Goal: Task Accomplishment & Management: Complete application form

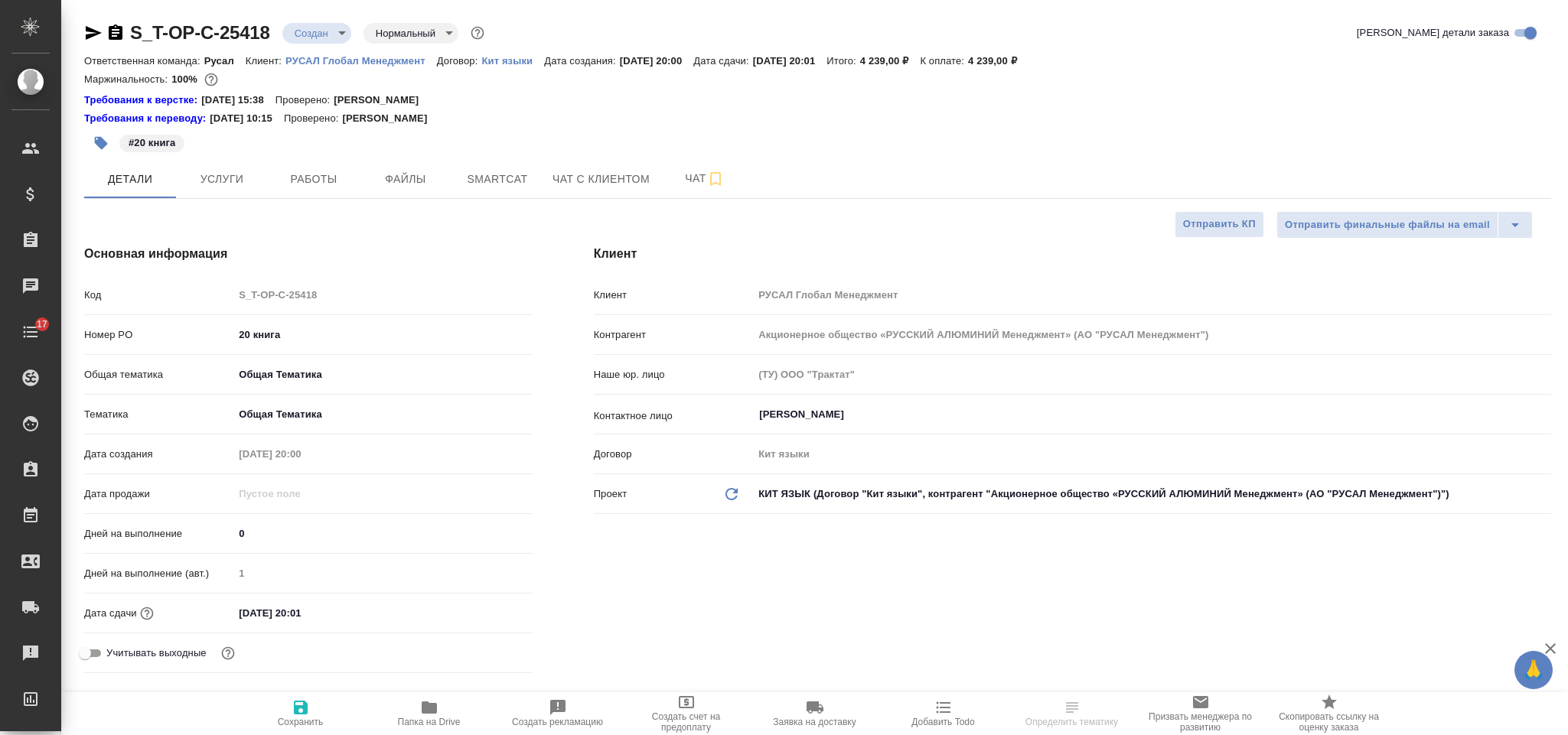
select select "RU"
type input "Авдеенко Кирилл"
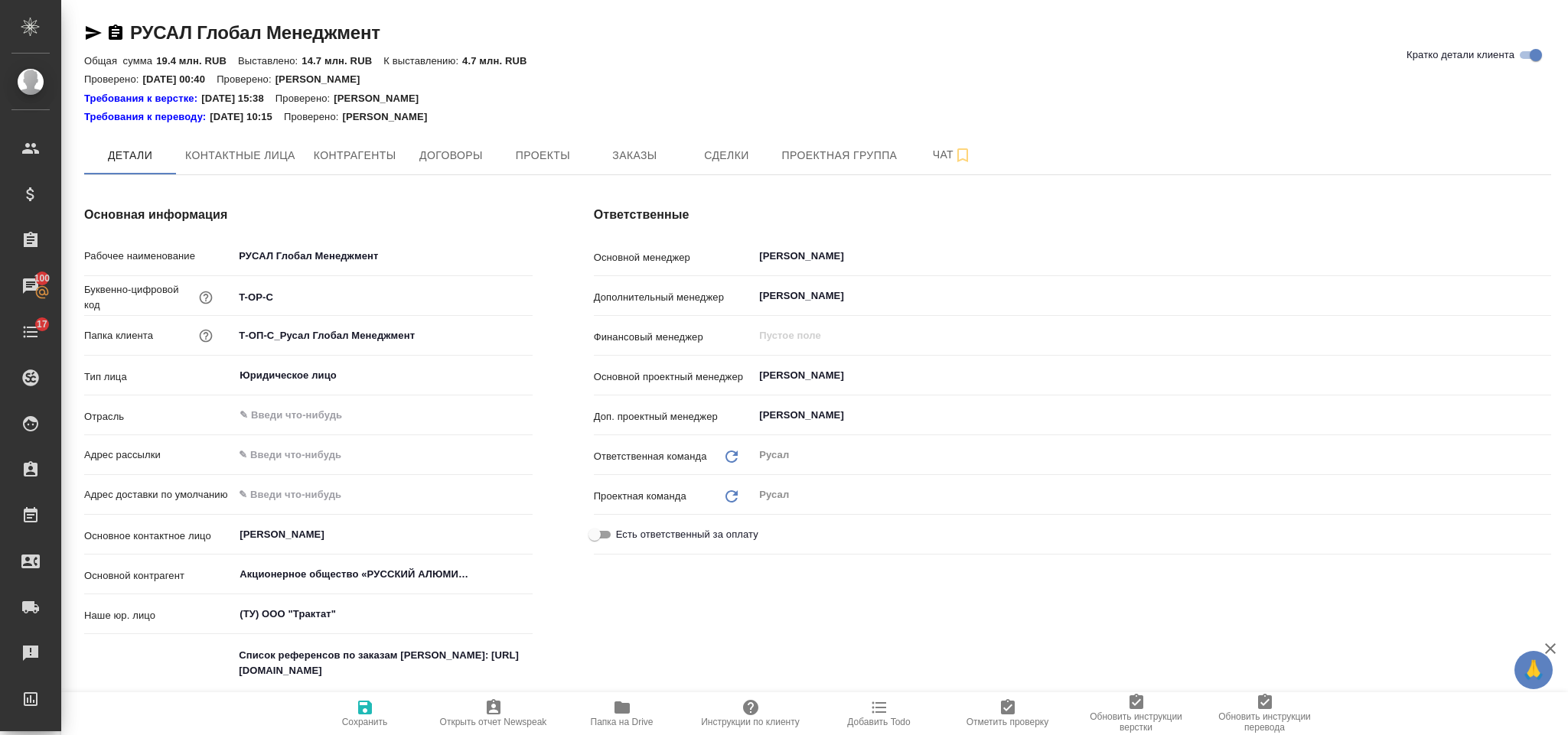
click at [612, 147] on span "Заказы" at bounding box center [634, 156] width 74 height 19
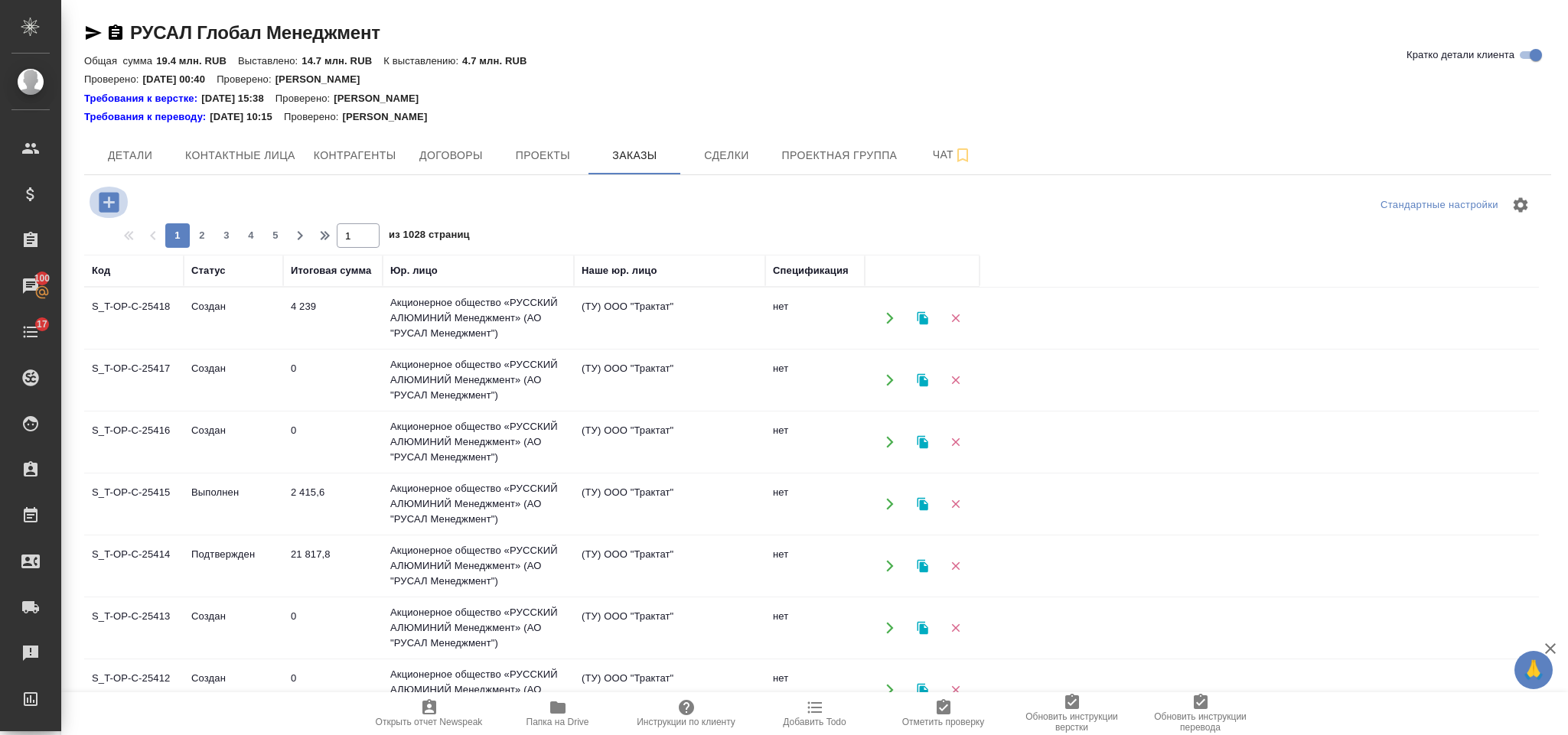
click at [116, 200] on icon "button" at bounding box center [109, 201] width 20 height 20
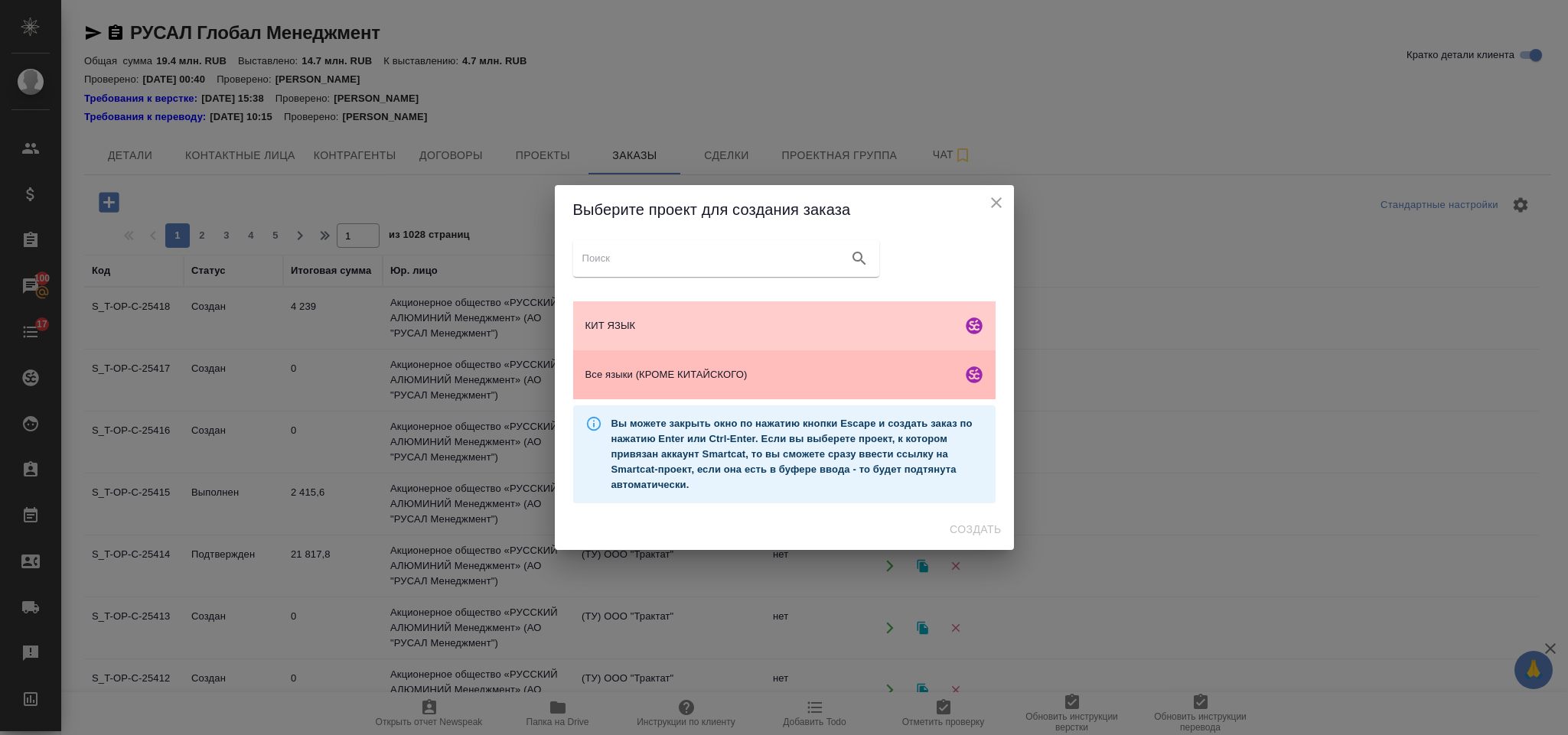
click at [740, 372] on span "Все языки (КРОМЕ КИТАЙСКОГО)" at bounding box center [771, 375] width 371 height 15
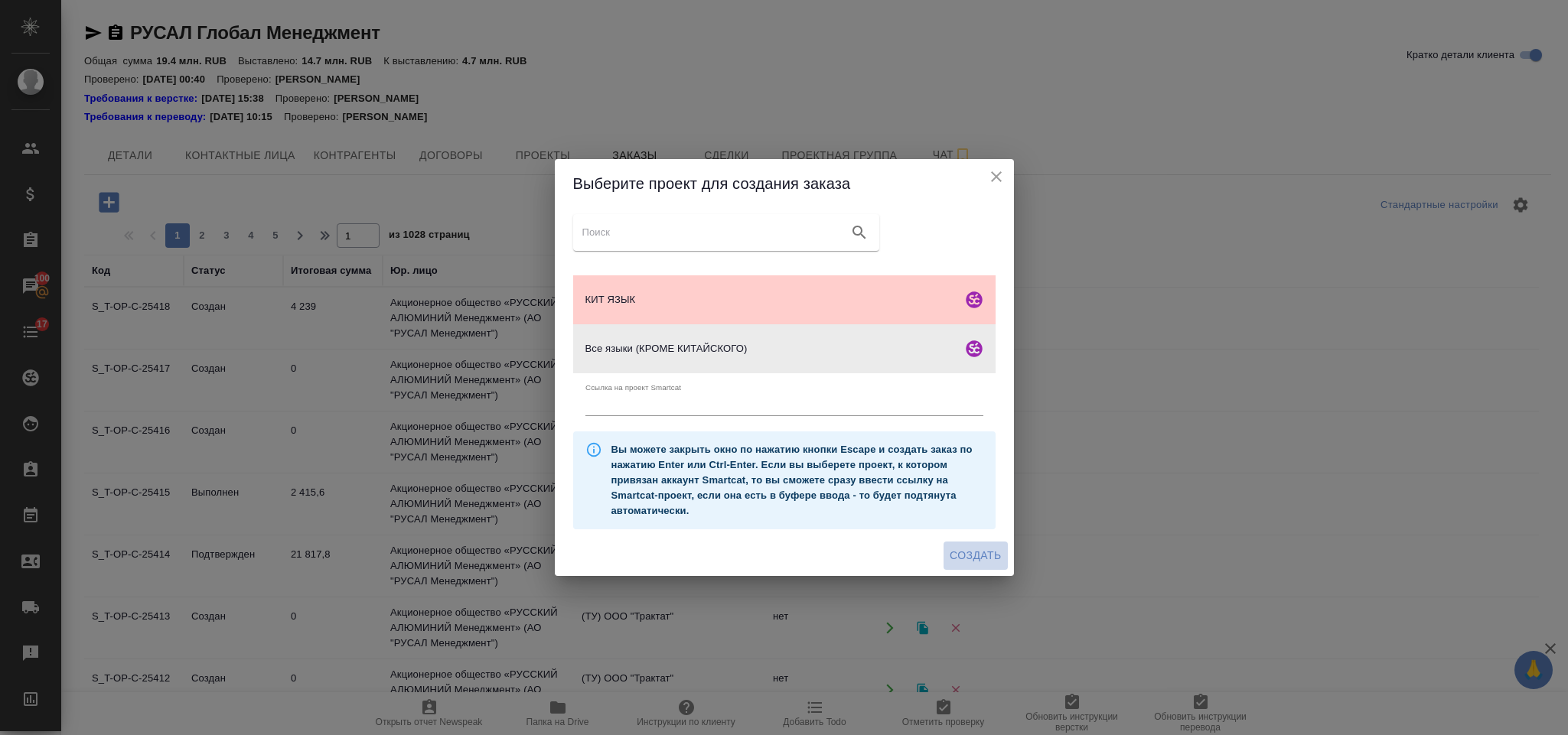
click at [979, 565] on span "Создать" at bounding box center [975, 556] width 52 height 19
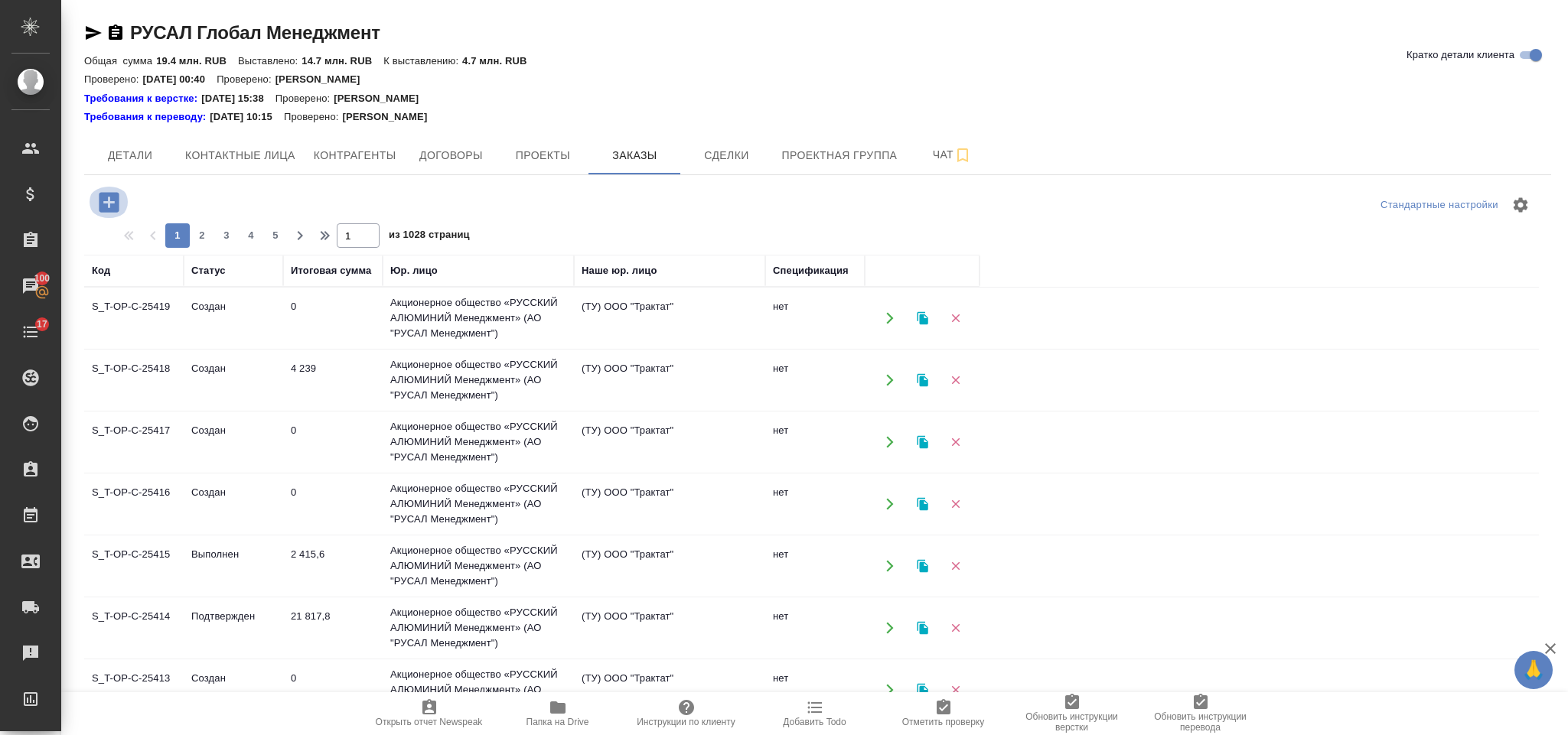
click at [113, 200] on icon "button" at bounding box center [109, 201] width 20 height 20
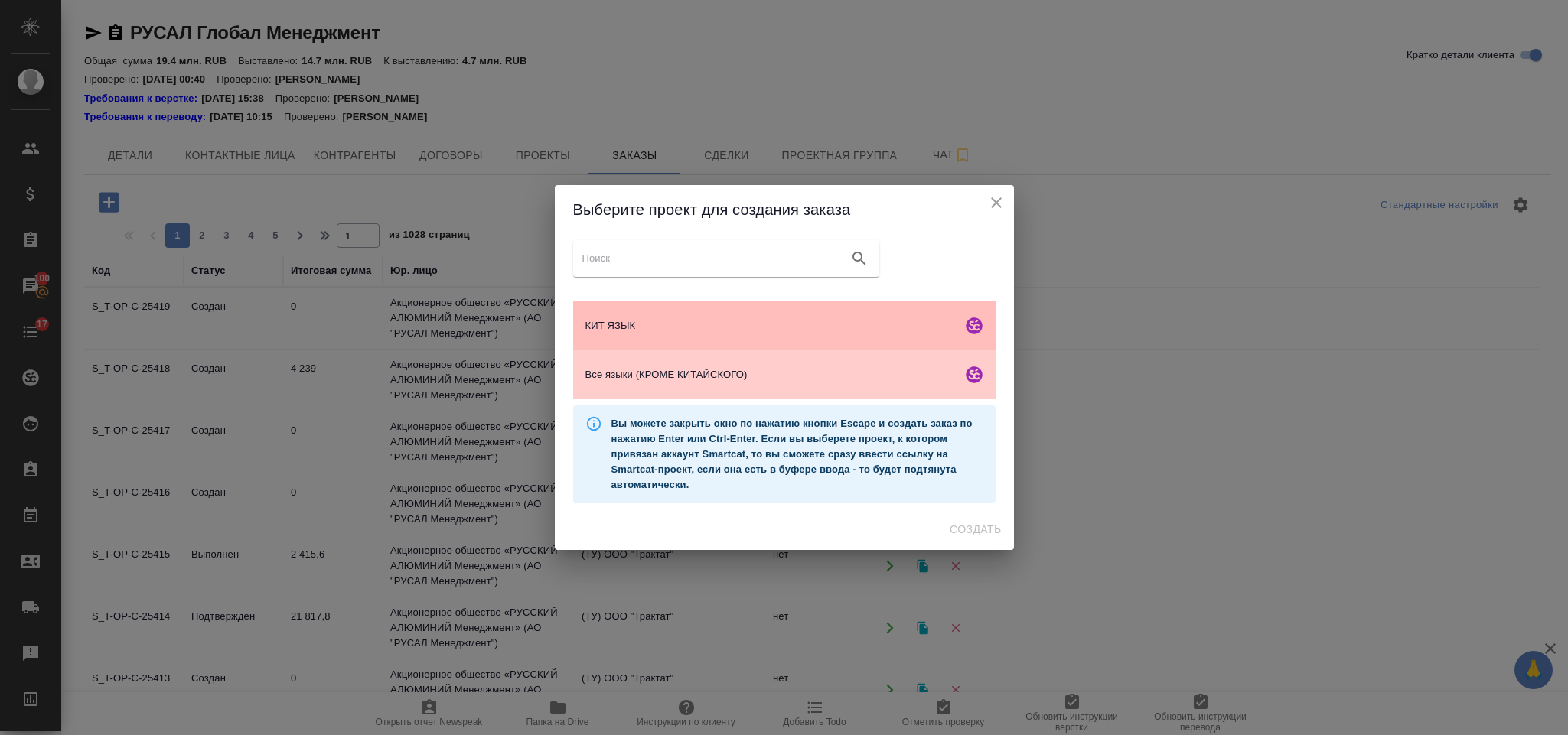
click at [781, 333] on span "КИТ ЯЗЫК" at bounding box center [771, 326] width 371 height 15
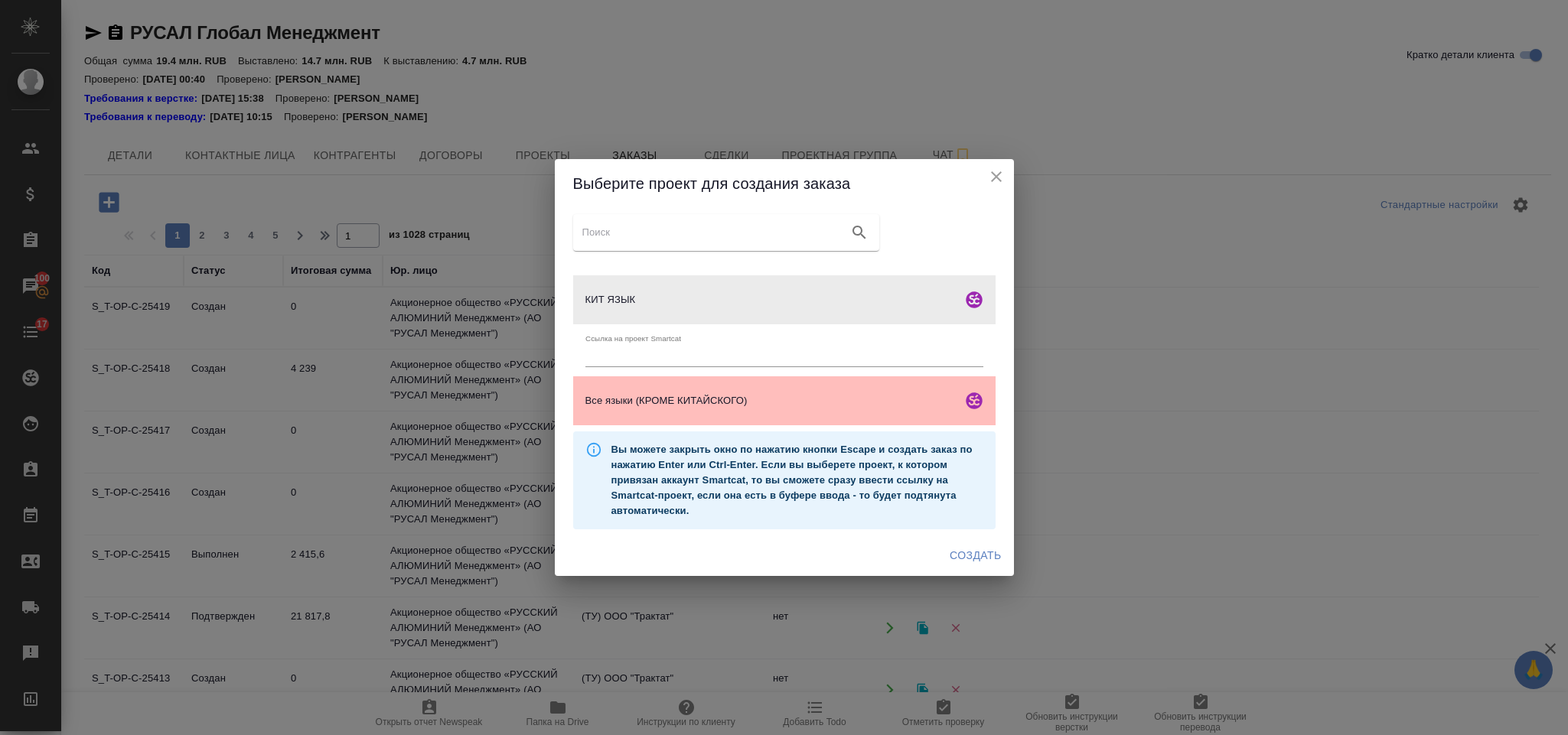
click at [907, 393] on div "Все языки (КРОМЕ КИТАЙСКОГО)" at bounding box center [784, 401] width 422 height 49
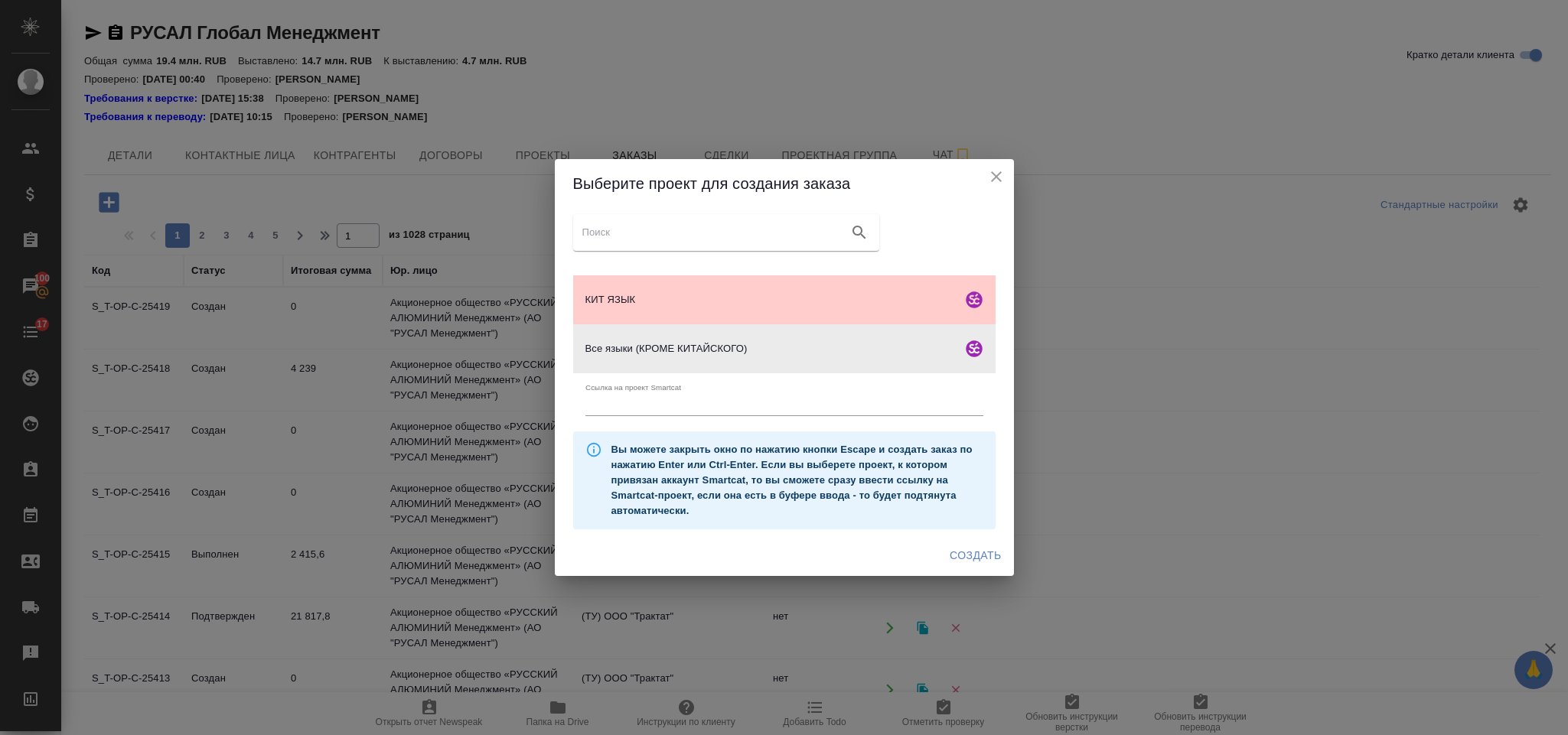
click at [971, 553] on span "Создать" at bounding box center [975, 556] width 52 height 19
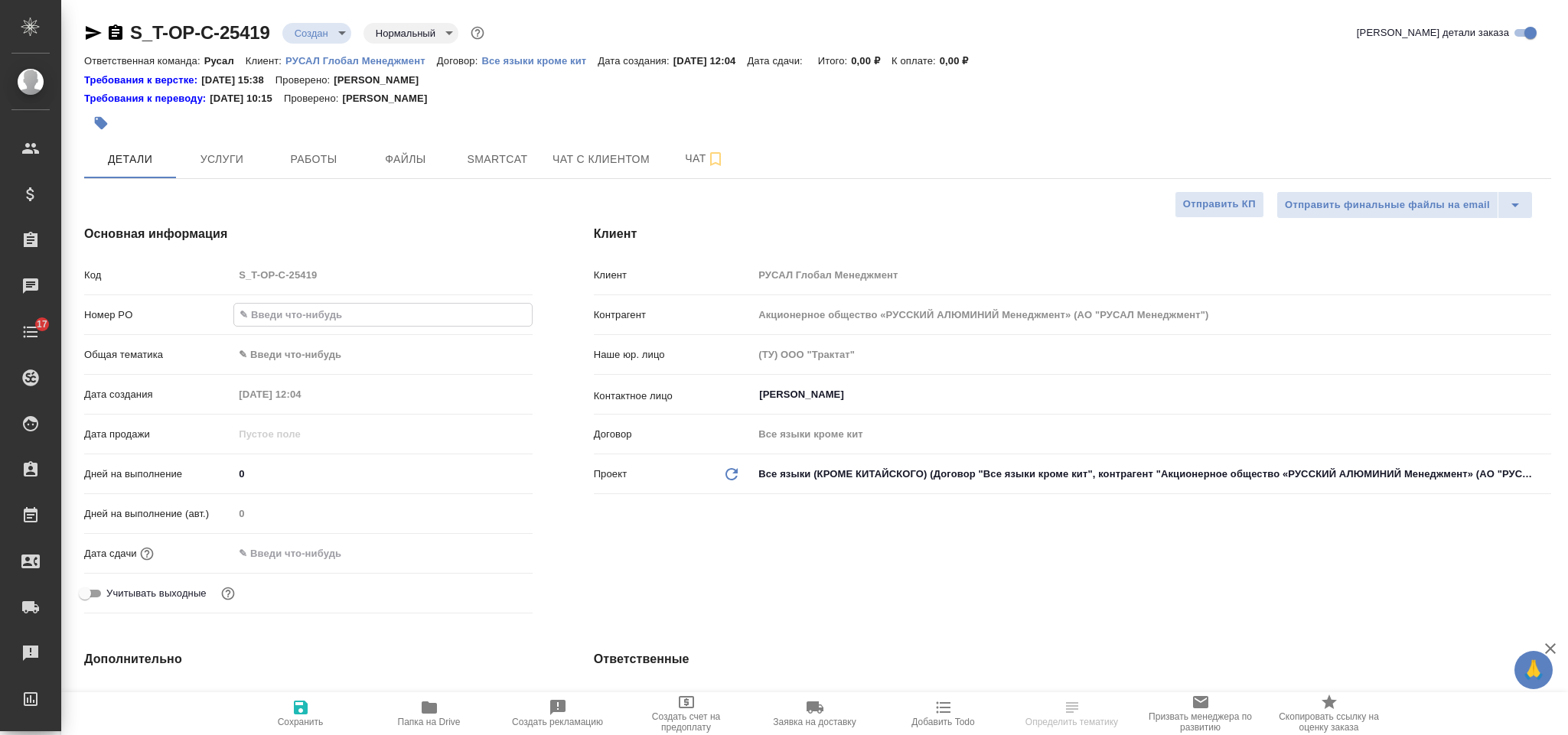
select select "RU"
type input "Т-ОП-С-46986"
click at [371, 354] on body "🙏 .cls-1 fill:#fff; AWATERA Gorlenko Yuliua Клиенты Спецификации Заказы Чаты 17…" at bounding box center [784, 368] width 1568 height 735
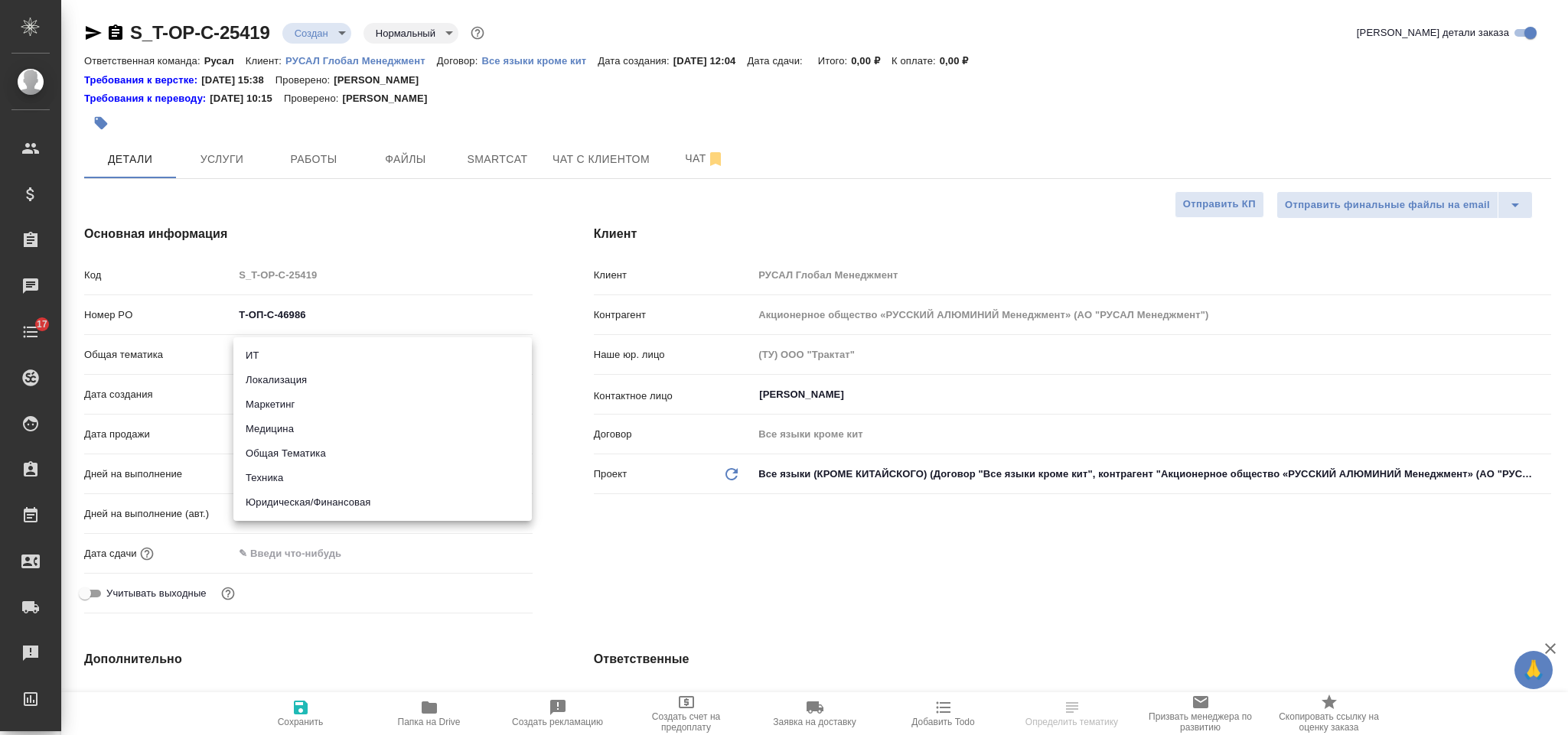
click at [353, 475] on li "Техника" at bounding box center [383, 478] width 299 height 25
type input "tech"
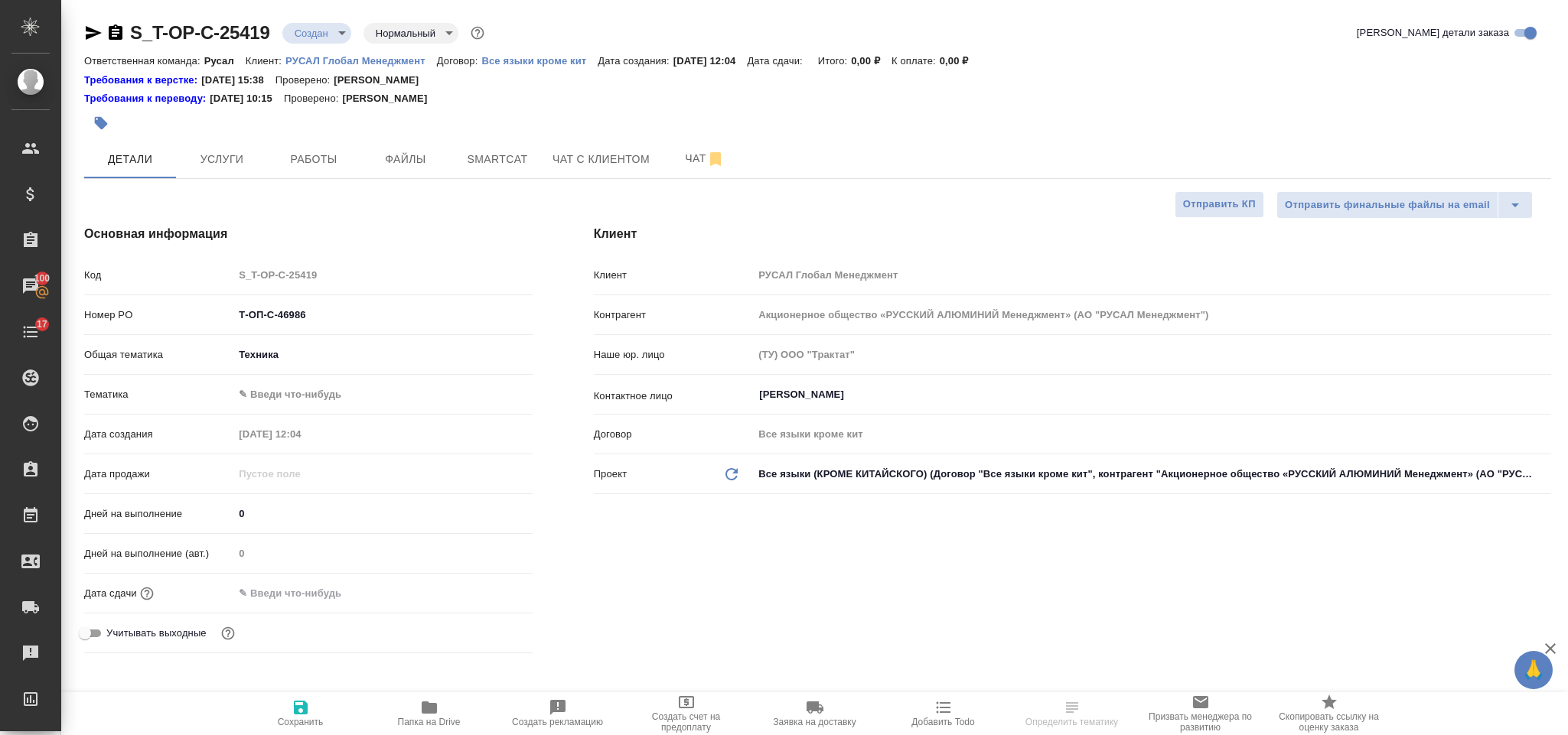
click at [320, 398] on body "🙏 .cls-1 fill:#fff; AWATERA Gorlenko Yuliua Клиенты Спецификации Заказы 100 Чат…" at bounding box center [784, 368] width 1568 height 735
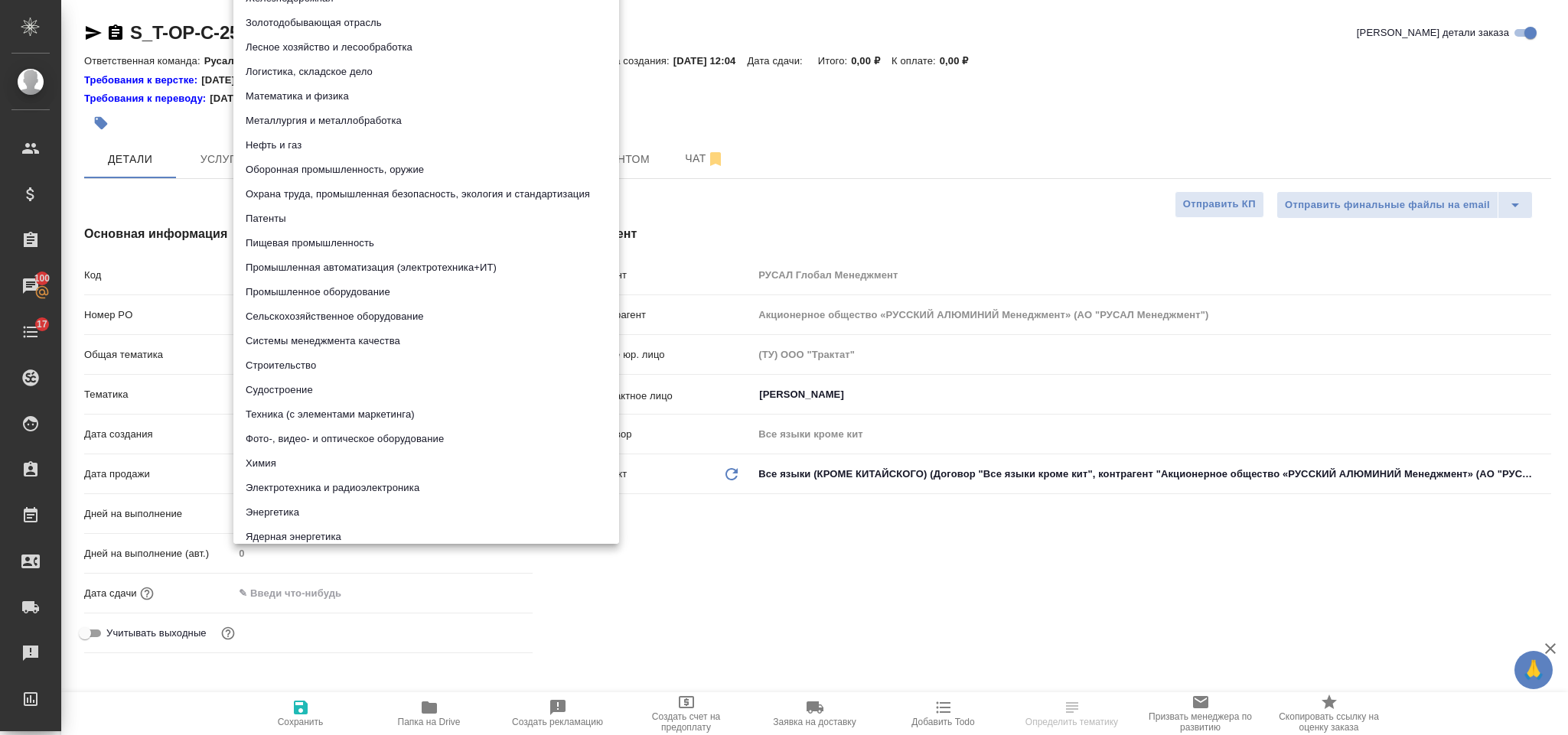
scroll to position [11, 0]
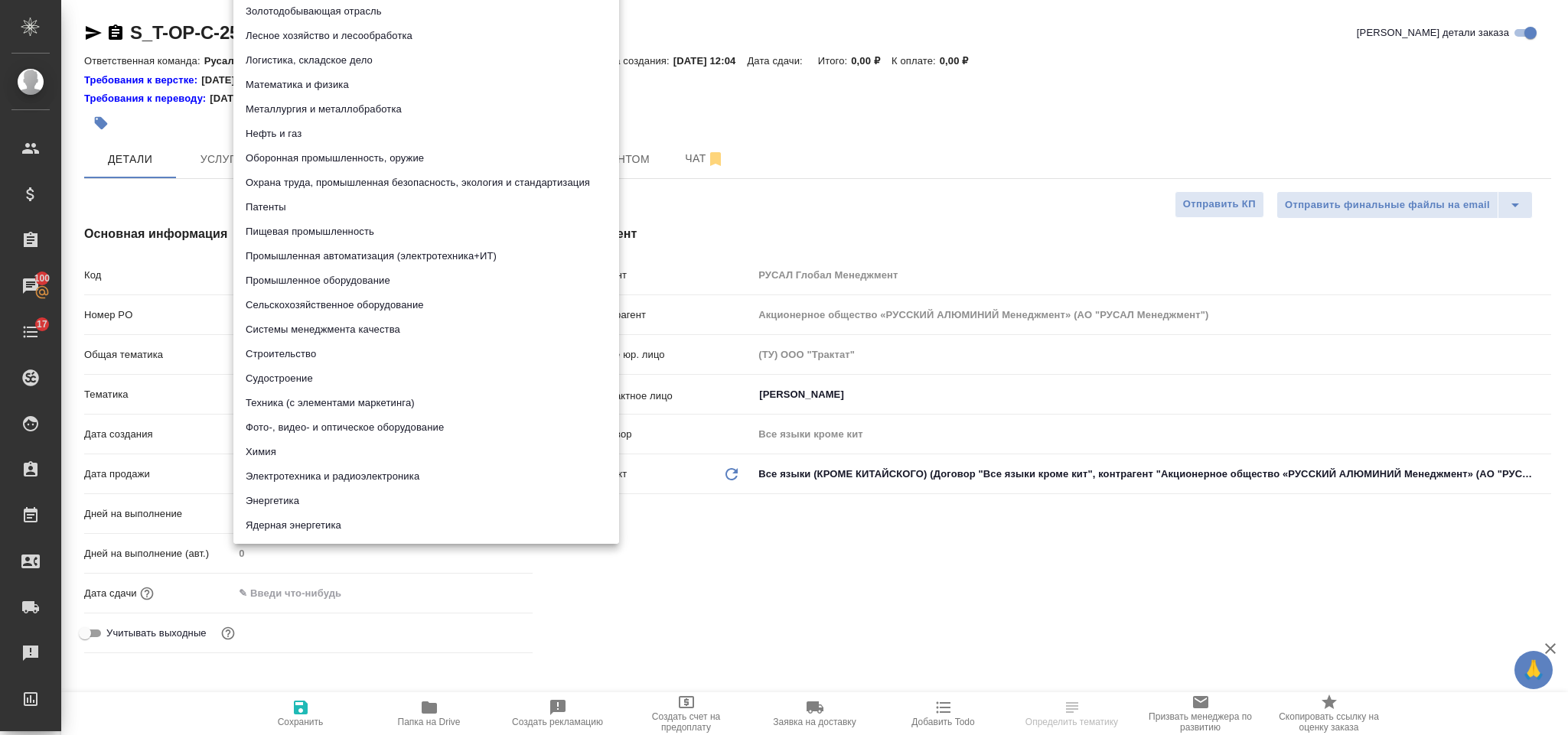
click at [349, 393] on li "Техника (с элементами маркетинга)" at bounding box center [426, 403] width 386 height 25
type input "60014f8f4811385ea454c731"
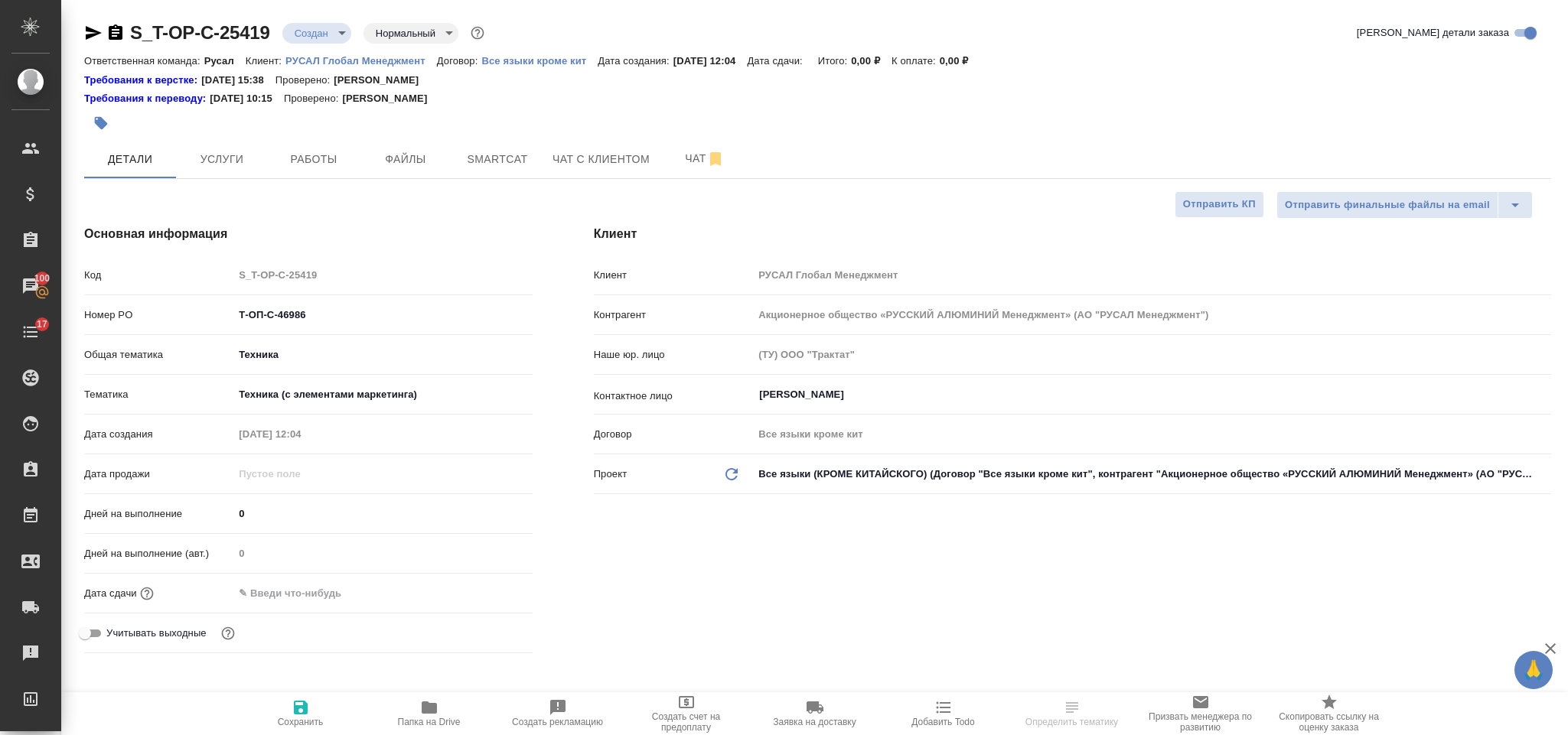
click at [313, 596] on input "text" at bounding box center [300, 593] width 134 height 22
click at [483, 597] on icon "button" at bounding box center [488, 592] width 13 height 15
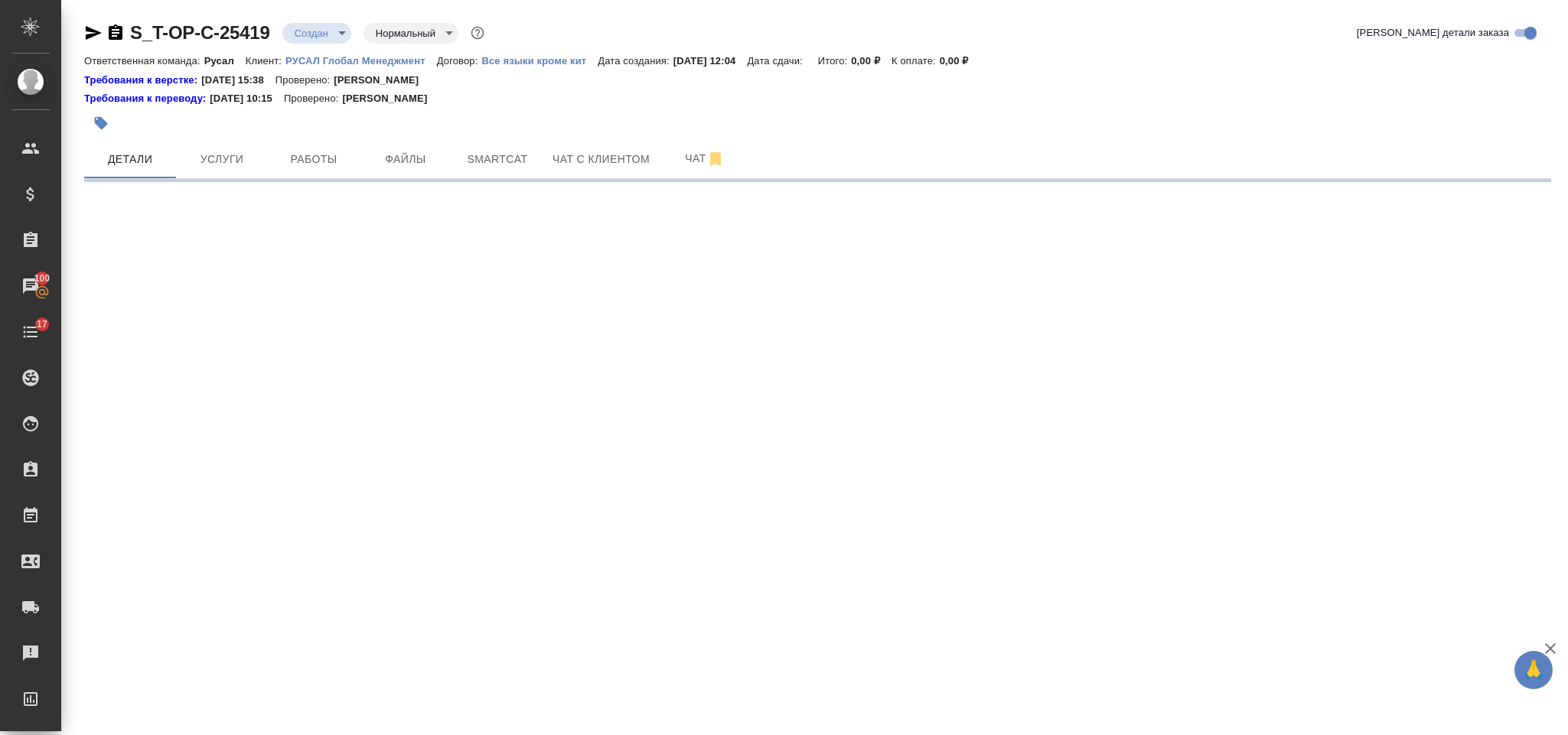
click at [299, 420] on div ".cls-1 fill:#fff; AWATERA Gorlenko Yuliua Клиенты Спецификации Заказы 100 Чаты …" at bounding box center [784, 368] width 1568 height 735
select select "RU"
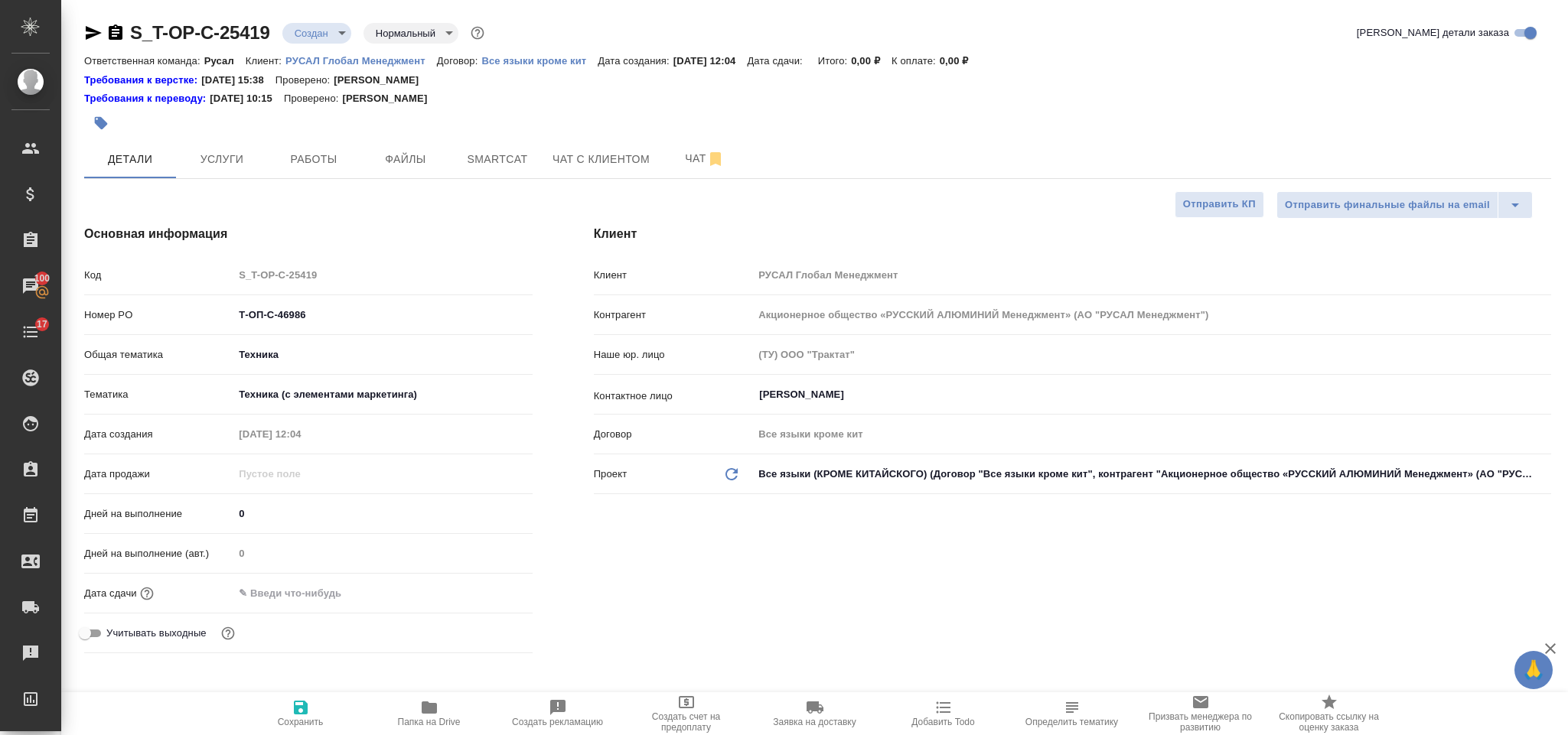
type textarea "x"
click at [347, 592] on input "text" at bounding box center [301, 593] width 134 height 22
click at [484, 593] on icon "button" at bounding box center [488, 592] width 18 height 18
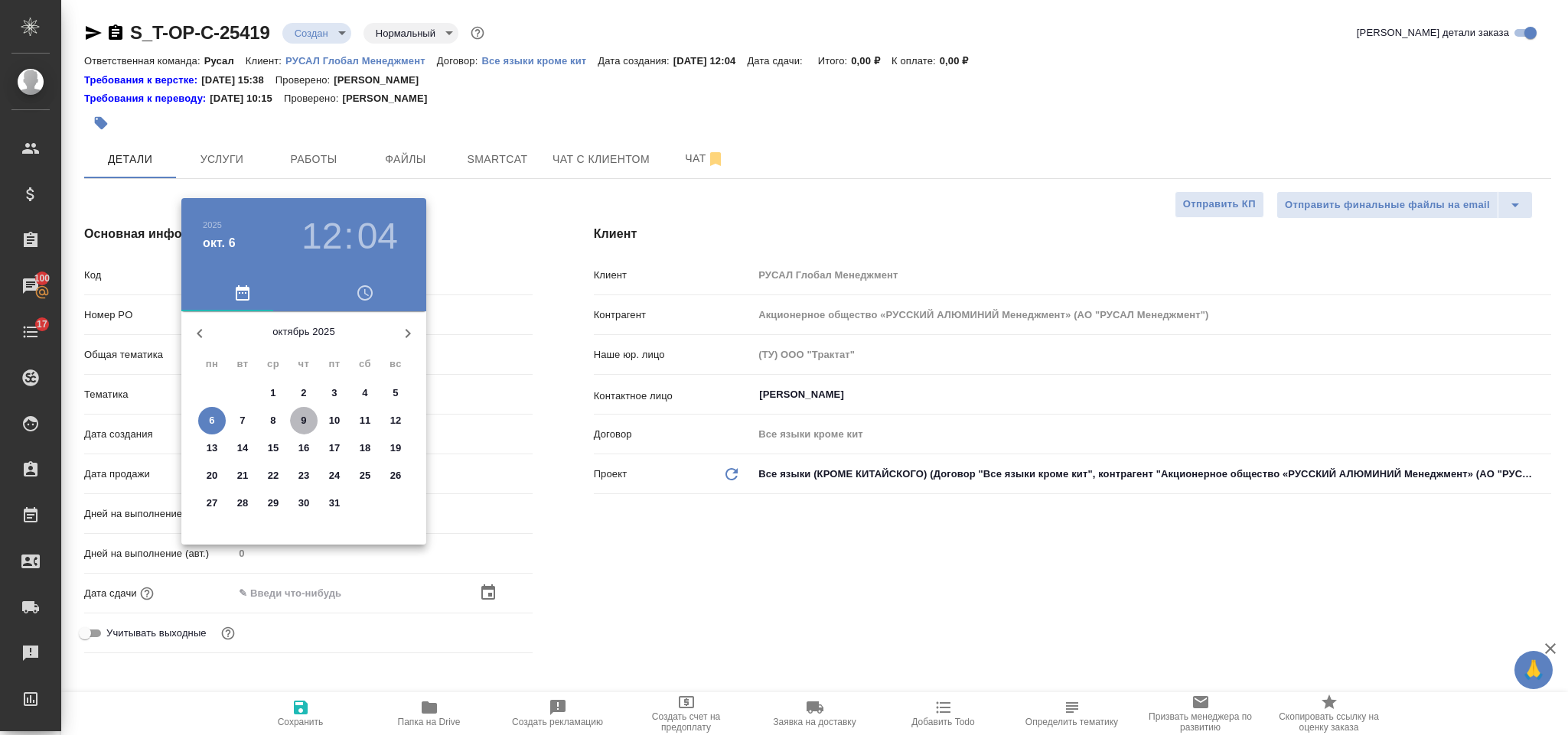
click at [303, 421] on p "9" at bounding box center [303, 421] width 6 height 15
type input "09.10.2025 12:04"
type textarea "x"
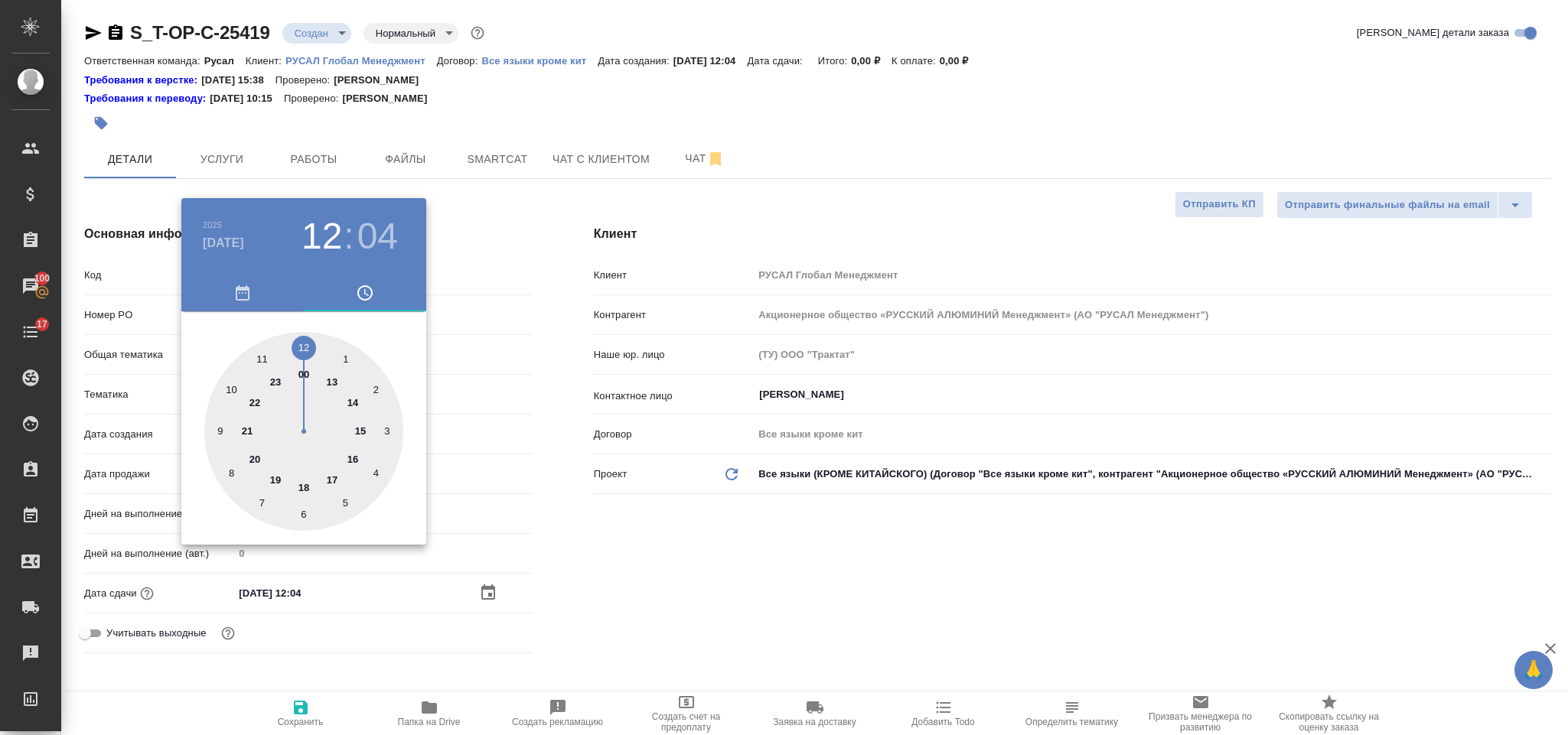
click at [261, 352] on div at bounding box center [303, 431] width 199 height 199
type input "09.10.2025 11:04"
type textarea "x"
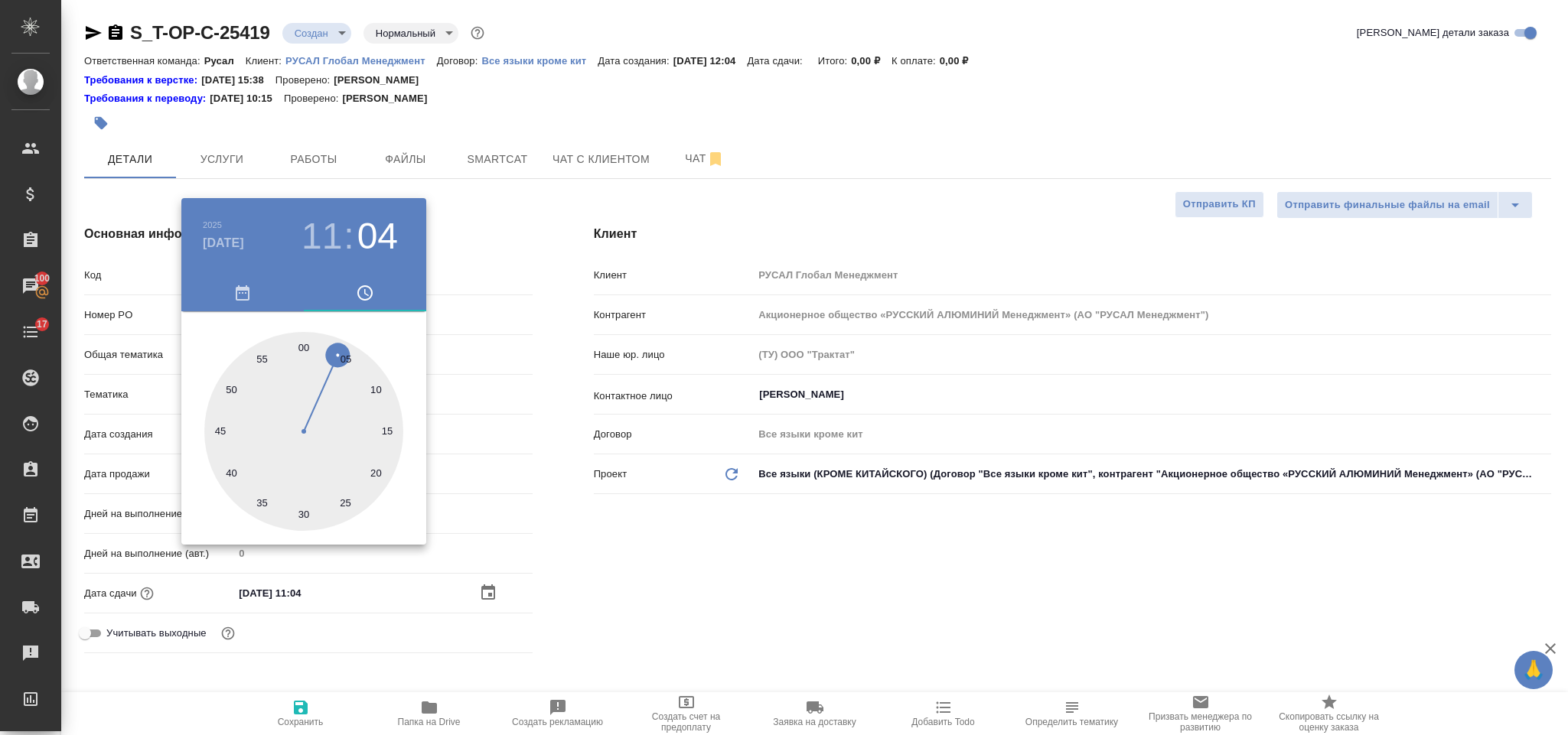
click at [302, 347] on div at bounding box center [303, 431] width 199 height 199
type input "[DATE] 11:00"
type textarea "x"
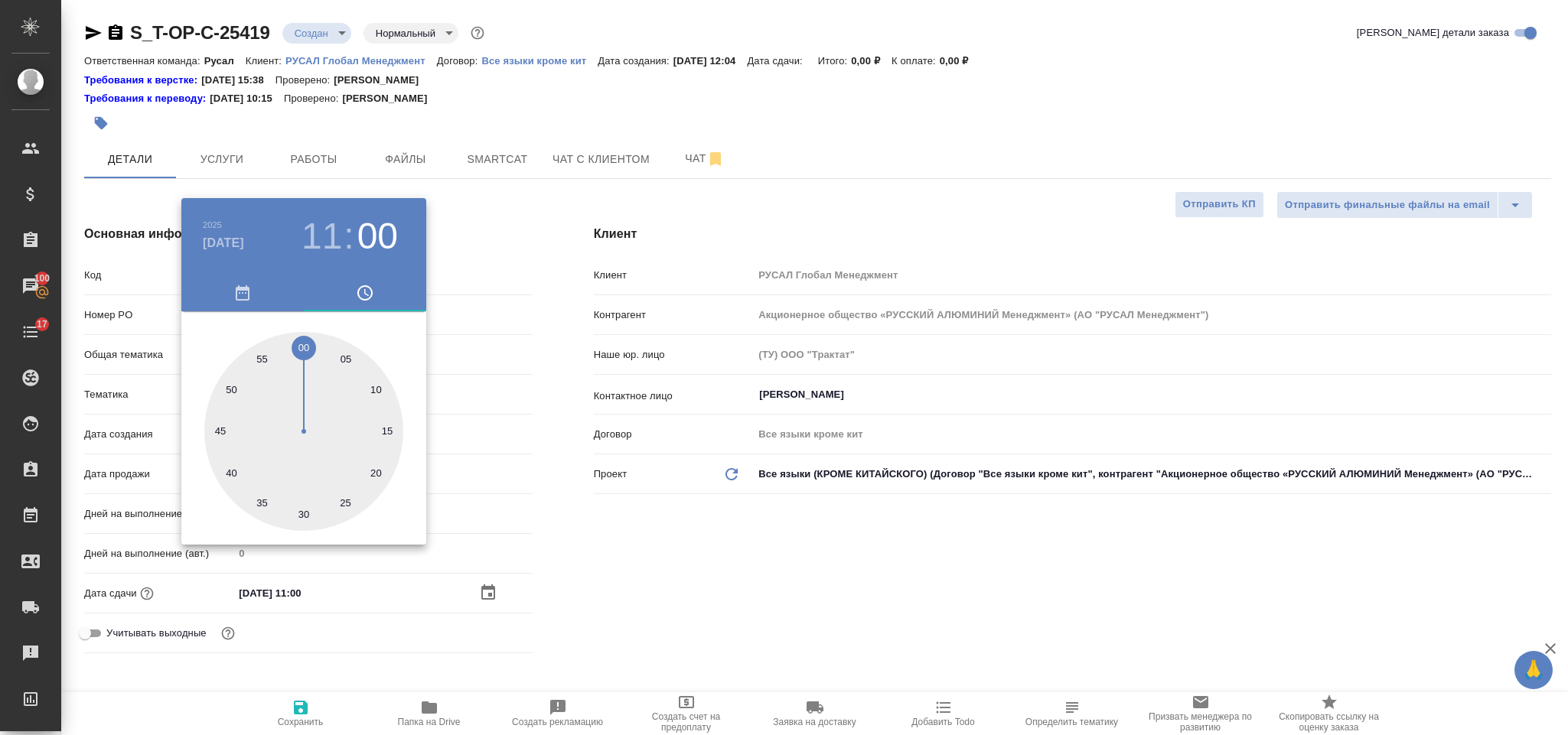
click at [762, 588] on div at bounding box center [784, 368] width 1568 height 735
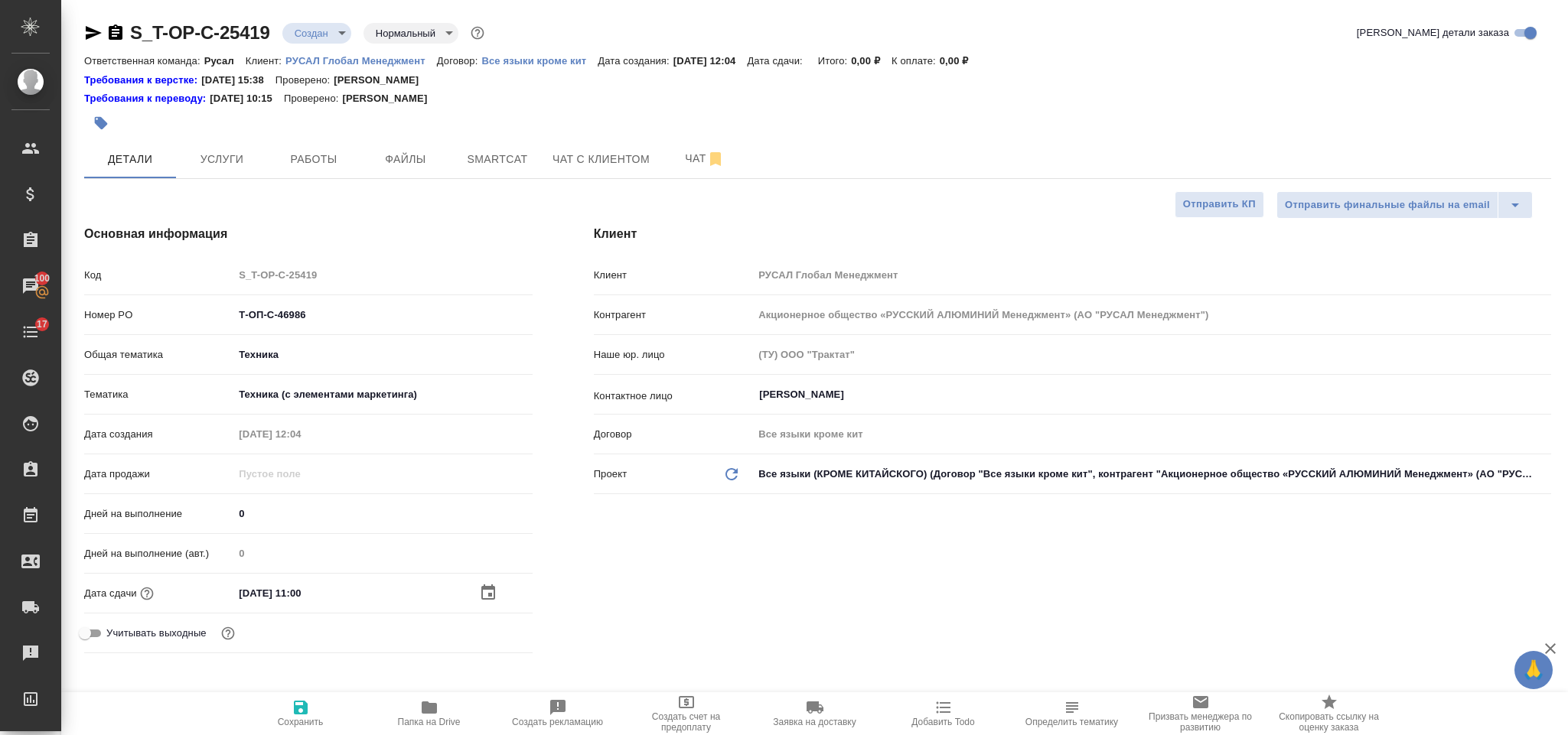
click at [302, 709] on icon "button" at bounding box center [300, 707] width 18 height 18
type textarea "x"
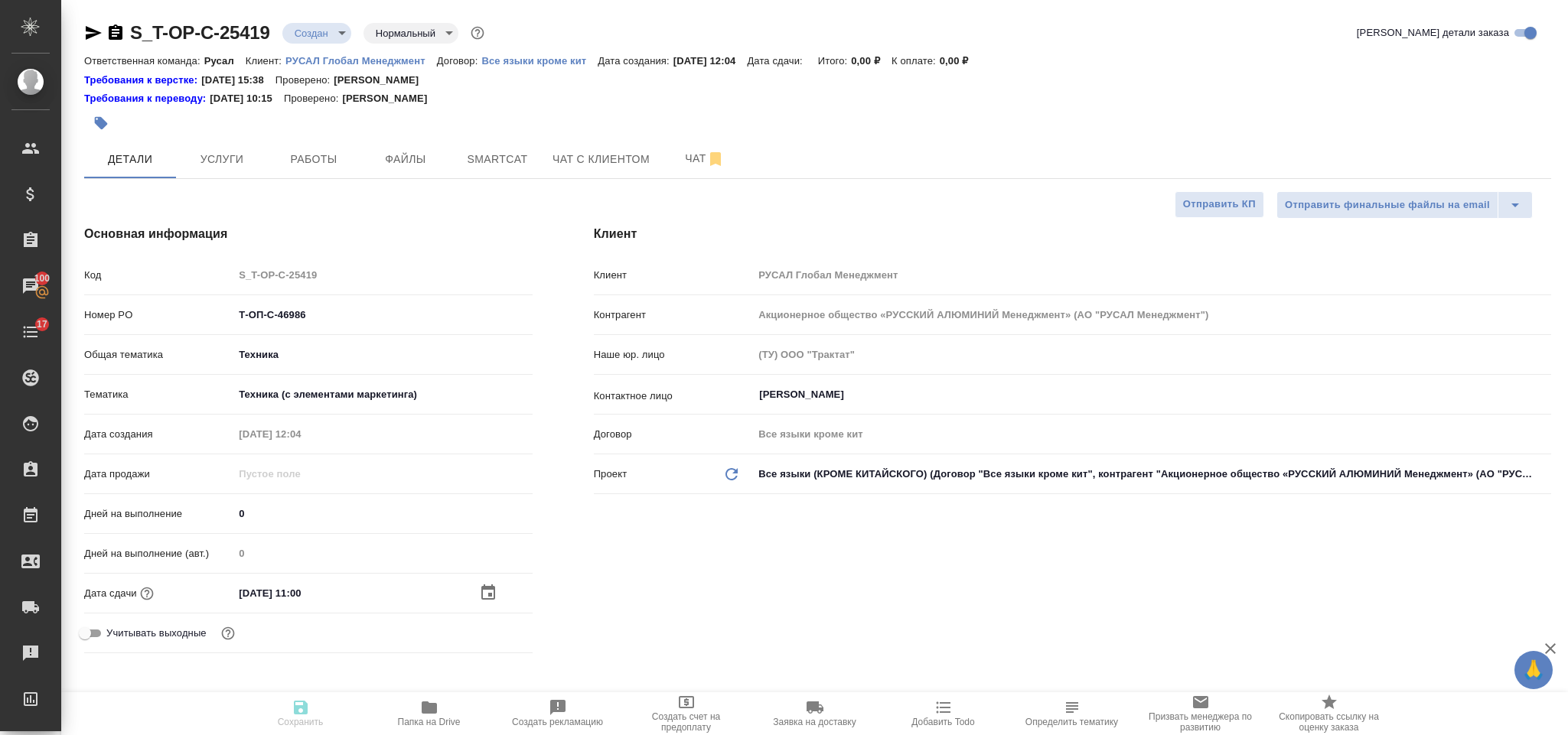
type textarea "x"
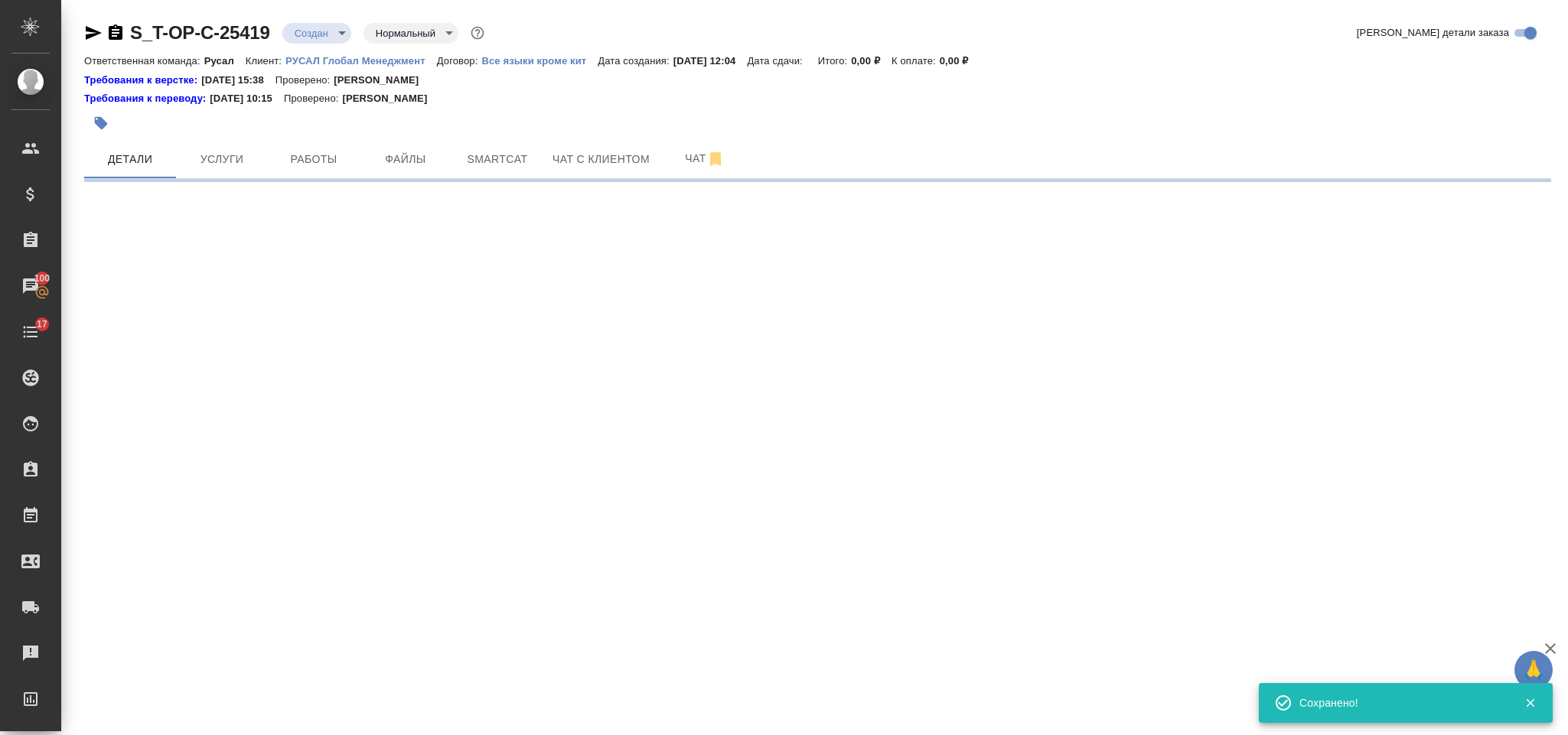
select select "RU"
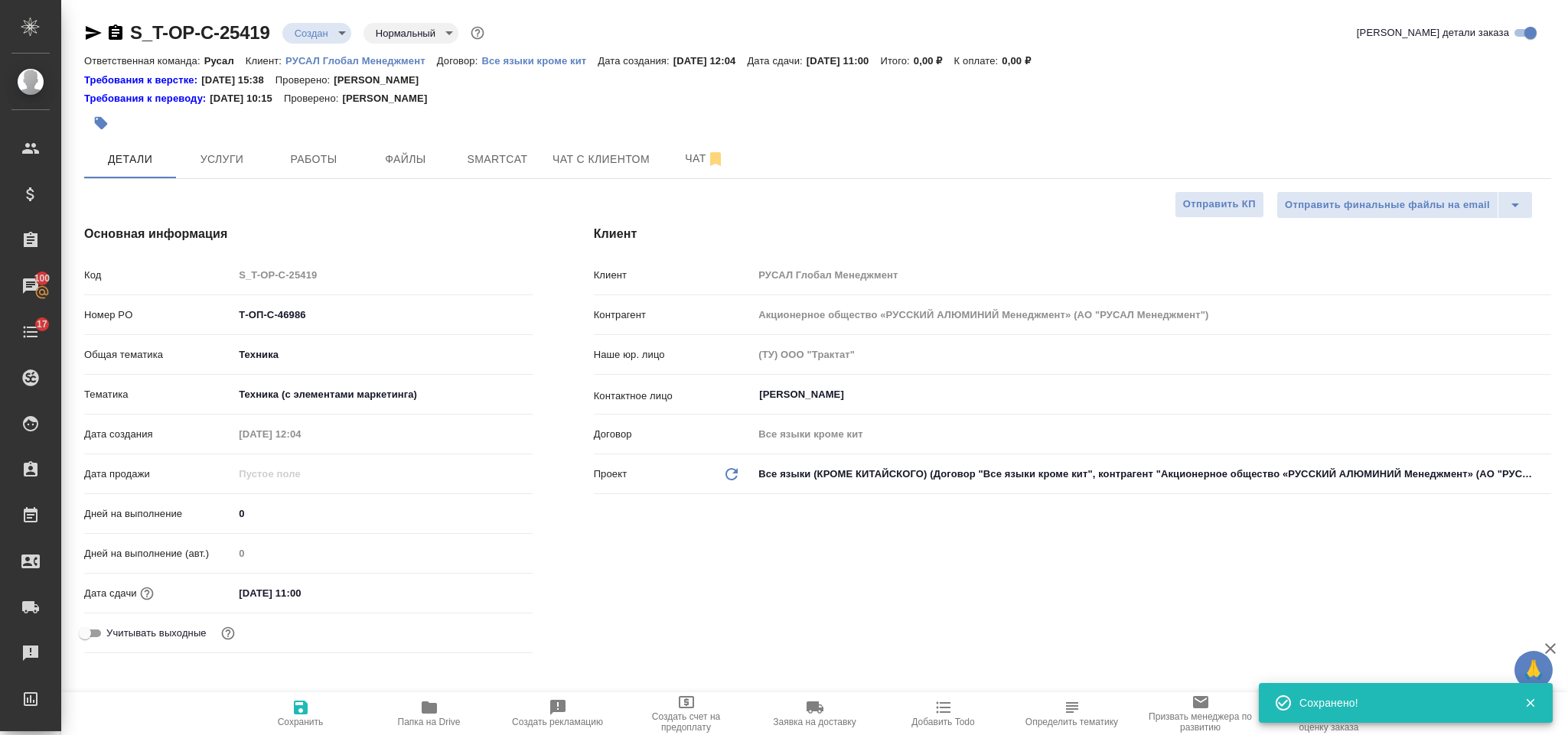
type textarea "x"
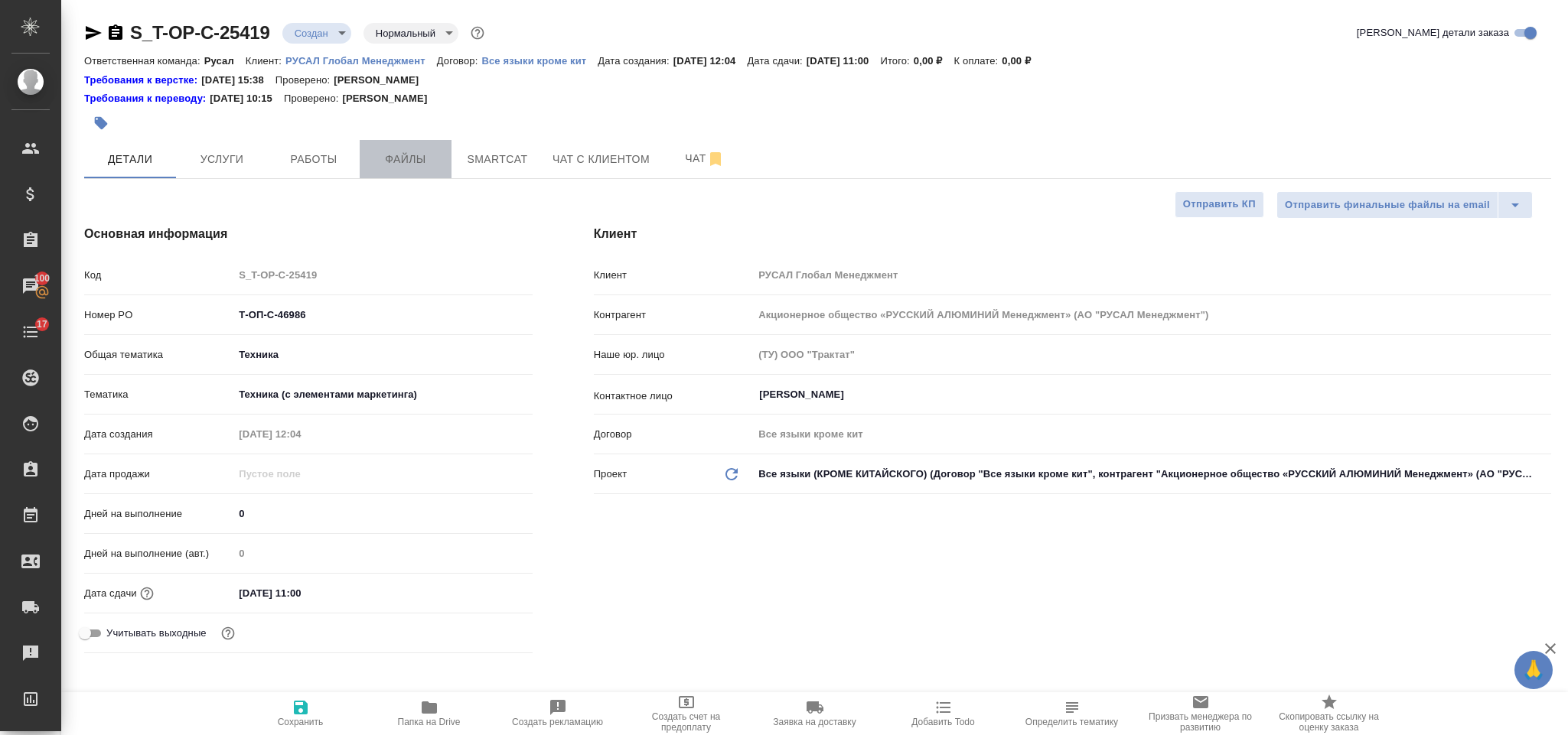
click at [421, 169] on span "Файлы" at bounding box center [406, 159] width 74 height 19
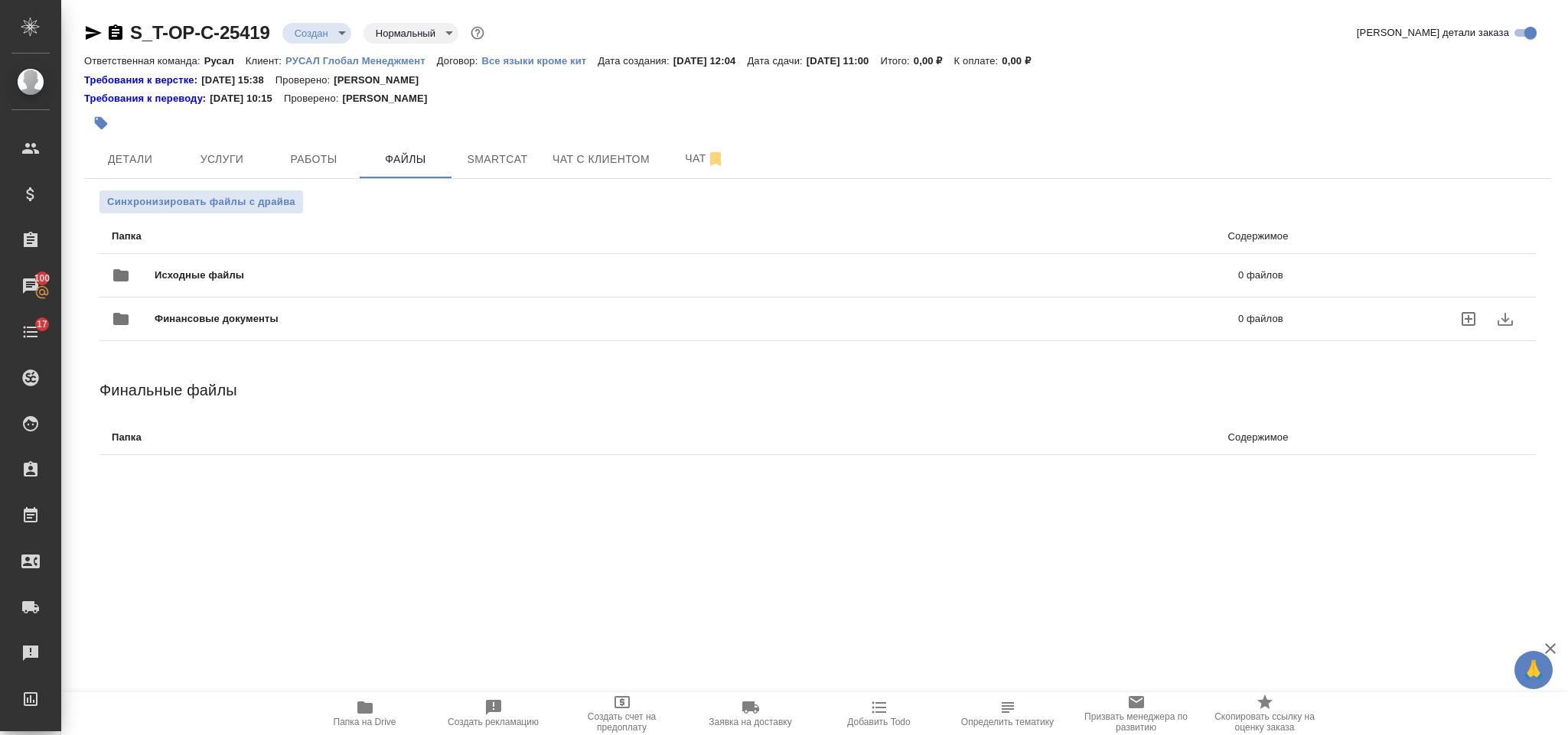
click at [342, 268] on span "Исходные файлы" at bounding box center [448, 275] width 587 height 15
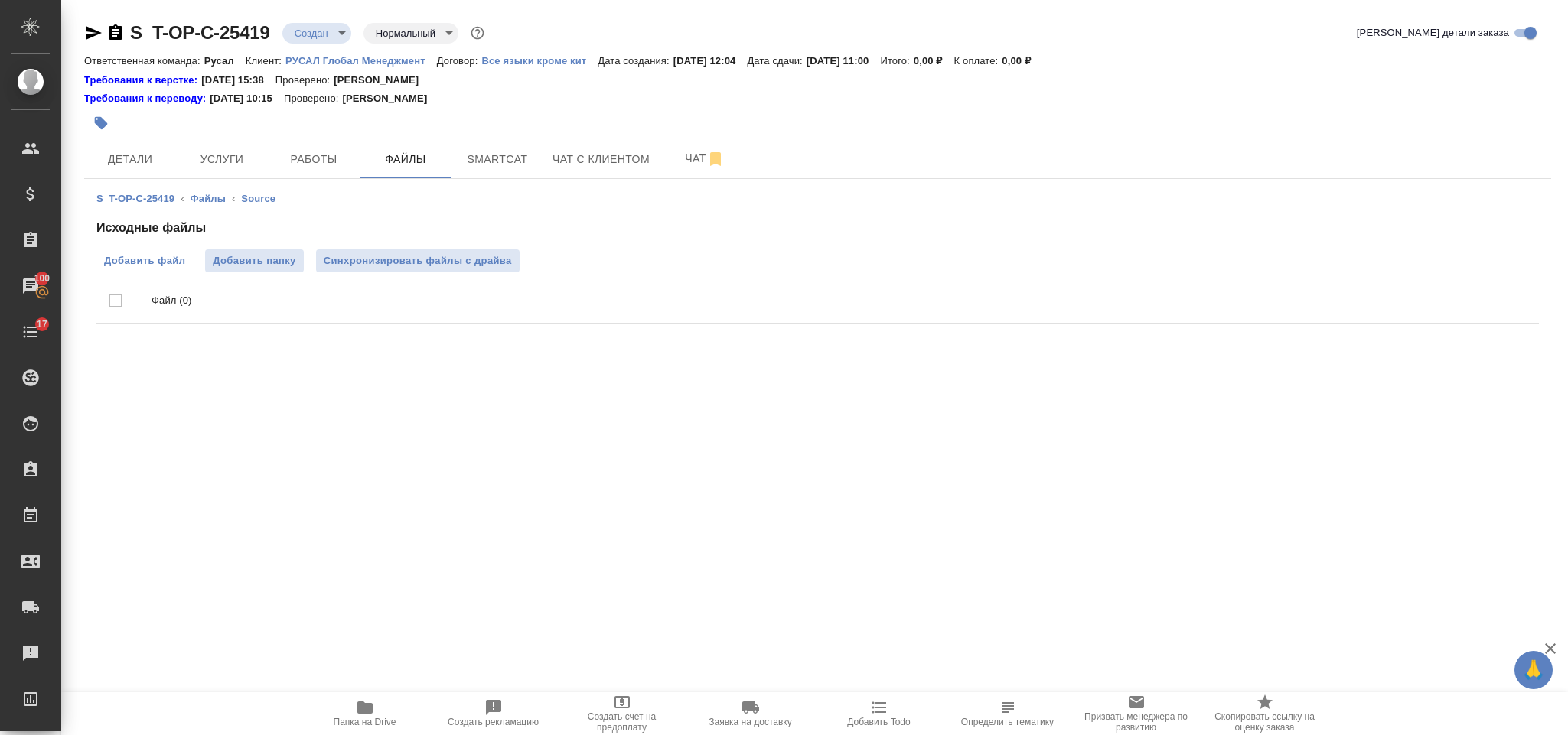
click at [169, 264] on span "Добавить файл" at bounding box center [144, 261] width 81 height 15
click at [0, 0] on input "Добавить файл" at bounding box center [0, 0] width 0 height 0
click at [244, 145] on button "Услуги" at bounding box center [222, 159] width 92 height 38
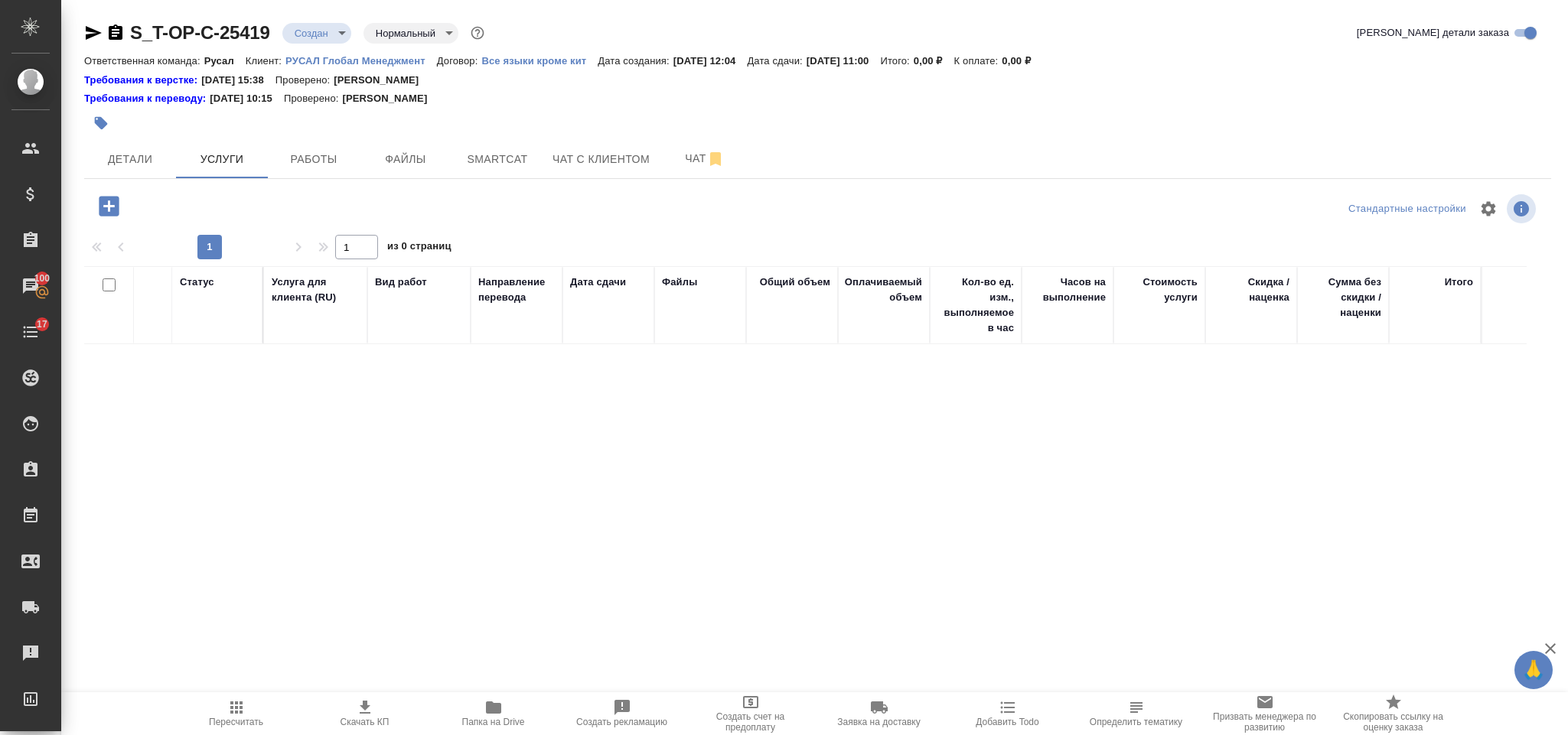
click at [111, 203] on icon "button" at bounding box center [109, 205] width 20 height 20
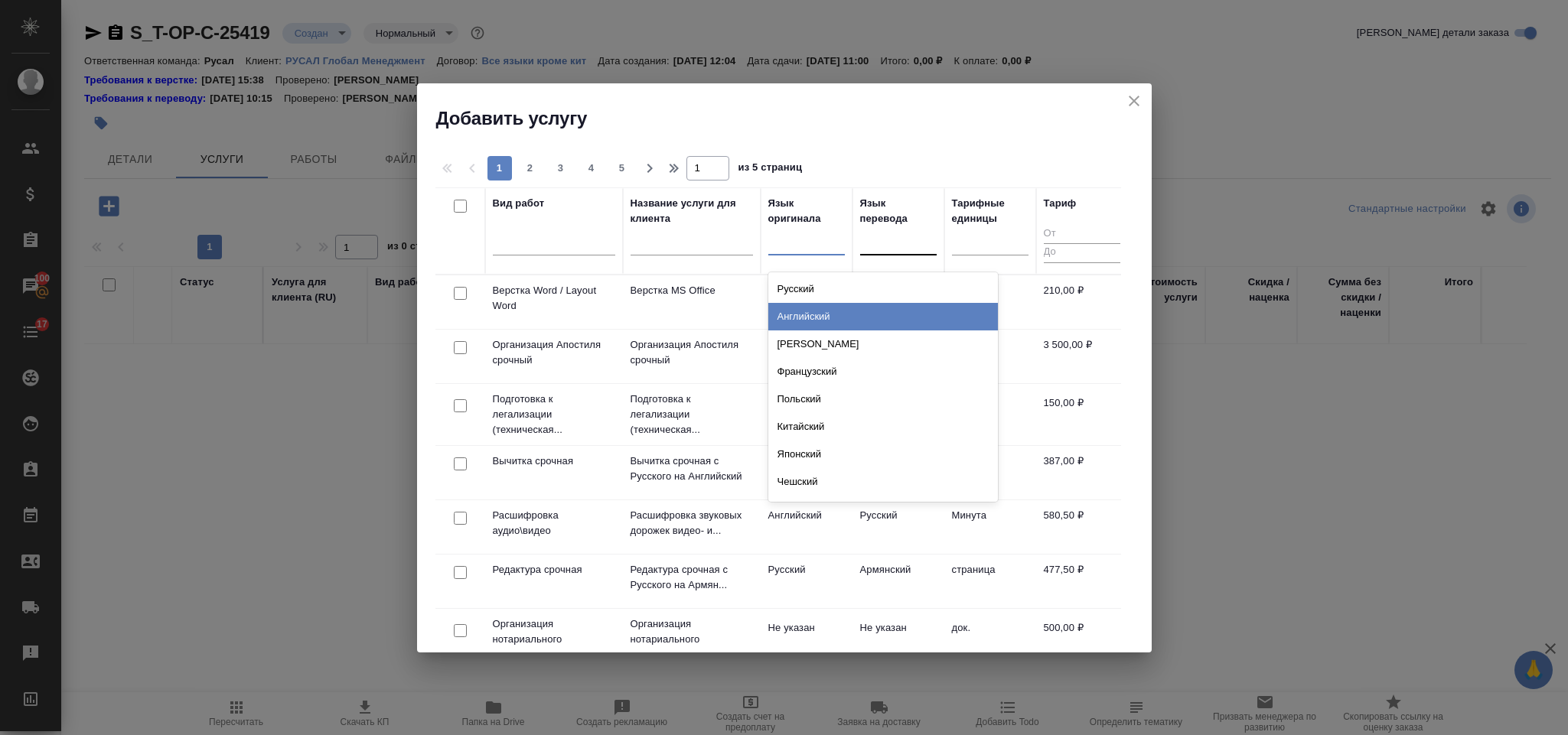
click at [834, 317] on div "Английский" at bounding box center [883, 317] width 230 height 28
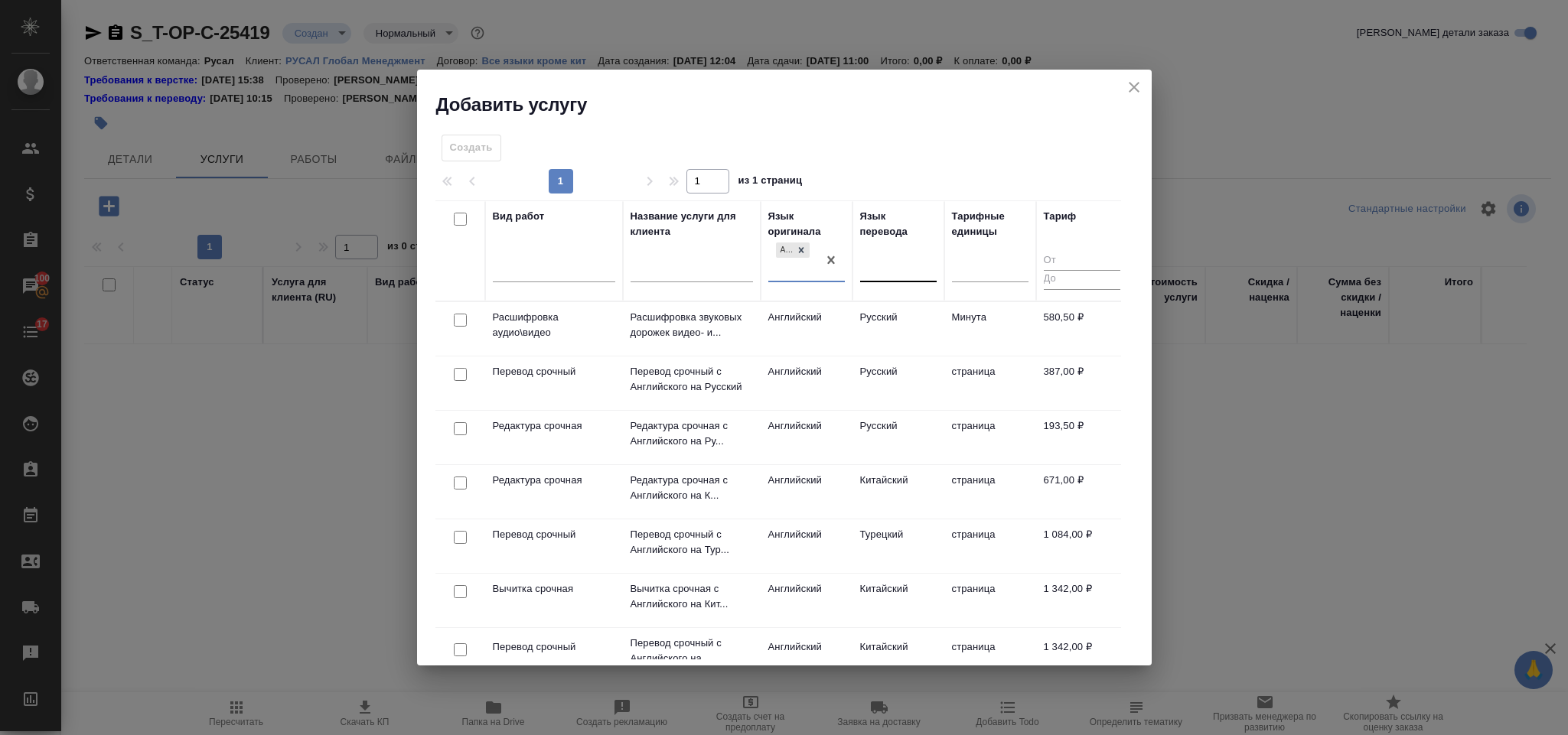
click at [882, 256] on div at bounding box center [898, 267] width 77 height 22
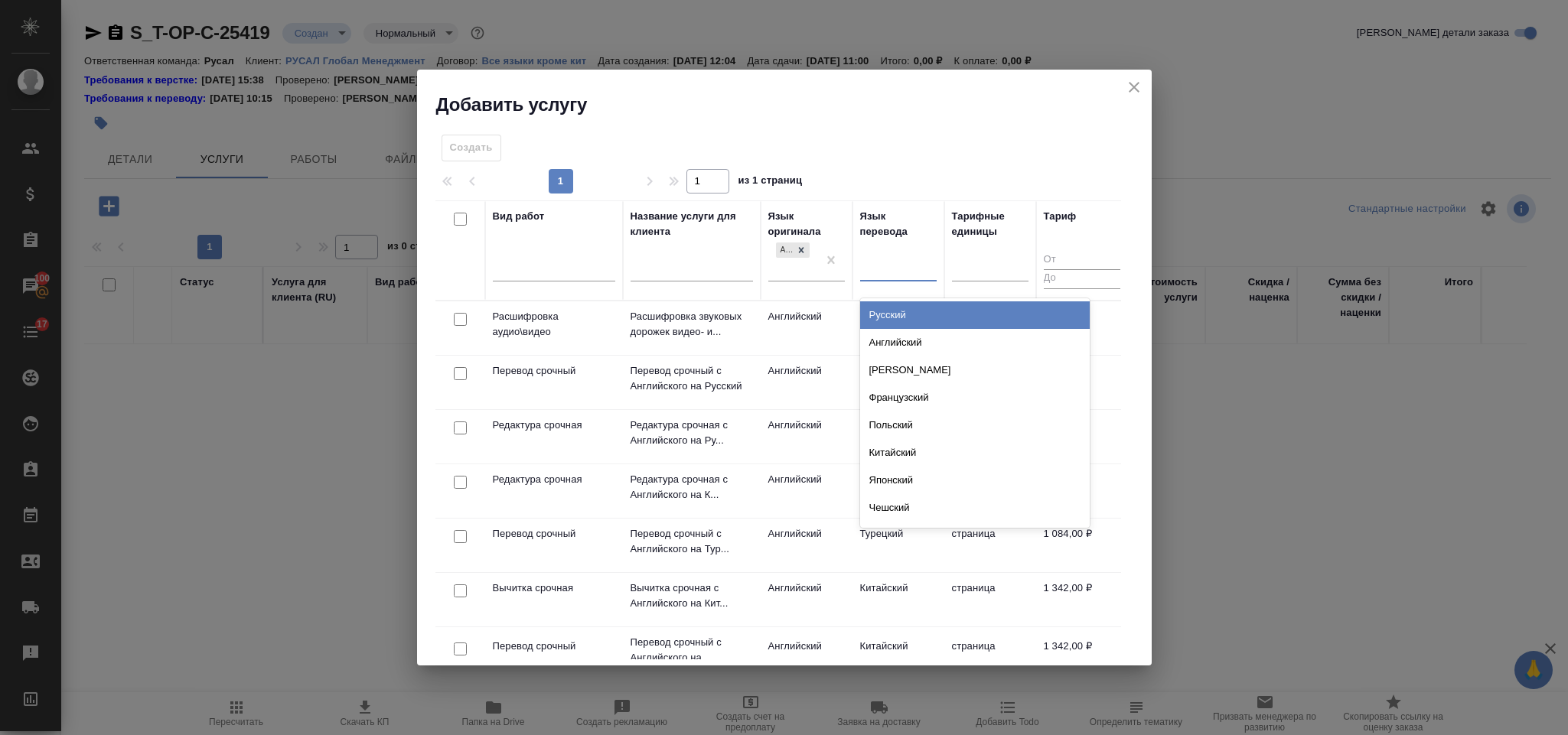
click at [910, 310] on div "Русский" at bounding box center [975, 315] width 230 height 28
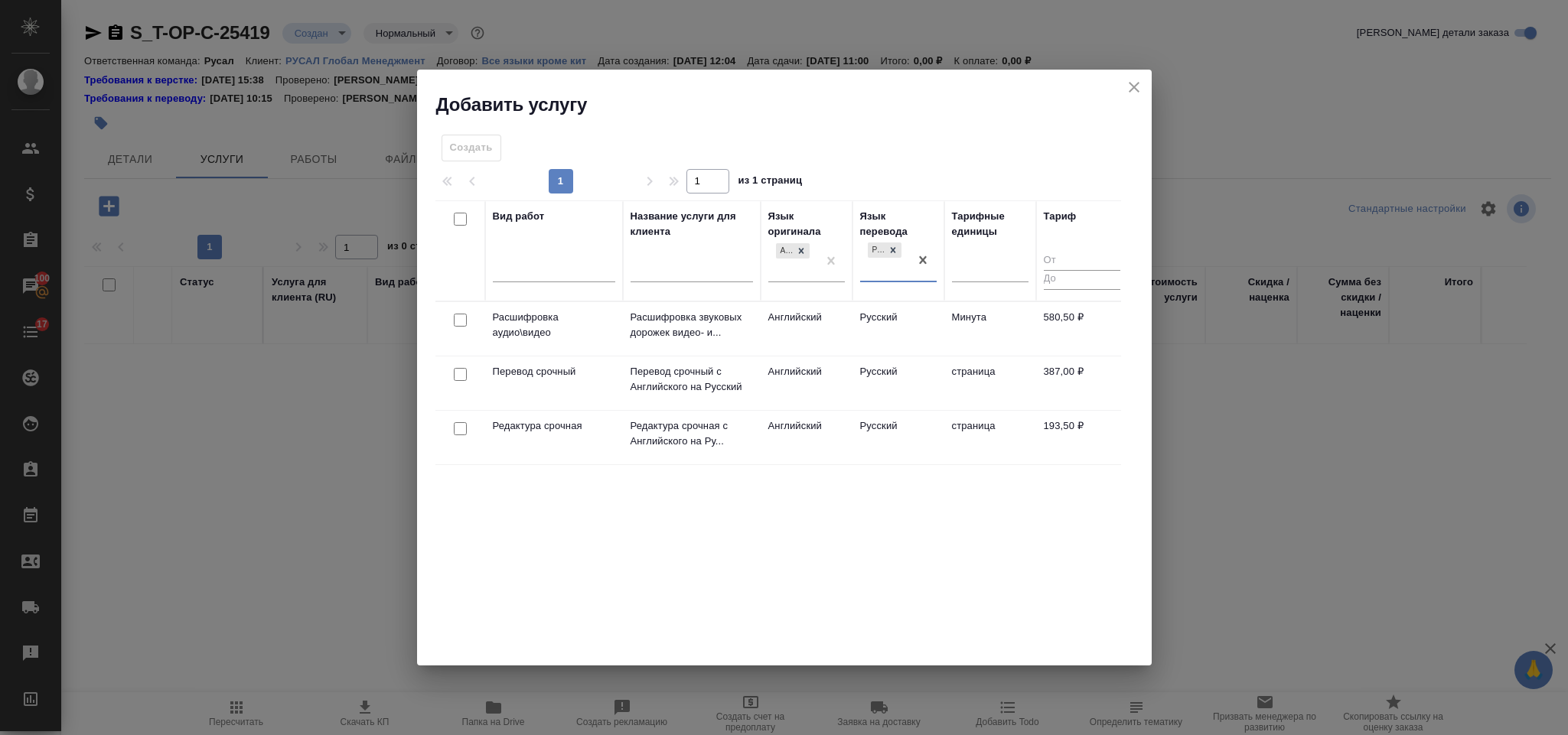
click at [468, 375] on div at bounding box center [460, 375] width 34 height 21
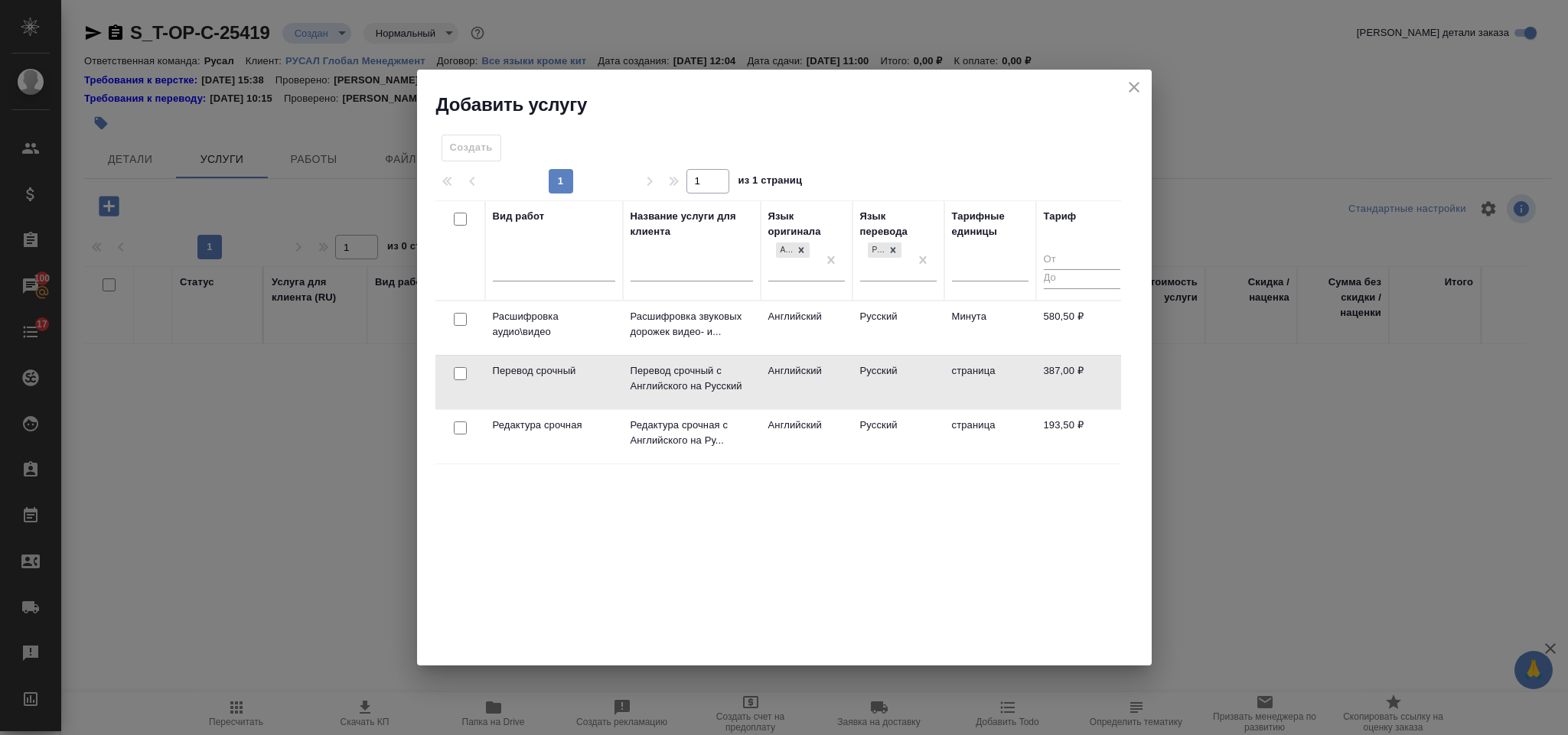
click at [461, 379] on input "checkbox" at bounding box center [460, 374] width 13 height 13
checkbox input "true"
click at [460, 425] on input "checkbox" at bounding box center [460, 428] width 13 height 13
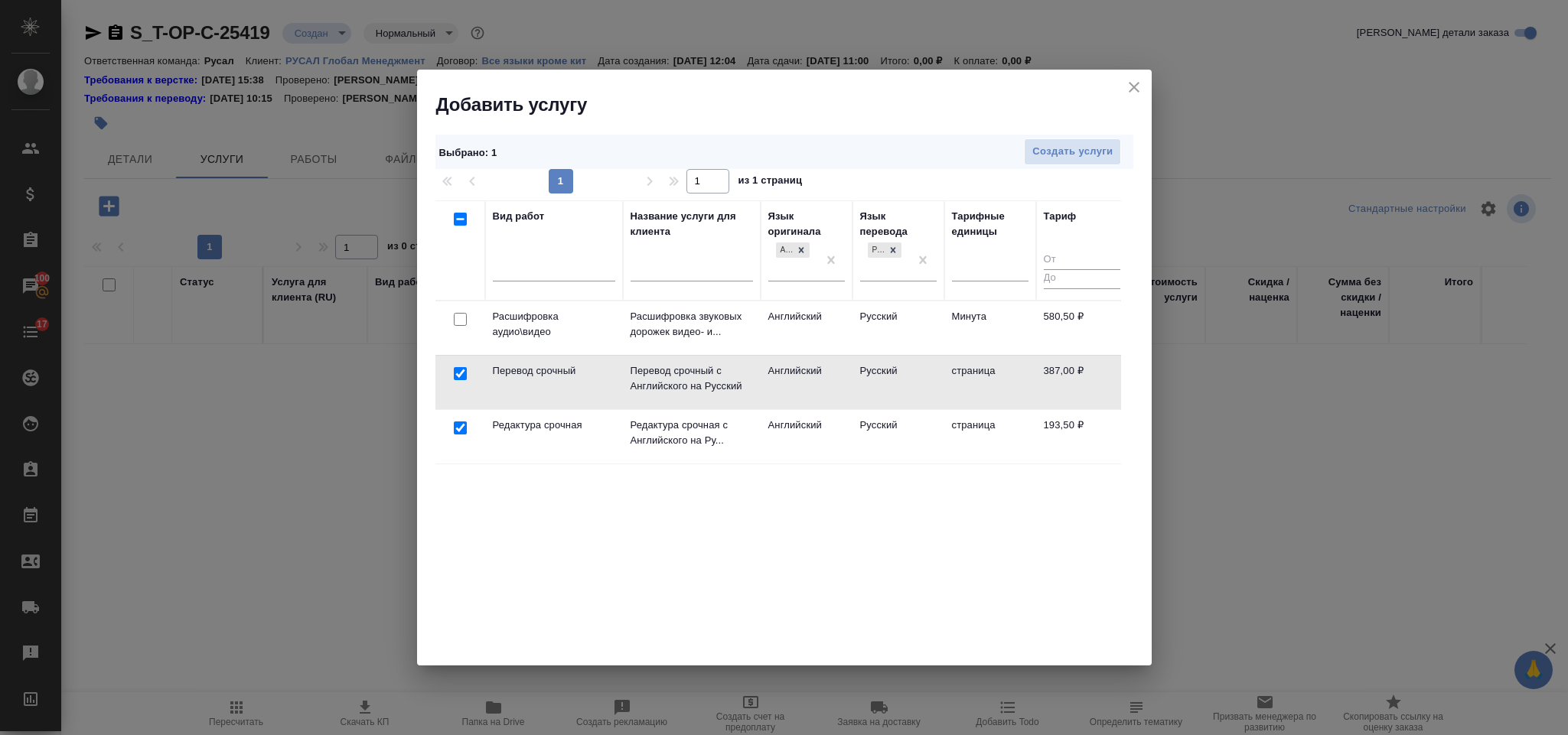
checkbox input "true"
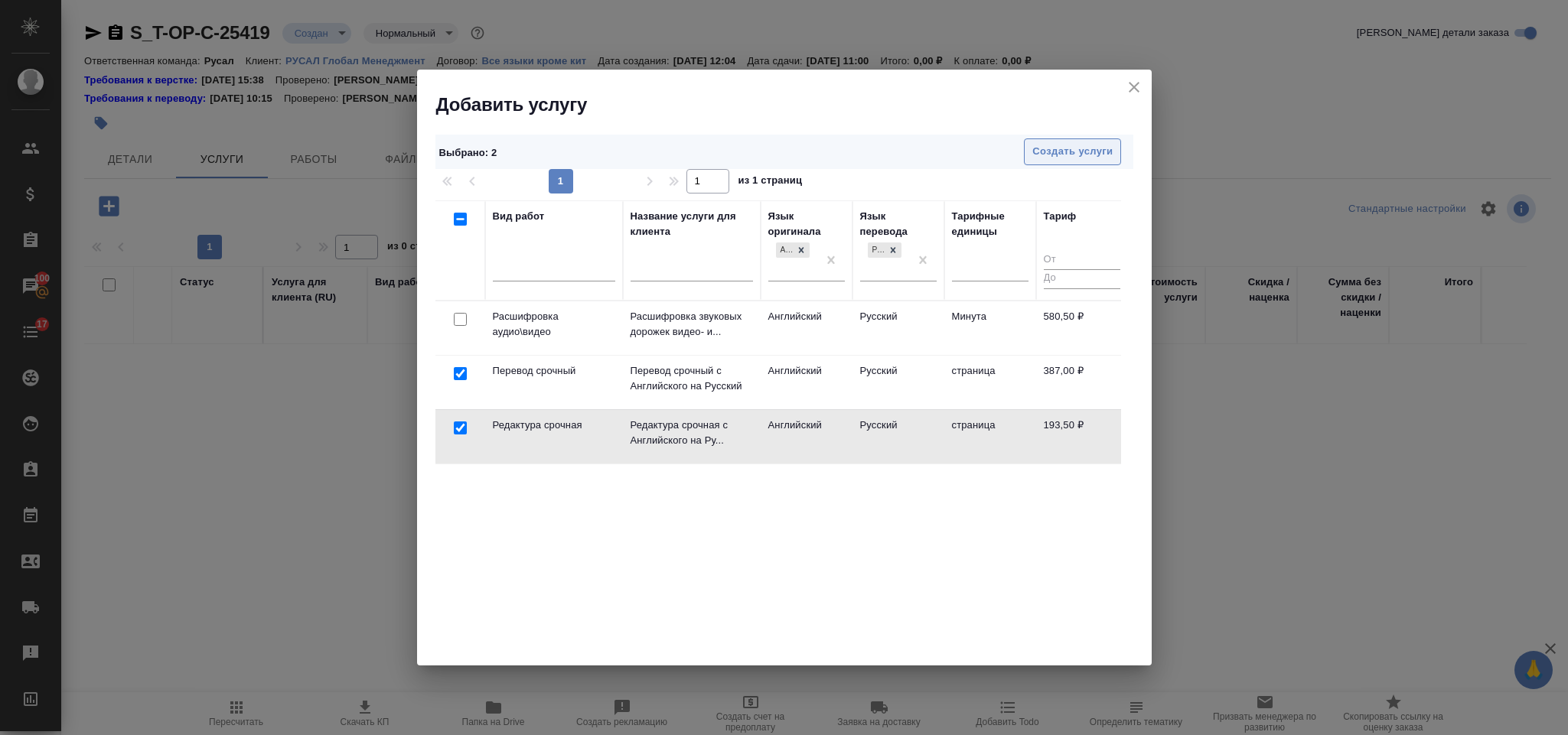
click at [1049, 156] on span "Создать услуги" at bounding box center [1072, 152] width 80 height 17
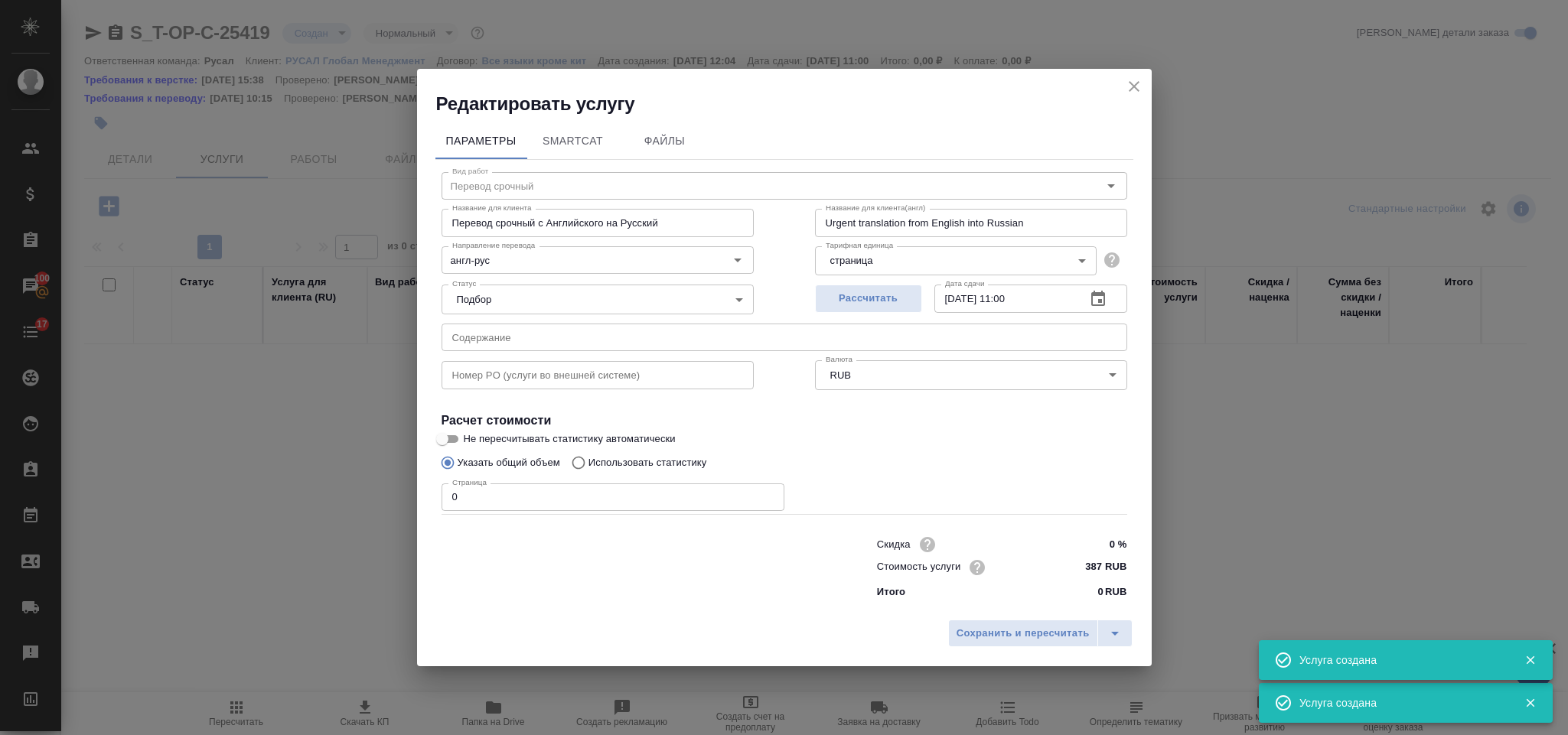
type input "Перевод срочный"
type input "Перевод срочный с Английского на Русский"
type input "Urgent translation from English into Russian"
type input "387 RUB"
click at [632, 340] on input "text" at bounding box center [784, 337] width 686 height 28
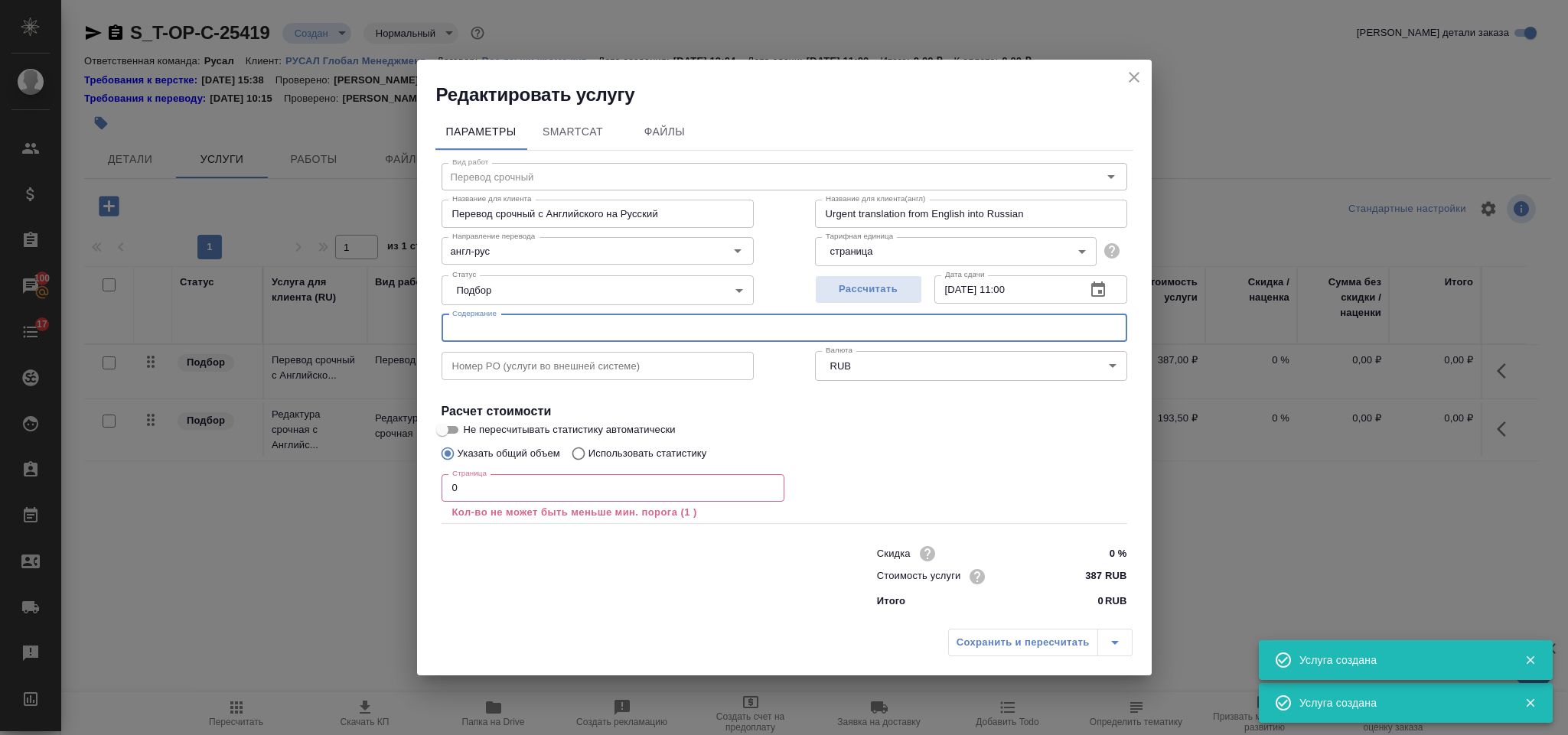
paste input "Dr Ignace_TRIZ Summit 2025_DpTRIZ"
type input "Dr Ignace_TRIZ Summit 2025_DpTRIZ"
click at [510, 485] on input "0" at bounding box center [612, 488] width 343 height 28
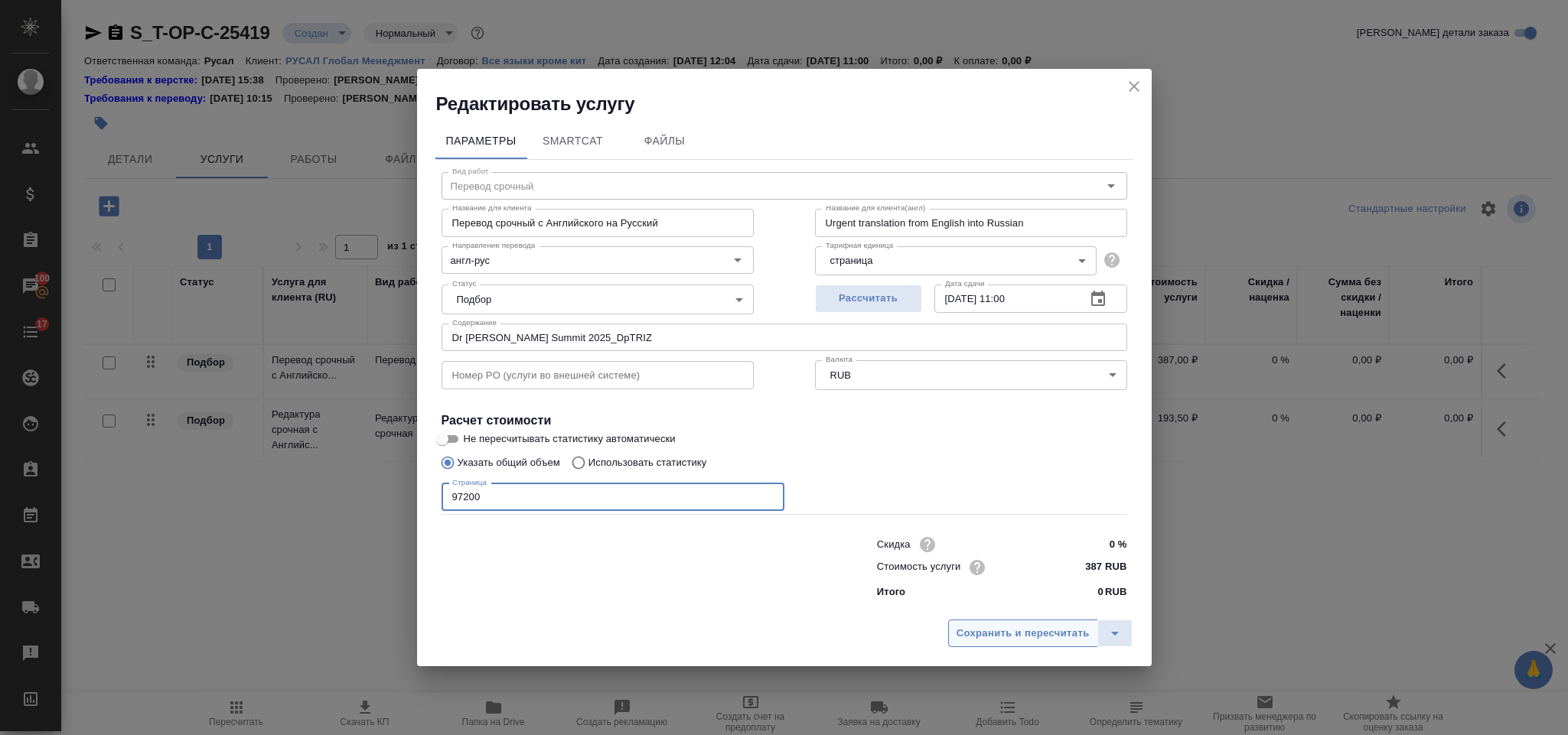
type input "97200"
click at [951, 639] on button "Сохранить и пересчитать" at bounding box center [1023, 633] width 150 height 28
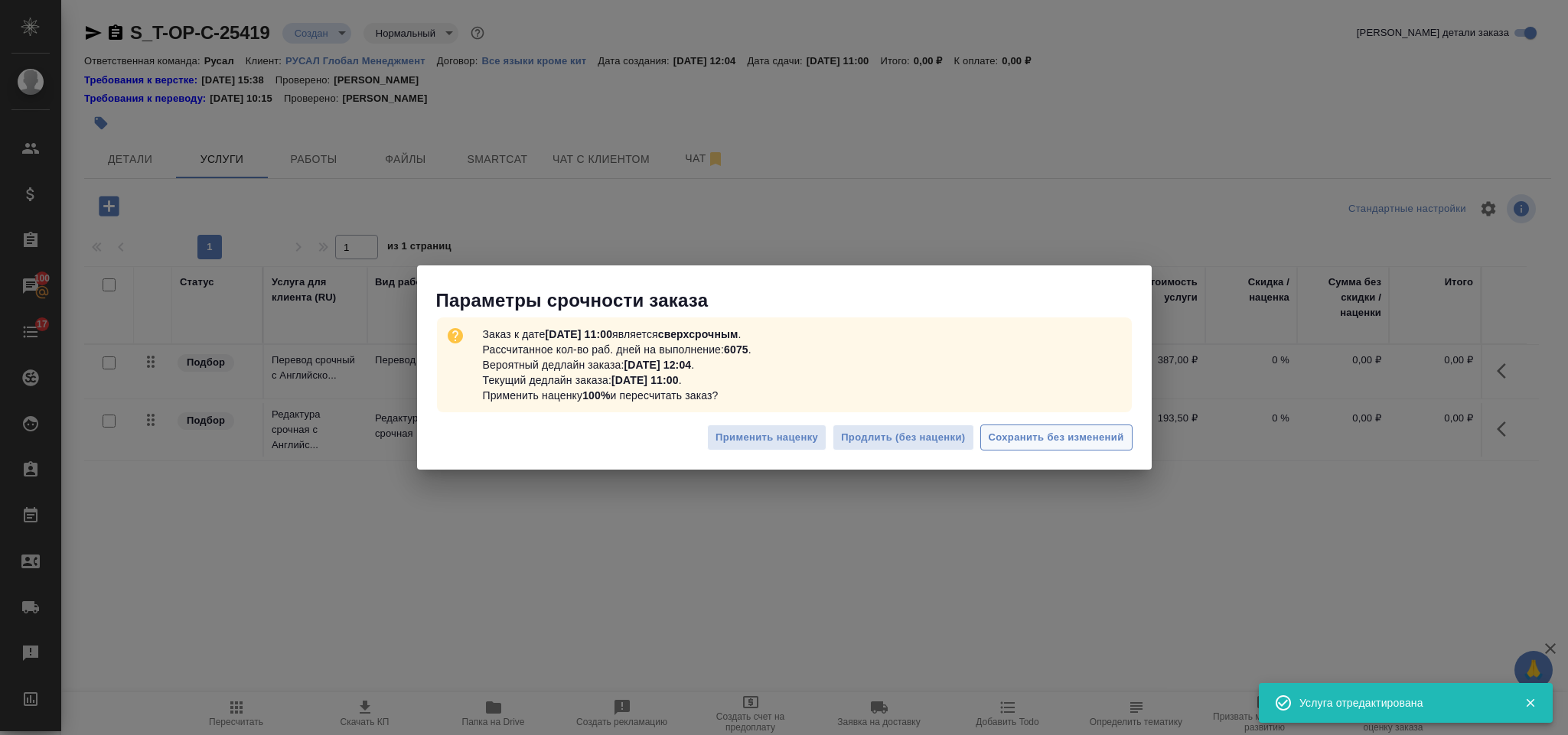
click at [1049, 439] on span "Сохранить без изменений" at bounding box center [1056, 438] width 135 height 17
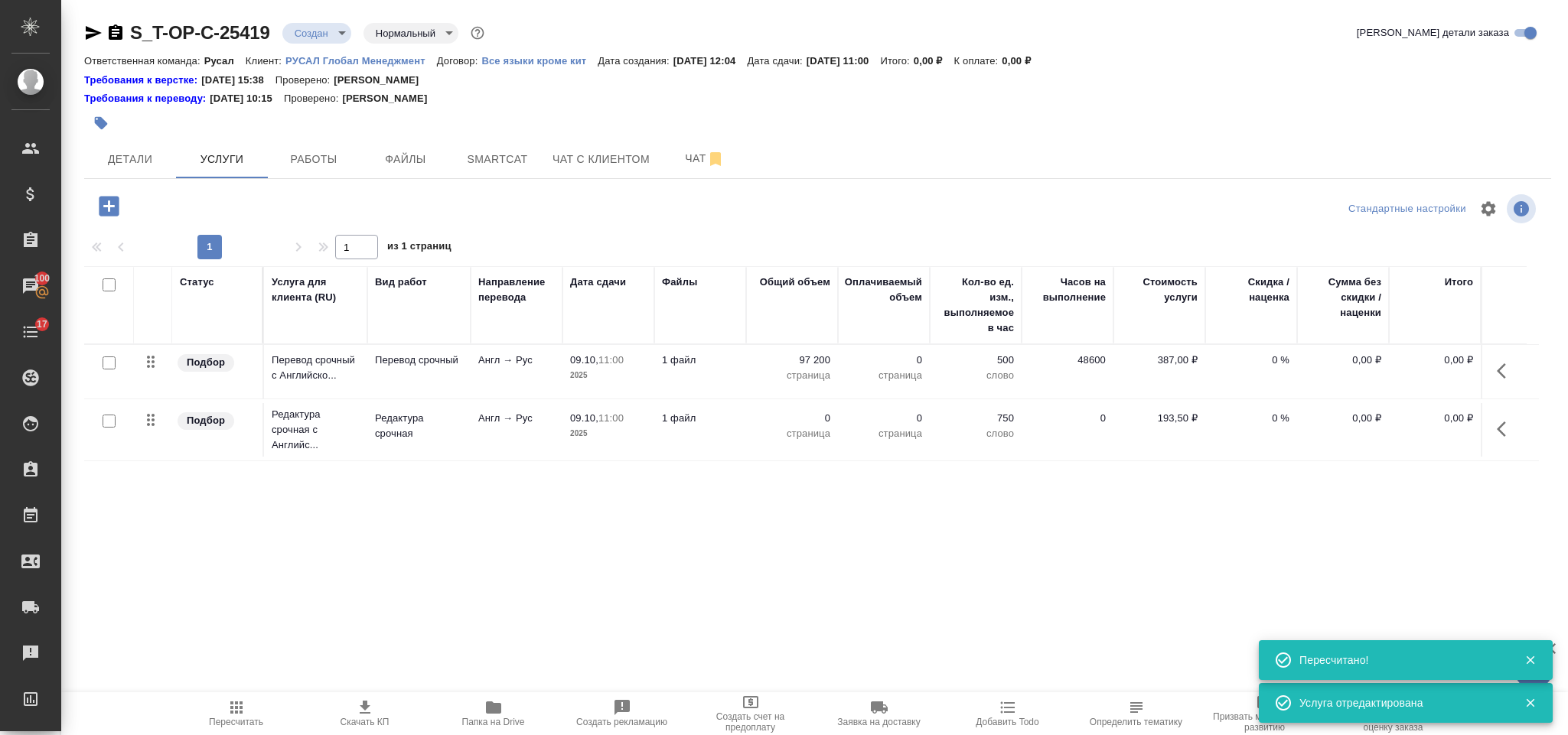
type input "urgent"
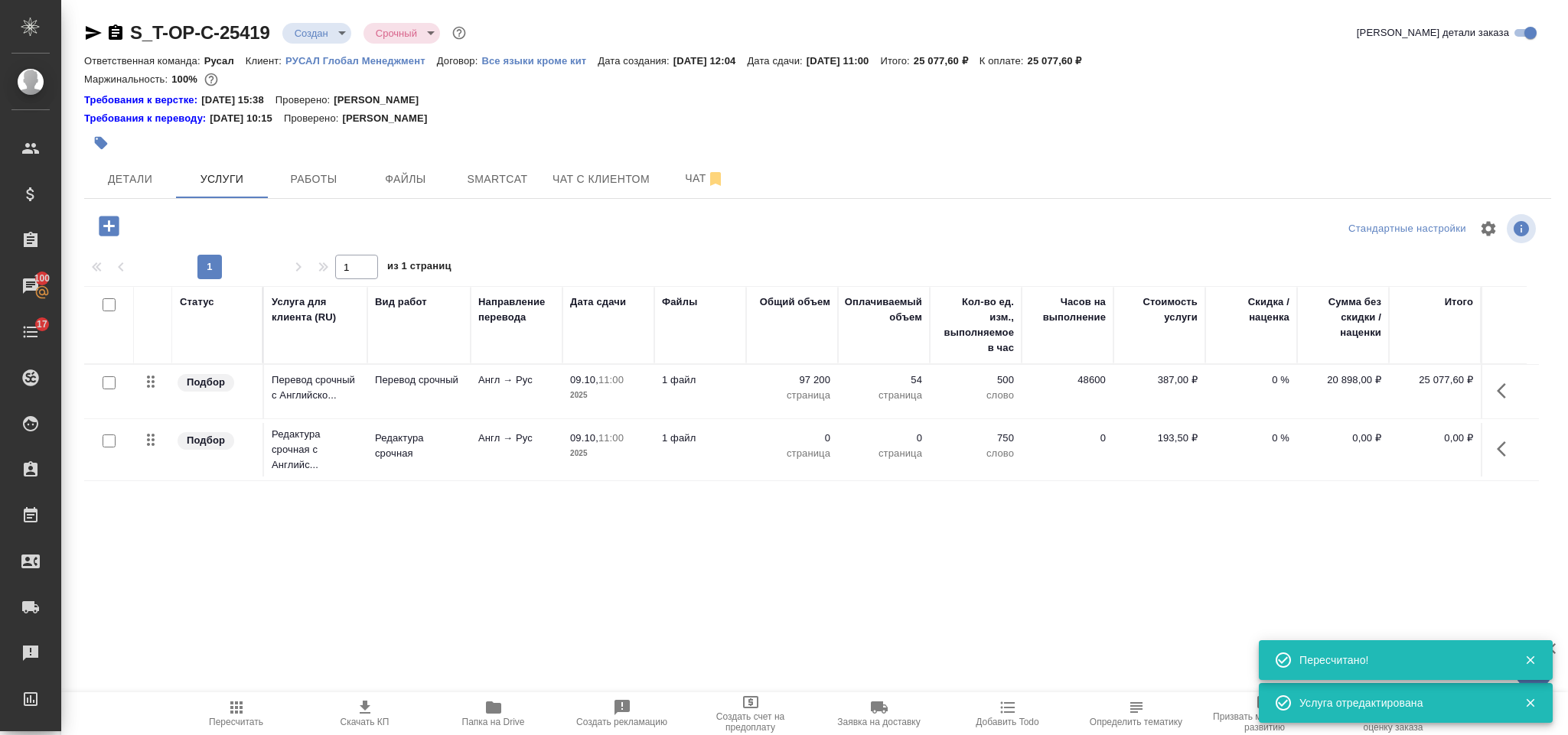
click at [1505, 451] on icon "button" at bounding box center [1505, 448] width 18 height 18
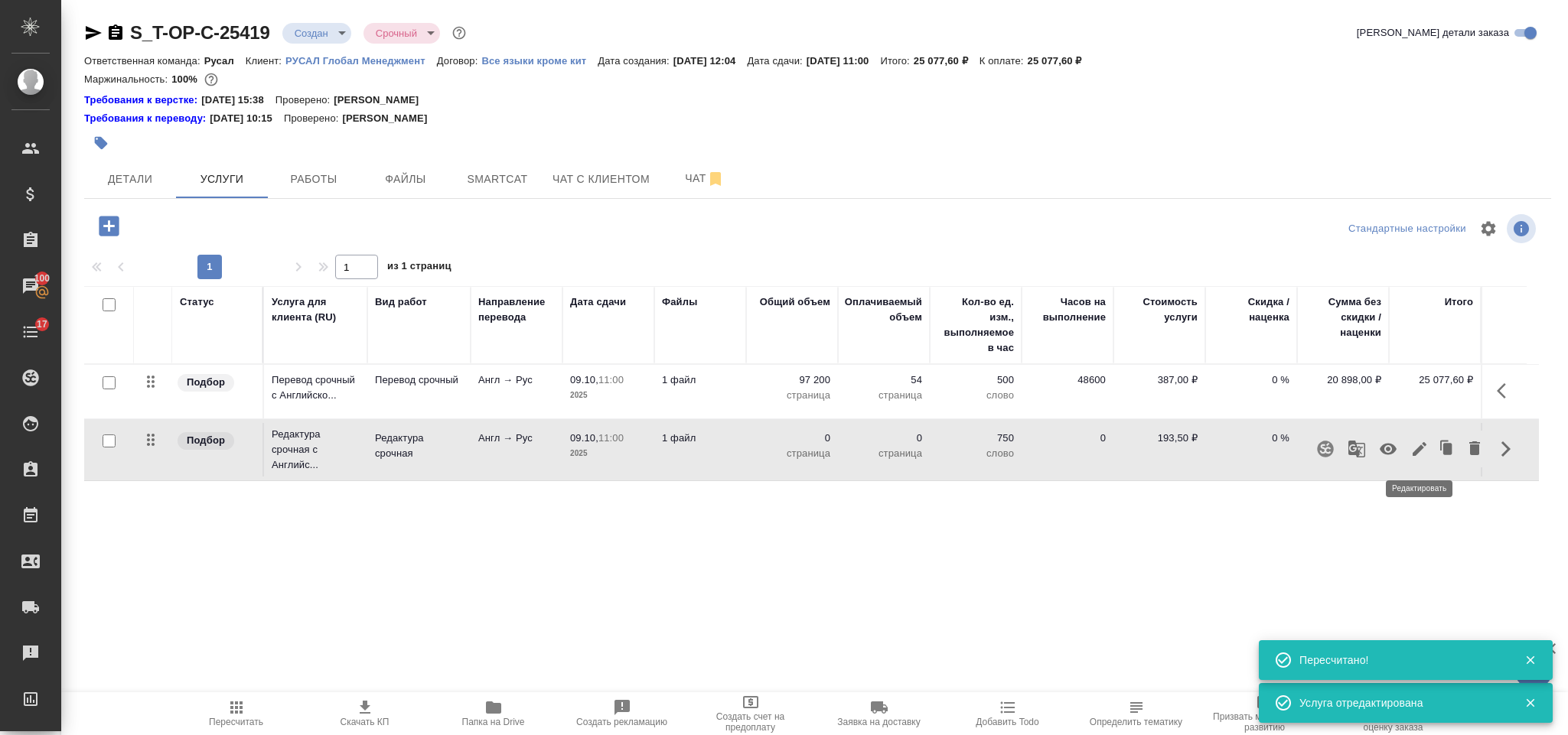
click at [1417, 445] on icon "button" at bounding box center [1419, 448] width 18 height 18
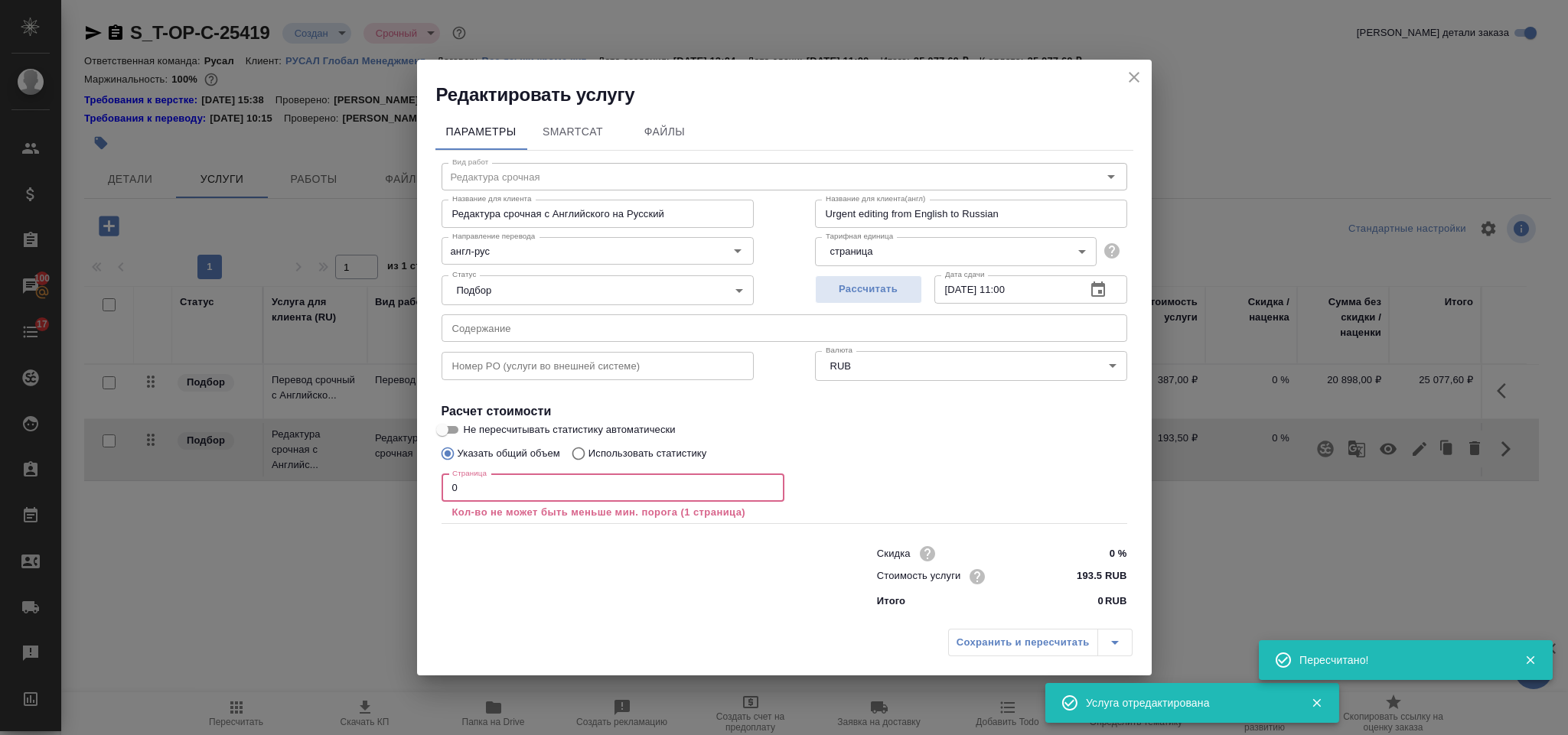
click at [599, 496] on input "0" at bounding box center [612, 488] width 343 height 28
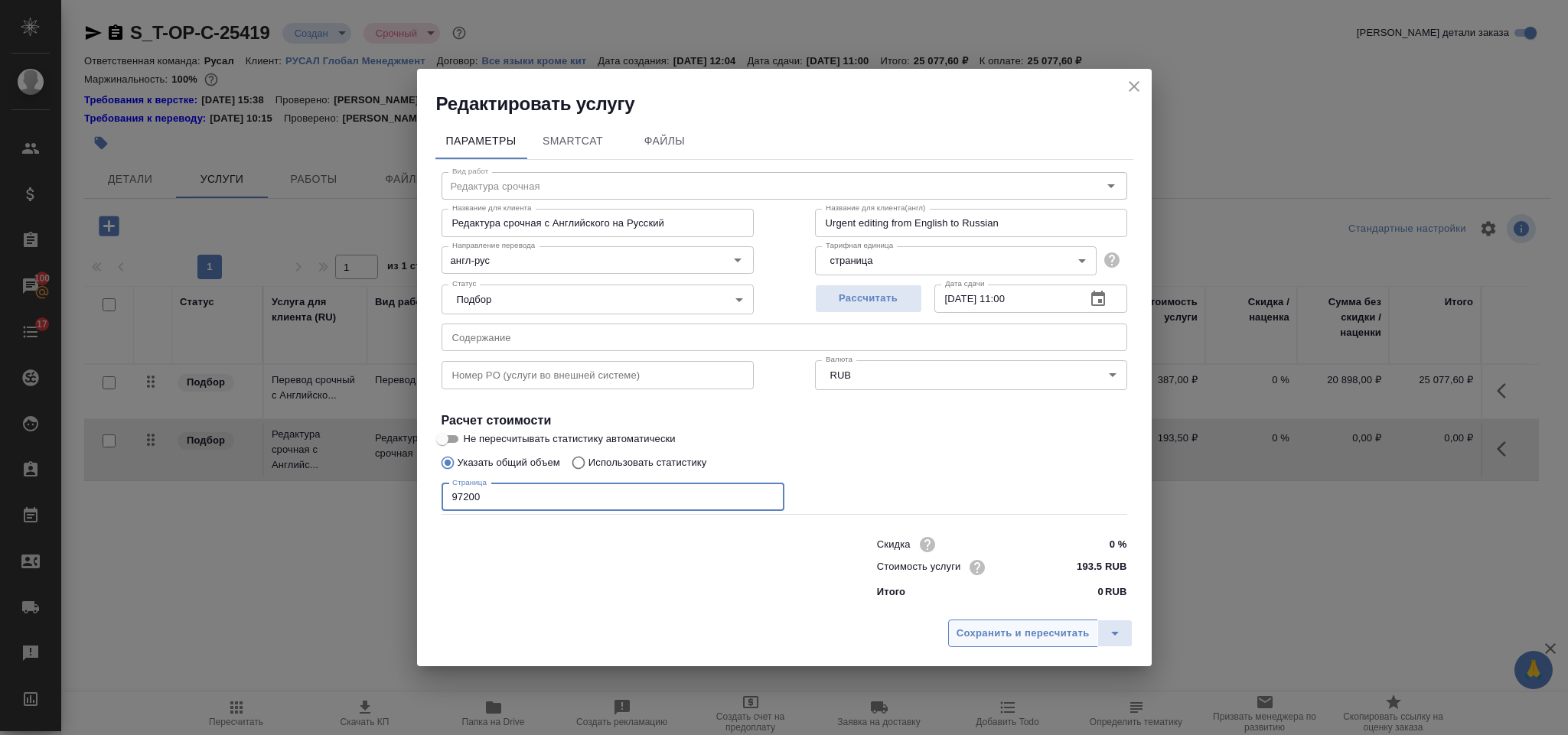
type input "97200"
click at [998, 619] on button "Сохранить и пересчитать" at bounding box center [1023, 633] width 150 height 28
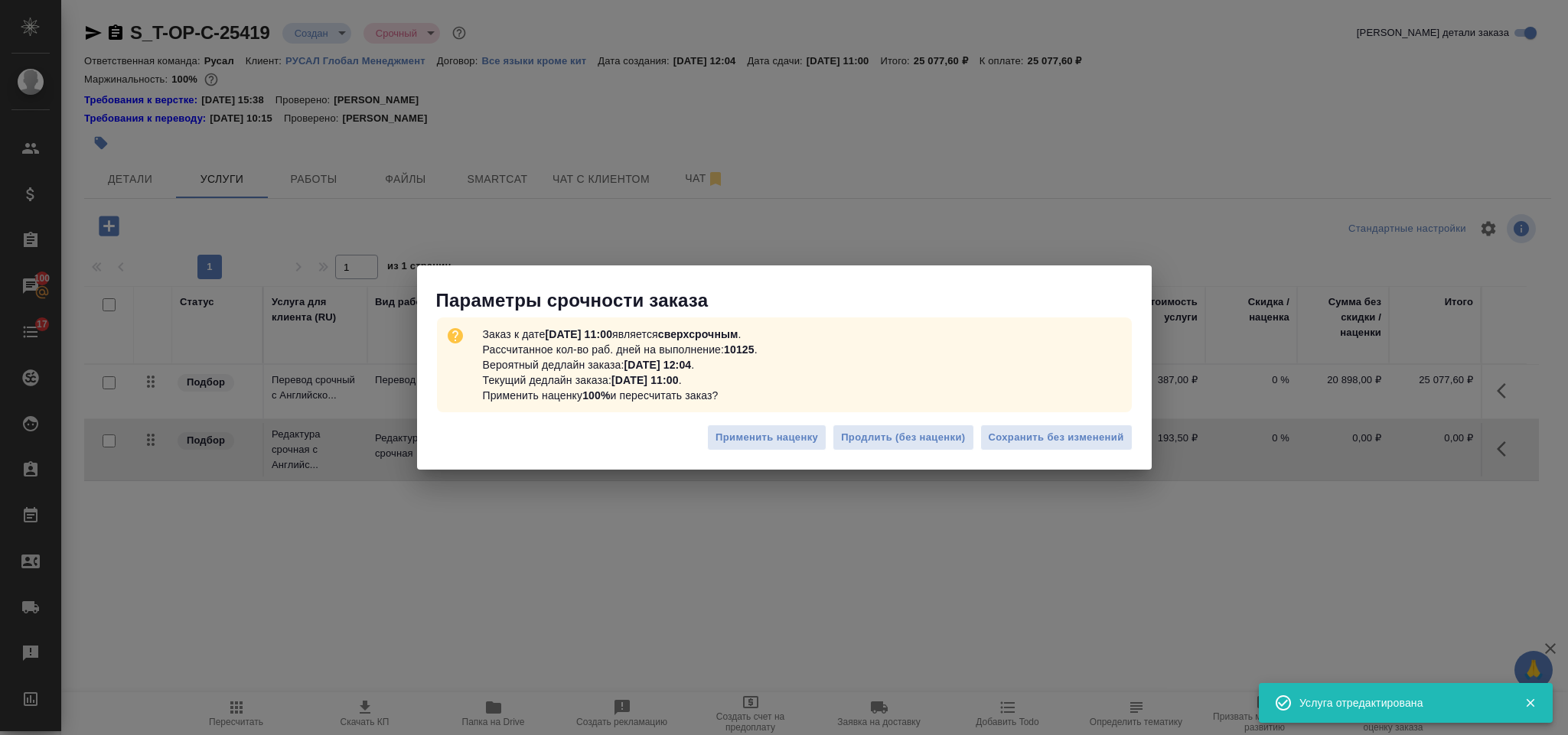
drag, startPoint x: 1036, startPoint y: 439, endPoint x: 519, endPoint y: 328, distance: 528.8
click at [1036, 439] on span "Сохранить без изменений" at bounding box center [1056, 438] width 135 height 17
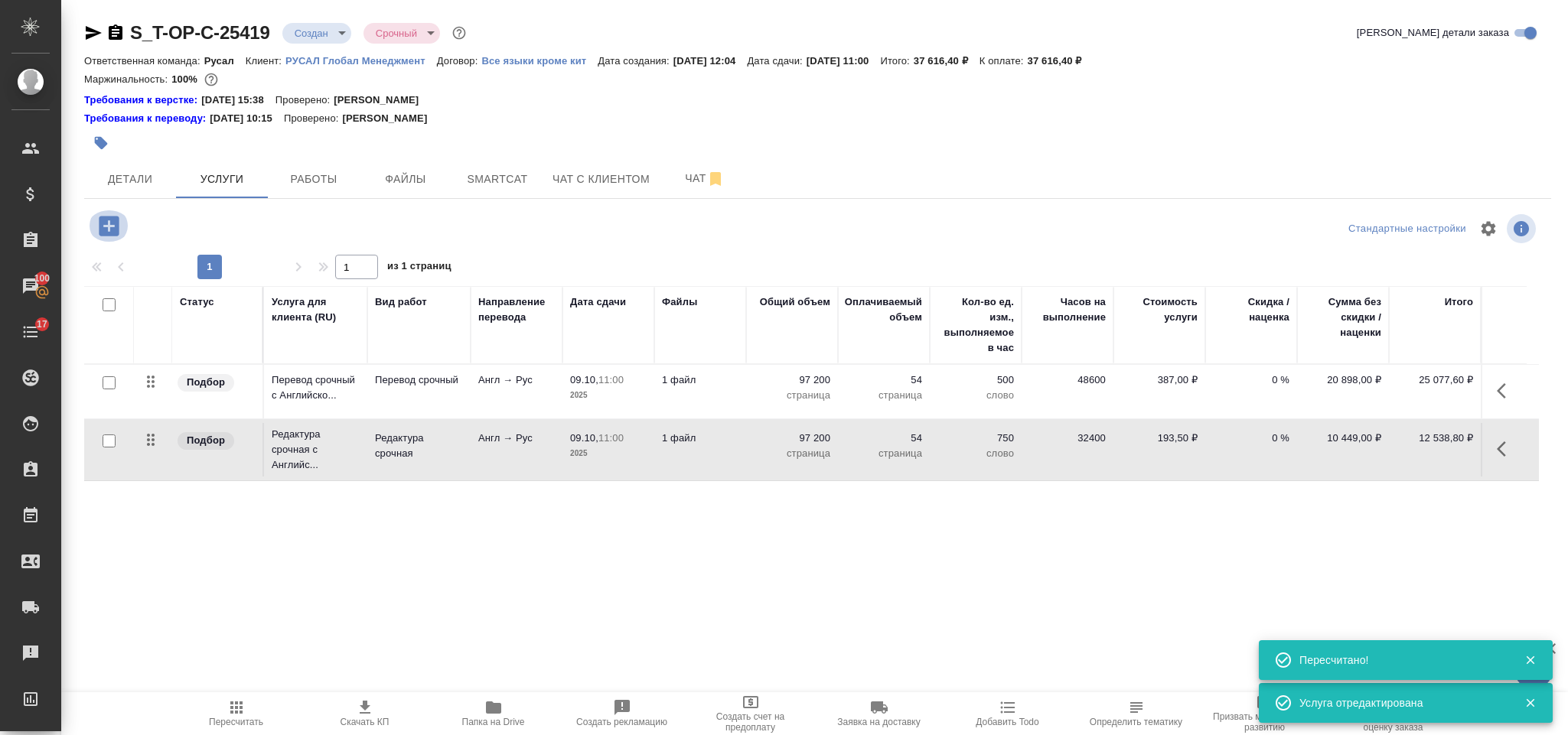
click at [115, 230] on icon "button" at bounding box center [109, 225] width 20 height 20
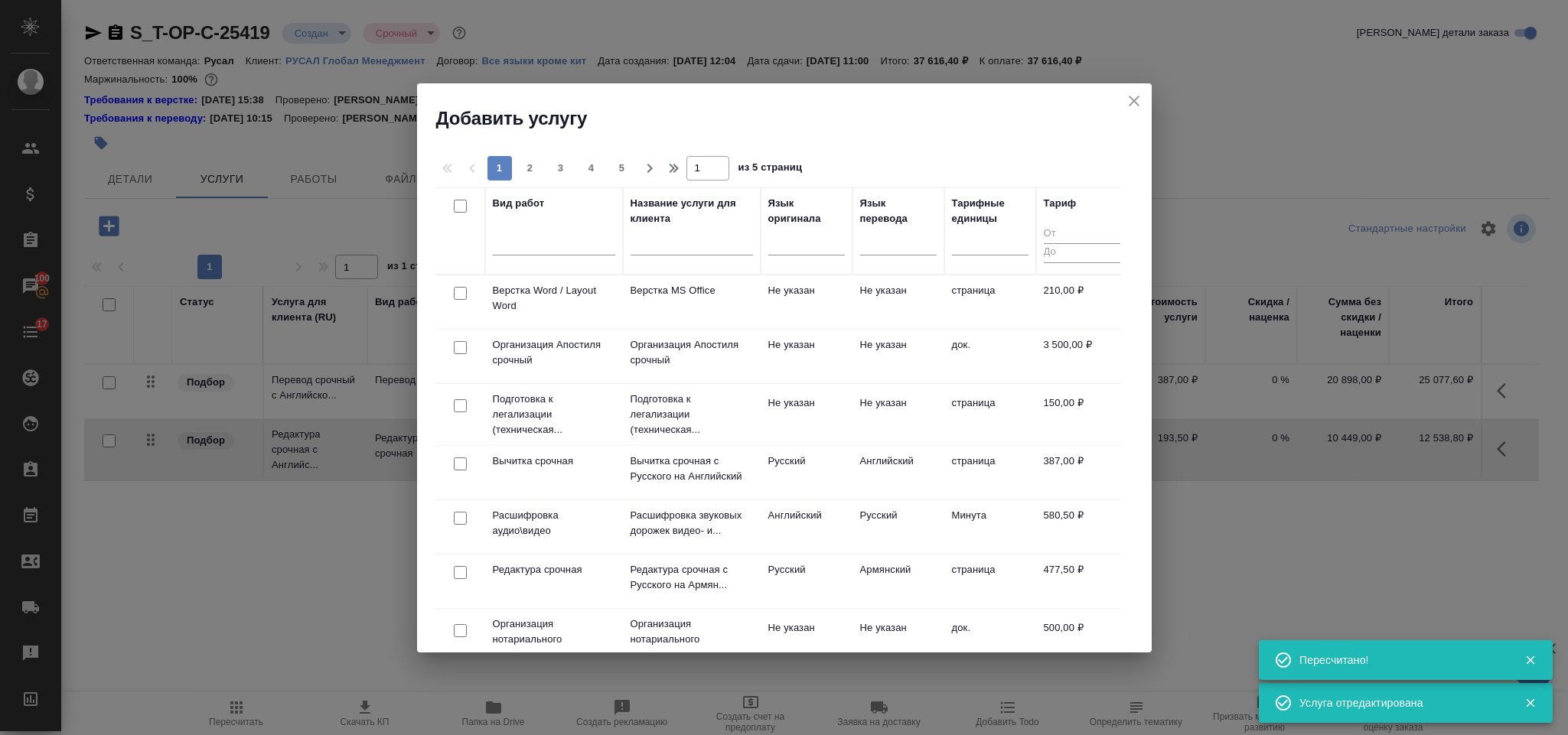
click at [461, 291] on input "checkbox" at bounding box center [460, 293] width 13 height 13
checkbox input "true"
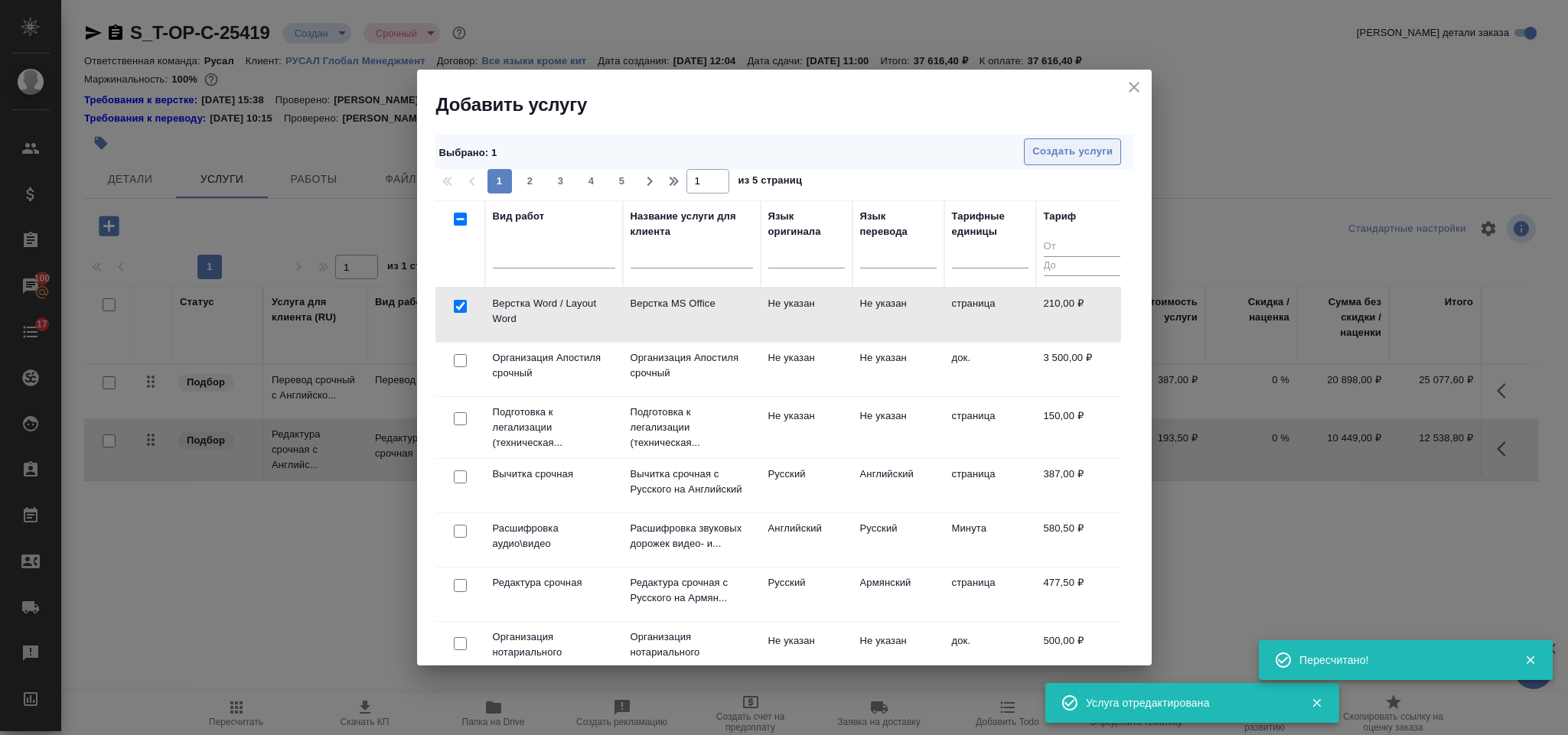
click at [1049, 159] on span "Создать услуги" at bounding box center [1072, 152] width 80 height 17
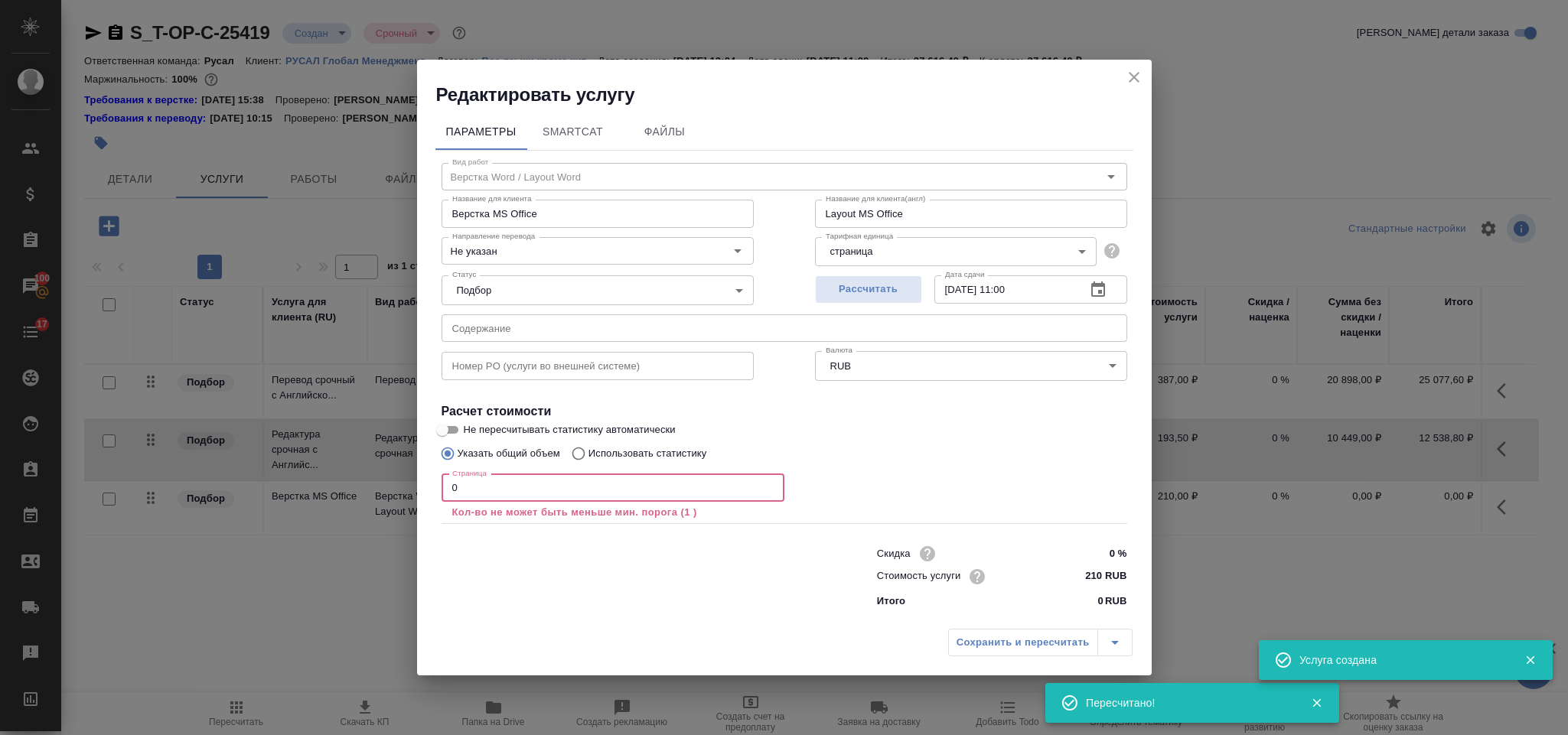
click at [596, 494] on input "0" at bounding box center [612, 488] width 343 height 28
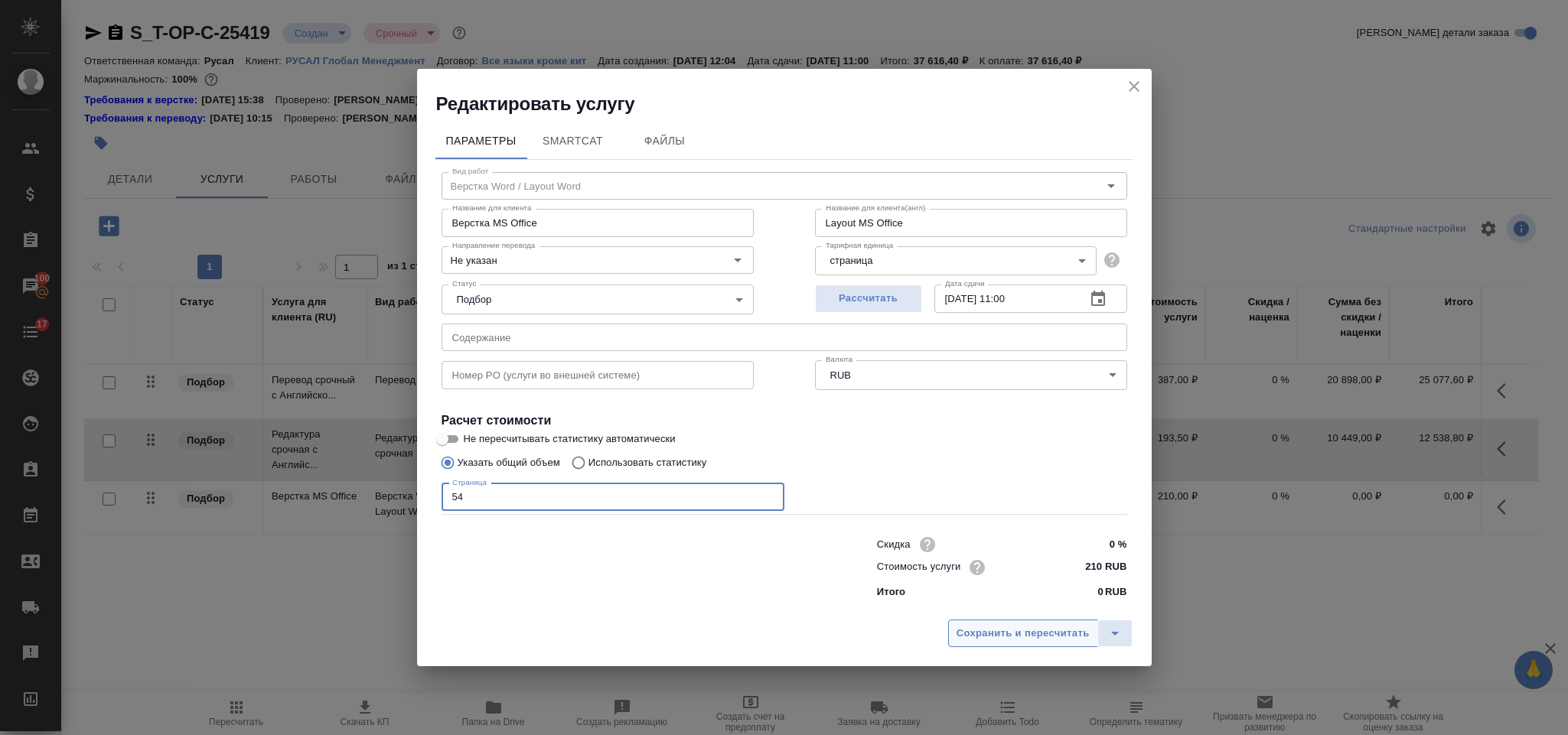
type input "54"
click at [1010, 622] on button "Сохранить и пересчитать" at bounding box center [1023, 633] width 150 height 28
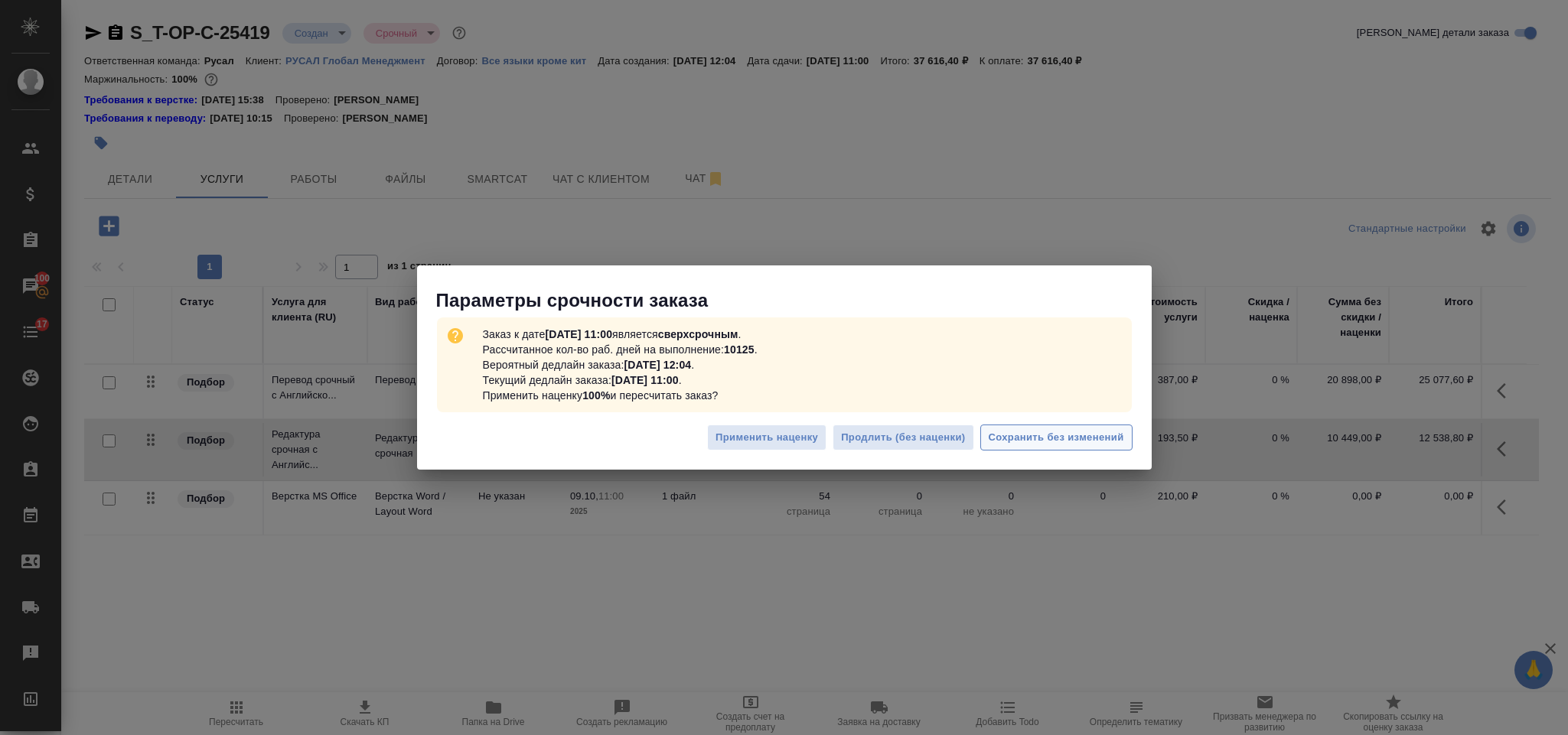
click at [1016, 435] on span "Сохранить без изменений" at bounding box center [1056, 438] width 135 height 17
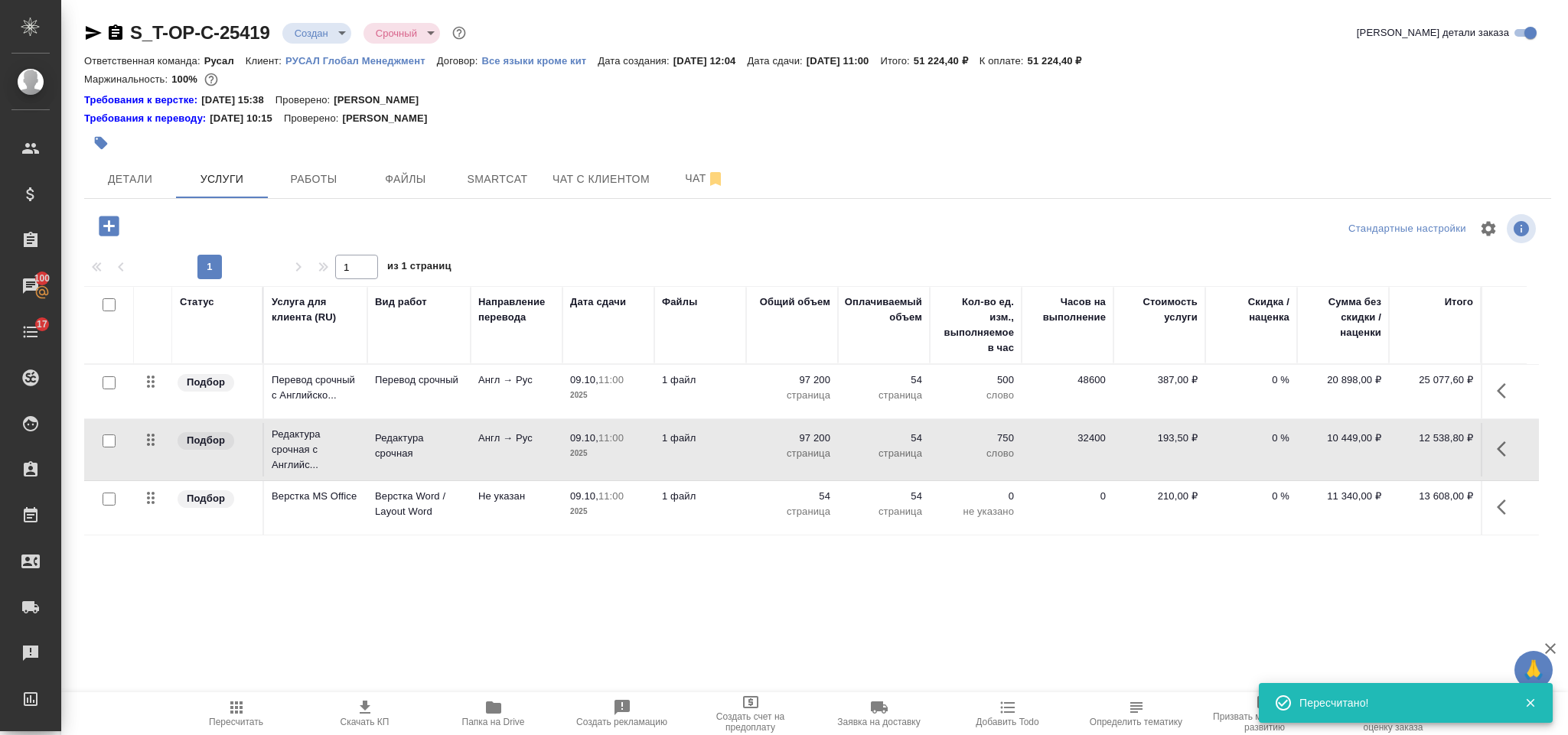
click at [113, 306] on input "checkbox" at bounding box center [109, 305] width 13 height 13
checkbox input "true"
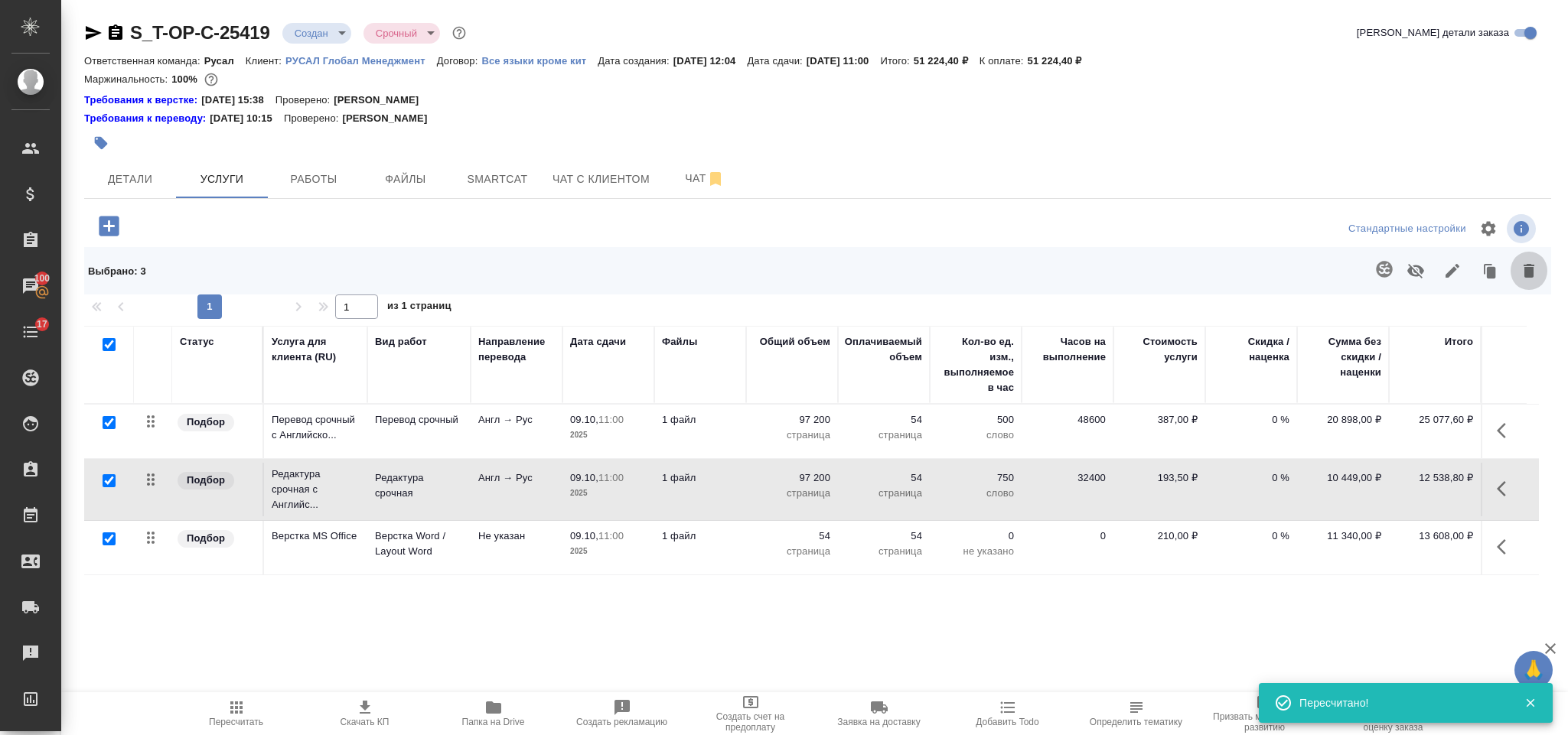
click at [1532, 261] on icon "button" at bounding box center [1528, 270] width 18 height 18
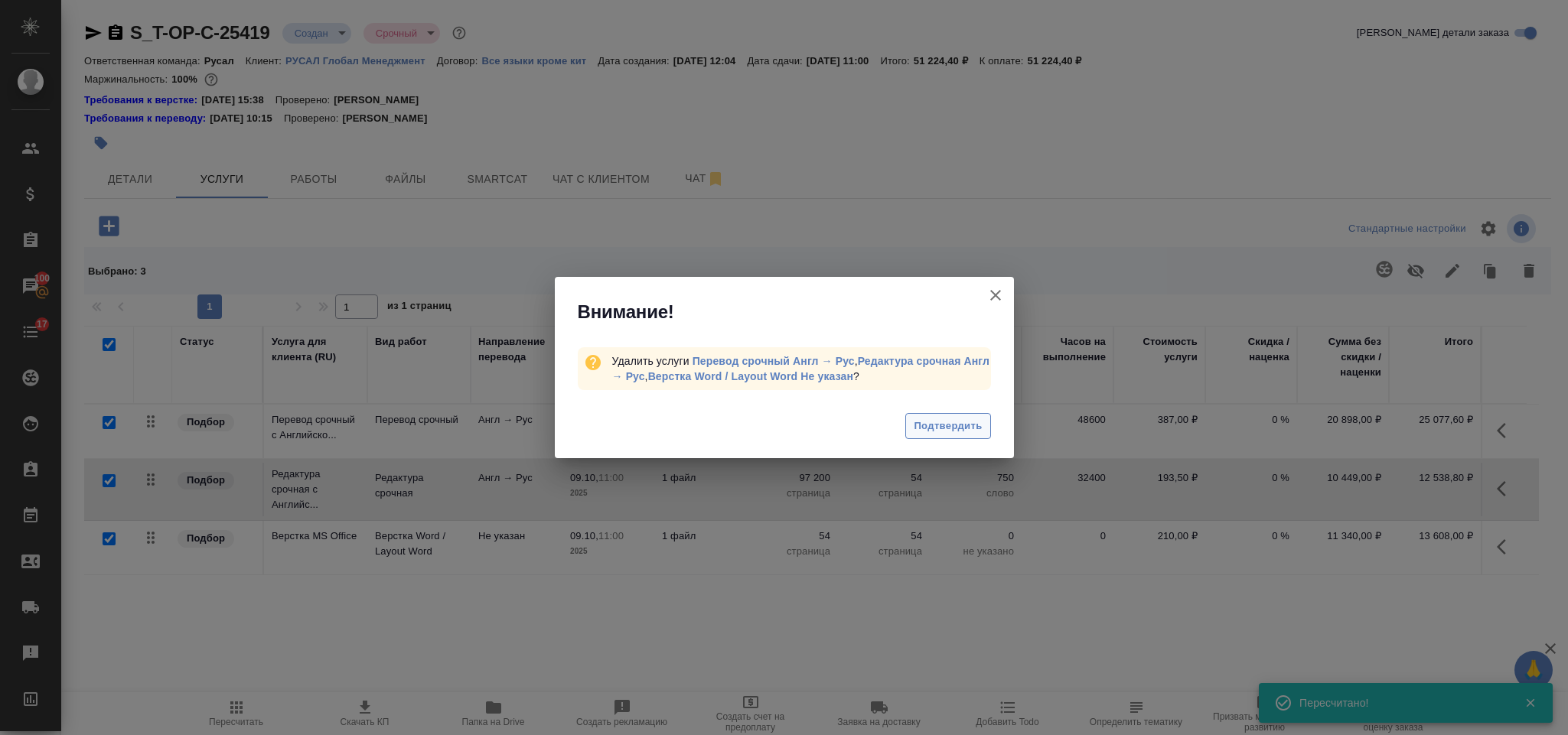
click at [956, 429] on span "Подтвердить" at bounding box center [948, 426] width 68 height 17
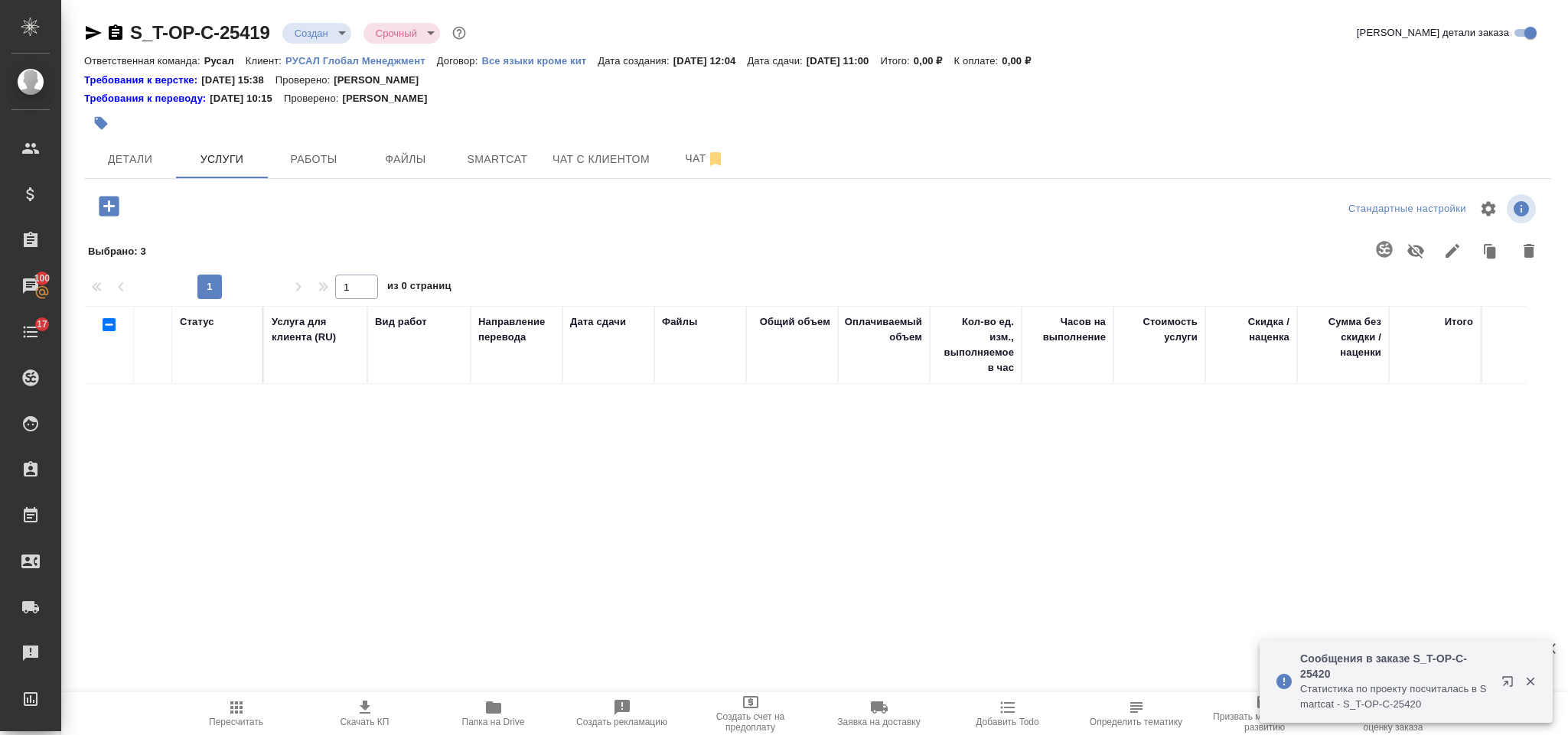
click at [105, 214] on icon "button" at bounding box center [109, 205] width 20 height 20
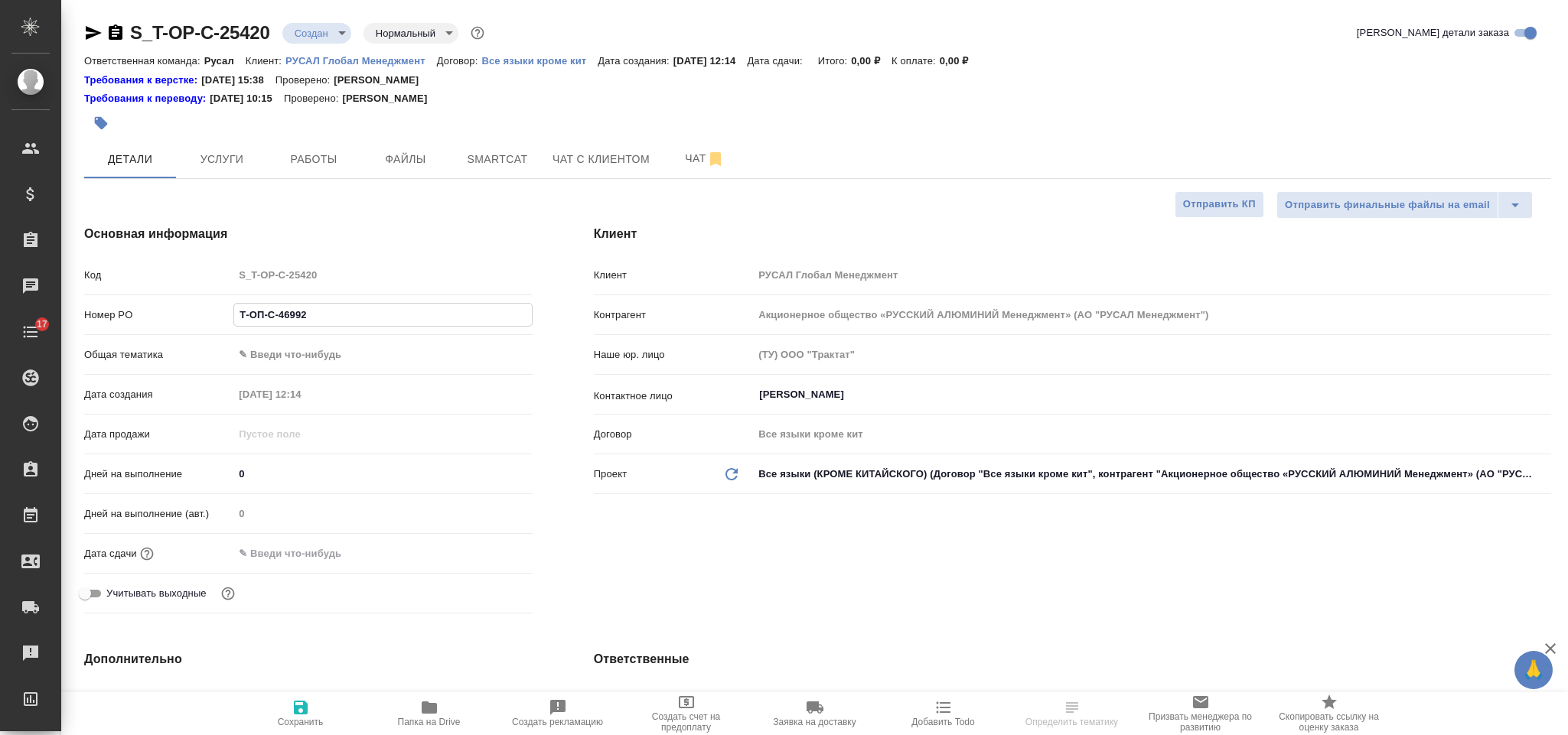
select select "RU"
type input "Т-ОП-С-46992"
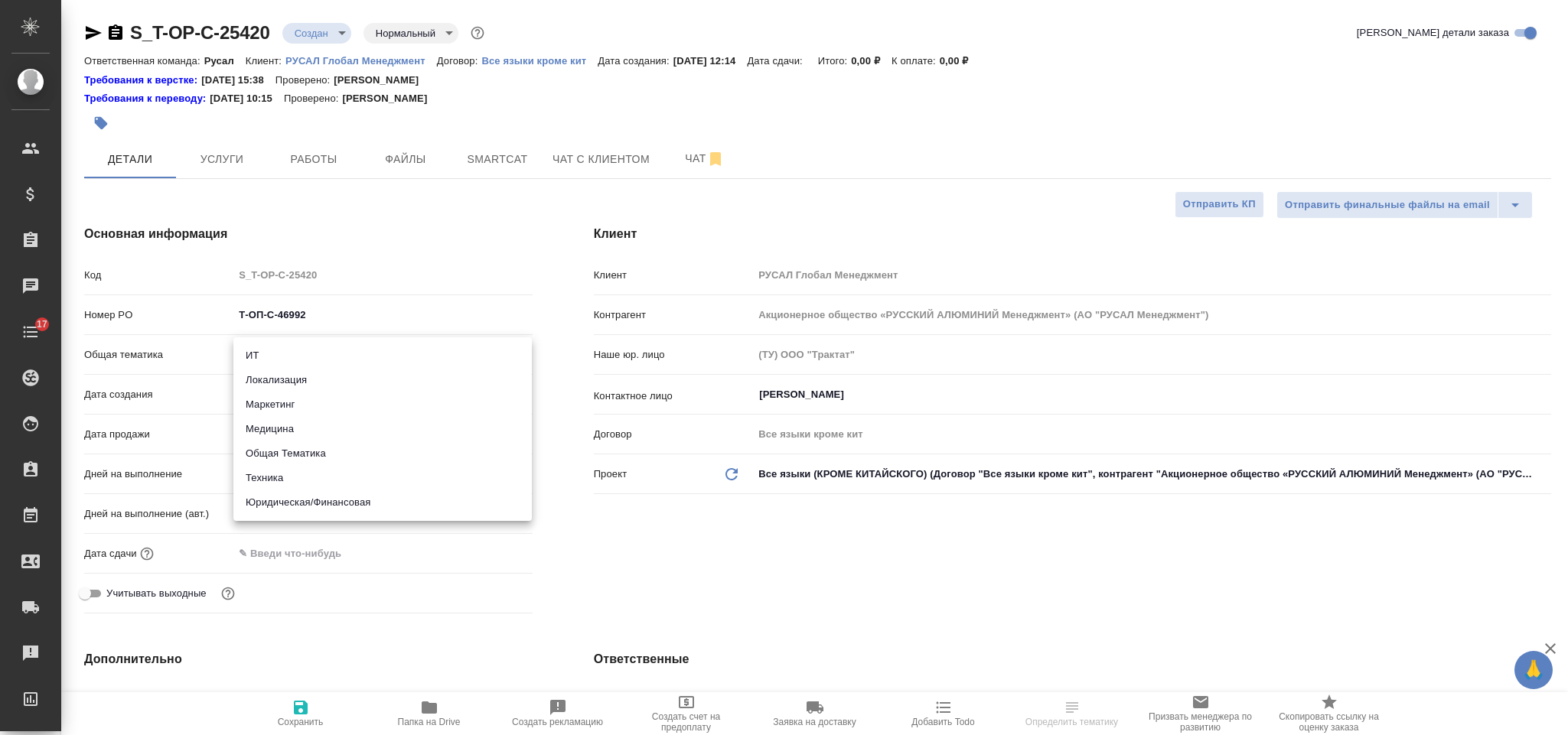
click at [313, 368] on body "🙏 .cls-1 fill:#fff; AWATERA Gorlenko Yuliua Клиенты Спецификации Заказы Чаты 17…" at bounding box center [784, 368] width 1568 height 735
click at [356, 499] on li "Юридическая/Финансовая" at bounding box center [383, 502] width 299 height 25
type input "yr-fn"
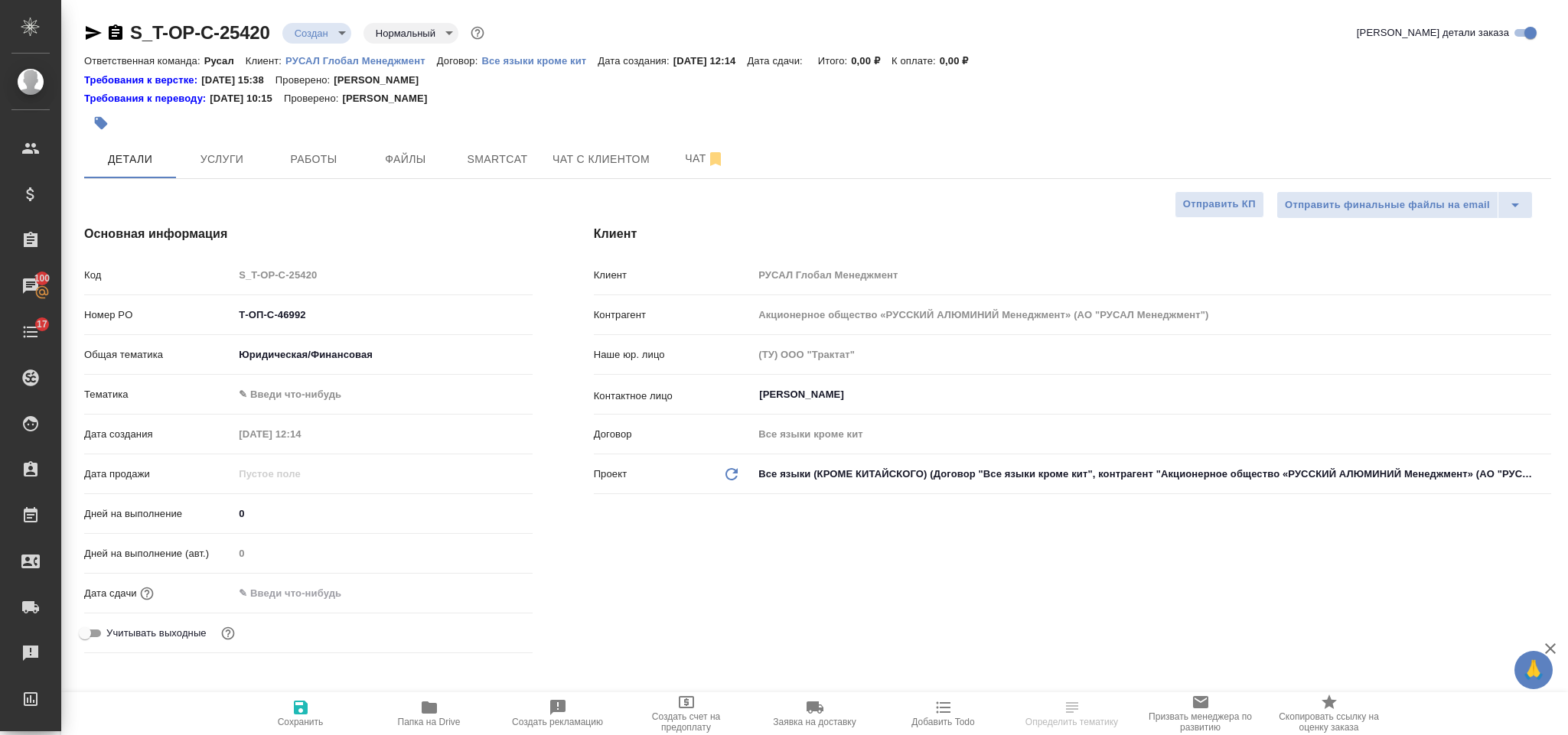
click at [330, 393] on body "🙏 .cls-1 fill:#fff; AWATERA Gorlenko Yuliua Клиенты Спецификации Заказы 100 Чат…" at bounding box center [784, 368] width 1568 height 735
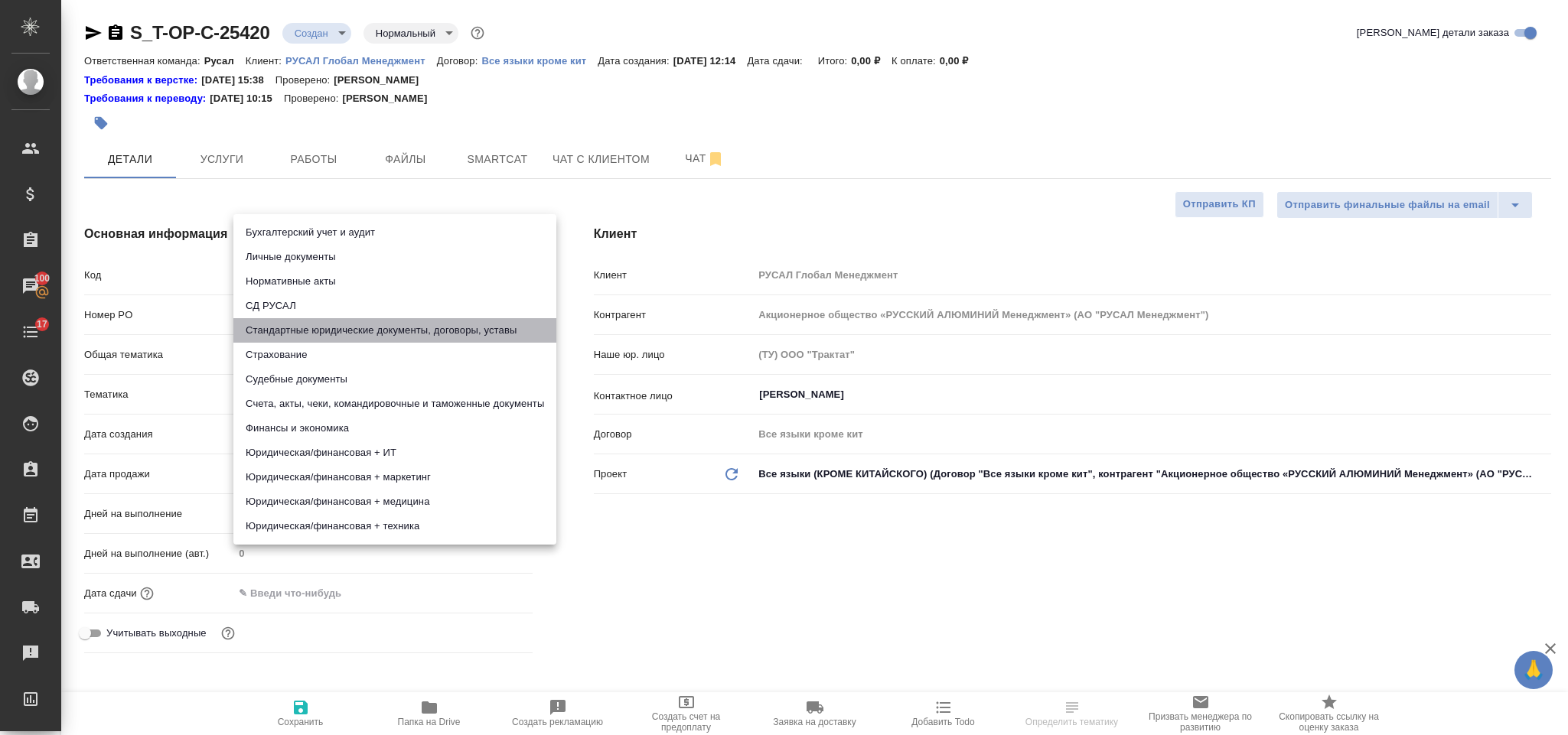
drag, startPoint x: 399, startPoint y: 330, endPoint x: 395, endPoint y: 432, distance: 102.1
click at [404, 333] on li "Стандартные юридические документы, договоры, уставы" at bounding box center [395, 330] width 323 height 25
type input "5f647205b73bc97568ca66bf"
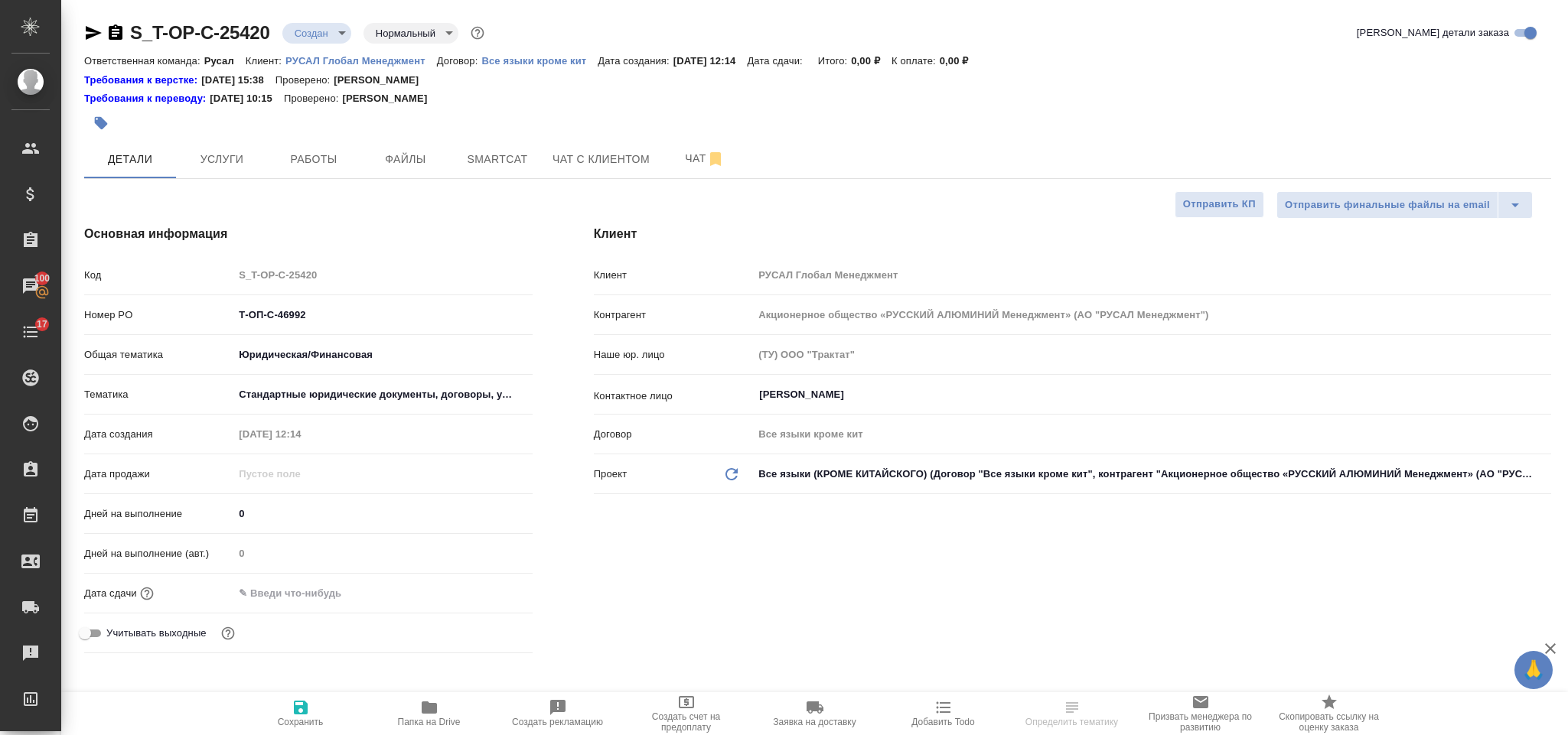
click at [335, 600] on input "text" at bounding box center [300, 593] width 134 height 22
click at [490, 590] on icon "button" at bounding box center [488, 592] width 18 height 18
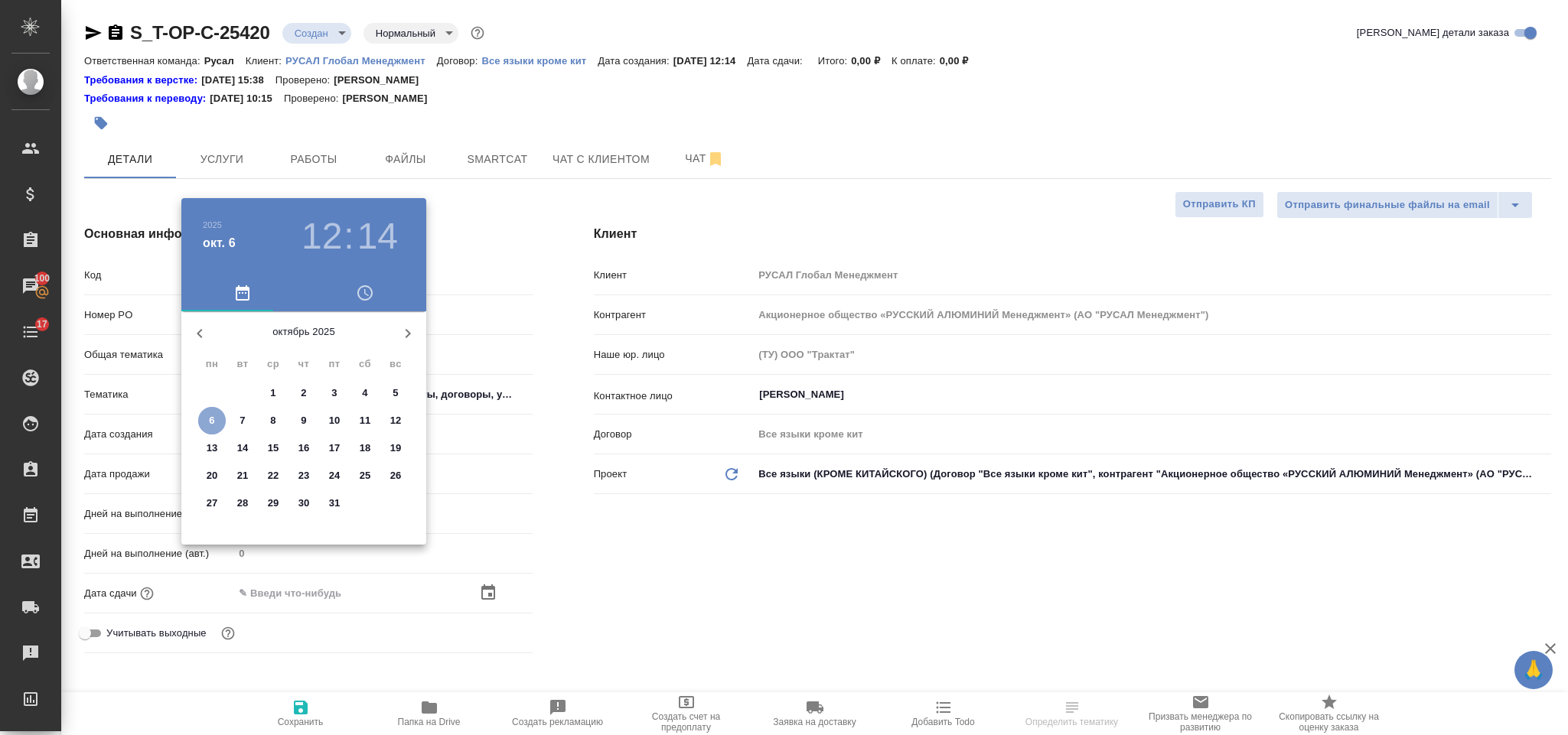
click at [220, 414] on span "6" at bounding box center [212, 421] width 28 height 15
type input "06.10.2025 12:14"
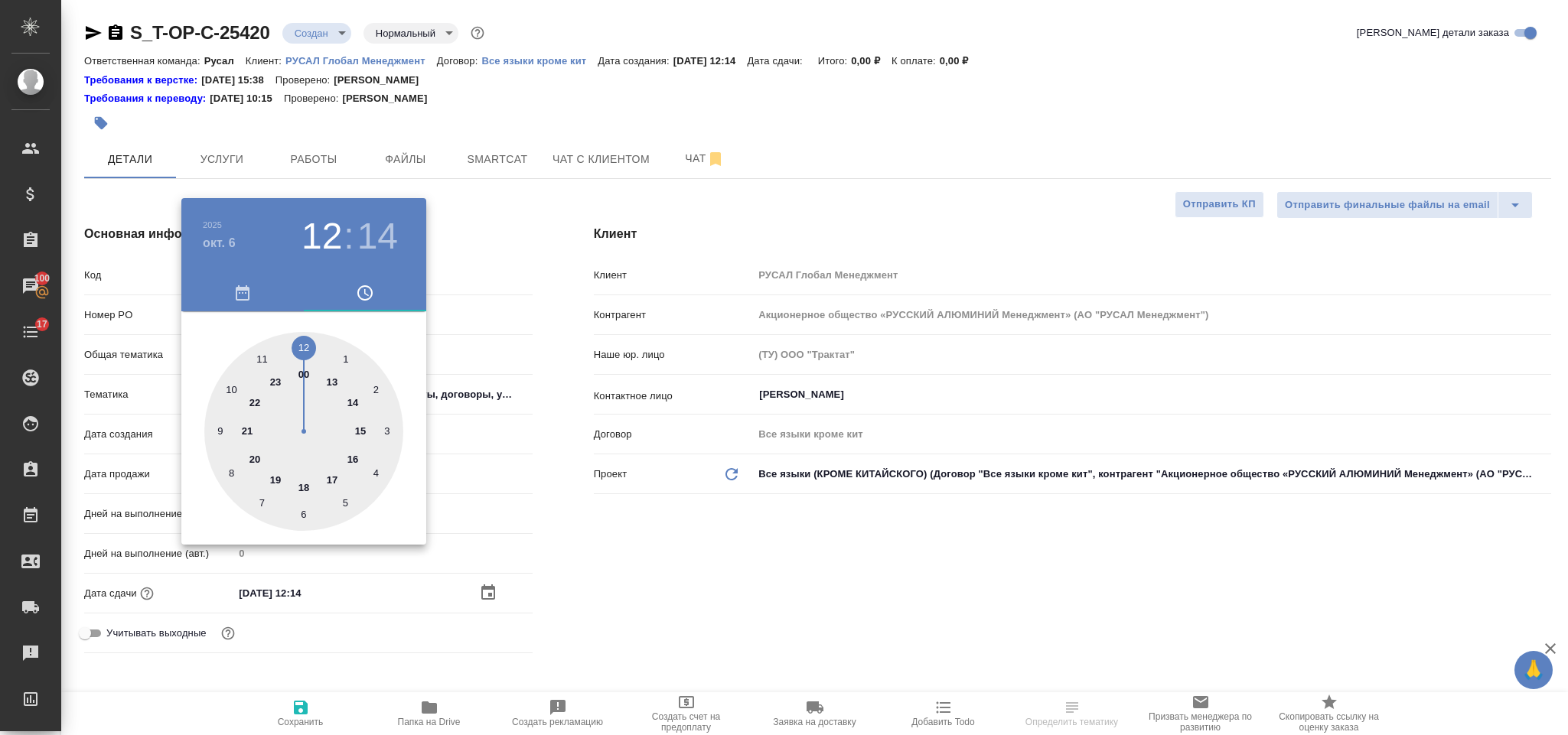
click at [354, 402] on div ".cls-1 fill:#fff; AWATERA Gorlenko Yuliua Клиенты Спецификации Заказы 100 Чаты …" at bounding box center [784, 368] width 1568 height 735
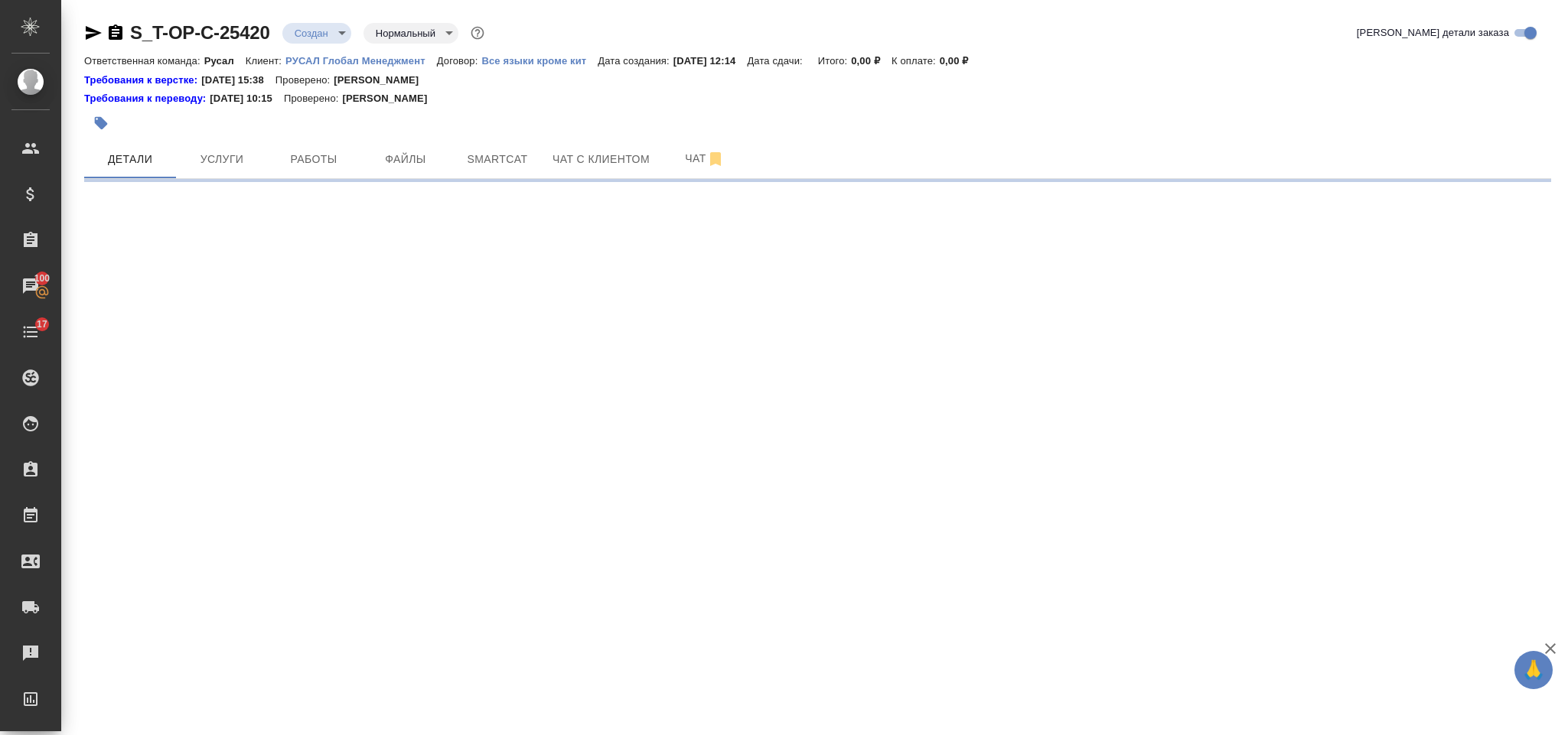
select select "RU"
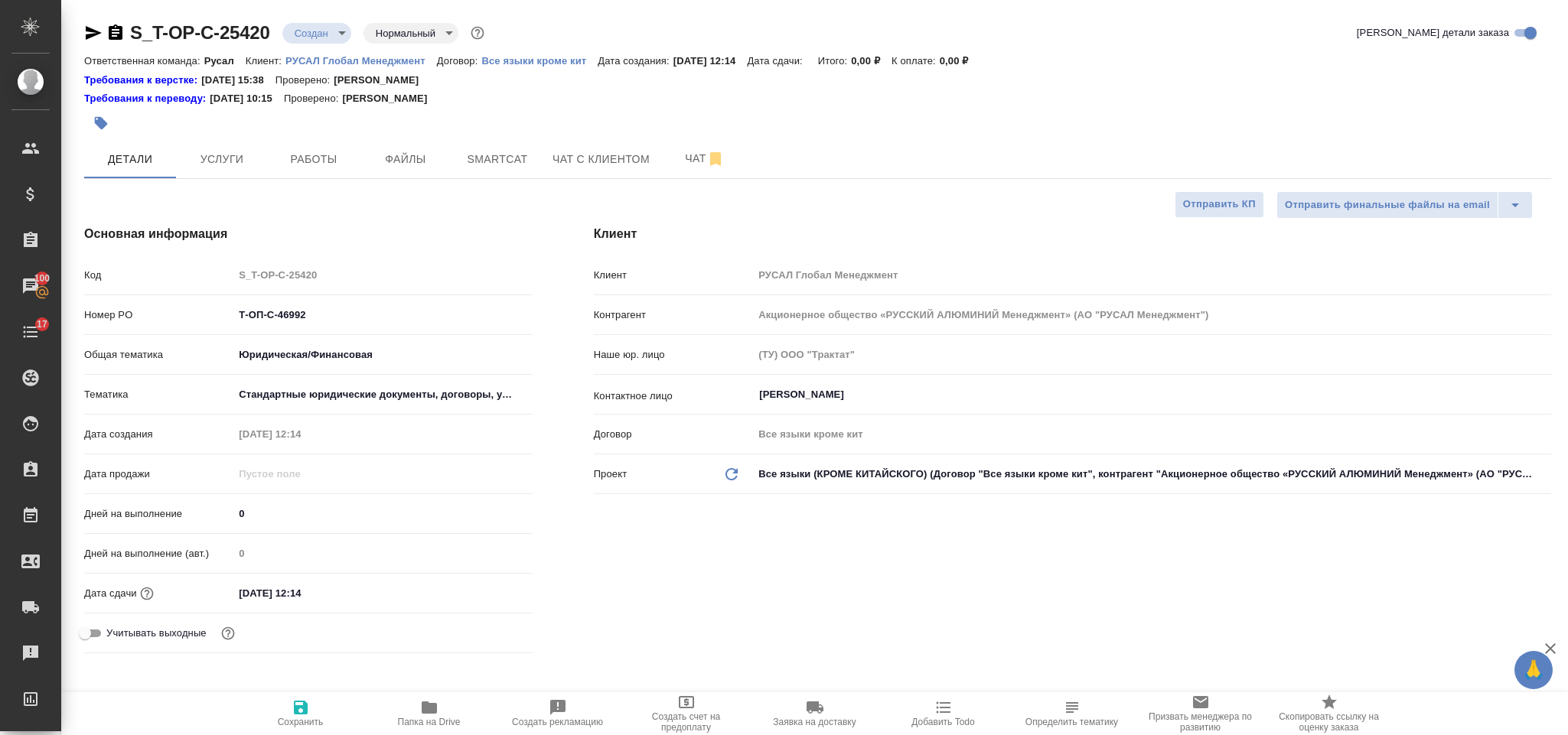
type textarea "x"
click at [331, 591] on input "06.10.2025 12:14" at bounding box center [300, 593] width 134 height 22
click at [484, 592] on icon "button" at bounding box center [488, 592] width 18 height 18
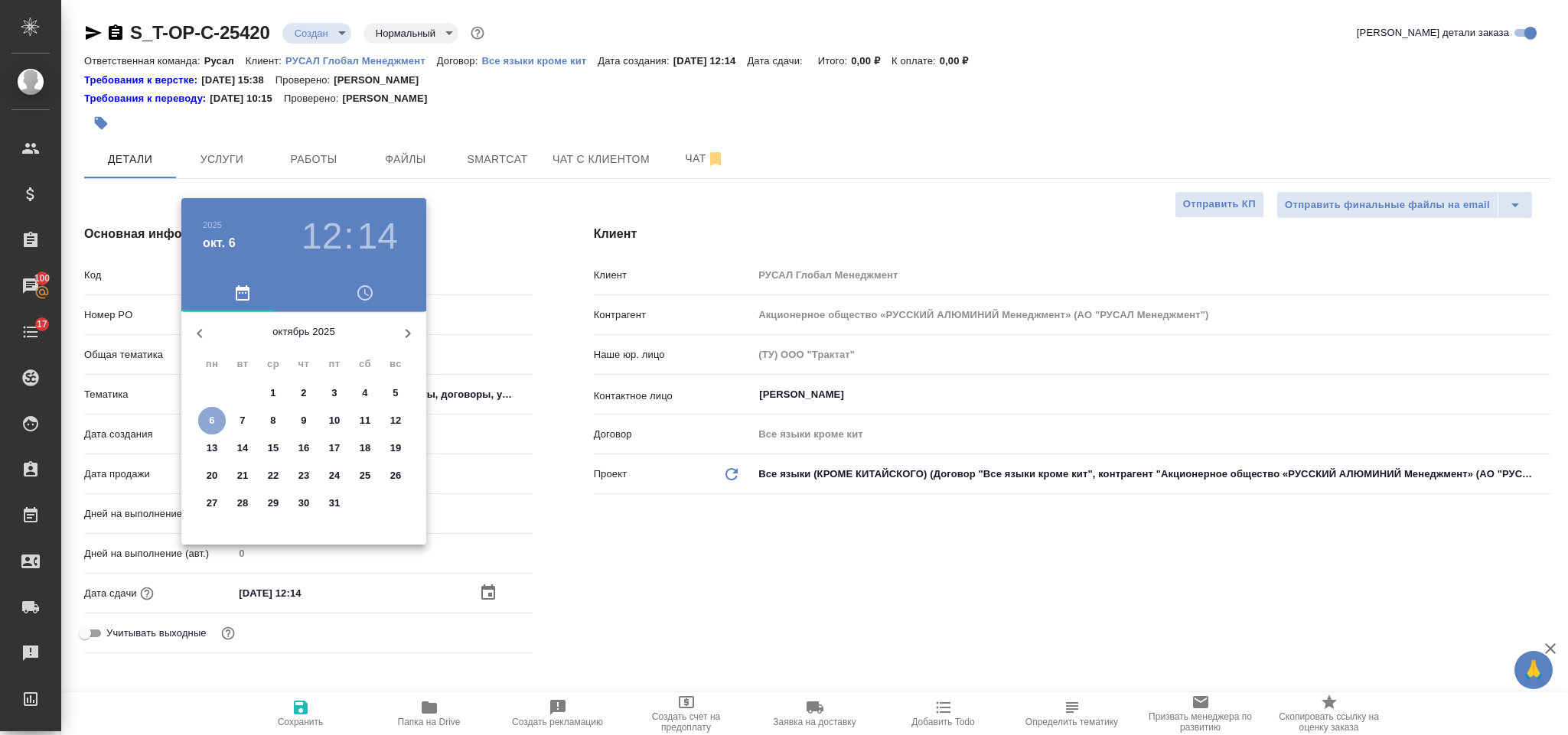
click at [223, 421] on span "6" at bounding box center [212, 421] width 28 height 15
type textarea "x"
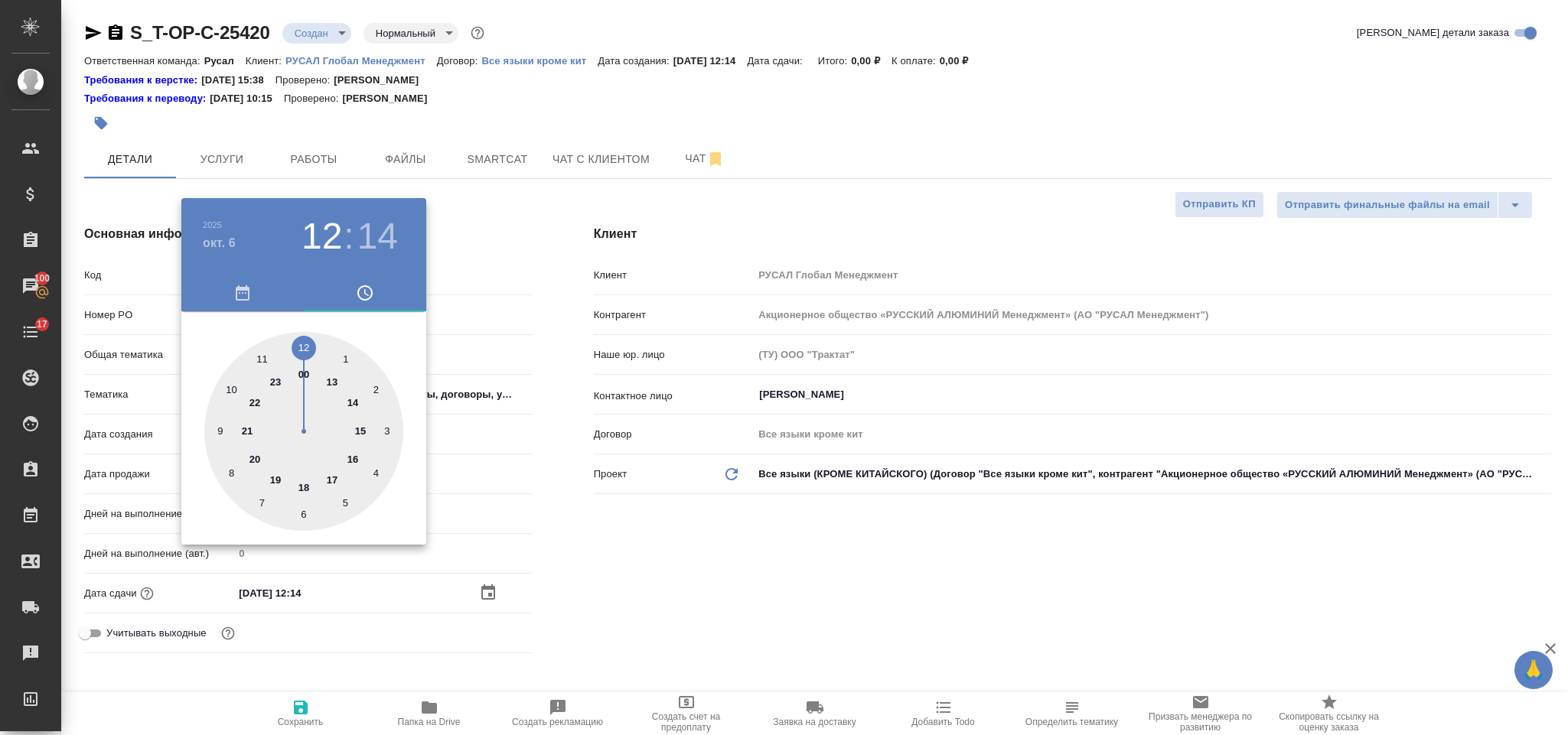
click at [352, 395] on div at bounding box center [303, 431] width 199 height 199
type input "06.10.2025 14:14"
type textarea "x"
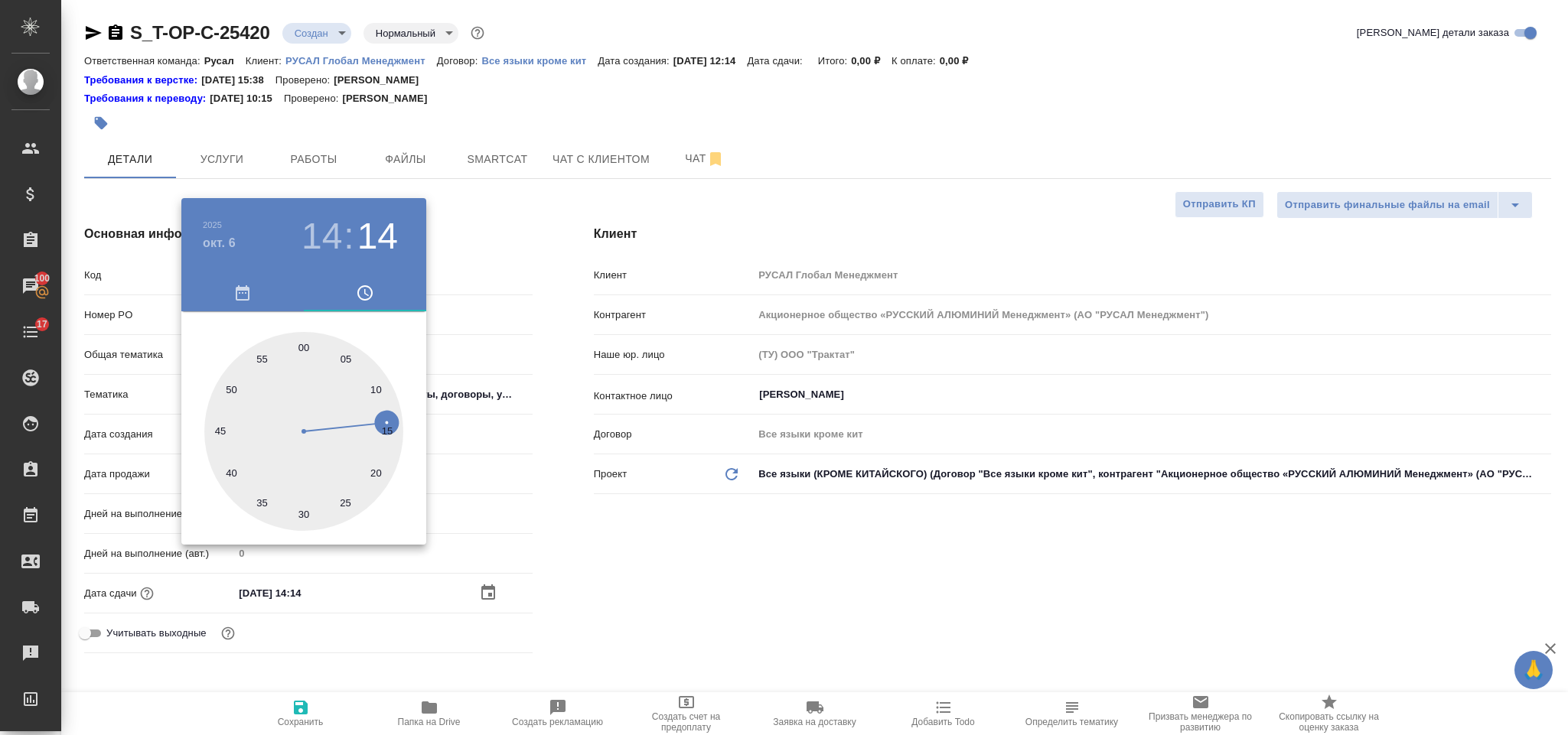
click at [302, 345] on div at bounding box center [303, 431] width 199 height 199
type input "06.10.2025 14:00"
type textarea "x"
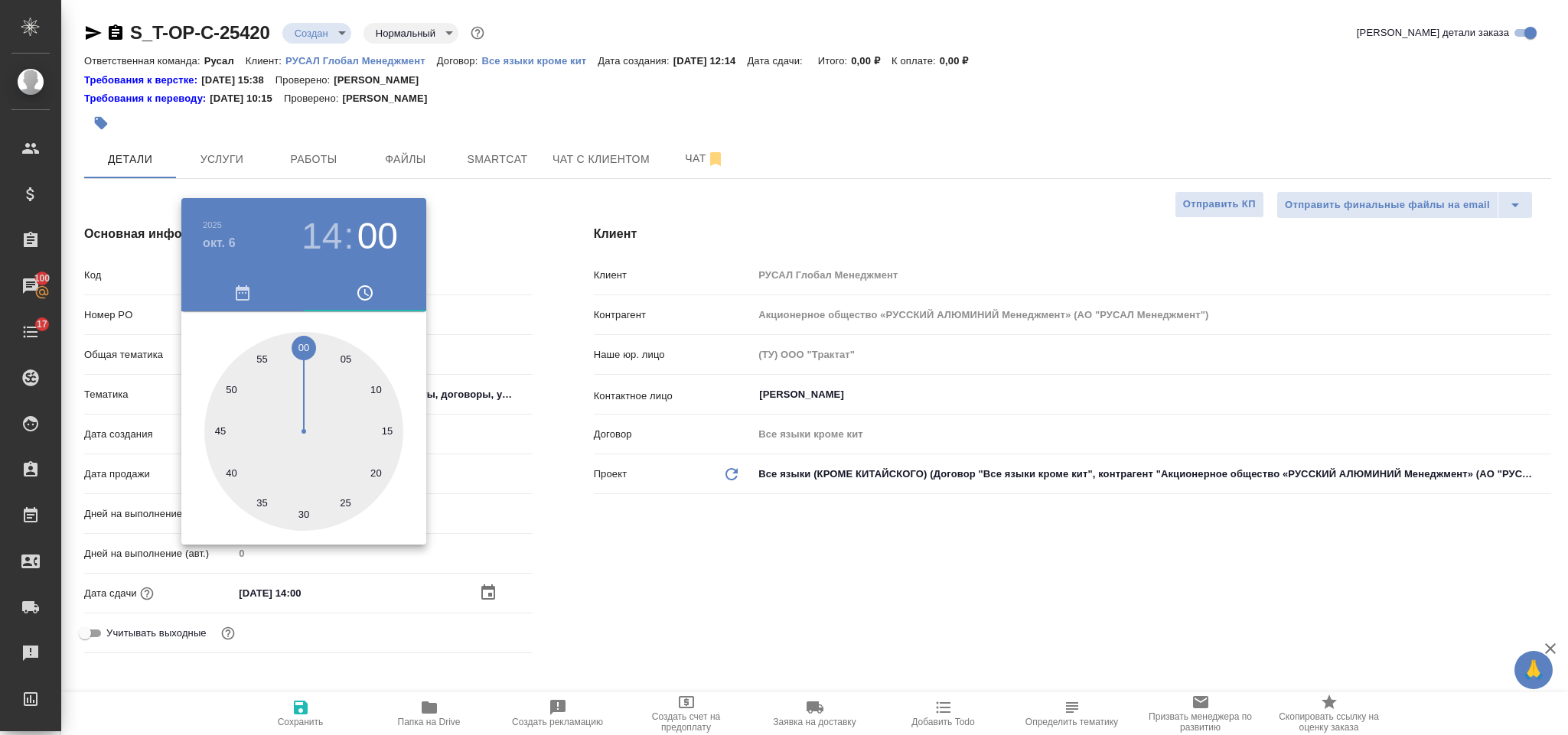
drag, startPoint x: 682, startPoint y: 577, endPoint x: 502, endPoint y: 625, distance: 186.3
click at [683, 577] on div at bounding box center [784, 368] width 1568 height 735
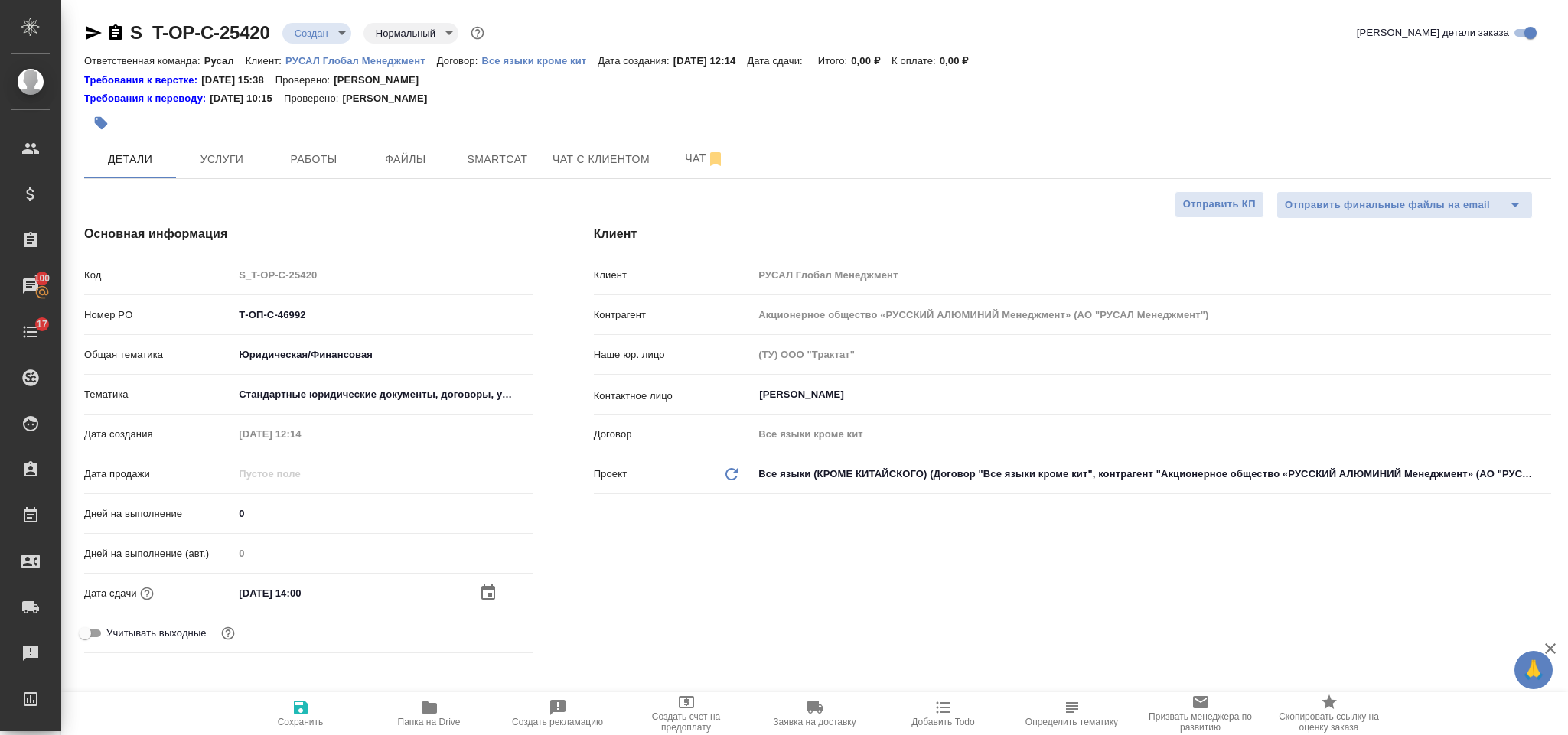
click at [318, 699] on span "Сохранить" at bounding box center [300, 713] width 110 height 29
type textarea "x"
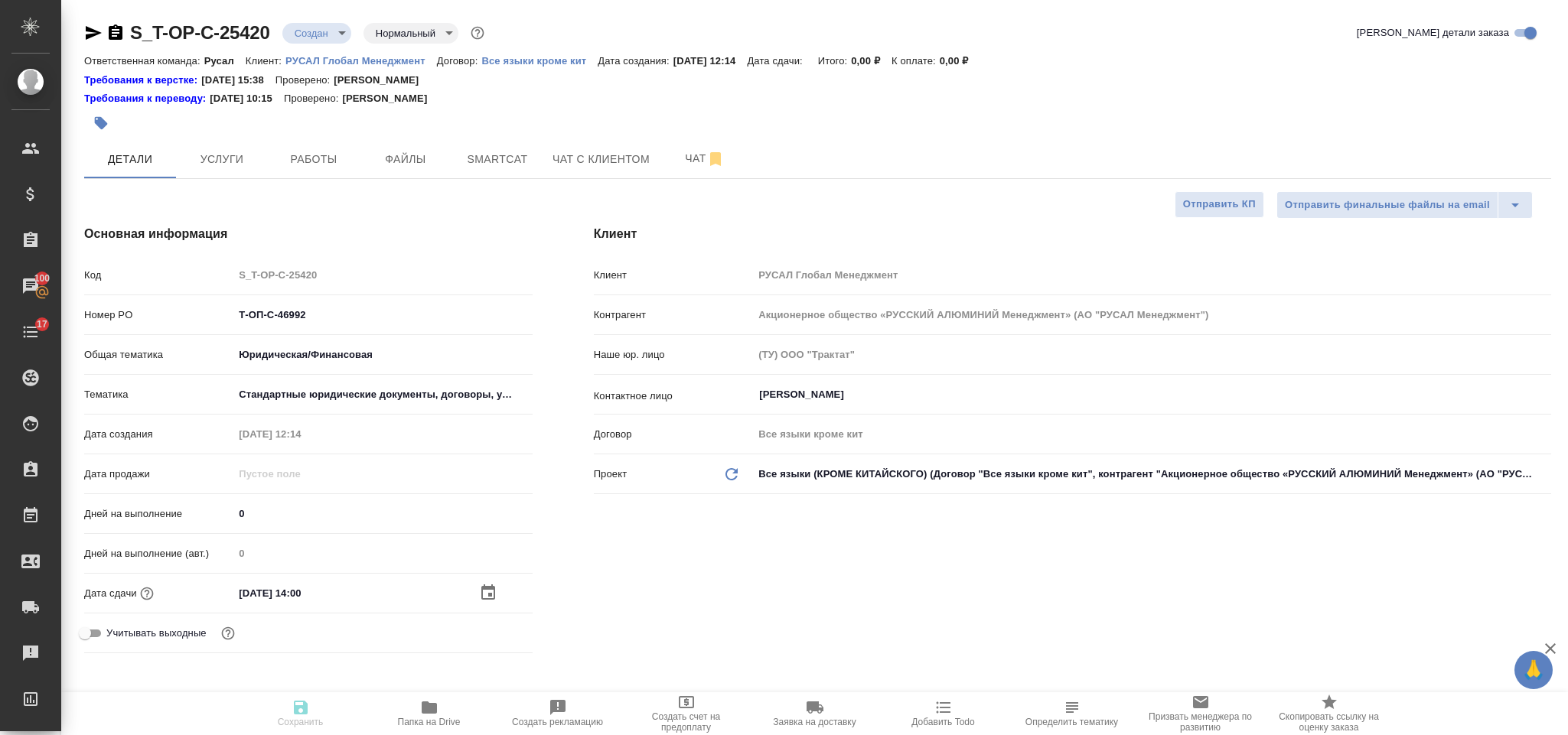
type textarea "x"
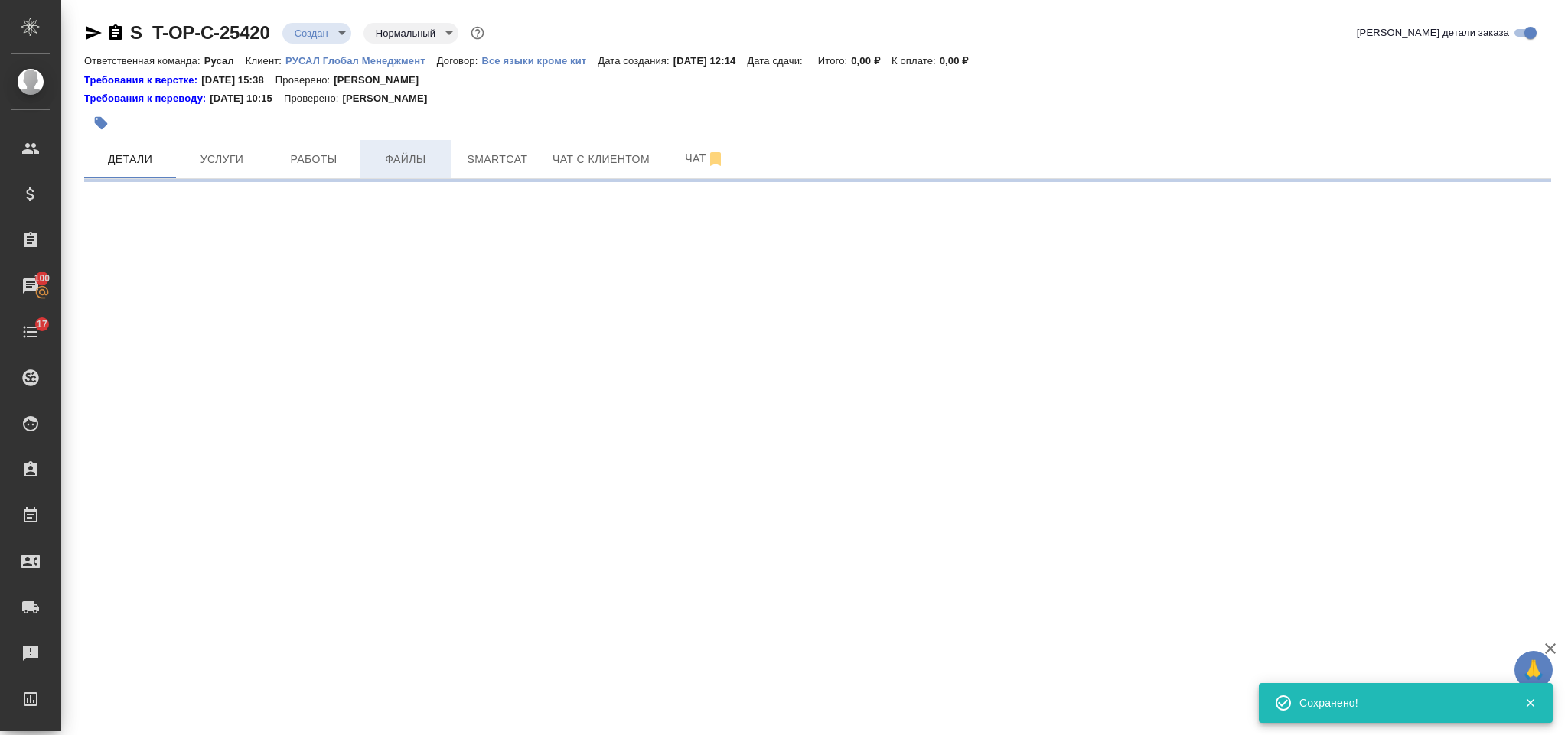
select select "RU"
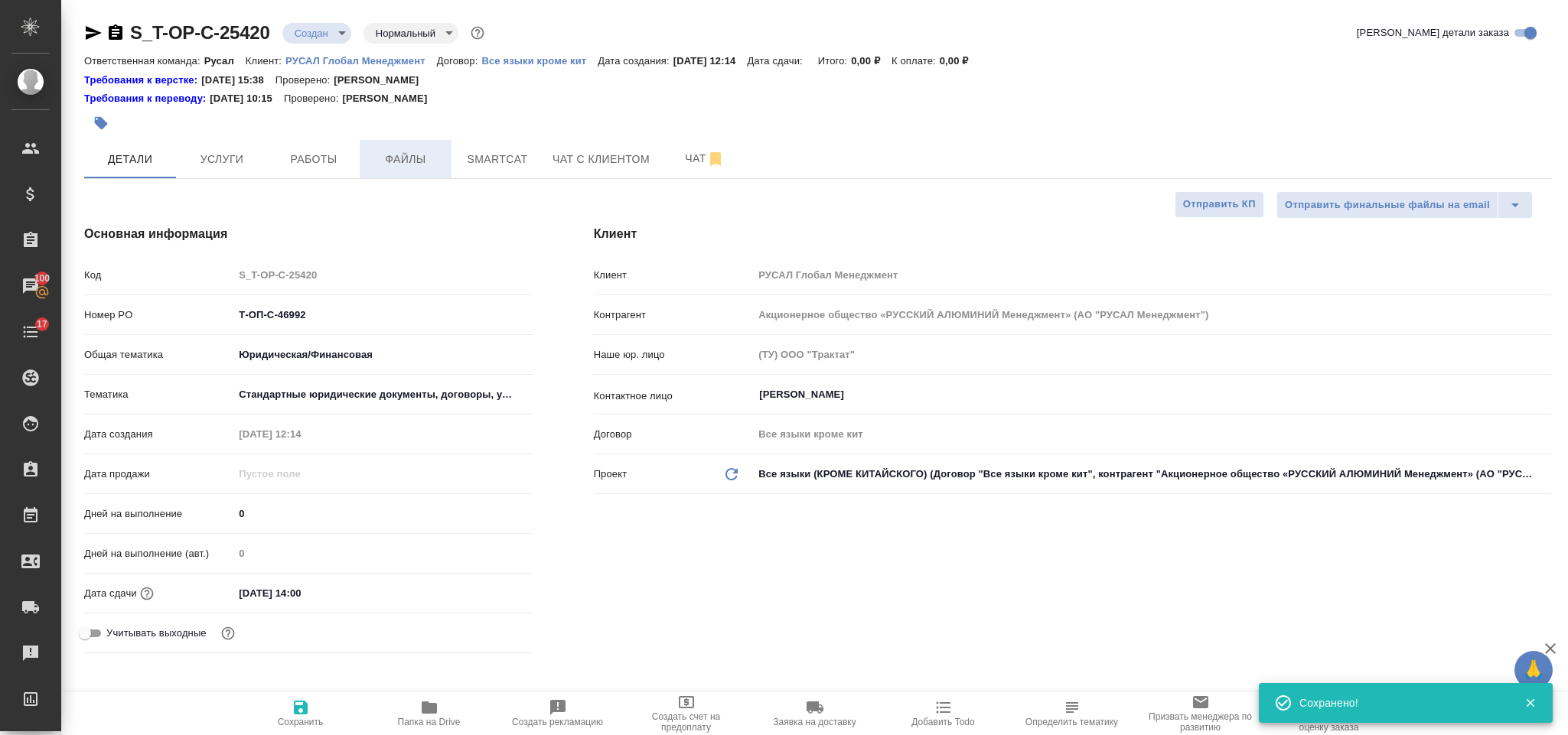
click at [395, 161] on span "Файлы" at bounding box center [406, 159] width 74 height 19
type textarea "x"
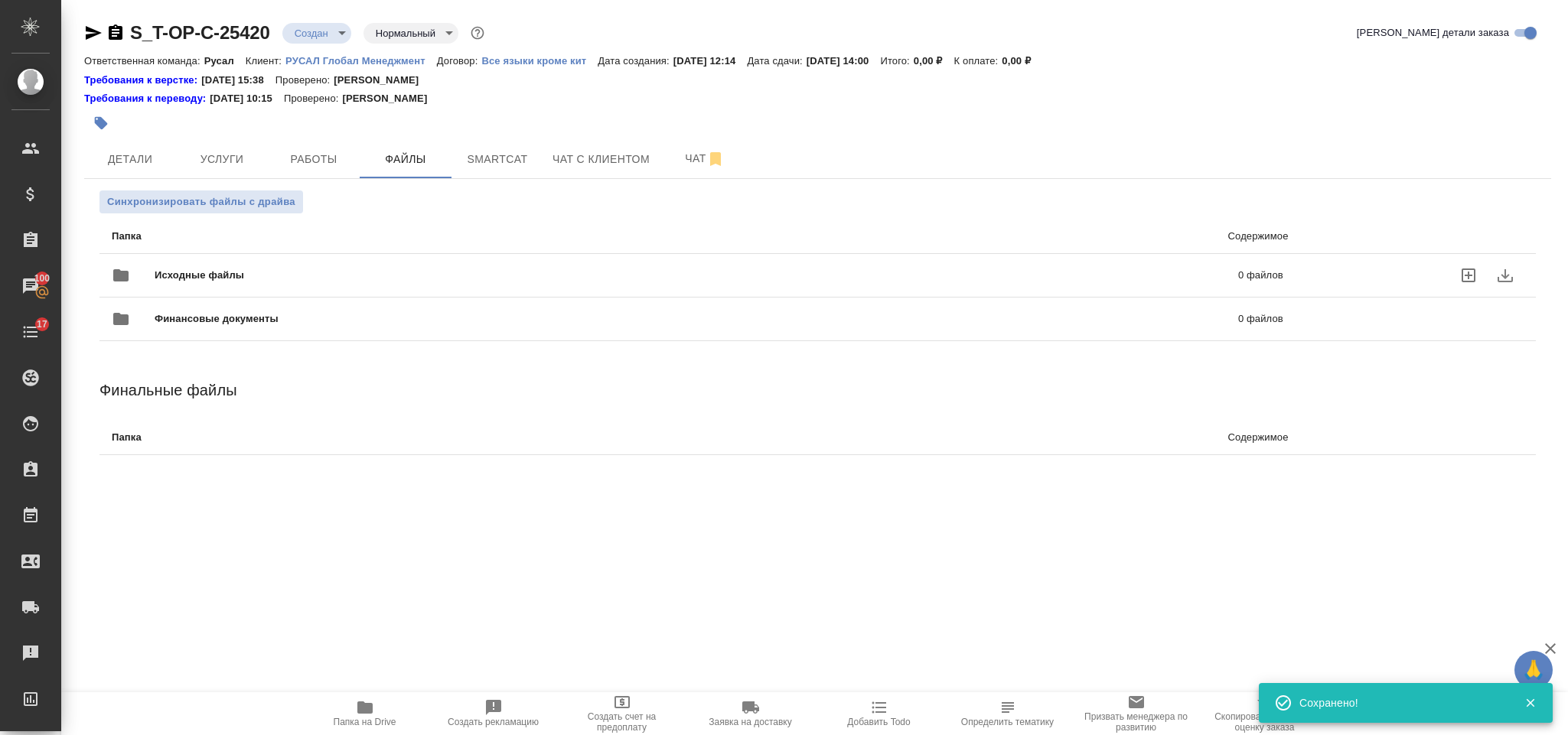
click at [269, 265] on div "Исходные файлы 0 файлов" at bounding box center [697, 276] width 1172 height 36
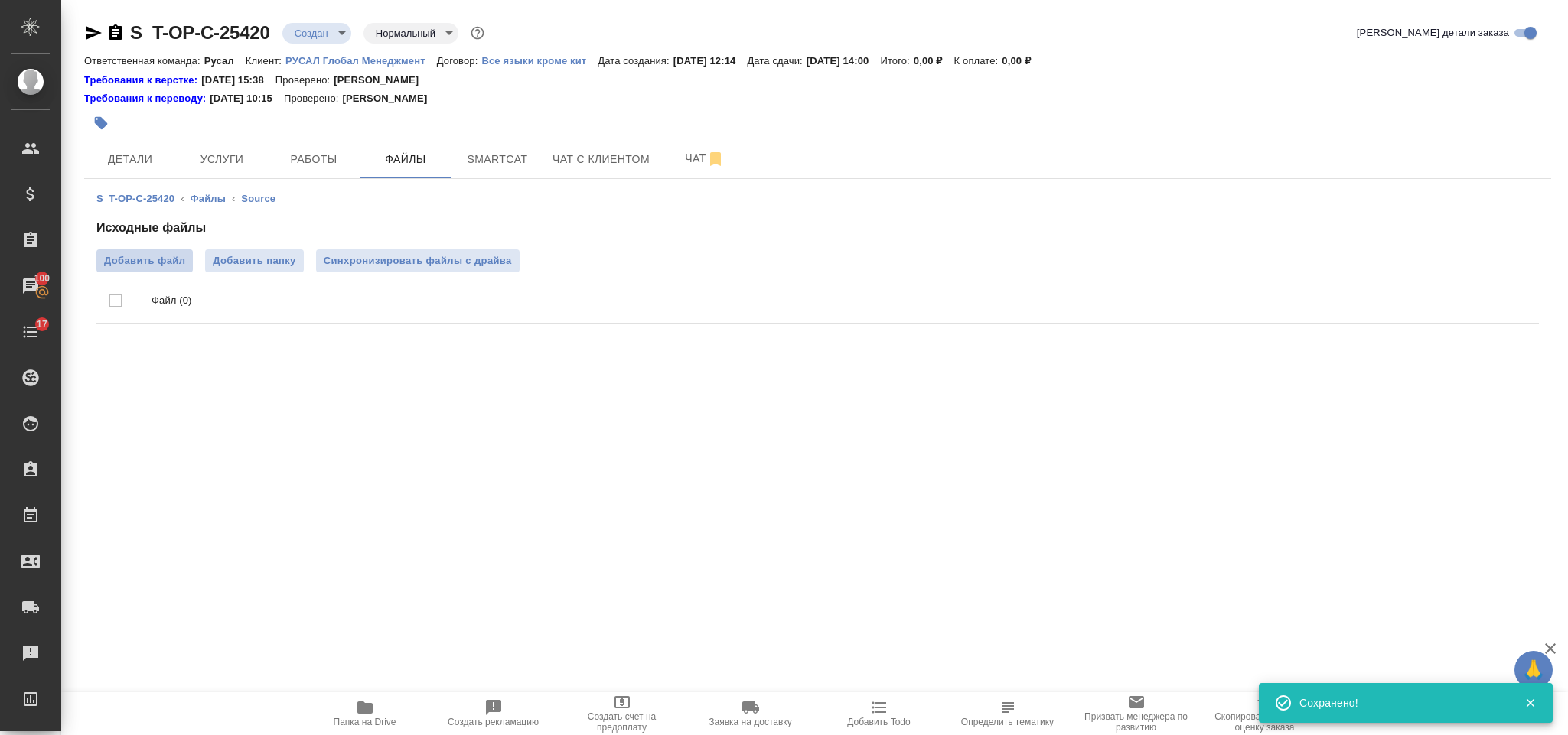
click at [133, 259] on span "Добавить файл" at bounding box center [144, 261] width 81 height 15
click at [0, 0] on input "Добавить файл" at bounding box center [0, 0] width 0 height 0
click at [251, 152] on span "Услуги" at bounding box center [222, 159] width 74 height 19
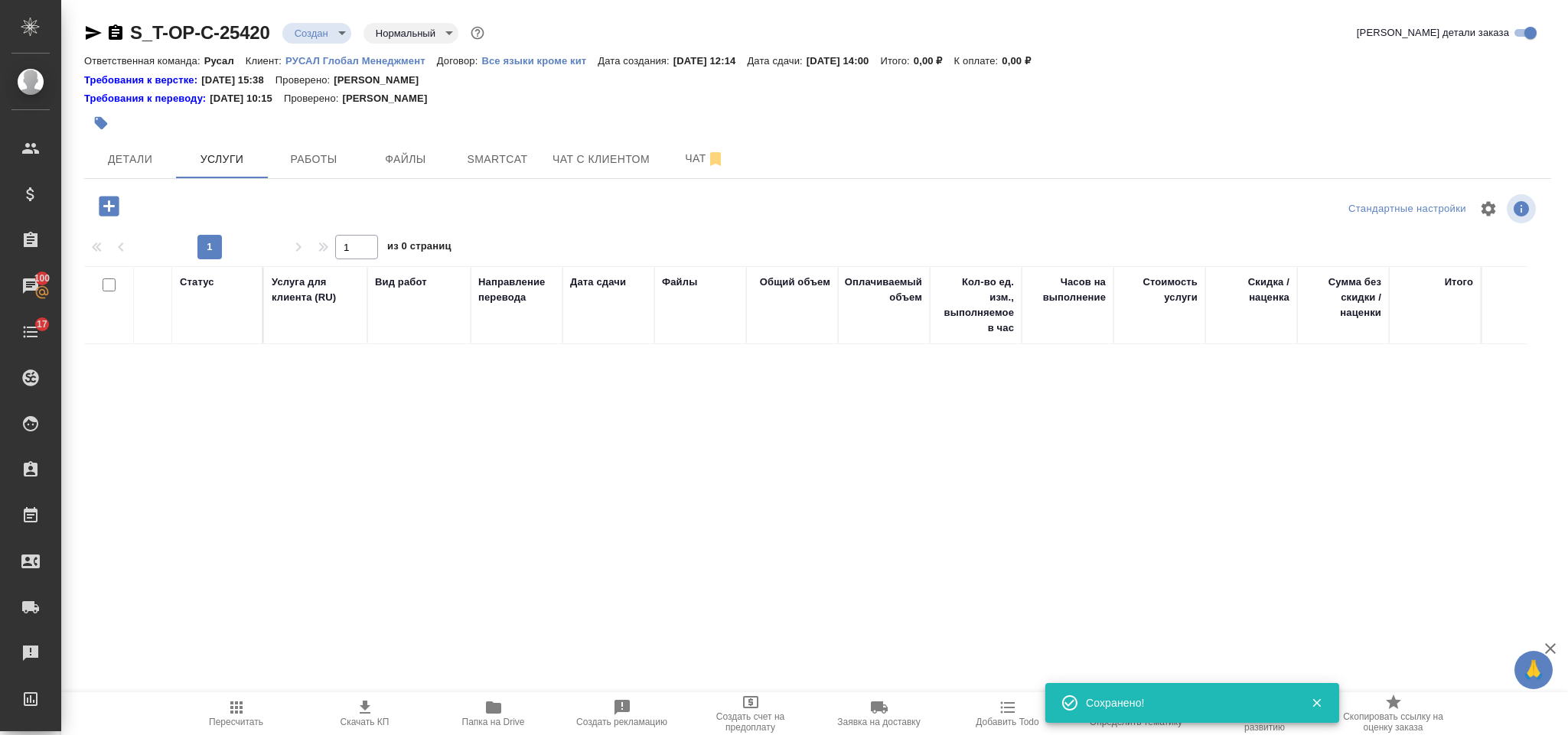
click at [115, 210] on icon "button" at bounding box center [109, 205] width 20 height 20
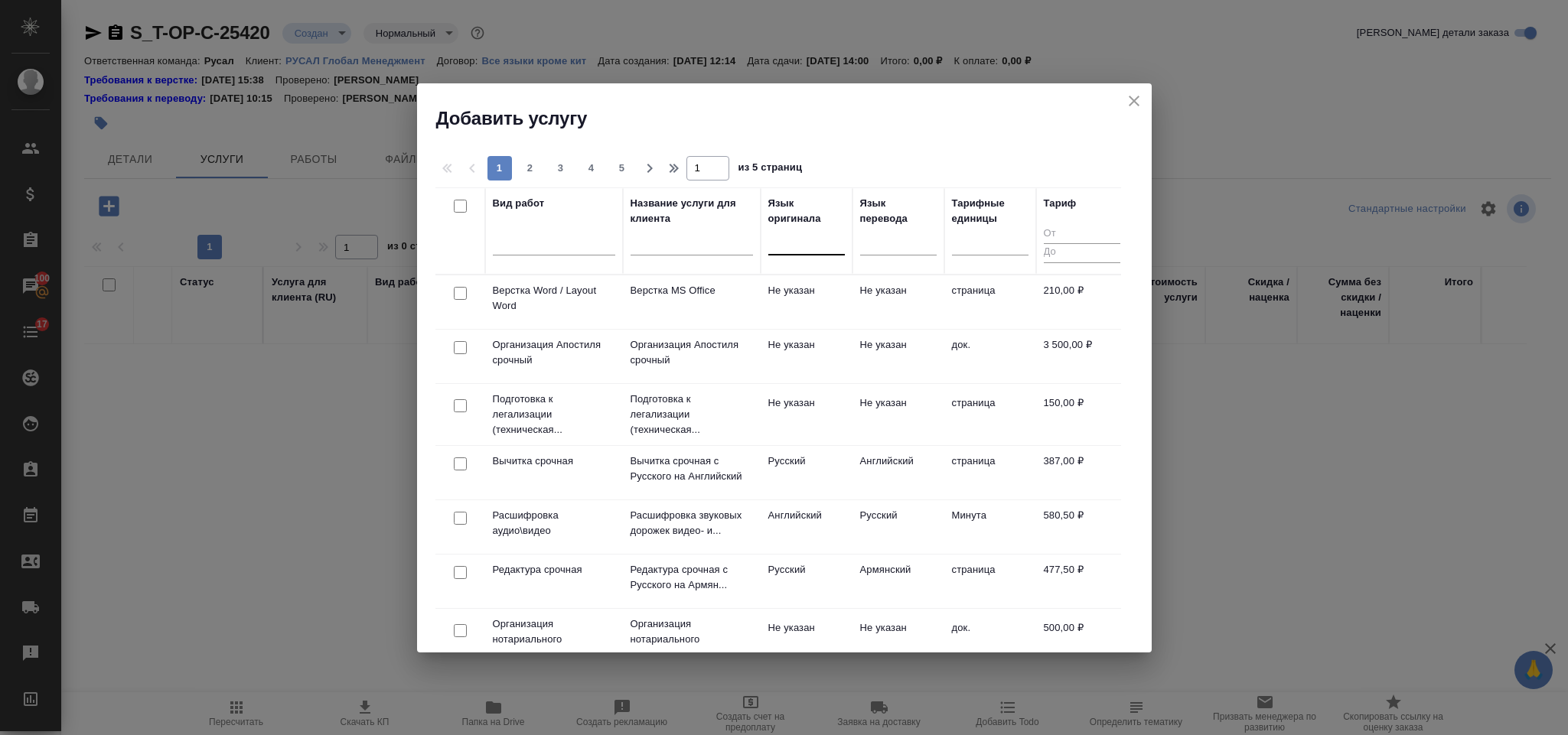
click at [802, 246] on div at bounding box center [807, 240] width 77 height 22
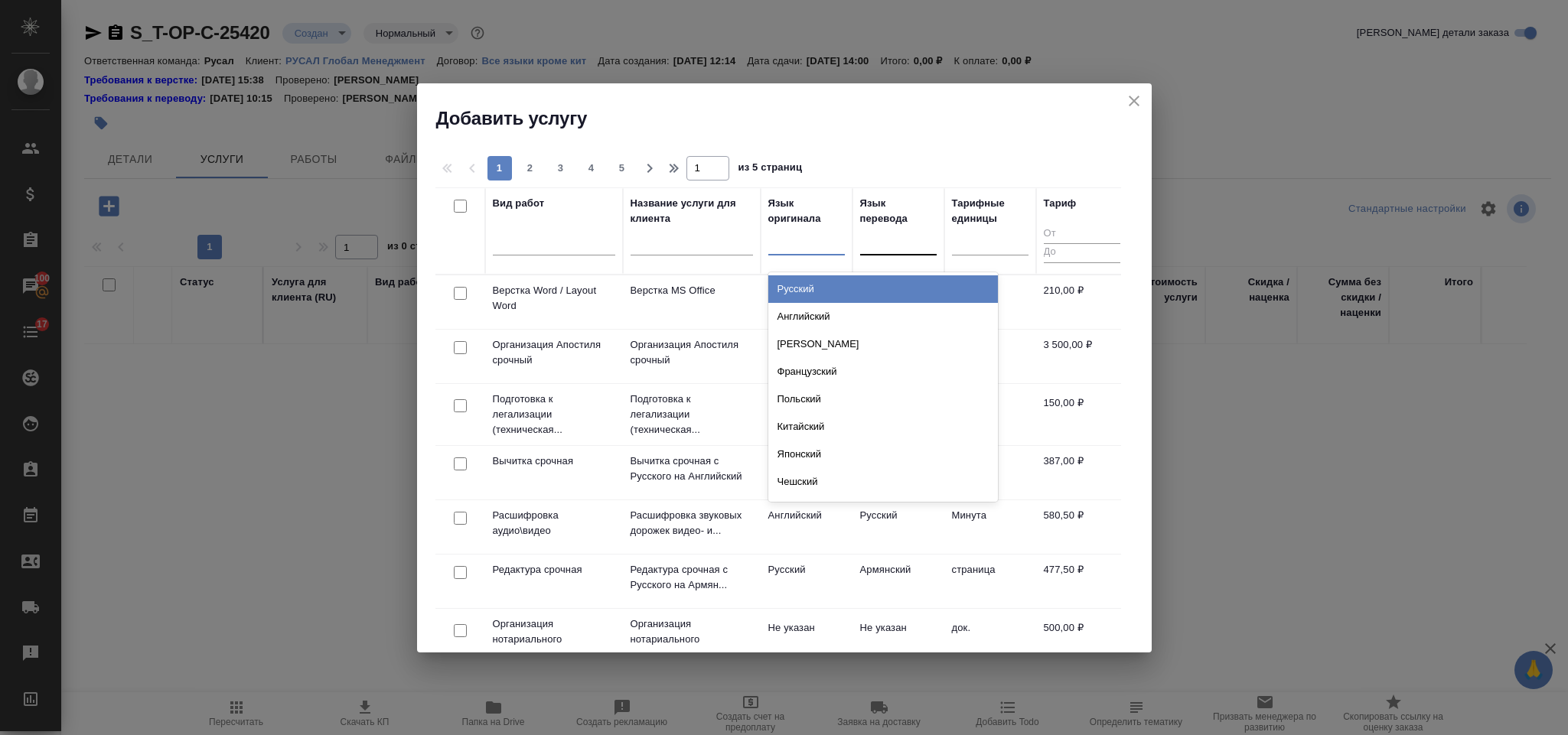
click at [825, 283] on div "Русский" at bounding box center [883, 289] width 230 height 28
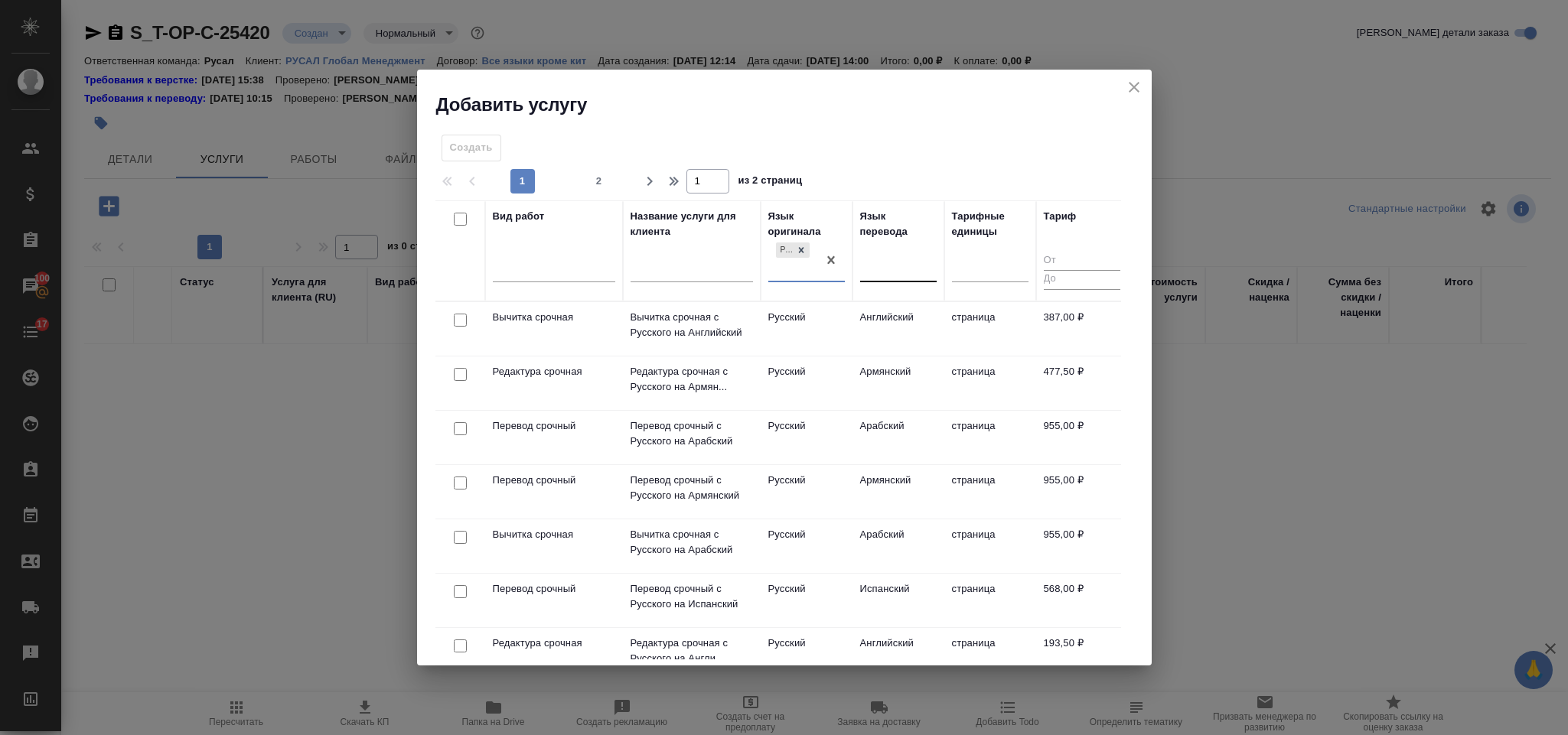
click at [884, 272] on div at bounding box center [898, 267] width 77 height 22
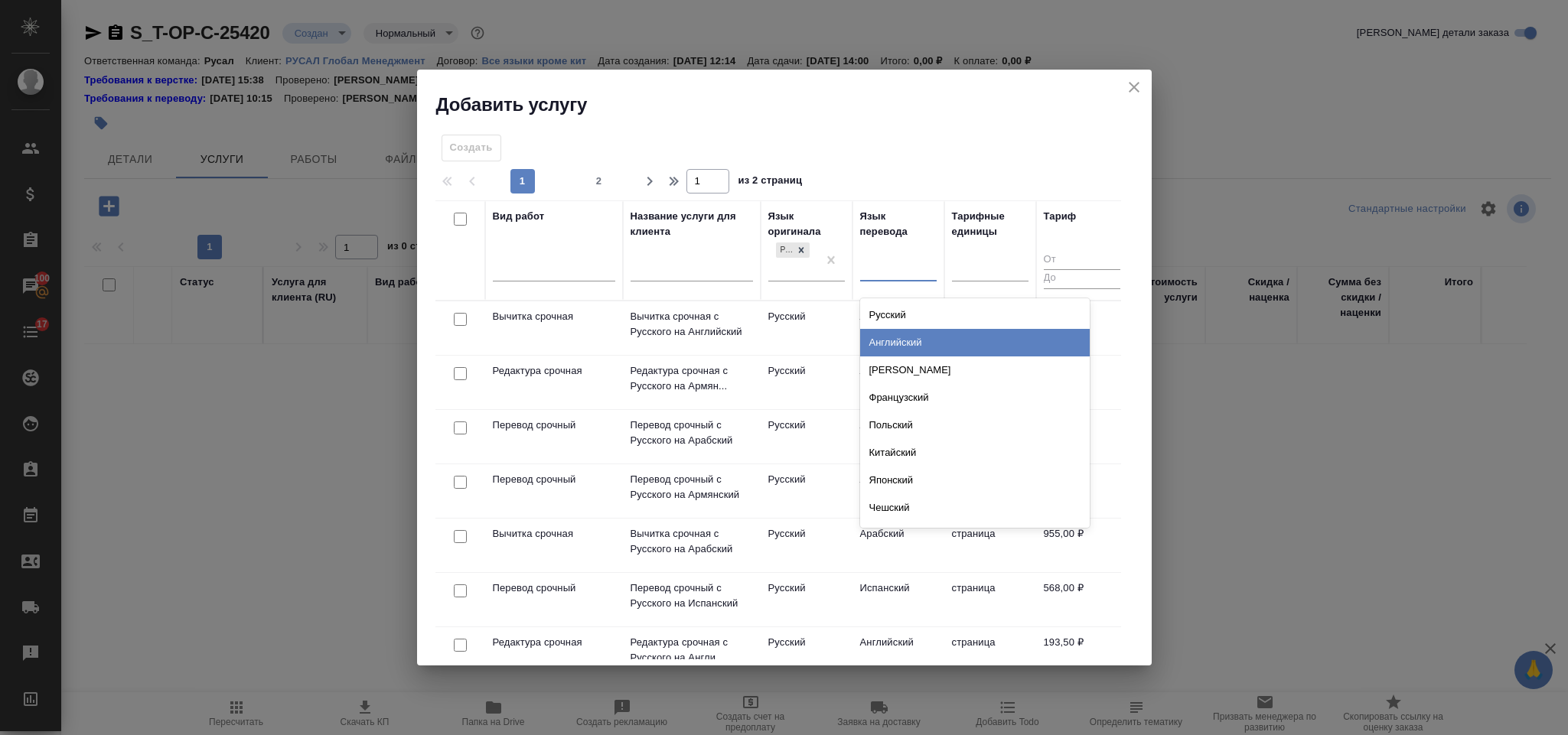
click at [908, 341] on div "Английский" at bounding box center [975, 342] width 230 height 28
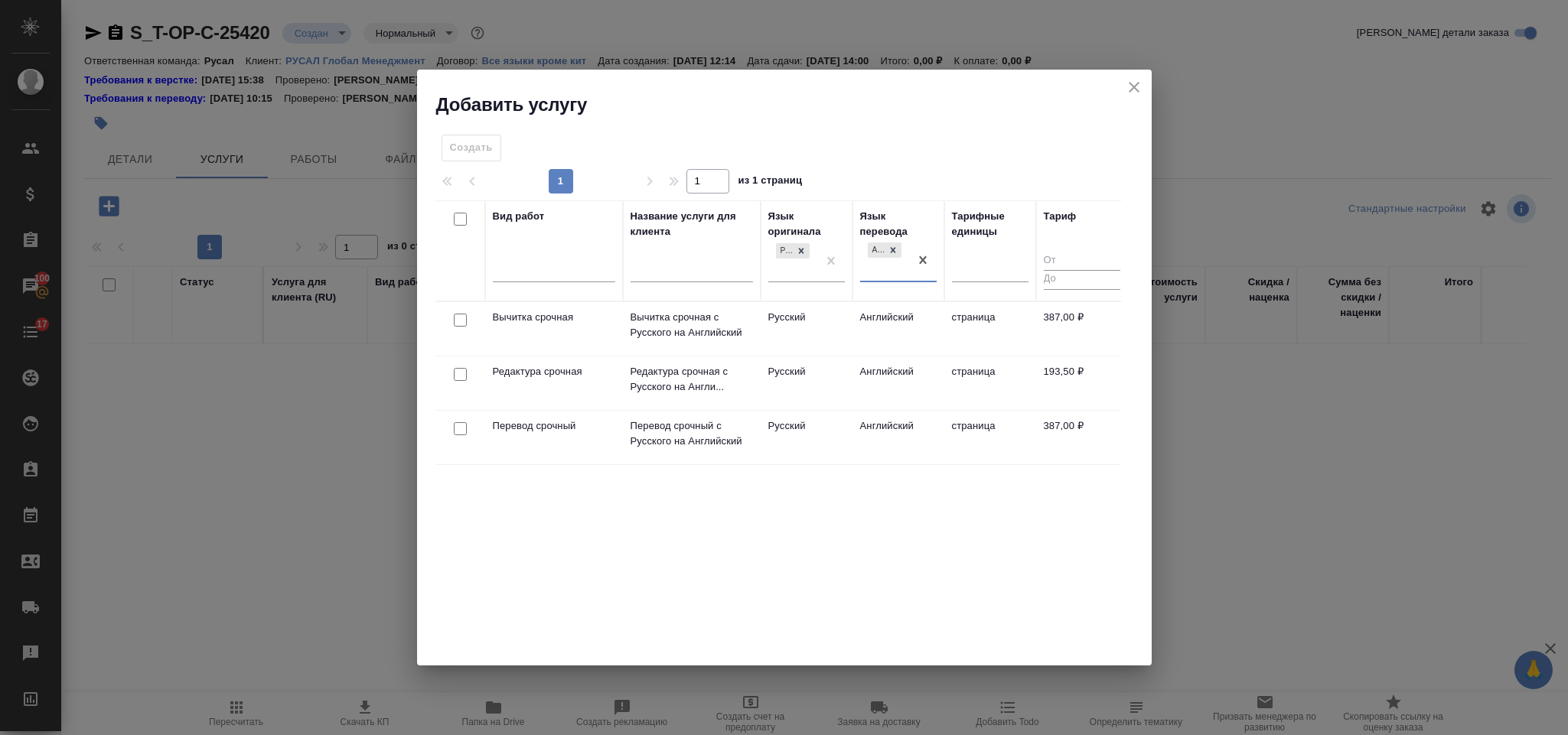
click at [464, 432] on input "checkbox" at bounding box center [460, 428] width 13 height 13
checkbox input "true"
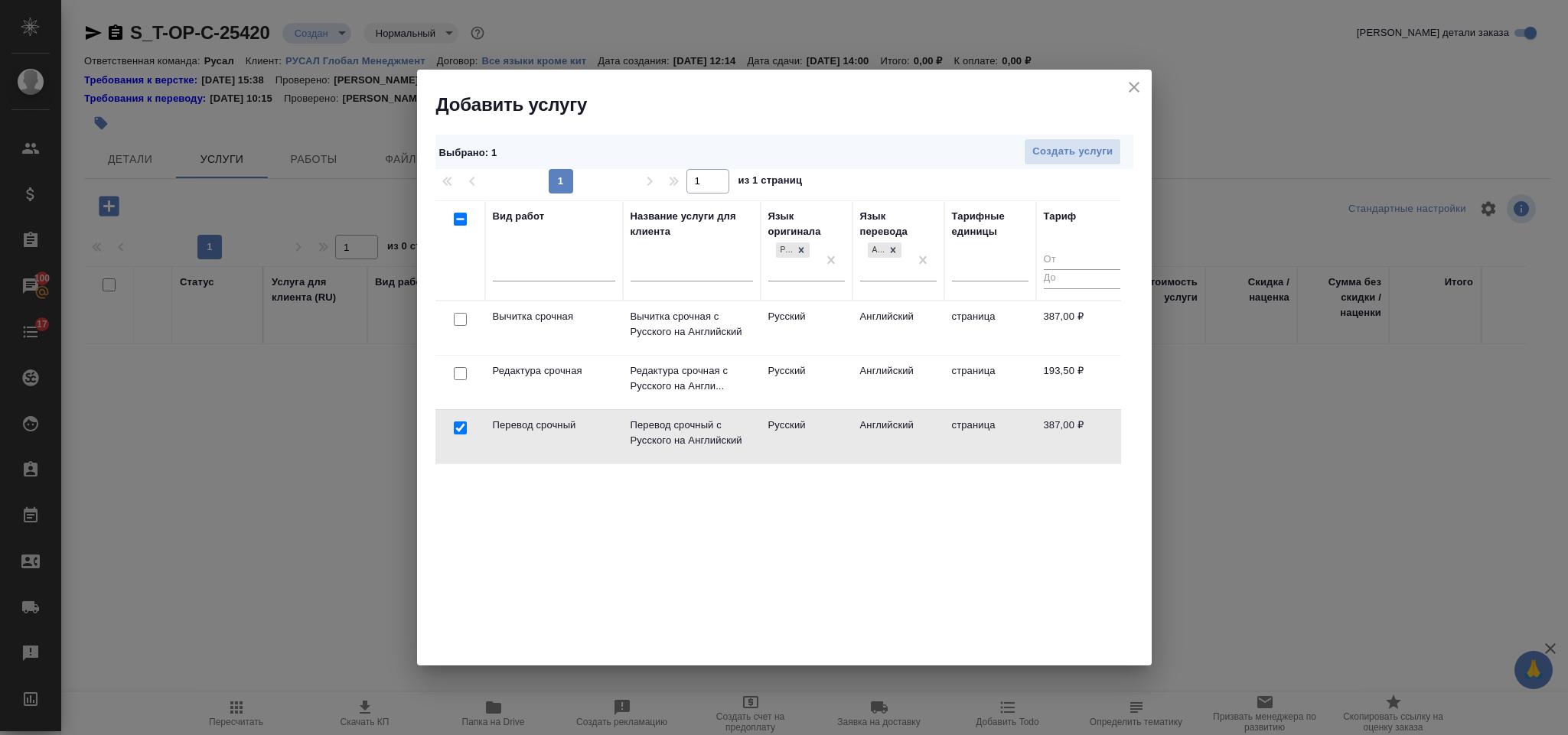
click at [460, 379] on input "checkbox" at bounding box center [460, 374] width 13 height 13
checkbox input "true"
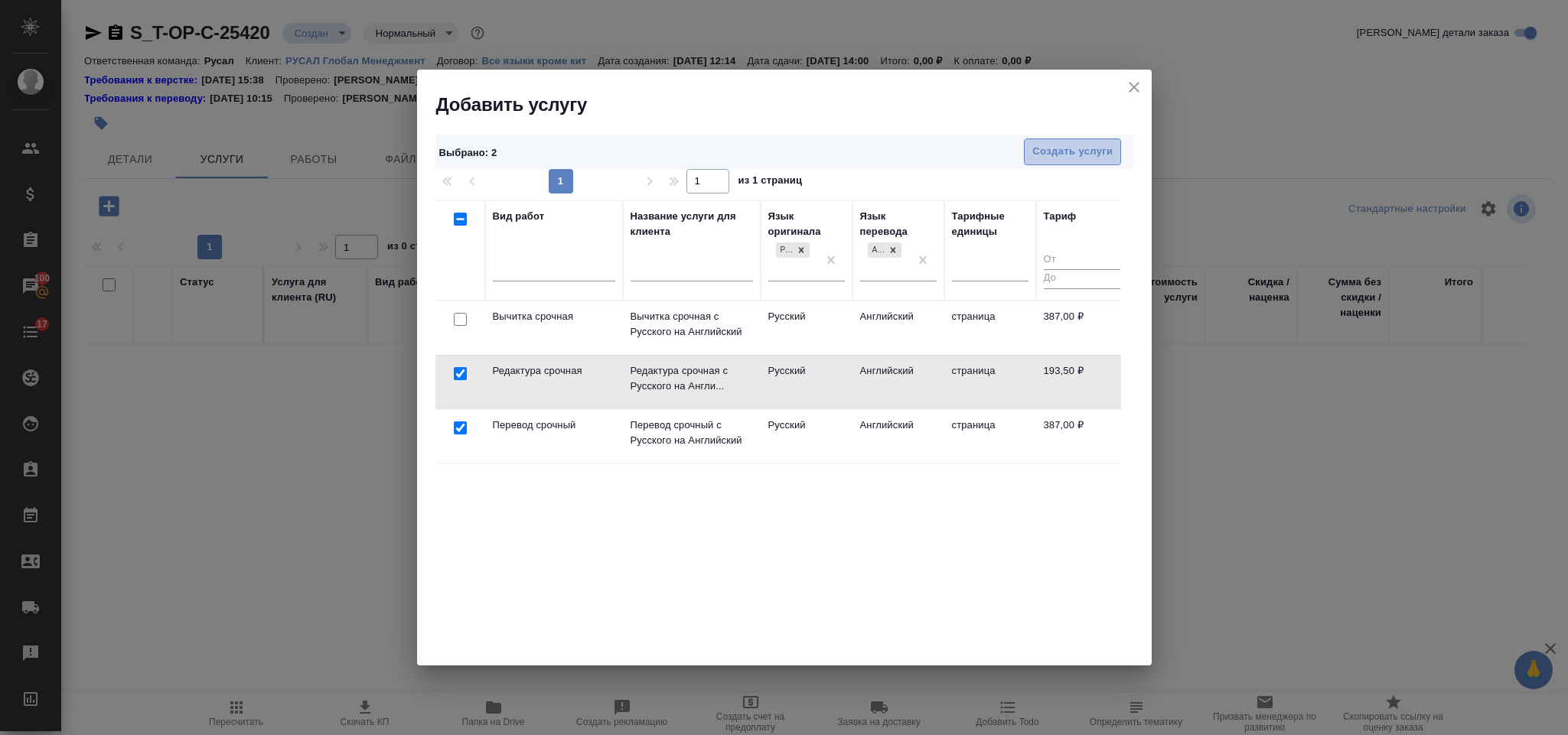
click at [1047, 147] on span "Создать услуги" at bounding box center [1072, 152] width 80 height 17
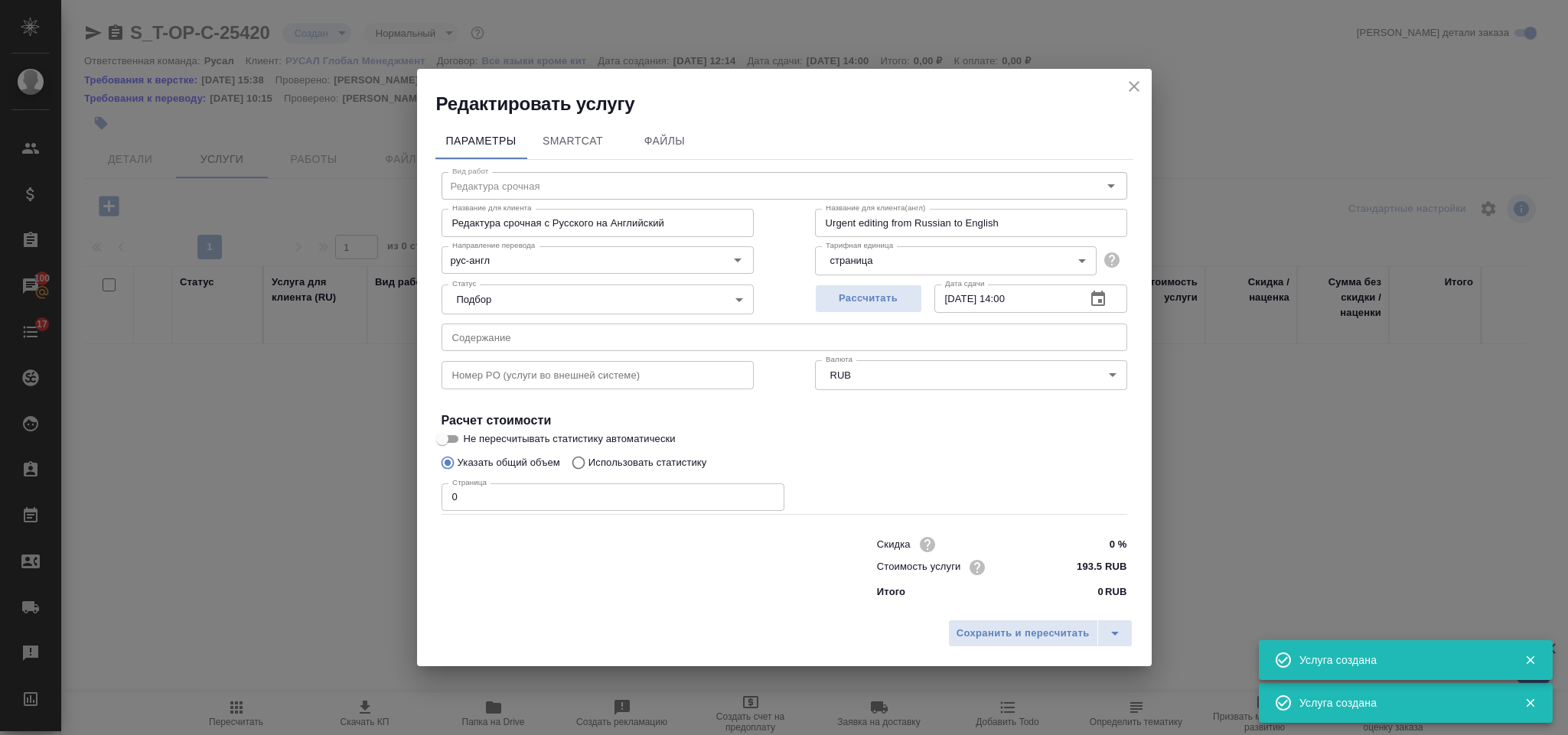
click at [686, 329] on input "text" at bounding box center [784, 337] width 686 height 28
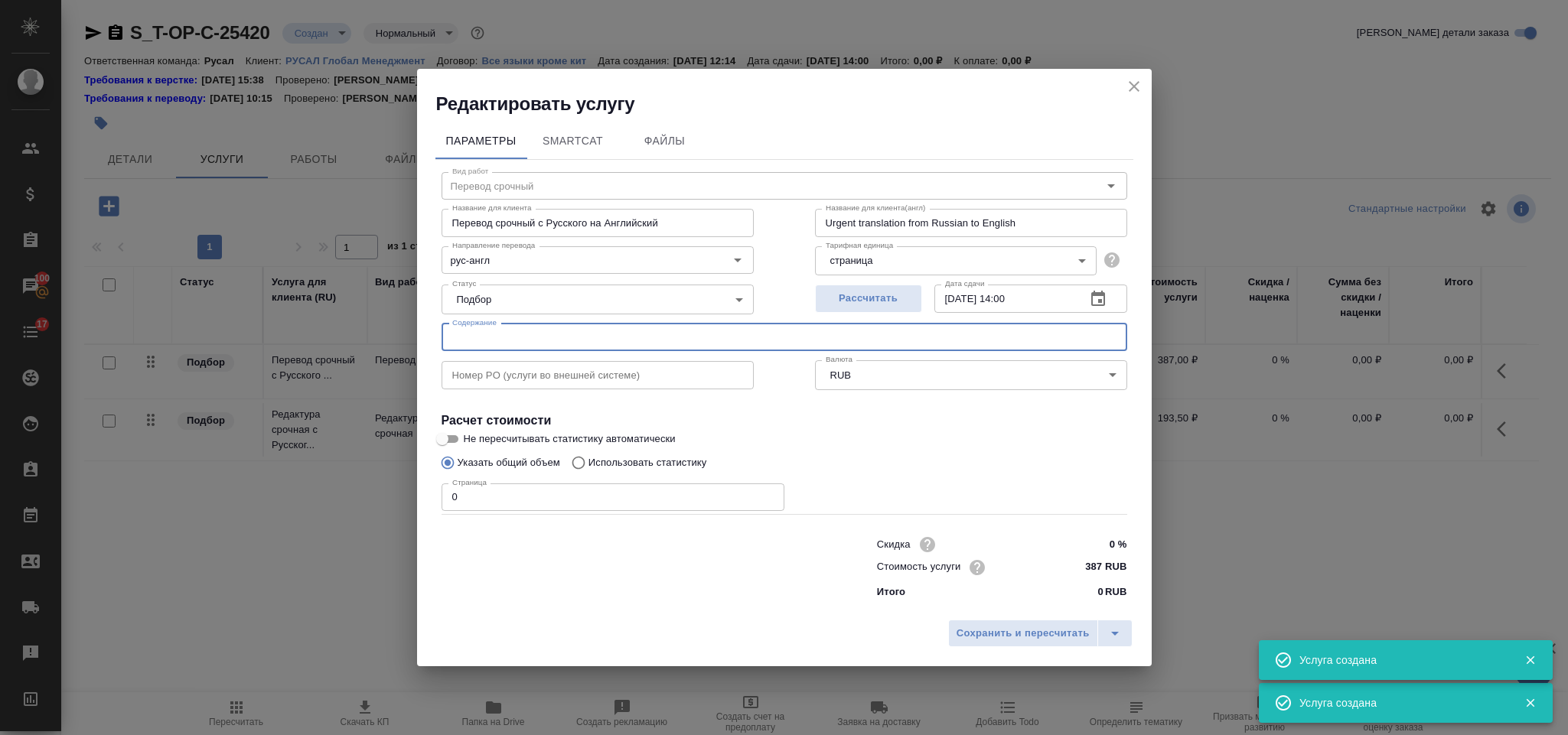
type input "Перевод срочный"
type input "Перевод срочный с Русского на Английский"
type input "Urgent translation from Russian to English"
type input "387 RUB"
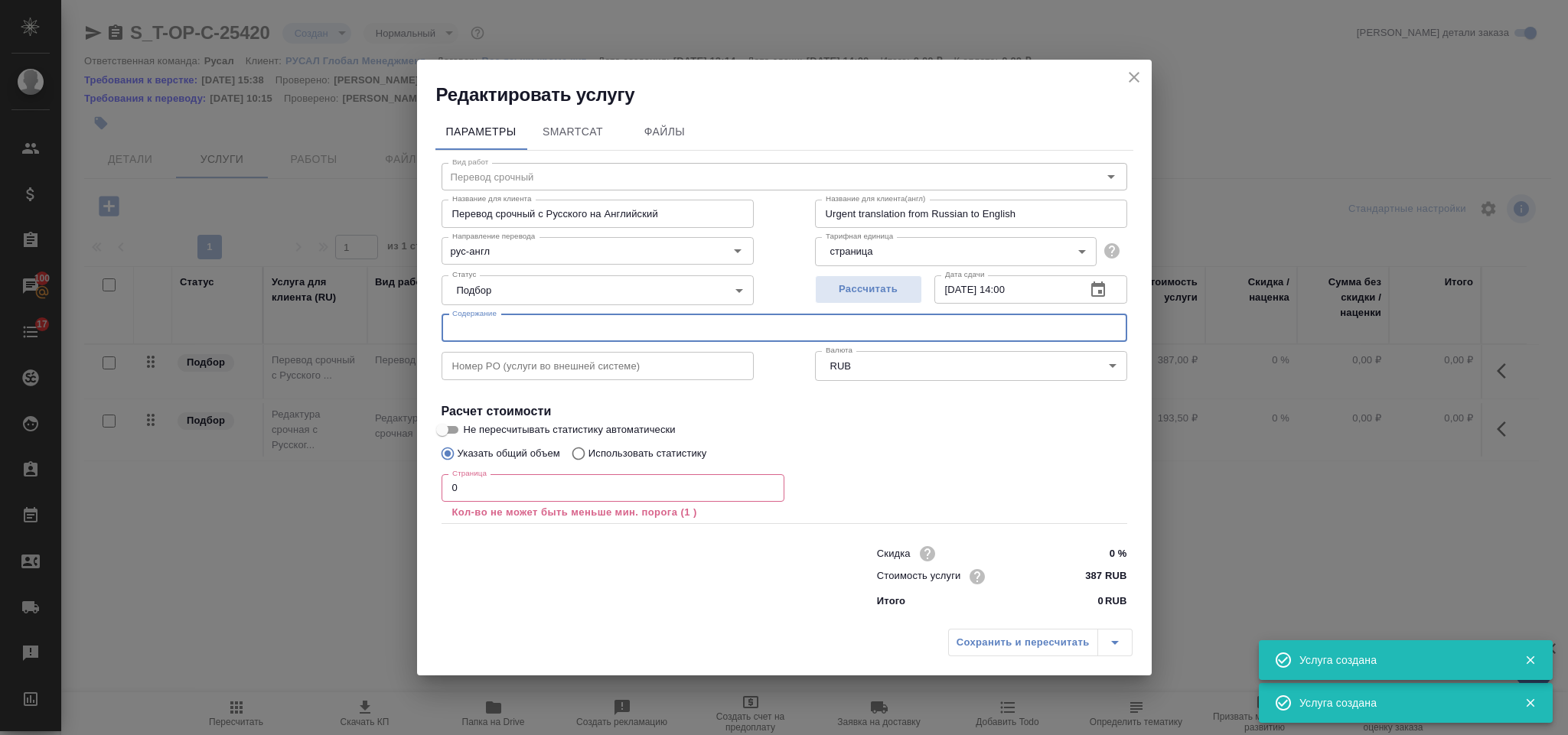
paste input "KAZ-D-25-137 Add 1"
type input "KAZ-D-25-137 Add 1"
click at [568, 497] on input "0" at bounding box center [612, 488] width 343 height 28
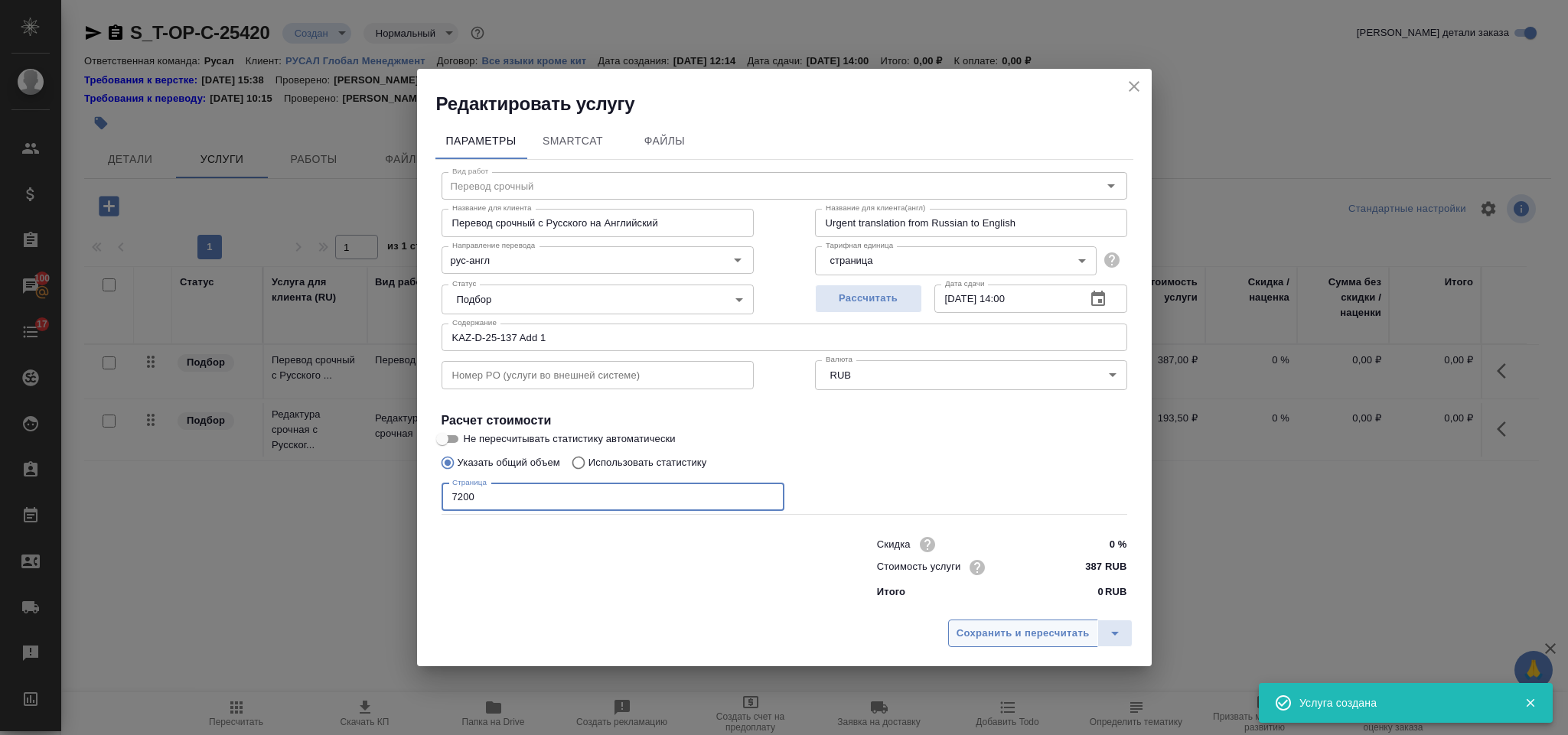
type input "7200"
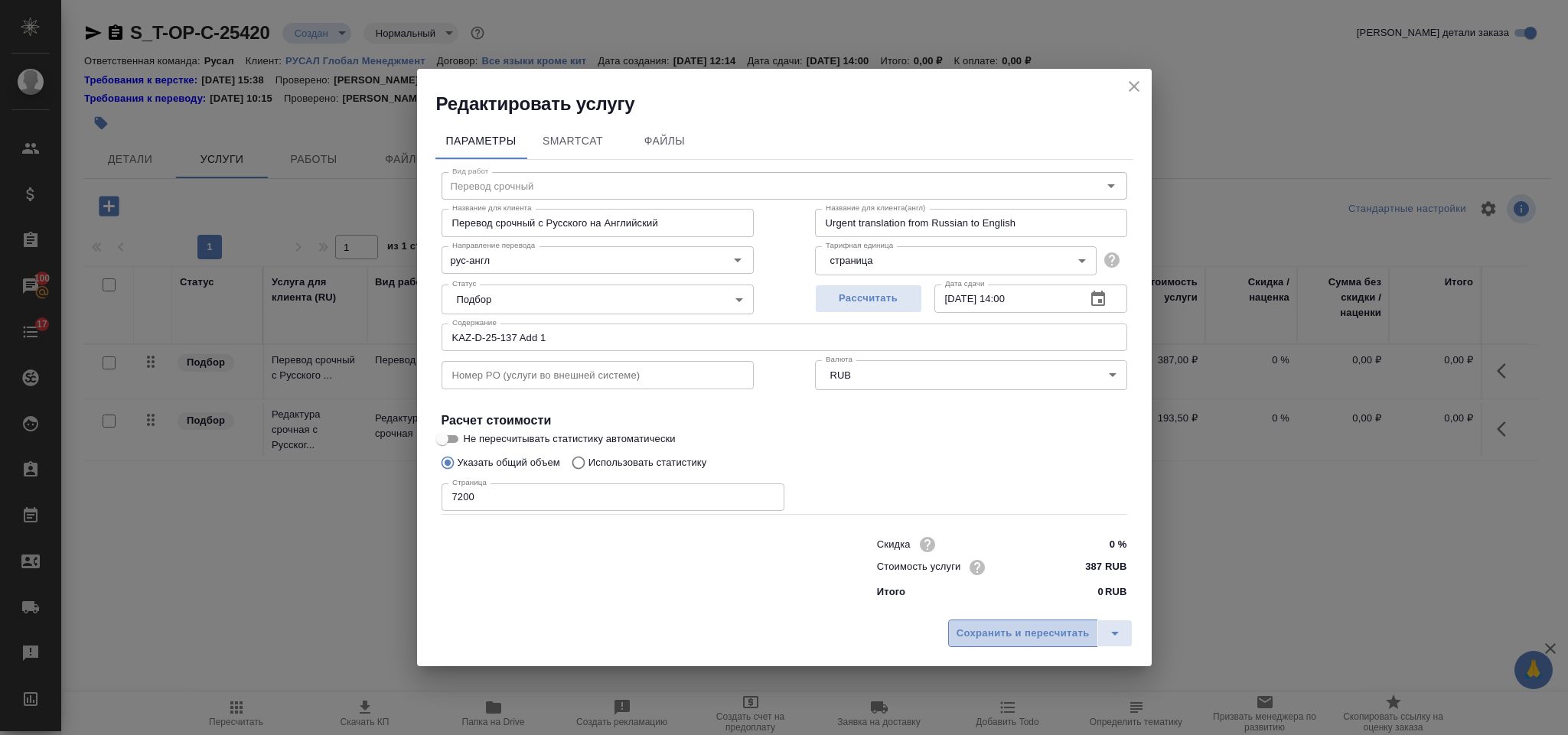
click at [971, 636] on span "Сохранить и пересчитать" at bounding box center [1023, 634] width 133 height 17
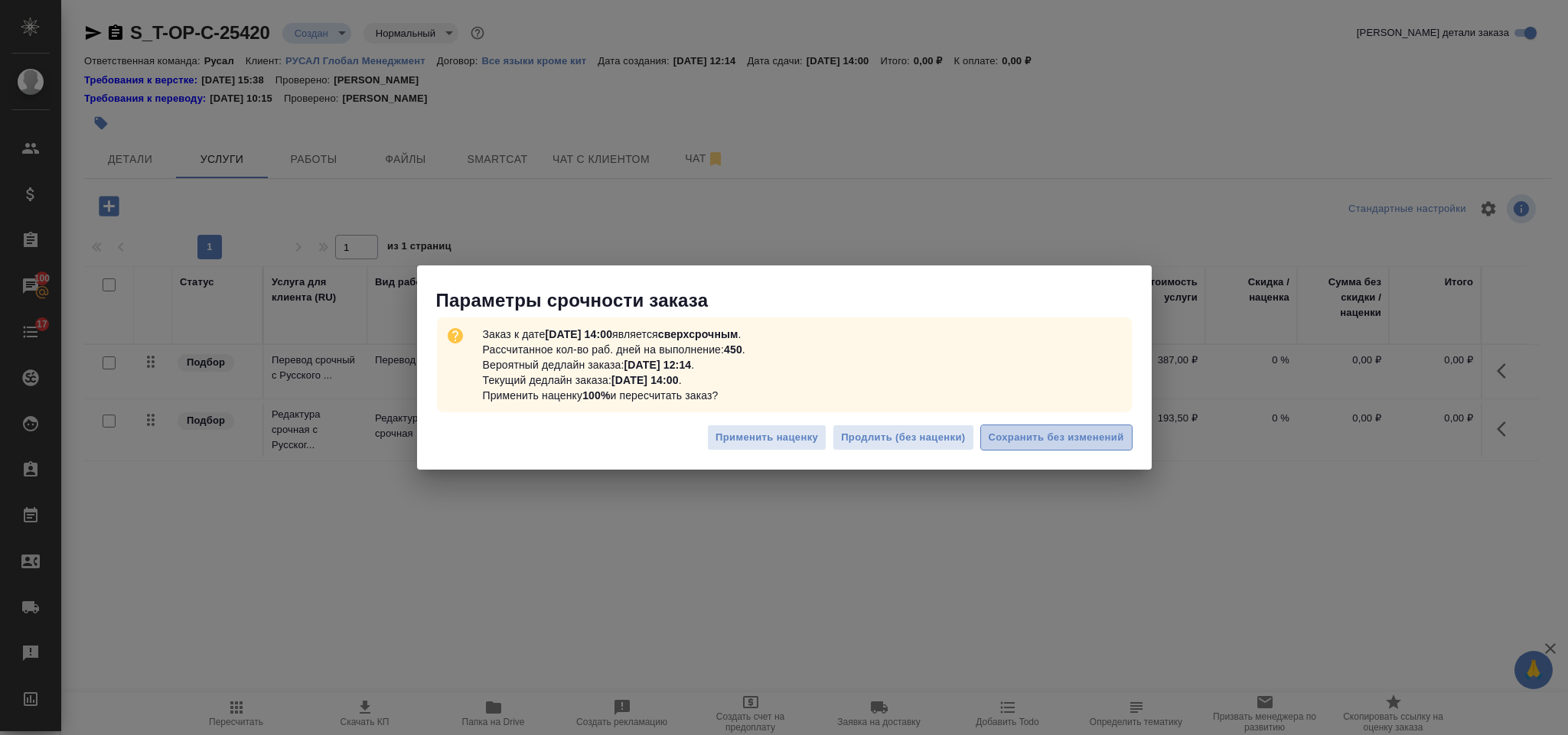
click at [1110, 440] on span "Сохранить без изменений" at bounding box center [1056, 438] width 135 height 17
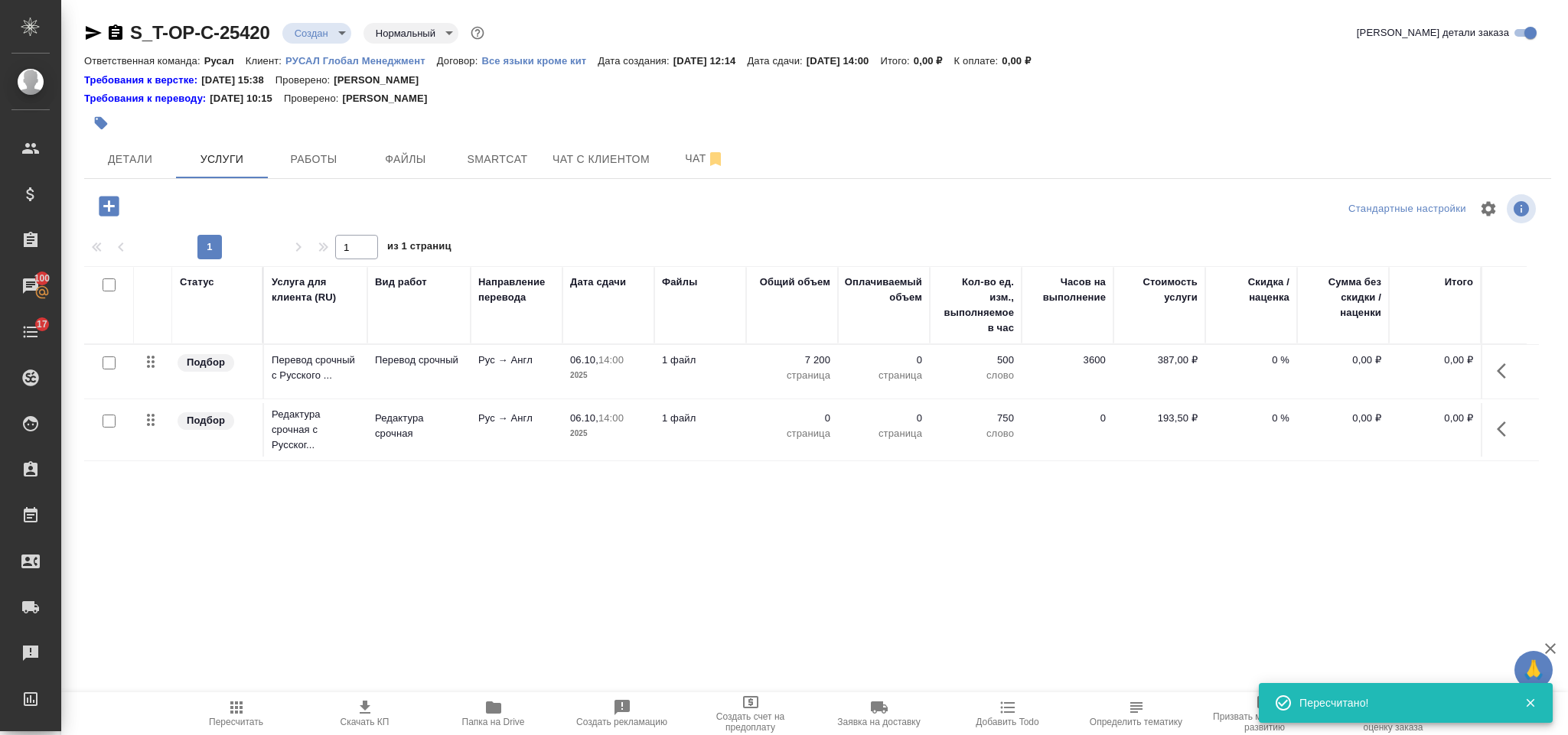
type input "urgent"
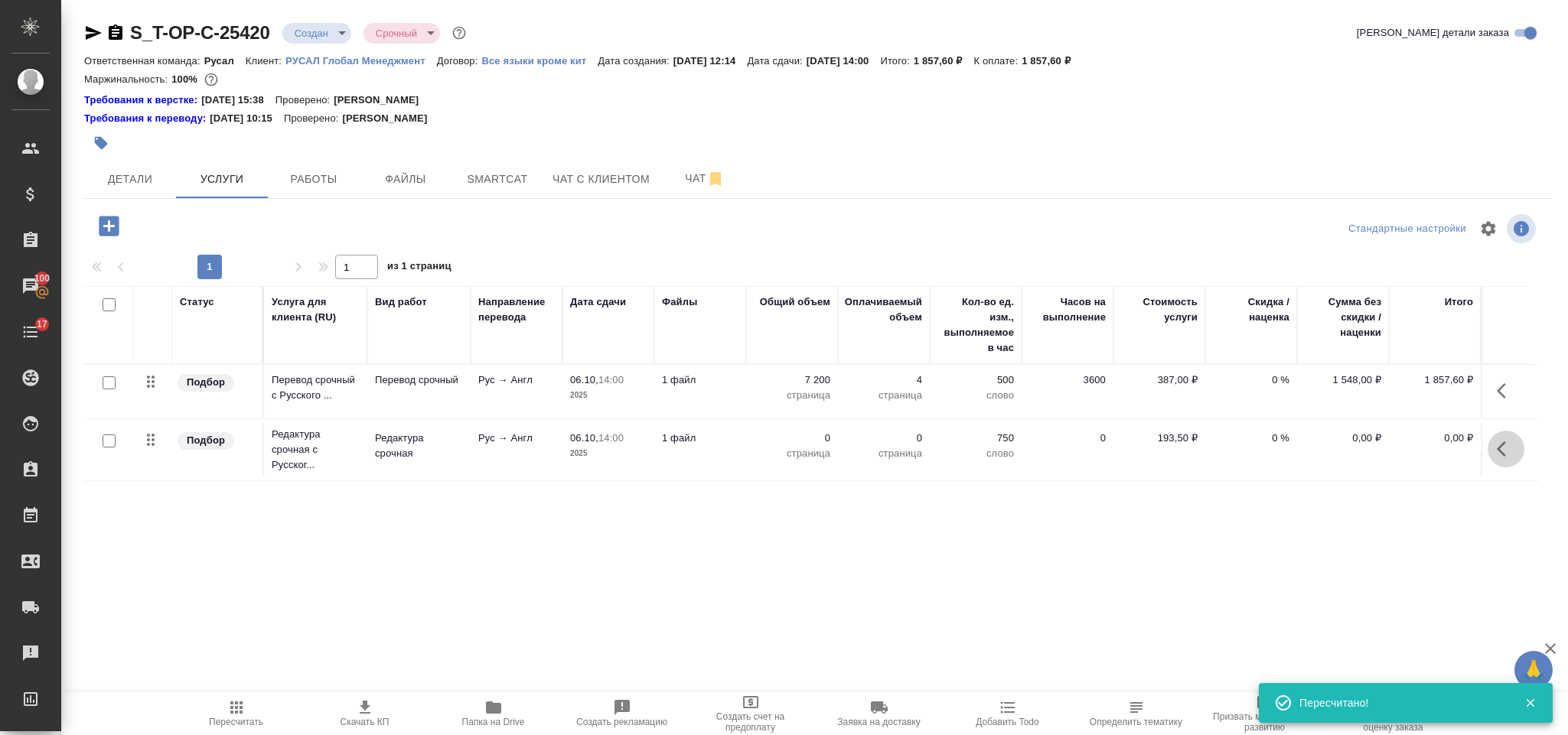
click at [1505, 447] on icon "button" at bounding box center [1505, 448] width 18 height 18
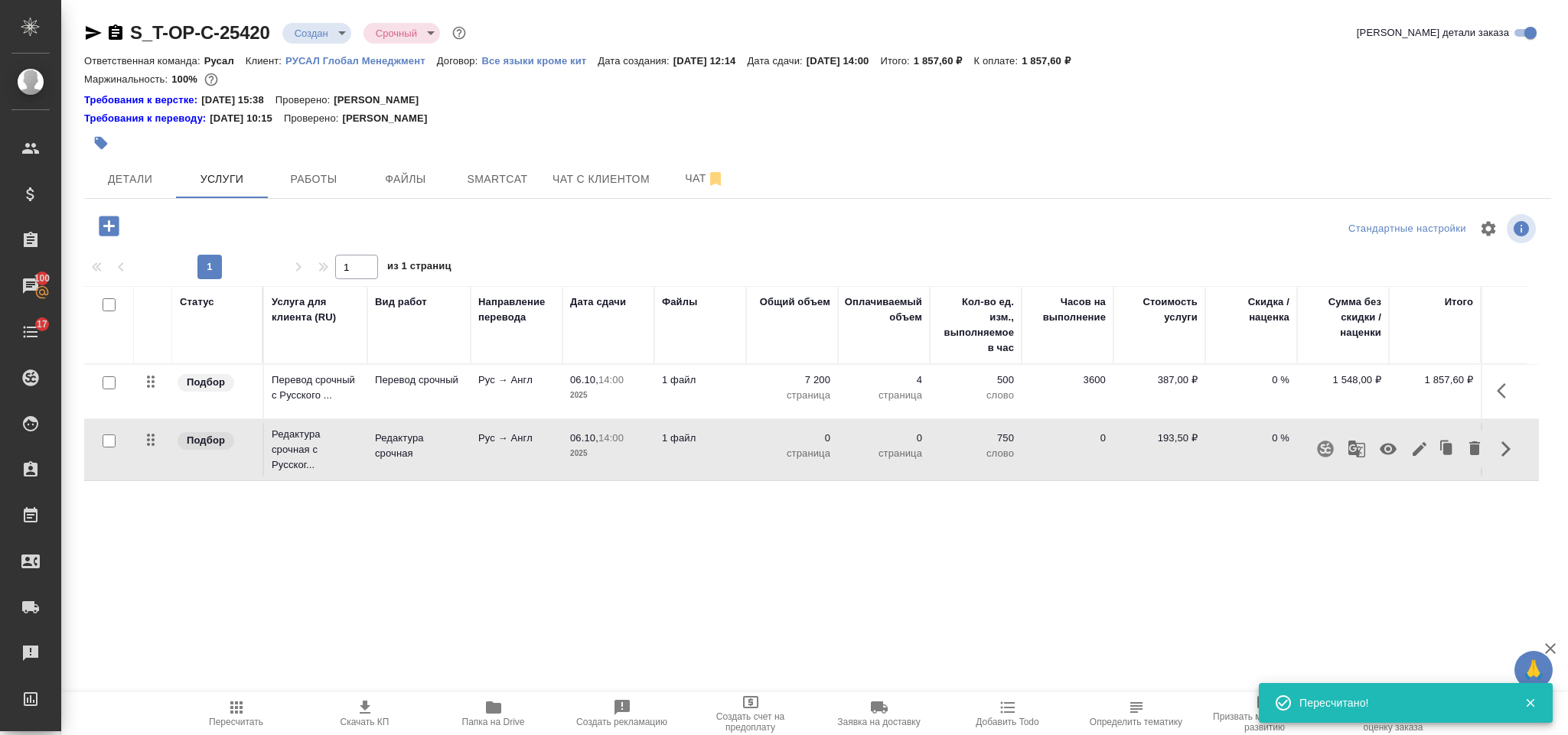
click at [1422, 445] on icon "button" at bounding box center [1419, 448] width 18 height 18
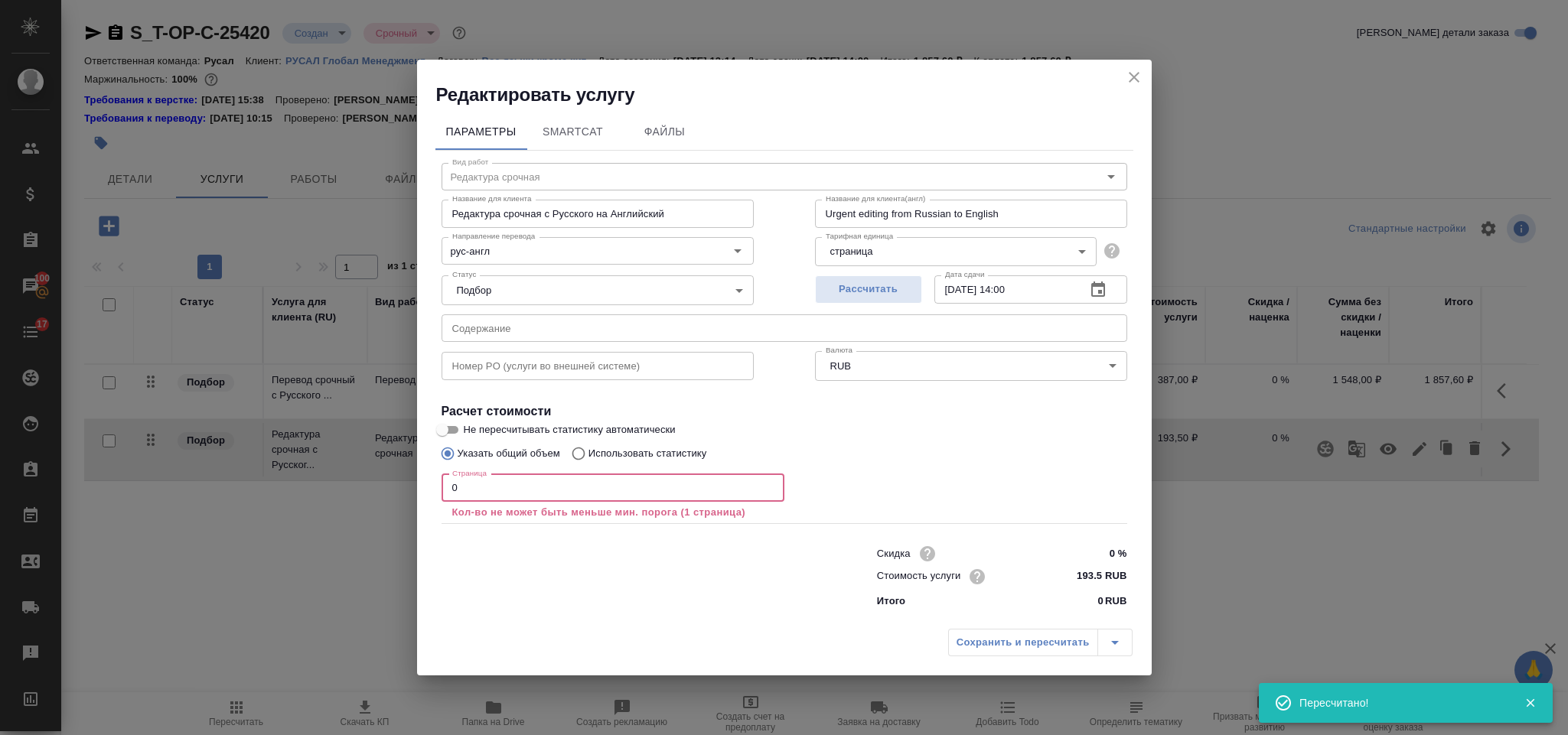
click at [590, 489] on input "0" at bounding box center [612, 488] width 343 height 28
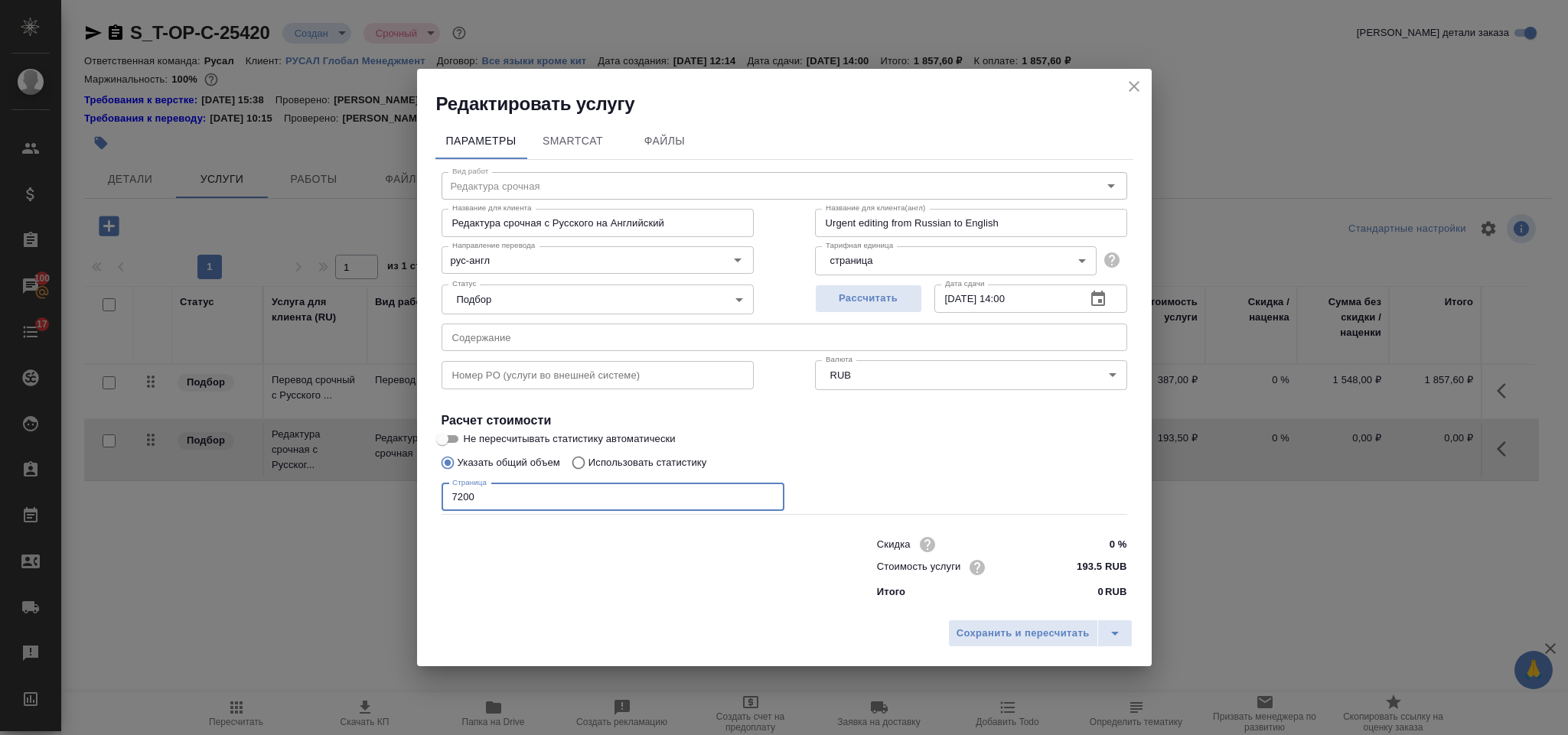
type input "7200"
click at [1022, 613] on div "Сохранить и пересчитать" at bounding box center [784, 639] width 734 height 55
click at [1010, 639] on span "Сохранить и пересчитать" at bounding box center [1023, 634] width 133 height 17
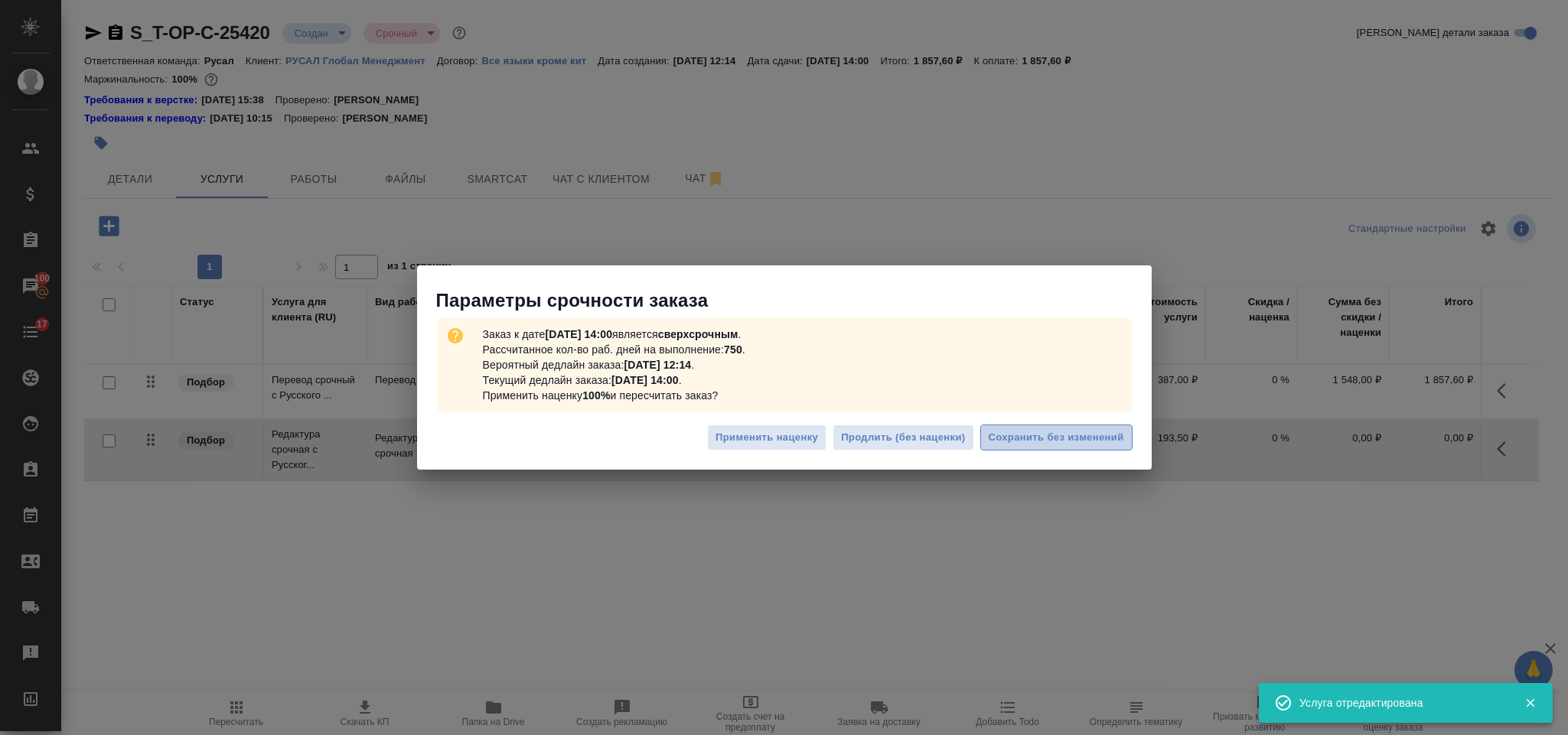
click at [1074, 448] on button "Сохранить без изменений" at bounding box center [1056, 438] width 152 height 27
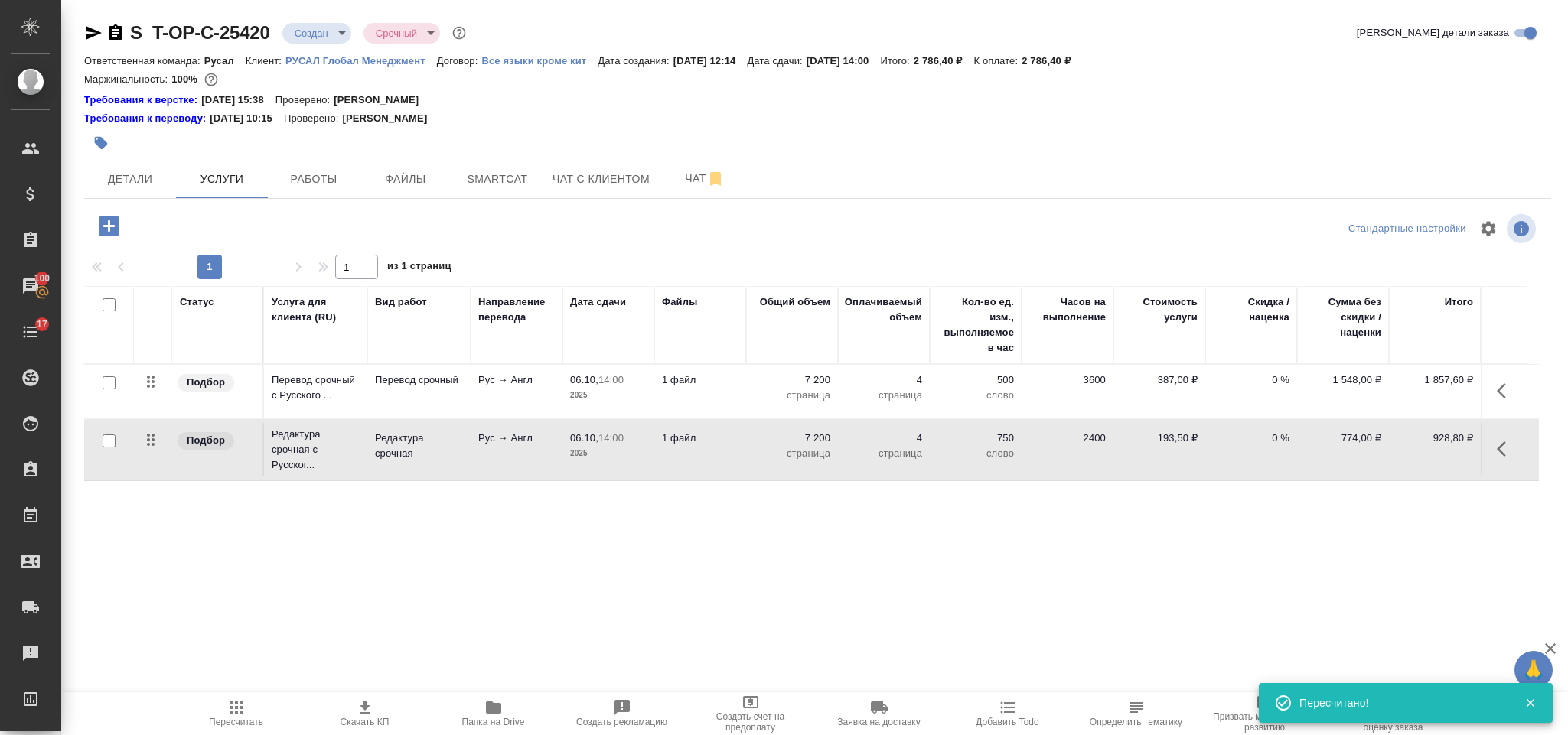
click at [113, 226] on icon "button" at bounding box center [109, 227] width 27 height 27
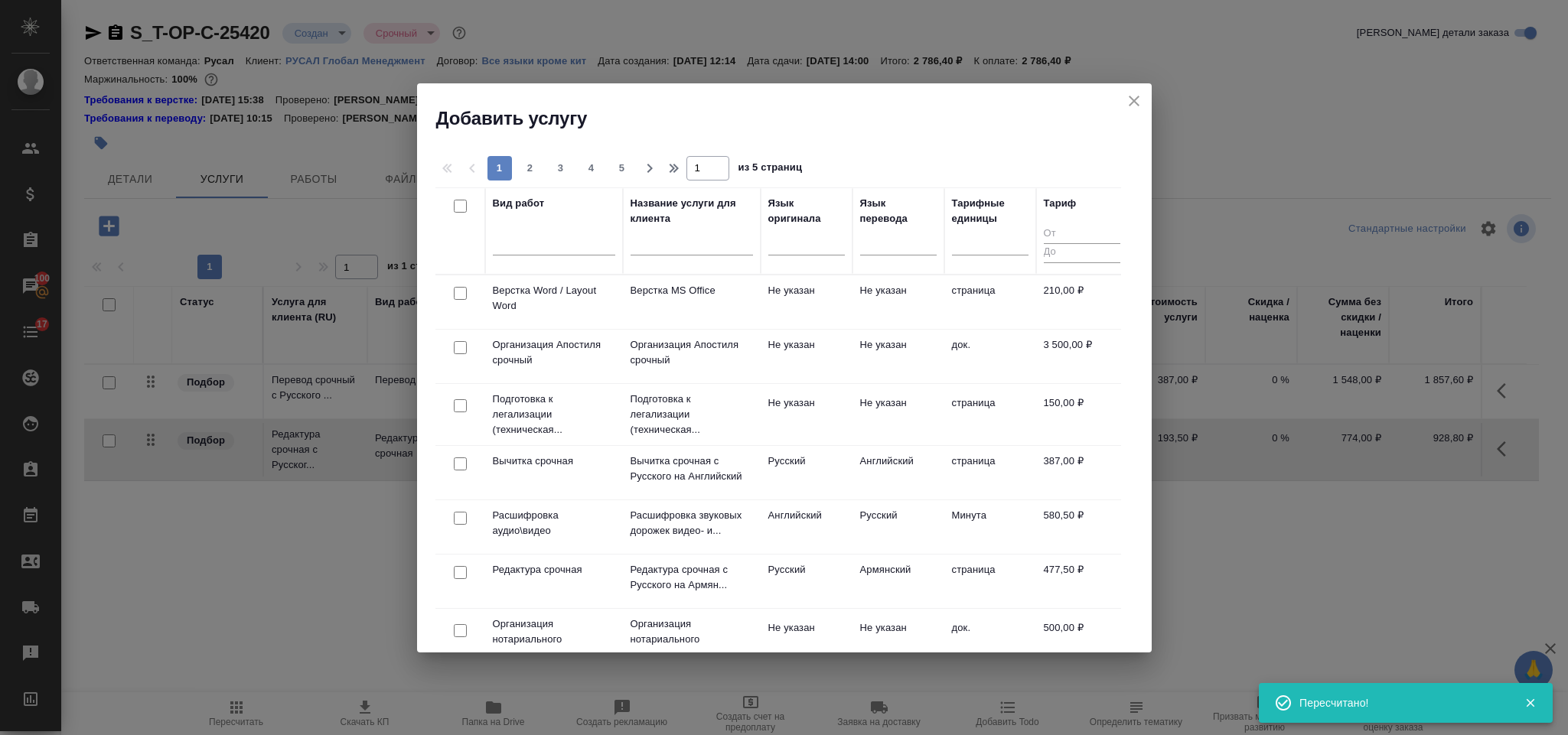
click at [460, 287] on input "checkbox" at bounding box center [460, 293] width 13 height 13
checkbox input "true"
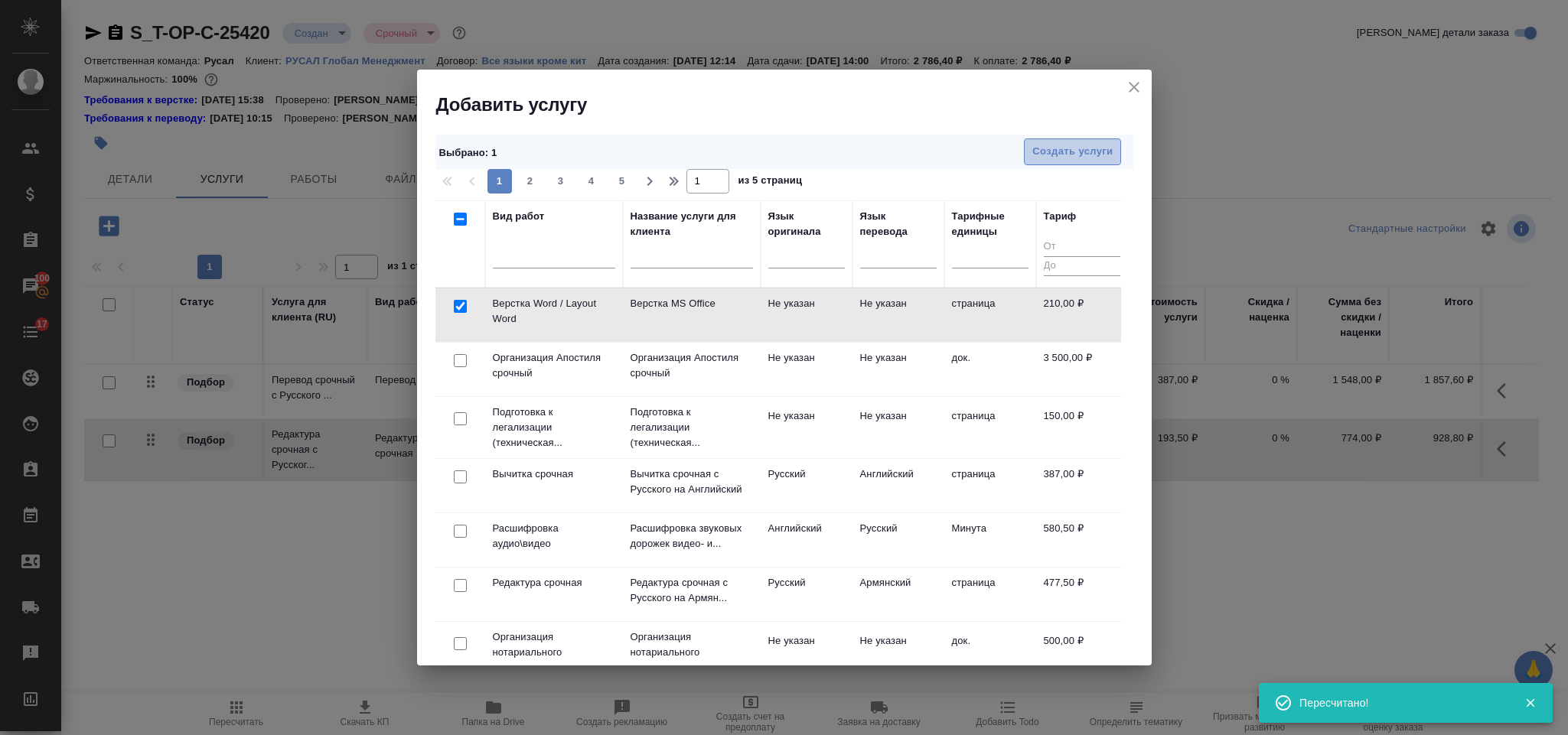
click at [1038, 147] on span "Создать услуги" at bounding box center [1072, 152] width 80 height 17
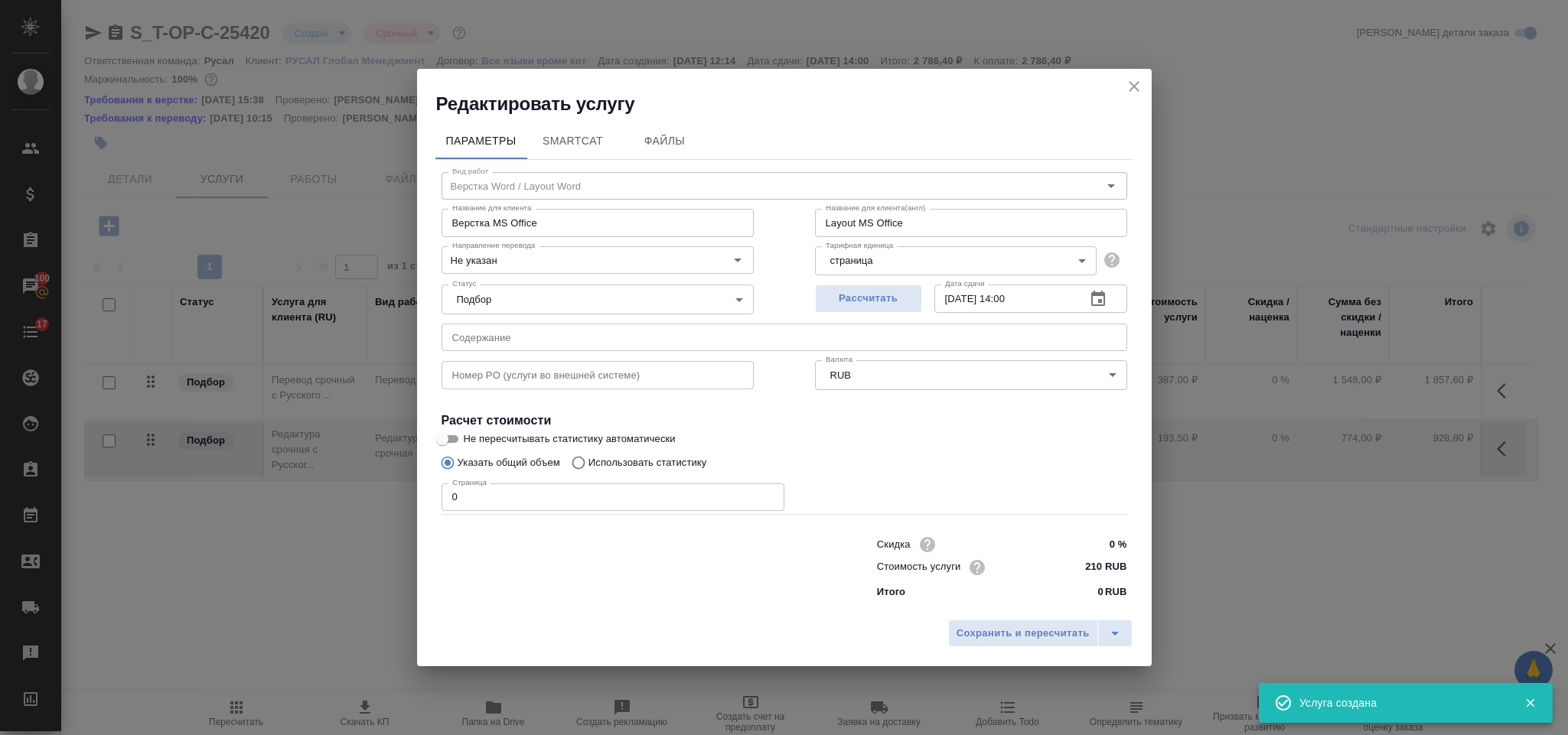
click at [581, 486] on input "0" at bounding box center [612, 497] width 343 height 28
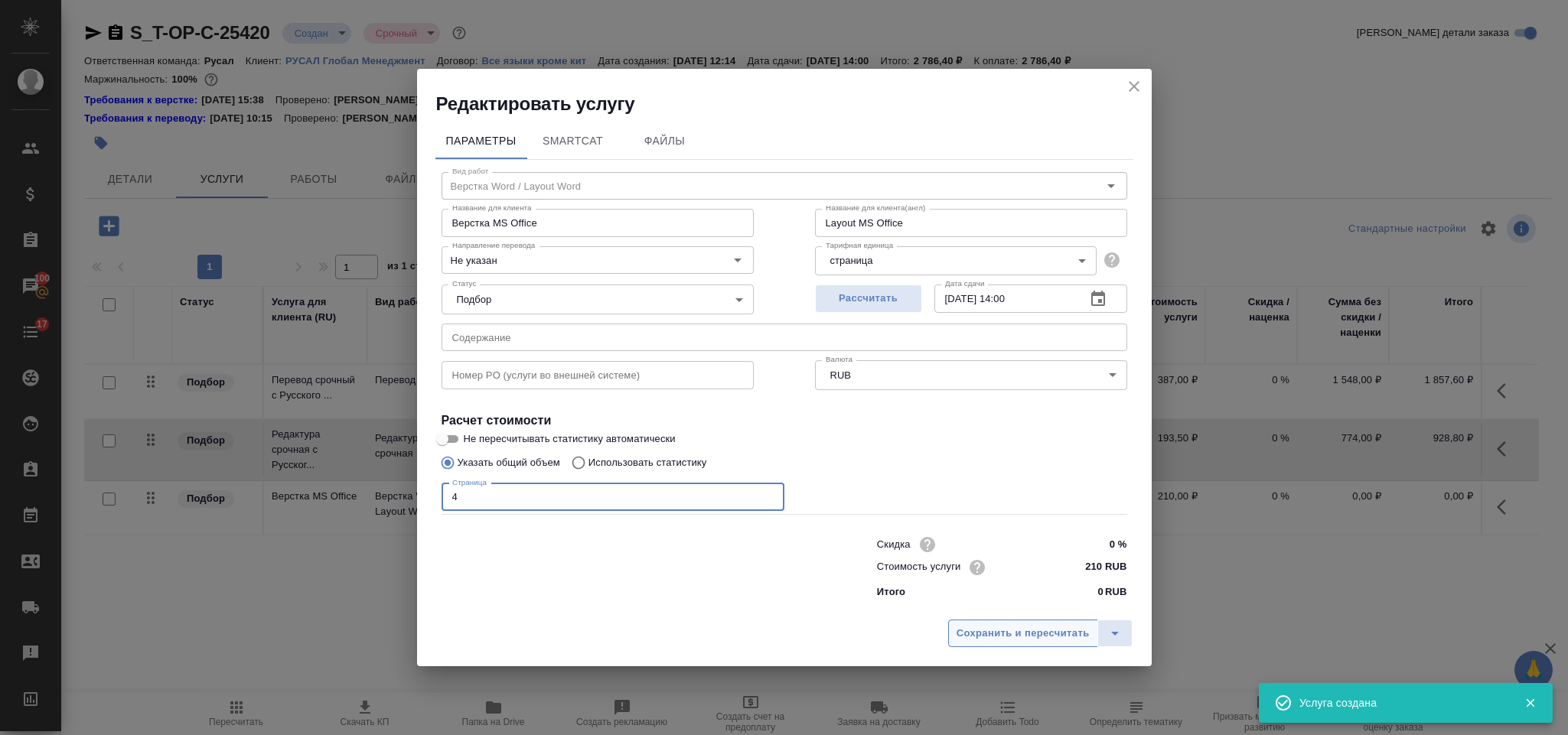
type input "4"
click at [1016, 632] on span "Сохранить и пересчитать" at bounding box center [1023, 634] width 133 height 17
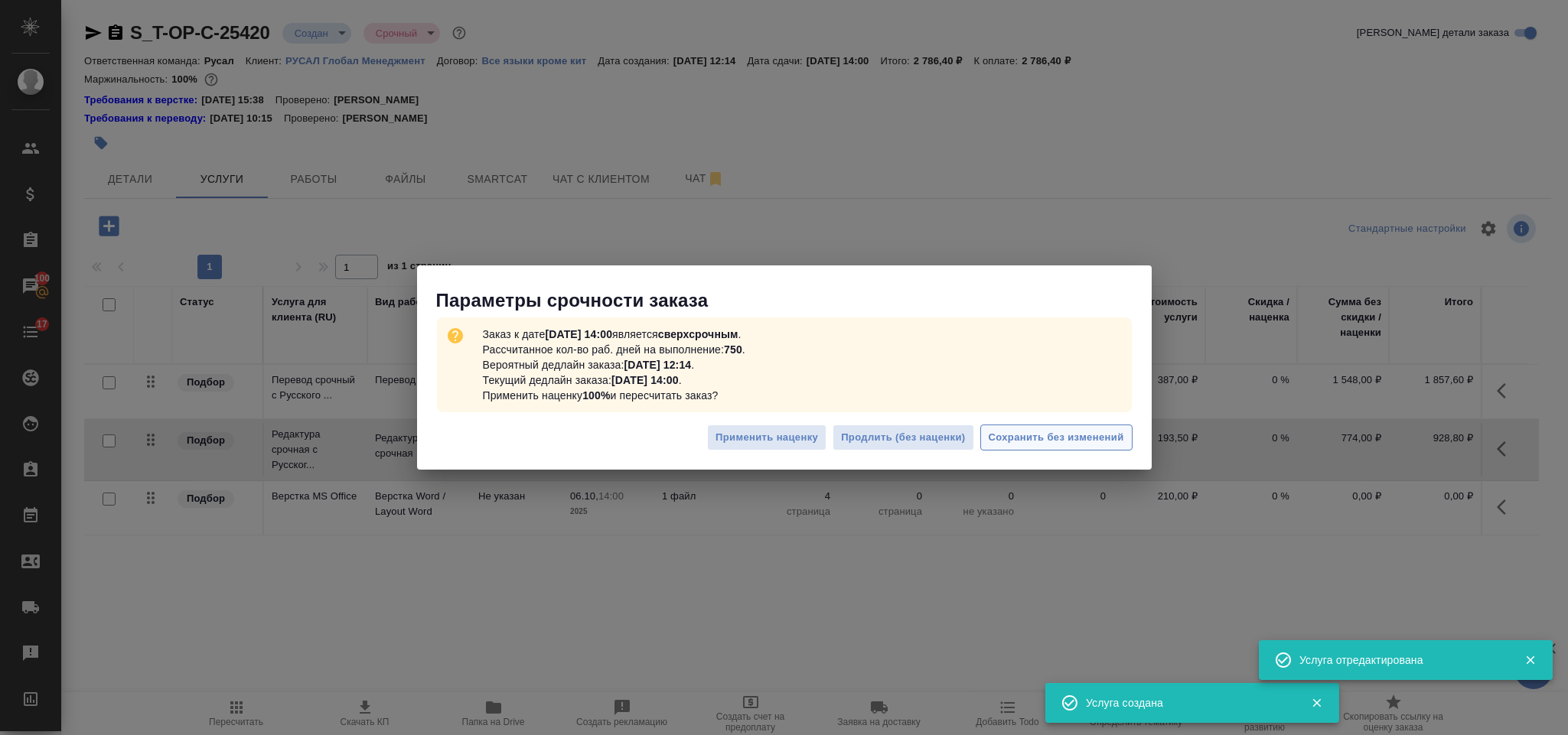
click at [1089, 440] on span "Сохранить без изменений" at bounding box center [1056, 438] width 135 height 17
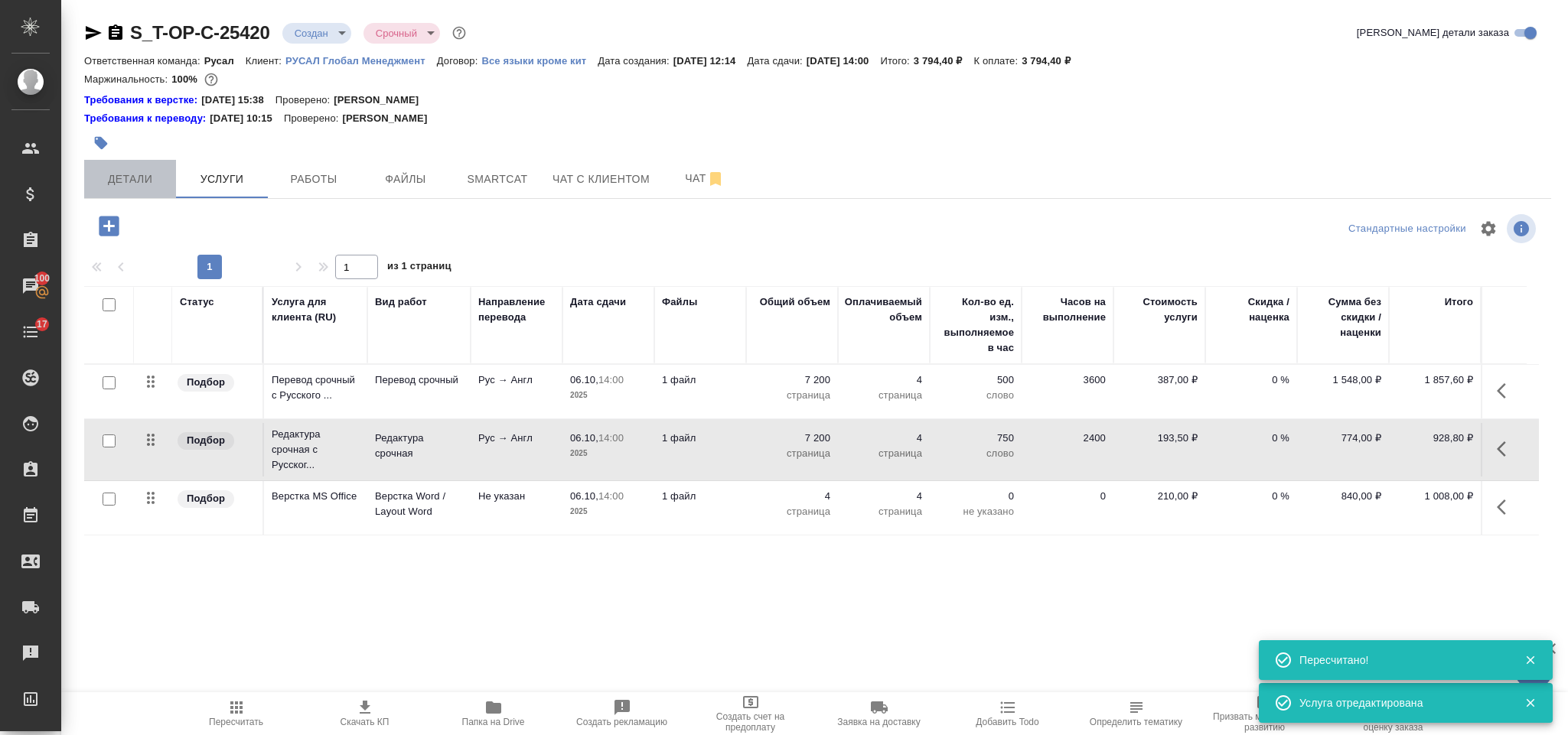
click at [150, 174] on span "Детали" at bounding box center [130, 179] width 74 height 19
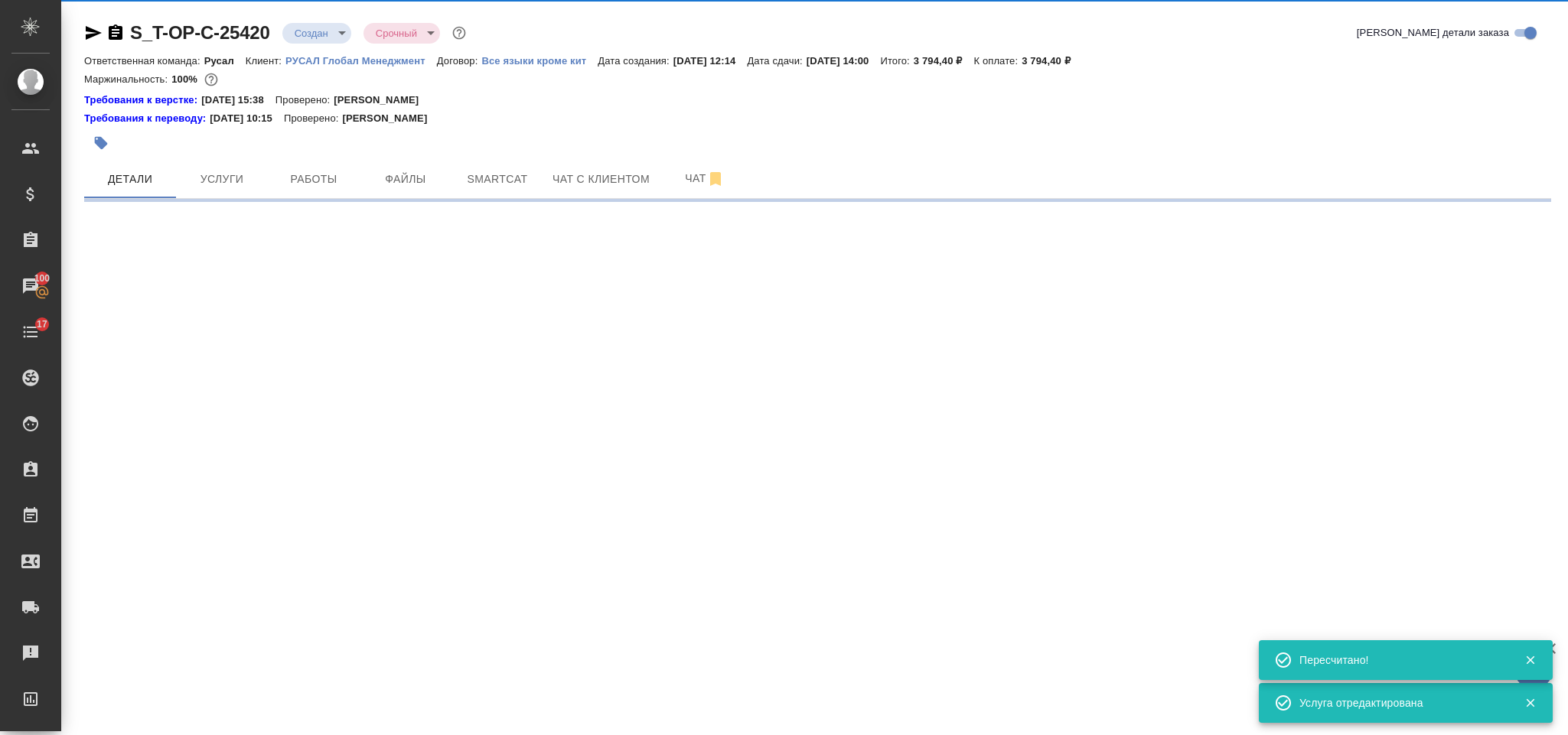
select select "RU"
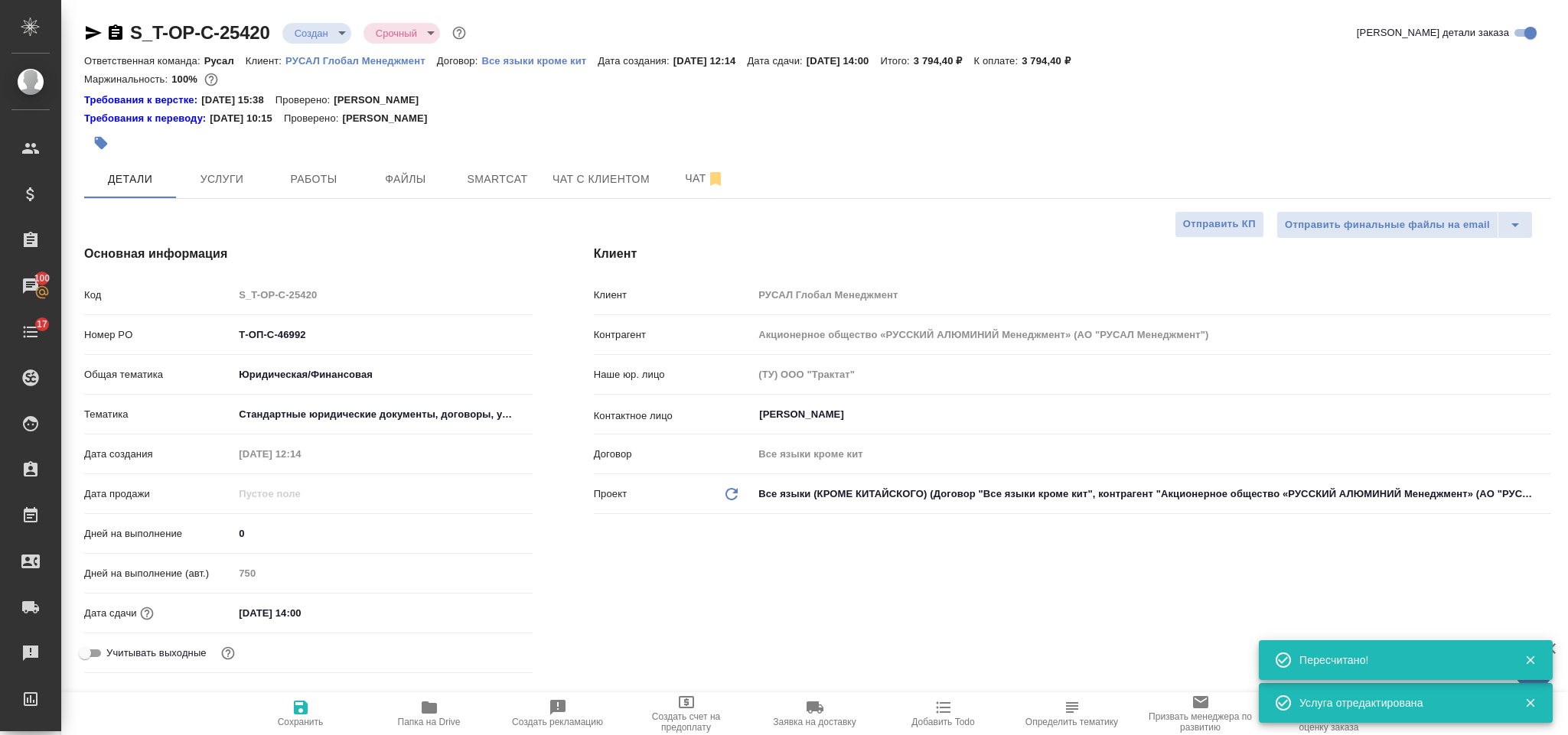
click at [117, 32] on icon "button" at bounding box center [115, 32] width 18 height 18
type textarea "x"
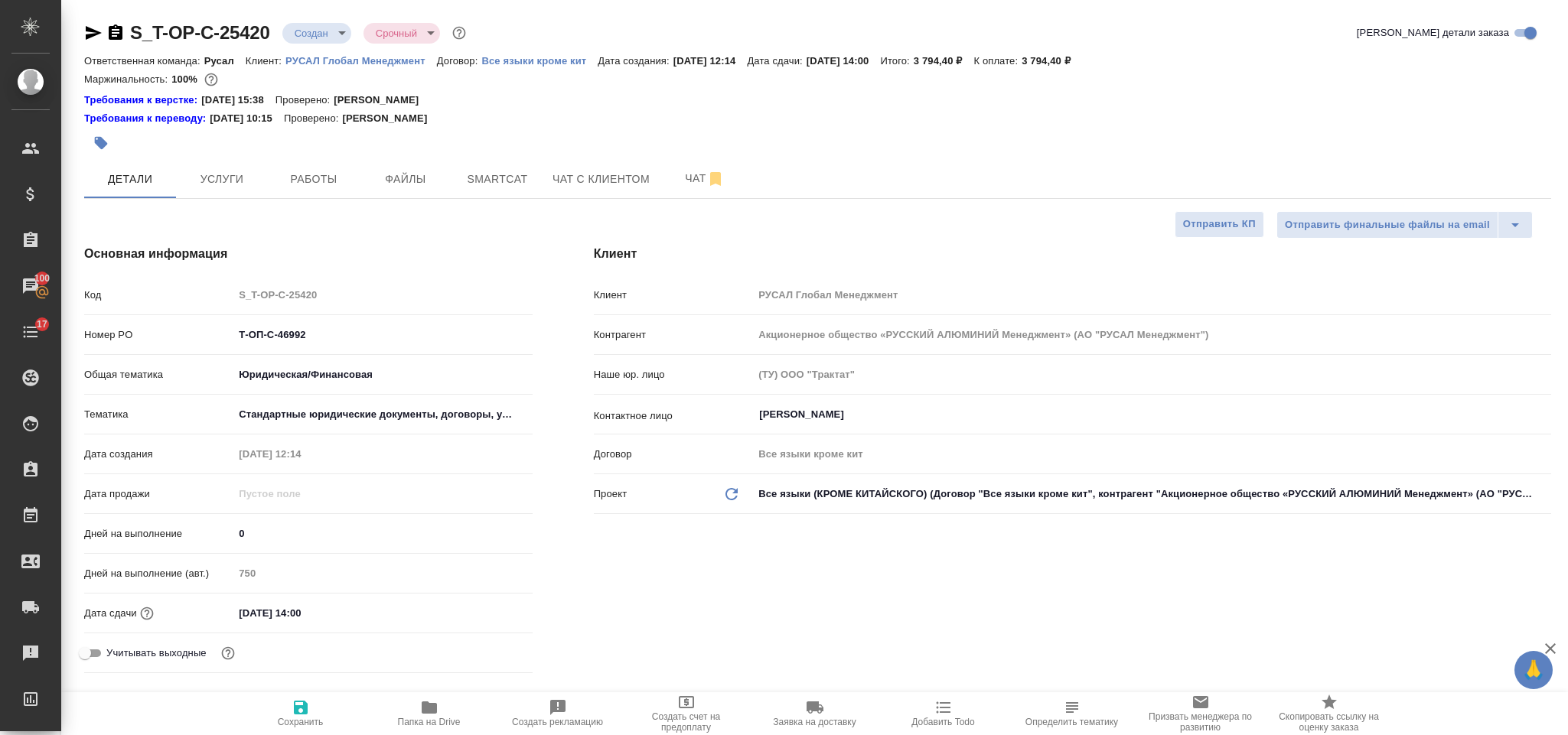
click at [97, 28] on icon "button" at bounding box center [93, 32] width 18 height 18
drag, startPoint x: 336, startPoint y: 333, endPoint x: 223, endPoint y: 329, distance: 113.1
click at [223, 329] on div "Номер PO Т-ОП-С-46992" at bounding box center [308, 335] width 448 height 27
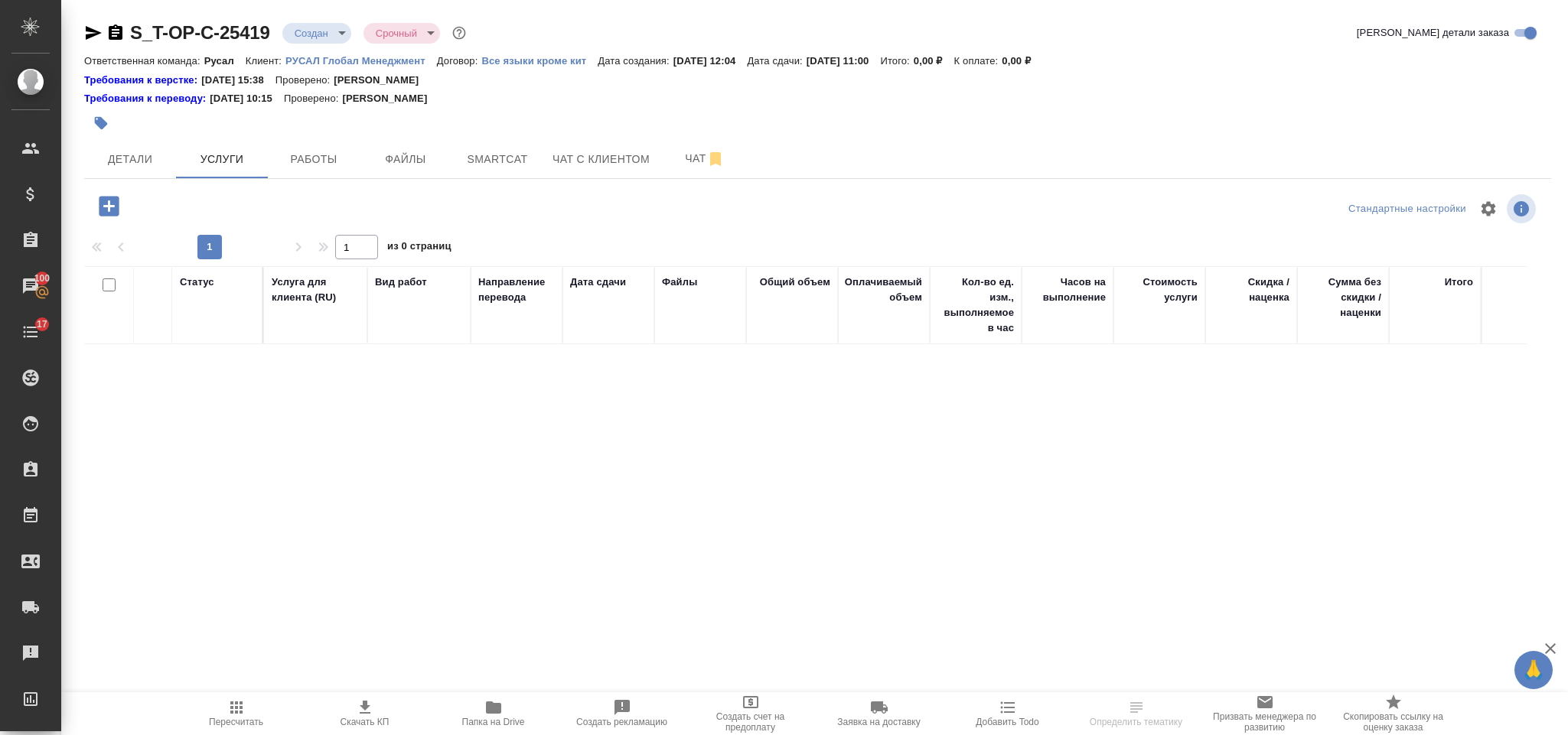
click at [113, 204] on icon "button" at bounding box center [109, 205] width 20 height 20
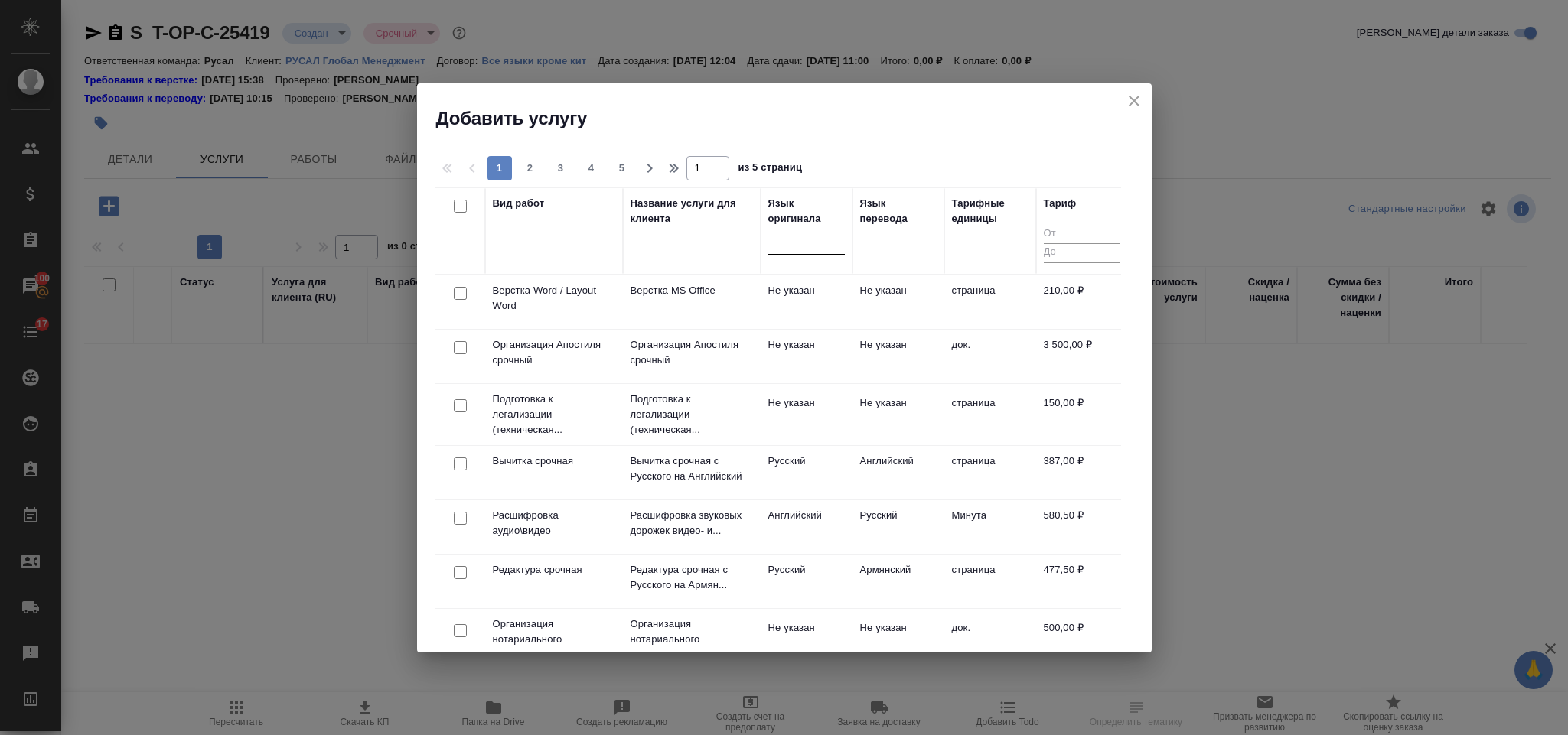
click at [801, 243] on div at bounding box center [807, 240] width 77 height 22
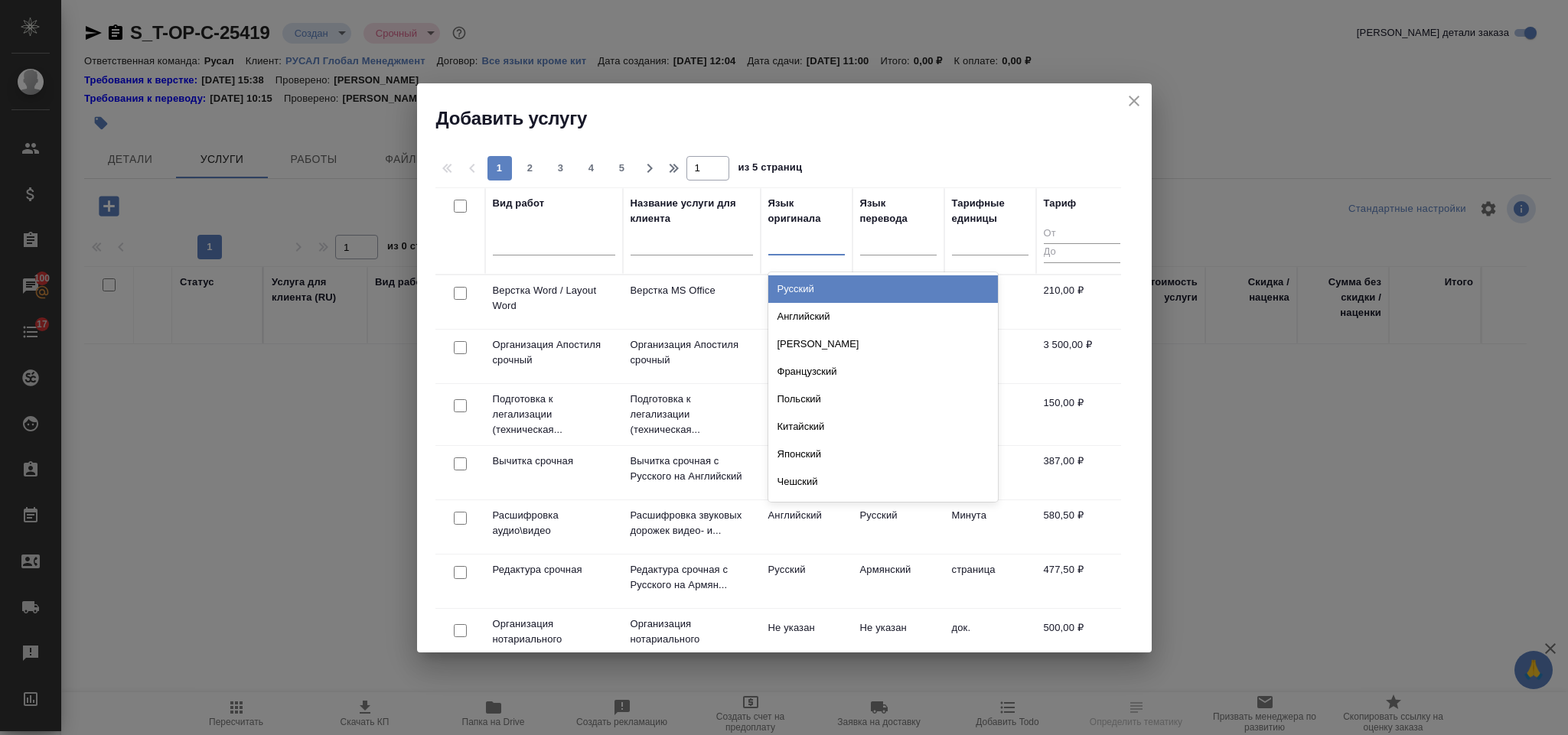
click at [816, 302] on div "Русский" at bounding box center [883, 289] width 230 height 28
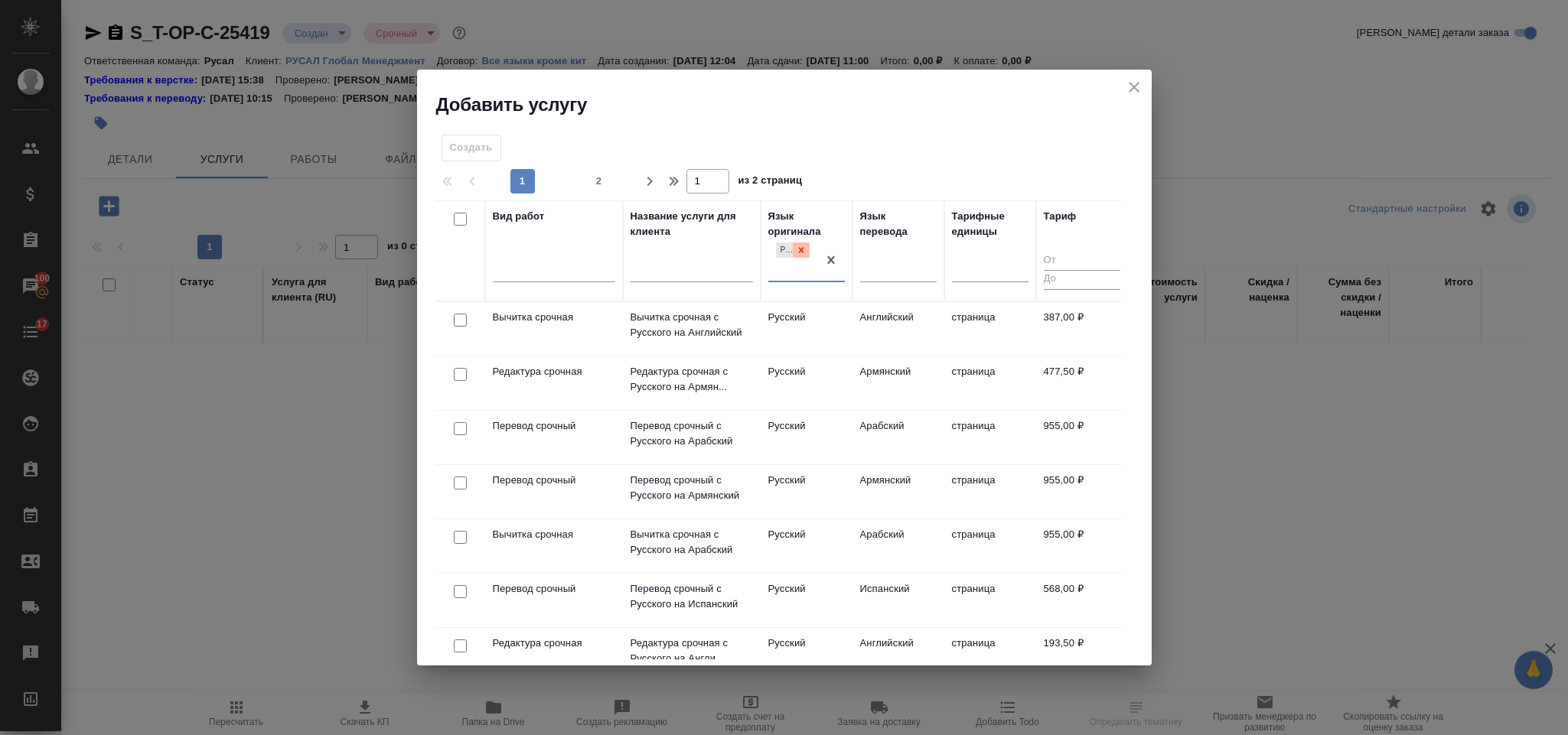
click at [799, 246] on icon at bounding box center [802, 250] width 11 height 11
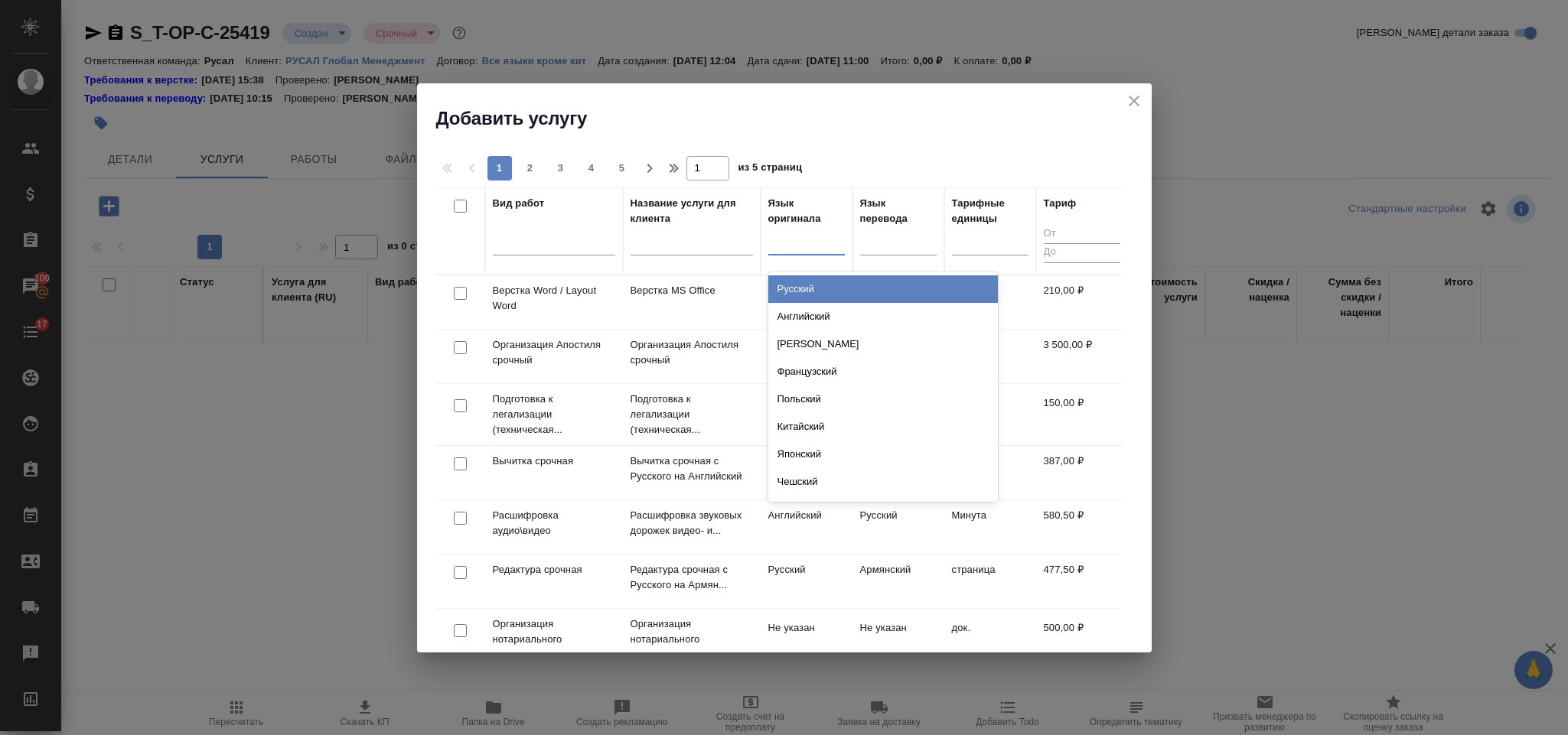
click at [793, 243] on div at bounding box center [807, 240] width 77 height 22
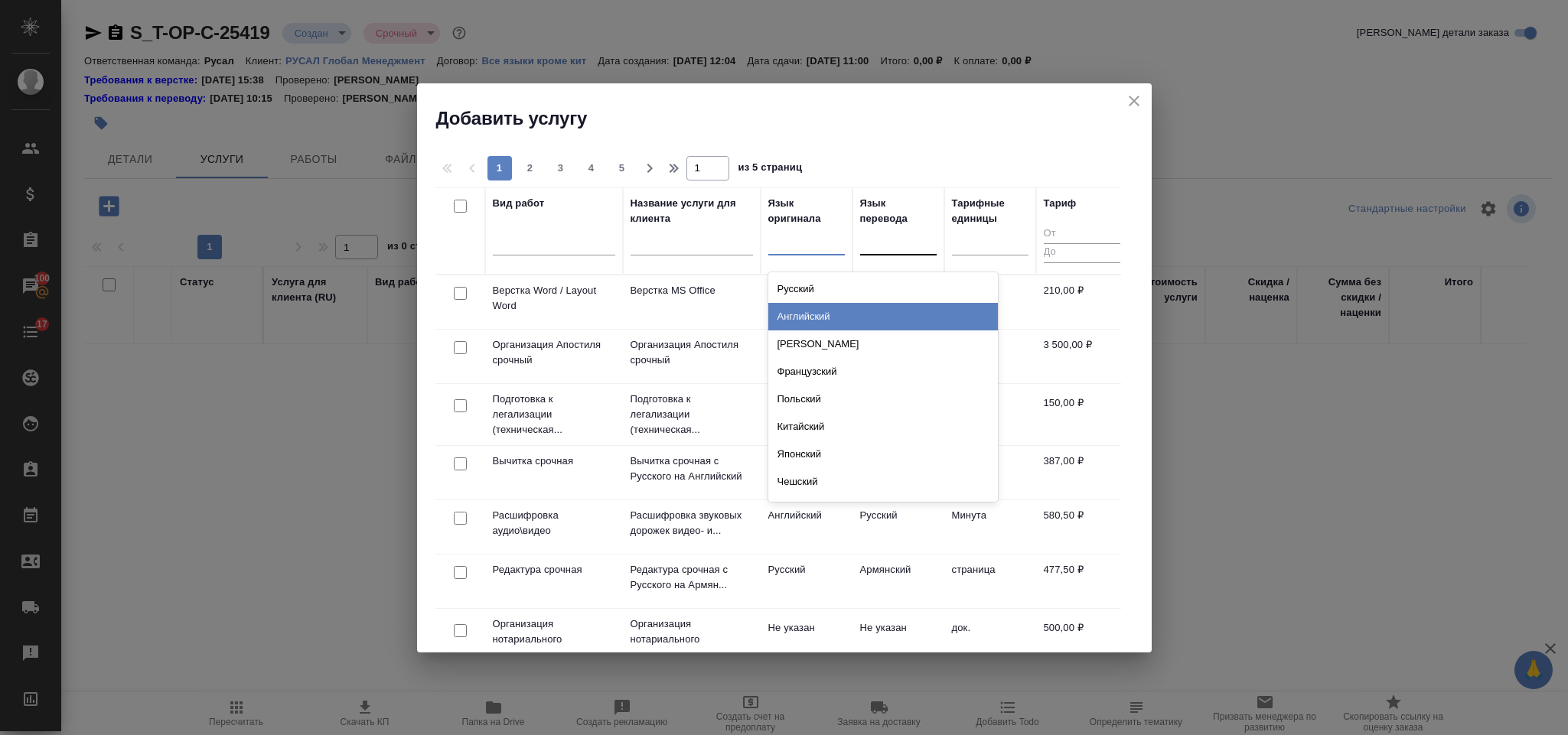
click at [826, 310] on div "Английский" at bounding box center [883, 317] width 230 height 28
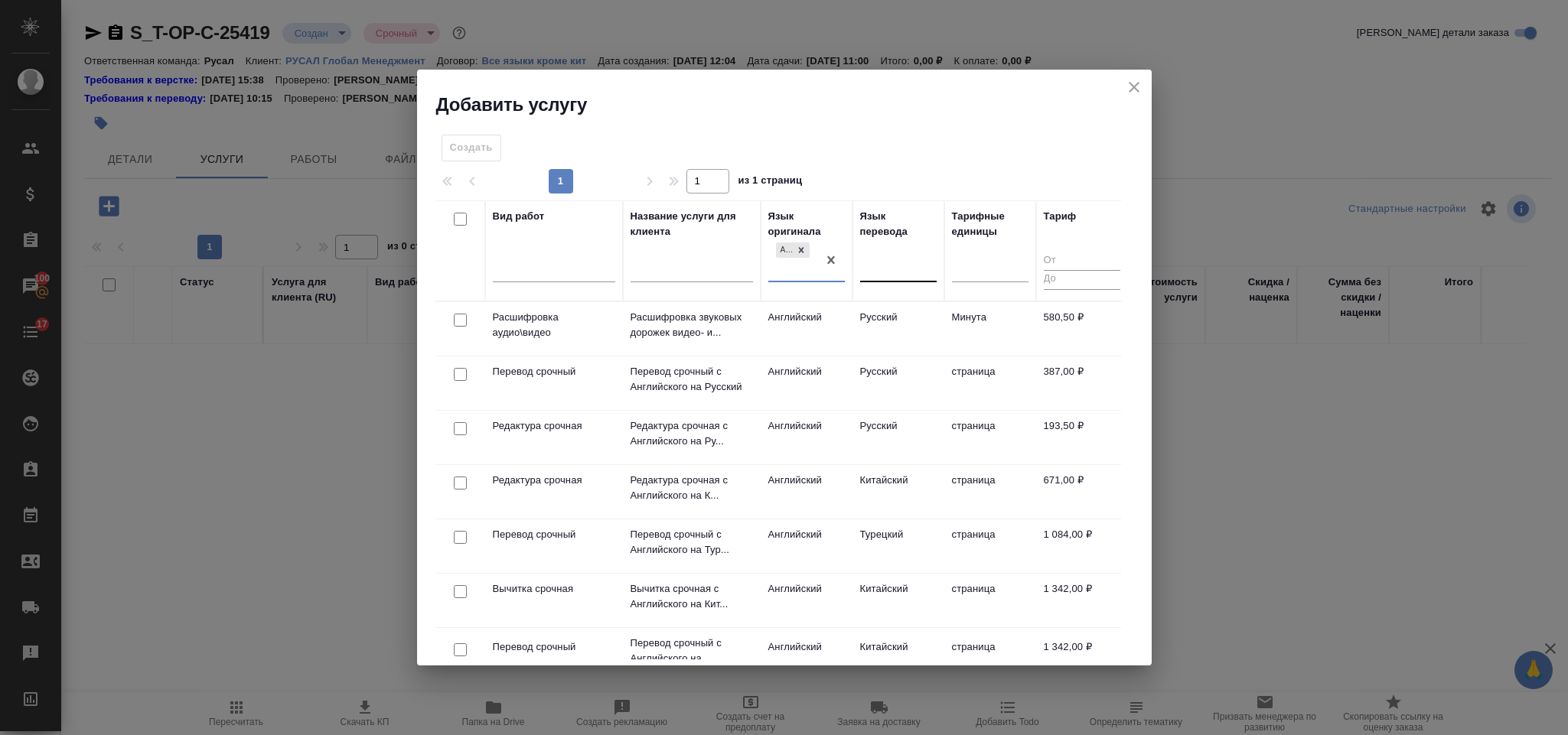
click at [887, 256] on div at bounding box center [898, 267] width 77 height 22
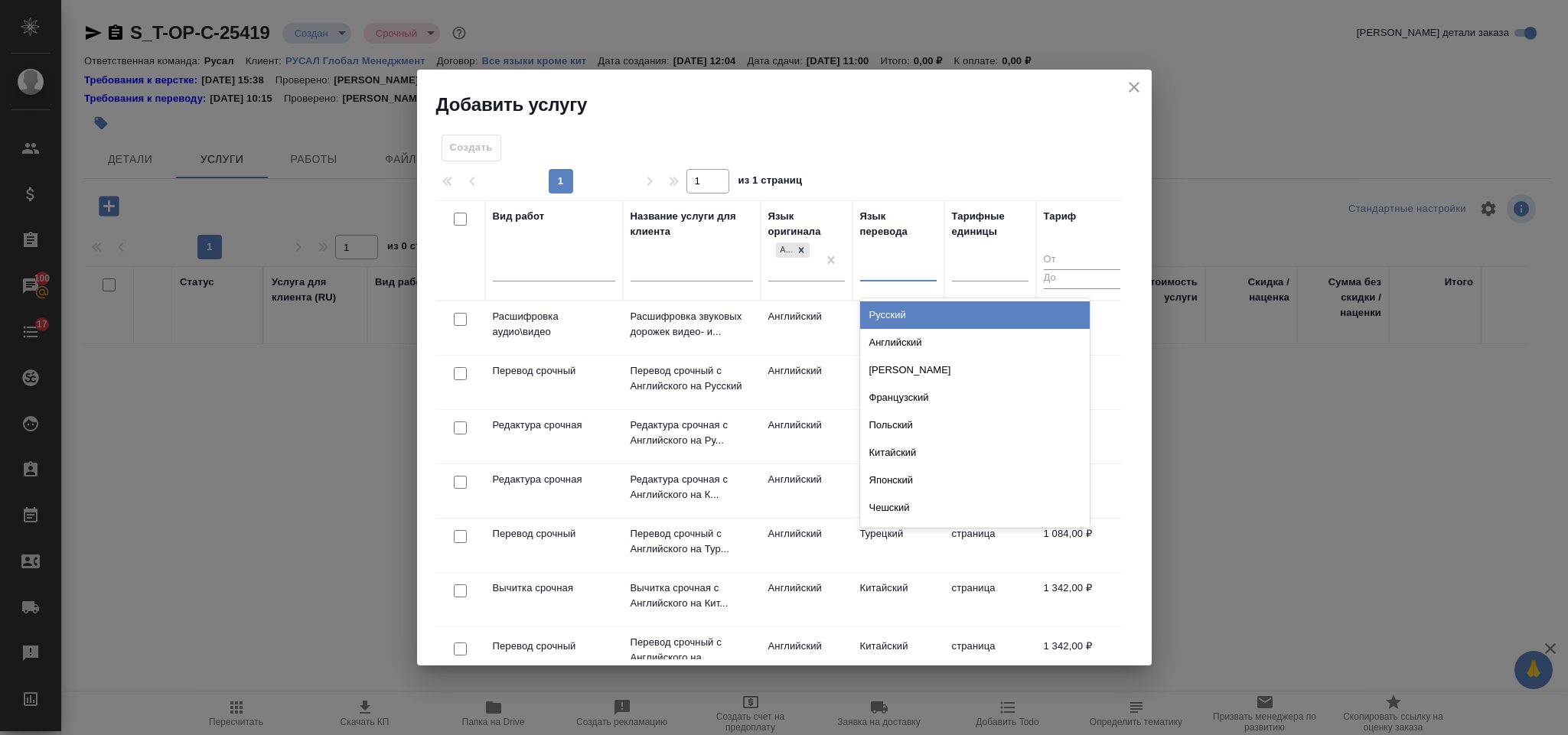
click at [910, 313] on div "Русский" at bounding box center [975, 315] width 230 height 28
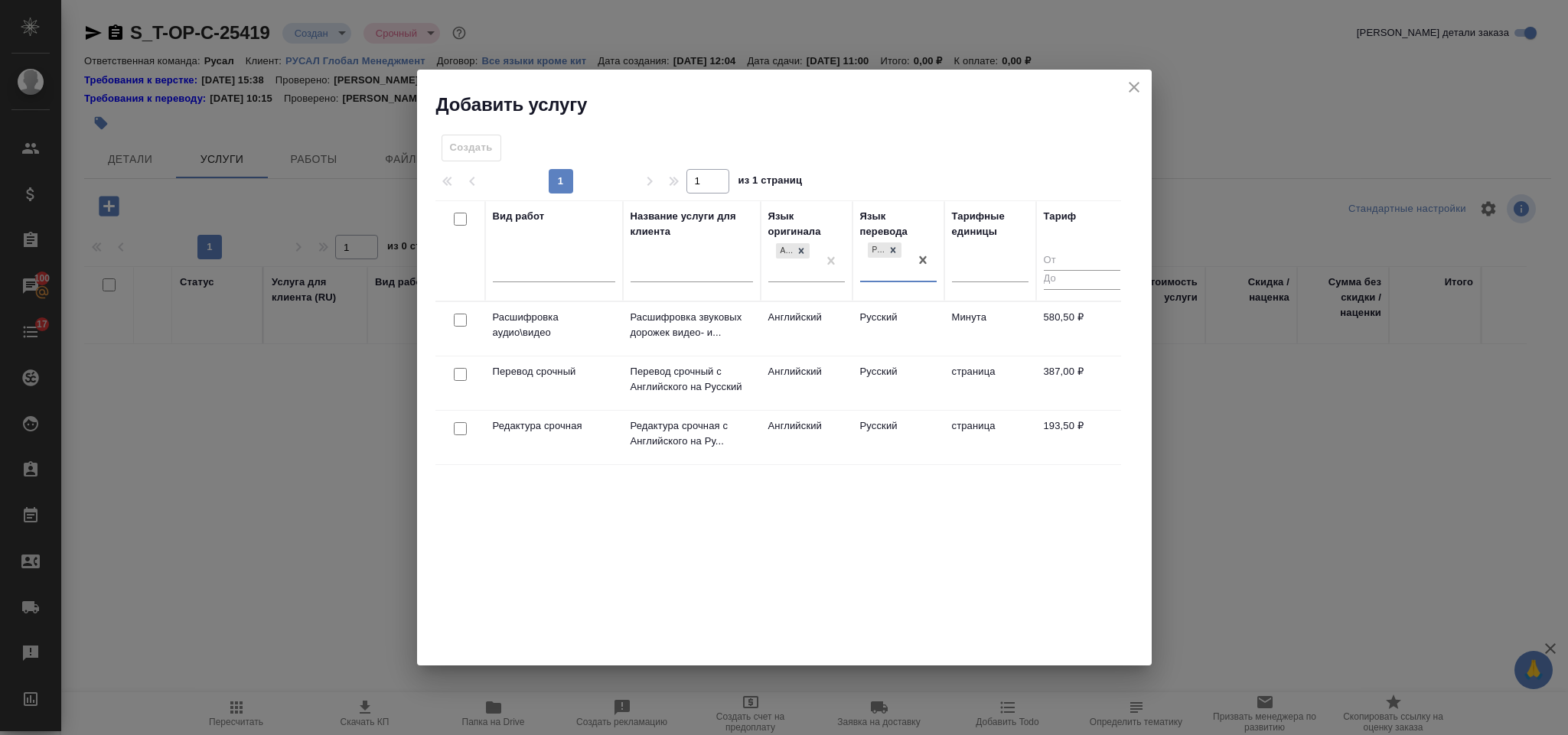
click at [464, 372] on input "checkbox" at bounding box center [460, 375] width 13 height 13
checkbox input "true"
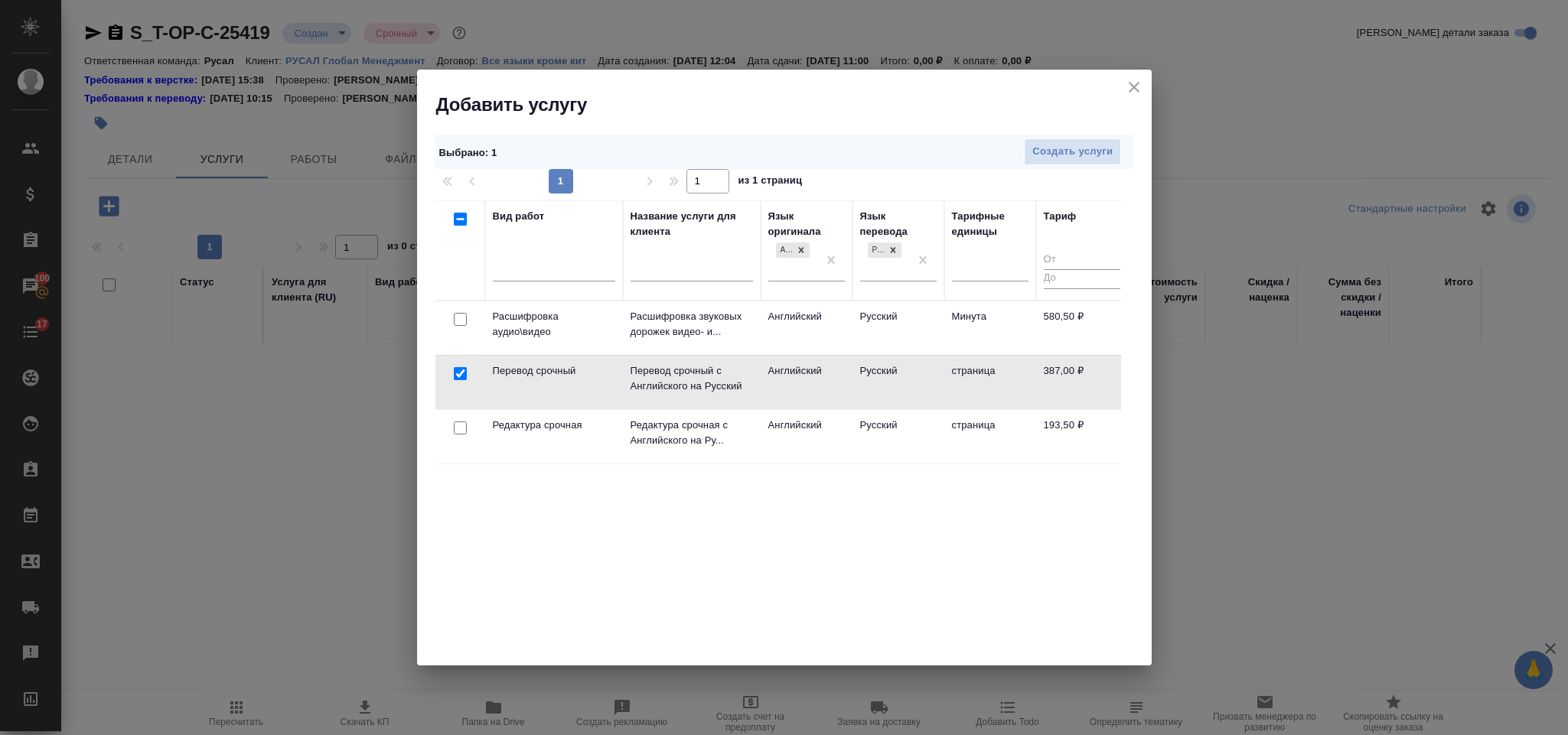
click at [461, 428] on input "checkbox" at bounding box center [460, 428] width 13 height 13
checkbox input "true"
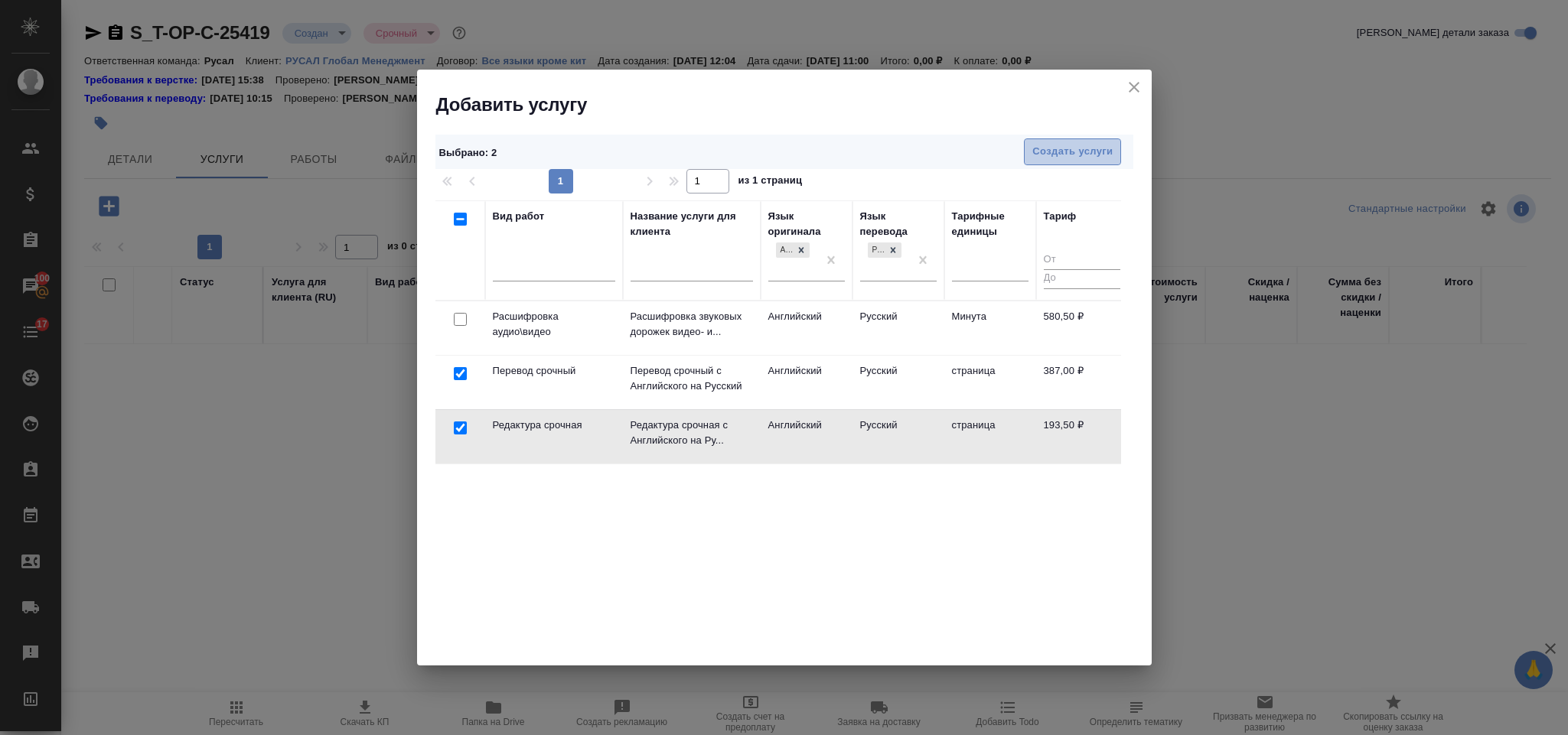
click at [1043, 149] on span "Создать услуги" at bounding box center [1072, 152] width 80 height 17
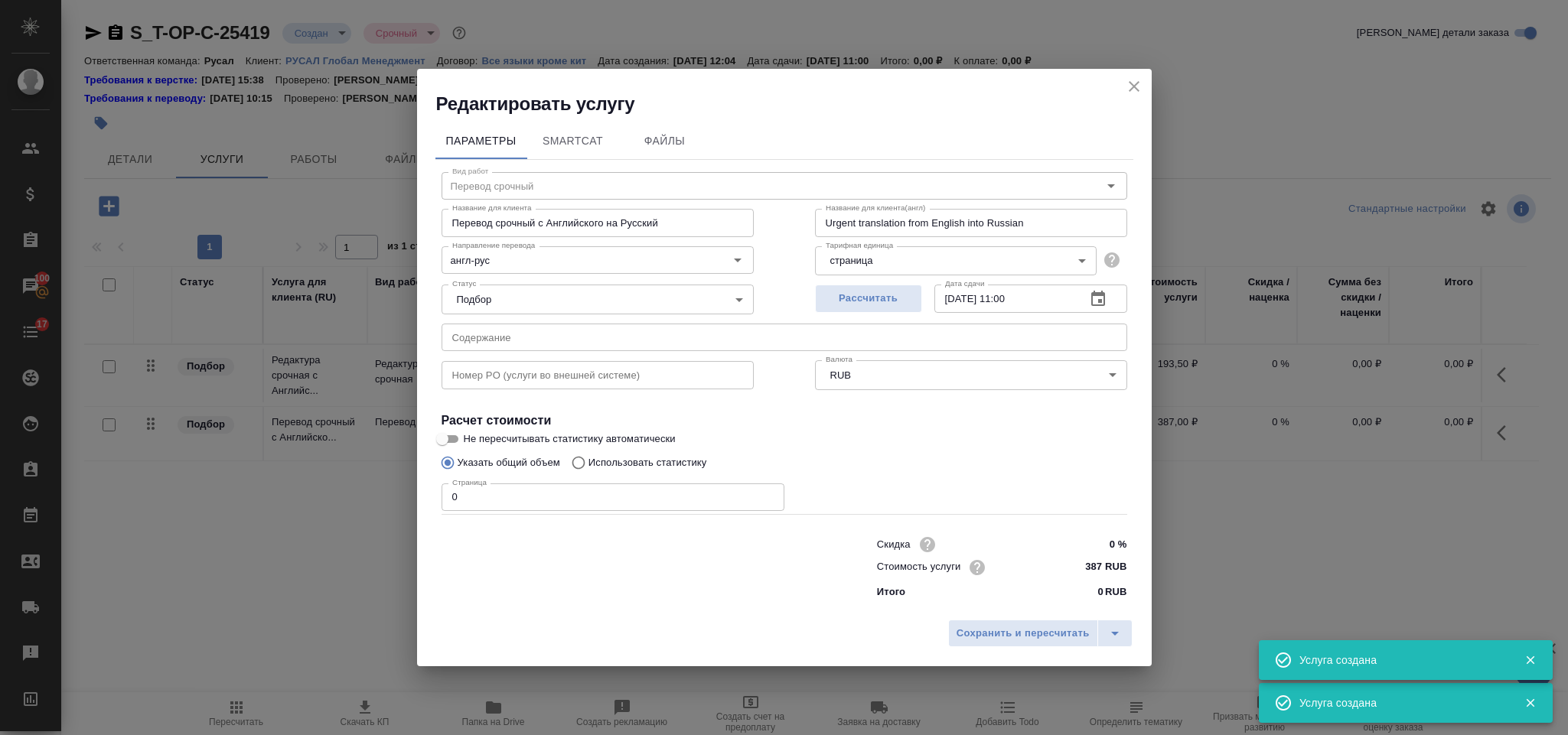
type input "Перевод срочный"
type input "Перевод срочный с Английского на Русский"
type input "Urgent translation from English into Russian"
type input "387 RUB"
click at [607, 337] on input "text" at bounding box center [784, 337] width 686 height 28
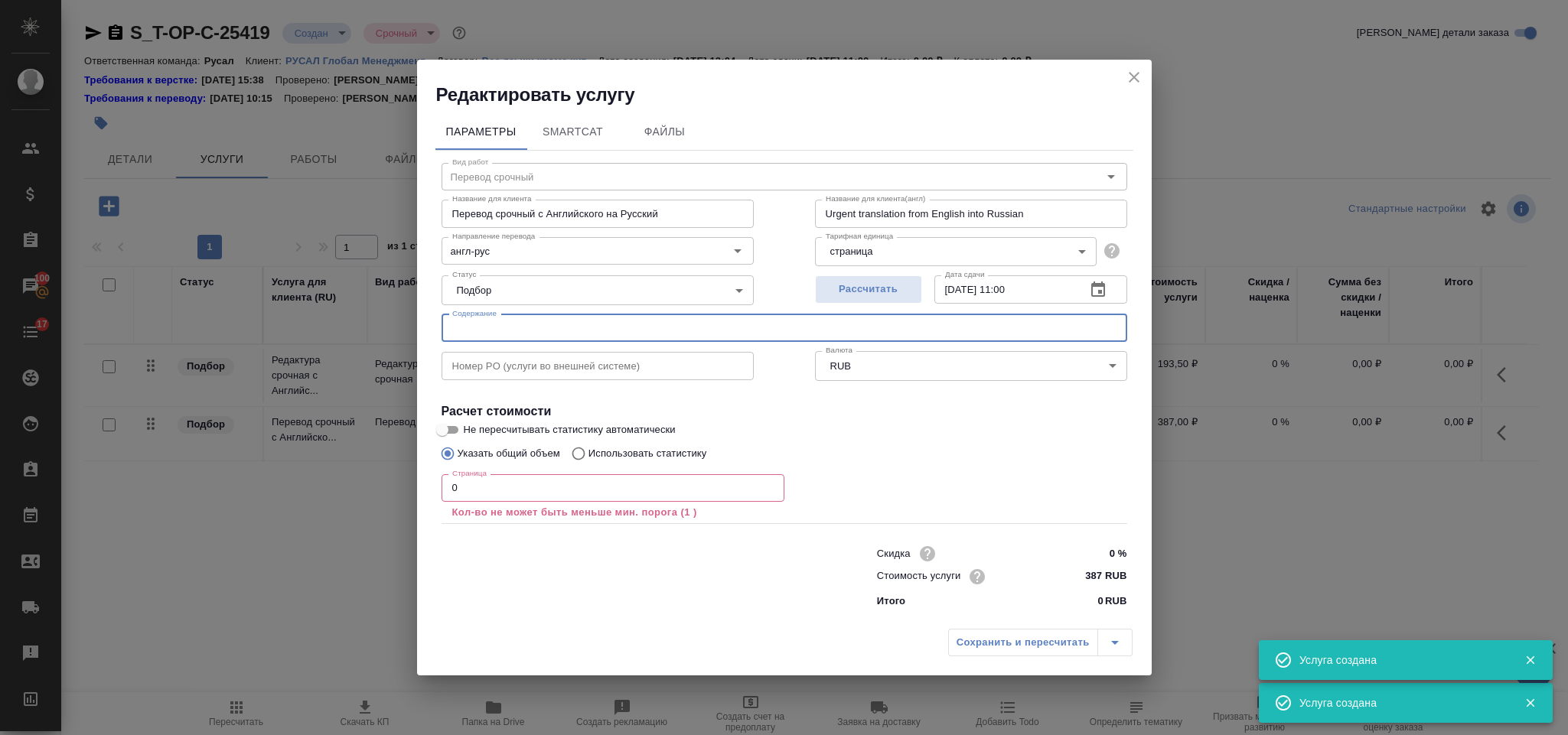
paste input "Т-ОП-С-46987"
drag, startPoint x: 560, startPoint y: 320, endPoint x: 450, endPoint y: 307, distance: 110.8
click at [457, 317] on input "Т-ОП-С-46987" at bounding box center [784, 328] width 686 height 28
type input "Т"
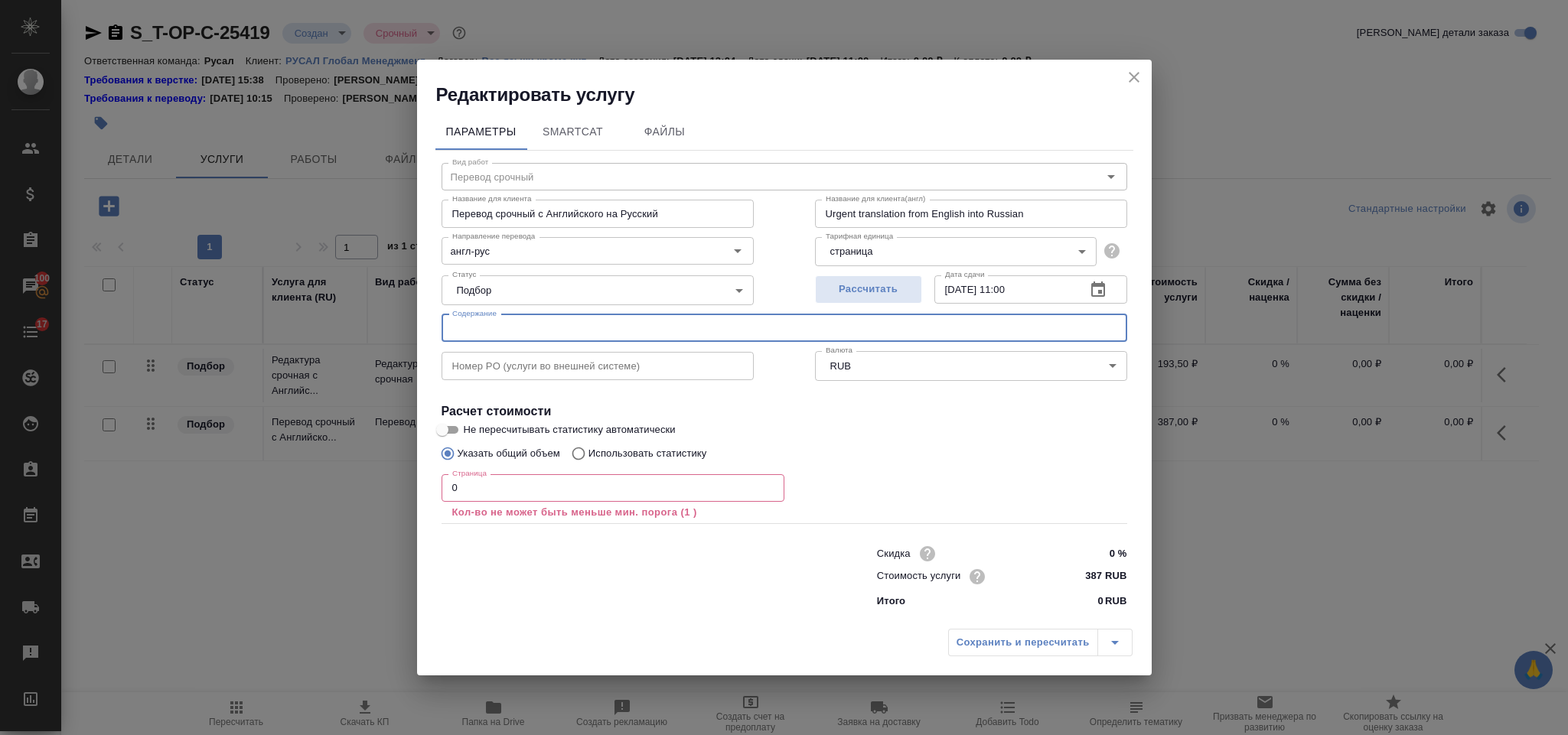
paste input "Dr Ignace_TRIZ Summit 2025_DpTRIZ"
type input "Dr Ignace_TRIZ Summit 2025_DpTRIZ"
click at [502, 478] on input "0" at bounding box center [612, 488] width 343 height 28
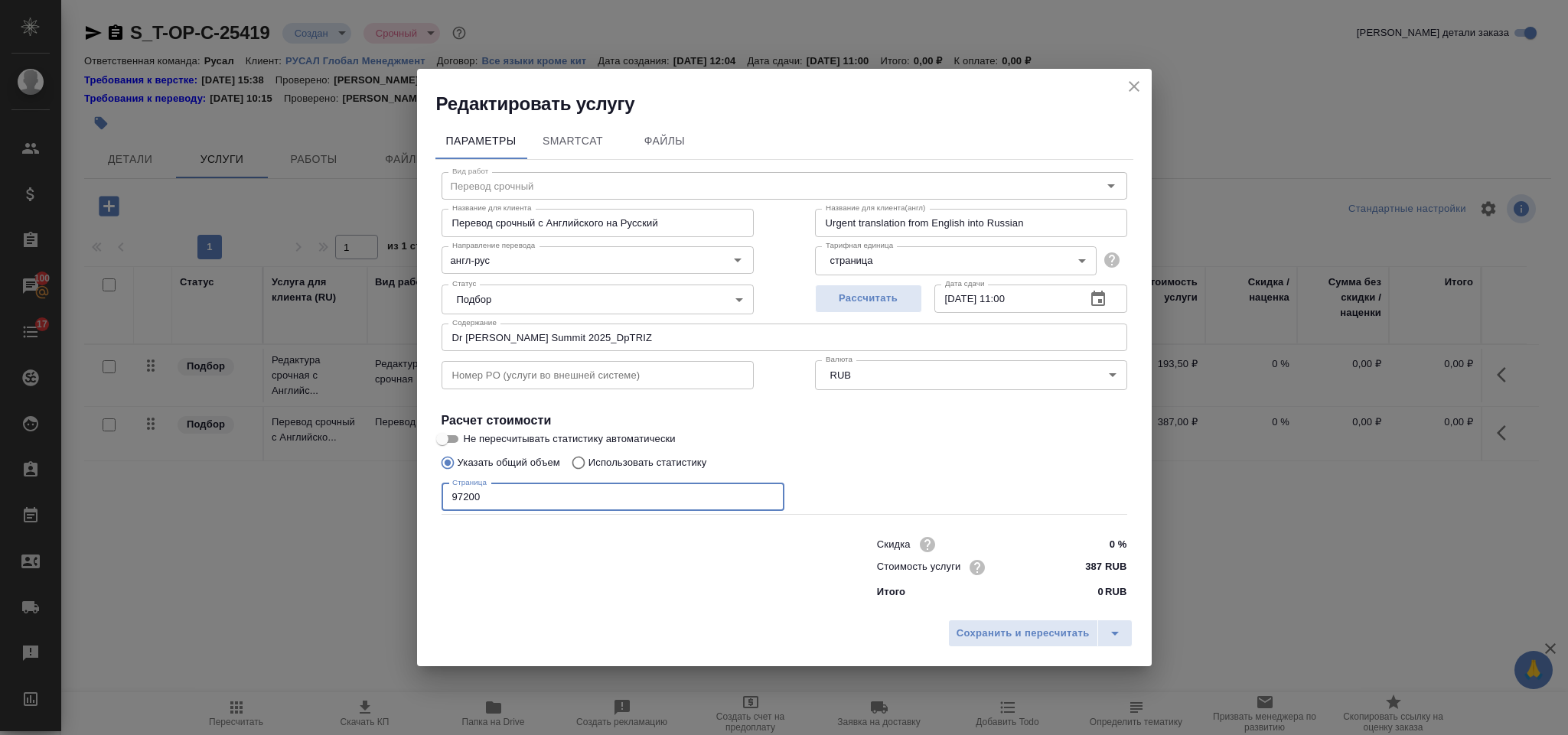
type input "97200"
click at [1040, 619] on button "Сохранить и пересчитать" at bounding box center [1023, 633] width 150 height 28
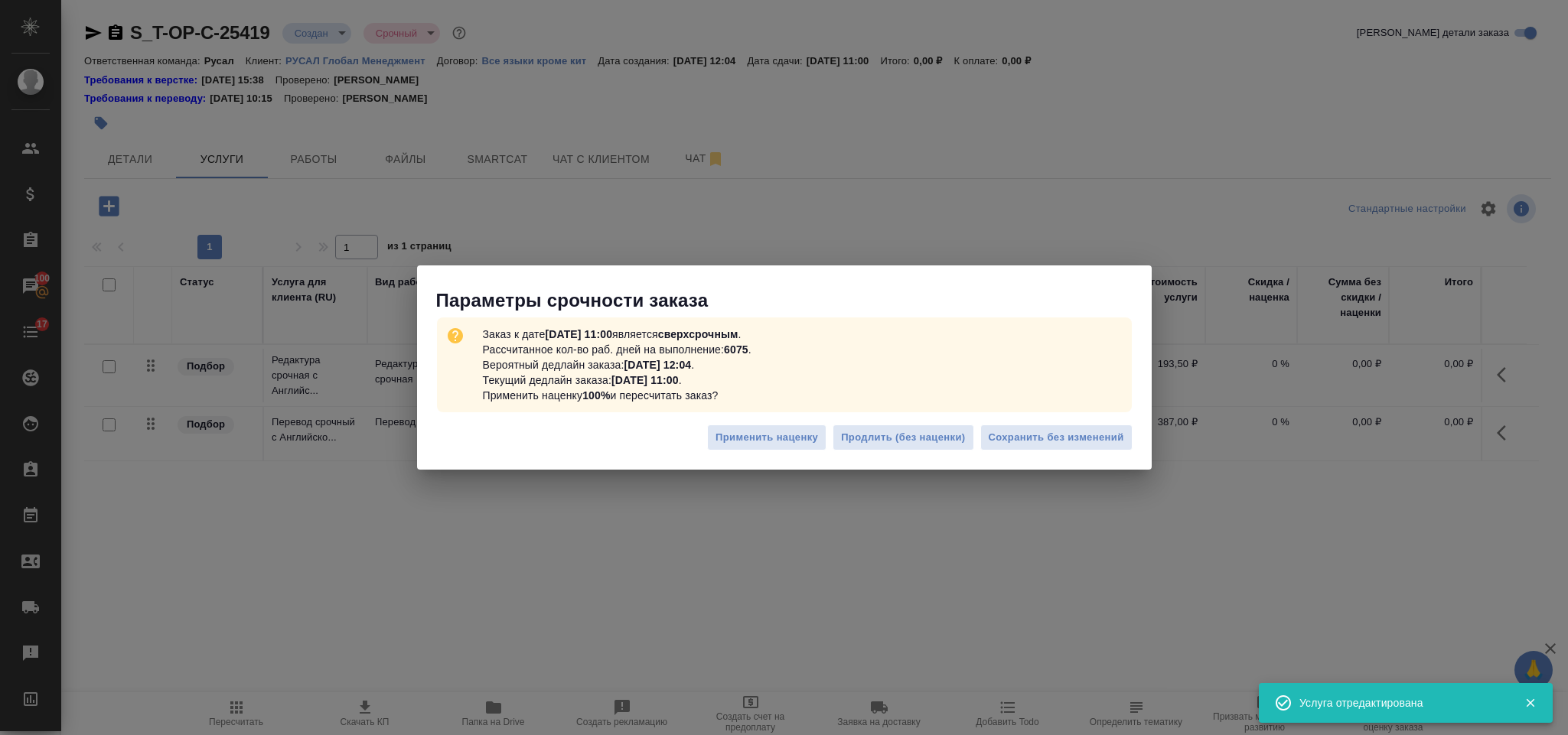
click at [1040, 421] on div "Применить наценку Продлить (без наценки) Сохранить без изменений" at bounding box center [784, 444] width 734 height 54
click at [1043, 439] on span "Сохранить без изменений" at bounding box center [1056, 438] width 135 height 17
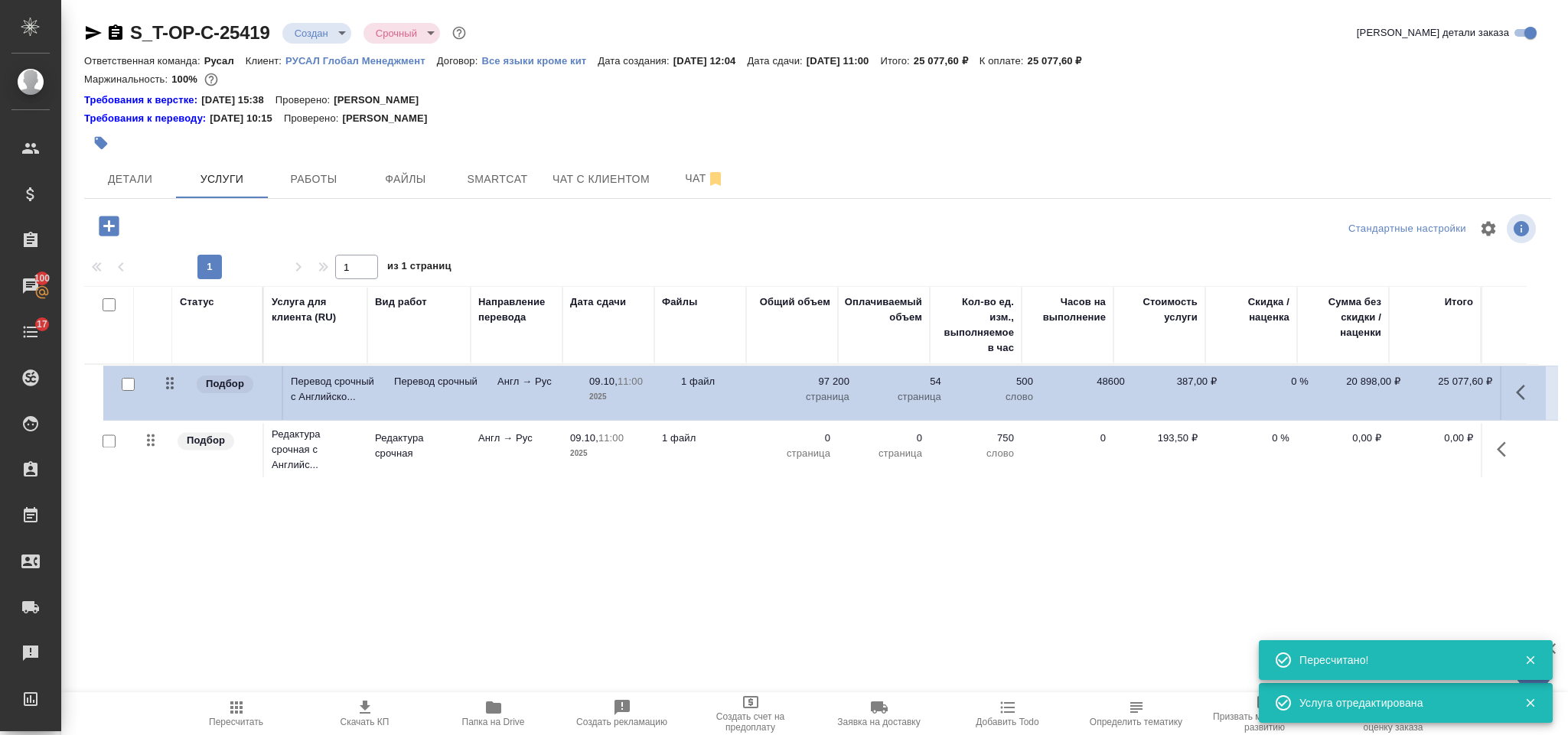
drag, startPoint x: 158, startPoint y: 448, endPoint x: 177, endPoint y: 374, distance: 76.4
click at [177, 374] on table "Статус Услуга для клиента (RU) Вид работ Направление перевода Дата сдачи Файлы …" at bounding box center [811, 383] width 1455 height 195
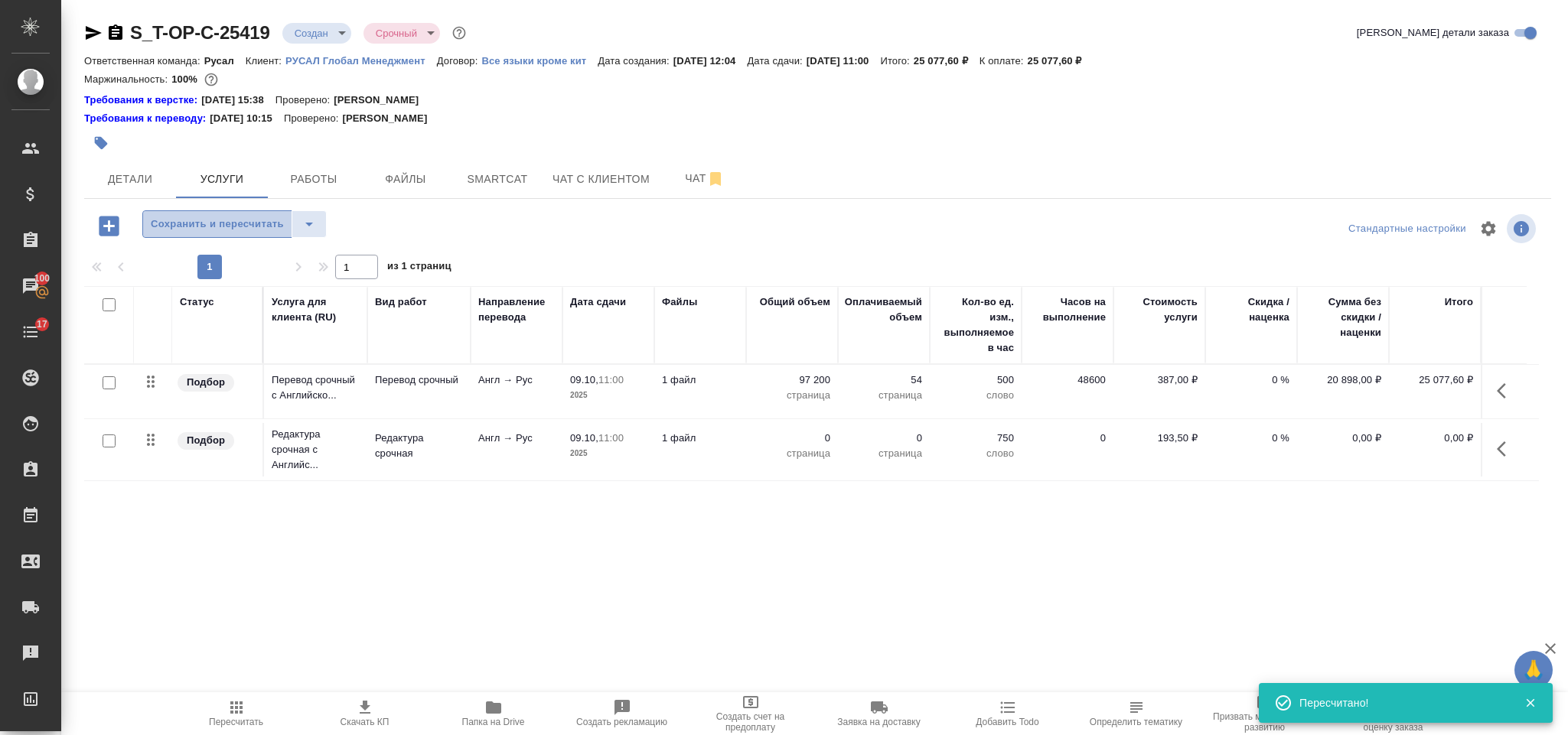
click at [242, 225] on span "Сохранить и пересчитать" at bounding box center [217, 224] width 133 height 17
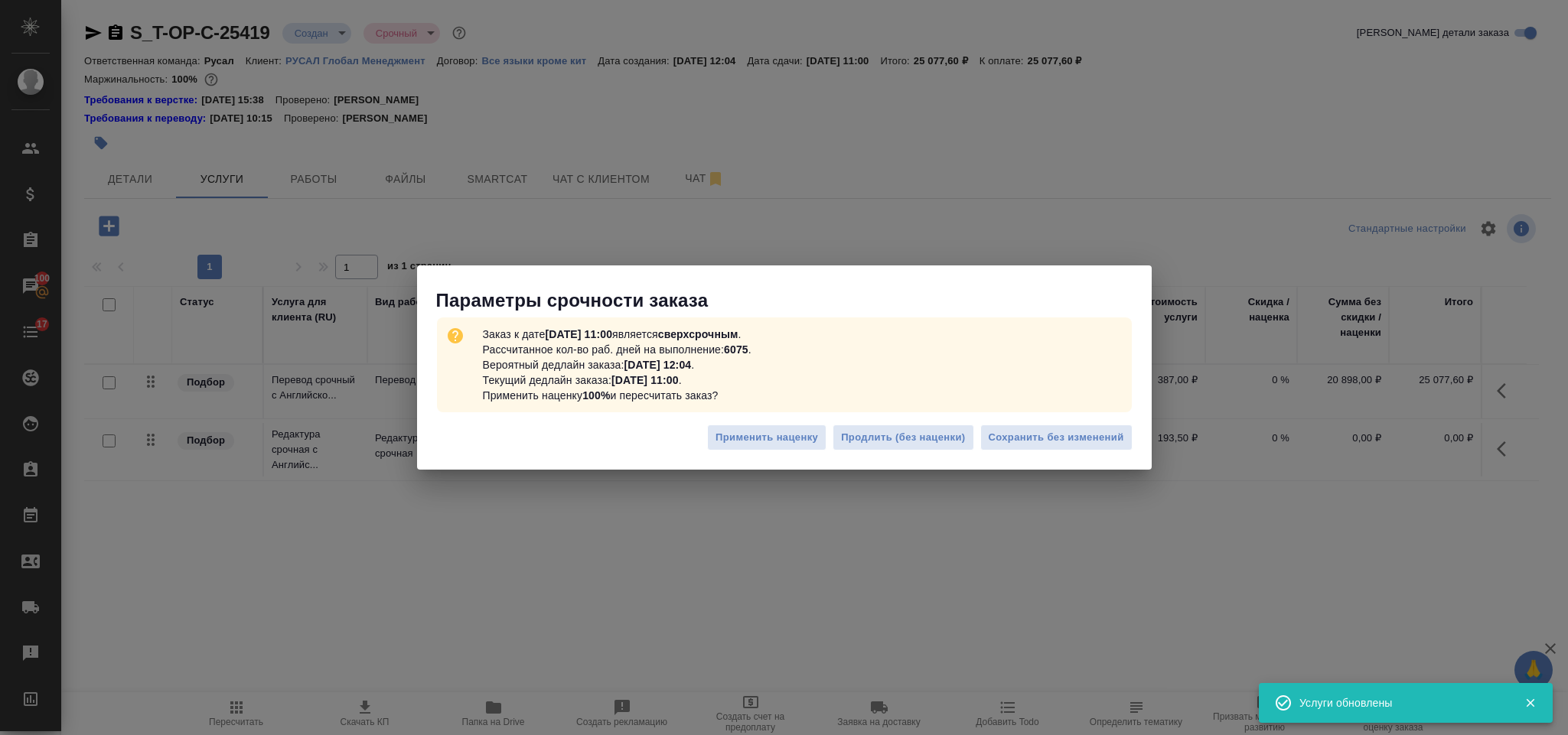
click at [1116, 422] on div "Применить наценку Продлить (без наценки) Сохранить без изменений" at bounding box center [784, 444] width 734 height 54
click at [1108, 437] on span "Сохранить без изменений" at bounding box center [1056, 438] width 135 height 17
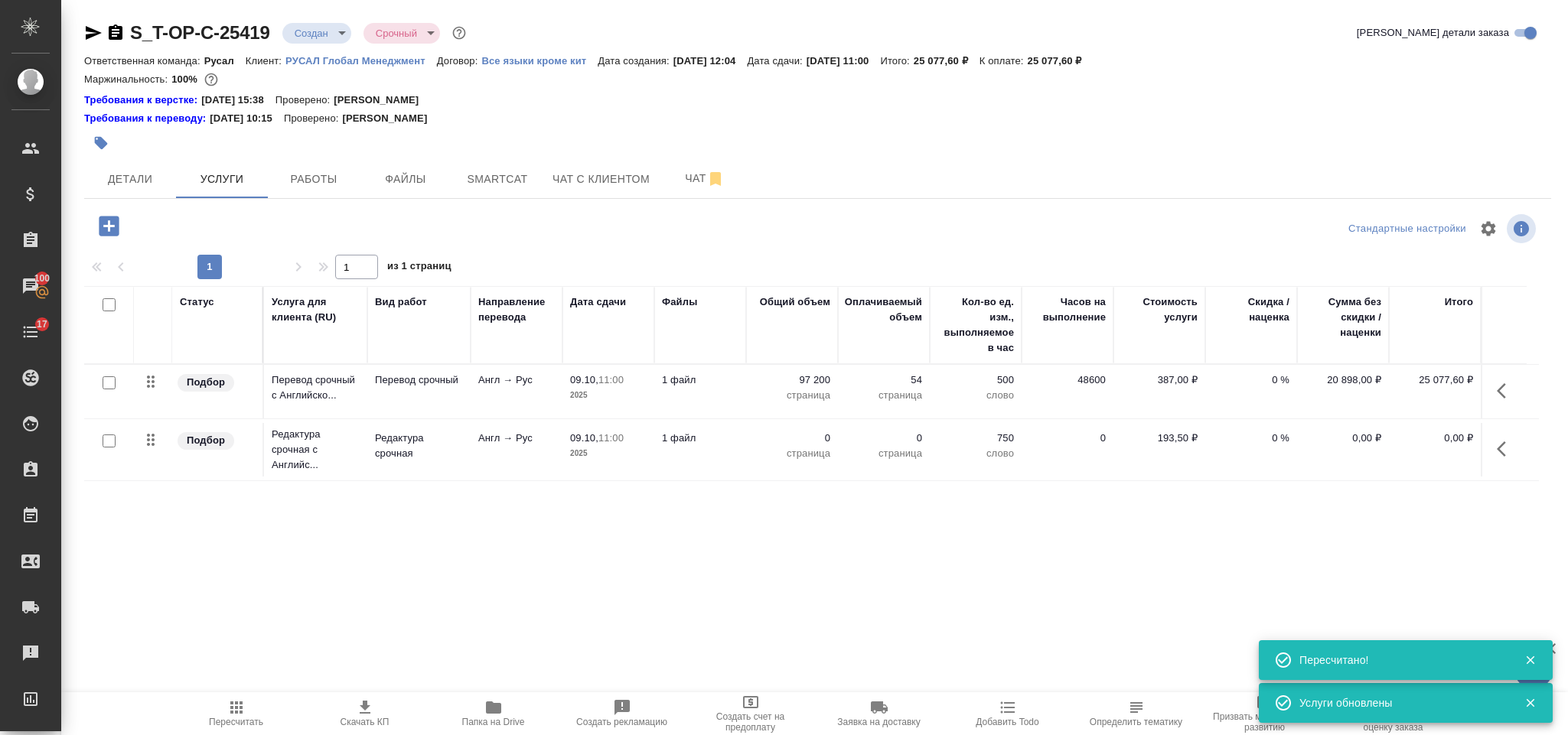
click at [1509, 452] on icon "button" at bounding box center [1505, 448] width 18 height 18
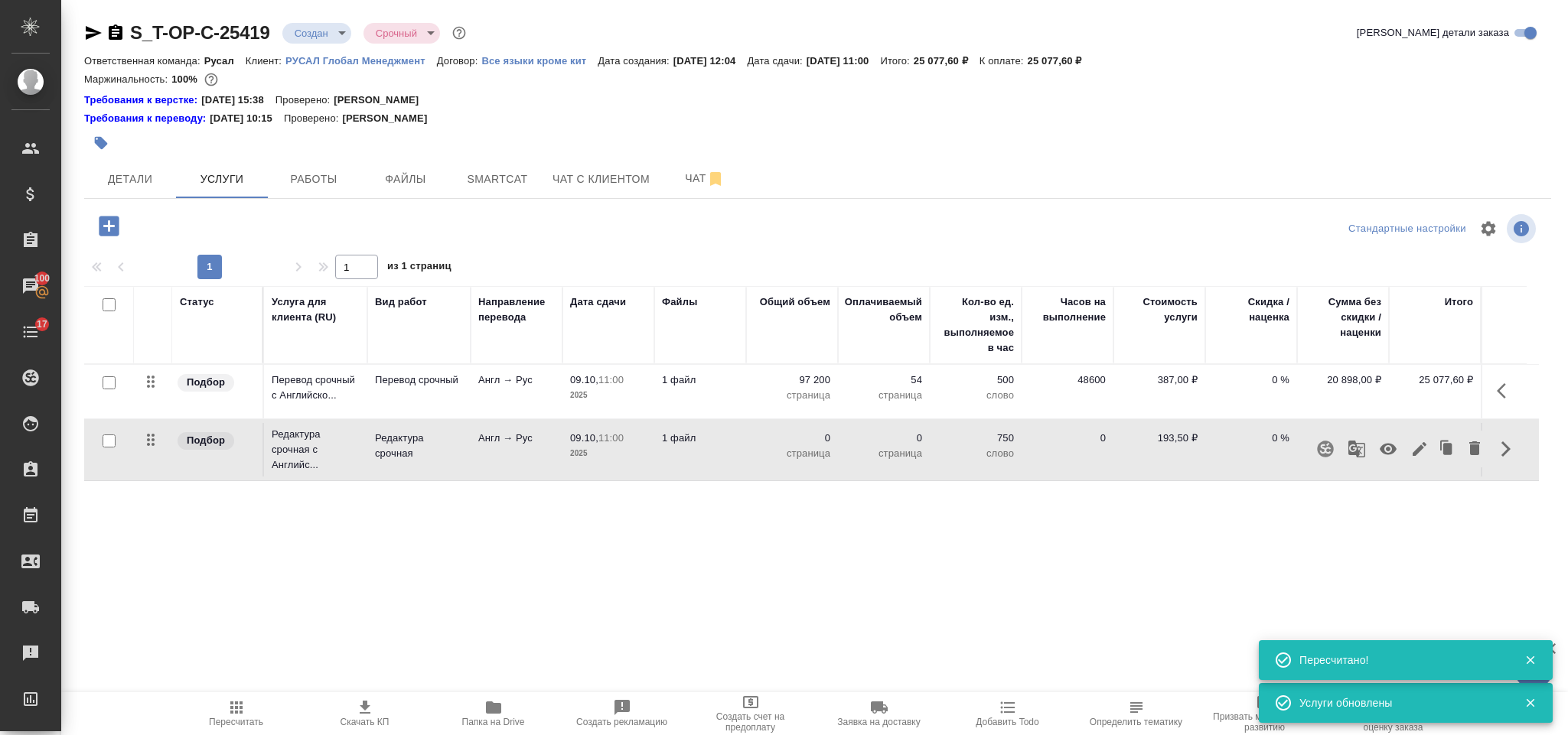
click at [1429, 447] on button "button" at bounding box center [1419, 449] width 26 height 36
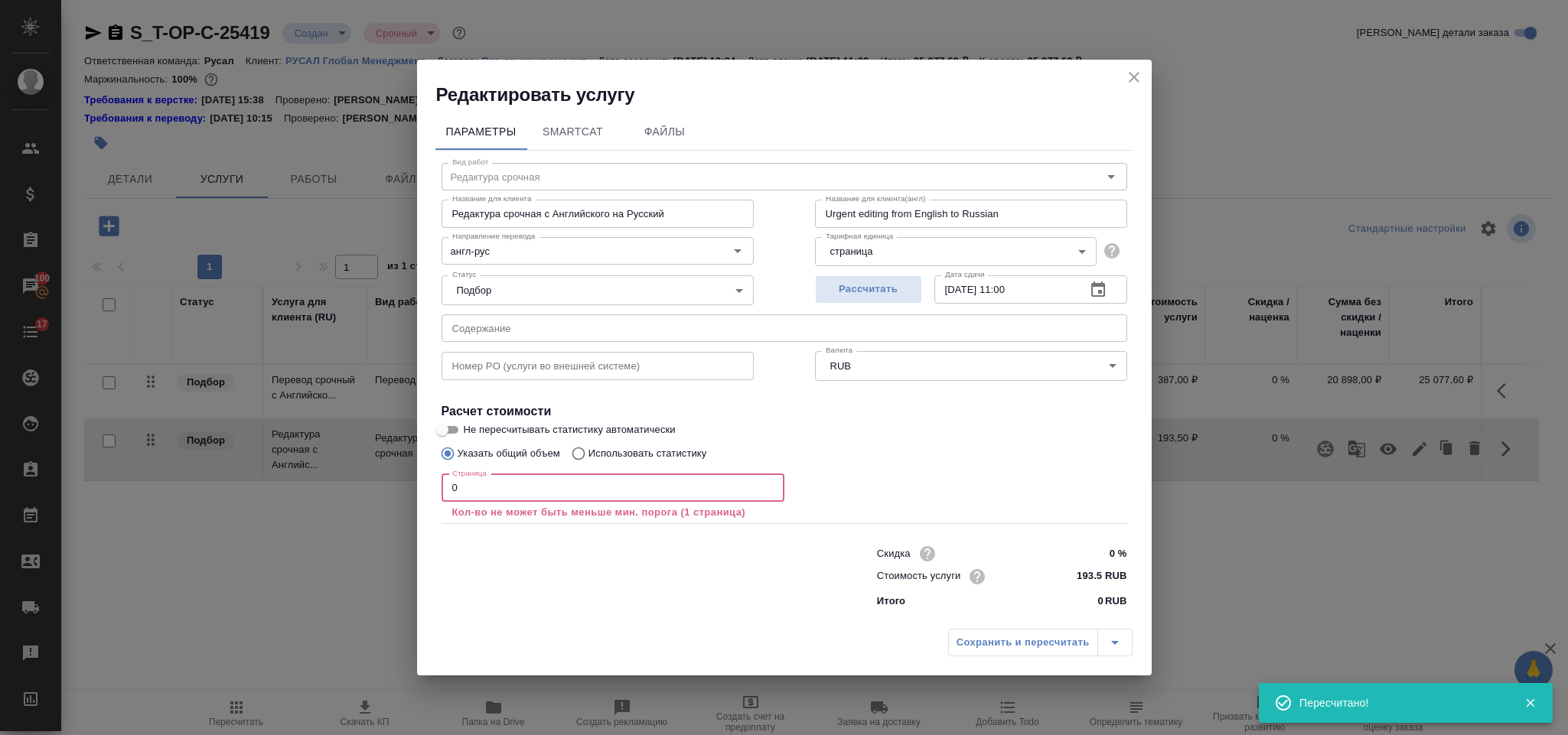
click at [635, 491] on input "0" at bounding box center [612, 488] width 343 height 28
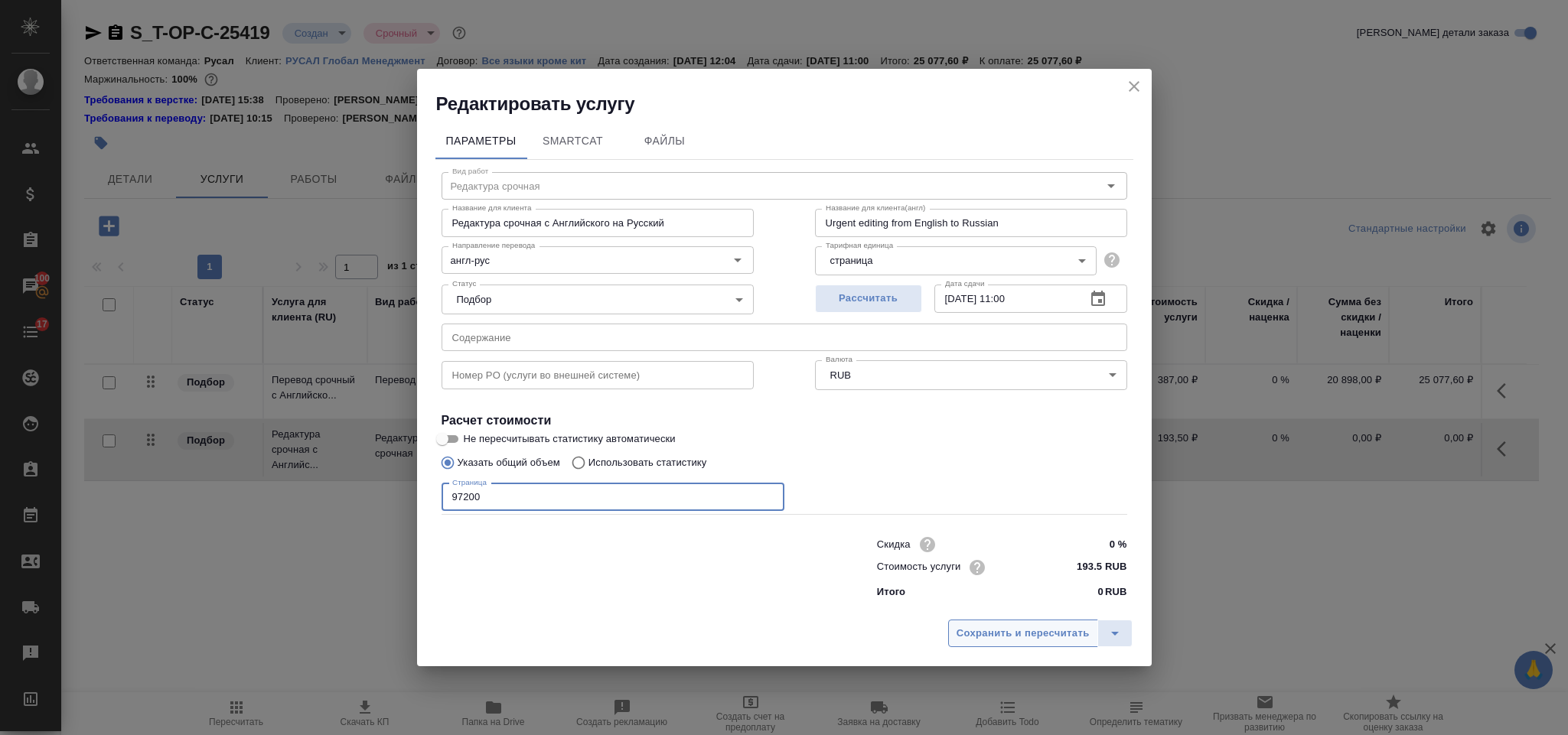
type input "97200"
click at [993, 637] on span "Сохранить и пересчитать" at bounding box center [1023, 634] width 133 height 17
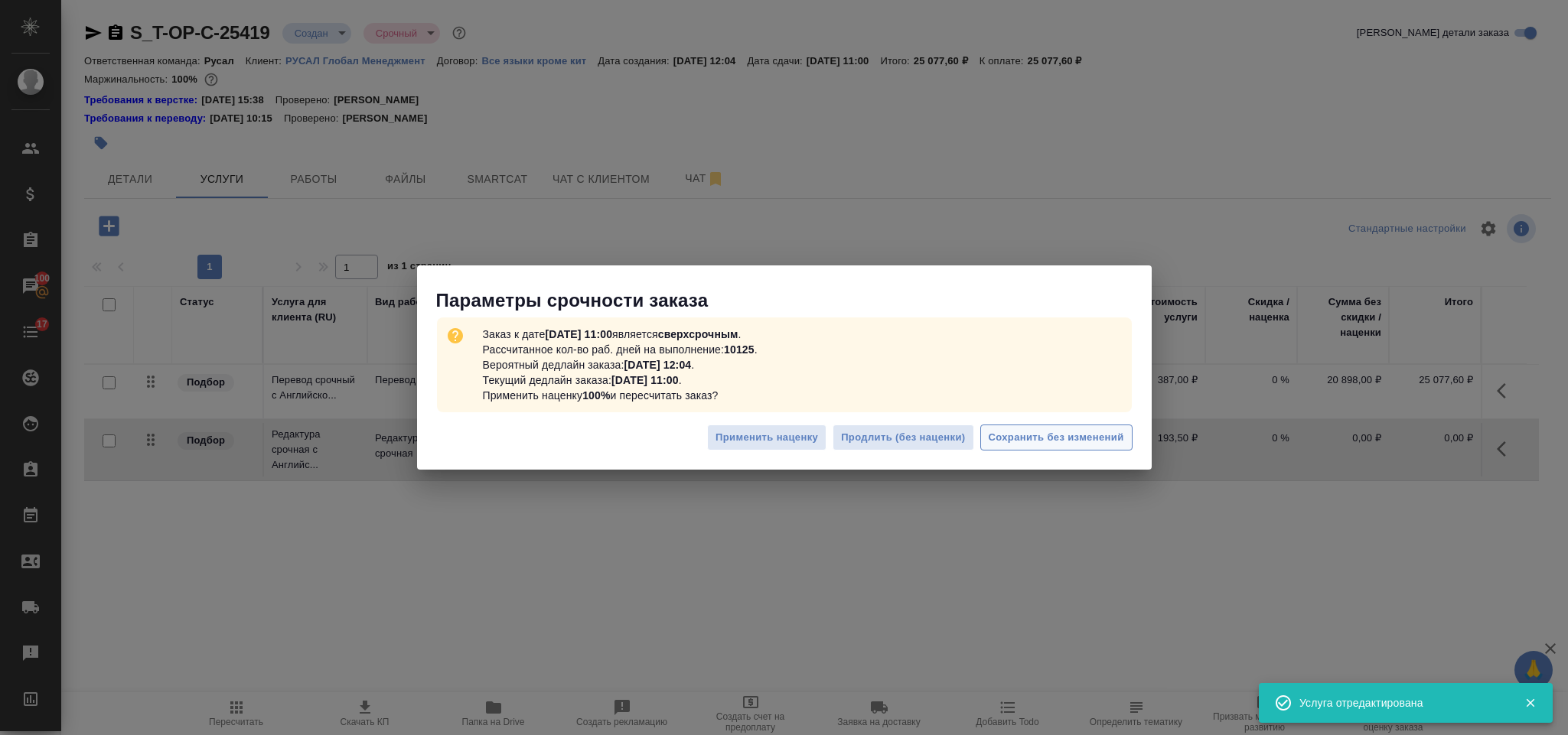
click at [1069, 434] on span "Сохранить без изменений" at bounding box center [1056, 438] width 135 height 17
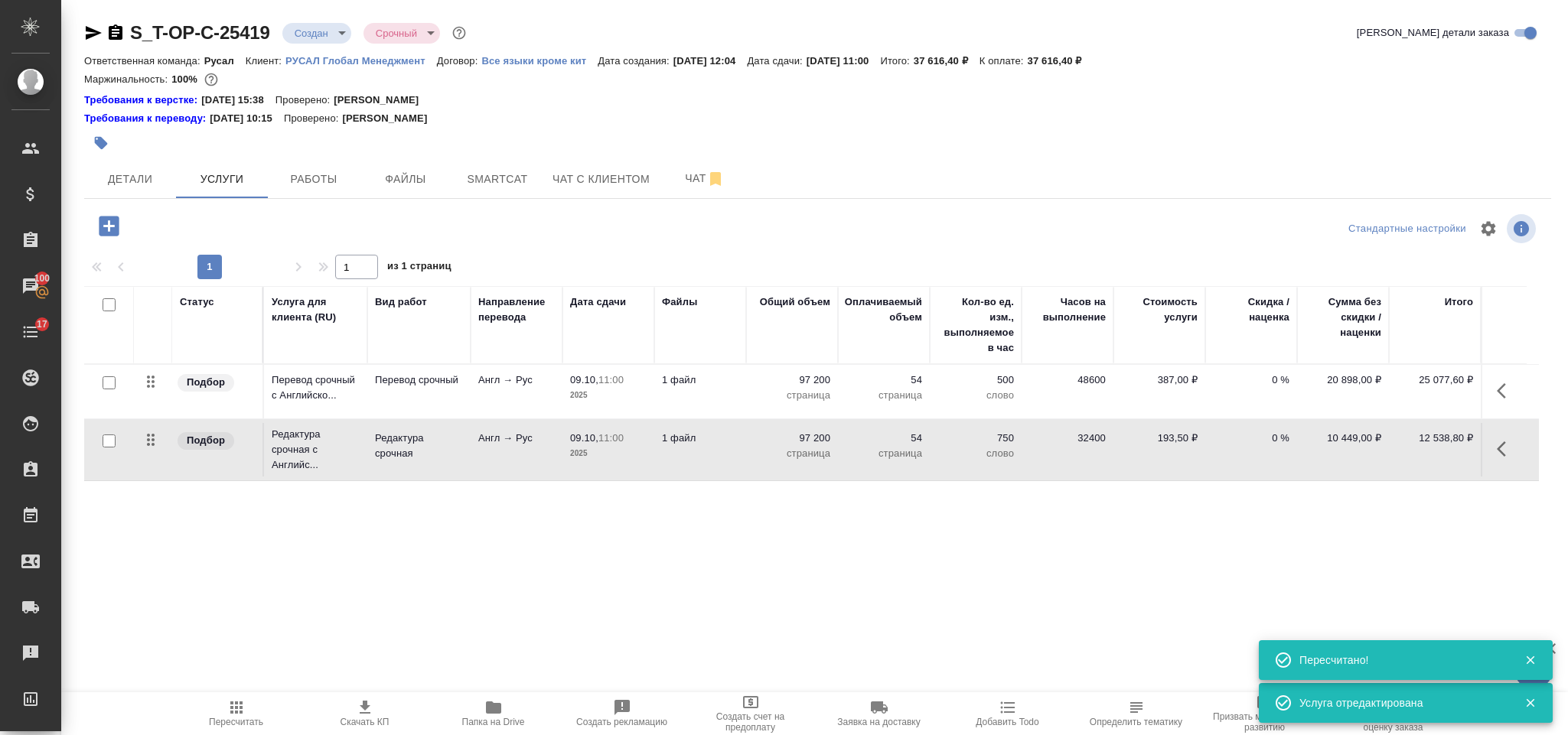
click at [110, 232] on icon "button" at bounding box center [109, 225] width 20 height 20
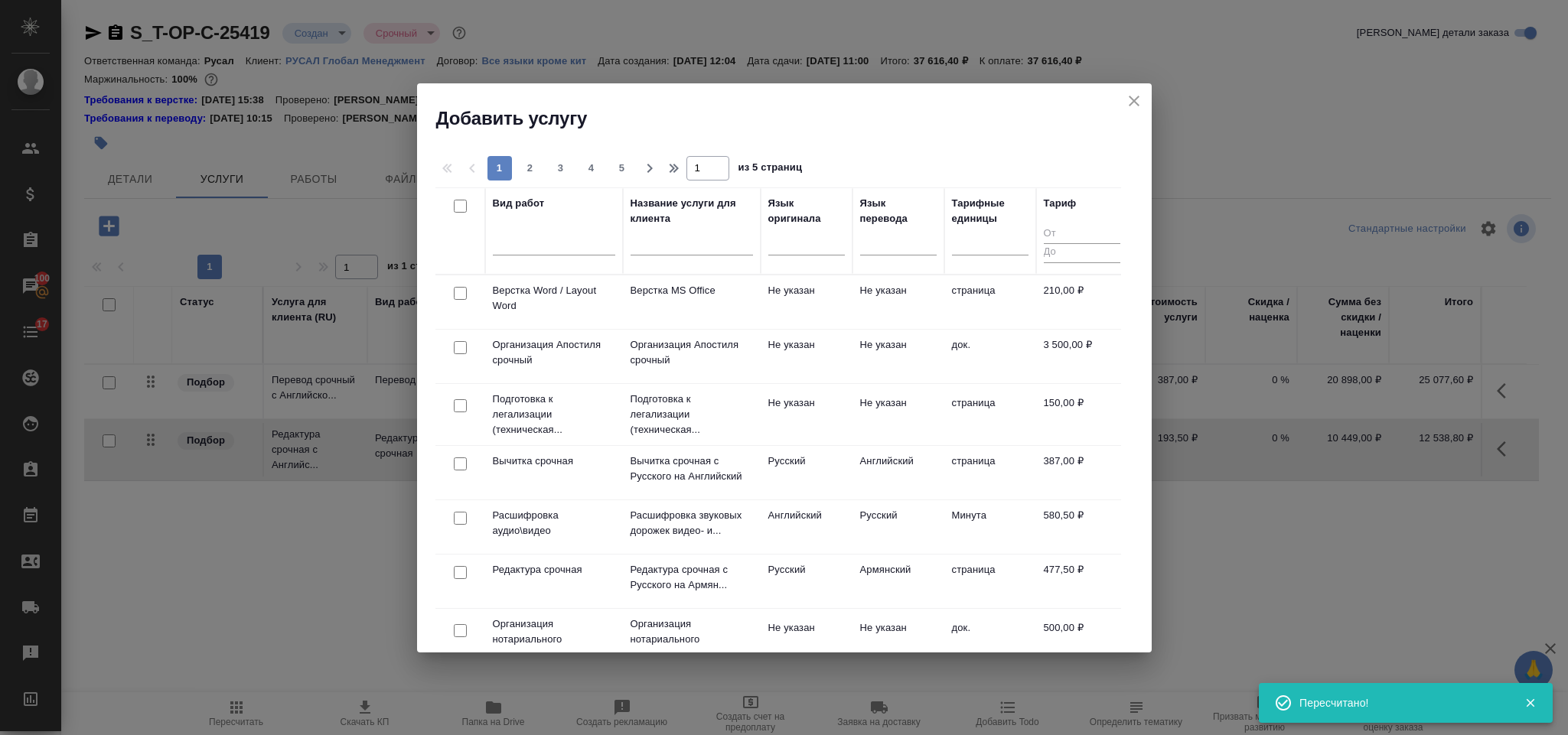
click at [460, 301] on div at bounding box center [460, 293] width 34 height 21
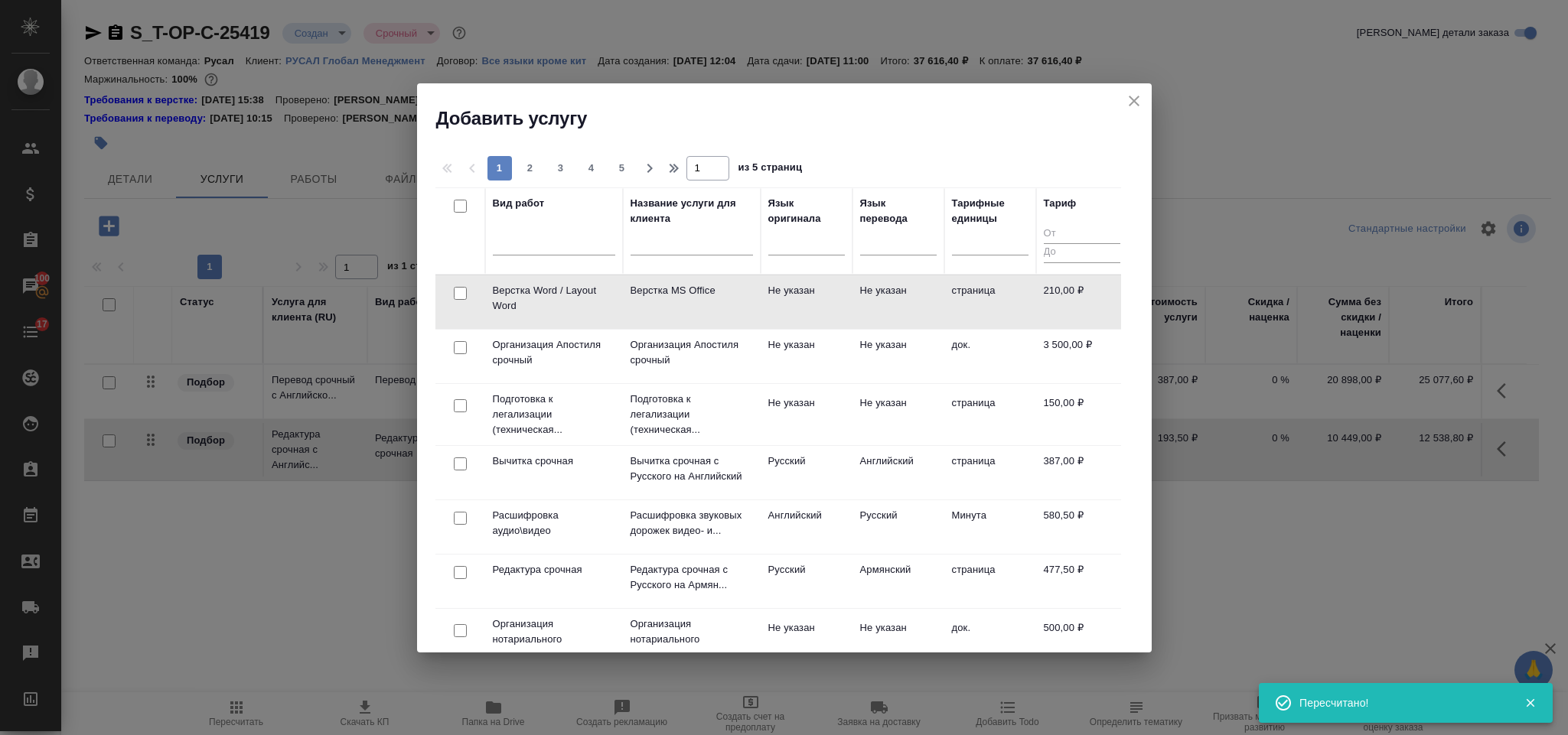
click at [460, 295] on input "checkbox" at bounding box center [460, 293] width 13 height 13
checkbox input "true"
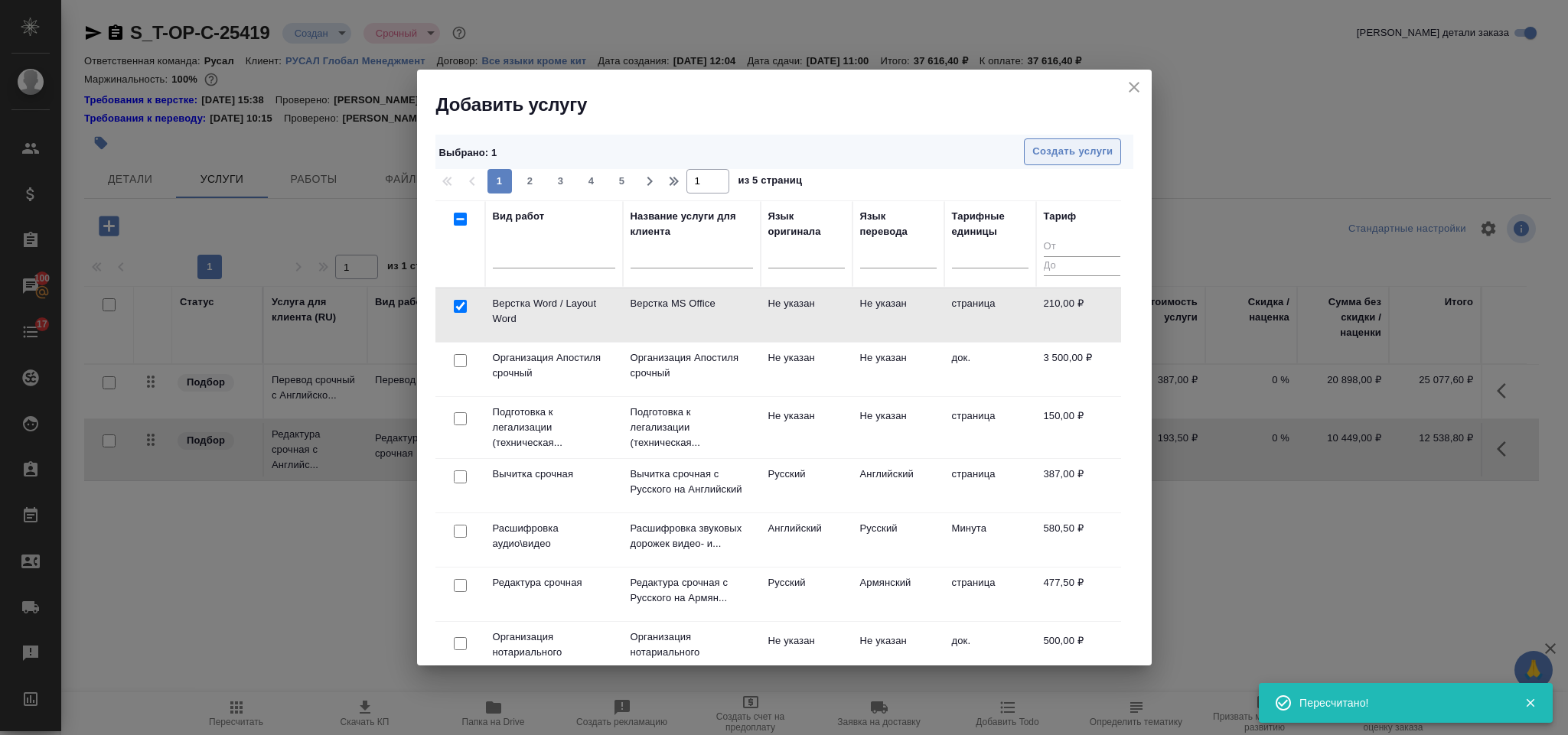
click at [1054, 151] on span "Создать услуги" at bounding box center [1072, 152] width 80 height 17
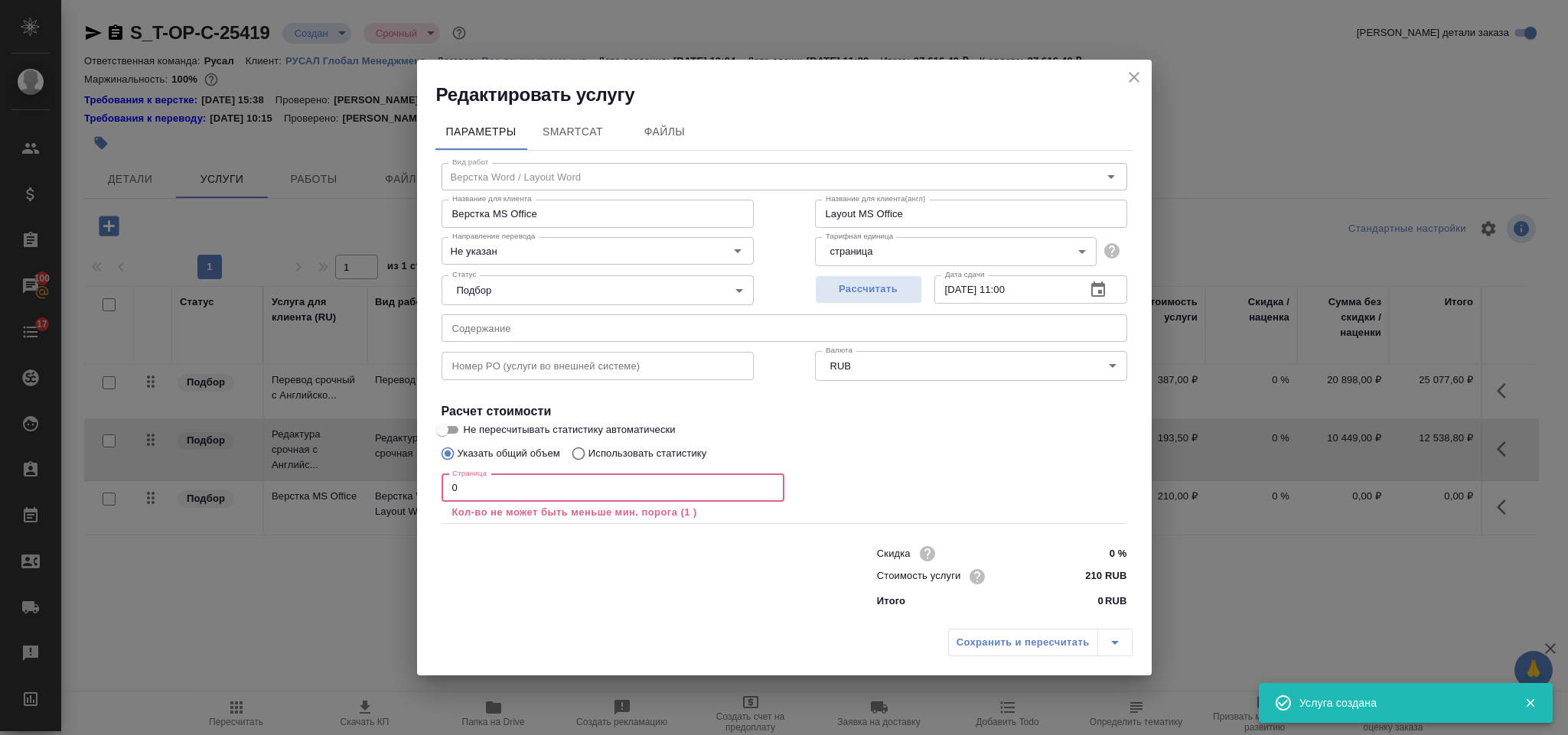
click at [483, 493] on input "0" at bounding box center [612, 488] width 343 height 28
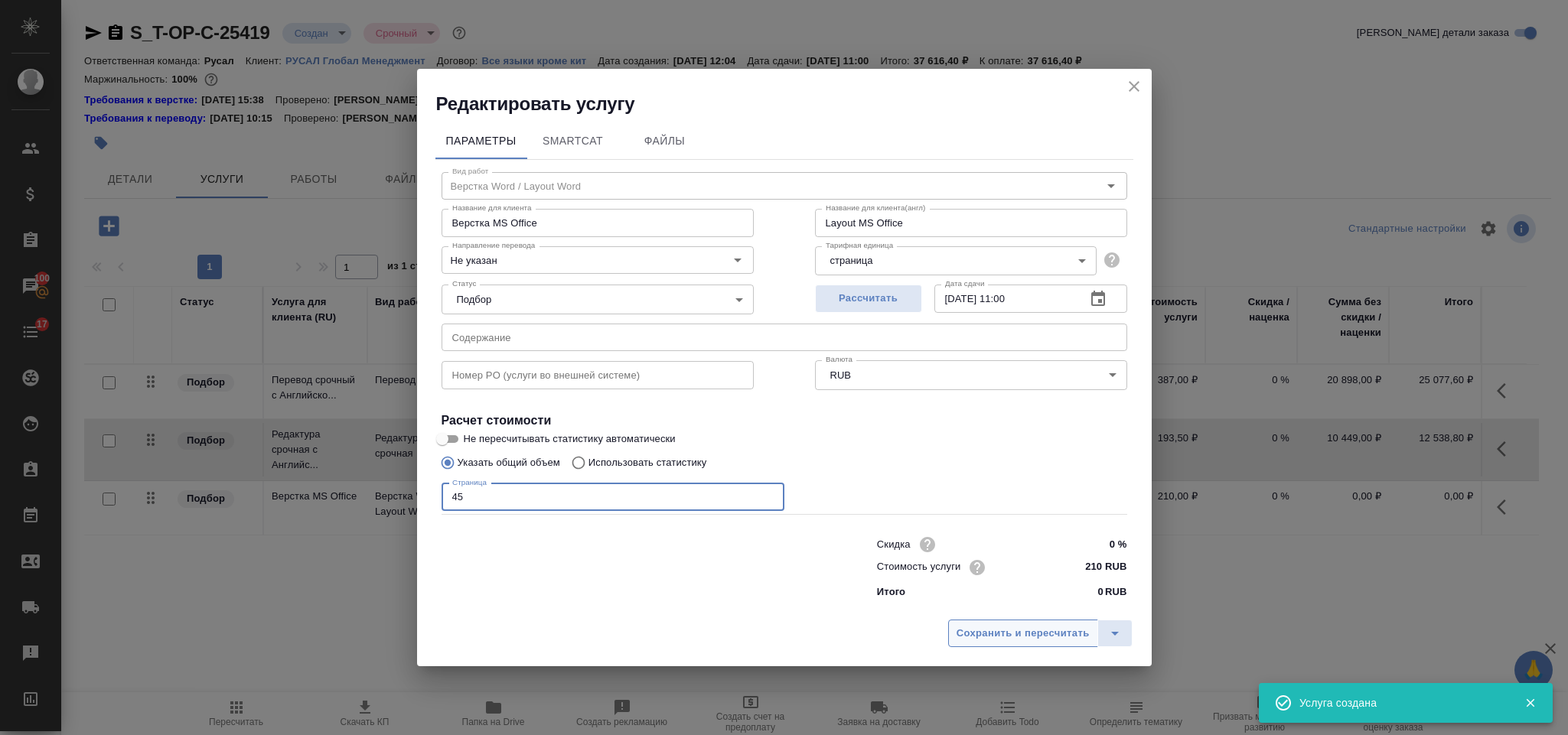
type input "4"
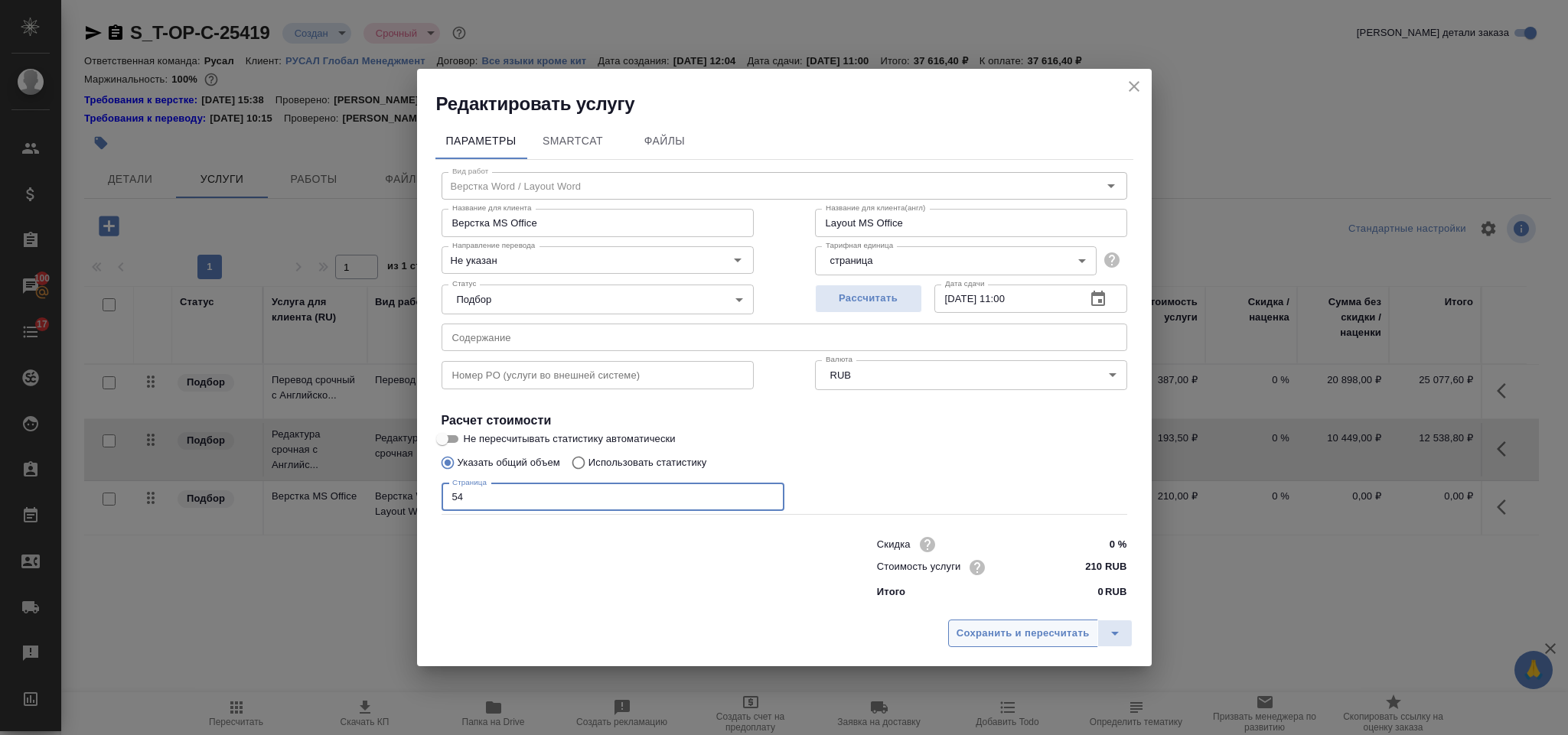
type input "54"
click at [1005, 643] on button "Сохранить и пересчитать" at bounding box center [1023, 633] width 150 height 28
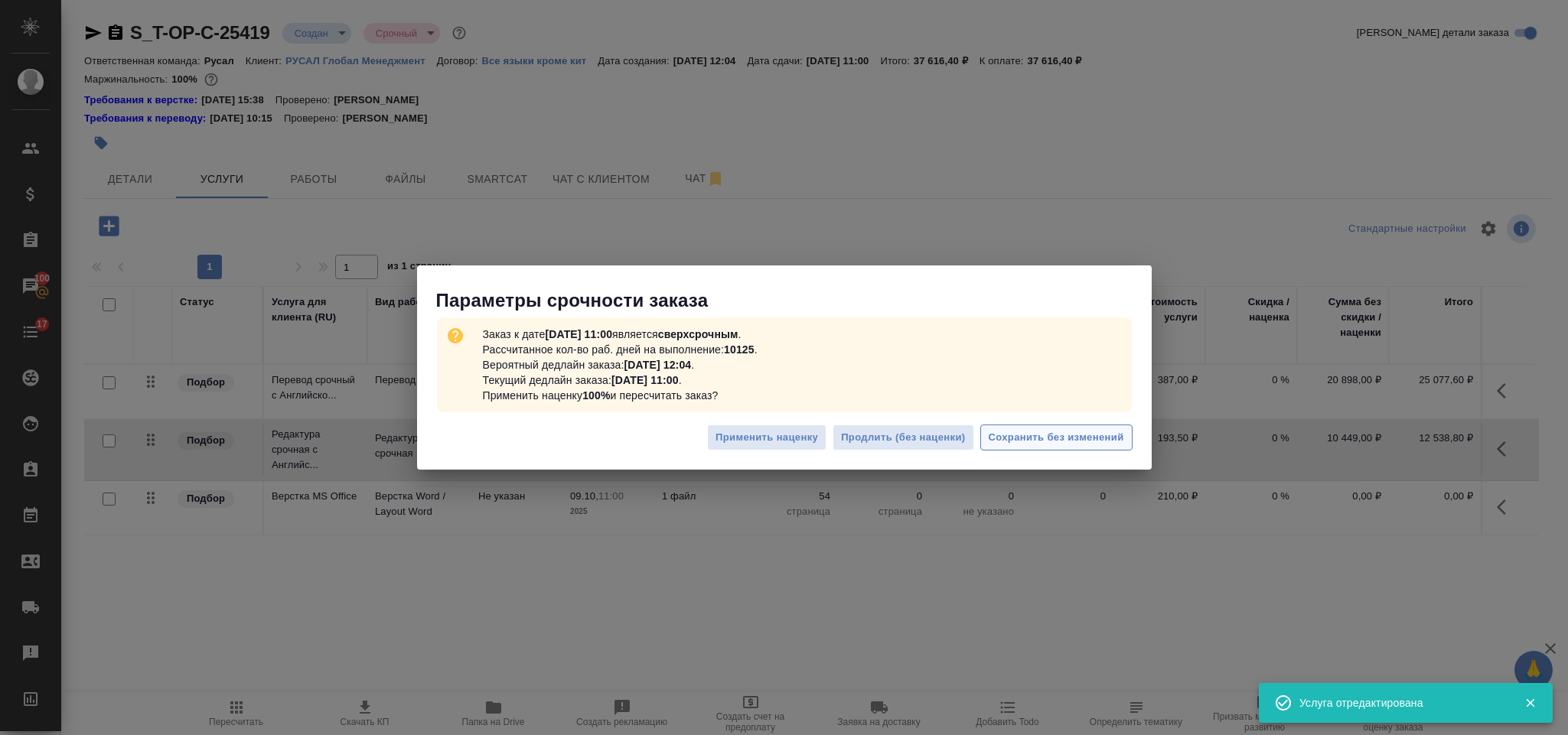
click at [1003, 425] on button "Сохранить без изменений" at bounding box center [1056, 438] width 152 height 27
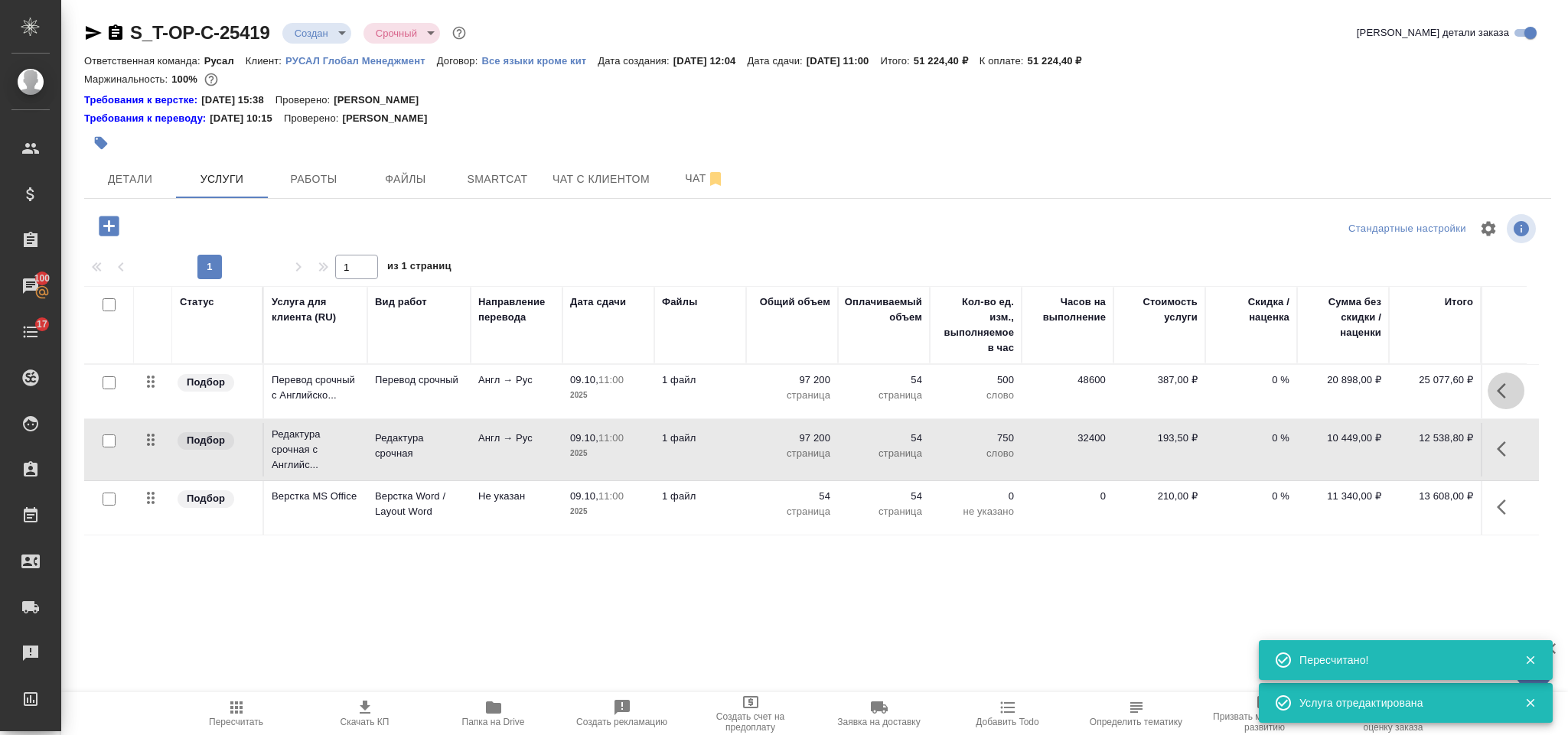
click at [1501, 398] on icon "button" at bounding box center [1505, 390] width 18 height 18
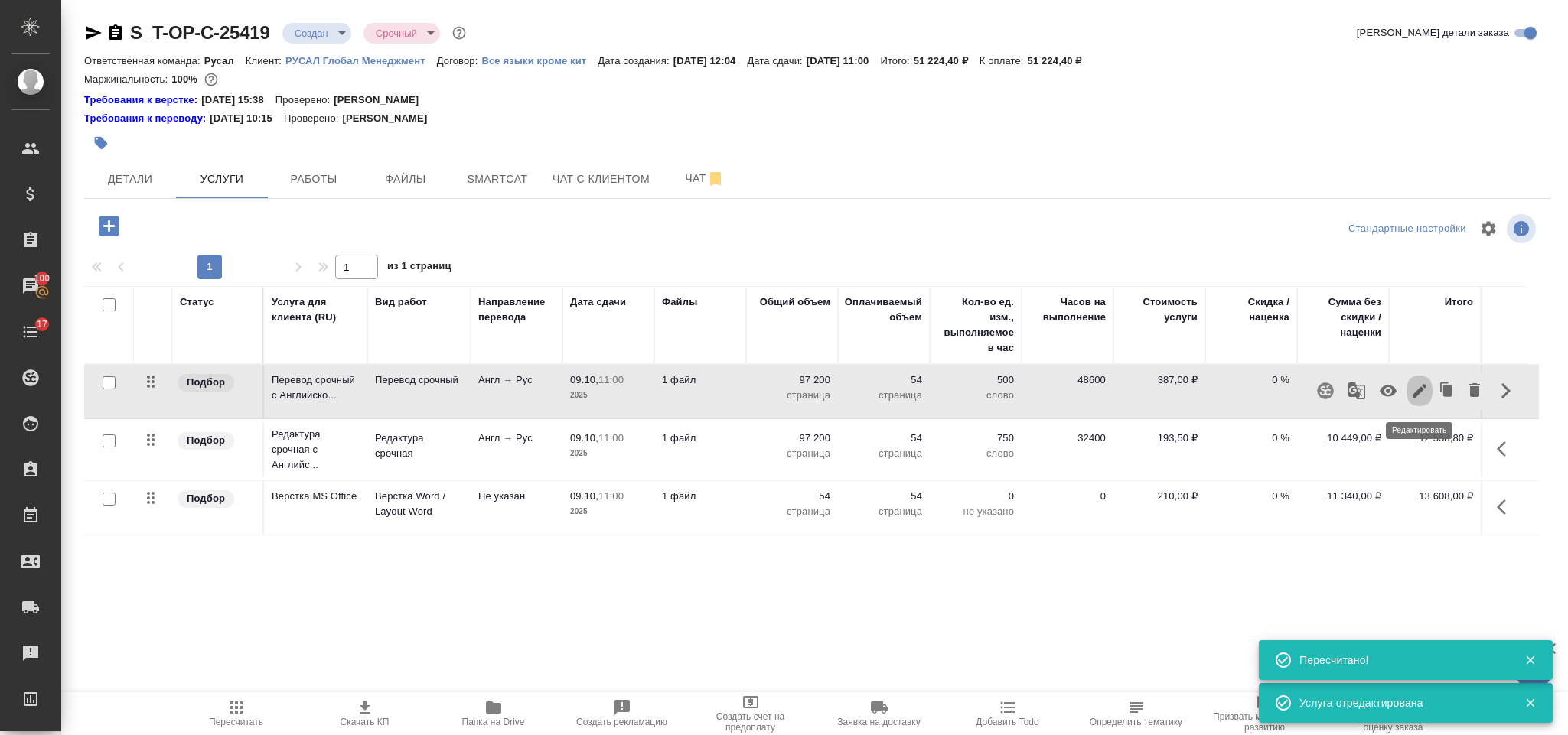
click at [1422, 388] on icon "button" at bounding box center [1419, 390] width 13 height 13
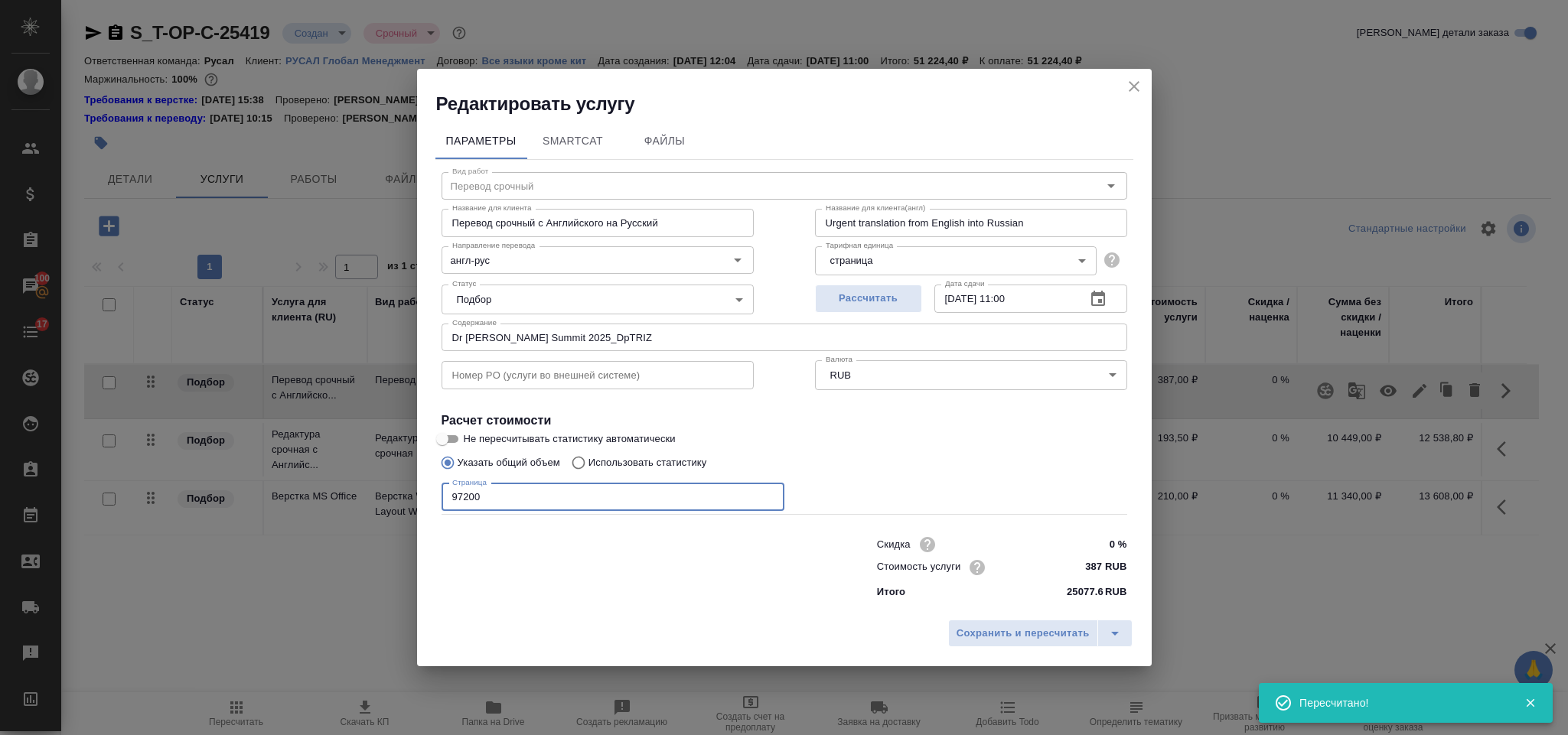
drag, startPoint x: 474, startPoint y: 494, endPoint x: 428, endPoint y: 486, distance: 46.7
click at [428, 491] on div "Параметры SmartCat Файлы Вид работ Перевод срочный Вид работ Название для клиен…" at bounding box center [784, 364] width 734 height 496
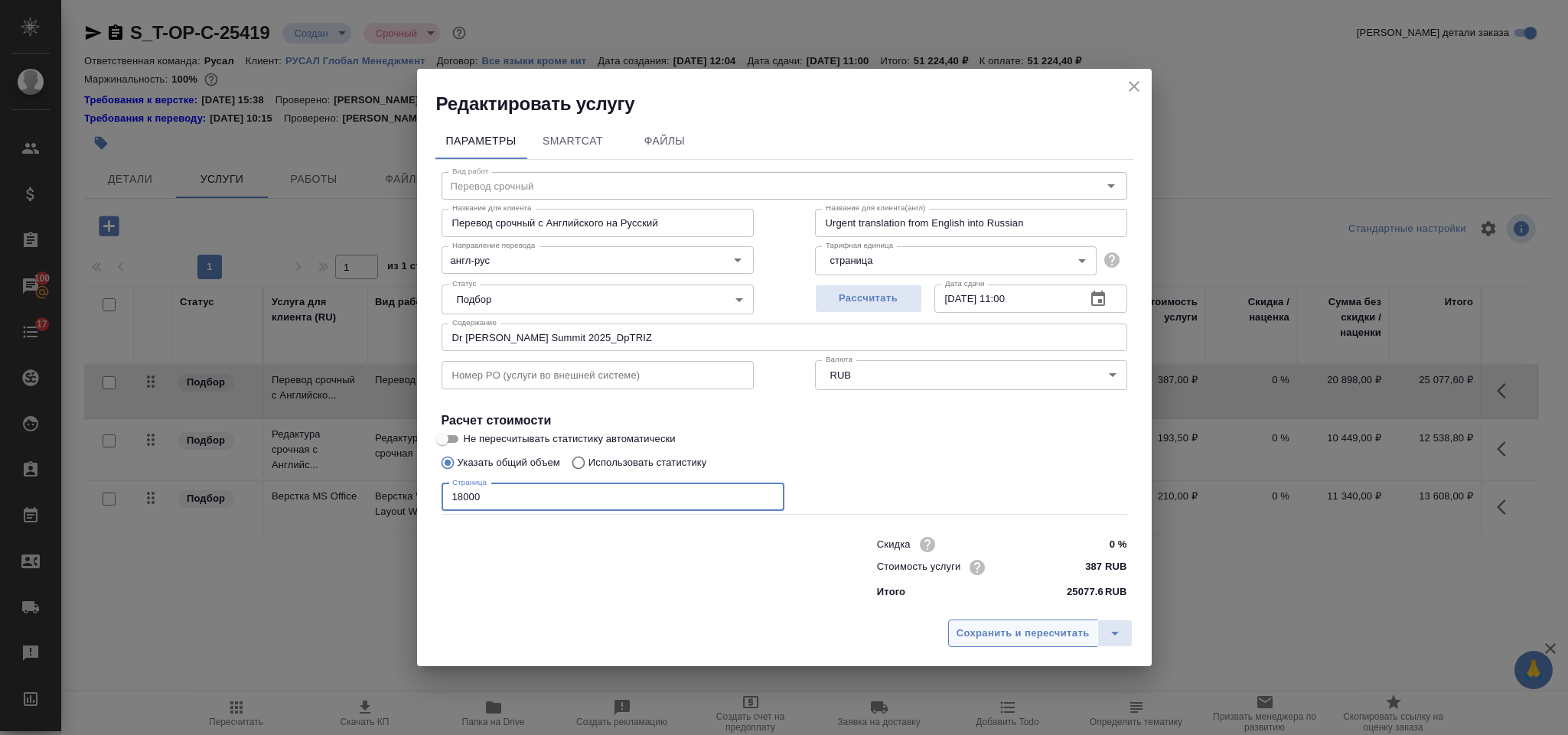
type input "18000"
click at [974, 630] on span "Сохранить и пересчитать" at bounding box center [1023, 634] width 133 height 17
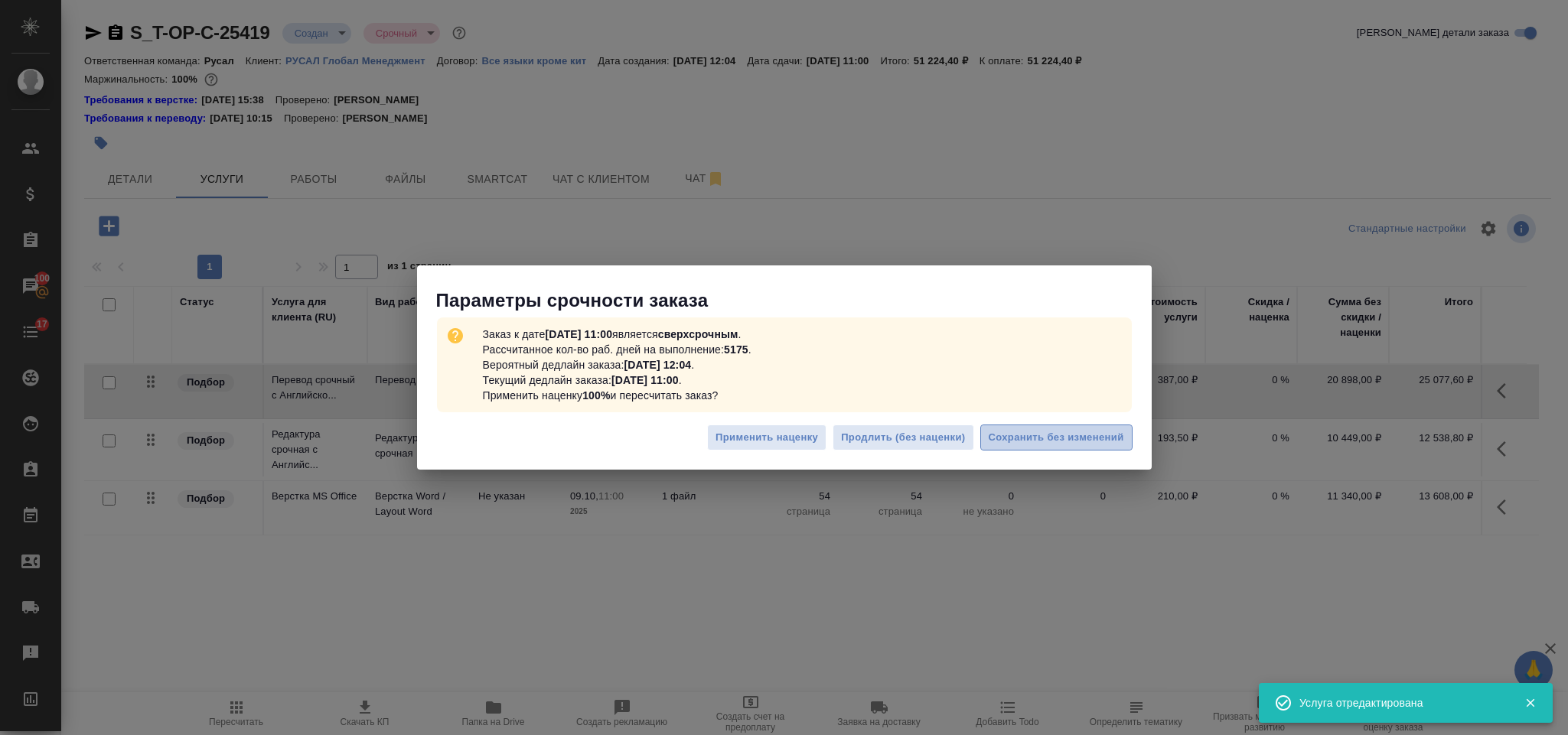
click at [1036, 439] on span "Сохранить без изменений" at bounding box center [1056, 438] width 135 height 17
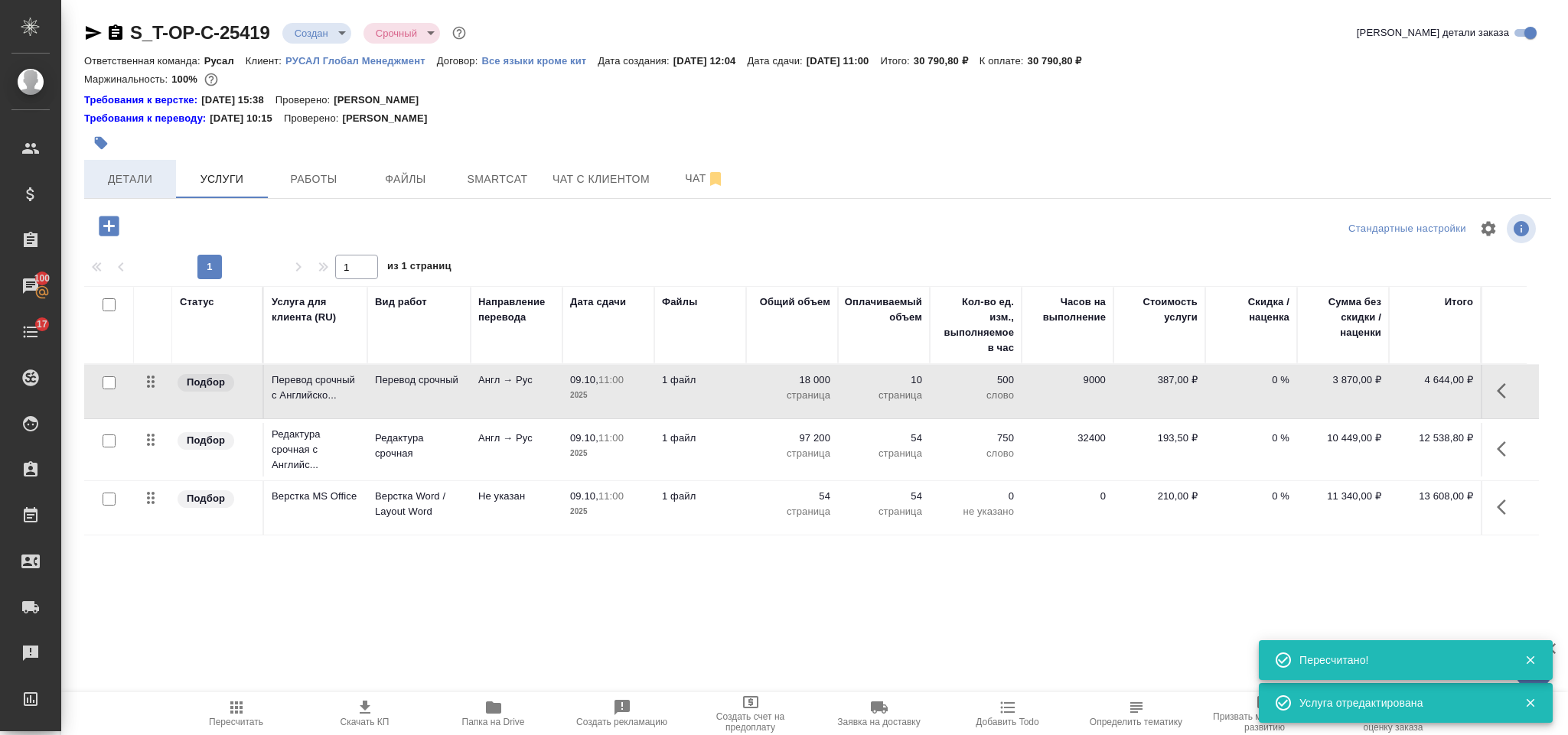
click at [145, 162] on button "Детали" at bounding box center [130, 179] width 92 height 38
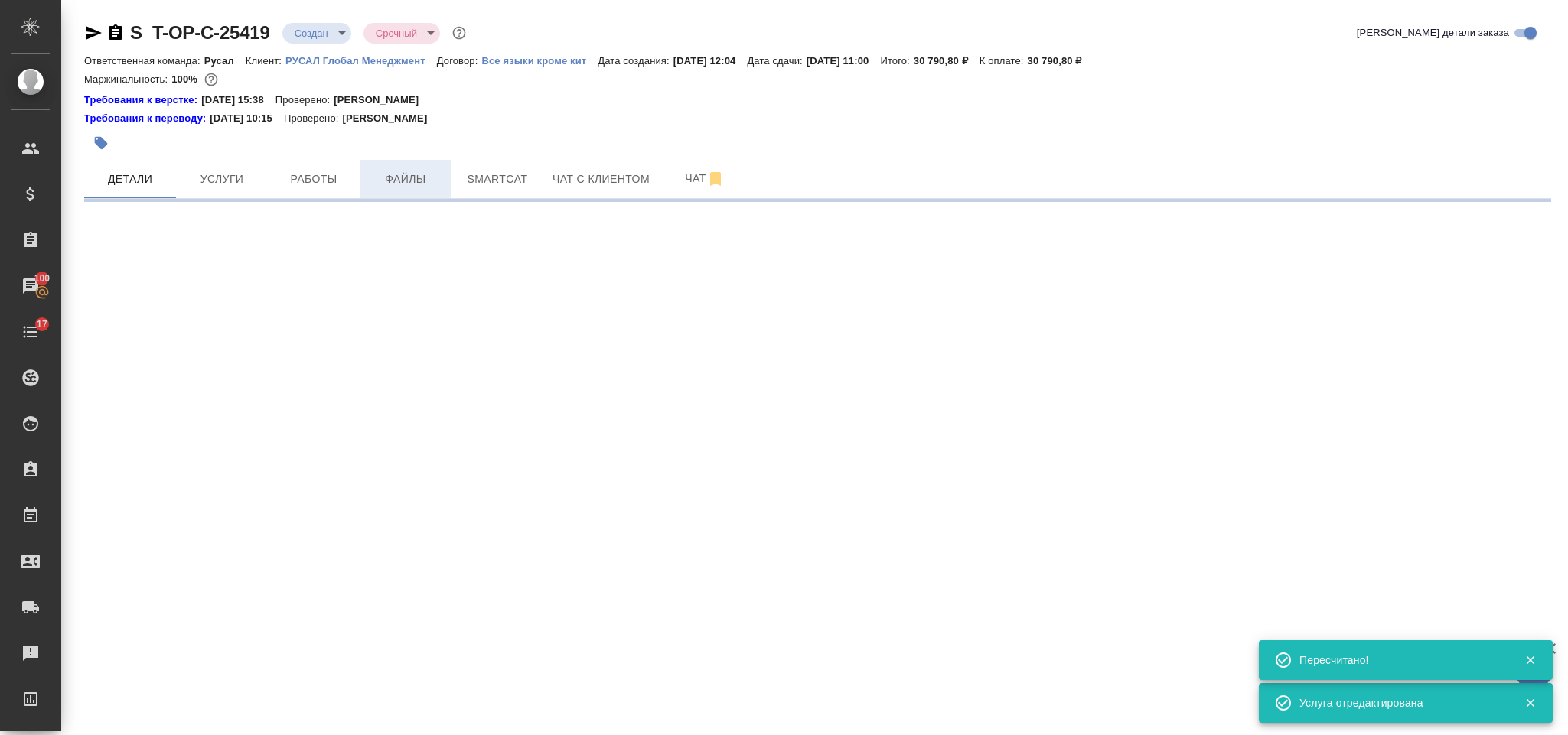
select select "RU"
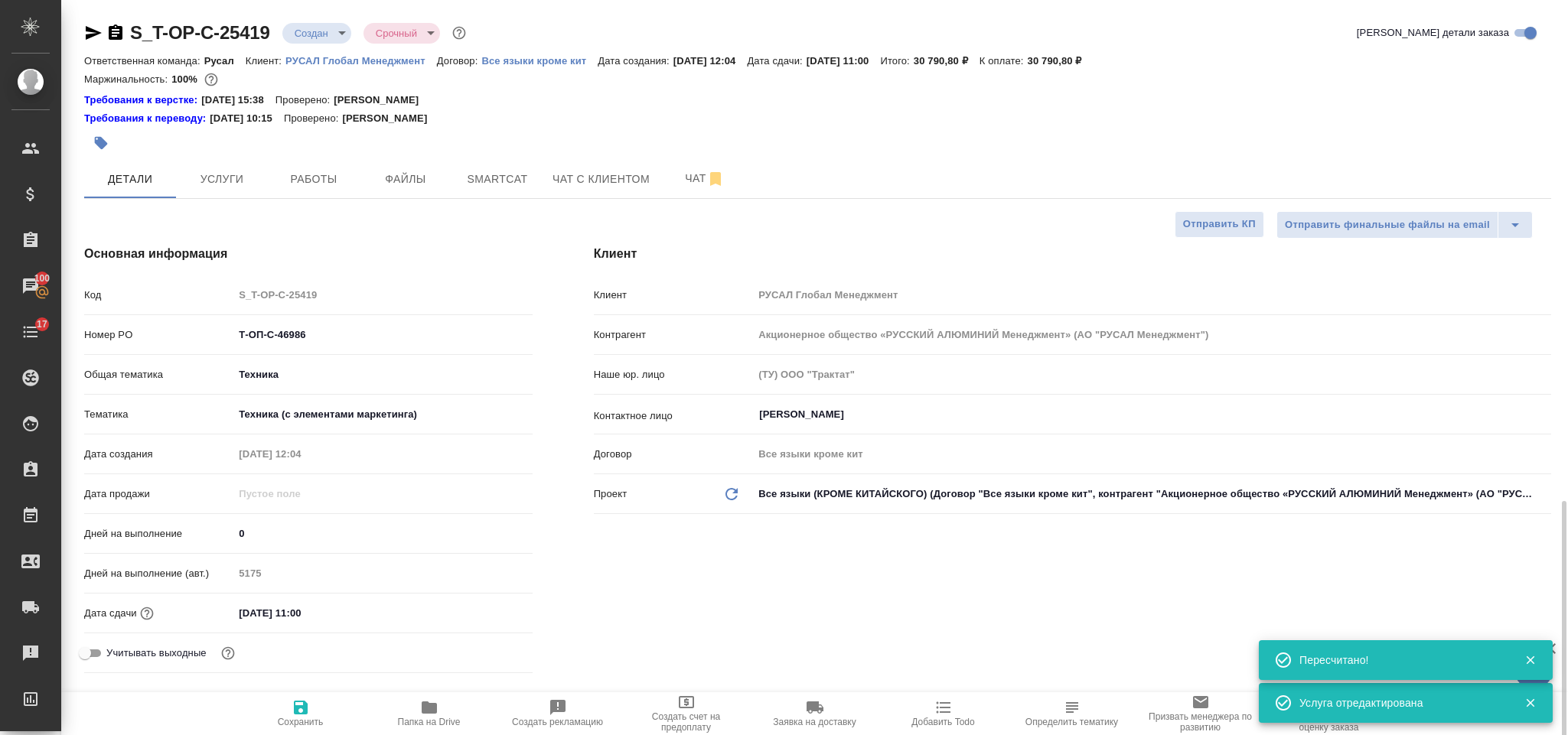
scroll to position [345, 0]
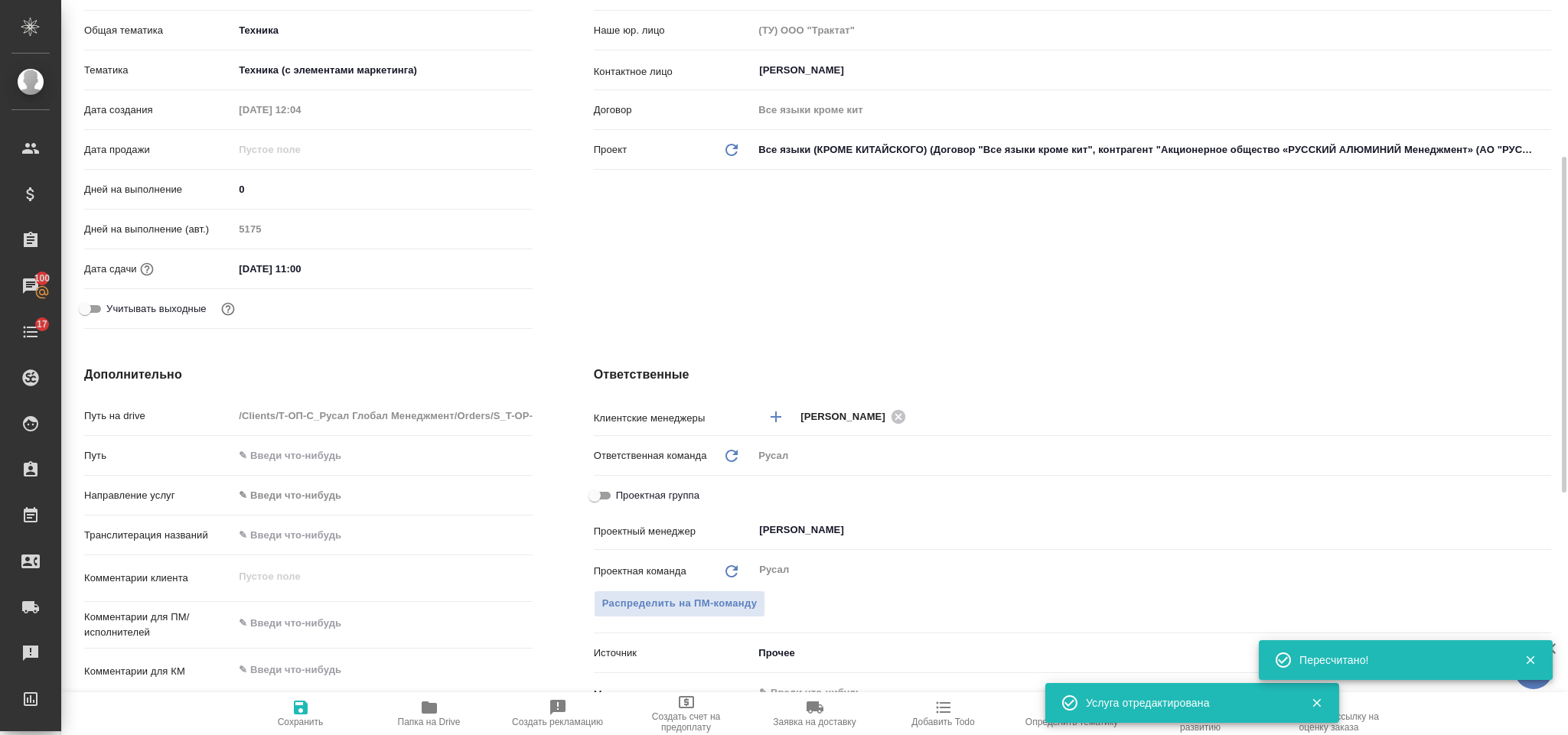
type textarea "x"
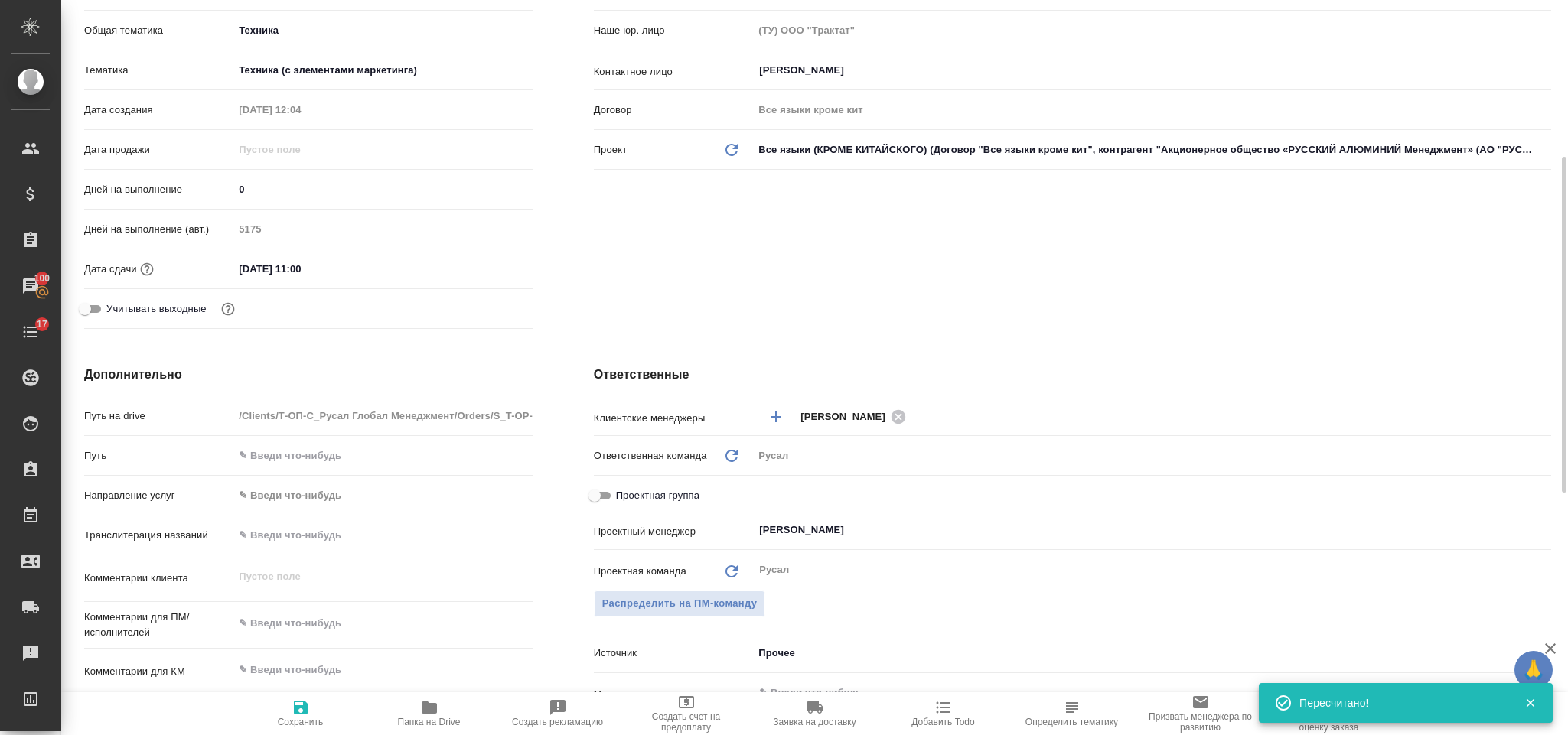
type textarea "x"
click at [358, 618] on textarea at bounding box center [383, 623] width 299 height 26
type textarea "п"
type textarea "x"
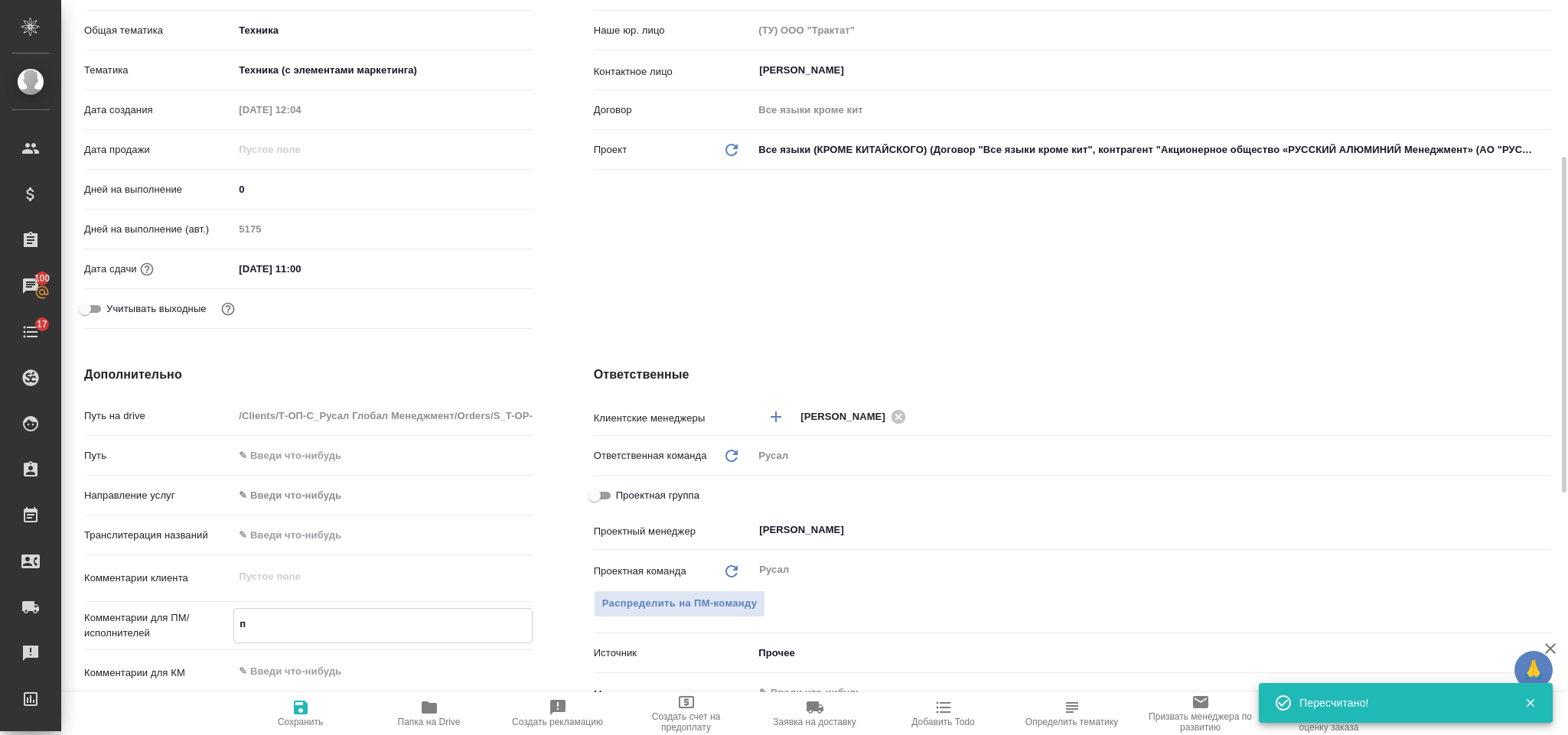
type textarea "x"
type textarea "пи"
type textarea "x"
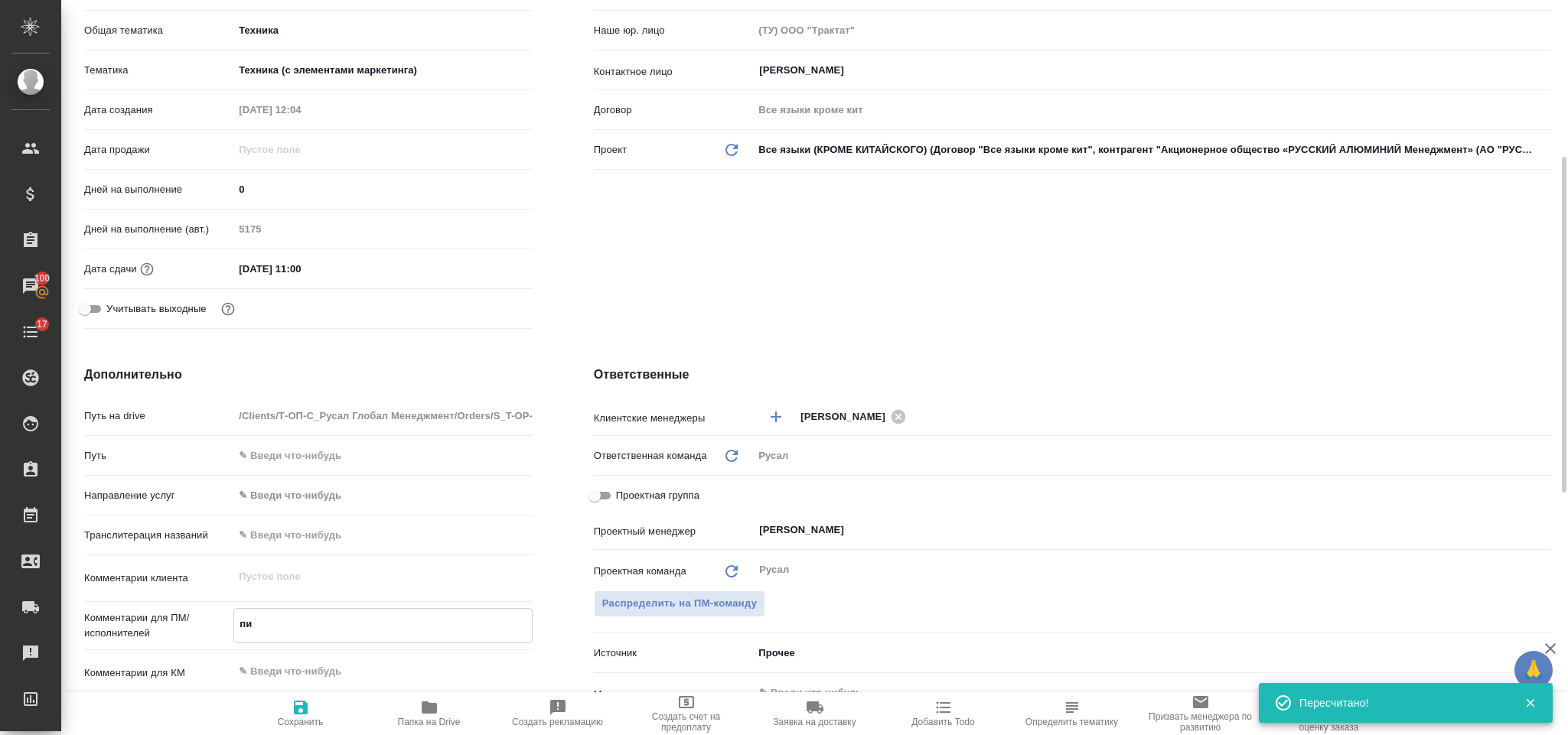
type textarea "п"
type textarea "x"
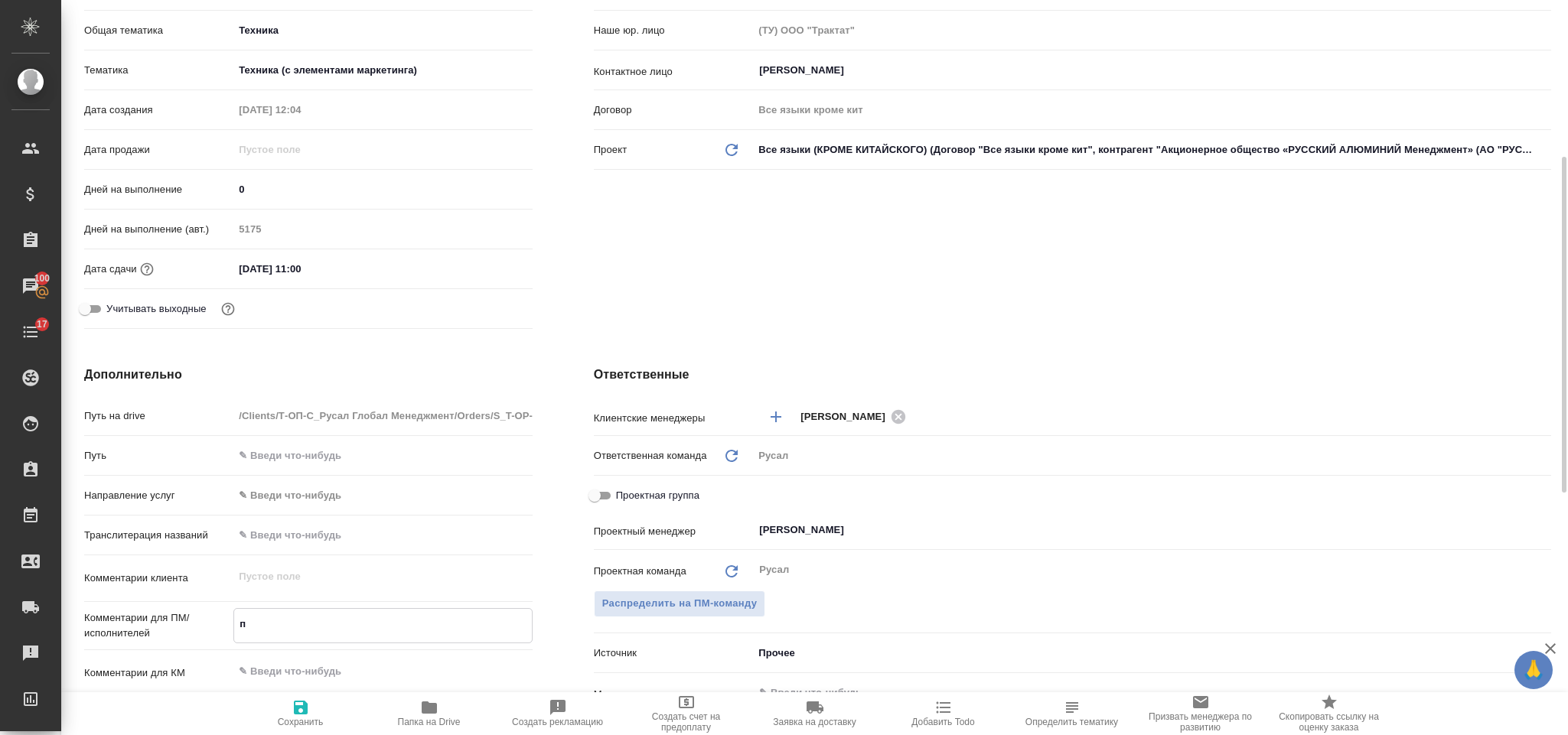
type textarea "пр"
type textarea "x"
type textarea "при"
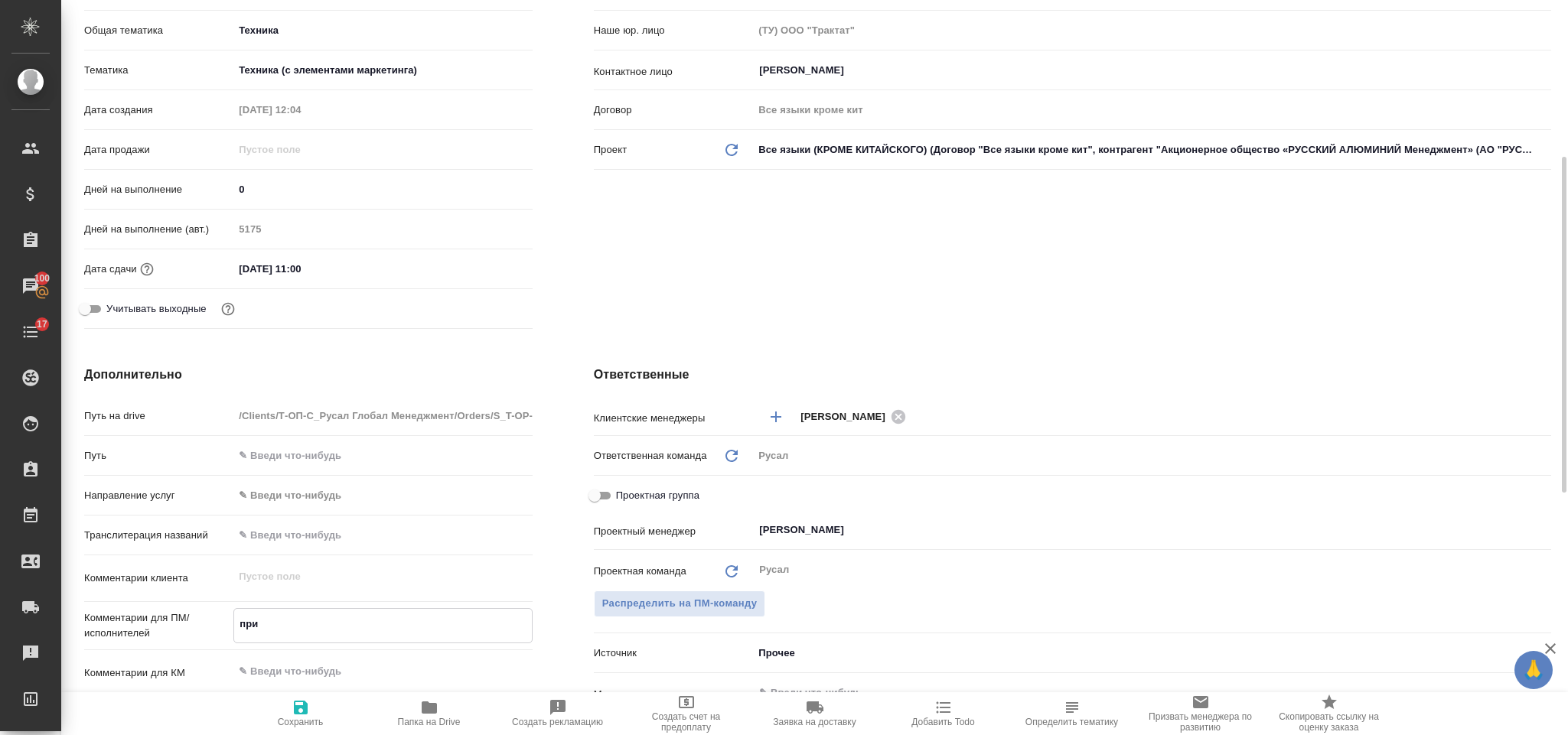
type textarea "x"
type textarea "при с"
type textarea "x"
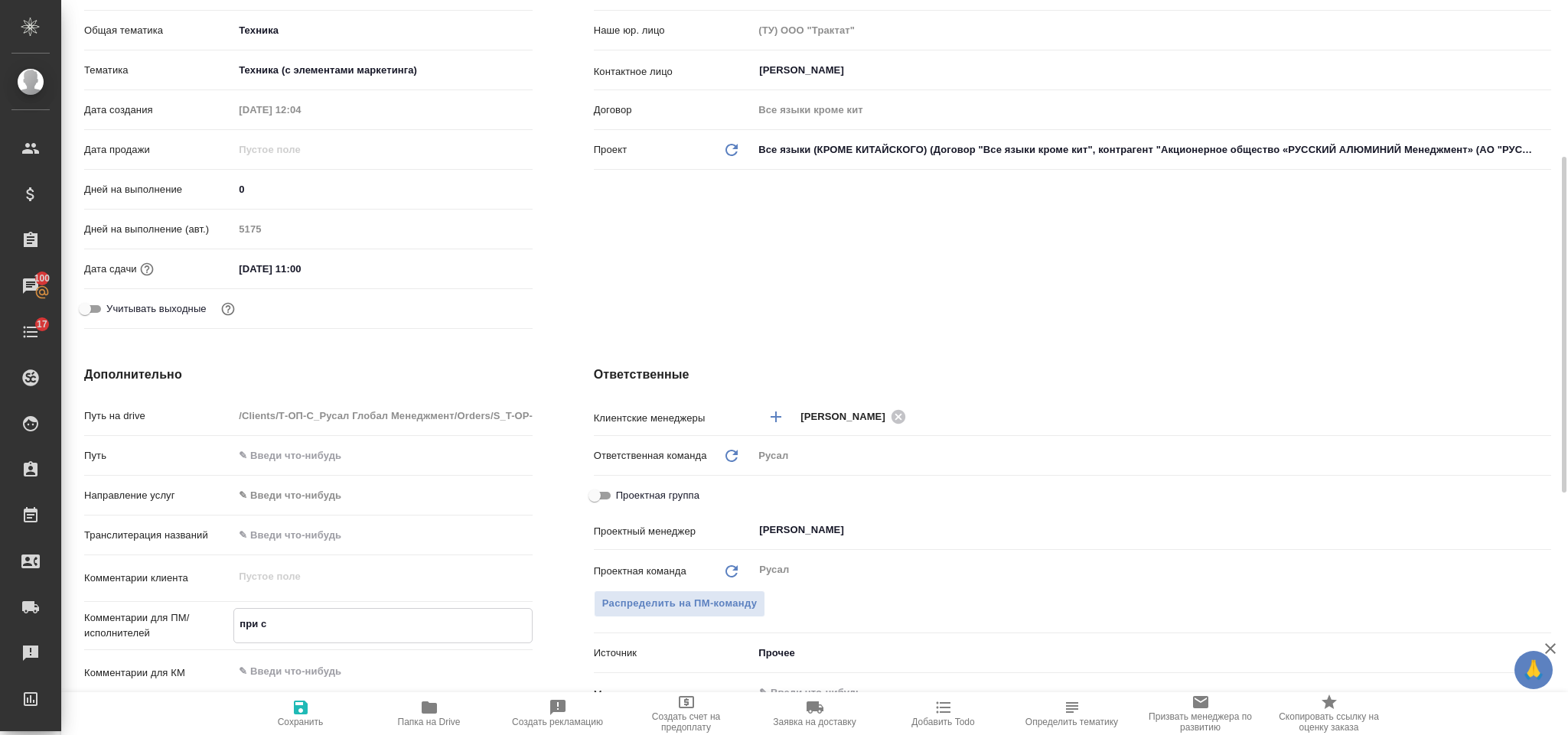
type textarea "x"
type textarea "при сда"
type textarea "x"
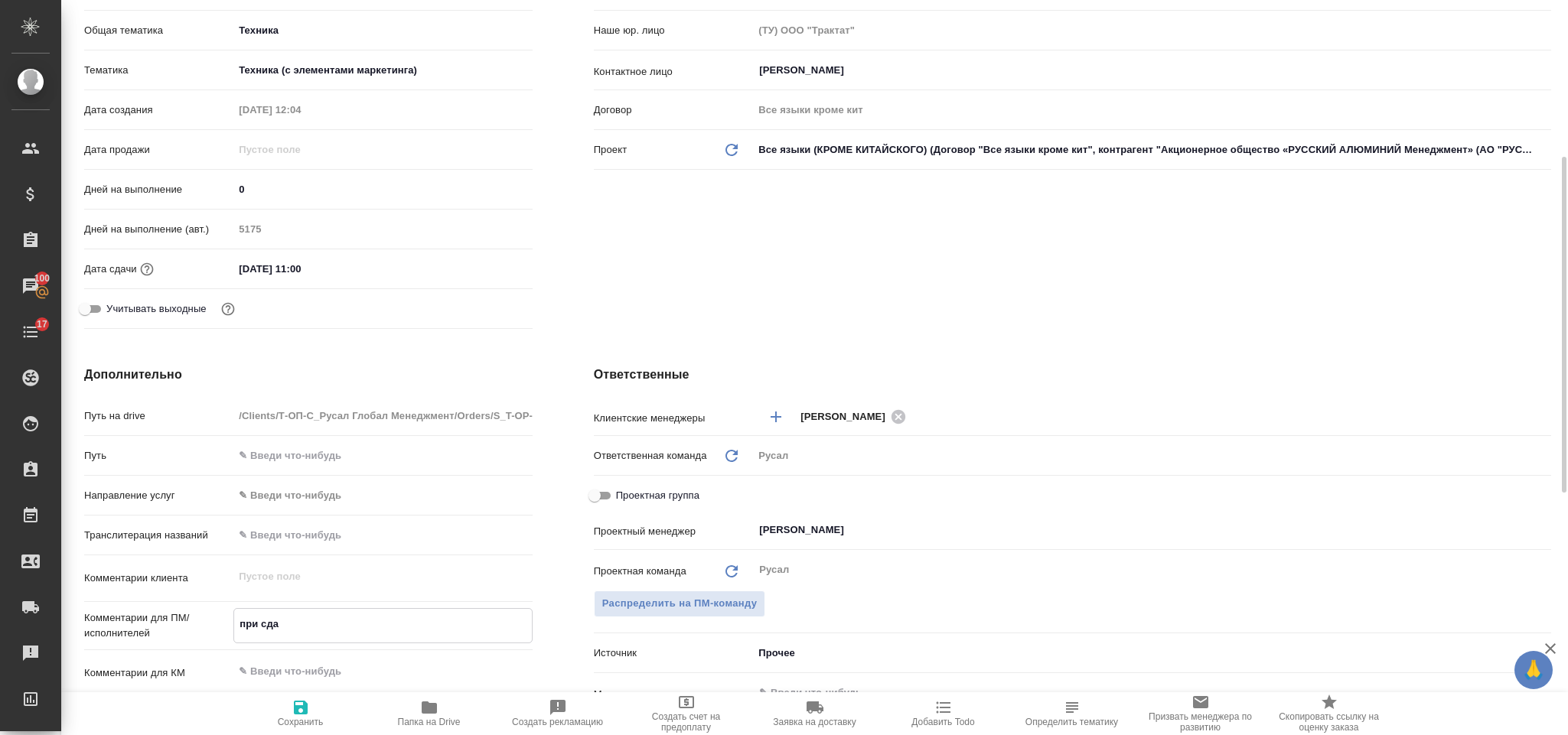
type textarea "x"
type textarea "при сдач"
type textarea "x"
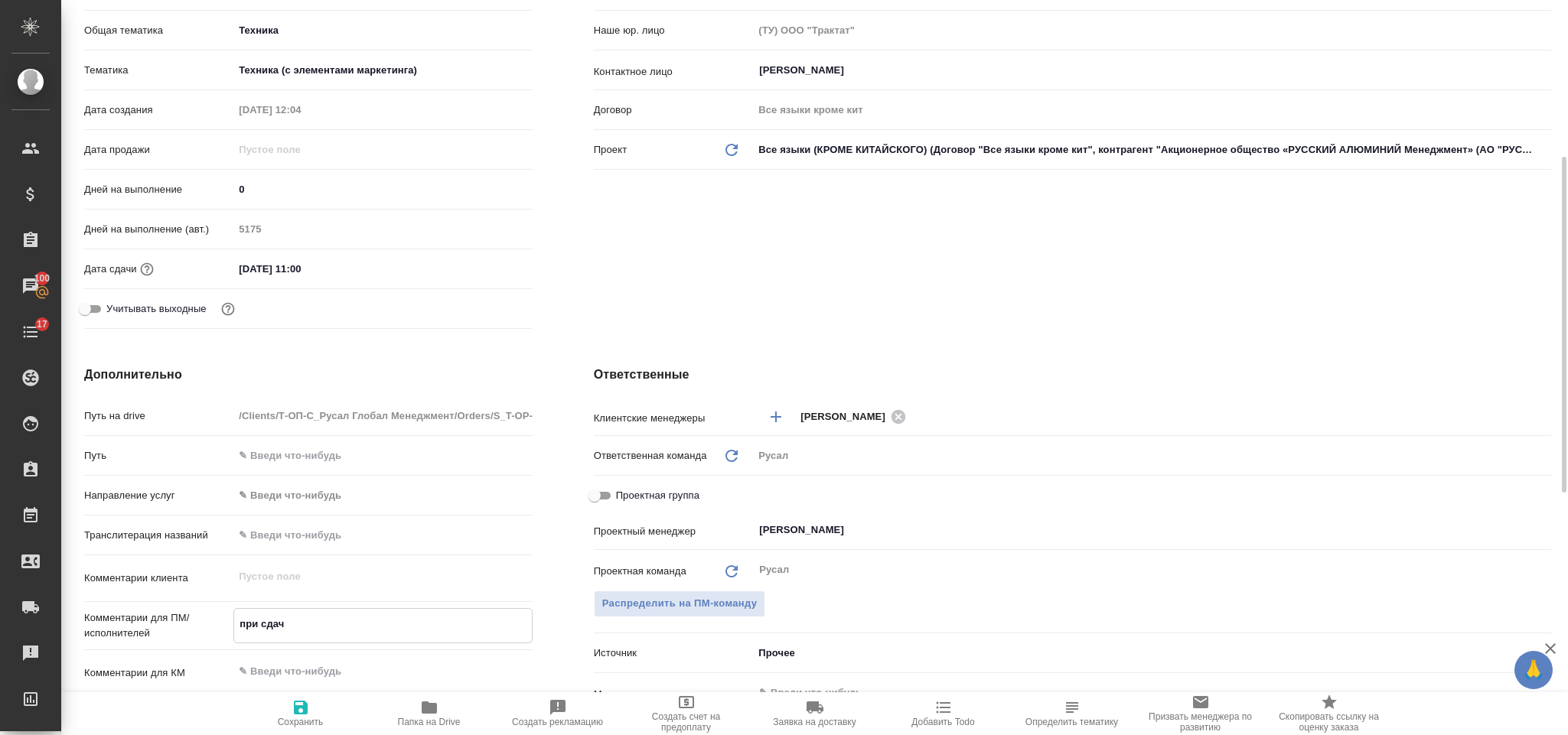
type textarea "при сдач"
type textarea "x"
type textarea "при сдач"
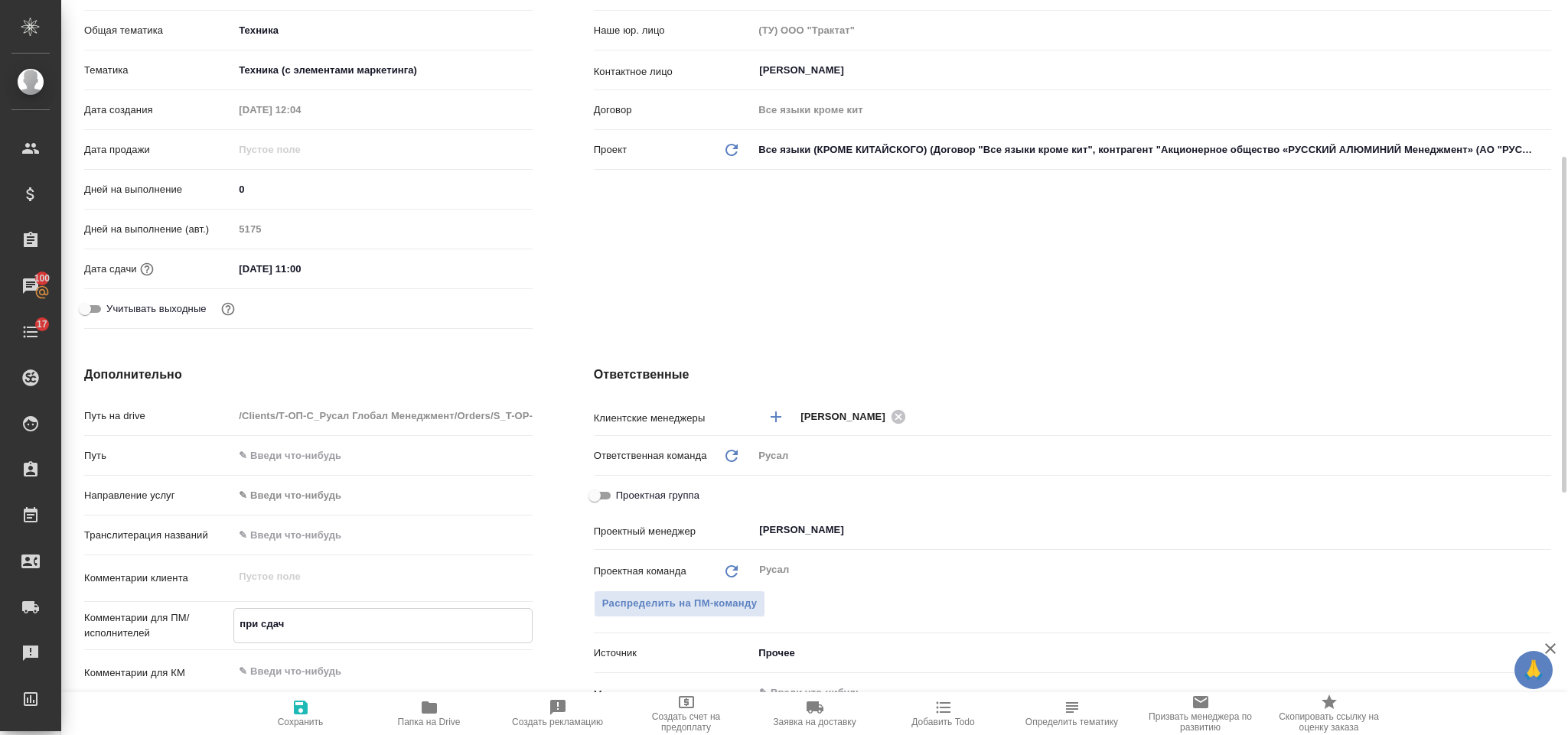
type textarea "x"
type textarea "при сдаче"
type textarea "x"
type textarea "при сдаче"
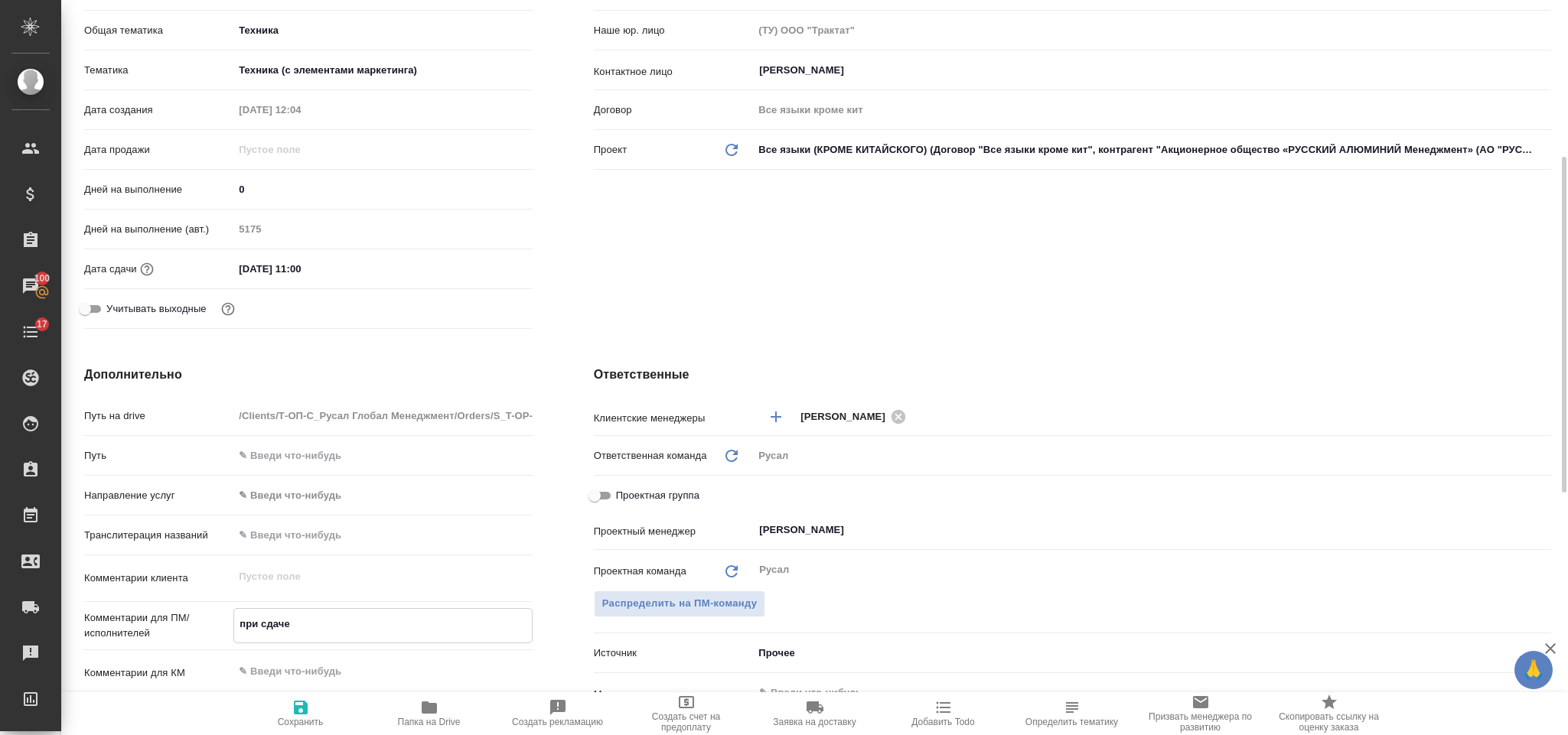
type textarea "x"
type textarea "при сдаче ос"
type textarea "x"
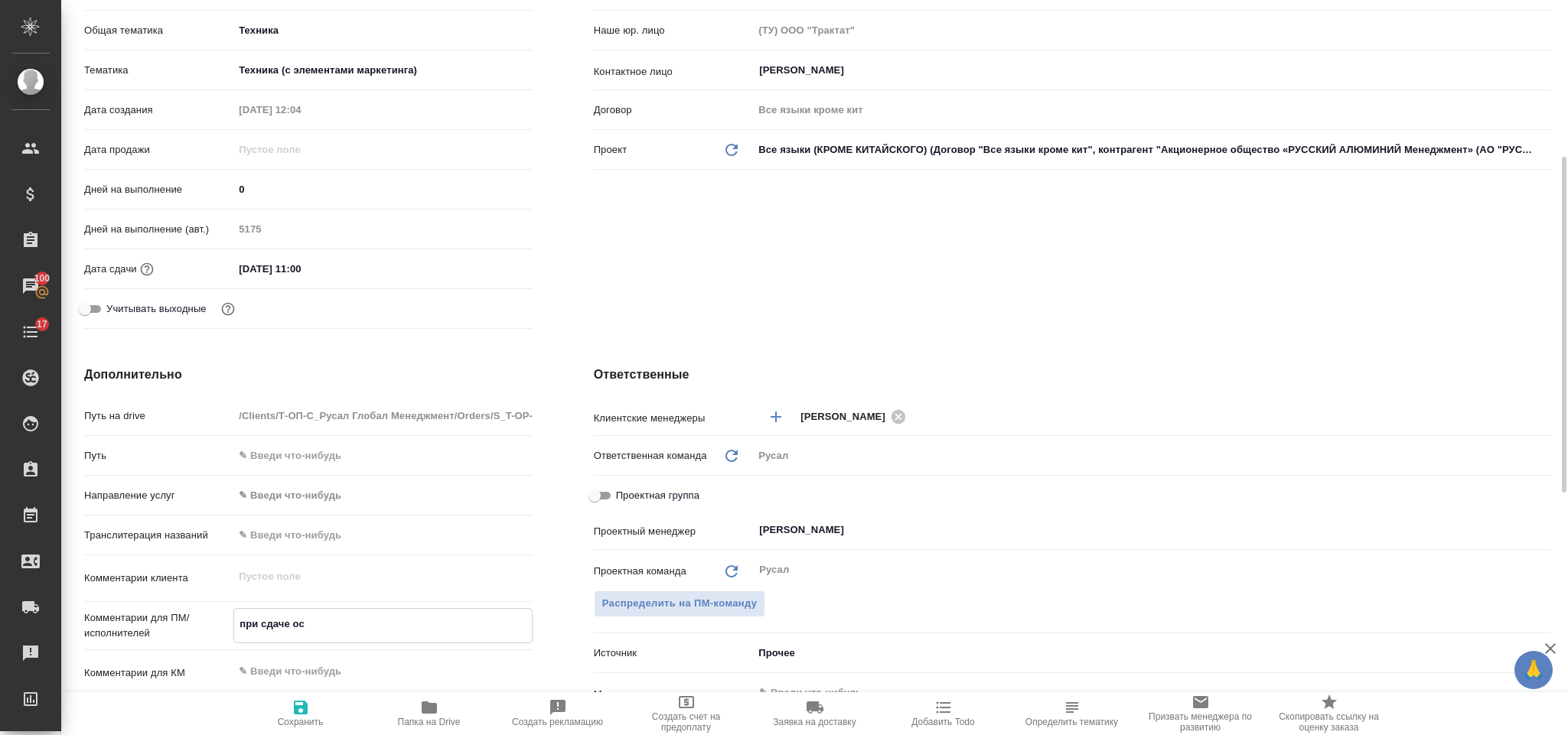
type textarea "x"
type textarea "при сдаче остави"
type textarea "x"
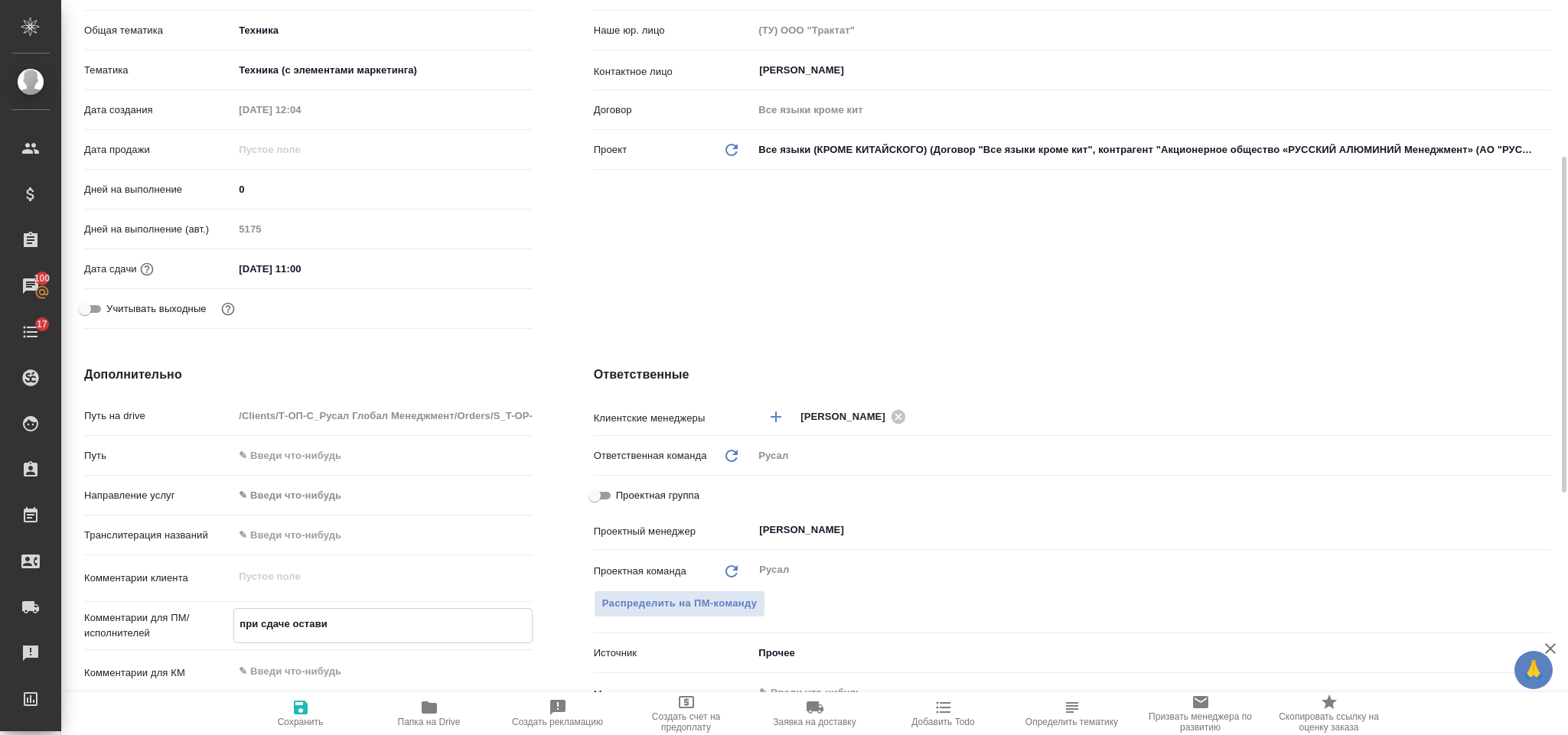
type textarea "x"
type textarea "при сдаче оставить"
type textarea "x"
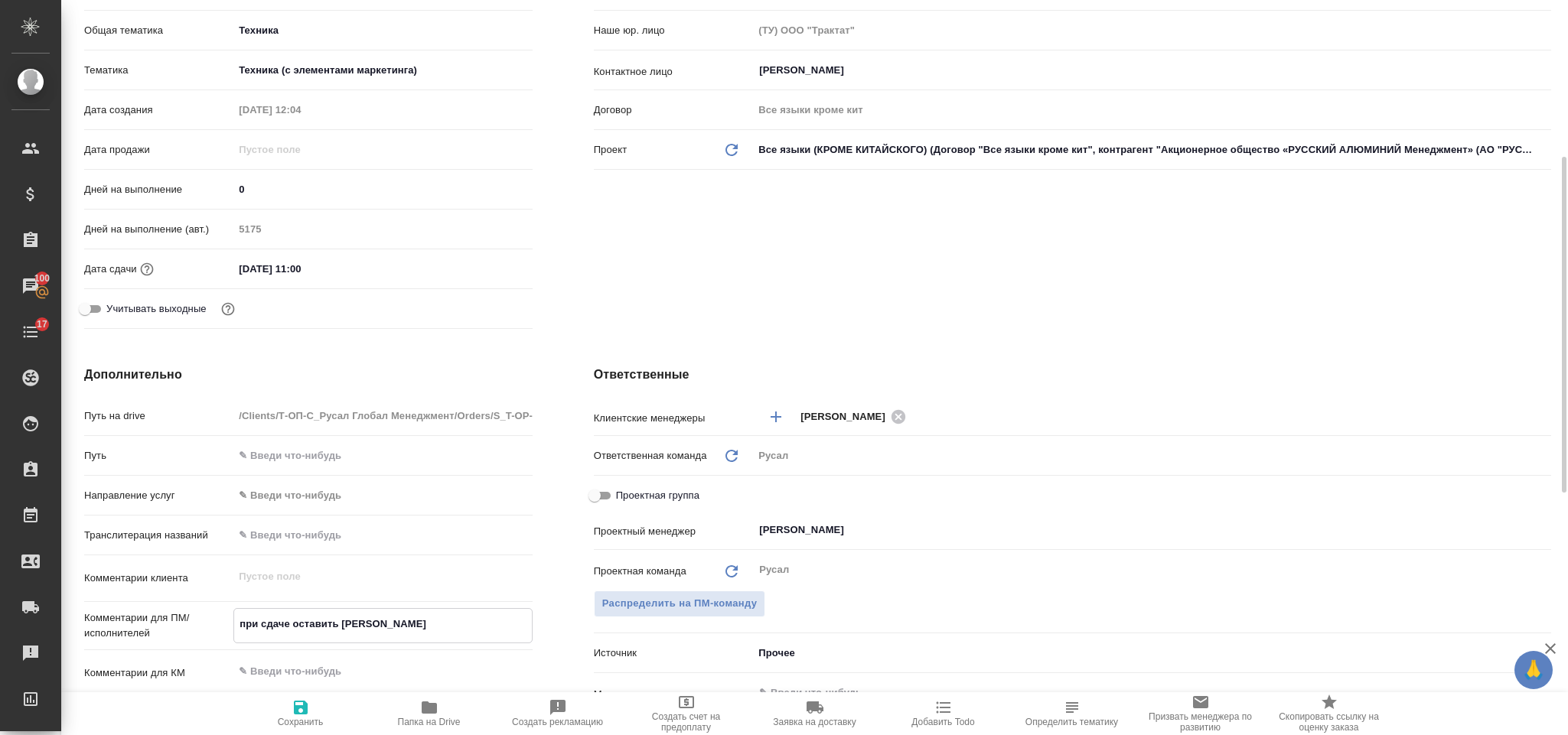
type textarea "при сдаче оставить ко"
type textarea "x"
type textarea "при сдаче оставить ком"
type textarea "x"
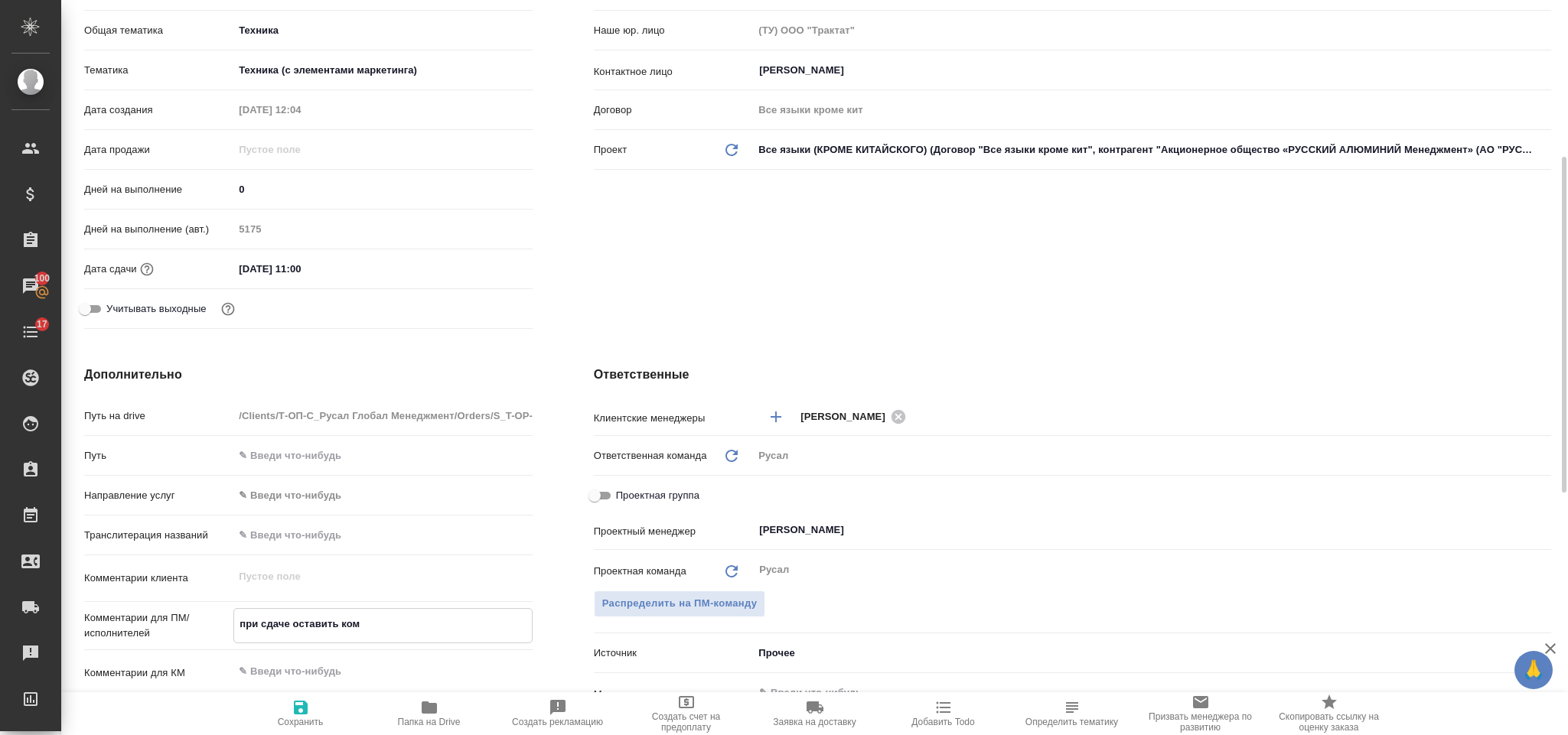
type textarea "при сдаче оставить коме"
type textarea "x"
type textarea "при сдаче оставить комее"
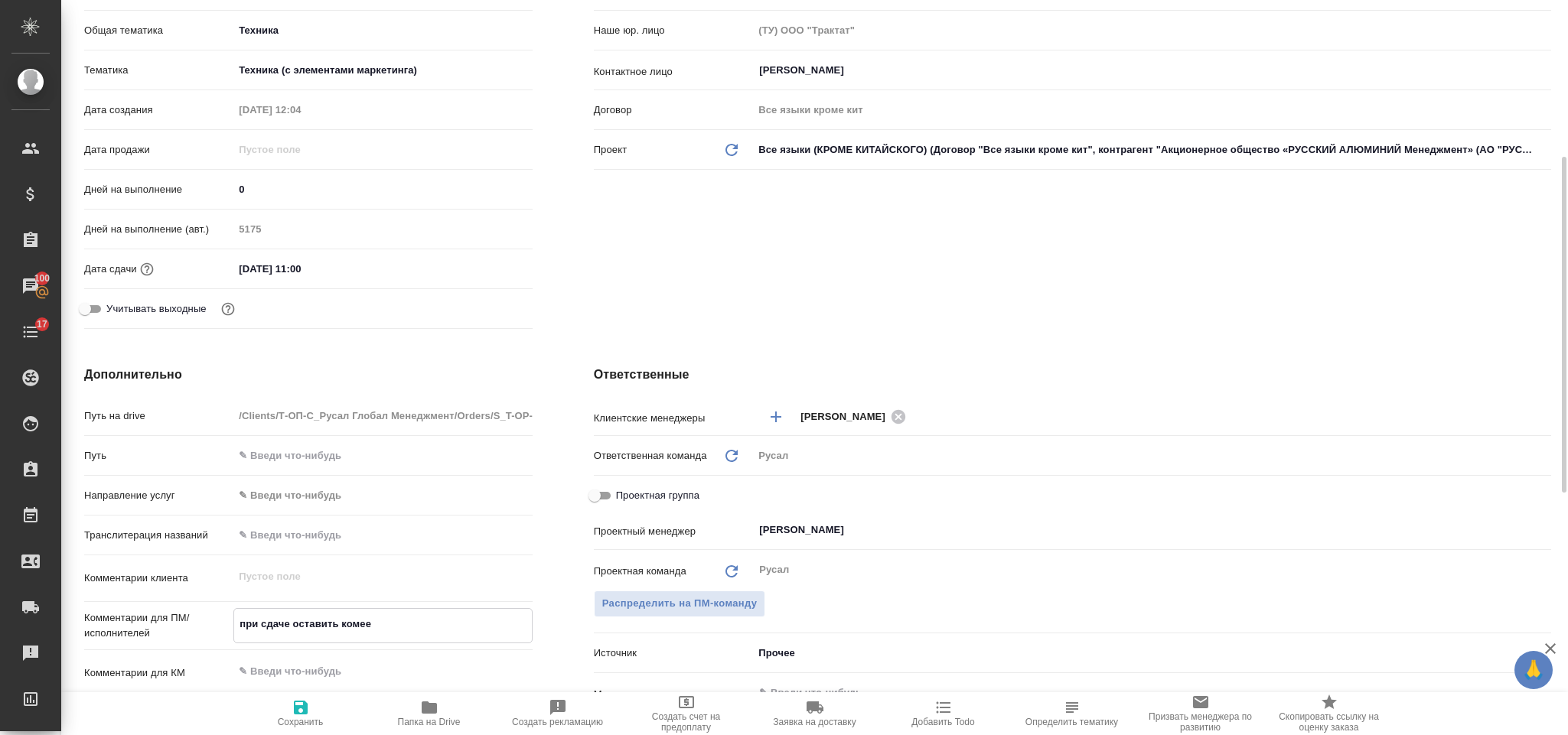
type textarea "x"
type textarea "при сдаче оставить коме"
type textarea "x"
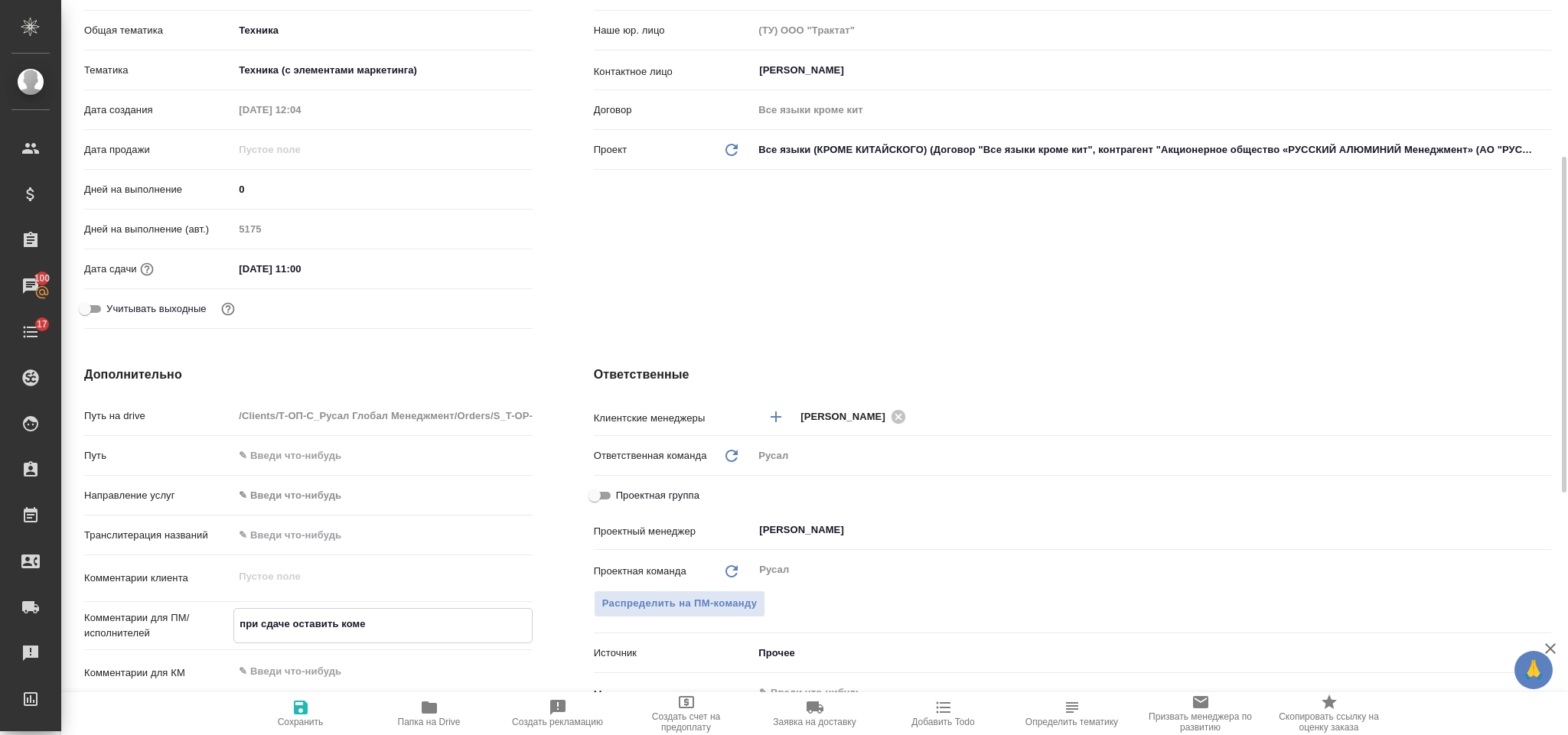
type textarea "x"
type textarea "при сдаче оставить ком"
type textarea "x"
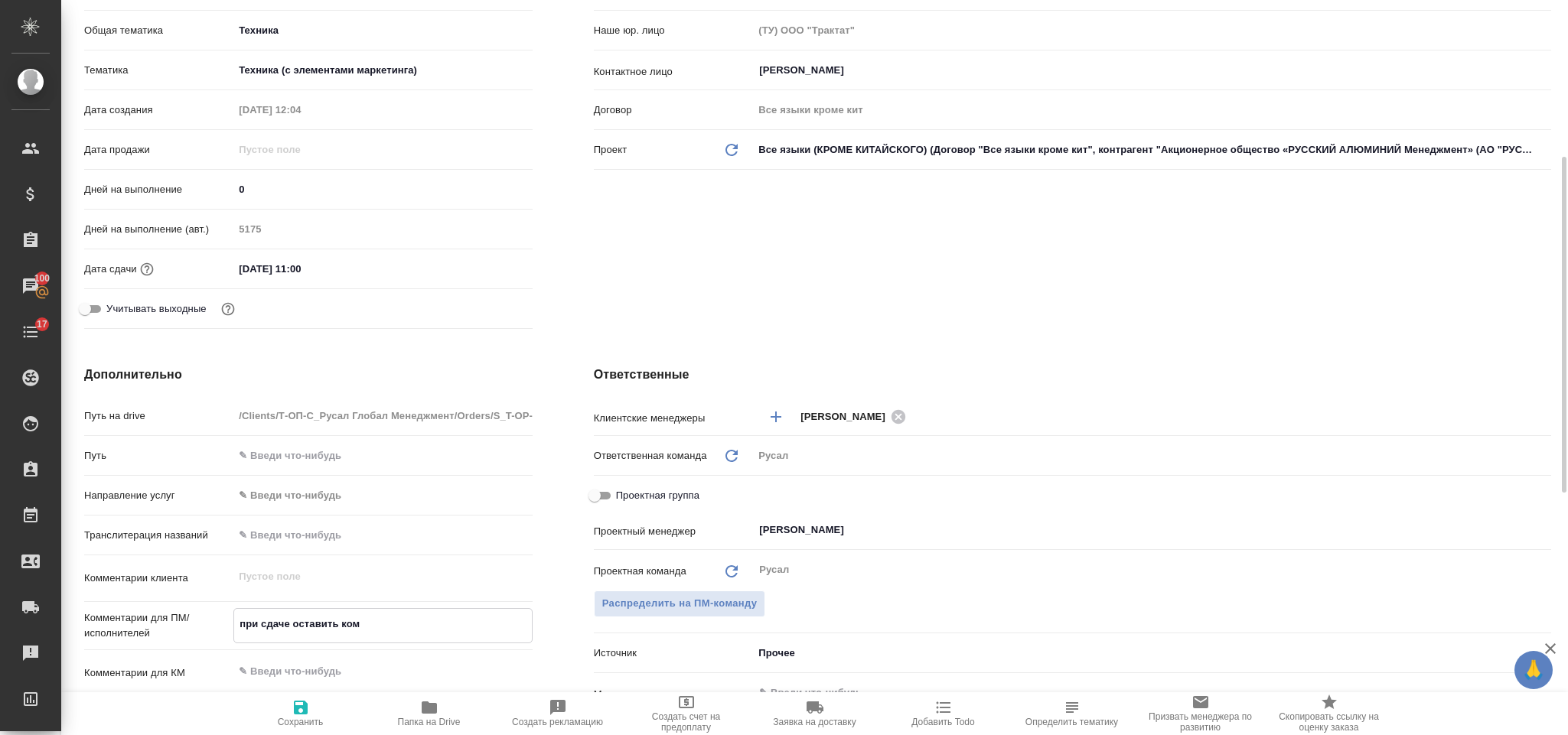
type textarea "x"
type textarea "при сдаче оставить комм"
type textarea "x"
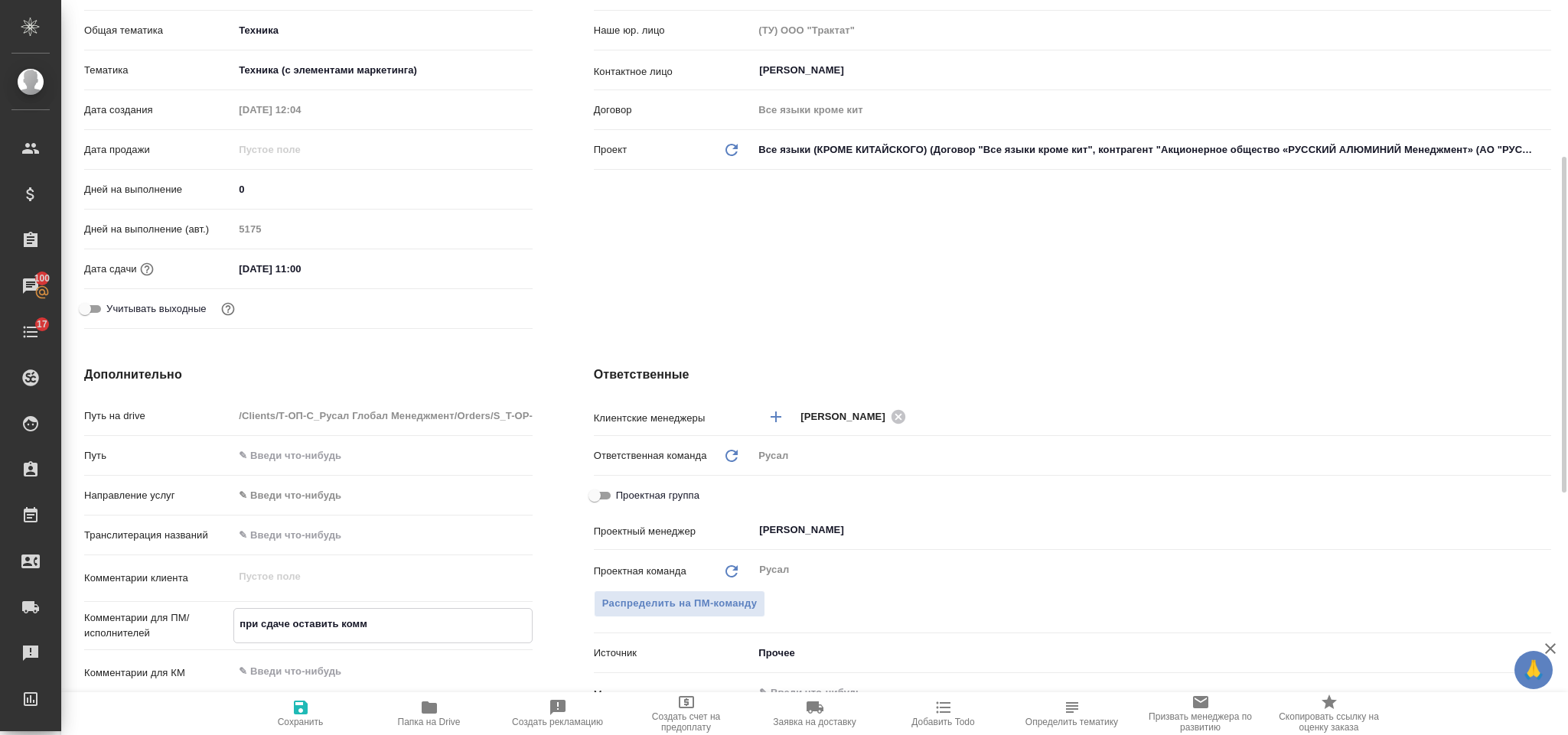
type textarea "при сдаче оставить комме"
type textarea "x"
type textarea "при сдаче оставить коммен"
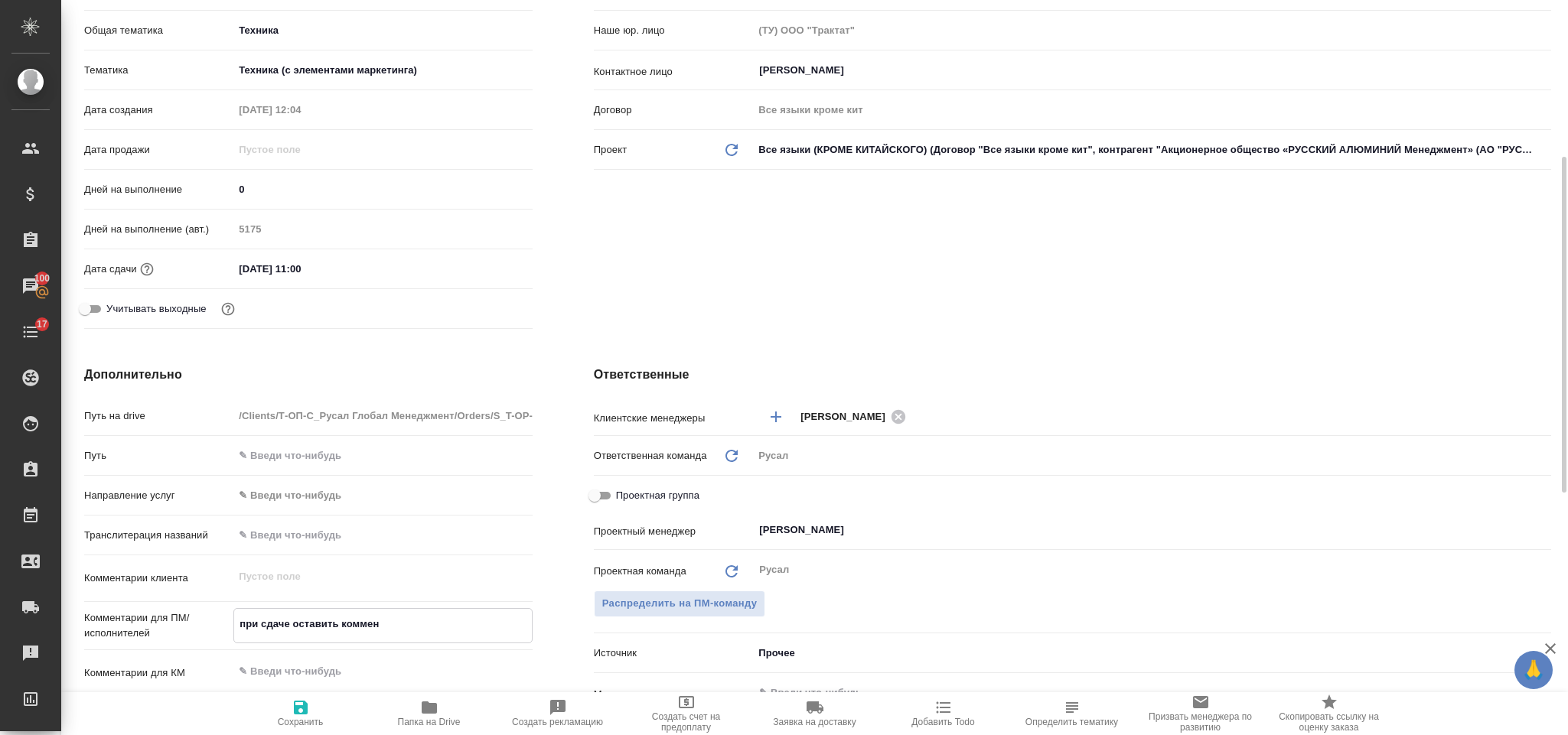
type textarea "x"
type textarea "при сдаче оставить коммента"
type textarea "x"
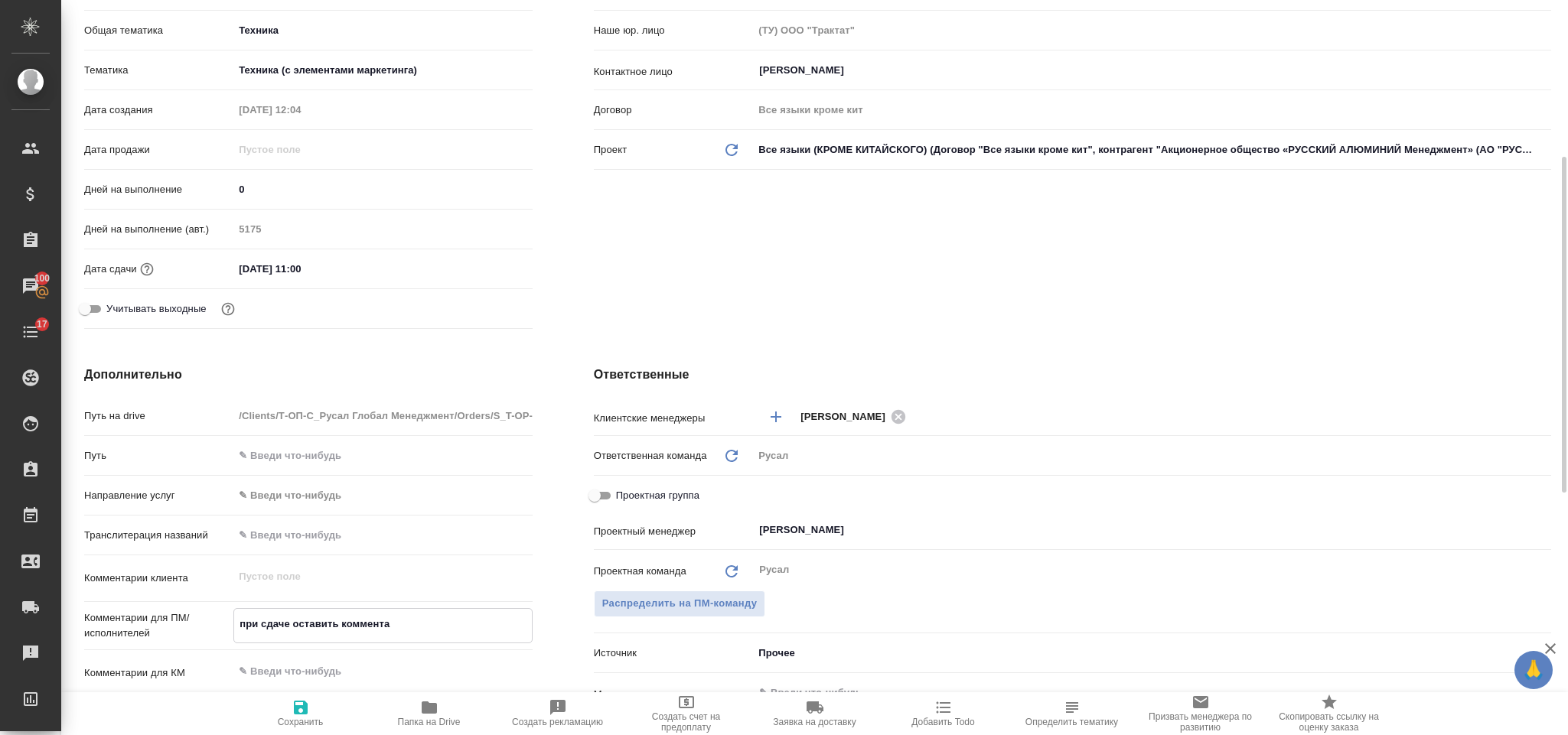
type textarea "x"
type textarea "при сдаче оставить комментар"
type textarea "x"
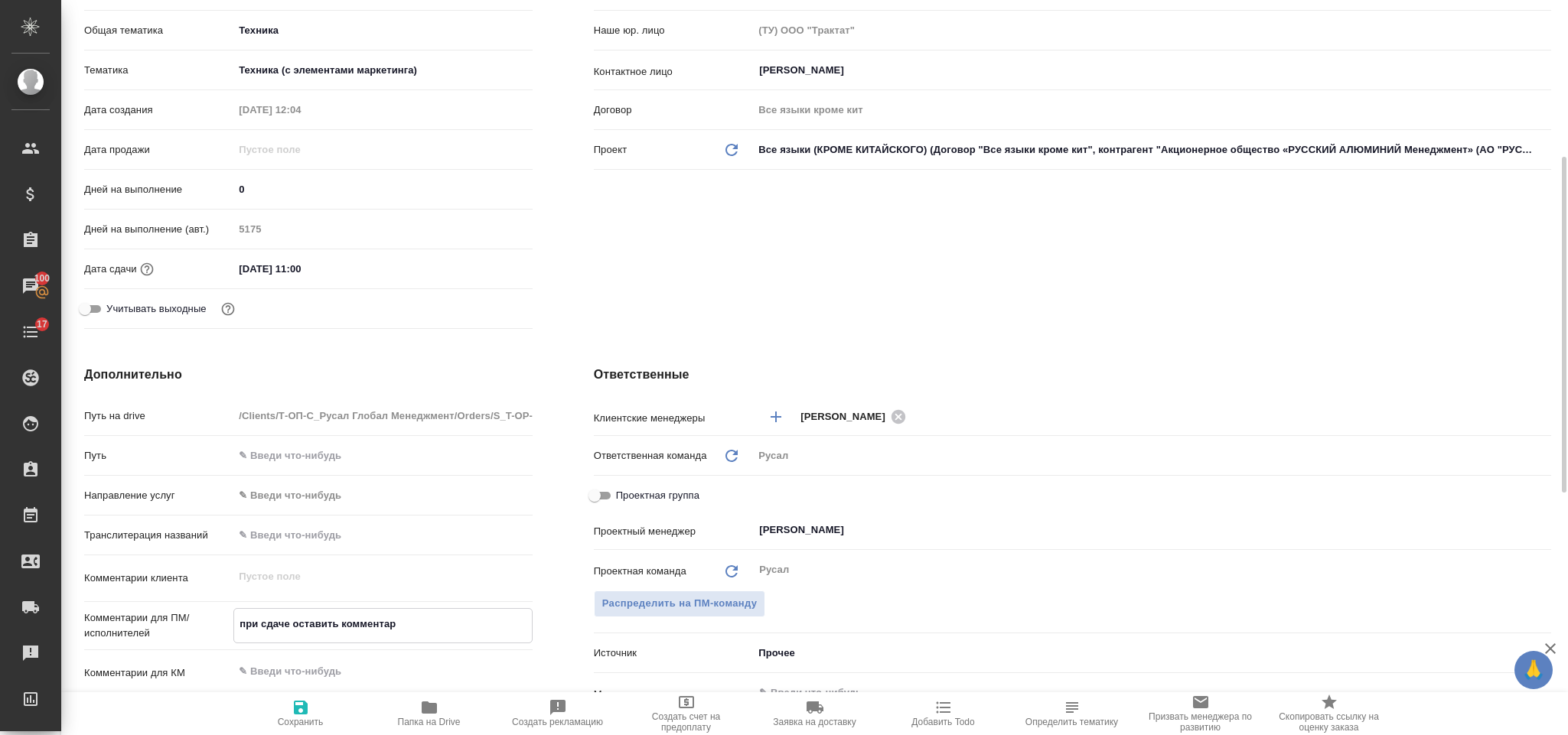
type textarea "x"
type textarea "при сдаче оставить комментарий"
type textarea "x"
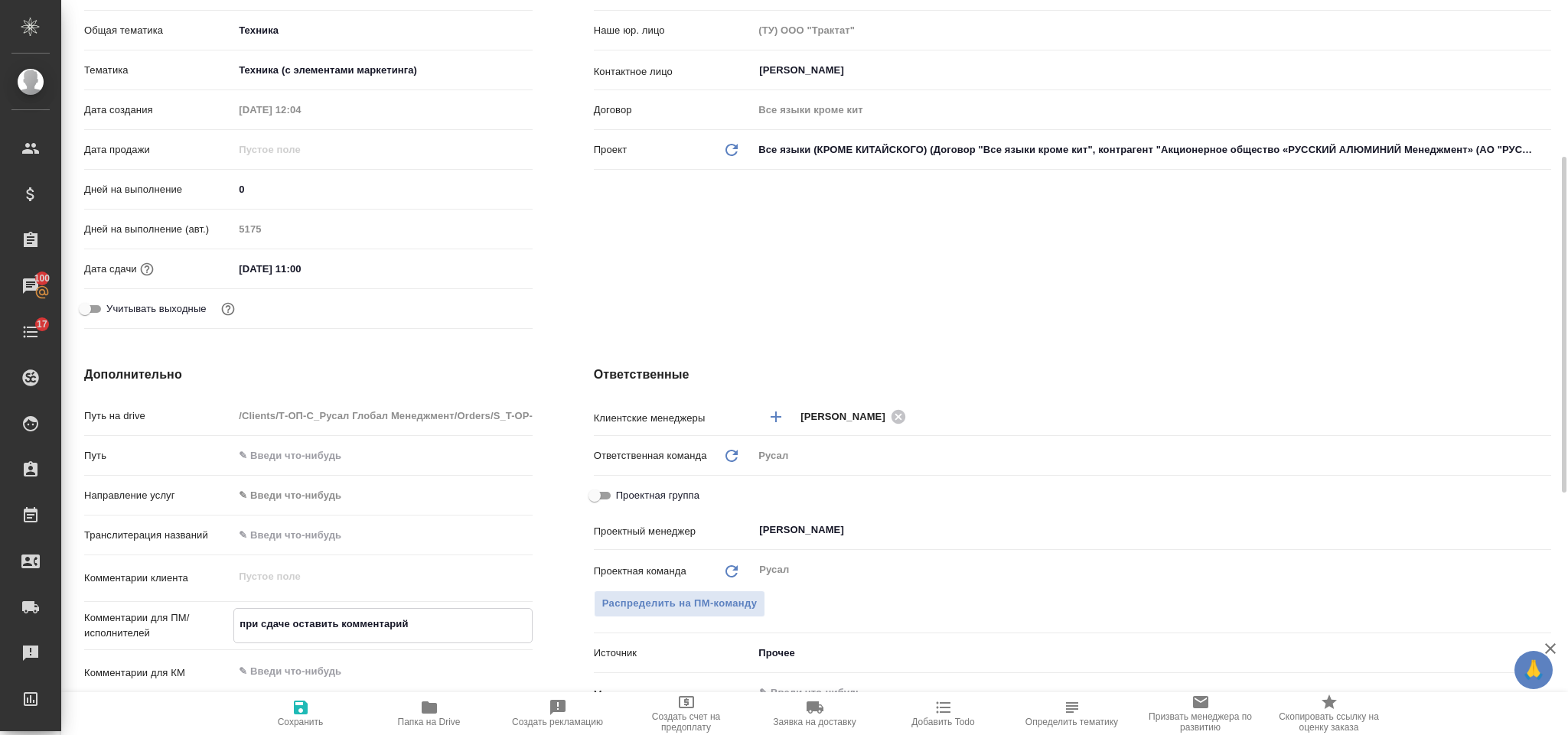
type textarea "x"
type textarea "при сдаче оставить комментарий о"
type textarea "x"
type textarea "при сдаче оставить комментарий о"
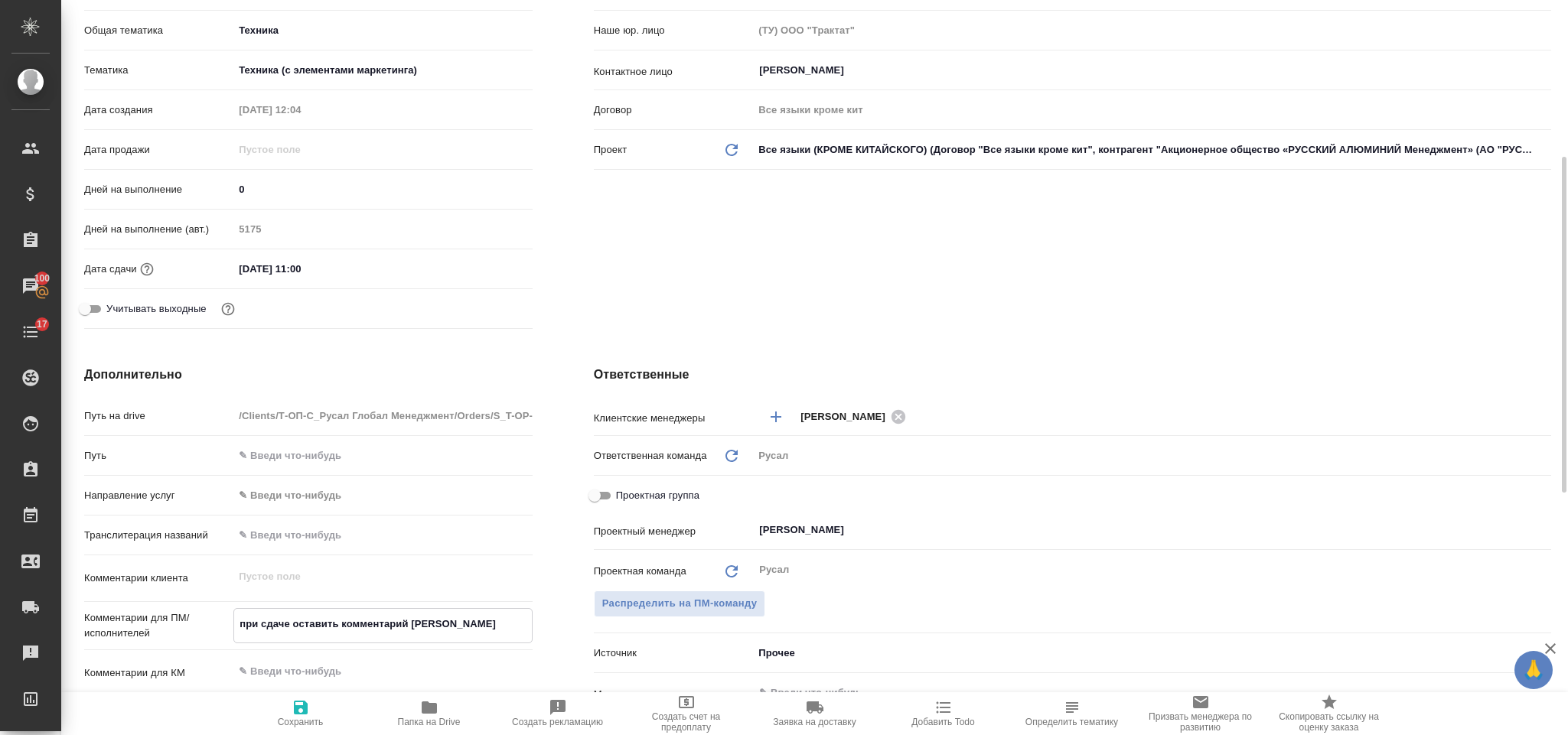
type textarea "x"
type textarea "при сдаче оставить комментарий о о"
type textarea "x"
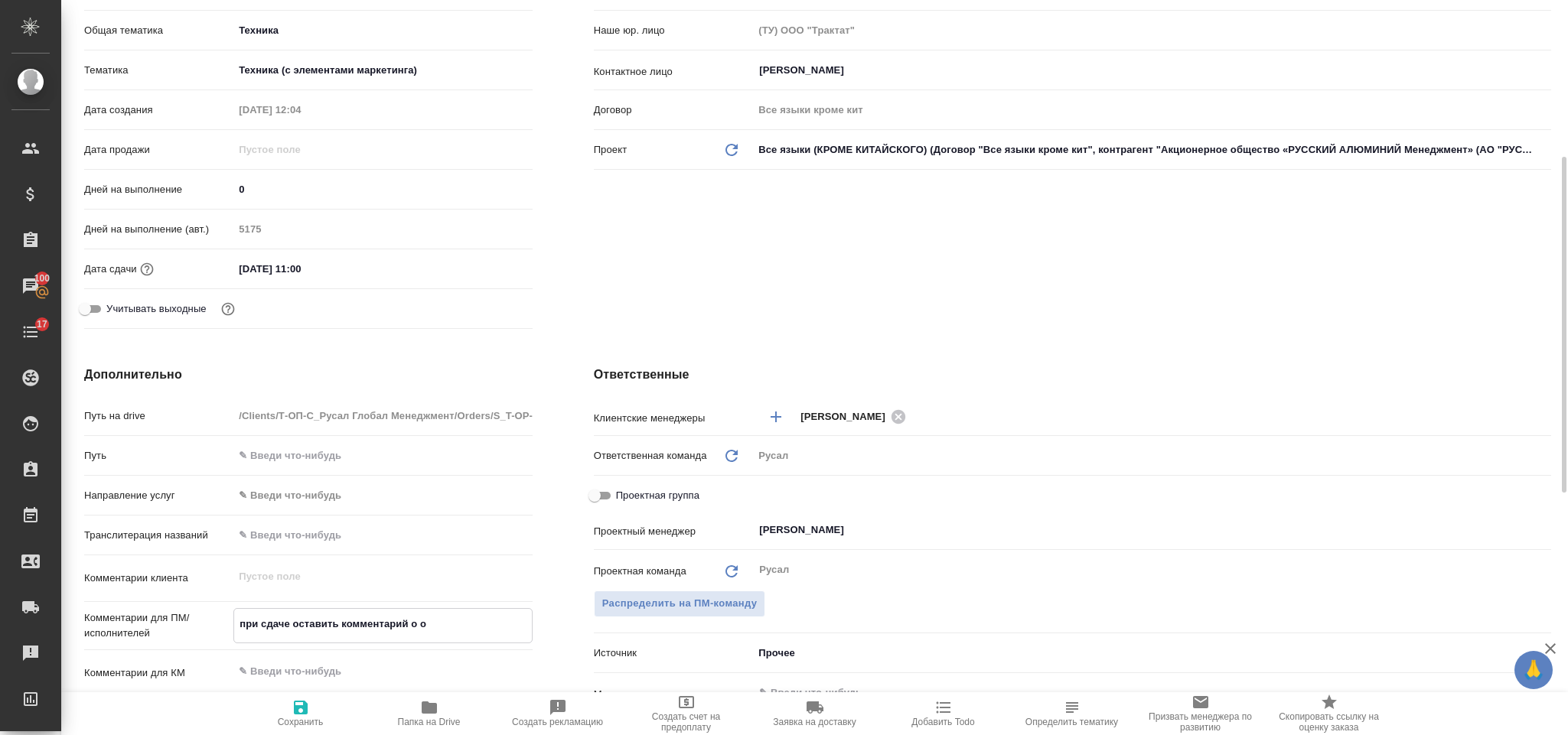
type textarea "x"
type textarea "при сдаче оставить комментарий о"
type textarea "x"
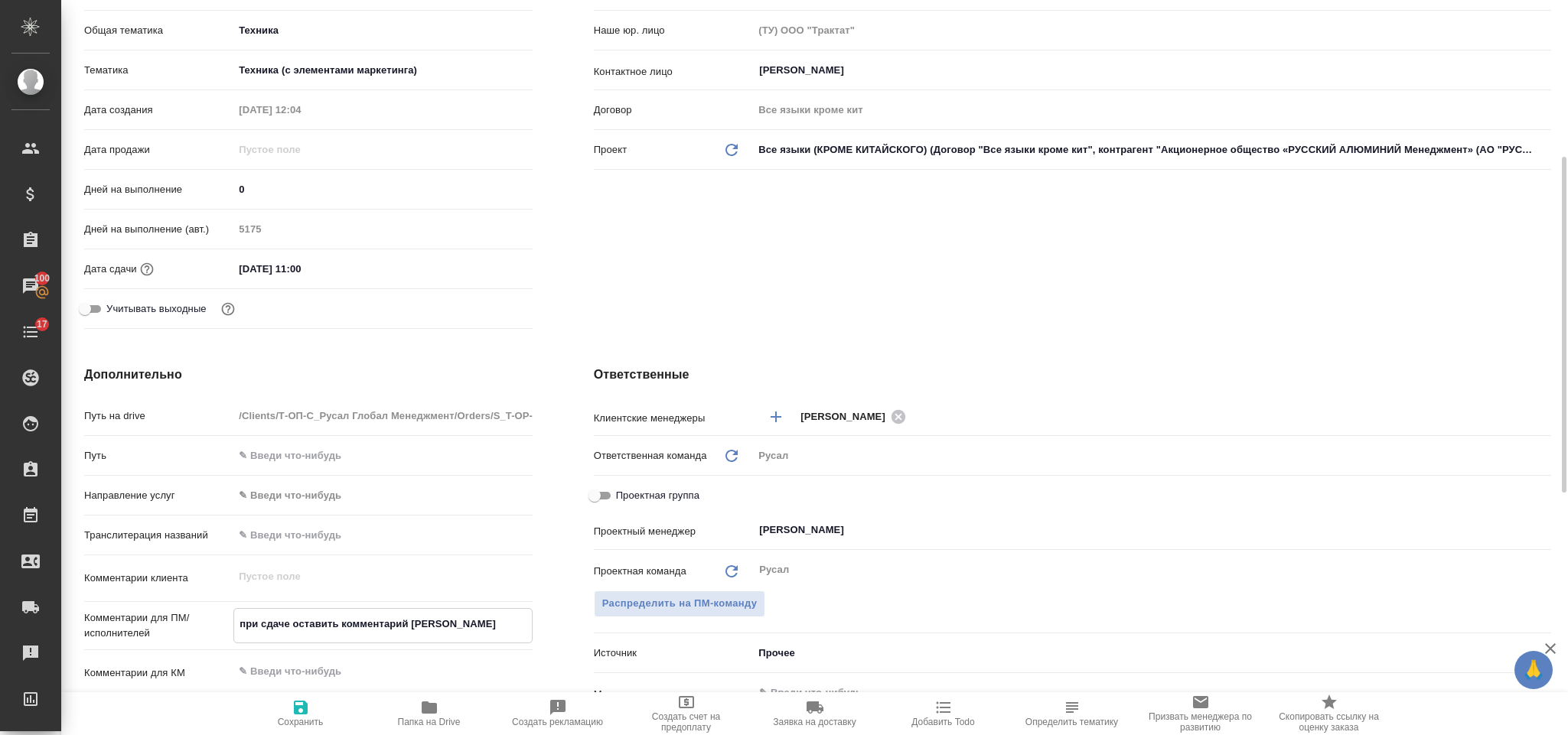
type textarea "x"
type textarea "при сдаче оставить комментарий о ре"
type textarea "x"
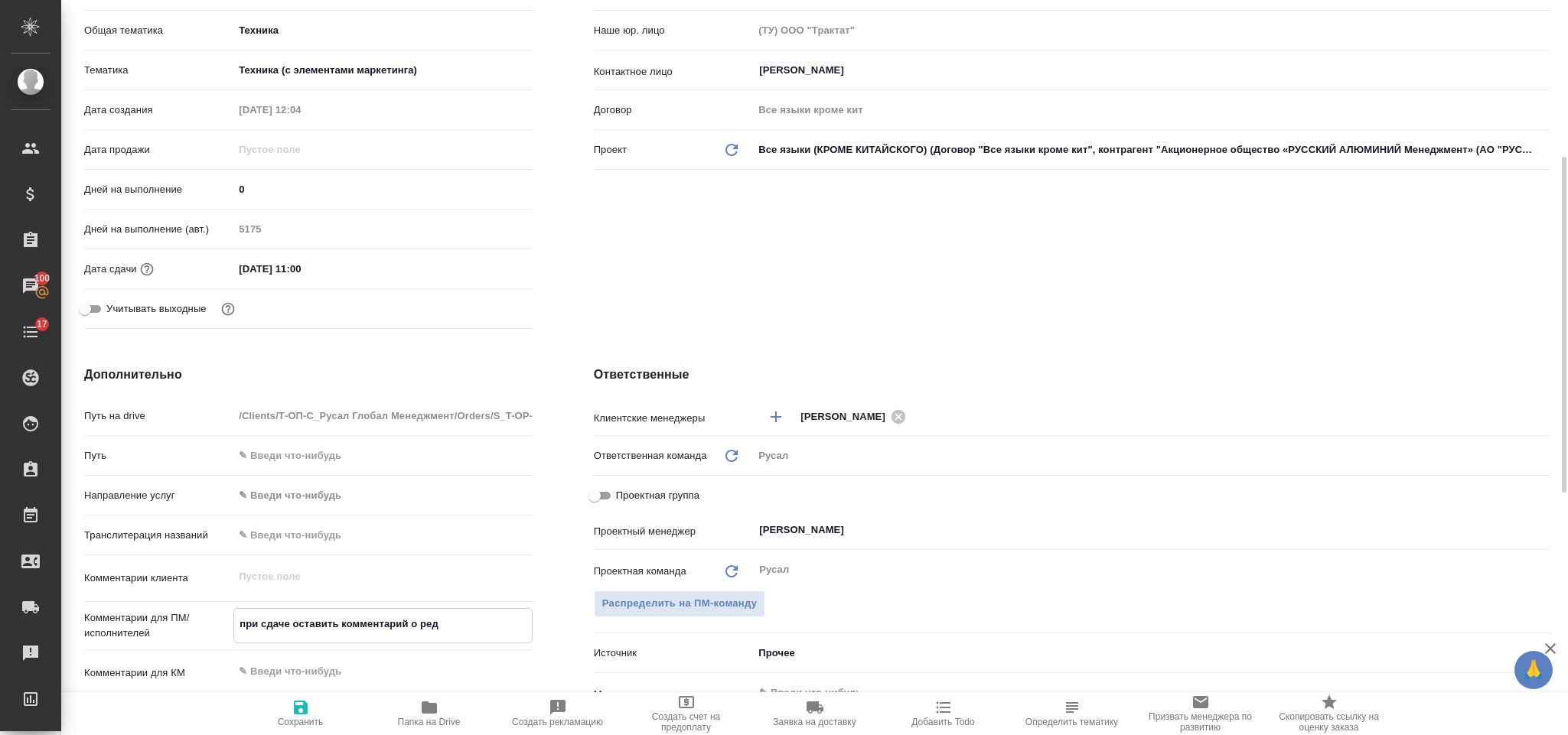
type textarea "при сдаче оставить комментарий о реда"
type textarea "x"
type textarea "при сдаче оставить комментарий о редак"
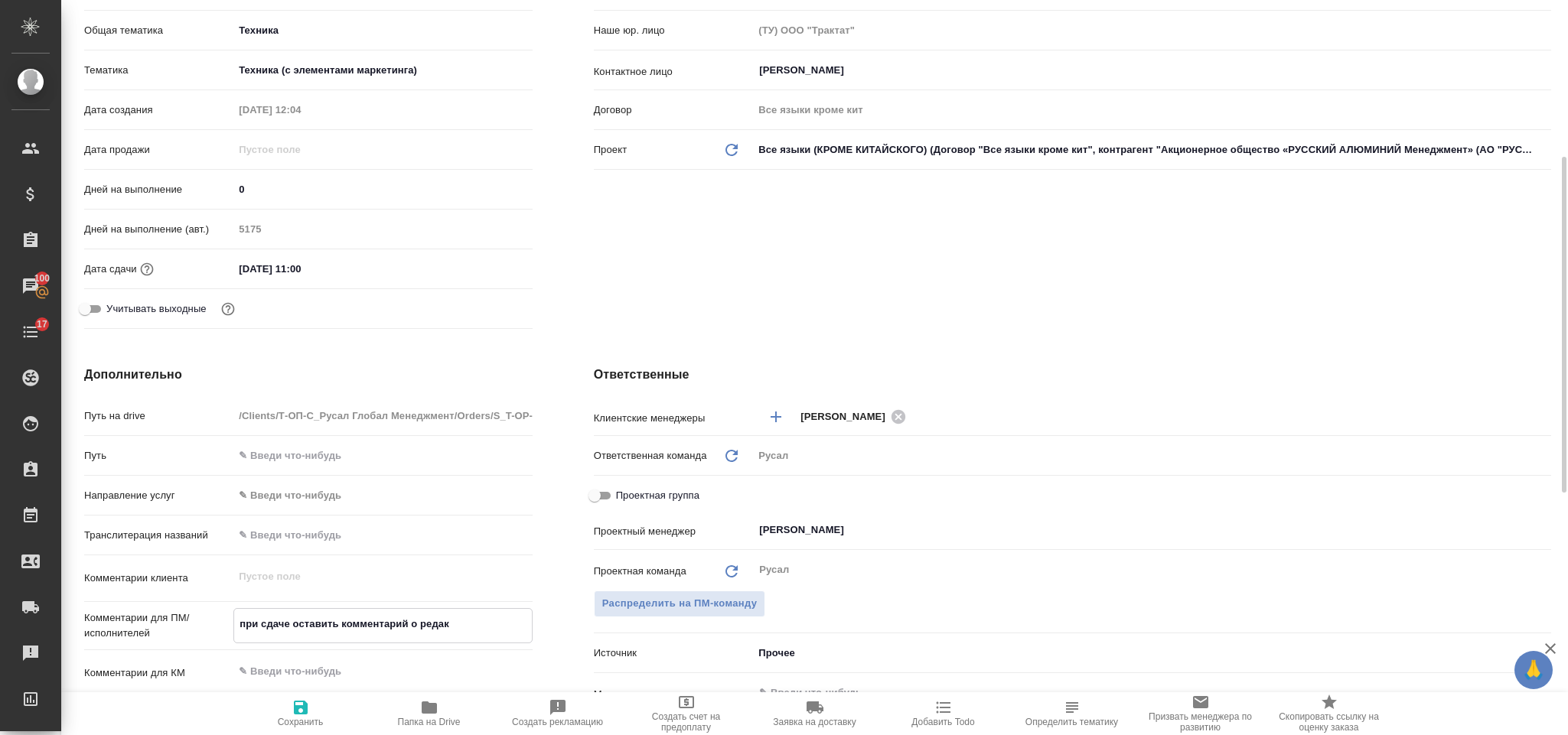
type textarea "x"
type textarea "при сдаче оставить комментарий о редакт"
type textarea "x"
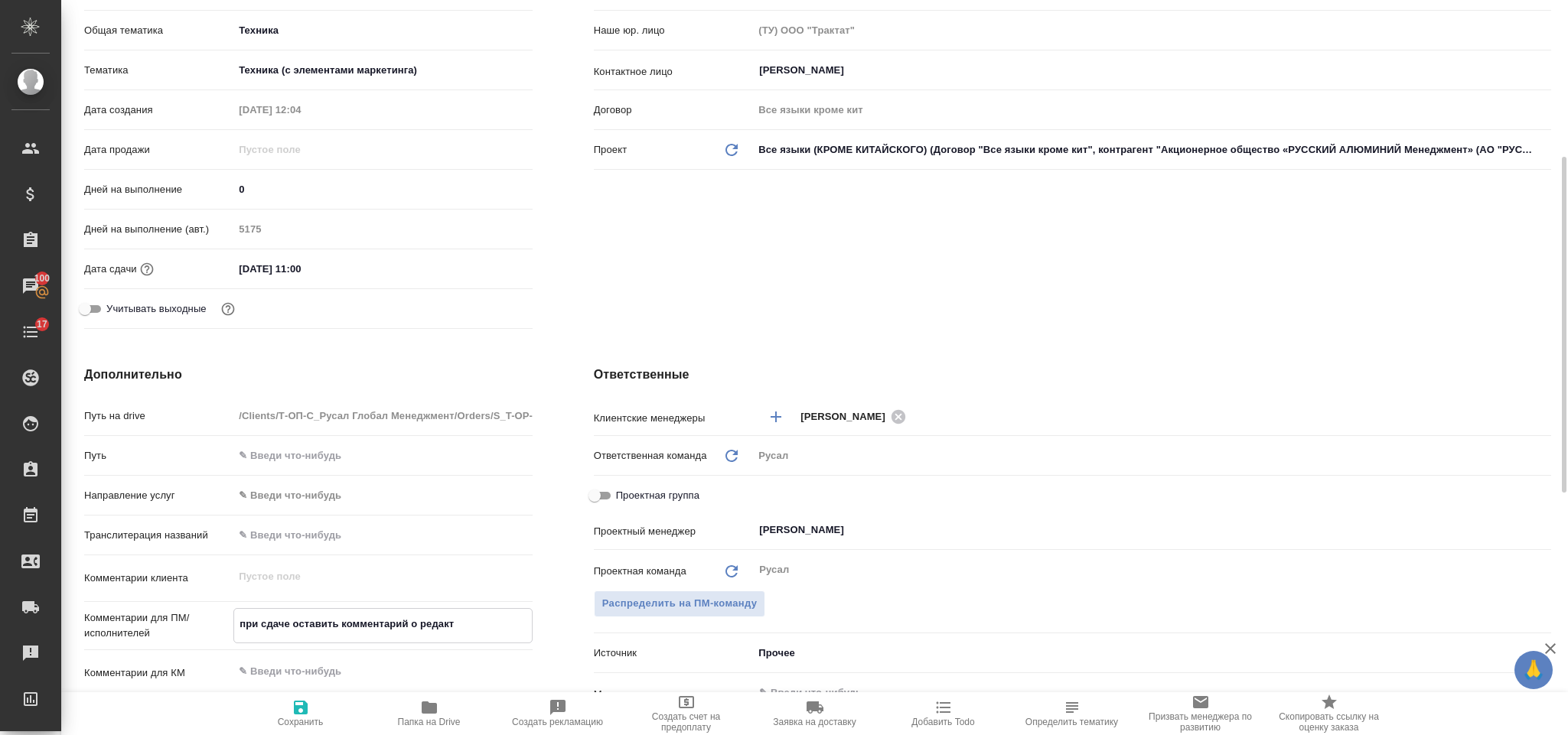
type textarea "при сдаче оставить комментарий о редакту"
type textarea "x"
type textarea "при сдаче оставить комментарий о редактуре"
type textarea "x"
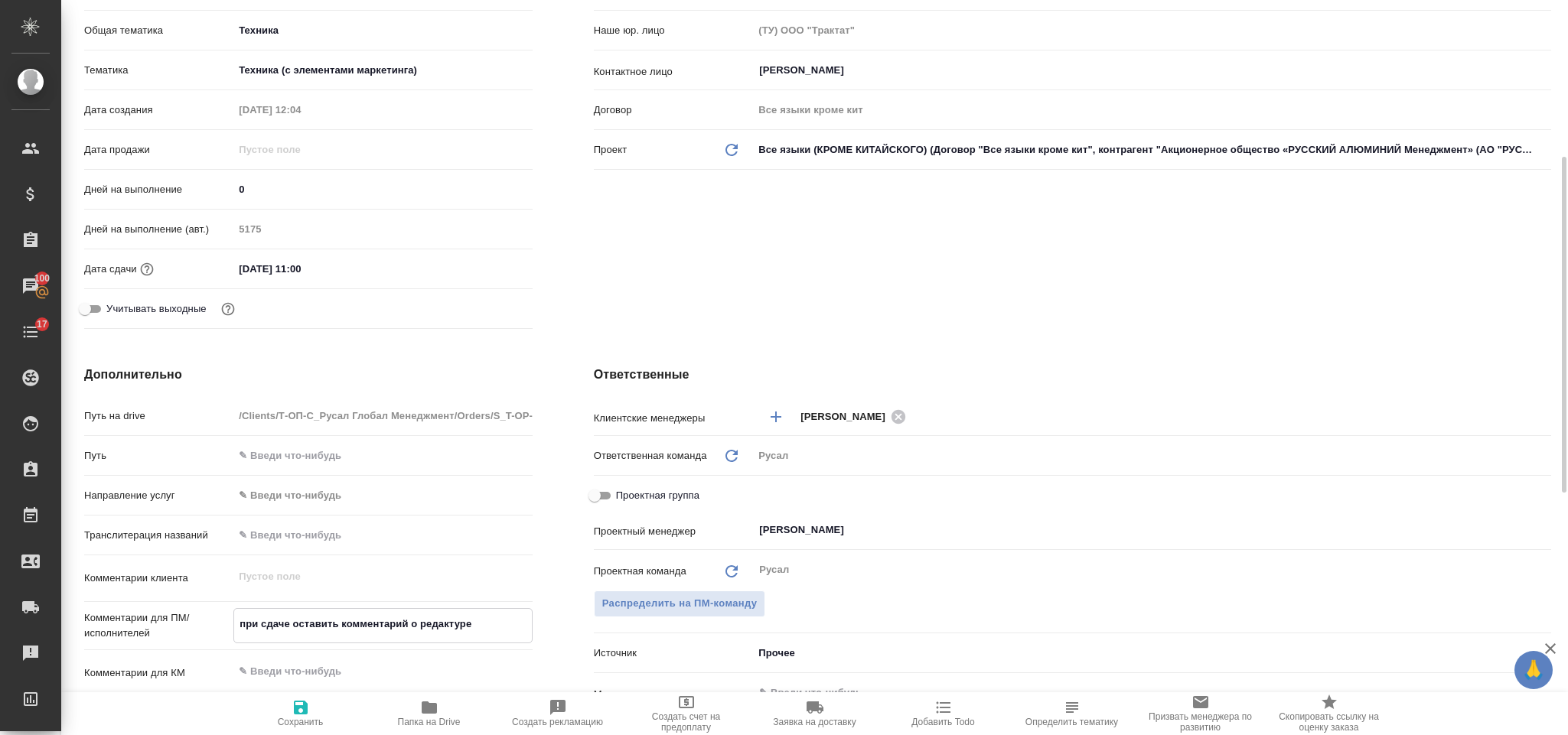
type textarea "x"
type textarea "при сдаче оставить комментарий о редактуре"
type textarea "x"
click at [325, 711] on span "Сохранить" at bounding box center [300, 713] width 110 height 29
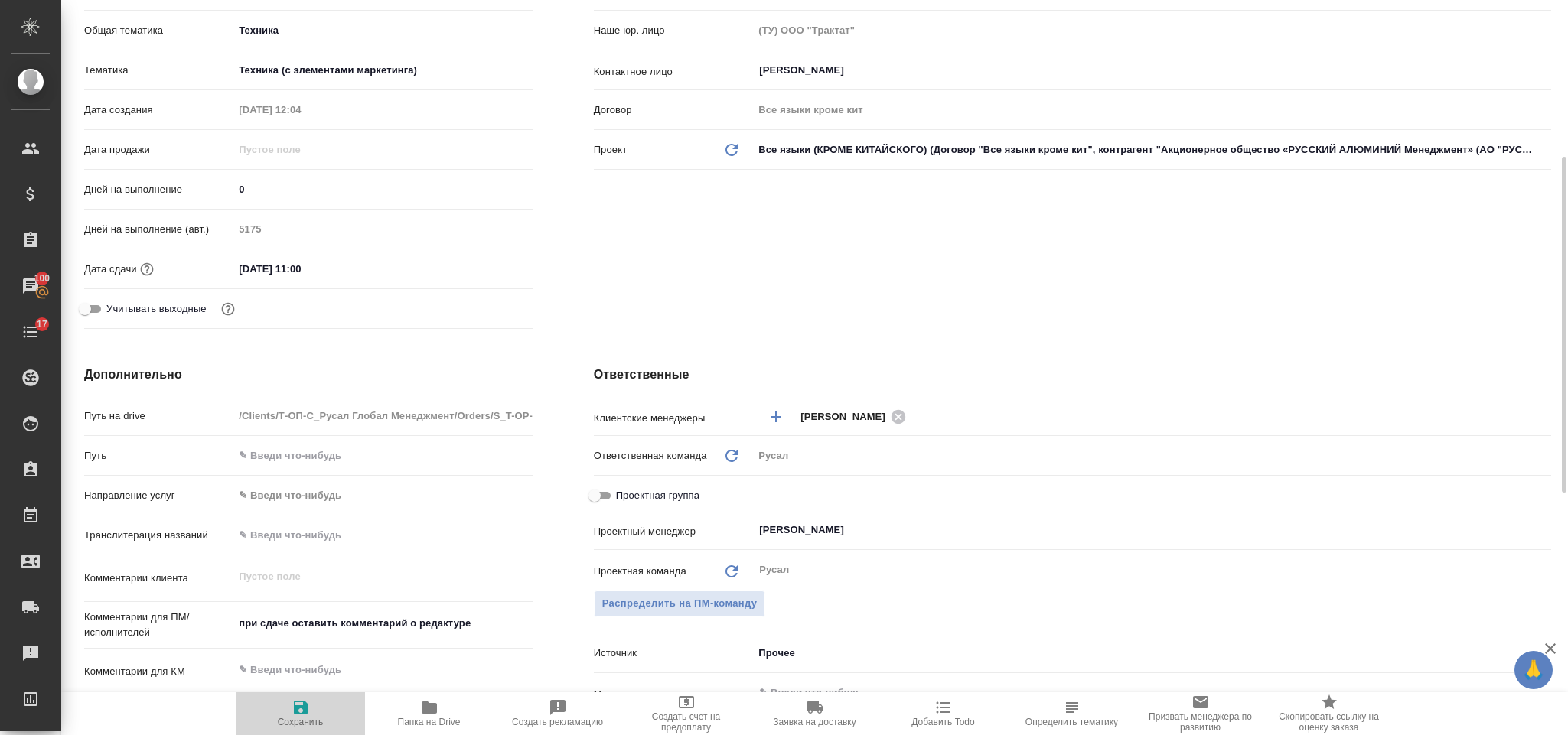
type textarea "x"
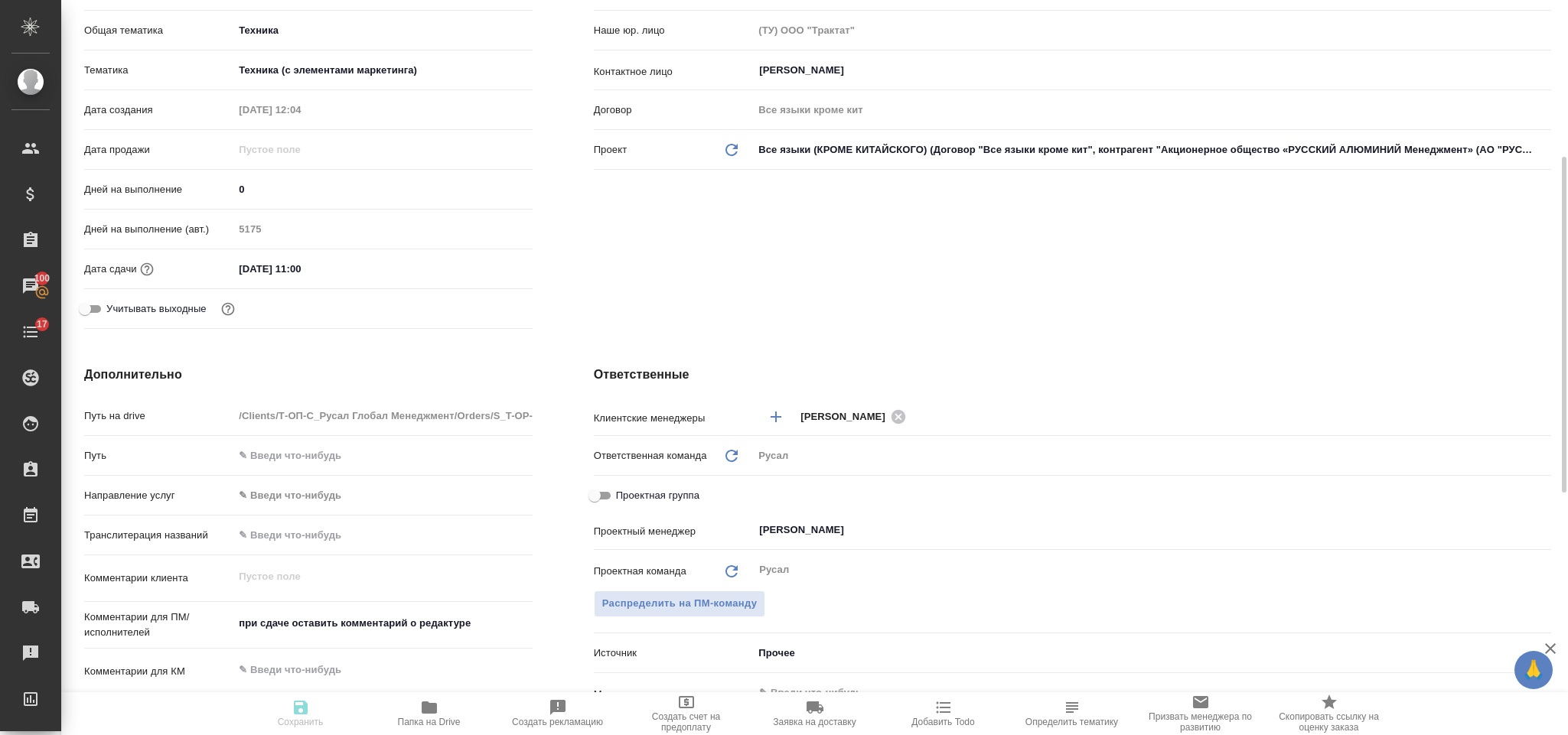
type textarea "x"
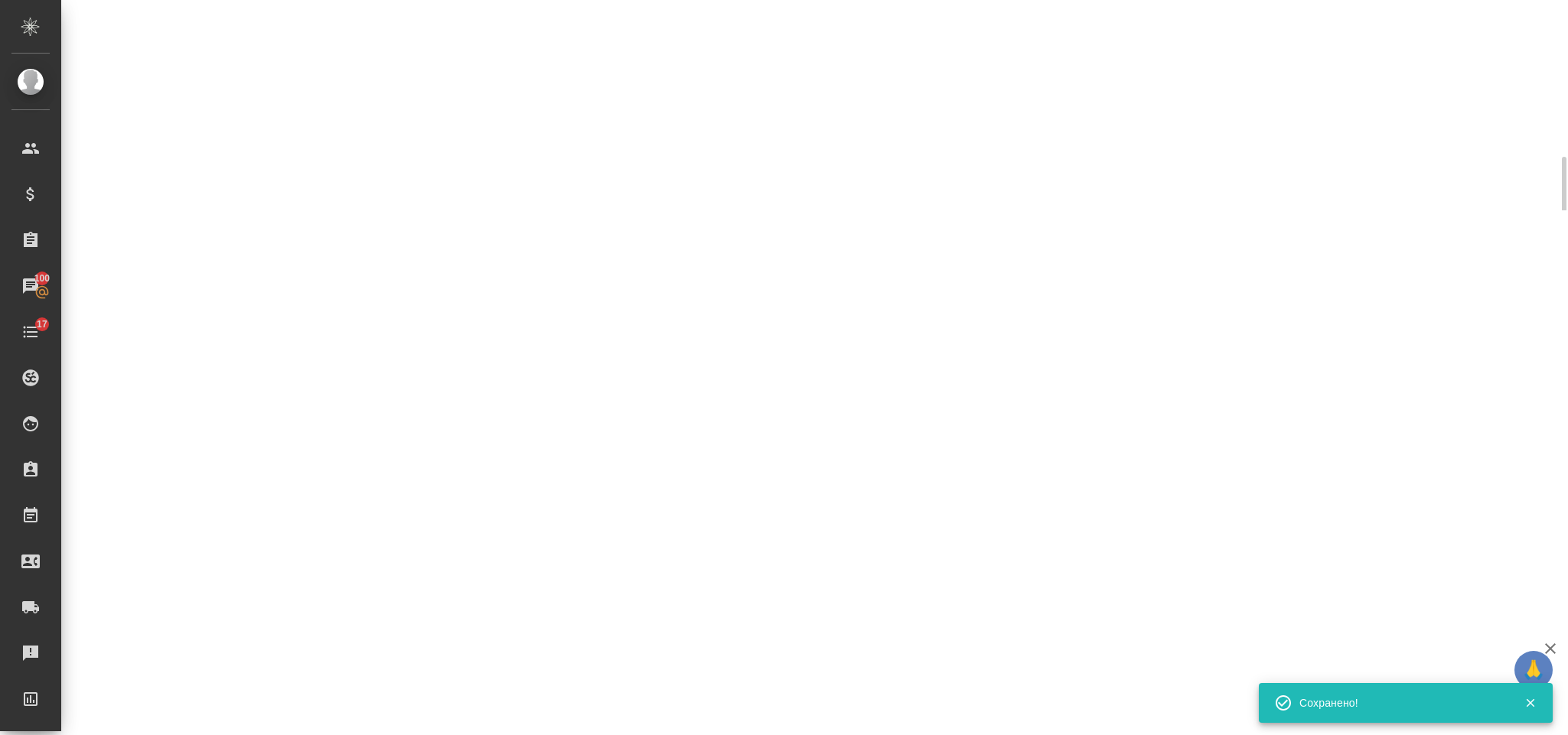
select select "RU"
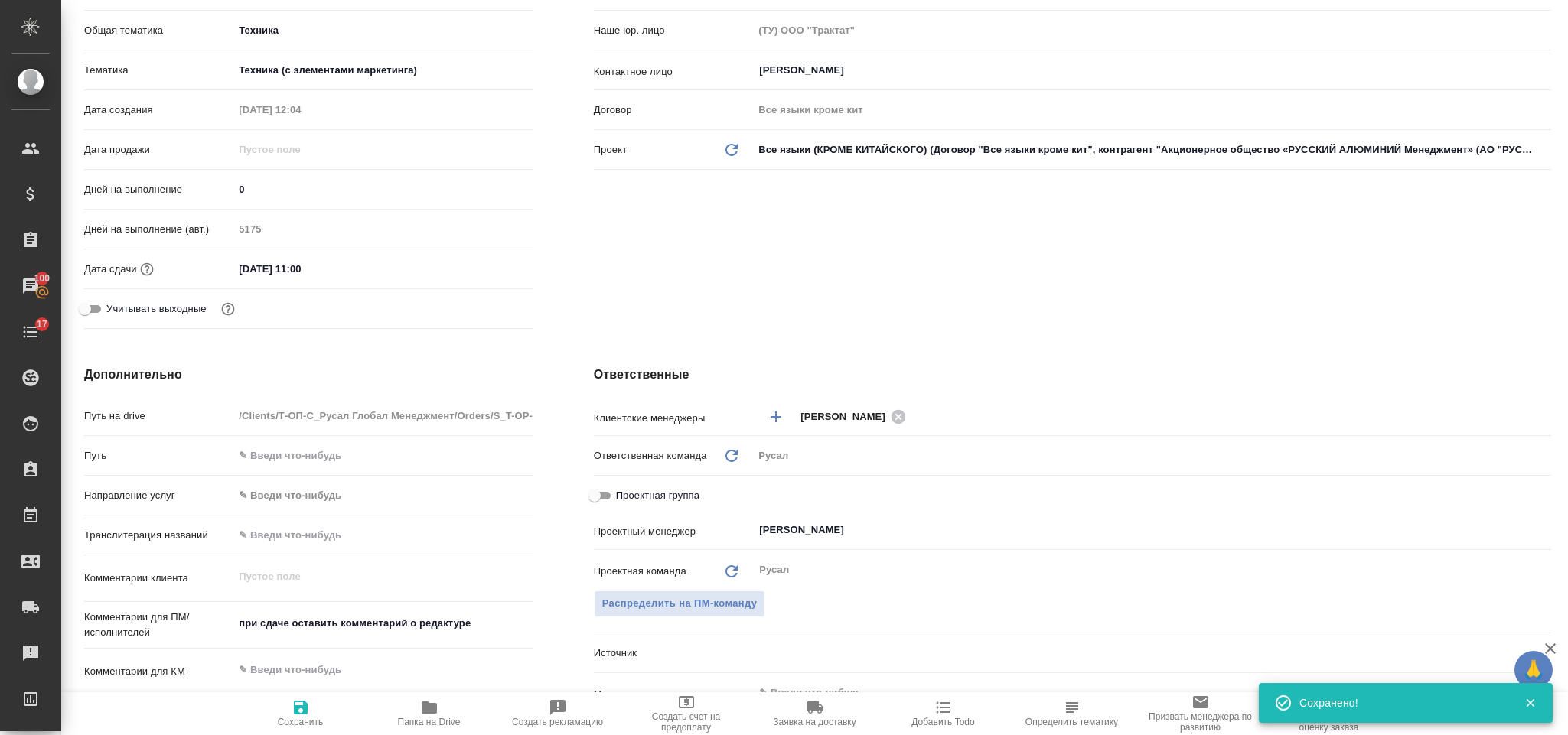
scroll to position [0, 0]
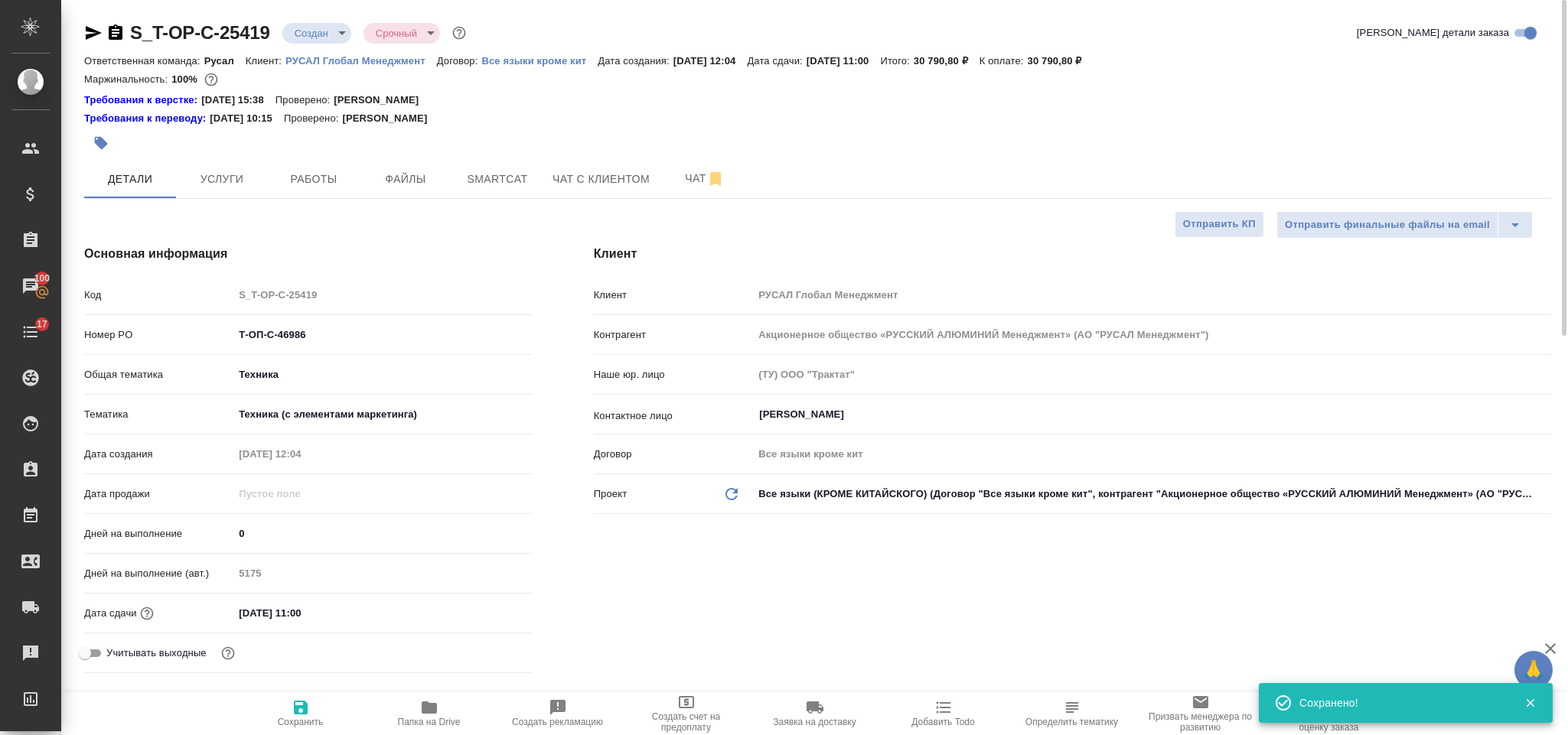
type textarea "x"
click at [111, 28] on icon "button" at bounding box center [115, 32] width 13 height 15
click at [94, 28] on icon "button" at bounding box center [93, 32] width 18 height 18
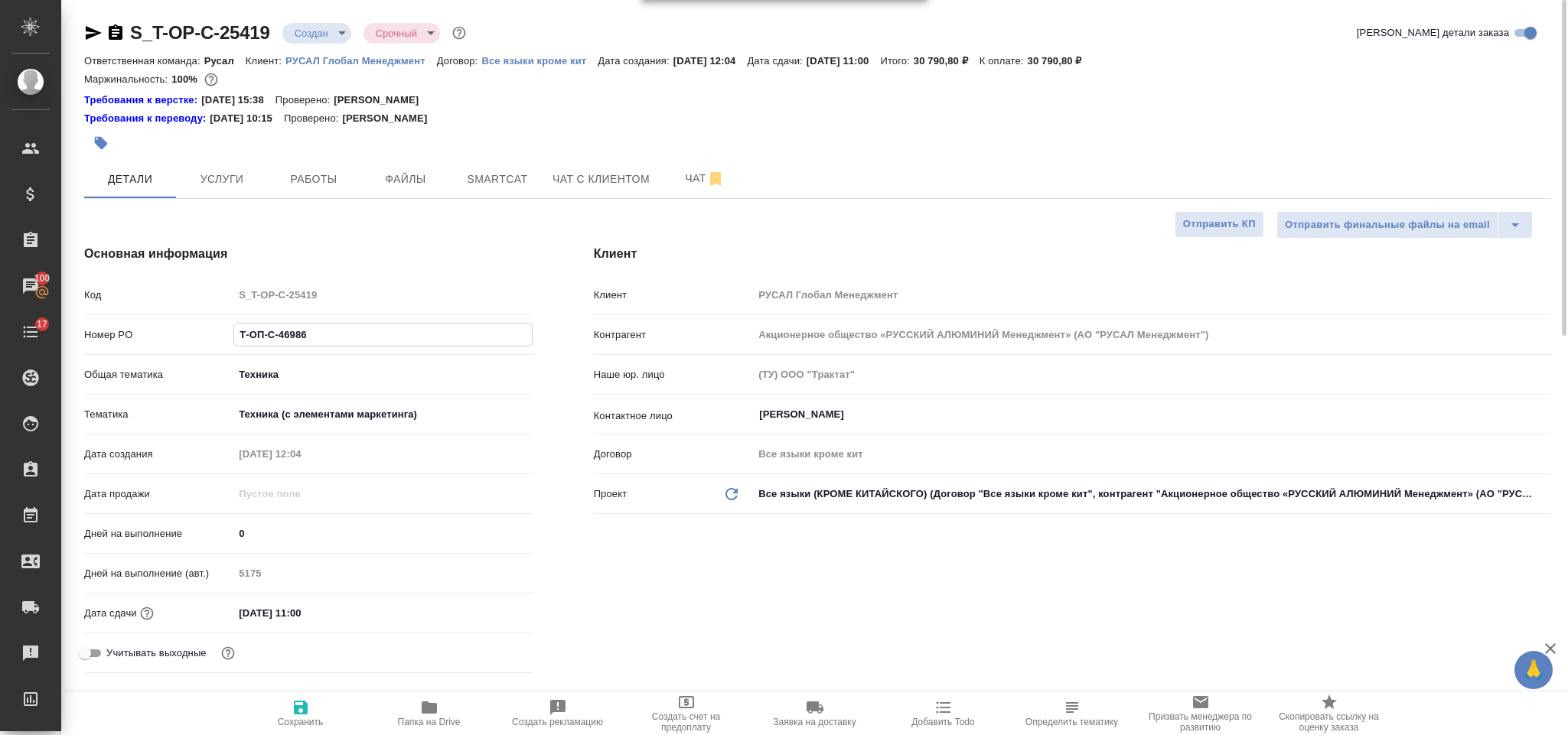
drag, startPoint x: 330, startPoint y: 333, endPoint x: 255, endPoint y: 340, distance: 75.3
click at [238, 331] on input "Т-ОП-С-46986" at bounding box center [383, 335] width 297 height 22
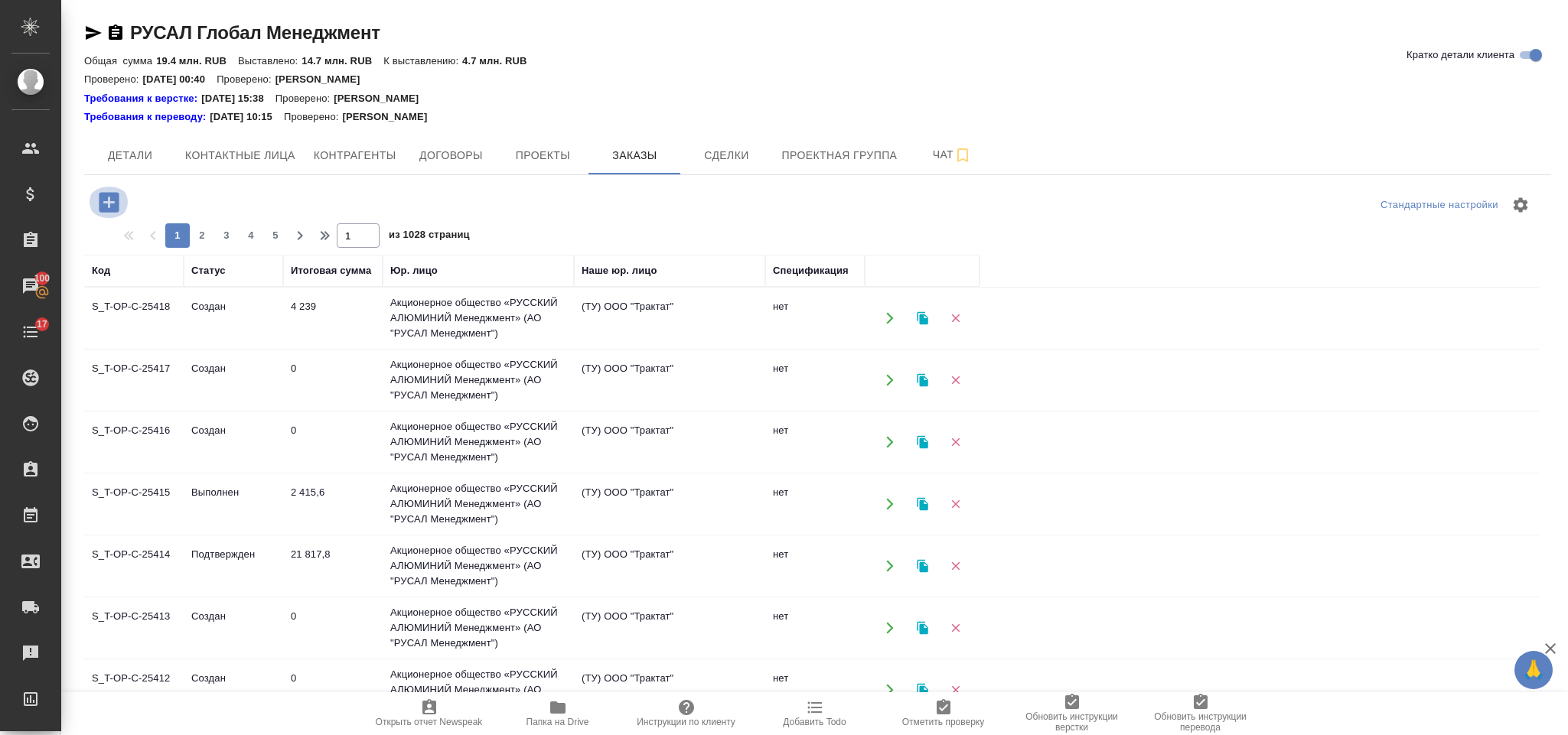
click at [113, 200] on icon "button" at bounding box center [109, 201] width 20 height 20
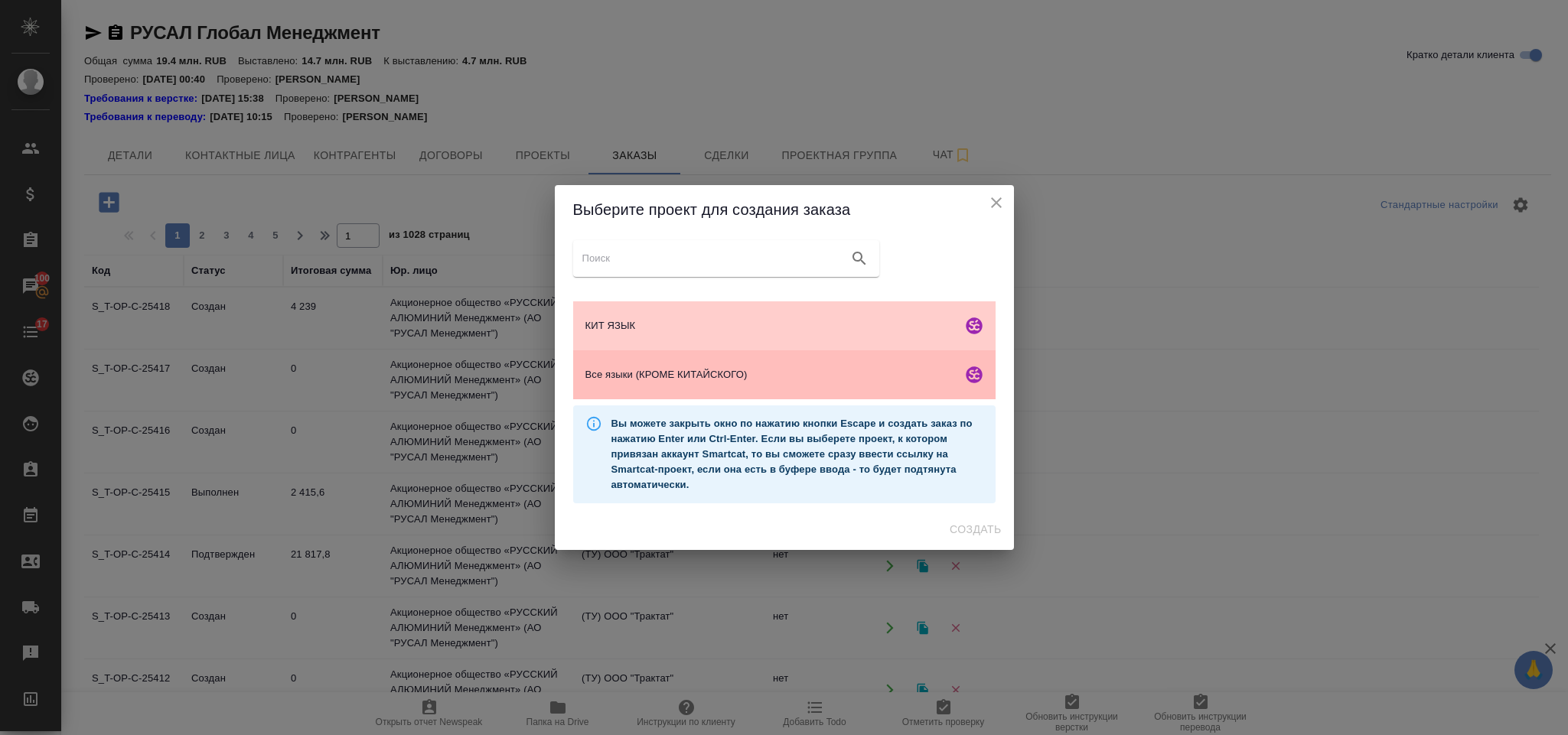
click at [650, 363] on div "Все языки (КРОМЕ КИТАЙСКОГО)" at bounding box center [784, 375] width 422 height 49
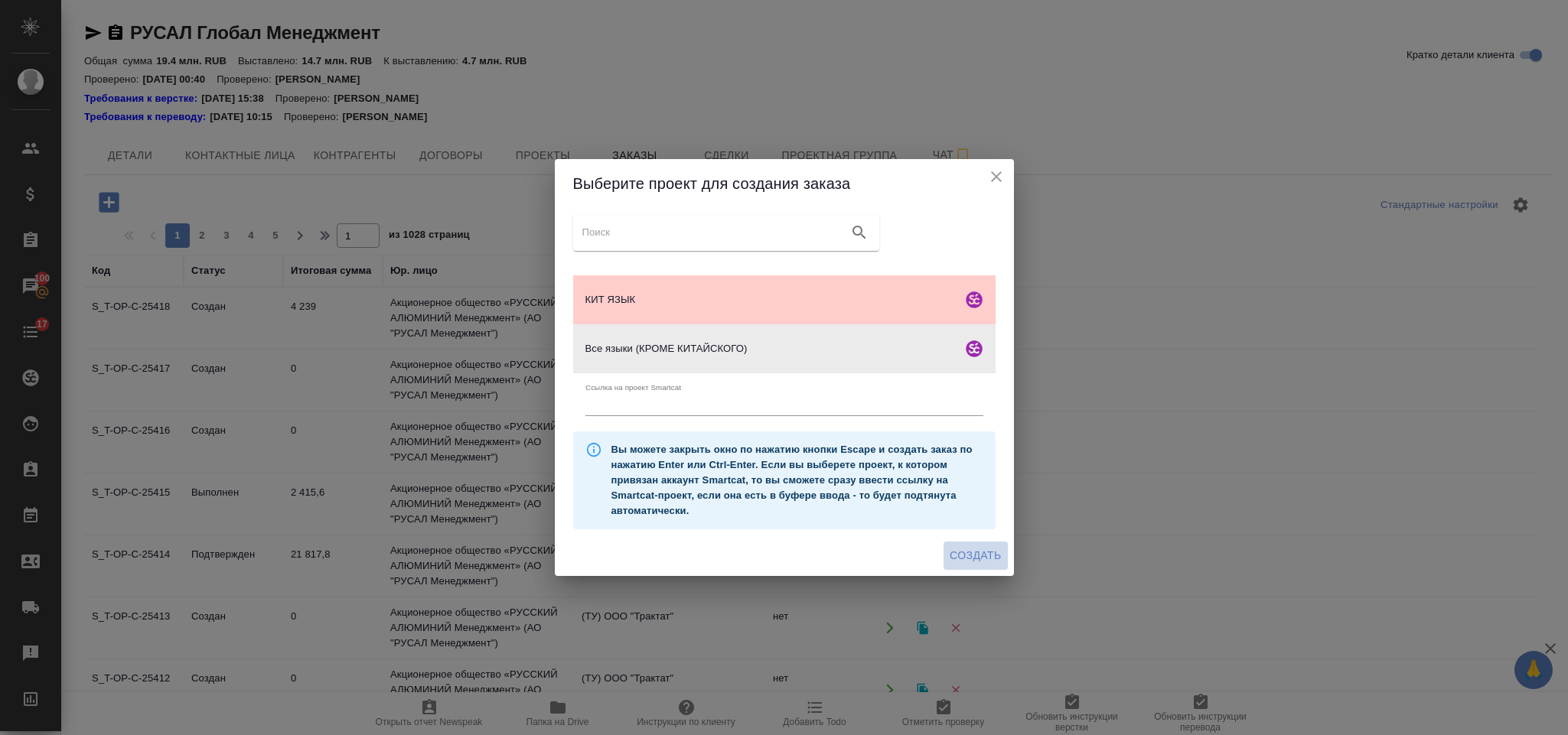
click at [970, 546] on span "Создать" at bounding box center [975, 556] width 52 height 19
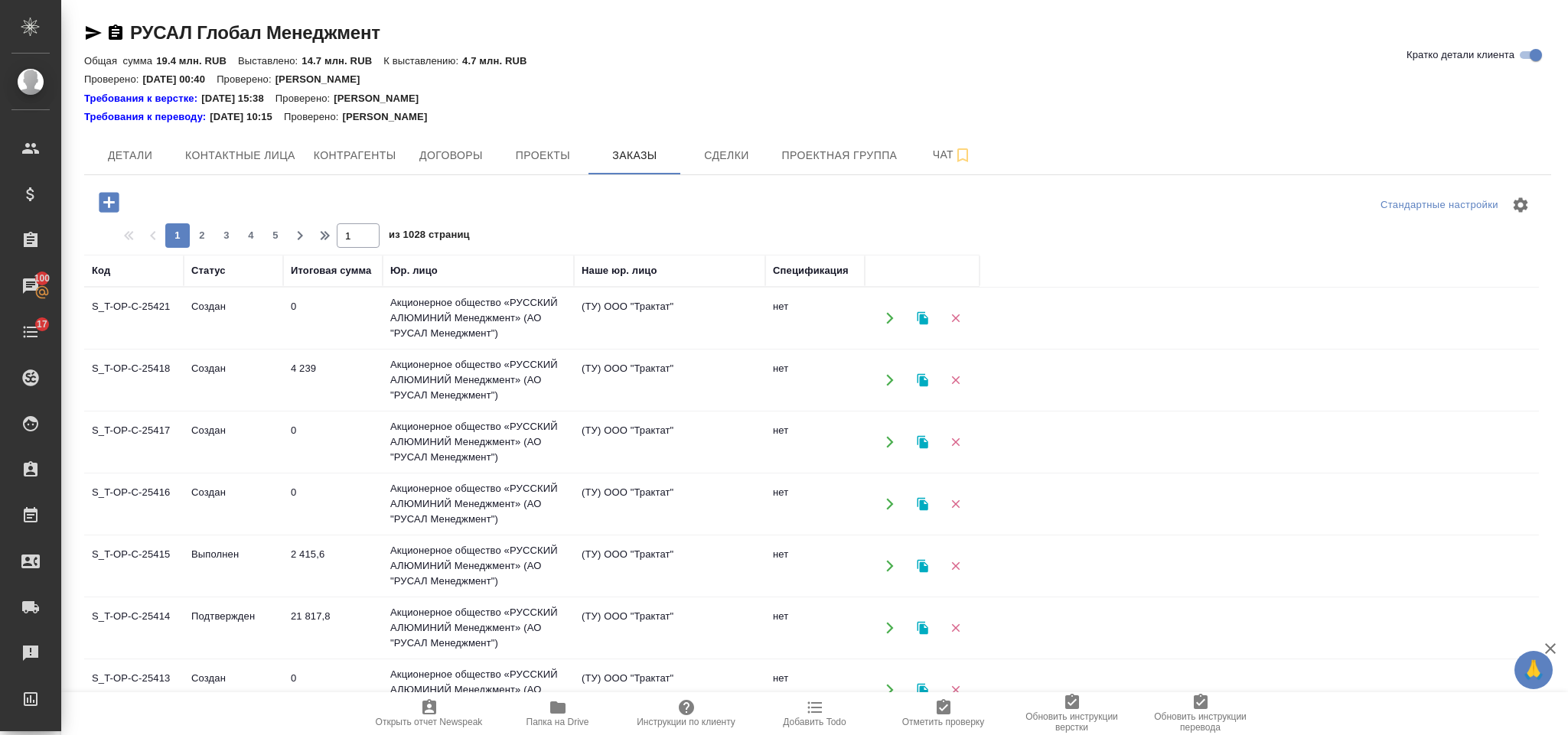
click at [104, 197] on icon "button" at bounding box center [109, 201] width 20 height 20
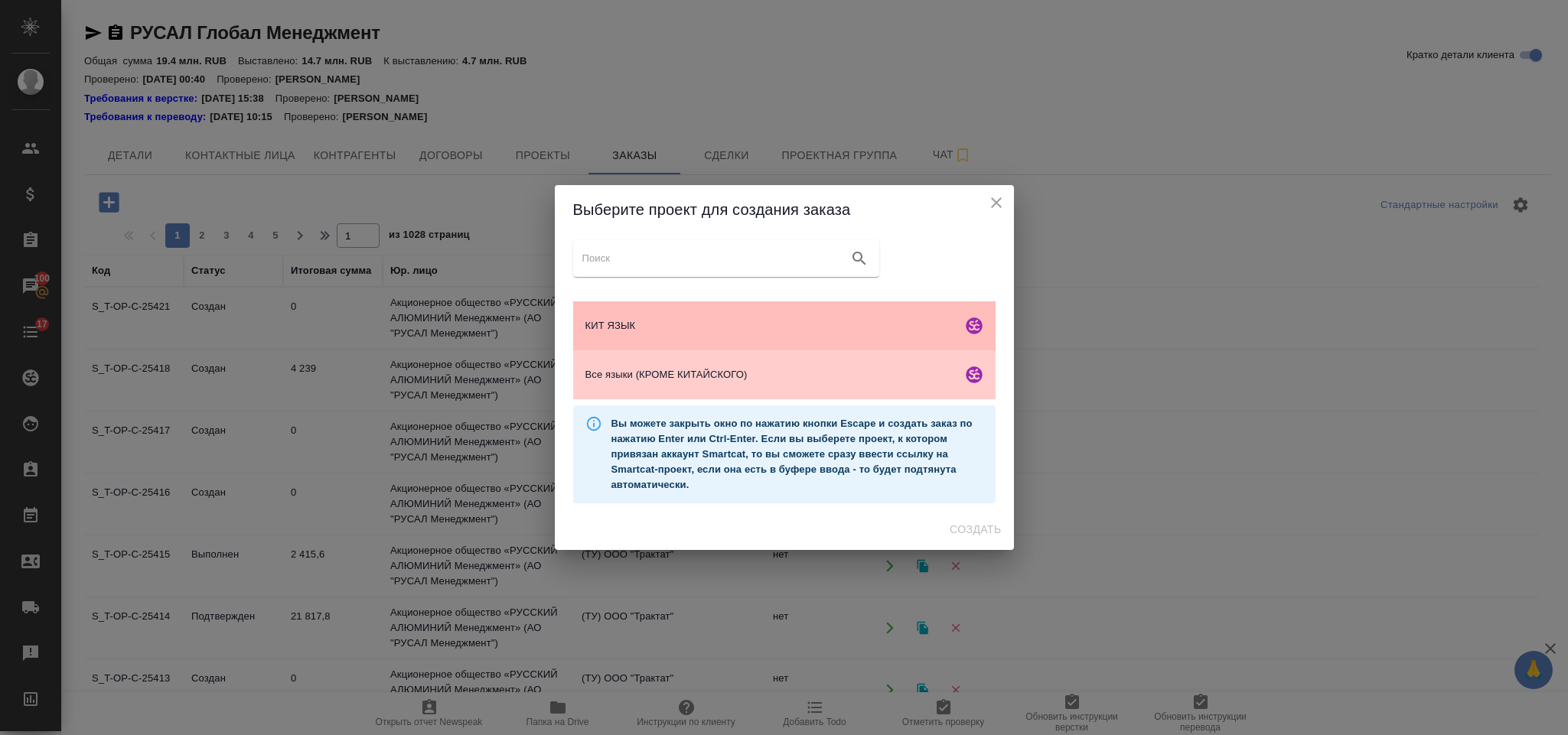
click at [749, 320] on span "КИТ ЯЗЫК" at bounding box center [771, 326] width 371 height 15
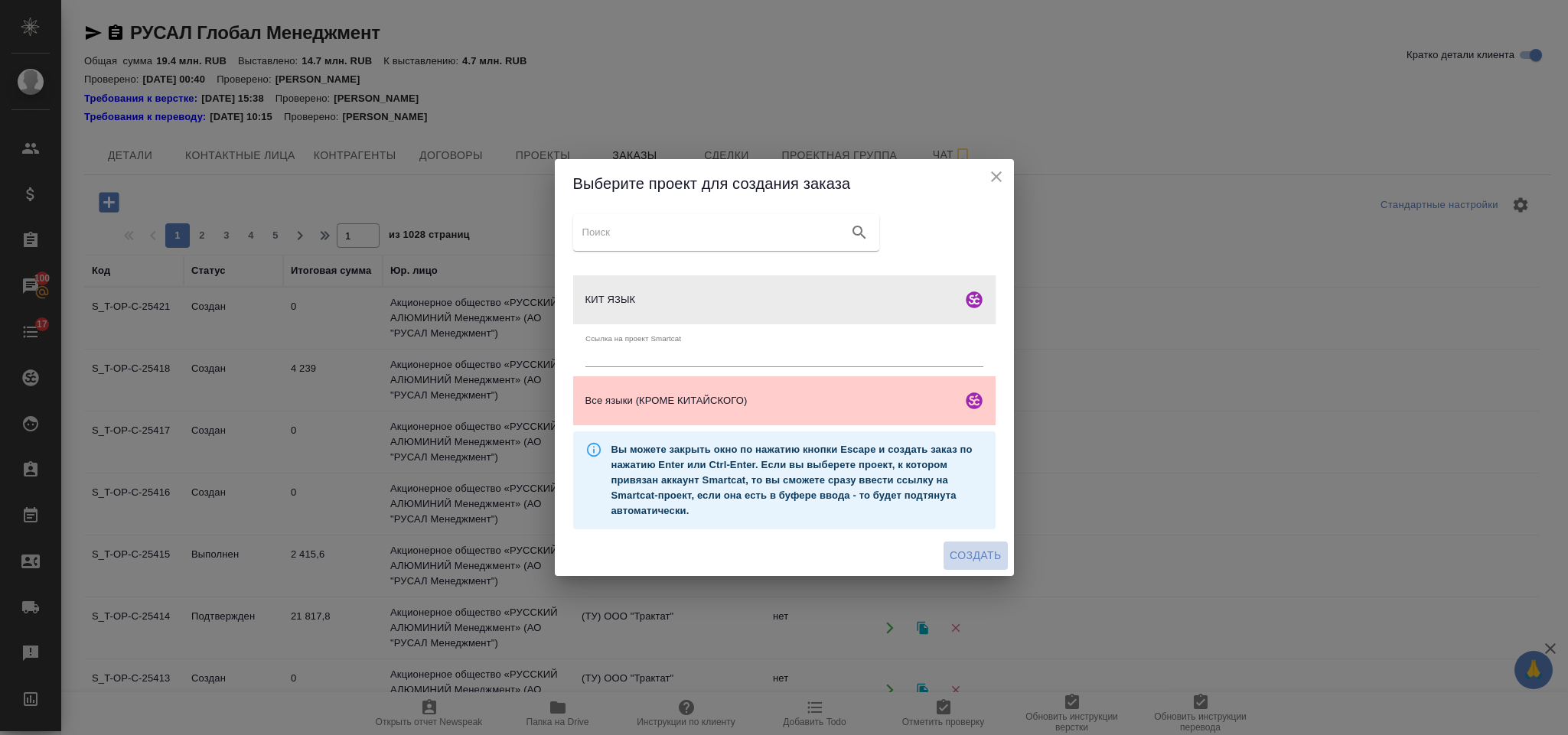
click at [948, 546] on button "Создать" at bounding box center [975, 556] width 63 height 29
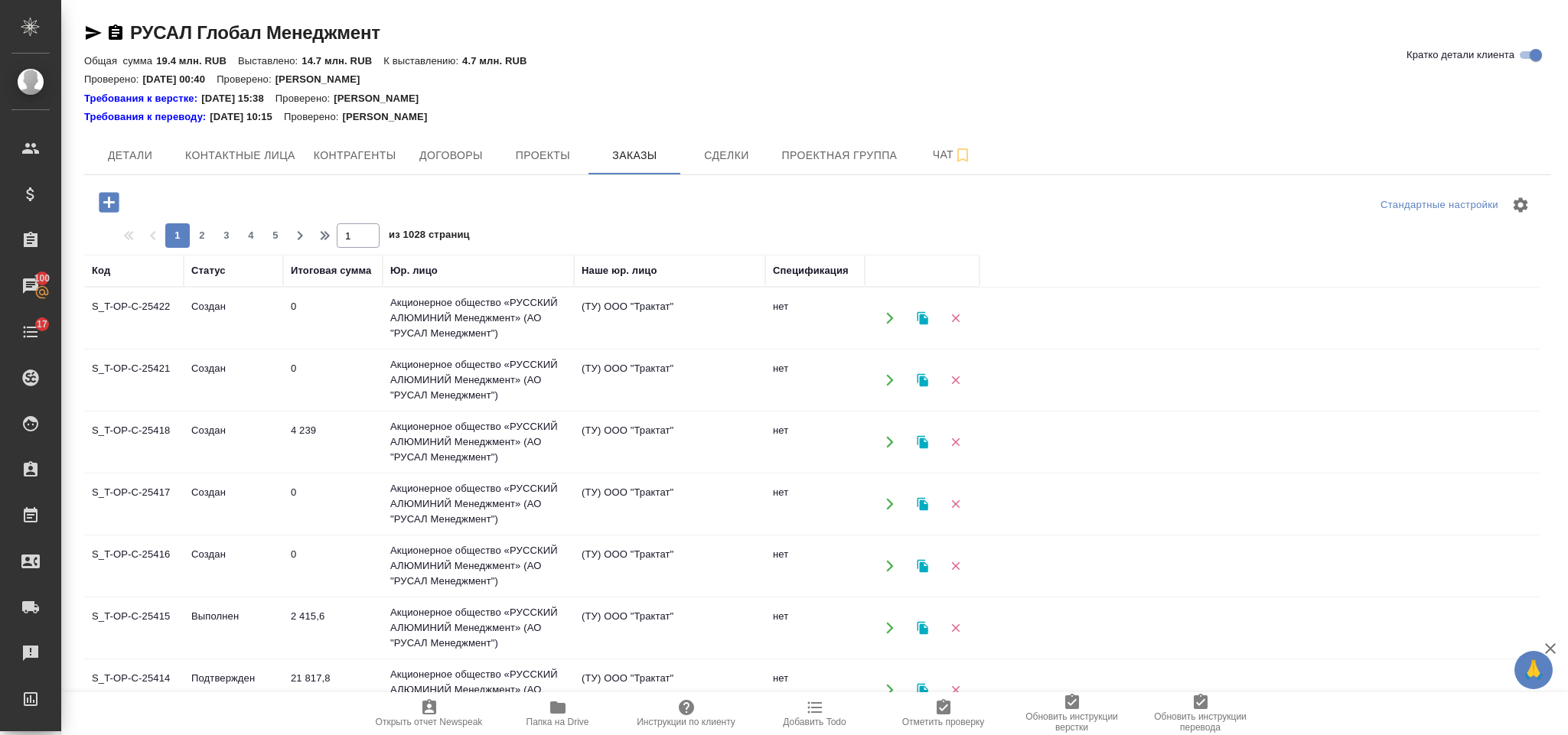
click at [113, 198] on icon "button" at bounding box center [109, 201] width 20 height 20
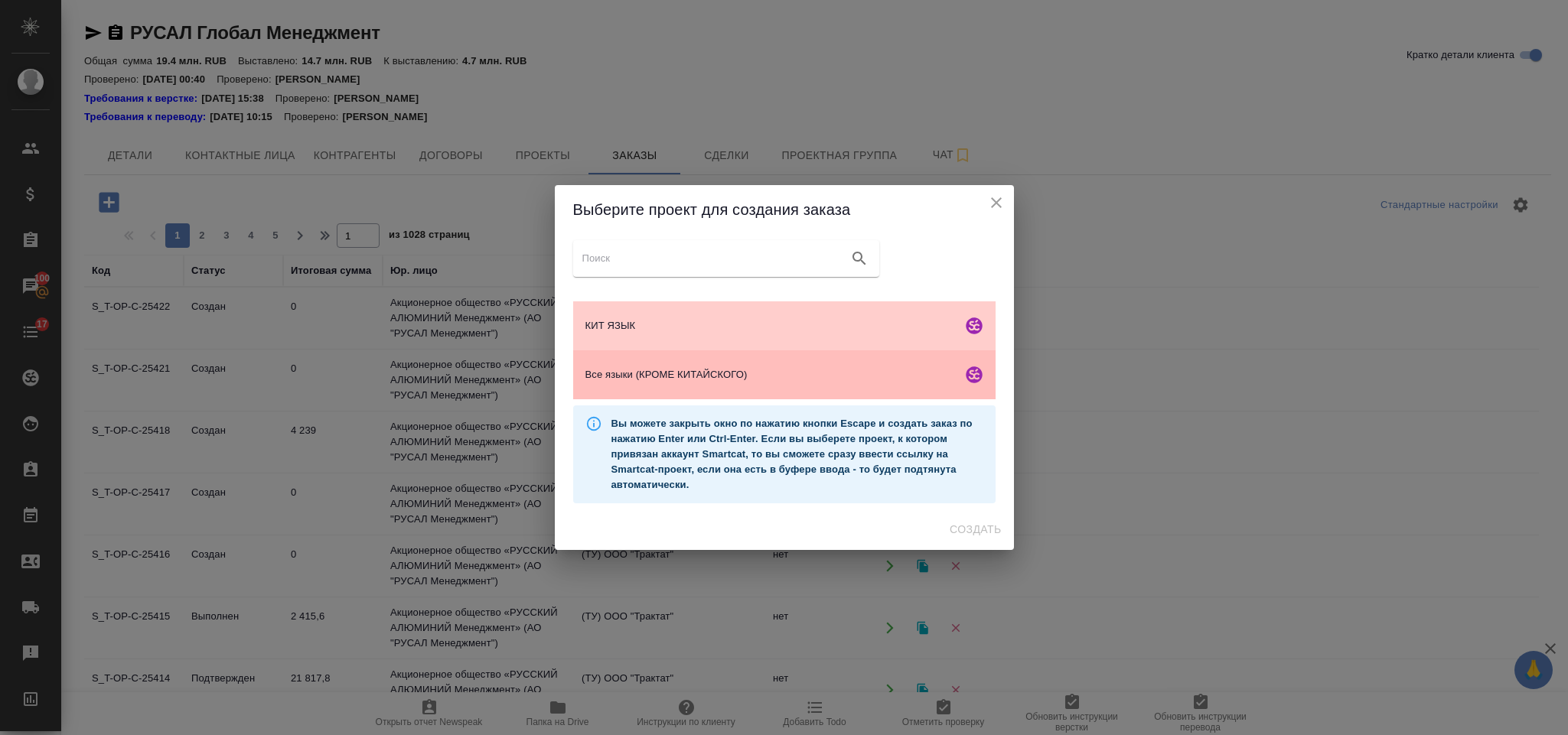
click at [716, 381] on span "Все языки (КРОМЕ КИТАЙСКОГО)" at bounding box center [771, 375] width 371 height 15
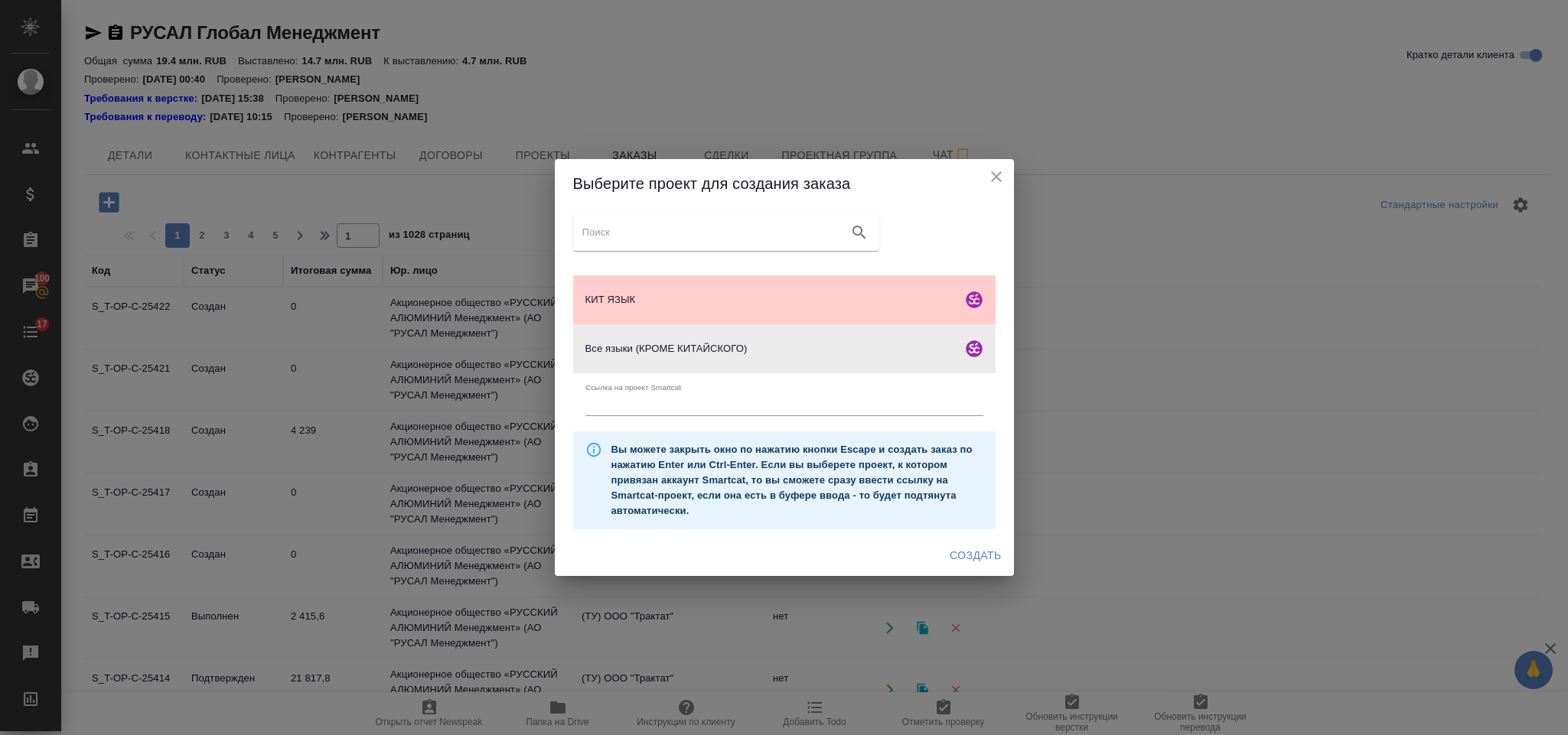
click at [954, 563] on span "Создать" at bounding box center [975, 556] width 52 height 19
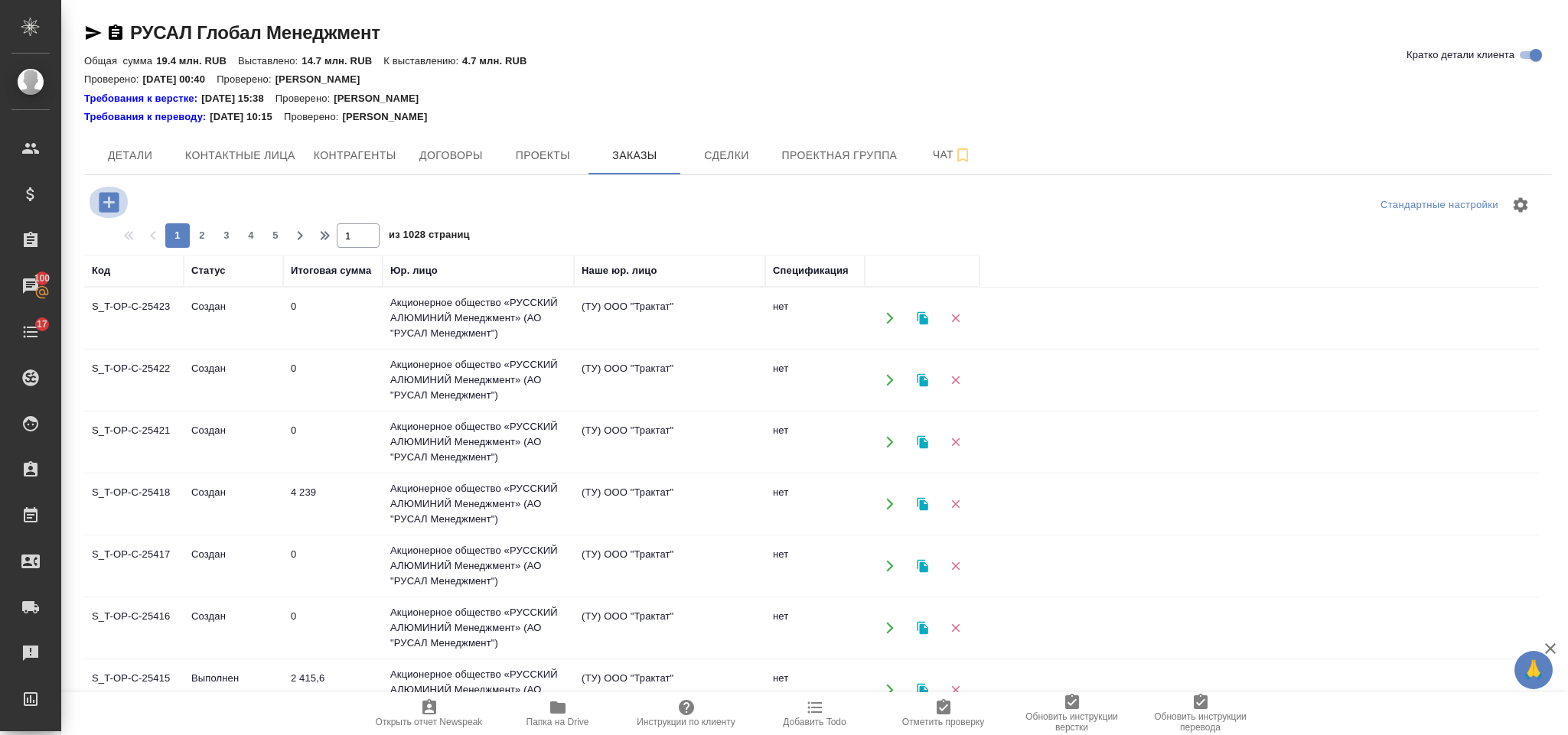
click at [118, 208] on icon "button" at bounding box center [109, 201] width 20 height 20
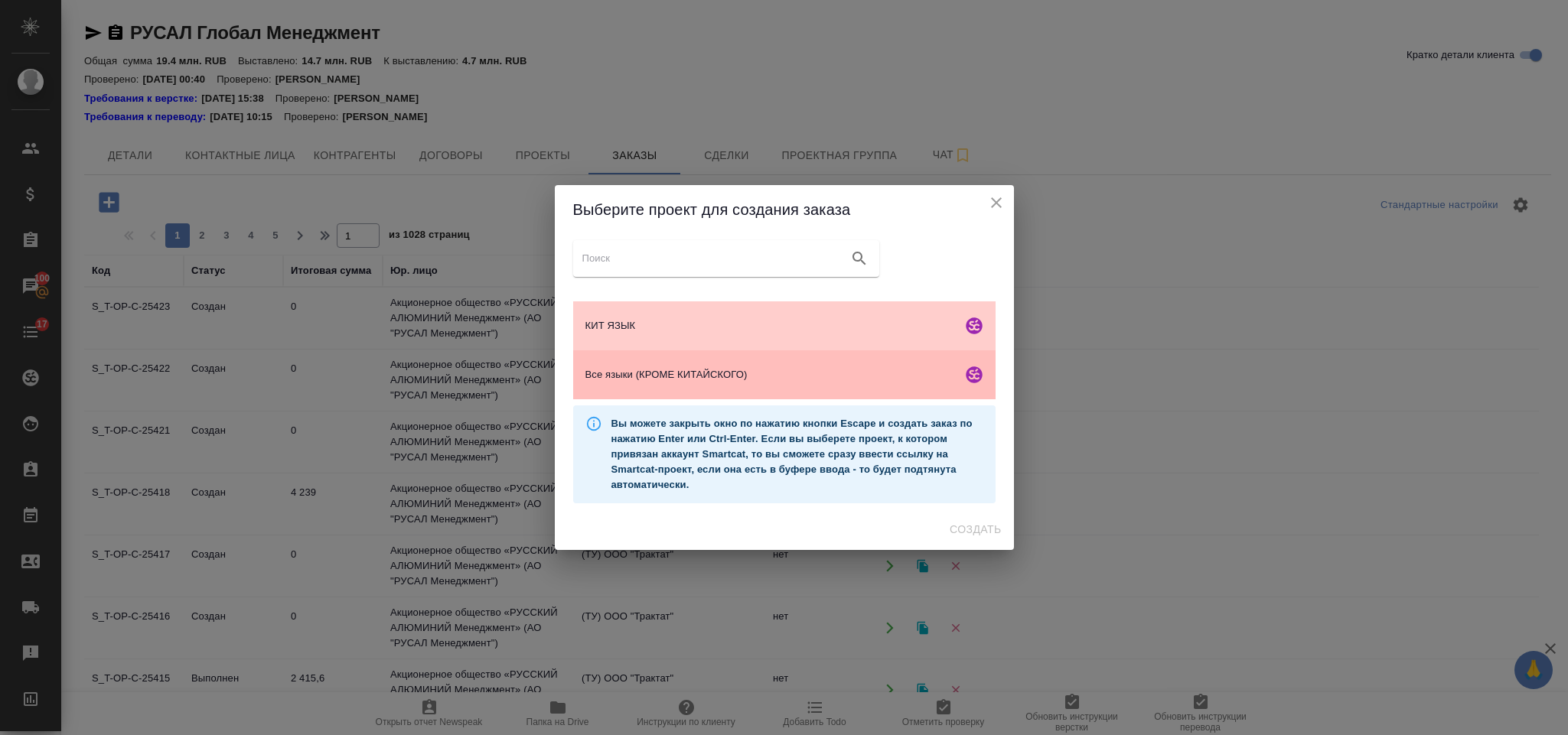
click at [646, 366] on div "Все языки (КРОМЕ КИТАЙСКОГО)" at bounding box center [784, 375] width 422 height 49
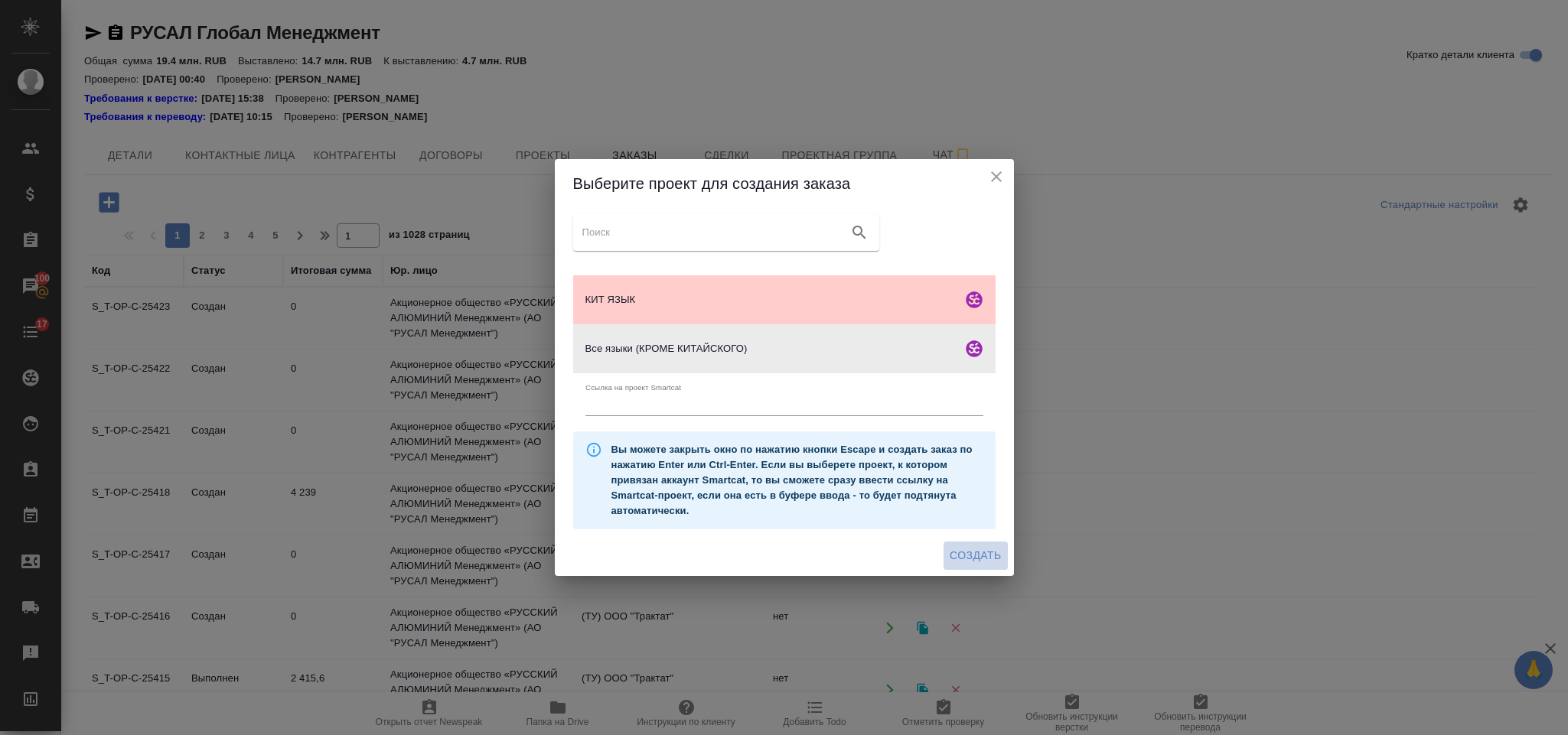
click at [962, 558] on span "Создать" at bounding box center [975, 556] width 52 height 19
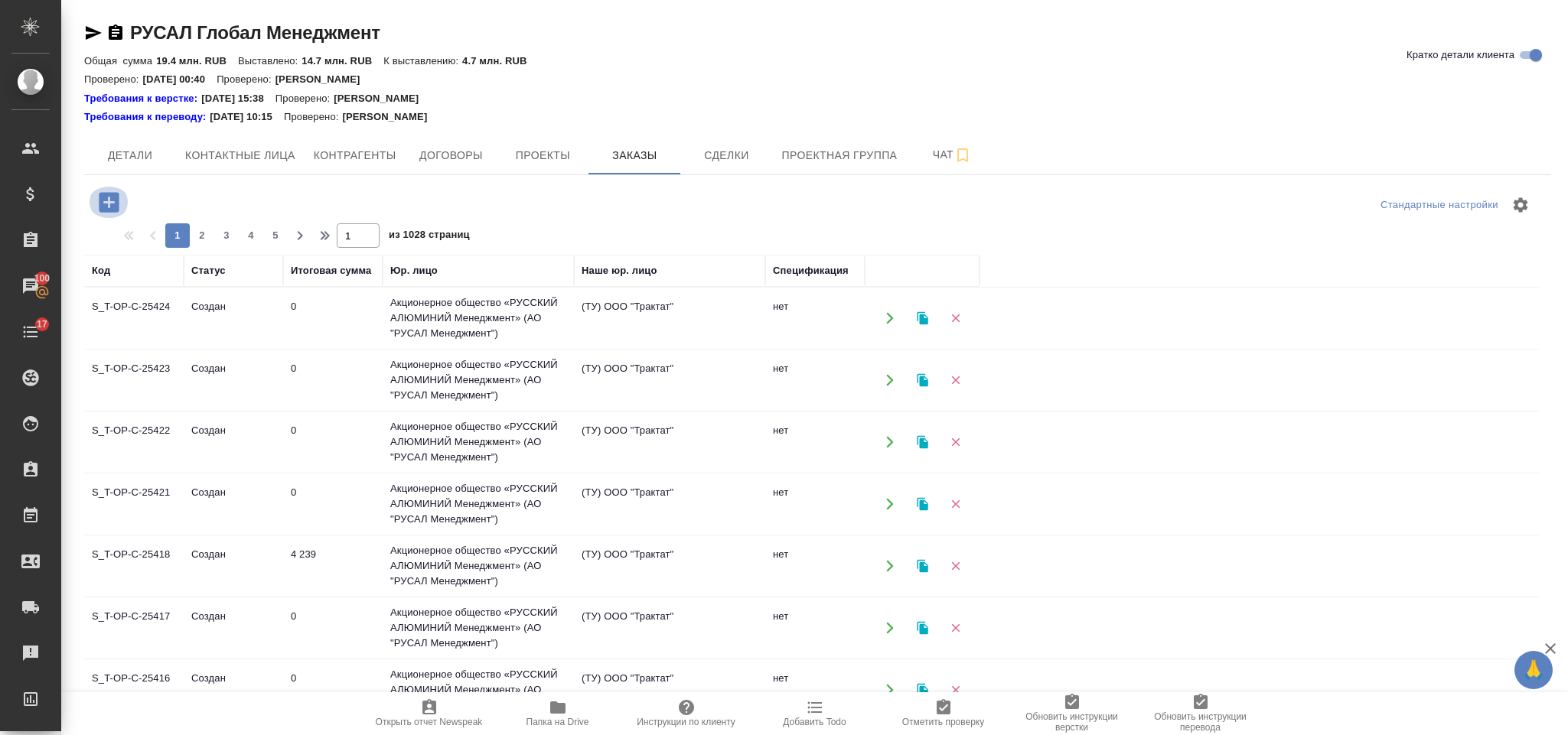
click at [113, 205] on icon "button" at bounding box center [109, 201] width 20 height 20
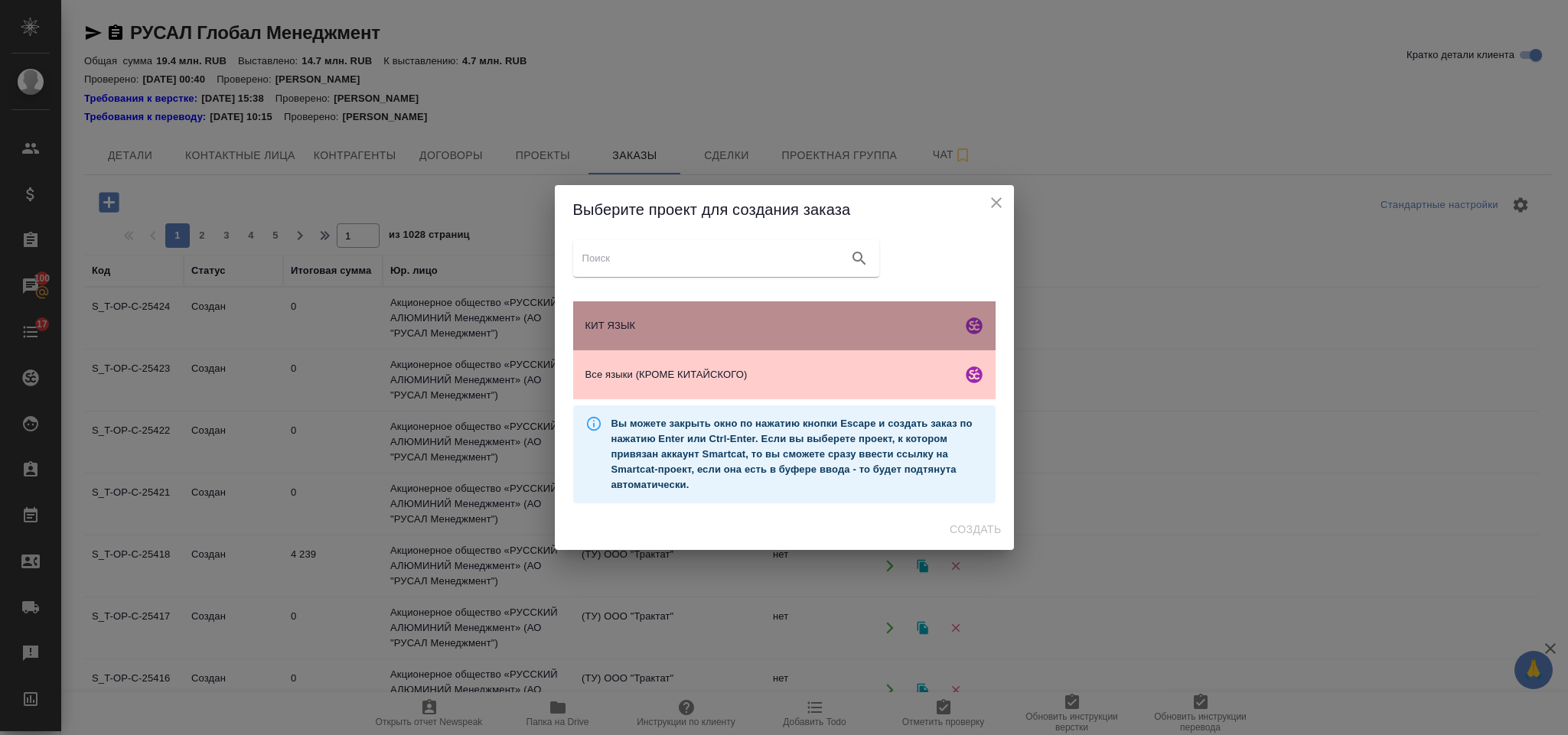
click at [722, 313] on div "КИТ ЯЗЫК" at bounding box center [784, 326] width 422 height 49
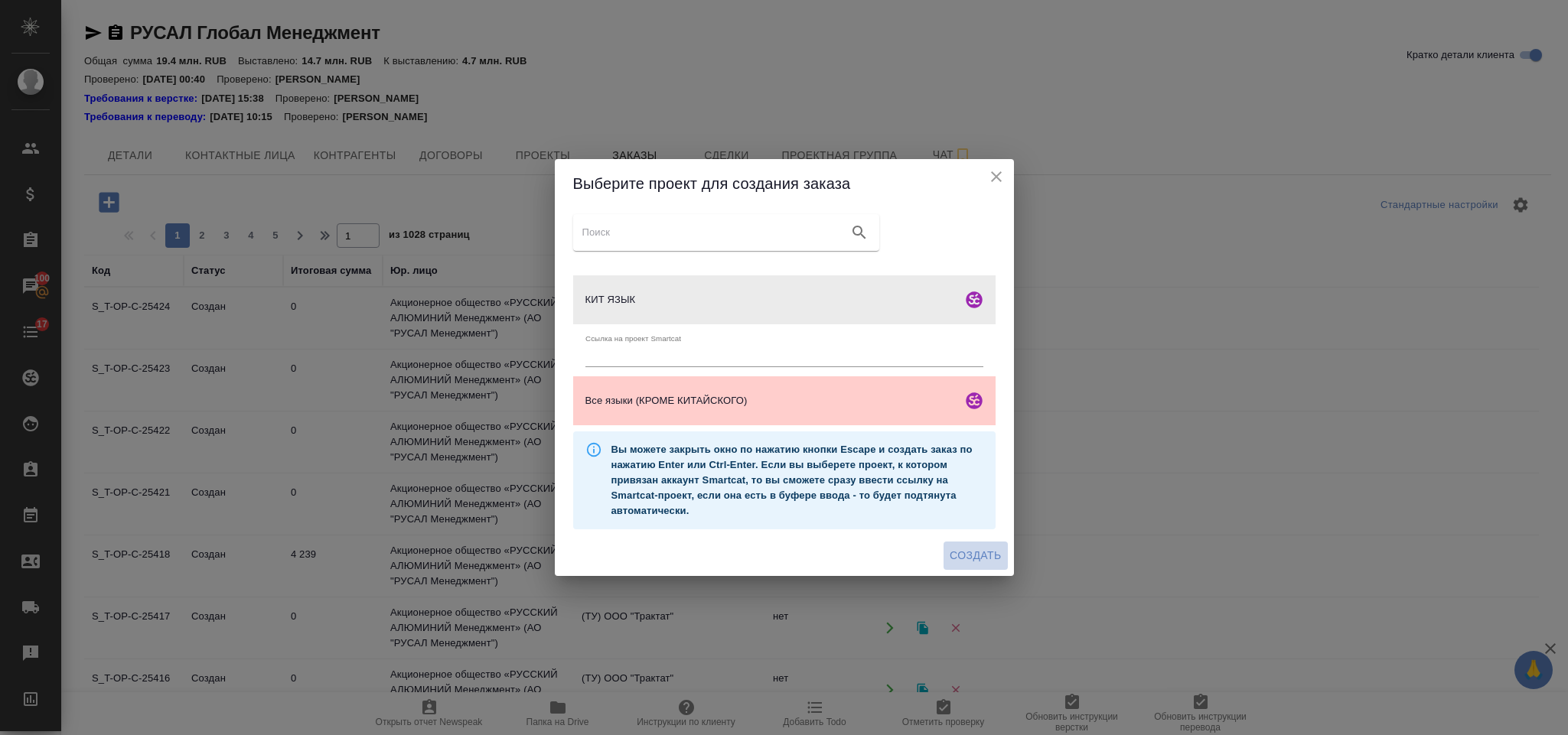
click at [963, 562] on span "Создать" at bounding box center [975, 556] width 52 height 19
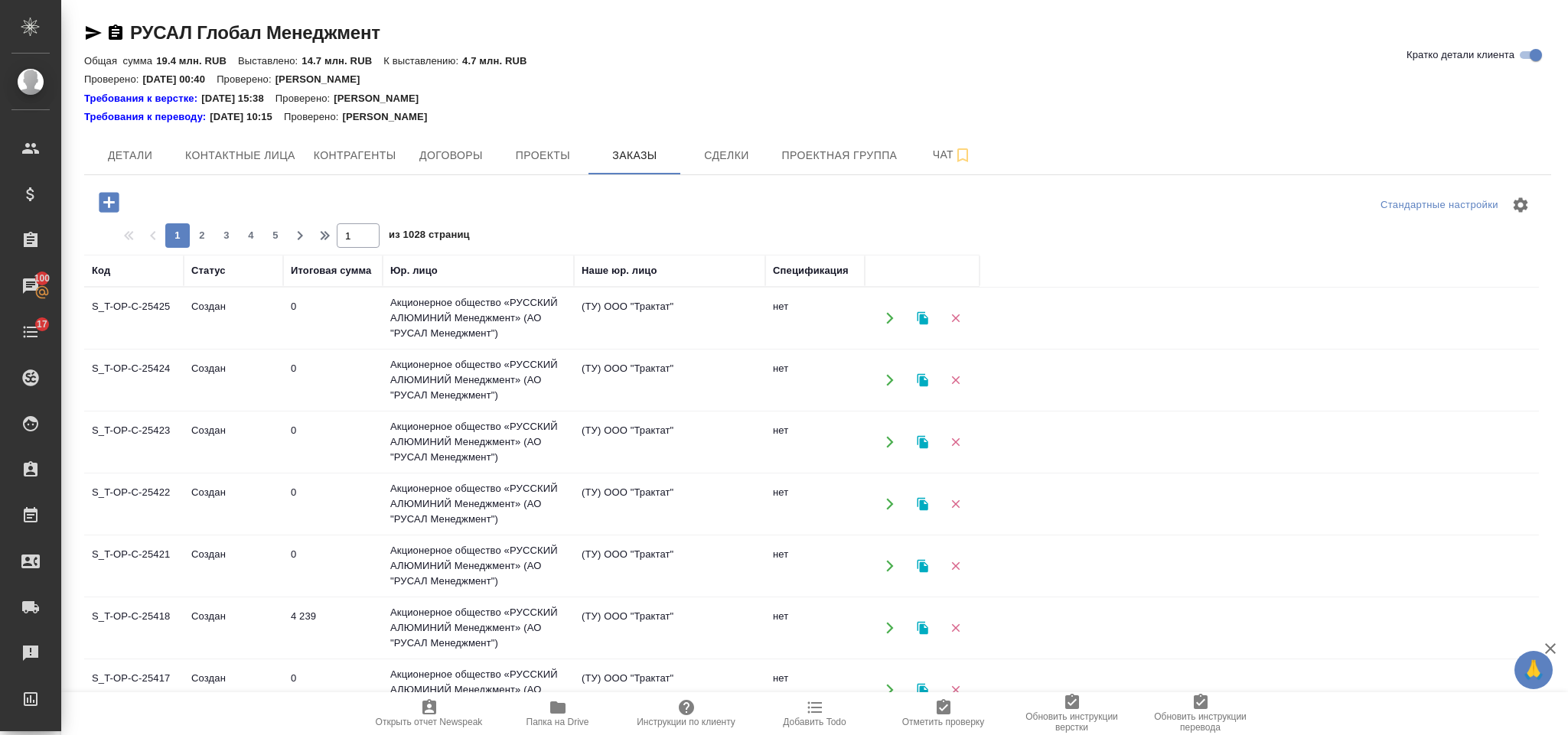
click at [120, 197] on icon "button" at bounding box center [109, 203] width 27 height 27
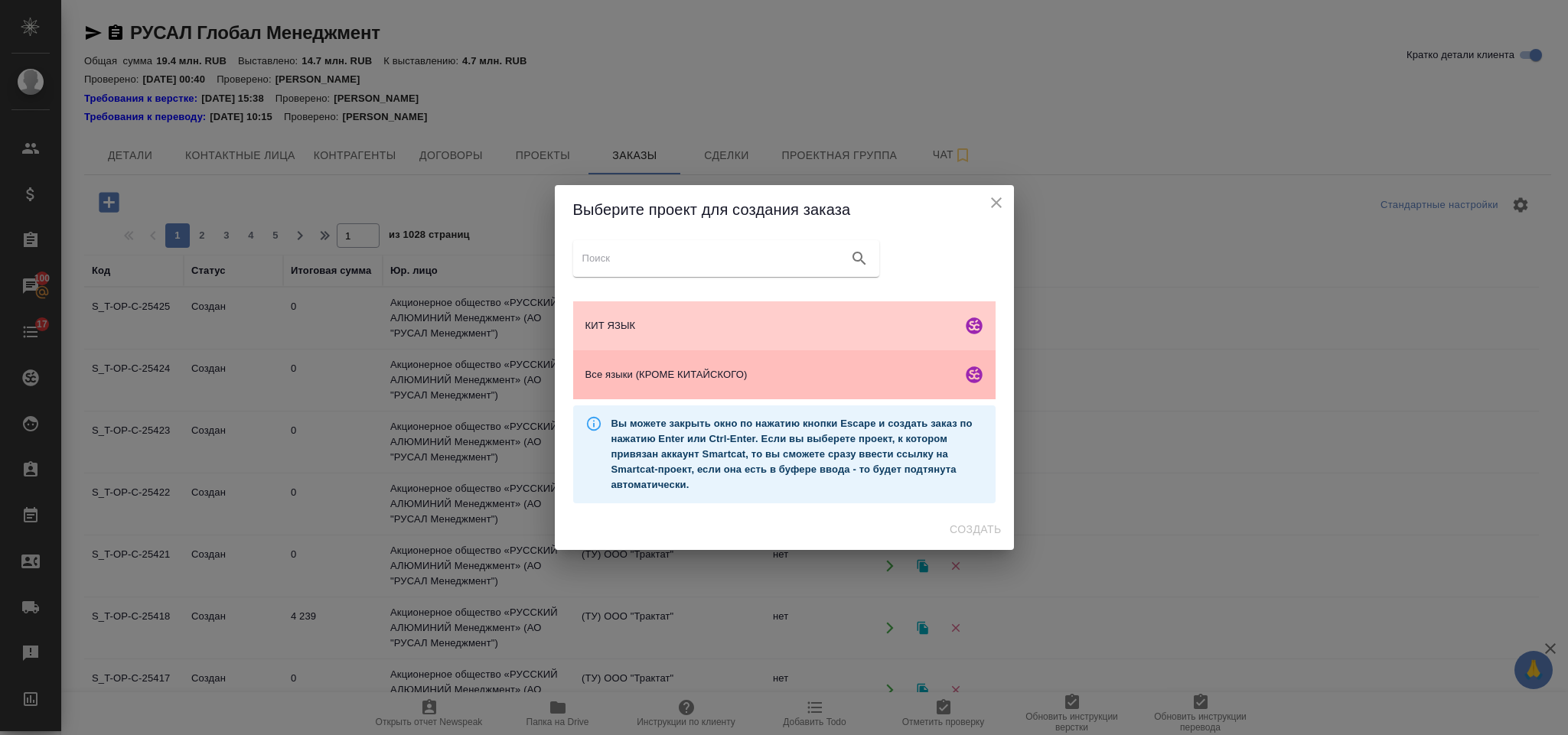
click at [646, 360] on div "Все языки (КРОМЕ КИТАЙСКОГО)" at bounding box center [784, 375] width 422 height 49
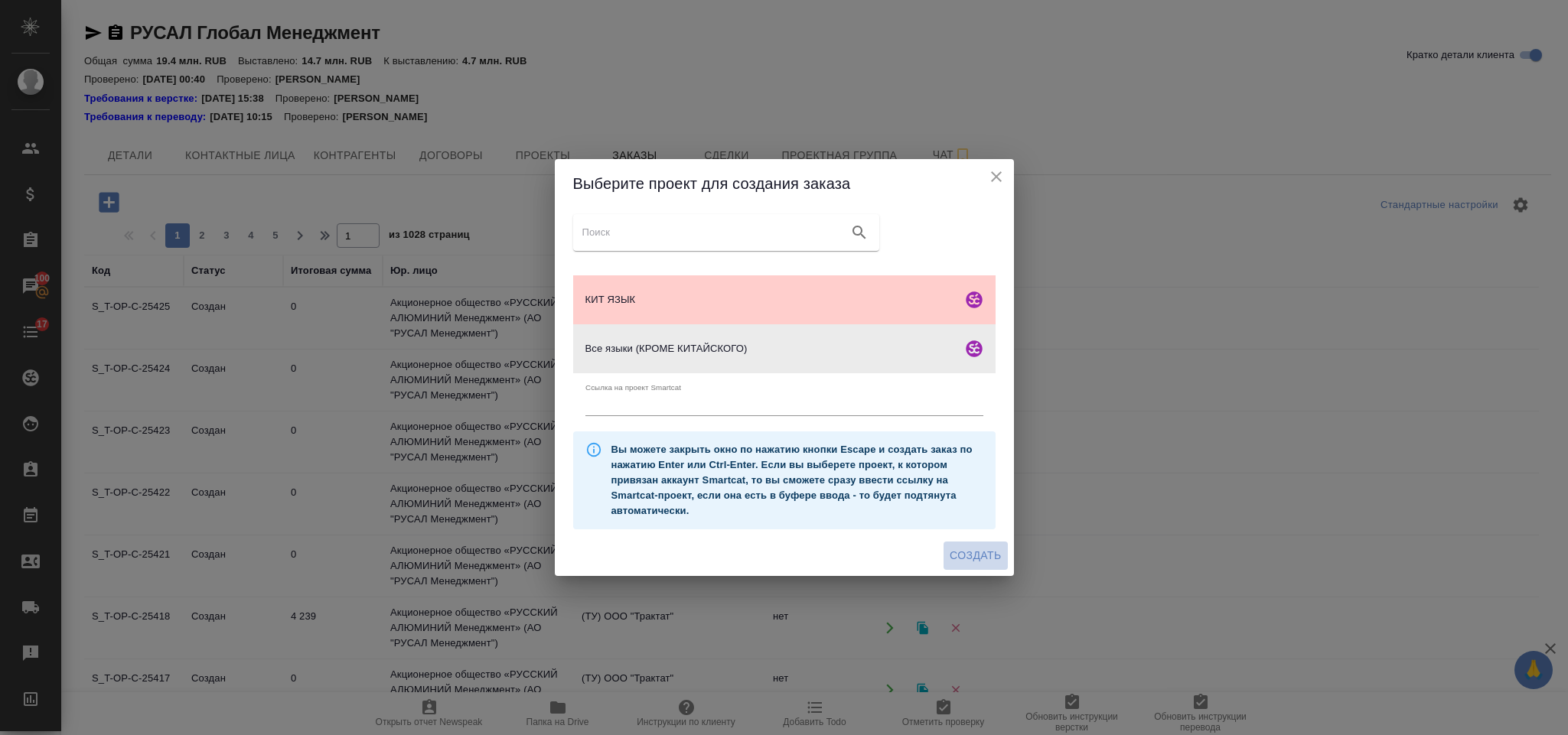
click at [960, 554] on span "Создать" at bounding box center [975, 556] width 52 height 19
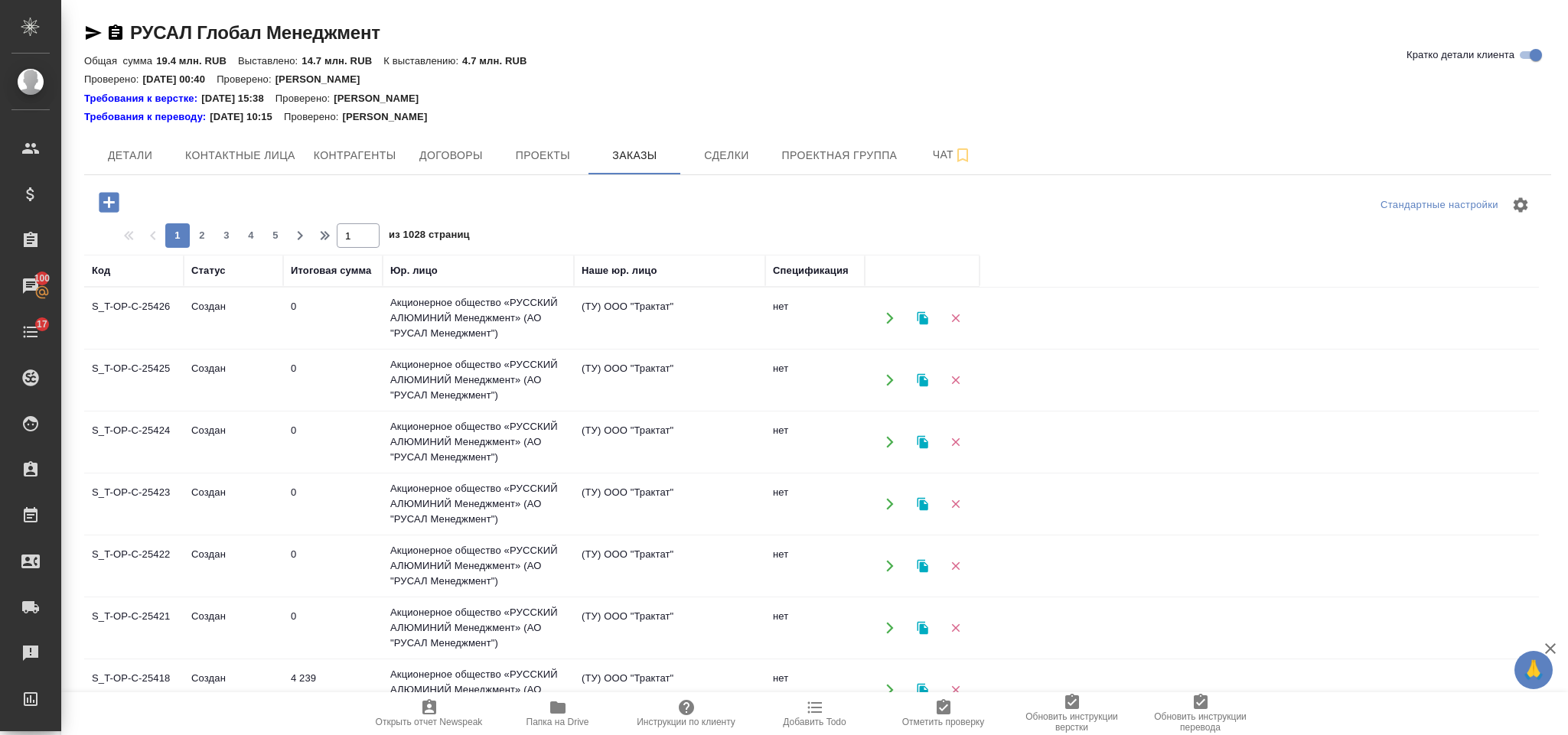
click at [126, 193] on button "button" at bounding box center [109, 203] width 42 height 32
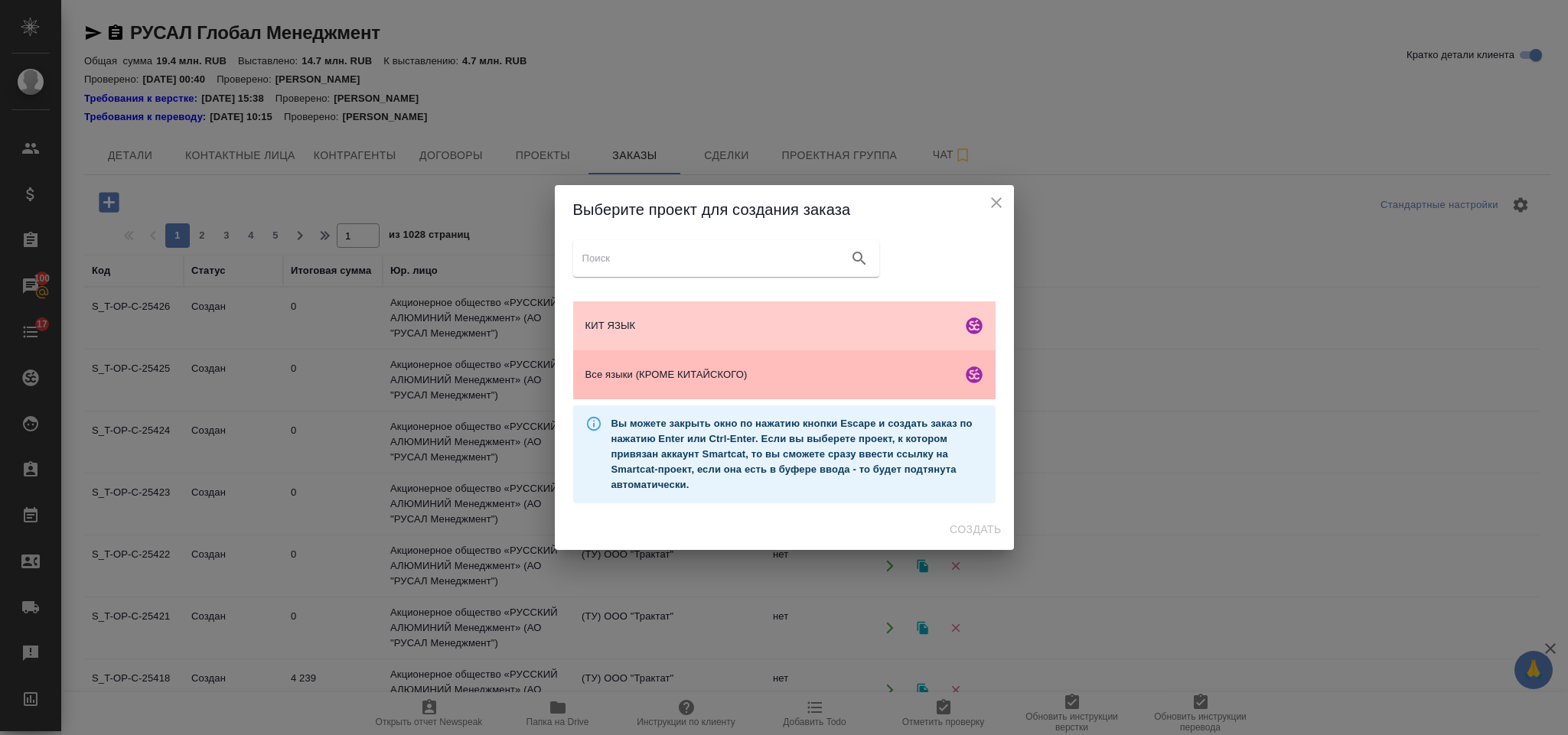
click at [632, 370] on span "Все языки (КРОМЕ КИТАЙСКОГО)" at bounding box center [771, 375] width 371 height 15
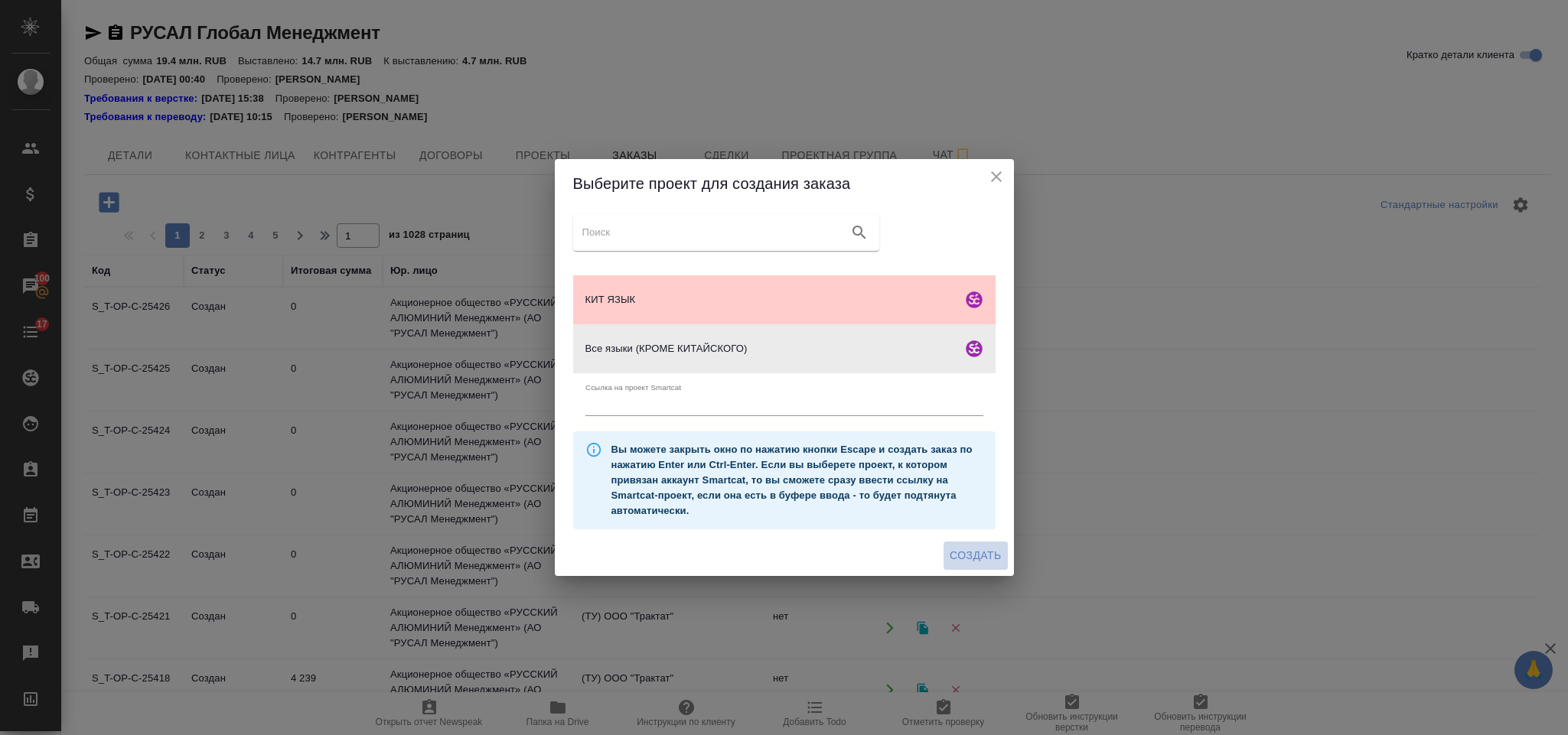
click at [965, 551] on span "Создать" at bounding box center [975, 556] width 52 height 19
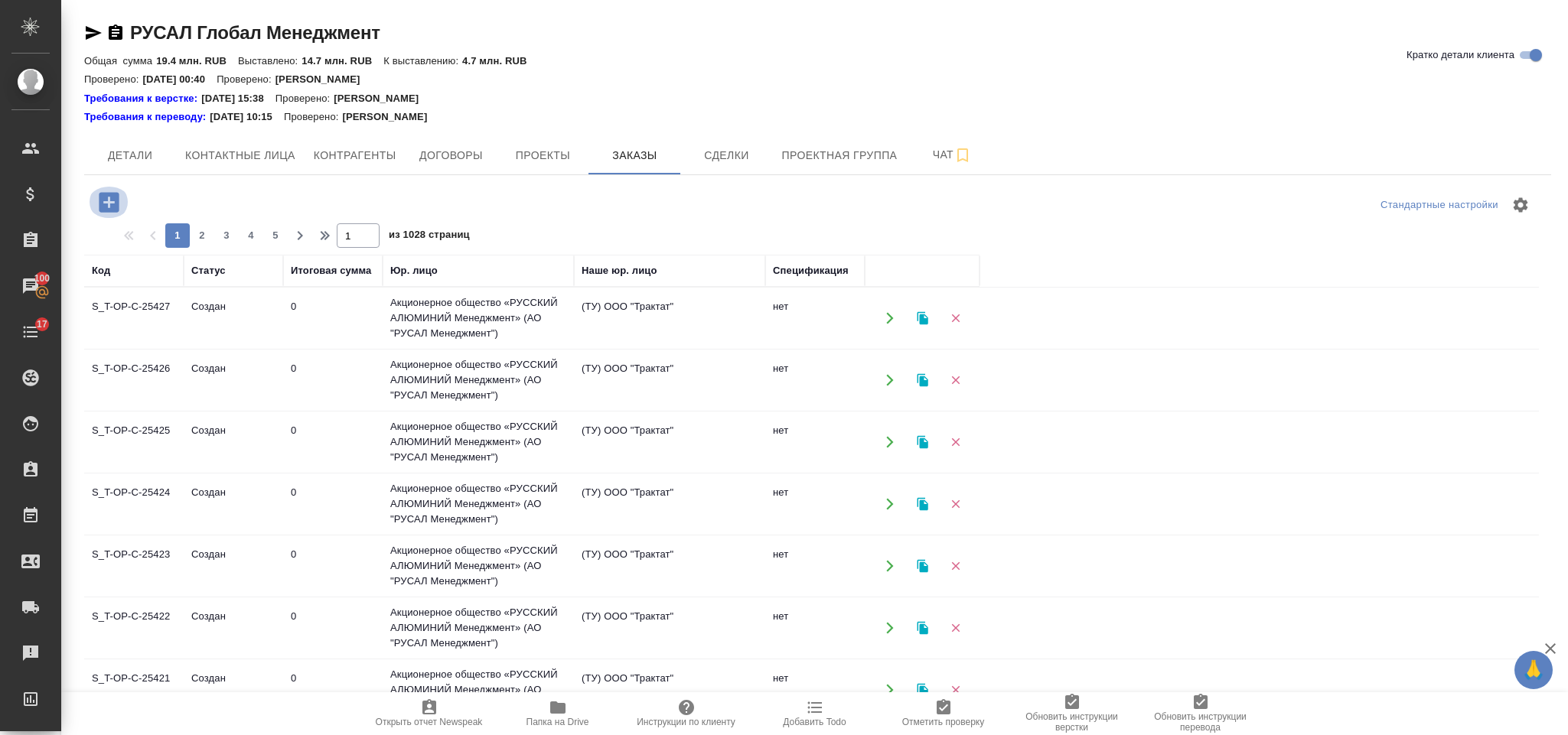
click at [100, 196] on icon "button" at bounding box center [109, 201] width 20 height 20
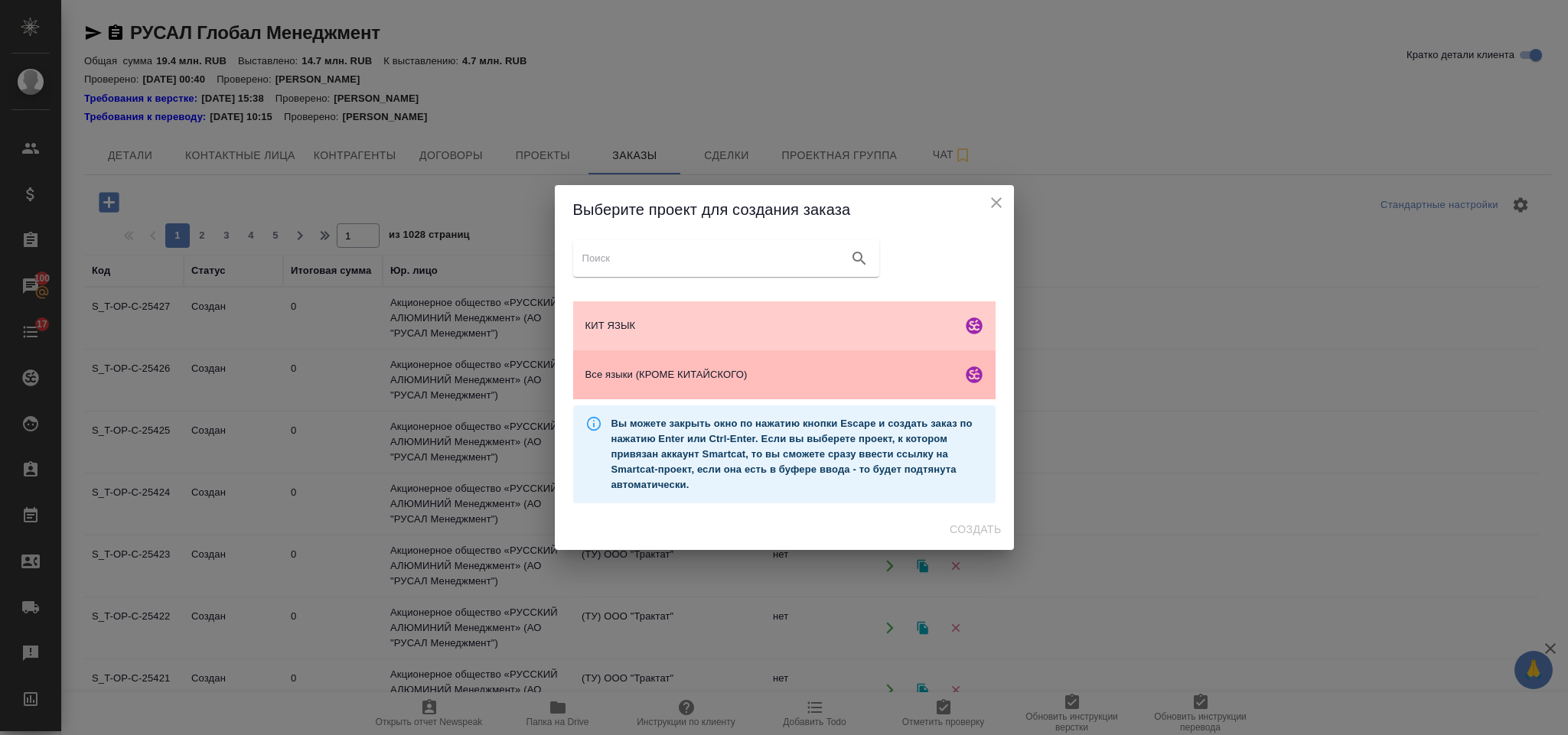
click at [660, 371] on span "Все языки (КРОМЕ КИТАЙСКОГО)" at bounding box center [771, 375] width 371 height 15
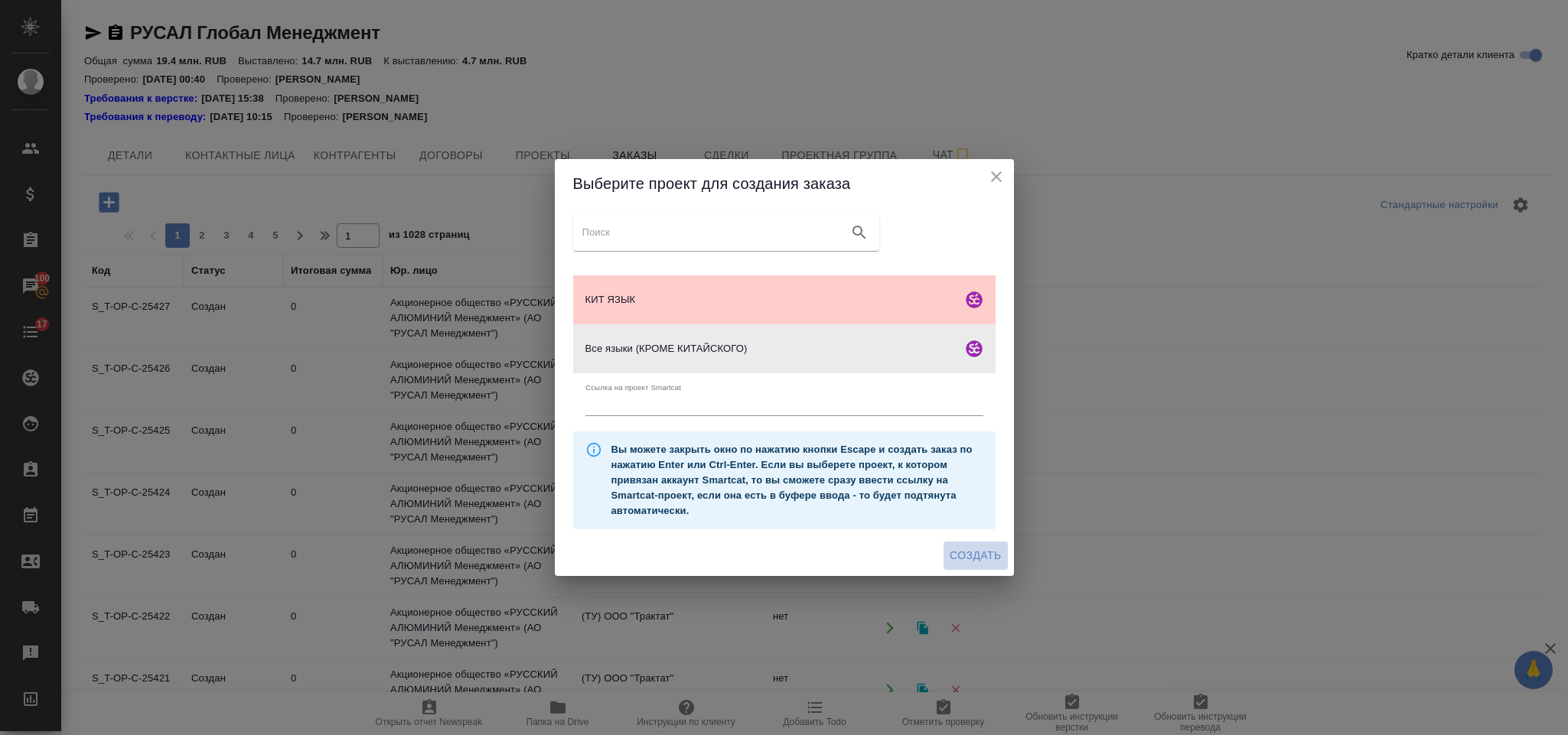
click at [952, 561] on span "Создать" at bounding box center [975, 556] width 52 height 19
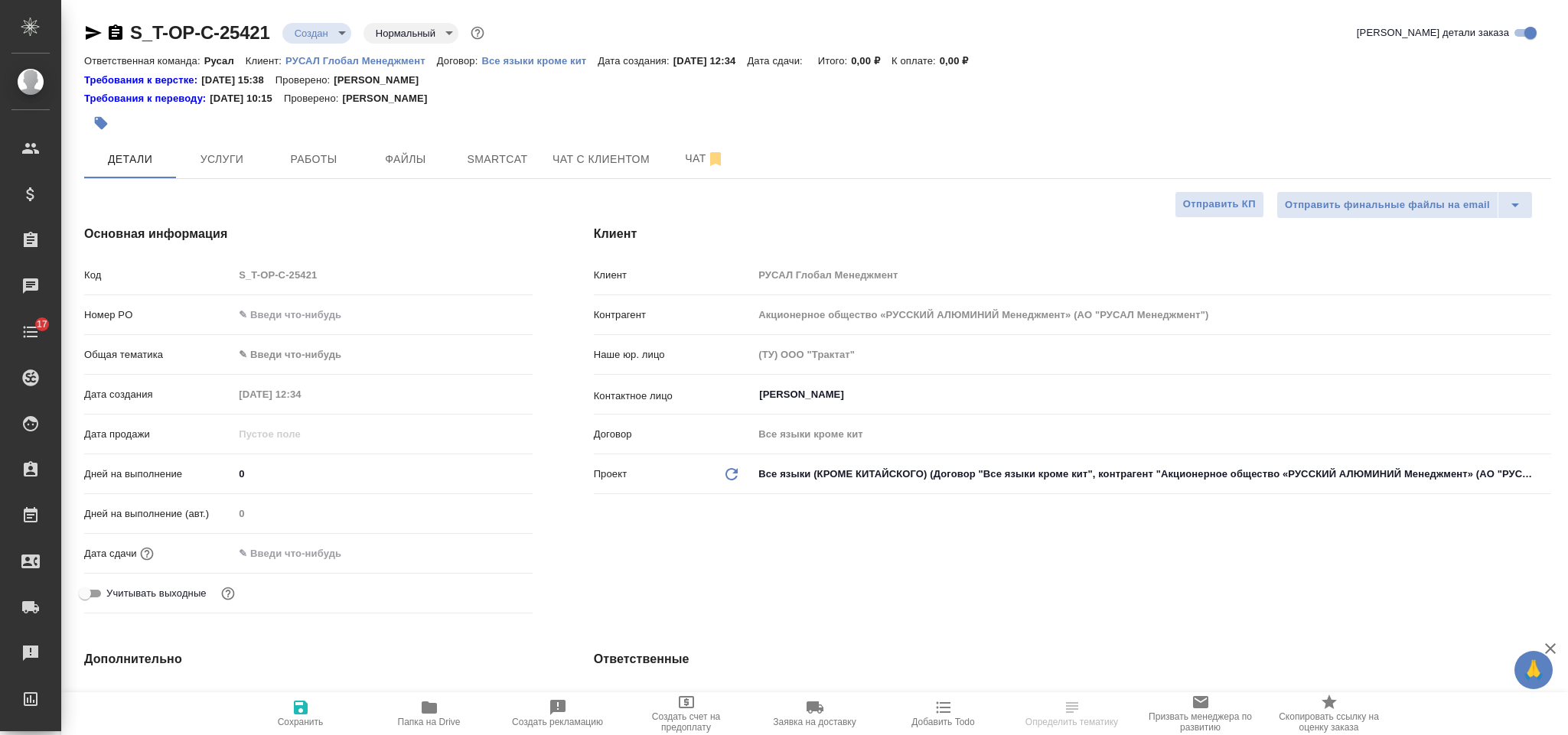
select select "RU"
type textarea "x"
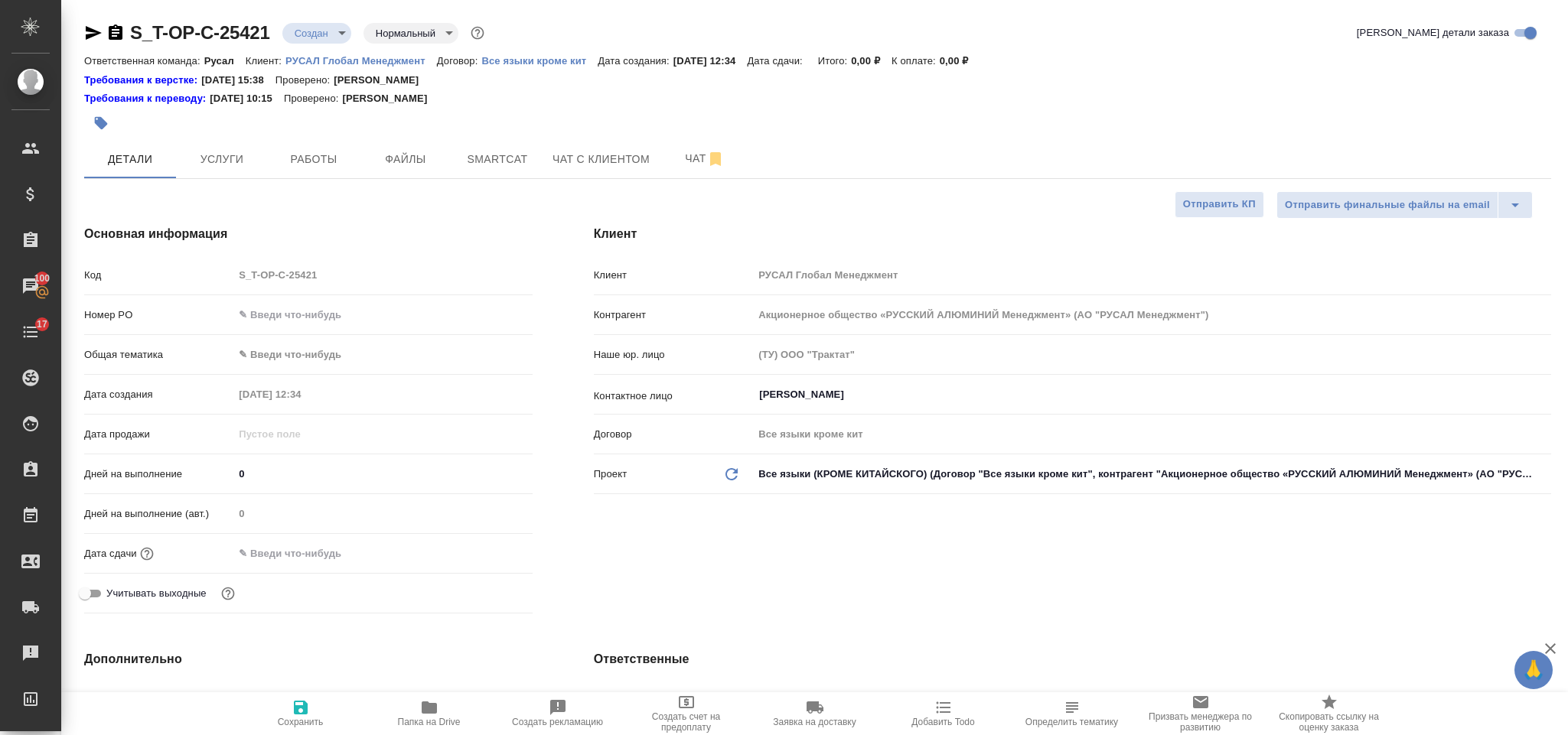
click at [299, 322] on input "text" at bounding box center [383, 314] width 299 height 22
paste input "Т-ОП-С-46987"
type input "Т-ОП-С-46987"
type textarea "x"
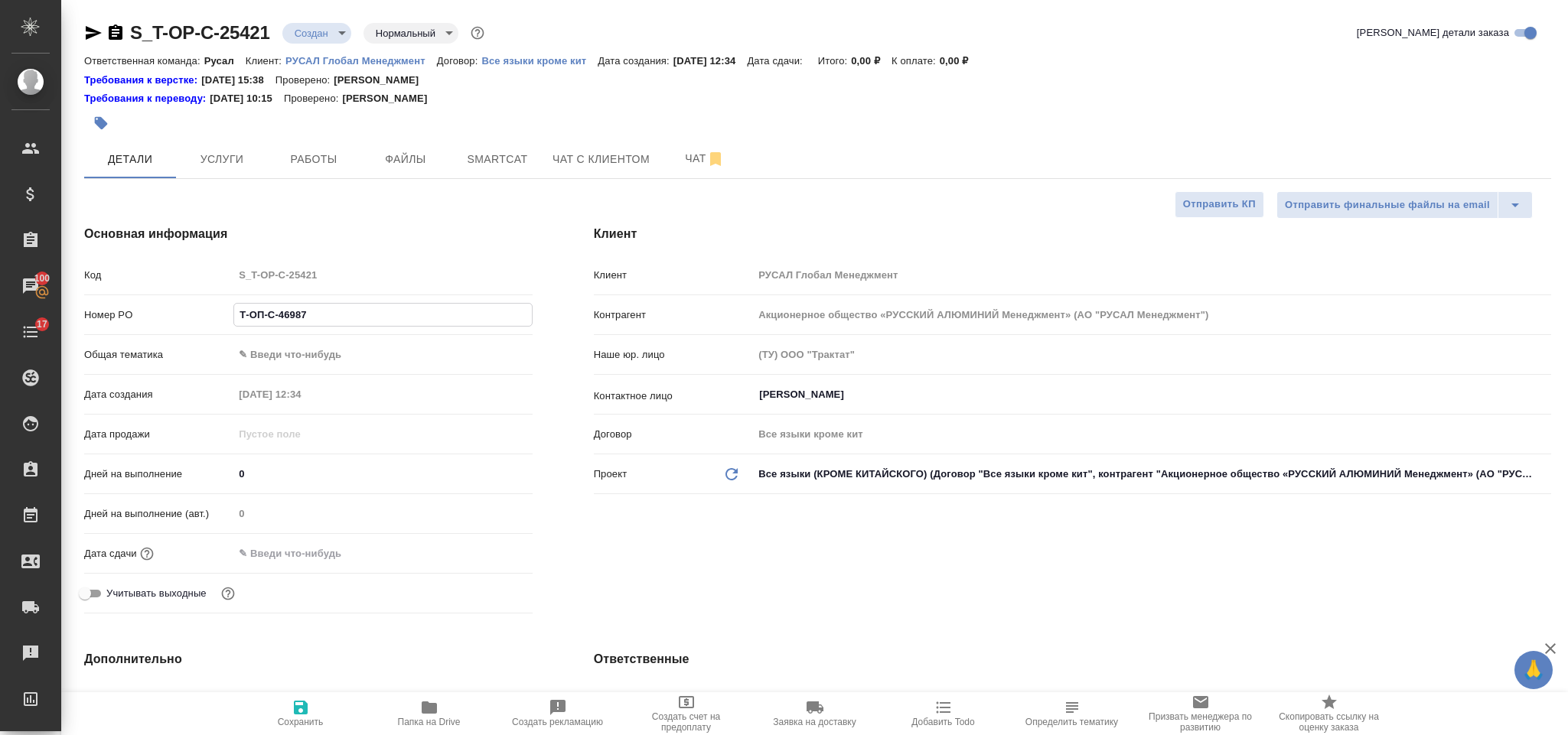
type textarea "x"
type input "Т-ОП-С-46987"
click at [319, 353] on body "🙏 .cls-1 fill:#fff; AWATERA [PERSON_NAME] Спецификации Заказы 100 Чаты 17 Todo …" at bounding box center [784, 368] width 1568 height 735
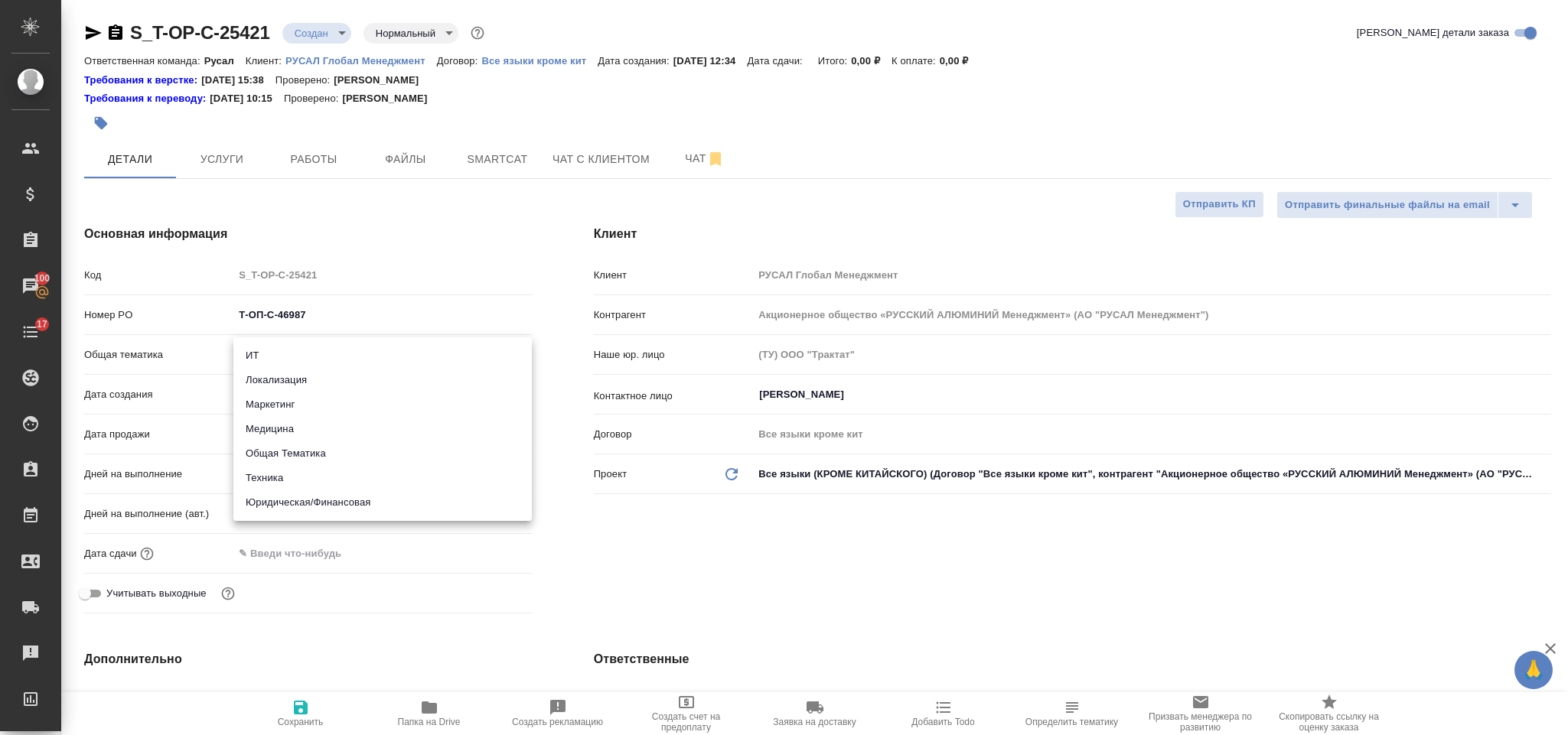
click at [364, 503] on li "Юридическая/Финансовая" at bounding box center [383, 502] width 299 height 25
type input "yr-fn"
type textarea "x"
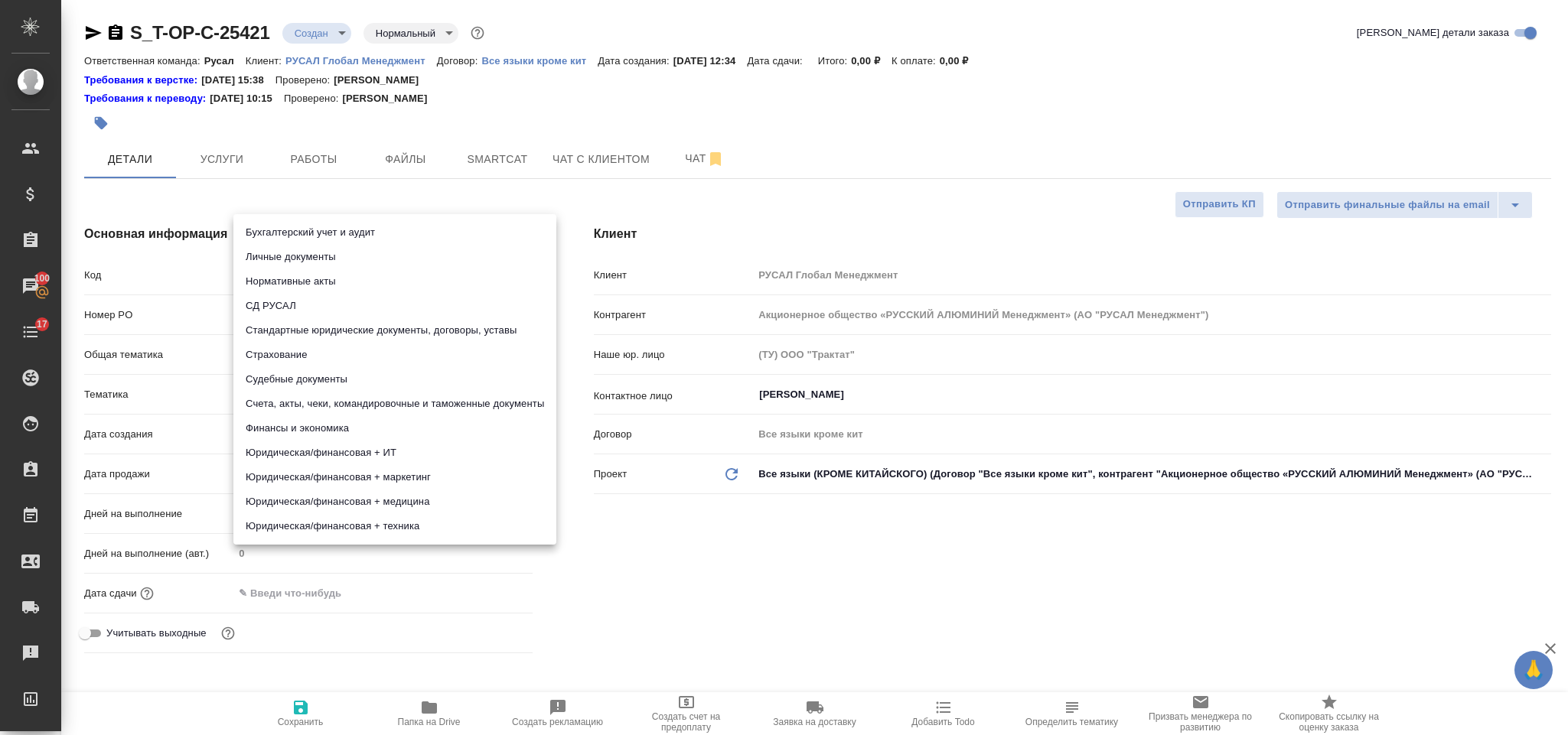
click at [315, 402] on body "🙏 .cls-1 fill:#fff; AWATERA [PERSON_NAME] Спецификации Заказы 100 Чаты 17 Todo …" at bounding box center [784, 368] width 1568 height 735
click at [387, 520] on li "Юридическая/финансовая + техника" at bounding box center [395, 526] width 323 height 25
type textarea "x"
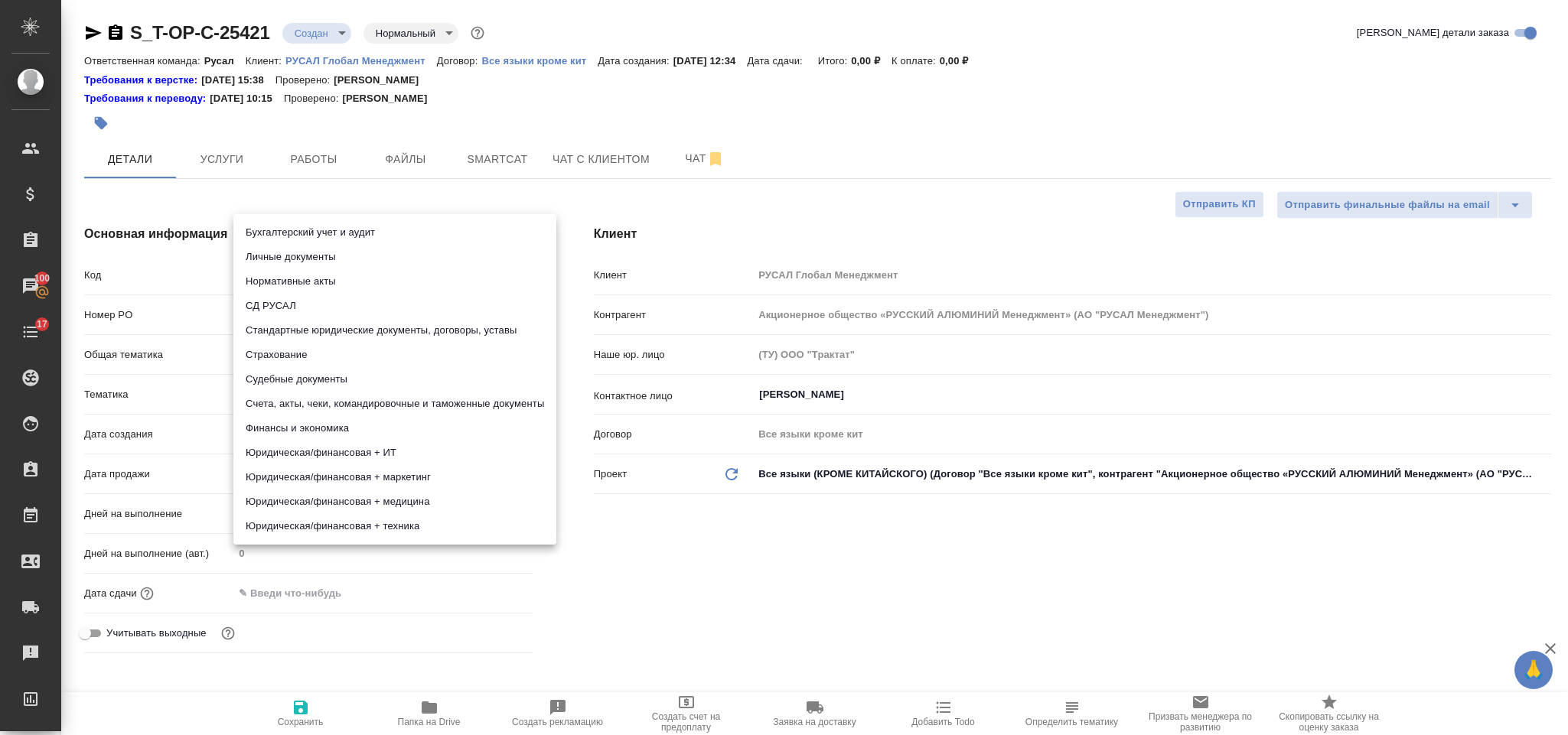
type input "5a8b8b956a9677013d343e73"
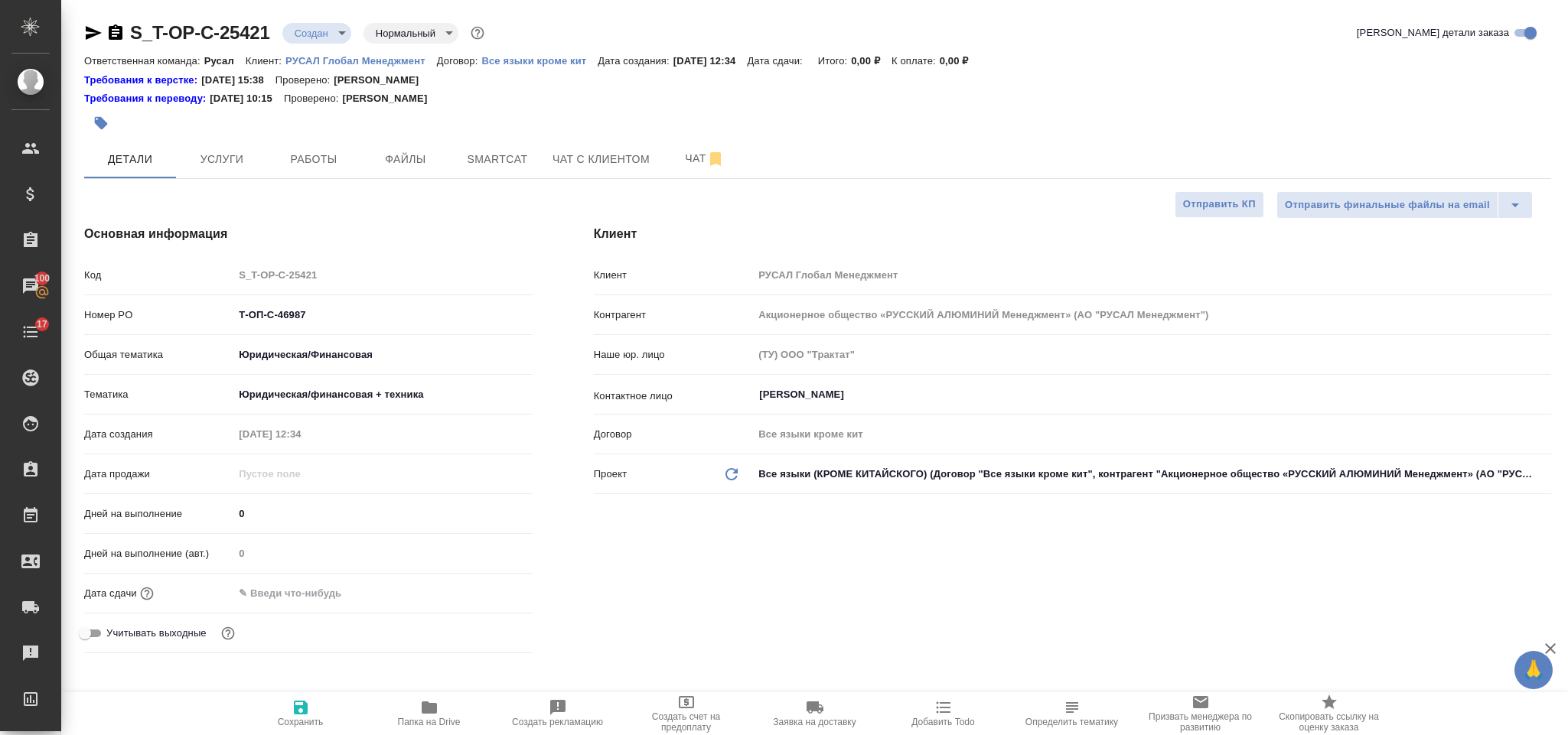
click at [331, 593] on input "text" at bounding box center [300, 593] width 134 height 22
click at [489, 588] on icon "button" at bounding box center [488, 592] width 13 height 15
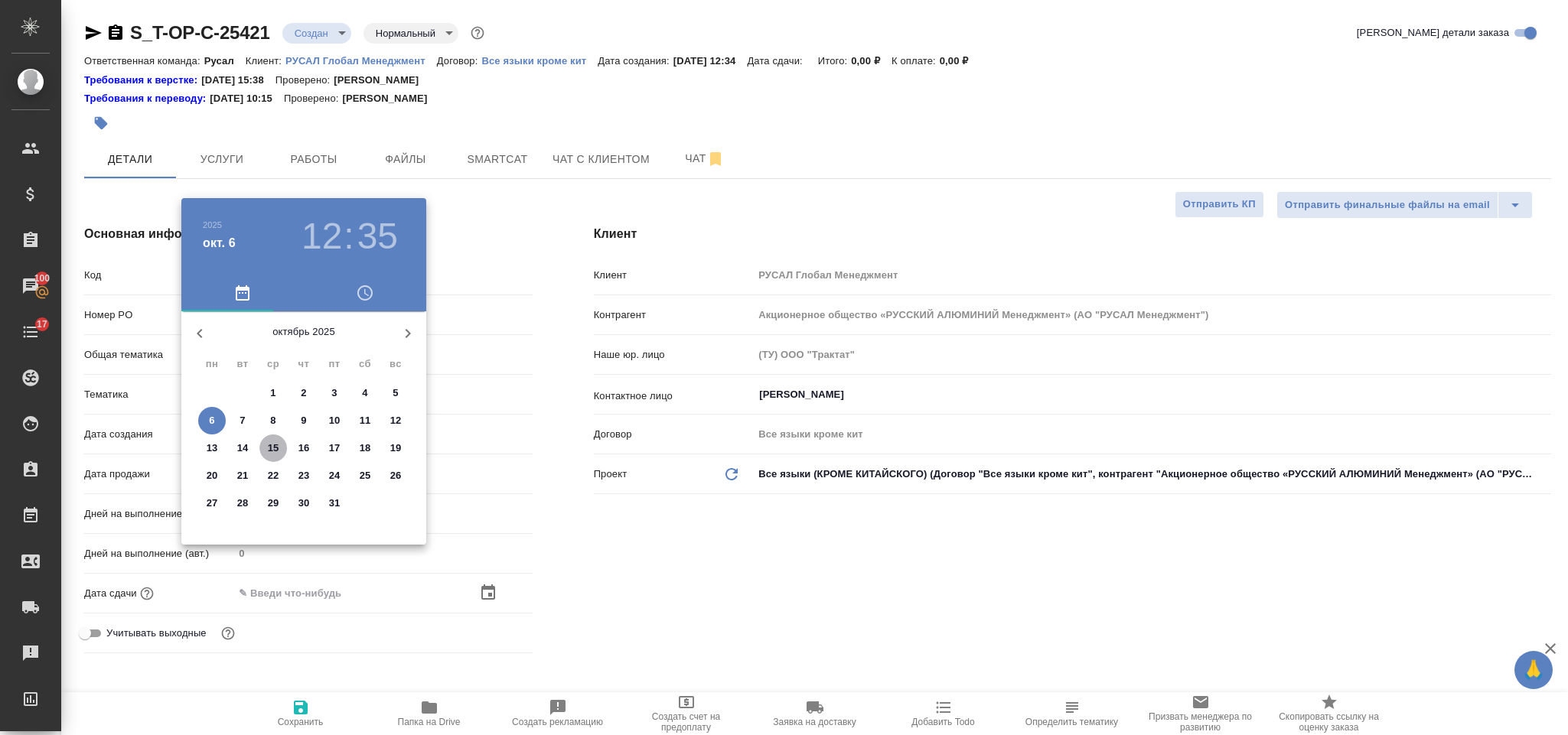
click at [271, 448] on p "15" at bounding box center [273, 447] width 11 height 15
type input "[DATE] 12:35"
type textarea "x"
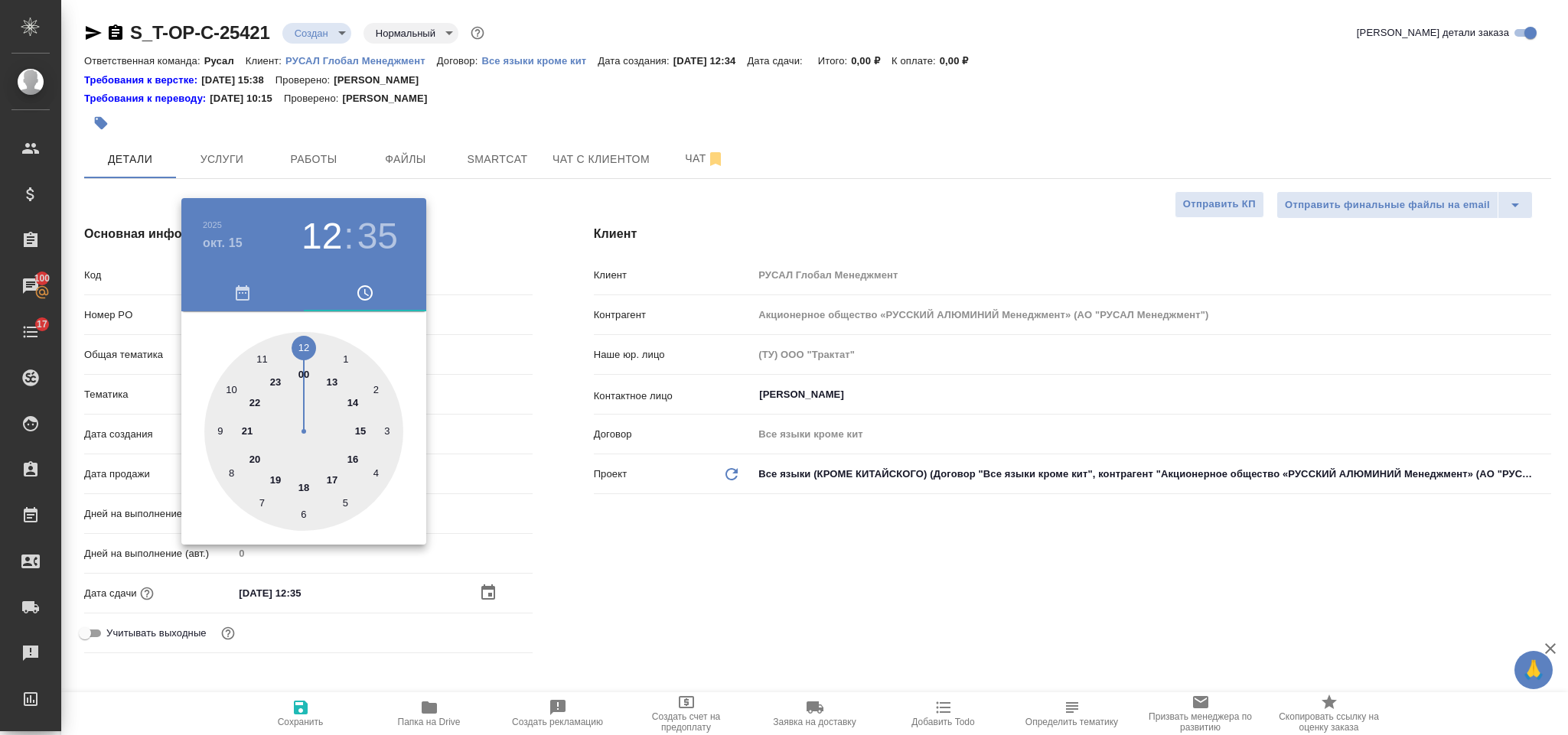
click at [353, 458] on div at bounding box center [303, 431] width 199 height 199
type input "[DATE] 16:35"
type textarea "x"
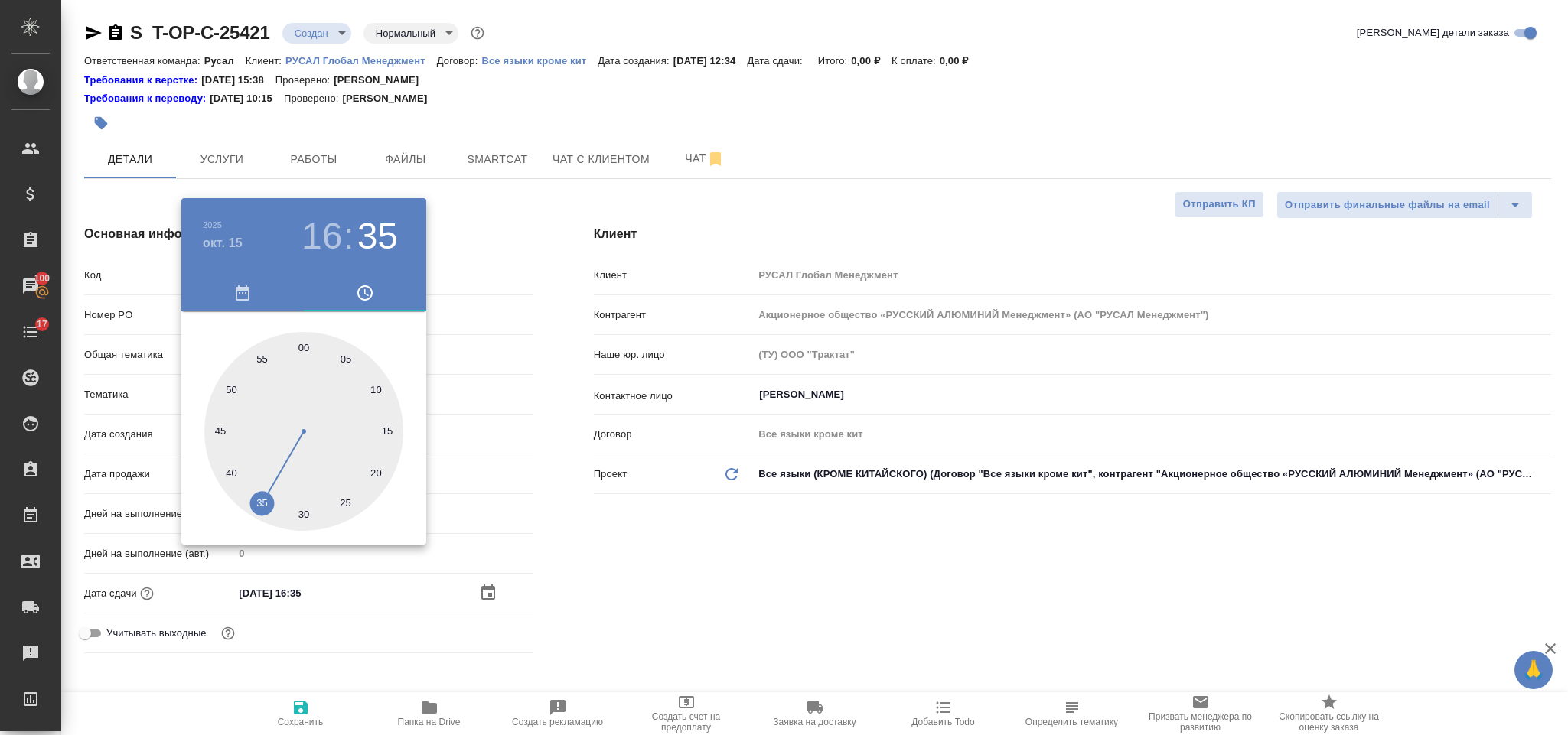
click at [303, 341] on div at bounding box center [303, 431] width 199 height 199
type input "[DATE] 16:00"
type textarea "x"
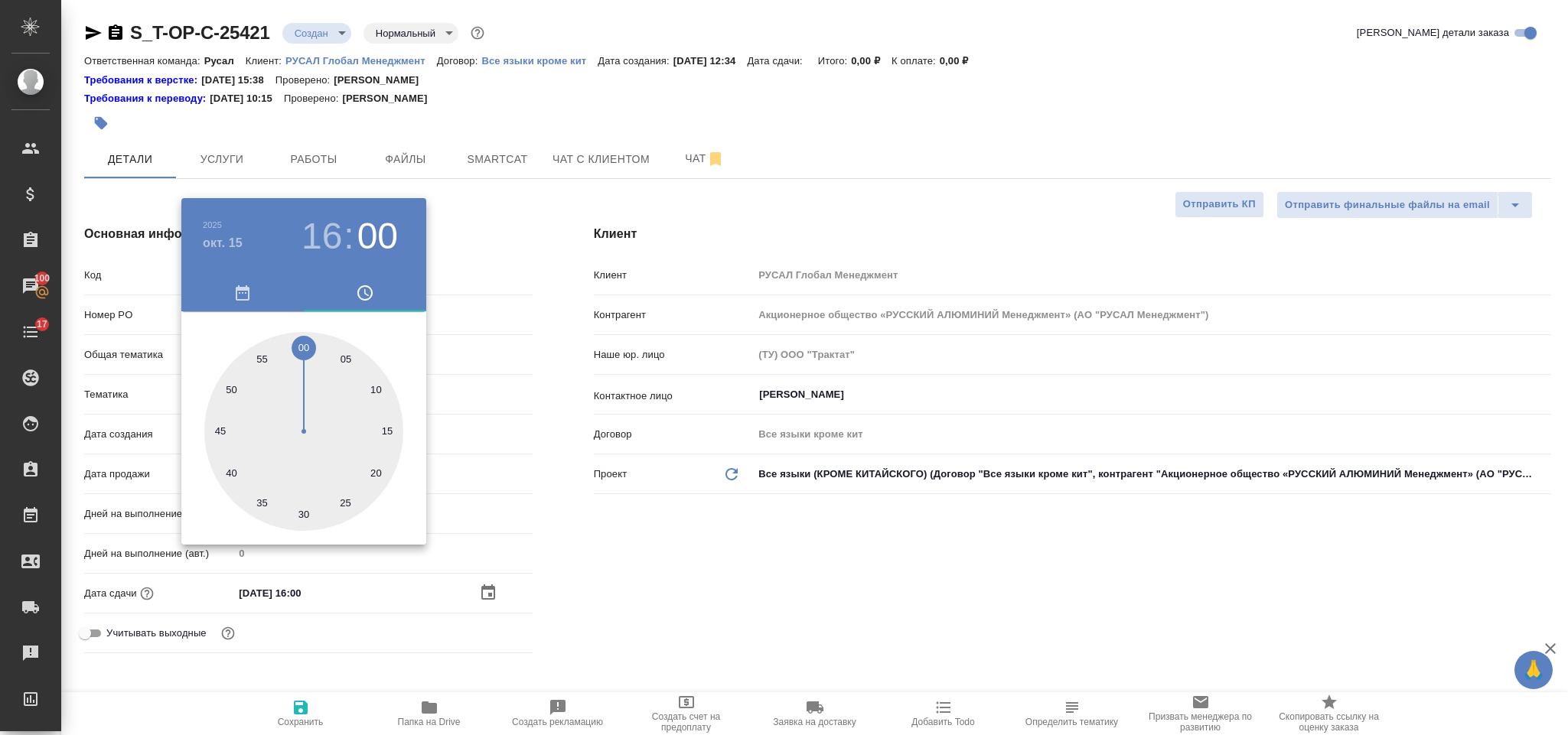
click at [614, 535] on div at bounding box center [784, 368] width 1568 height 735
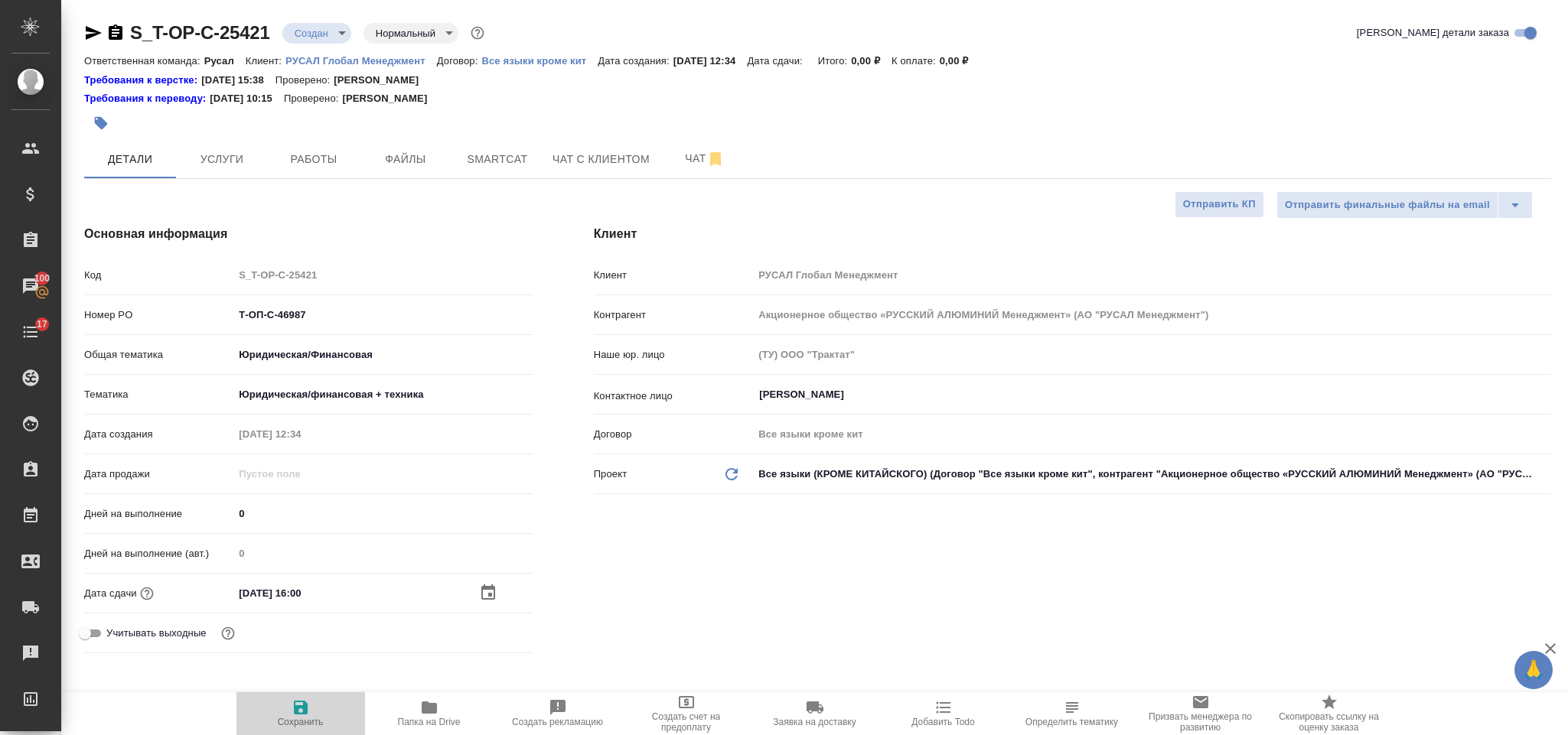
click at [287, 717] on span "Сохранить" at bounding box center [301, 722] width 46 height 11
type textarea "x"
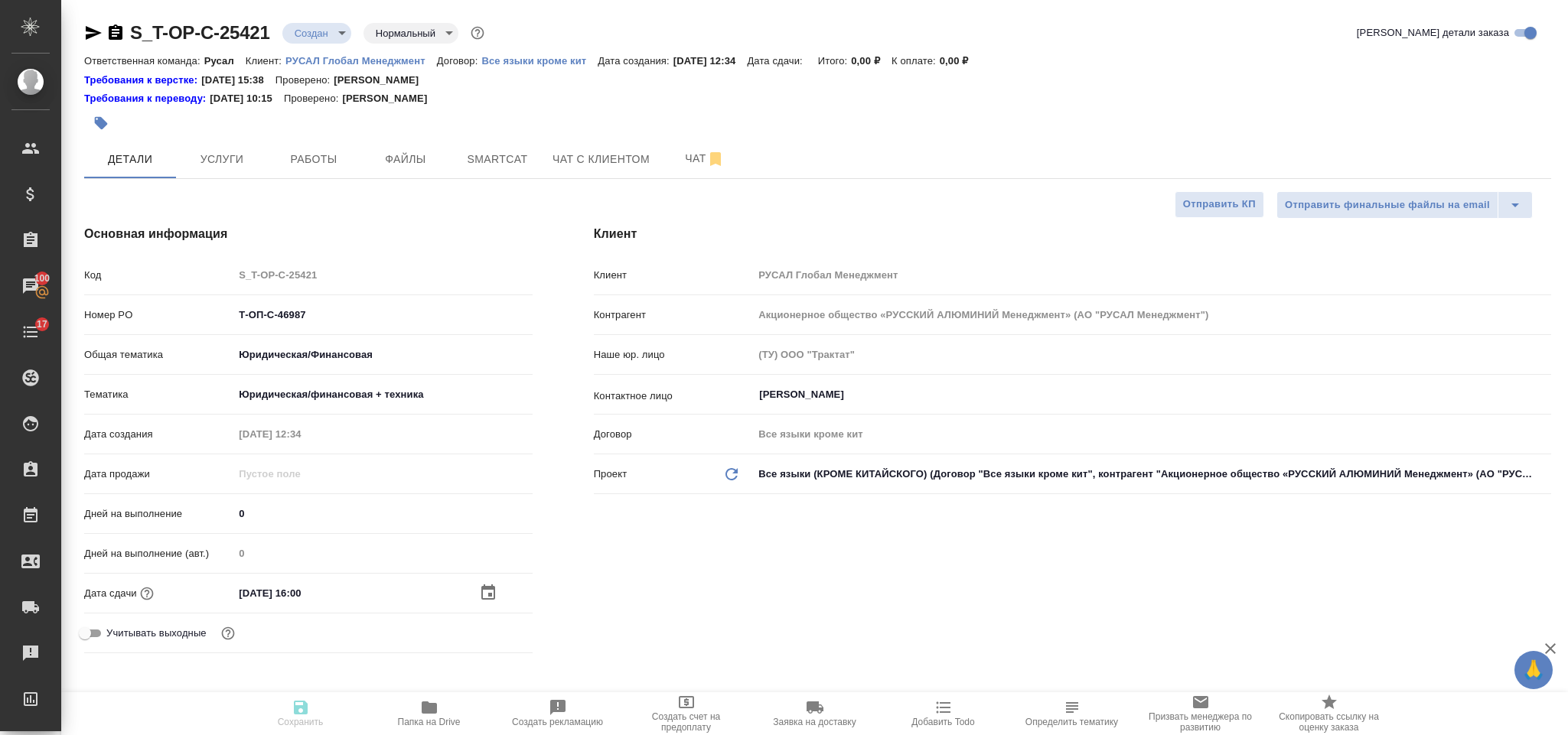
type textarea "x"
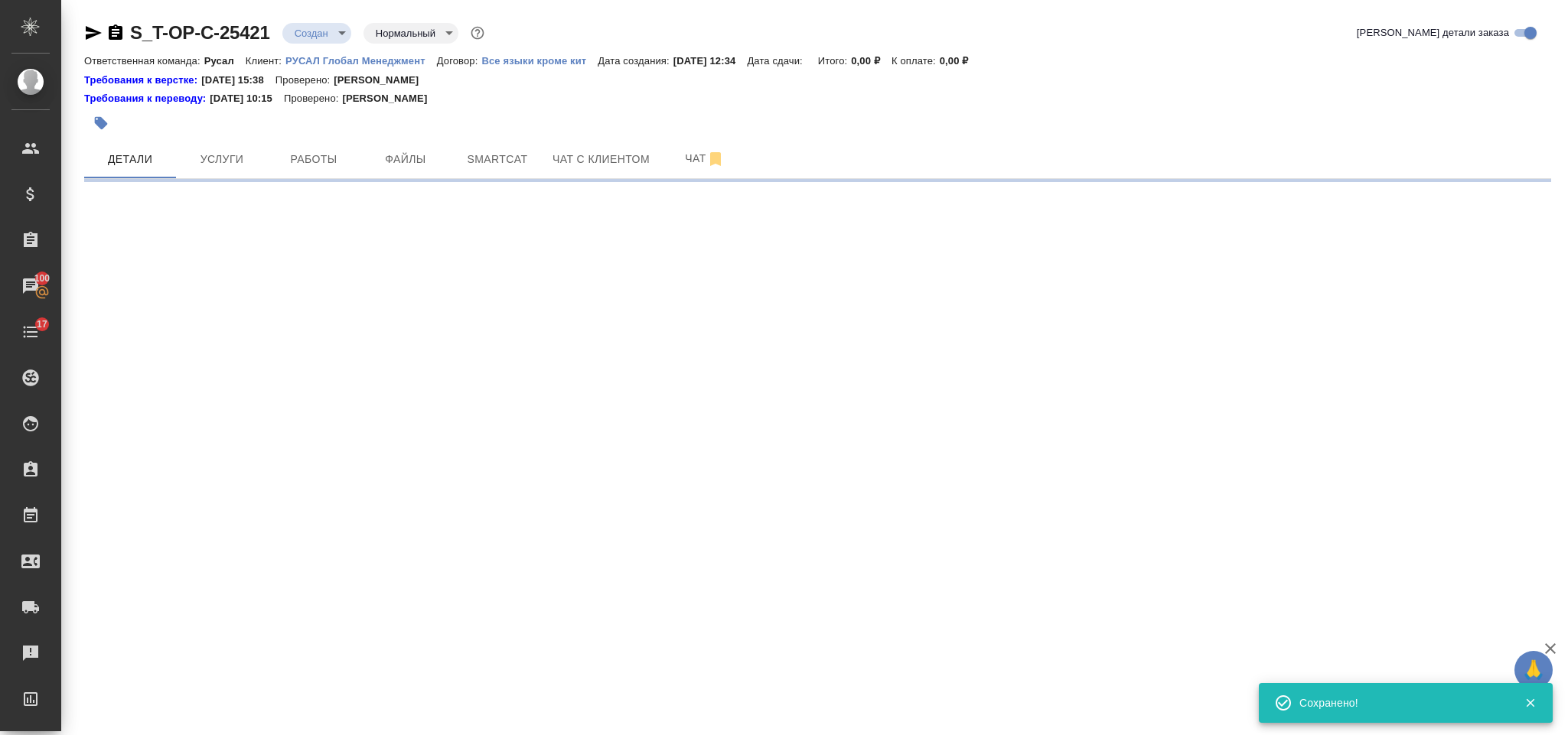
select select "RU"
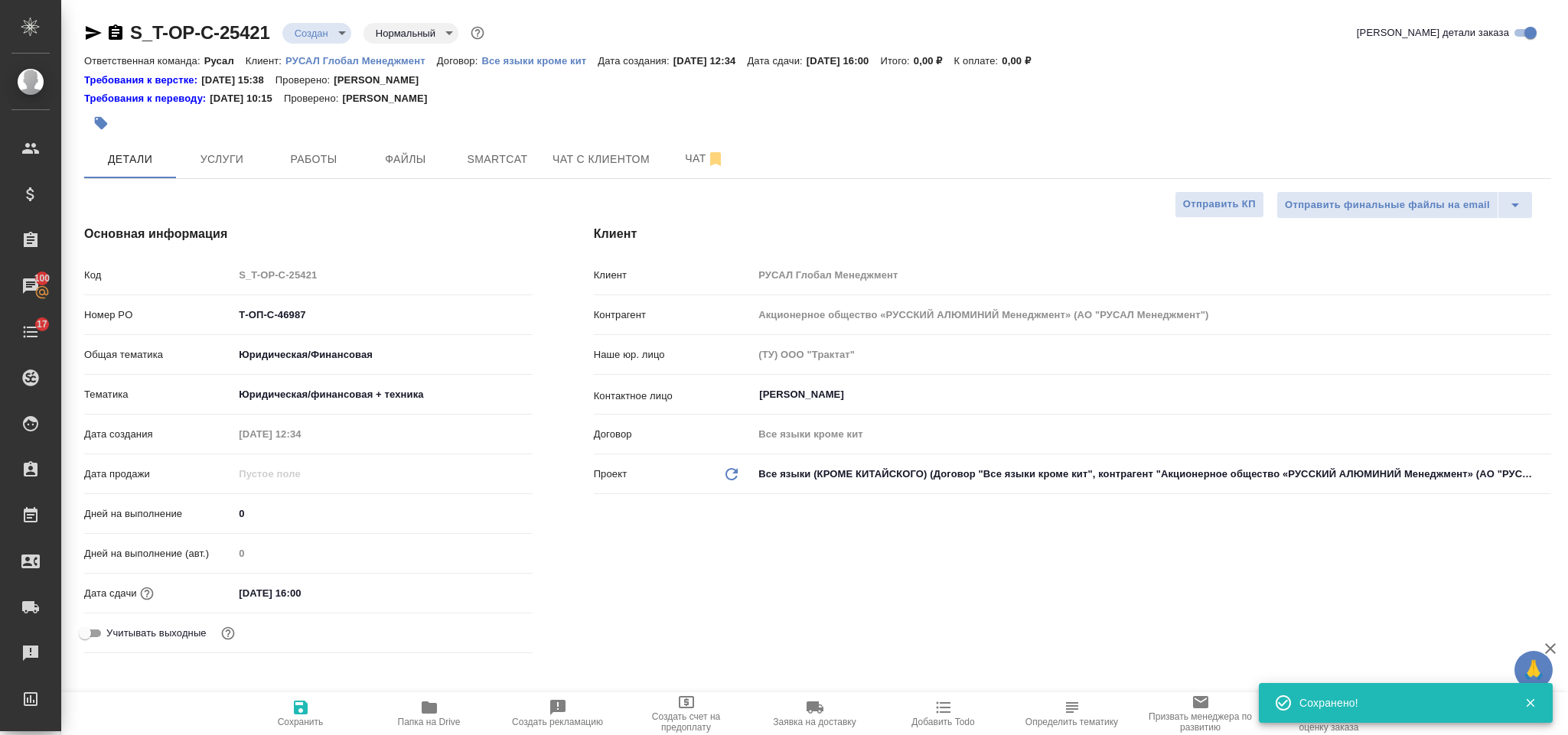
type textarea "x"
click at [400, 159] on span "Файлы" at bounding box center [406, 159] width 74 height 19
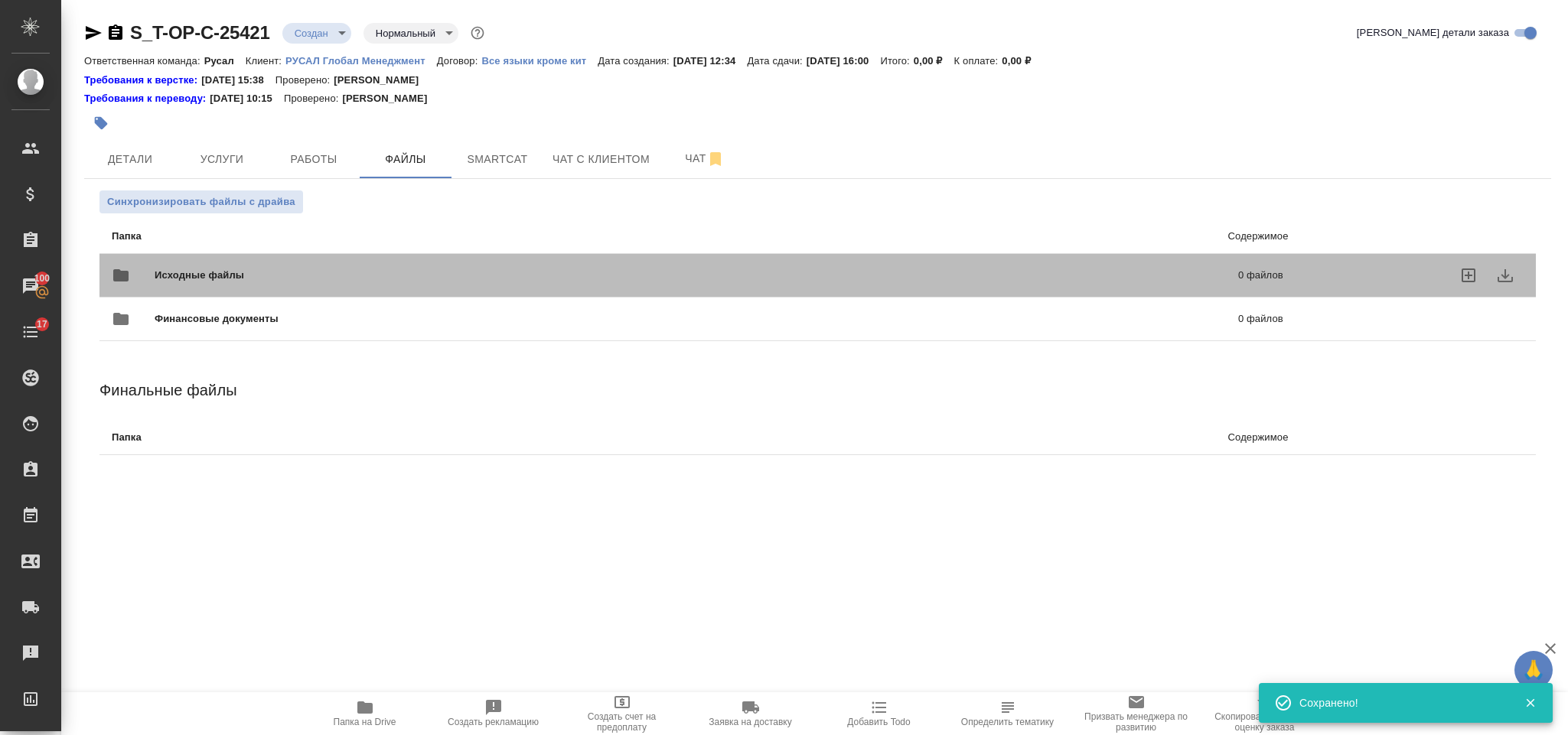
click at [391, 258] on div "Исходные файлы 0 файлов" at bounding box center [697, 276] width 1172 height 36
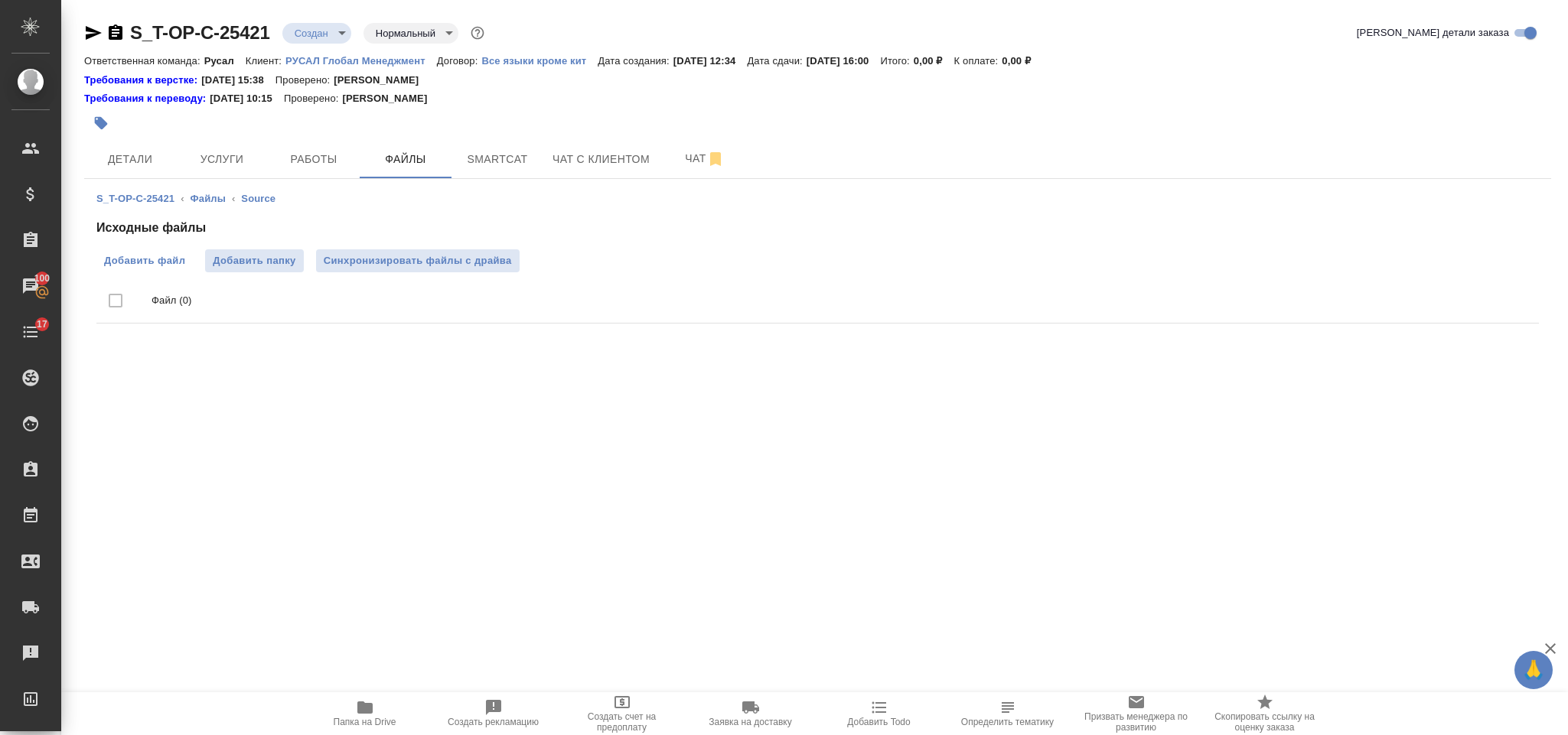
click at [141, 266] on span "Добавить файл" at bounding box center [144, 261] width 81 height 15
click at [0, 0] on input "Добавить файл" at bounding box center [0, 0] width 0 height 0
click at [253, 158] on span "Услуги" at bounding box center [222, 159] width 74 height 19
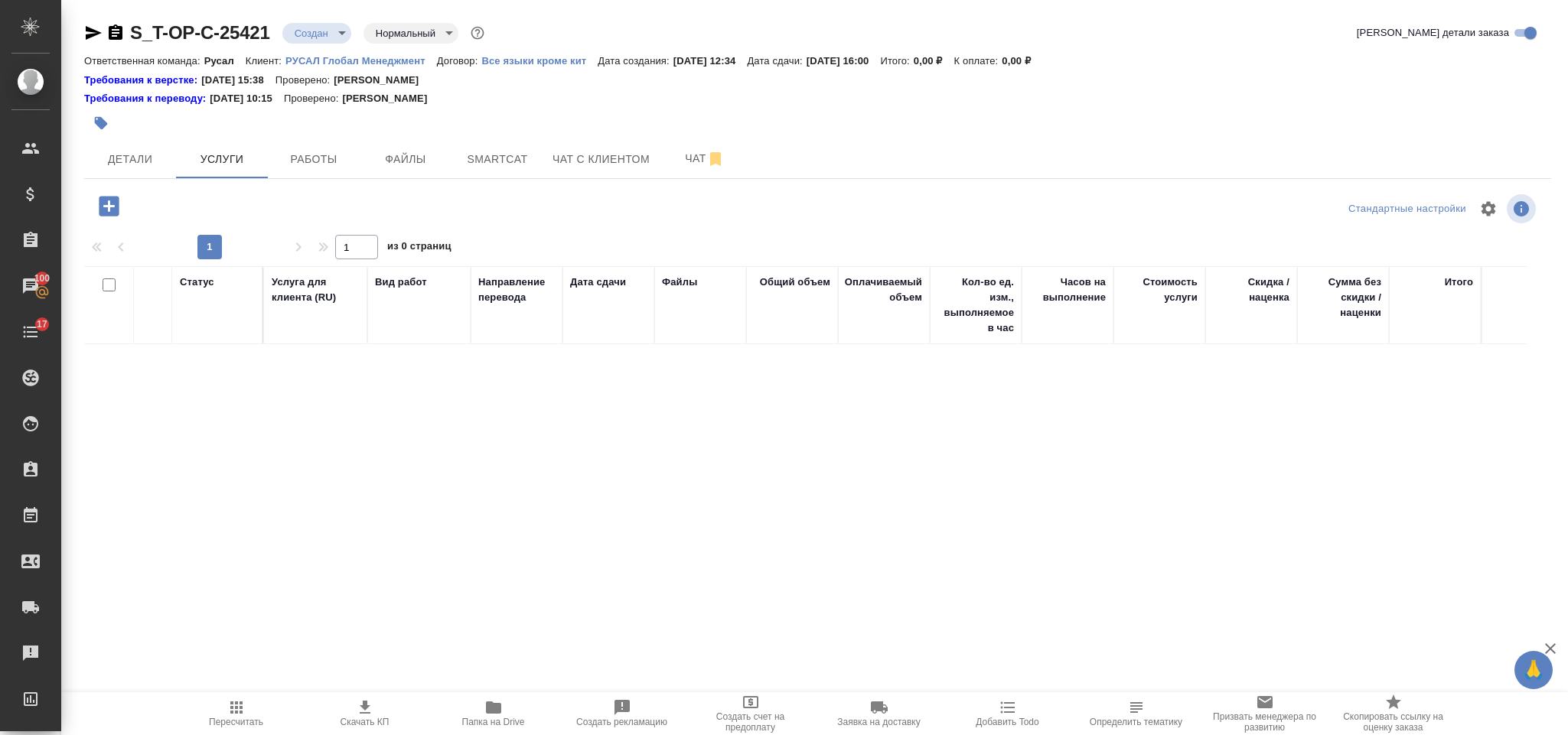
click at [109, 210] on icon "button" at bounding box center [109, 206] width 27 height 27
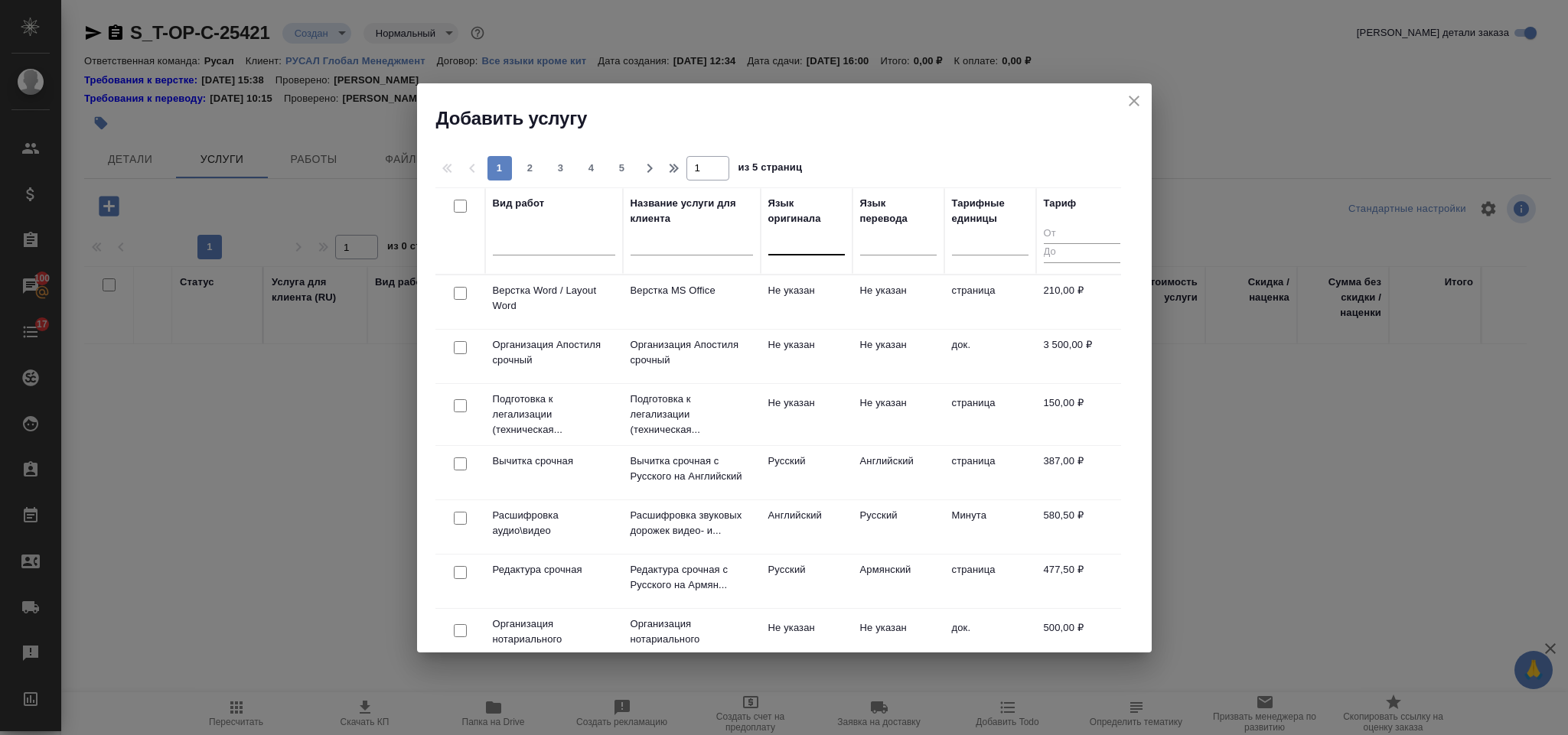
click at [818, 246] on div at bounding box center [807, 240] width 77 height 22
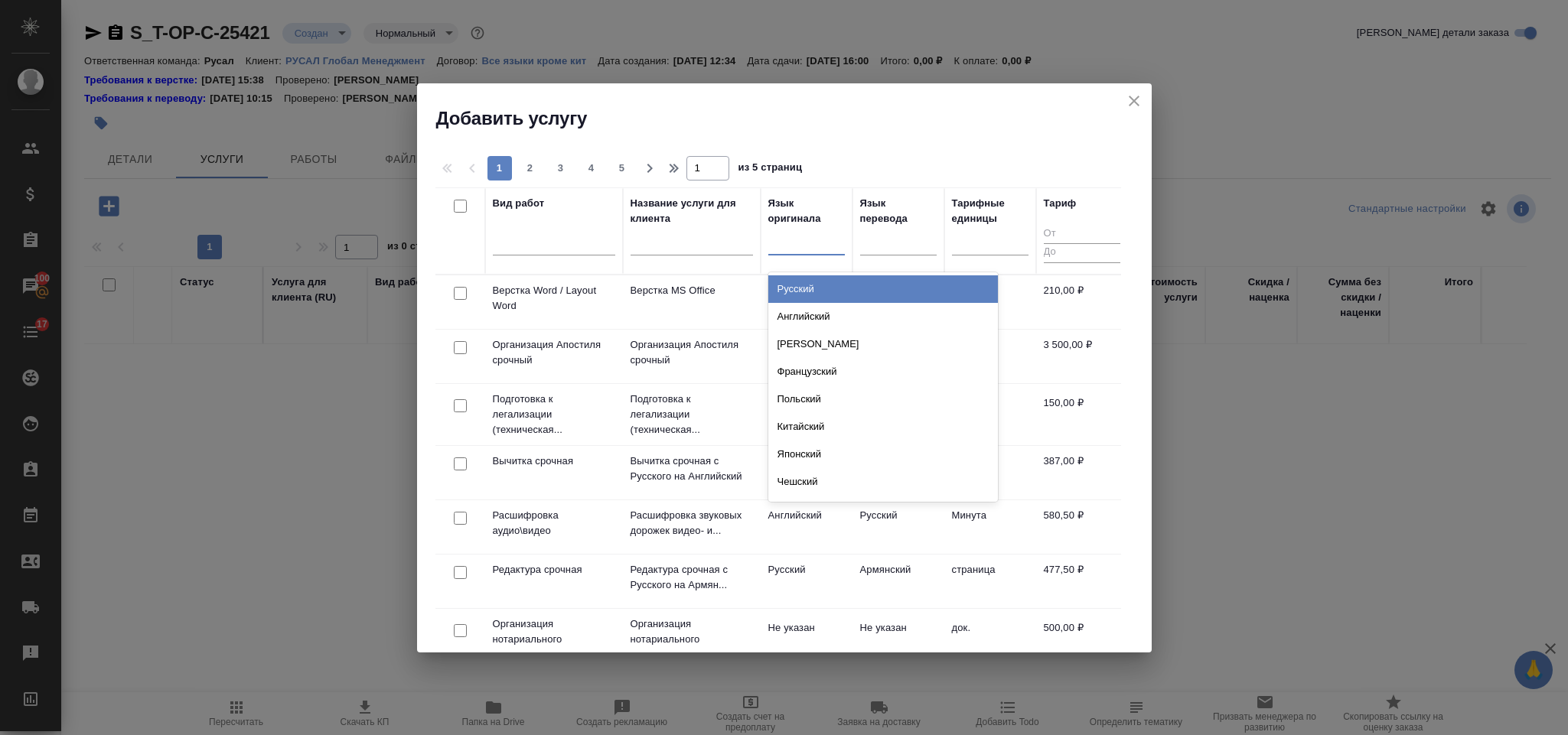
click at [820, 287] on div "Русский" at bounding box center [883, 289] width 230 height 28
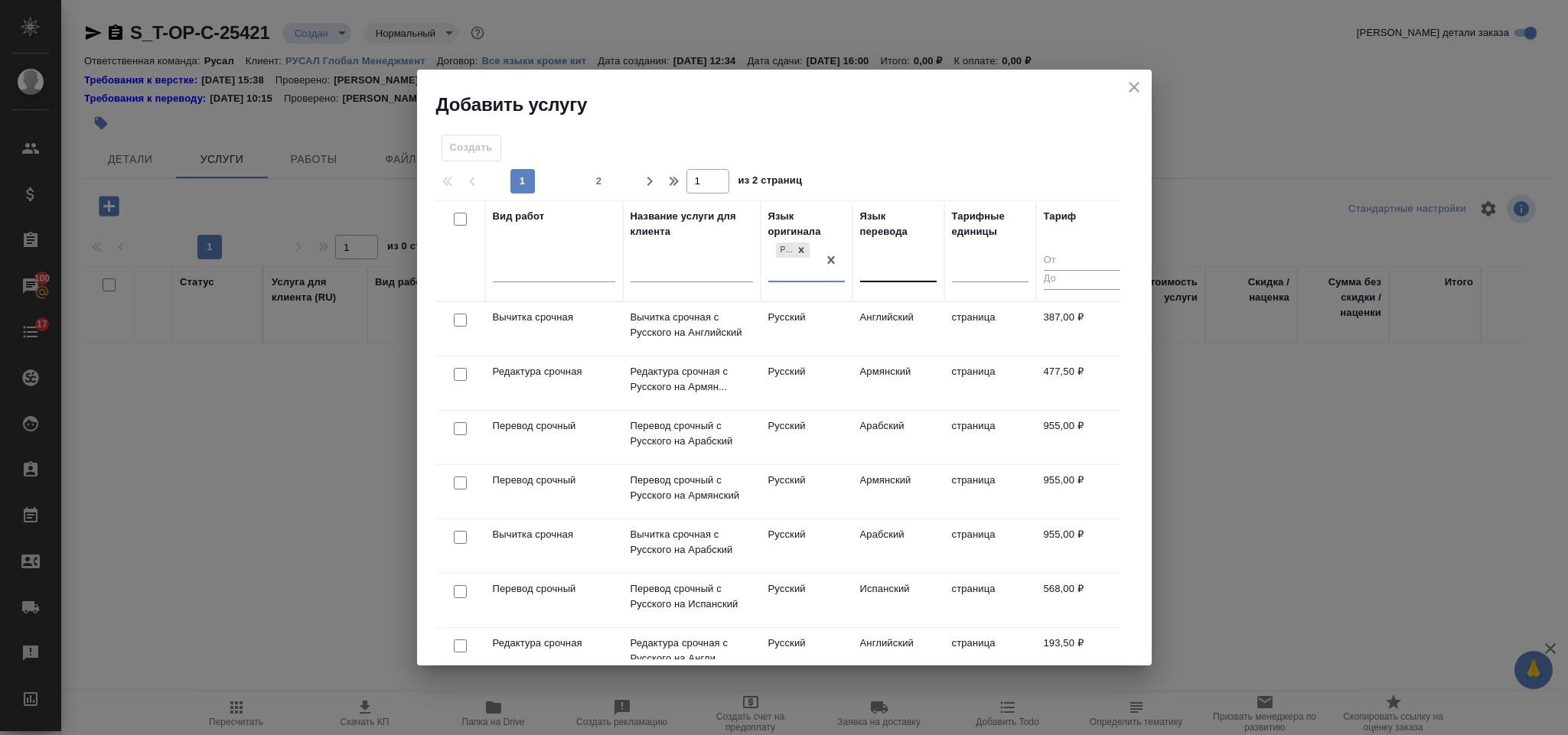
click at [884, 257] on div at bounding box center [898, 267] width 77 height 22
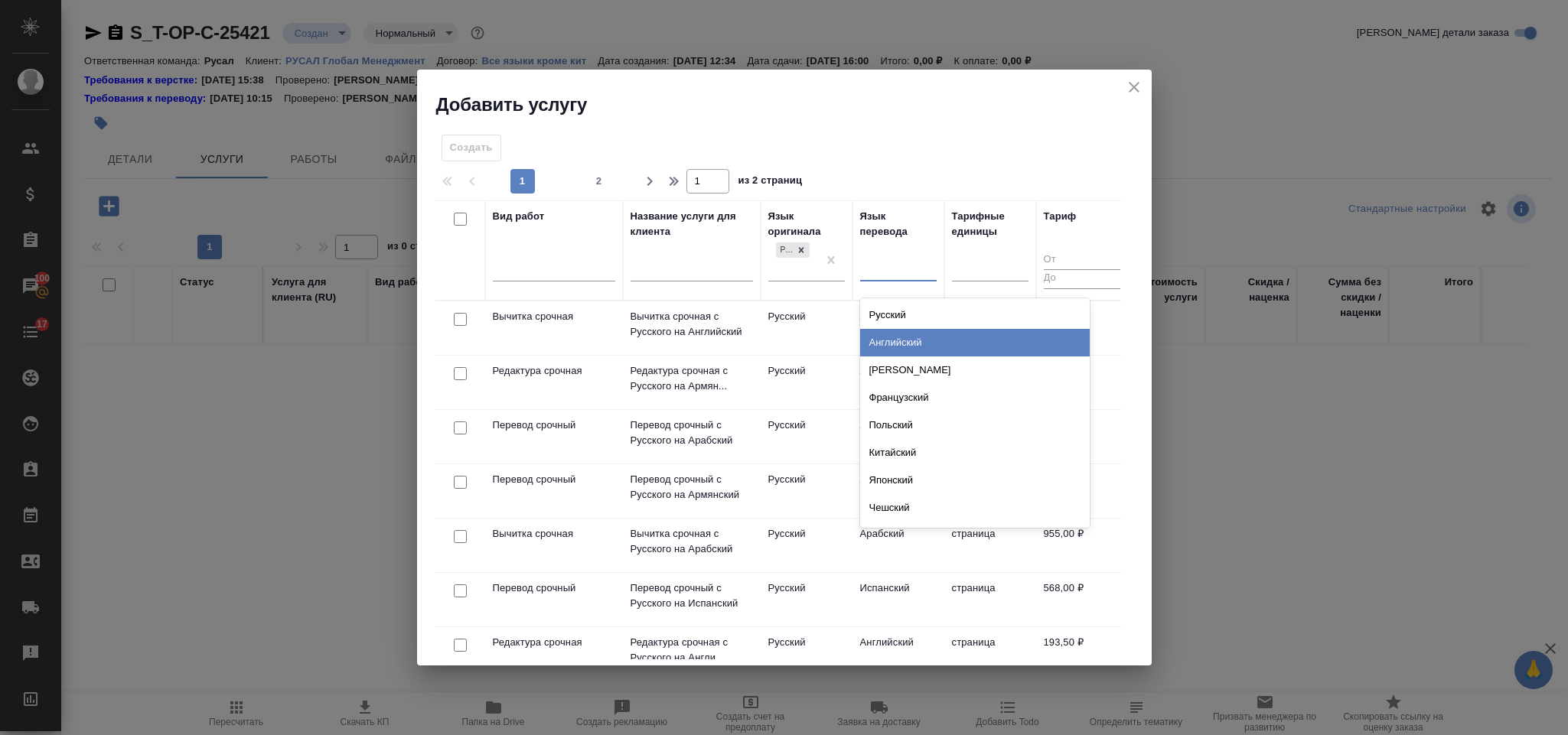
click at [900, 335] on div "Английский" at bounding box center [975, 342] width 230 height 28
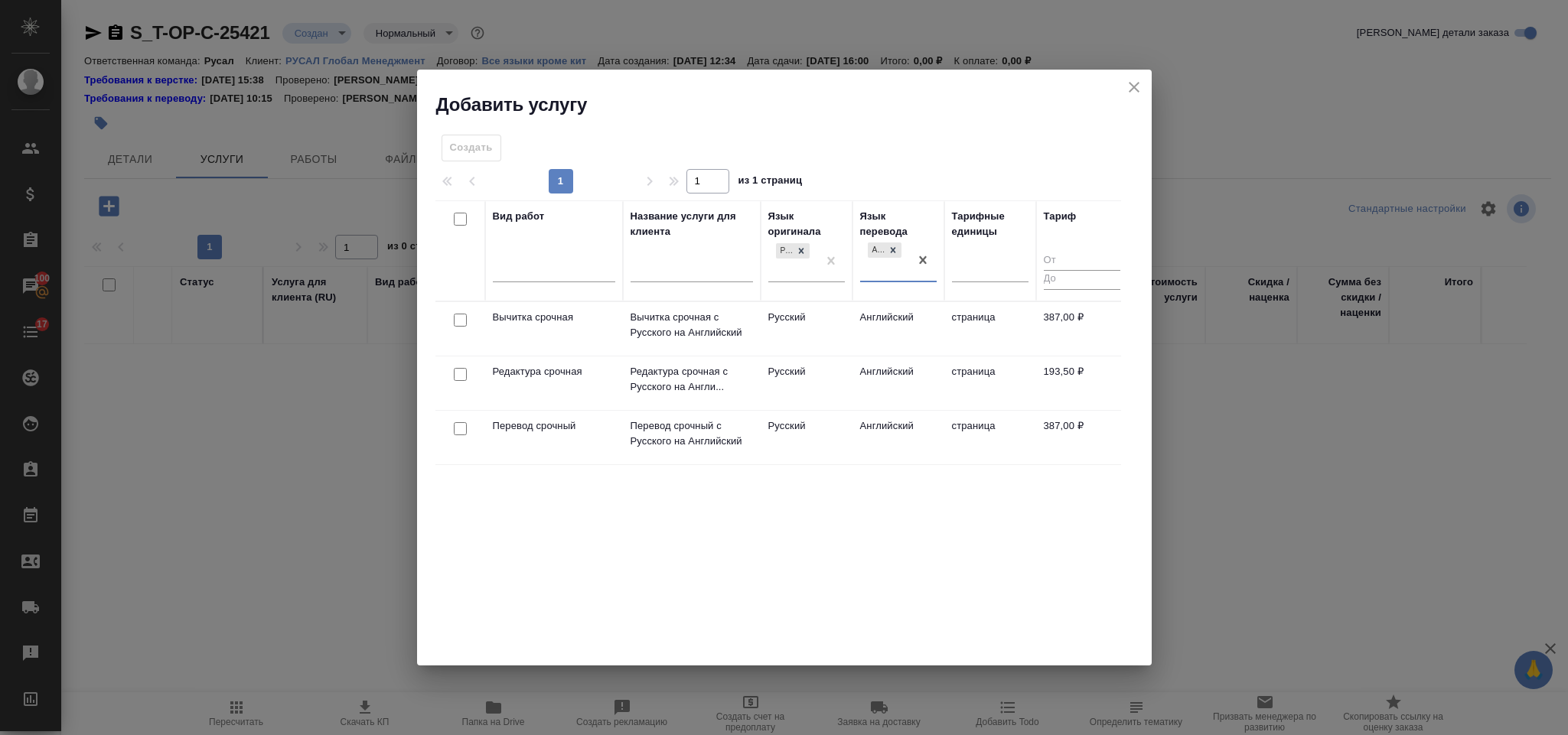
click at [464, 428] on input "checkbox" at bounding box center [460, 428] width 13 height 13
checkbox input "true"
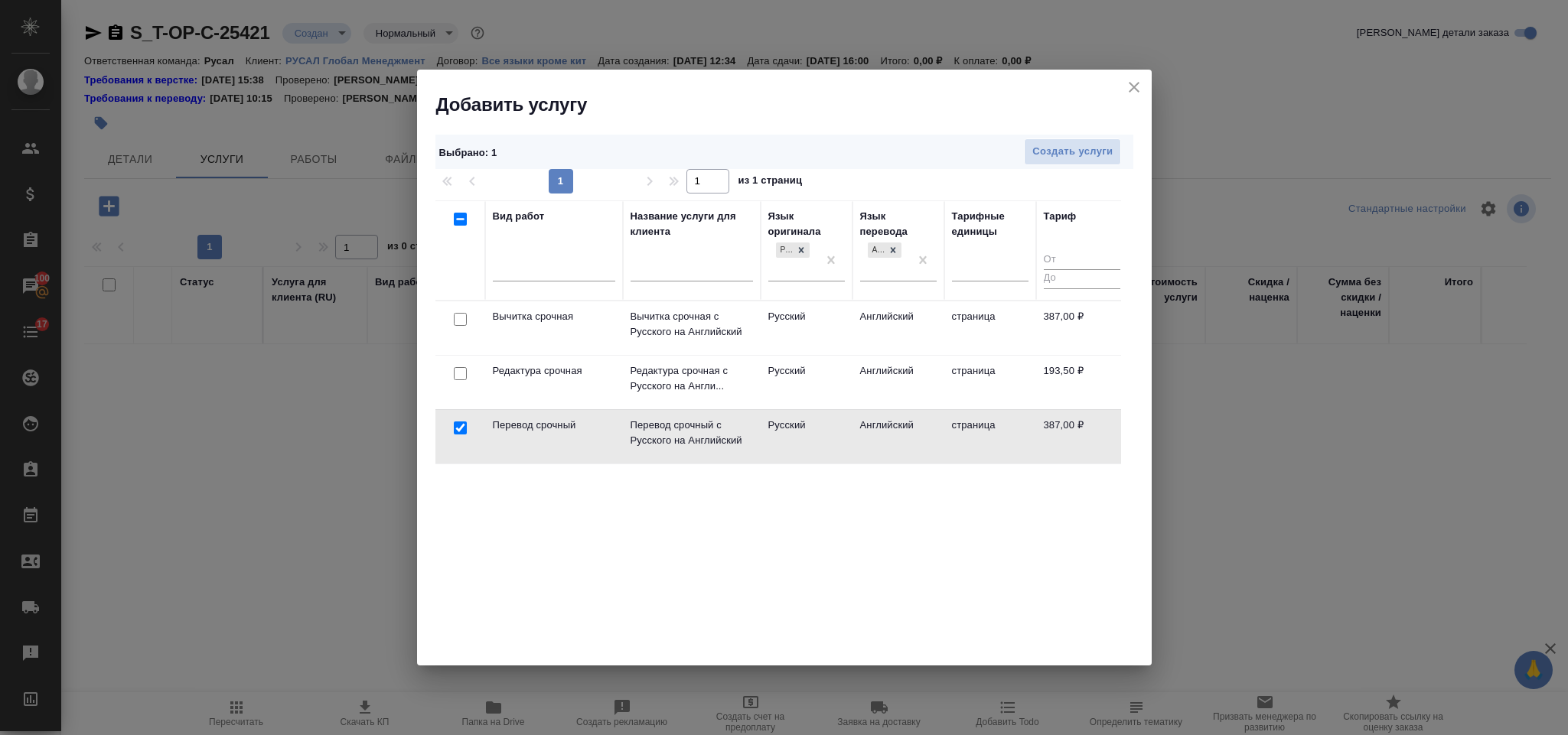
click at [458, 374] on input "checkbox" at bounding box center [460, 374] width 13 height 13
checkbox input "true"
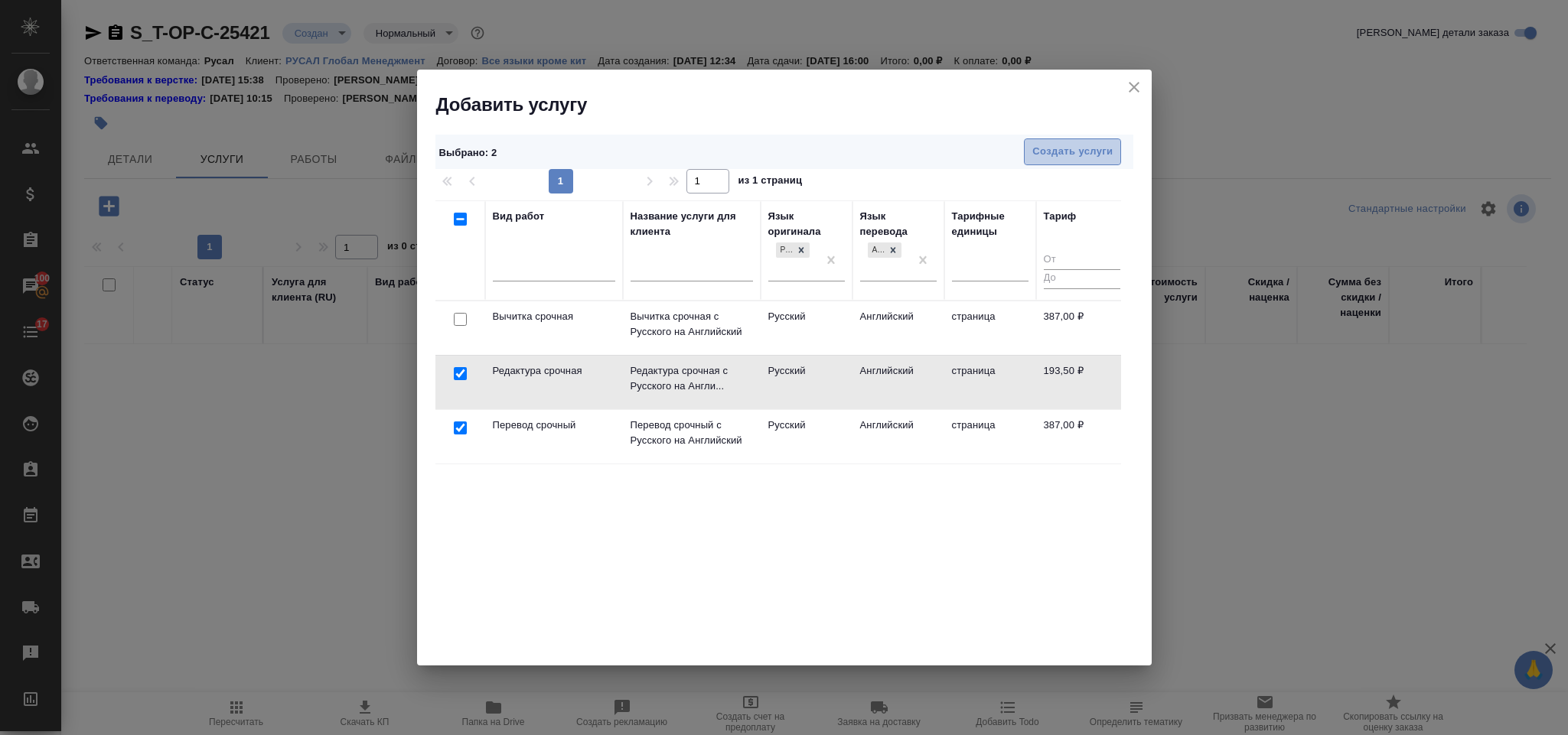
click at [1085, 141] on button "Создать услуги" at bounding box center [1072, 152] width 97 height 27
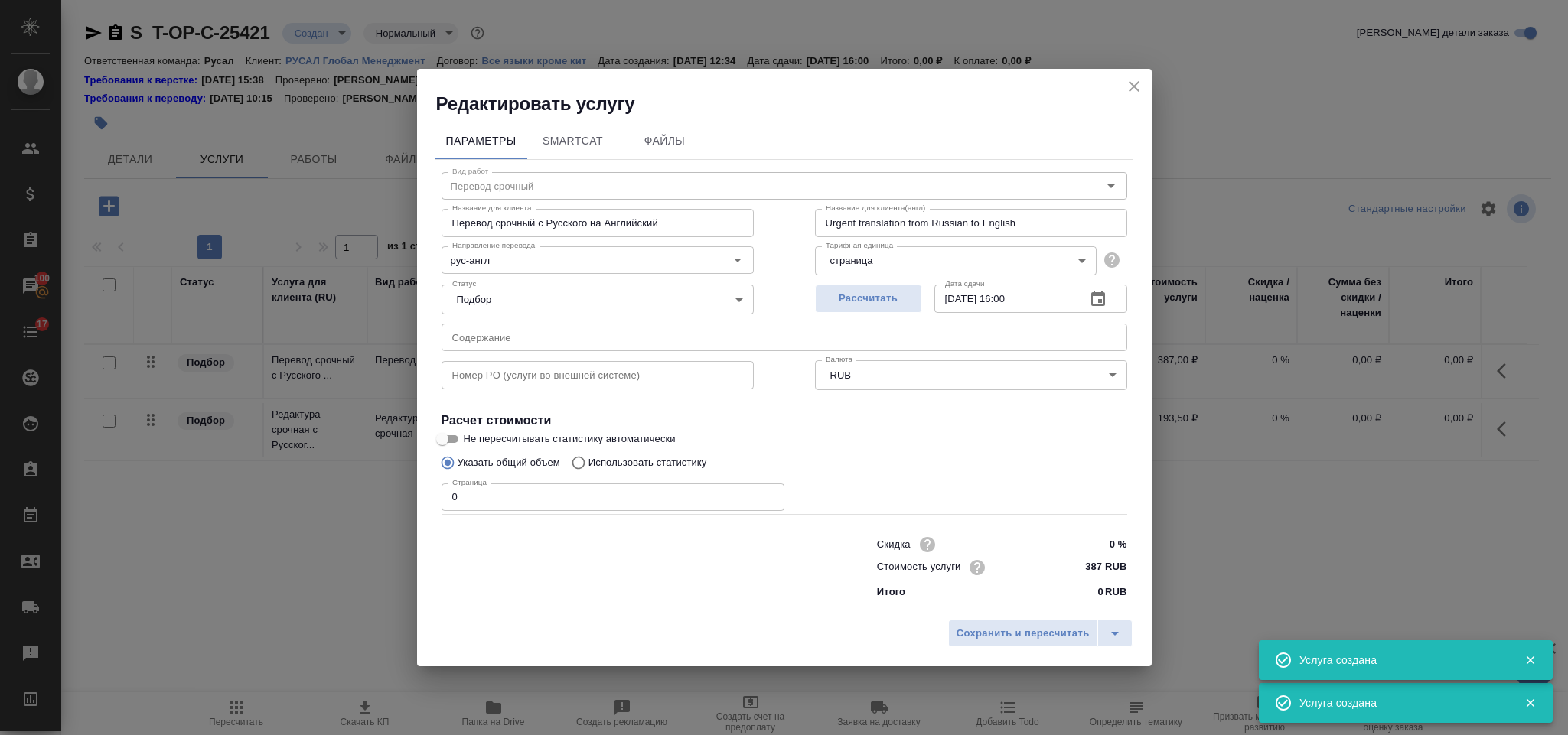
type input "Перевод срочный"
type input "Перевод срочный с Русского на Английский"
type input "Urgent translation from Russian to English"
type input "387 RUB"
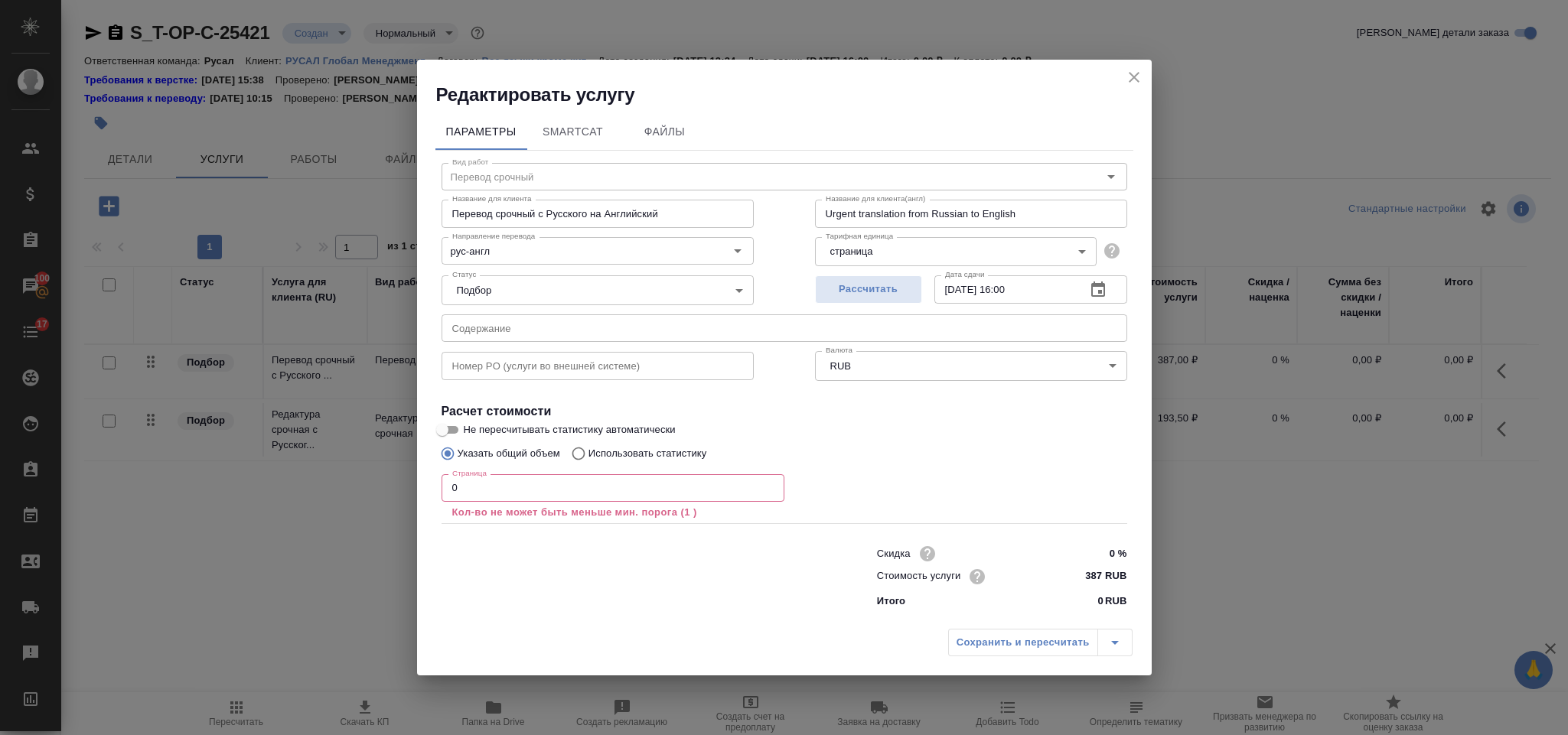
click at [742, 325] on input "text" at bounding box center [784, 328] width 686 height 28
paste input "[DATE] ФТ по шаблону ДЦР_ОИБ"
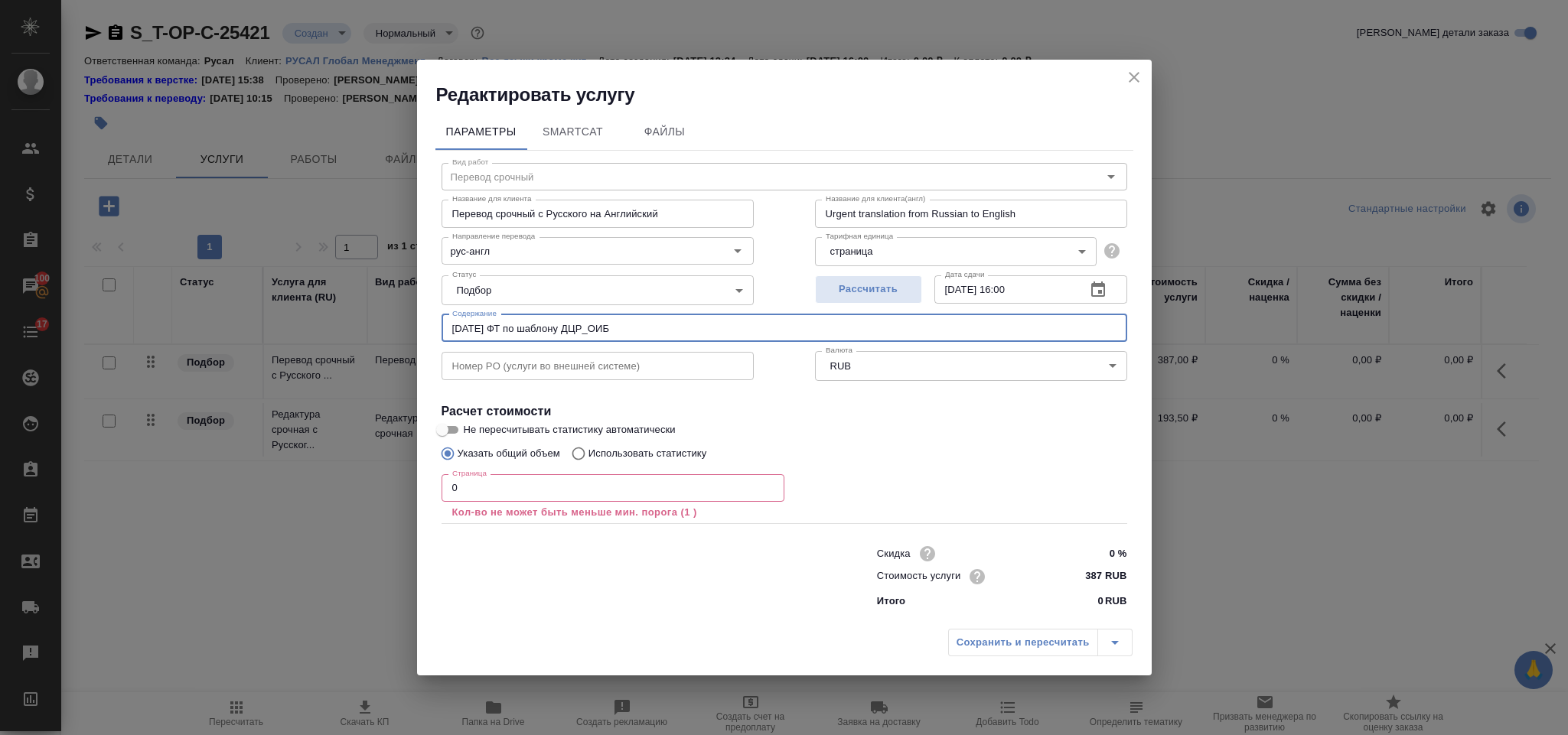
type input "[DATE] ФТ по шаблону ДЦР_ОИБ"
click at [481, 489] on input "0" at bounding box center [612, 488] width 343 height 28
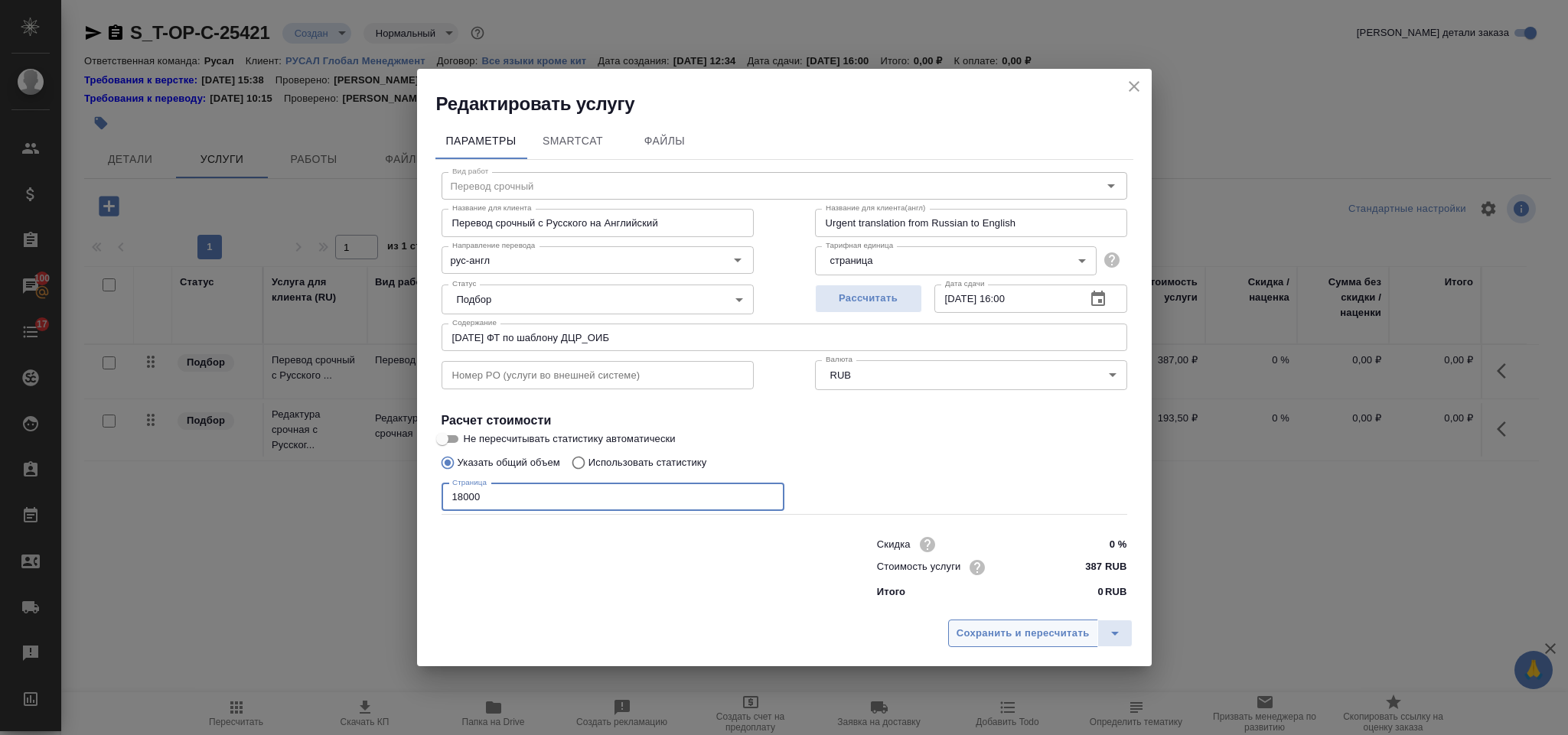
type input "18000"
click at [998, 630] on span "Сохранить и пересчитать" at bounding box center [1023, 634] width 133 height 17
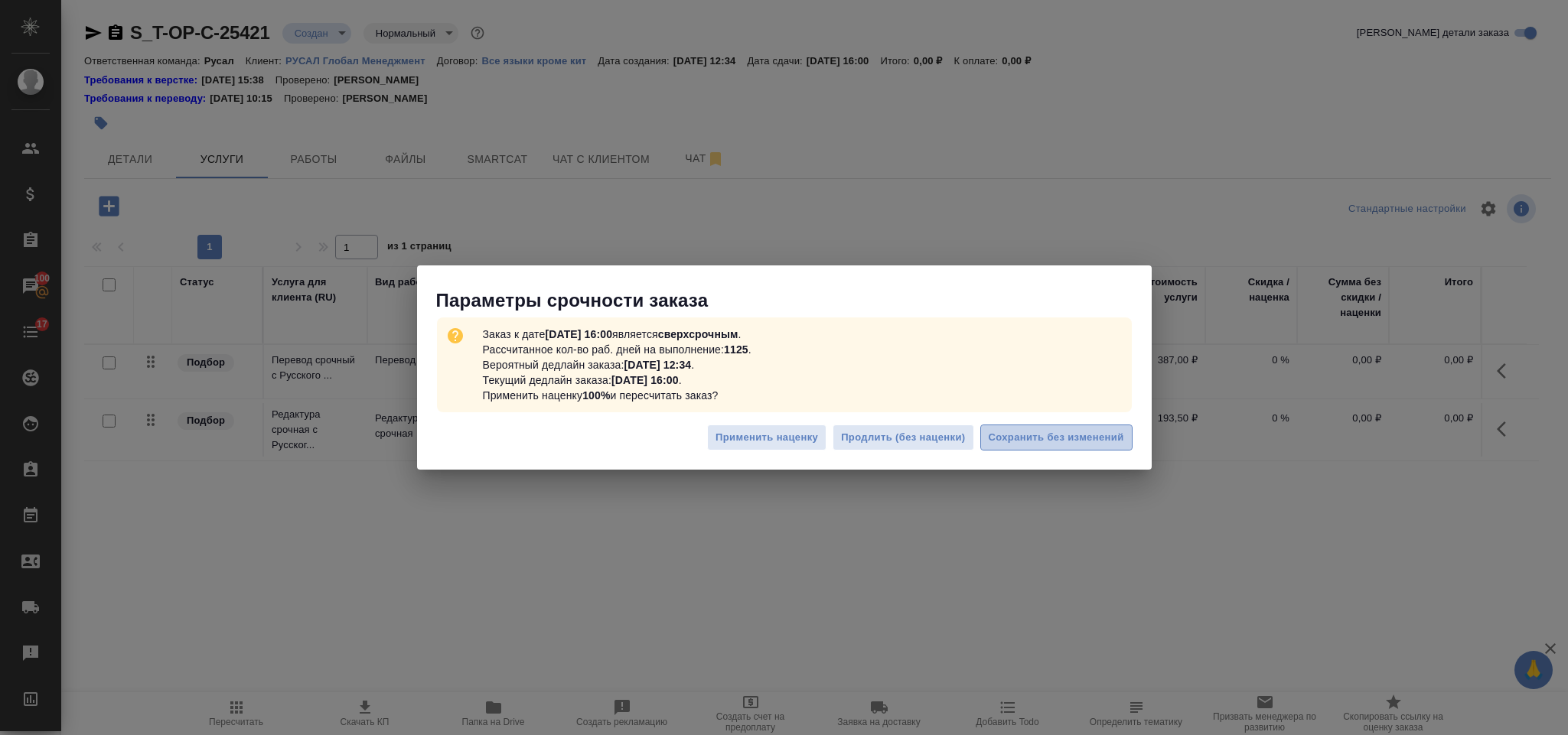
click at [1043, 439] on span "Сохранить без изменений" at bounding box center [1056, 438] width 135 height 17
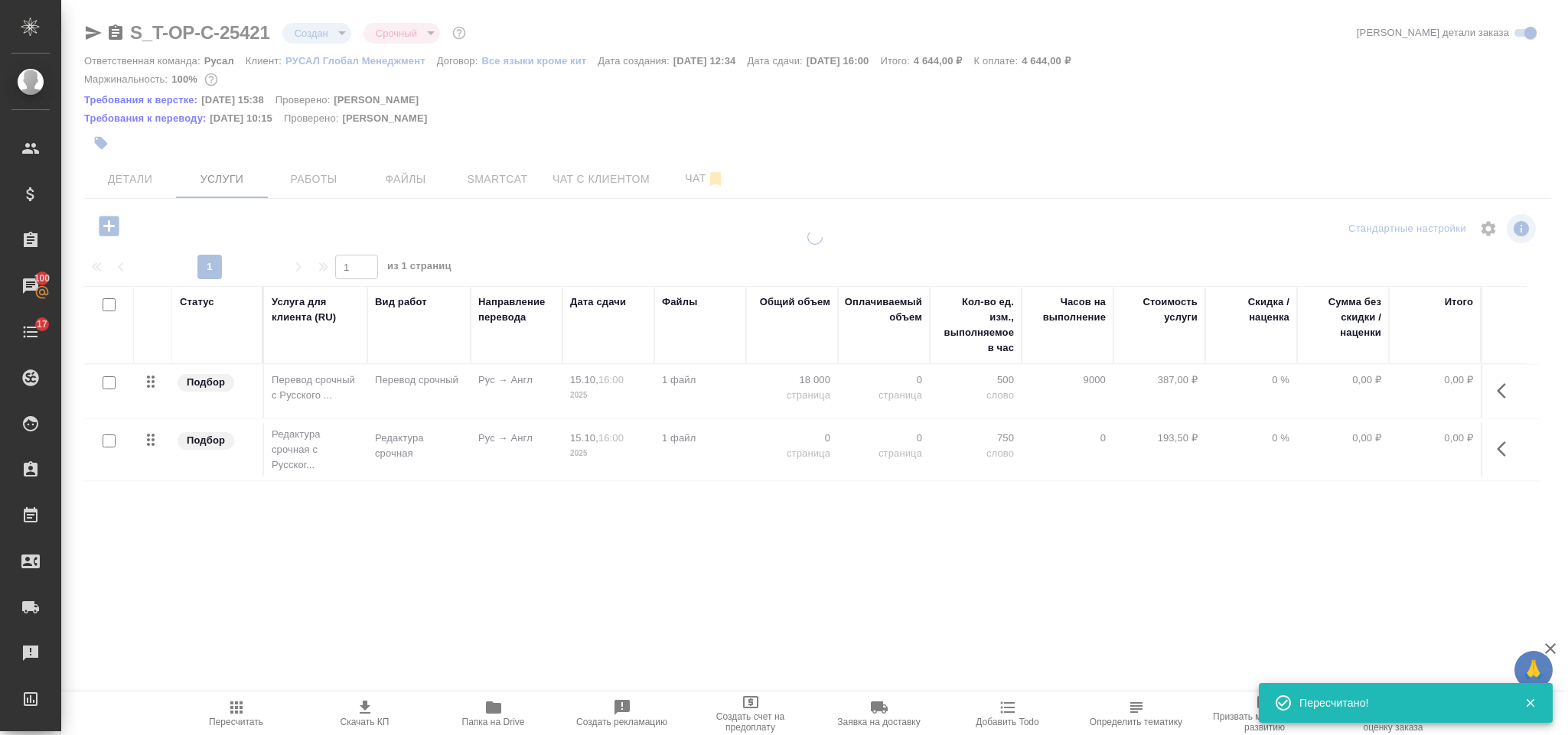
type input "urgent"
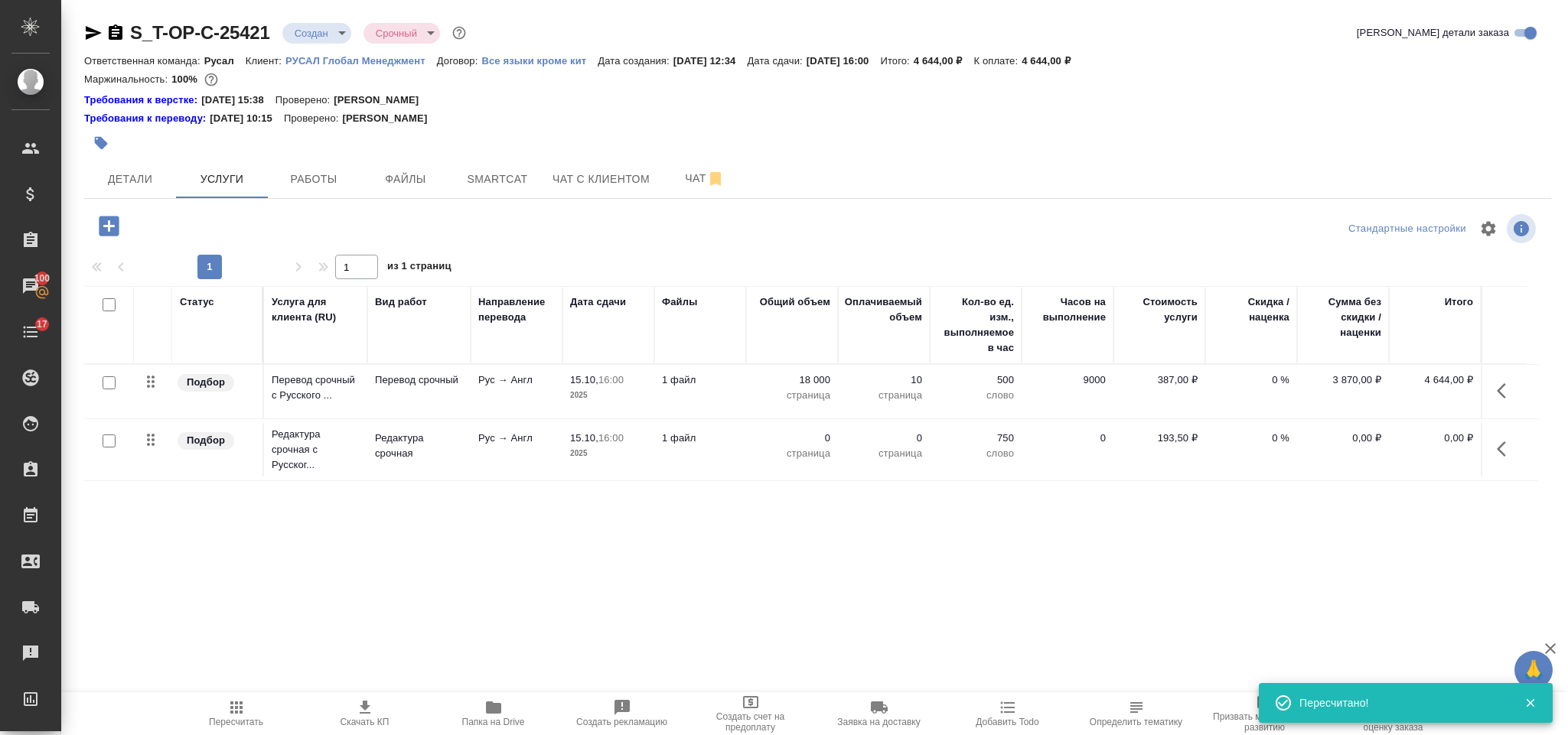
click at [1500, 451] on icon "button" at bounding box center [1505, 448] width 18 height 18
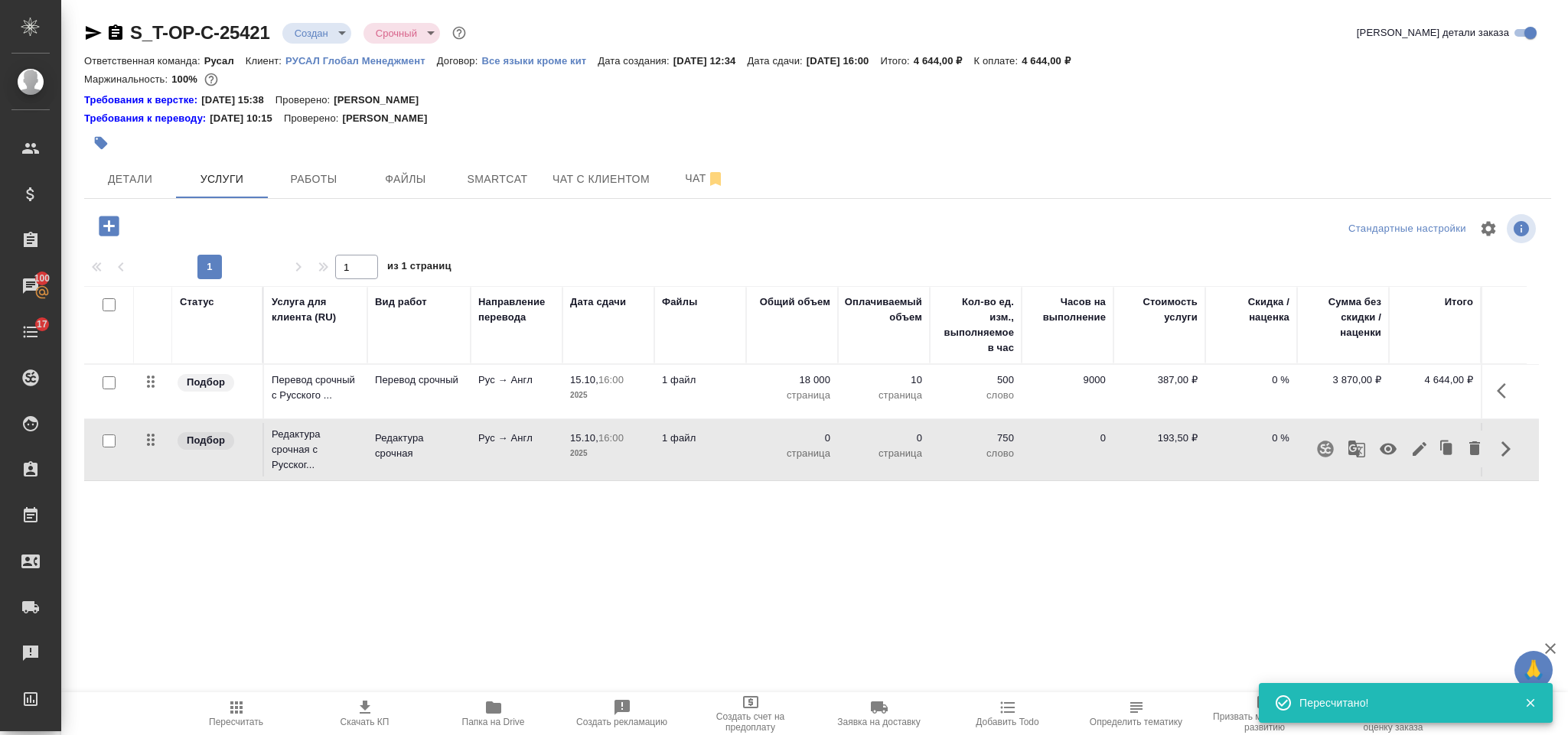
click at [1427, 441] on icon "button" at bounding box center [1419, 448] width 18 height 18
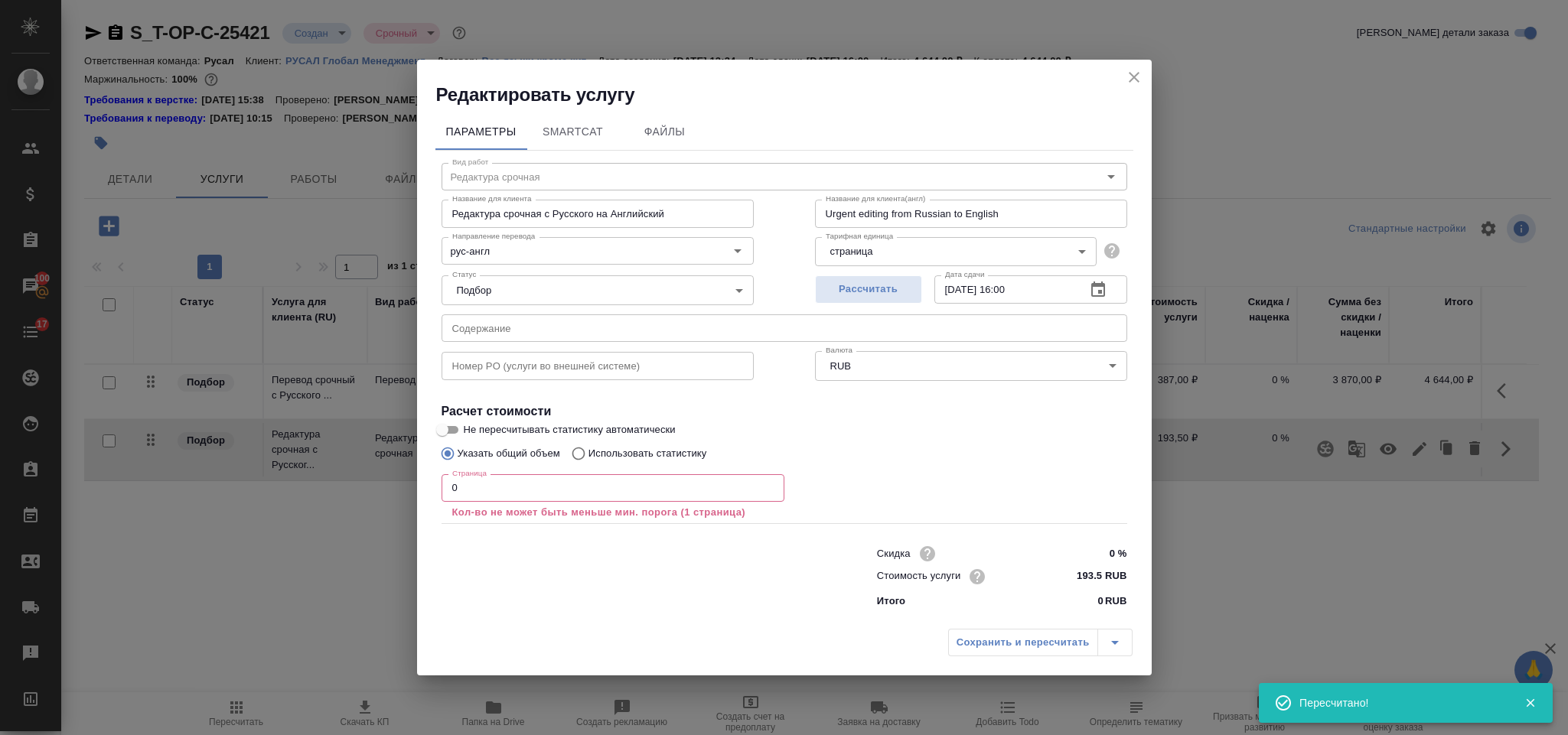
click at [586, 485] on input "0" at bounding box center [612, 488] width 343 height 28
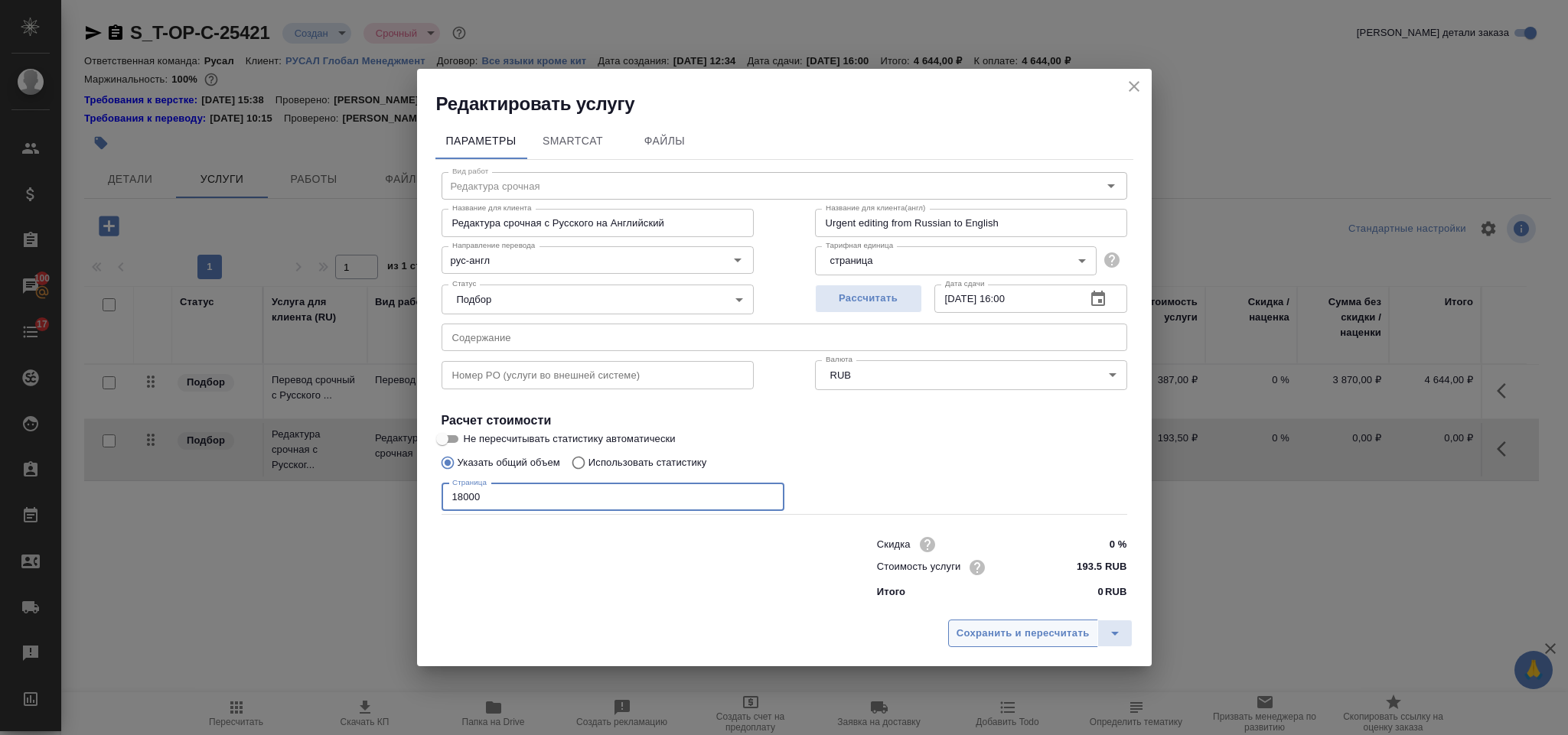
type input "18000"
click at [1046, 630] on span "Сохранить и пересчитать" at bounding box center [1023, 634] width 133 height 17
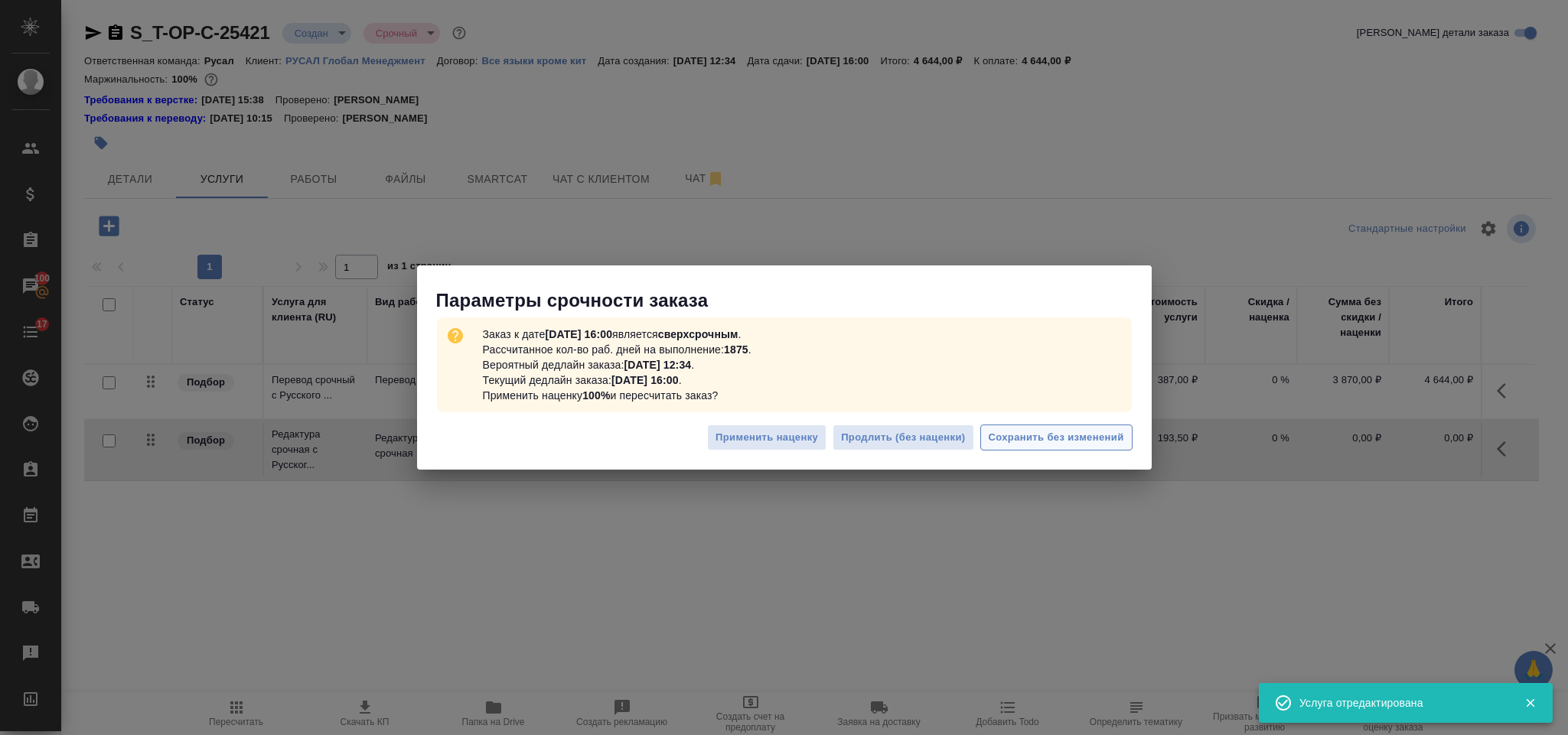
click at [1057, 445] on span "Сохранить без изменений" at bounding box center [1056, 438] width 135 height 17
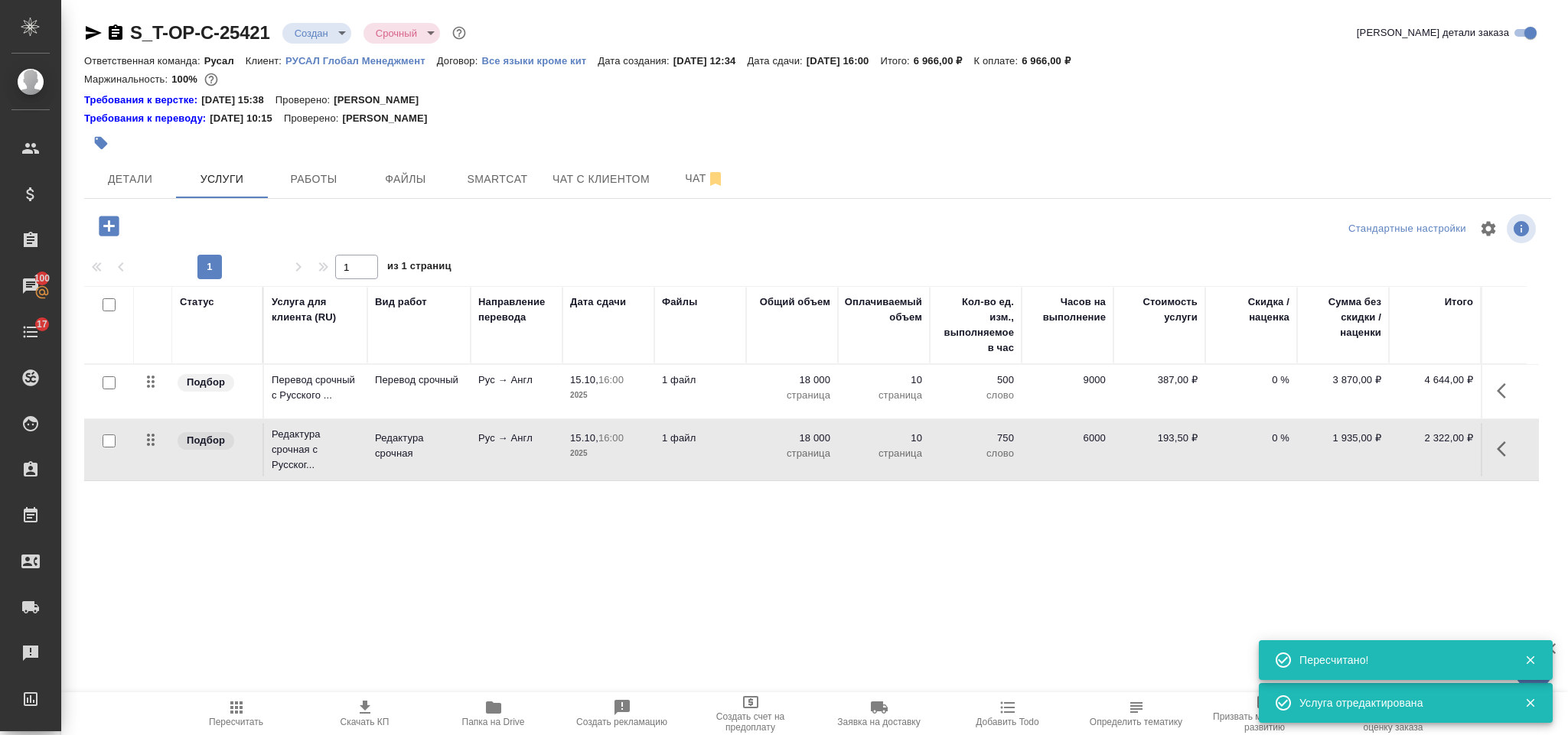
click at [120, 230] on icon "button" at bounding box center [109, 227] width 27 height 27
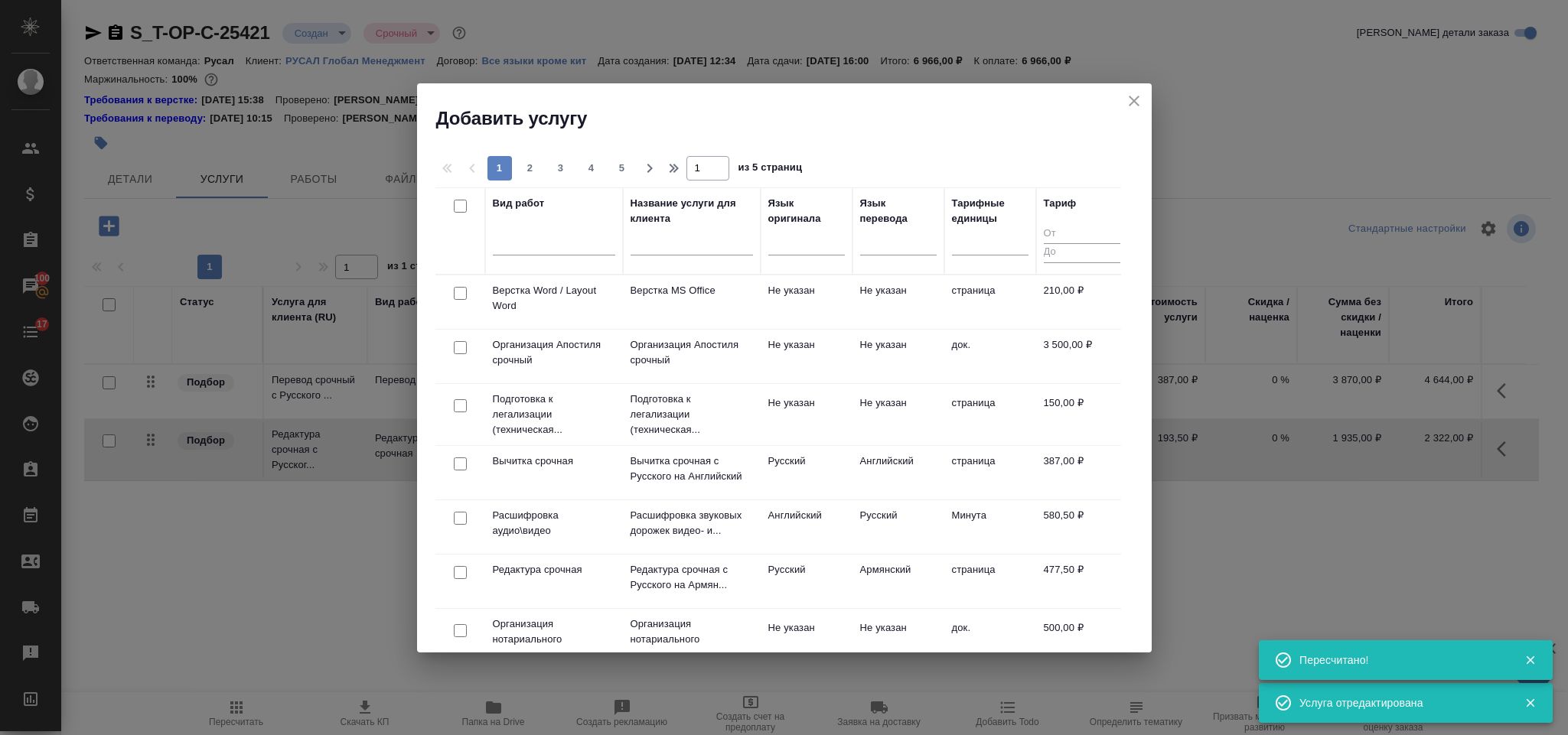
click at [466, 295] on input "checkbox" at bounding box center [460, 293] width 13 height 13
checkbox input "true"
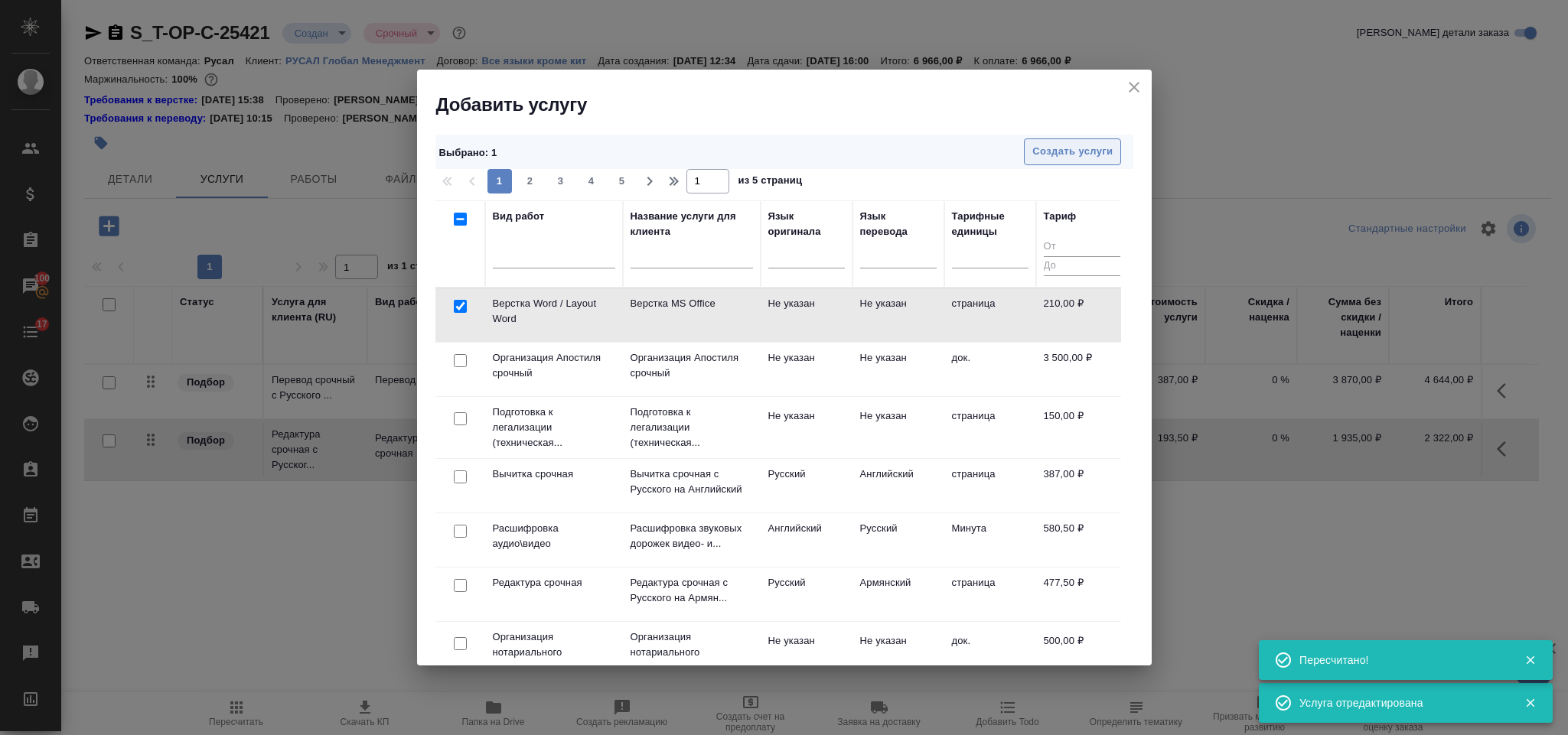
click at [1059, 157] on span "Создать услуги" at bounding box center [1072, 152] width 80 height 17
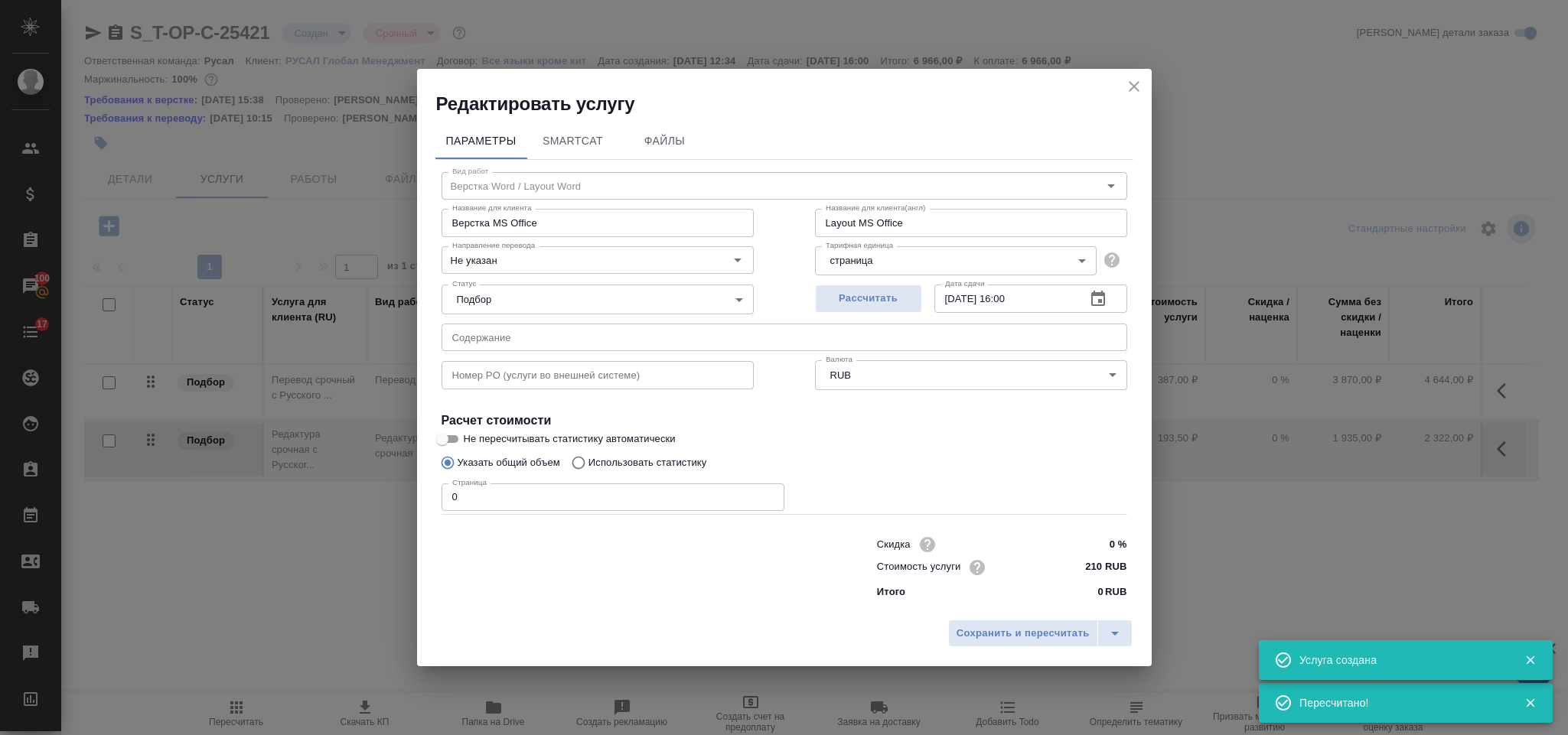
click at [526, 498] on input "0" at bounding box center [612, 497] width 343 height 28
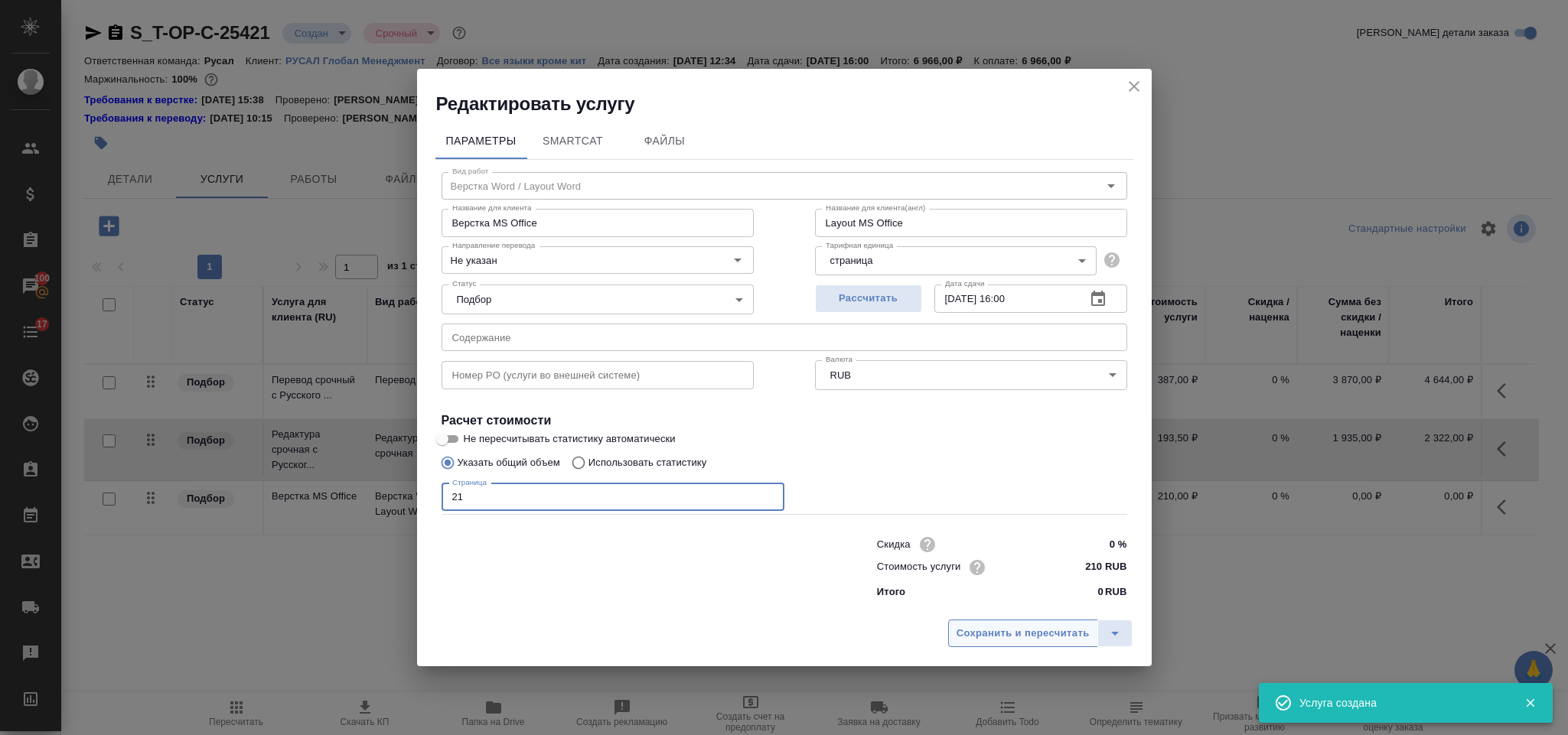
type input "21"
click at [956, 626] on button "Сохранить и пересчитать" at bounding box center [1023, 633] width 150 height 28
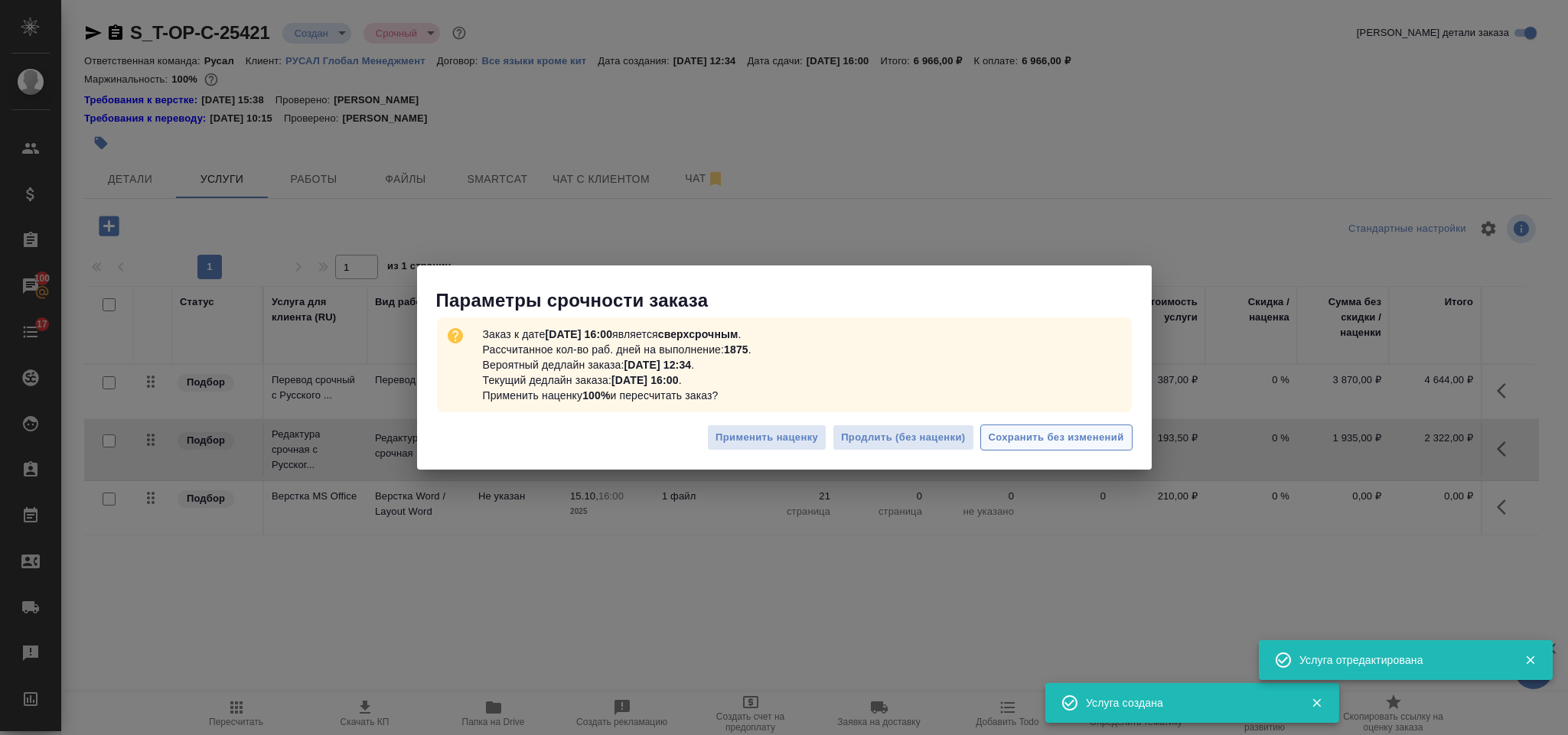
click at [1033, 429] on span "Сохранить без изменений" at bounding box center [1056, 438] width 135 height 17
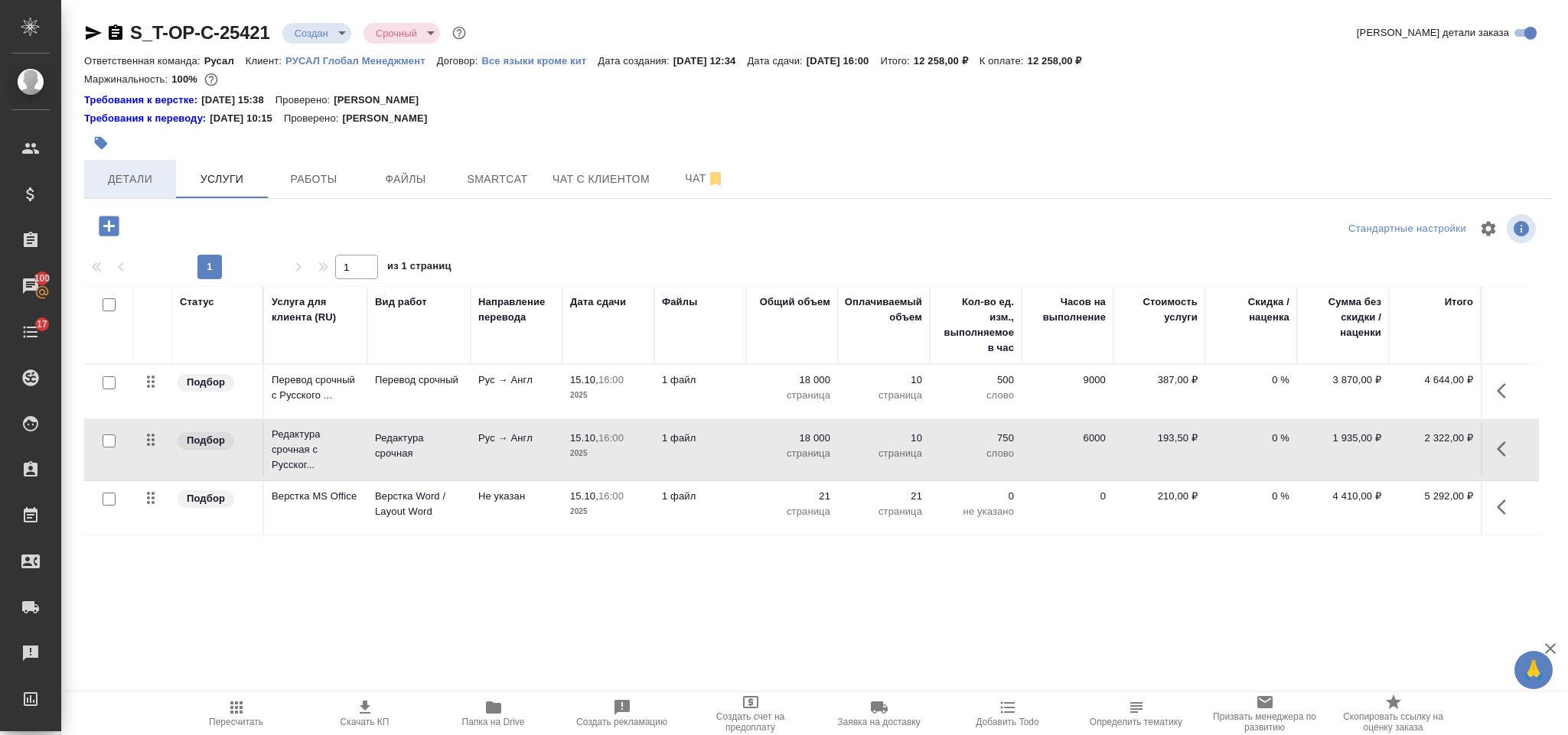
click at [154, 180] on span "Детали" at bounding box center [130, 179] width 74 height 19
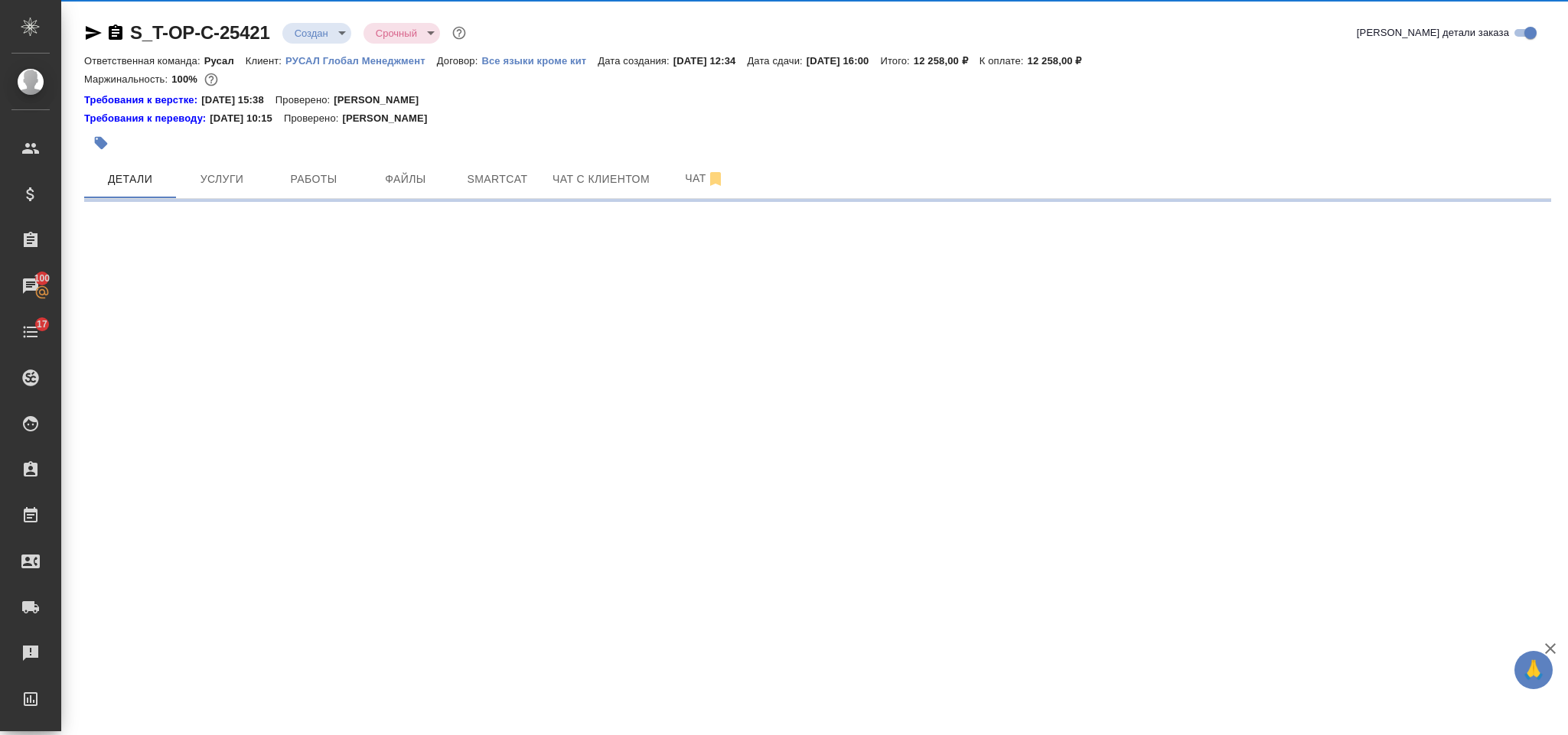
select select "RU"
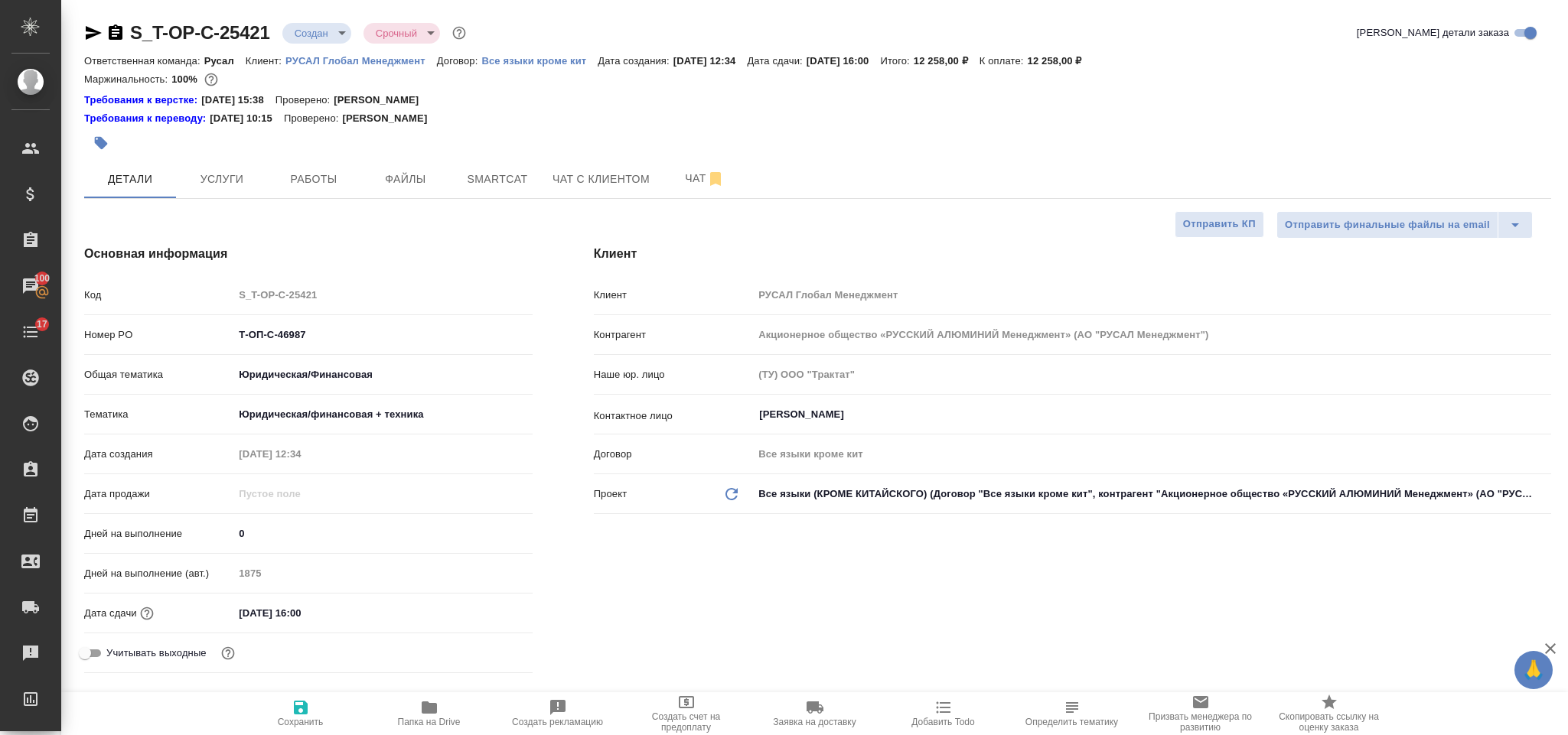
click at [118, 30] on icon "button" at bounding box center [115, 32] width 18 height 18
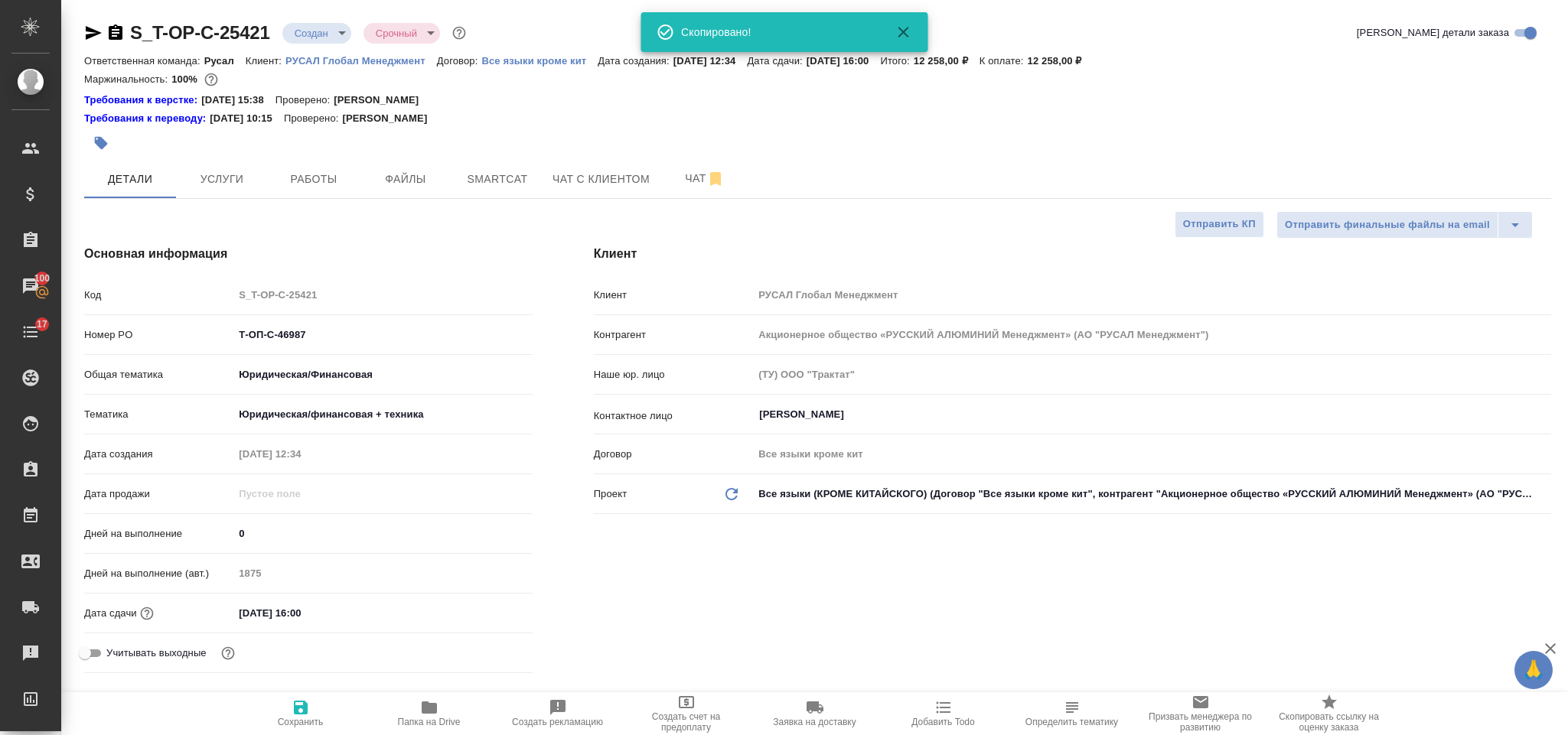
type textarea "x"
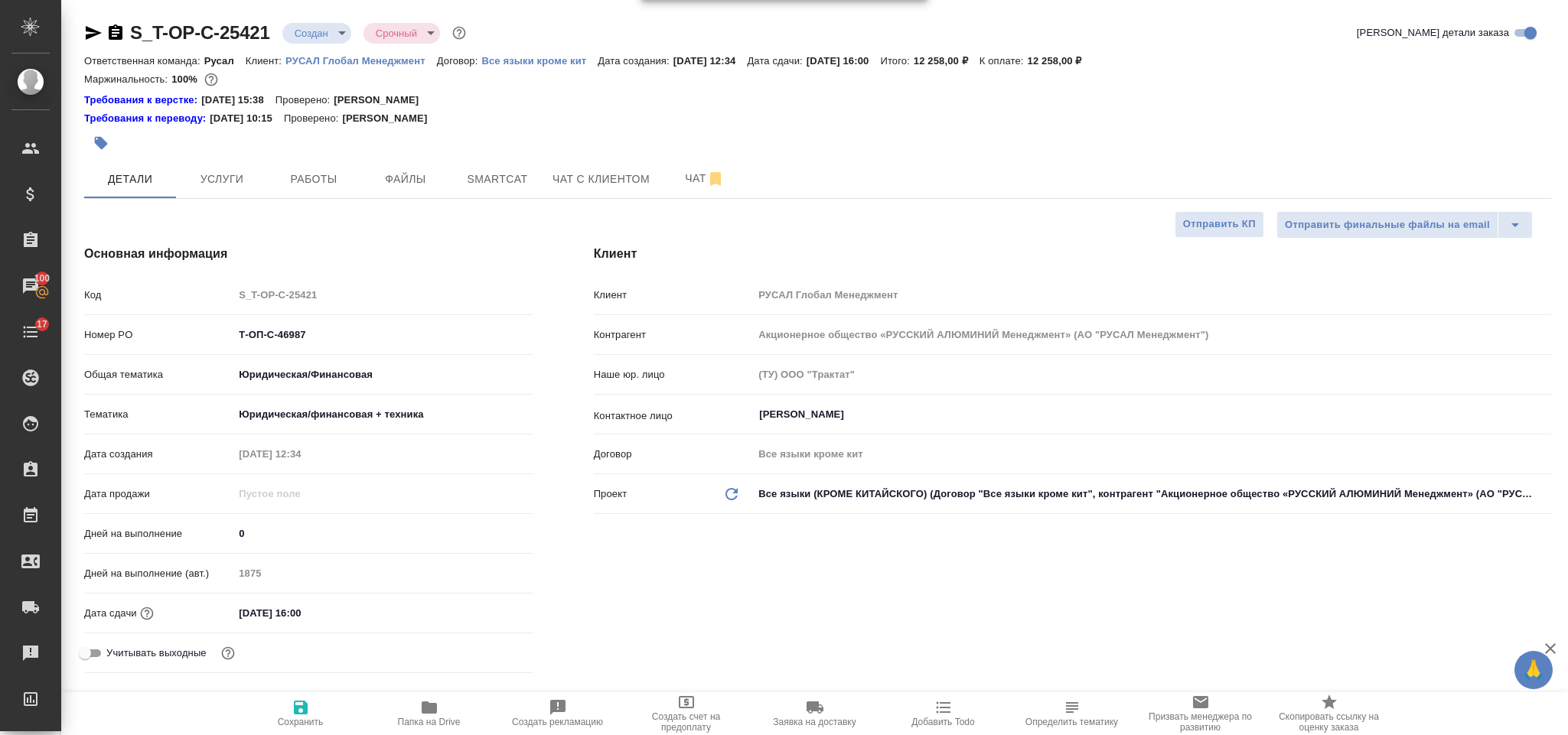
click at [95, 28] on icon "button" at bounding box center [93, 32] width 18 height 18
drag, startPoint x: 331, startPoint y: 330, endPoint x: 221, endPoint y: 317, distance: 110.8
click at [221, 317] on div "Код S_T-OP-C-25421 Номер PO Т-ОП-С-46987 Общая тематика Юридическая/Финансовая …" at bounding box center [308, 480] width 448 height 398
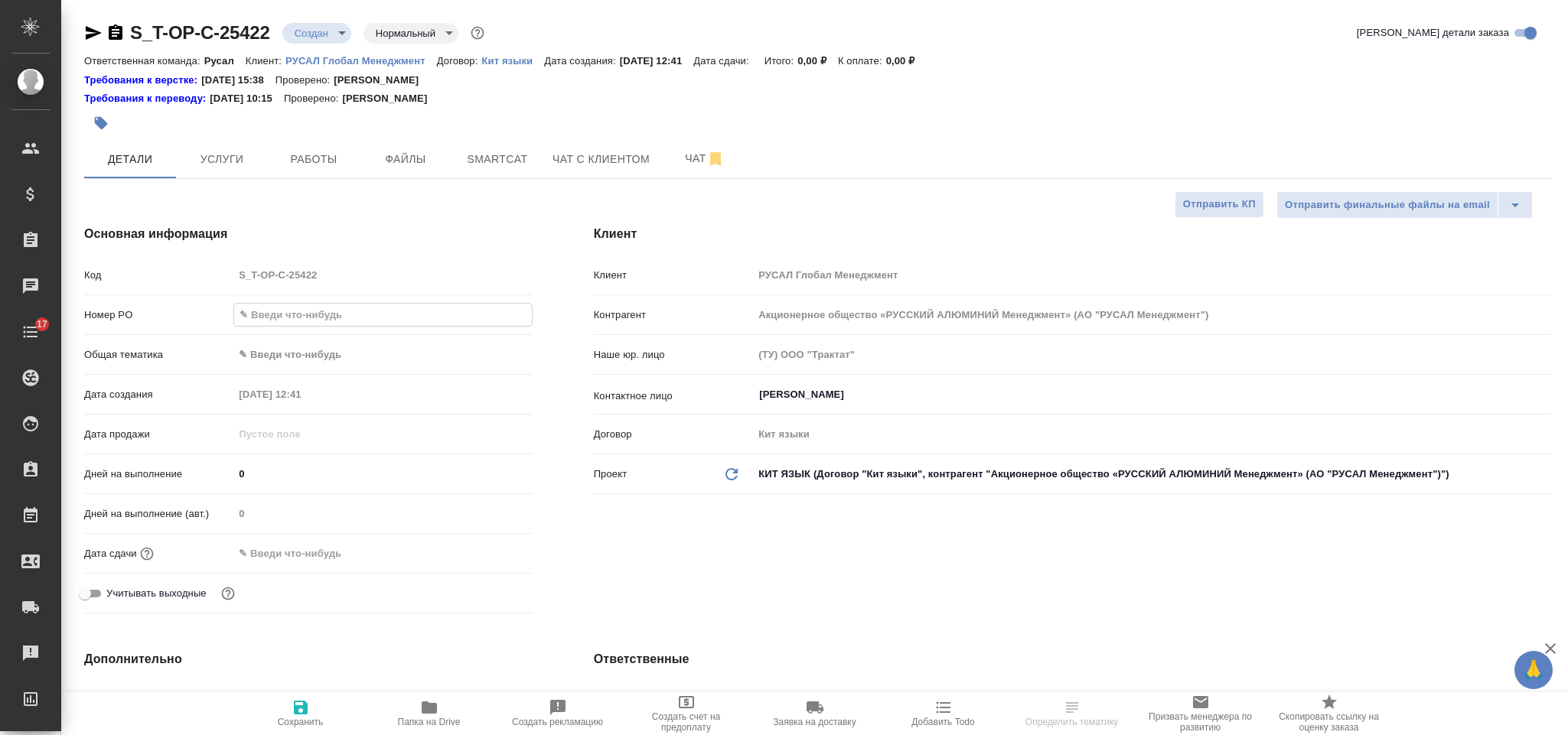
select select "RU"
type input "Т-ОП-С-46988"
click at [297, 348] on body "🙏 .cls-1 fill:#fff; AWATERA Gorlenko [PERSON_NAME] Спецификации Заказы Чаты 17 …" at bounding box center [784, 368] width 1568 height 735
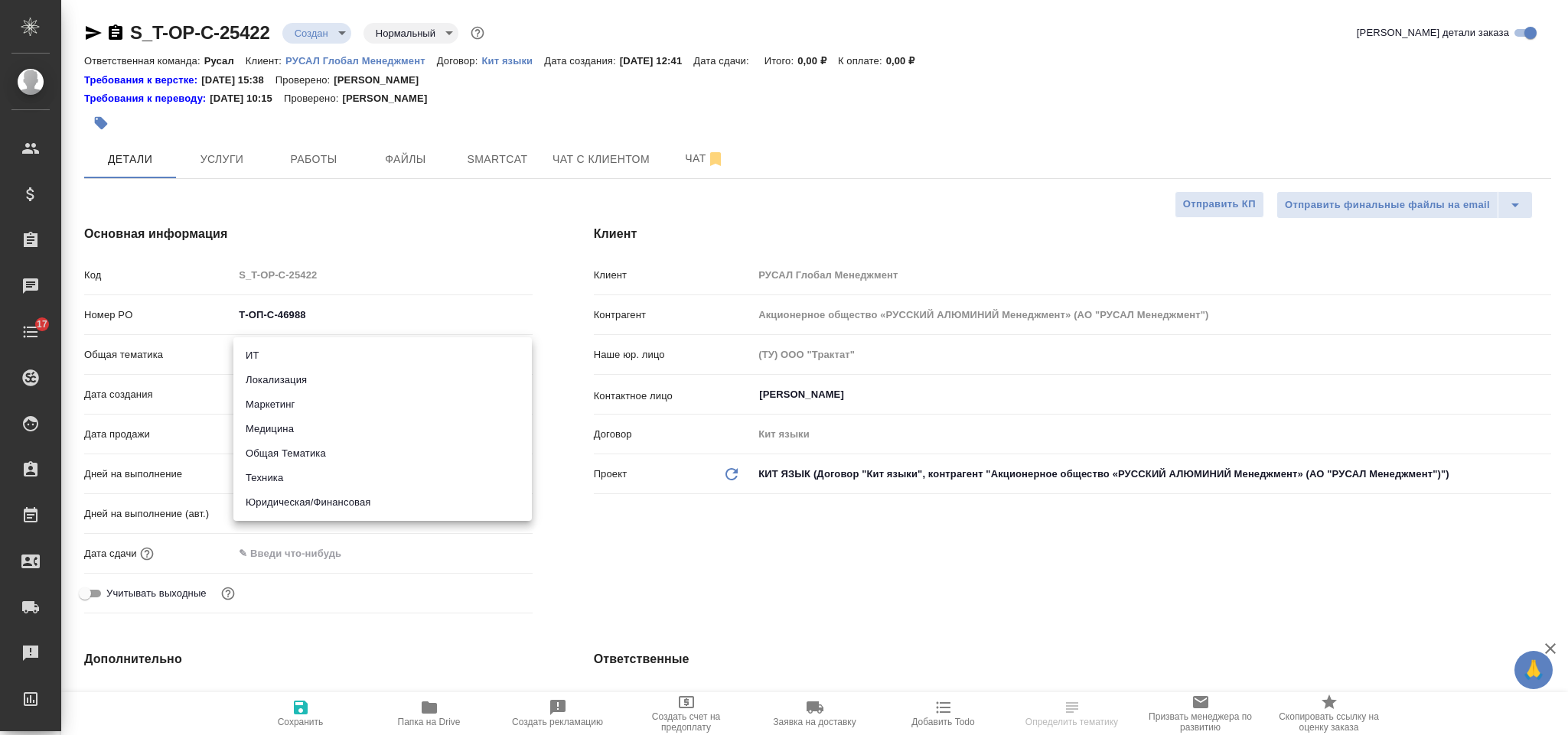
click at [375, 498] on li "Юридическая/Финансовая" at bounding box center [383, 502] width 299 height 25
type input "yr-fn"
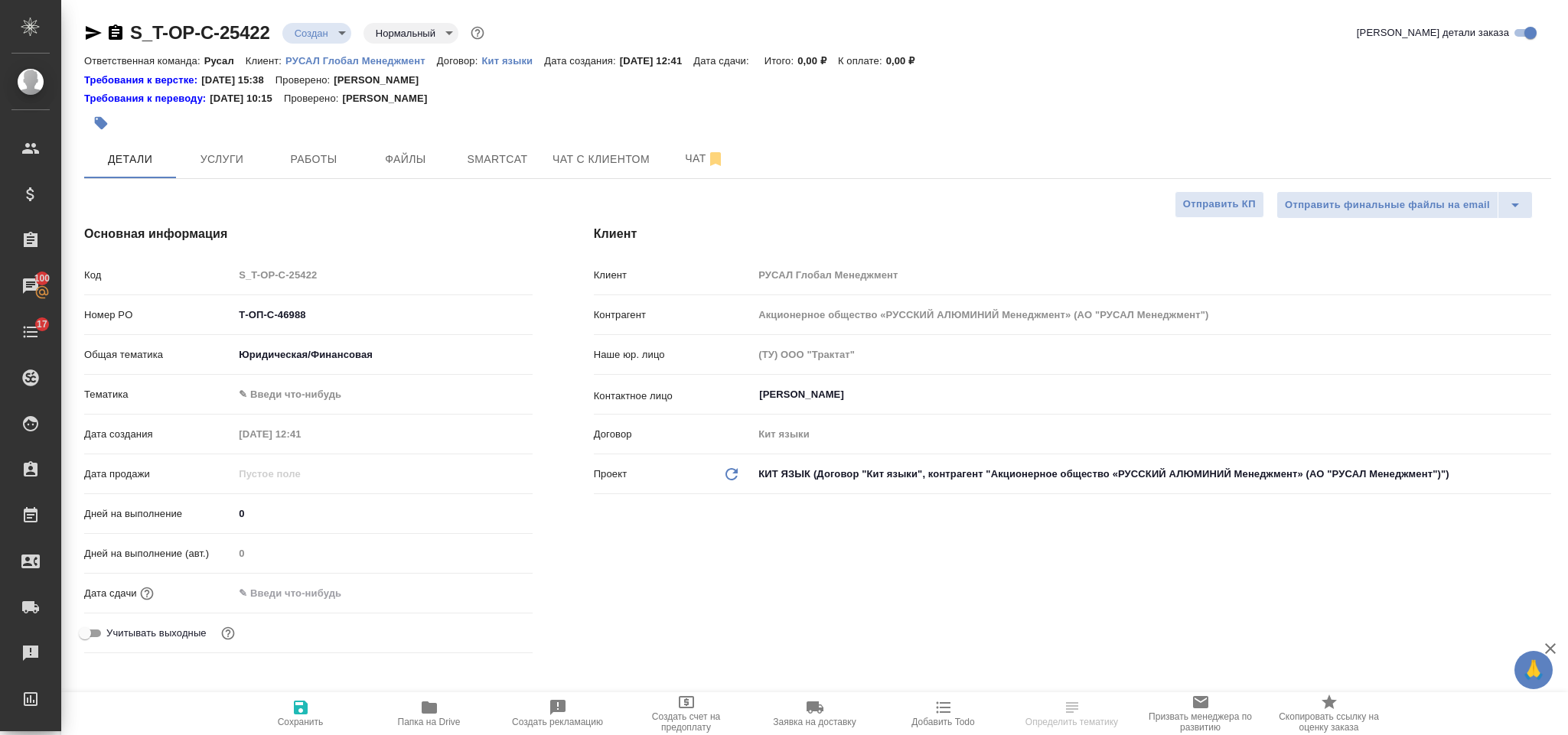
click at [319, 399] on body "🙏 .cls-1 fill:#fff; AWATERA [PERSON_NAME] Спецификации Заказы 100 Чаты 17 Todo …" at bounding box center [784, 368] width 1568 height 735
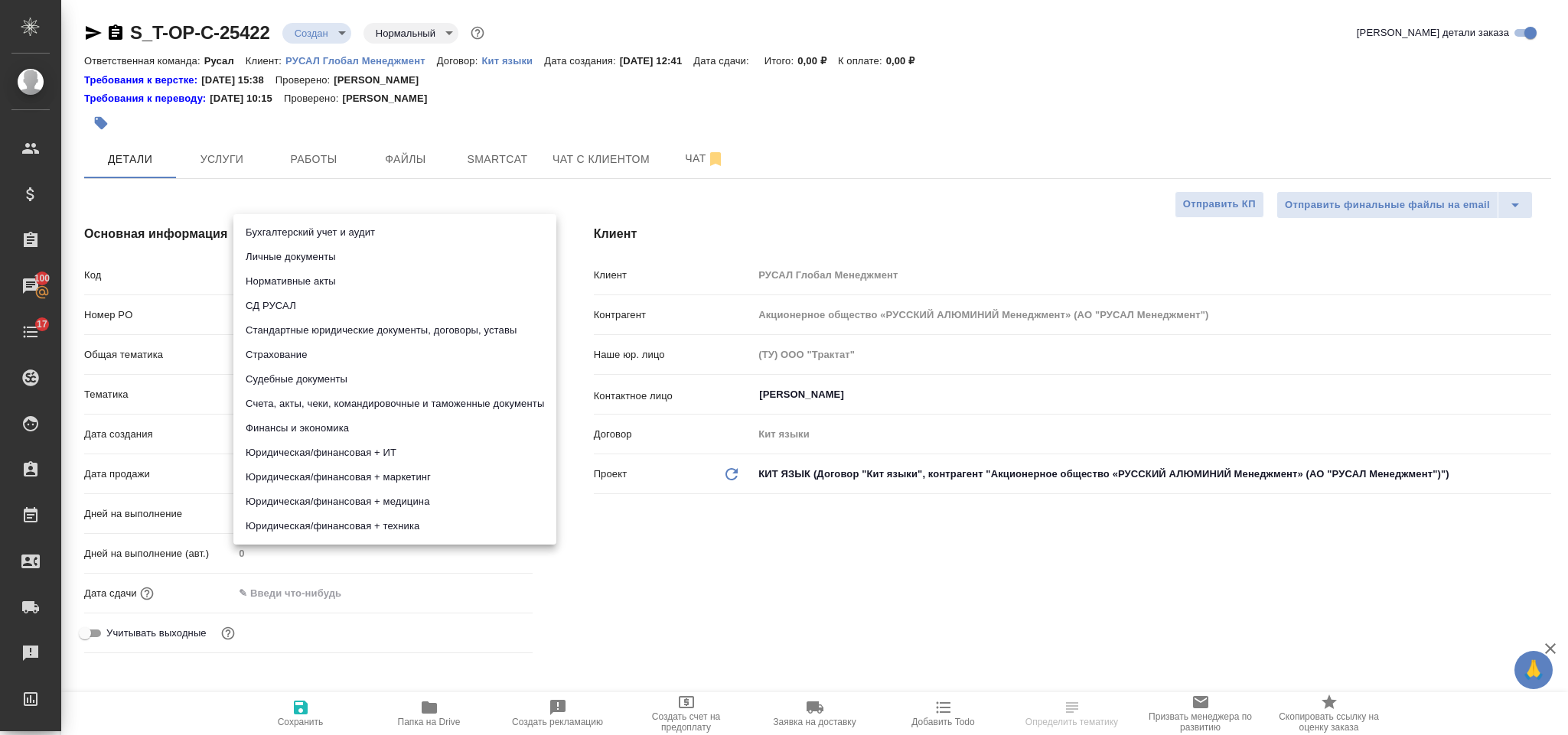
click at [359, 522] on li "Юридическая/финансовая + техника" at bounding box center [395, 526] width 323 height 25
type input "5a8b8b956a9677013d343e73"
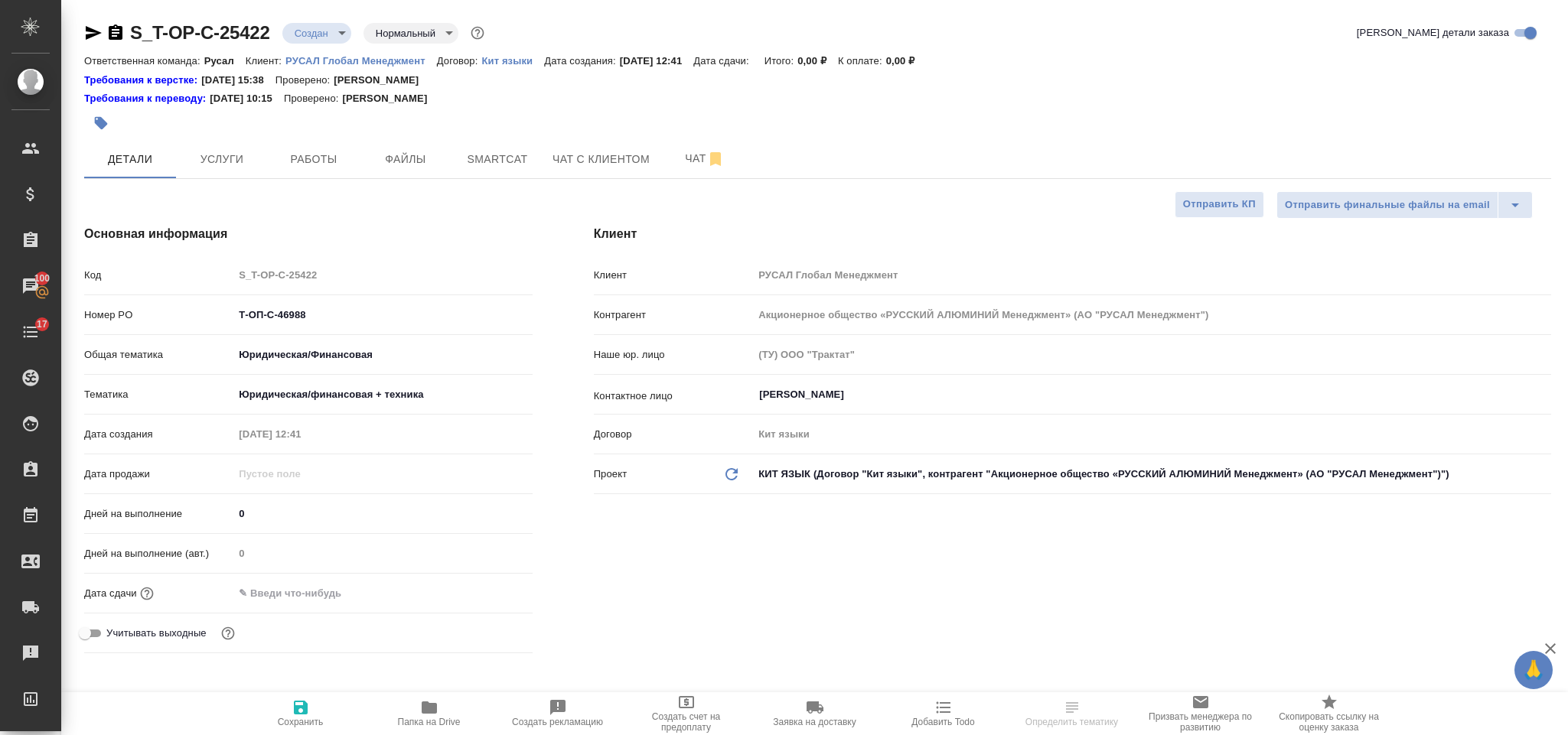
click at [318, 599] on input "text" at bounding box center [300, 593] width 134 height 22
click at [479, 593] on icon "button" at bounding box center [488, 592] width 18 height 18
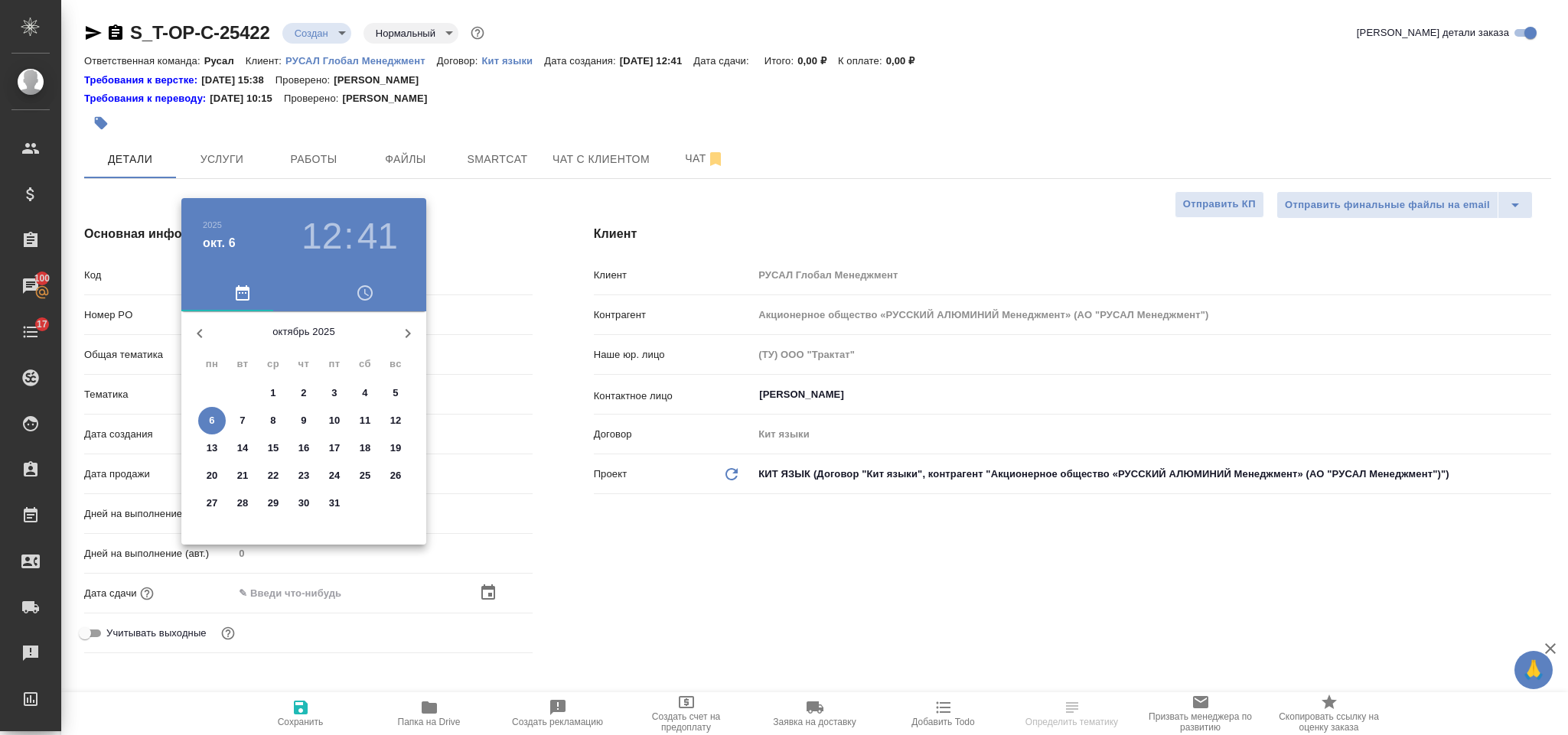
click at [272, 417] on p "8" at bounding box center [273, 421] width 6 height 15
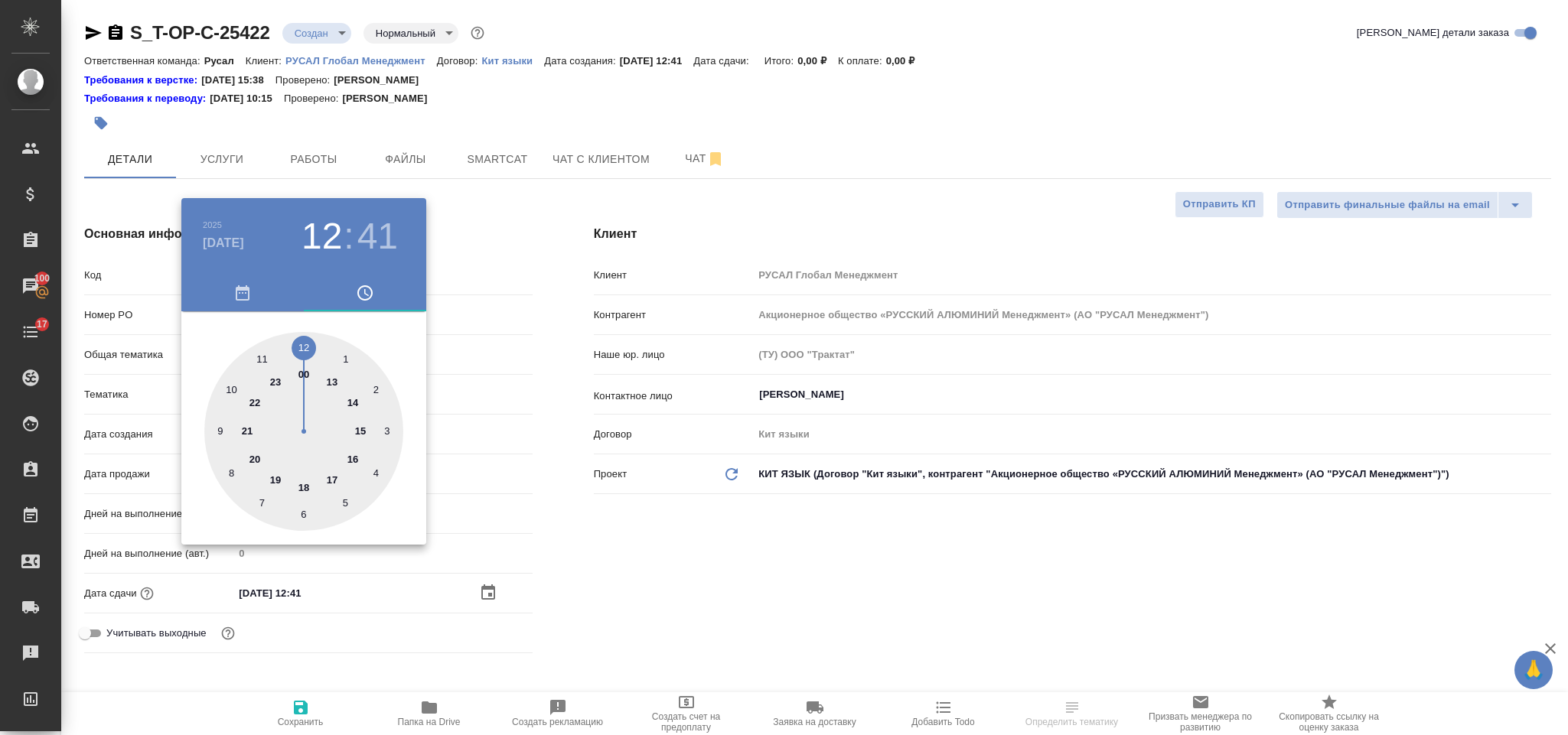
type input "[DATE] 12:41"
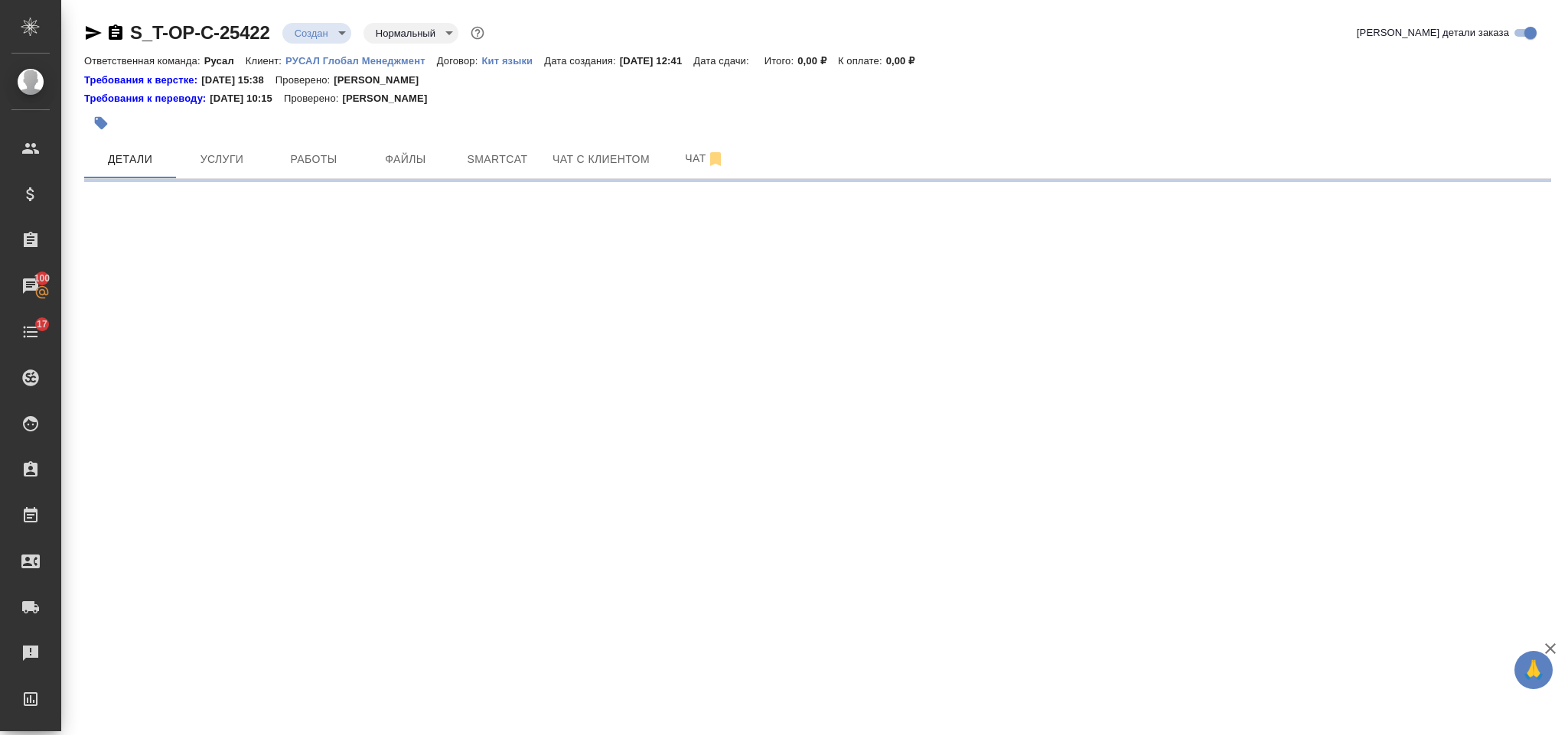
select select "RU"
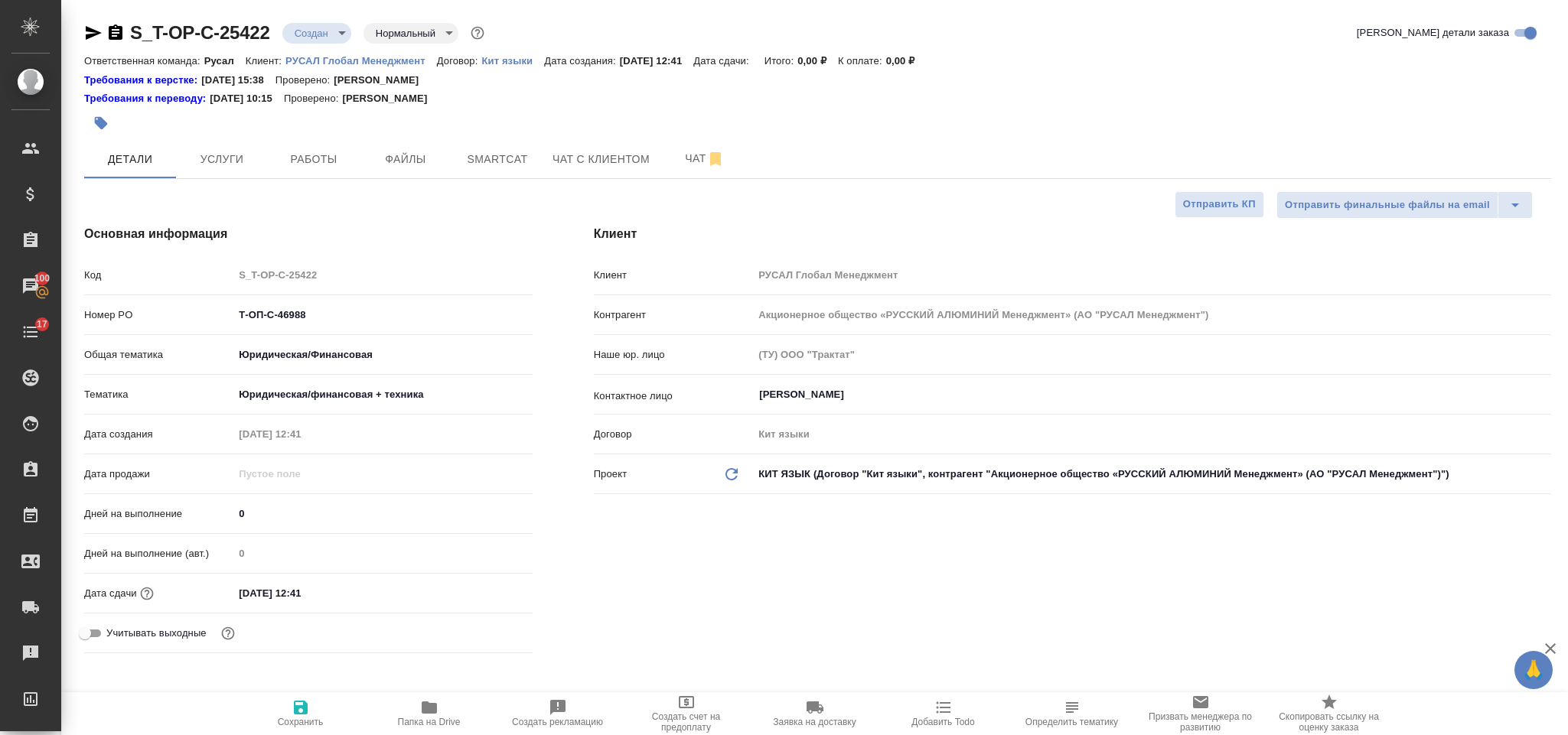
type textarea "x"
click at [345, 584] on input "[DATE] 12:41" at bounding box center [300, 593] width 134 height 22
click at [486, 593] on icon "button" at bounding box center [488, 592] width 18 height 18
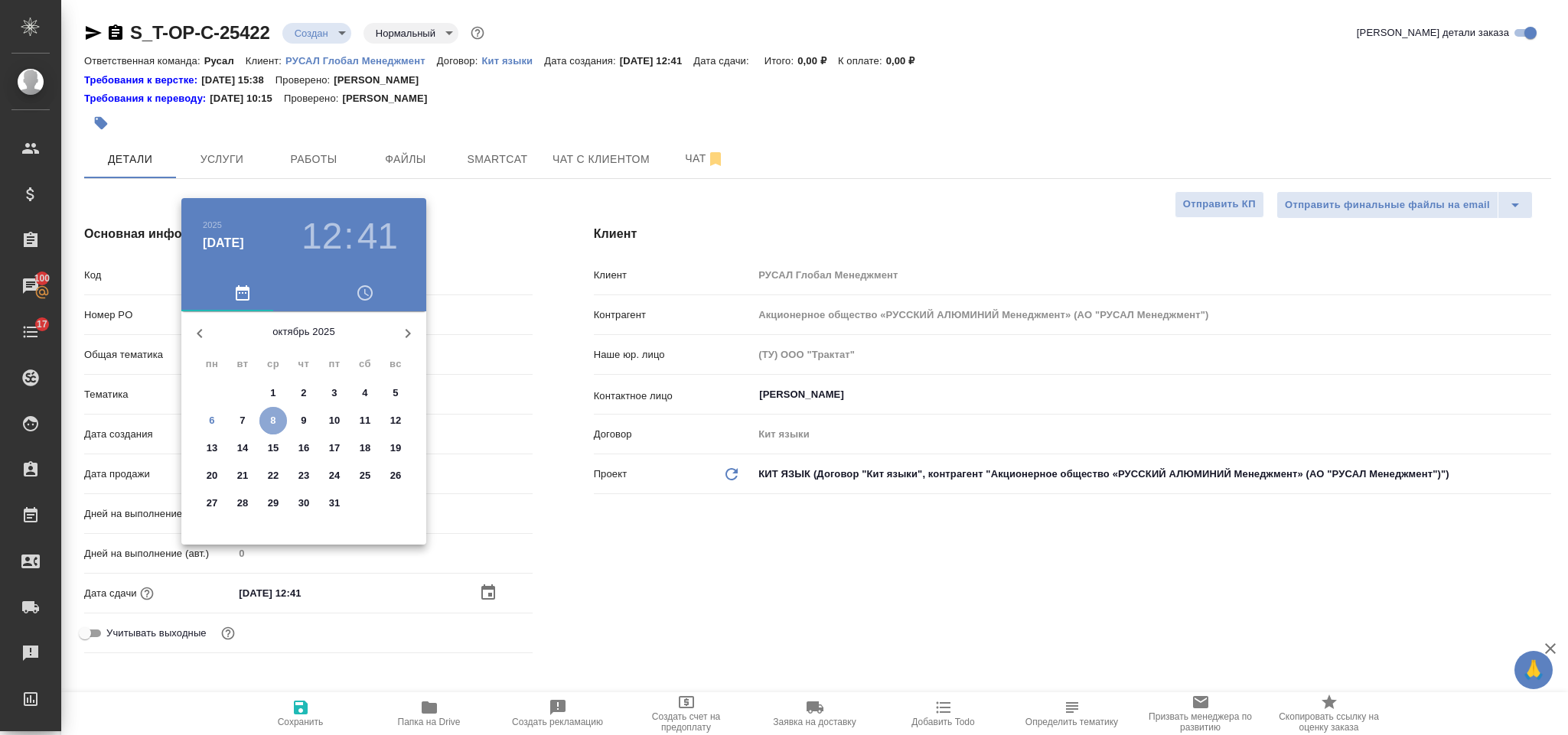
click at [280, 425] on span "8" at bounding box center [273, 421] width 28 height 15
type textarea "x"
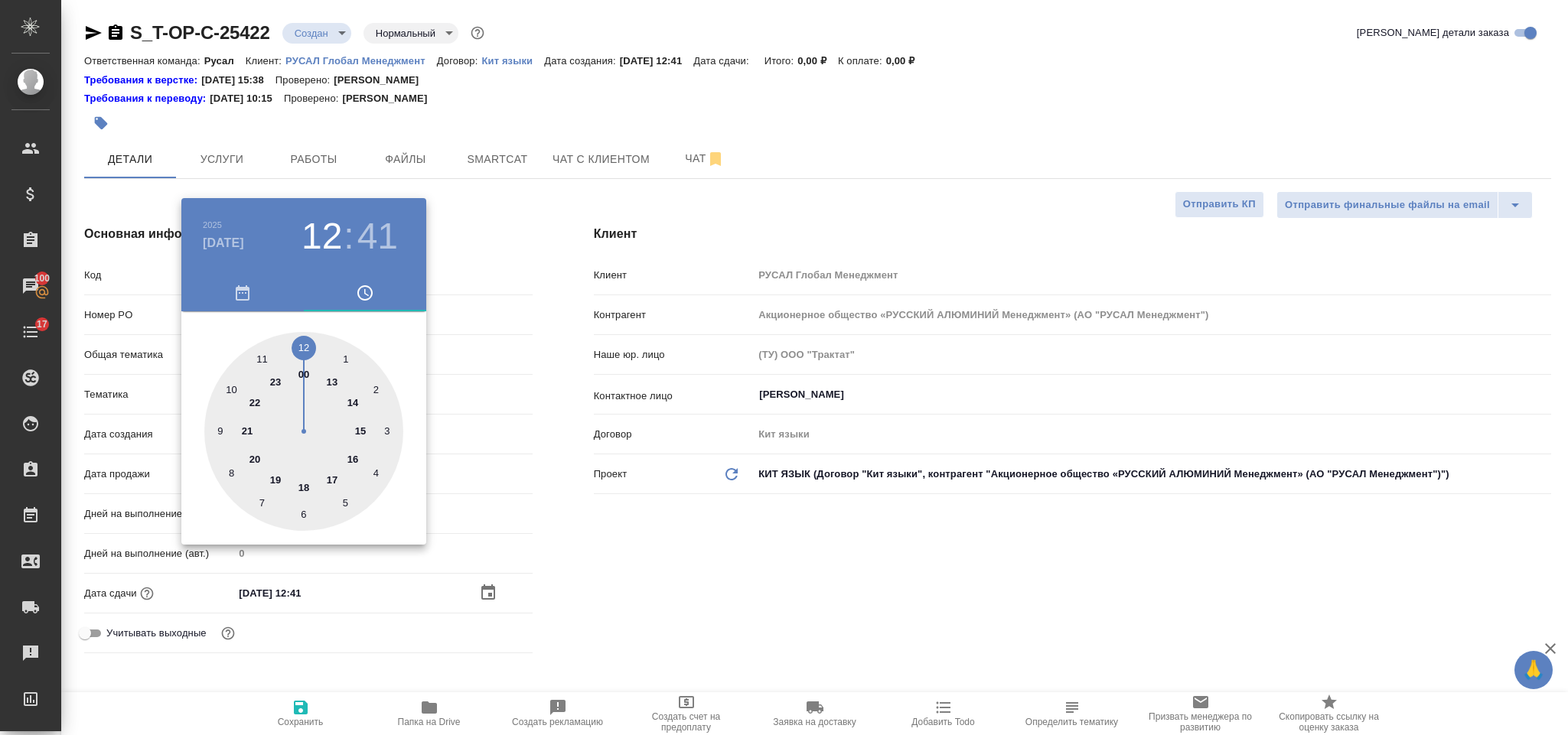
click at [353, 457] on div at bounding box center [303, 431] width 199 height 199
type input "[DATE] 16:41"
type textarea "x"
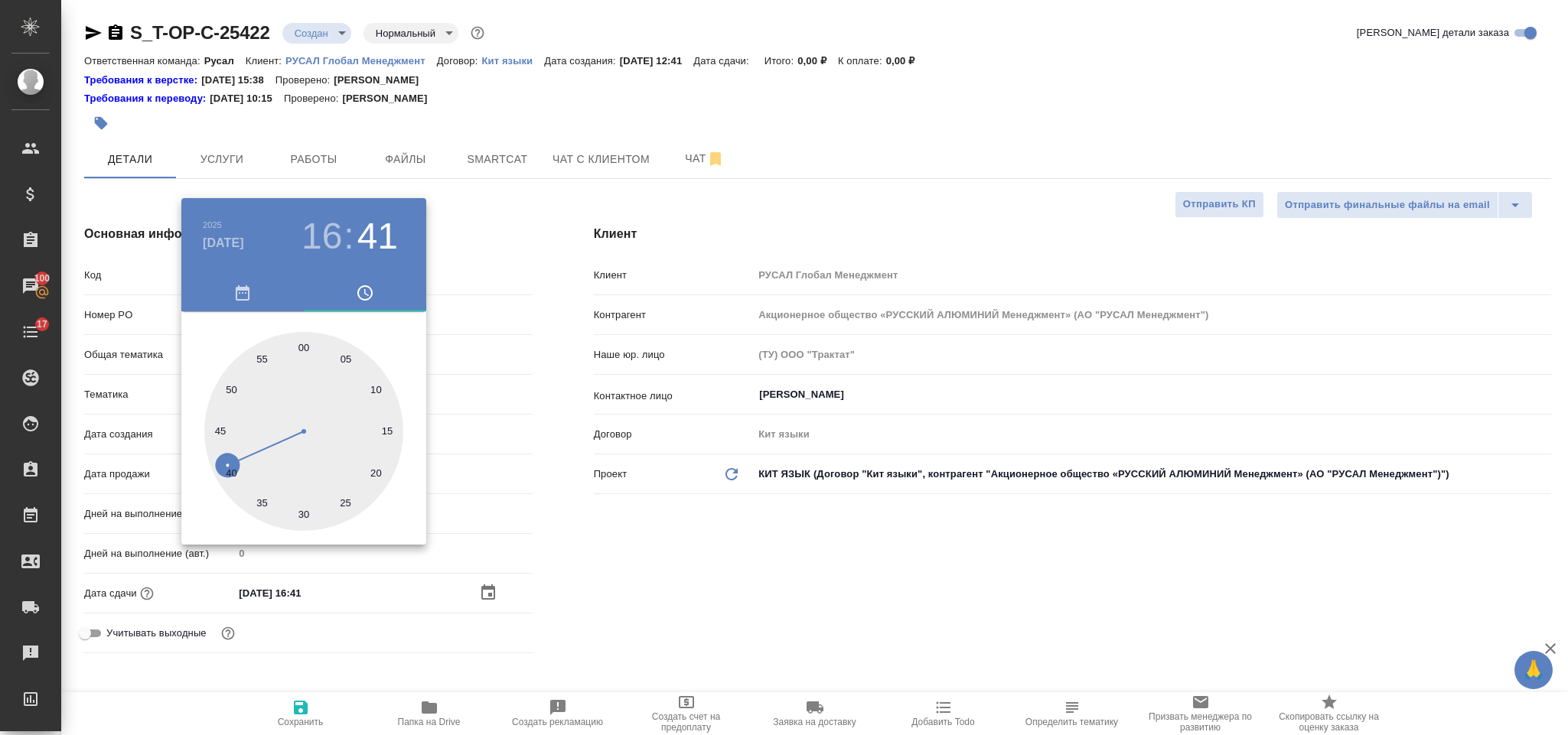
click at [305, 508] on div at bounding box center [303, 431] width 199 height 199
type input "[DATE] 16:30"
type textarea "x"
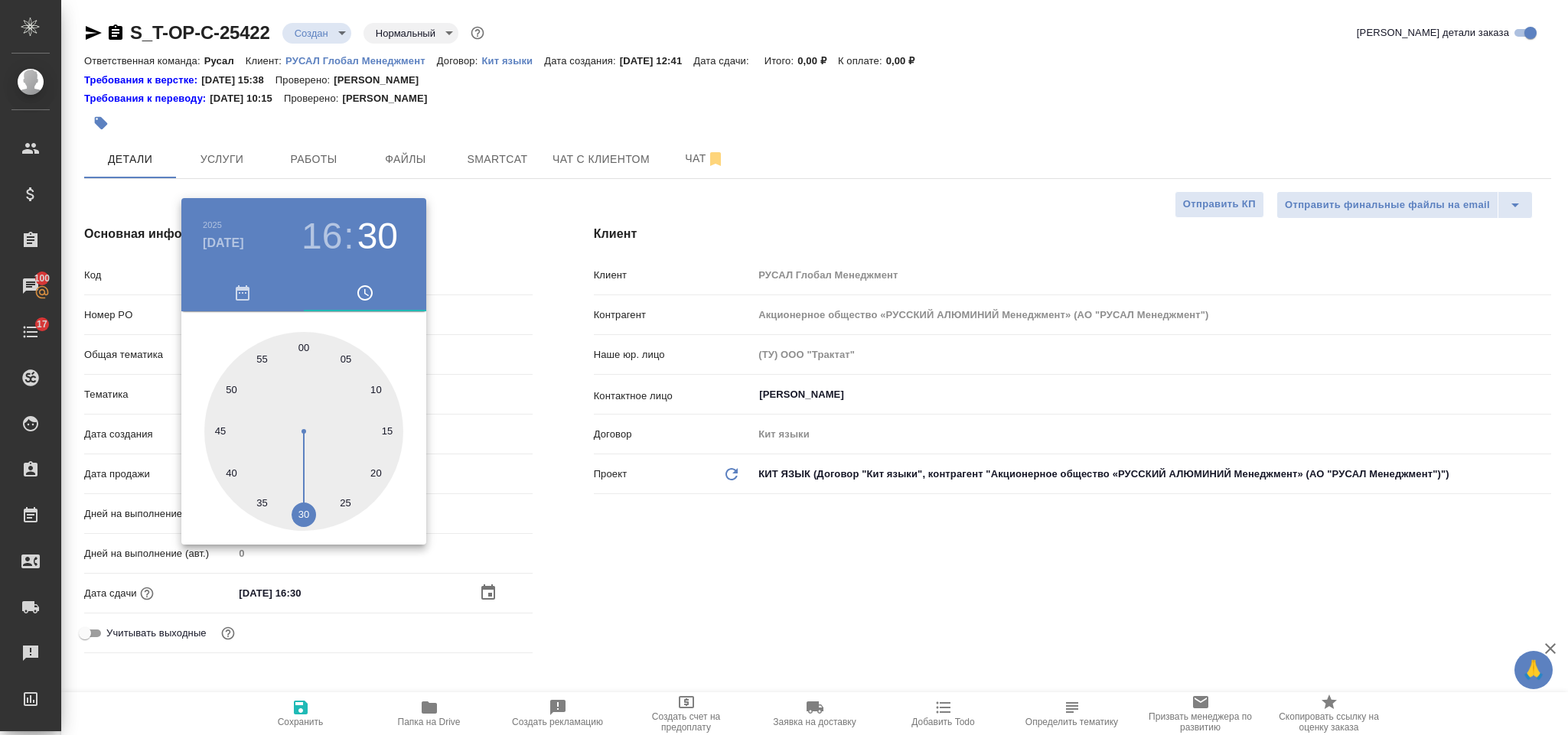
click at [627, 524] on div at bounding box center [784, 368] width 1568 height 735
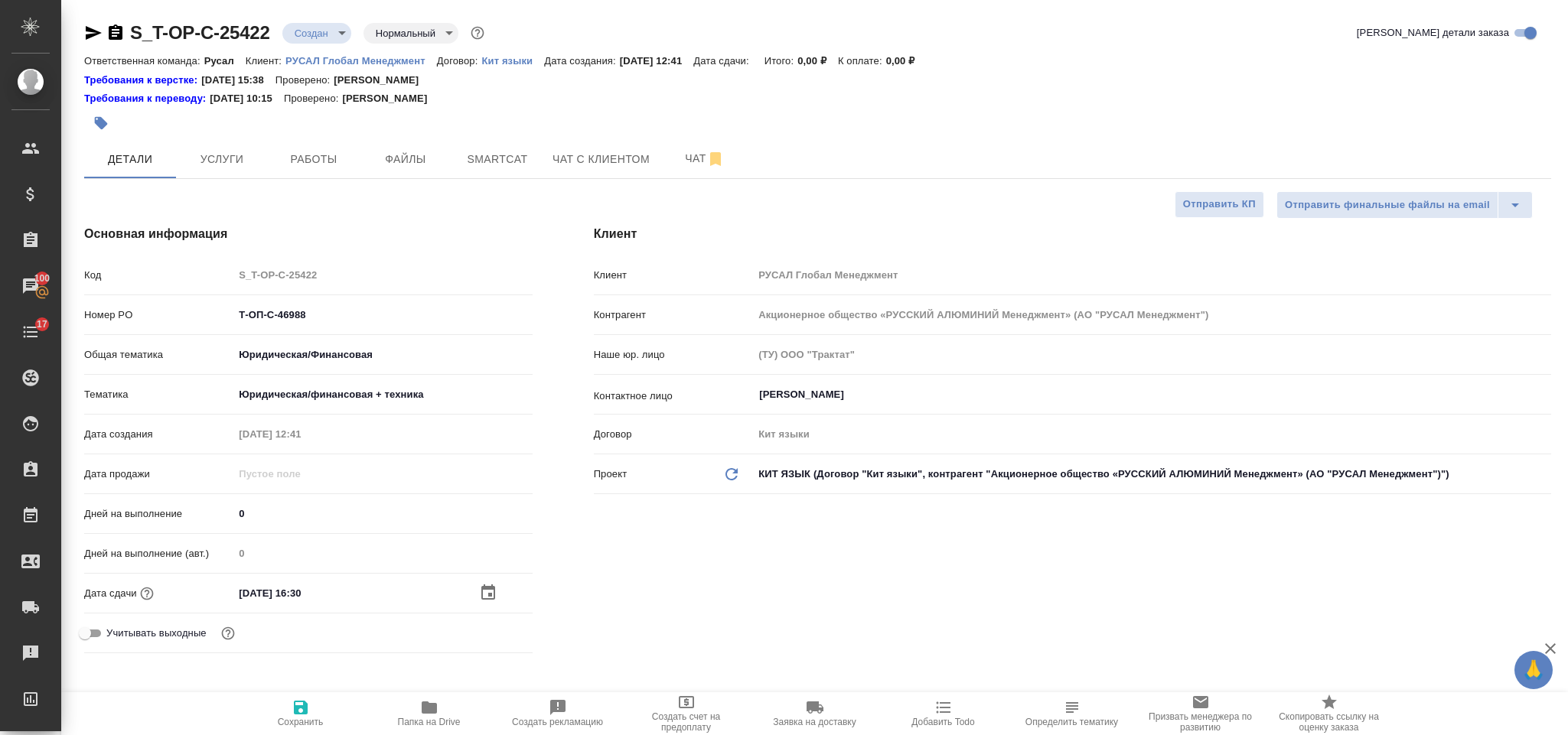
click at [312, 703] on span "Сохранить" at bounding box center [300, 713] width 110 height 29
type textarea "x"
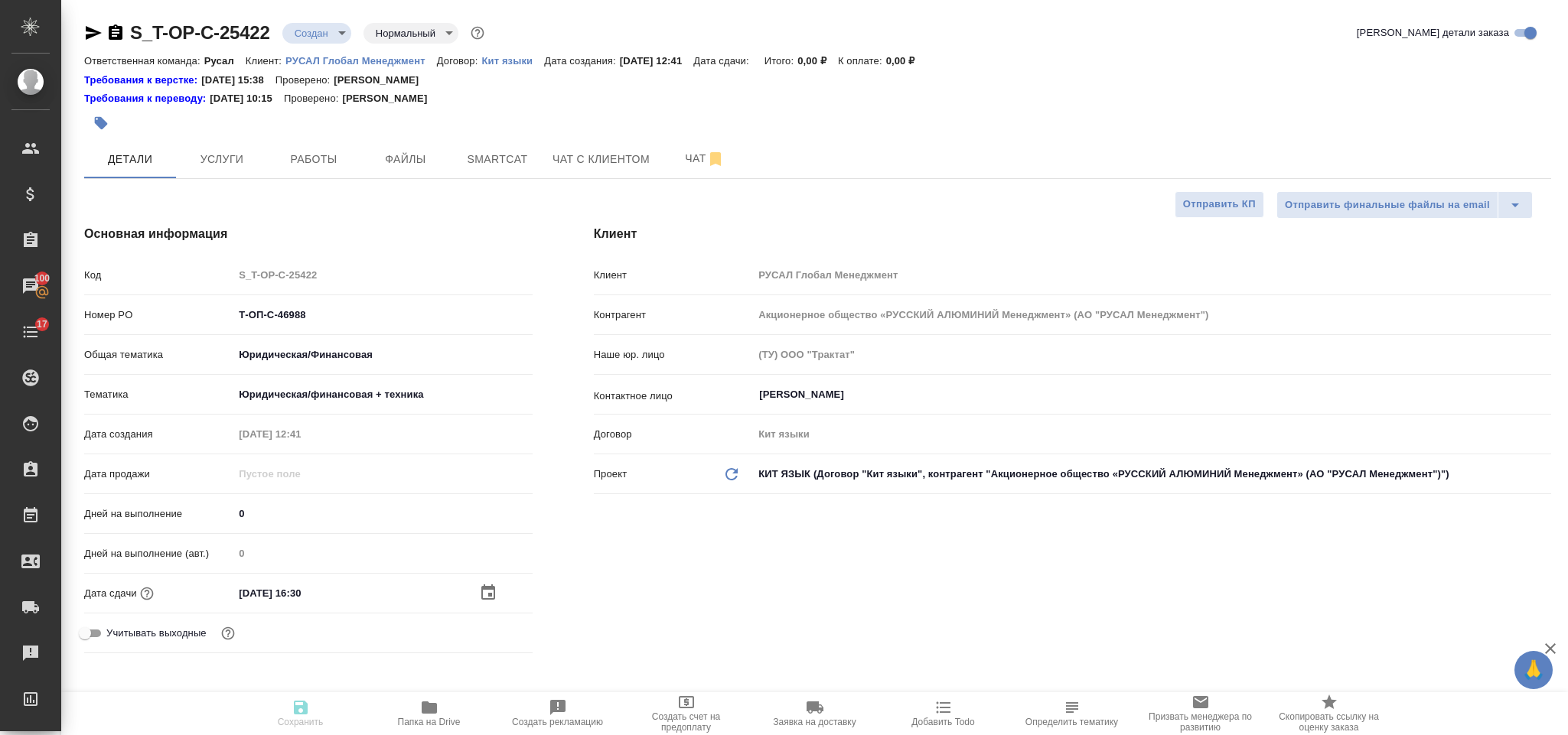
type textarea "x"
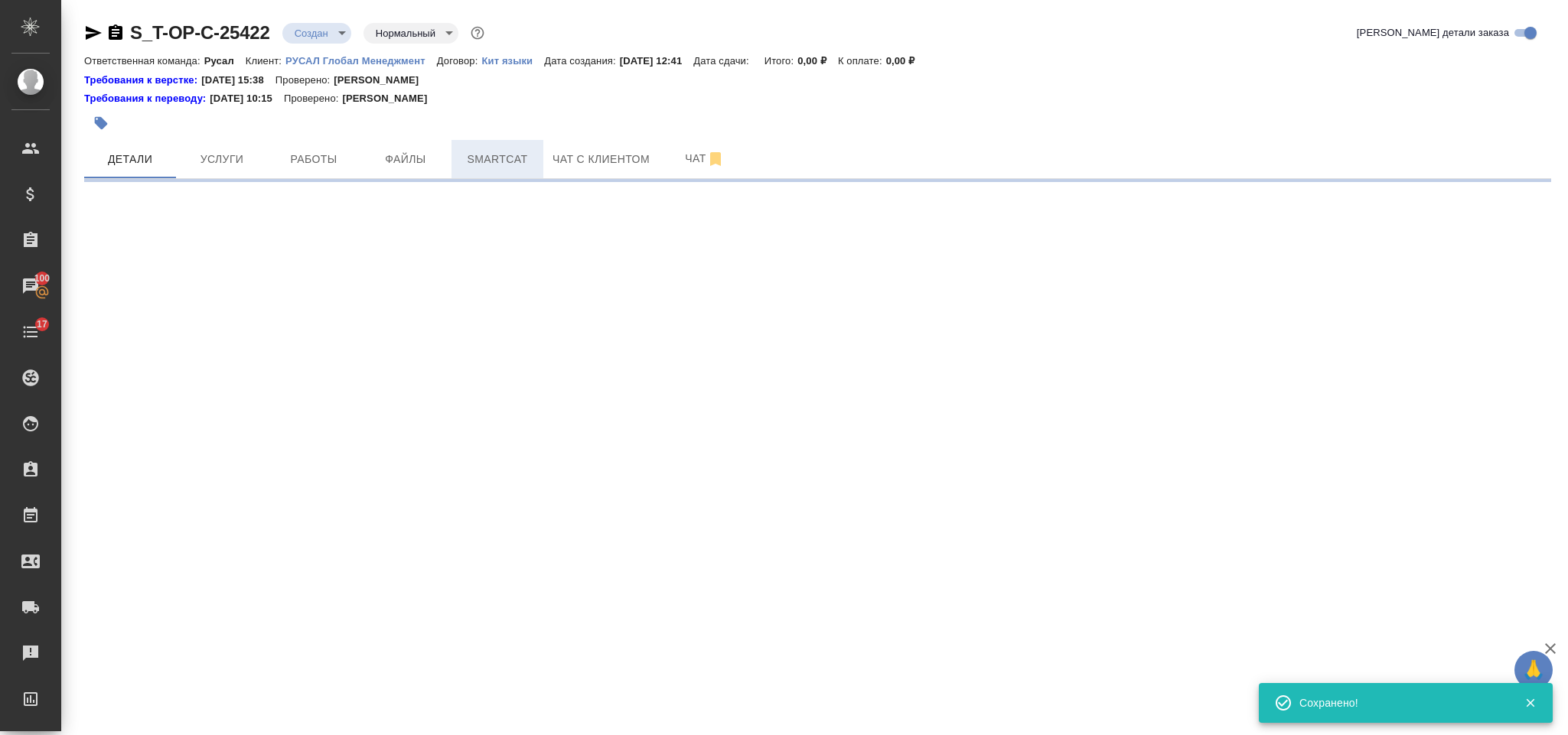
select select "RU"
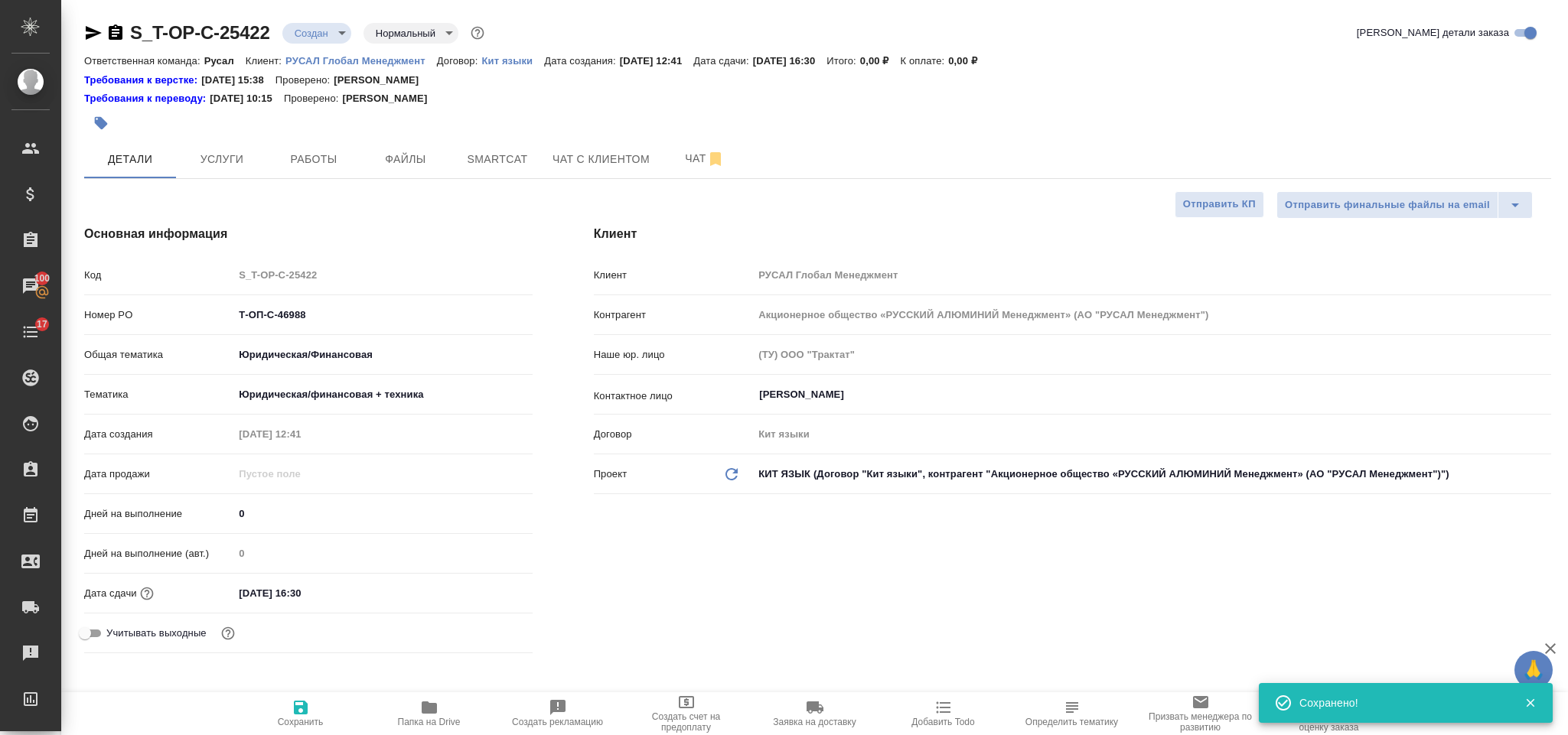
click at [425, 158] on span "Файлы" at bounding box center [406, 159] width 74 height 19
type textarea "x"
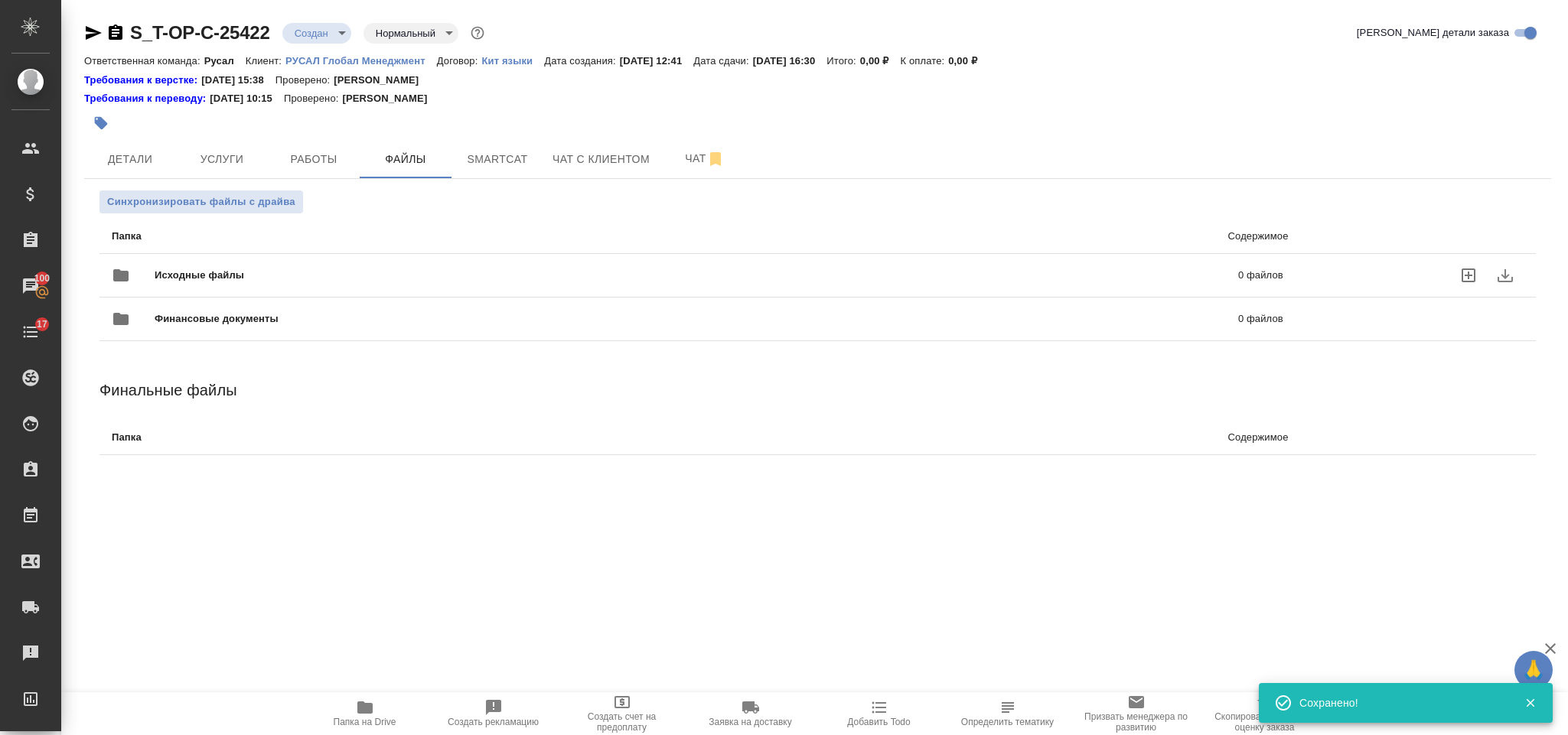
click at [276, 257] on div "Исходные файлы 0 файлов" at bounding box center [697, 276] width 1172 height 36
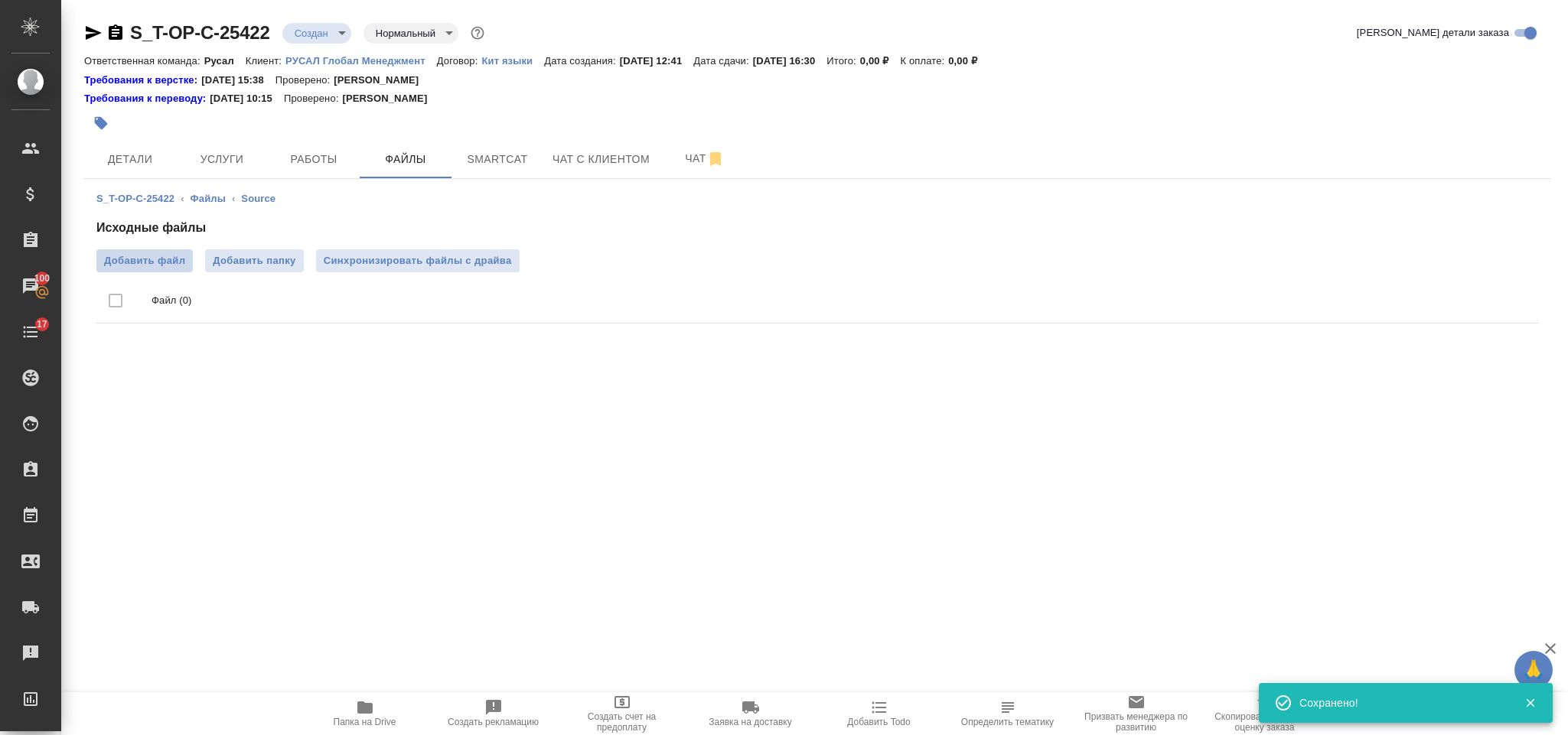
click at [151, 251] on label "Добавить файл" at bounding box center [145, 261] width 97 height 23
click at [0, 0] on input "Добавить файл" at bounding box center [0, 0] width 0 height 0
click at [152, 154] on span "Детали" at bounding box center [130, 159] width 74 height 19
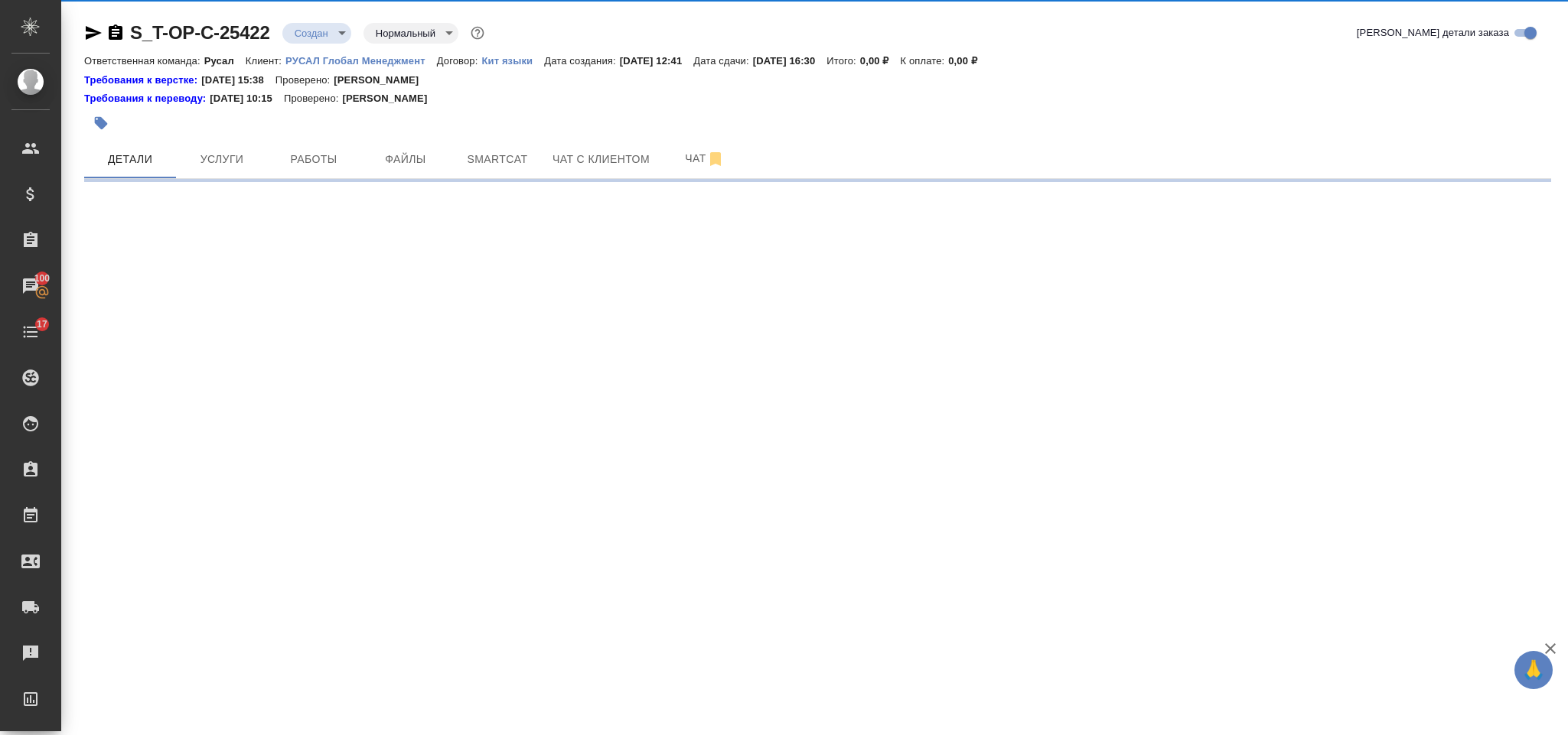
select select "RU"
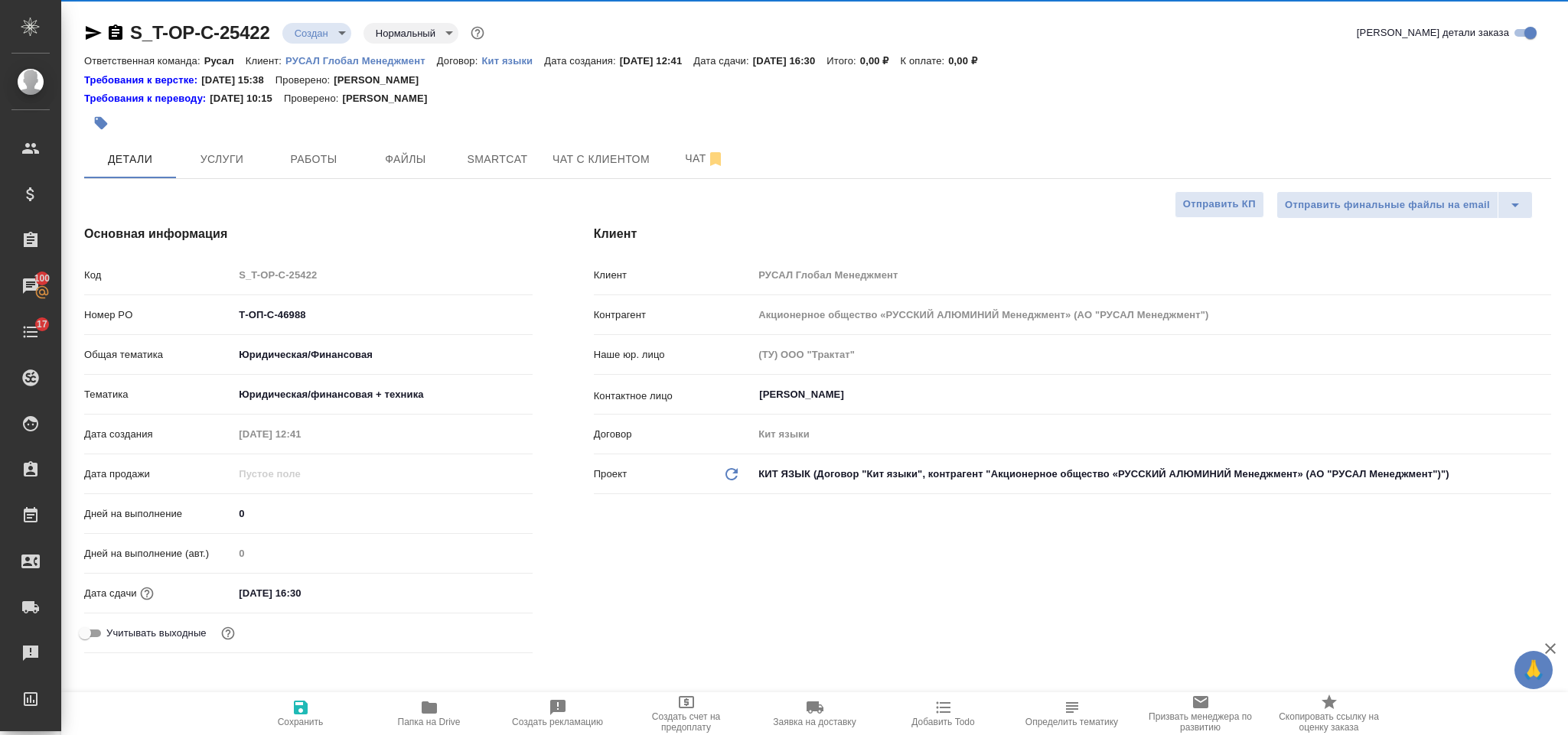
type textarea "x"
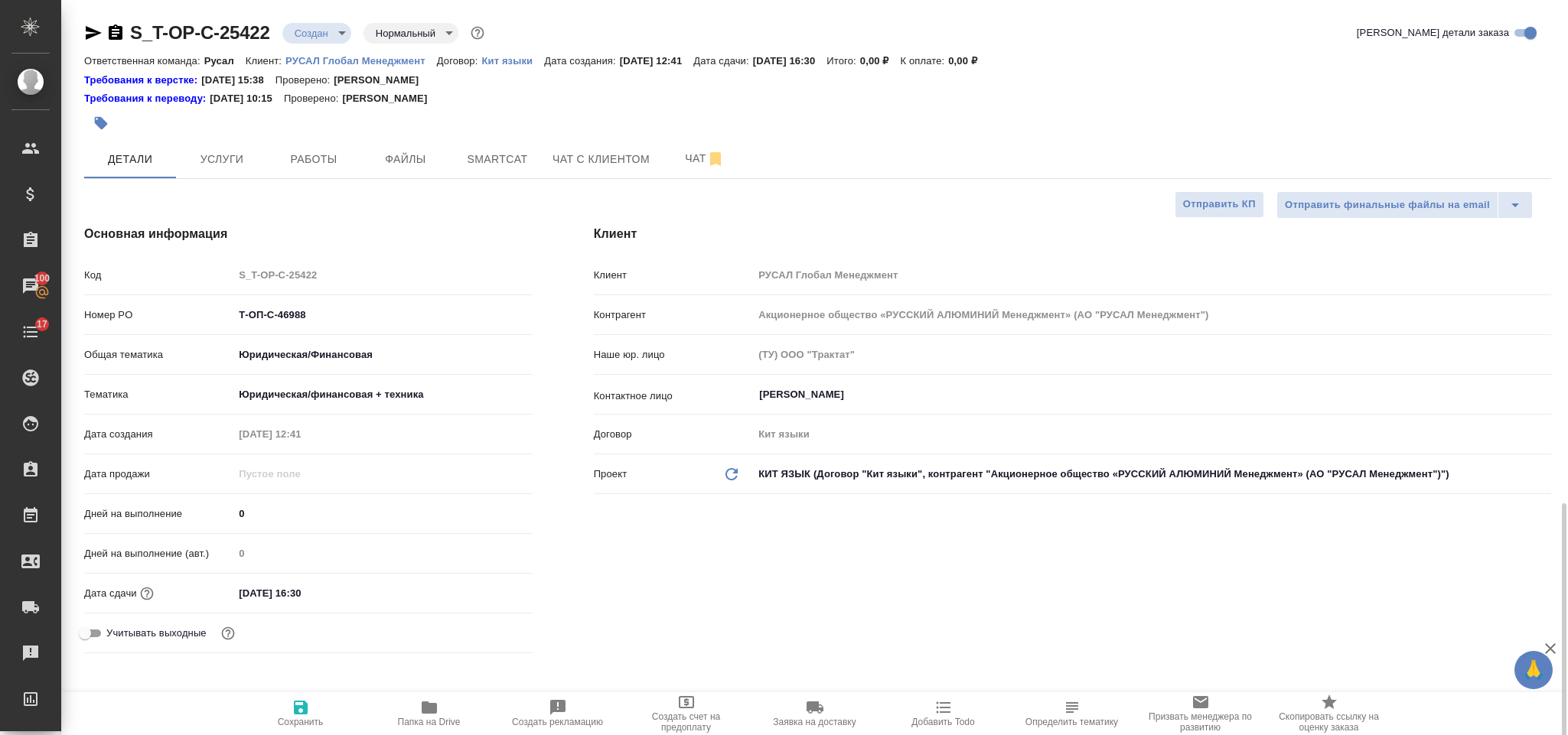
scroll to position [345, 0]
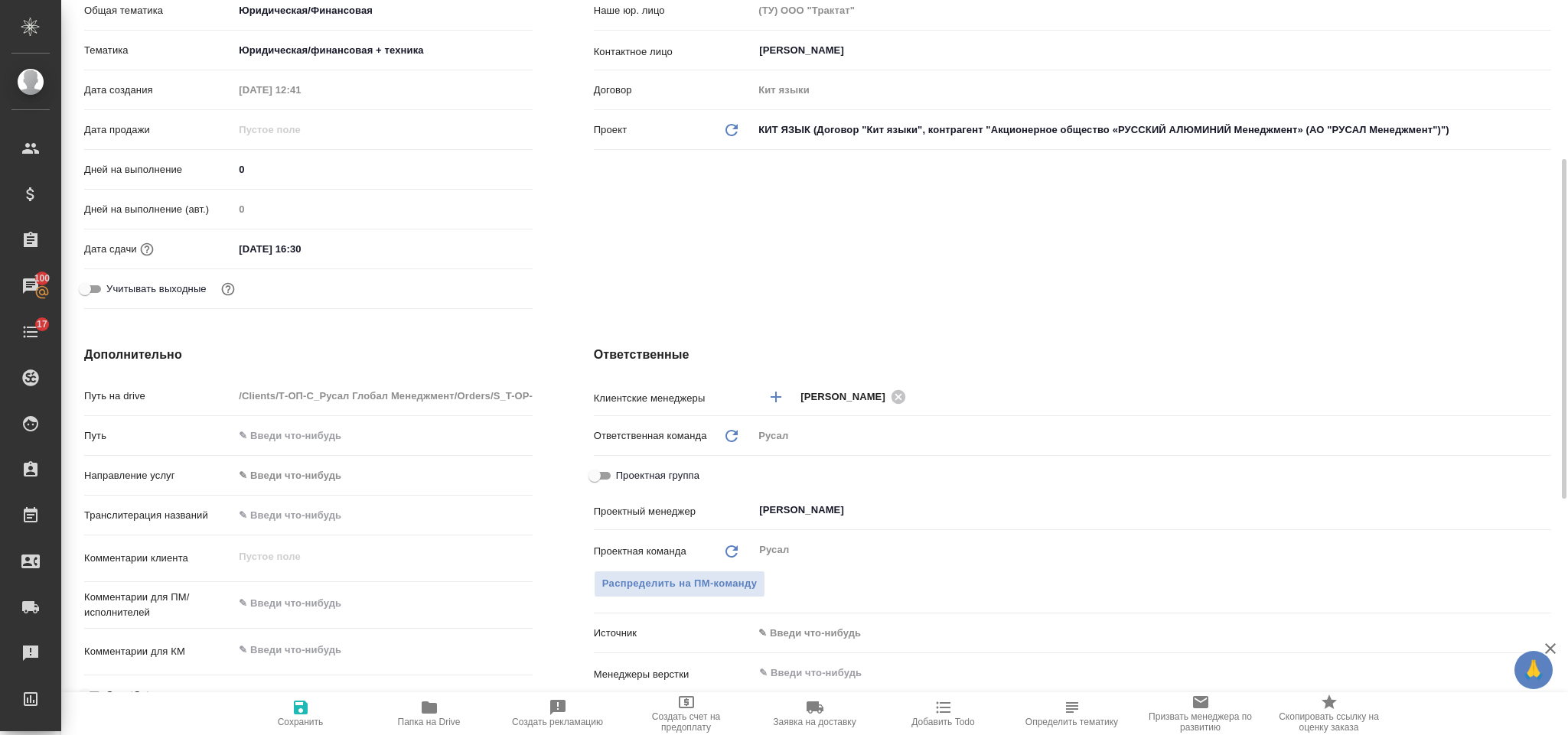
click at [315, 604] on textarea at bounding box center [383, 604] width 299 height 26
type textarea "x"
type textarea "ру"
type textarea "x"
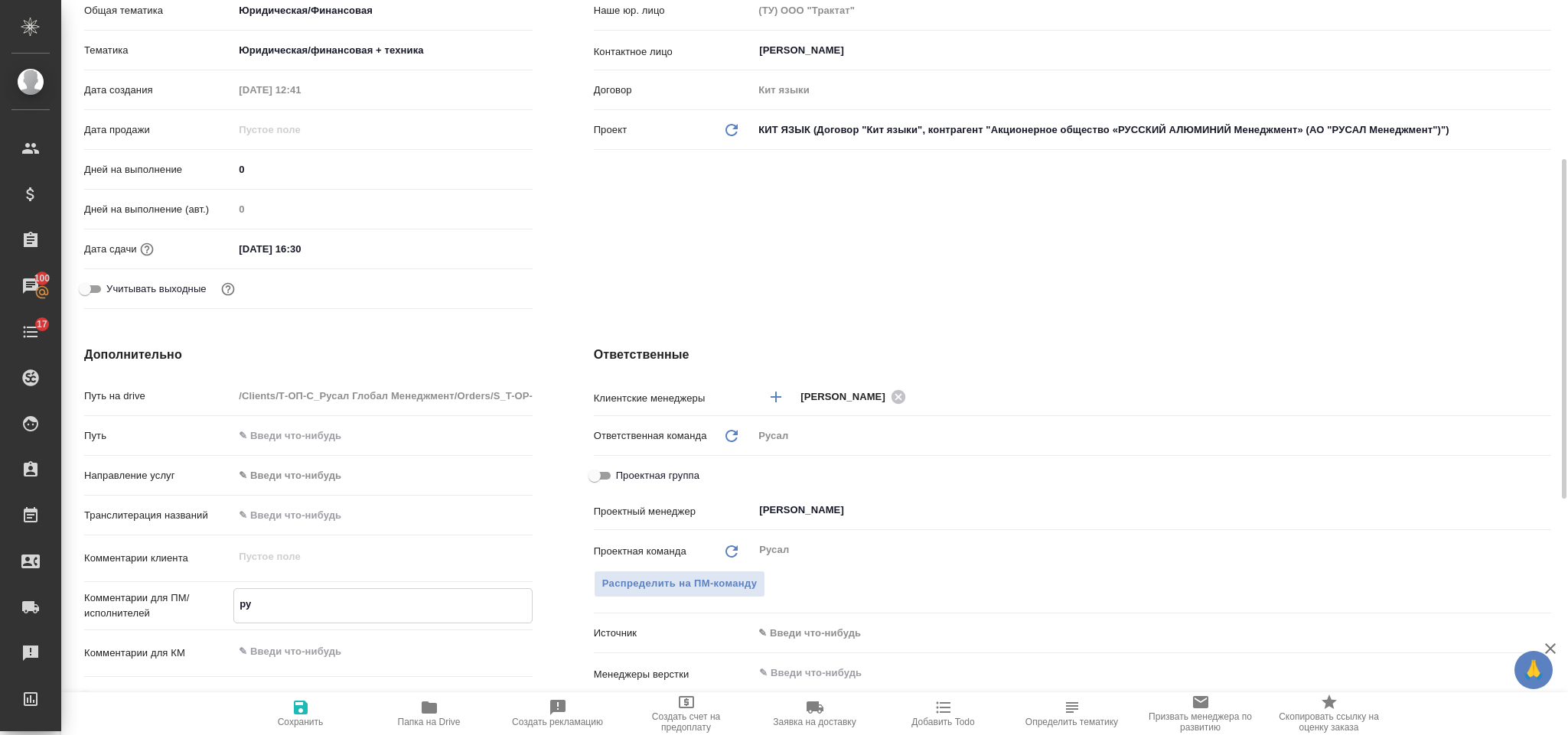
type textarea "x"
type textarea "рус"
type textarea "x"
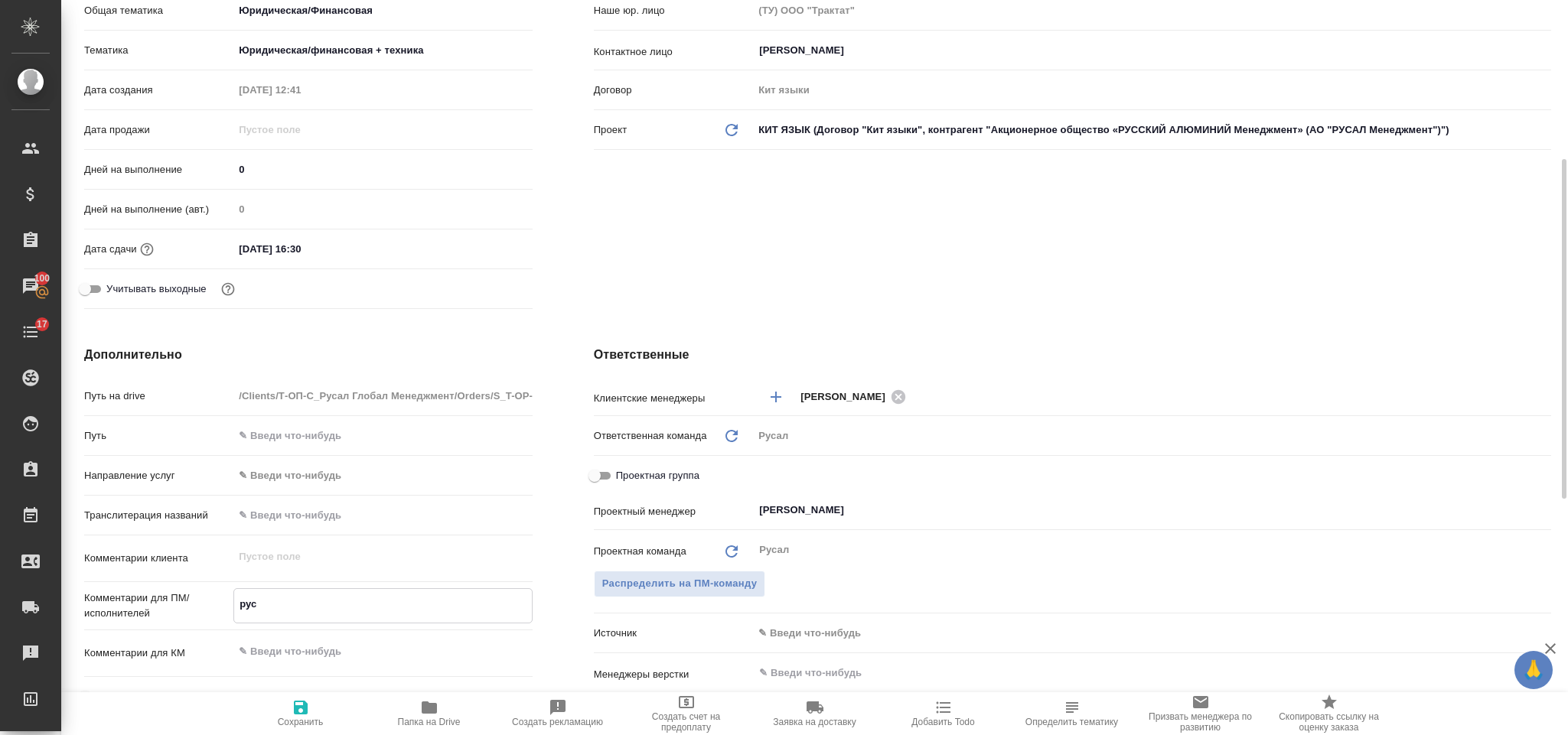
type textarea "рус-"
type textarea "x"
type textarea "рус-к"
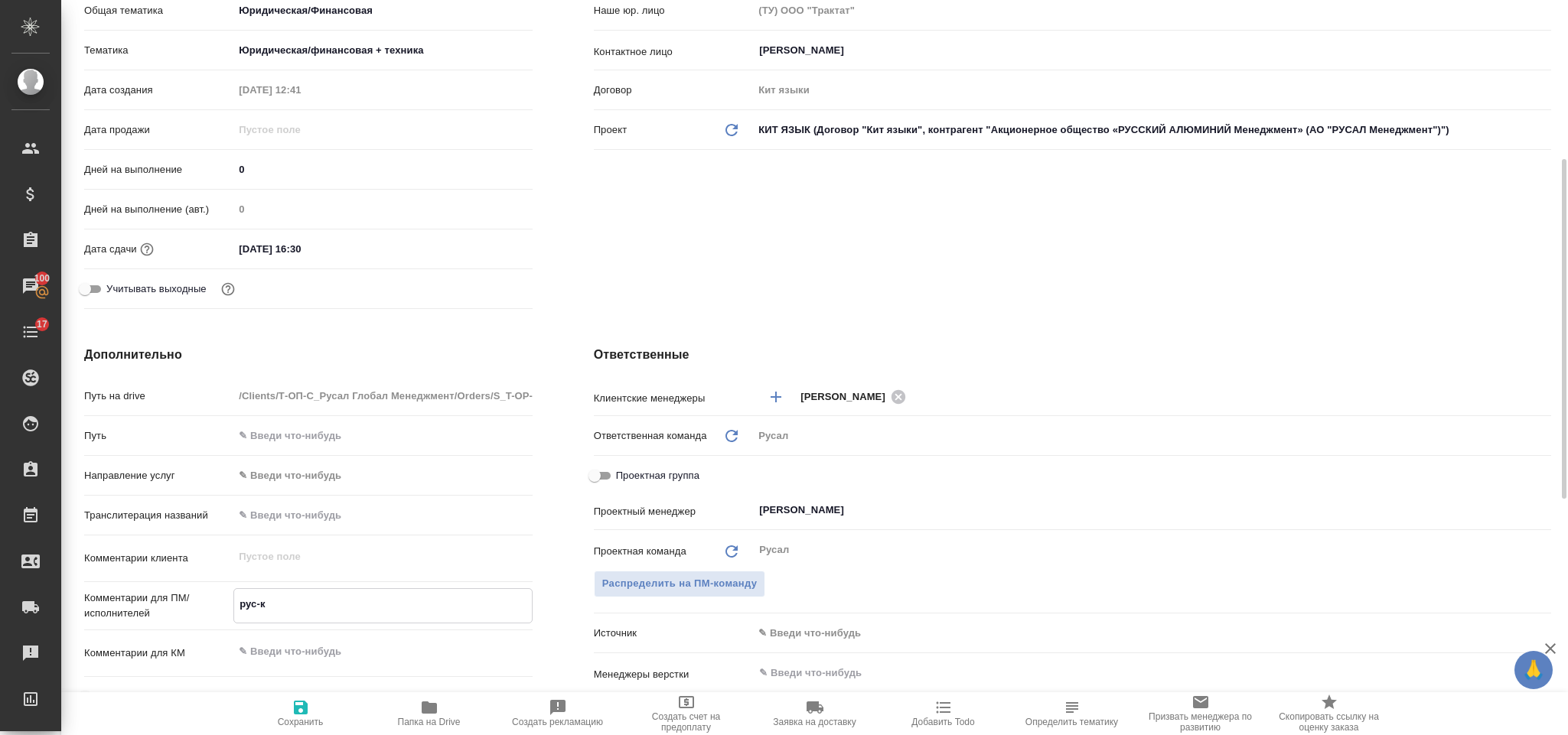
type textarea "x"
type textarea "рус-ки"
type textarea "x"
type textarea "рус-кит"
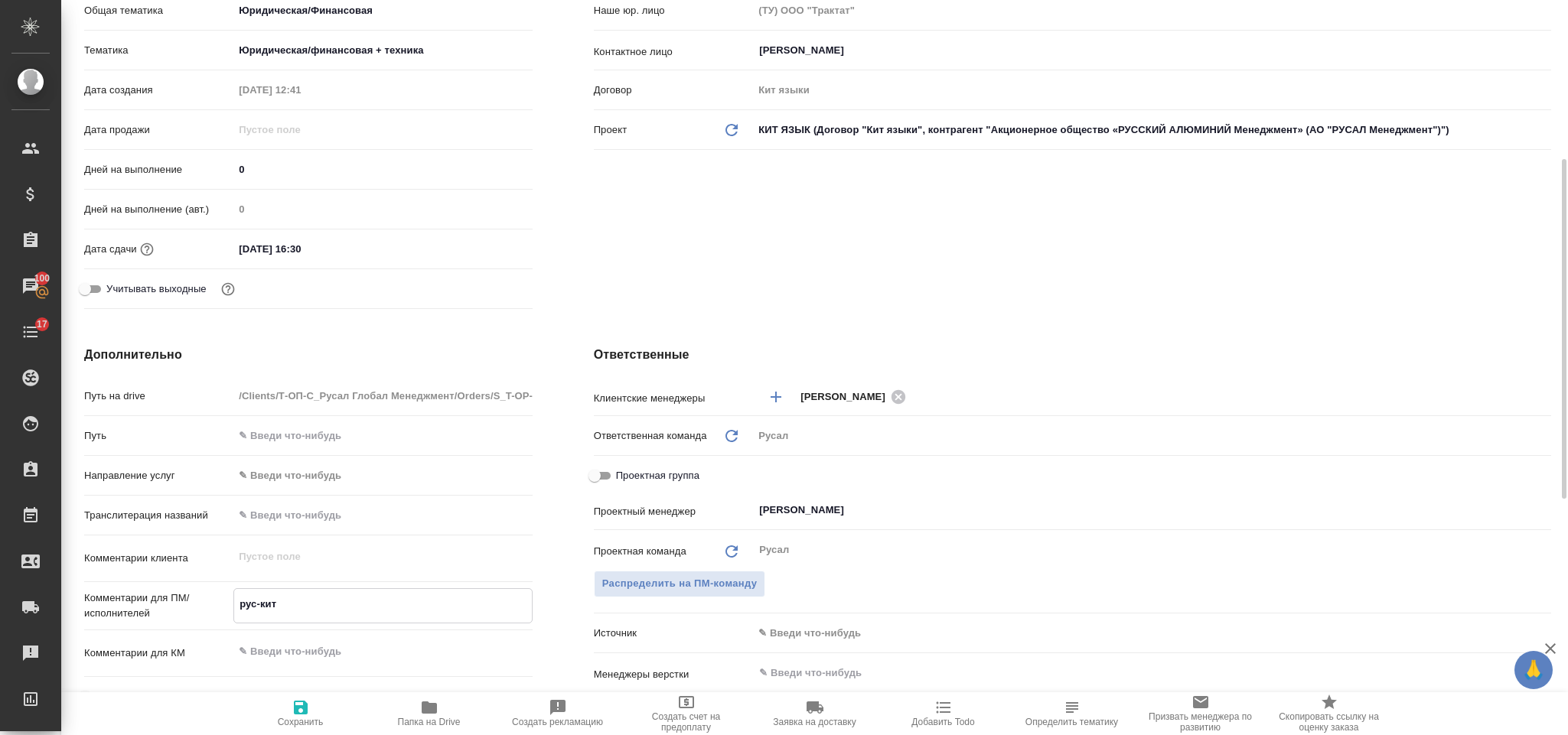
type textarea "x"
type textarea "рус-кит"
type textarea "x"
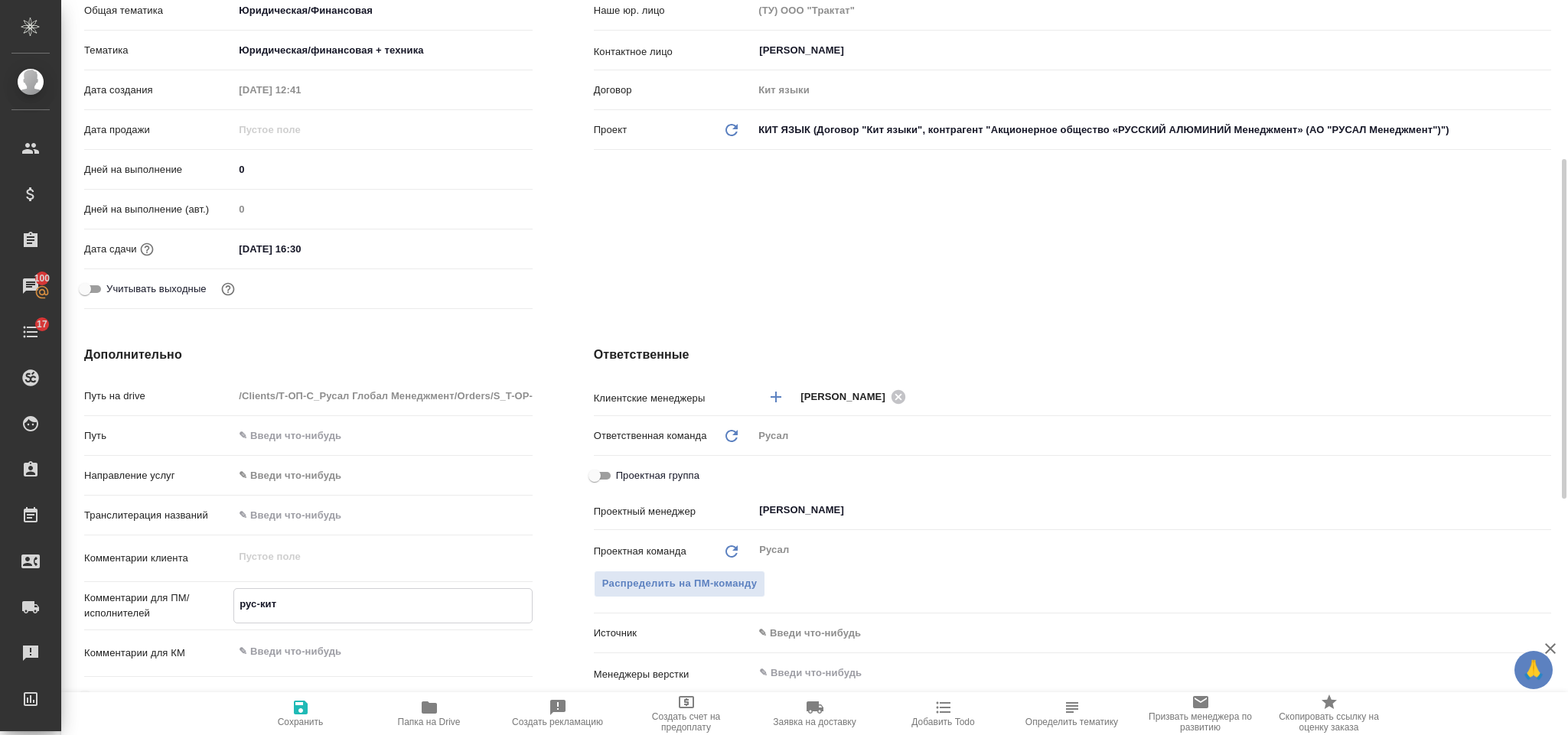
type textarea "x"
type textarea "рус-кит ("
type textarea "x"
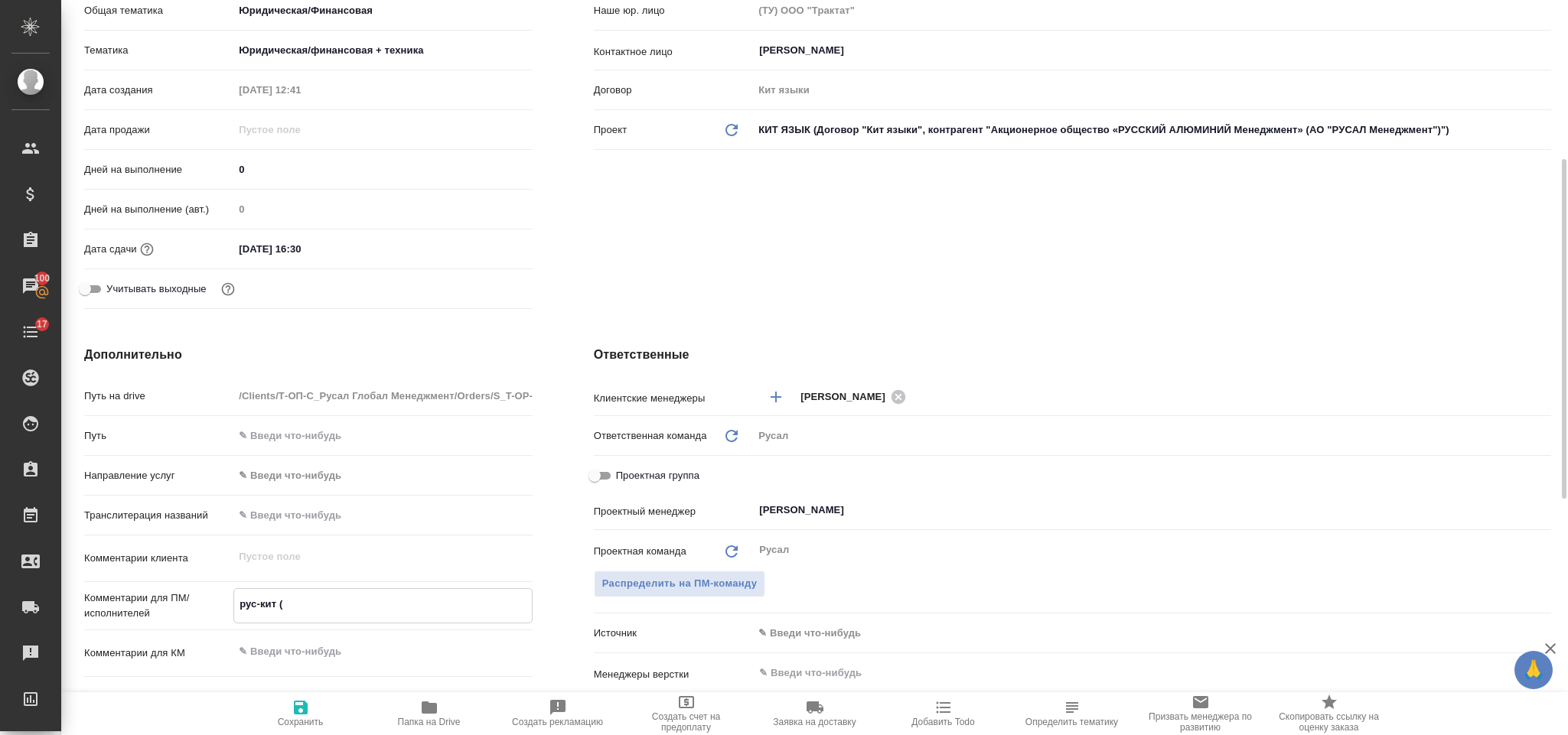
type textarea "x"
type textarea "рус-кит (Т"
type textarea "x"
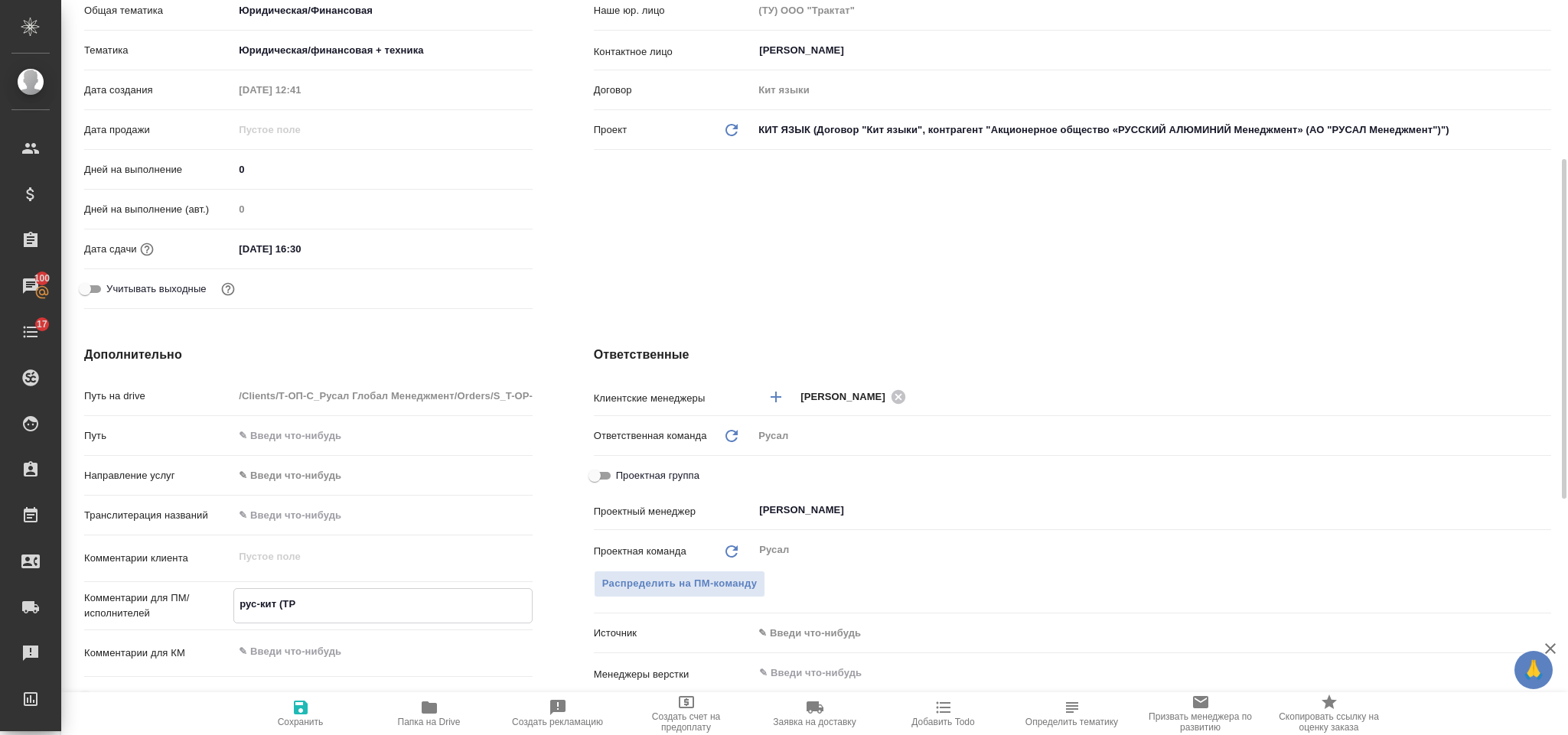
type textarea "рус-кит (ТРА"
type textarea "x"
type textarea "рус-кит (ТРАД"
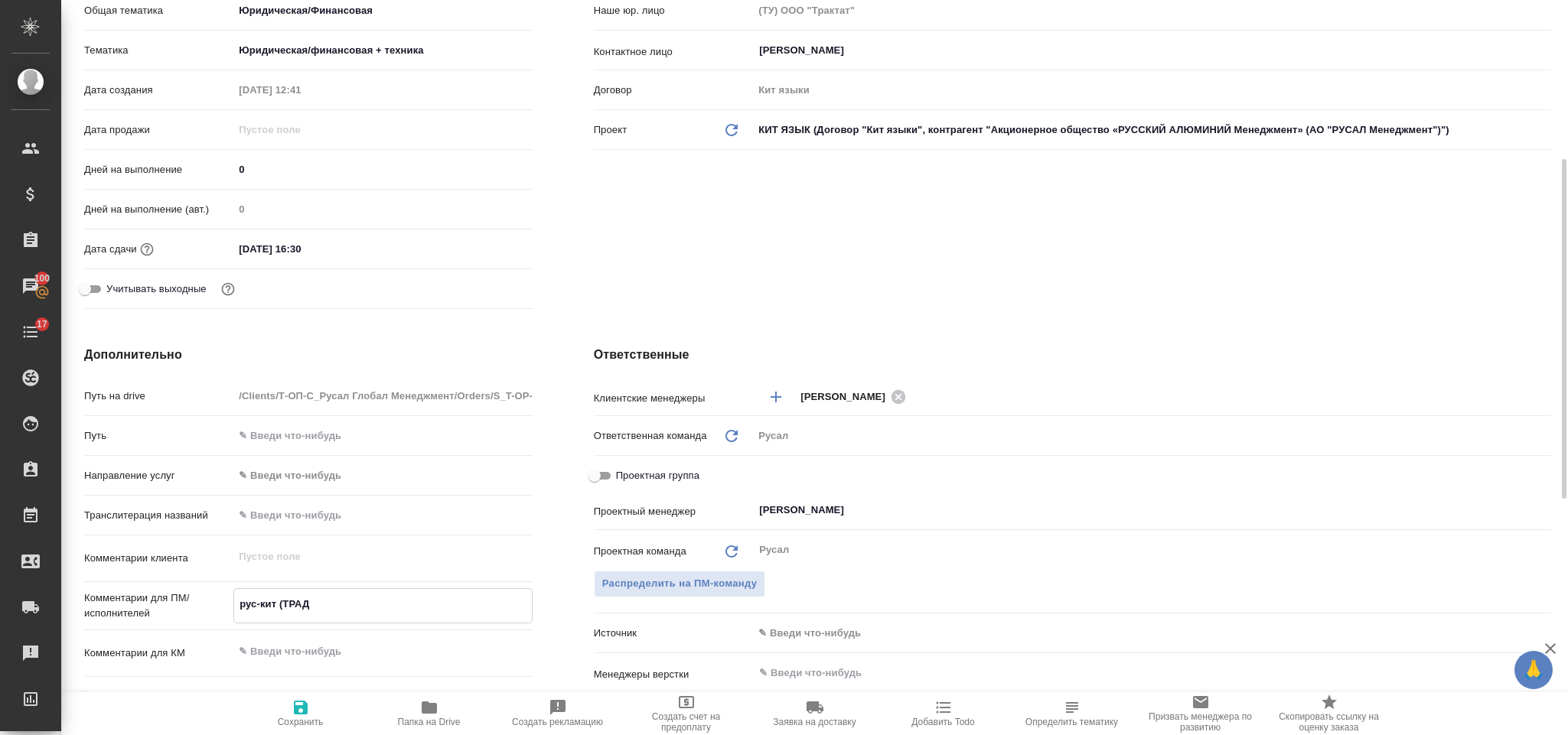
type textarea "x"
type textarea "рус-кит (ТРАДИ"
type textarea "x"
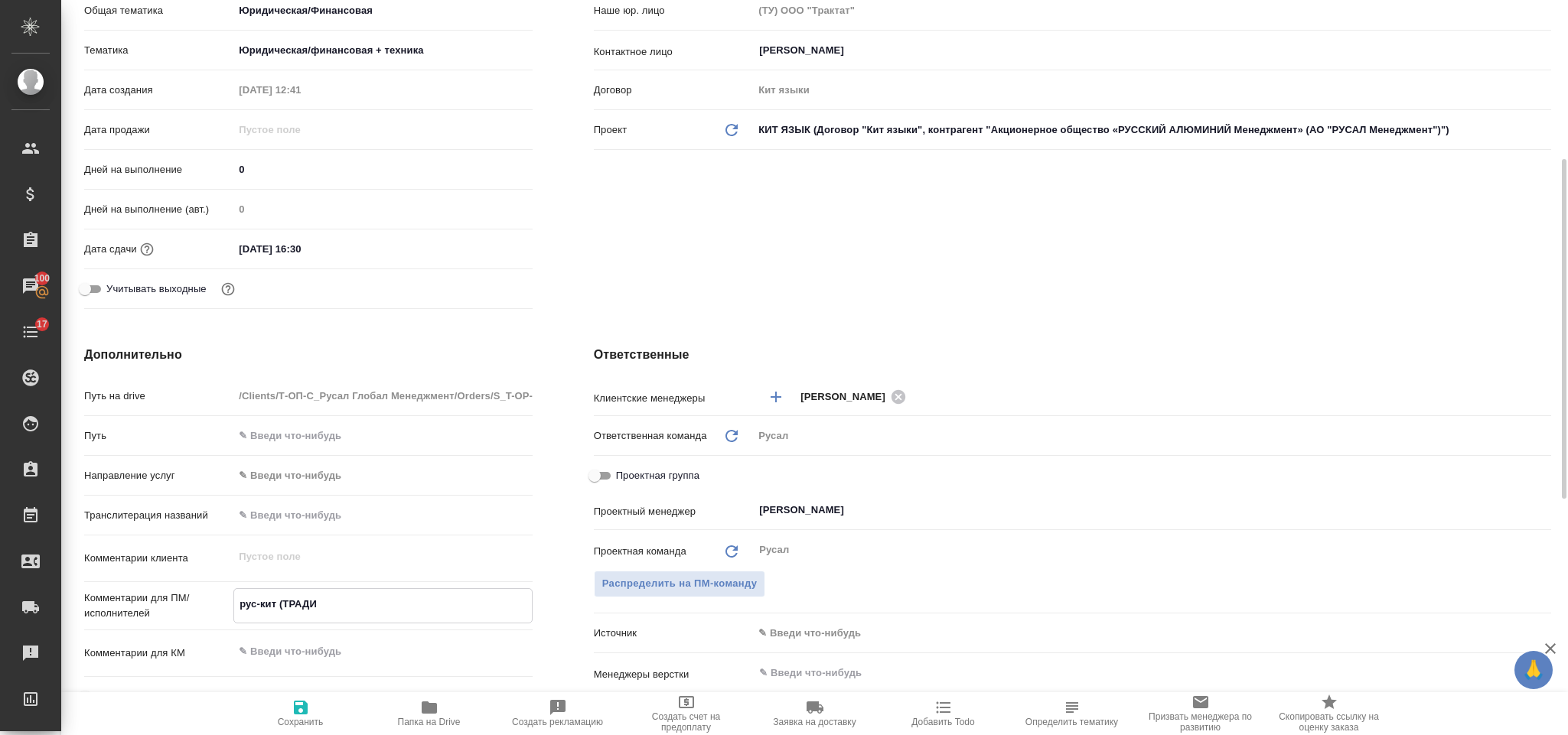
type textarea "x"
type textarea "рус-кит (ТРАДИЦ"
type textarea "x"
type textarea "рус-кит (ТРАДИЦИ"
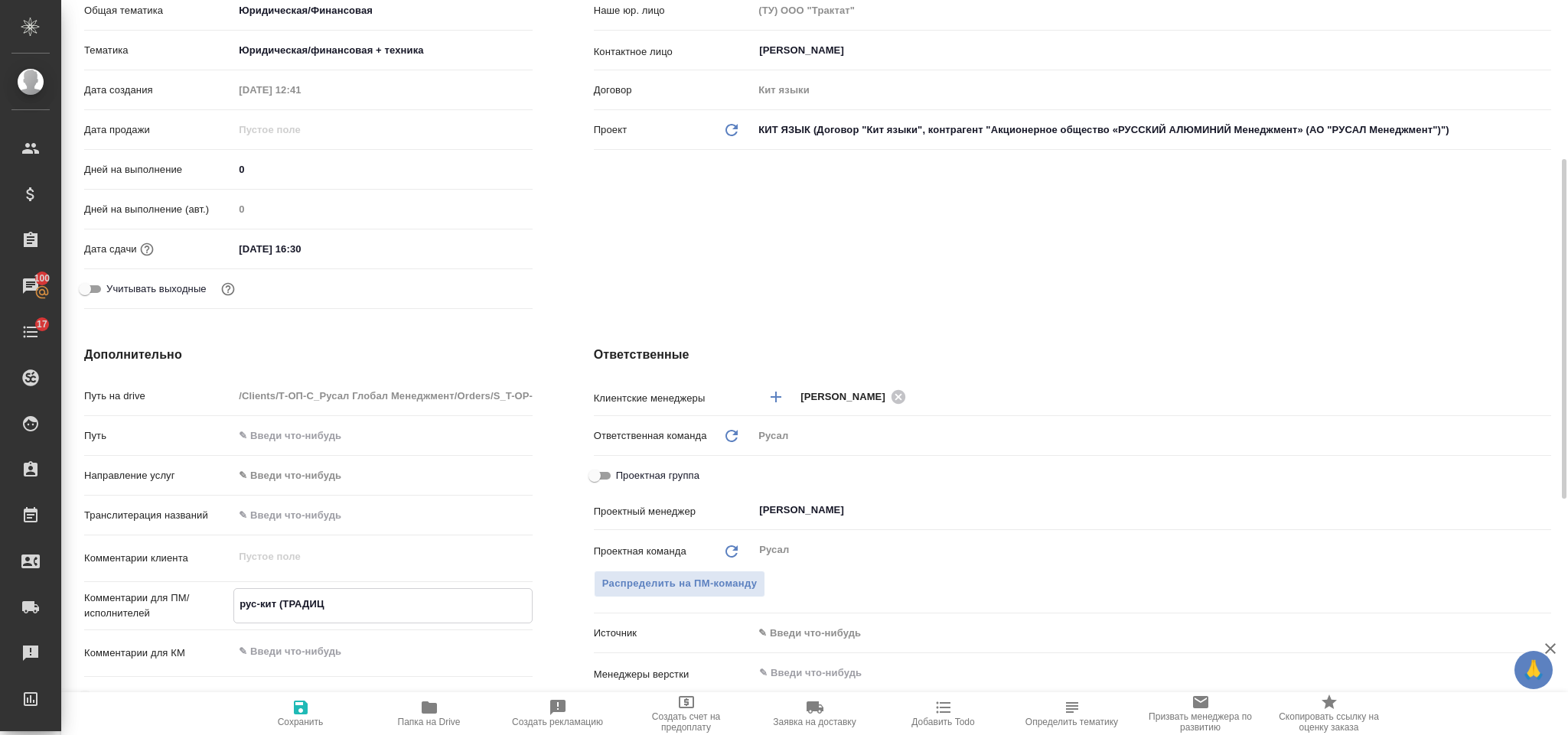
type textarea "x"
type textarea "рус-кит (ТРАДИЦИО"
type textarea "x"
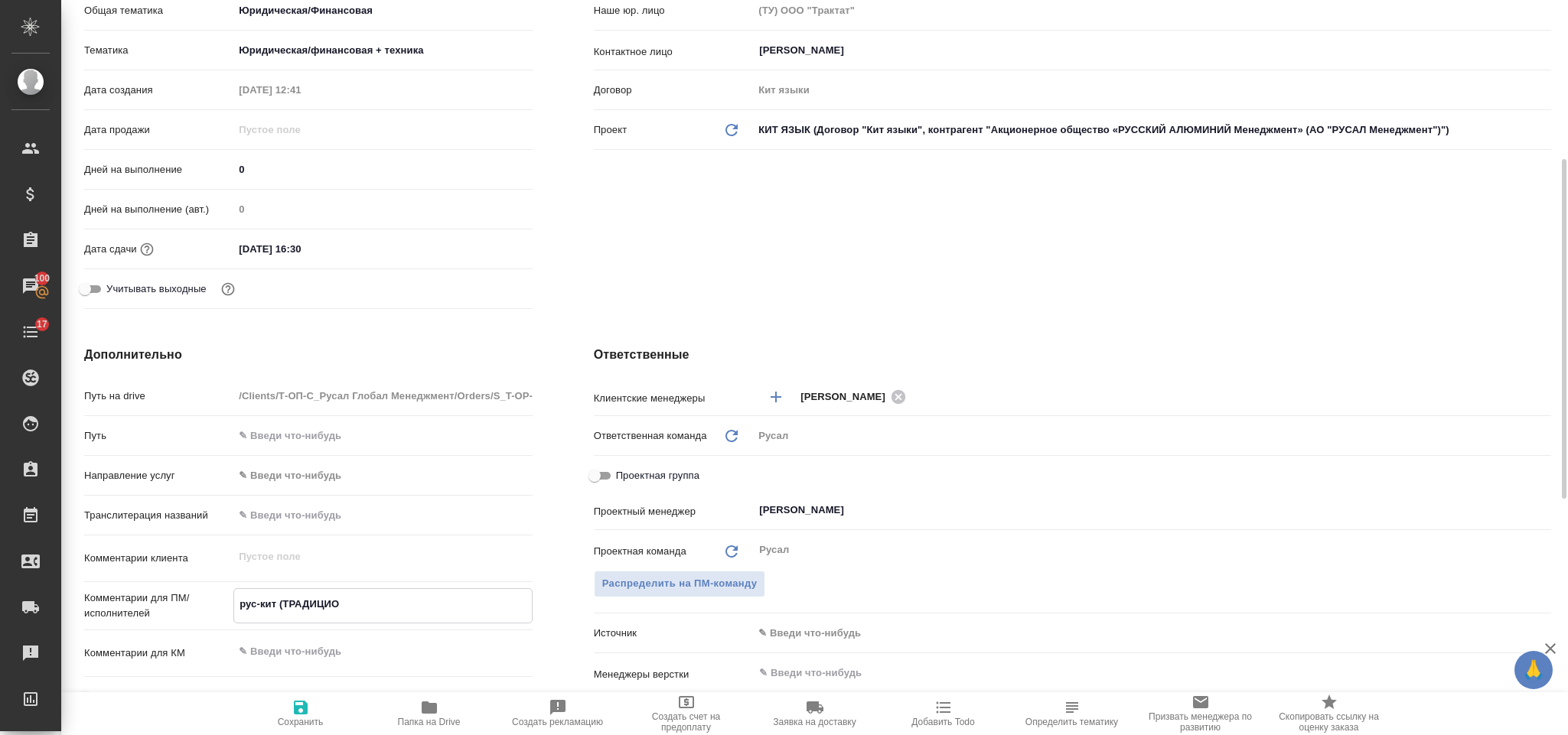
type textarea "x"
type textarea "рус-кит (ТРАДИЦИОН"
type textarea "x"
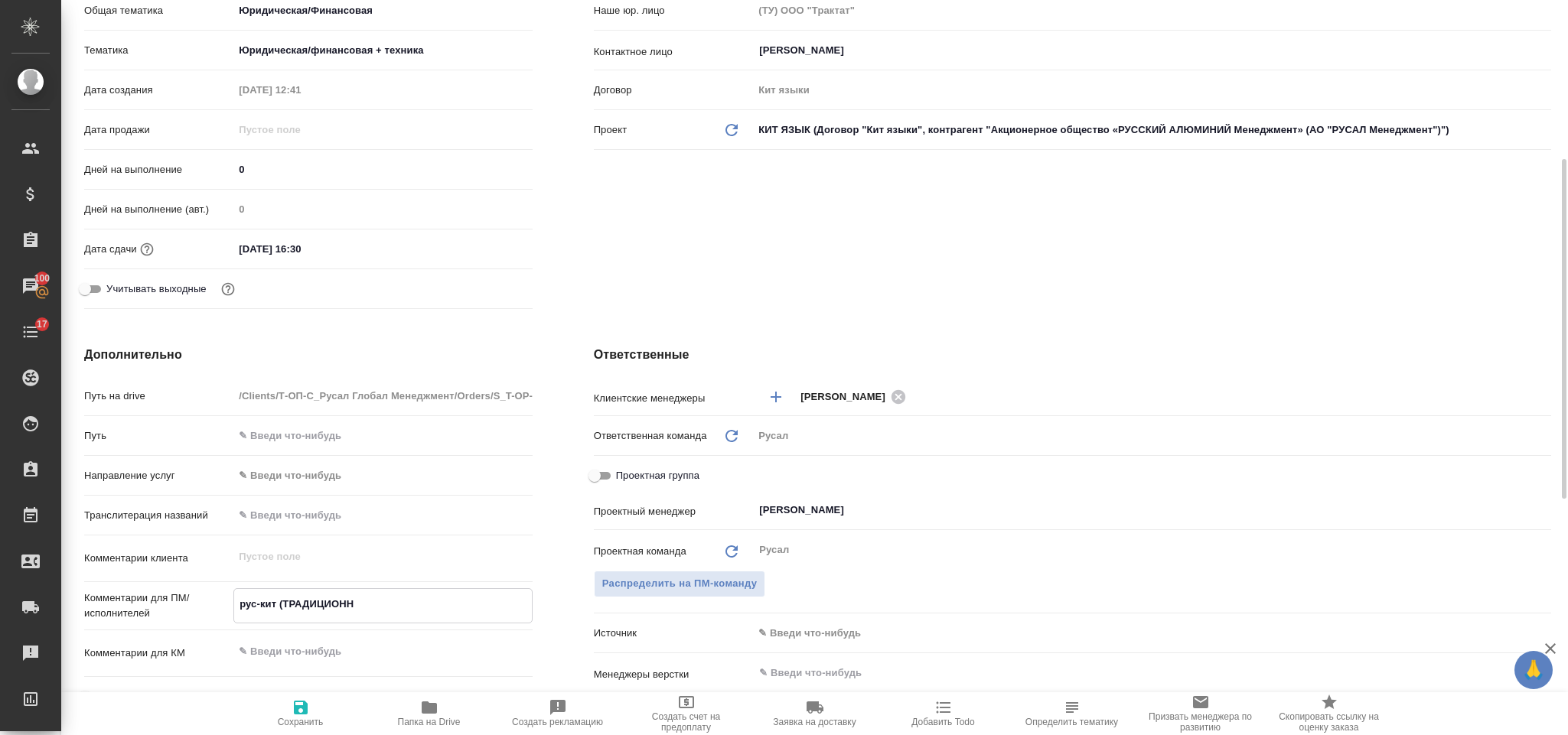
type textarea "рус-кит (ТРАДИЦИОННЫ"
type textarea "x"
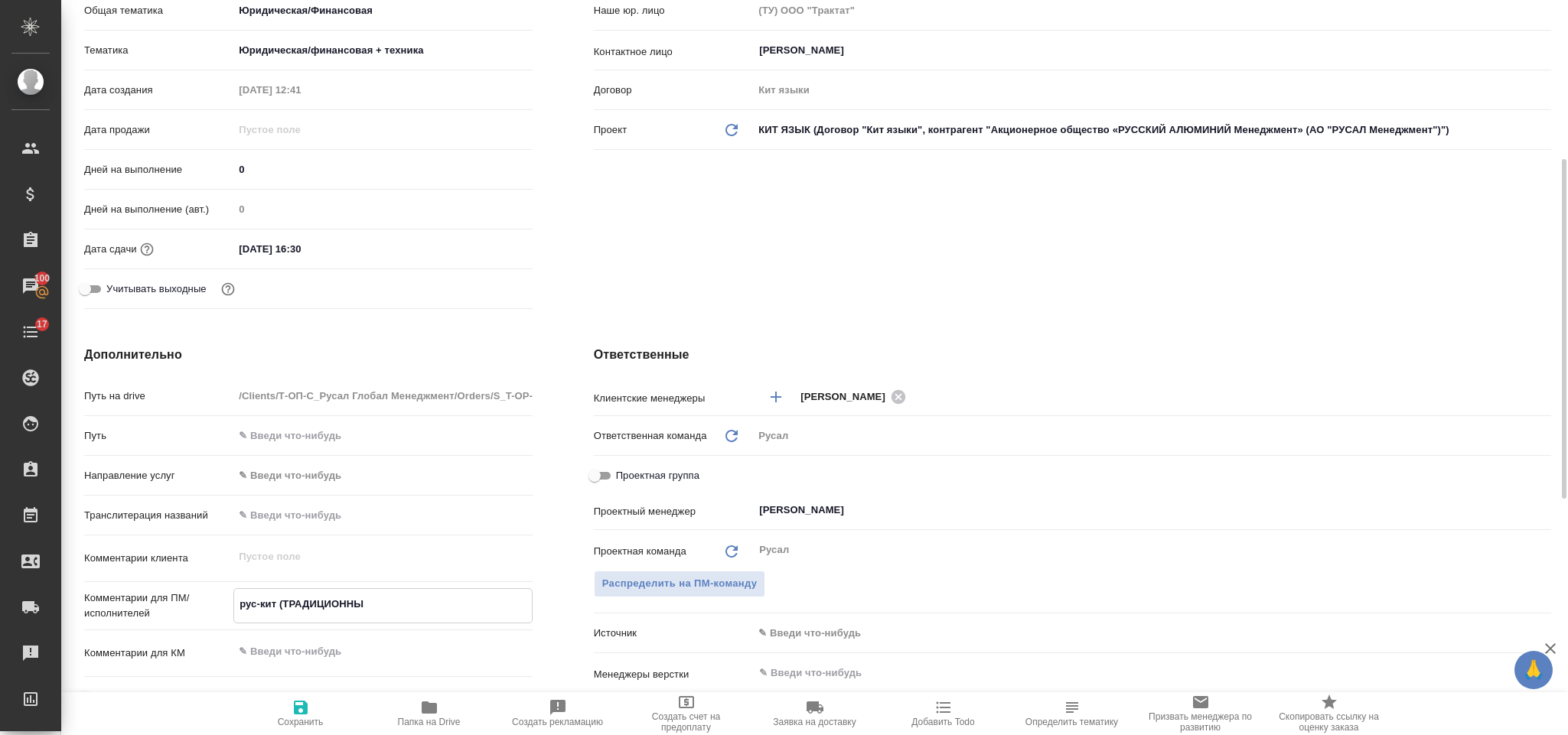
type textarea "рус-кит (ТРАДИЦИОННЫЙ"
type textarea "x"
type textarea "рус-кит (ТРАДИЦИОННЫЙ)"
type textarea "x"
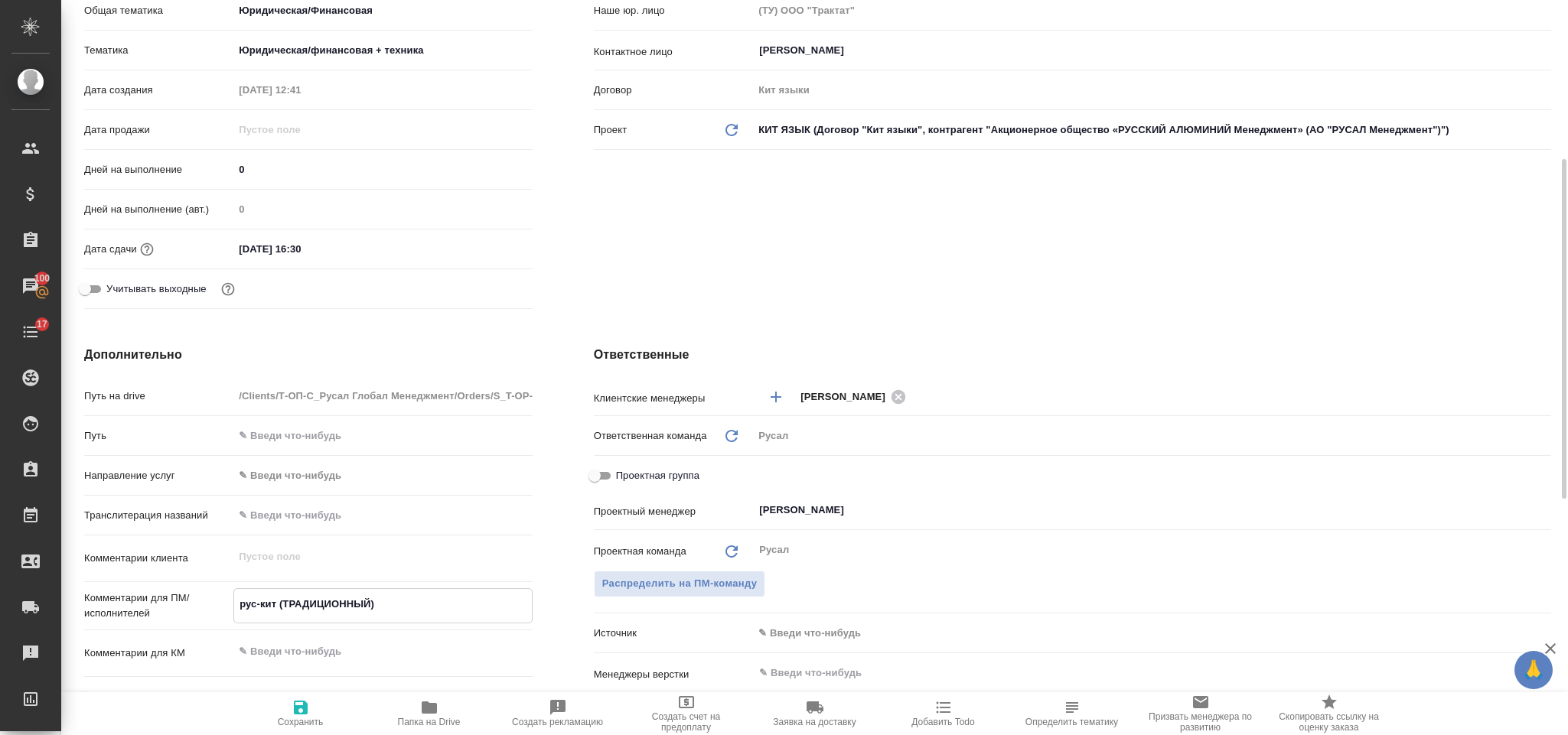
type textarea "x"
type textarea "рус-кит (ТРАДИЦИОННЫЙ)"
type textarea "x"
click at [303, 707] on icon "button" at bounding box center [300, 707] width 13 height 13
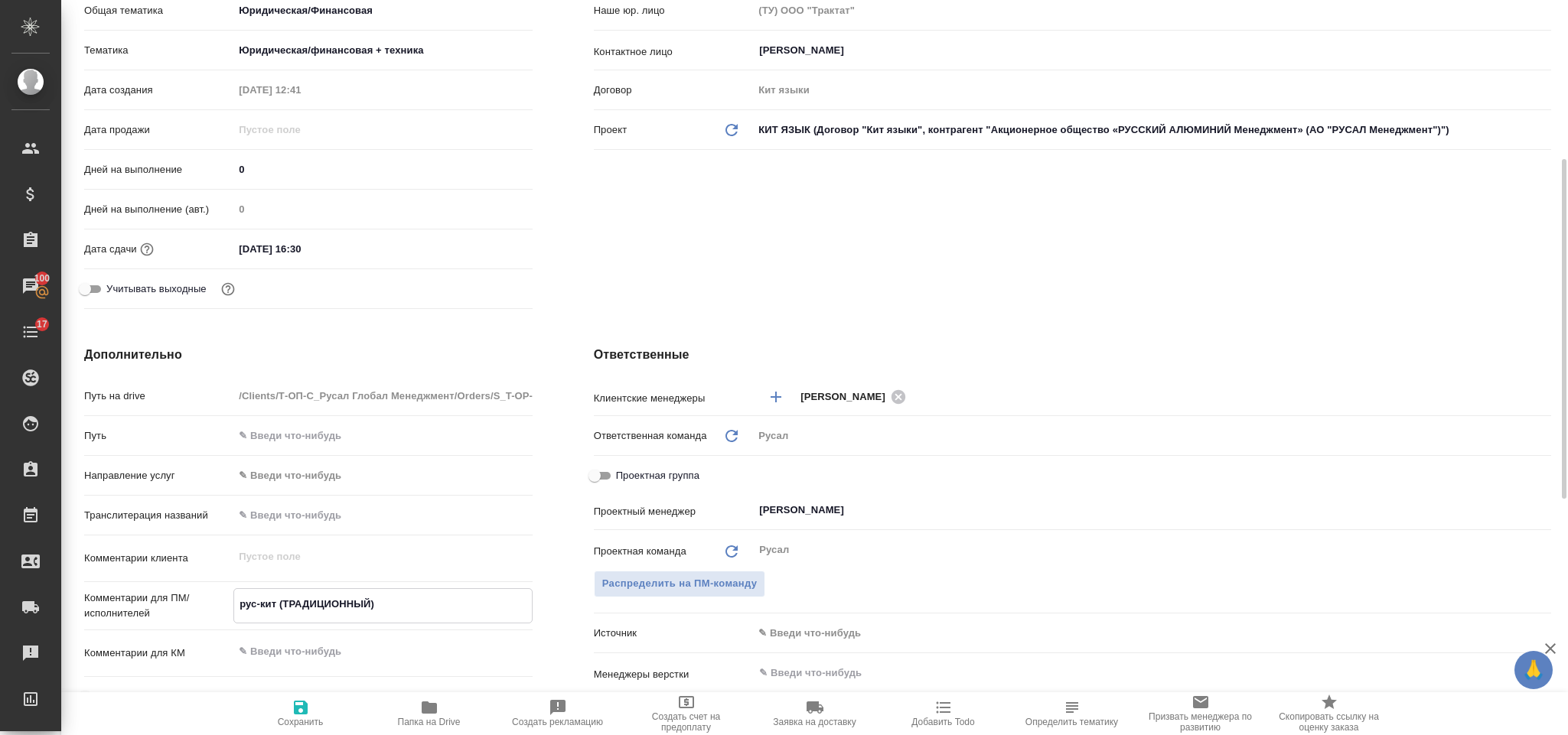
type textarea "x"
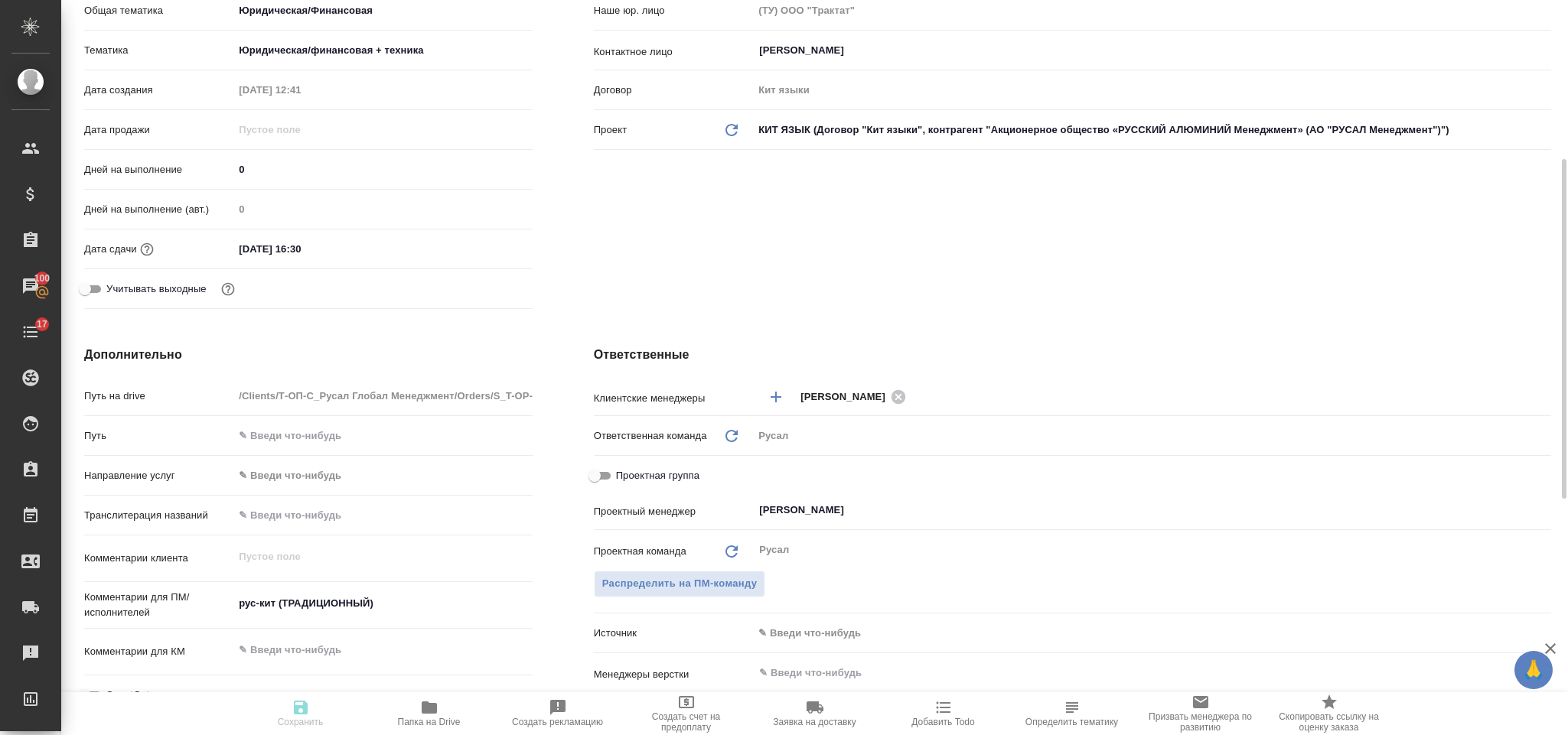
type textarea "x"
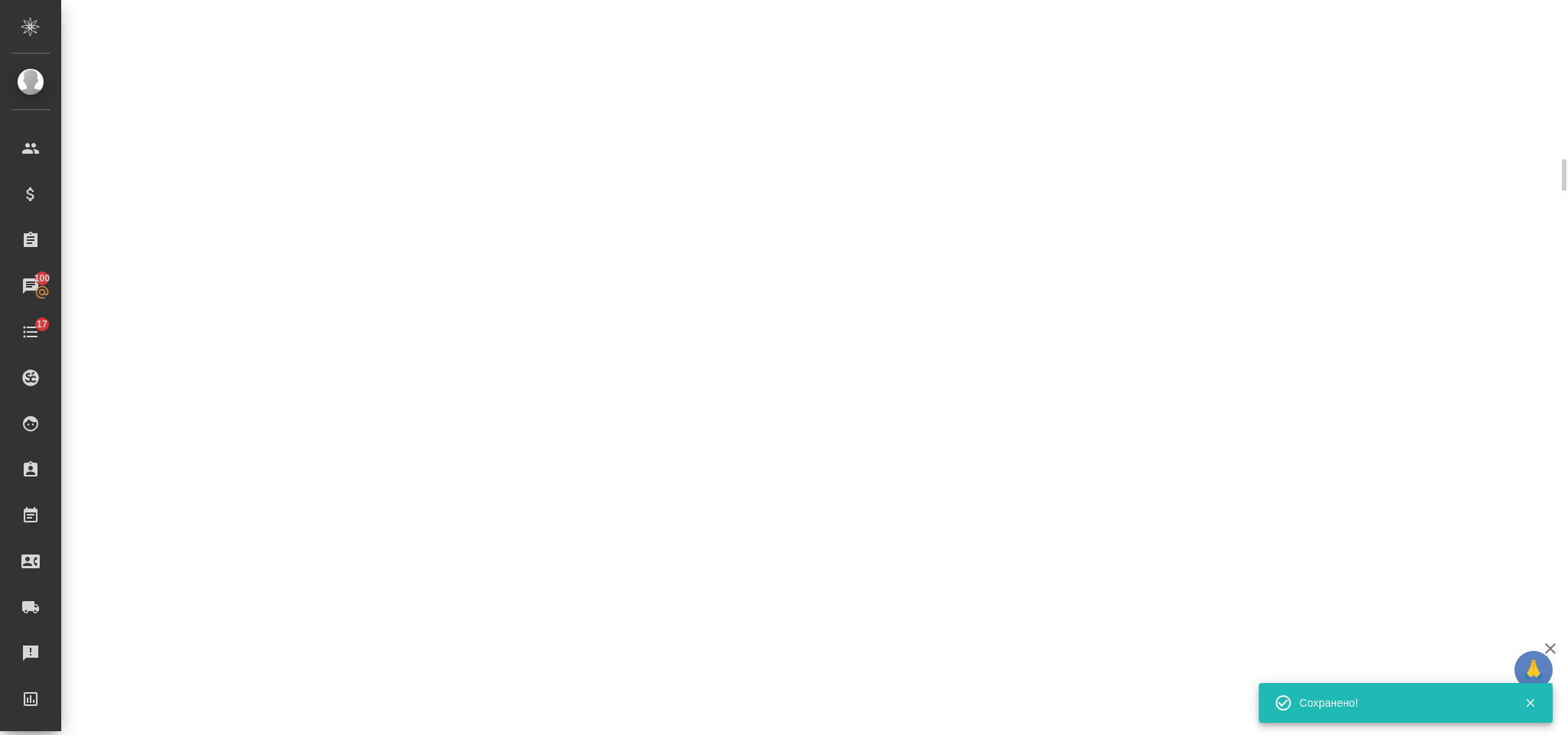
select select "RU"
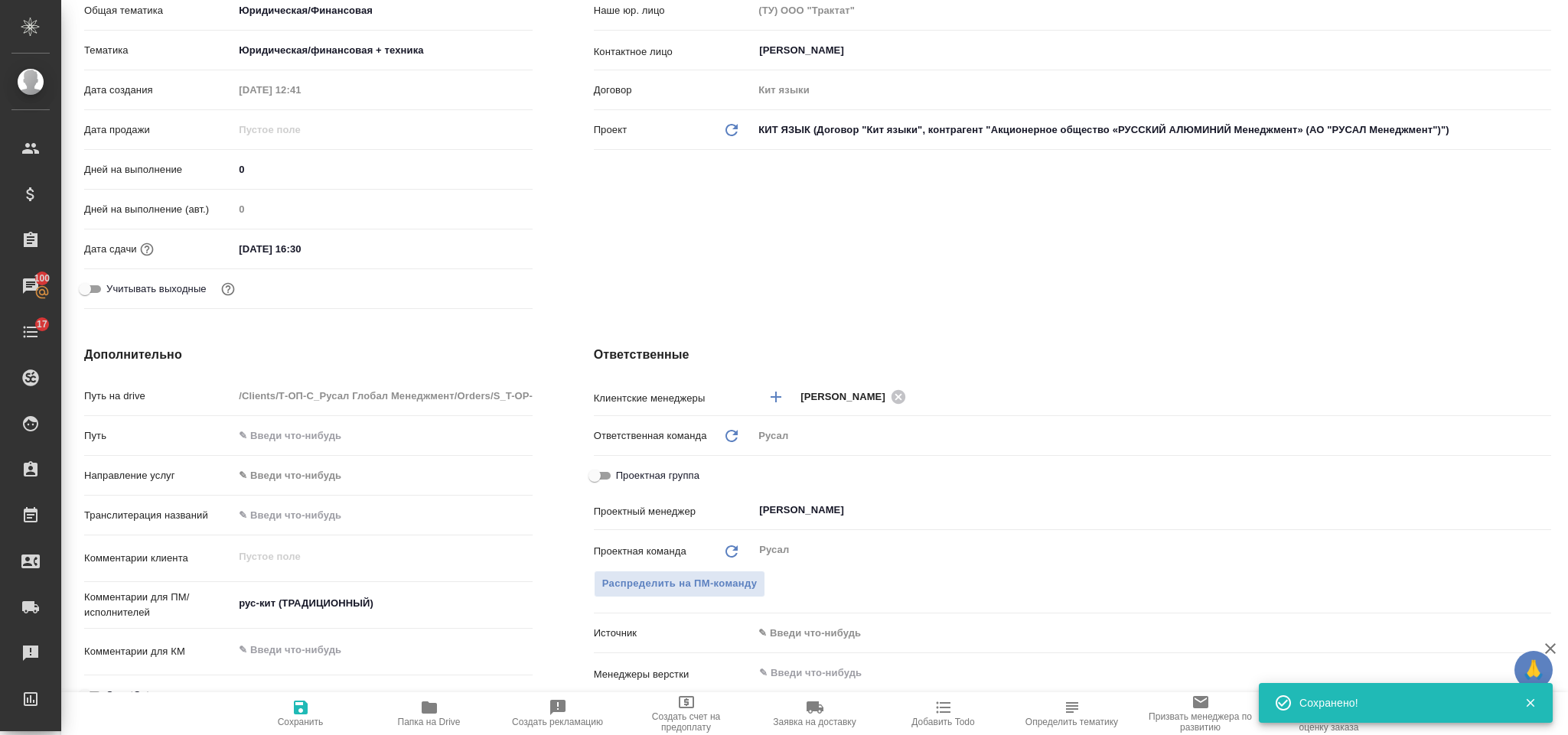
type textarea "x"
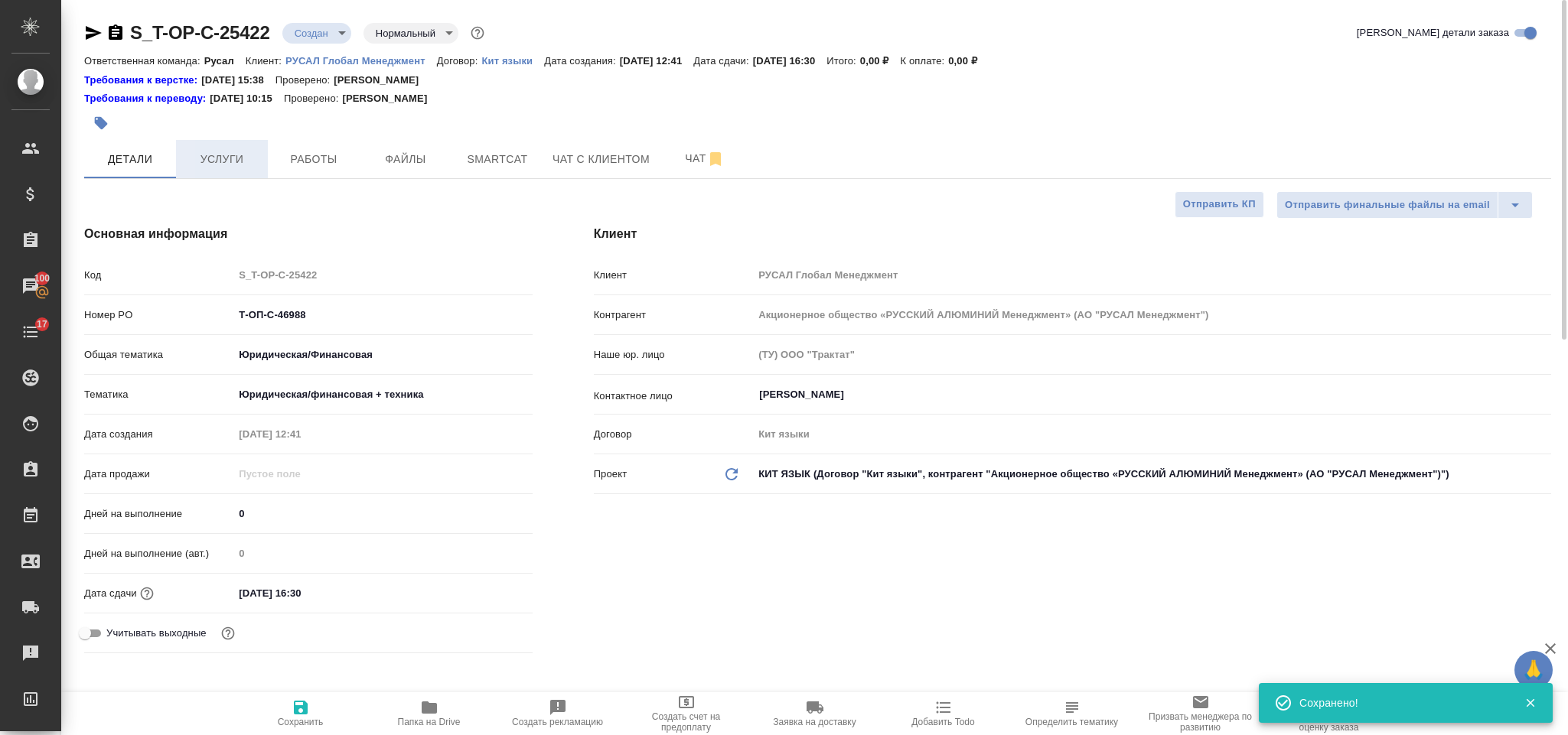
click at [239, 150] on span "Услуги" at bounding box center [222, 159] width 74 height 19
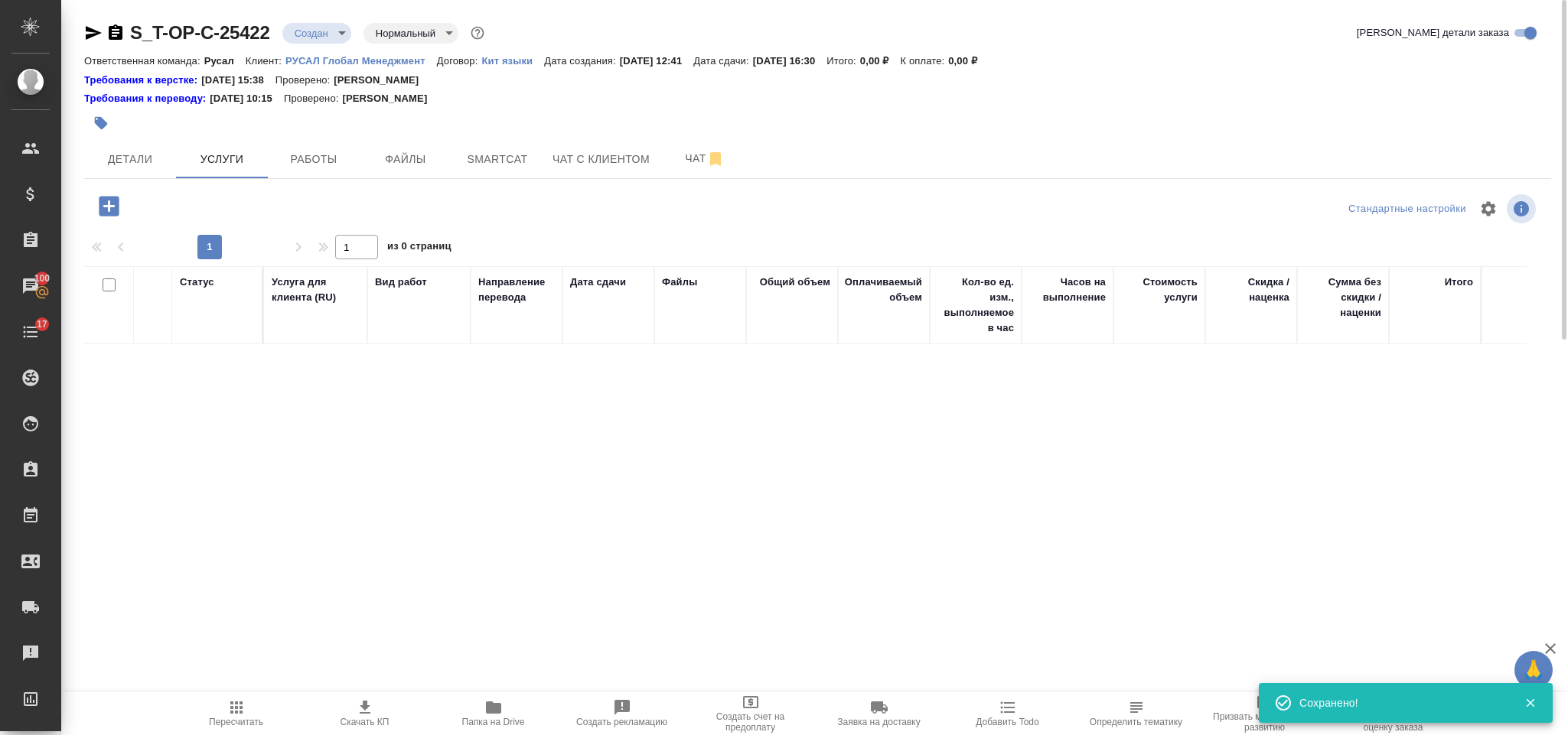
click at [113, 207] on icon "button" at bounding box center [109, 206] width 27 height 27
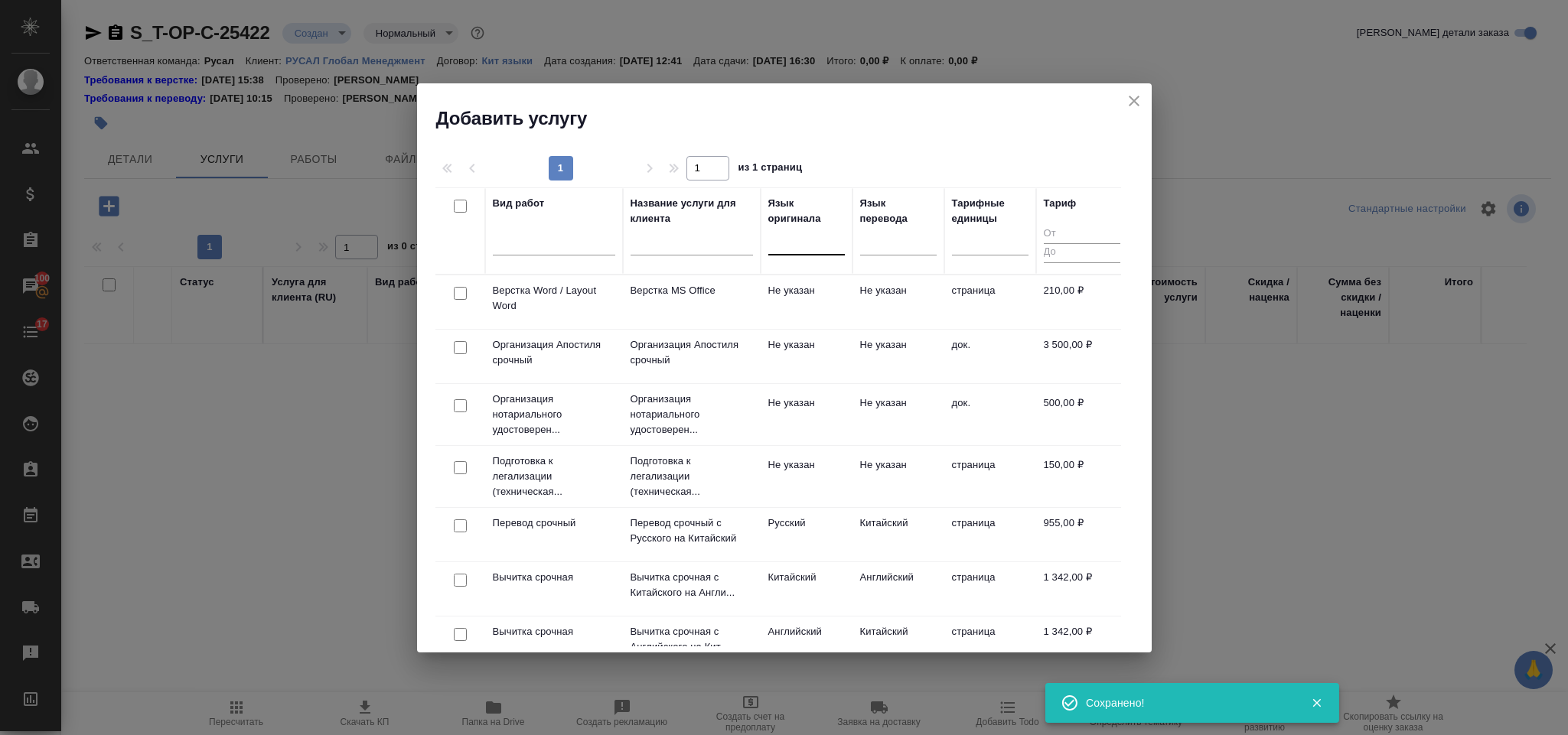
click at [795, 248] on div at bounding box center [807, 240] width 77 height 22
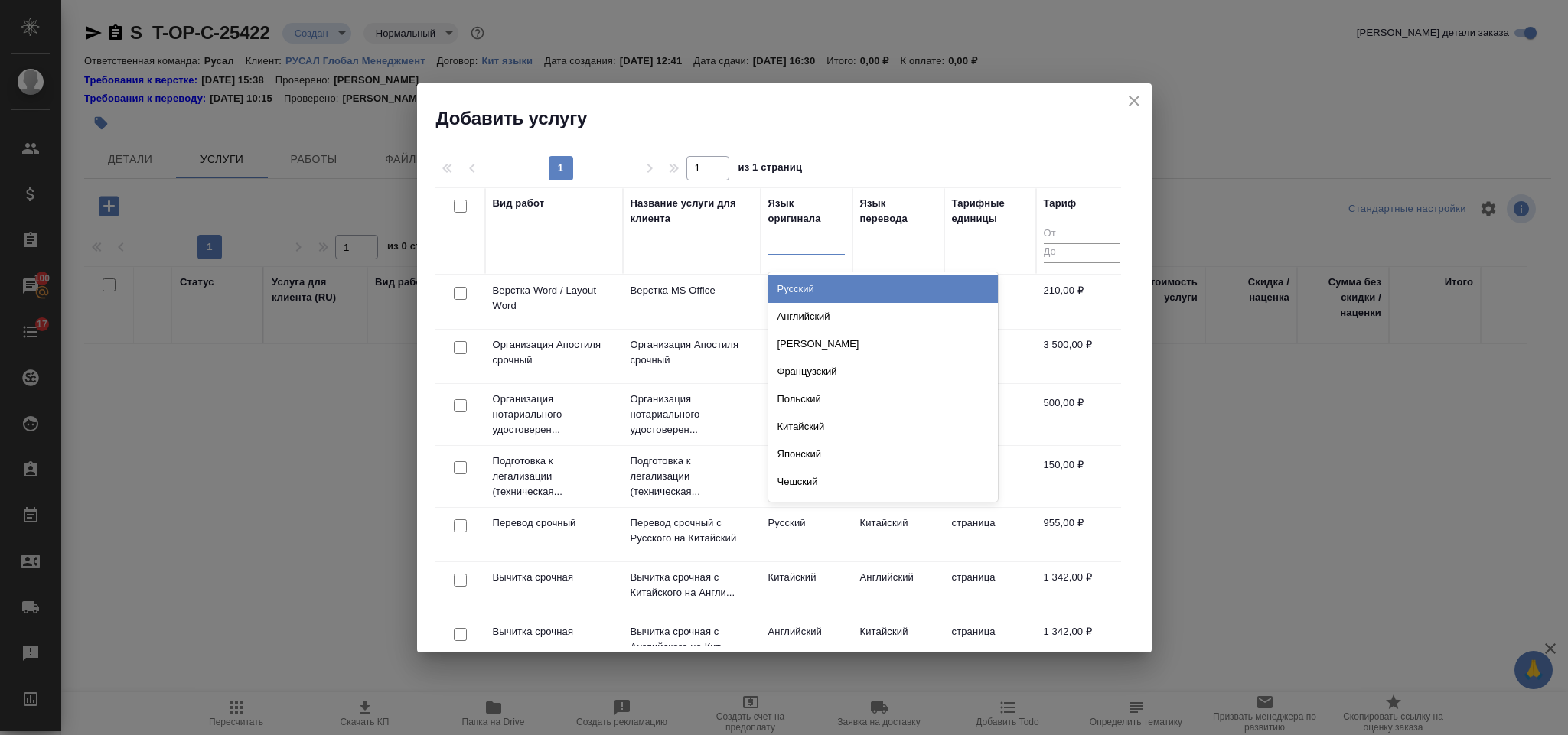
click at [850, 287] on div "Русский" at bounding box center [883, 289] width 230 height 28
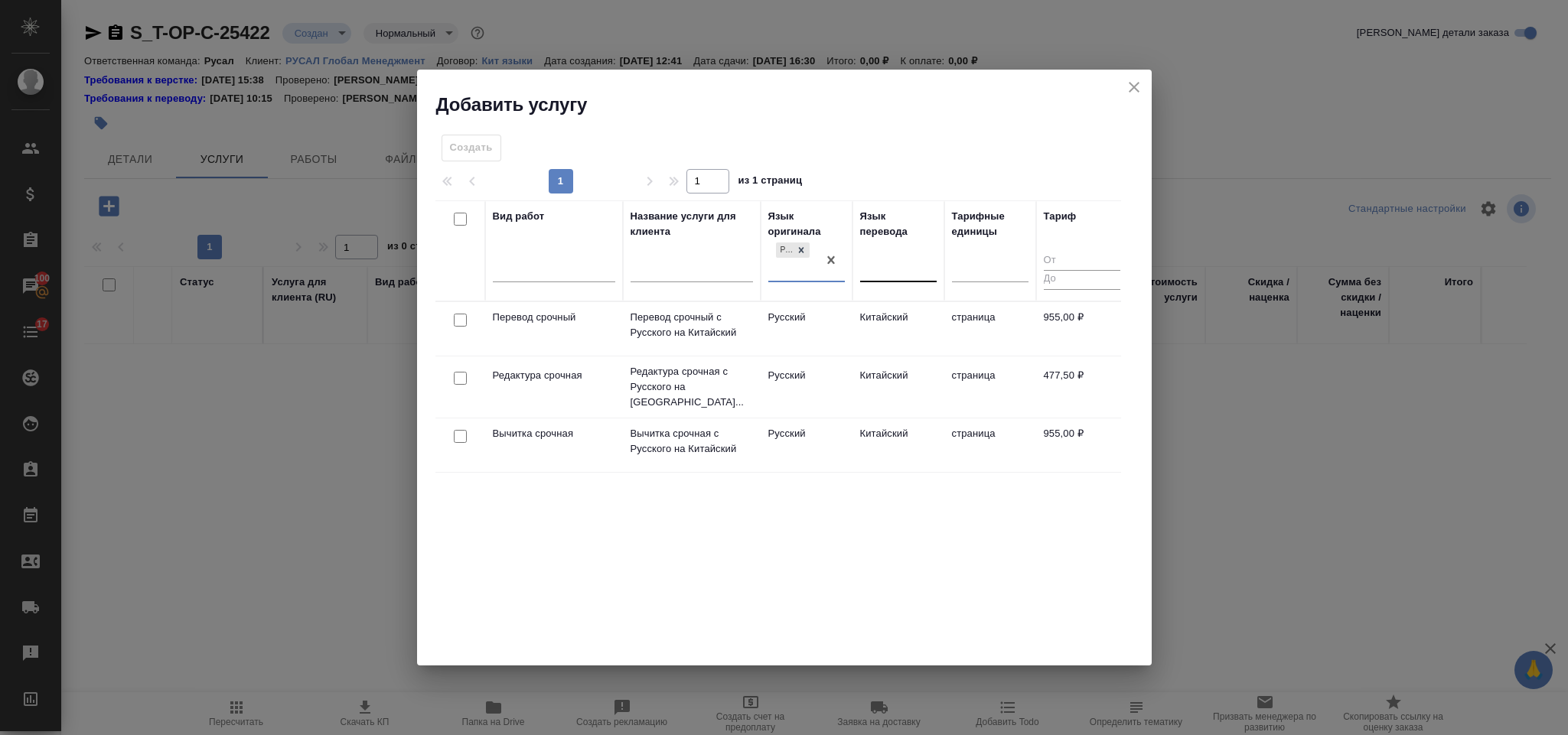
click at [889, 266] on div at bounding box center [898, 267] width 77 height 22
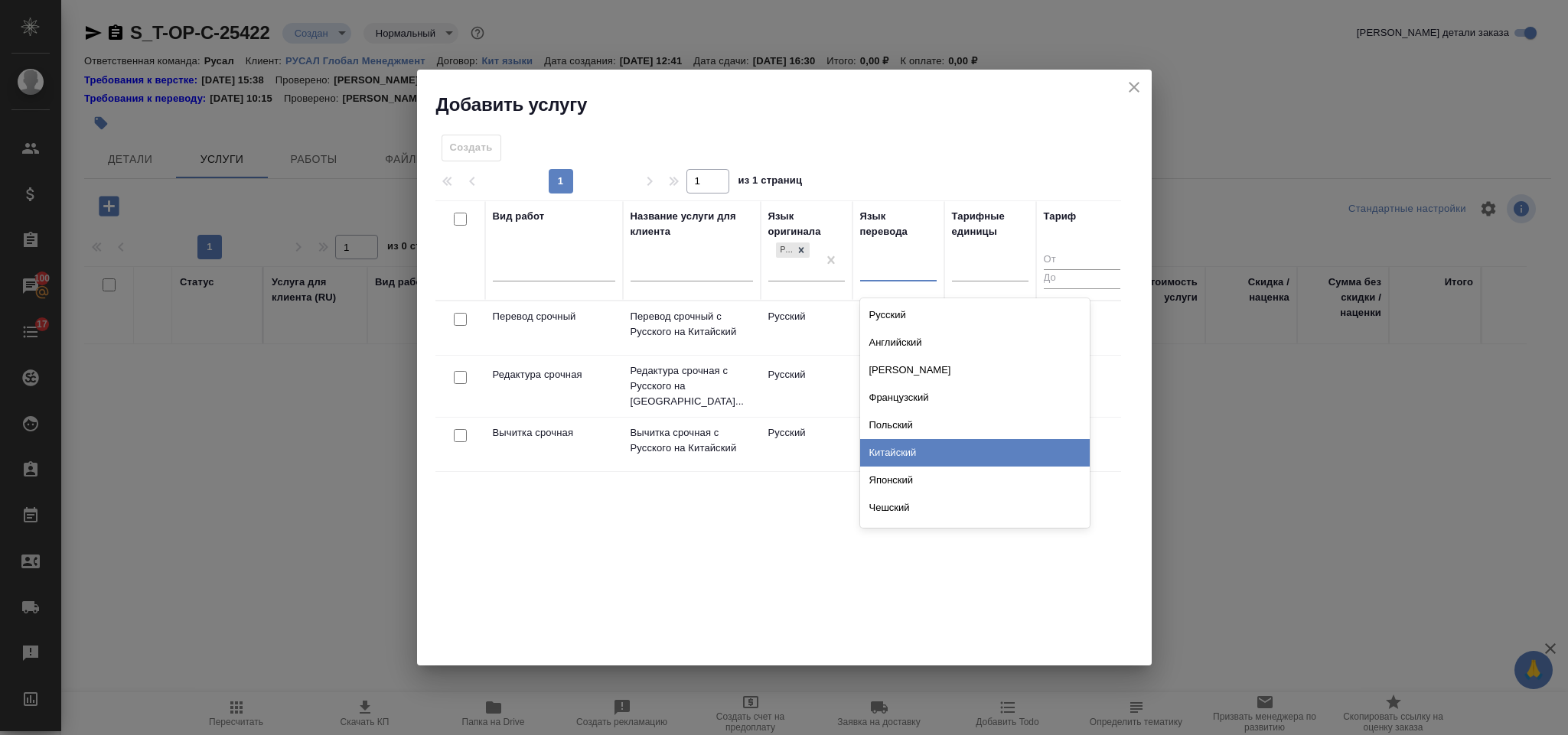
click at [925, 448] on div "Китайский" at bounding box center [975, 452] width 230 height 28
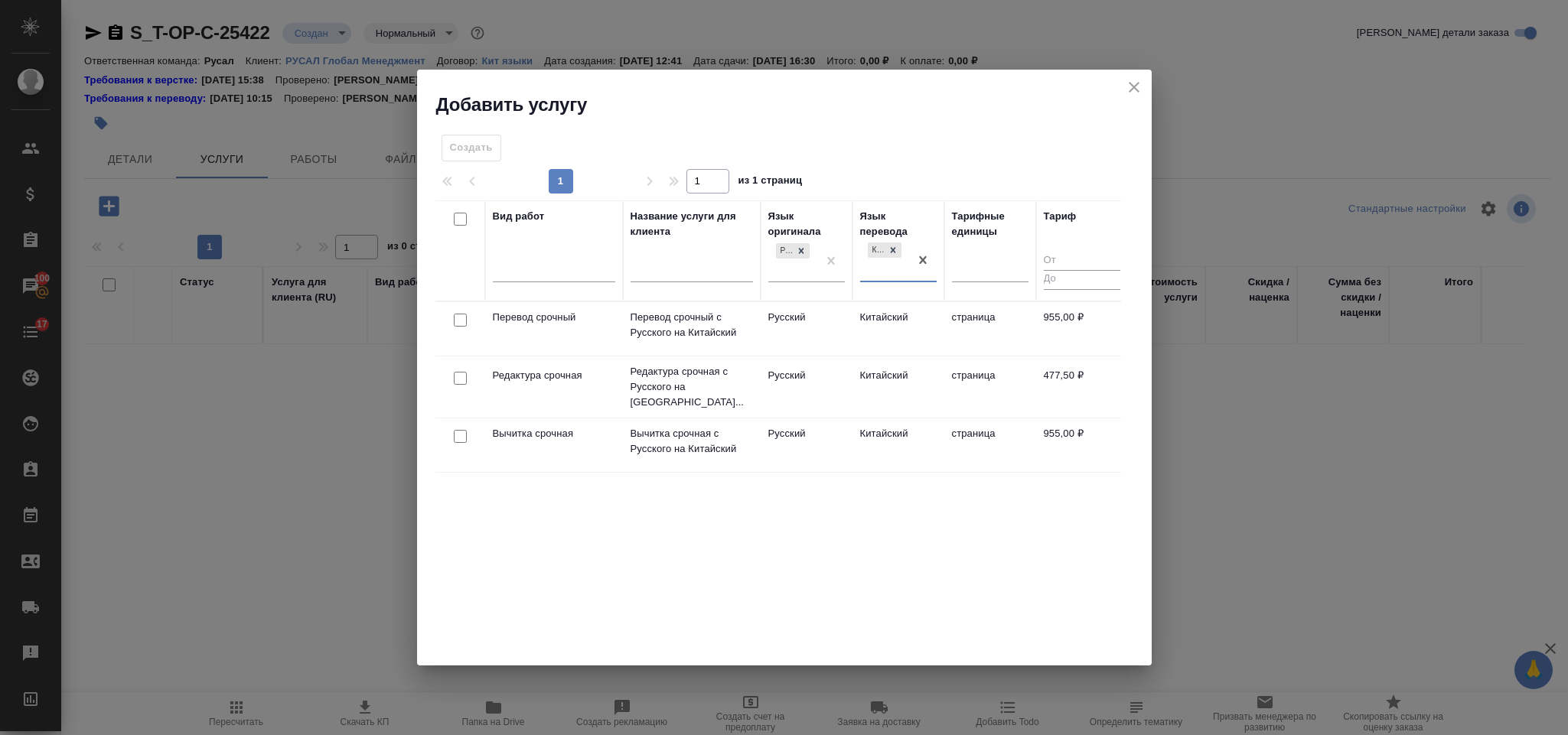
click at [464, 317] on input "checkbox" at bounding box center [460, 320] width 13 height 13
checkbox input "true"
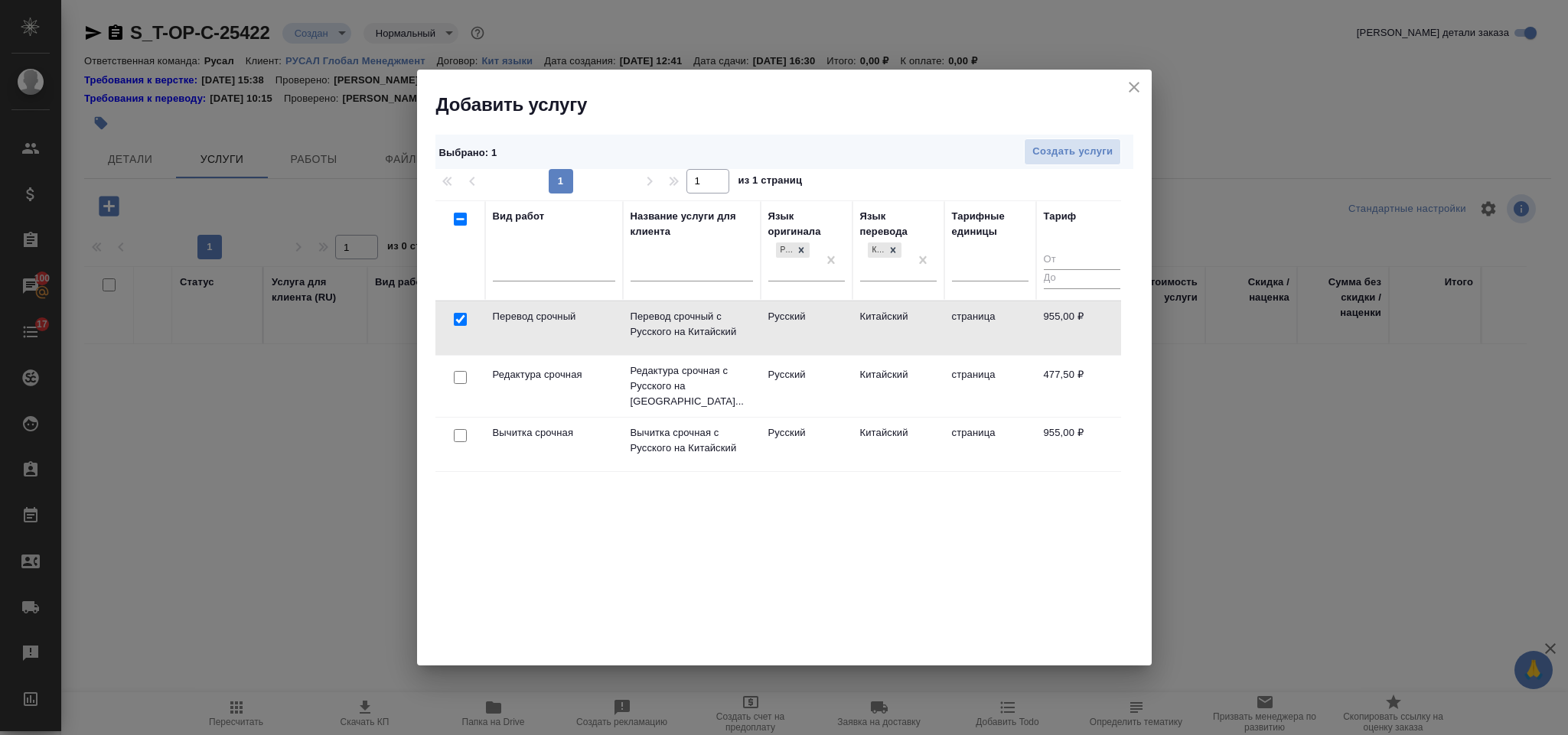
click at [464, 371] on input "checkbox" at bounding box center [460, 378] width 13 height 13
checkbox input "true"
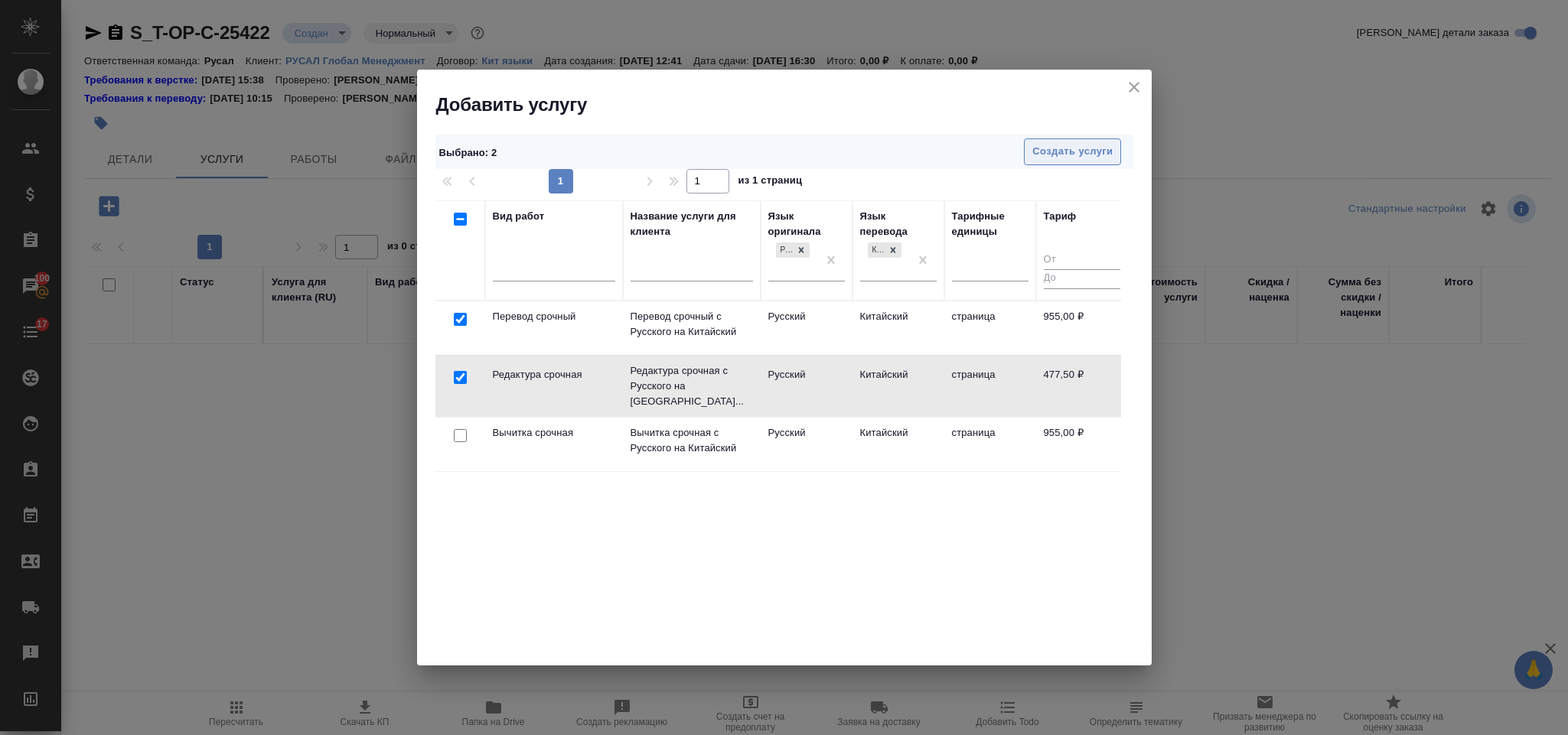
click at [1072, 159] on span "Создать услуги" at bounding box center [1072, 152] width 80 height 17
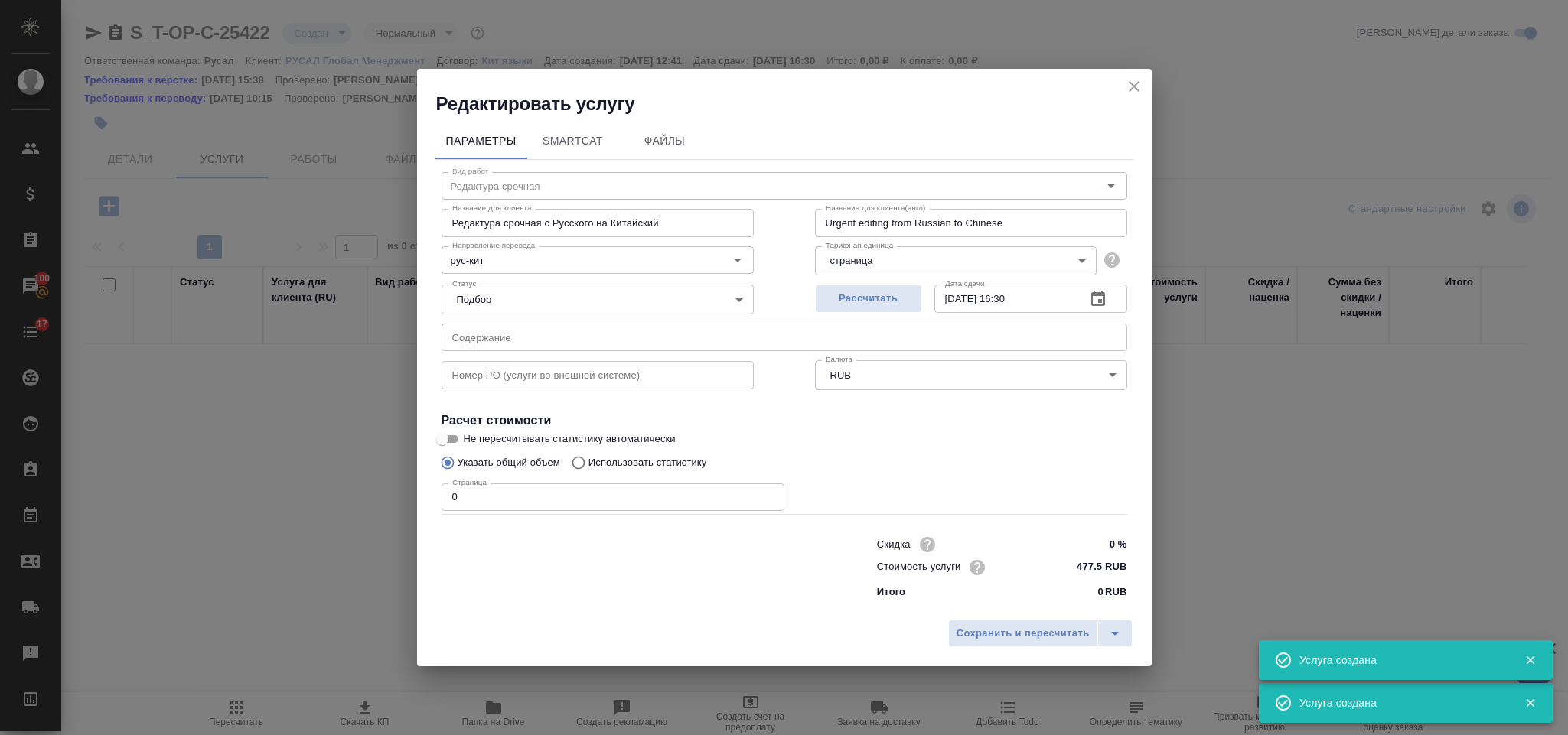
type input "Перевод срочный"
type input "Перевод срочный с Русского на Китайский"
type input "Urgent translation from Russian to Chinese"
type input "955 RUB"
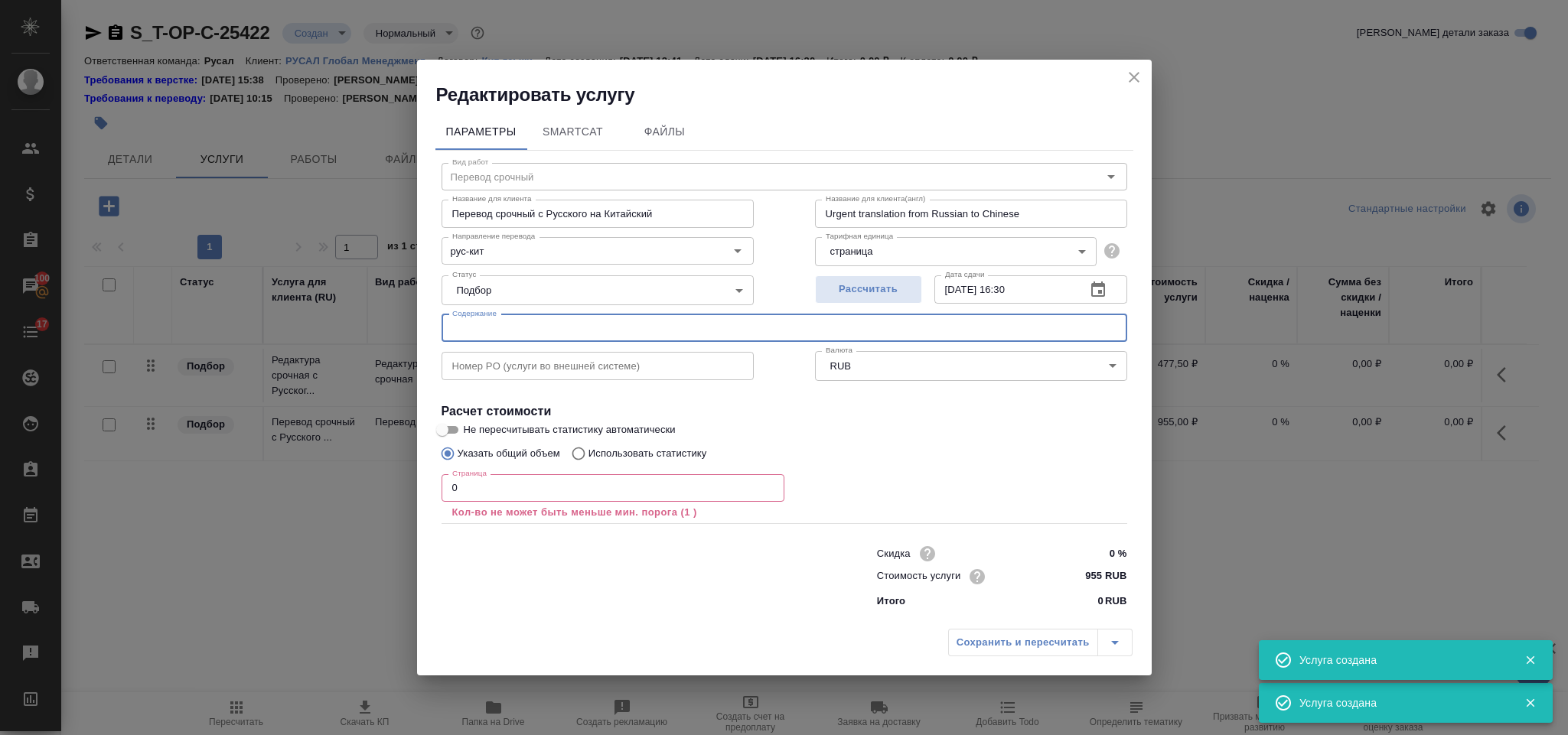
click at [868, 322] on input "text" at bounding box center [784, 328] width 686 height 28
paste input "27.12.2024 ФТ по шаблону ДЦР_ОИБ"
type input "27.12.2024 ФТ по шаблону ДЦР_ОИБ"
click at [540, 478] on input "0" at bounding box center [612, 488] width 343 height 28
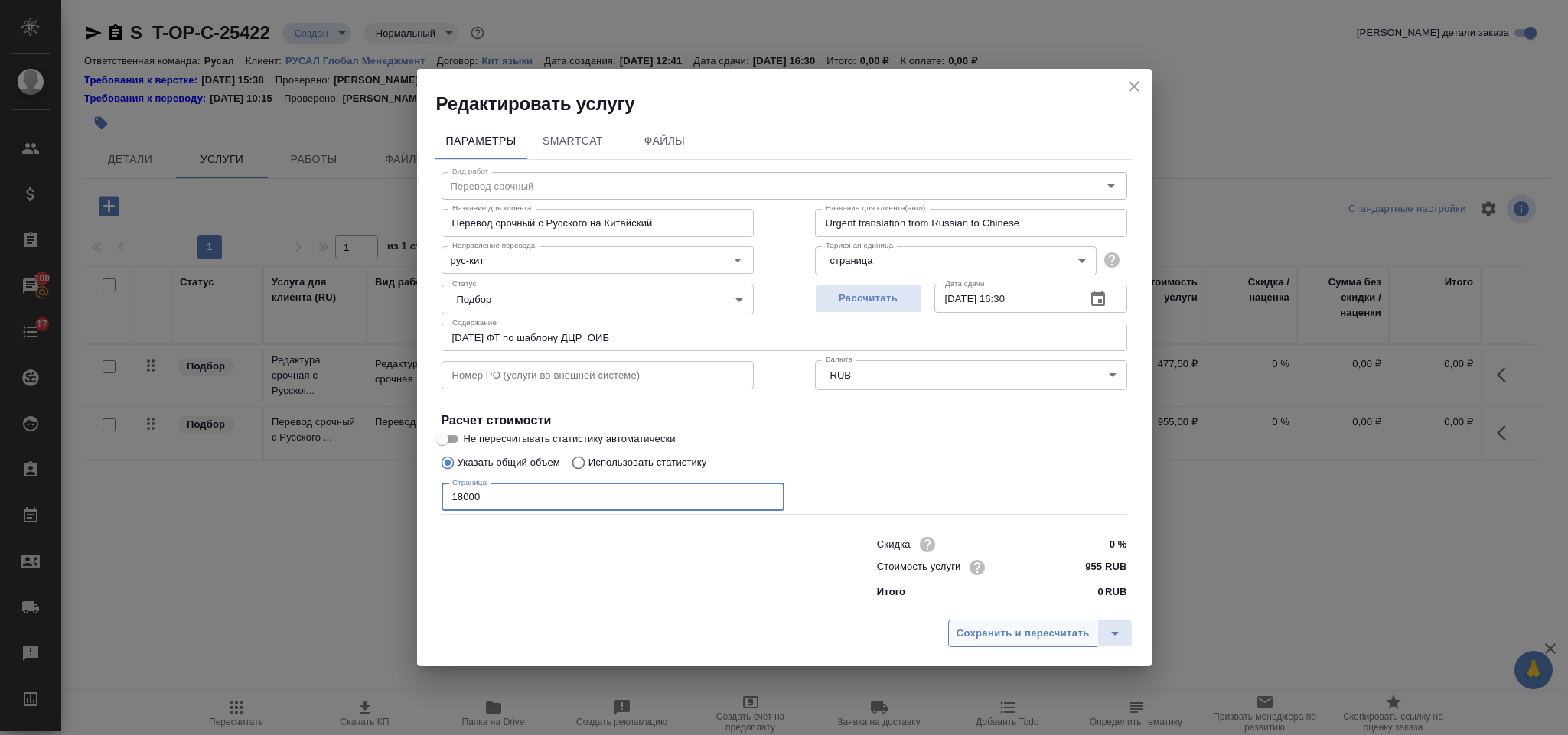
type input "18000"
click at [982, 641] on span "Сохранить и пересчитать" at bounding box center [1023, 634] width 133 height 17
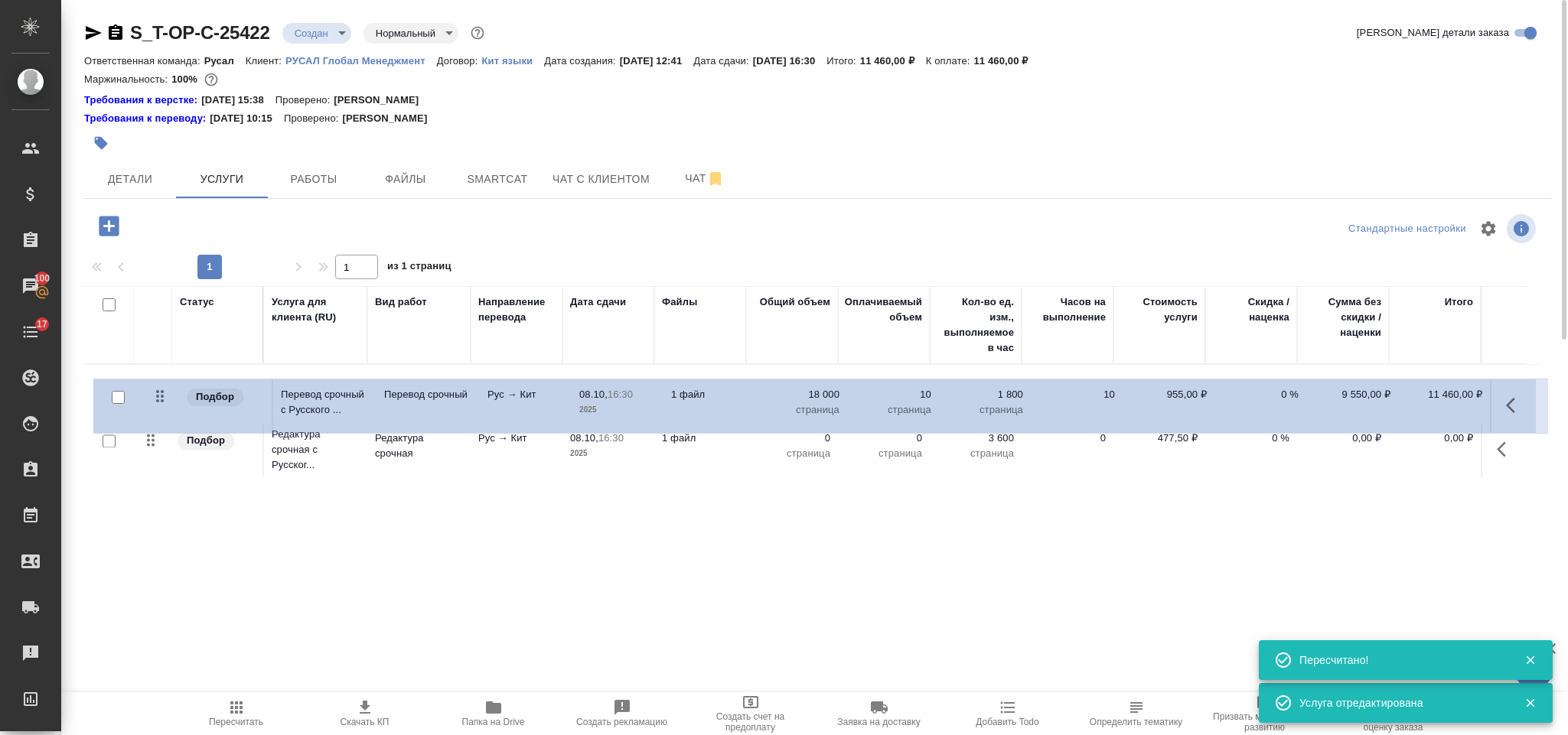
drag, startPoint x: 150, startPoint y: 452, endPoint x: 159, endPoint y: 395, distance: 57.7
click at [159, 395] on table "Статус Услуга для клиента (RU) Вид работ Направление перевода Дата сдачи Файлы …" at bounding box center [811, 383] width 1455 height 195
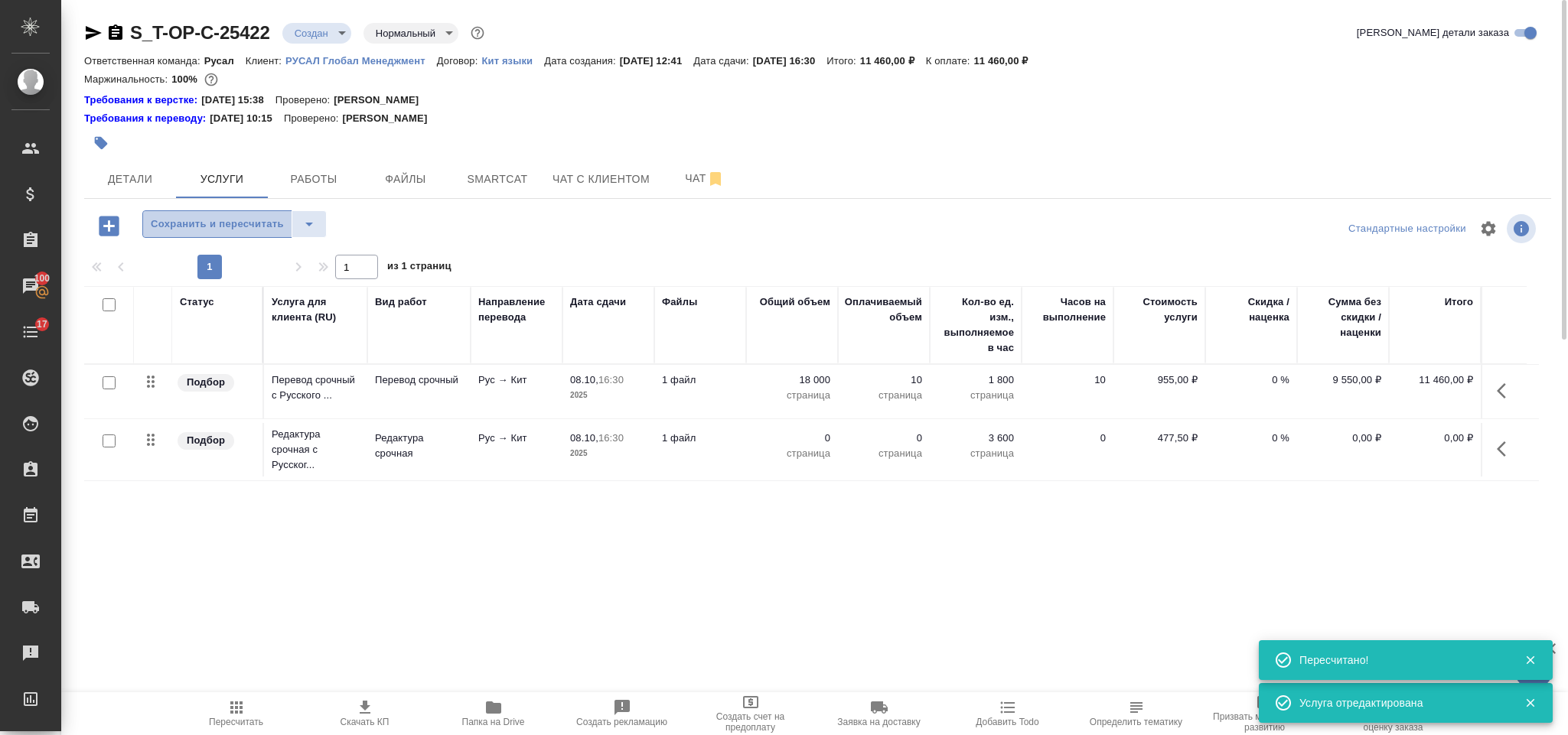
click at [227, 235] on button "Сохранить и пересчитать" at bounding box center [217, 224] width 150 height 28
click at [1497, 443] on icon "button" at bounding box center [1505, 448] width 18 height 18
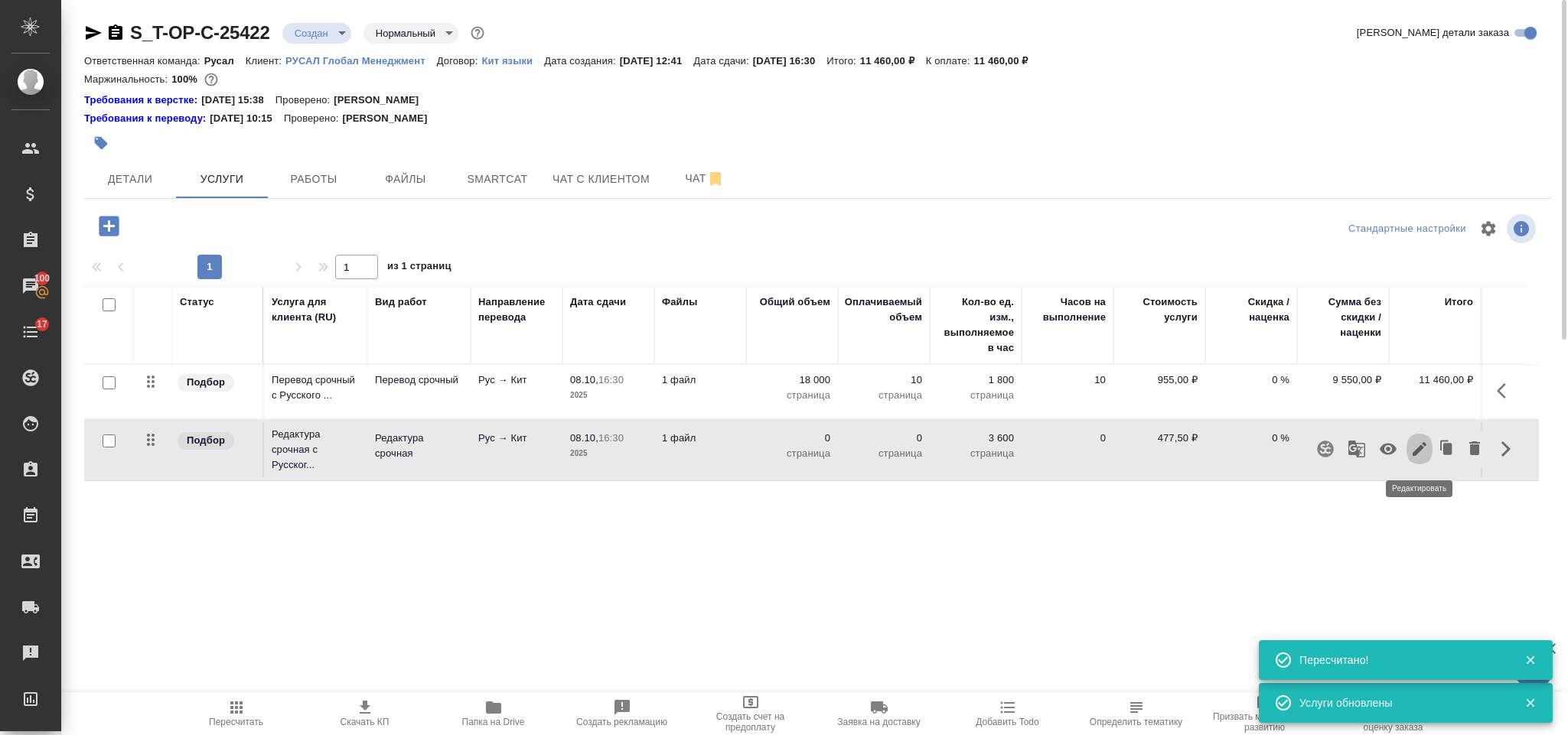
click at [1425, 452] on icon "button" at bounding box center [1419, 448] width 18 height 18
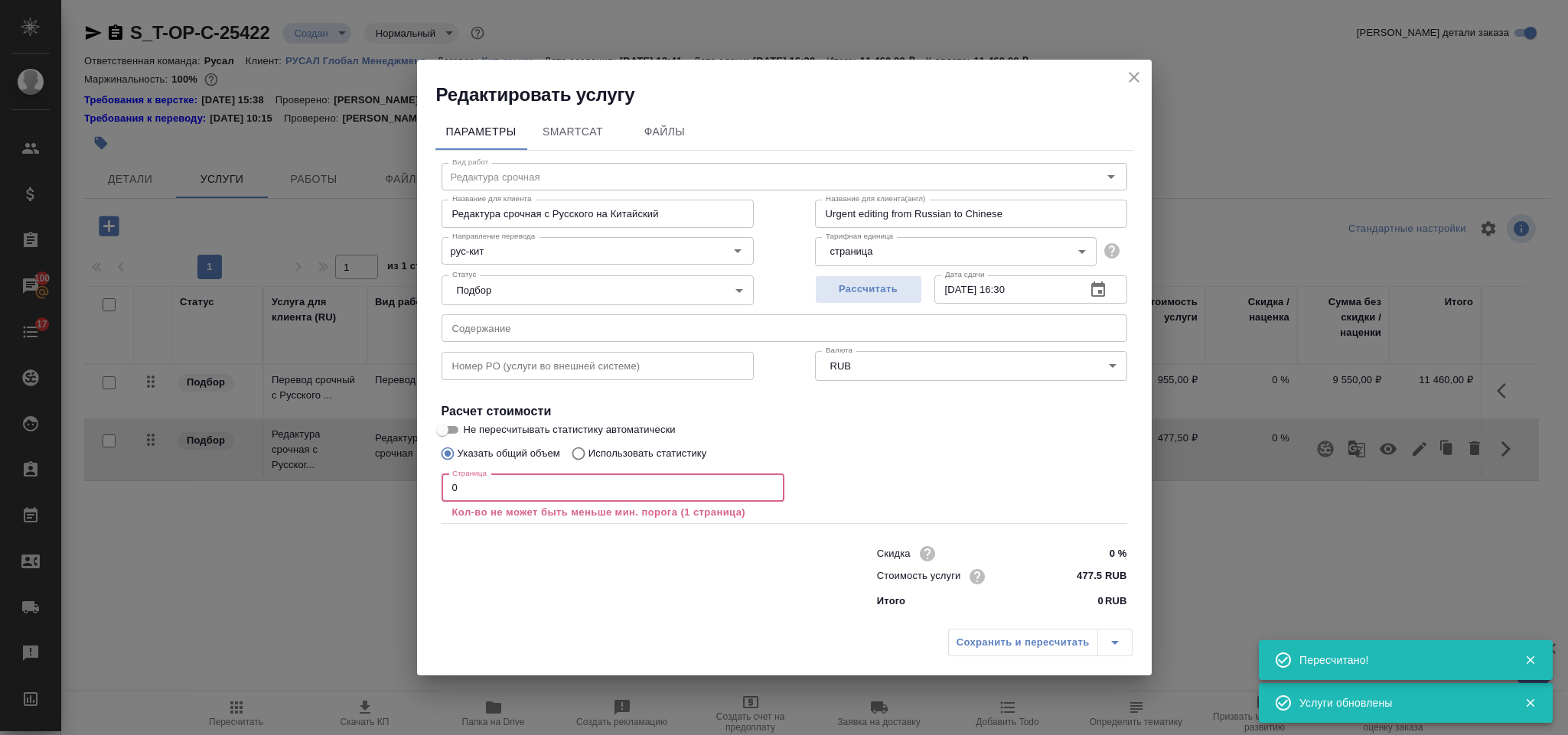
click at [484, 497] on input "0" at bounding box center [612, 488] width 343 height 28
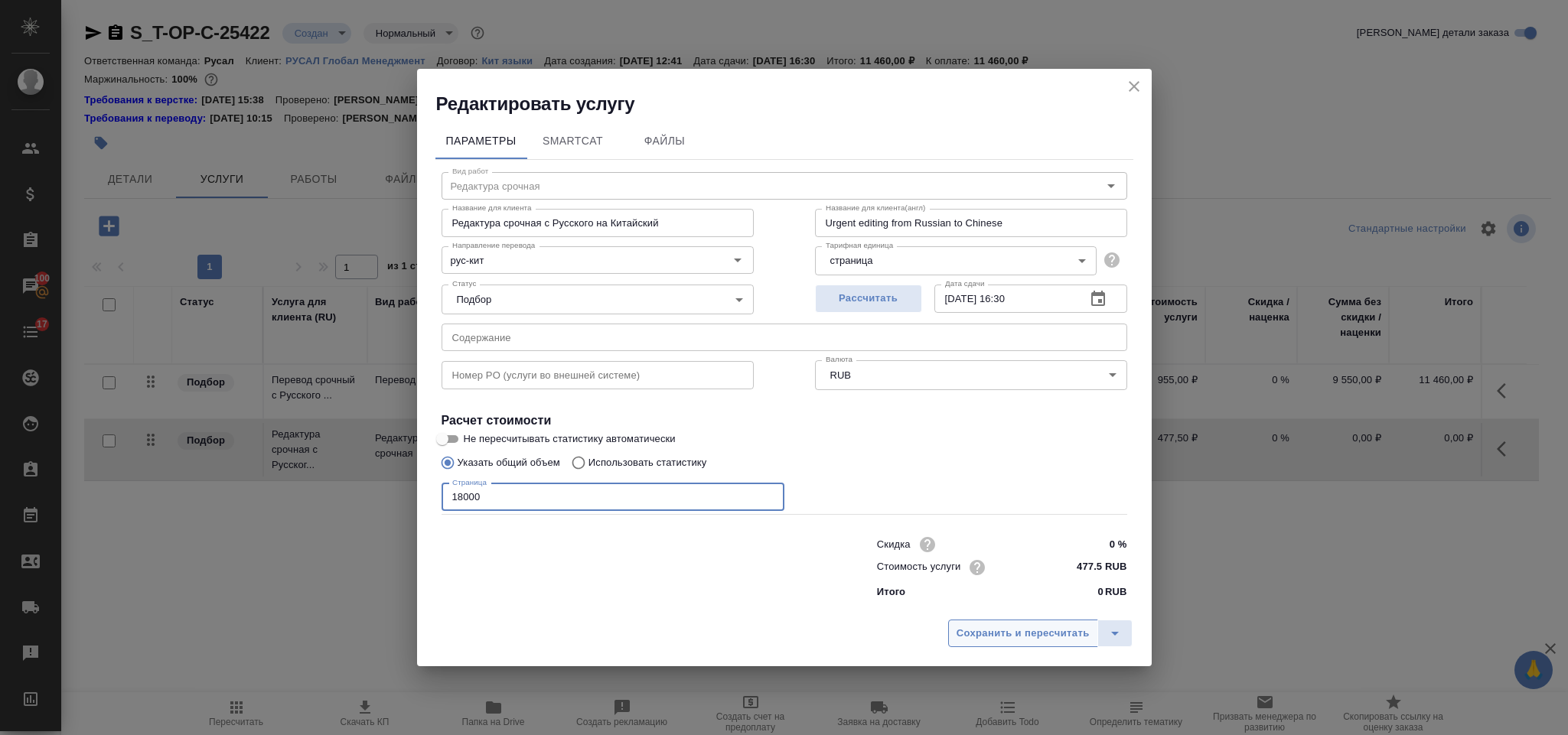
type input "18000"
click at [957, 623] on button "Сохранить и пересчитать" at bounding box center [1023, 633] width 150 height 28
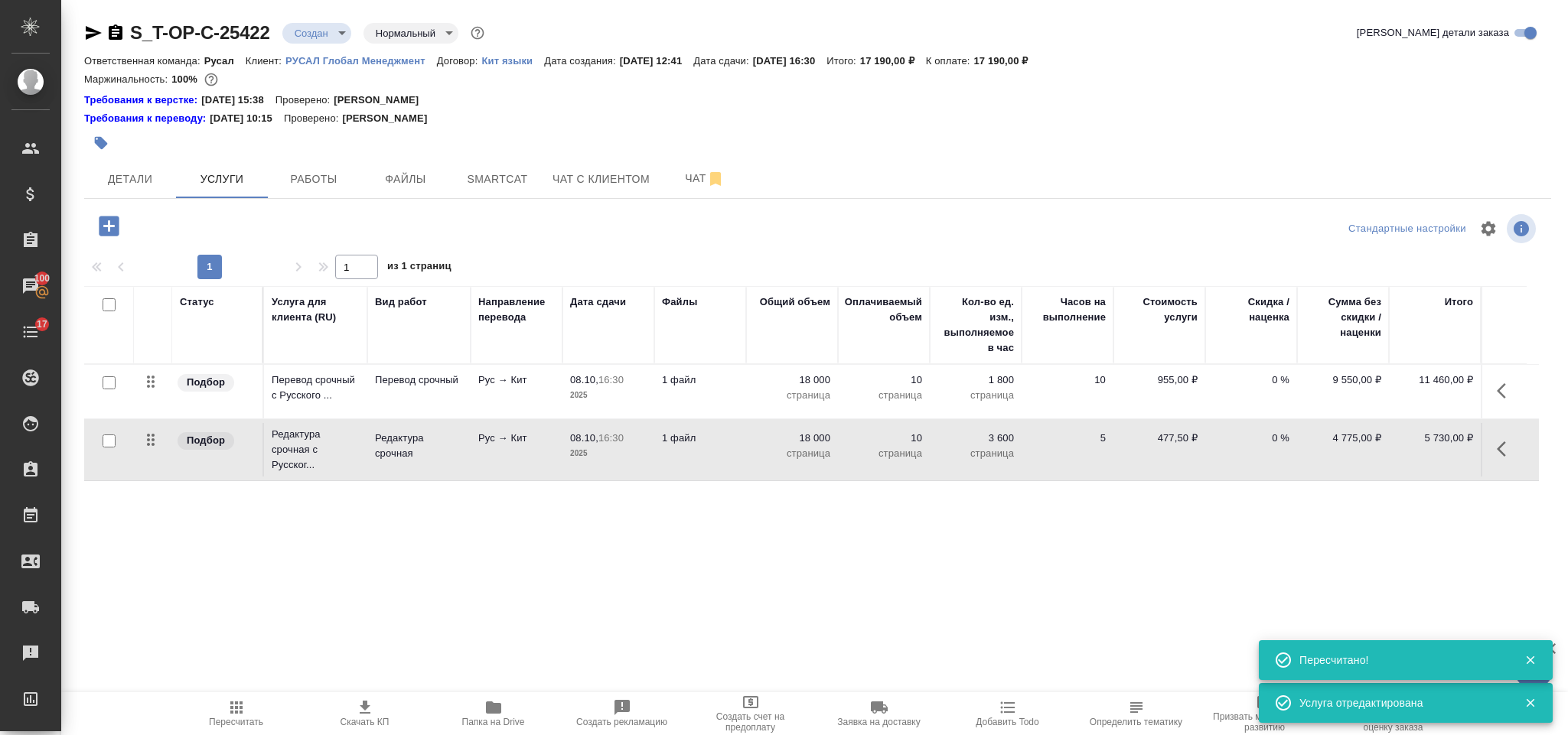
click at [116, 221] on icon "button" at bounding box center [109, 225] width 20 height 20
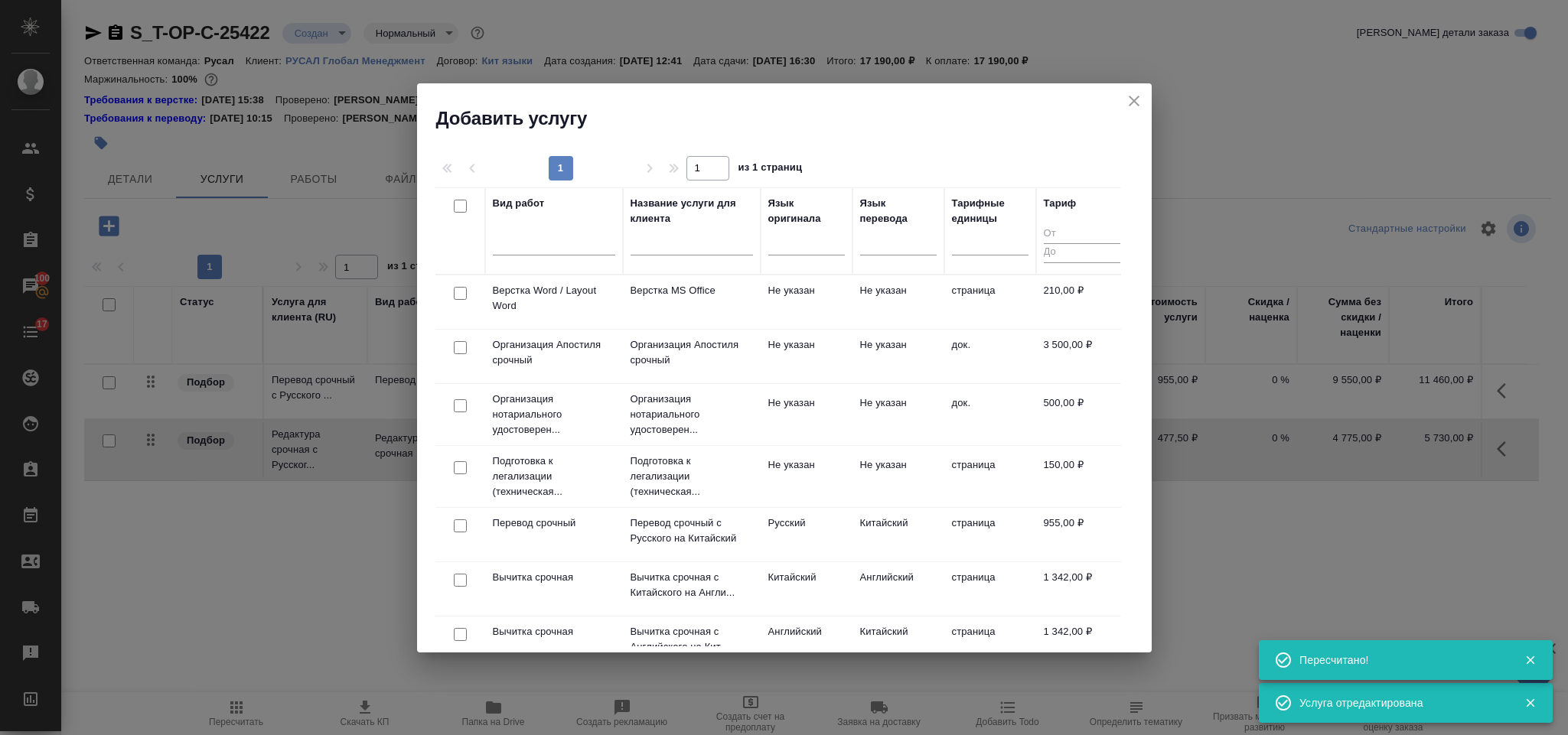
click at [460, 295] on input "checkbox" at bounding box center [460, 293] width 13 height 13
checkbox input "true"
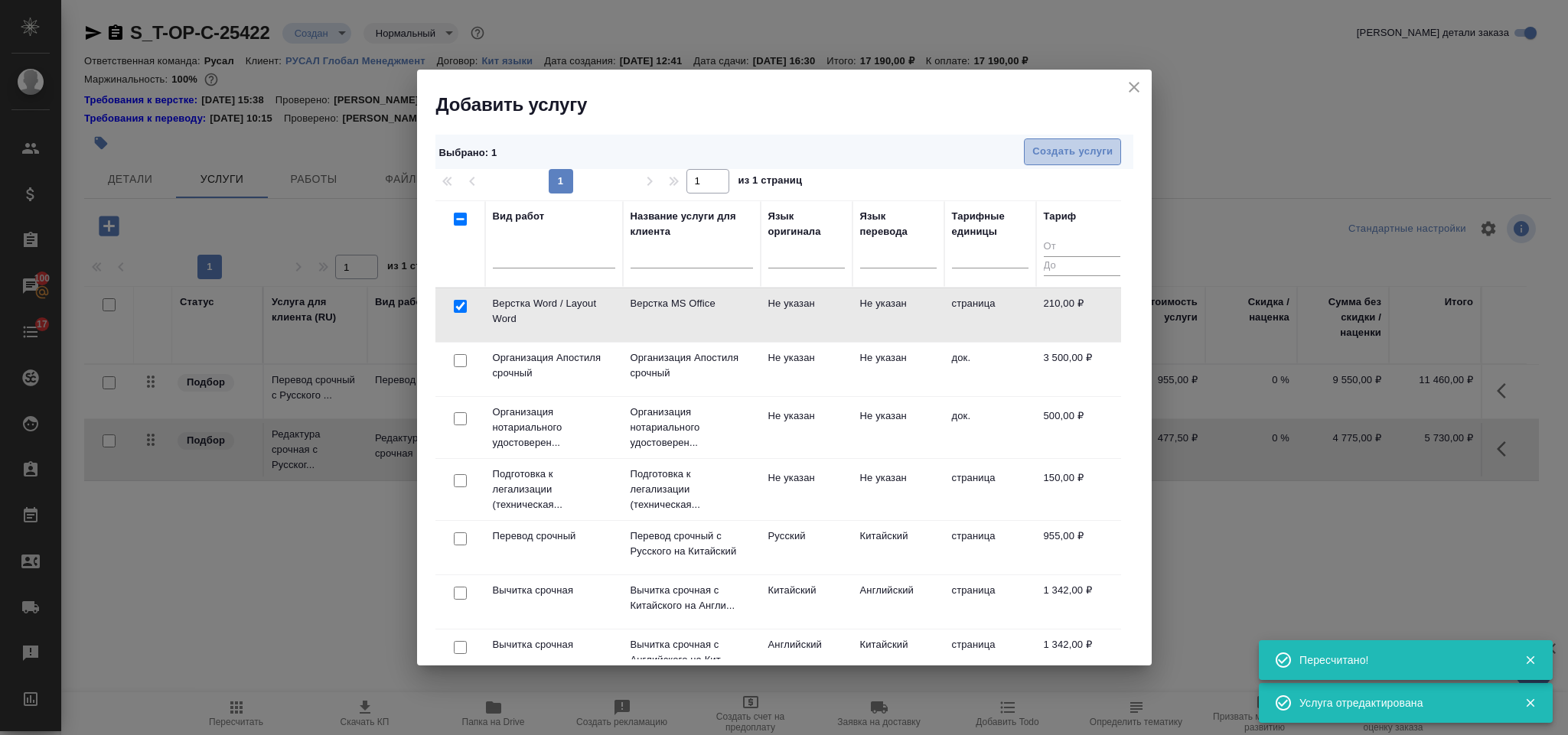
click at [1034, 161] on span "Создать услуги" at bounding box center [1072, 152] width 80 height 17
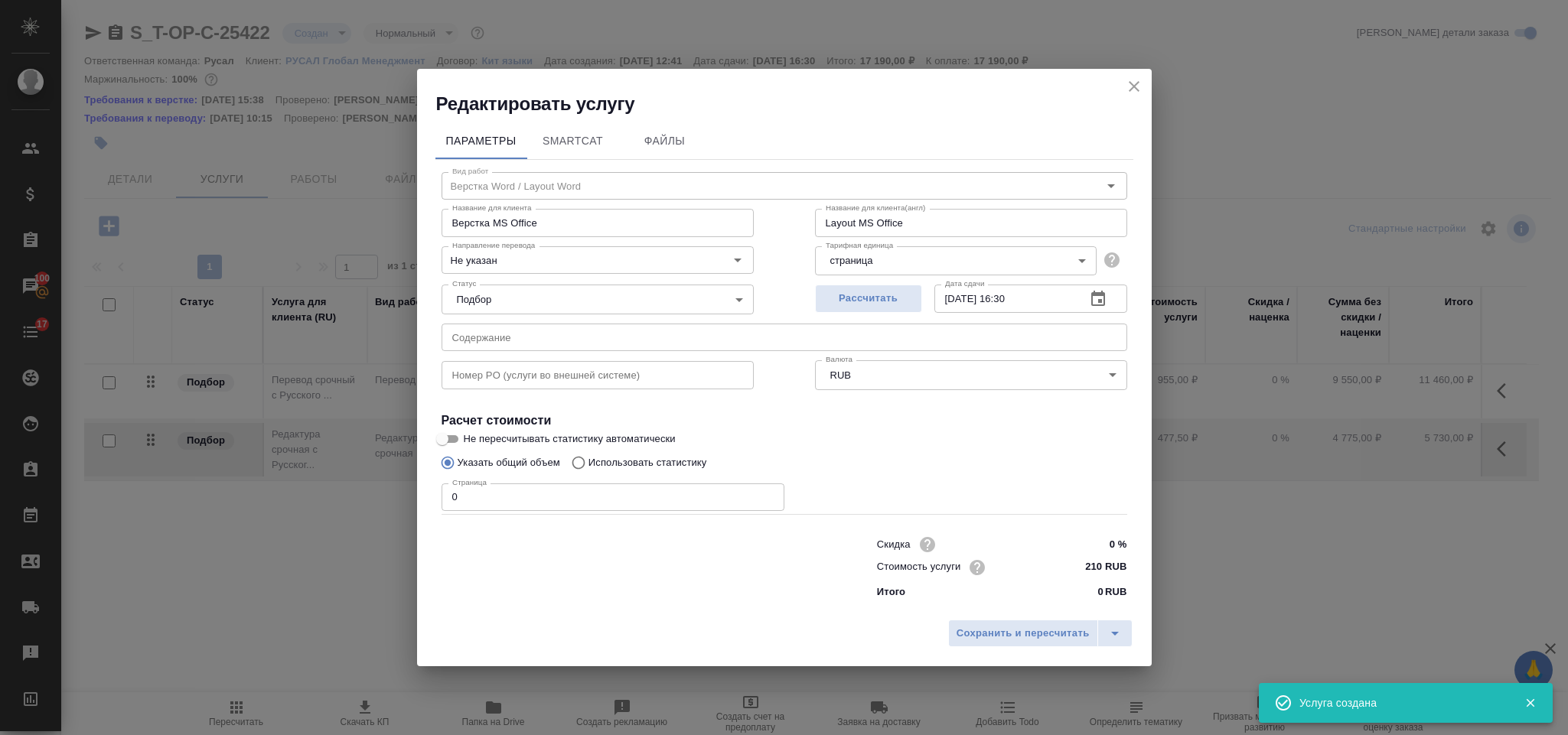
click at [494, 489] on input "0" at bounding box center [612, 497] width 343 height 28
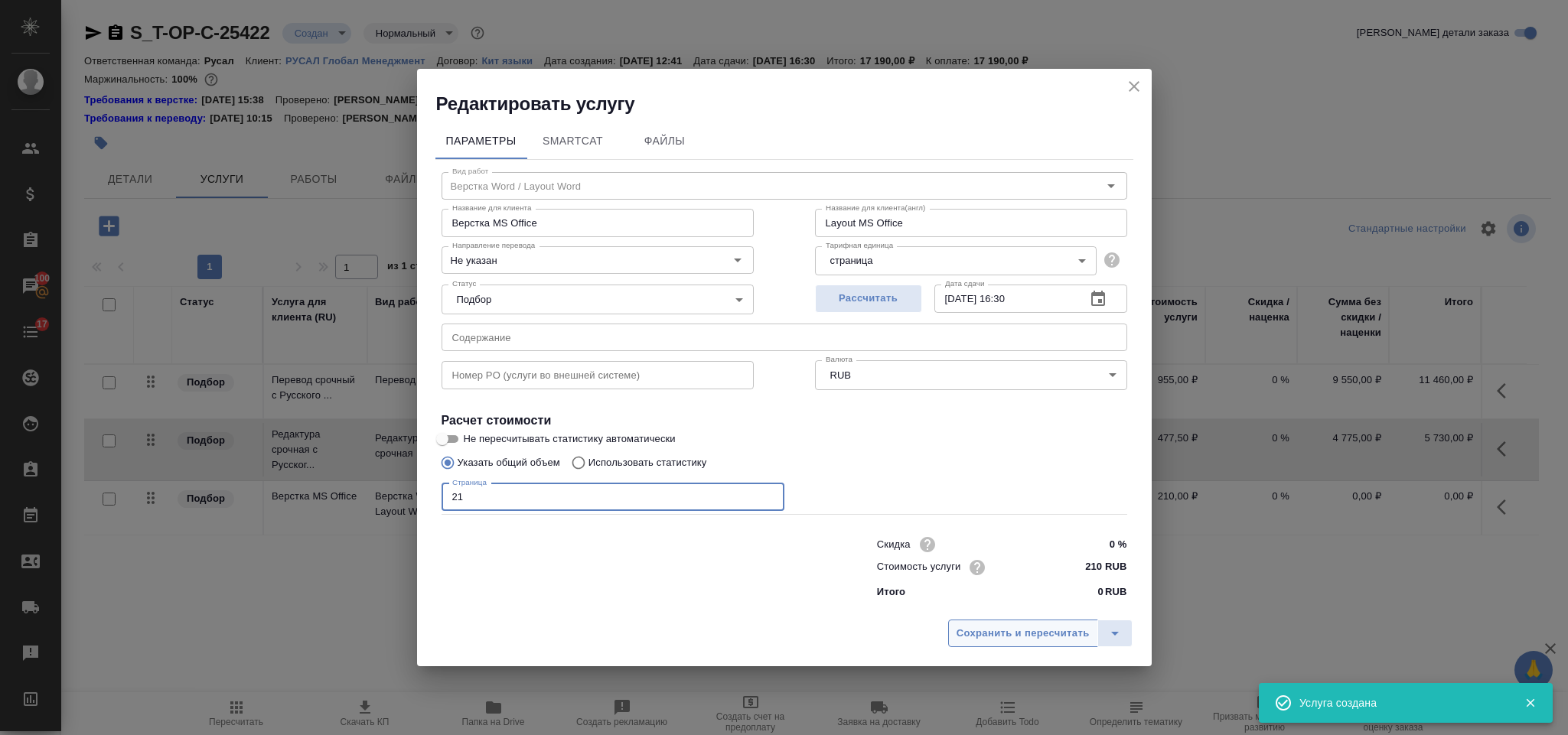
type input "21"
click at [977, 641] on span "Сохранить и пересчитать" at bounding box center [1023, 634] width 133 height 17
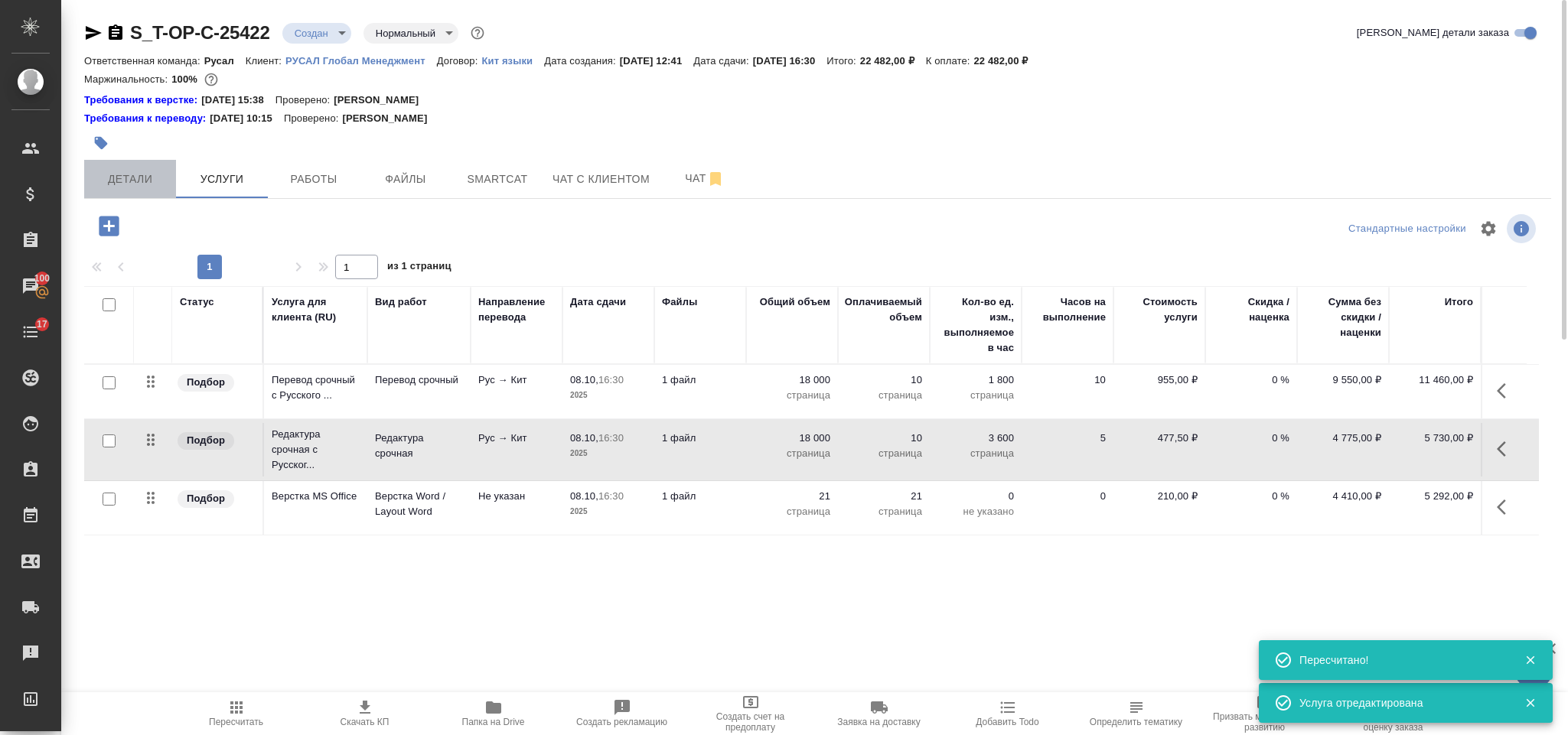
click at [158, 180] on span "Детали" at bounding box center [130, 179] width 74 height 19
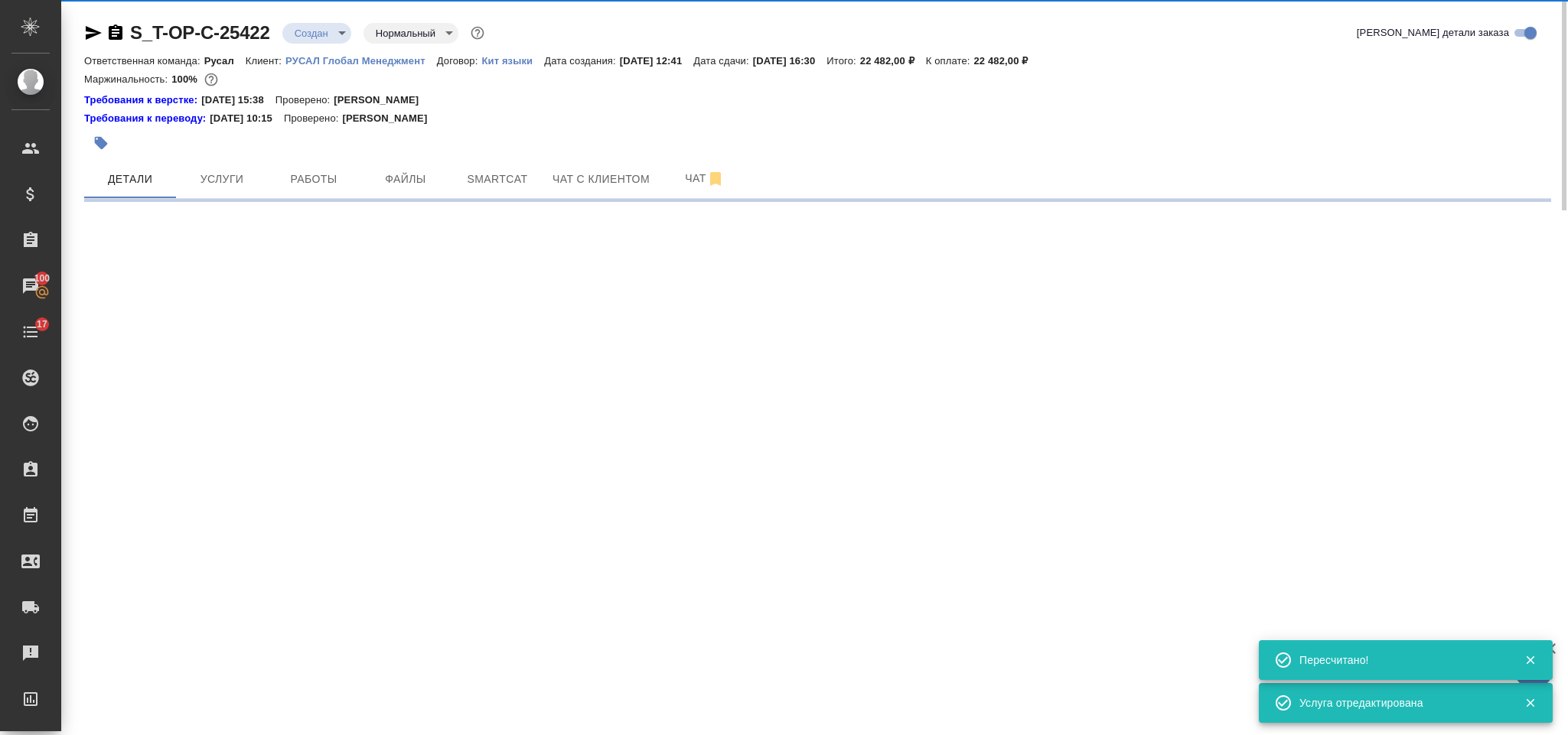
select select "RU"
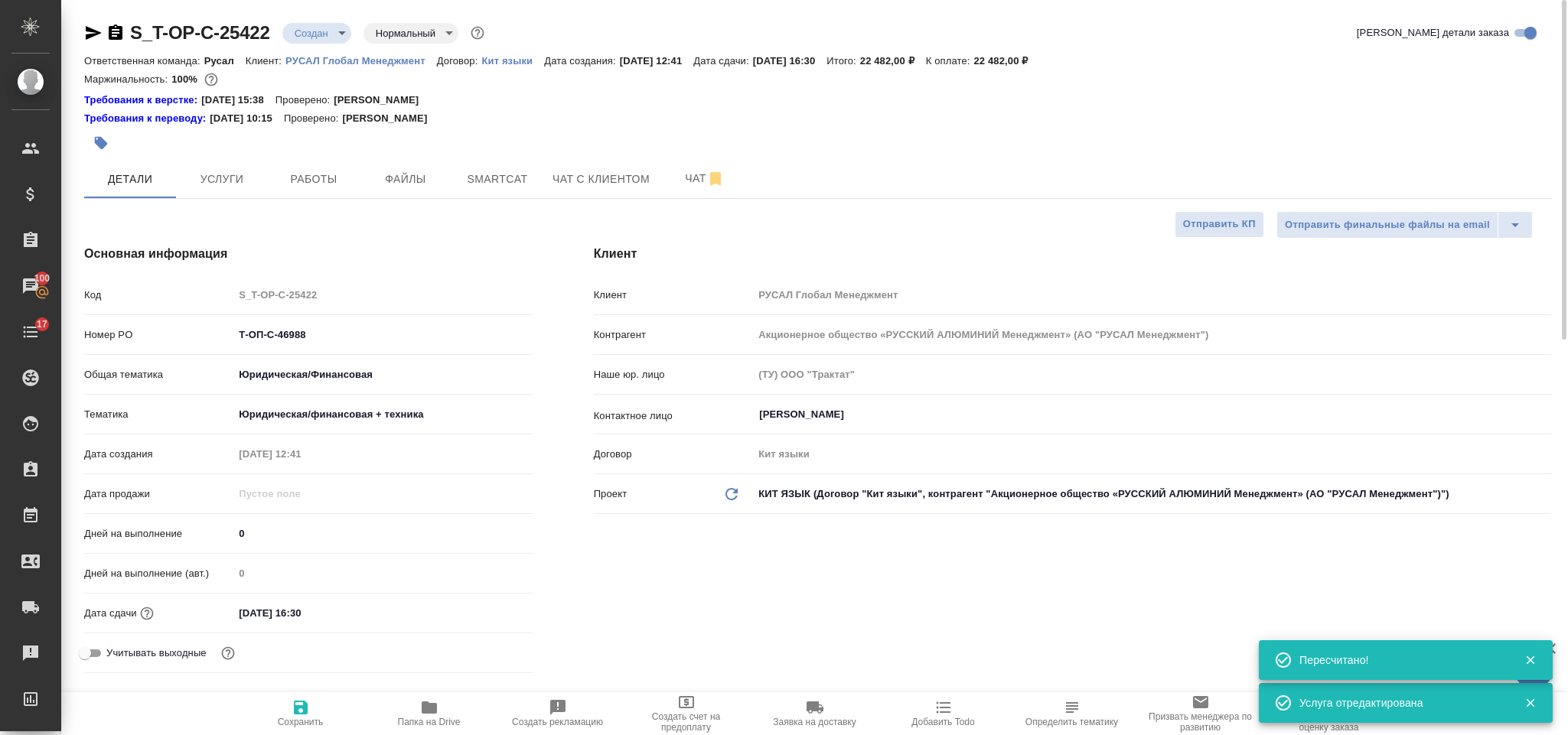
type textarea "x"
click at [113, 35] on icon "button" at bounding box center [115, 32] width 18 height 18
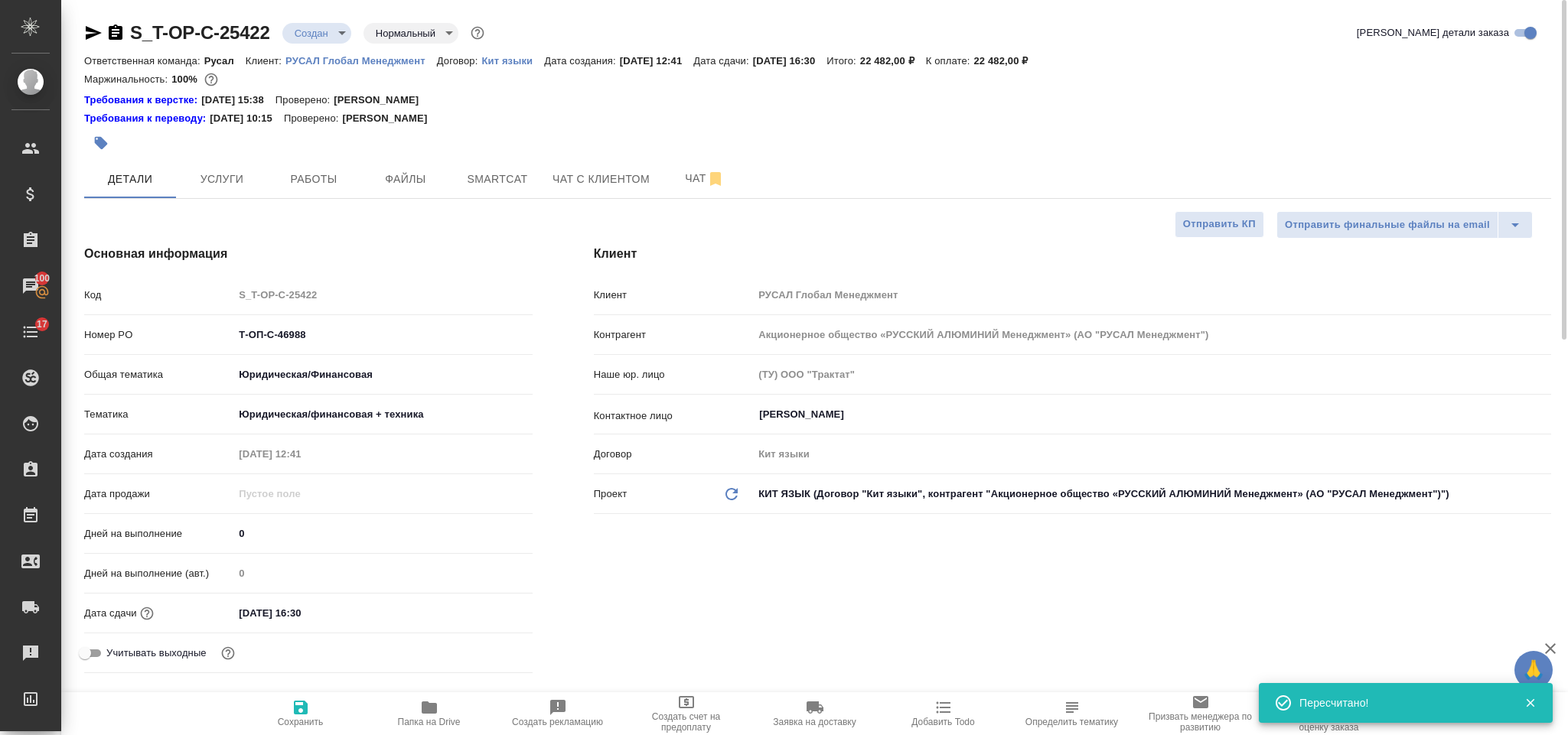
click at [88, 34] on icon "button" at bounding box center [93, 32] width 16 height 13
drag, startPoint x: 340, startPoint y: 336, endPoint x: 241, endPoint y: 326, distance: 99.5
click at [241, 326] on input "Т-ОП-С-46988" at bounding box center [383, 335] width 297 height 22
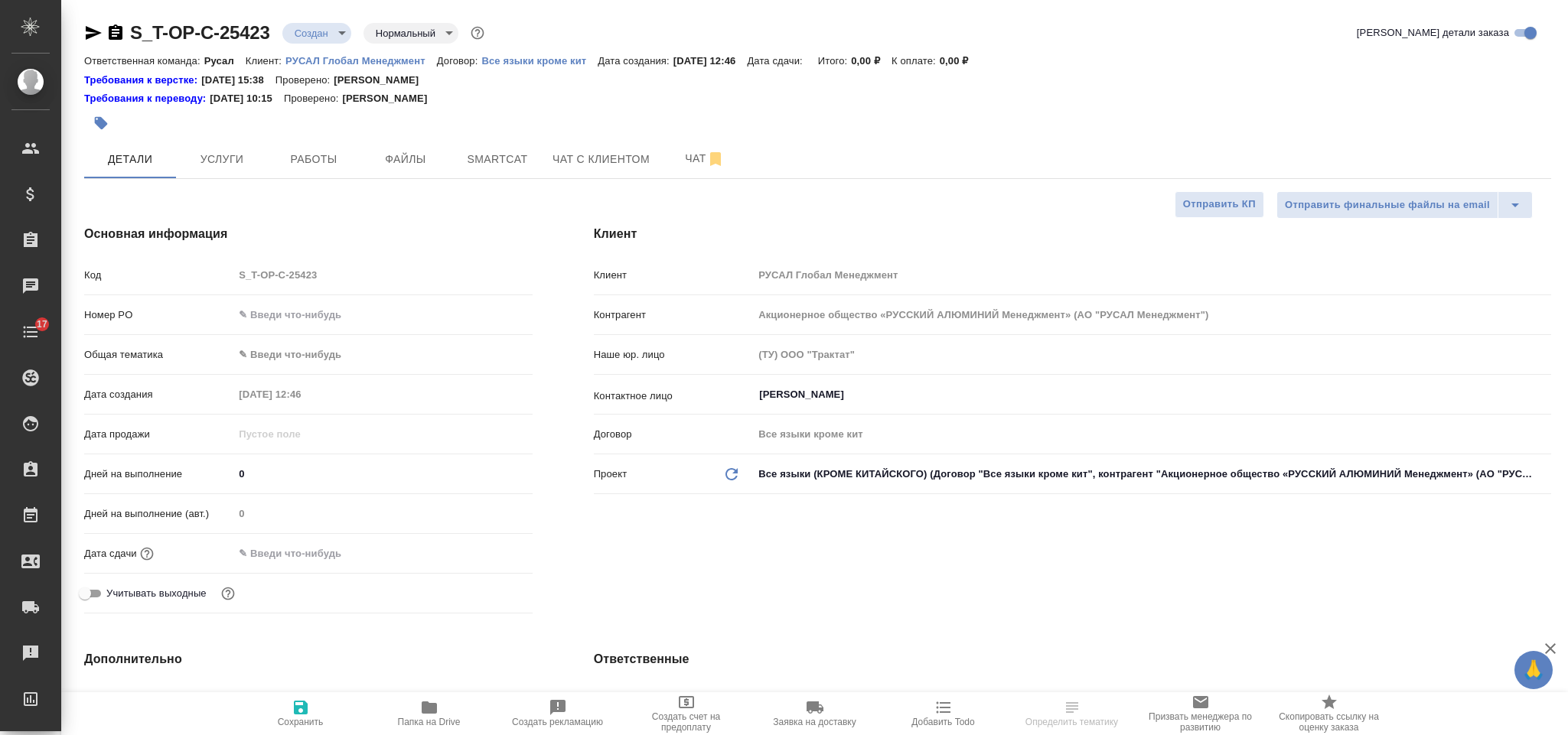
select select "RU"
click at [274, 322] on input "text" at bounding box center [383, 314] width 299 height 22
paste input "Т-ОП-С-46989"
type input "Т-ОП-С-46989"
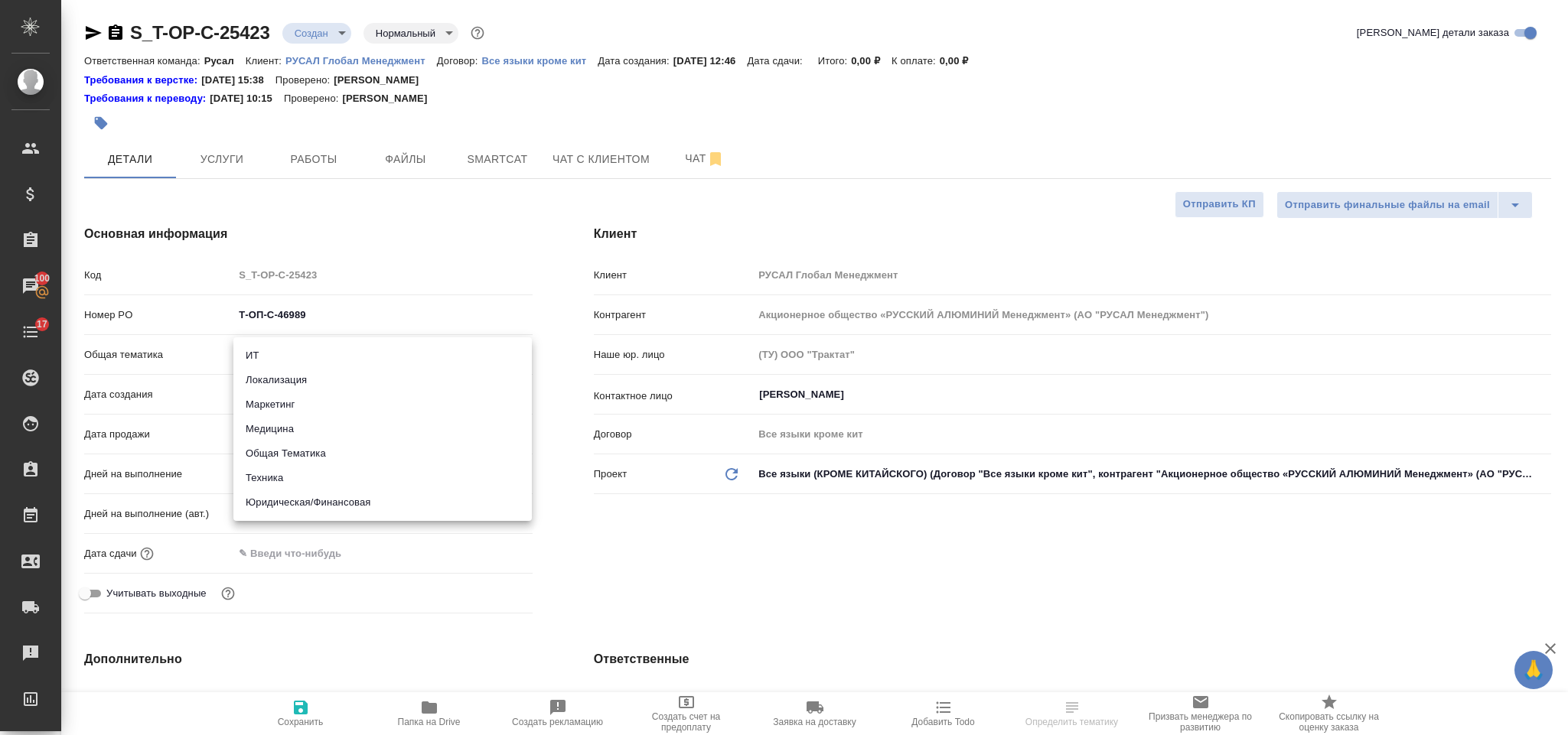
click at [284, 359] on body "🙏 .cls-1 fill:#fff; AWATERA [PERSON_NAME] Спецификации Заказы 100 Чаты 17 Todo …" at bounding box center [784, 368] width 1568 height 735
click at [381, 483] on li "Техника" at bounding box center [383, 478] width 299 height 25
type input "tech"
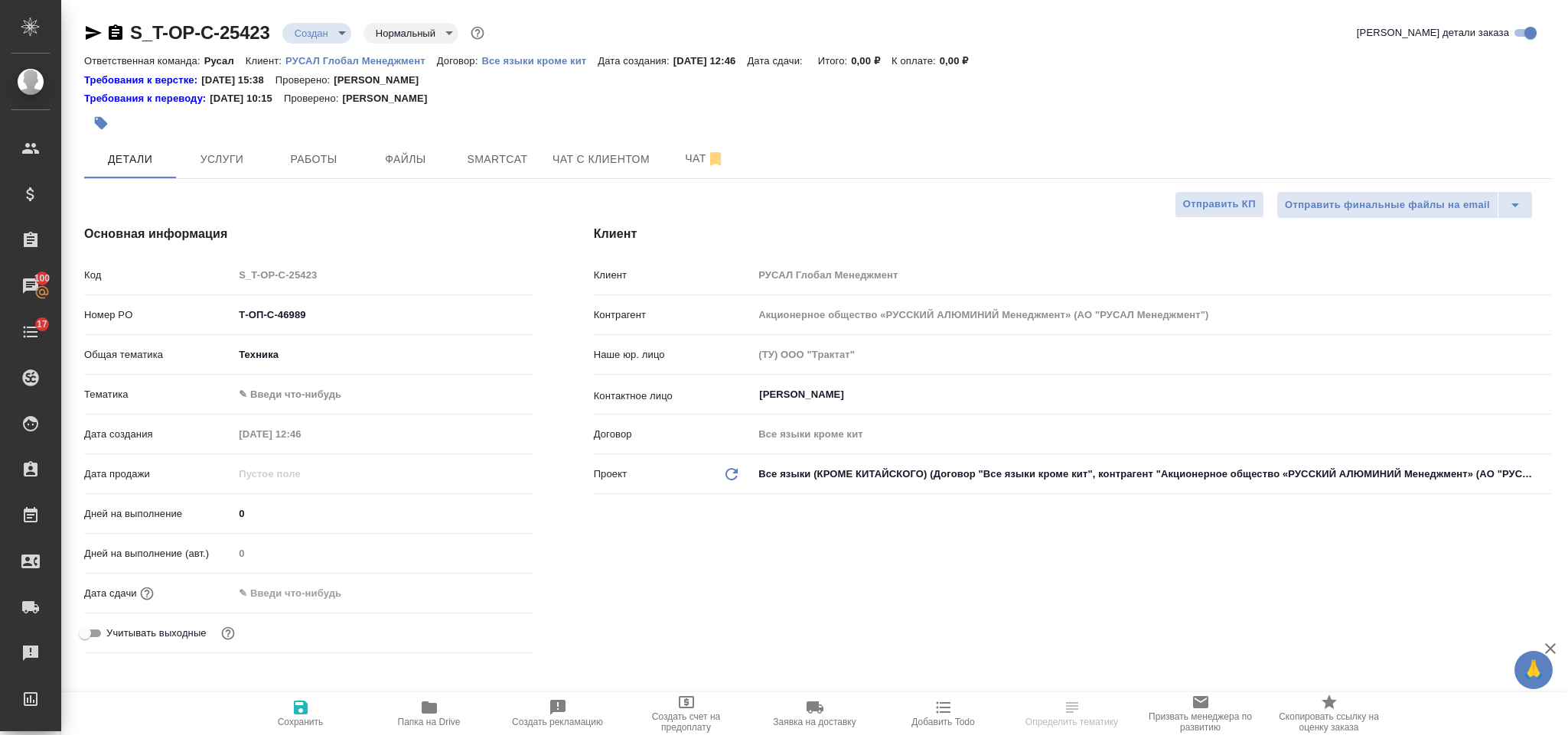
click at [347, 397] on body "🙏 .cls-1 fill:#fff; AWATERA [PERSON_NAME] Спецификации Заказы 100 Чаты 17 Todo …" at bounding box center [784, 368] width 1568 height 735
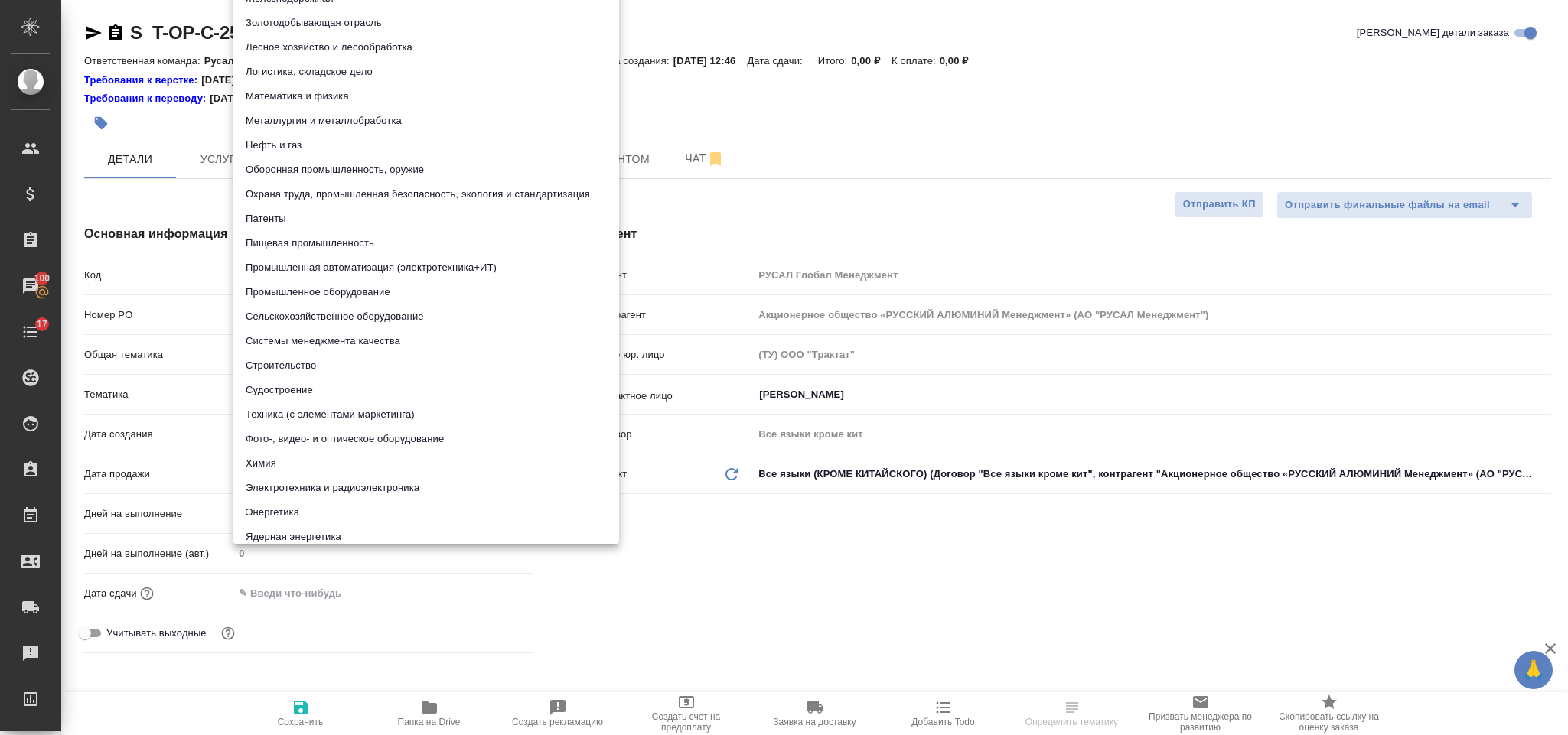
click at [418, 182] on li "Охрана труда, промышленная безопасность, экология и стандартизация" at bounding box center [426, 194] width 386 height 25
type input "5f647205b73bc97568ca66b9"
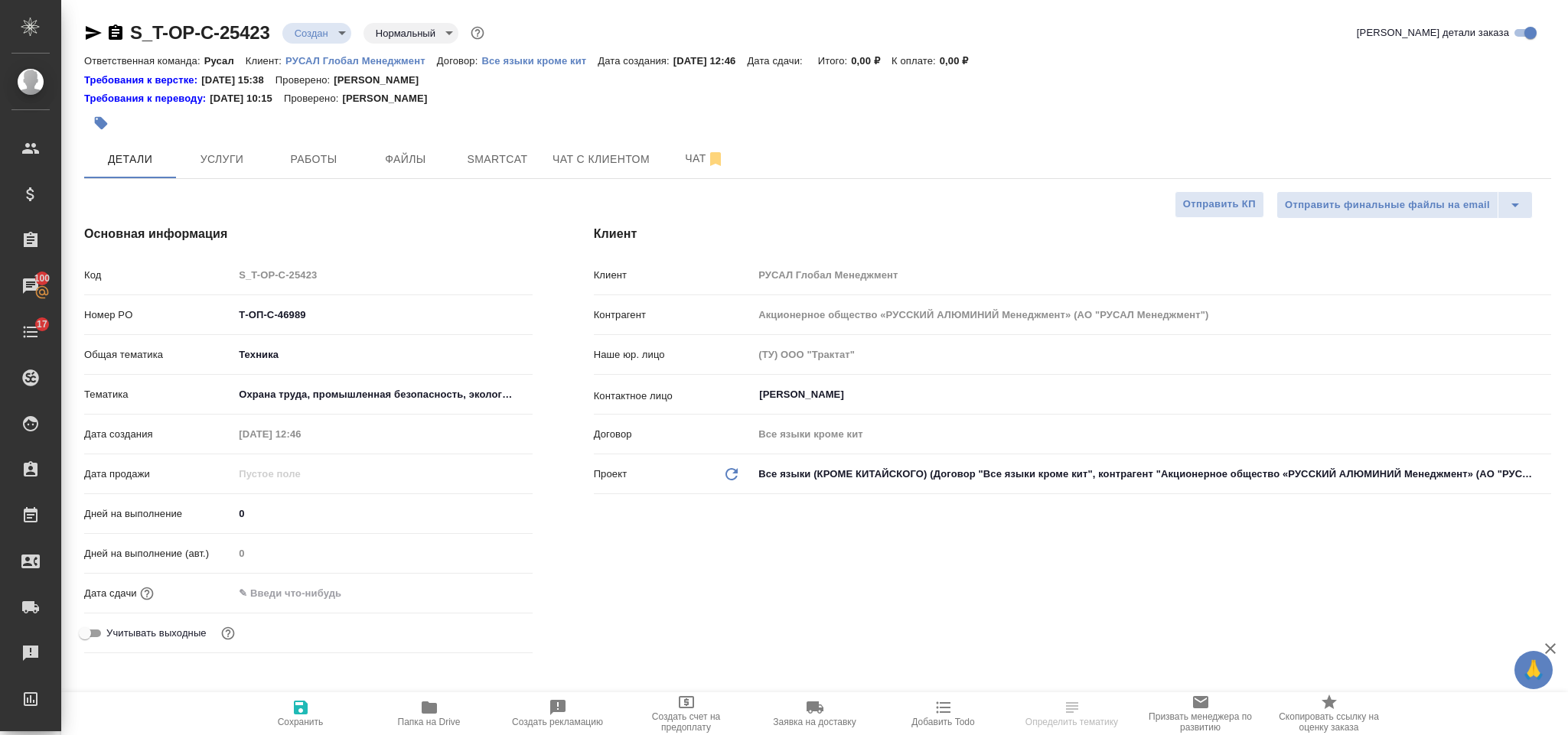
click at [326, 586] on input "text" at bounding box center [300, 593] width 134 height 22
click at [497, 592] on div ".cls-1 fill:#fff; AWATERA [PERSON_NAME] Спецификации Заказы 100 Чаты 17 Todo Пр…" at bounding box center [784, 368] width 1568 height 735
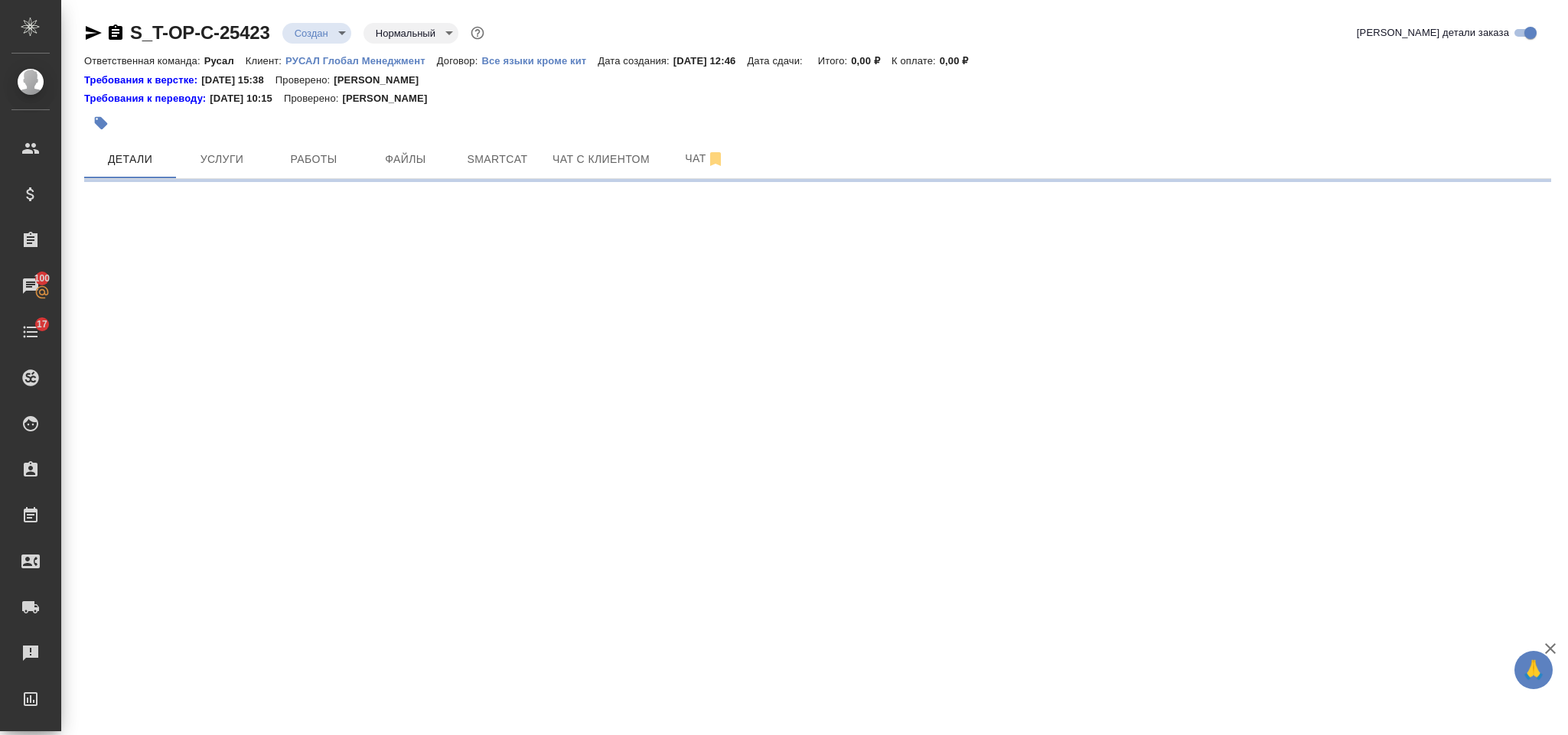
select select "RU"
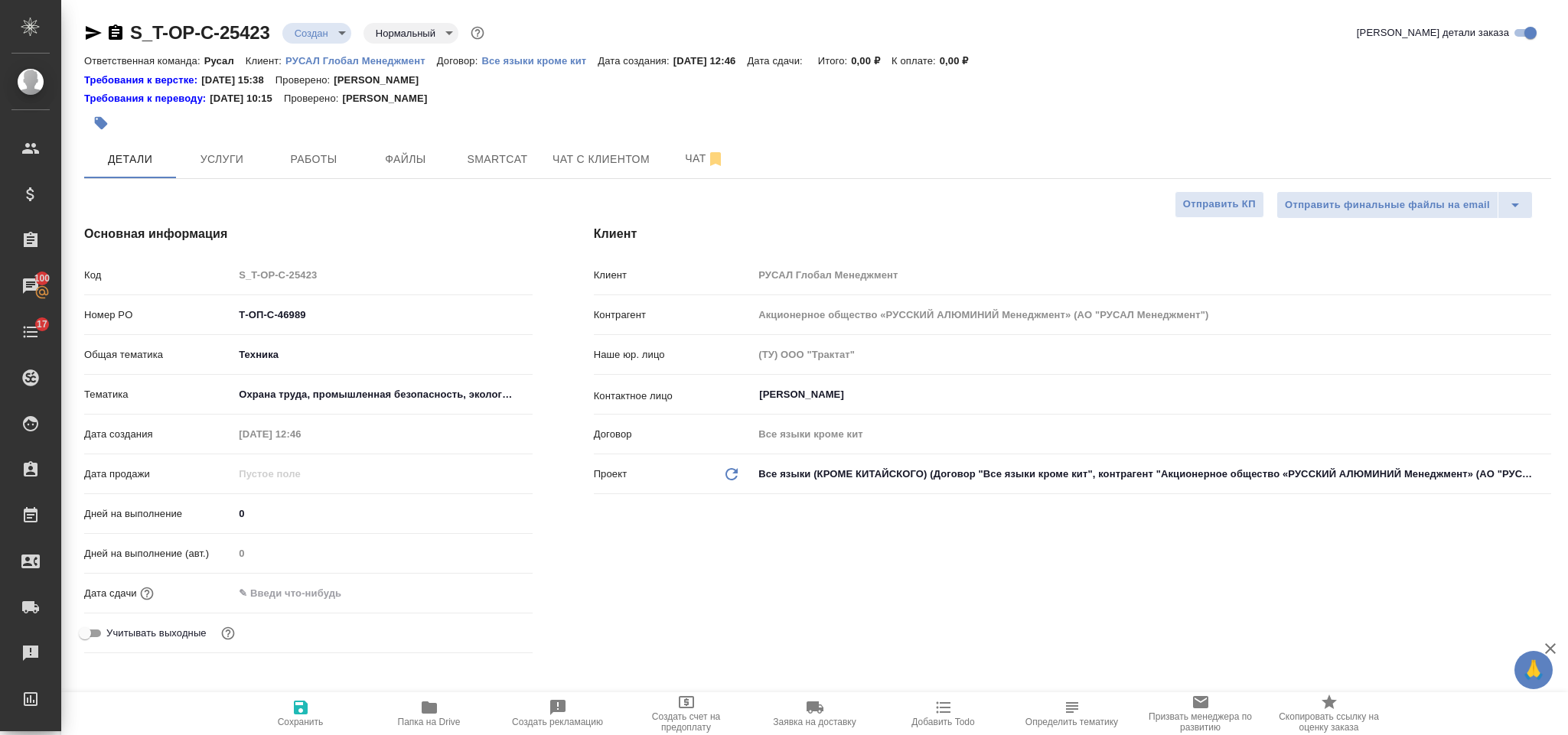
type textarea "x"
click at [349, 597] on input "text" at bounding box center [300, 593] width 134 height 22
click at [487, 588] on icon "button" at bounding box center [488, 592] width 13 height 15
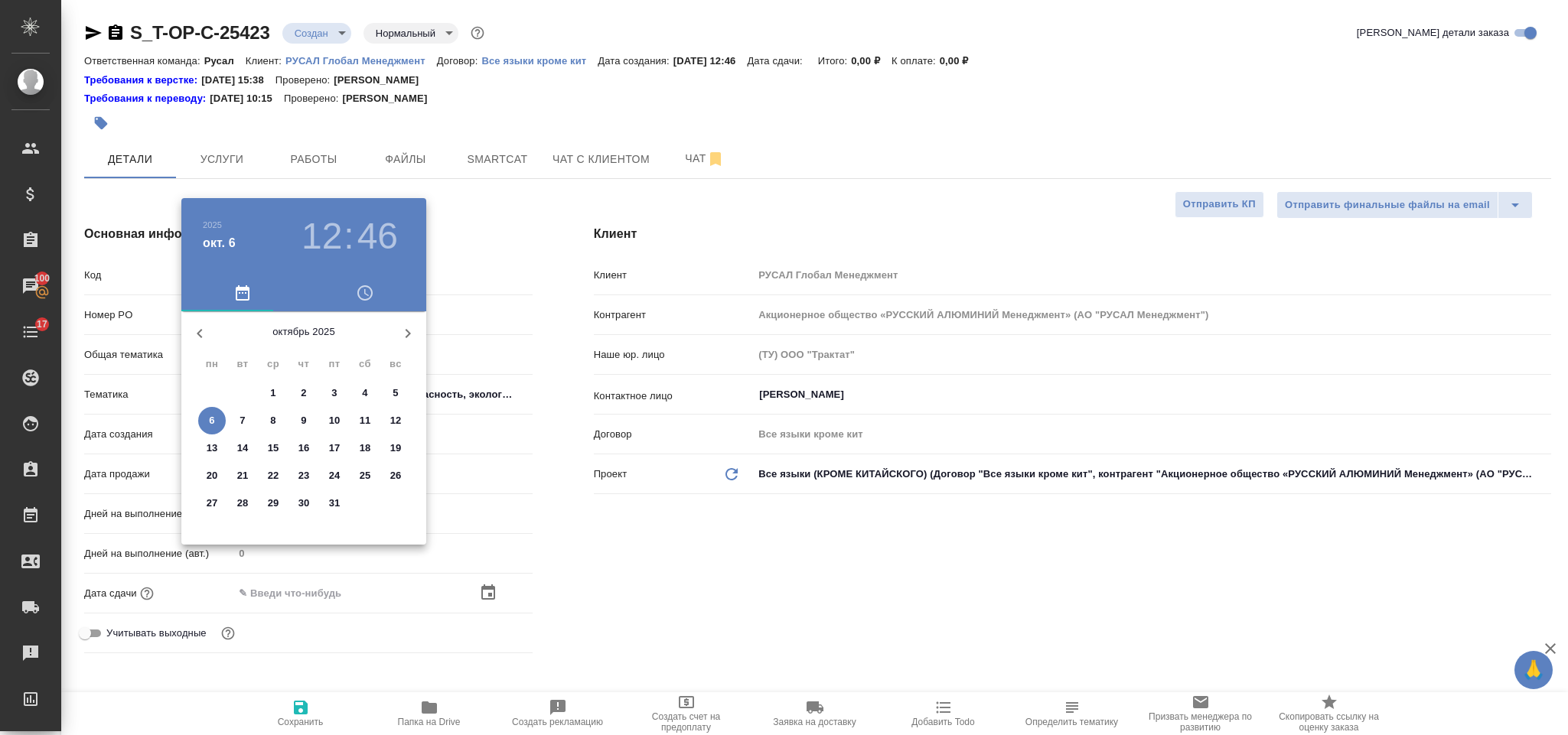
click at [303, 420] on p "9" at bounding box center [303, 421] width 6 height 15
type input "09.10.2025 12:46"
type textarea "x"
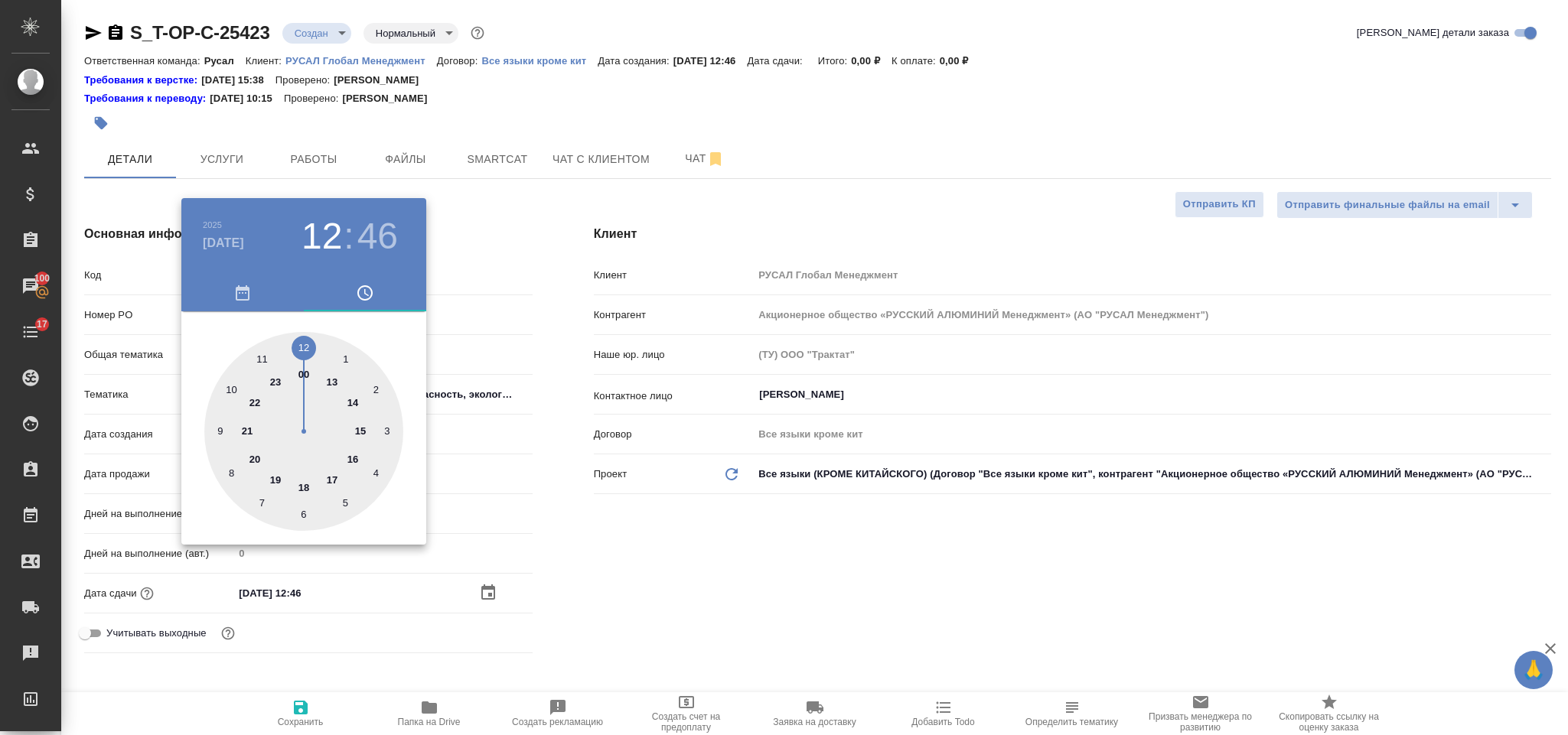
click at [262, 361] on div at bounding box center [303, 431] width 199 height 199
type input "09.10.2025 11:46"
type textarea "x"
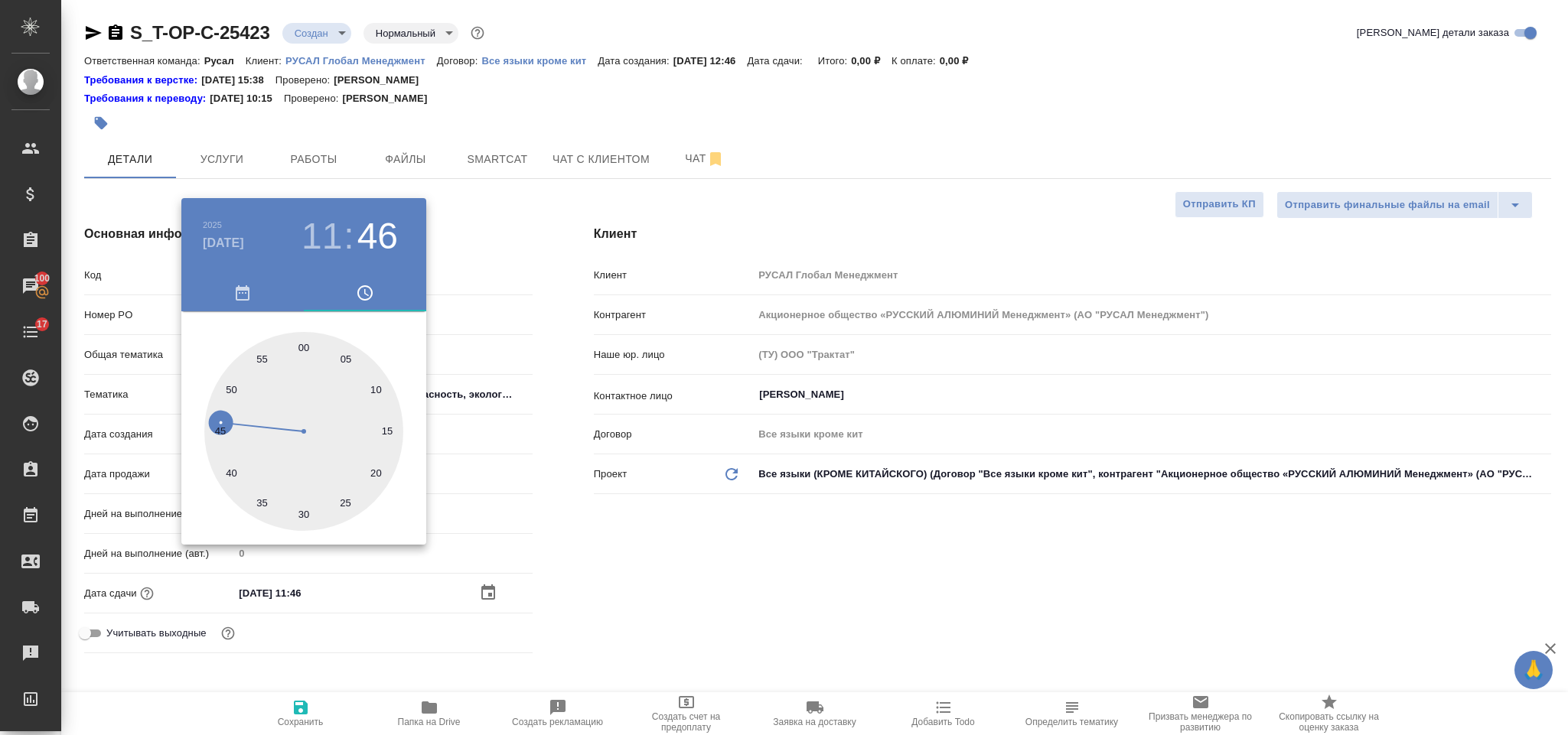
click at [305, 345] on div at bounding box center [303, 431] width 199 height 199
type input "09.10.2025 11:00"
type textarea "x"
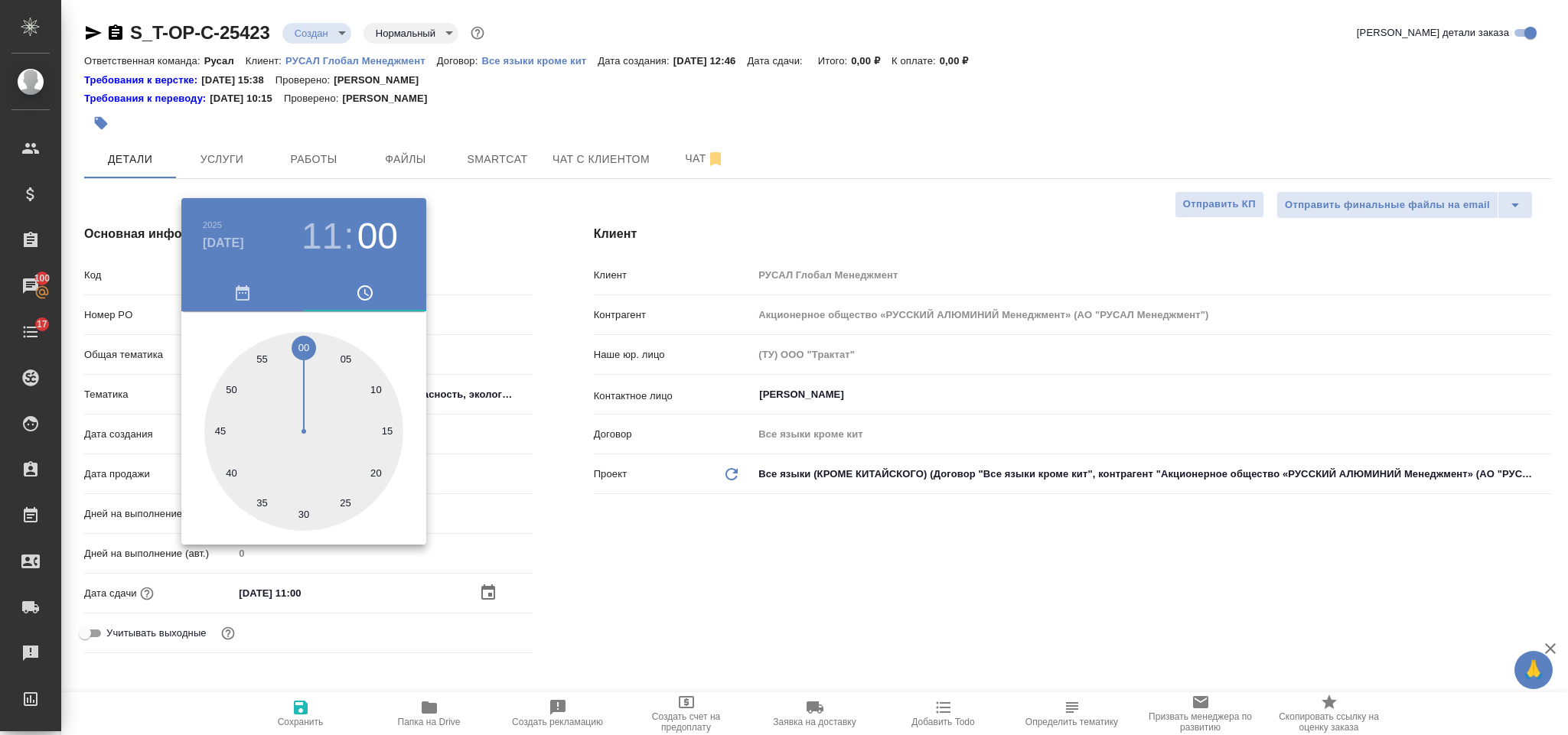
click at [677, 556] on div at bounding box center [784, 368] width 1568 height 735
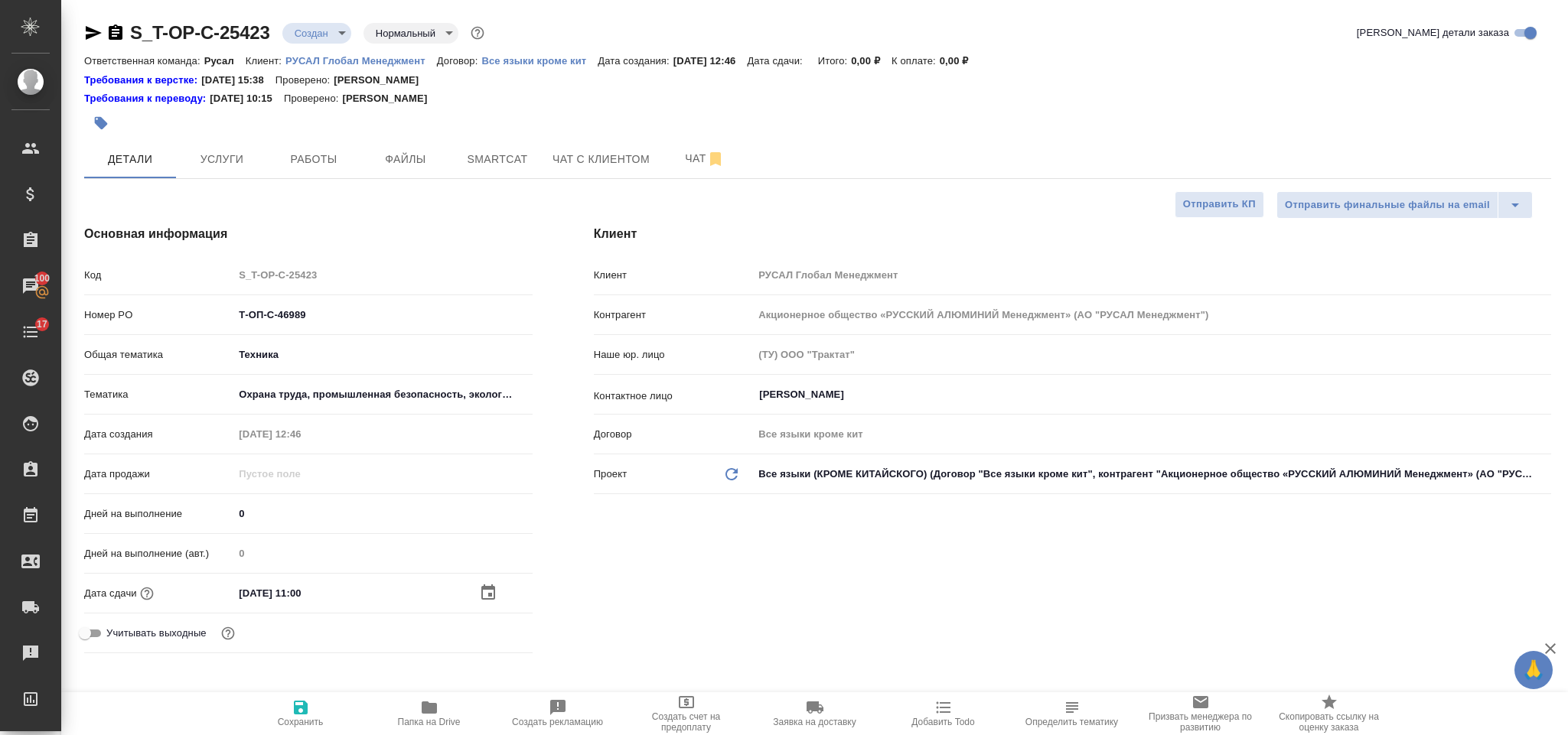
click at [303, 703] on icon "button" at bounding box center [300, 707] width 13 height 13
type textarea "x"
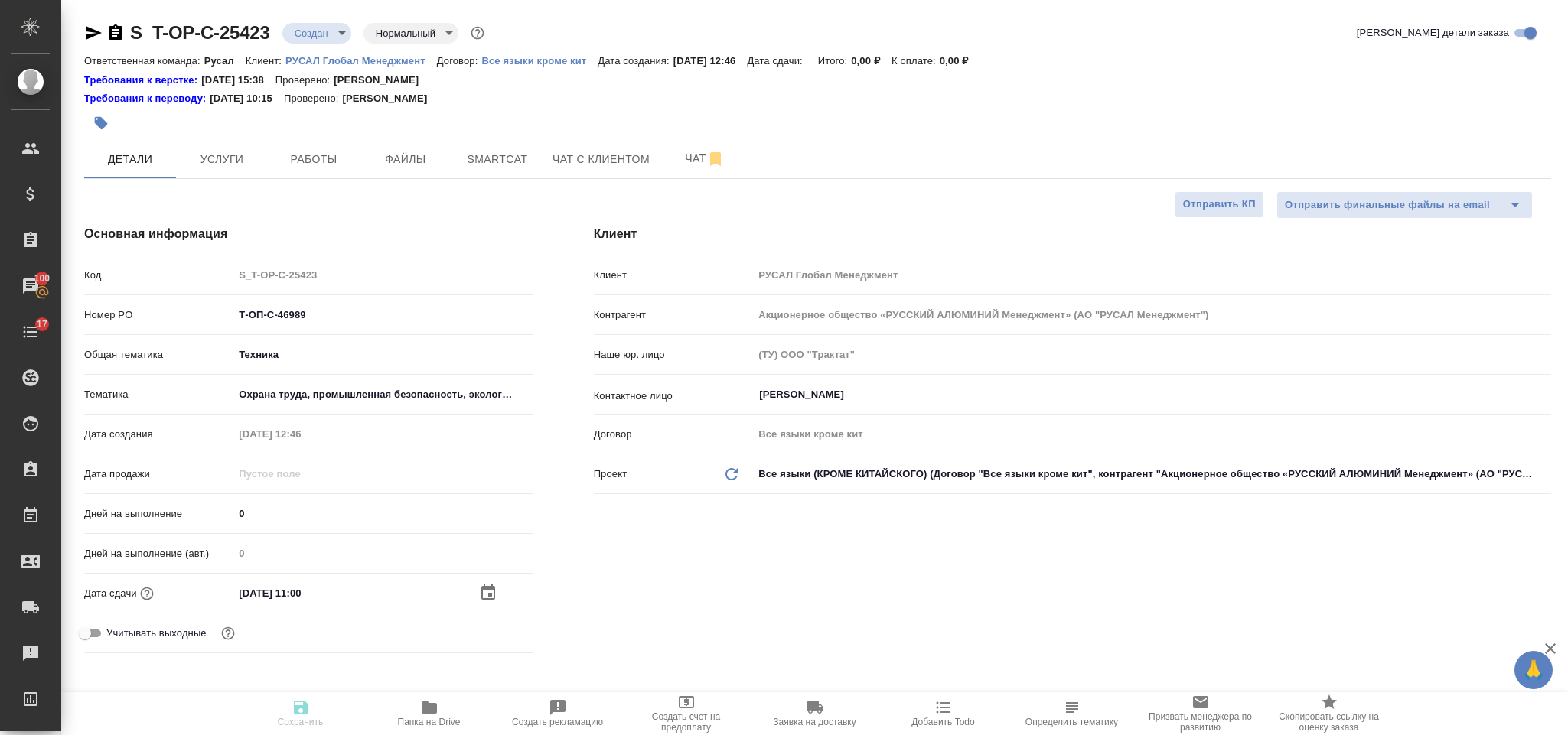
type textarea "x"
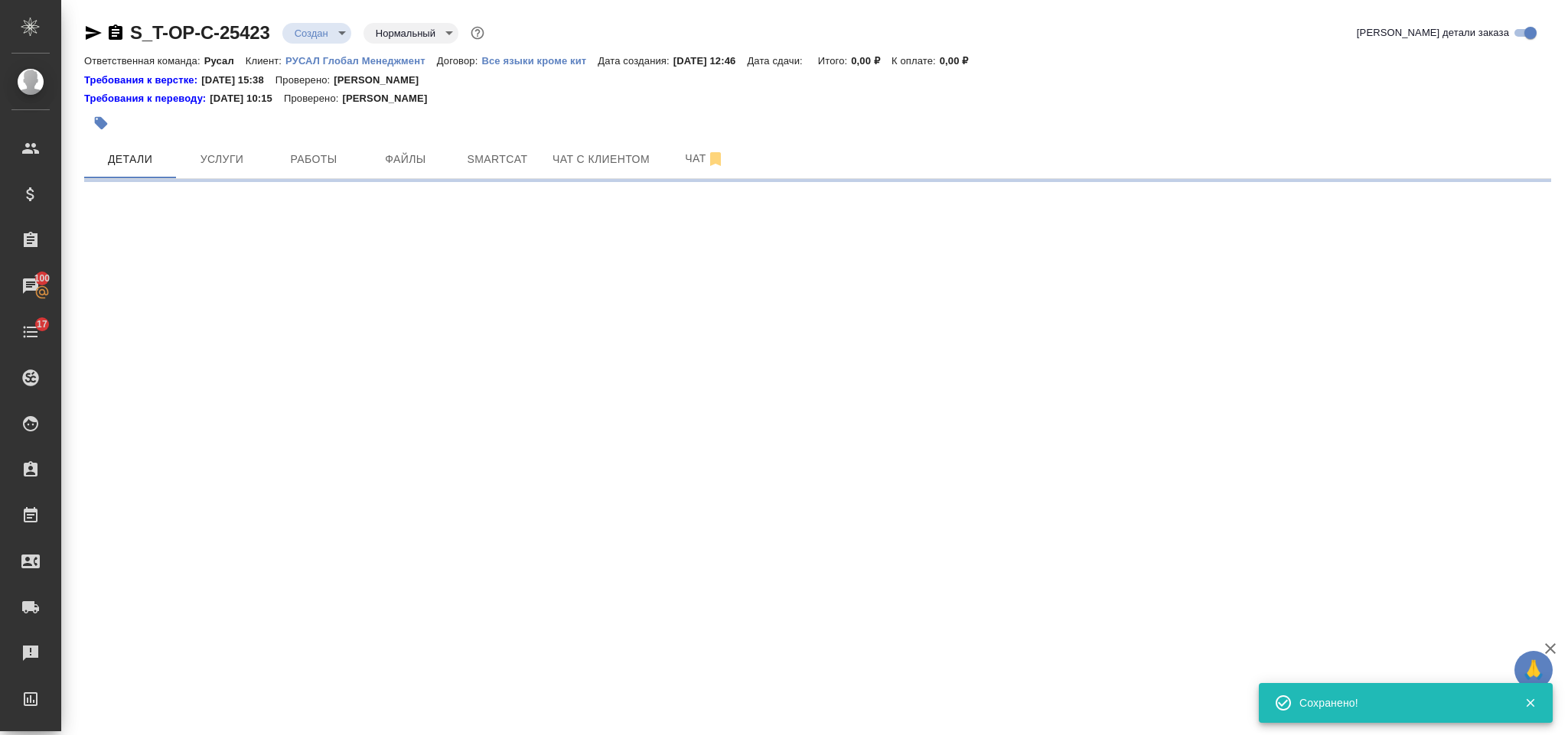
select select "RU"
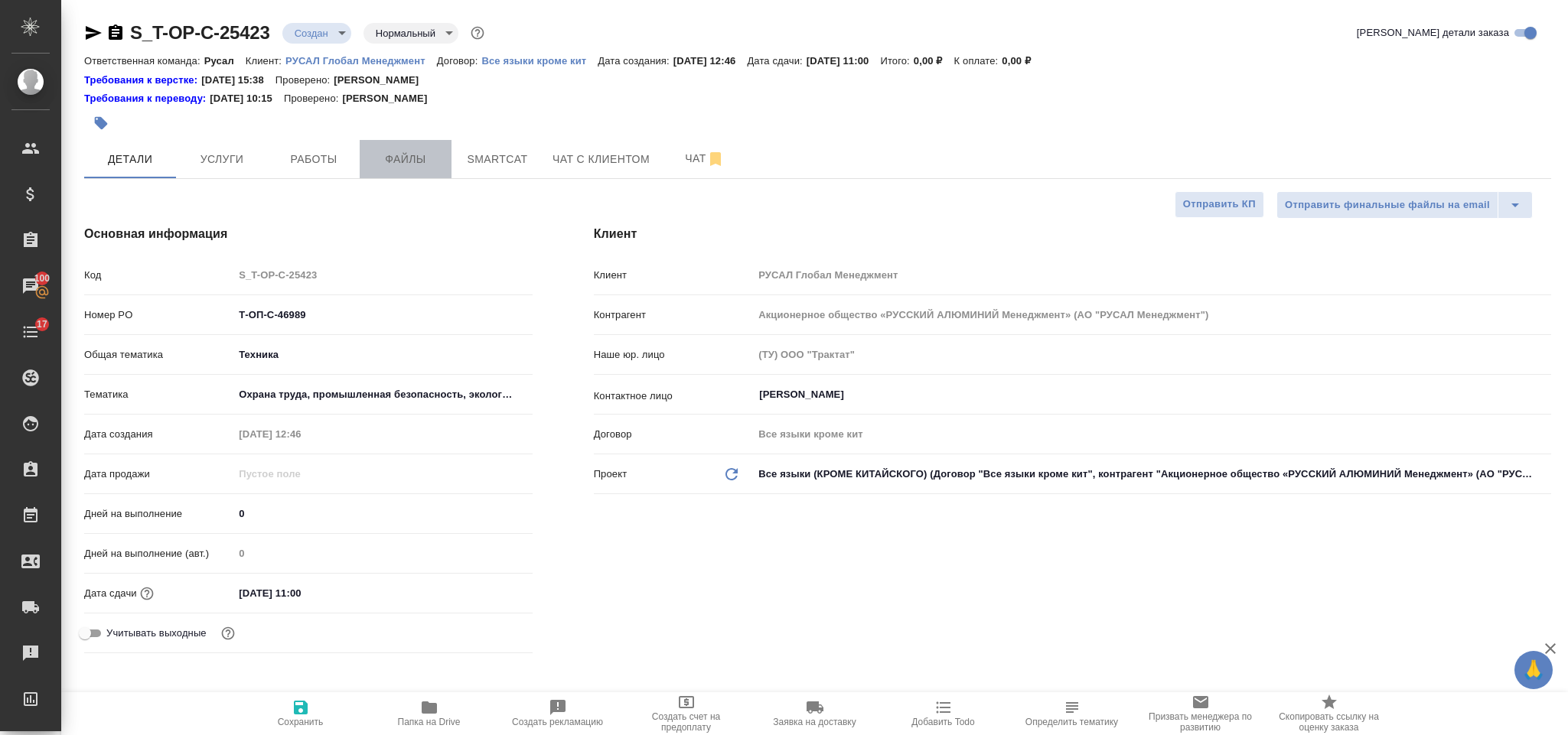
click at [414, 173] on button "Файлы" at bounding box center [406, 159] width 92 height 38
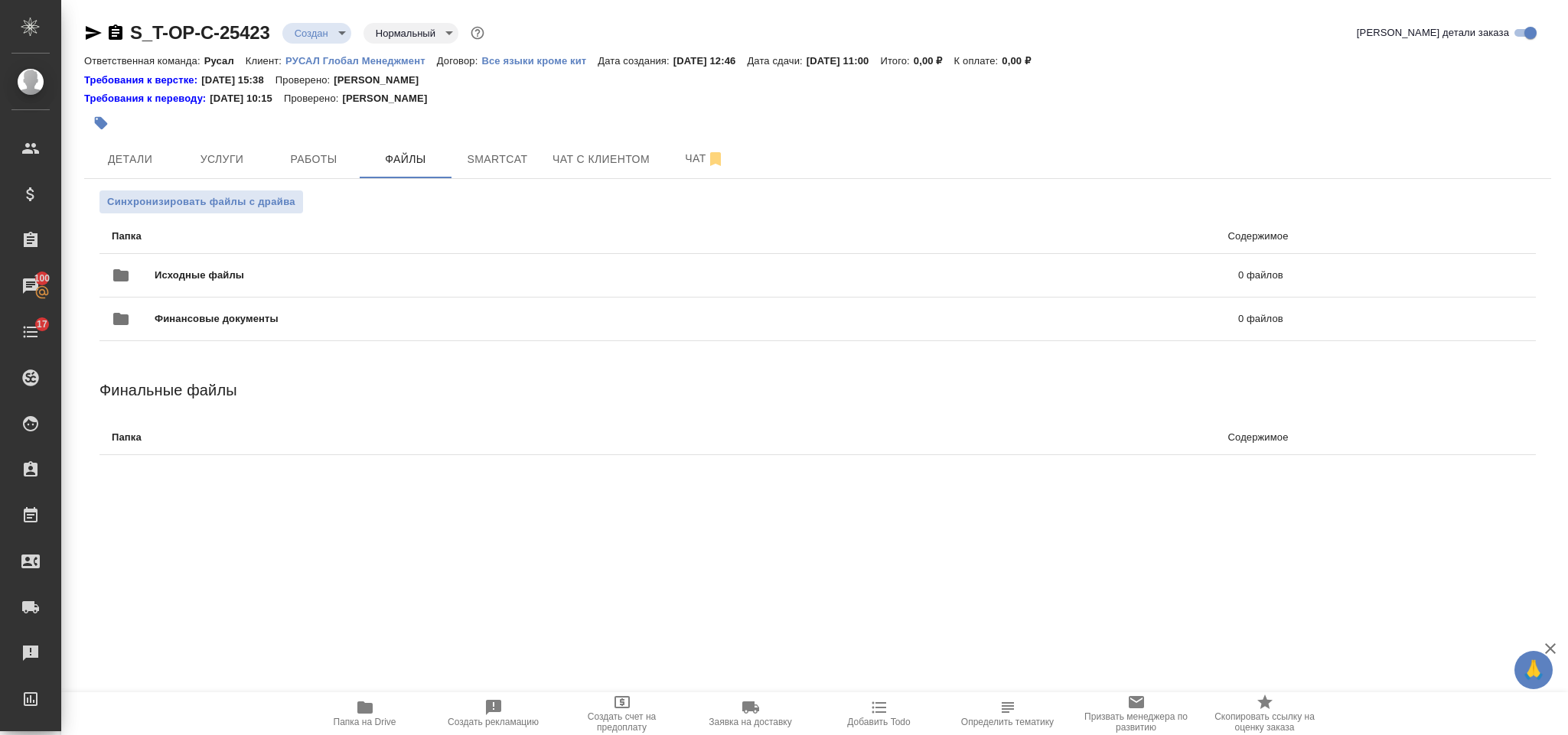
click at [357, 259] on div "Исходные файлы 0 файлов" at bounding box center [697, 276] width 1172 height 36
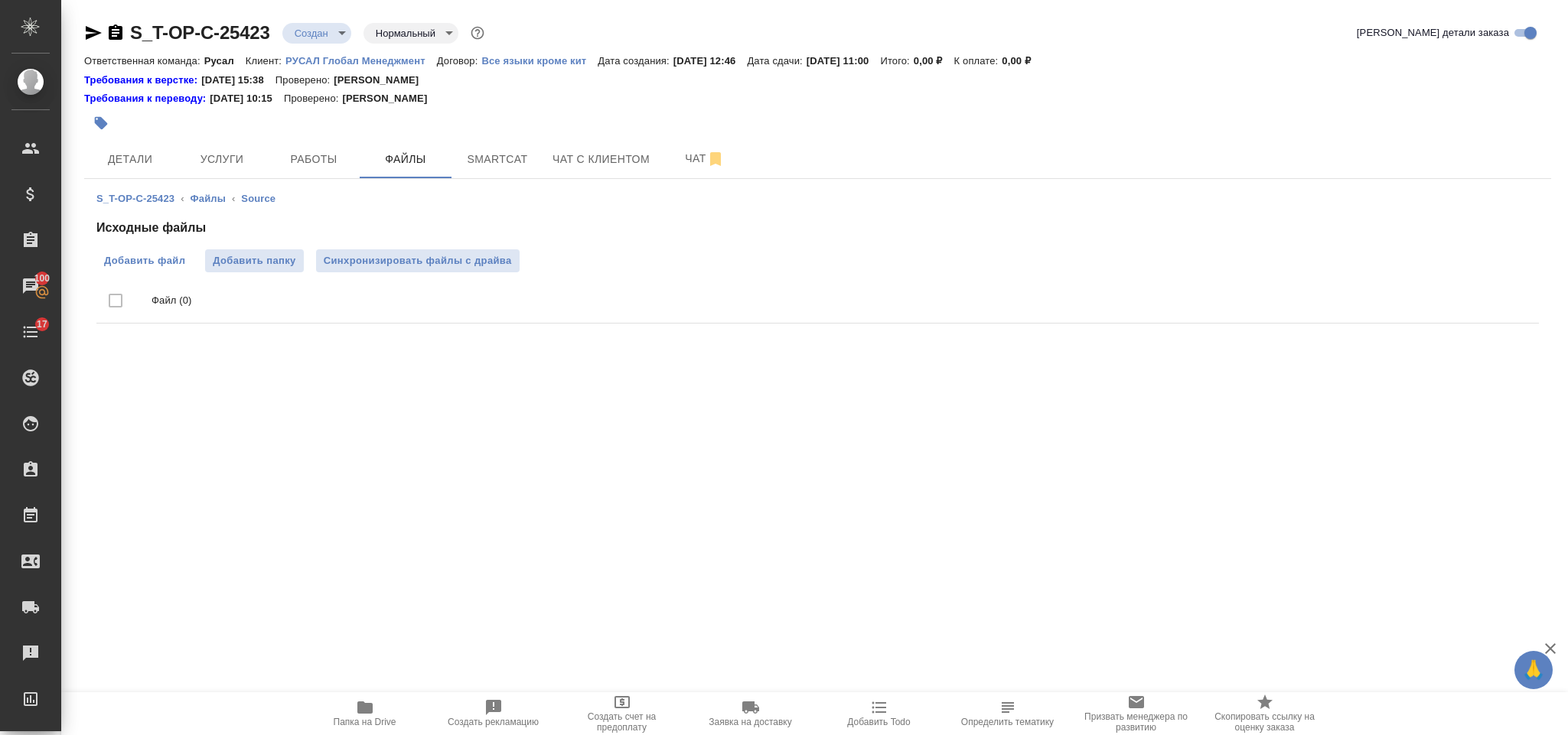
click at [182, 251] on label "Добавить файл" at bounding box center [145, 261] width 97 height 23
click at [0, 0] on input "Добавить файл" at bounding box center [0, 0] width 0 height 0
click at [248, 161] on span "Услуги" at bounding box center [222, 159] width 74 height 19
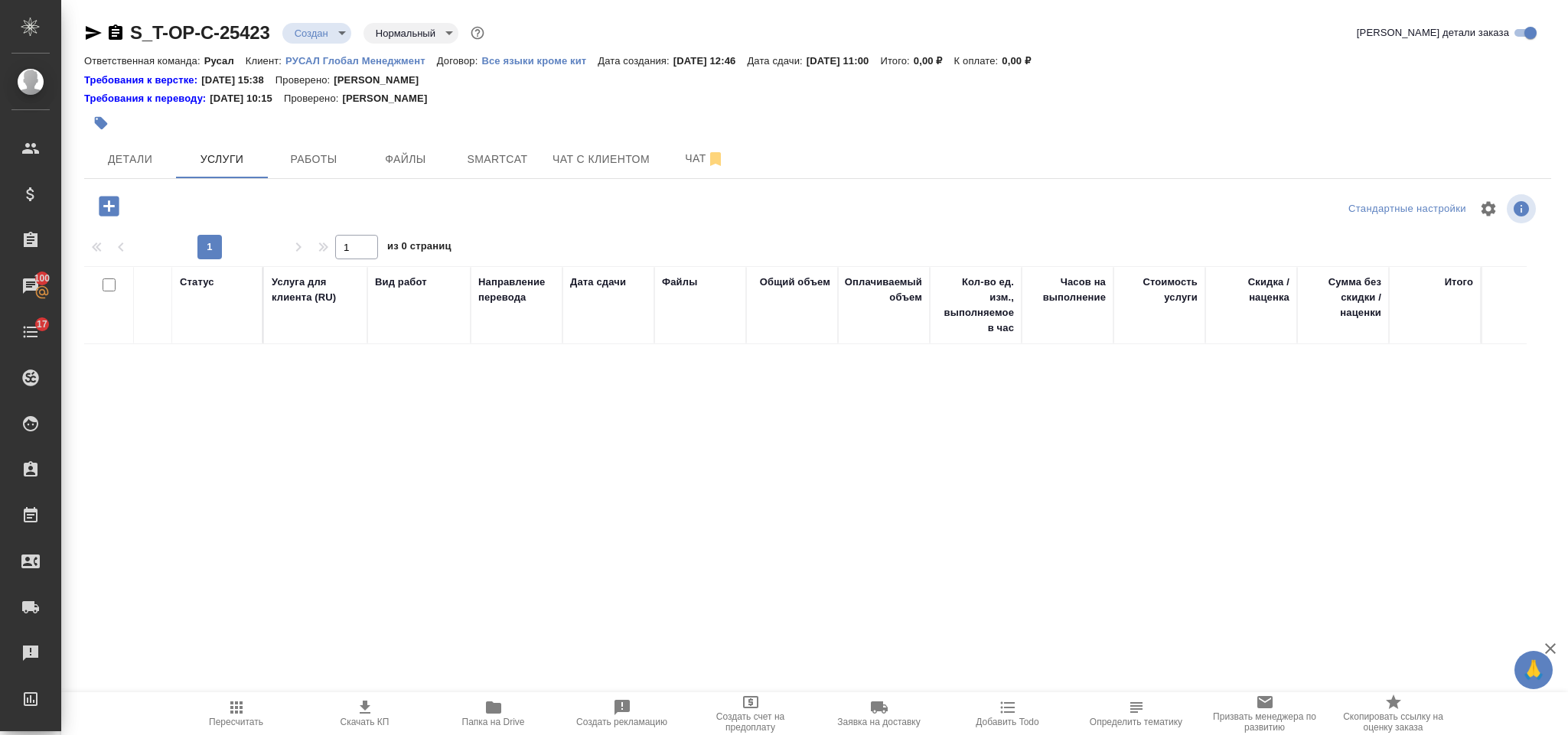
click at [113, 191] on button "button" at bounding box center [109, 207] width 42 height 32
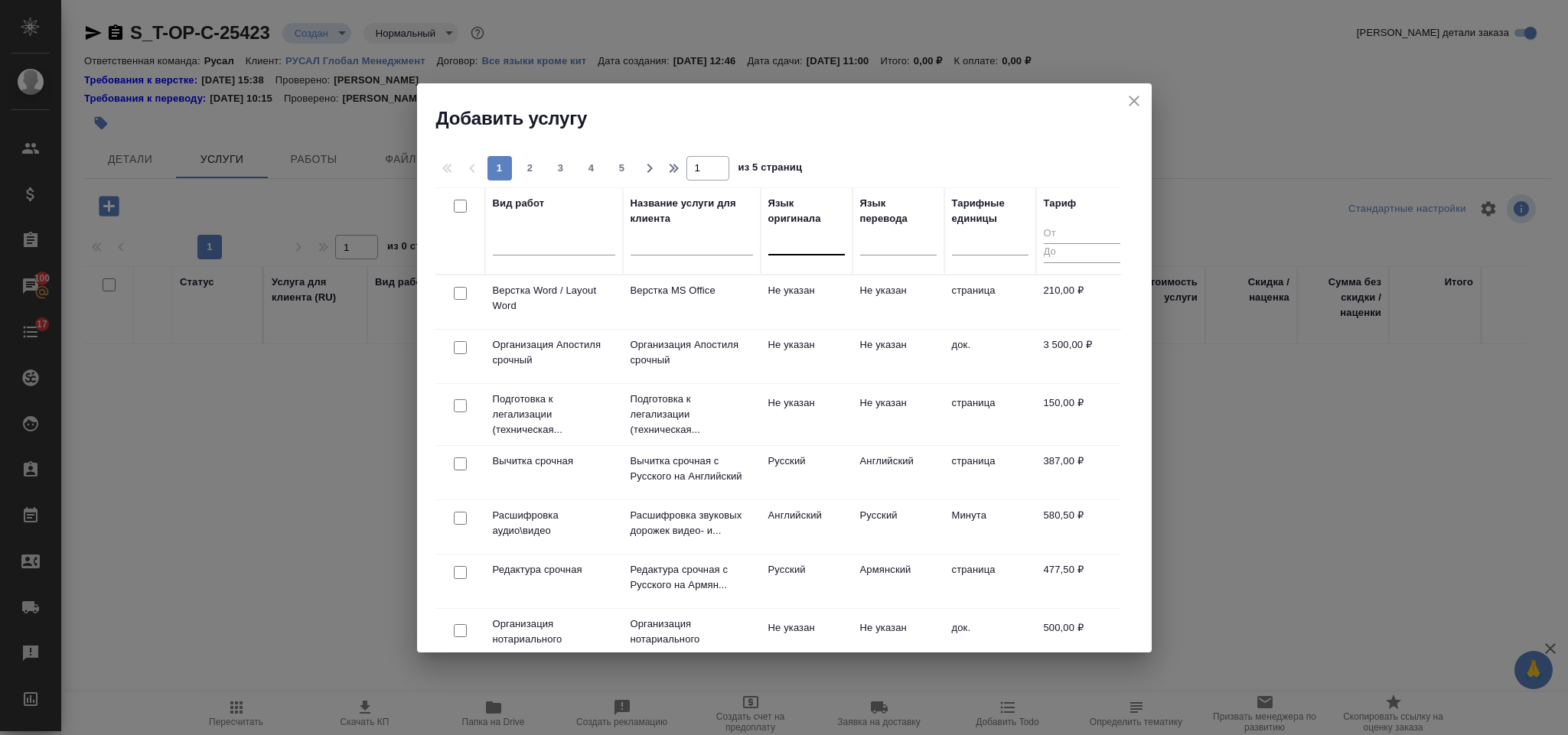
click at [798, 239] on div at bounding box center [807, 240] width 77 height 22
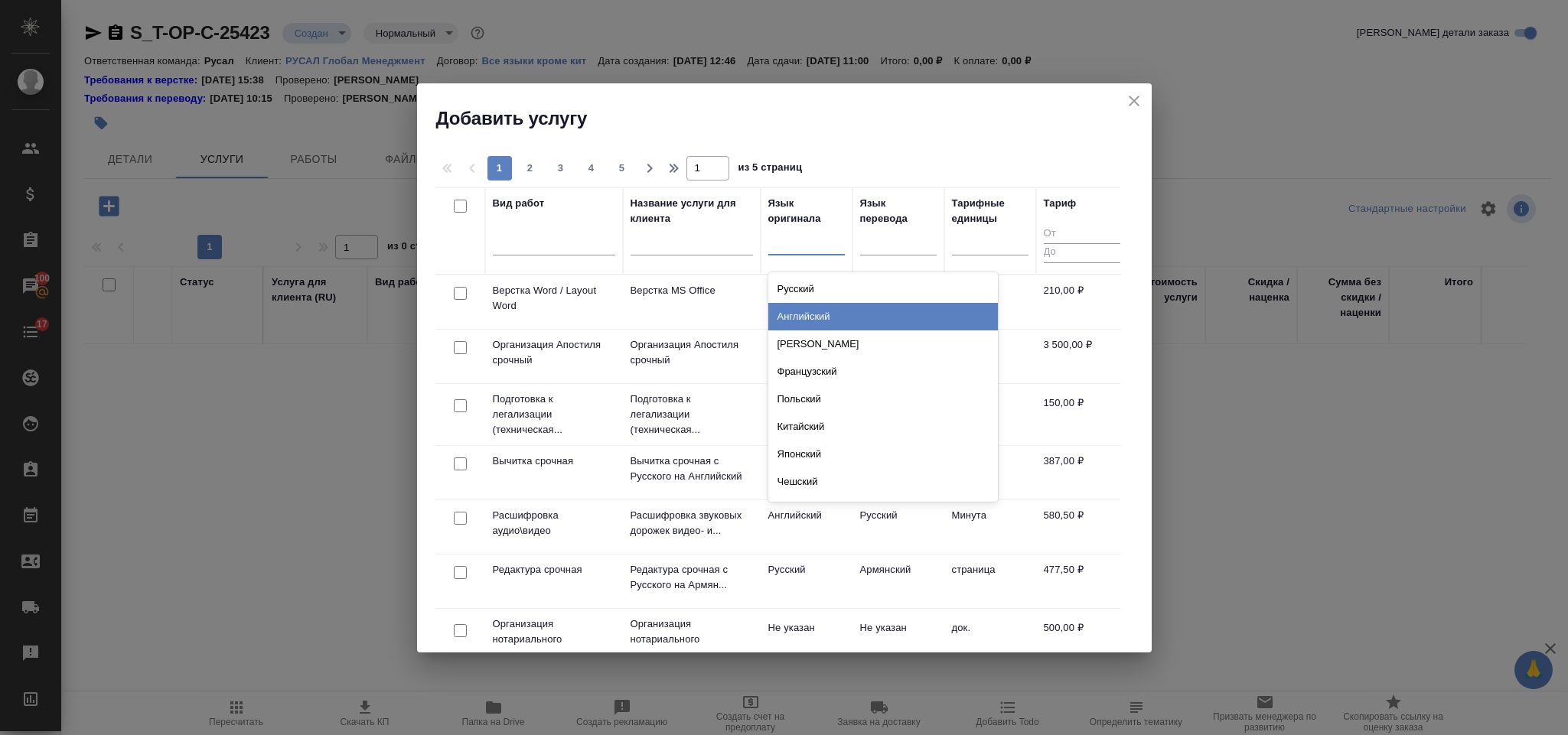
click at [841, 313] on div "Английский" at bounding box center [883, 317] width 230 height 28
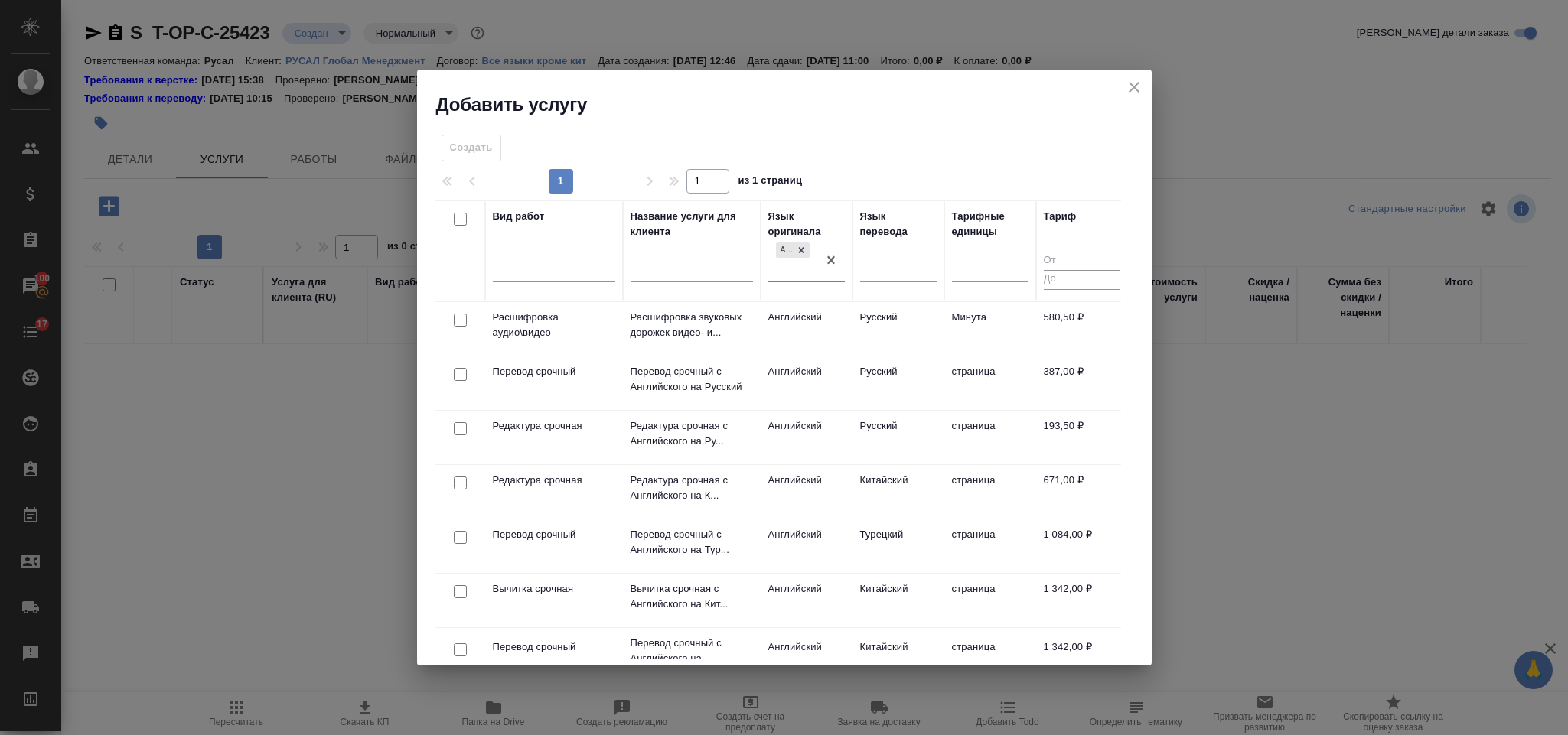
click at [883, 246] on div "Язык перевода" at bounding box center [898, 251] width 77 height 84
click at [885, 259] on div at bounding box center [898, 266] width 77 height 22
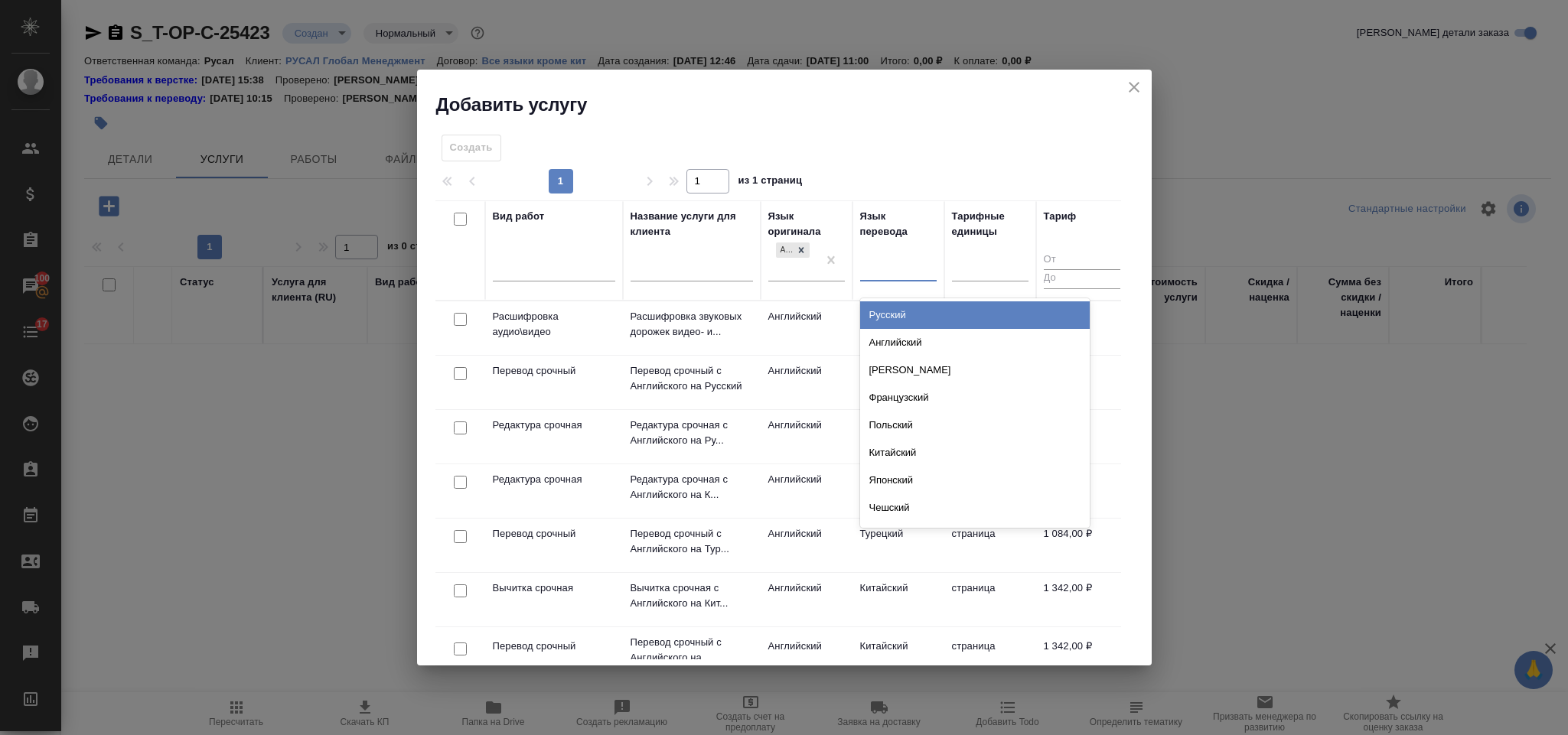
click at [907, 315] on div "Русский" at bounding box center [975, 315] width 230 height 28
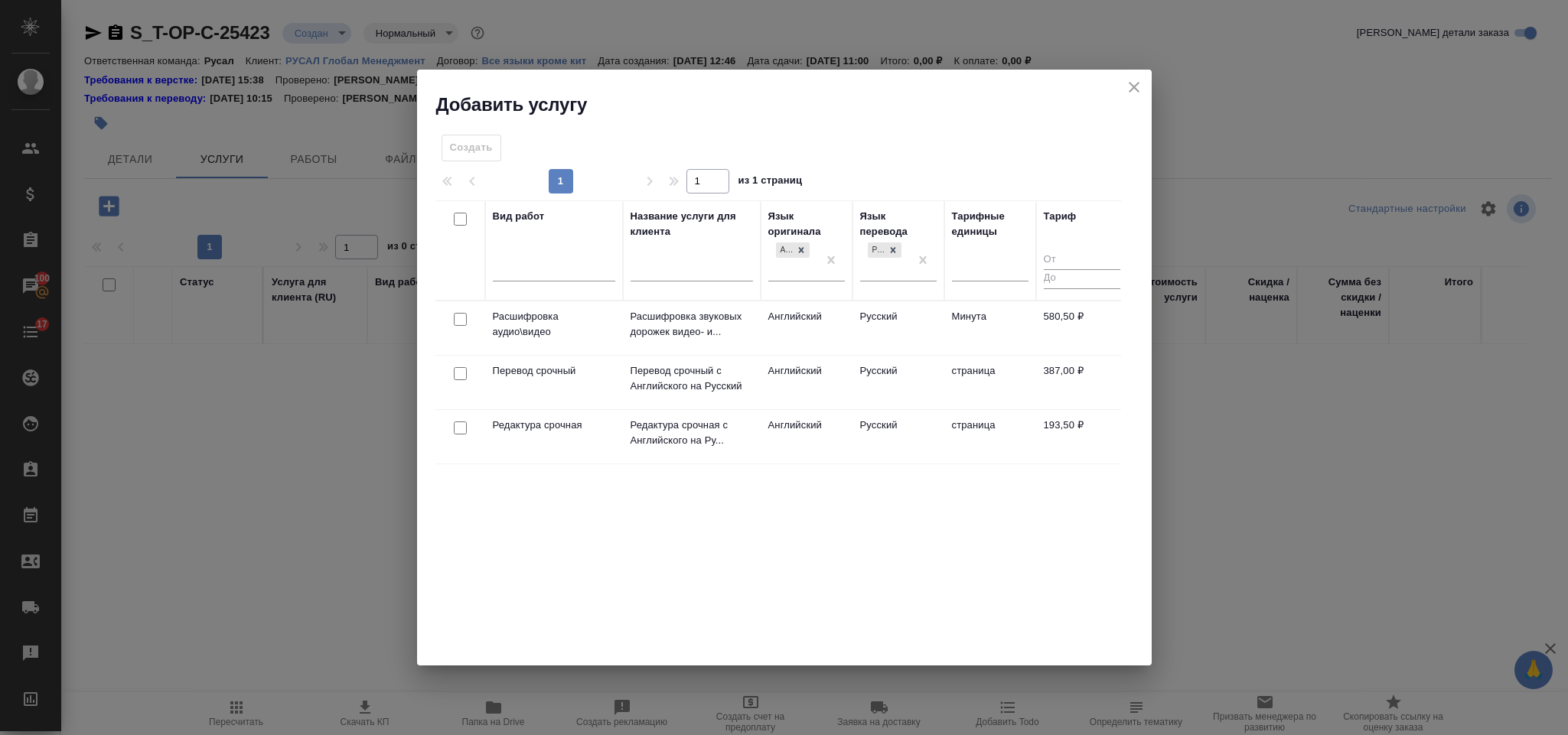
click at [460, 376] on input "checkbox" at bounding box center [460, 374] width 13 height 13
checkbox input "true"
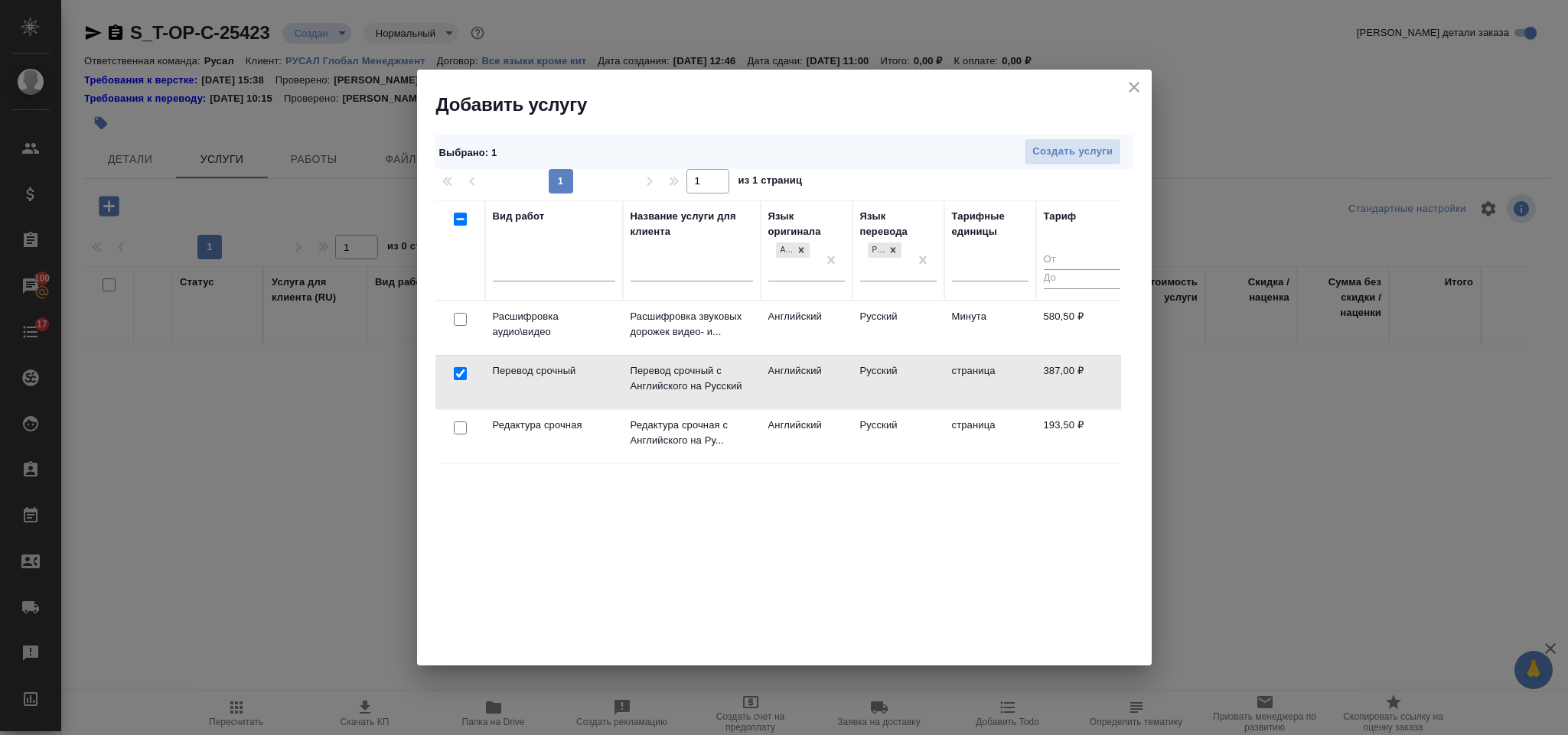
click at [458, 429] on input "checkbox" at bounding box center [460, 428] width 13 height 13
checkbox input "true"
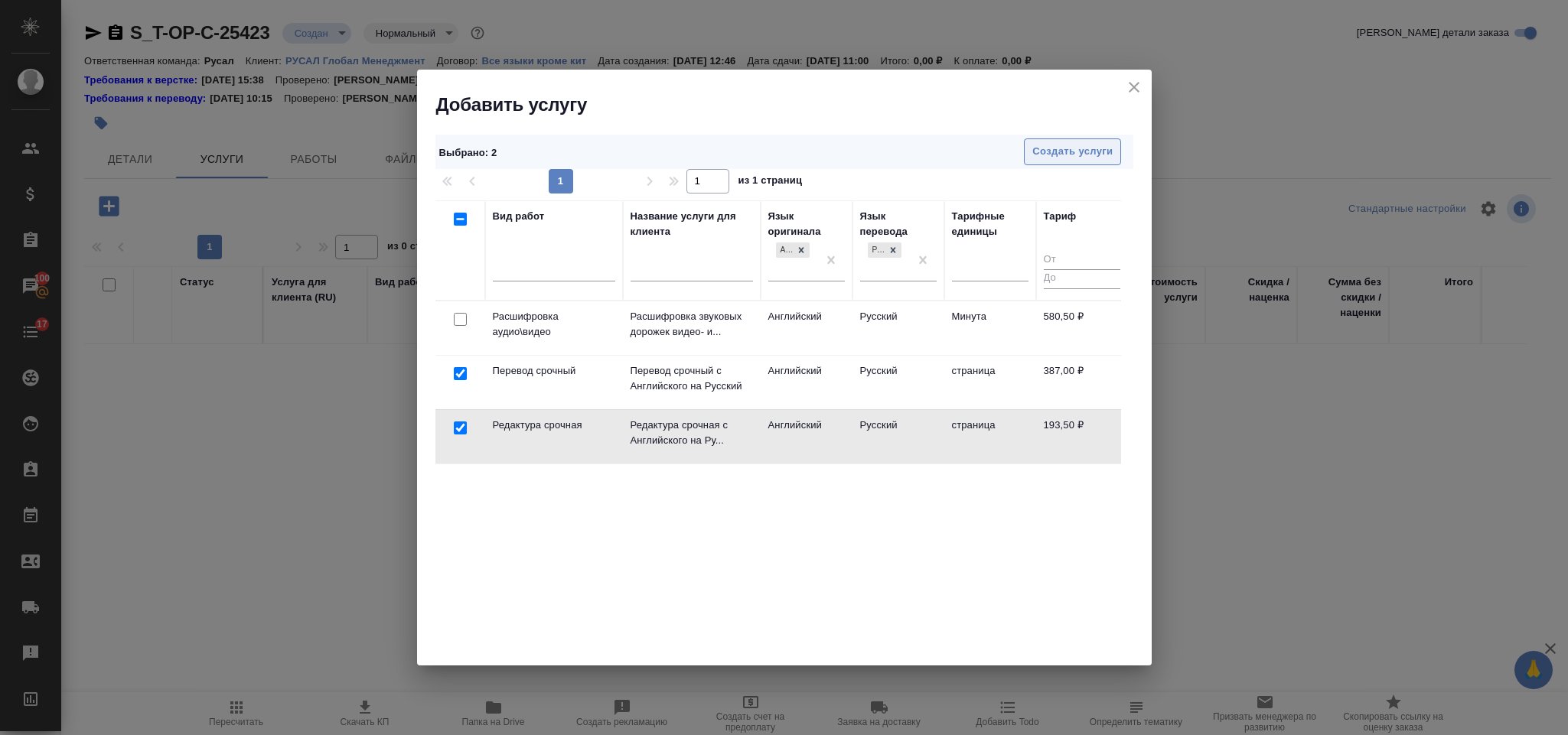
click at [1039, 157] on span "Создать услуги" at bounding box center [1072, 152] width 80 height 17
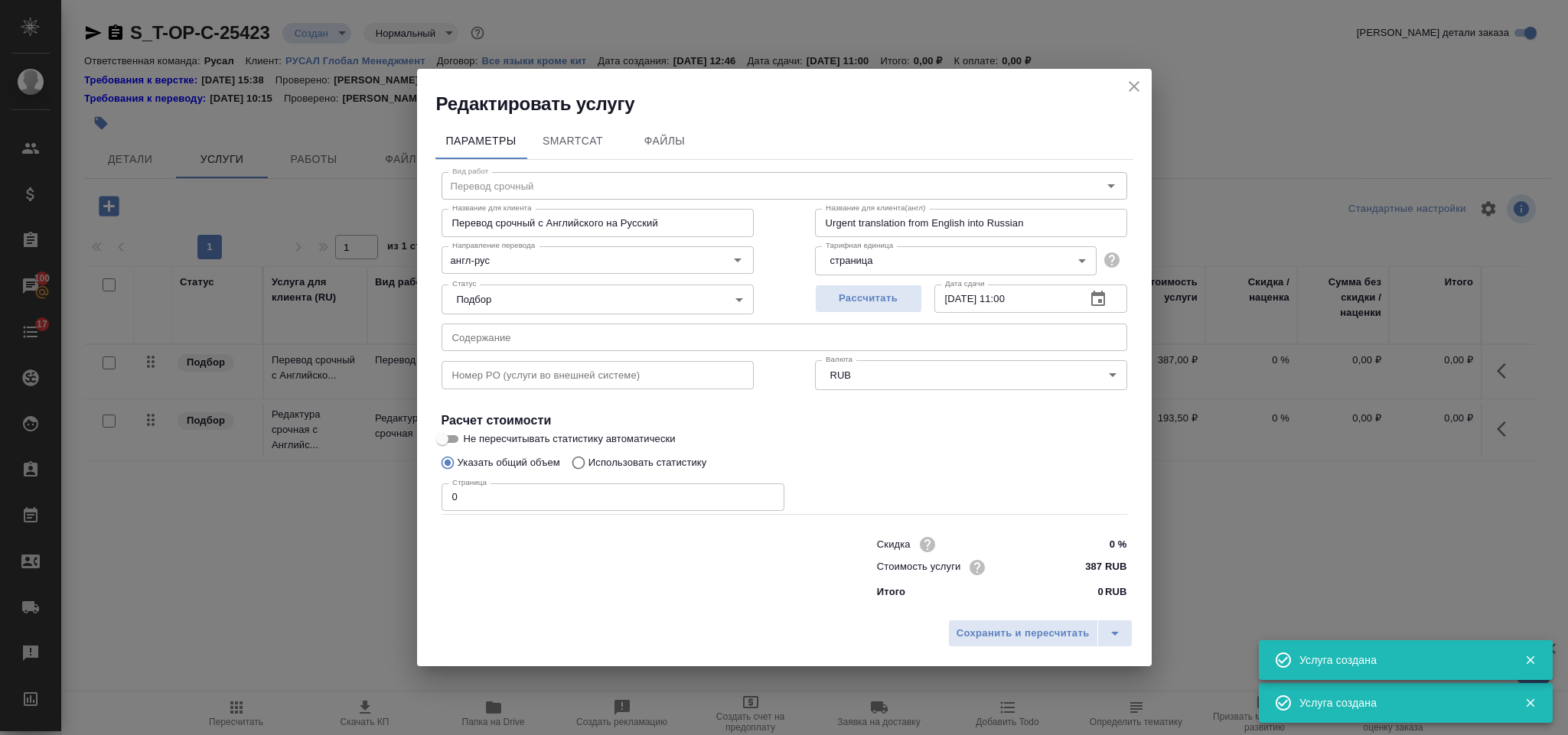
type input "Перевод срочный"
type input "Перевод срочный с Английского на Русский"
type input "Urgent translation from English into Russian"
type input "387 RUB"
click at [620, 342] on input "text" at bounding box center [784, 337] width 686 height 28
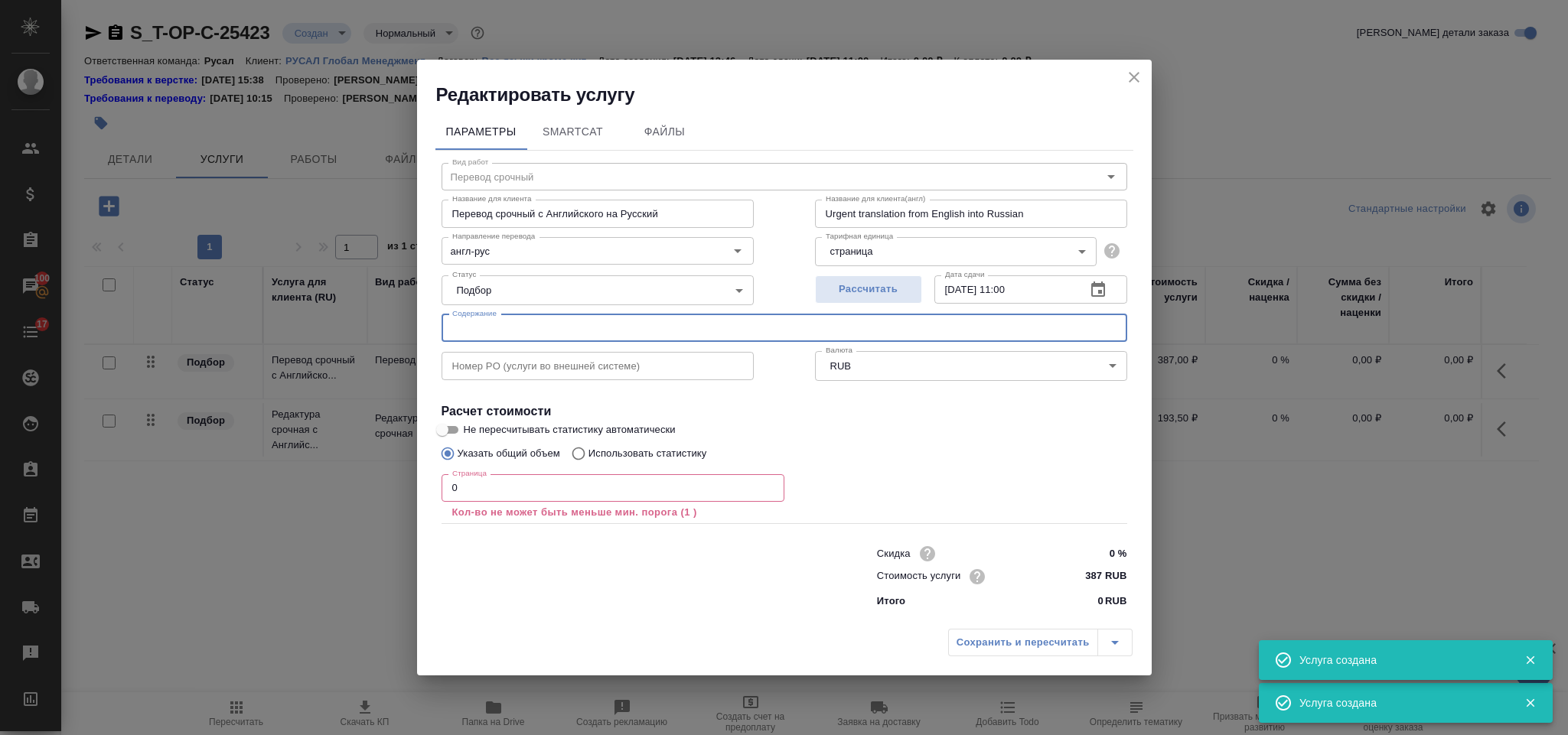
paste input "IAI Incident Reports - 2025 Q2"
type input "IAI Incident Reports - 2025 Q2"
click at [568, 486] on input "0" at bounding box center [612, 488] width 343 height 28
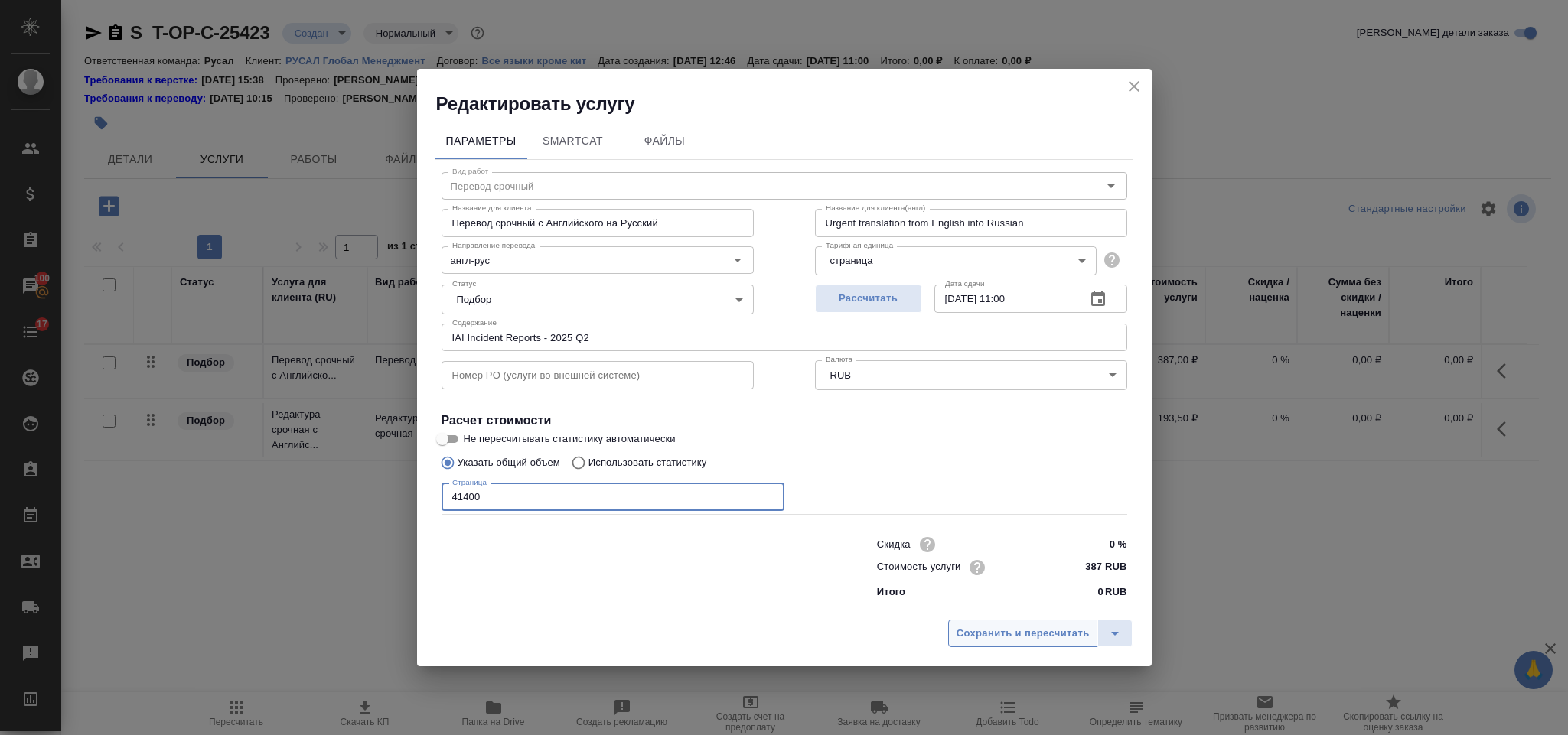
type input "41400"
click at [995, 642] on button "Сохранить и пересчитать" at bounding box center [1023, 633] width 150 height 28
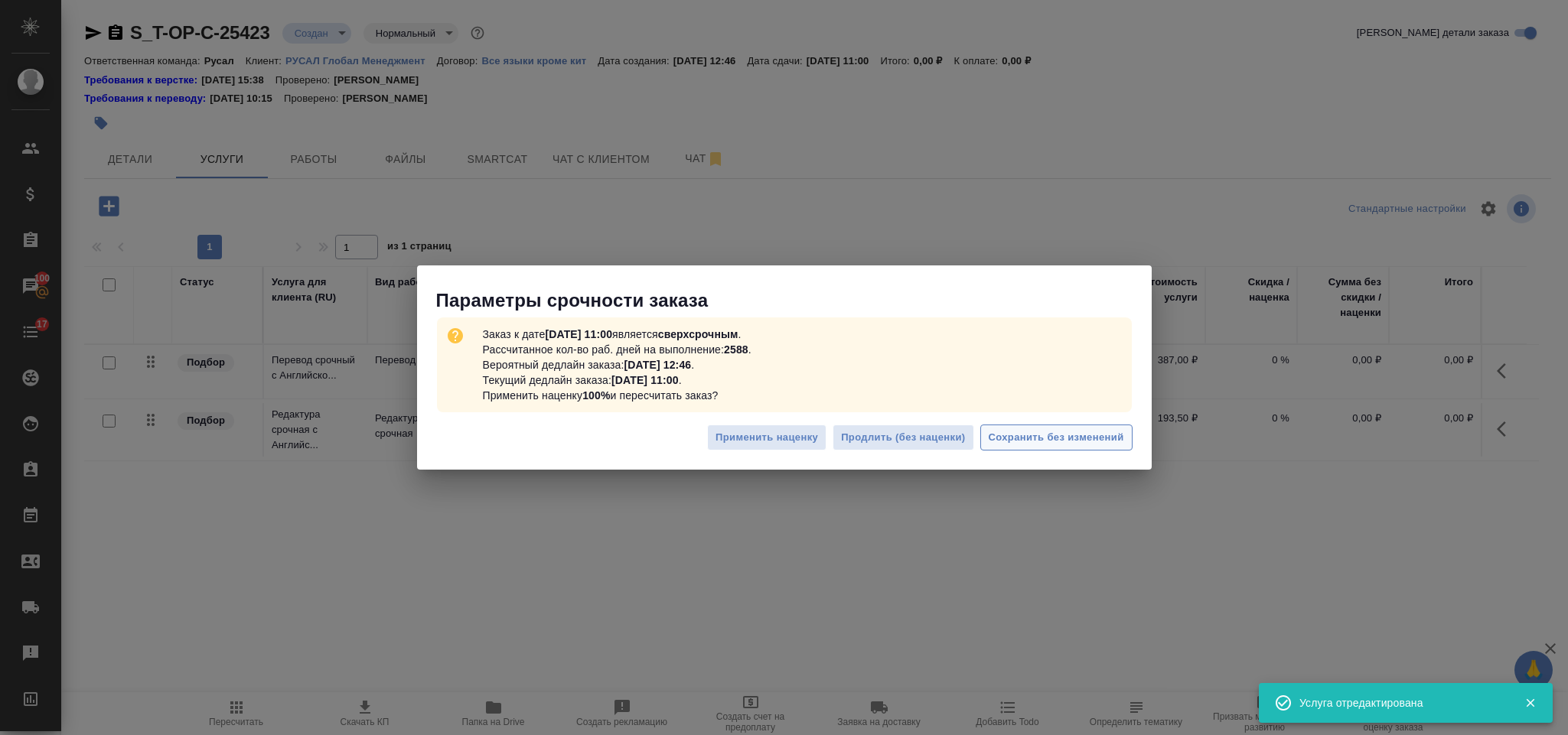
click at [1061, 436] on span "Сохранить без изменений" at bounding box center [1056, 438] width 135 height 17
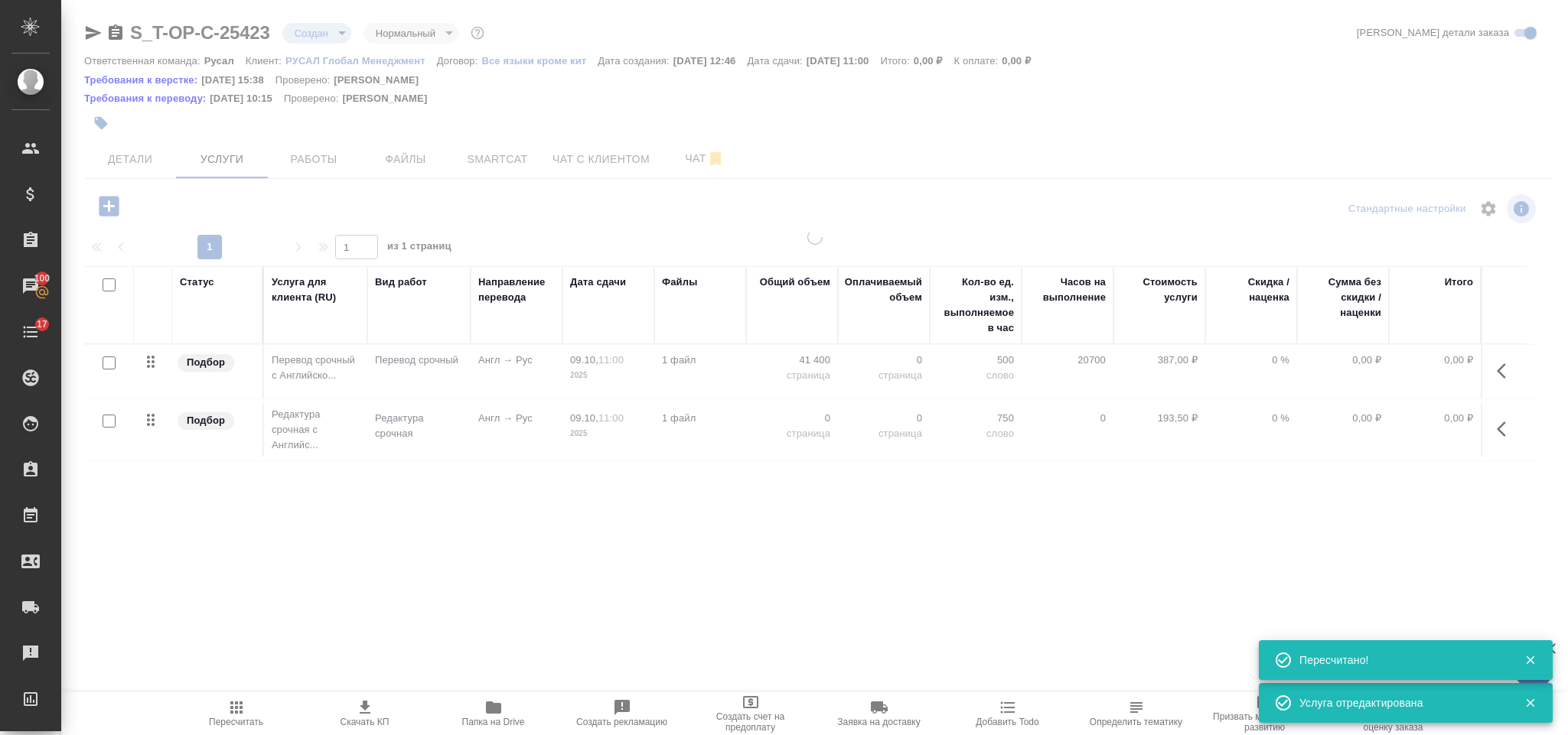
type input "urgent"
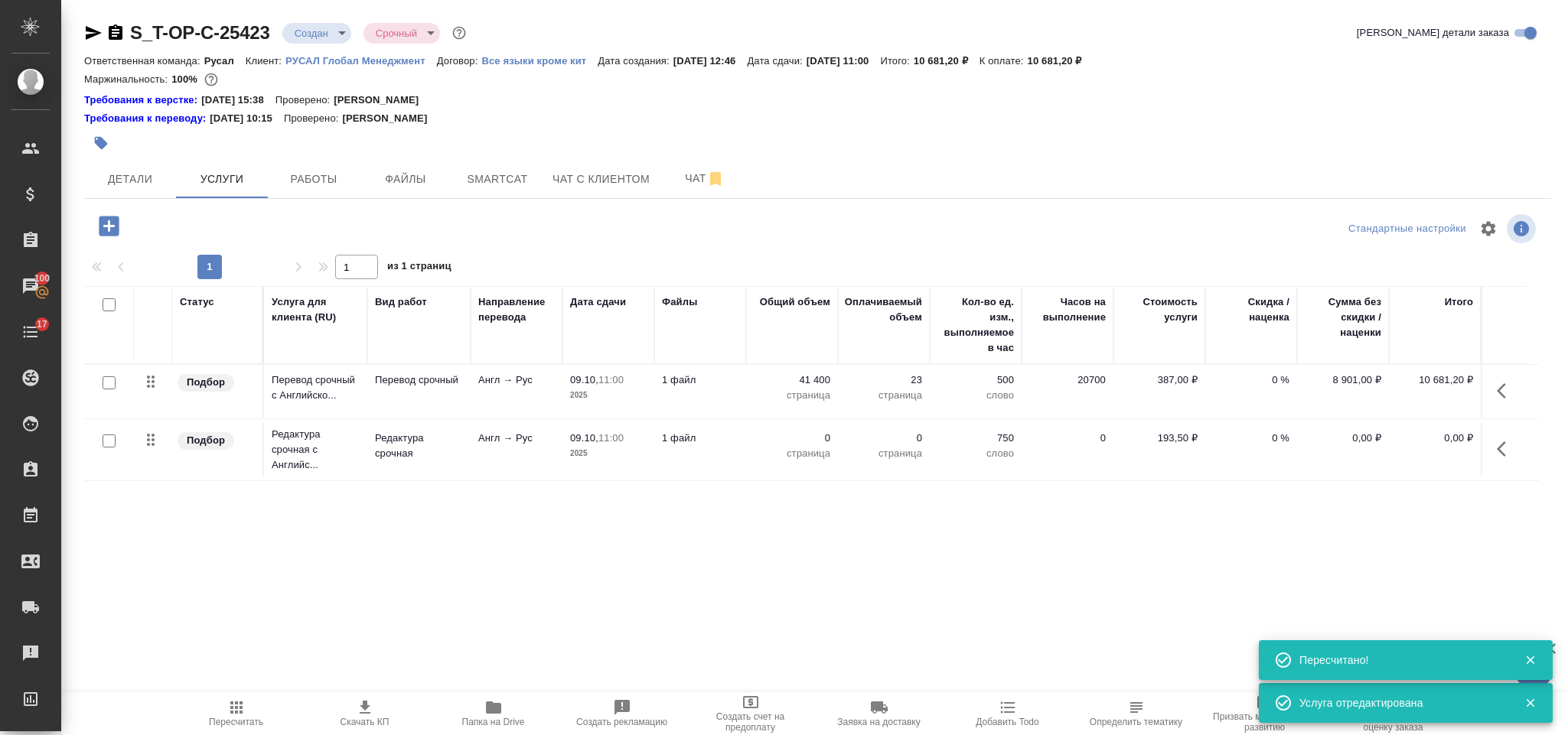
click at [1509, 440] on button "button" at bounding box center [1506, 449] width 36 height 36
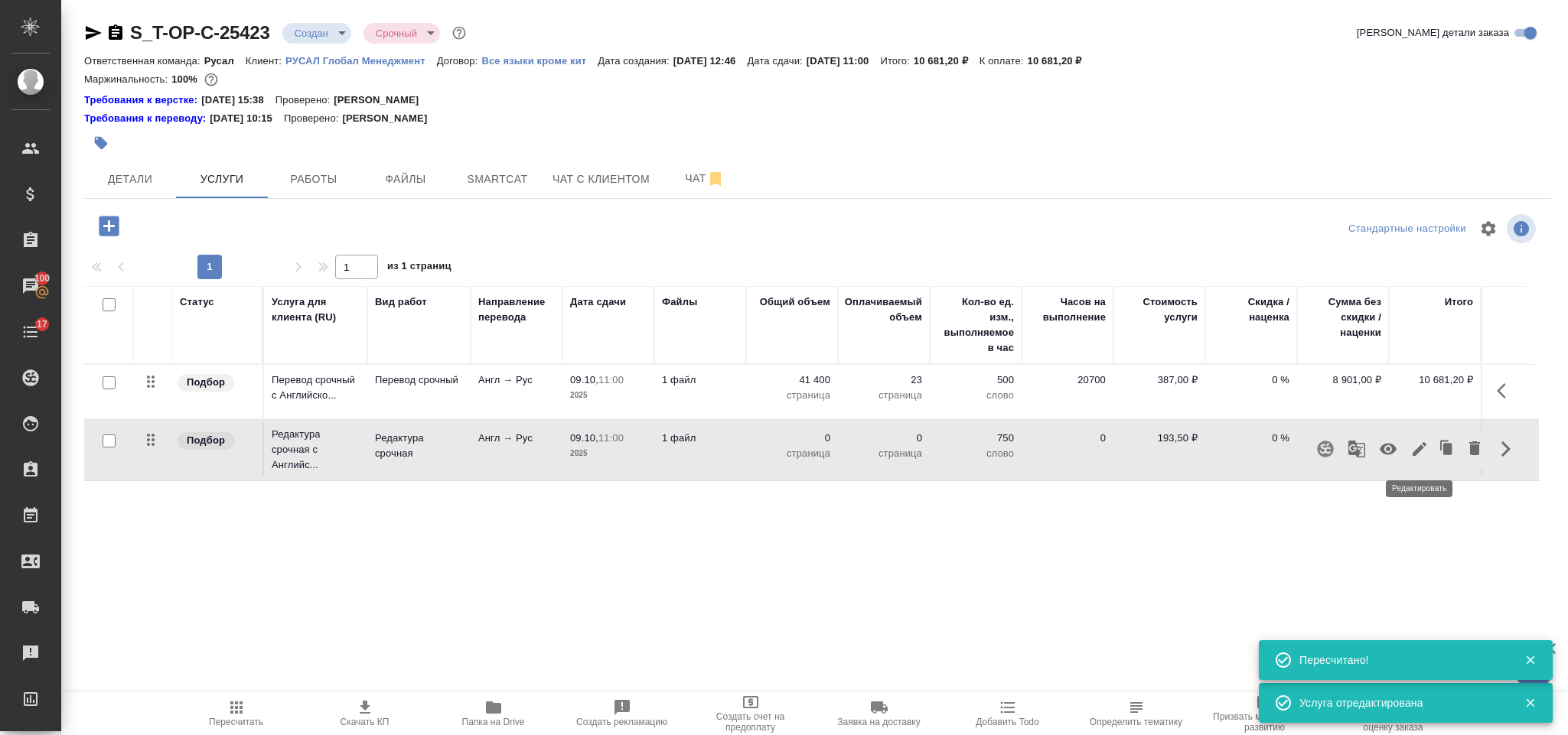
click at [1424, 447] on icon "button" at bounding box center [1419, 448] width 13 height 13
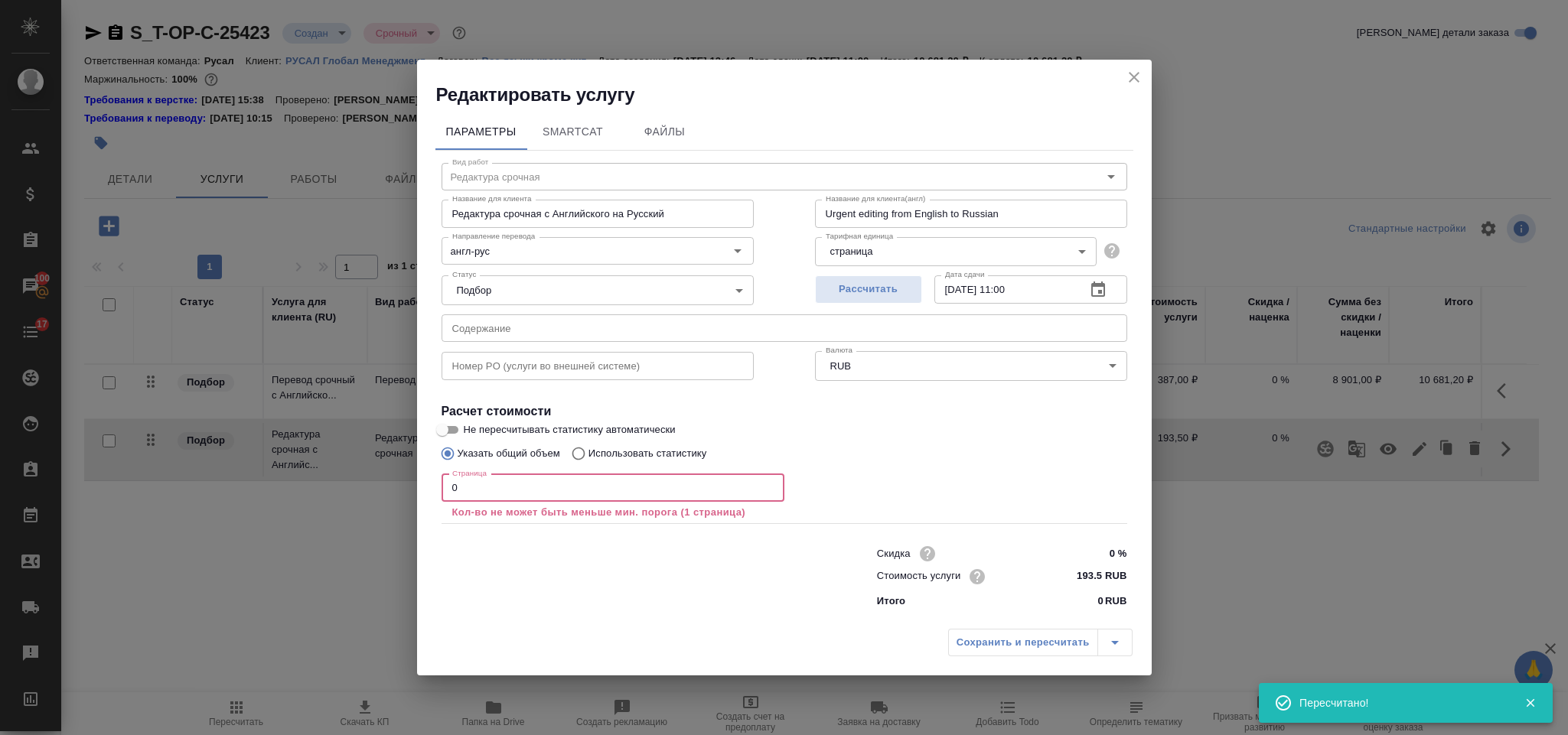
click at [637, 483] on input "0" at bounding box center [612, 488] width 343 height 28
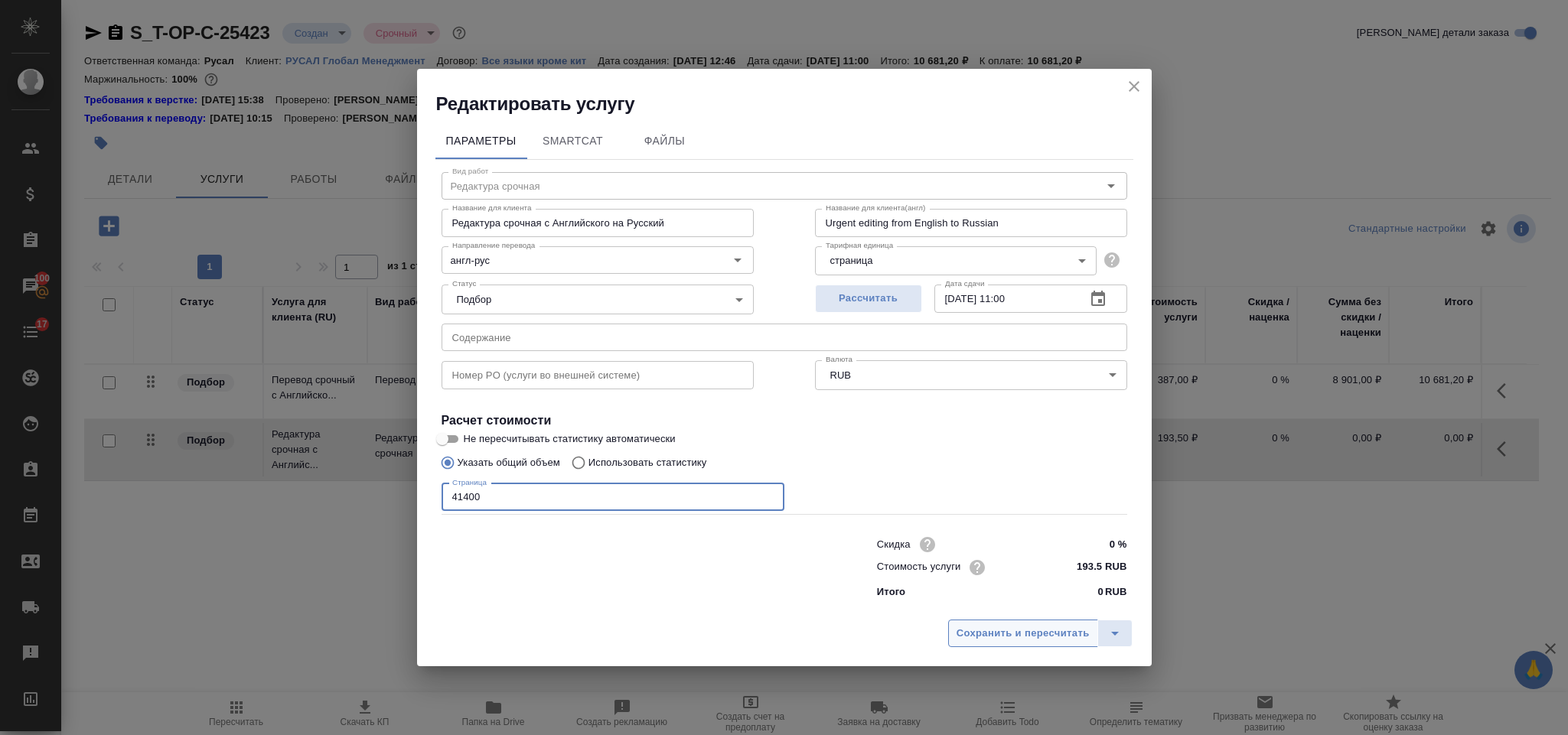
type input "41400"
click at [974, 638] on span "Сохранить и пересчитать" at bounding box center [1023, 634] width 133 height 17
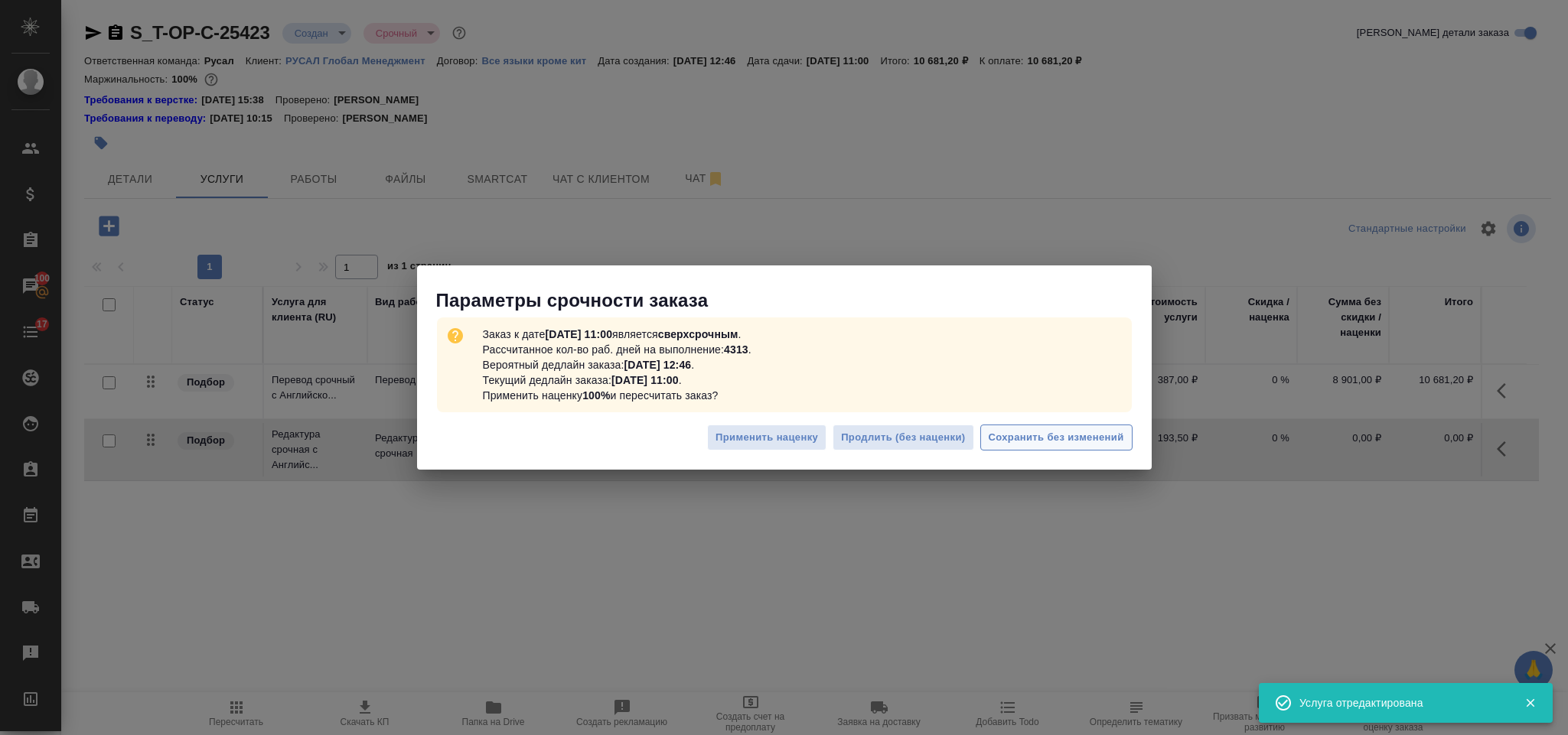
click at [1033, 432] on span "Сохранить без изменений" at bounding box center [1056, 438] width 135 height 17
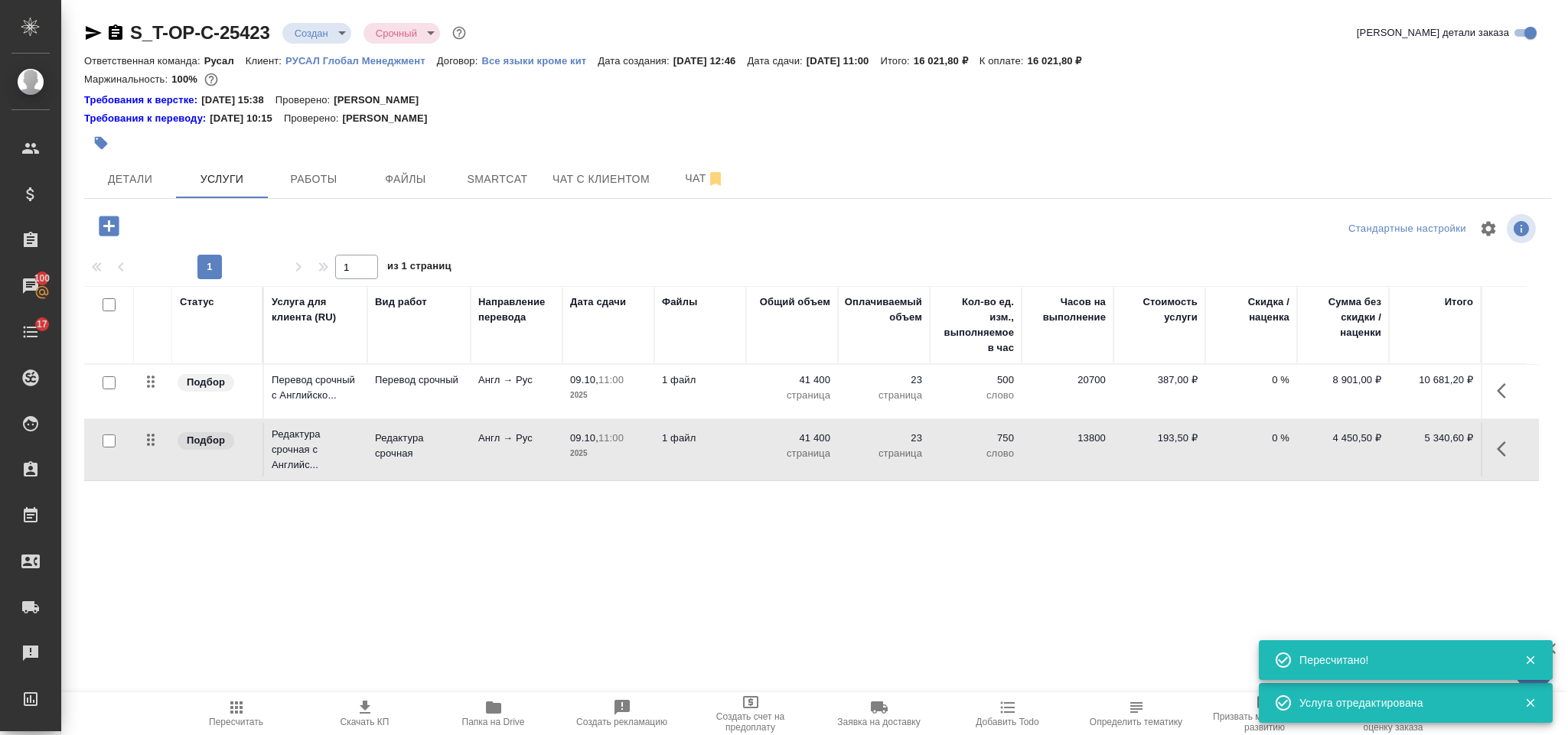
click at [106, 223] on icon "button" at bounding box center [109, 227] width 27 height 27
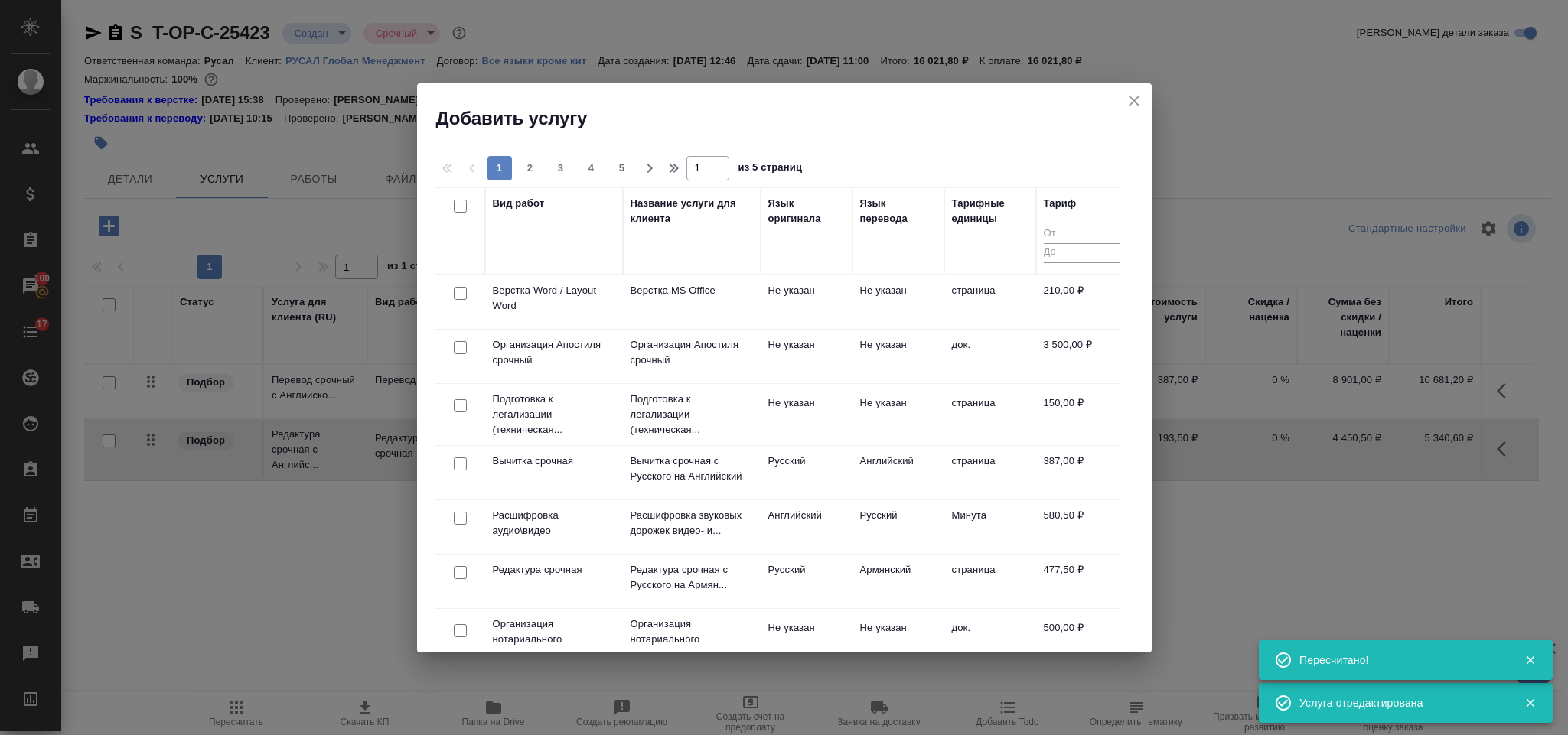
click at [460, 292] on input "checkbox" at bounding box center [460, 293] width 13 height 13
checkbox input "true"
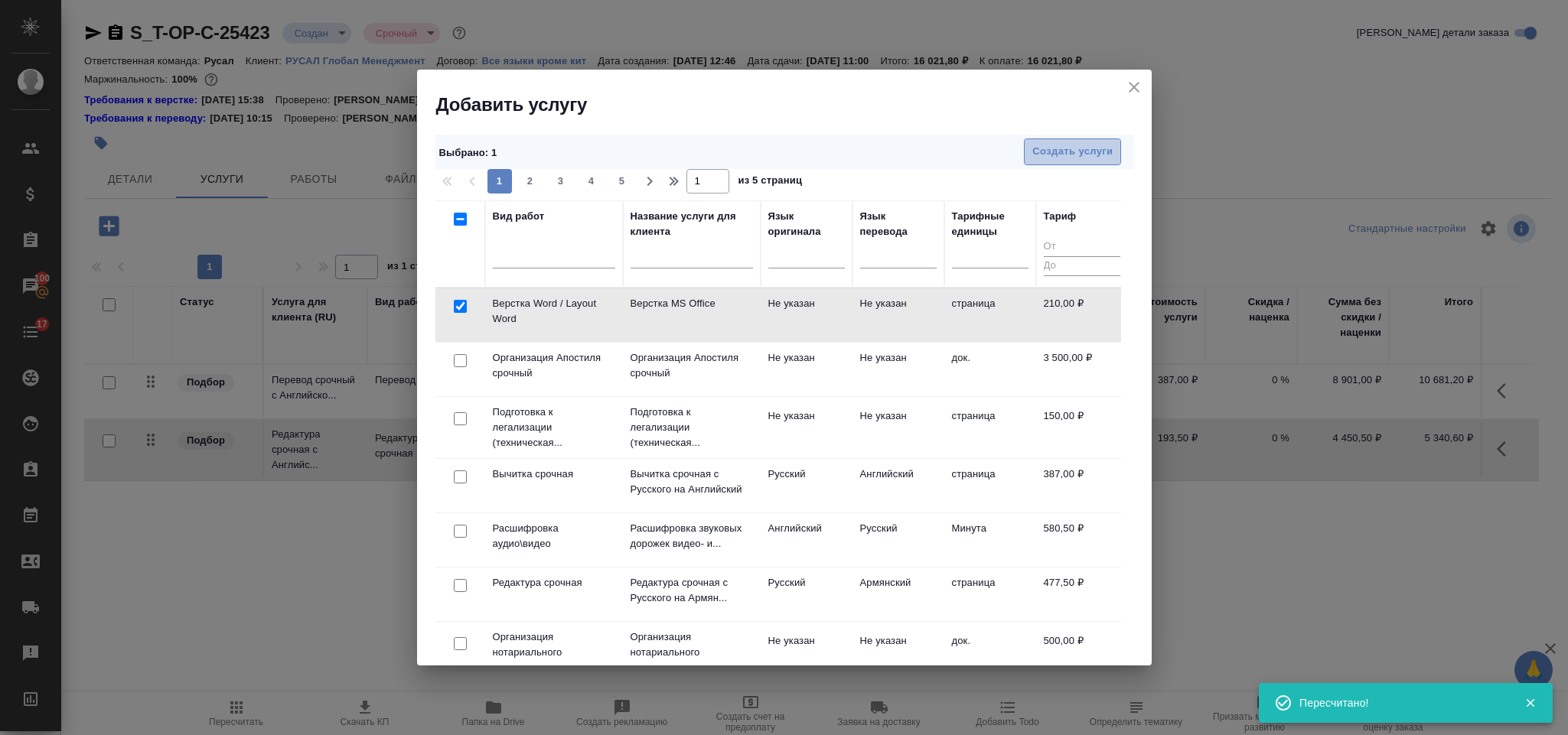
click at [1112, 139] on button "Создать услуги" at bounding box center [1072, 152] width 97 height 27
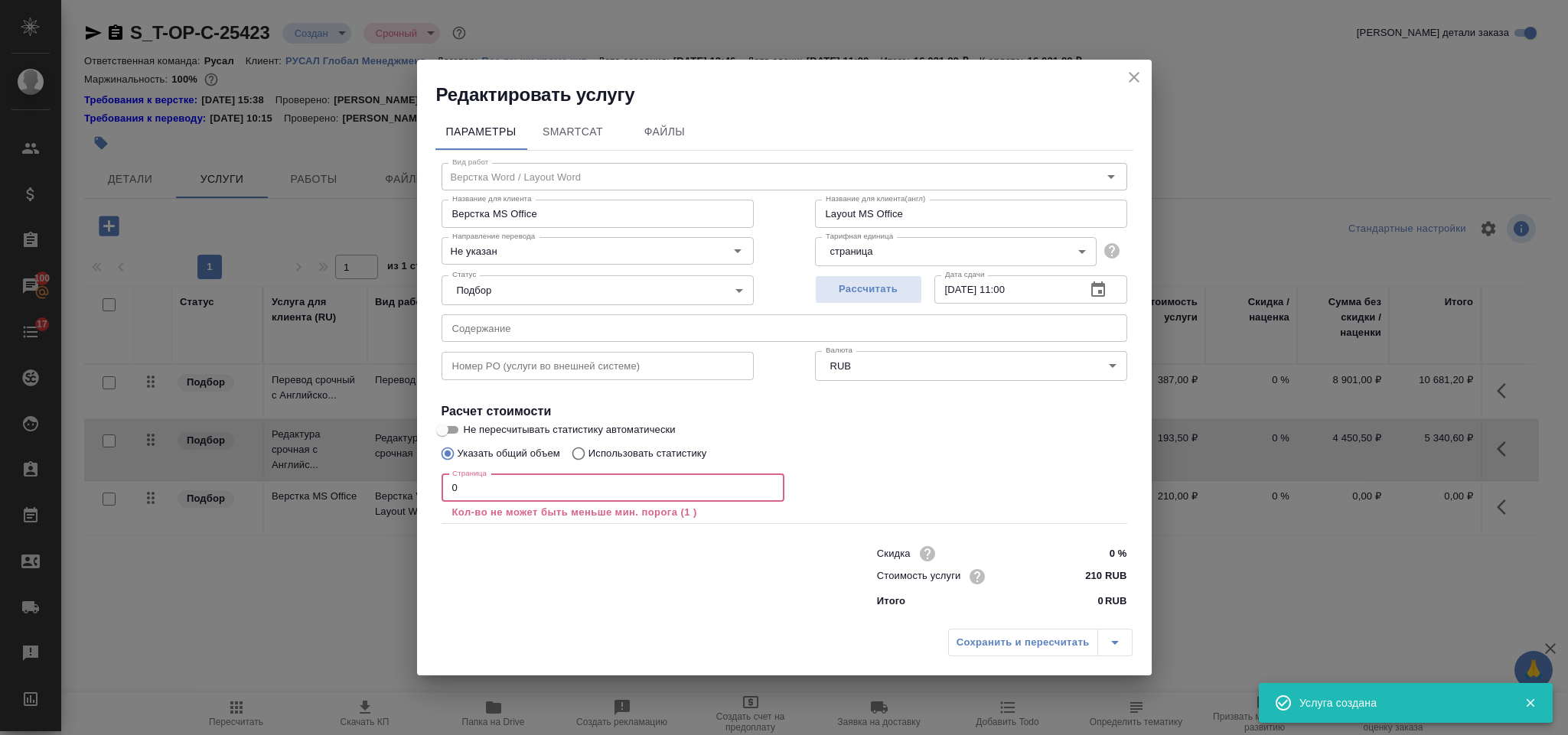
click at [476, 493] on input "0" at bounding box center [612, 488] width 343 height 28
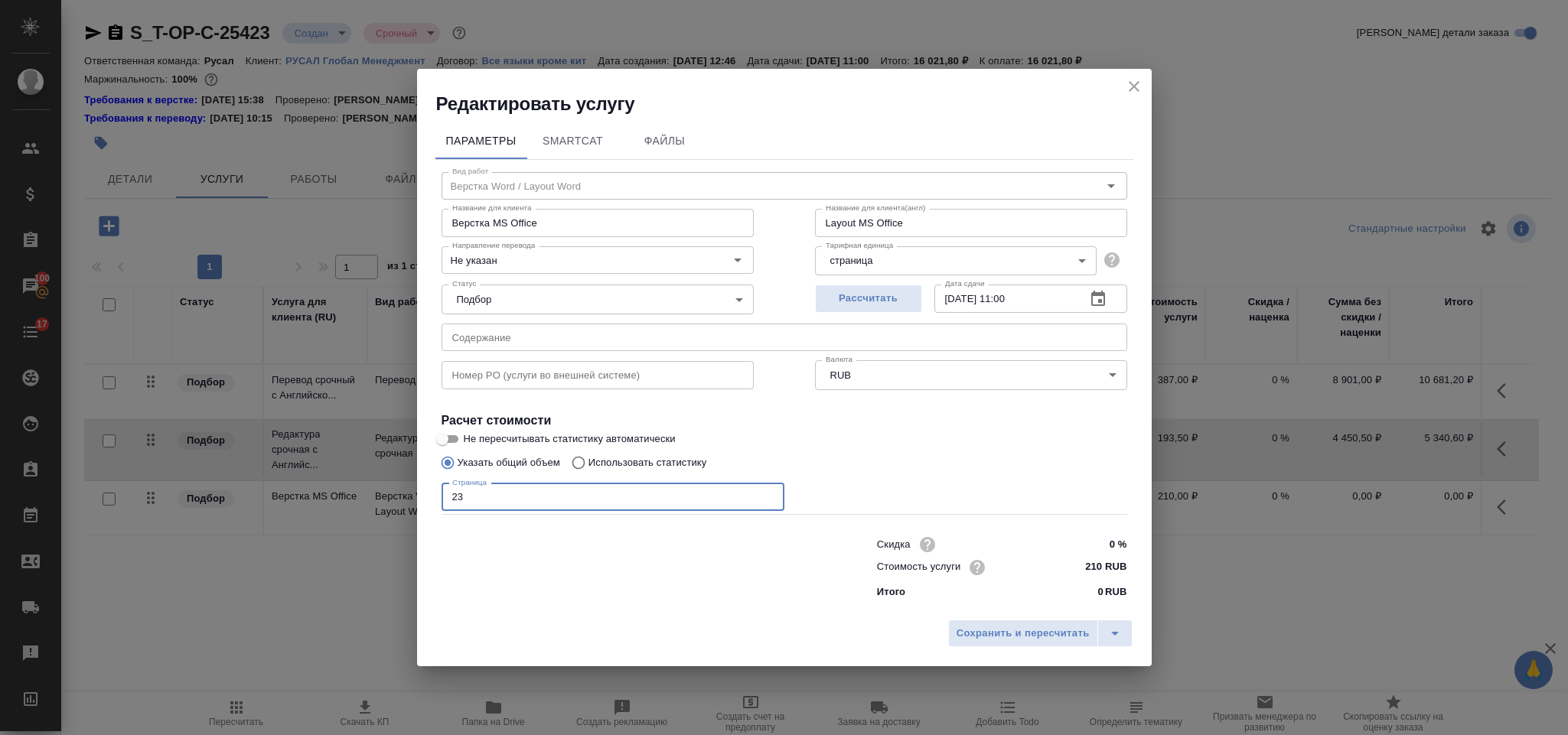
type input "23"
click at [1011, 618] on div "Сохранить и пересчитать" at bounding box center [784, 639] width 734 height 55
click at [1018, 638] on span "Сохранить и пересчитать" at bounding box center [1023, 634] width 133 height 17
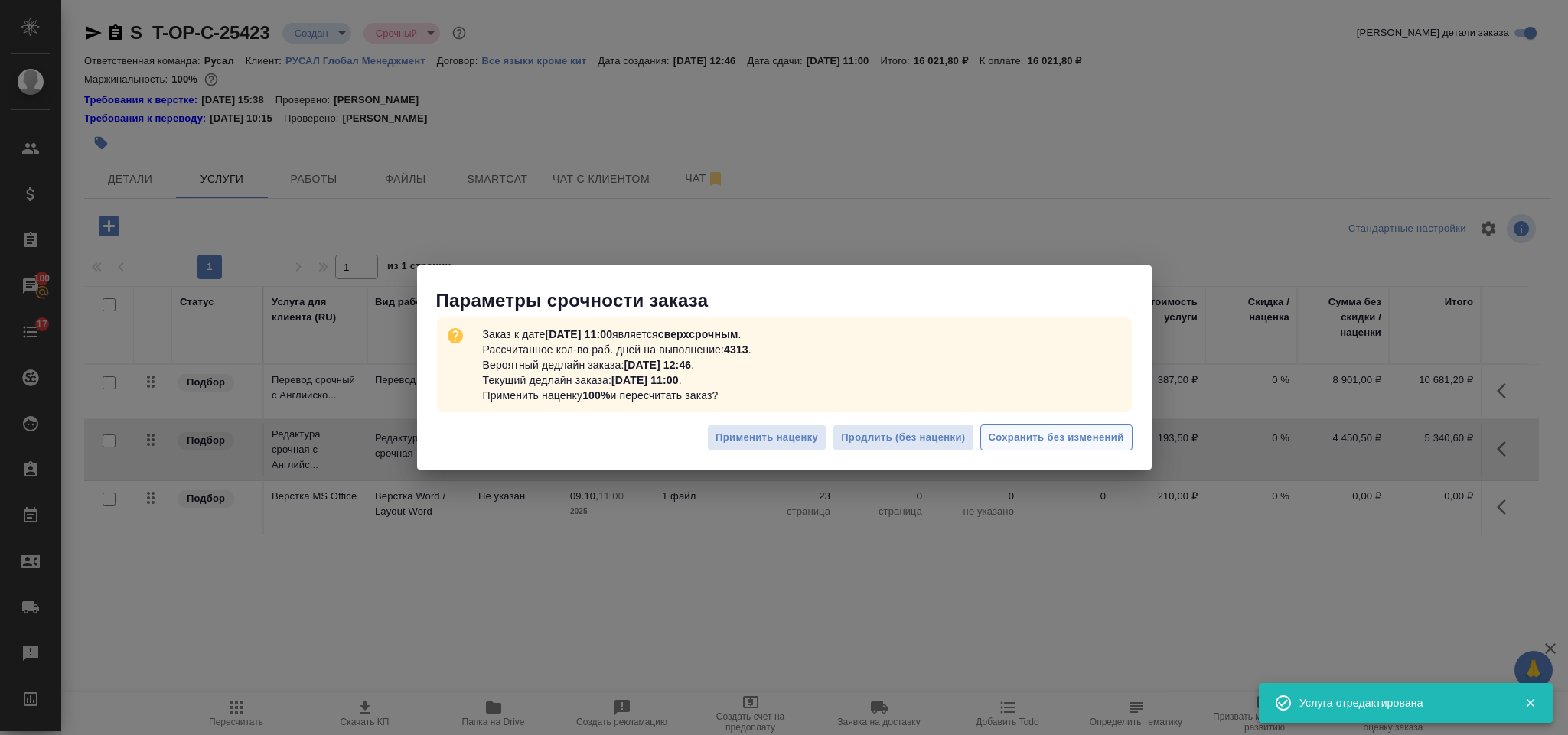
drag, startPoint x: 1032, startPoint y: 455, endPoint x: 1028, endPoint y: 427, distance: 28.3
click at [1032, 452] on div "Применить наценку Продлить (без наценки) Сохранить без изменений" at bounding box center [784, 444] width 734 height 54
click at [1028, 427] on button "Сохранить без изменений" at bounding box center [1056, 438] width 152 height 27
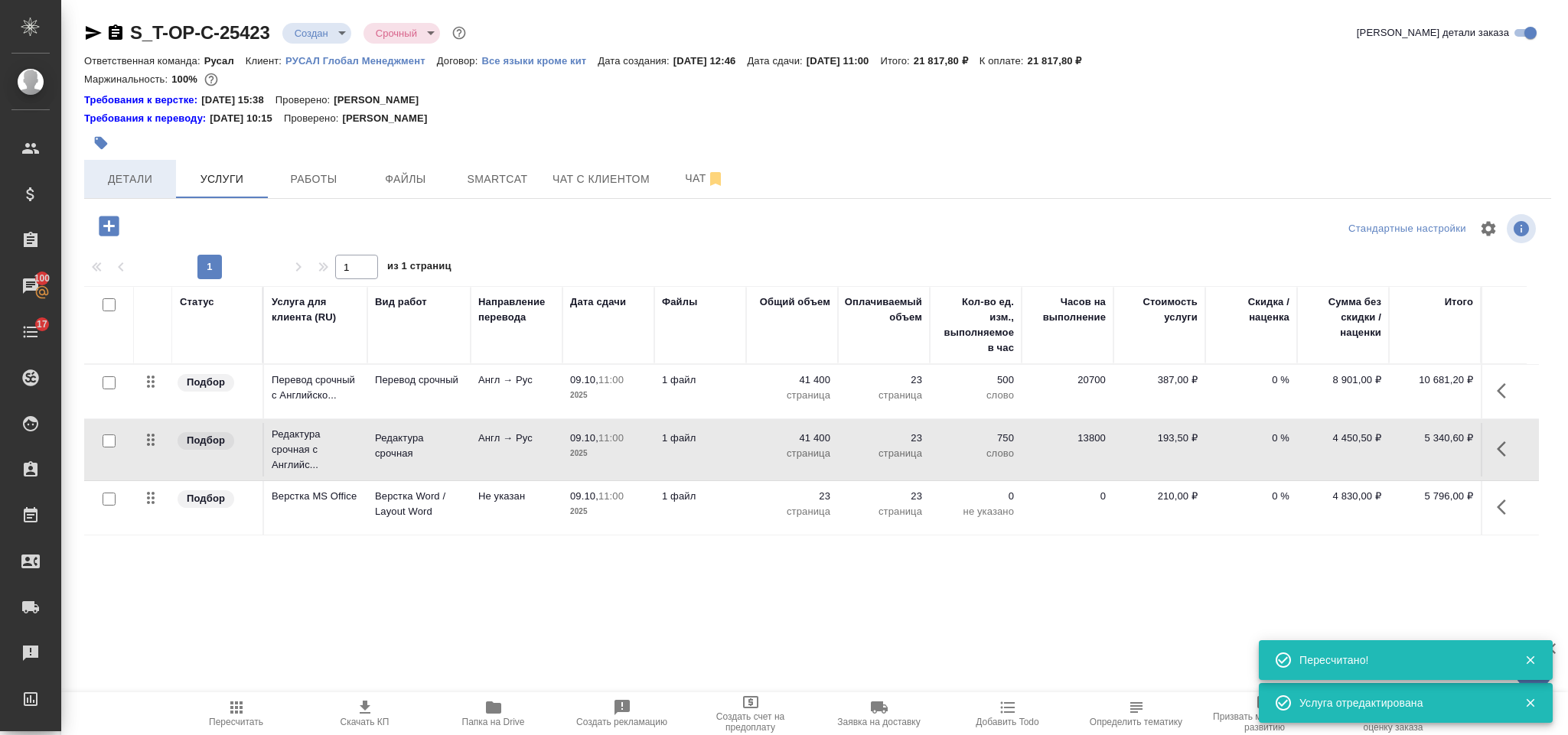
click at [126, 185] on span "Детали" at bounding box center [130, 179] width 74 height 19
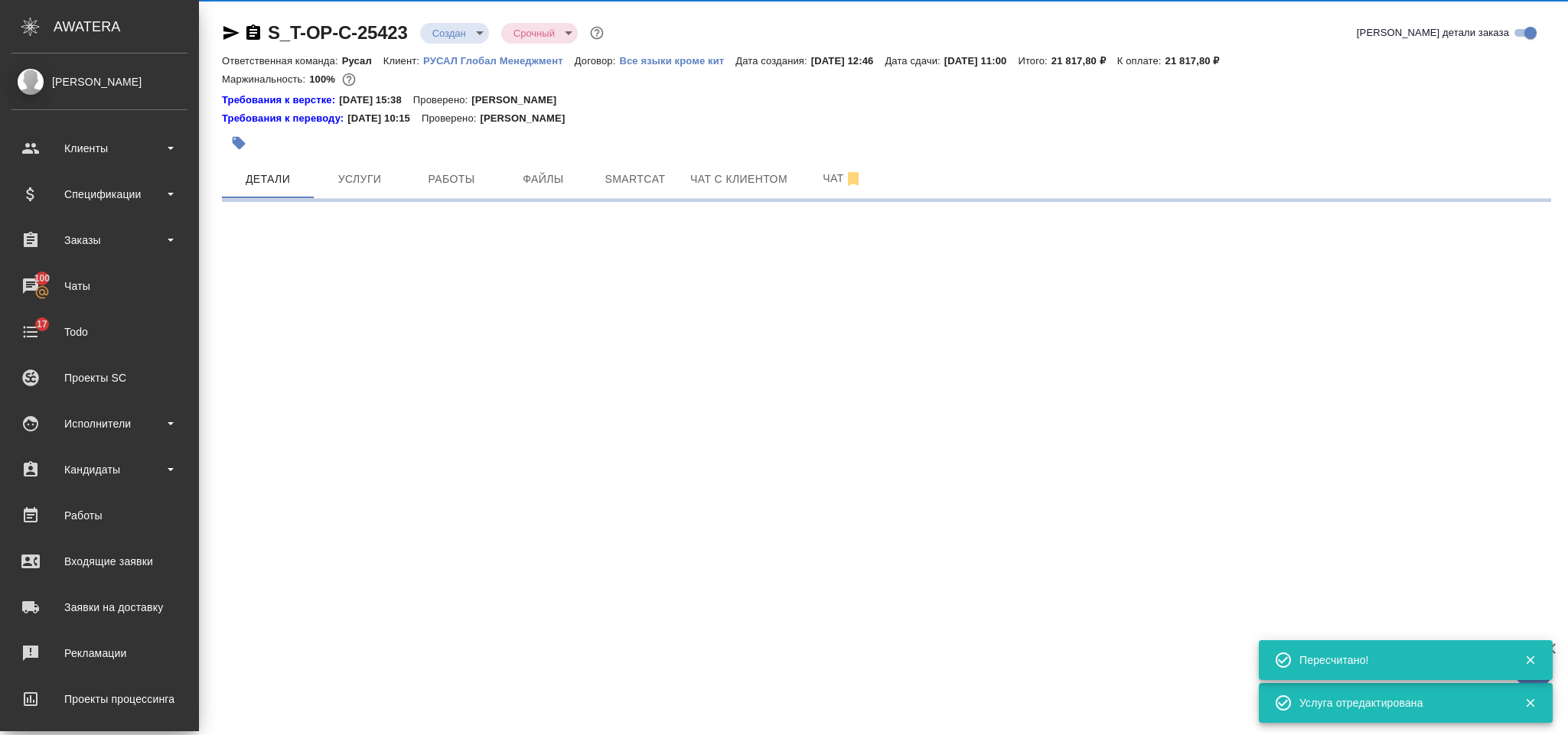
select select "RU"
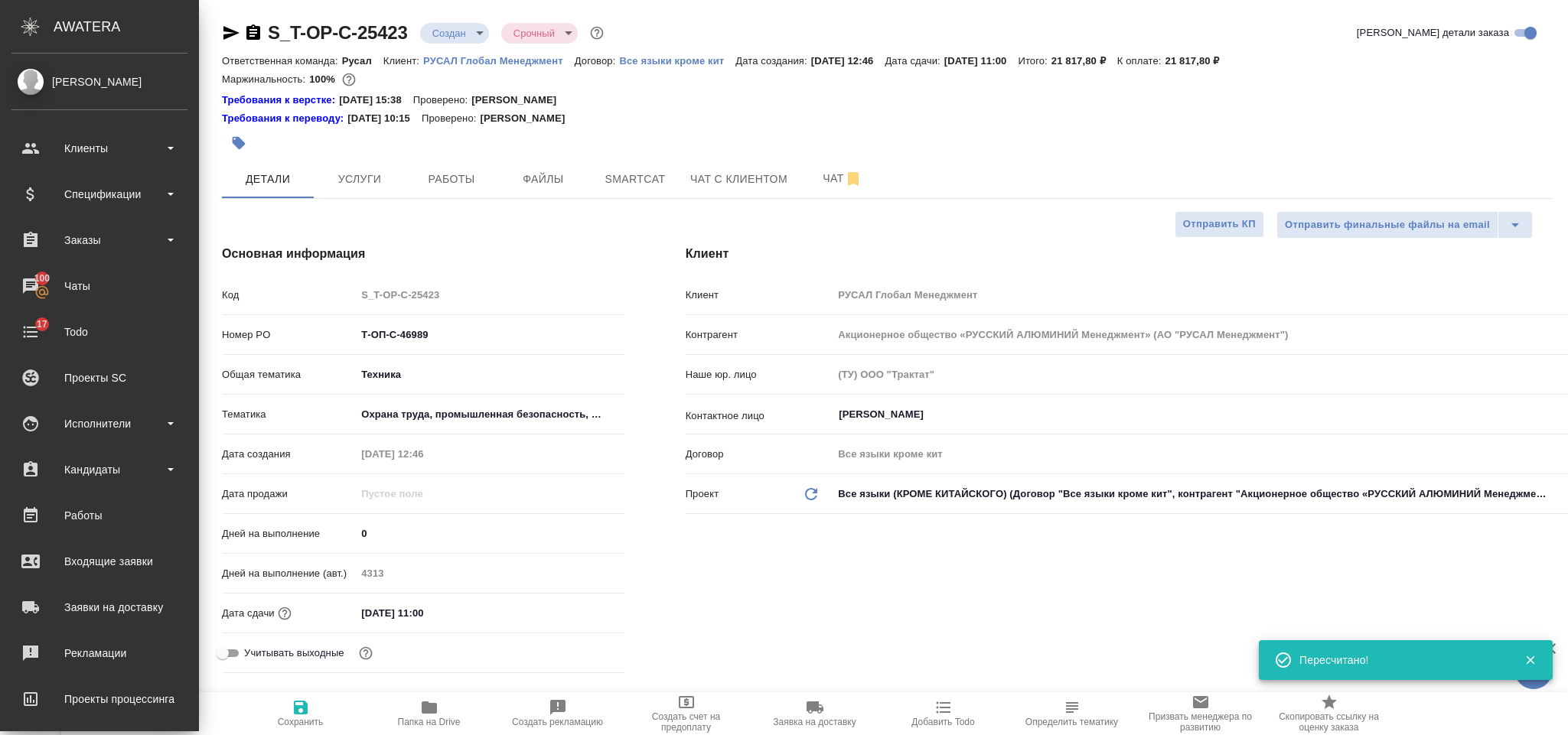
type textarea "x"
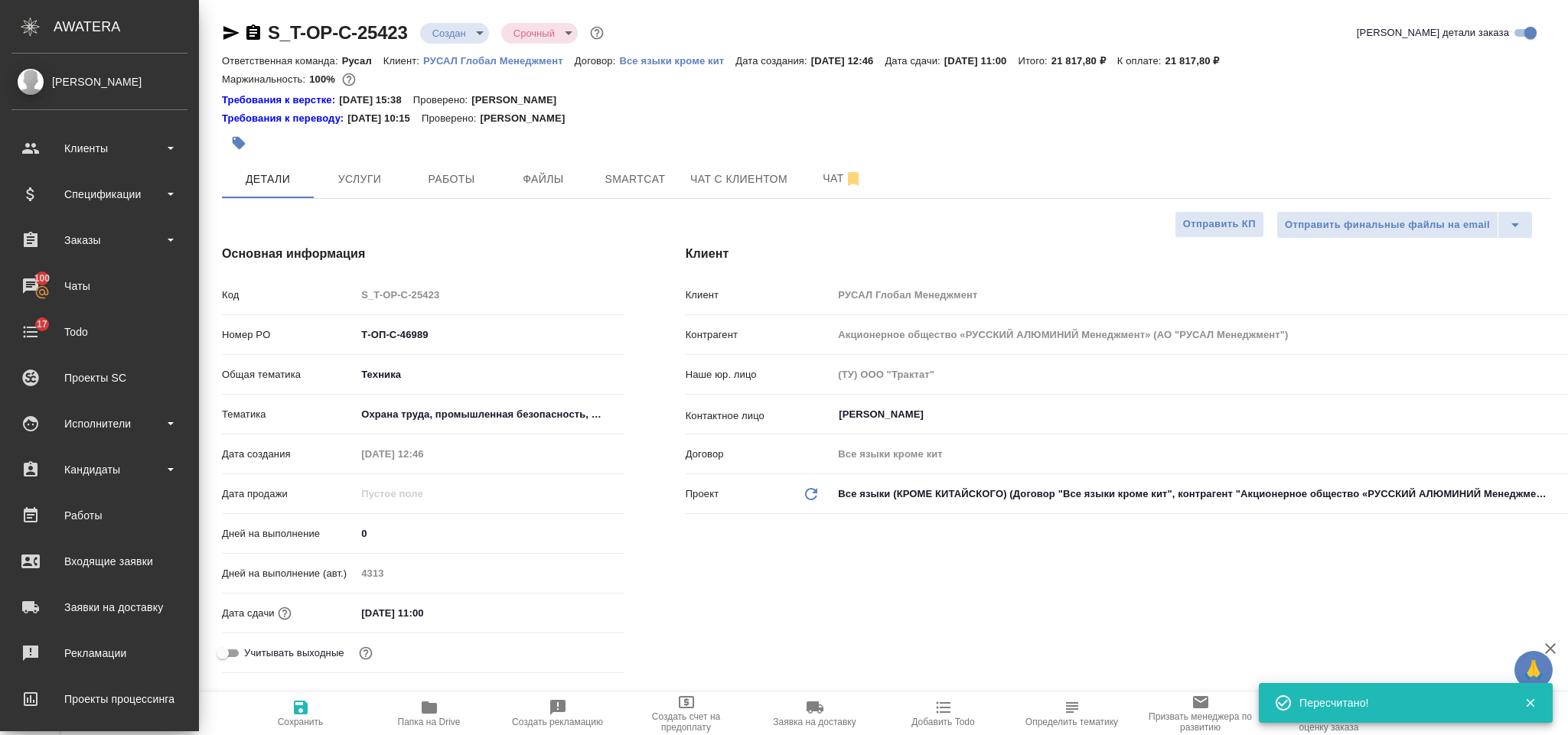
type textarea "x"
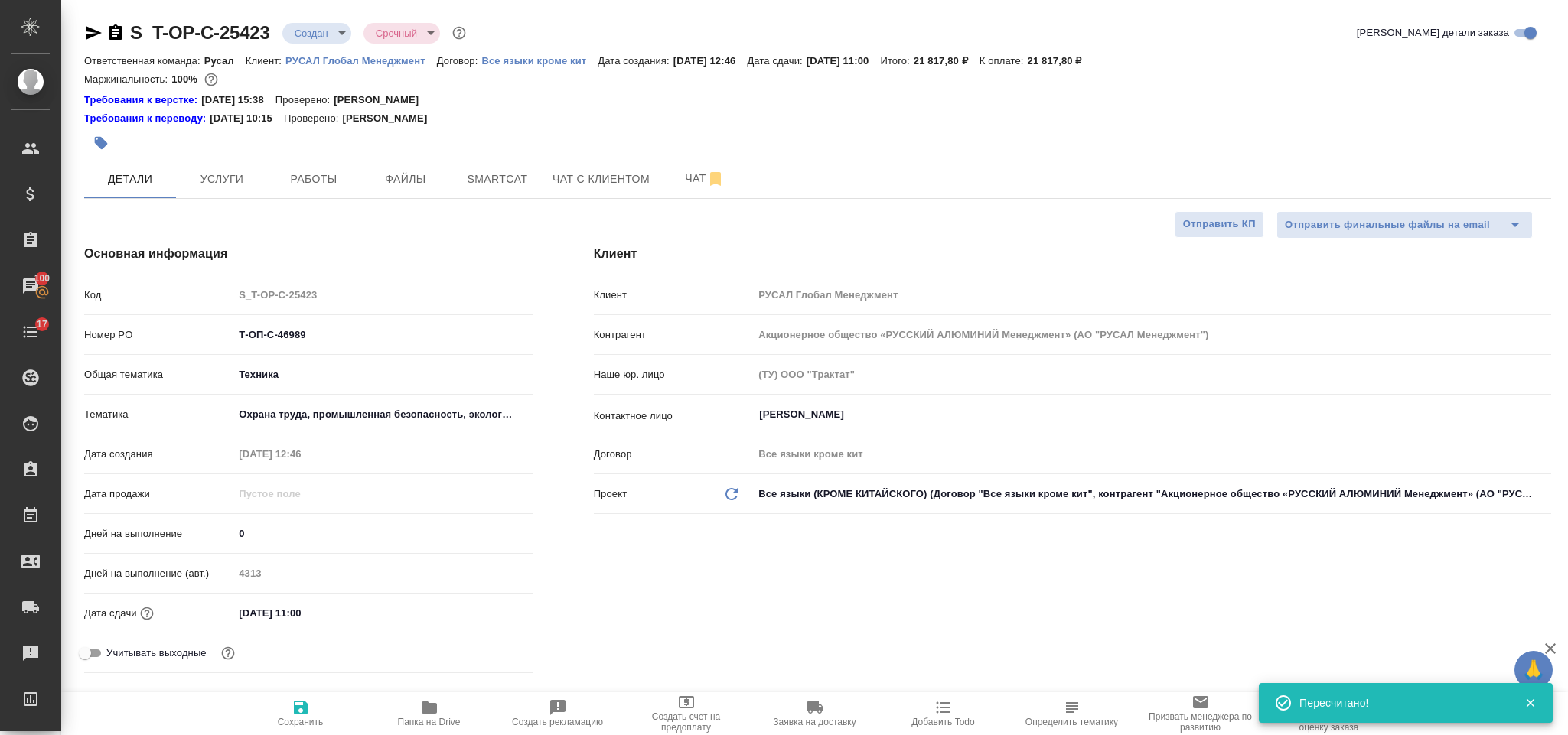
click at [118, 33] on icon "button" at bounding box center [115, 32] width 18 height 18
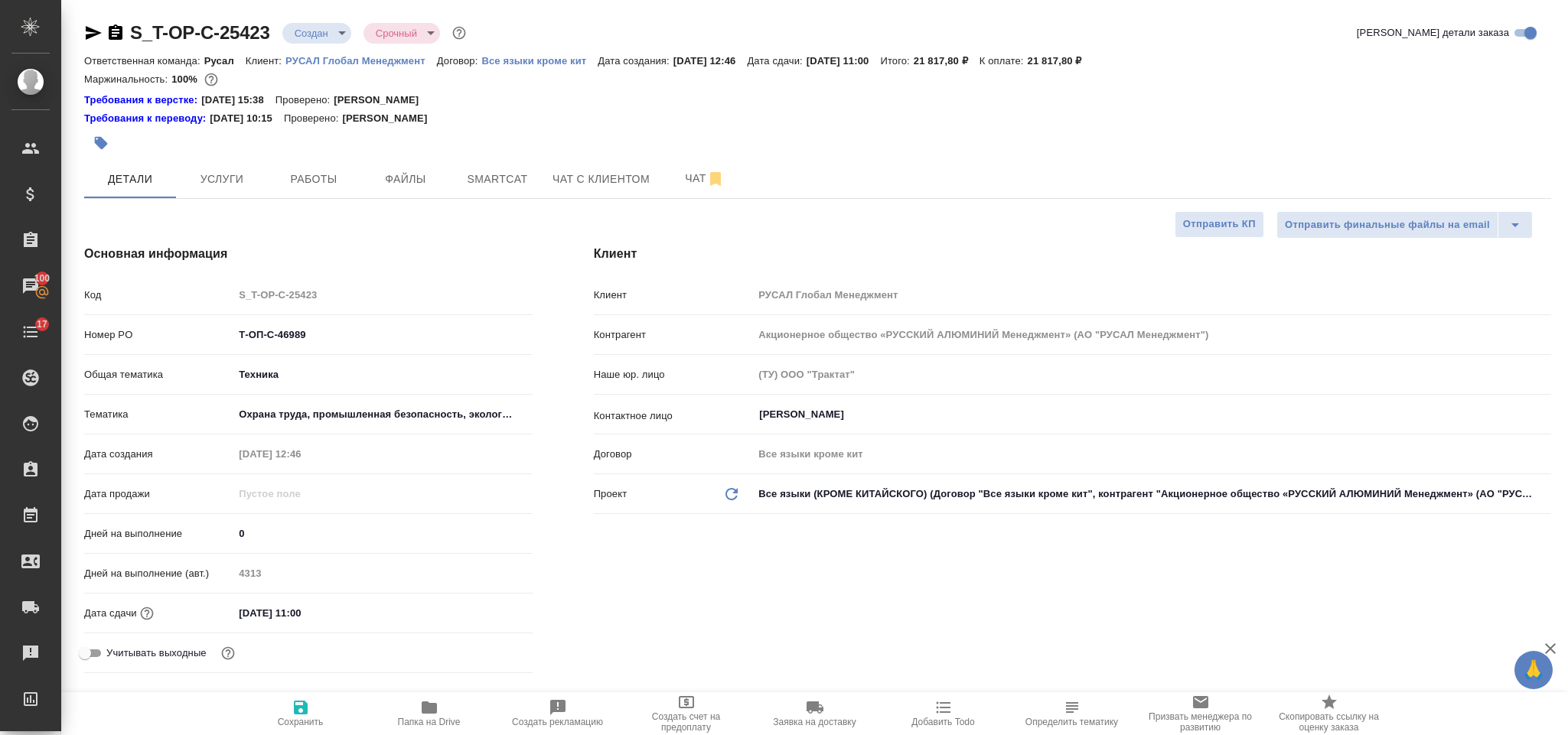
click at [117, 39] on icon "button" at bounding box center [115, 32] width 13 height 15
click at [93, 29] on icon "button" at bounding box center [93, 32] width 18 height 18
drag, startPoint x: 352, startPoint y: 326, endPoint x: 237, endPoint y: 324, distance: 115.0
click at [237, 324] on div "Т-ОП-С-46989" at bounding box center [383, 335] width 299 height 24
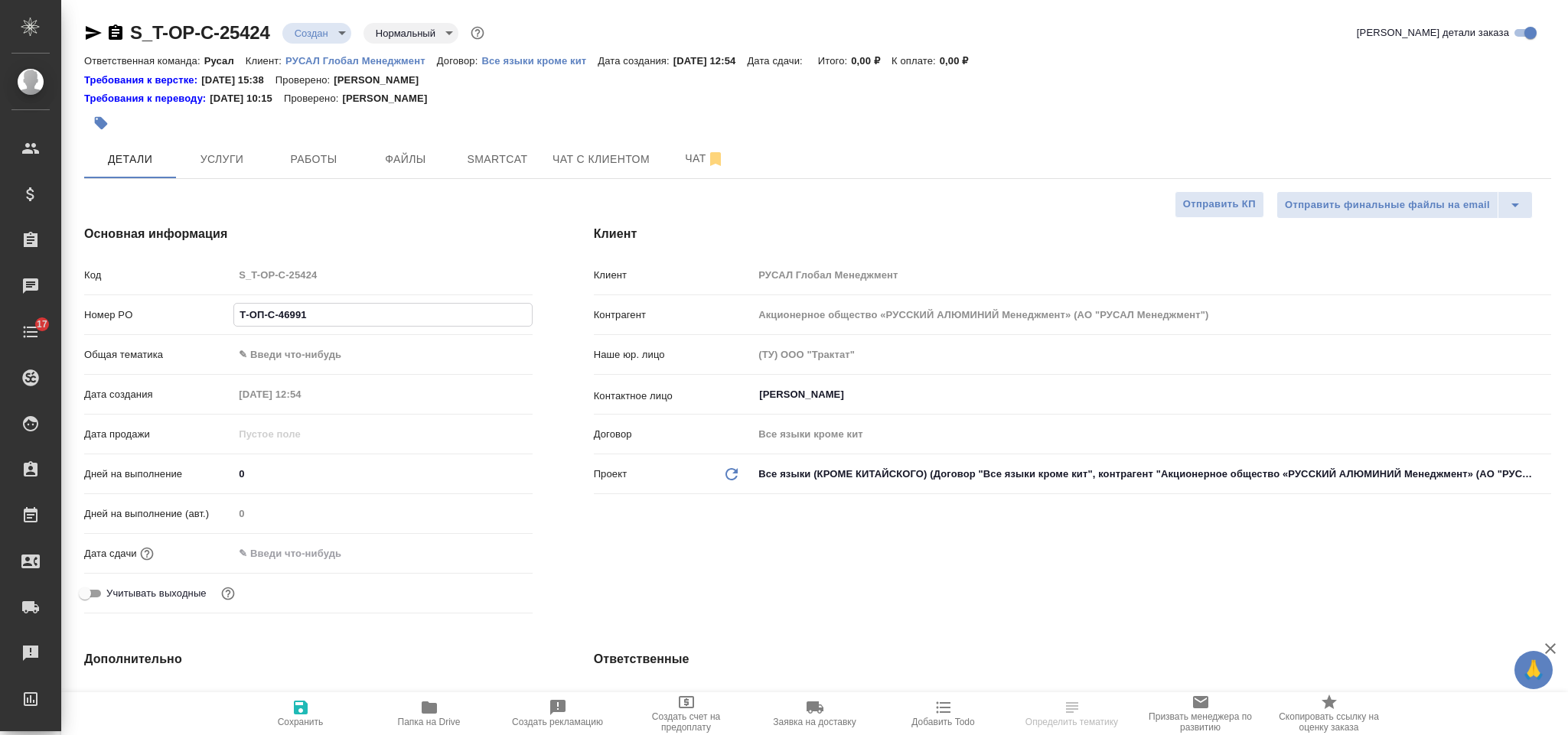
select select "RU"
type input "Т-ОП-С-46991"
click at [353, 360] on body "🙏 .cls-1 fill:#fff; AWATERA [PERSON_NAME] Спецификации Заказы Чаты 17 Todo Прое…" at bounding box center [784, 368] width 1568 height 735
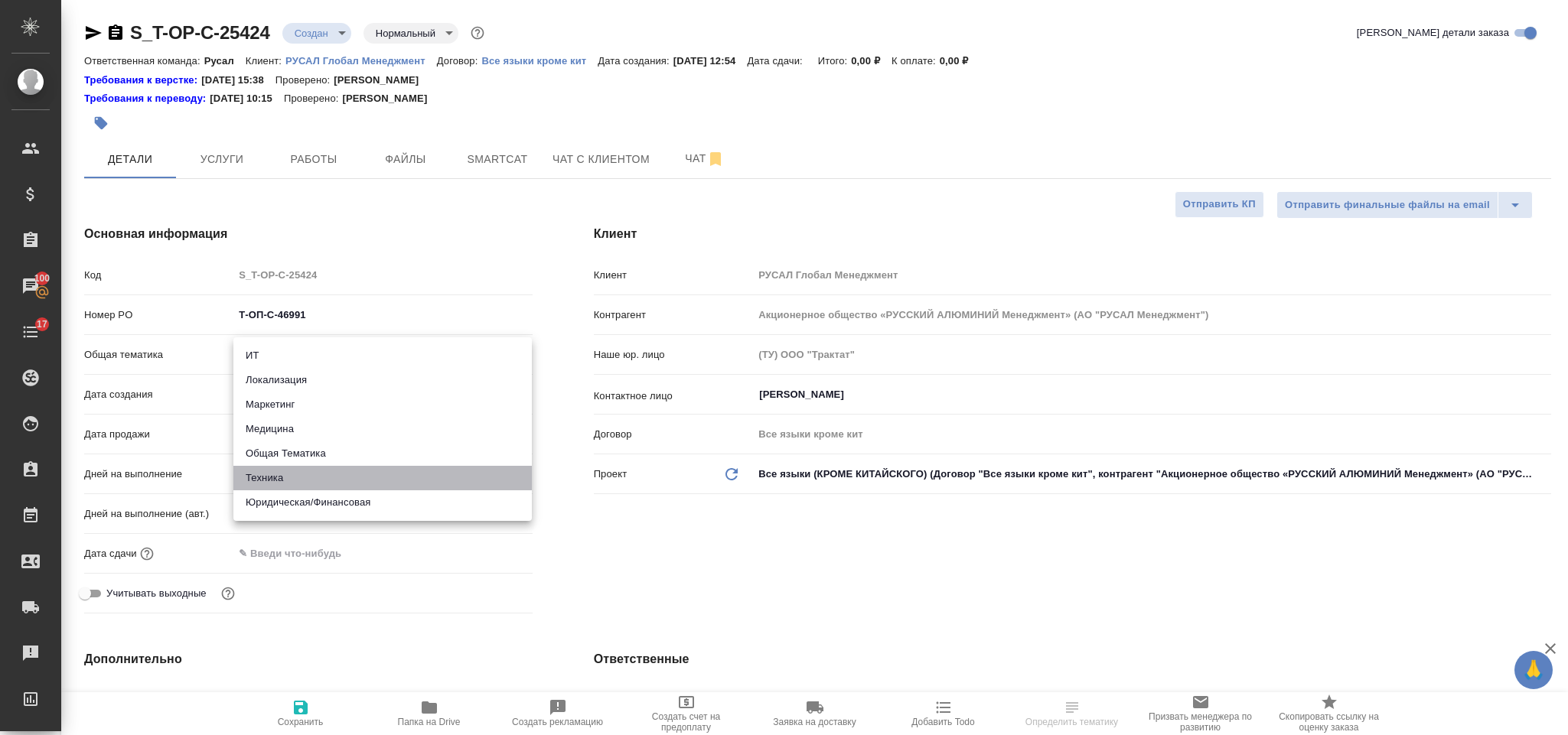
click at [372, 480] on li "Техника" at bounding box center [383, 478] width 299 height 25
type input "tech"
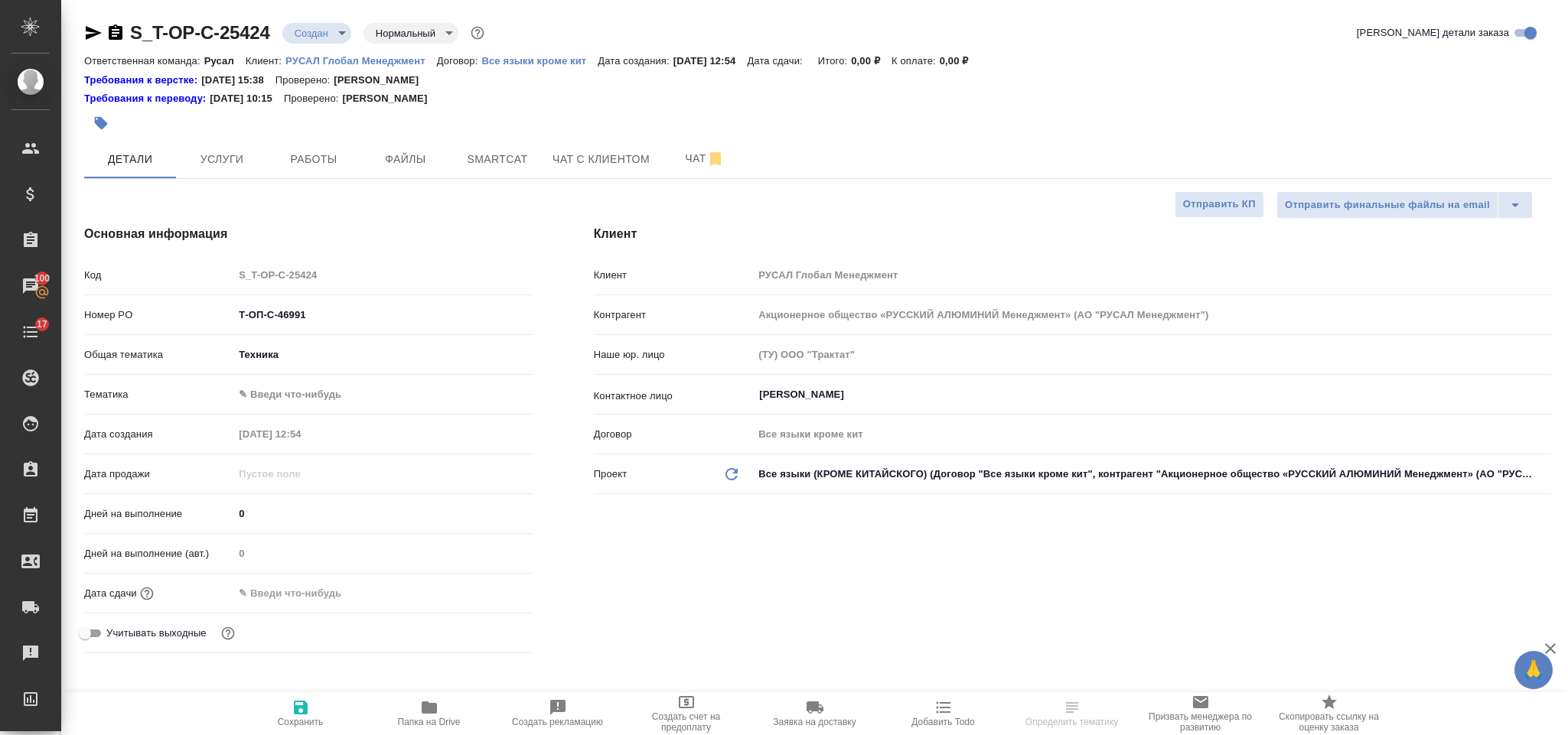
click at [366, 391] on body "🙏 .cls-1 fill:#fff; AWATERA [PERSON_NAME] Спецификации Заказы 100 Чаты 17 Todo …" at bounding box center [784, 368] width 1568 height 735
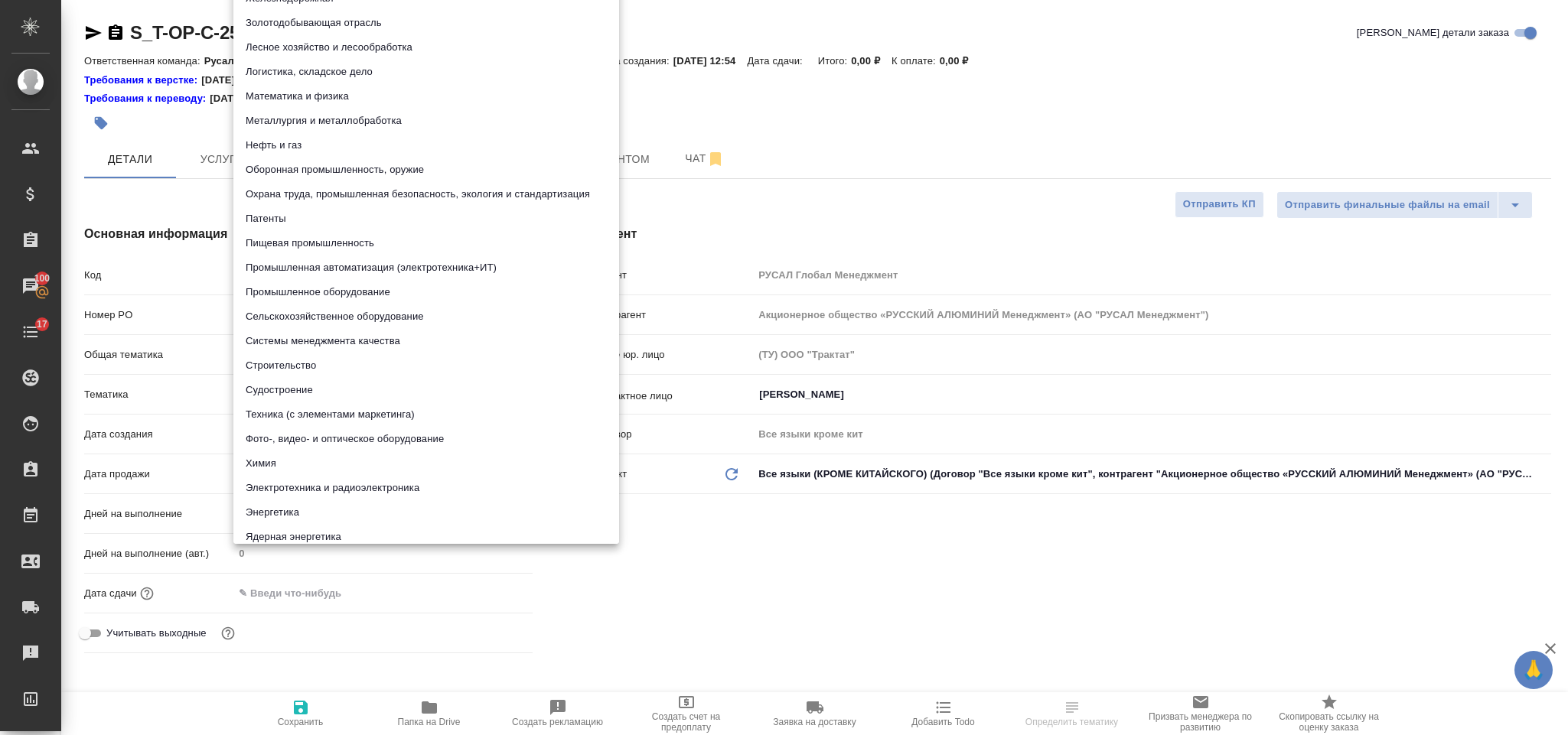
click at [329, 458] on div ".cls-1 fill:#fff; AWATERA [PERSON_NAME] Спецификации Заказы 100 Чаты 17 Todo Пр…" at bounding box center [784, 368] width 1568 height 735
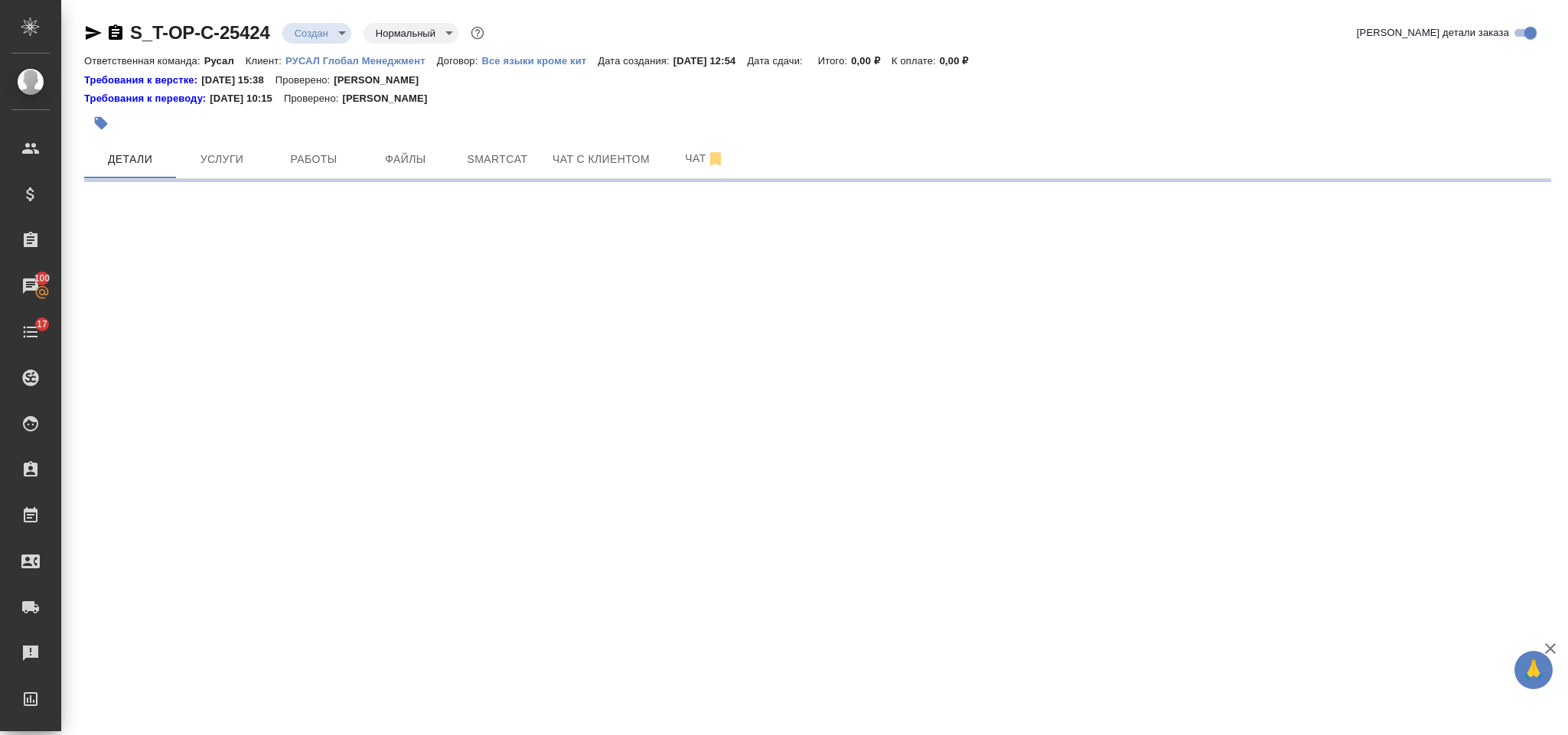
select select "RU"
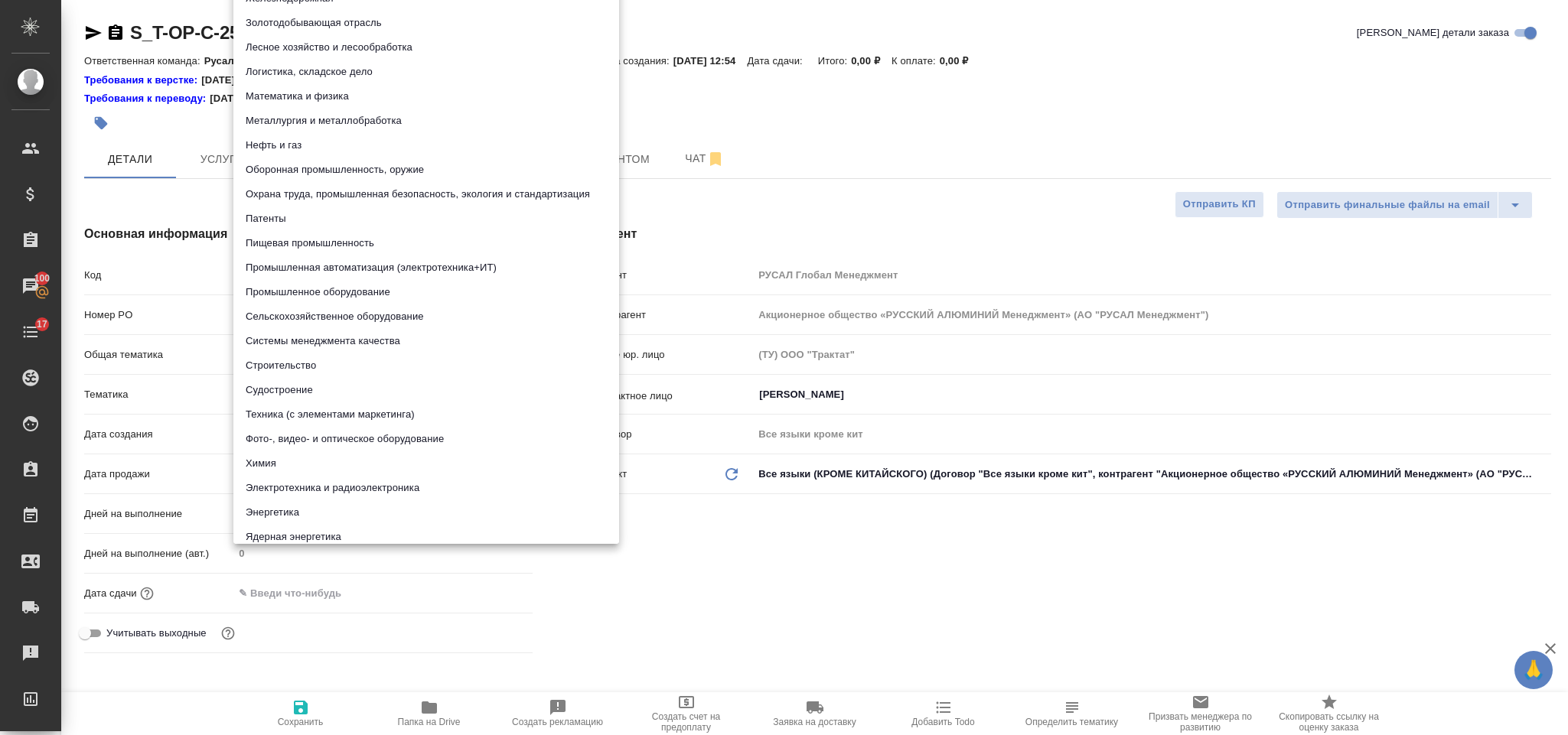
click at [317, 397] on body "🙏 .cls-1 fill:#fff; AWATERA [PERSON_NAME] Спецификации Заказы 100 Чаты 17 Todo …" at bounding box center [784, 368] width 1568 height 735
type textarea "x"
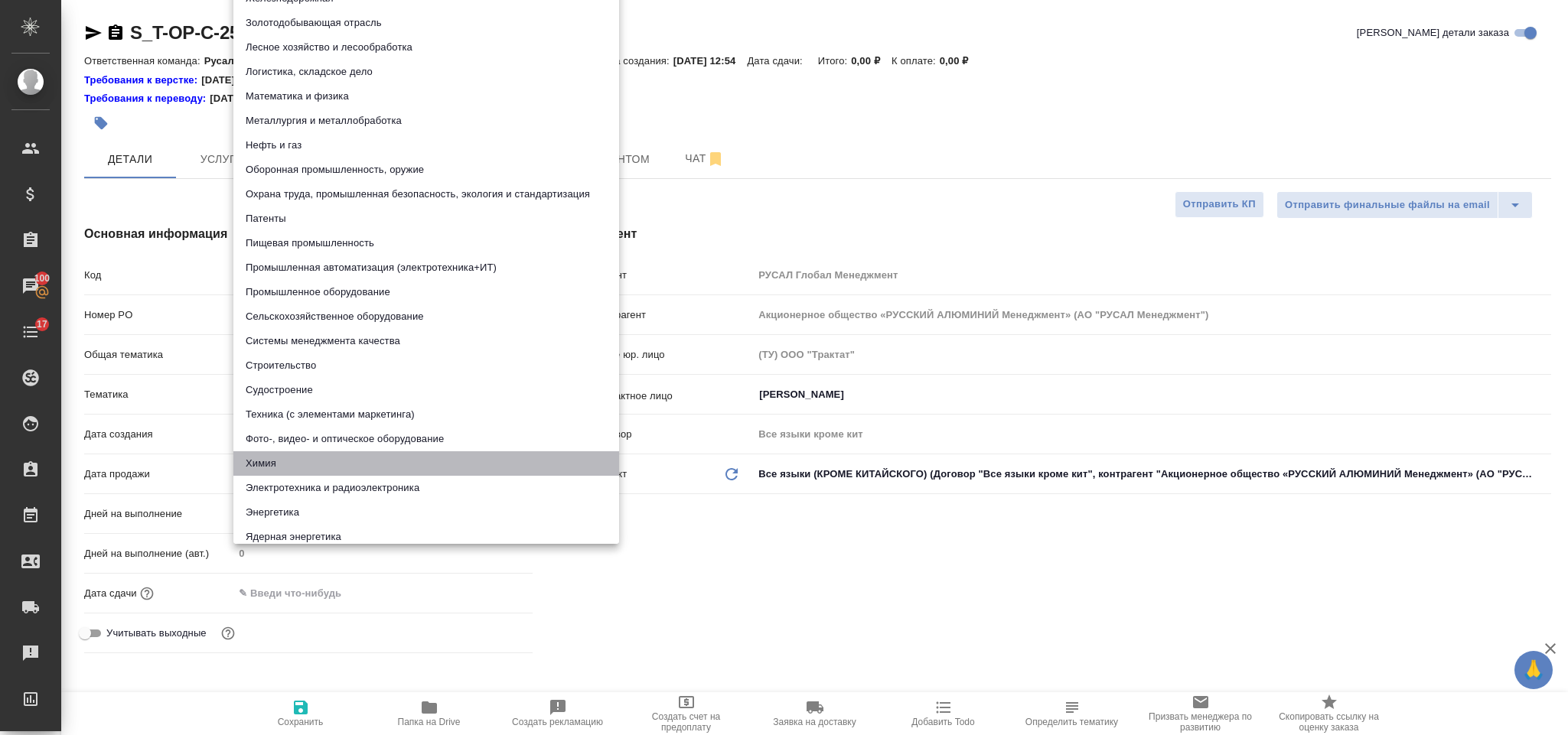
click at [297, 464] on li "Химия" at bounding box center [426, 463] width 386 height 25
type input "5a8b8b956a9677013d343d8b"
type textarea "x"
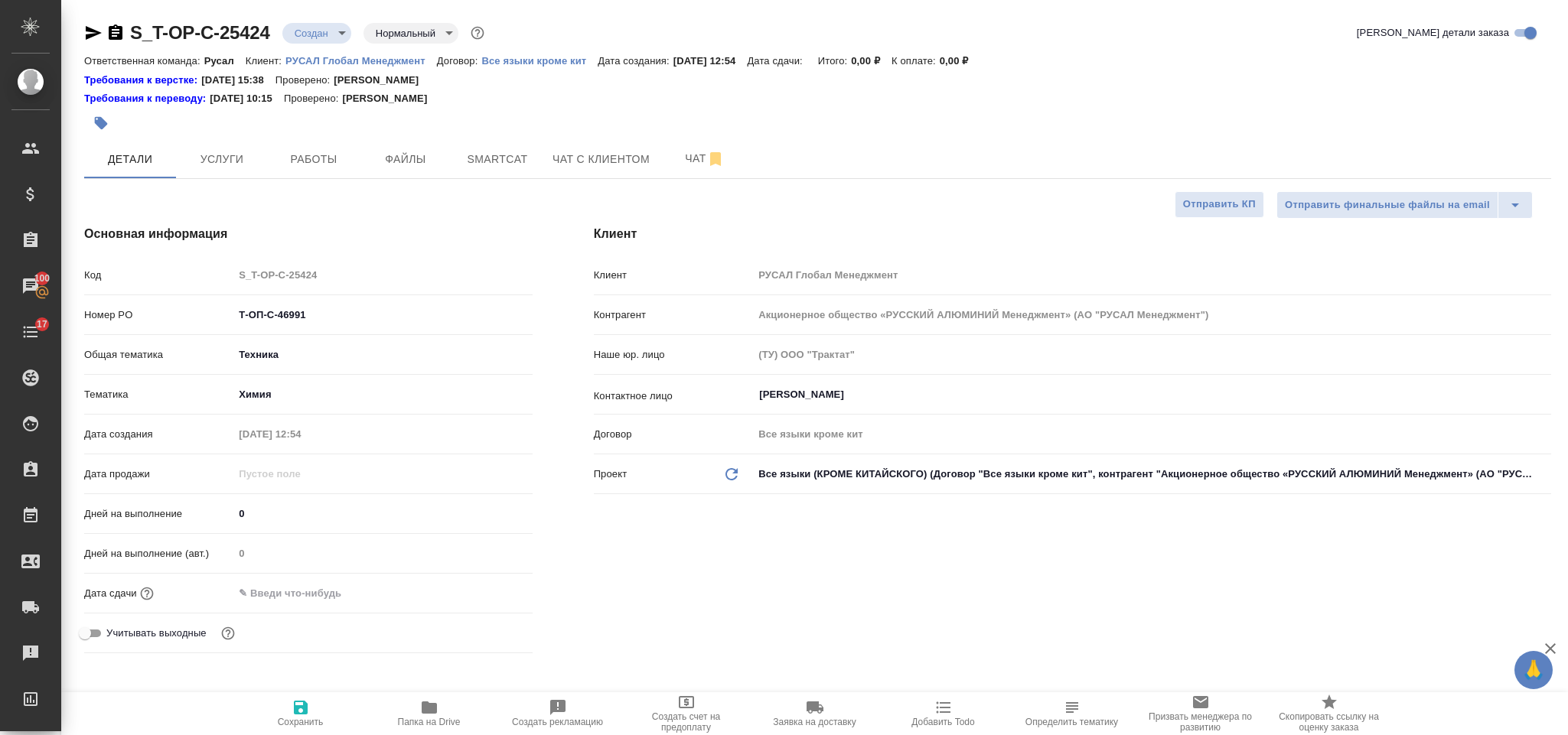
click at [348, 578] on div "Дней на выполнение (авт.) 0" at bounding box center [308, 560] width 448 height 40
click at [361, 591] on input "text" at bounding box center [301, 593] width 134 height 22
click at [490, 583] on div at bounding box center [383, 593] width 299 height 24
click at [487, 593] on icon "button" at bounding box center [488, 592] width 18 height 18
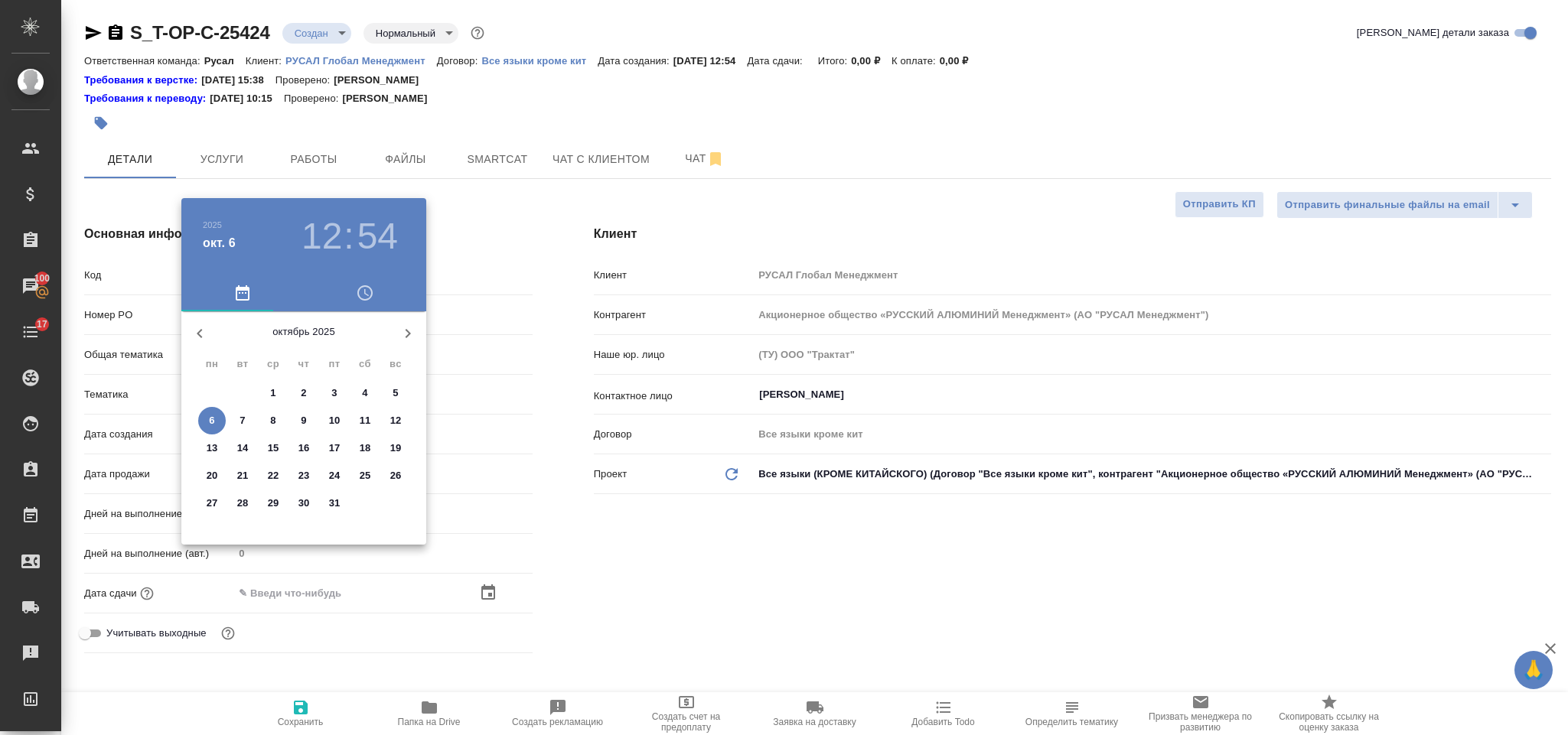
click at [303, 418] on p "9" at bounding box center [303, 421] width 6 height 15
type input "[DATE] 12:54"
type textarea "x"
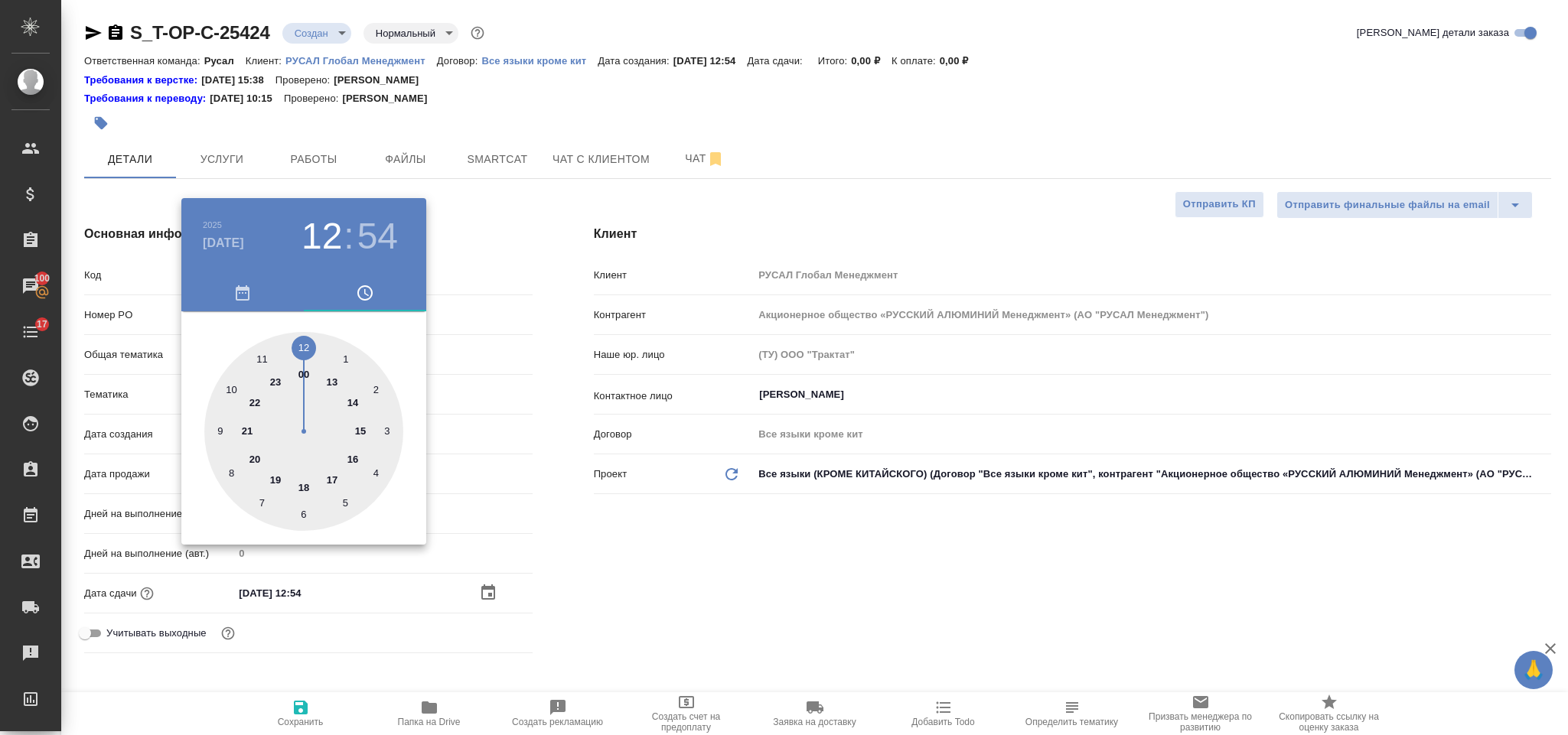
click at [230, 383] on div at bounding box center [303, 431] width 199 height 199
type input "[DATE] 10:54"
type textarea "x"
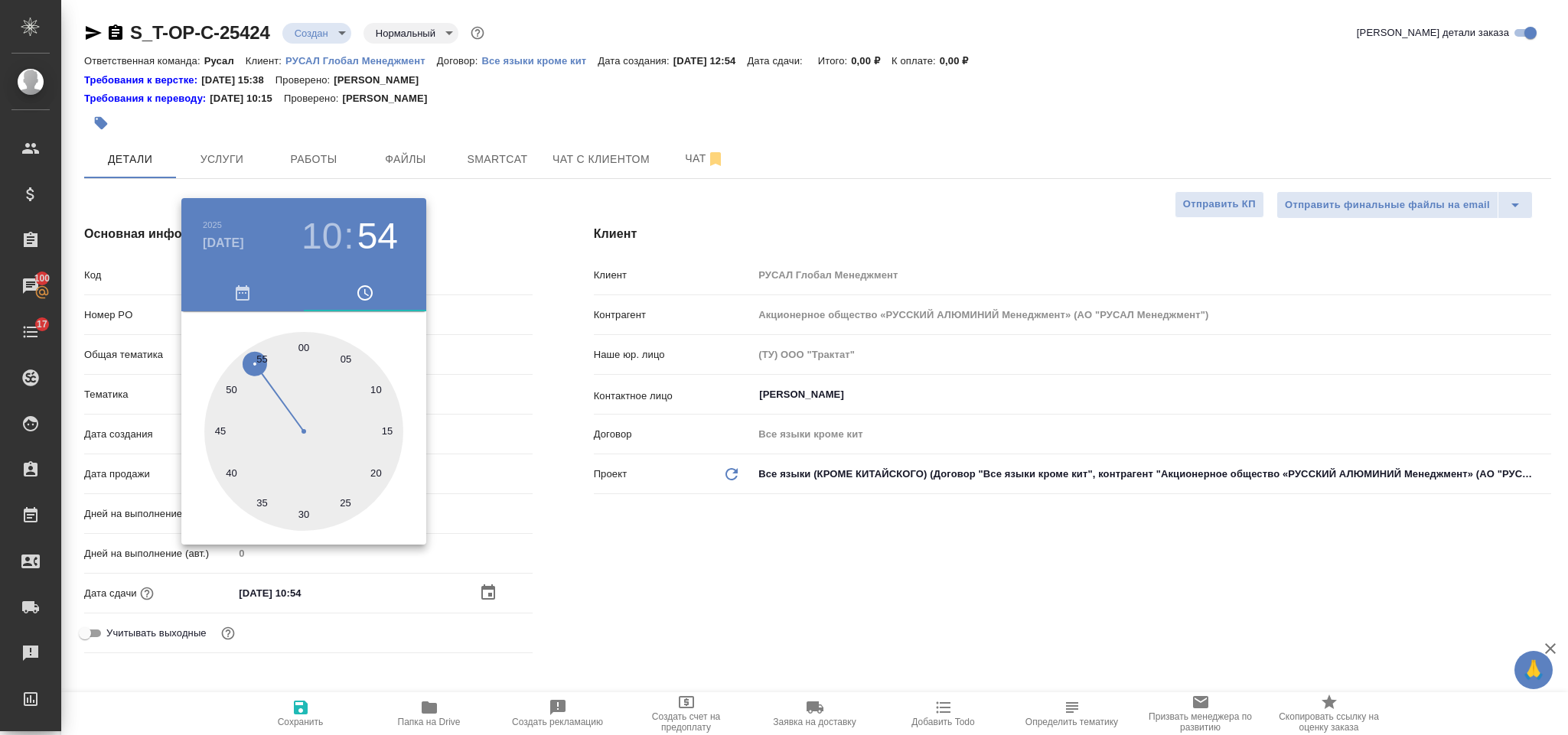
click at [303, 338] on div at bounding box center [303, 431] width 199 height 199
type input "[DATE] 10:00"
type textarea "x"
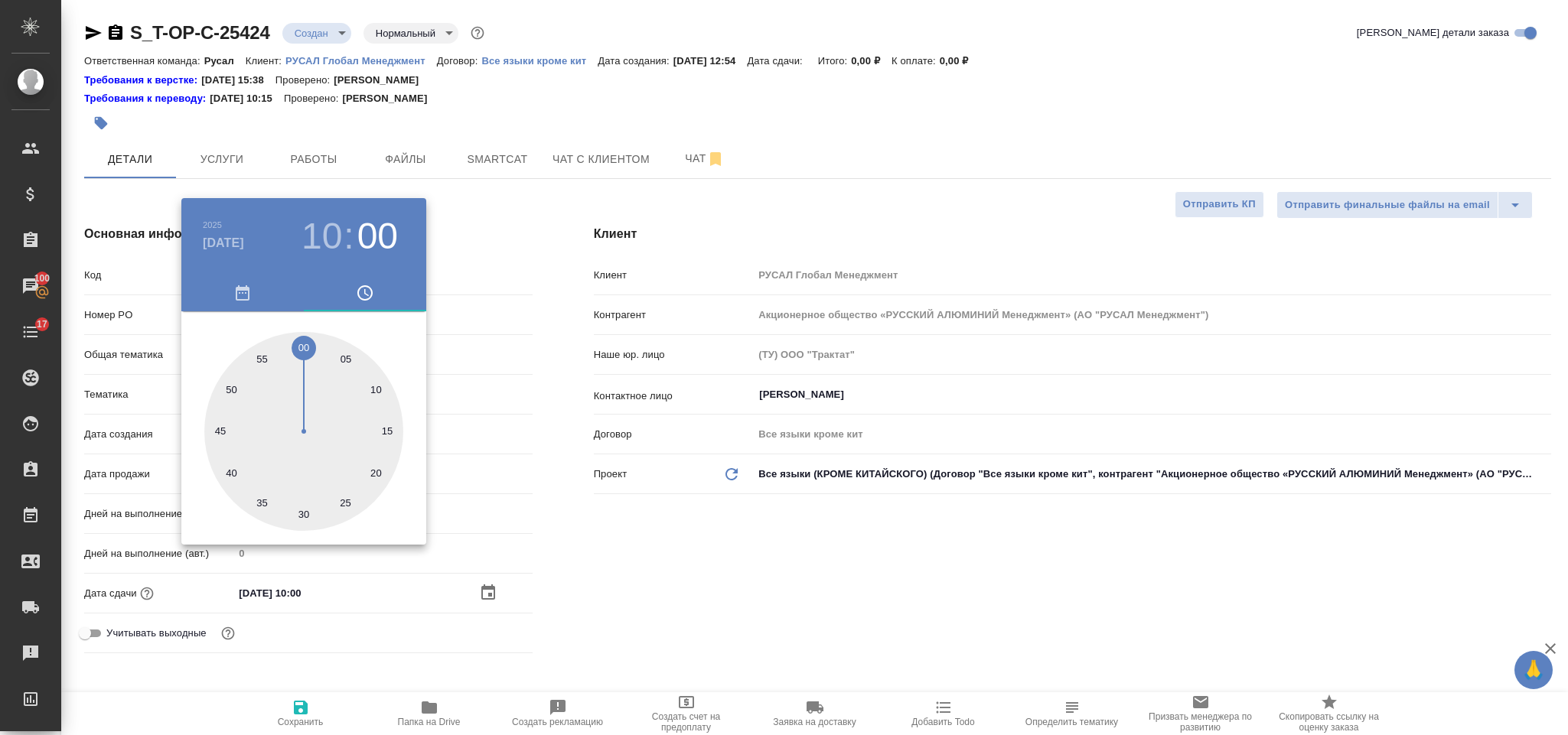
click at [573, 546] on div at bounding box center [784, 368] width 1568 height 735
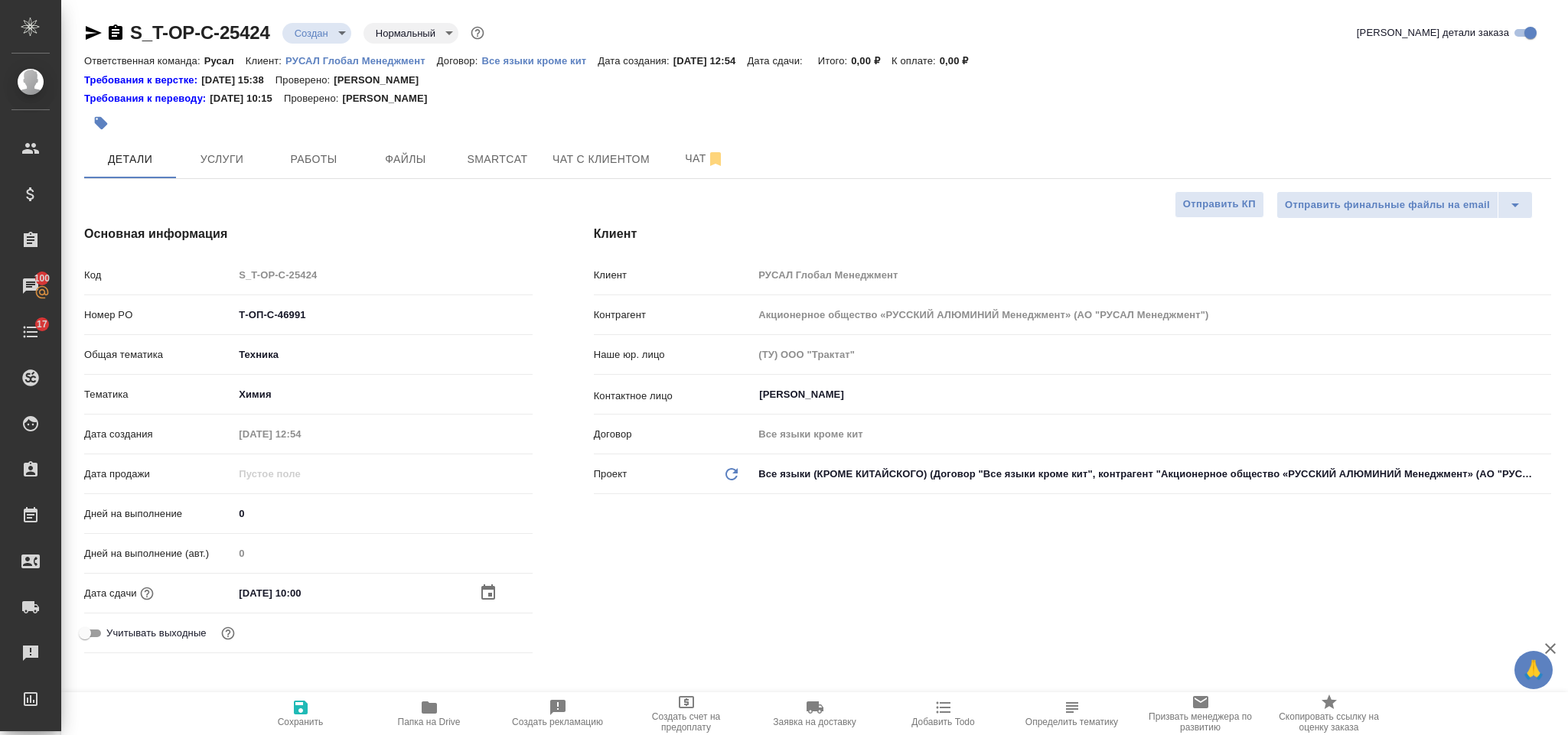
click at [303, 705] on icon "button" at bounding box center [300, 707] width 13 height 13
type textarea "x"
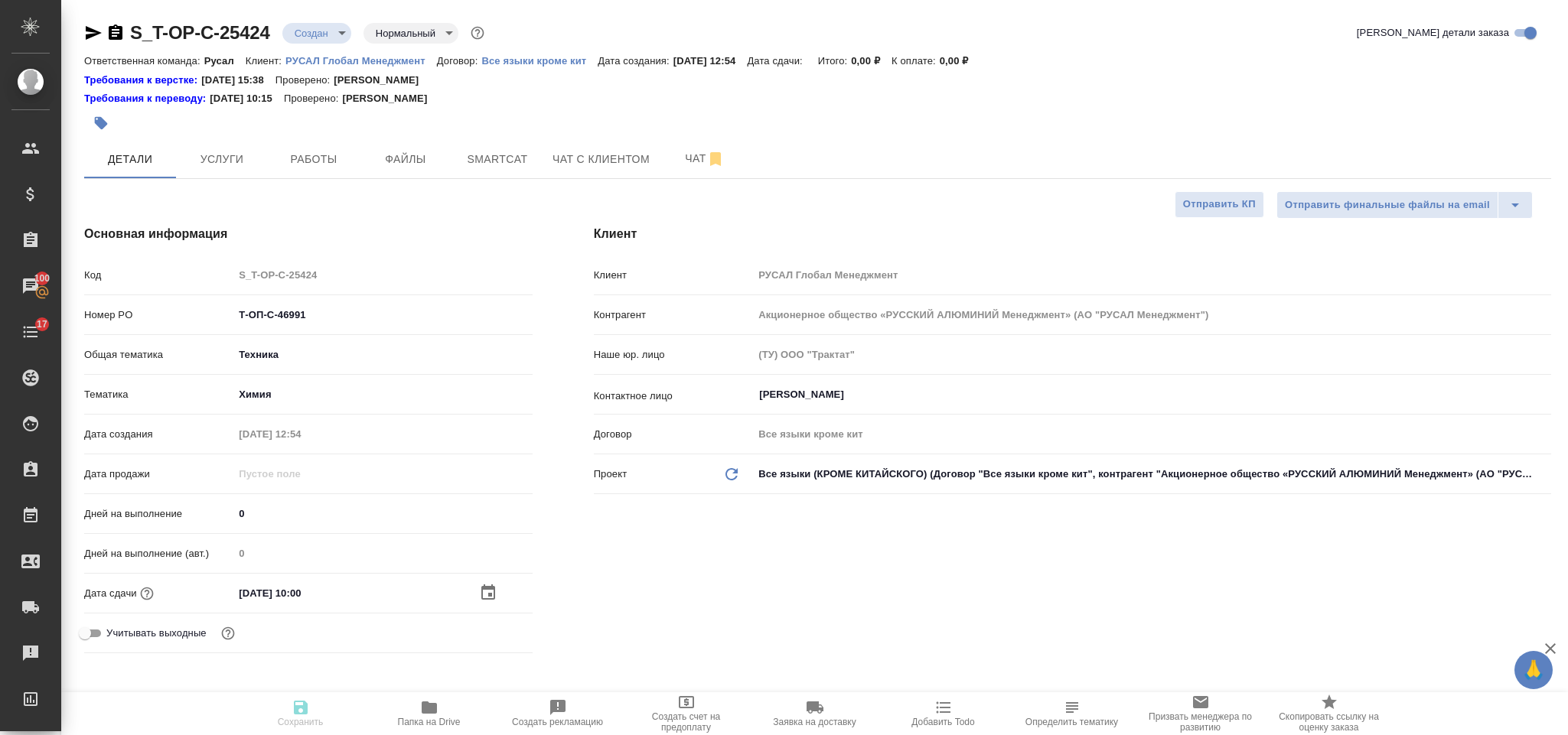
type textarea "x"
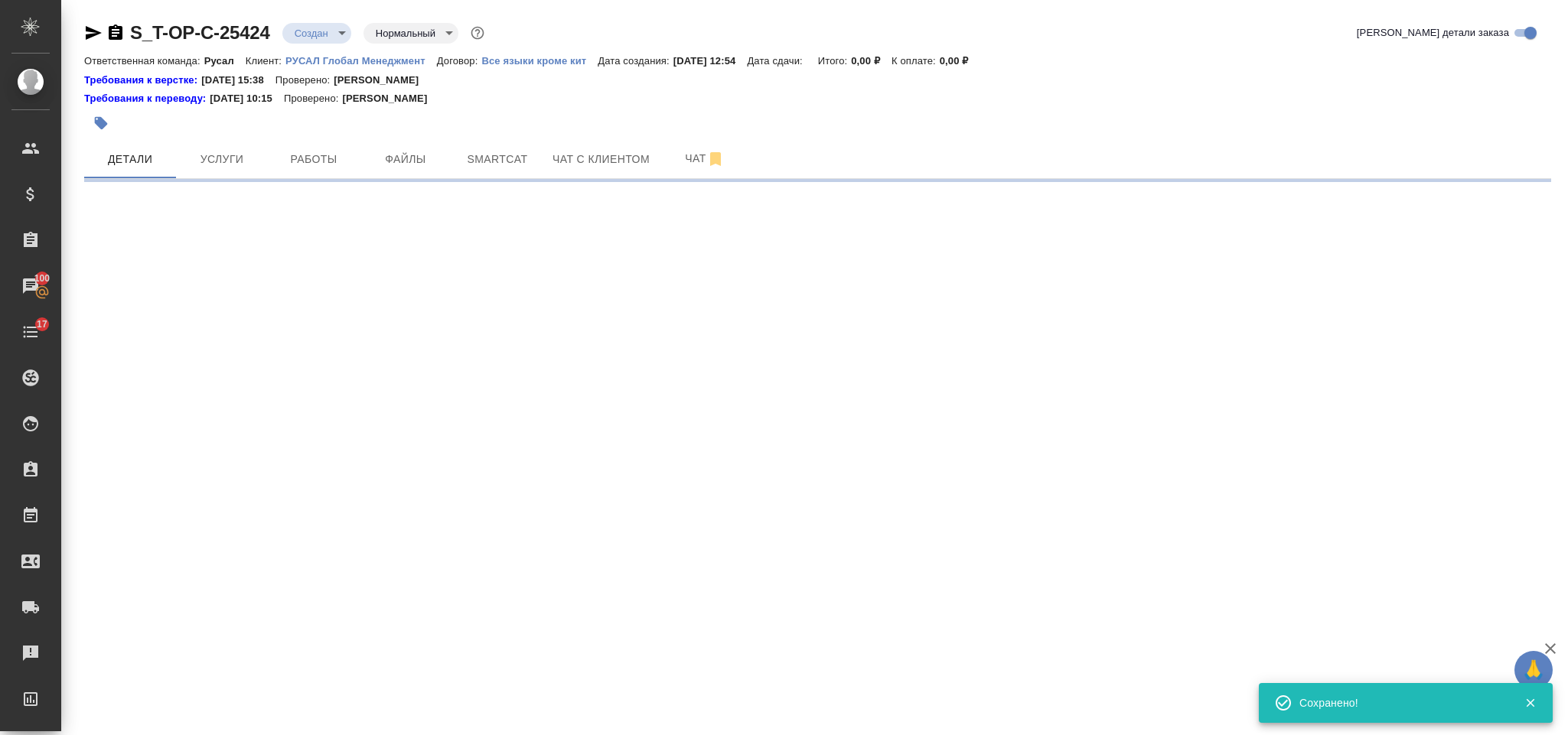
select select "RU"
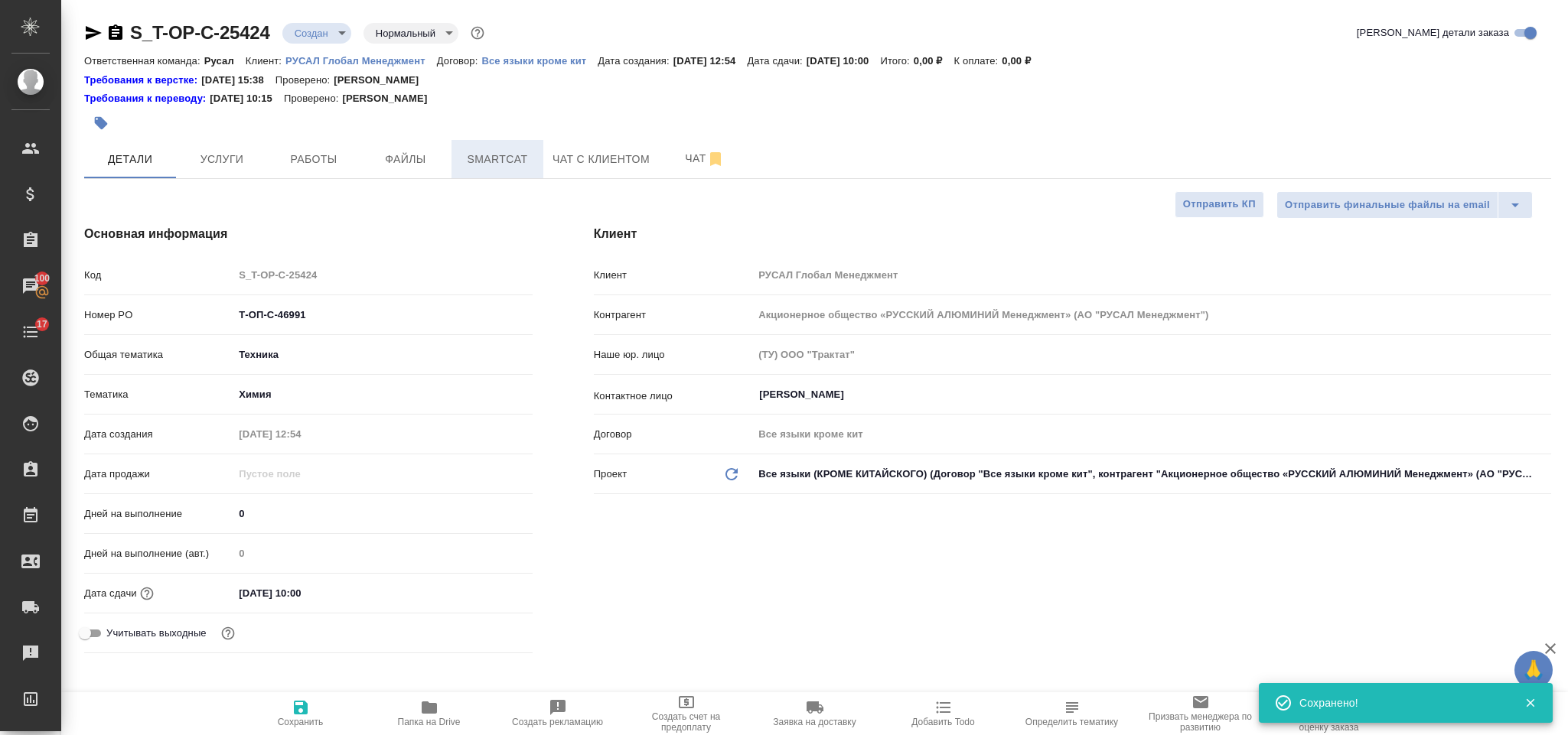
type textarea "x"
click at [399, 162] on span "Файлы" at bounding box center [406, 159] width 74 height 19
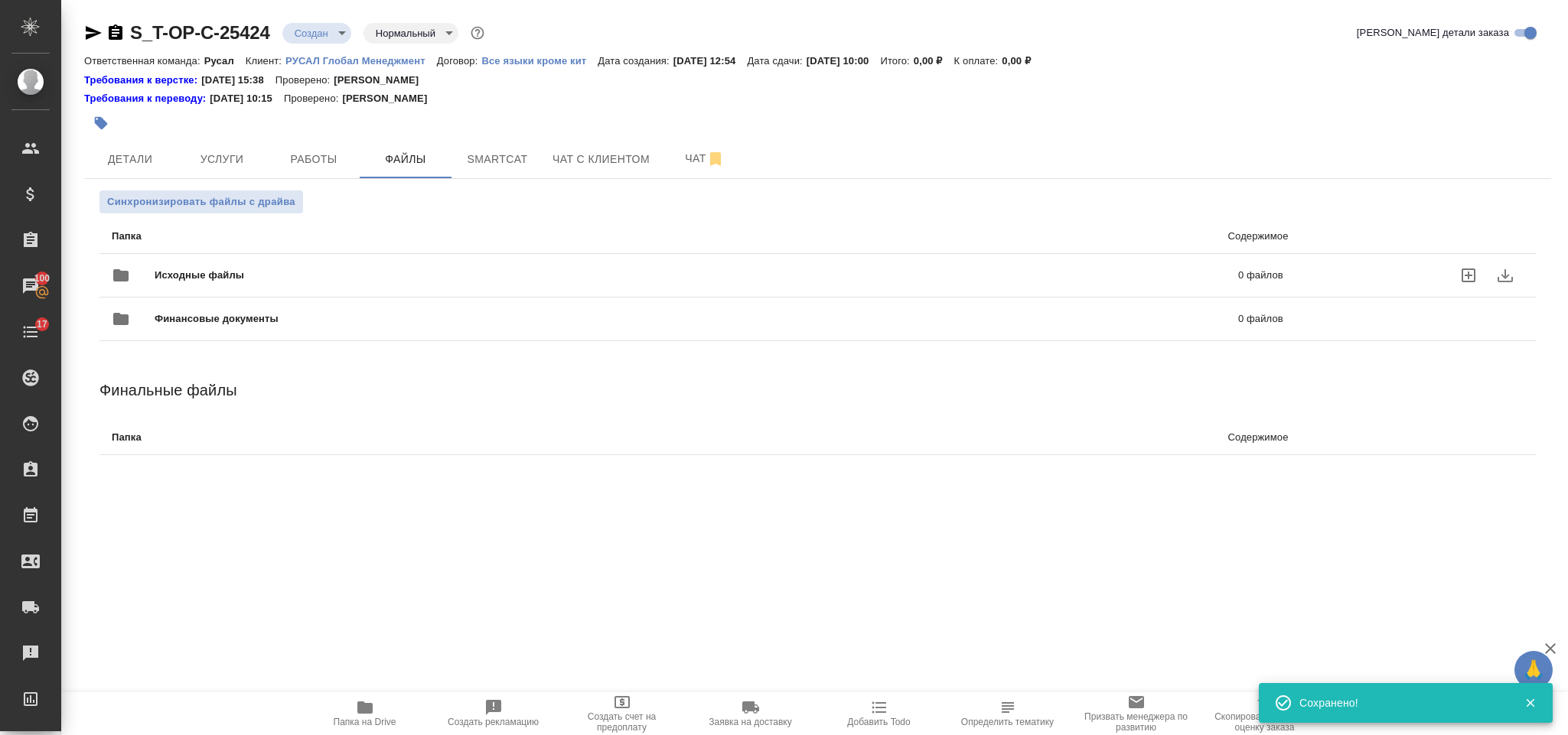
click at [237, 260] on div "Исходные файлы 0 файлов" at bounding box center [697, 276] width 1172 height 36
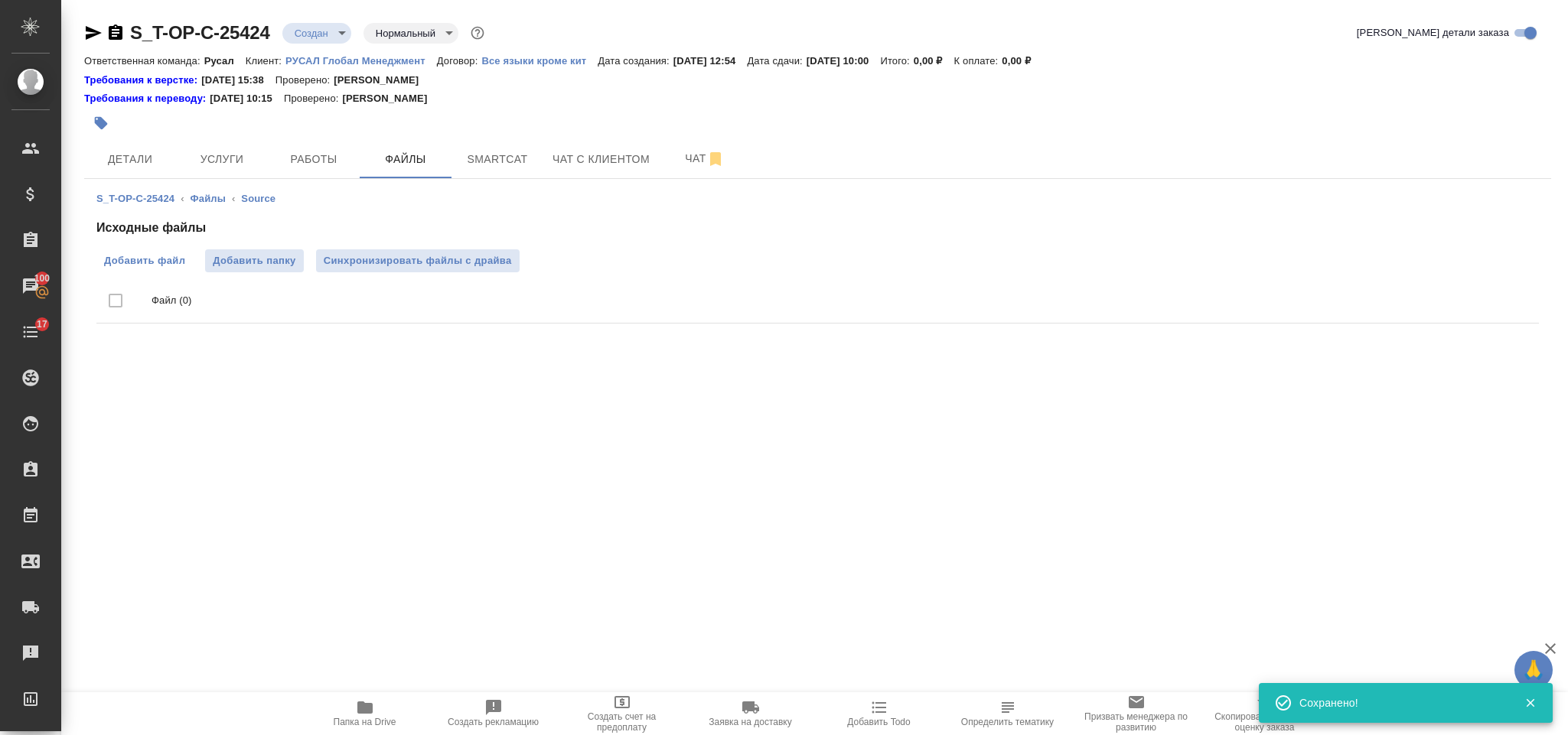
click at [138, 268] on span "Добавить файл" at bounding box center [144, 261] width 81 height 15
click at [0, 0] on input "Добавить файл" at bounding box center [0, 0] width 0 height 0
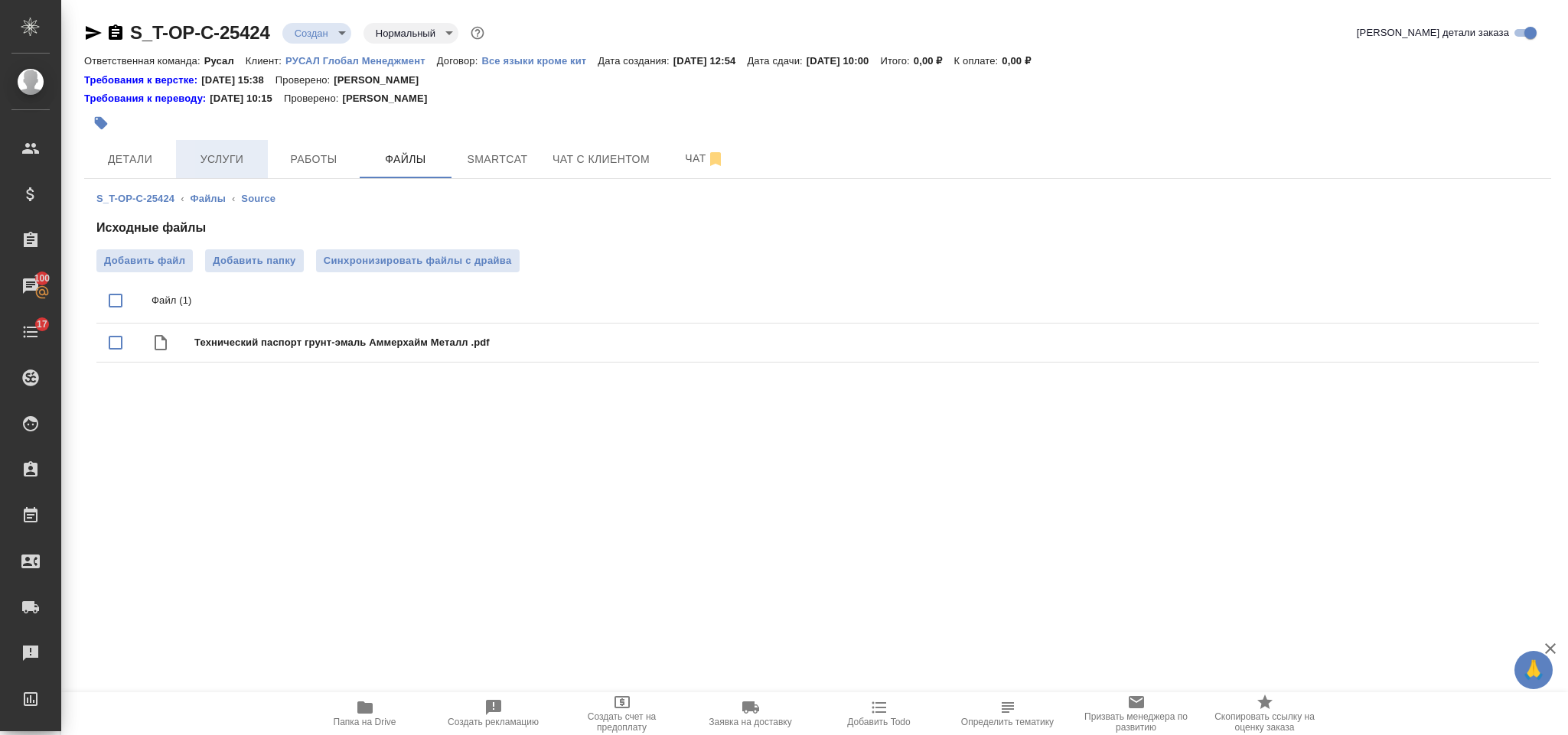
click at [248, 169] on button "Услуги" at bounding box center [222, 159] width 92 height 38
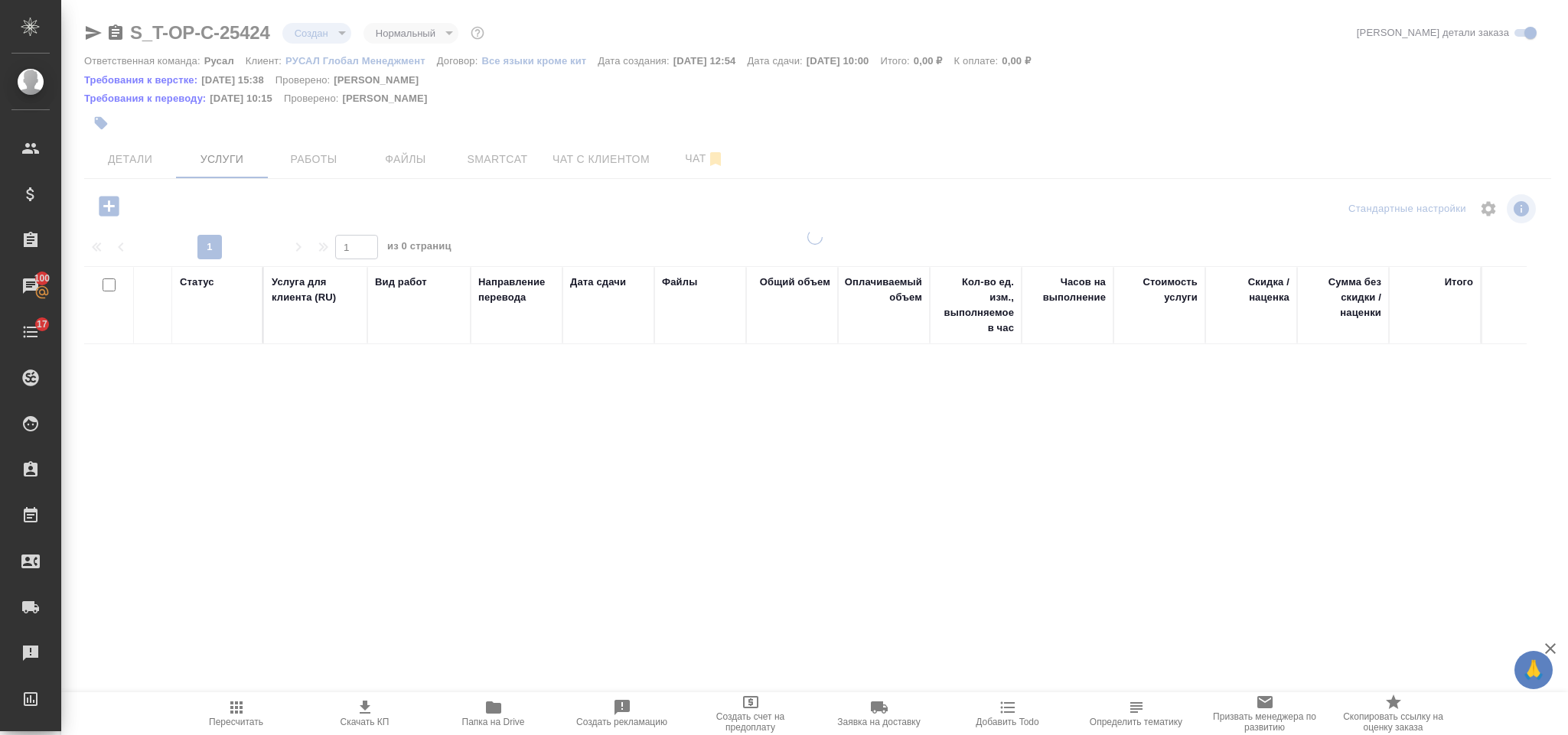
click at [116, 200] on div at bounding box center [815, 317] width 1507 height 634
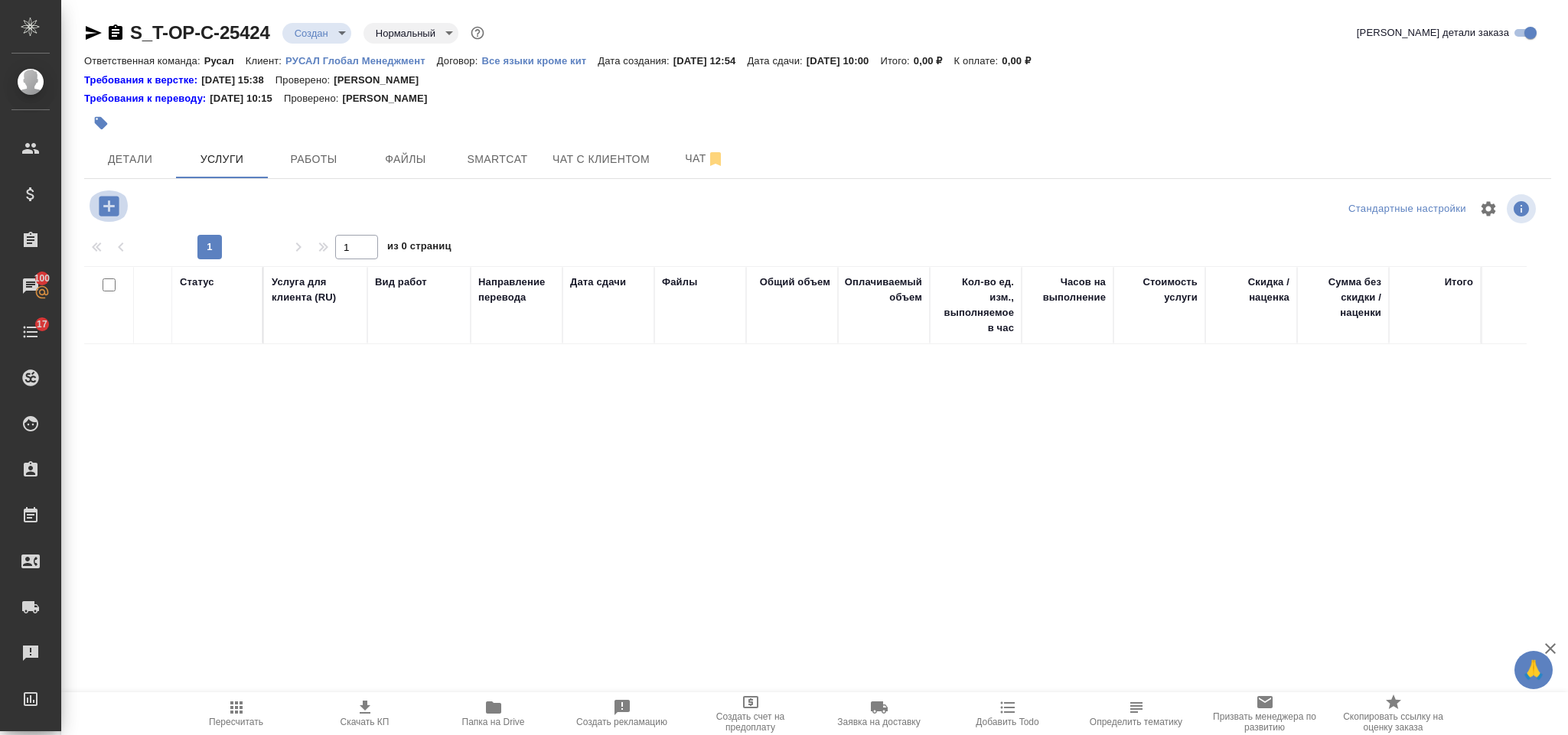
click at [108, 205] on icon "button" at bounding box center [109, 206] width 27 height 27
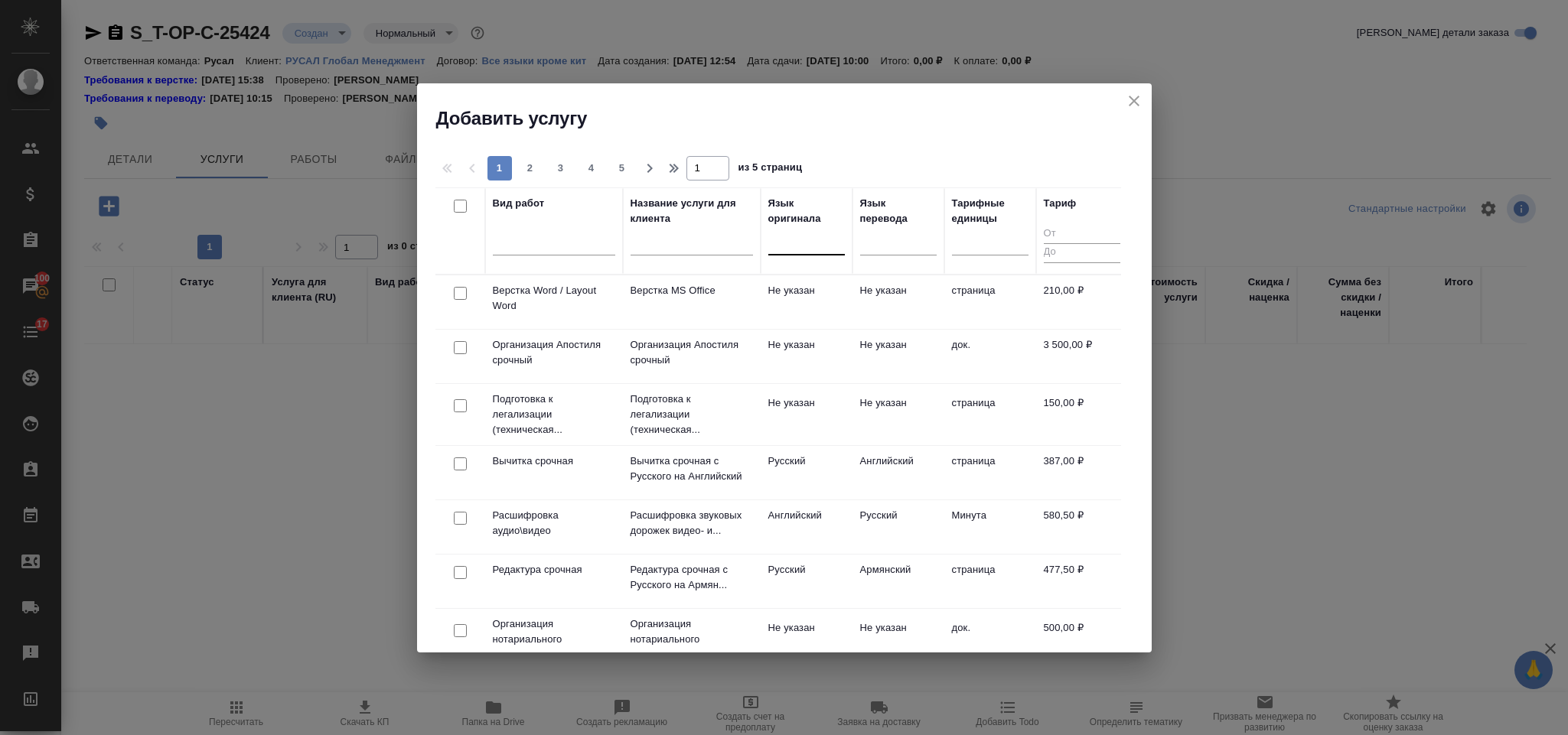
click at [803, 246] on div at bounding box center [807, 240] width 77 height 22
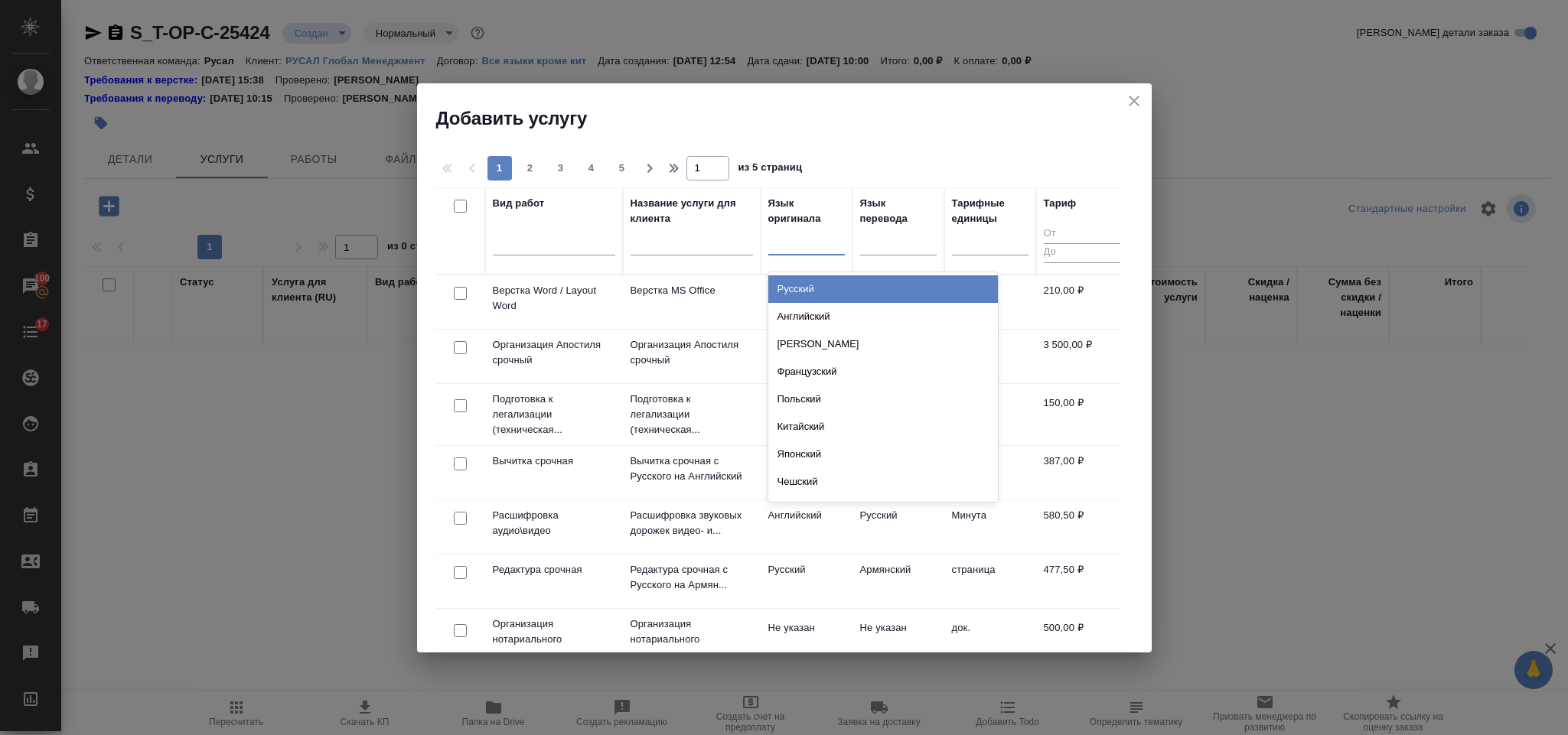
click at [799, 285] on div "Русский" at bounding box center [883, 289] width 230 height 28
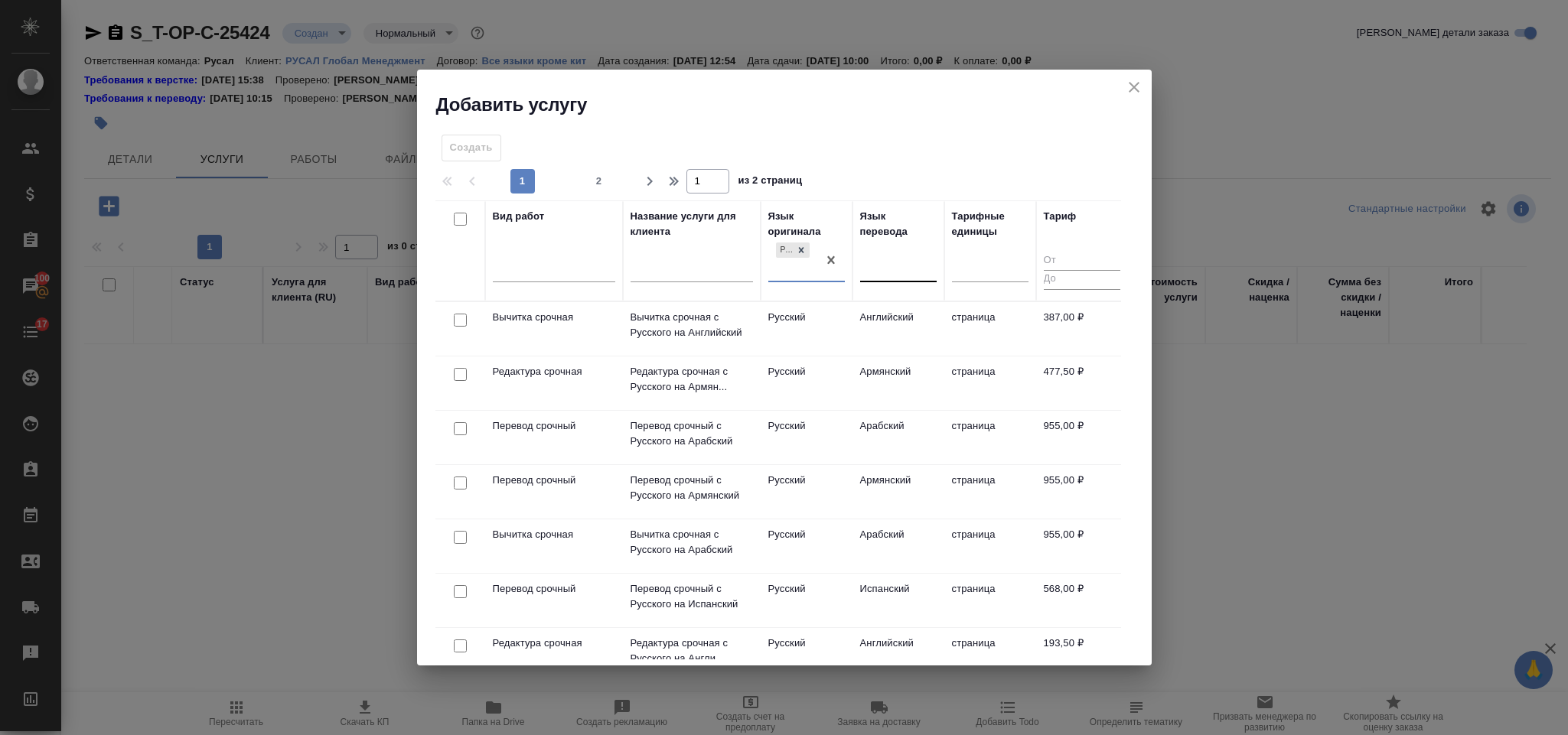
click at [893, 268] on div at bounding box center [898, 267] width 77 height 22
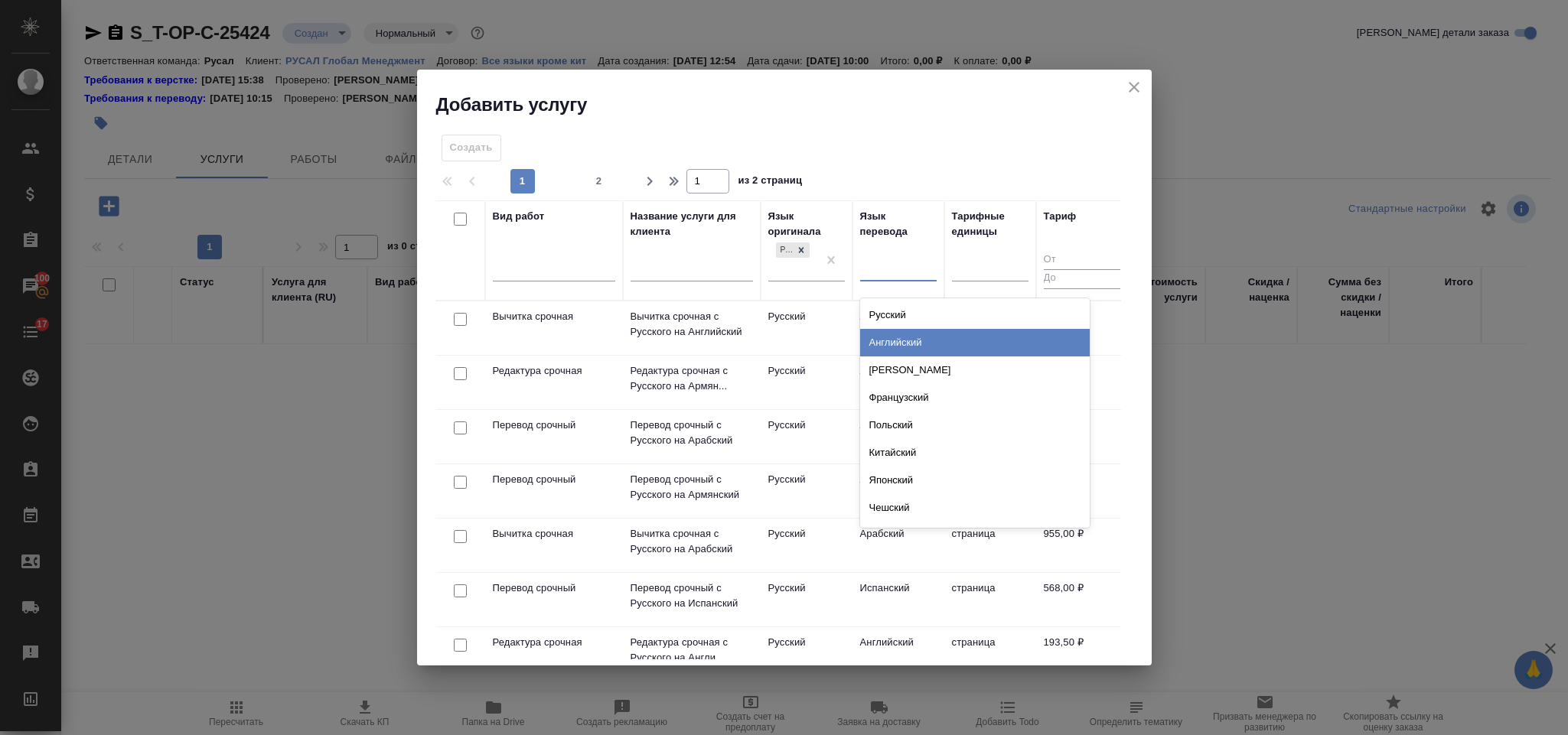
click at [910, 347] on div "Английский" at bounding box center [975, 342] width 230 height 28
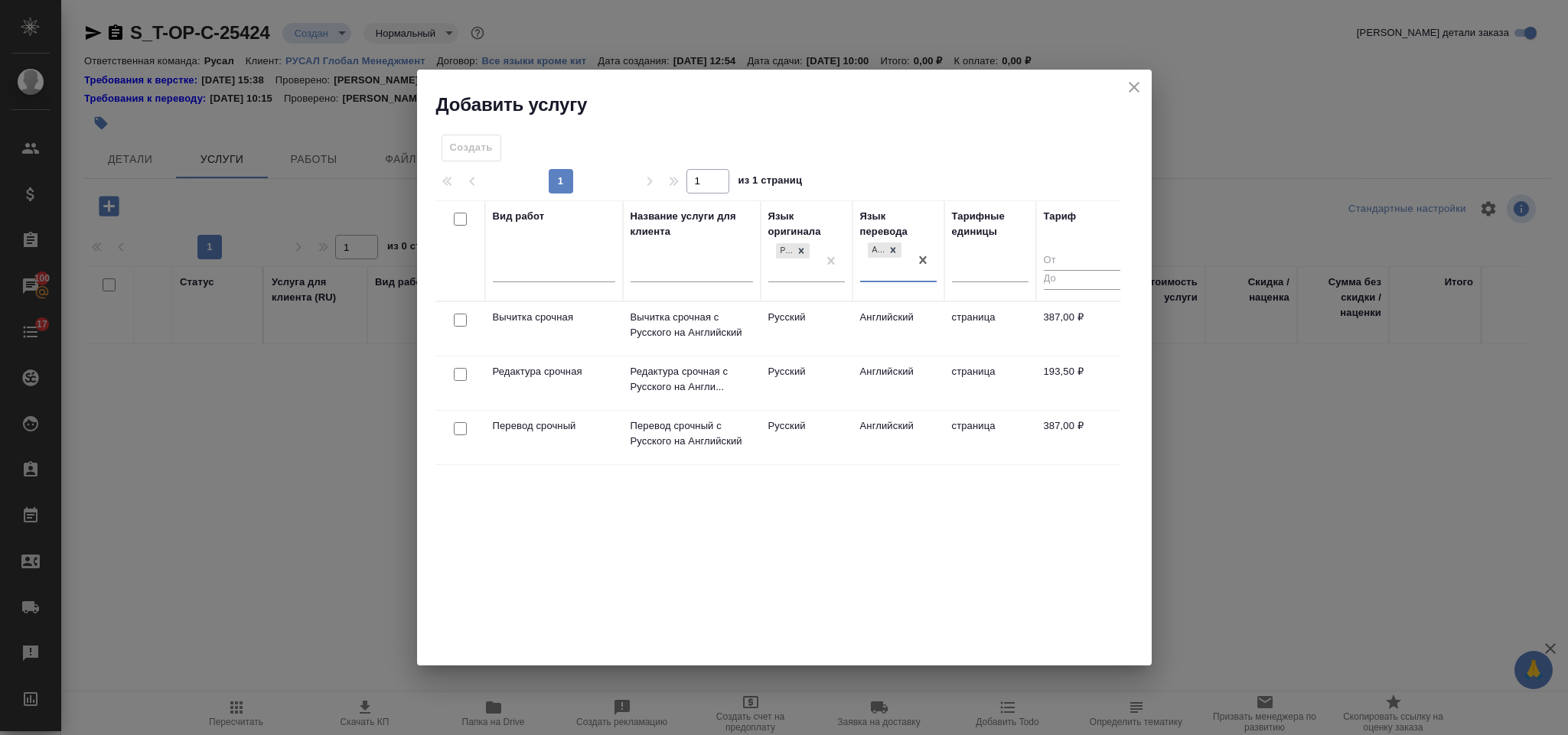
click at [462, 428] on input "checkbox" at bounding box center [460, 428] width 13 height 13
checkbox input "true"
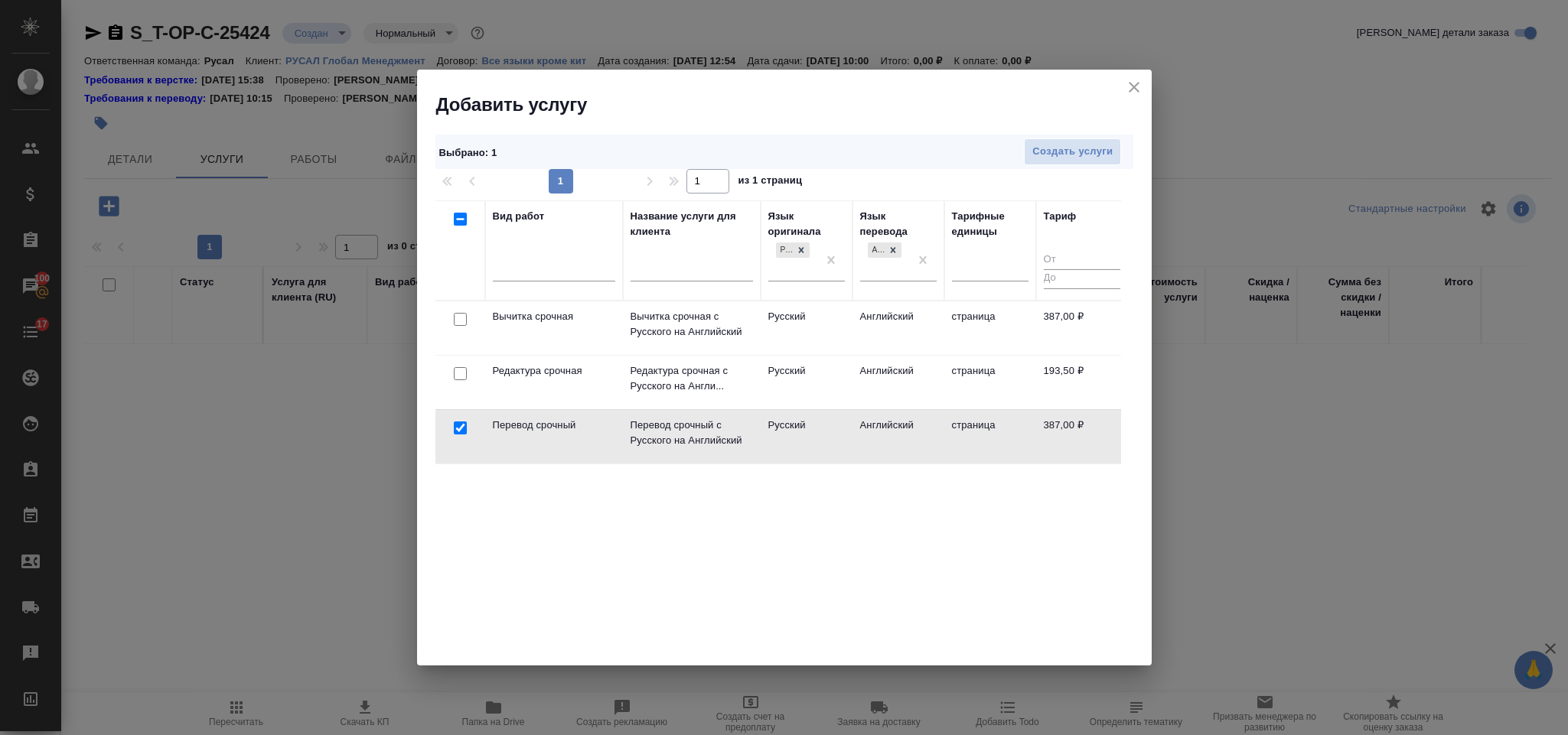
click at [460, 380] on input "checkbox" at bounding box center [460, 374] width 13 height 13
checkbox input "true"
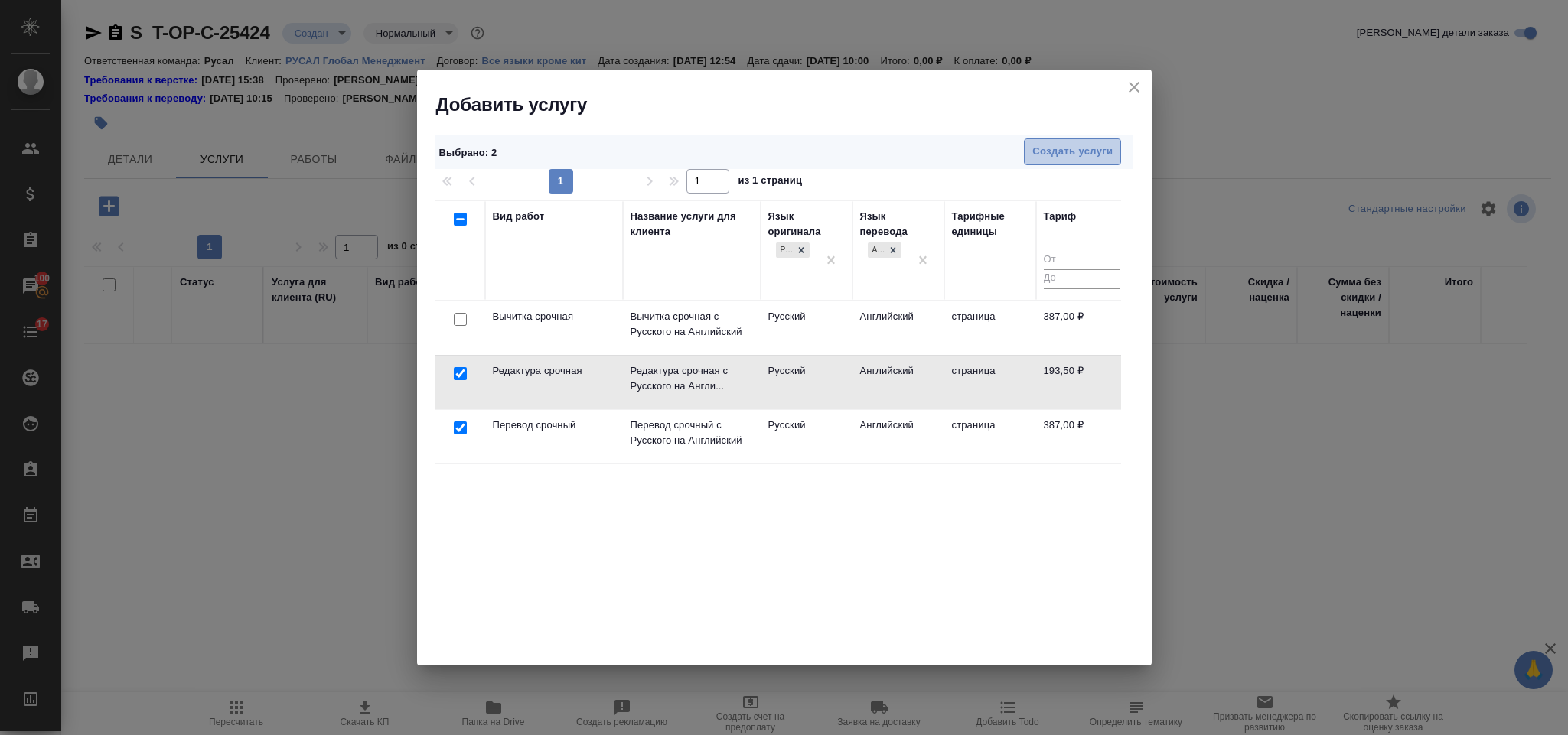
click at [1057, 151] on span "Создать услуги" at bounding box center [1072, 152] width 80 height 17
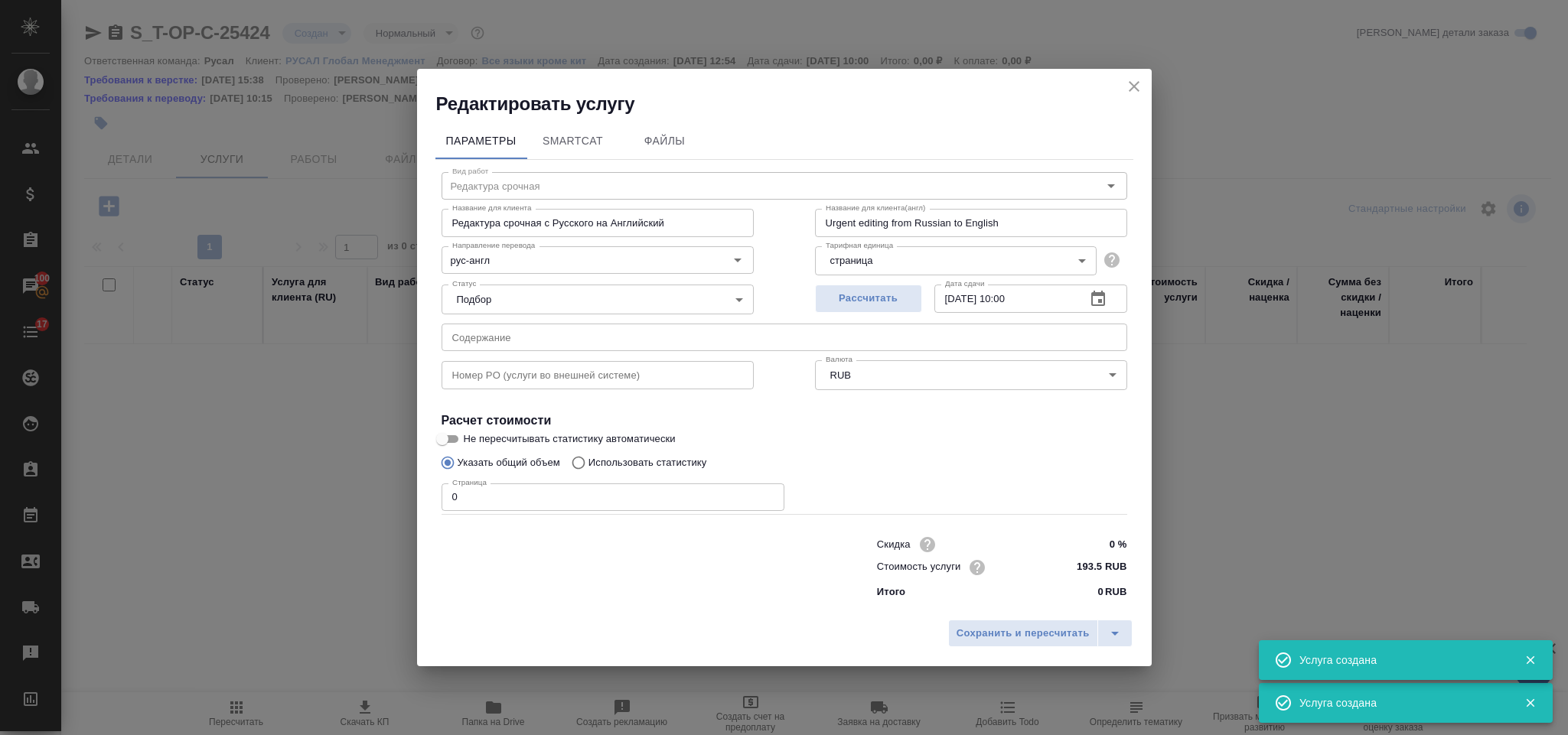
type input "Перевод срочный"
type input "Перевод срочный с Русского на Английский"
type input "Urgent translation from Russian to English"
type input "387 RUB"
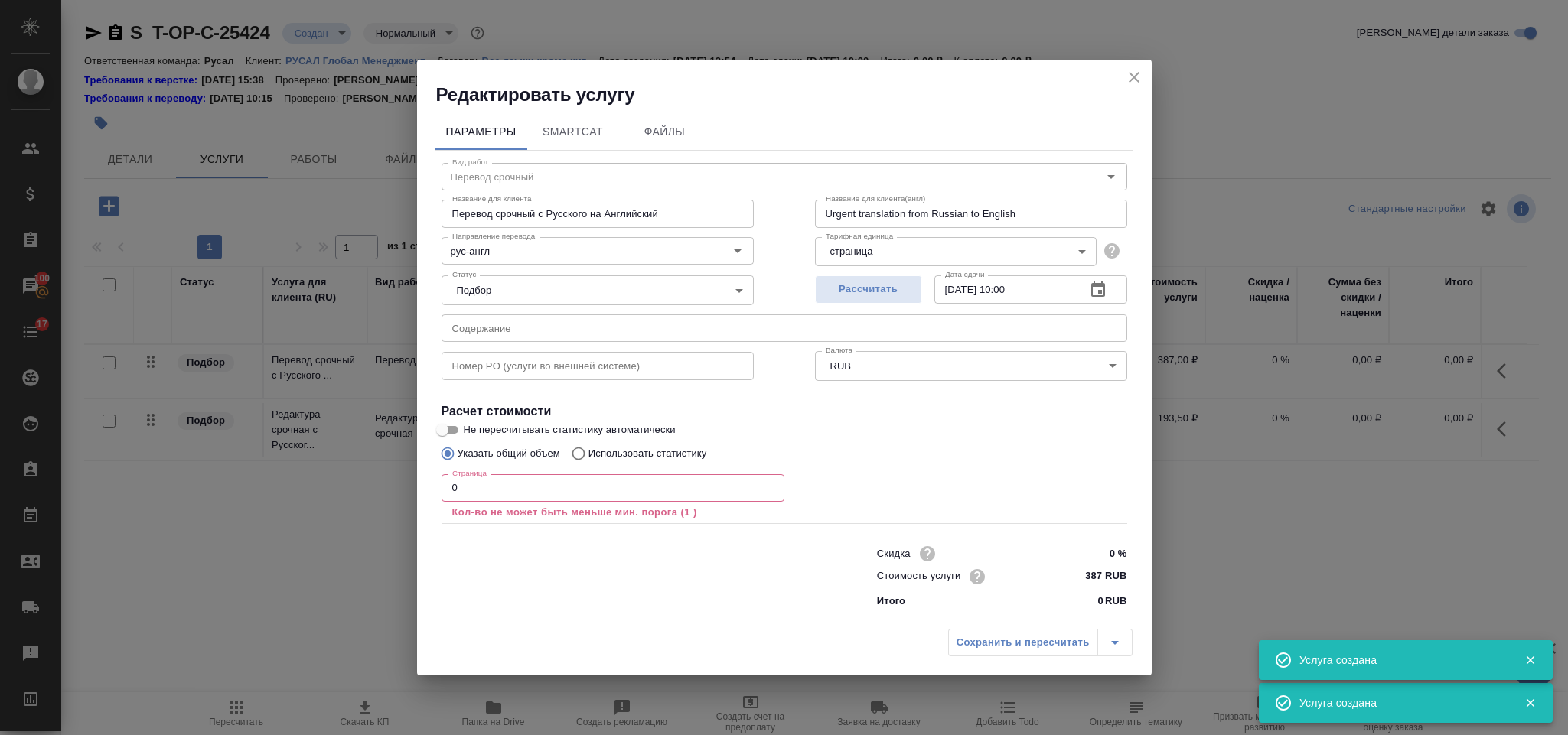
click at [533, 317] on input "text" at bounding box center [784, 328] width 686 height 28
paste input "Технический паспорт грунт-эмаль Аммерхайм Металл"
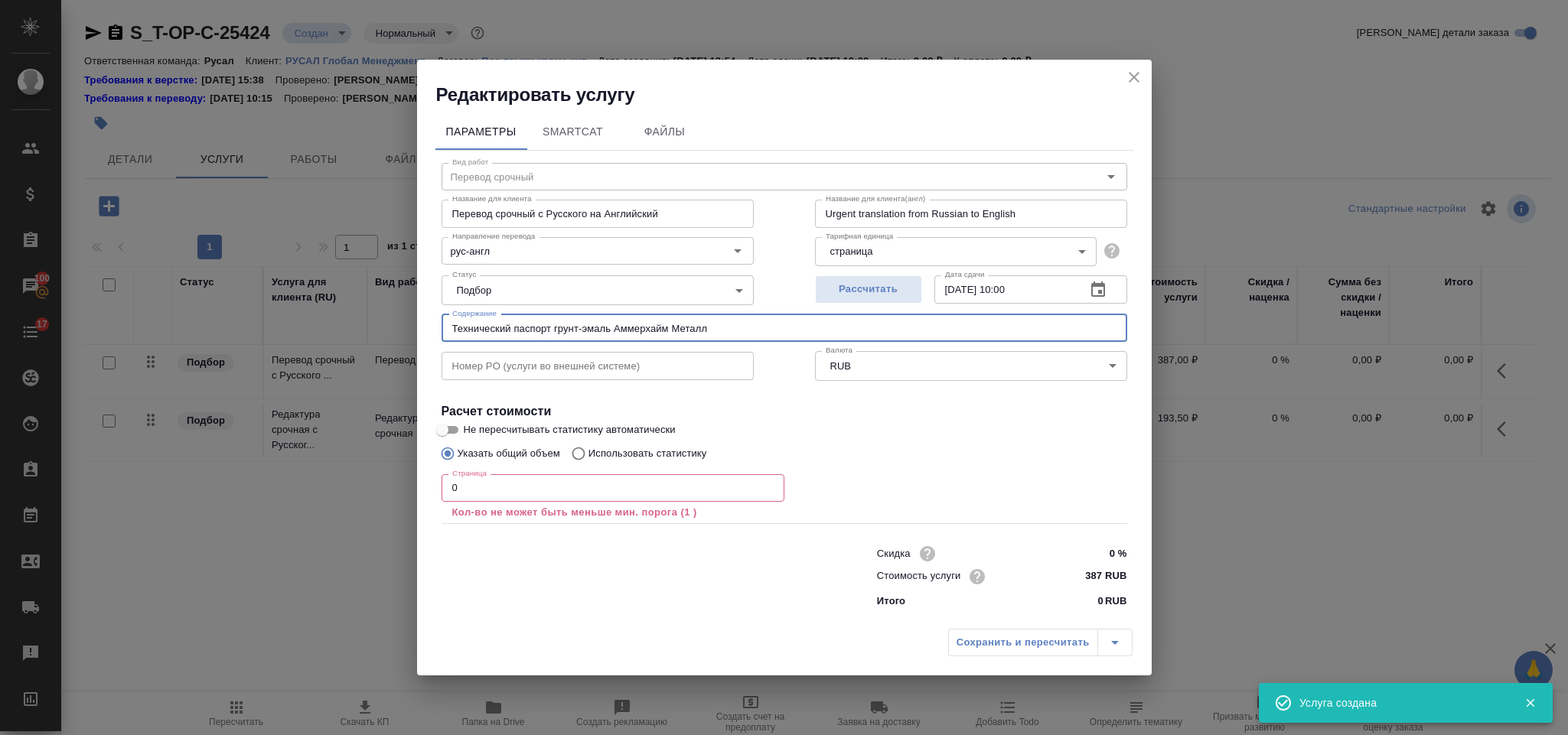
type input "Технический паспорт грунт-эмаль Аммерхайм Металл"
click at [519, 485] on input "0" at bounding box center [612, 488] width 343 height 28
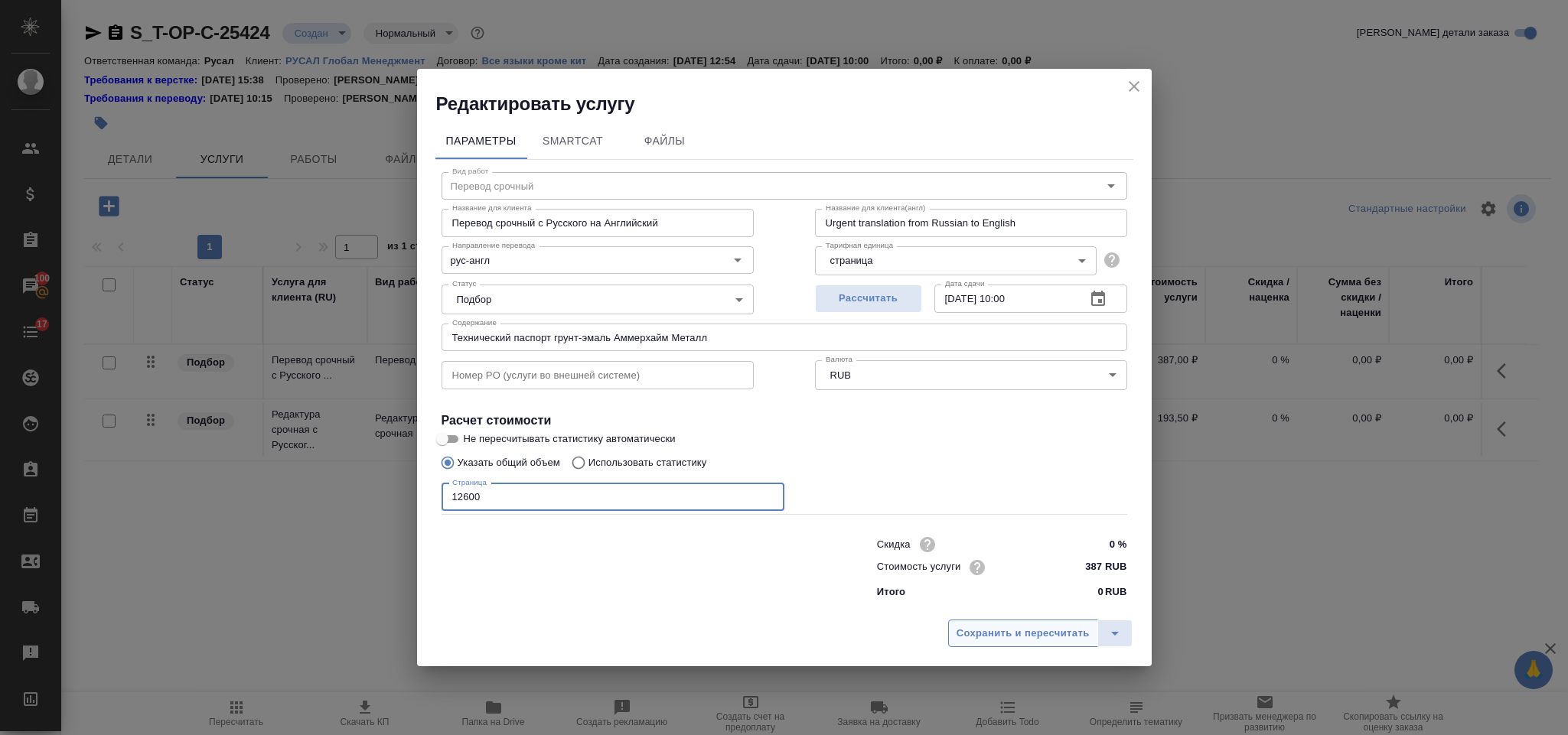
type input "12600"
click at [965, 629] on span "Сохранить и пересчитать" at bounding box center [1023, 634] width 133 height 17
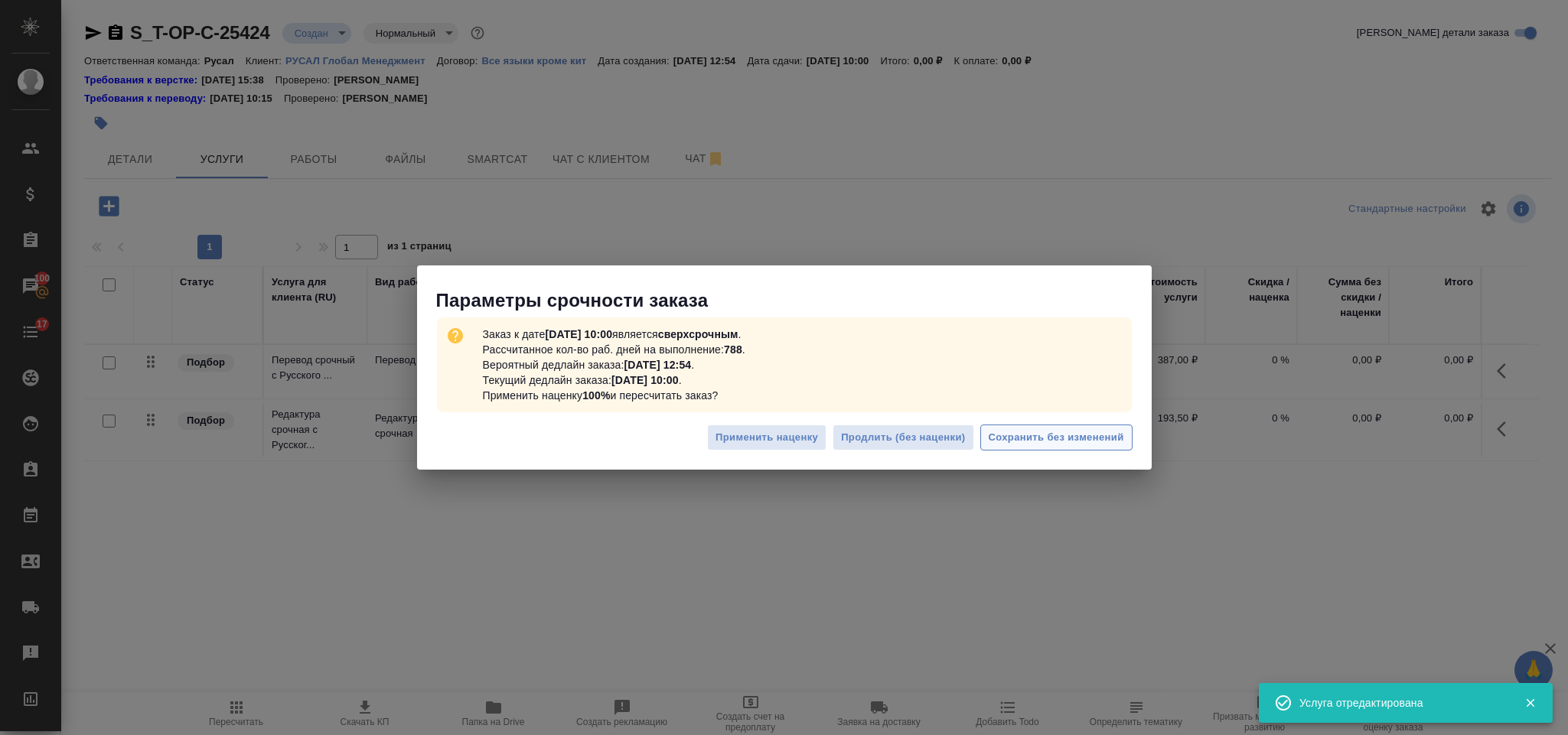
click at [1000, 437] on span "Сохранить без изменений" at bounding box center [1056, 438] width 135 height 17
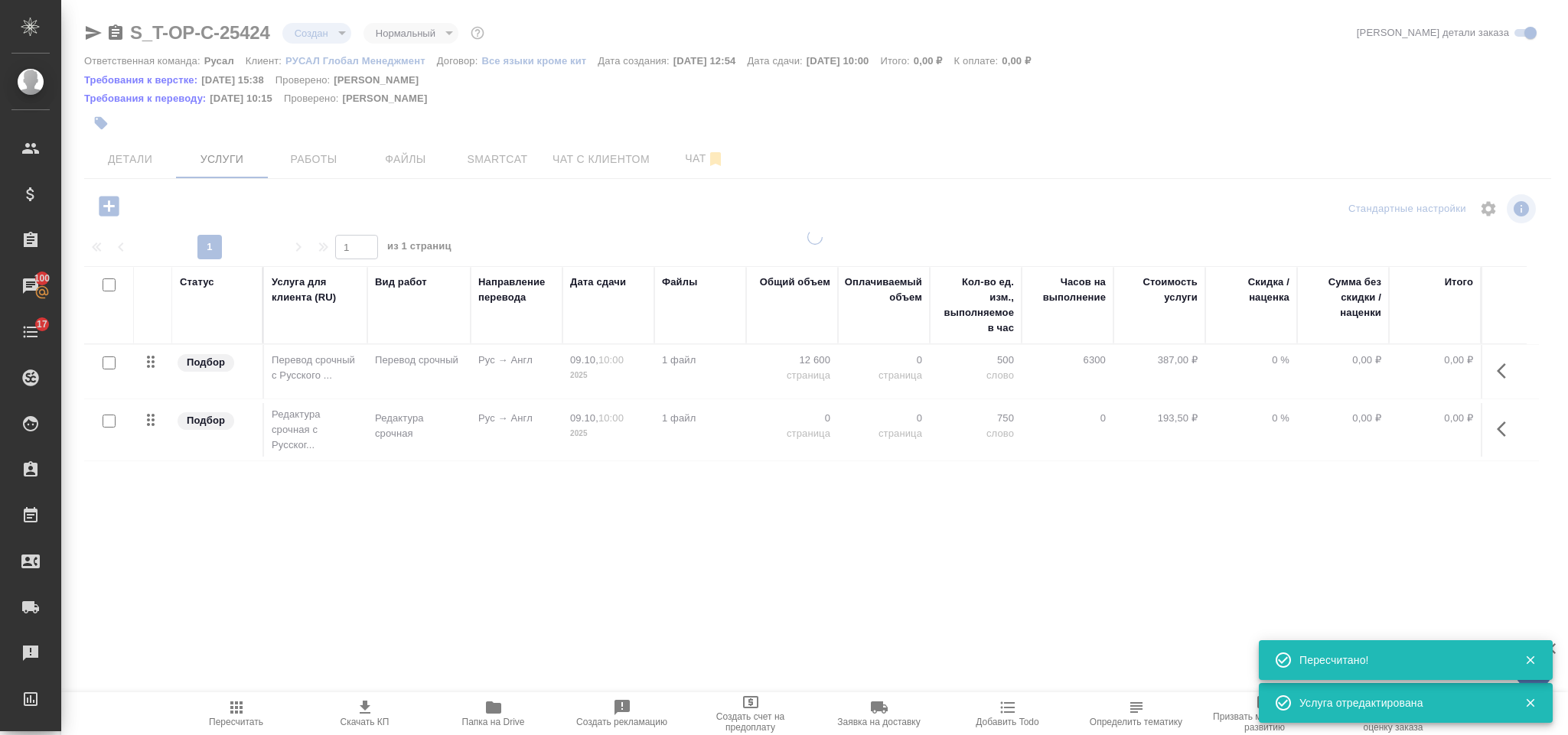
type input "urgent"
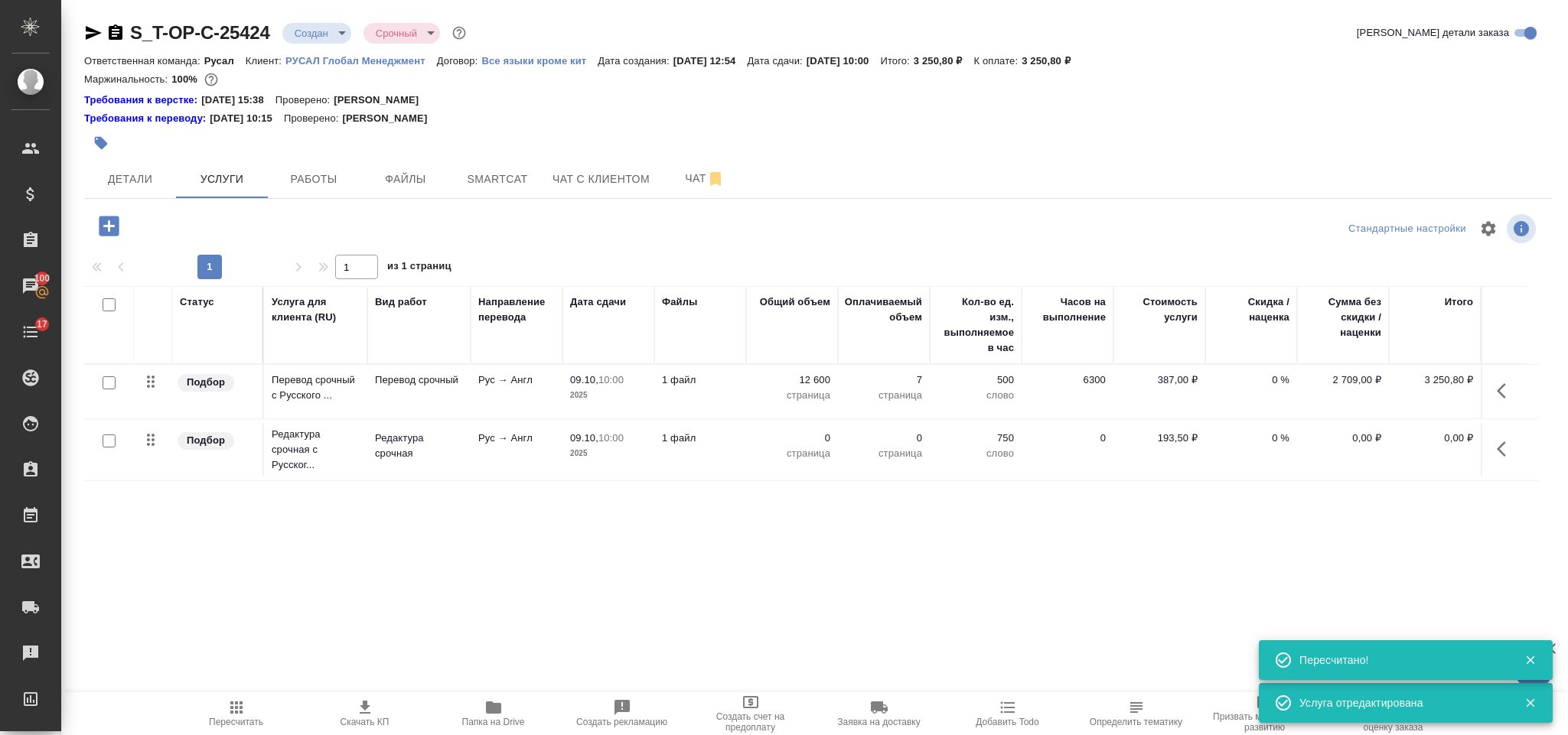
click at [1507, 441] on icon "button" at bounding box center [1505, 448] width 18 height 18
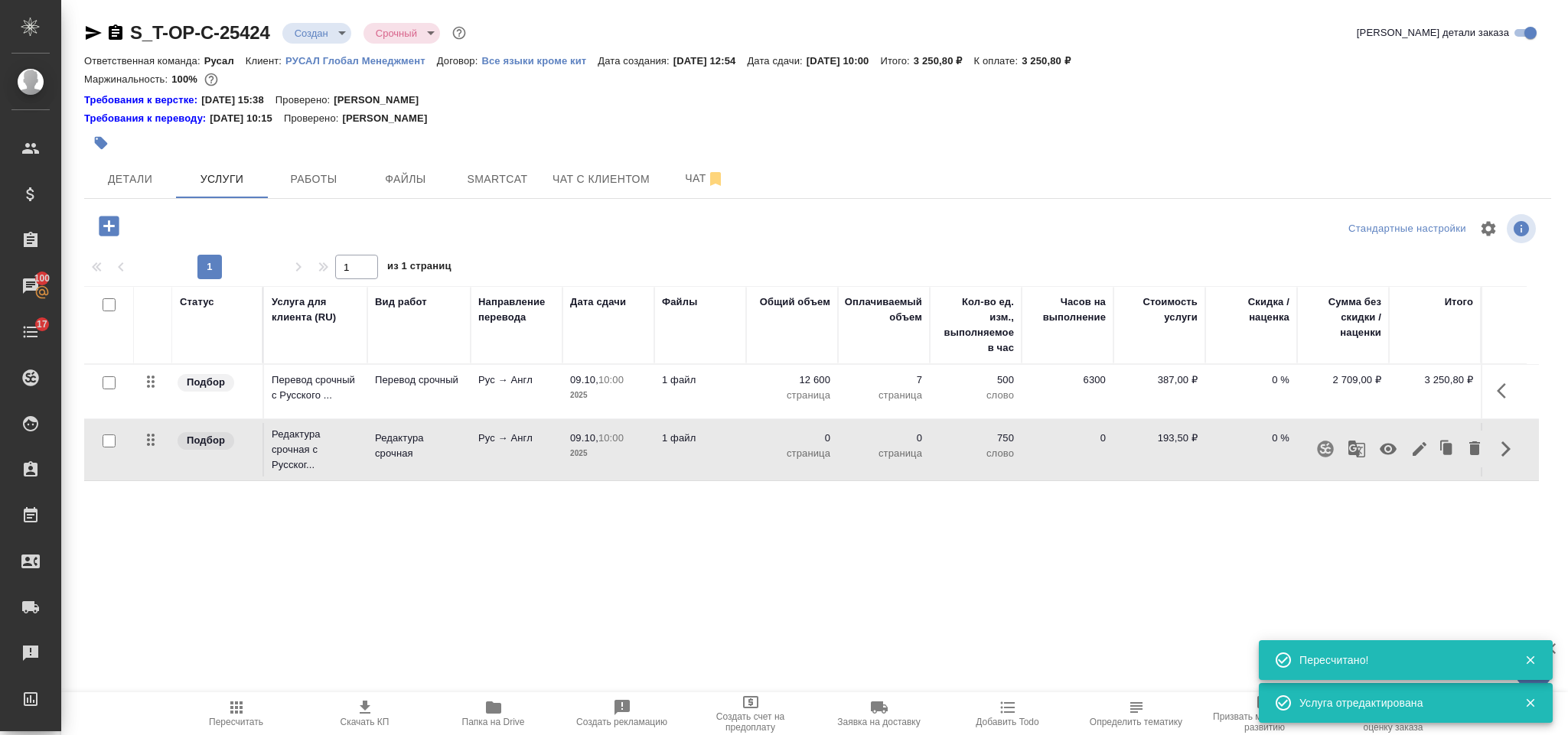
click at [1415, 455] on icon "button" at bounding box center [1419, 448] width 13 height 13
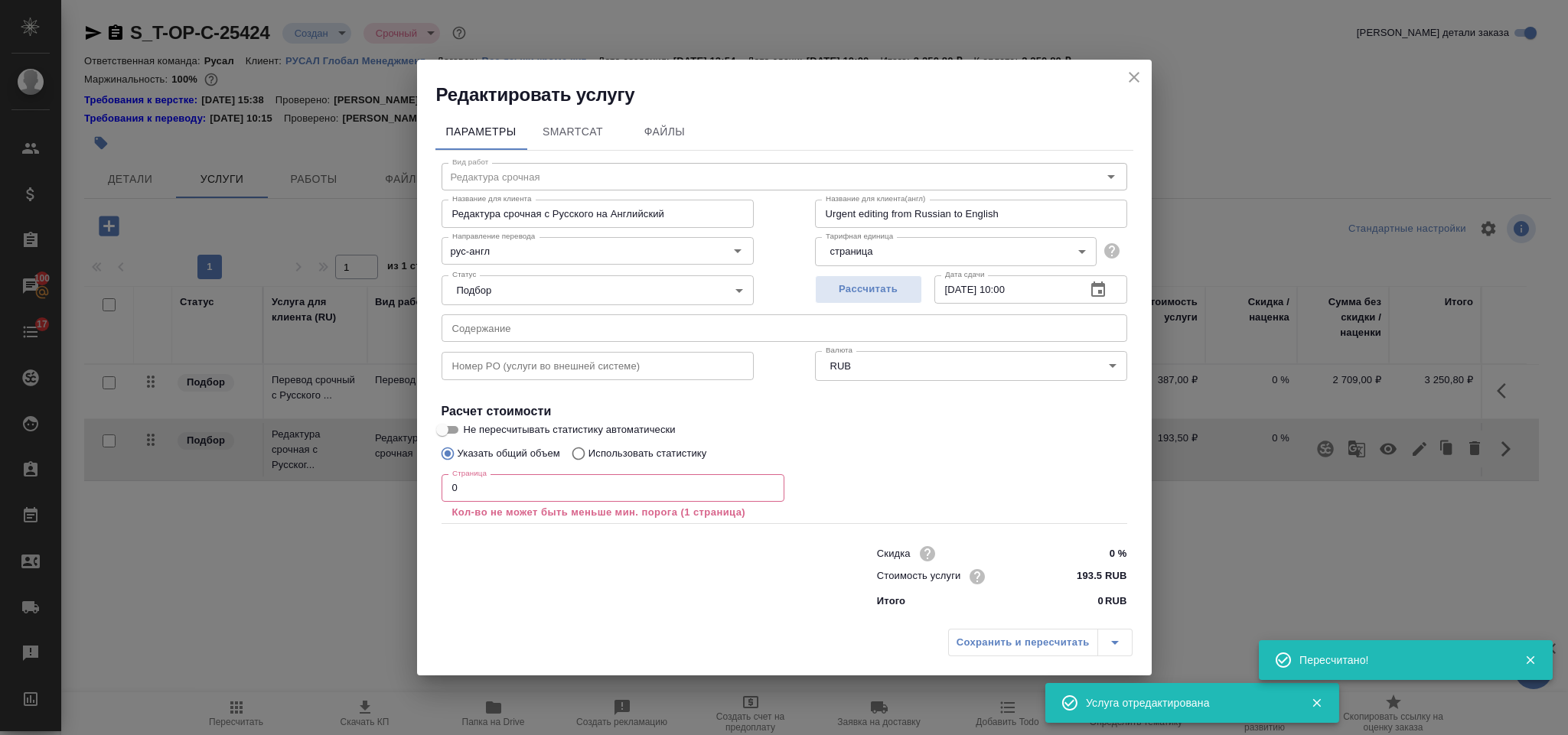
click at [596, 499] on input "0" at bounding box center [612, 488] width 343 height 28
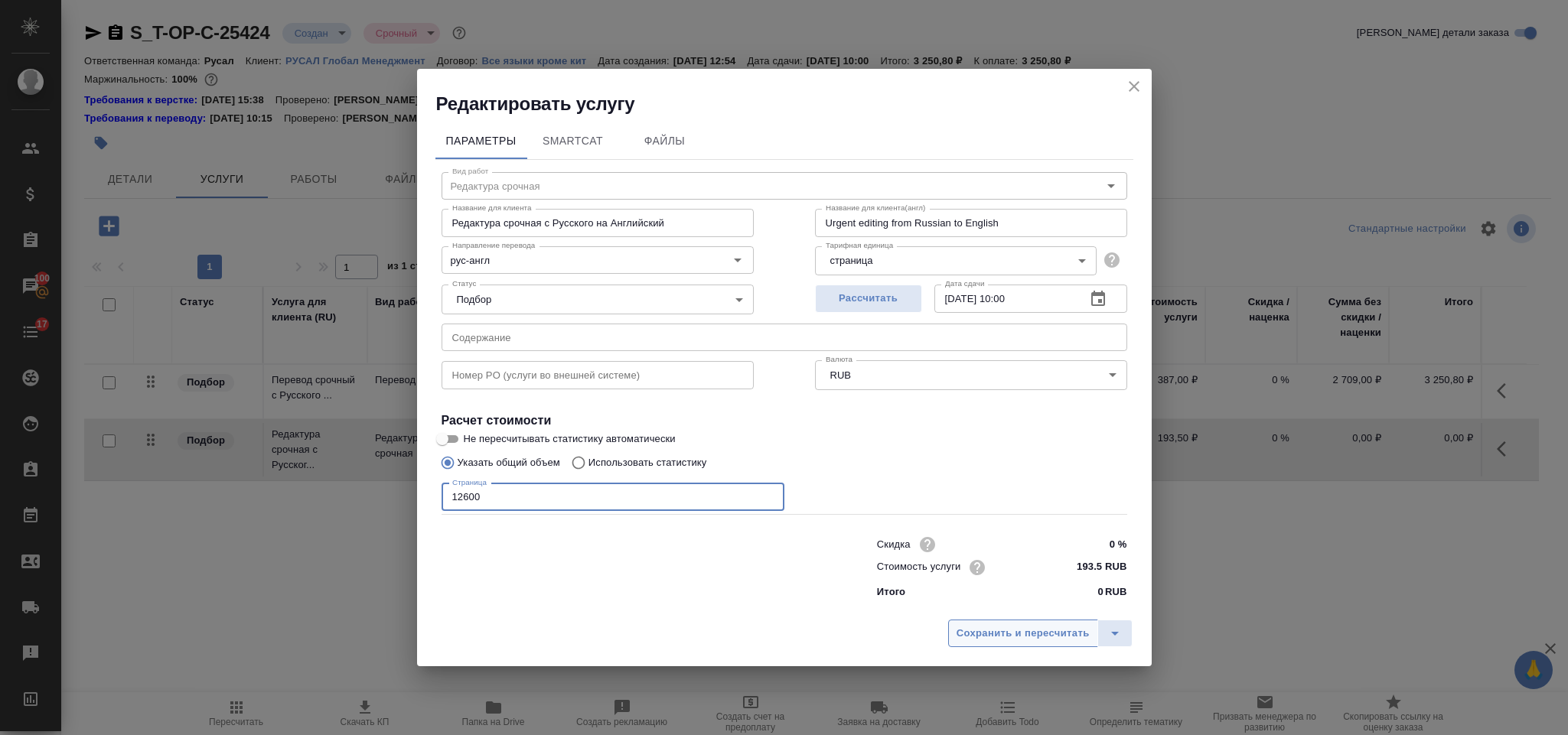
type input "12600"
click at [969, 627] on span "Сохранить и пересчитать" at bounding box center [1023, 634] width 133 height 17
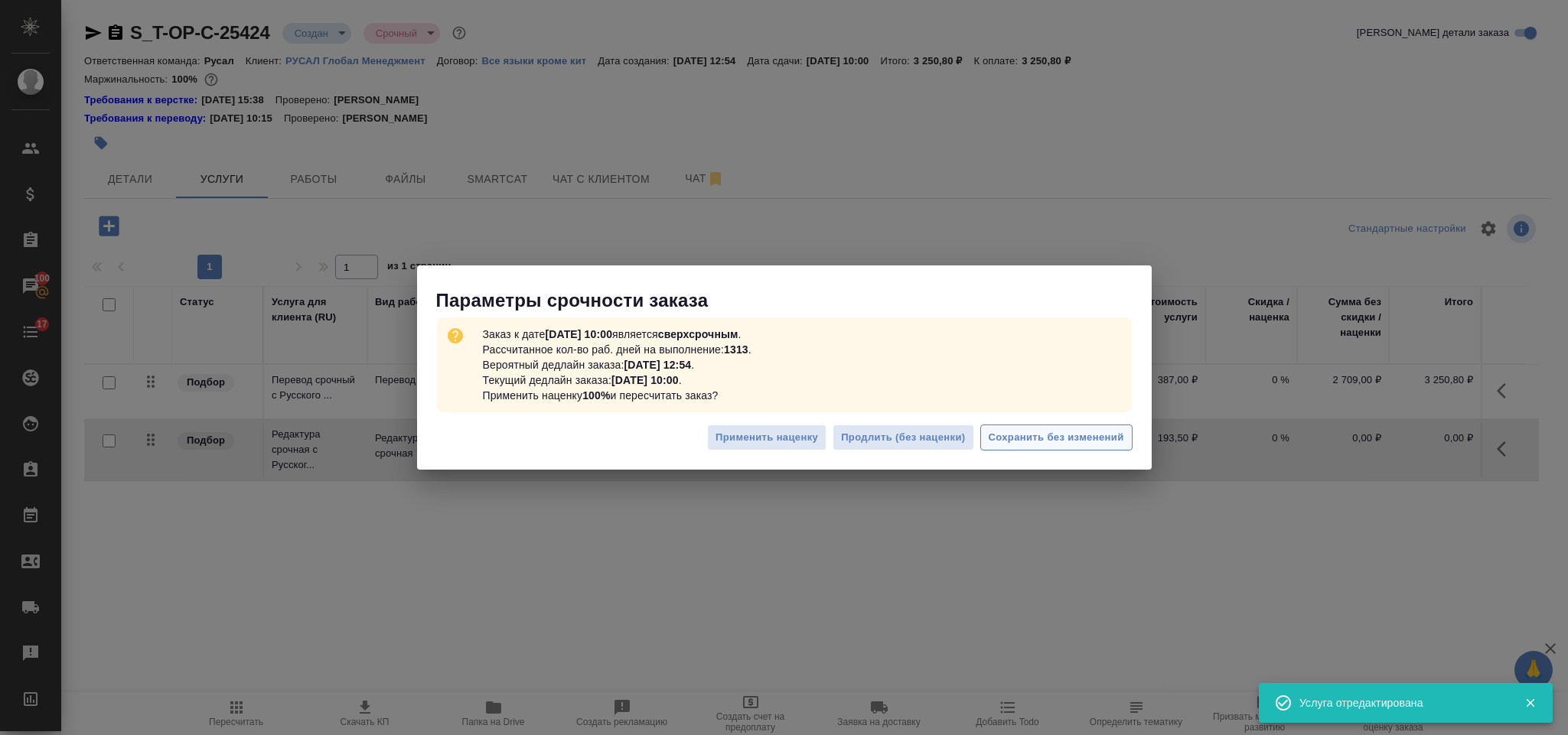
click at [1080, 429] on span "Сохранить без изменений" at bounding box center [1056, 438] width 135 height 17
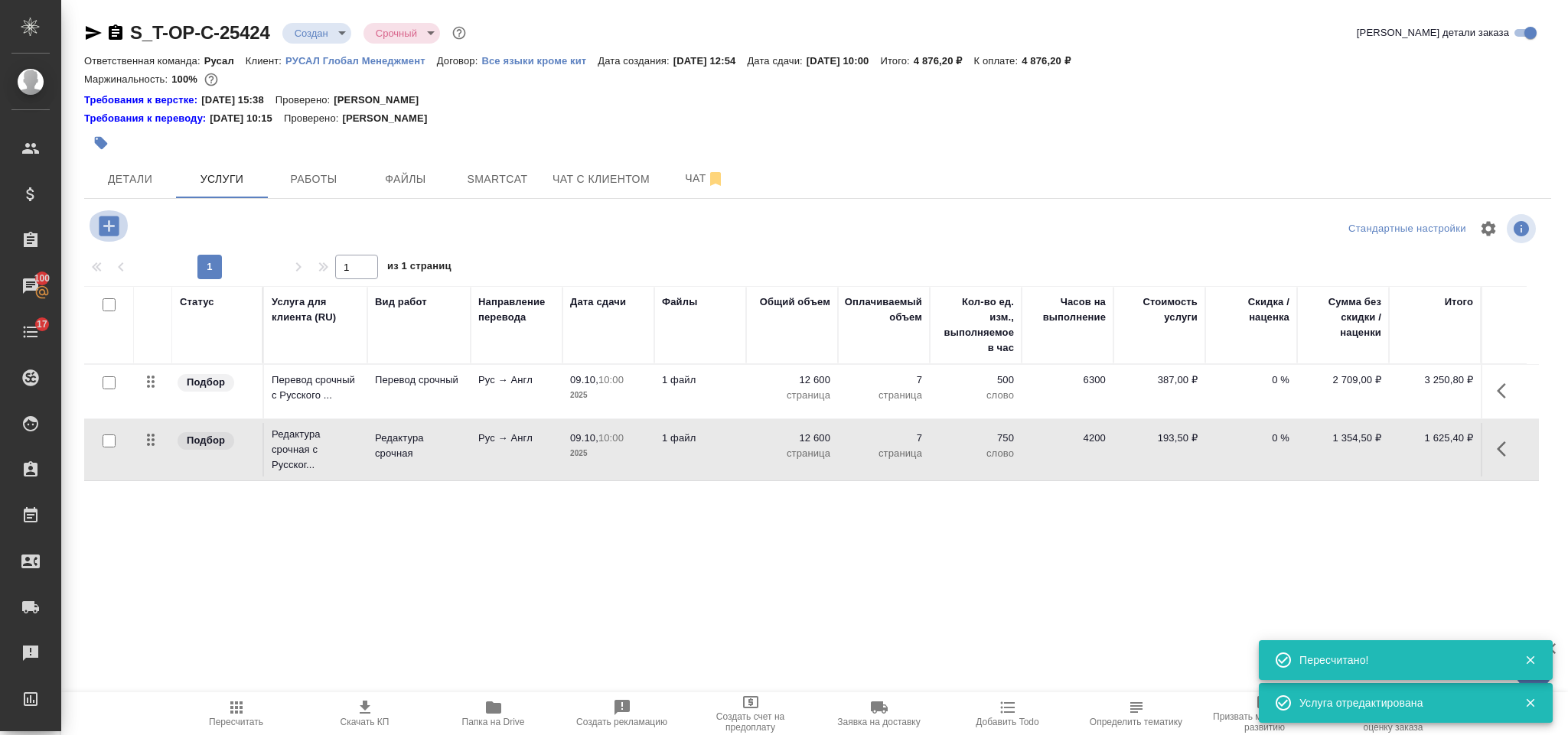
click at [113, 236] on icon "button" at bounding box center [109, 225] width 20 height 20
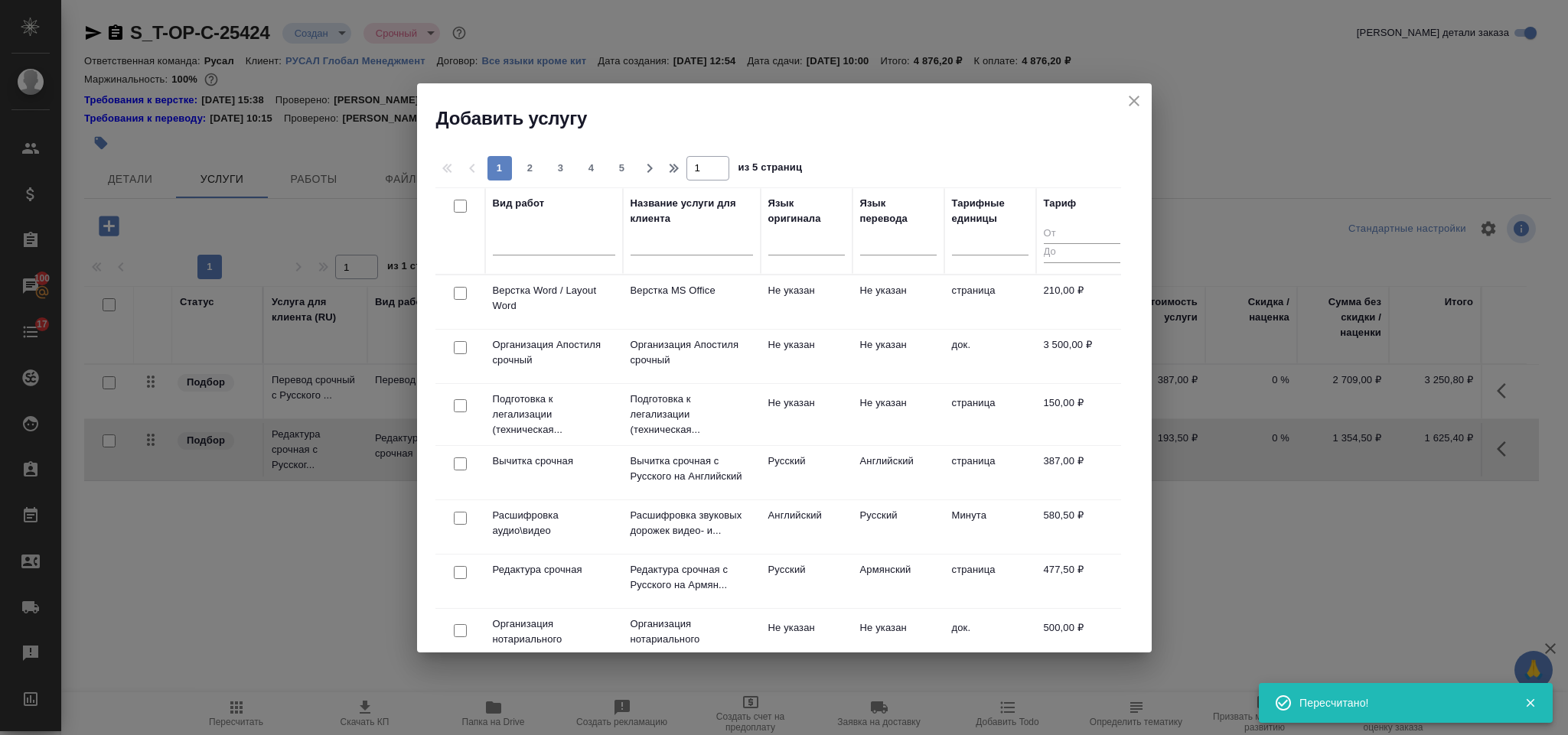
click at [460, 299] on input "checkbox" at bounding box center [460, 293] width 13 height 13
checkbox input "true"
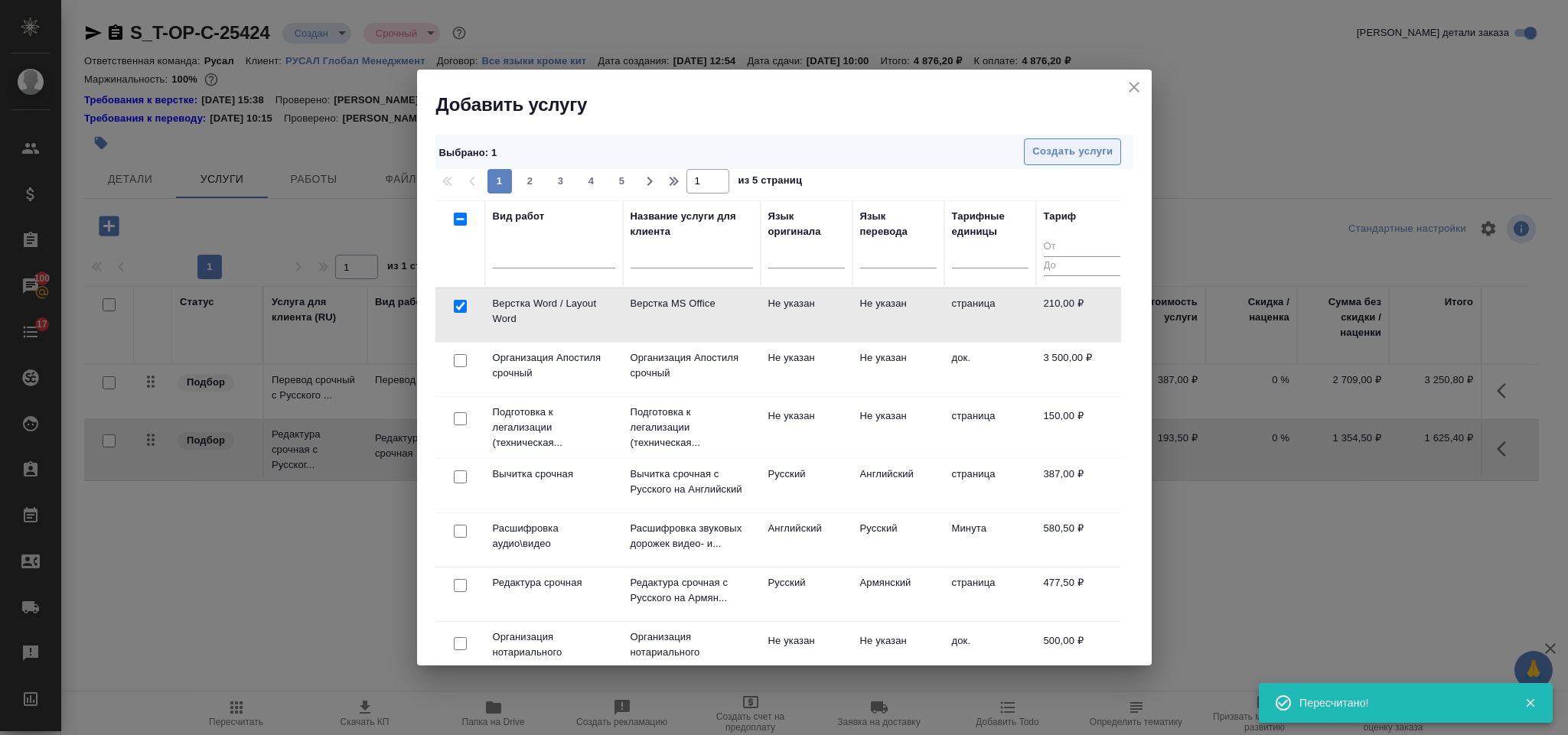
click at [1052, 158] on span "Создать услуги" at bounding box center [1072, 152] width 80 height 17
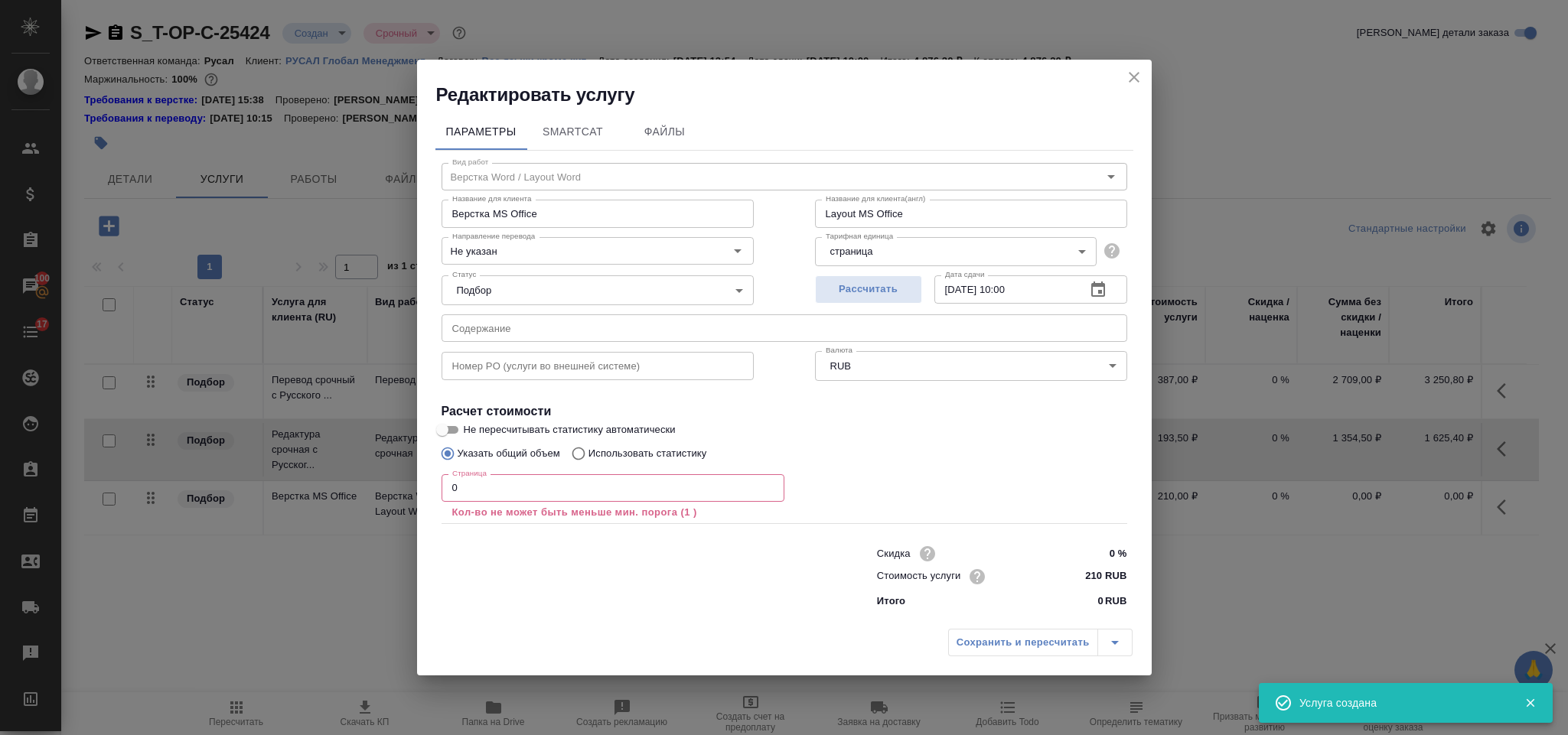
click at [504, 493] on input "0" at bounding box center [612, 488] width 343 height 28
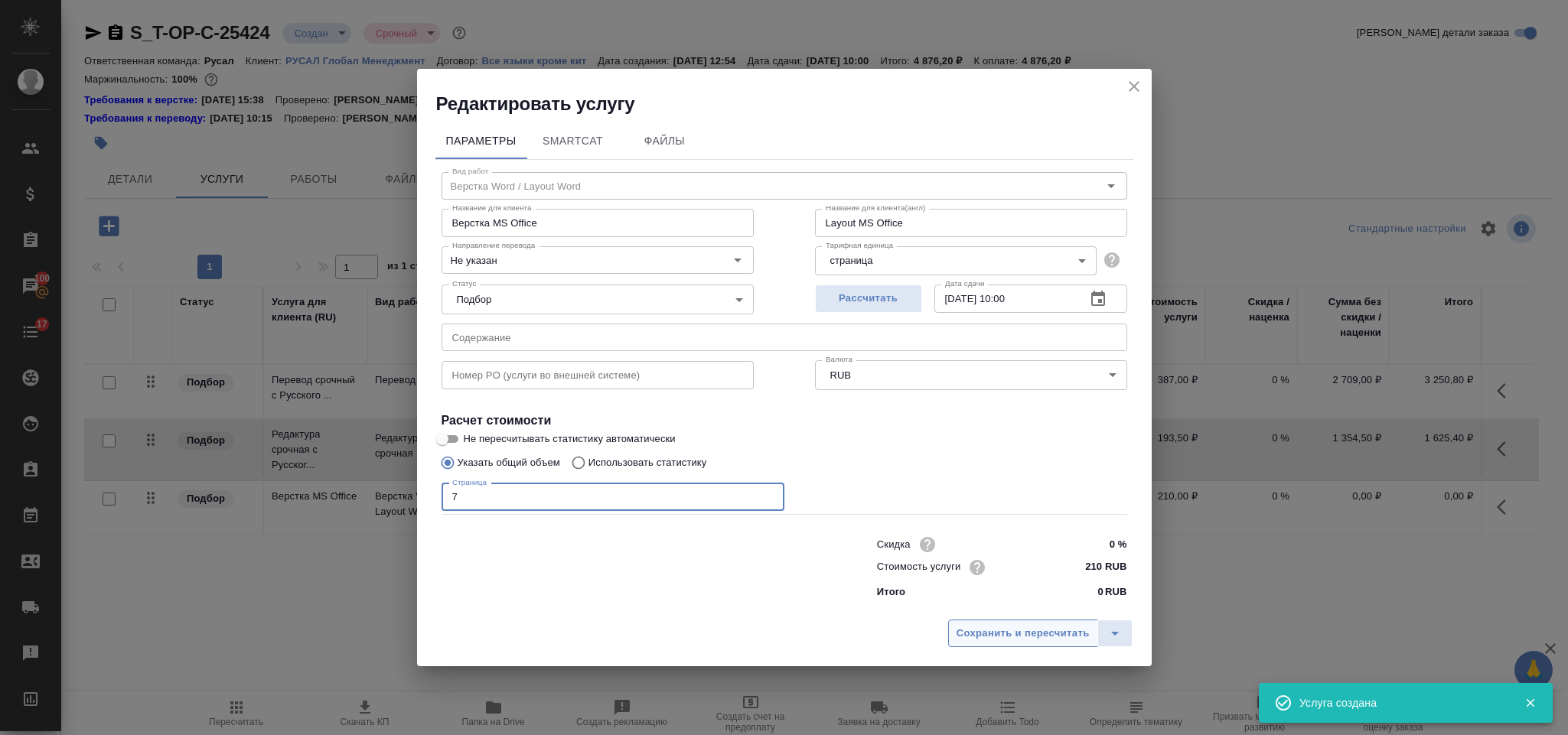
type input "7"
click at [990, 643] on button "Сохранить и пересчитать" at bounding box center [1023, 633] width 150 height 28
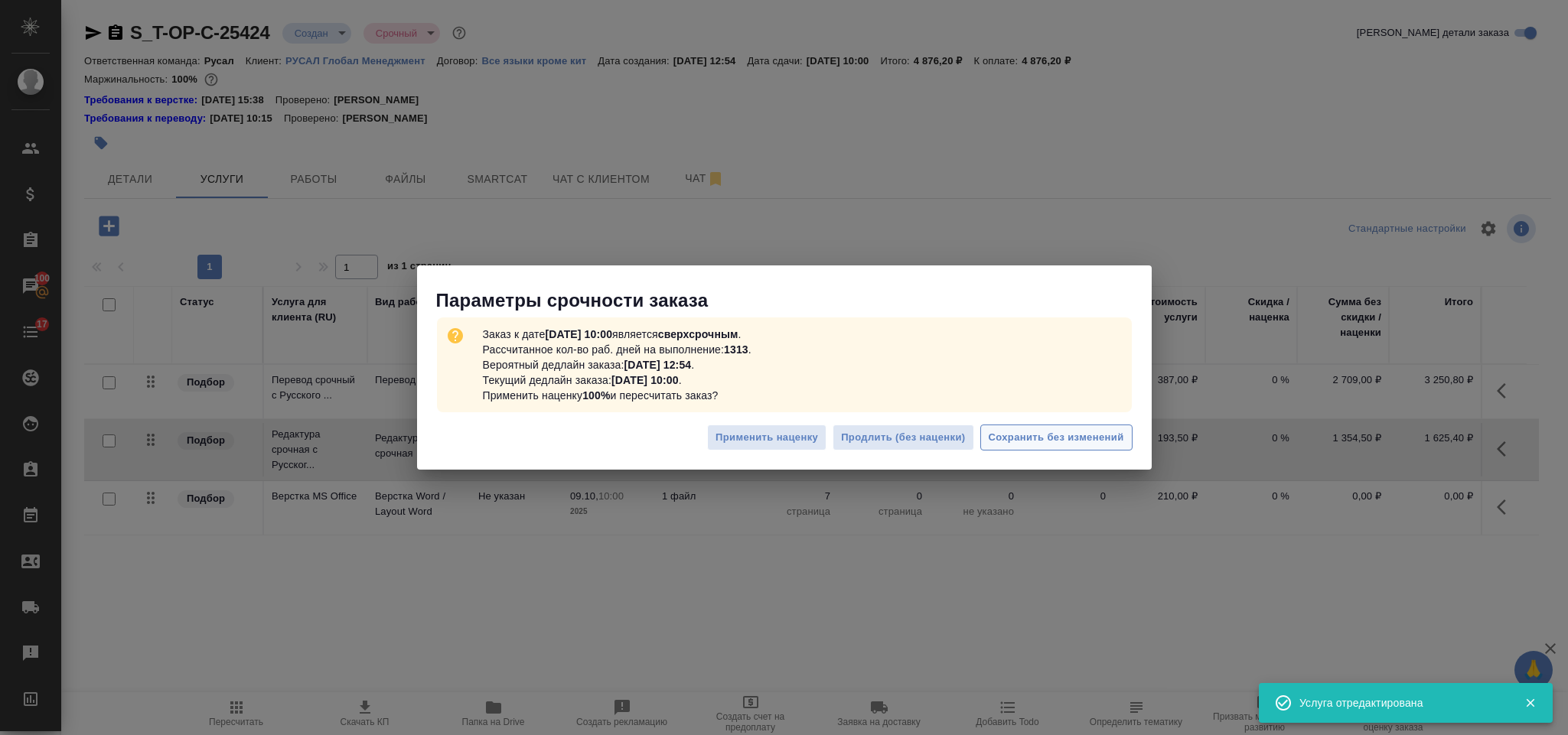
click at [1039, 435] on span "Сохранить без изменений" at bounding box center [1056, 438] width 135 height 17
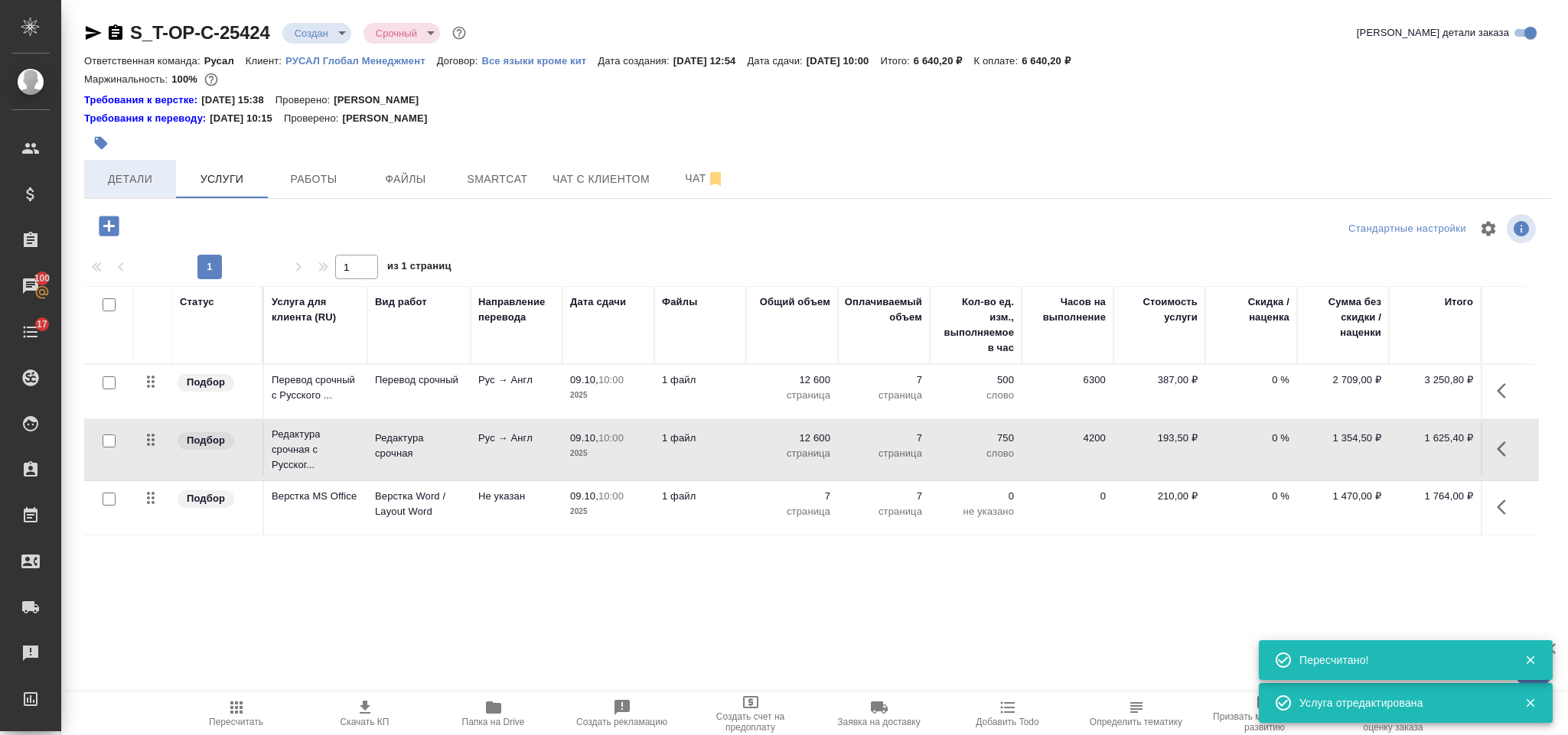
click at [143, 180] on span "Детали" at bounding box center [130, 179] width 74 height 19
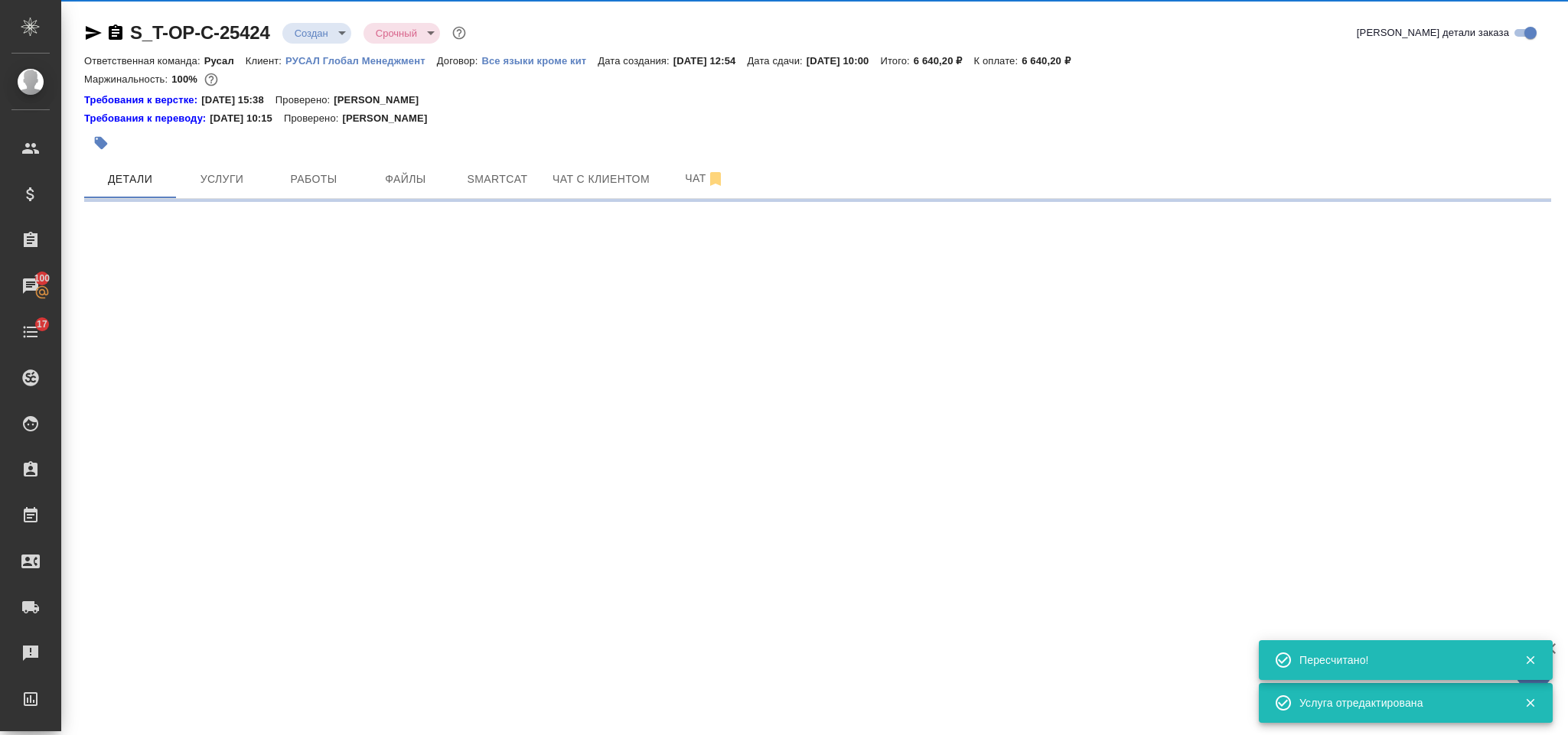
select select "RU"
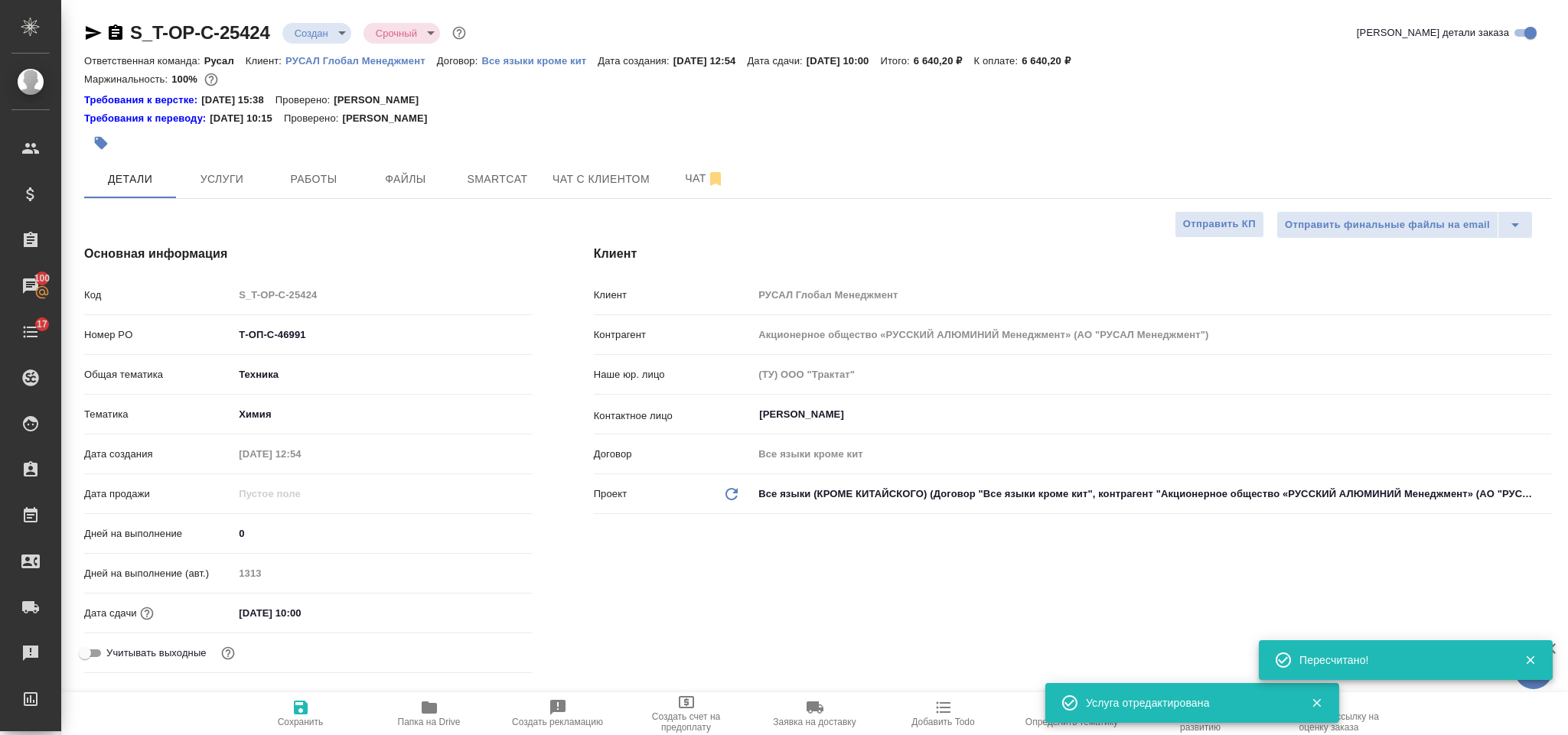
click at [116, 34] on icon "button" at bounding box center [115, 32] width 13 height 15
type textarea "x"
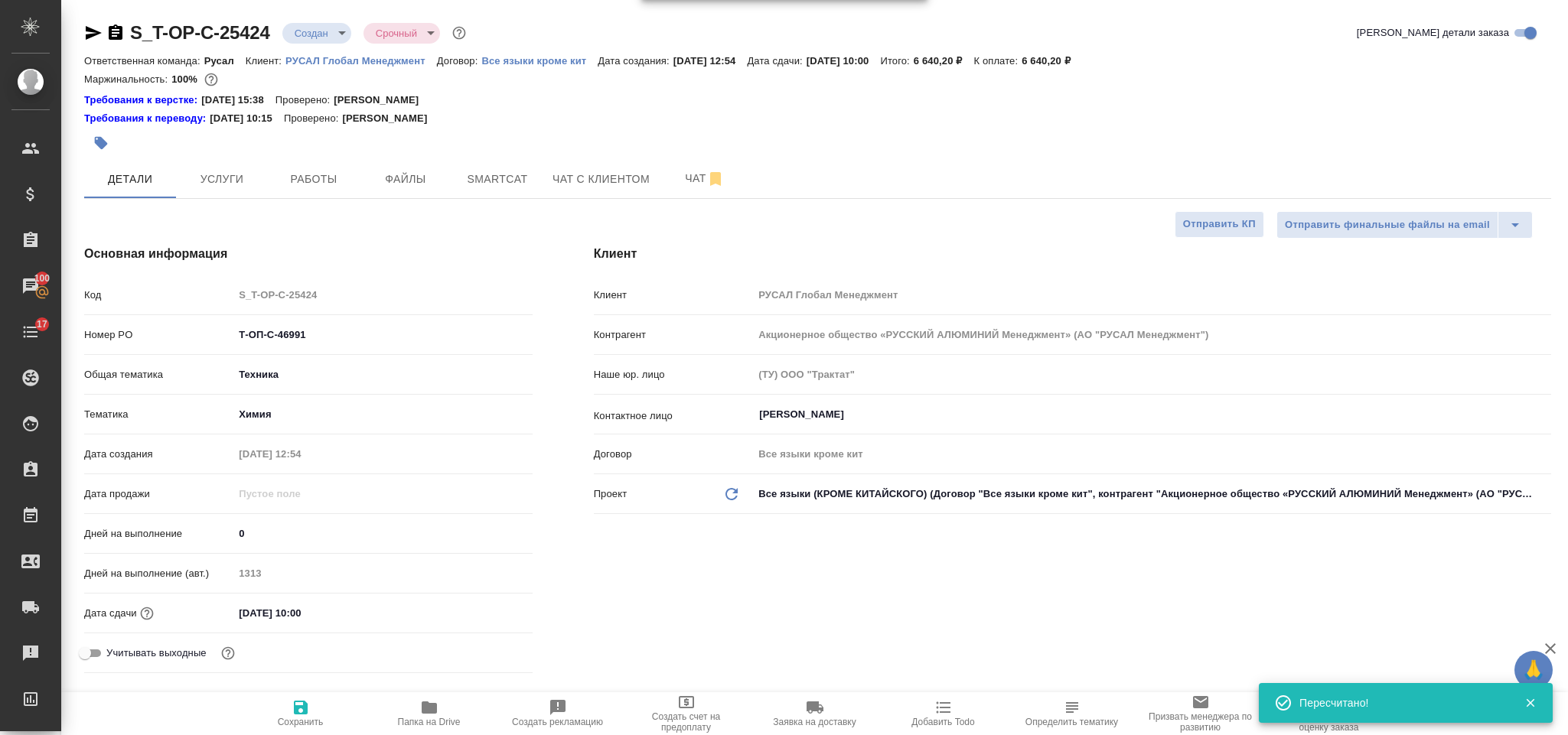
click at [93, 32] on icon "button" at bounding box center [93, 32] width 16 height 13
drag, startPoint x: 297, startPoint y: 340, endPoint x: 235, endPoint y: 324, distance: 64.0
click at [235, 324] on div "Т-ОП-С-46991" at bounding box center [383, 335] width 299 height 24
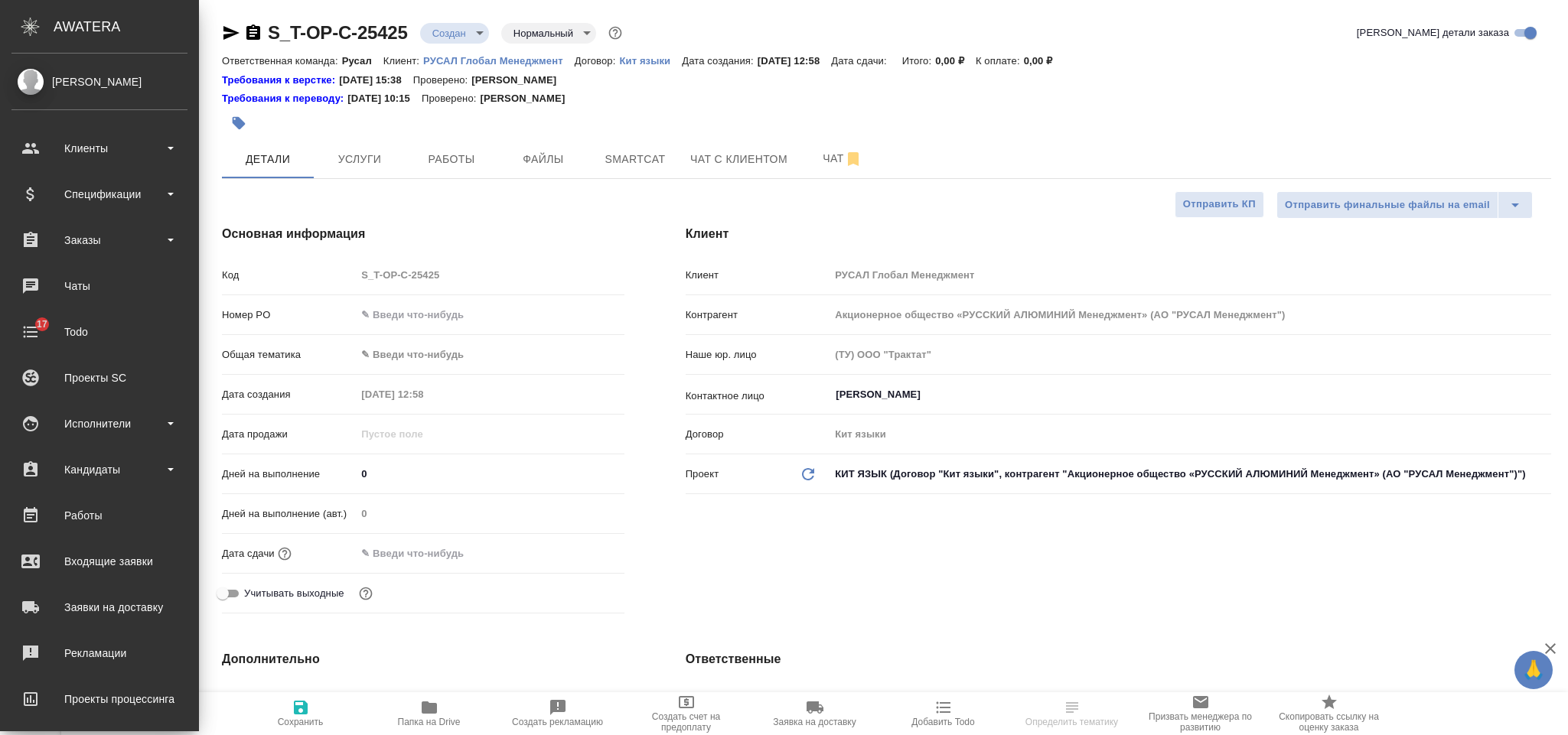
select select "RU"
click at [366, 305] on input "text" at bounding box center [490, 314] width 268 height 22
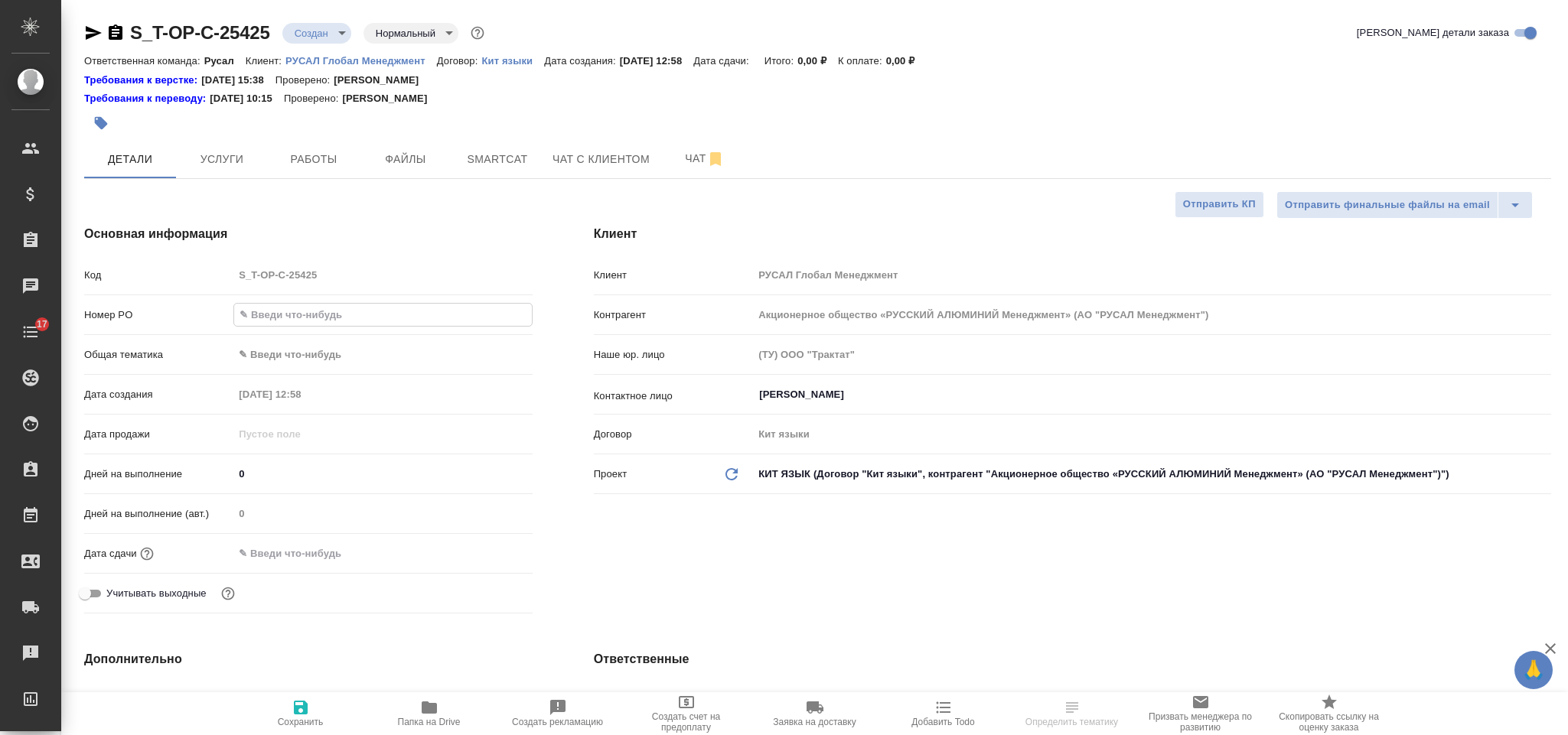
paste input "Т-ОП-С-46991"
type input "Т-ОП-С-46991"
click at [345, 353] on body "🙏 .cls-1 fill:#fff; AWATERA [PERSON_NAME] Спецификации Заказы 100 Чаты 17 Todo …" at bounding box center [784, 368] width 1568 height 735
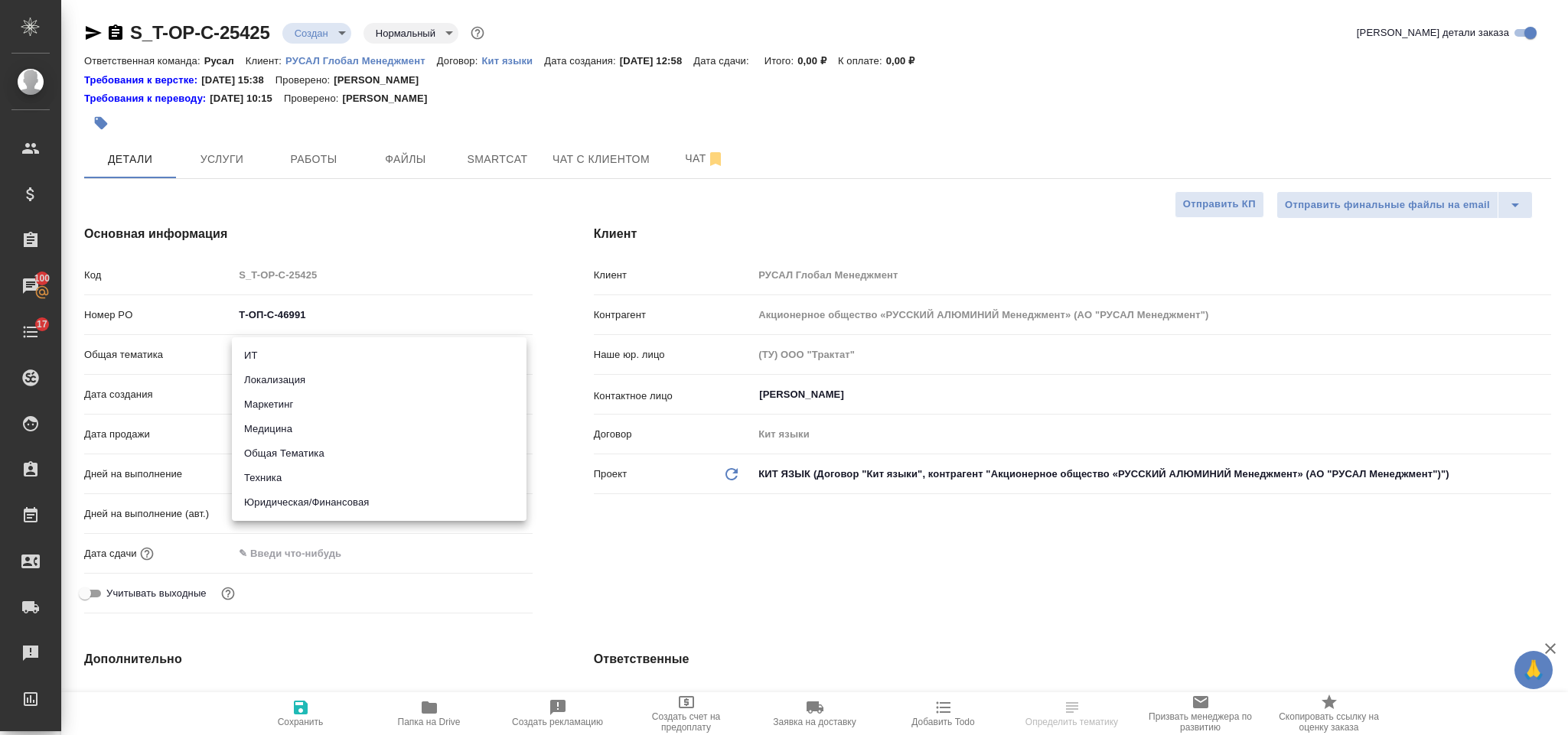
click at [343, 505] on li "Юридическая/Финансовая" at bounding box center [380, 502] width 295 height 25
type input "yr-fn"
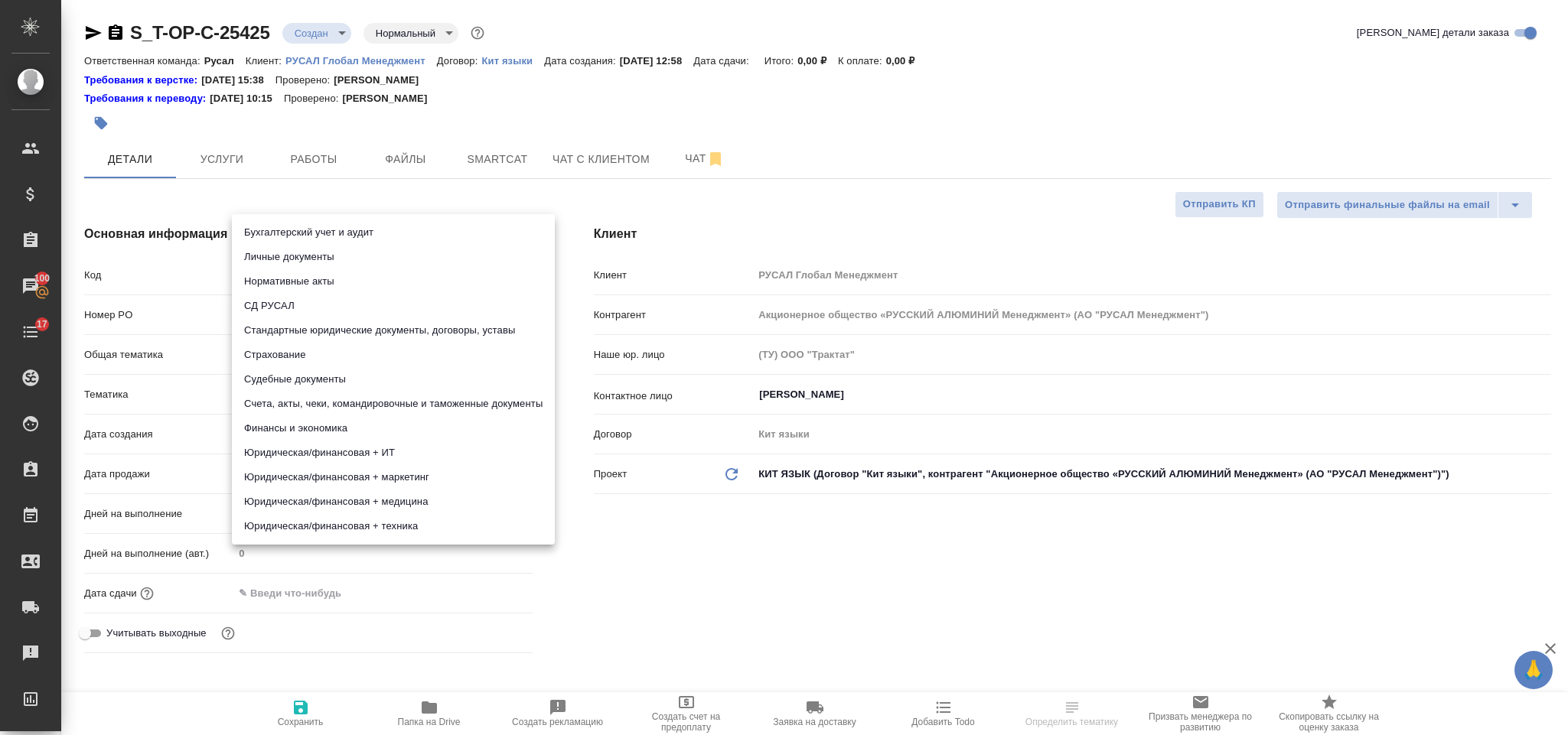
click at [312, 384] on body "🙏 .cls-1 fill:#fff; AWATERA [PERSON_NAME] Спецификации Заказы 100 Чаты 17 Todo …" at bounding box center [784, 368] width 1568 height 735
click at [374, 336] on li "Стандартные юридические документы, договоры, уставы" at bounding box center [394, 330] width 323 height 25
type input "5f647205b73bc97568ca66bf"
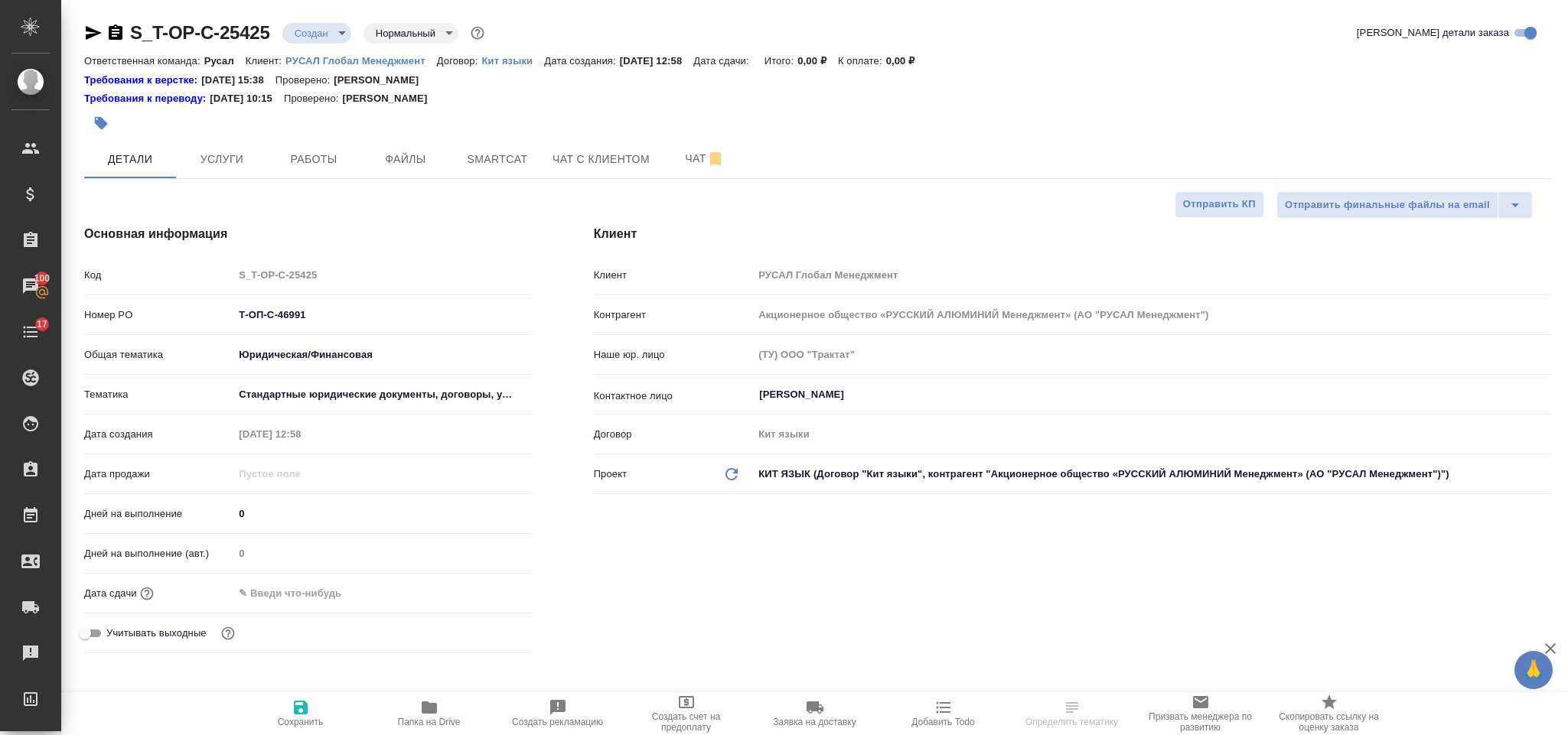
click at [307, 606] on div "Дата сдачи" at bounding box center [308, 593] width 448 height 27
click at [368, 588] on input "text" at bounding box center [301, 593] width 134 height 22
click at [482, 588] on icon "button" at bounding box center [488, 592] width 13 height 15
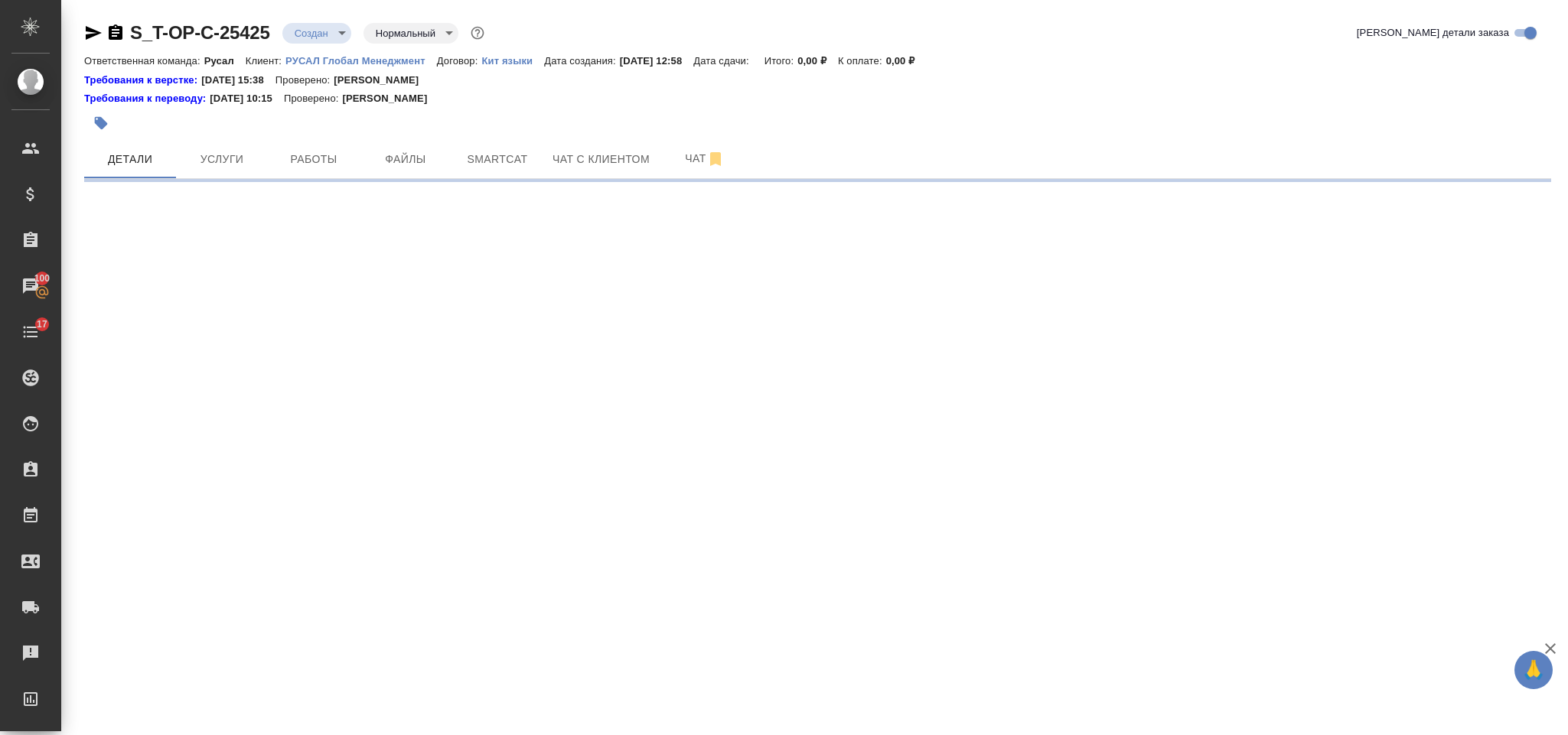
click at [246, 417] on div ".cls-1 fill:#fff; AWATERA Gorlenko Yuliua Клиенты Спецификации Заказы 100 Чаты …" at bounding box center [784, 368] width 1568 height 735
select select "RU"
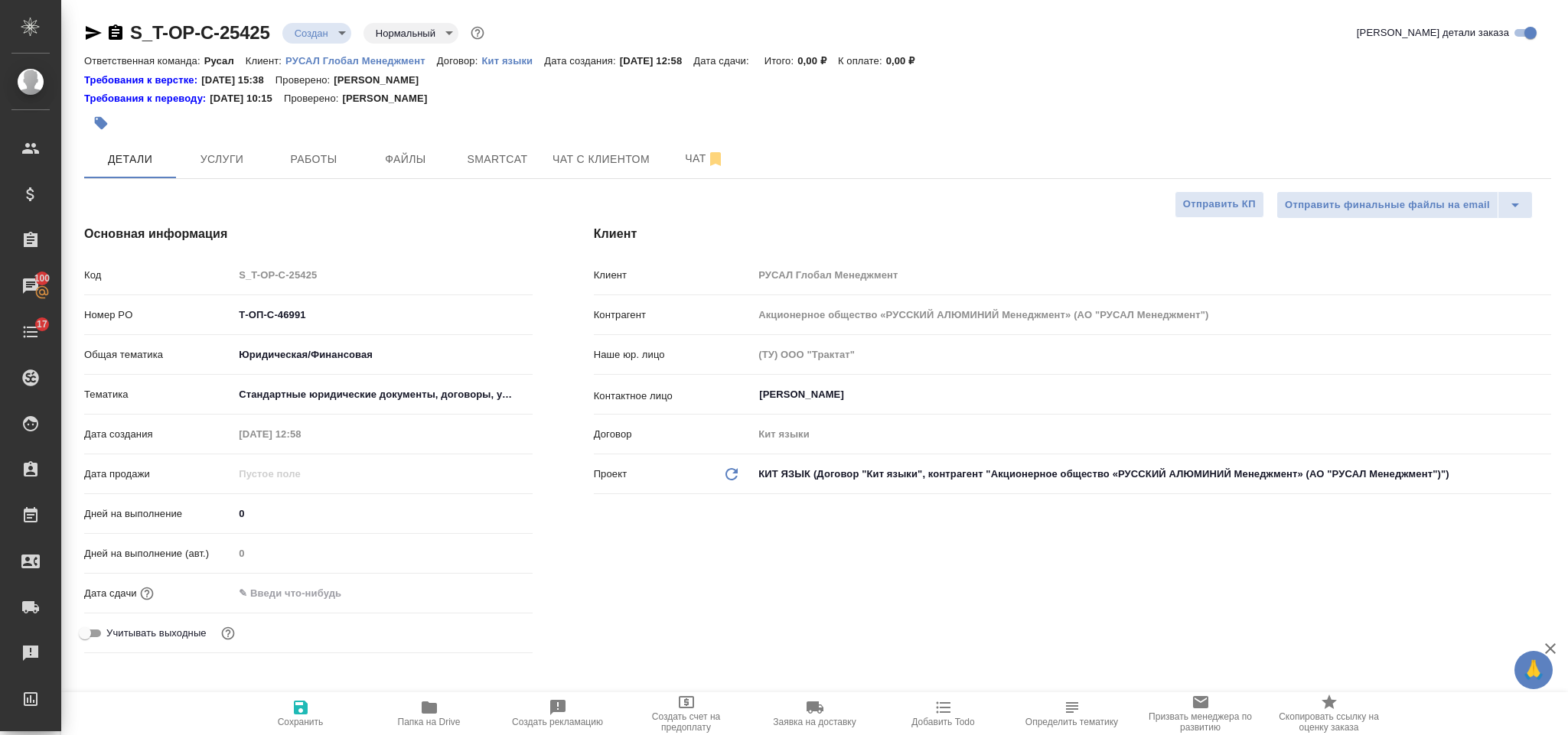
type textarea "x"
click at [357, 590] on input "text" at bounding box center [300, 593] width 134 height 22
click at [482, 588] on icon "button" at bounding box center [488, 591] width 13 height 15
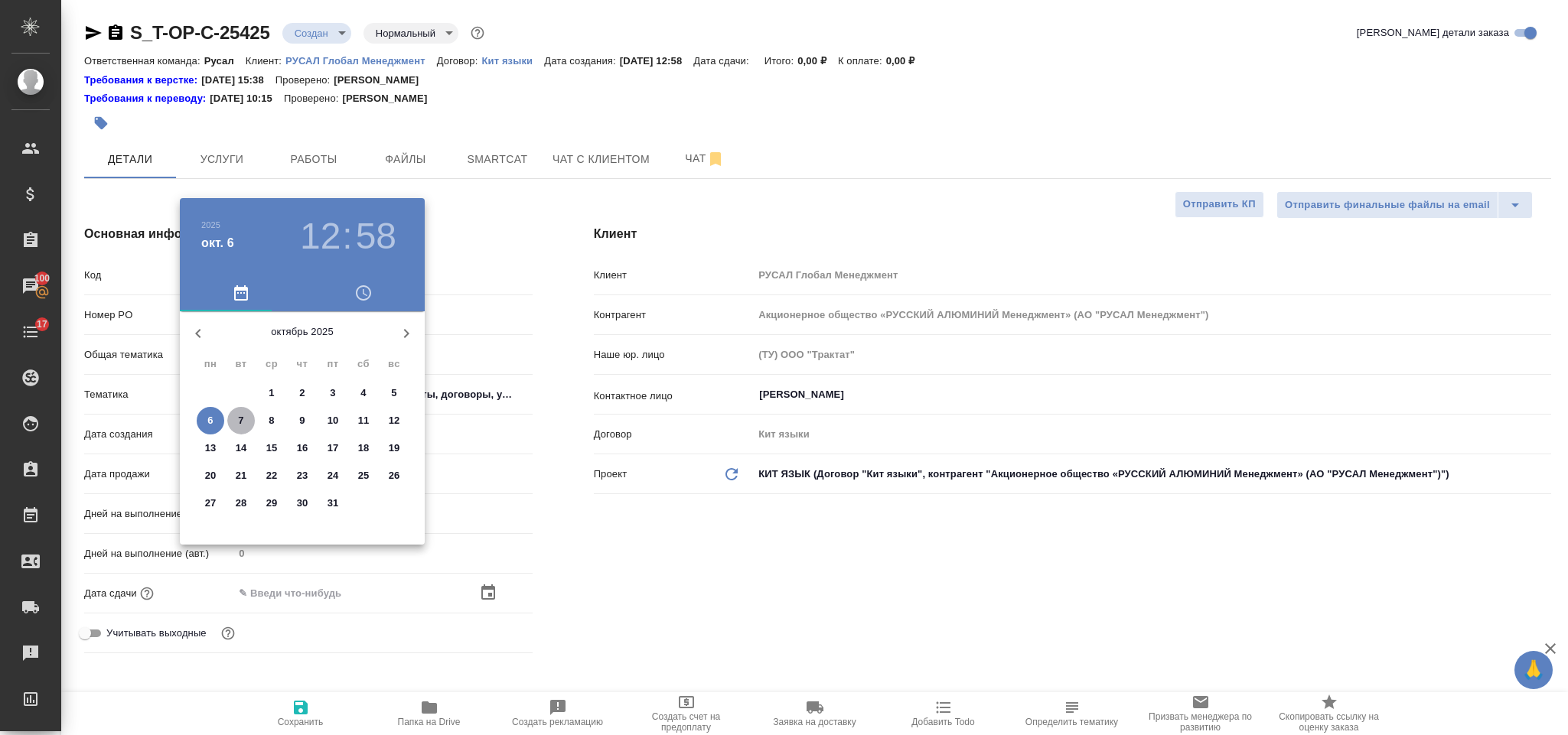
click at [236, 425] on span "7" at bounding box center [241, 421] width 28 height 15
type input "07.10.2025 12:58"
type textarea "x"
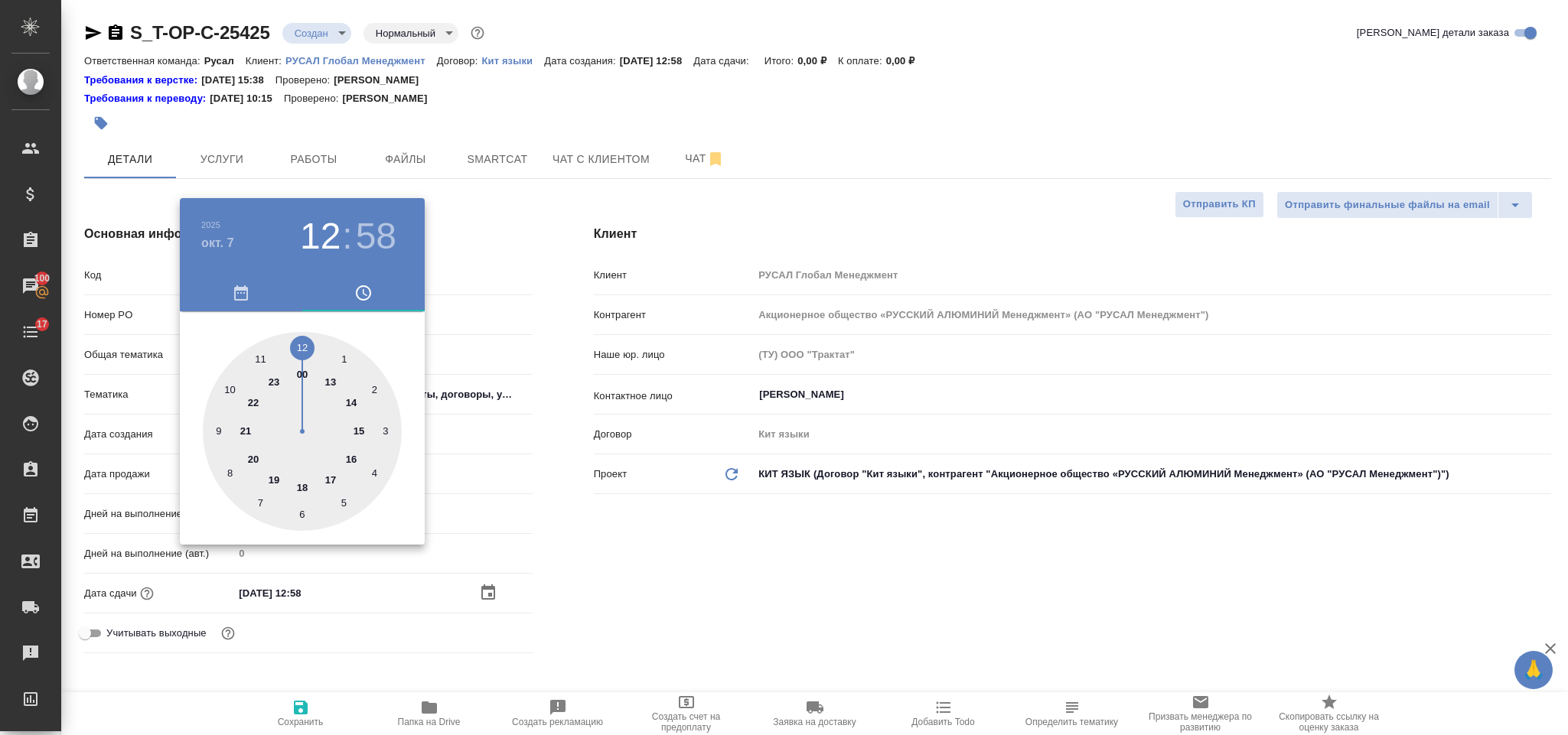
click at [352, 452] on div at bounding box center [302, 431] width 199 height 199
type input "07.10.2025 16:58"
type textarea "x"
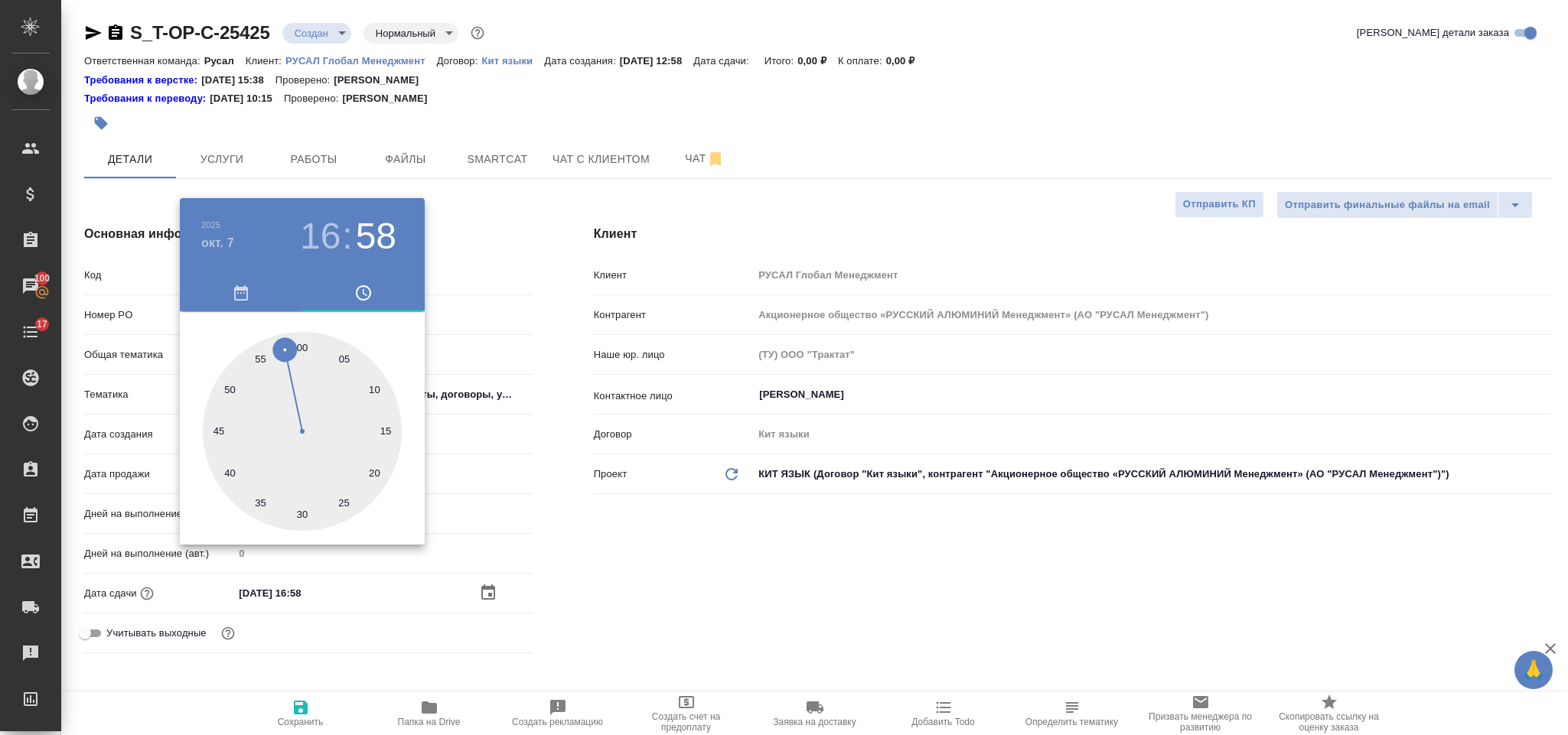
click at [306, 338] on div at bounding box center [302, 431] width 199 height 199
type input "[DATE] 16:00"
type textarea "x"
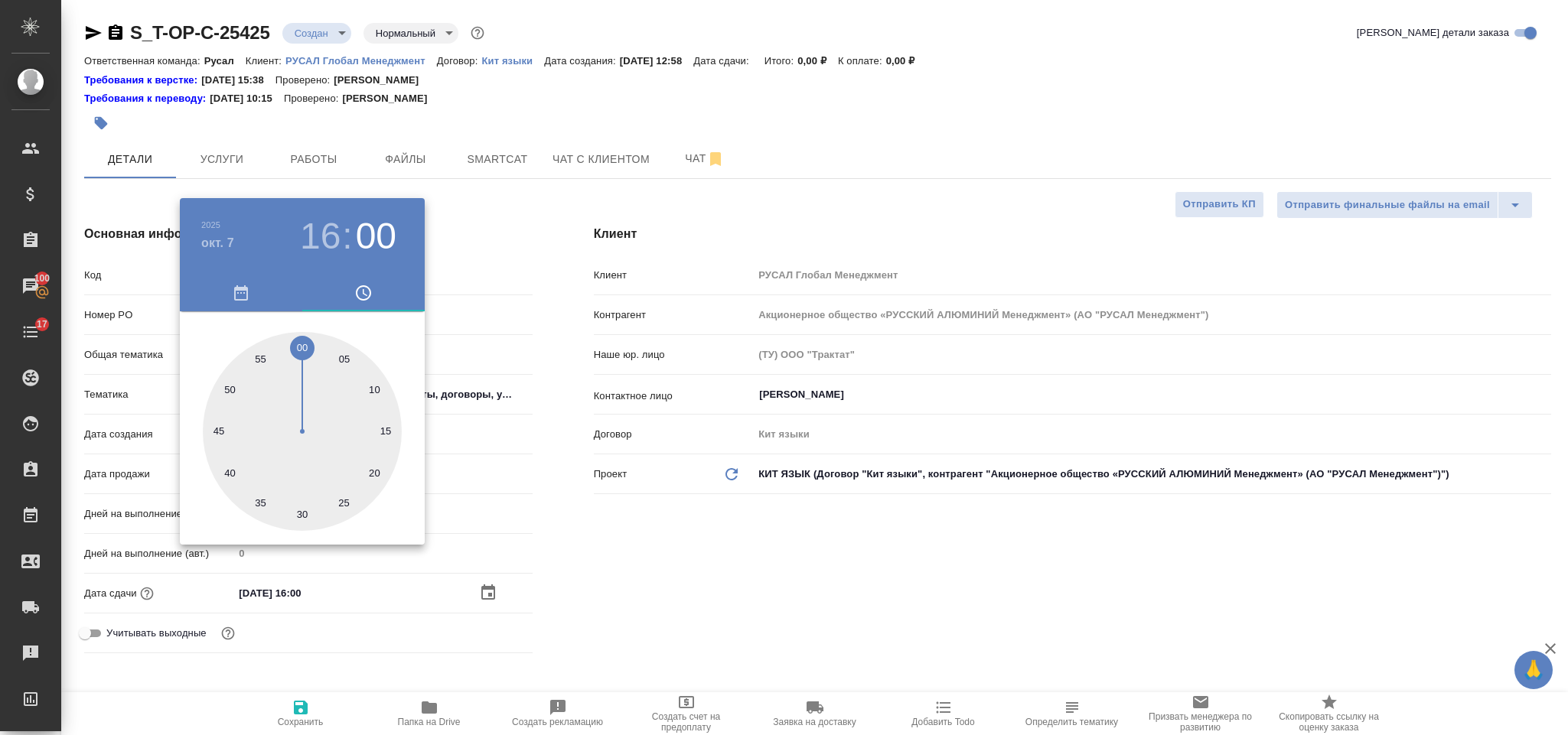
click at [708, 485] on div at bounding box center [784, 368] width 1568 height 735
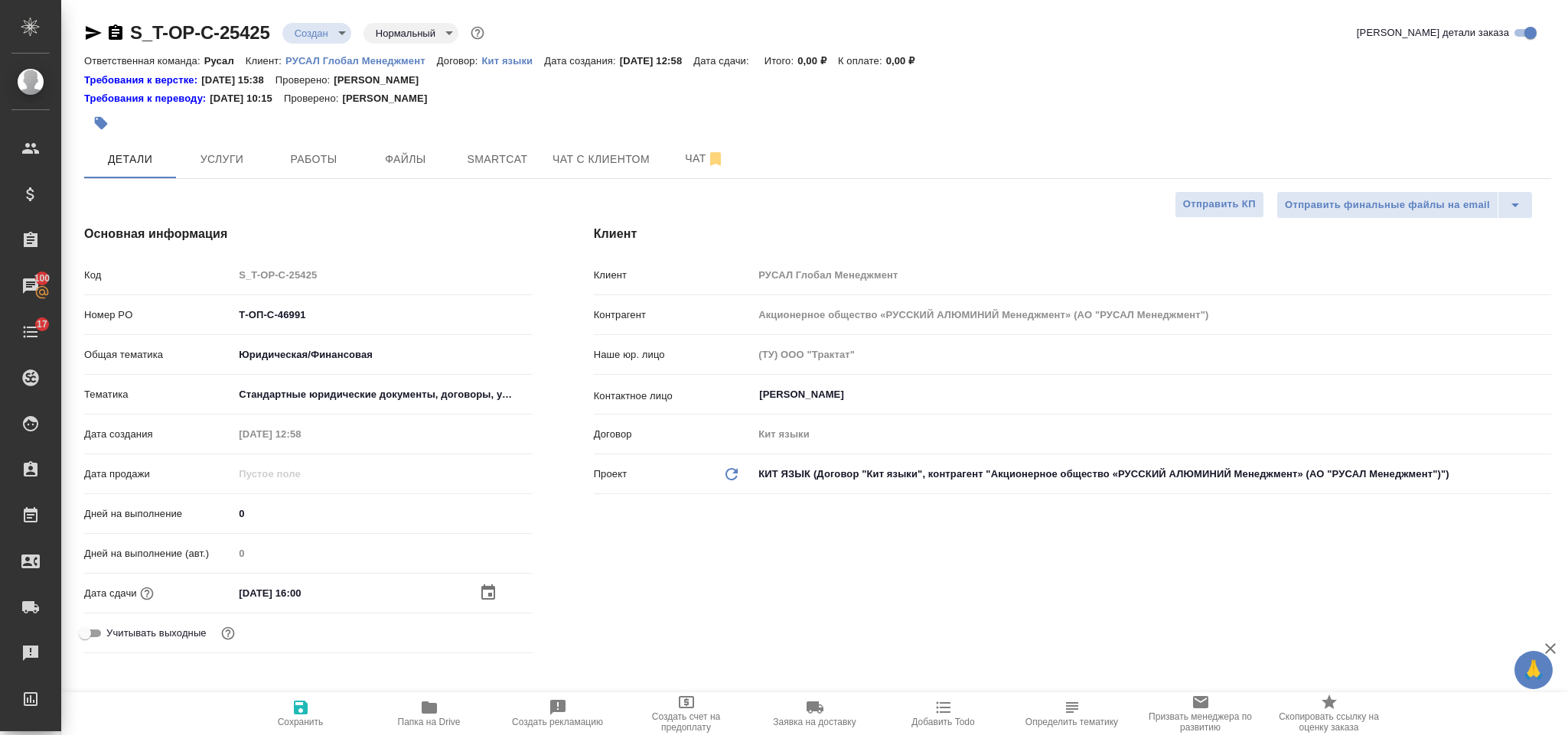
click at [311, 721] on span "Сохранить" at bounding box center [301, 722] width 46 height 11
type textarea "x"
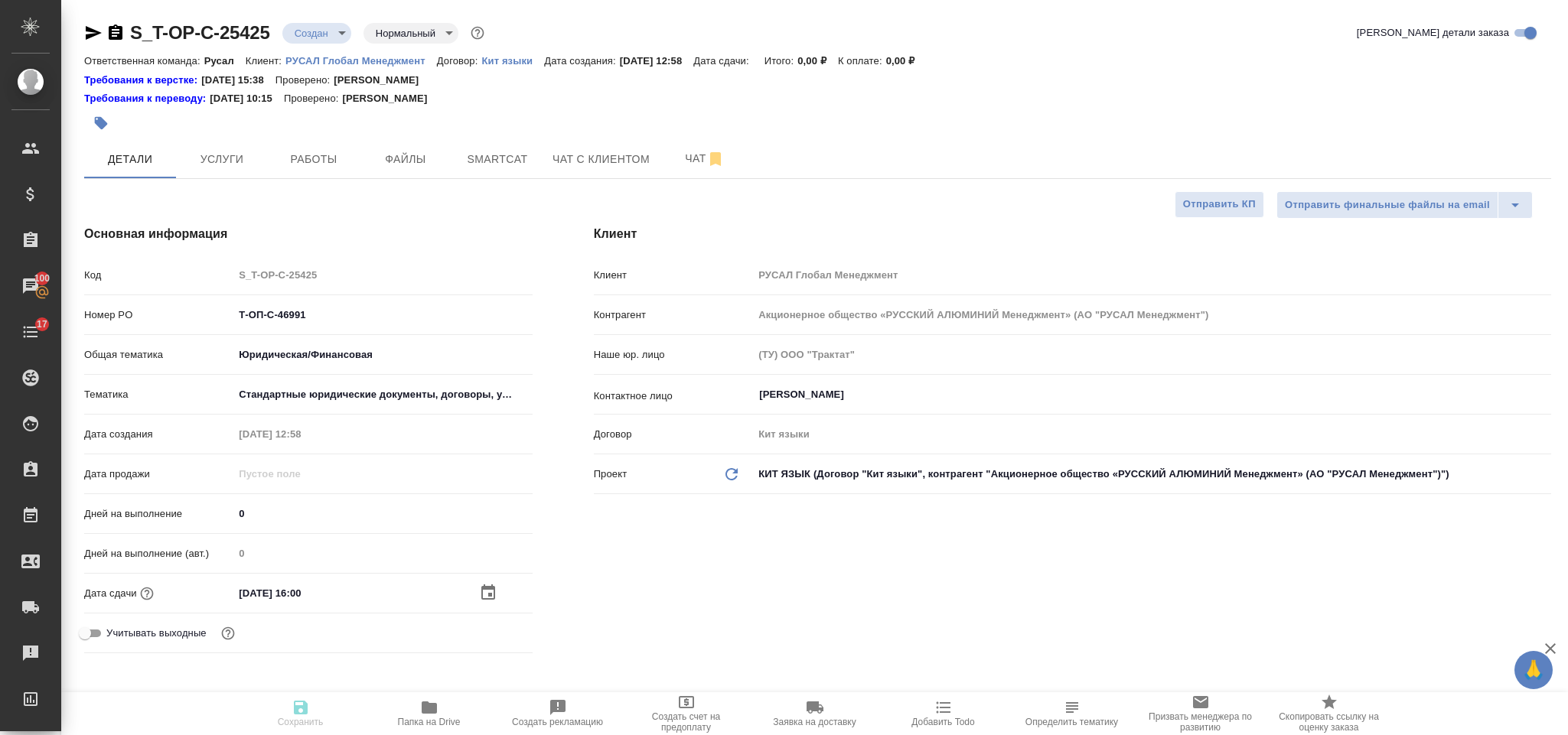
type textarea "x"
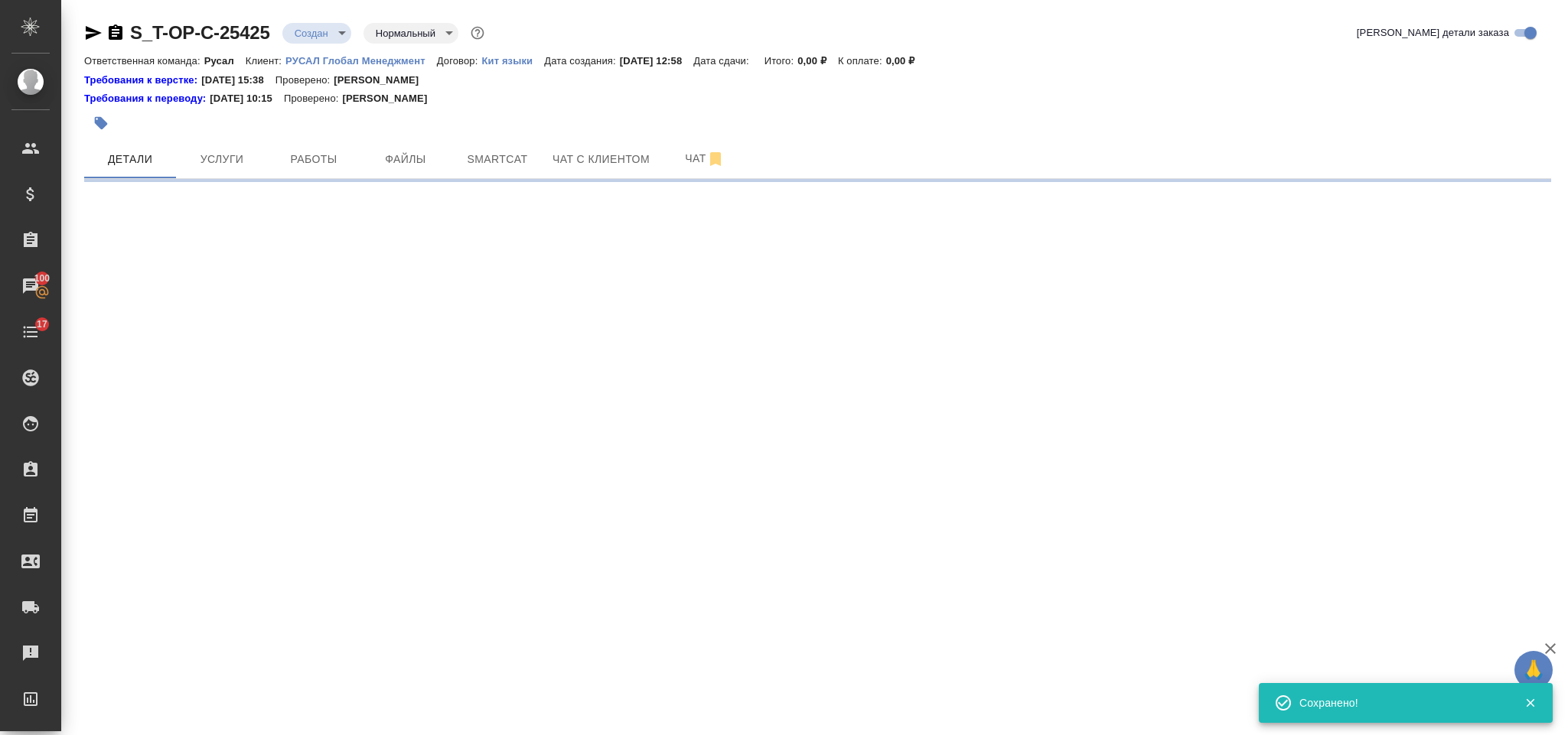
select select "RU"
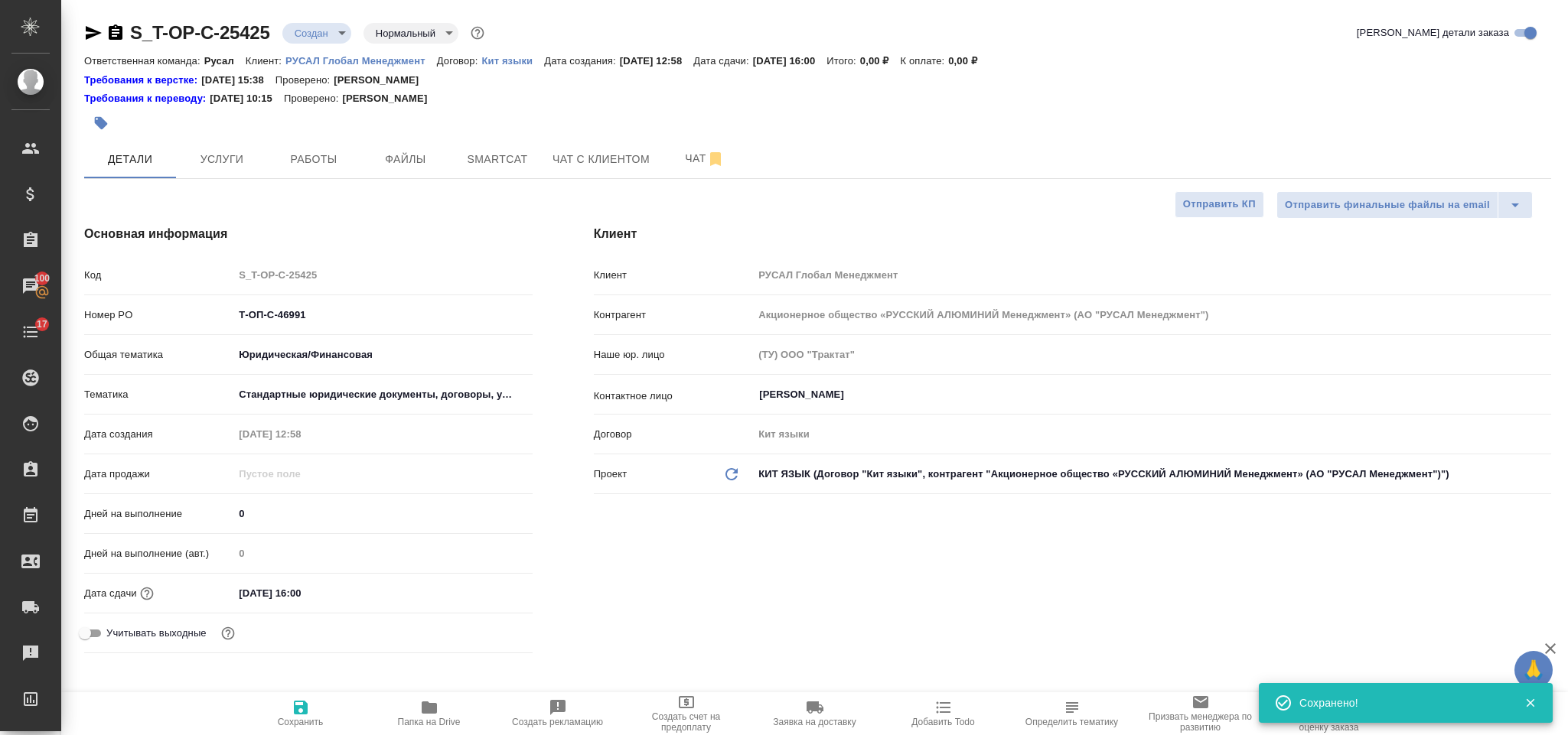
type textarea "x"
click at [414, 147] on button "Файлы" at bounding box center [406, 159] width 92 height 38
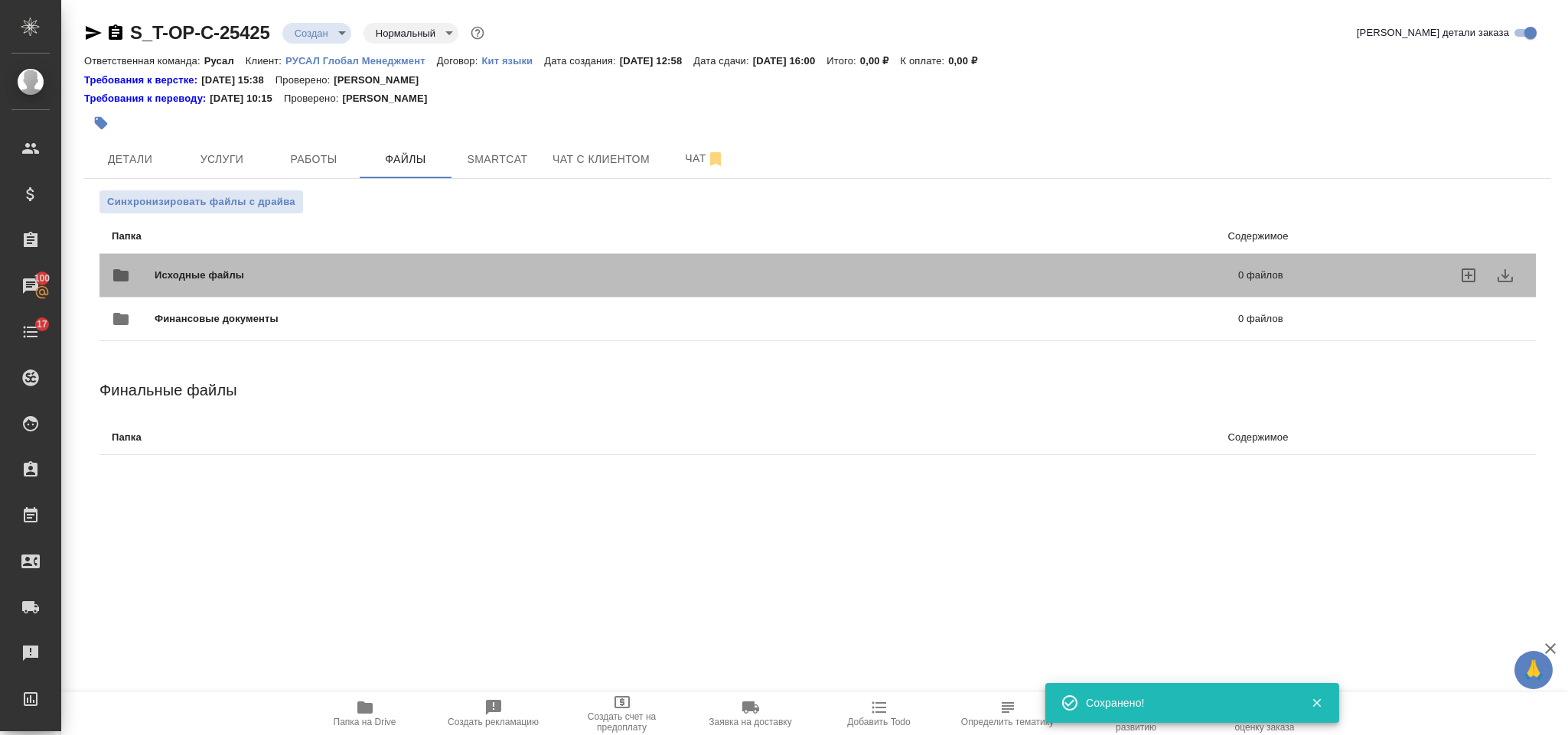
click at [244, 255] on div "Исходные файлы 0 файлов" at bounding box center [698, 275] width 1203 height 67
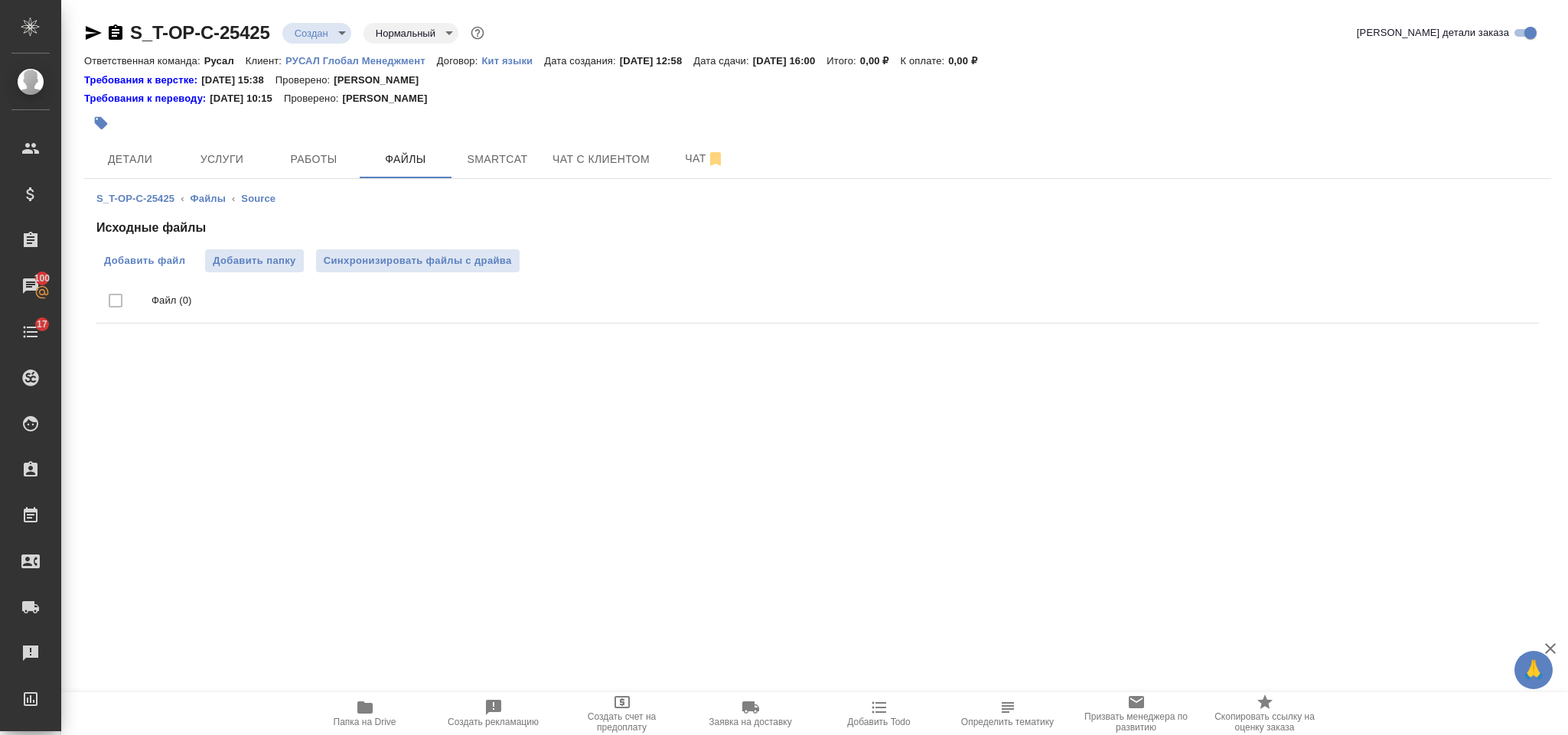
click at [175, 262] on span "Добавить файл" at bounding box center [144, 261] width 81 height 15
click at [0, 0] on input "Добавить файл" at bounding box center [0, 0] width 0 height 0
click at [237, 141] on button "Услуги" at bounding box center [222, 159] width 92 height 38
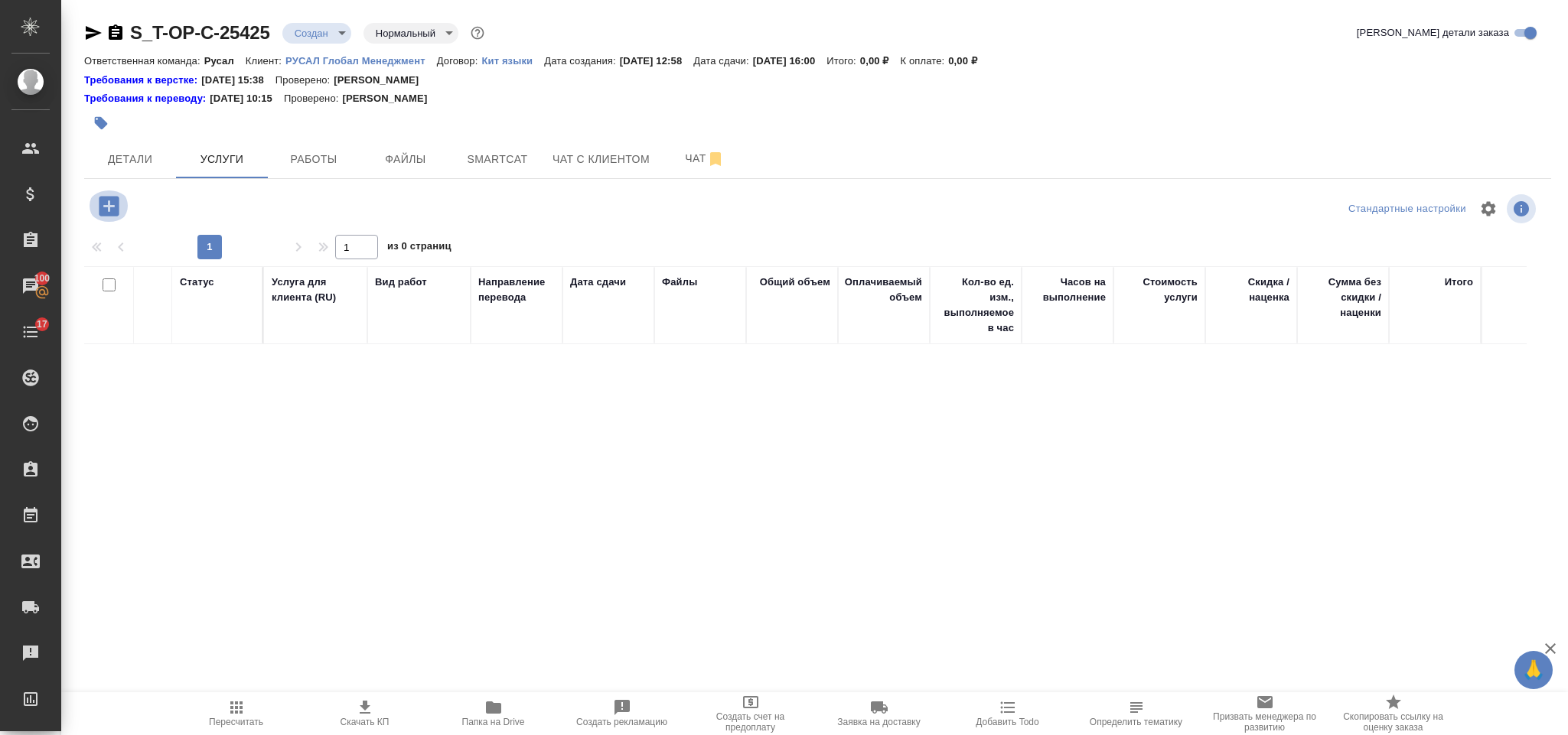
click at [113, 200] on icon "button" at bounding box center [109, 205] width 20 height 20
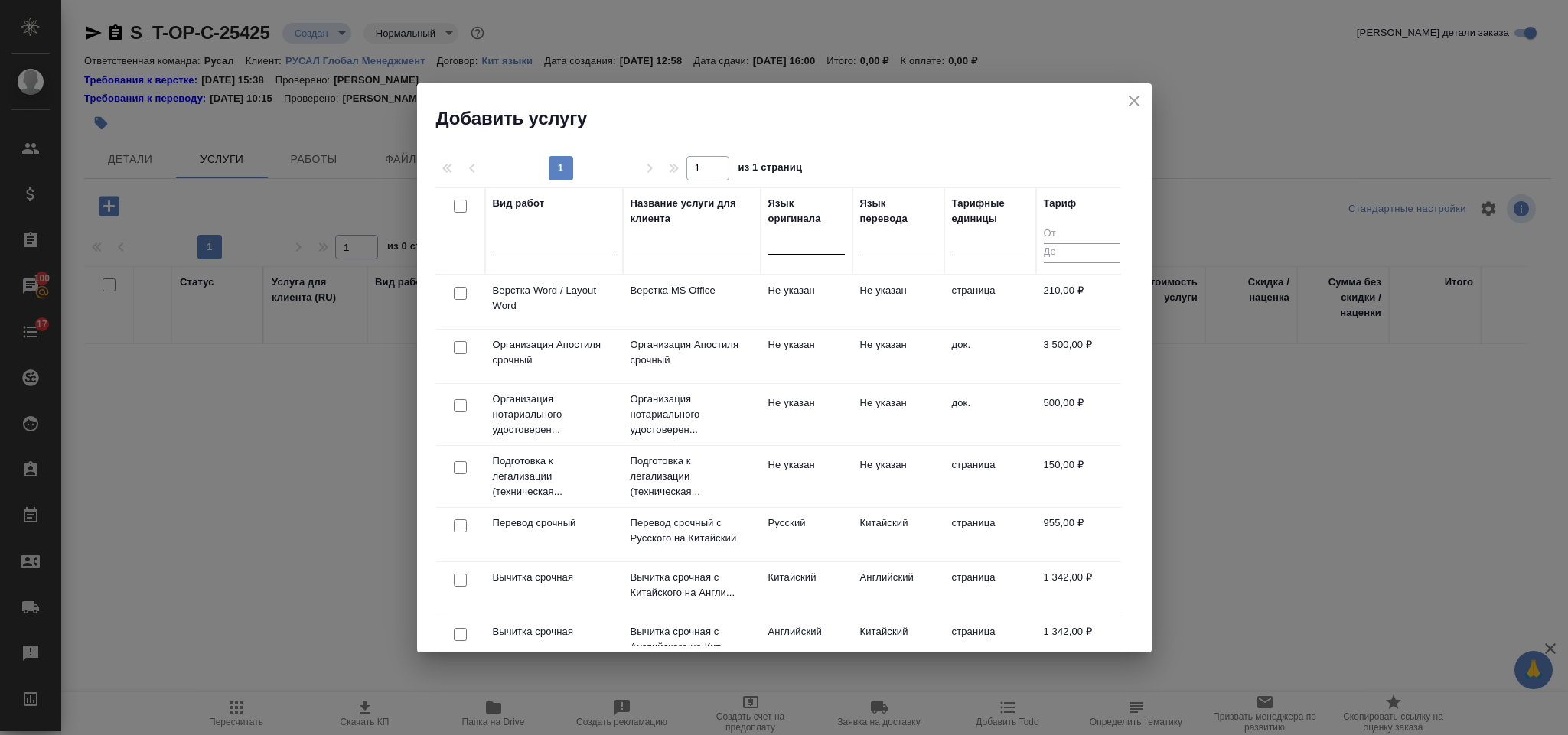
click at [834, 237] on div at bounding box center [807, 240] width 77 height 22
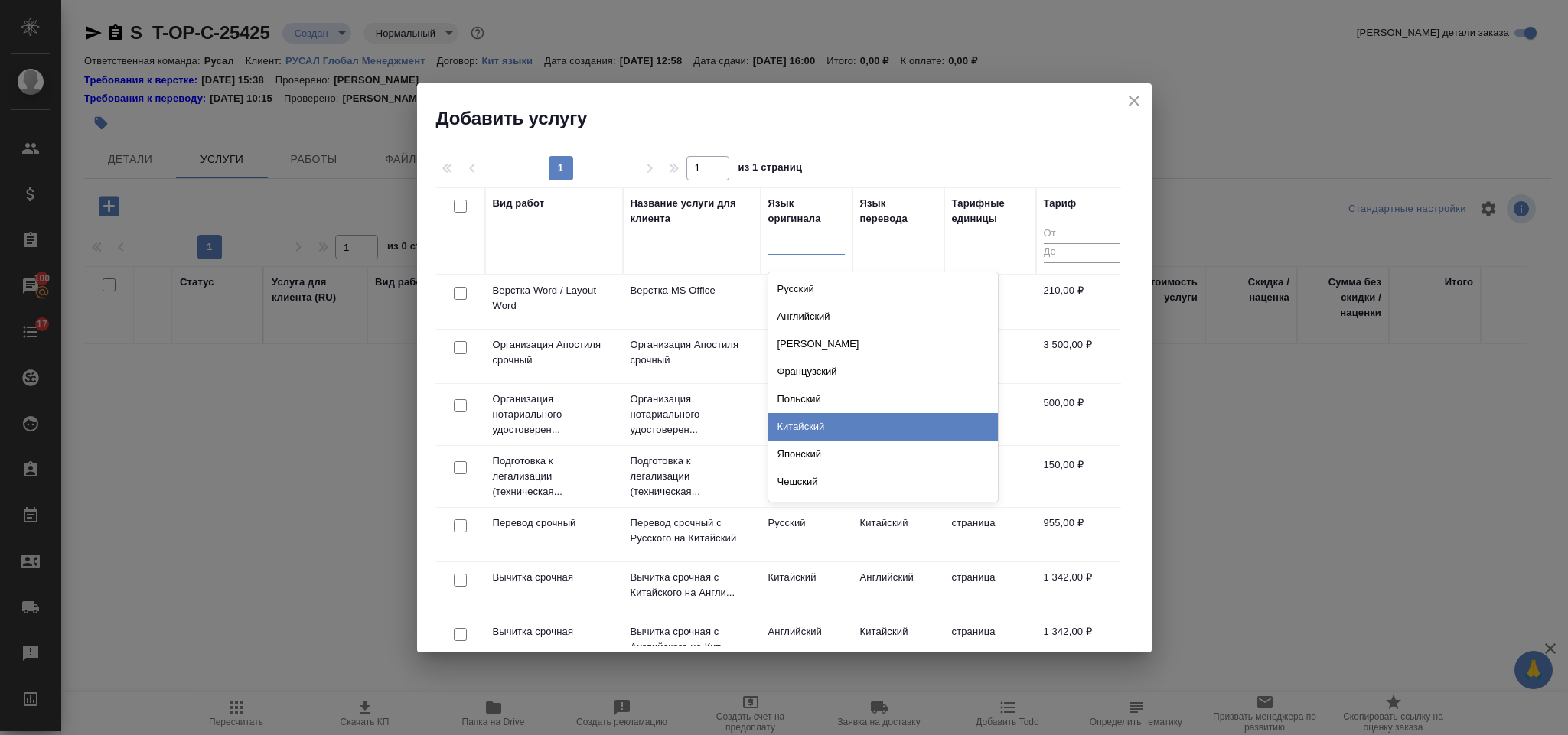
click at [850, 427] on div "Китайский" at bounding box center [883, 427] width 230 height 28
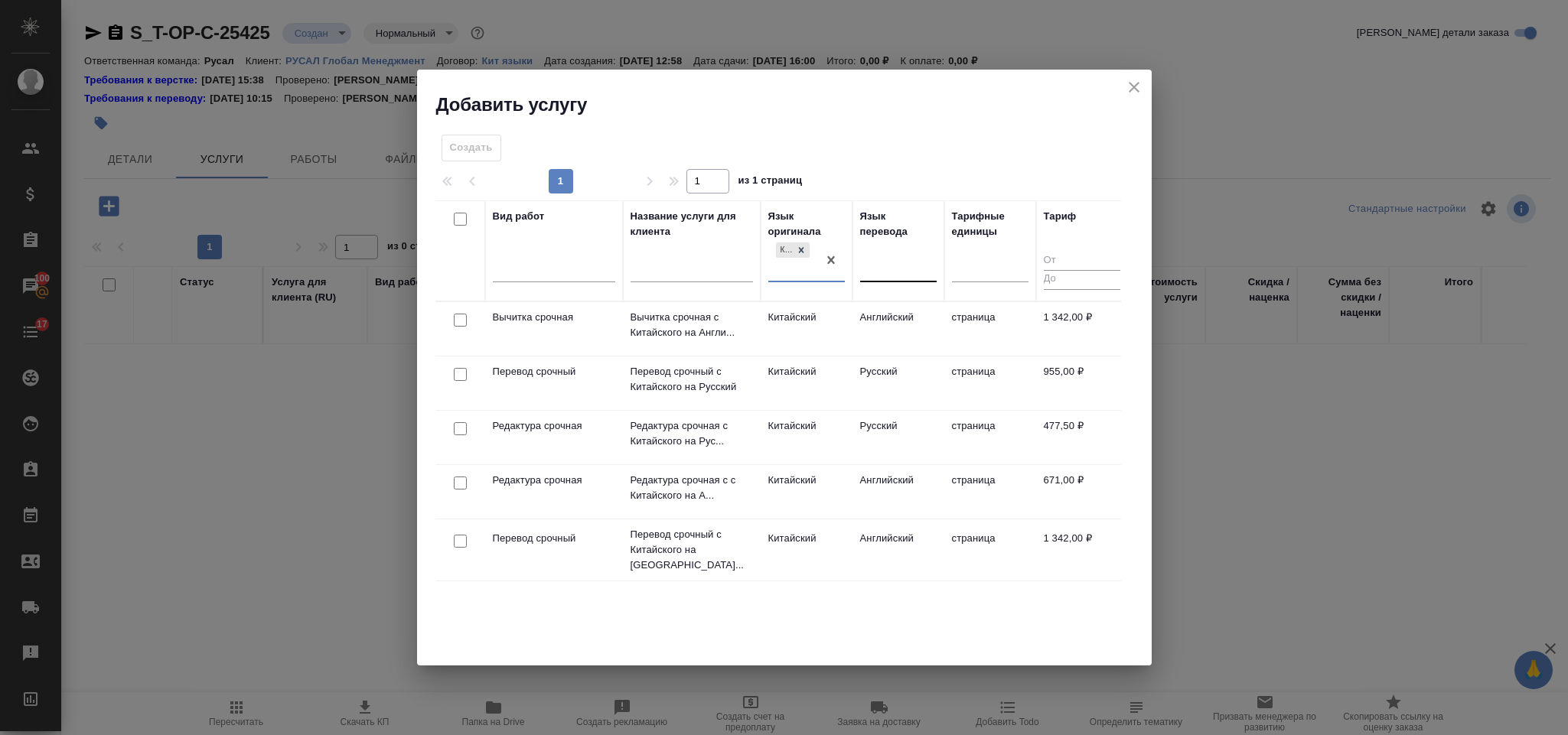
click at [894, 260] on div at bounding box center [898, 267] width 77 height 22
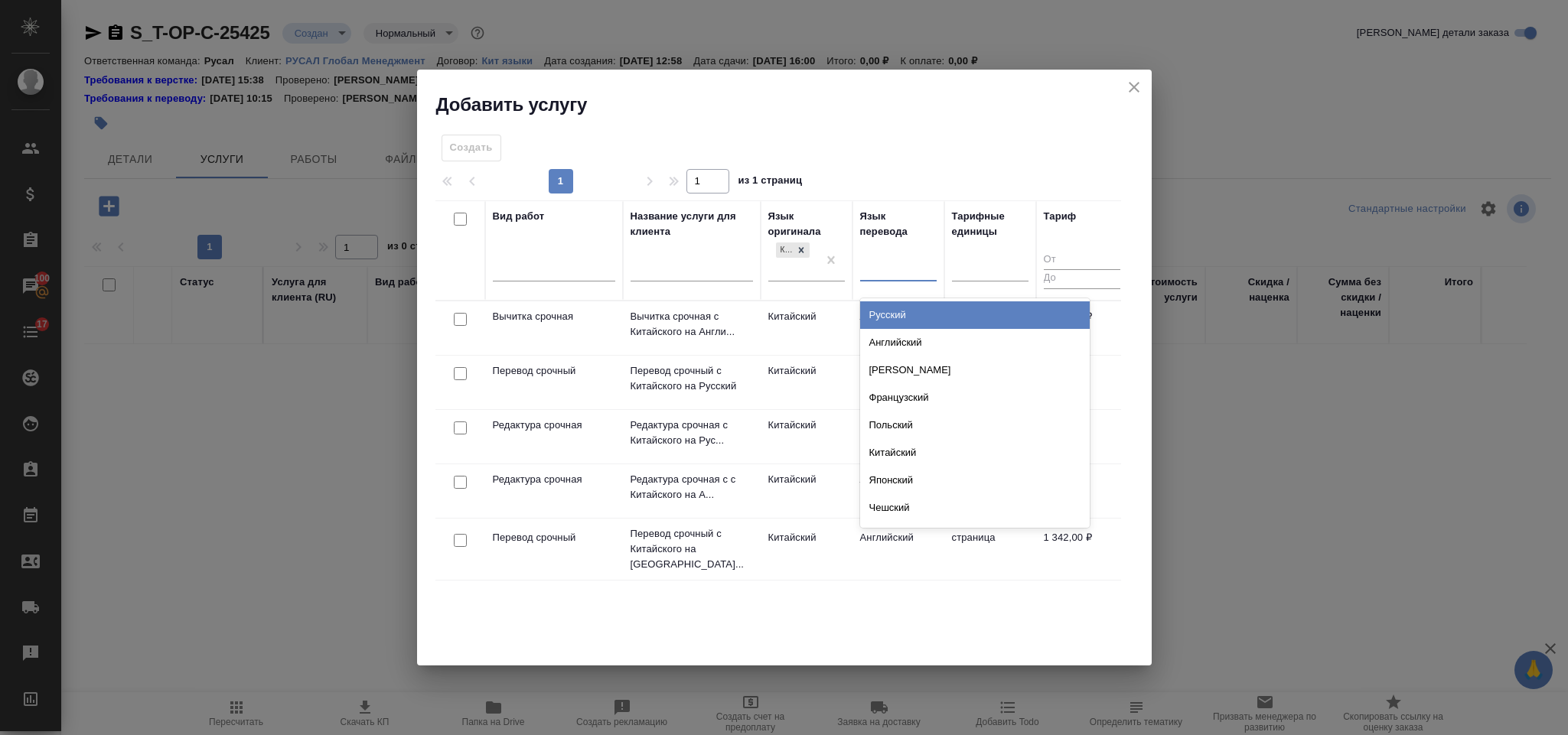
click at [906, 324] on div "Русский" at bounding box center [975, 315] width 230 height 28
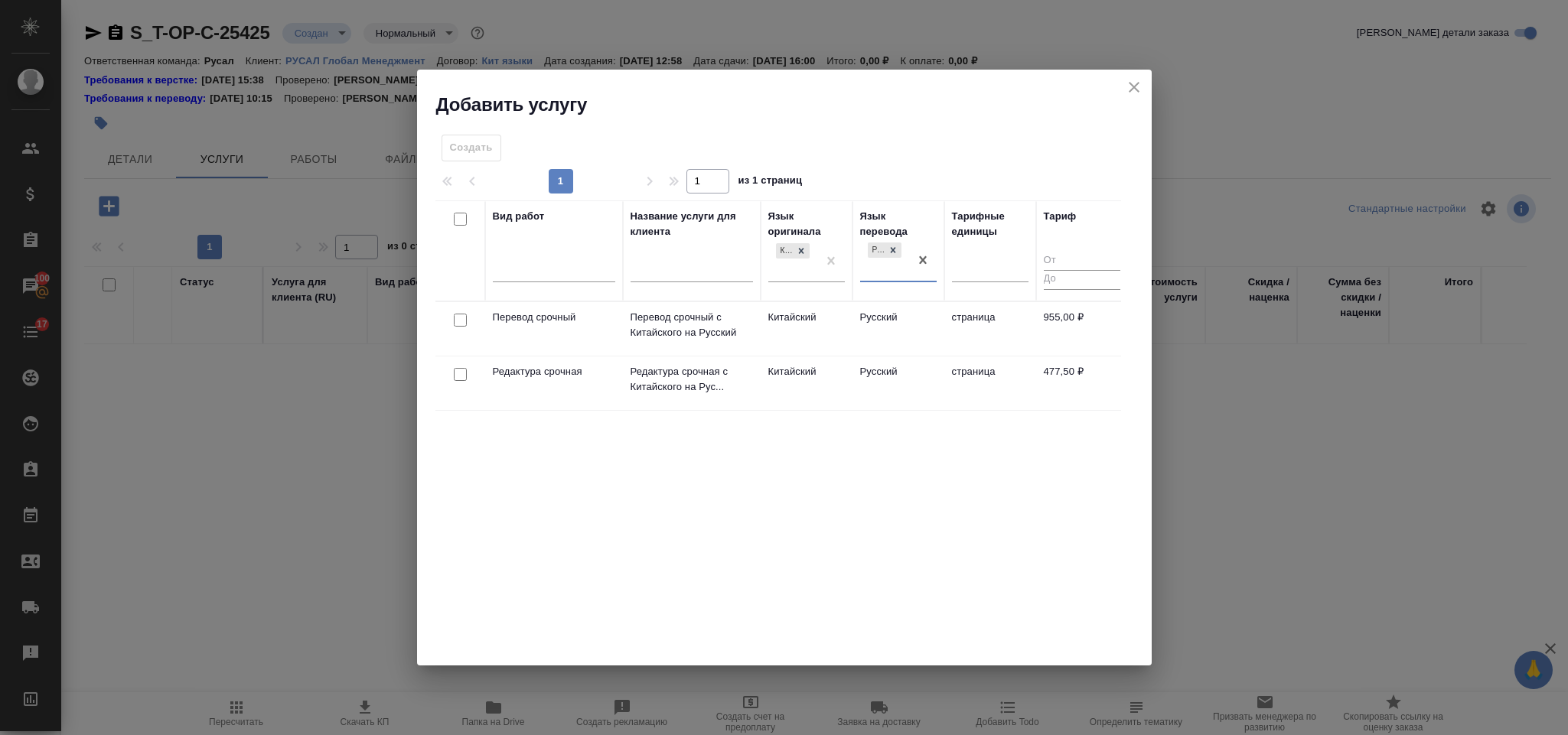
click at [460, 325] on input "checkbox" at bounding box center [460, 320] width 13 height 13
checkbox input "true"
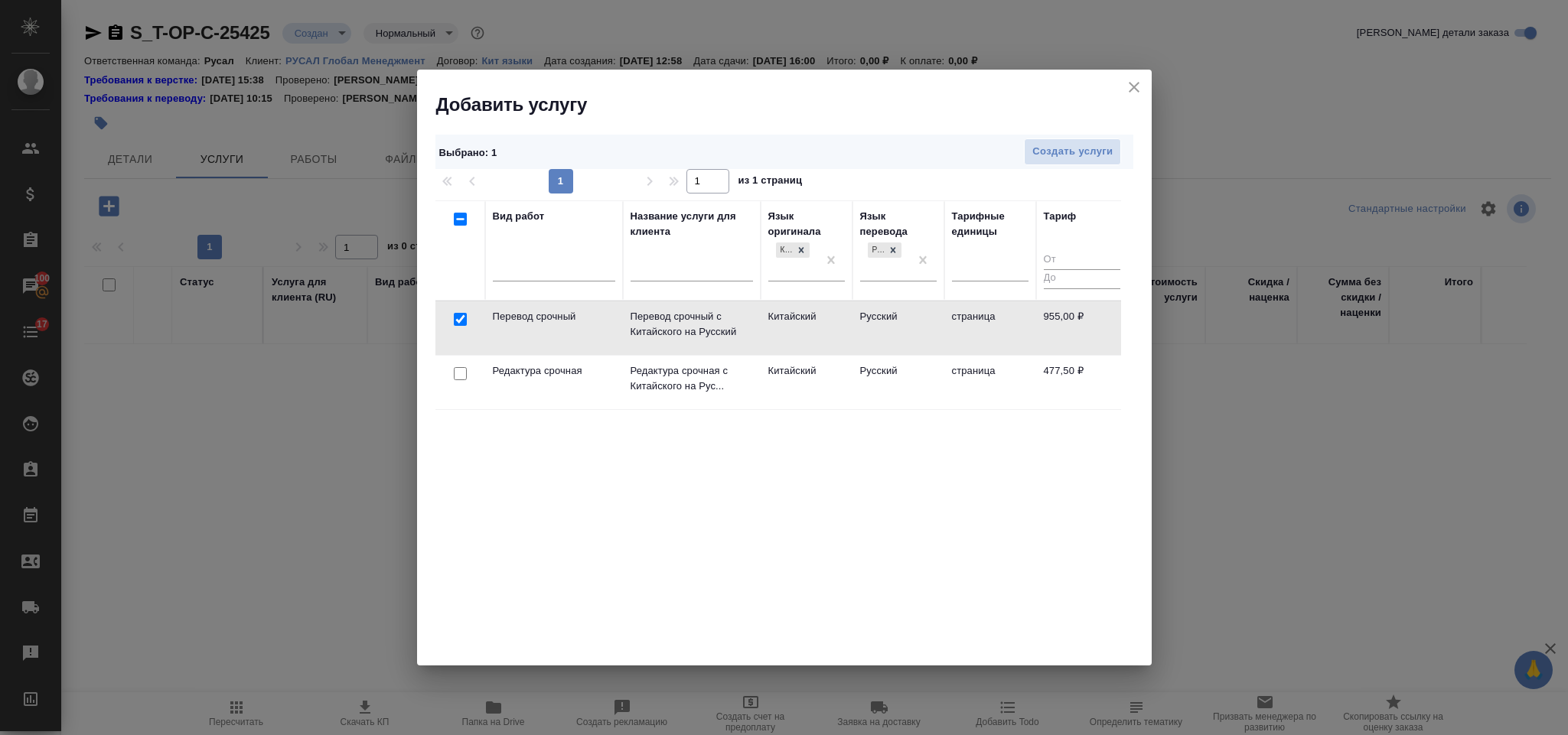
click at [462, 377] on input "checkbox" at bounding box center [460, 374] width 13 height 13
checkbox input "true"
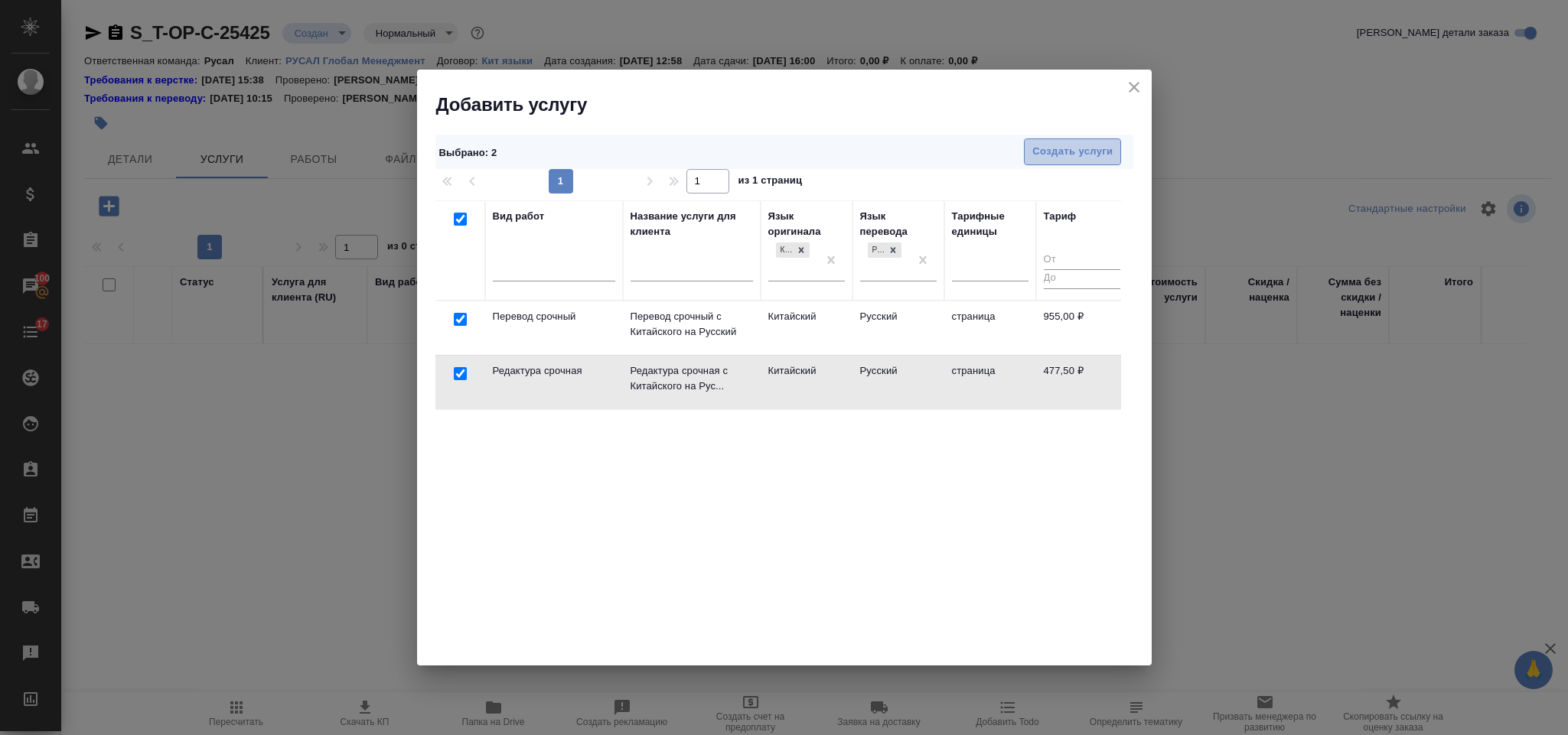
click at [1096, 154] on span "Создать услуги" at bounding box center [1072, 152] width 80 height 17
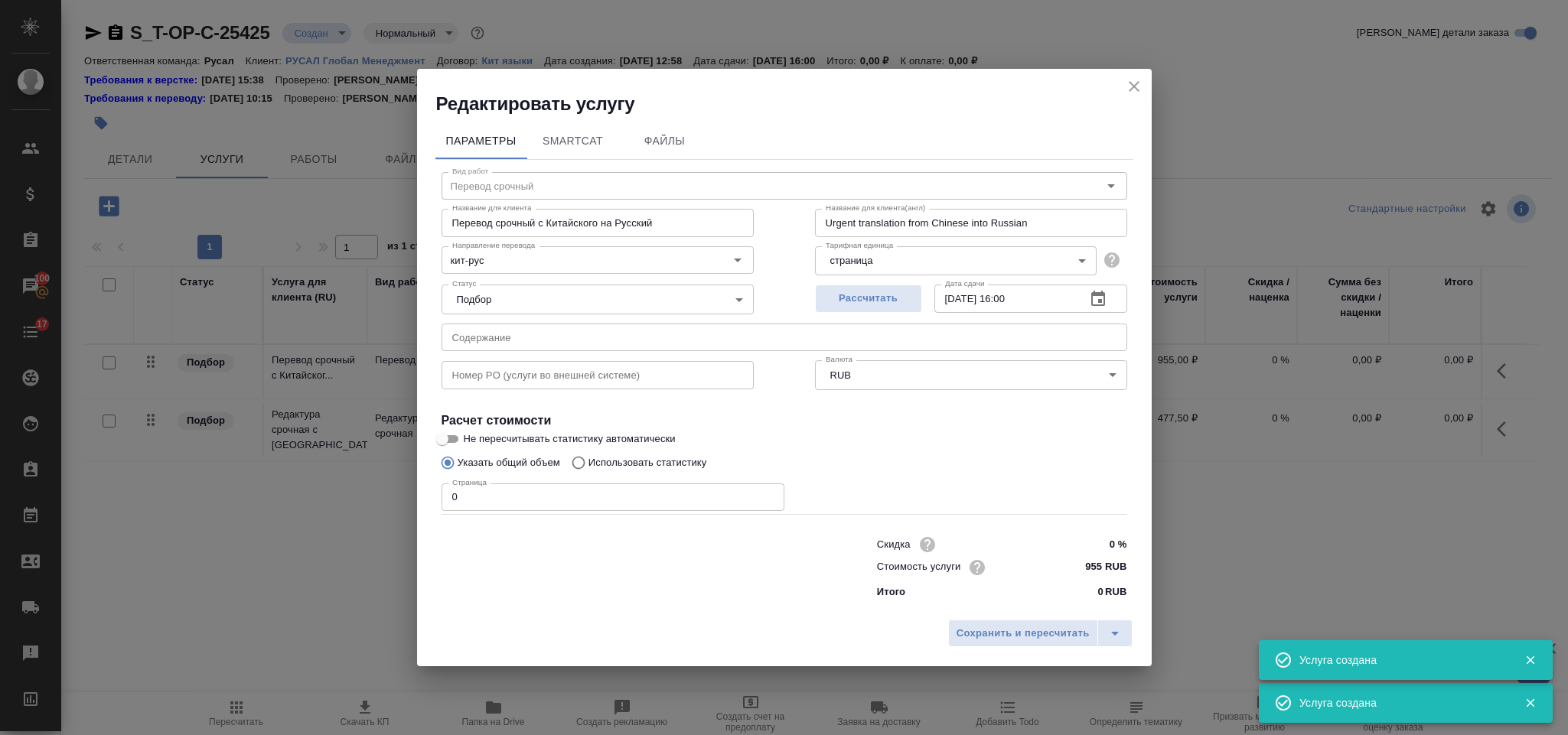
type input "Перевод срочный"
type input "Перевод срочный с Китайского на Русский"
type input "Urgent translation from Chinese into Russian"
type input "955 RUB"
click at [666, 335] on input "text" at bounding box center [784, 337] width 686 height 28
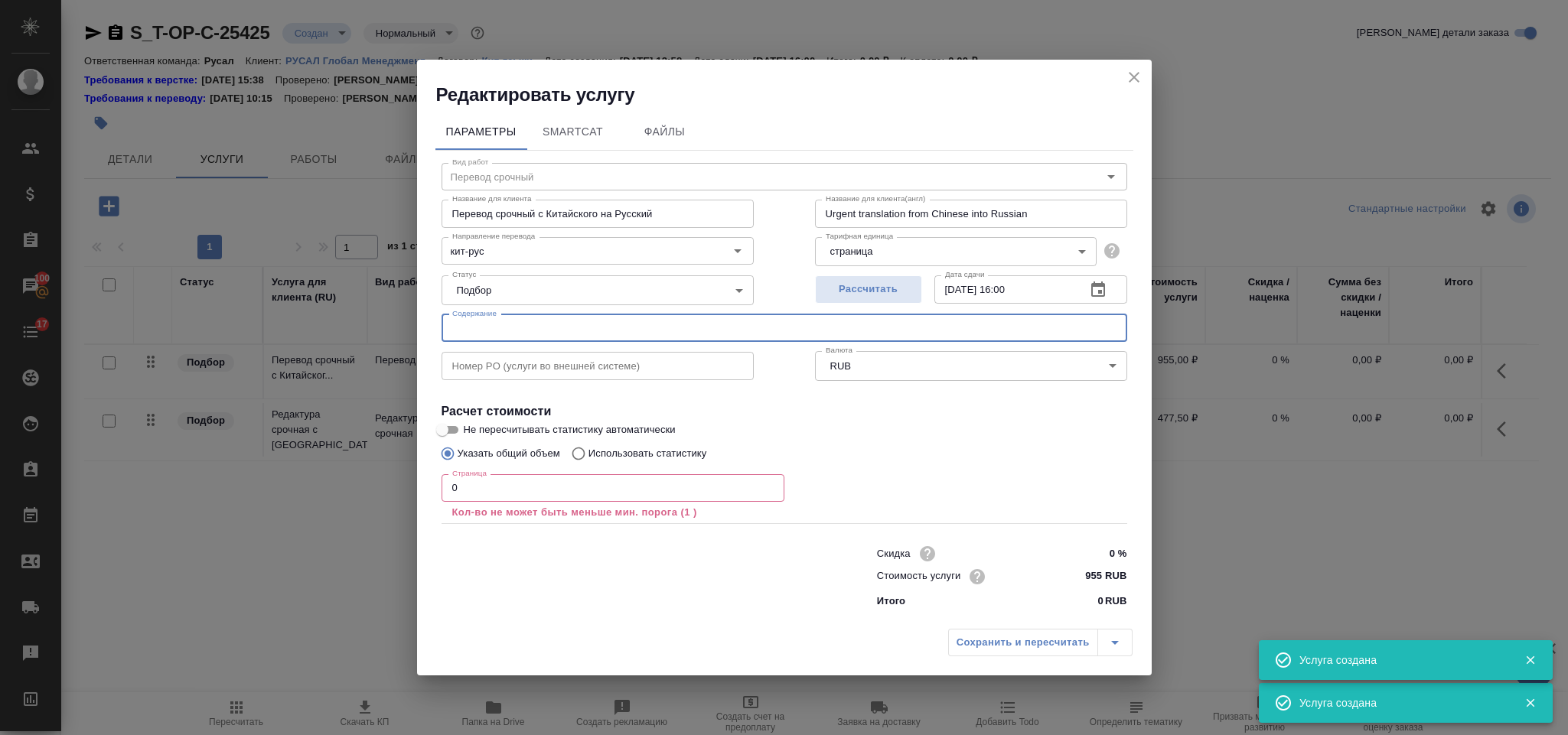
paste input "任职书"
type input "任职书"
click at [544, 483] on input "0" at bounding box center [612, 488] width 343 height 28
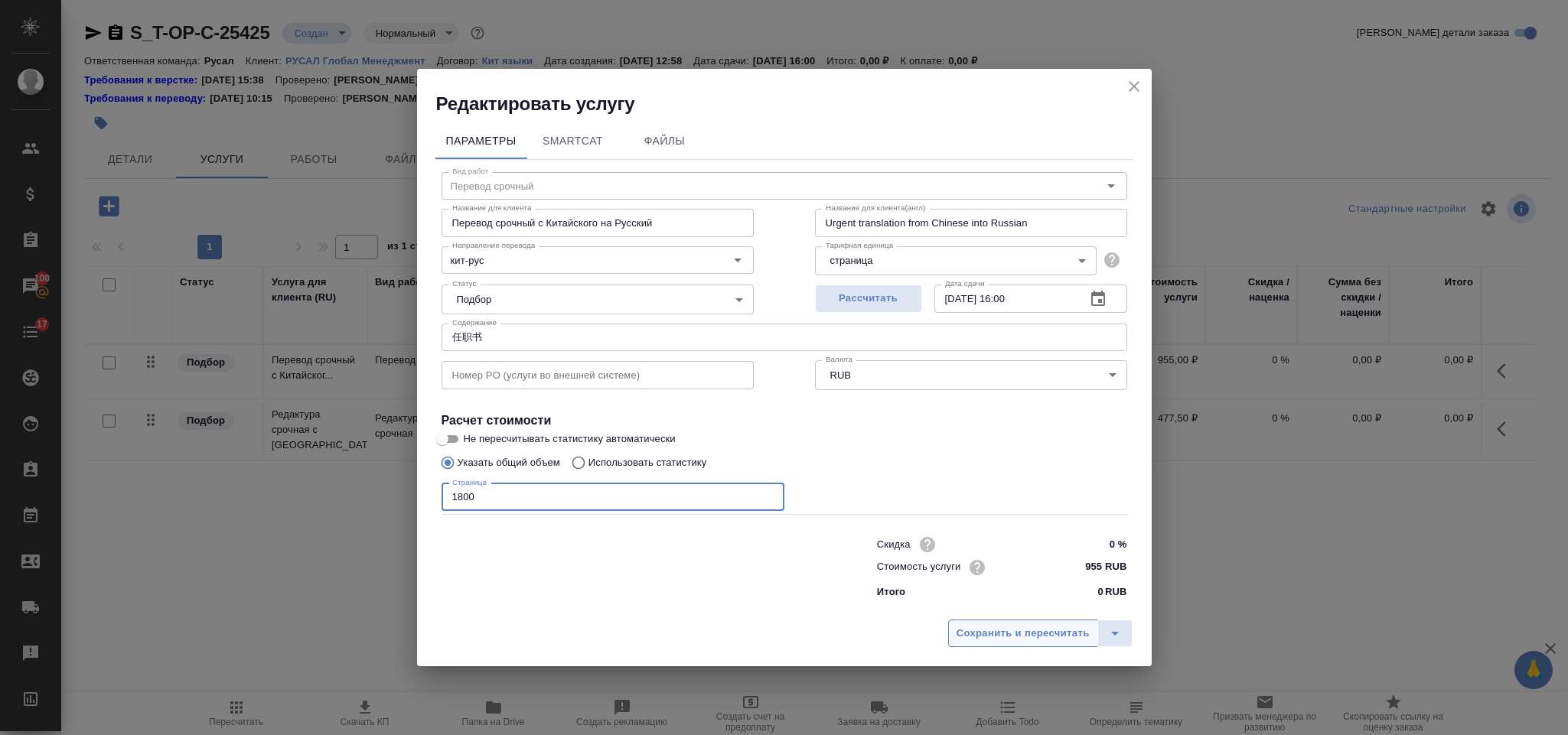
type input "1800"
click at [987, 631] on span "Сохранить и пересчитать" at bounding box center [1023, 634] width 133 height 17
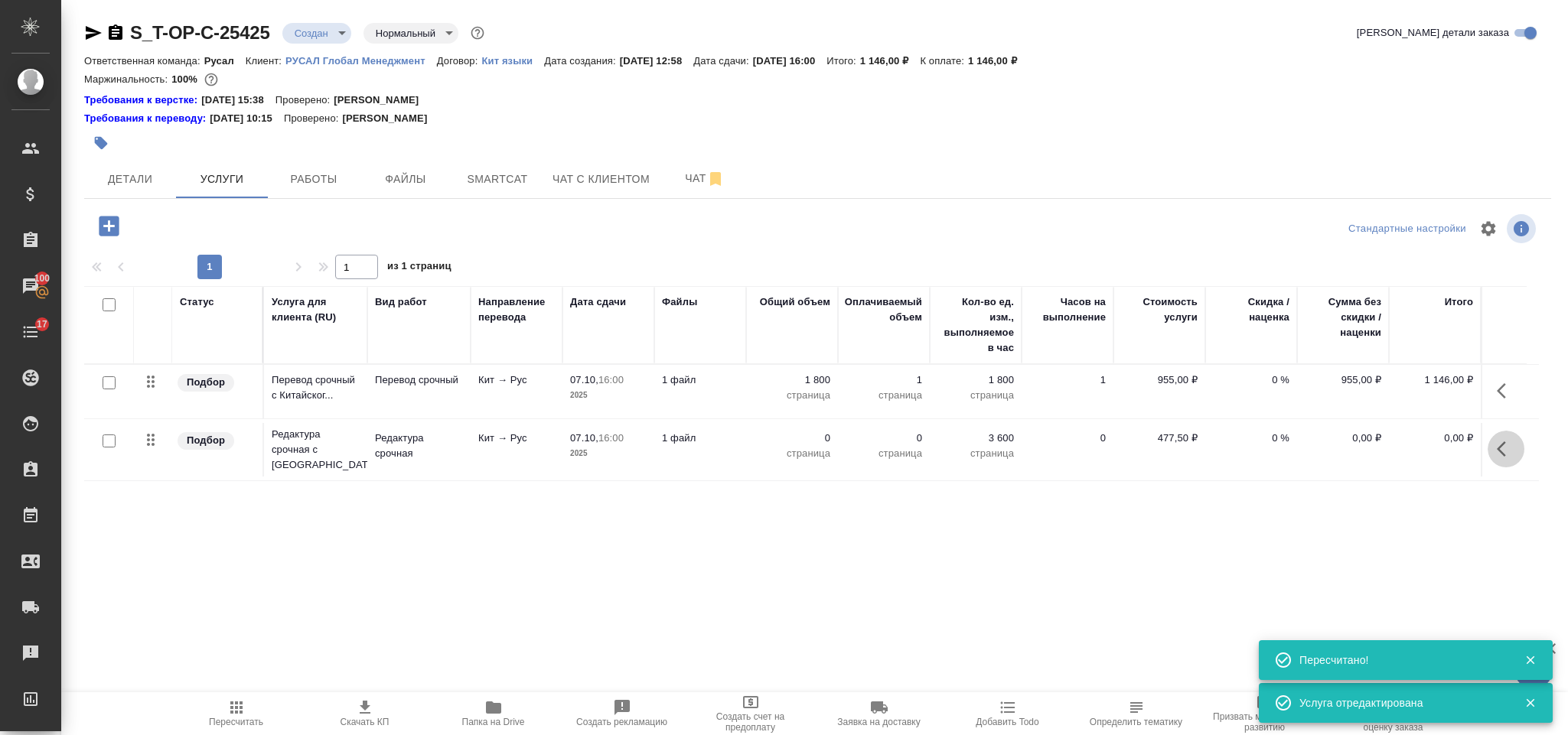
click at [1514, 448] on icon "button" at bounding box center [1505, 448] width 18 height 18
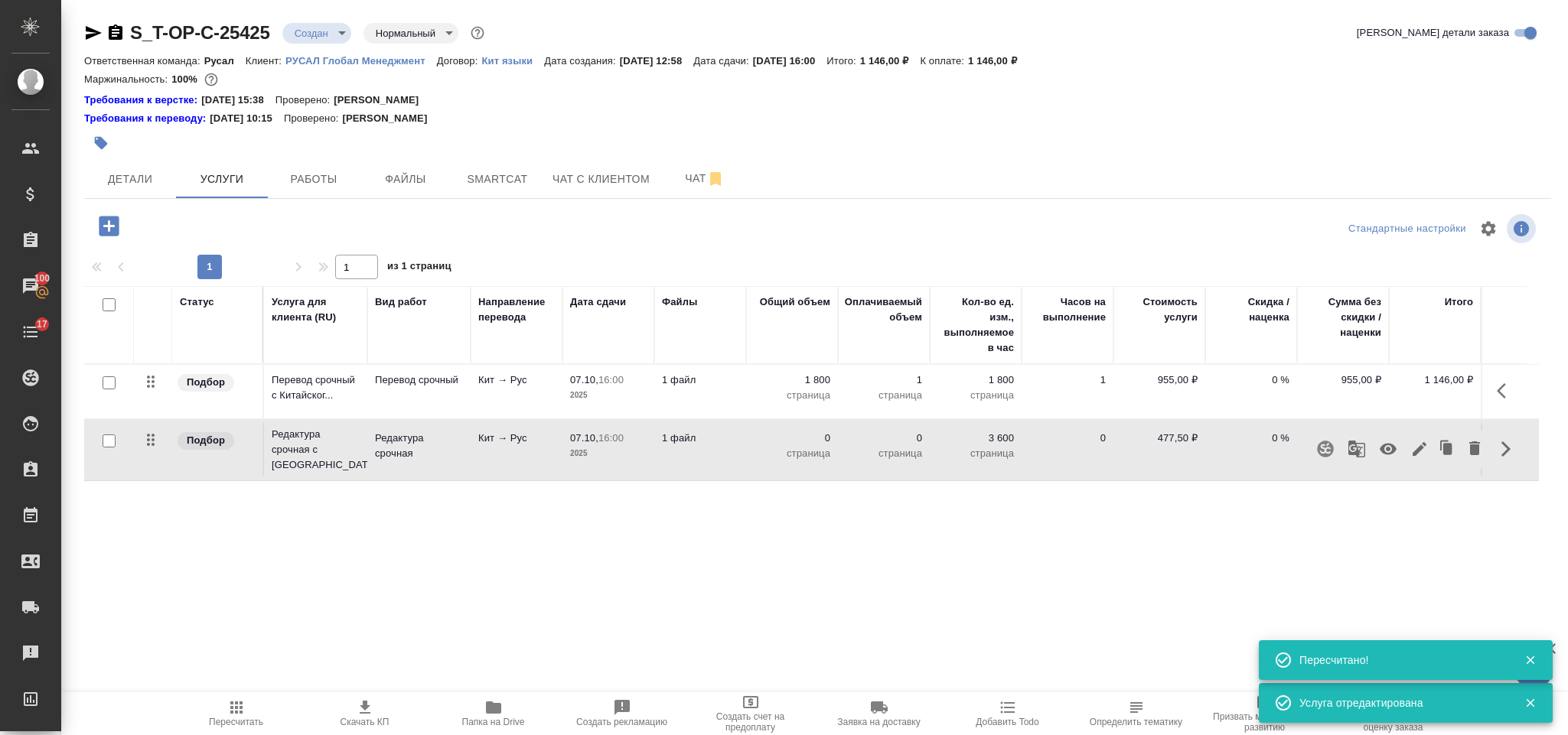
click at [1422, 450] on icon "button" at bounding box center [1419, 448] width 13 height 13
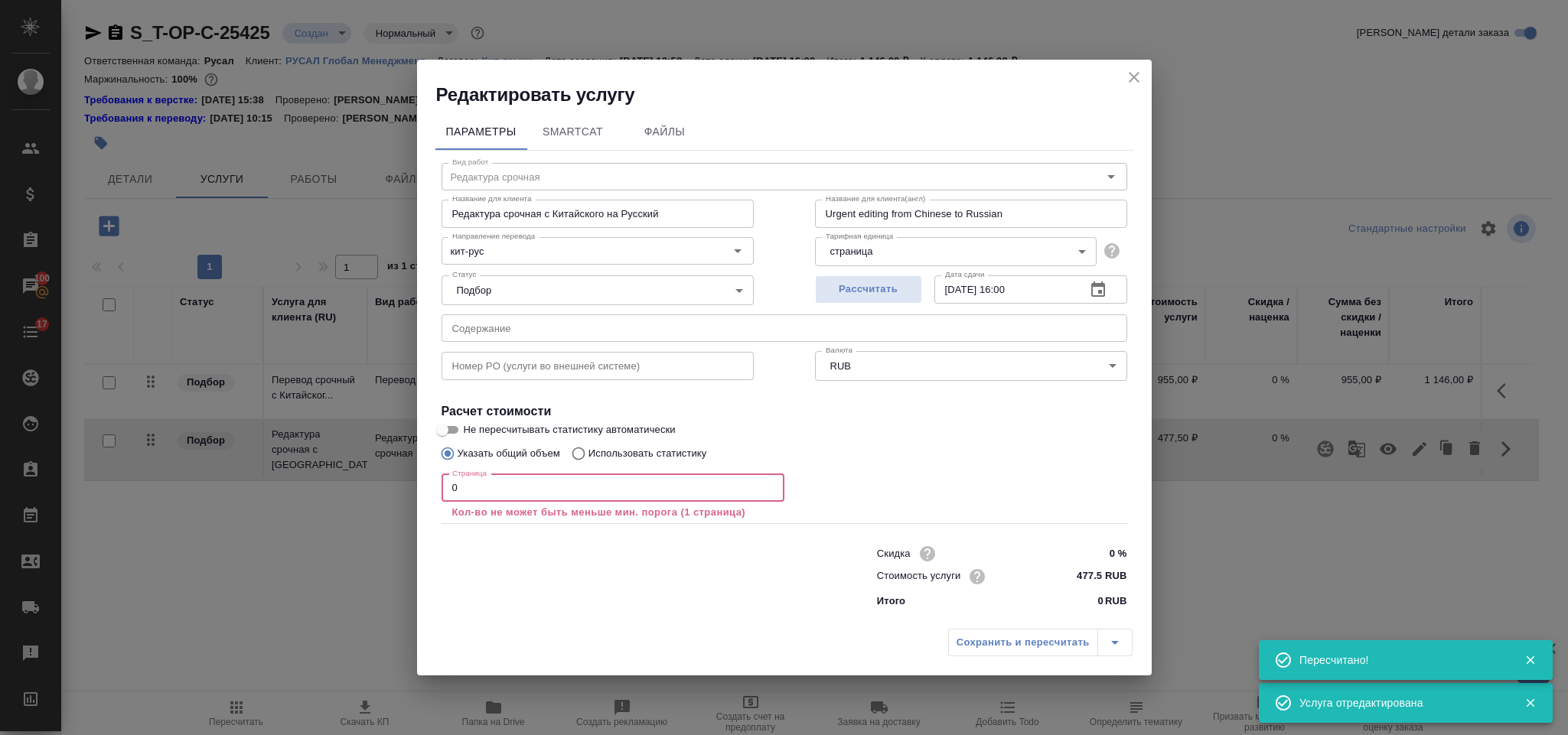
click at [634, 484] on input "0" at bounding box center [612, 488] width 343 height 28
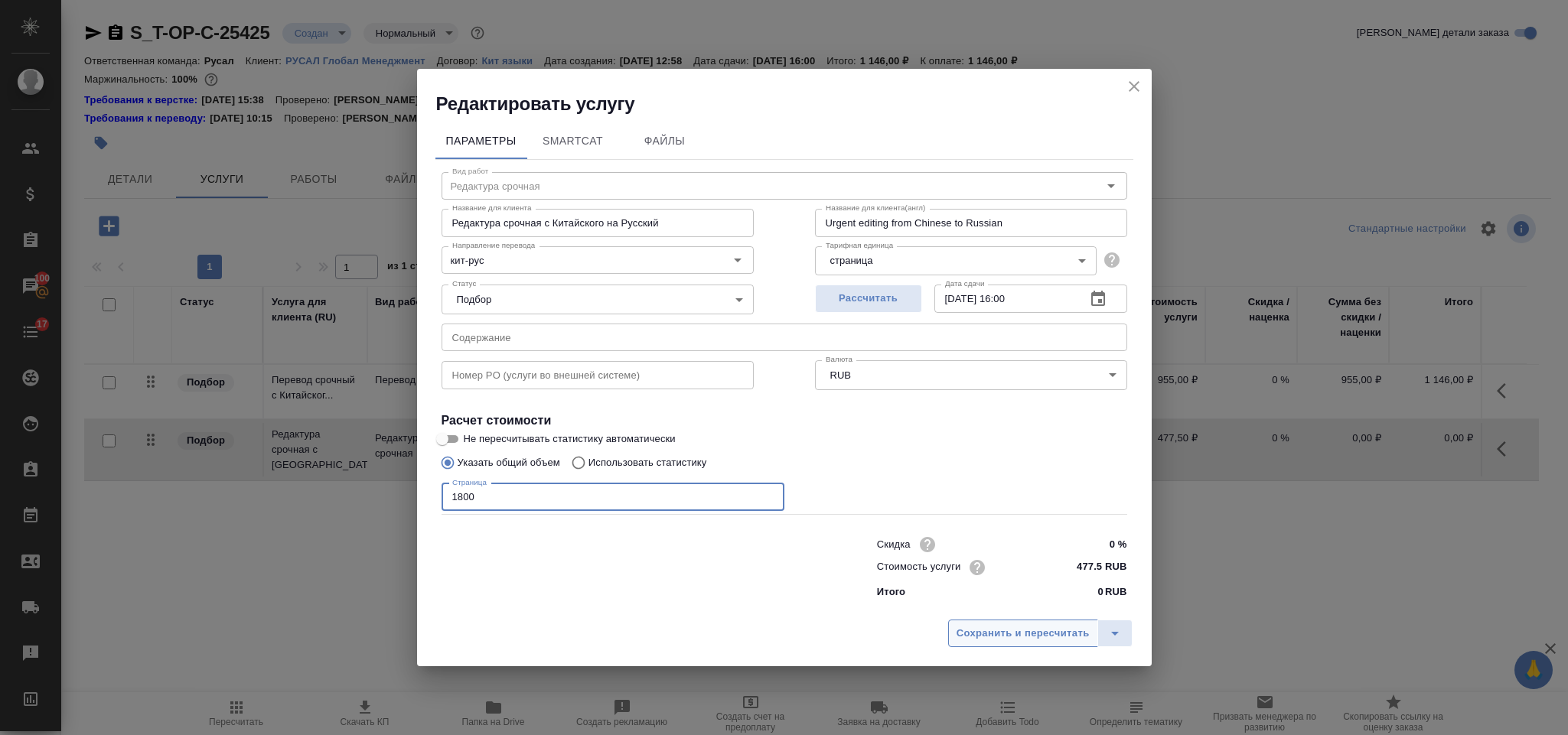
type input "1800"
click at [1024, 622] on button "Сохранить и пересчитать" at bounding box center [1023, 633] width 150 height 28
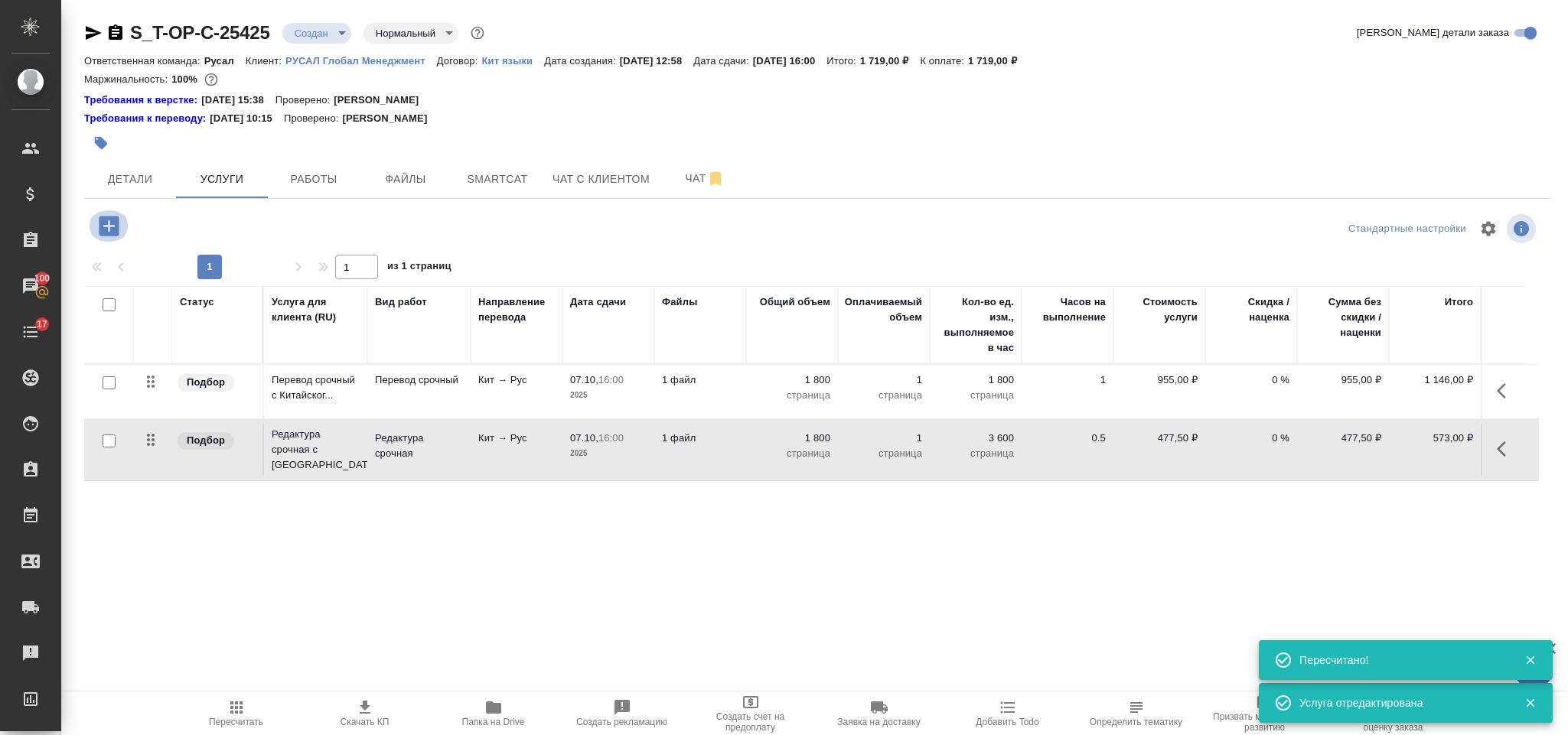
click at [120, 225] on icon "button" at bounding box center [109, 227] width 27 height 27
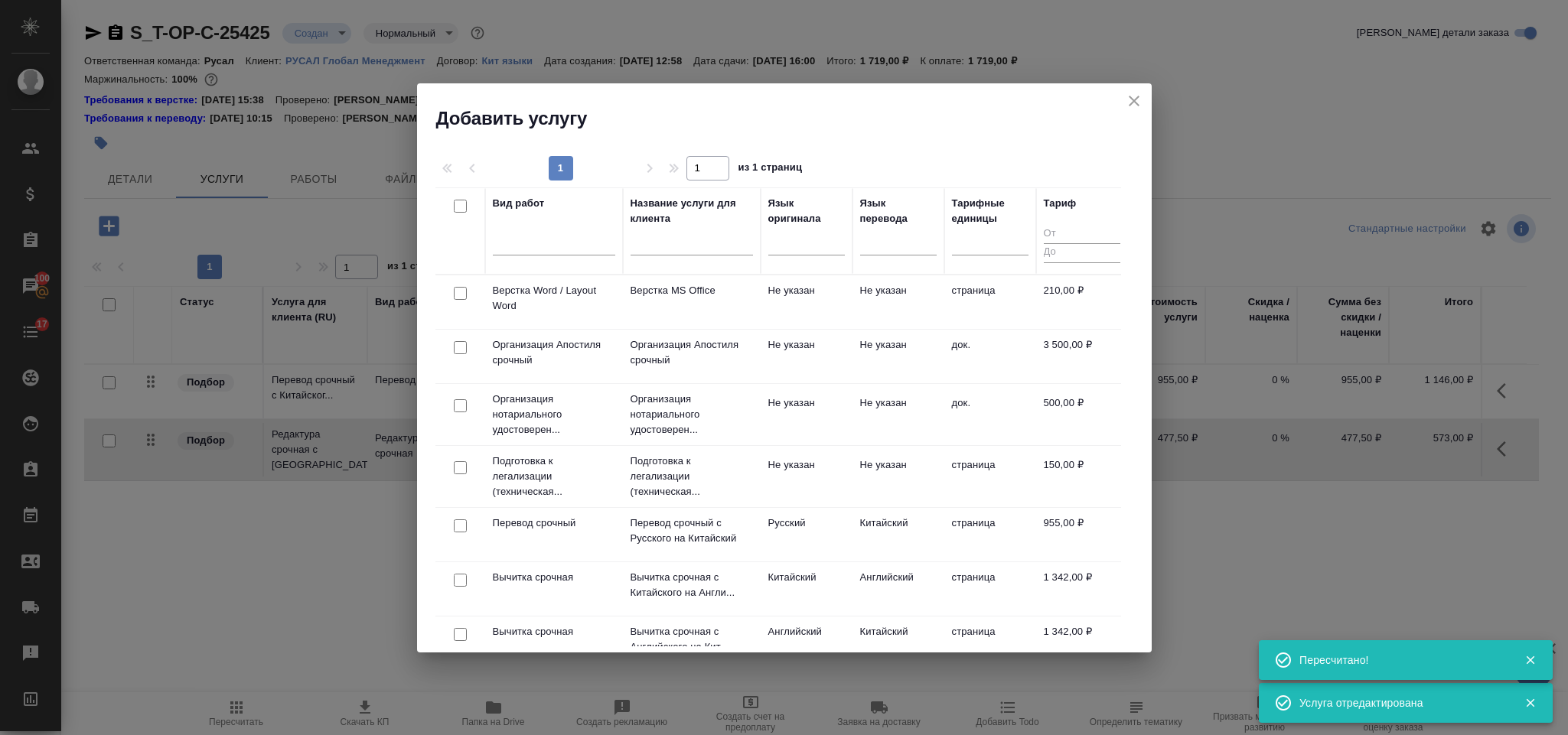
click at [457, 296] on input "checkbox" at bounding box center [460, 293] width 13 height 13
checkbox input "true"
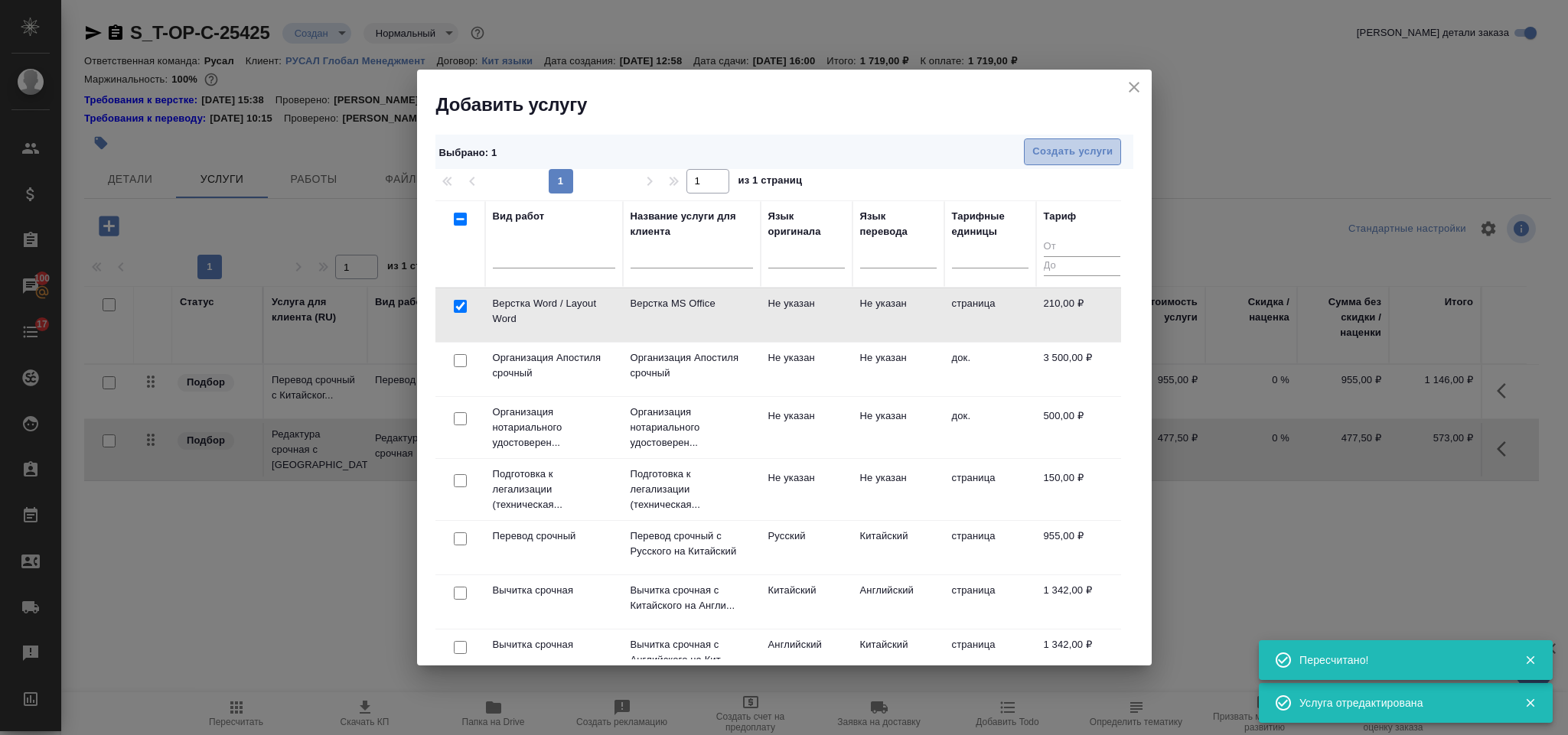
click at [1066, 149] on span "Создать услуги" at bounding box center [1072, 152] width 80 height 17
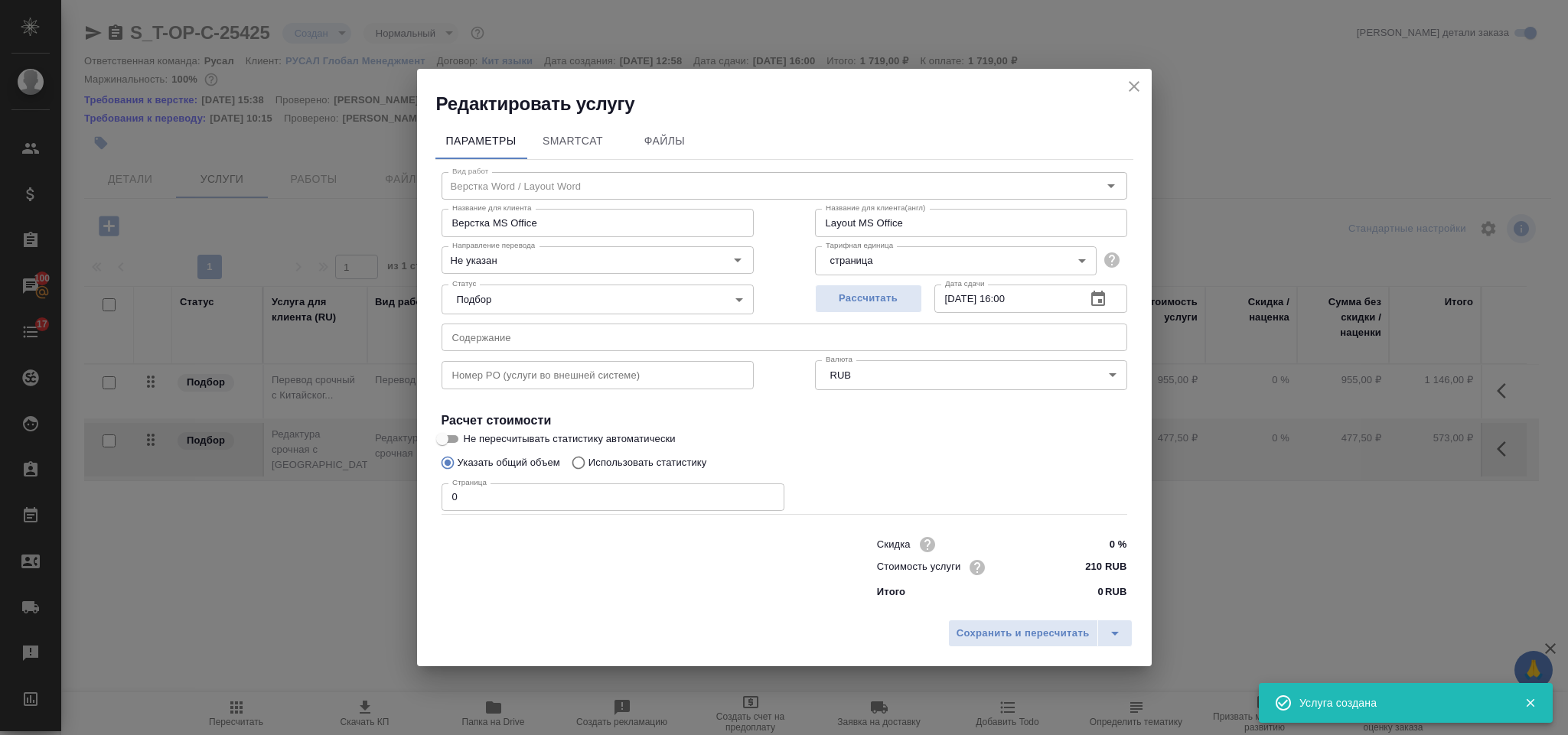
click at [499, 484] on input "0" at bounding box center [612, 497] width 343 height 28
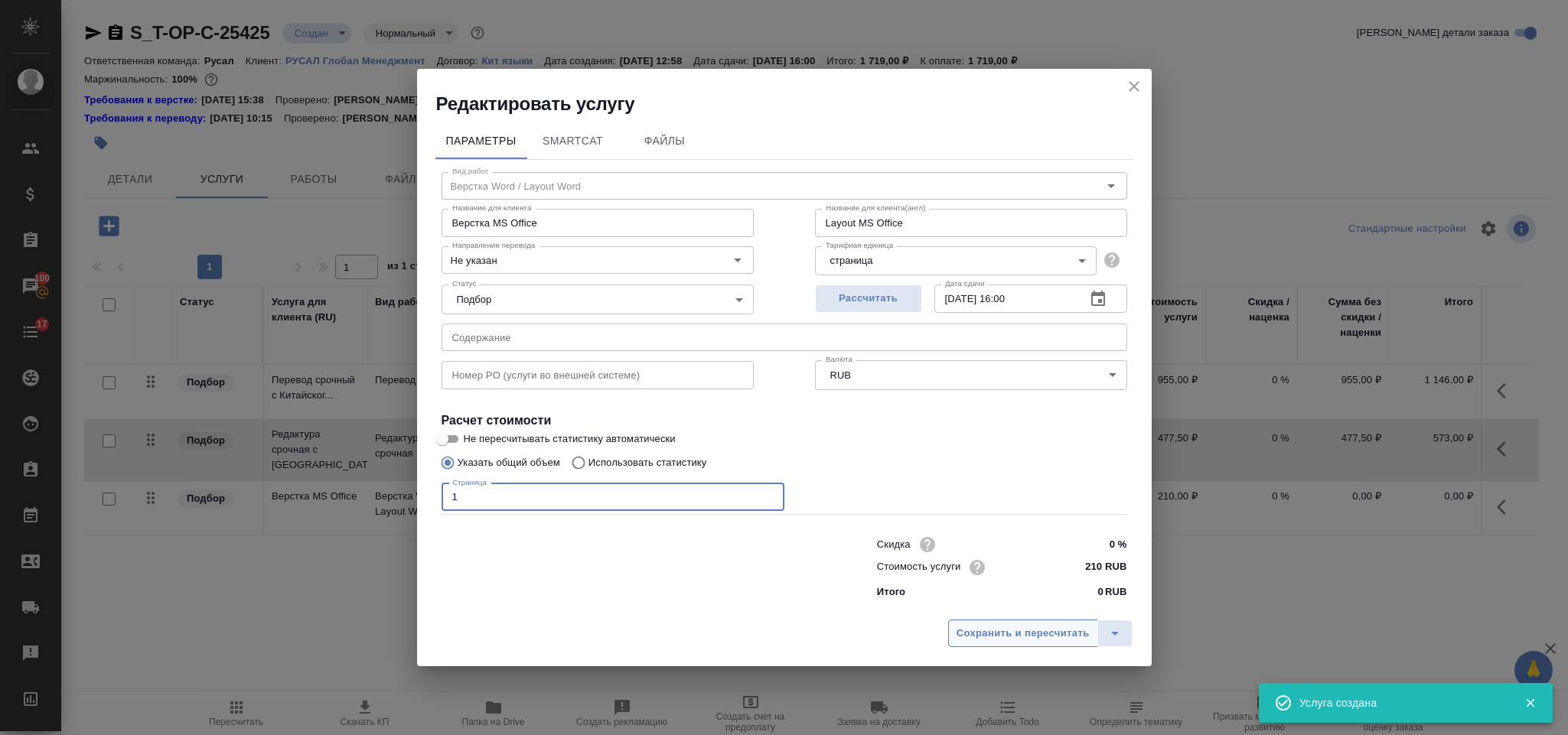
type input "1"
click at [962, 641] on span "Сохранить и пересчитать" at bounding box center [1023, 634] width 133 height 17
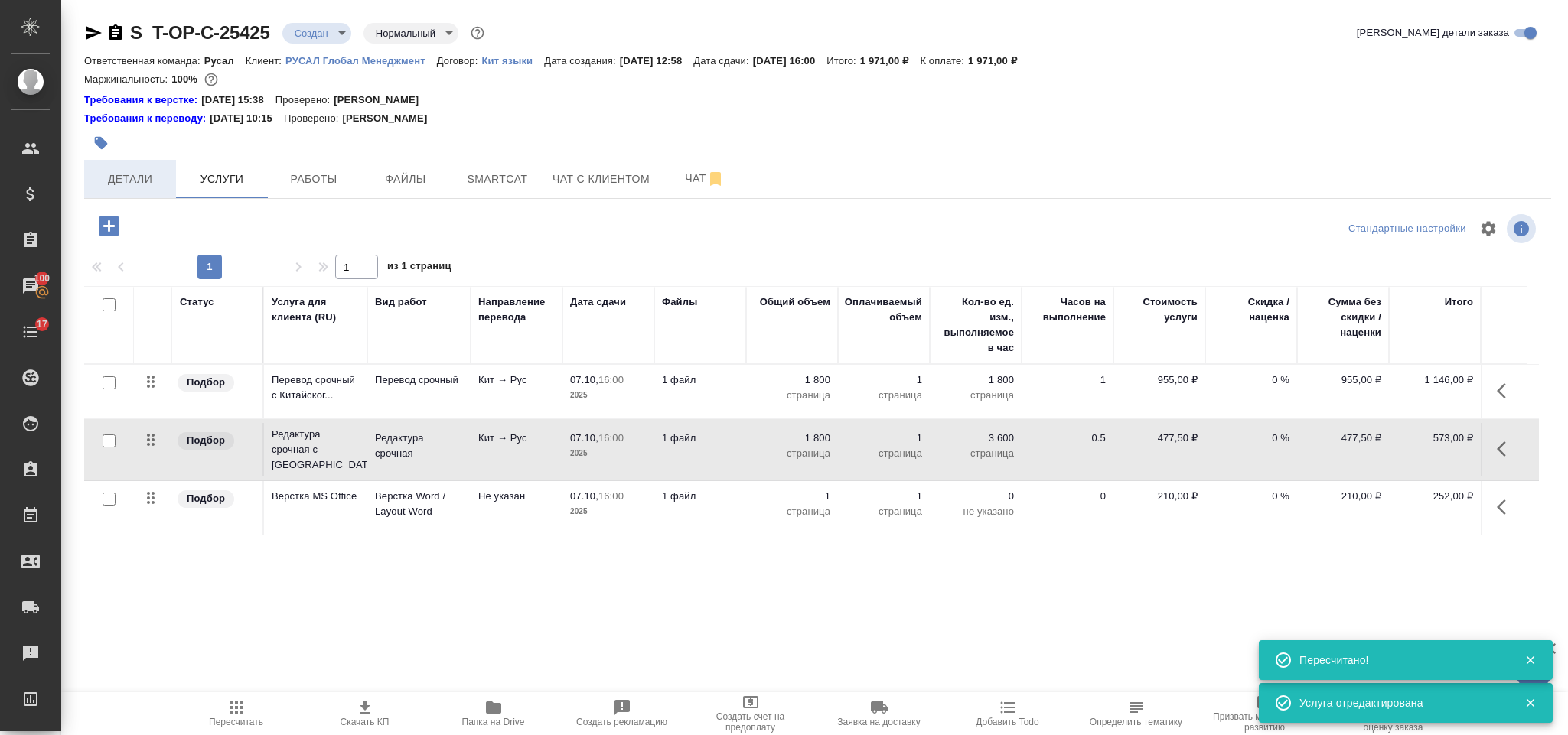
click at [141, 191] on button "Детали" at bounding box center [130, 179] width 92 height 38
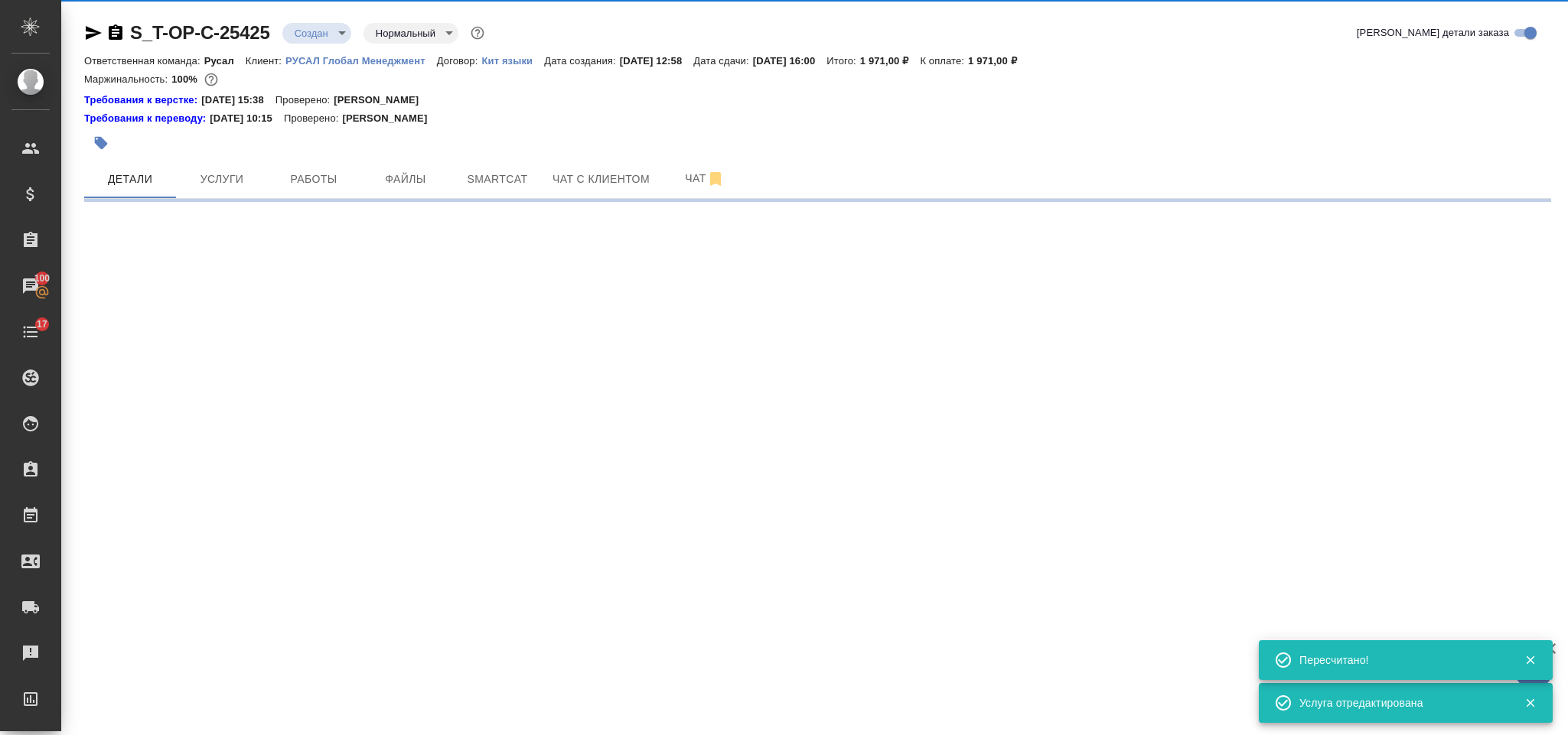
select select "RU"
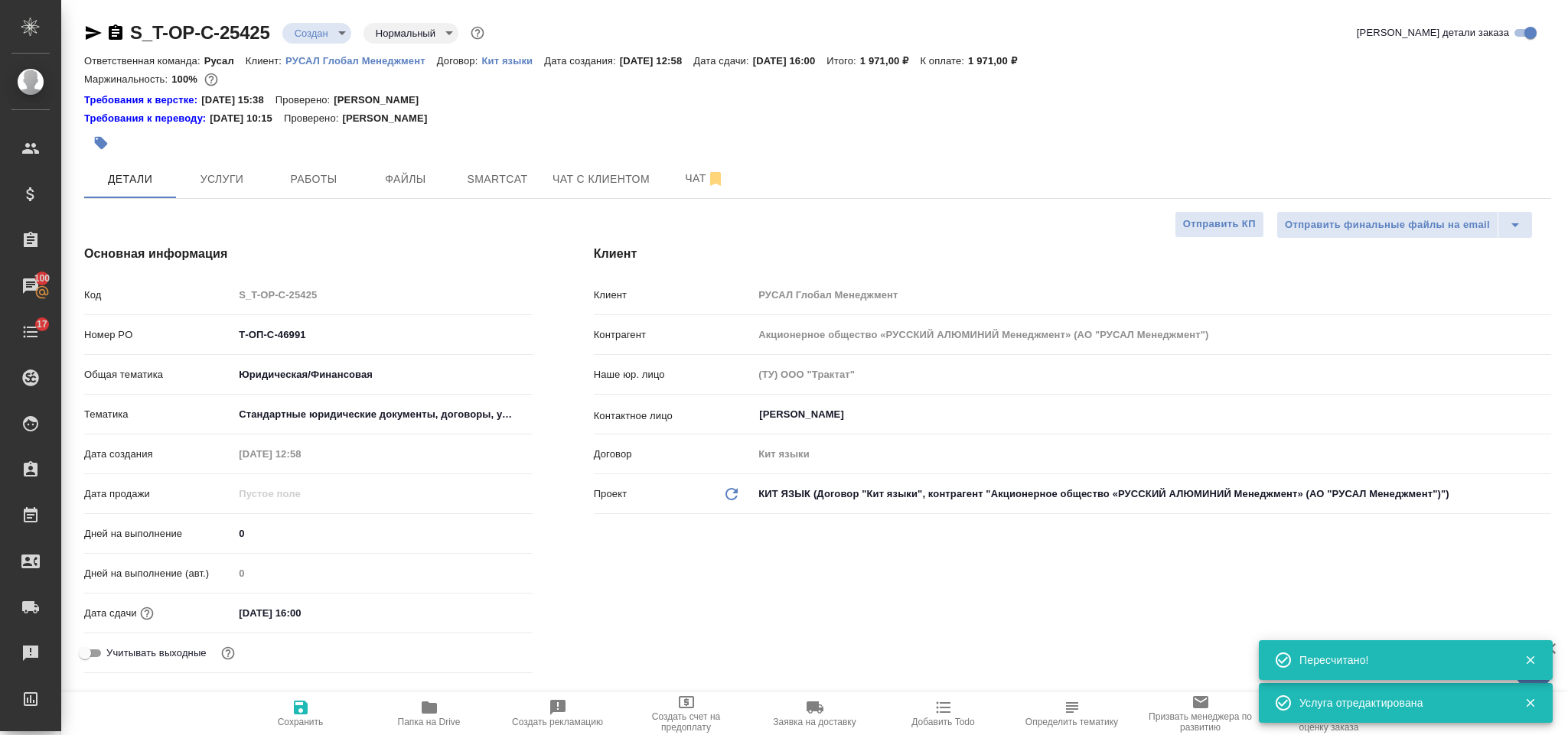
type textarea "x"
click at [120, 28] on icon "button" at bounding box center [115, 32] width 13 height 15
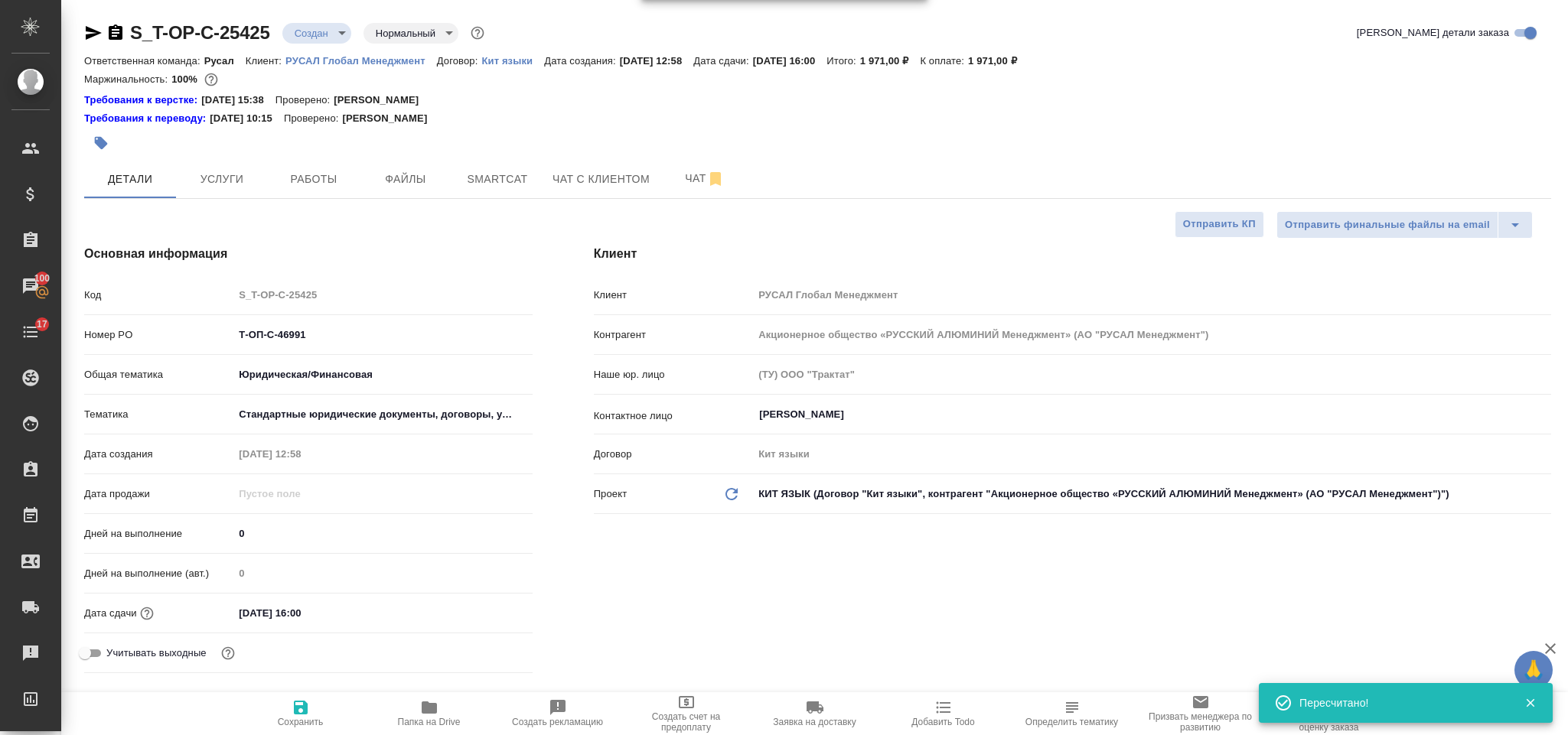
click at [90, 26] on icon "button" at bounding box center [93, 32] width 18 height 18
drag, startPoint x: 324, startPoint y: 330, endPoint x: 246, endPoint y: 326, distance: 78.1
click at [246, 326] on input "Т-ОП-С-46991" at bounding box center [383, 335] width 297 height 22
click at [303, 333] on input "Т-ОП-С-46991" at bounding box center [383, 335] width 297 height 22
drag, startPoint x: 326, startPoint y: 340, endPoint x: 216, endPoint y: 326, distance: 110.9
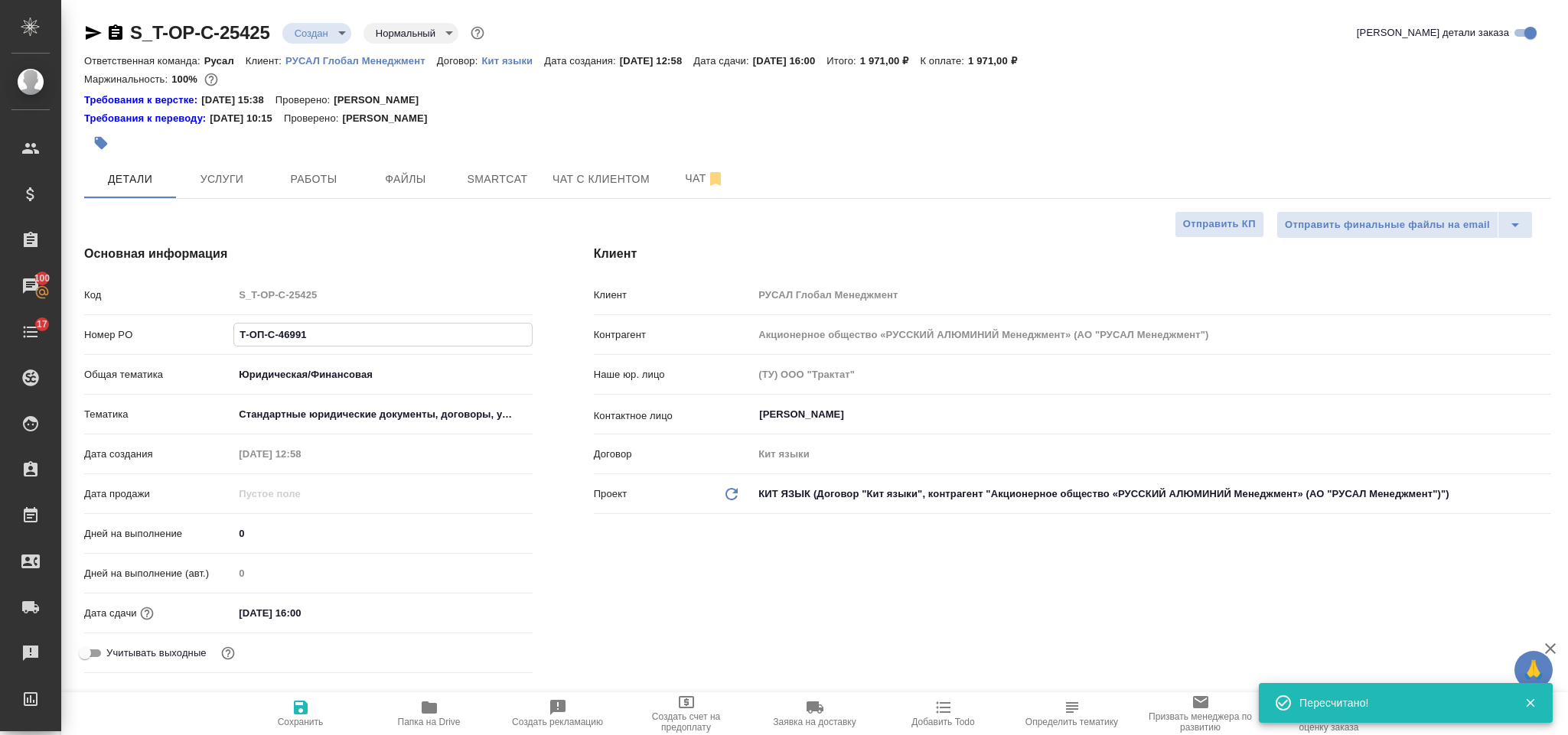
click at [216, 326] on div "Номер PO Т-ОП-С-46991" at bounding box center [308, 335] width 448 height 27
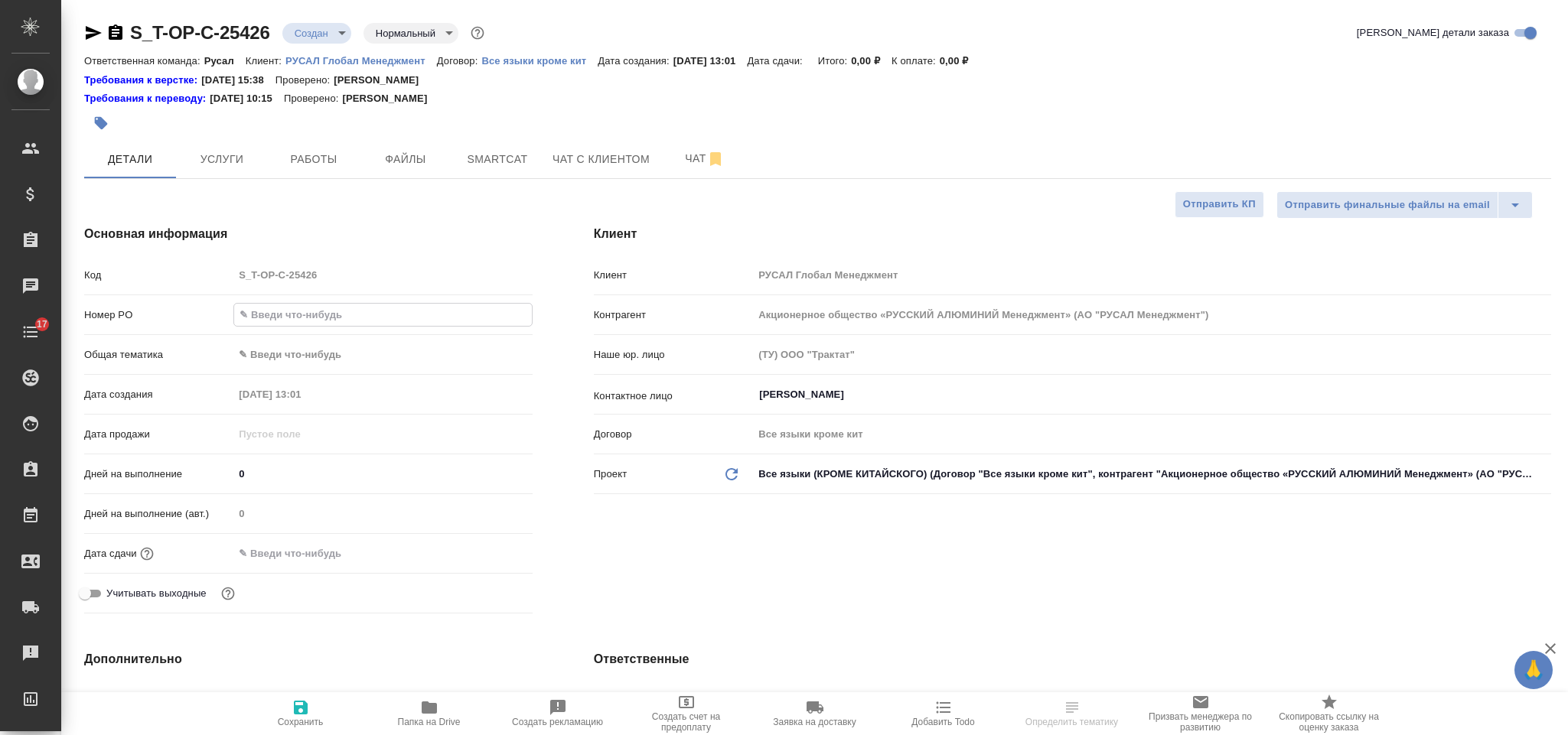
select select "RU"
type input "Т-ОП-С-46994"
click at [281, 356] on body "🙏 .cls-1 fill:#fff; AWATERA Gorlenko [PERSON_NAME] Спецификации Заказы Чаты 17 …" at bounding box center [784, 368] width 1568 height 735
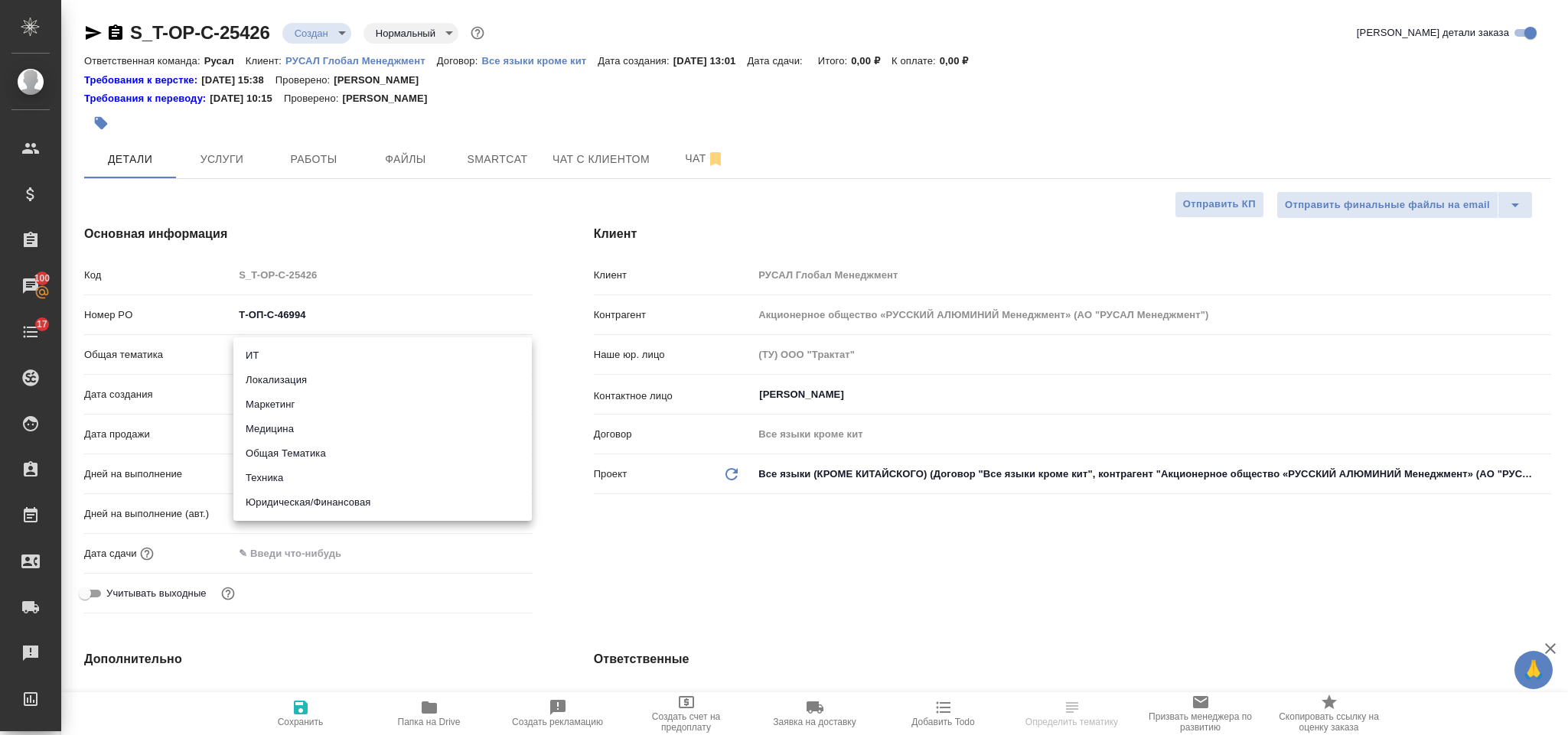
click at [299, 470] on li "Техника" at bounding box center [383, 478] width 299 height 25
type input "tech"
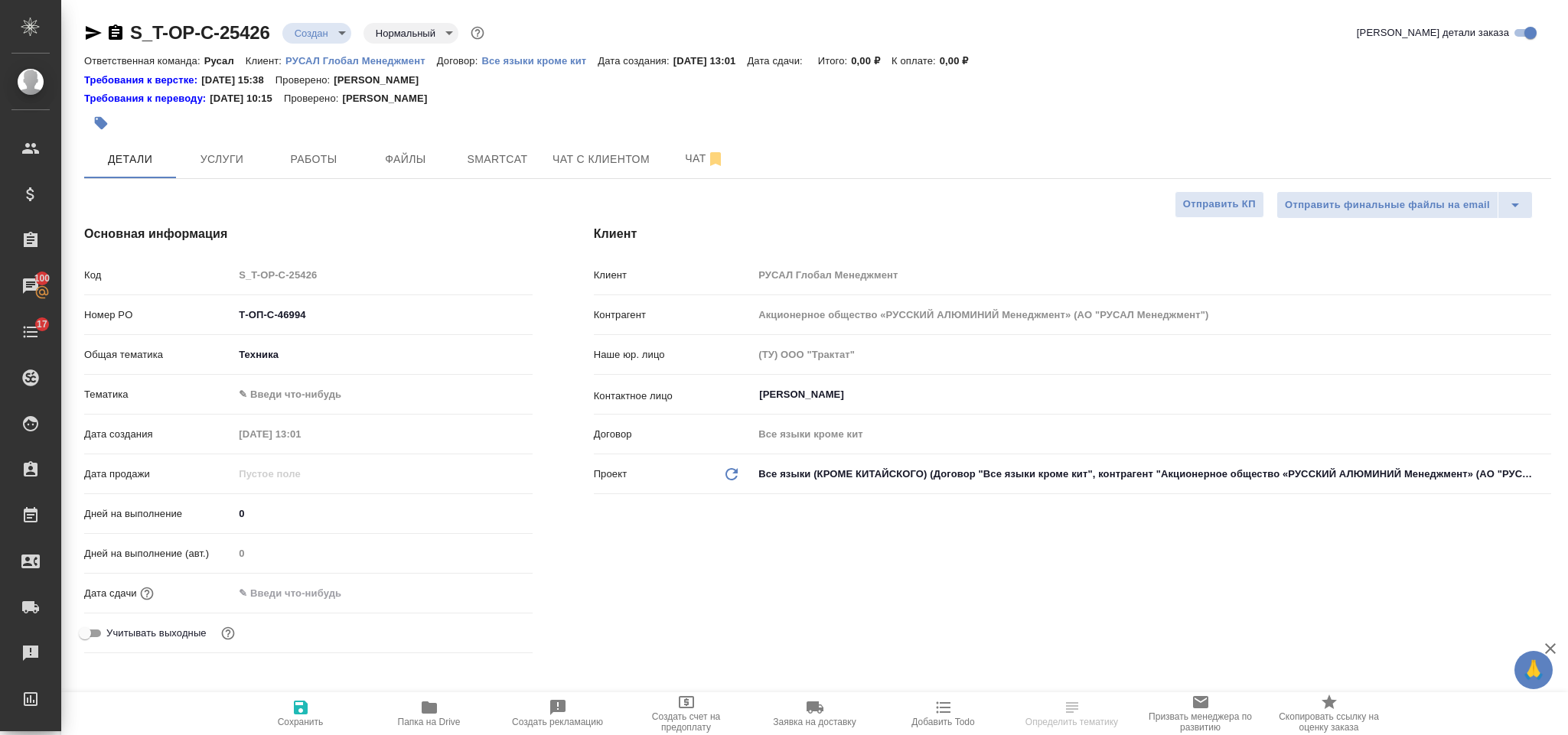
click at [297, 393] on body "🙏 .cls-1 fill:#fff; AWATERA [PERSON_NAME] Спецификации Заказы 100 Чаты 17 Todo …" at bounding box center [784, 368] width 1568 height 735
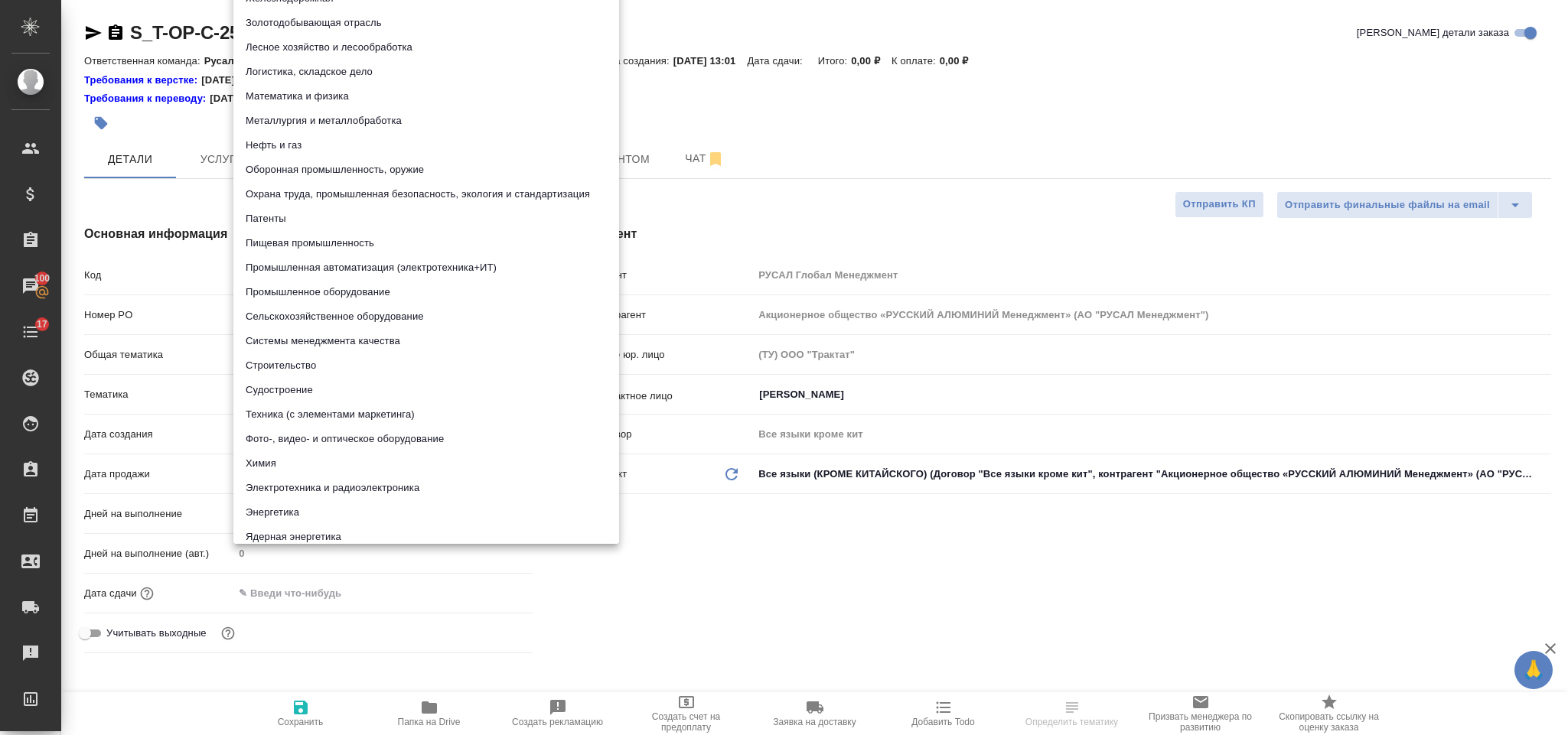
click at [345, 123] on li "Металлургия и металлобработка" at bounding box center [426, 120] width 386 height 25
type input "60014e23f7d9dc5f480a3cf8"
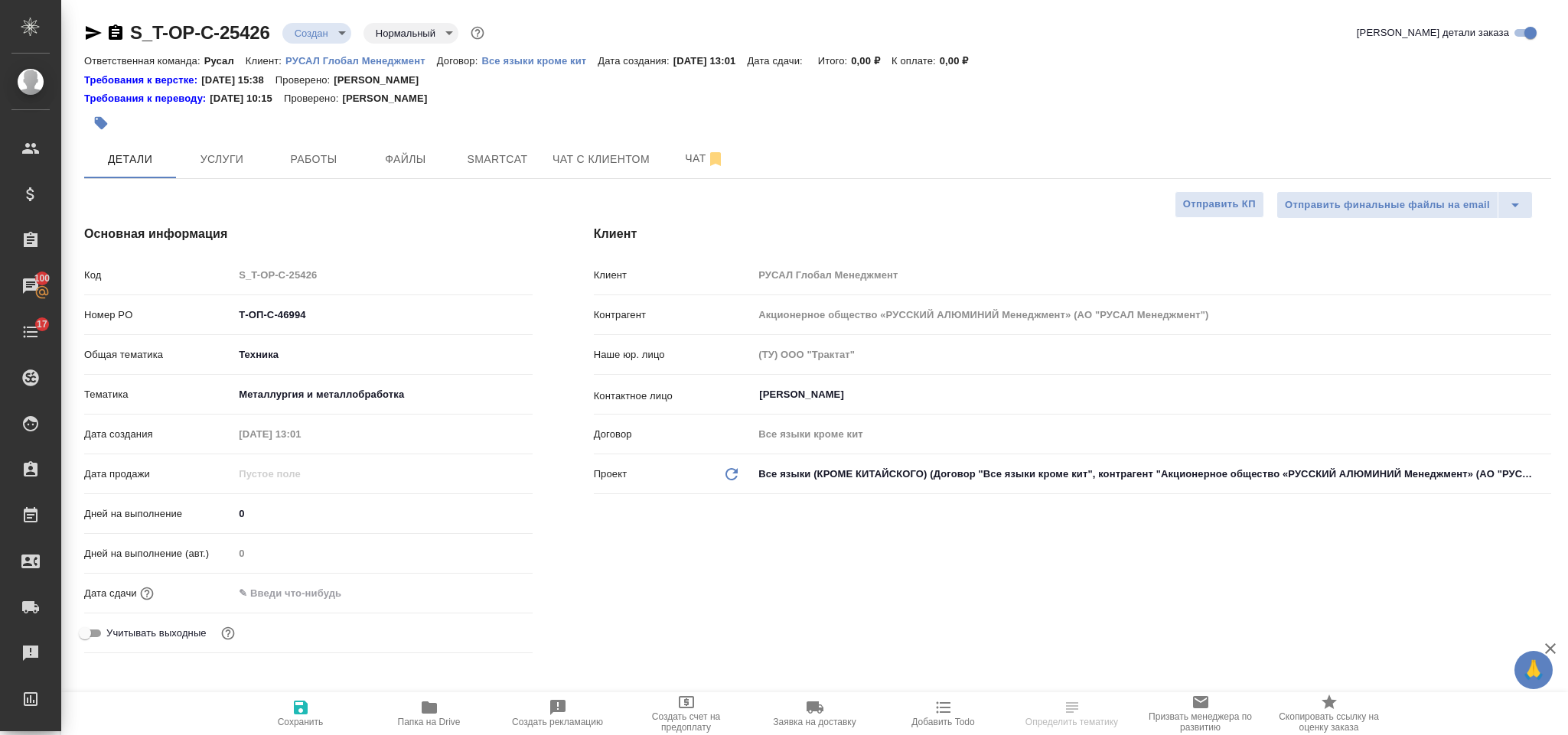
click at [303, 579] on div ".cls-1 fill:#fff; AWATERA [PERSON_NAME] Спецификации Заказы 100 Чаты 17 Todo Пр…" at bounding box center [784, 368] width 1568 height 735
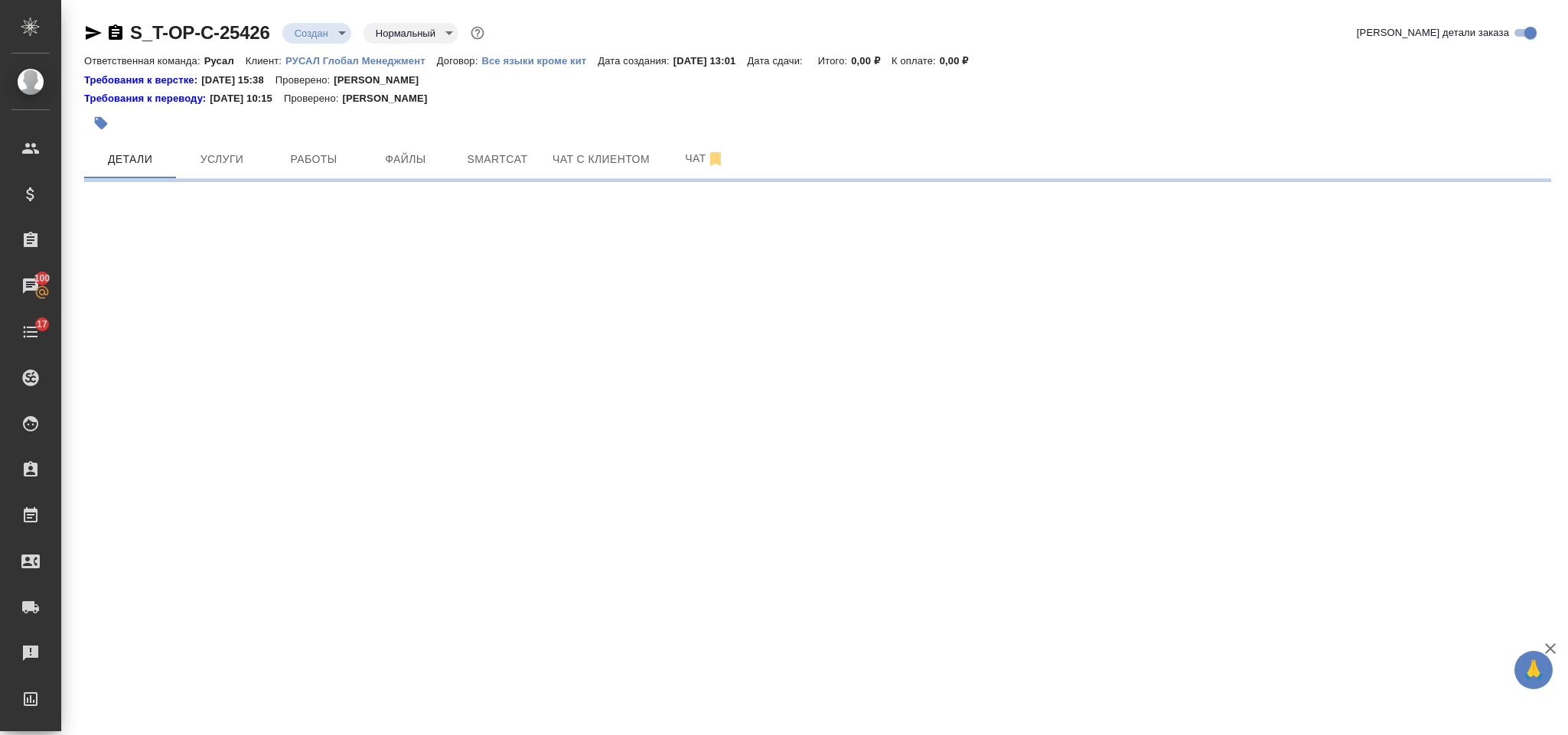
click at [356, 593] on div ".cls-1 fill:#fff; AWATERA [PERSON_NAME] Спецификации Заказы 100 Чаты 17 Todo Пр…" at bounding box center [784, 368] width 1568 height 735
select select "RU"
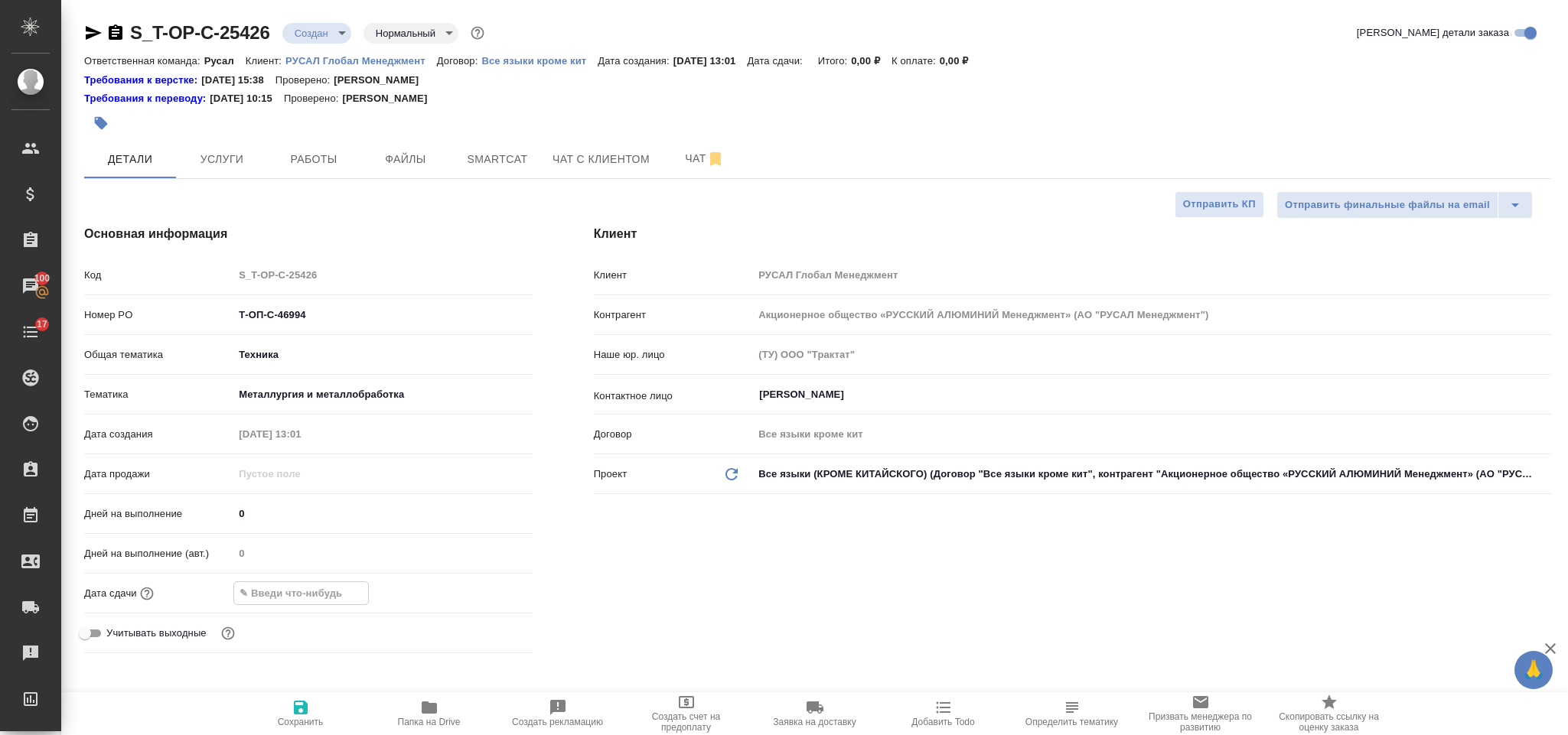
click at [292, 585] on input "text" at bounding box center [301, 593] width 134 height 22
type textarea "x"
click at [481, 596] on icon "button" at bounding box center [488, 592] width 18 height 18
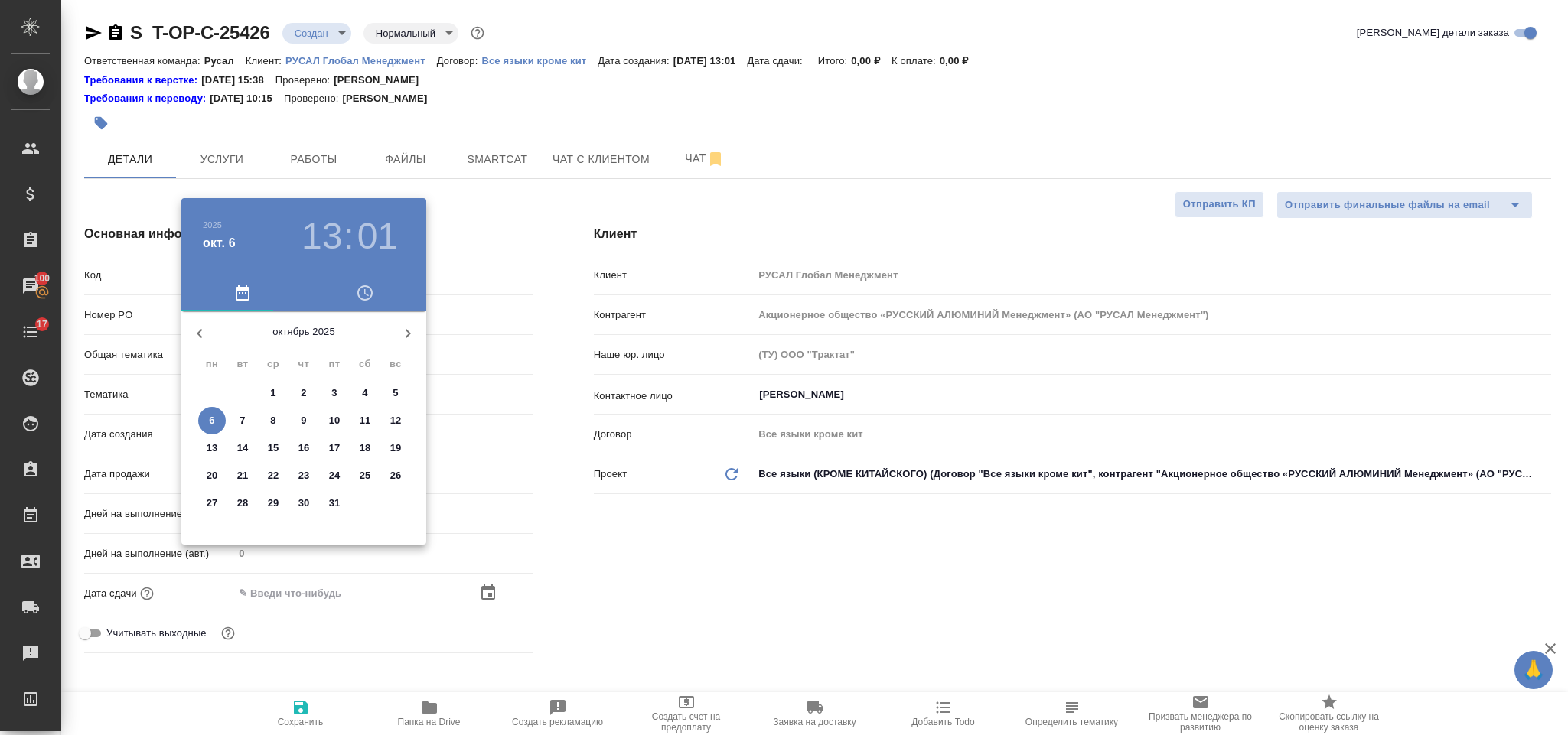
click at [244, 418] on p "7" at bounding box center [242, 421] width 6 height 15
type input "[DATE] 13:01"
type textarea "x"
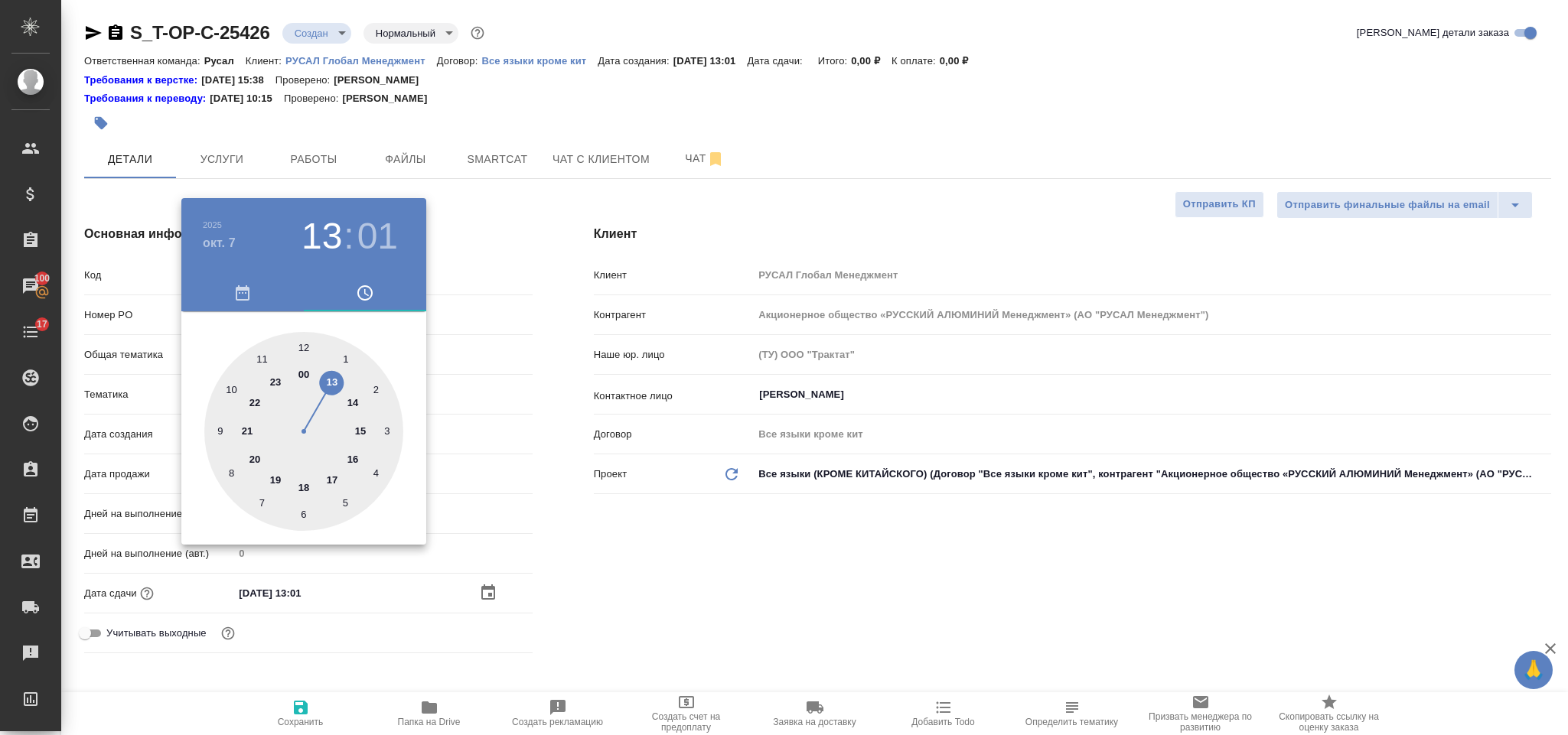
click at [353, 461] on div at bounding box center [303, 431] width 199 height 199
type input "[DATE] 16:01"
type textarea "x"
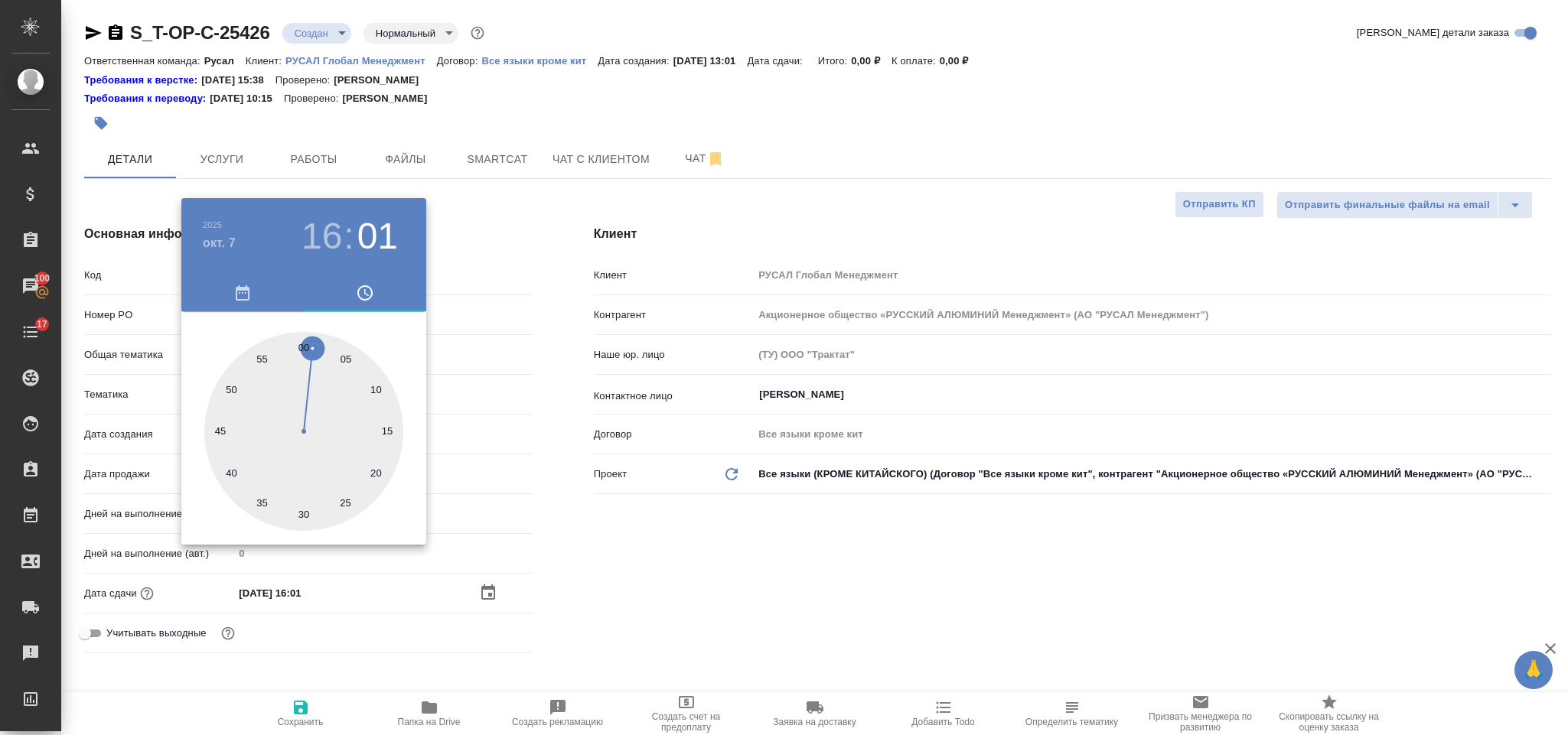
click at [303, 345] on div at bounding box center [303, 431] width 199 height 199
type input "07.10.2025 16:00"
type textarea "x"
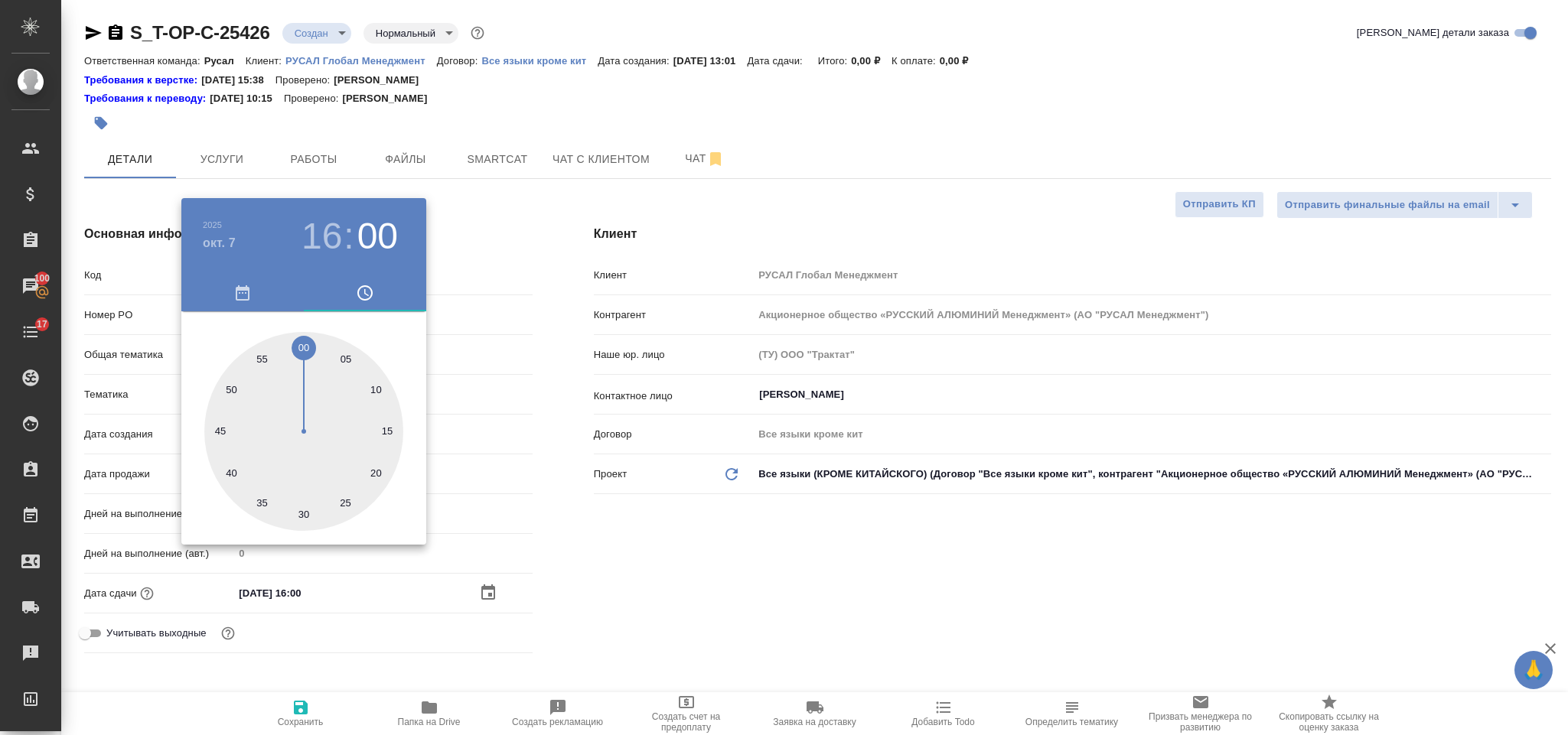
click at [654, 588] on div at bounding box center [784, 368] width 1568 height 735
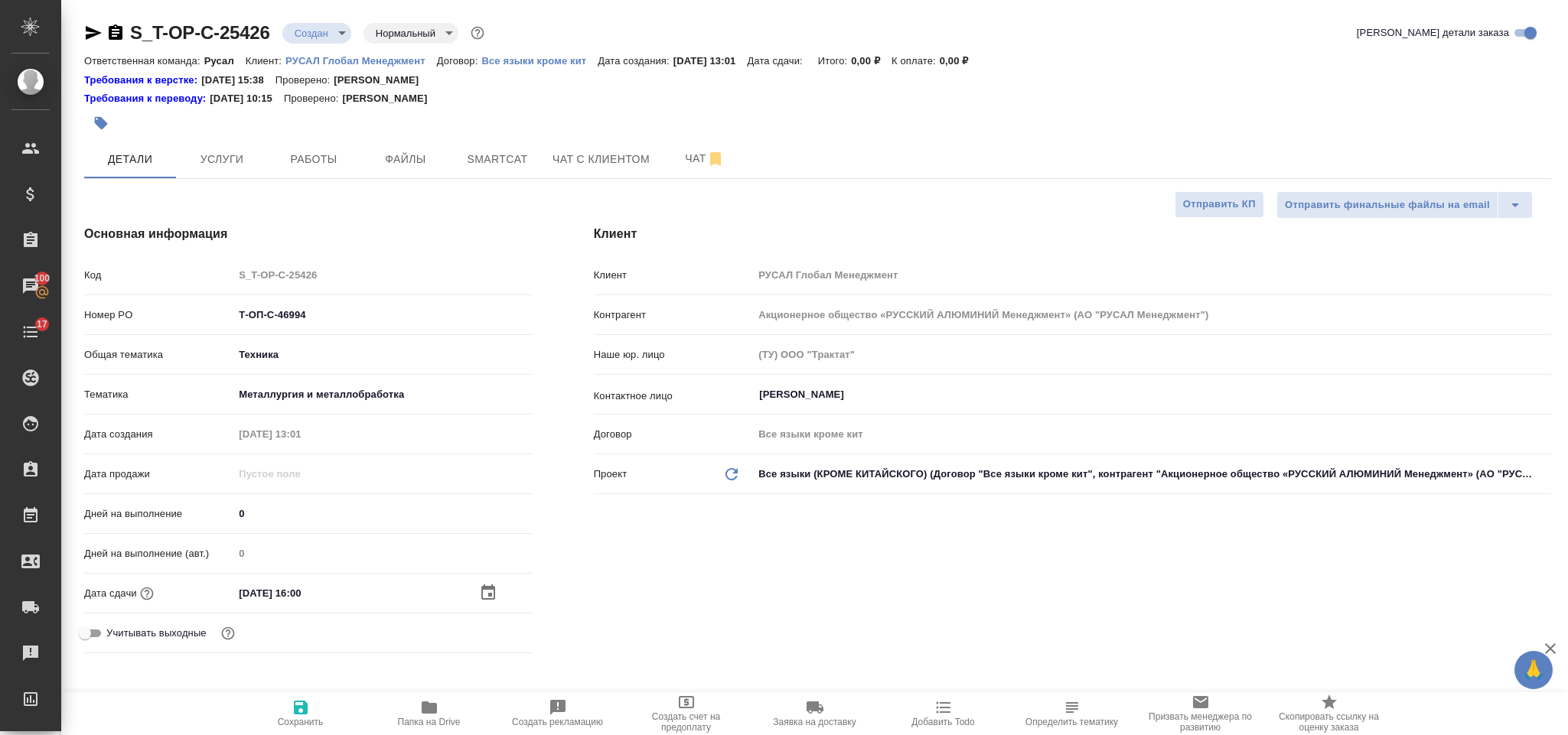
click at [307, 707] on icon "button" at bounding box center [300, 707] width 18 height 18
type textarea "x"
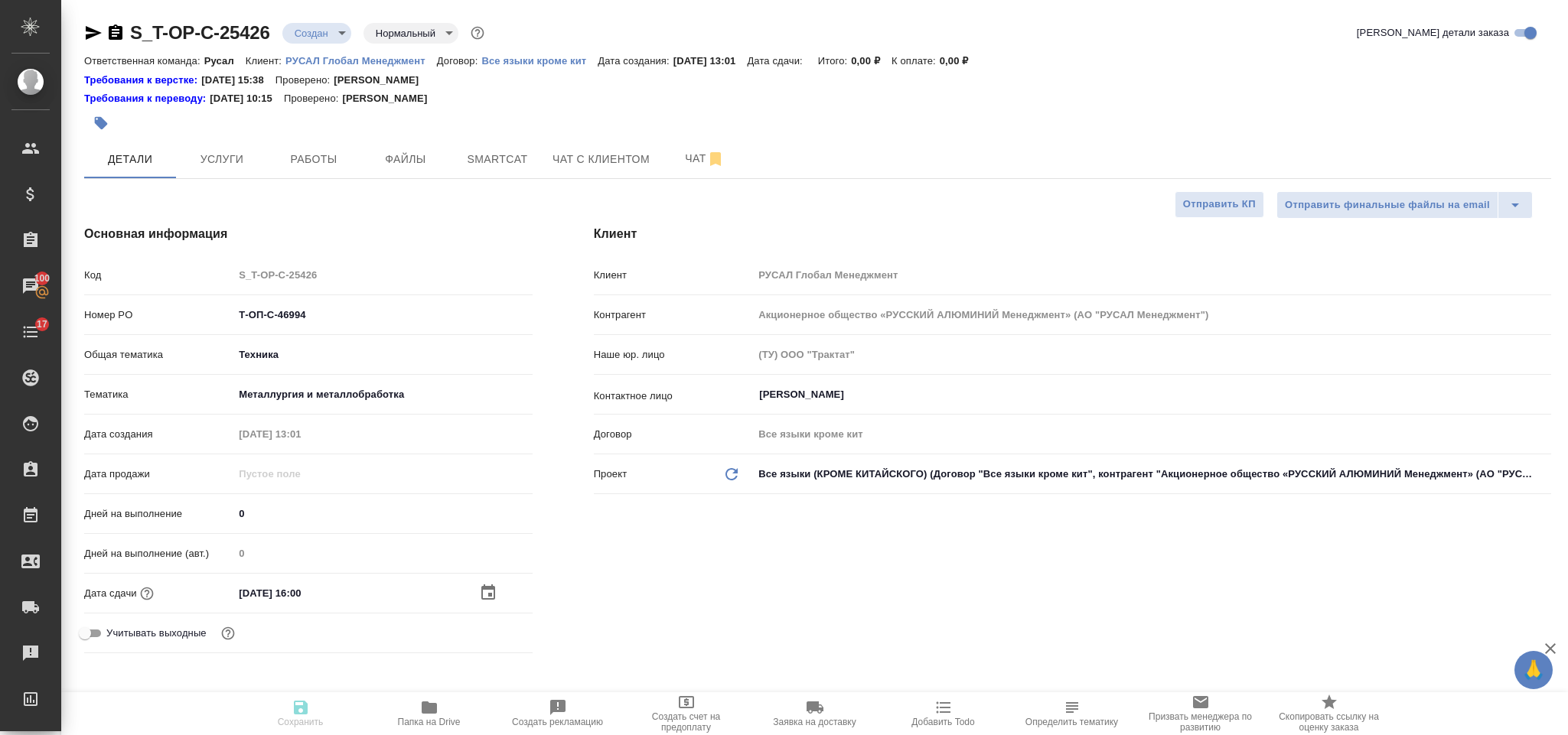
type textarea "x"
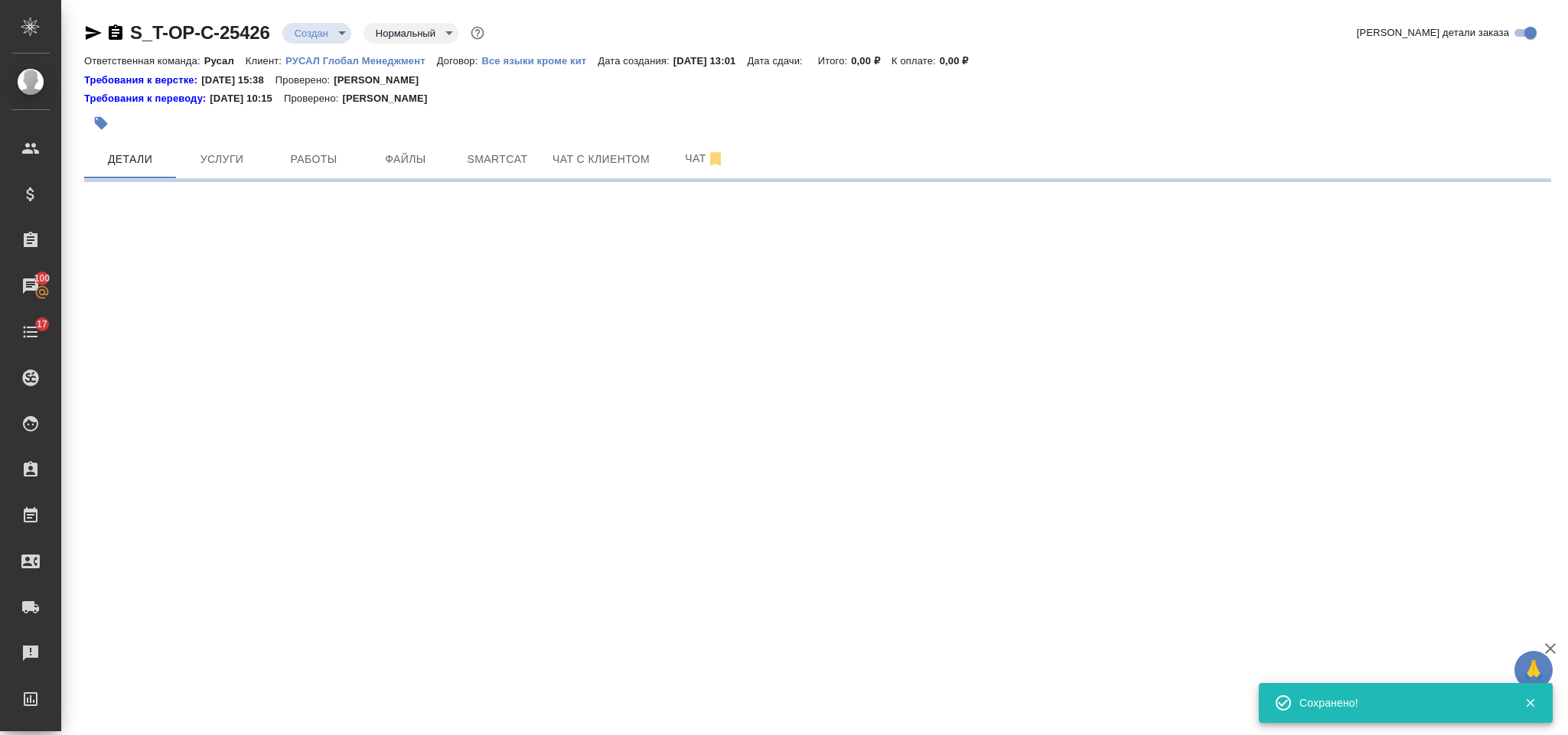
select select "RU"
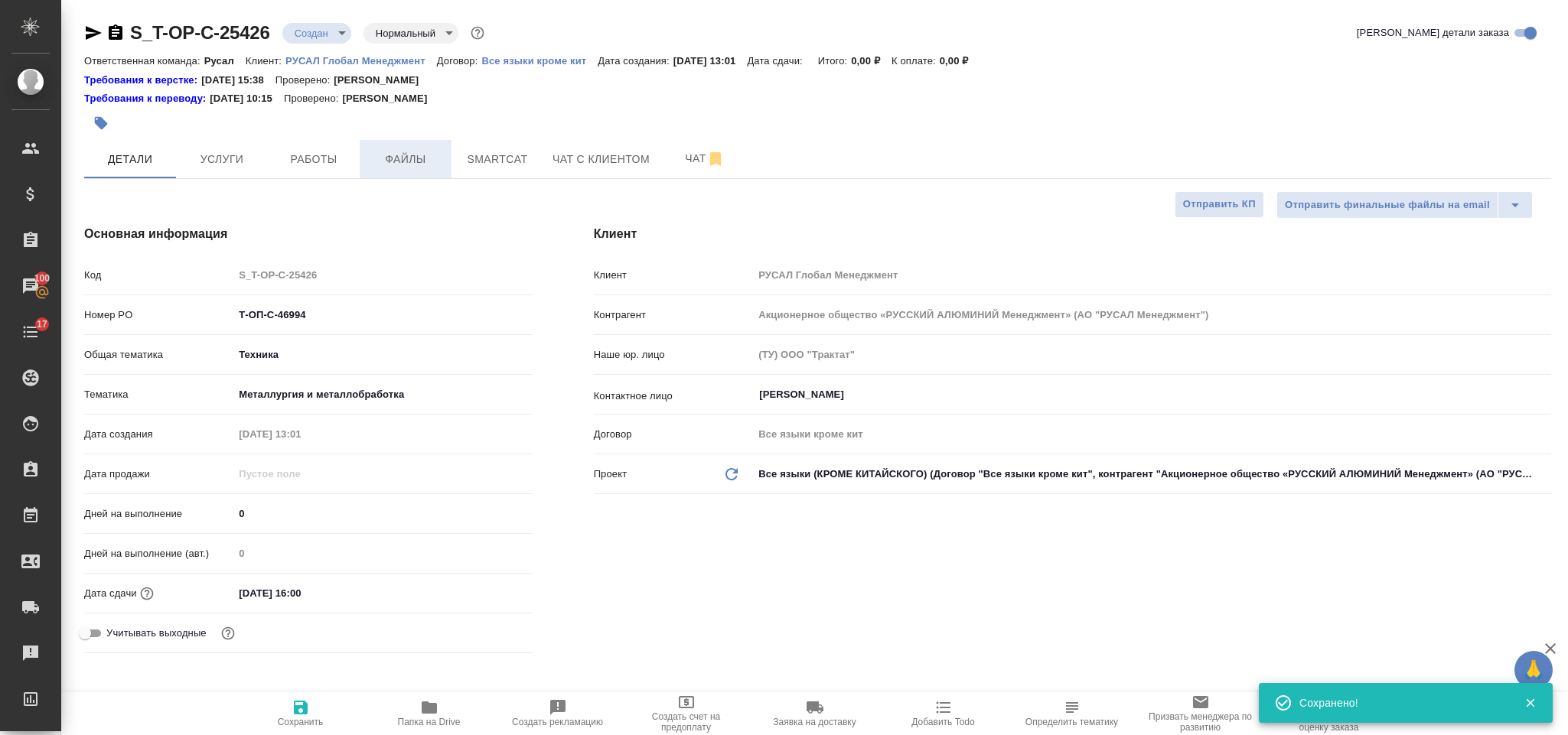
click at [398, 169] on button "Файлы" at bounding box center [406, 159] width 92 height 38
type textarea "x"
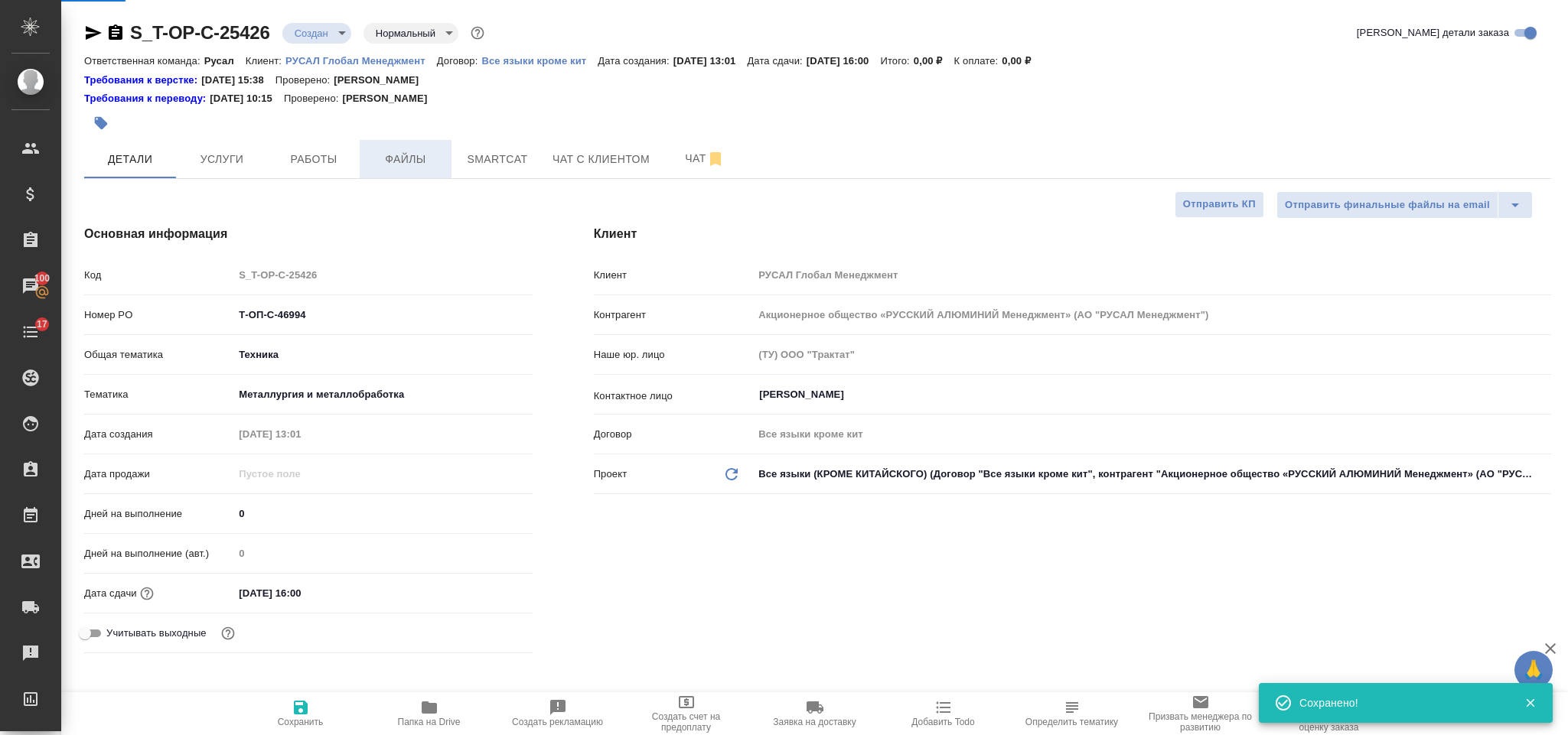
type textarea "x"
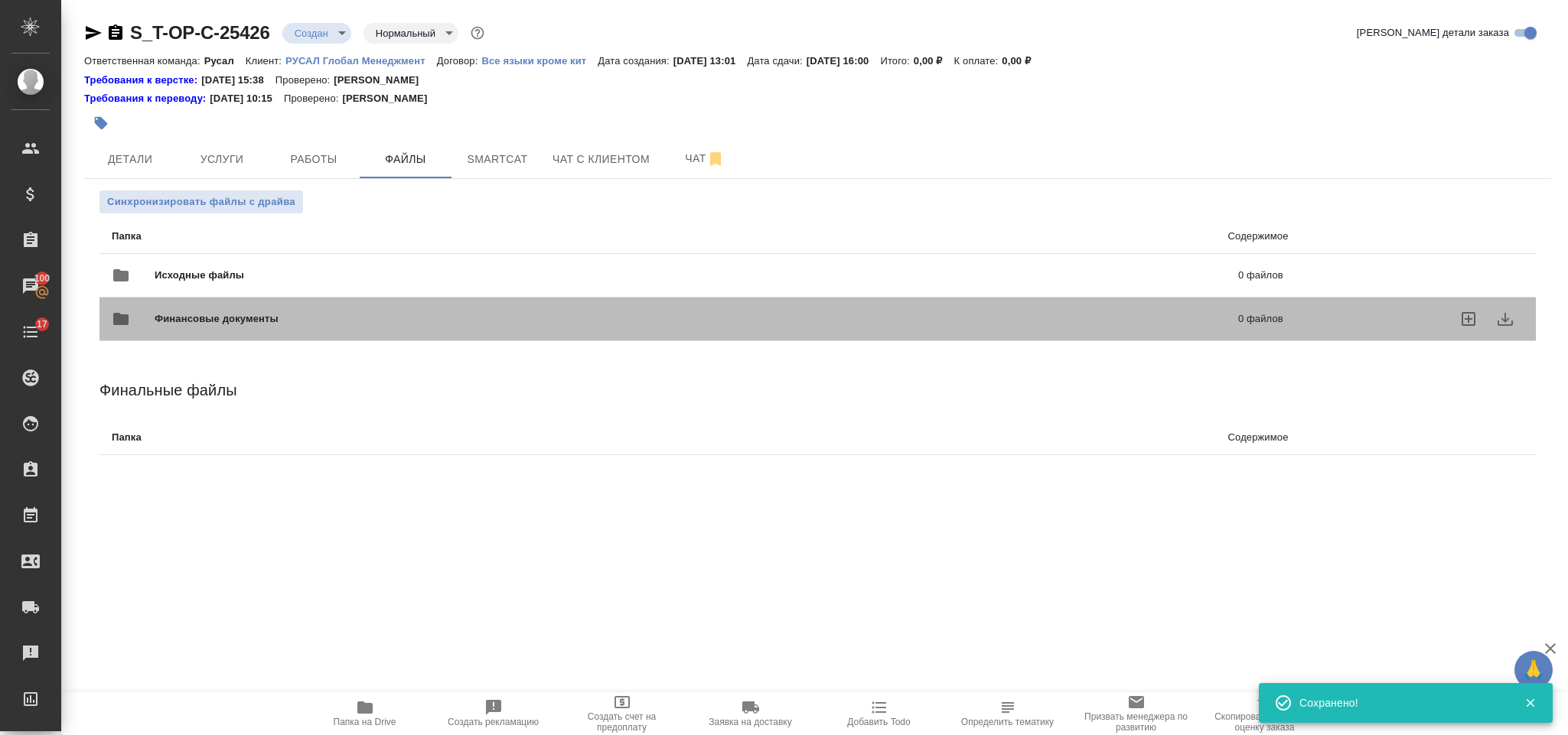
click at [310, 285] on div "Финансовые документы 0 файлов" at bounding box center [698, 318] width 1203 height 67
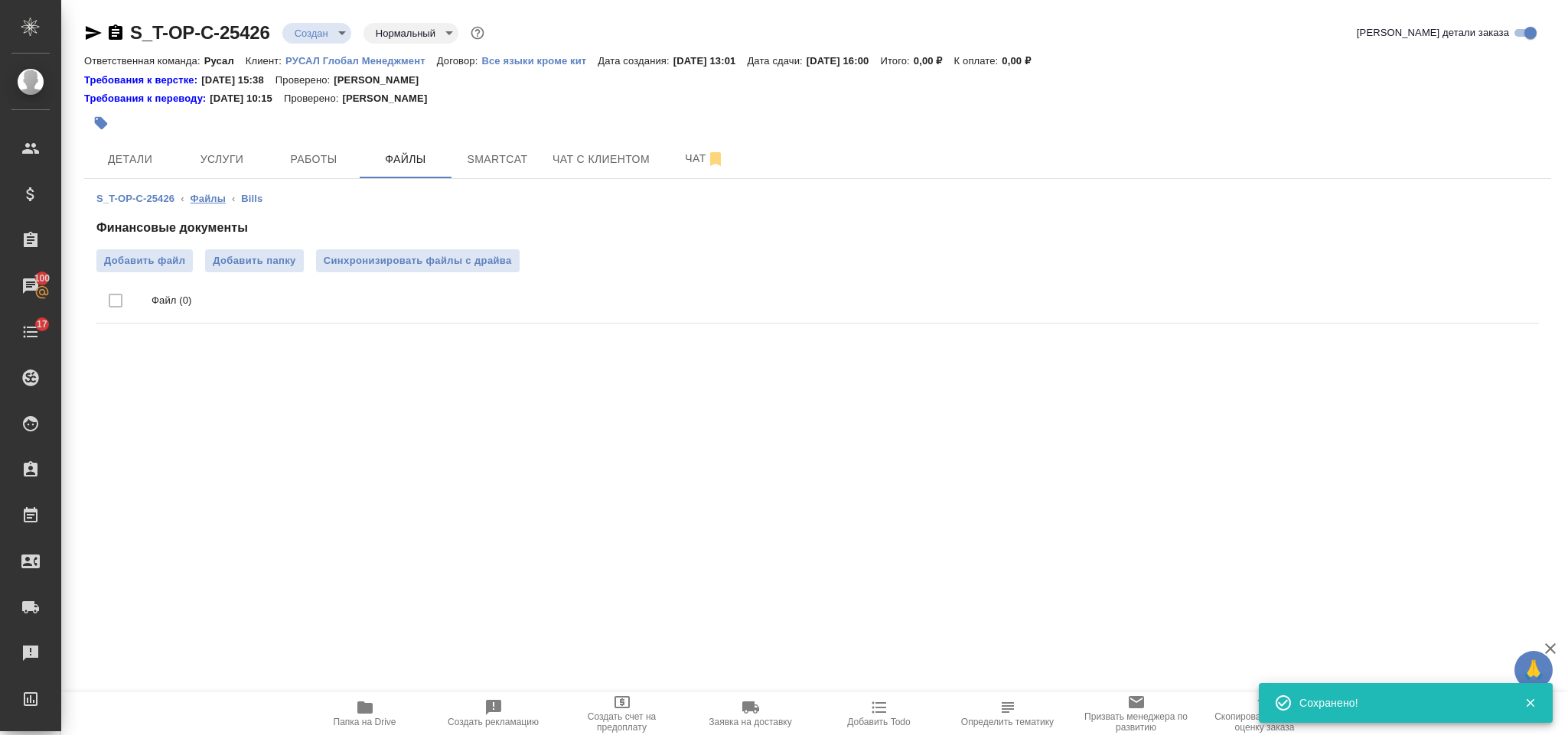
click at [200, 192] on link "Файлы" at bounding box center [208, 198] width 35 height 11
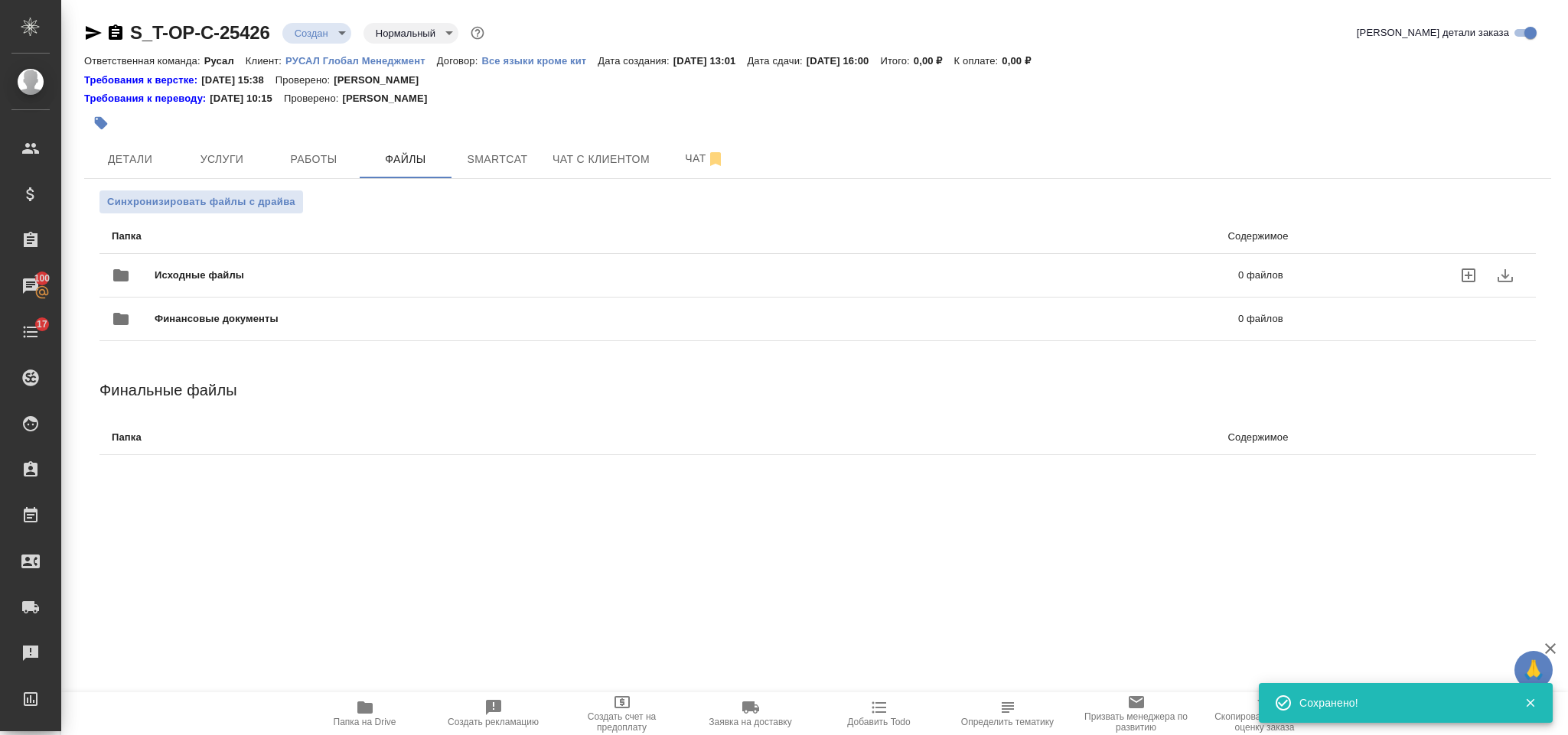
click at [227, 268] on span "Исходные файлы" at bounding box center [448, 275] width 587 height 15
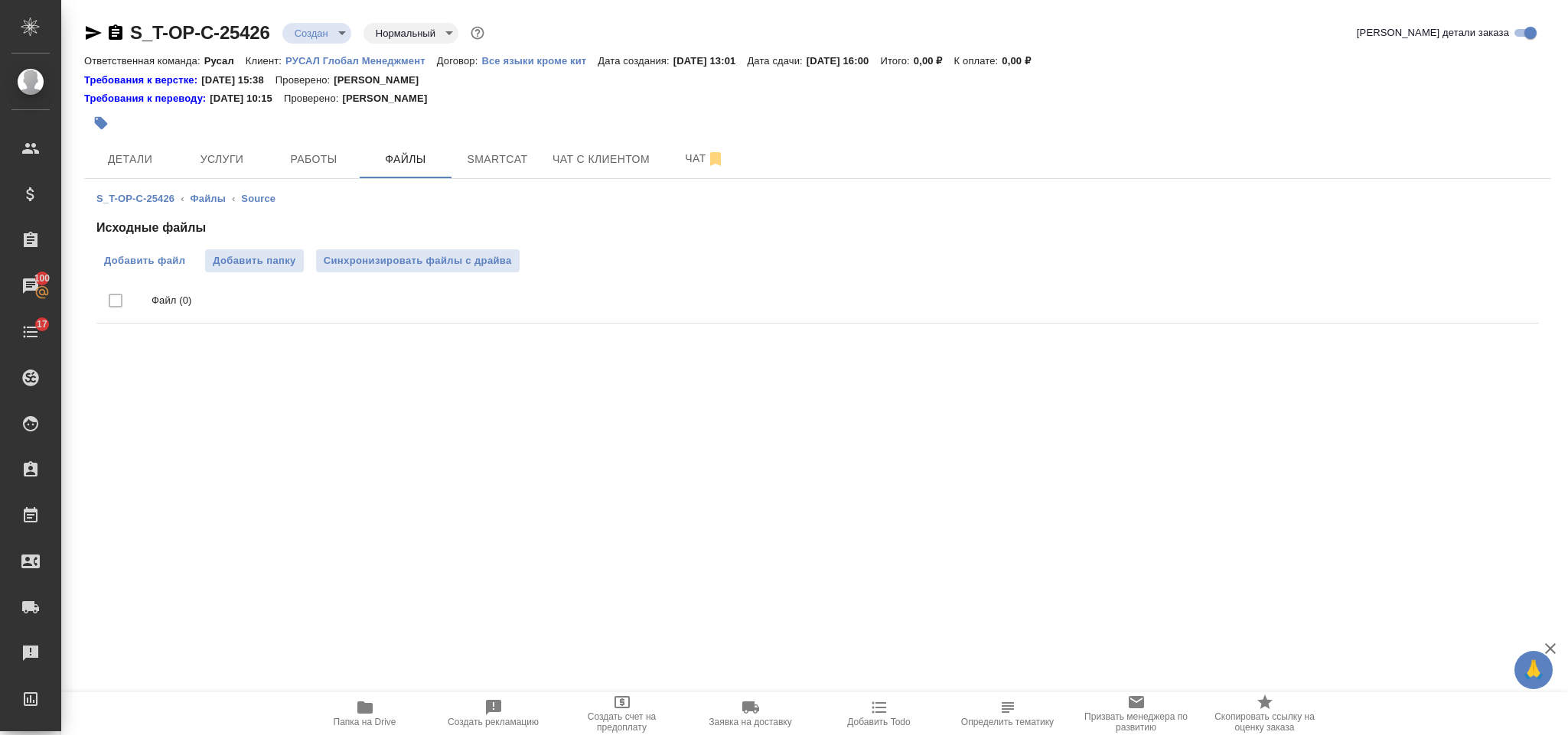
click at [143, 259] on span "Добавить файл" at bounding box center [144, 261] width 81 height 15
click at [0, 0] on input "Добавить файл" at bounding box center [0, 0] width 0 height 0
click at [253, 154] on span "Услуги" at bounding box center [222, 159] width 74 height 19
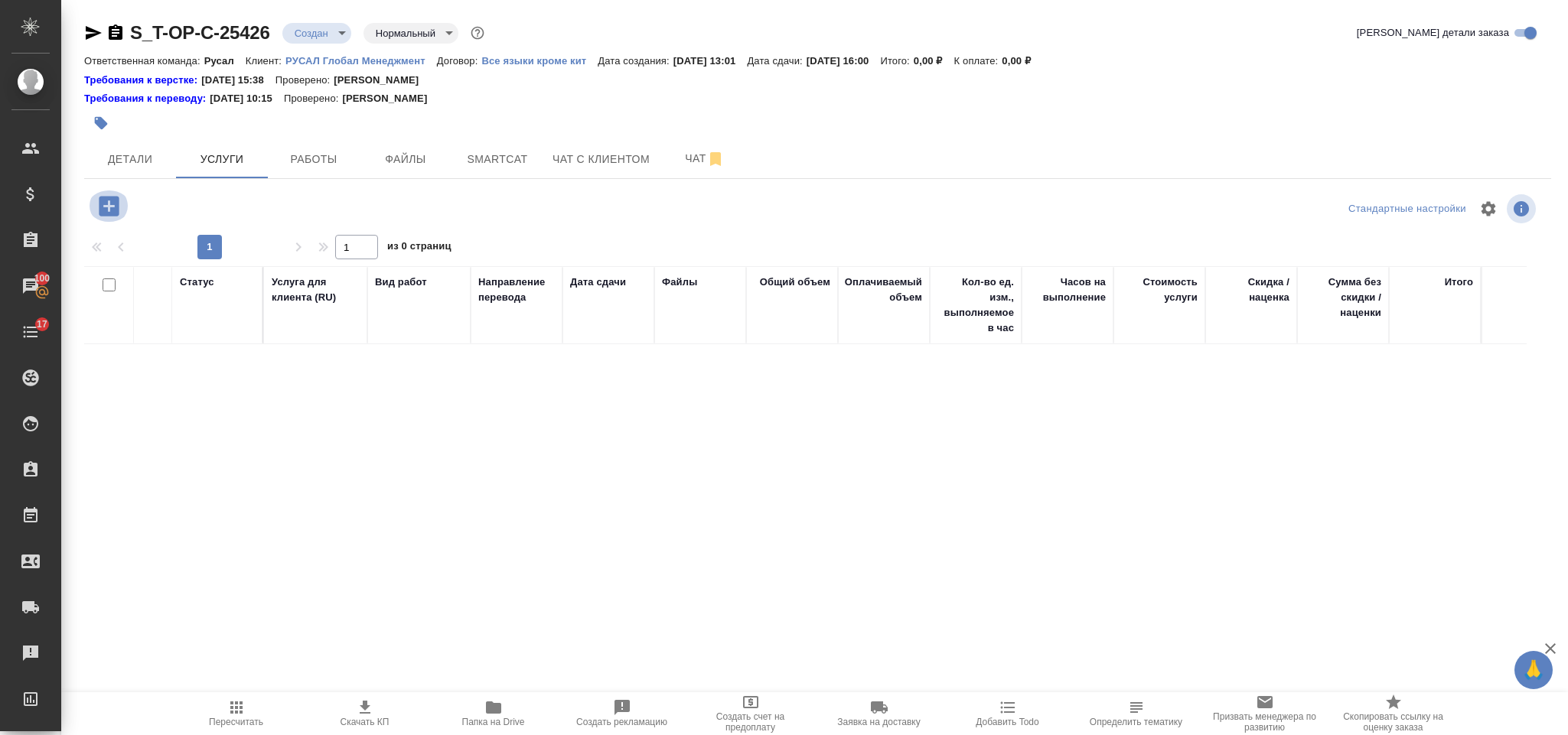
click at [116, 200] on icon "button" at bounding box center [109, 205] width 20 height 20
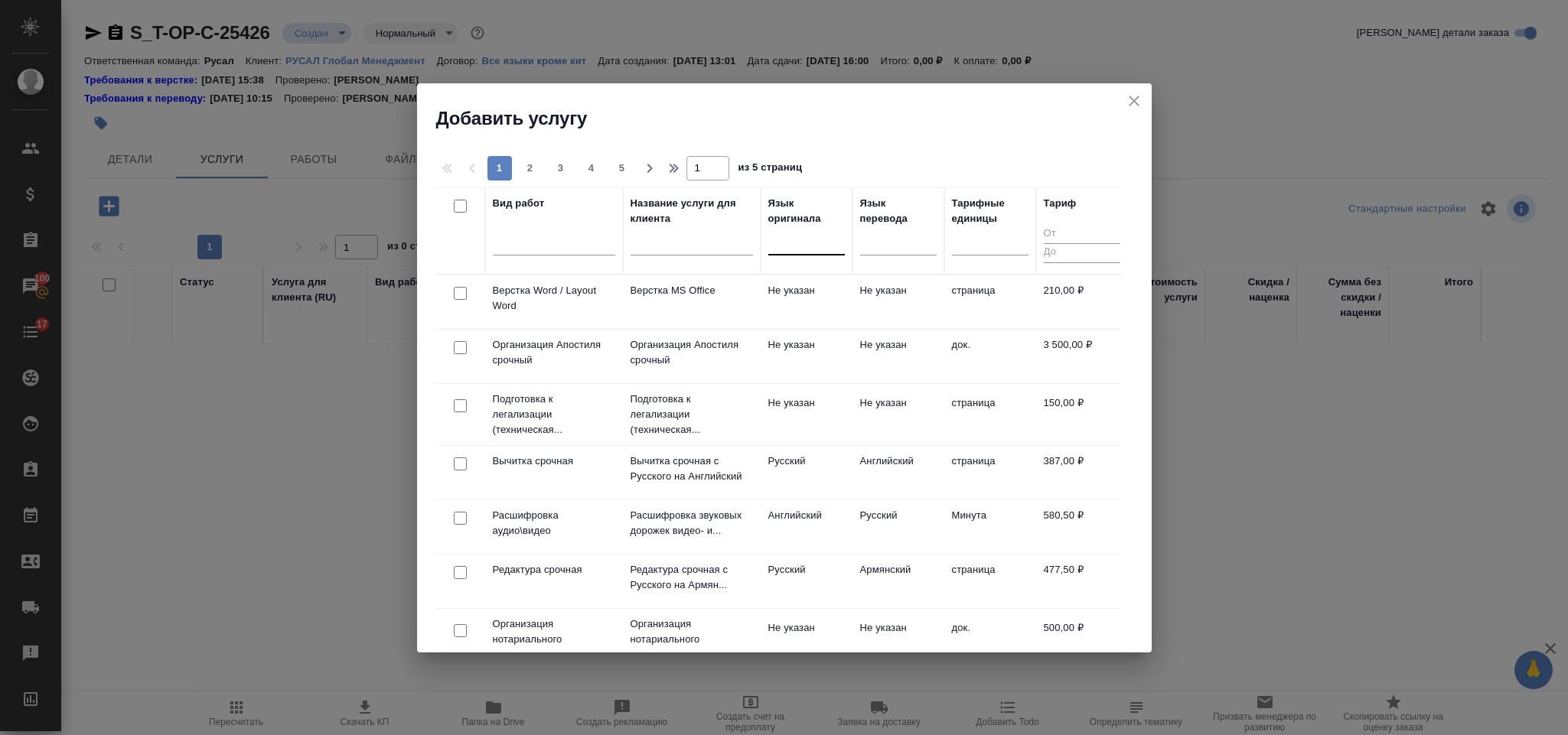
click at [799, 238] on div at bounding box center [807, 240] width 77 height 22
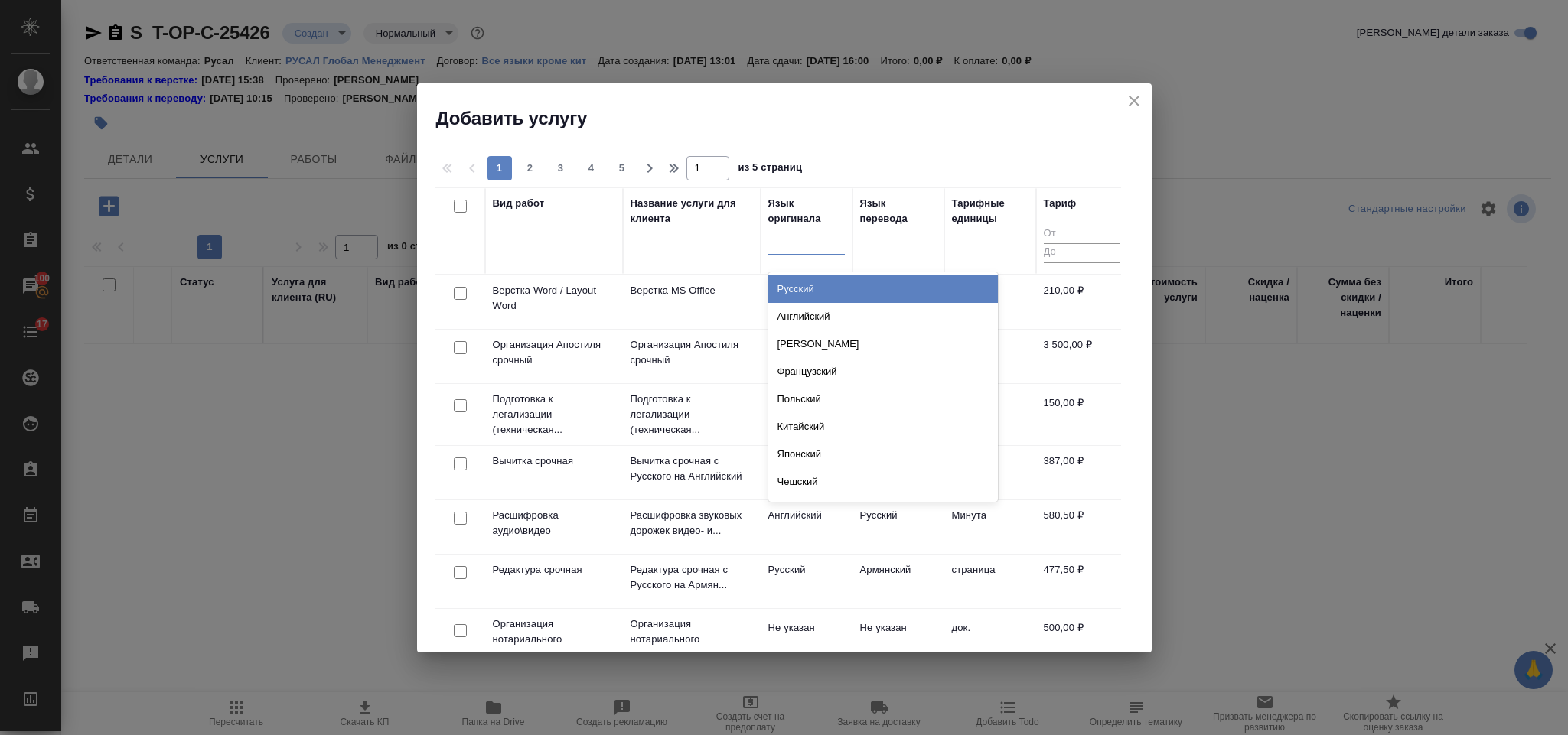
click at [816, 292] on div "Русский" at bounding box center [883, 289] width 230 height 28
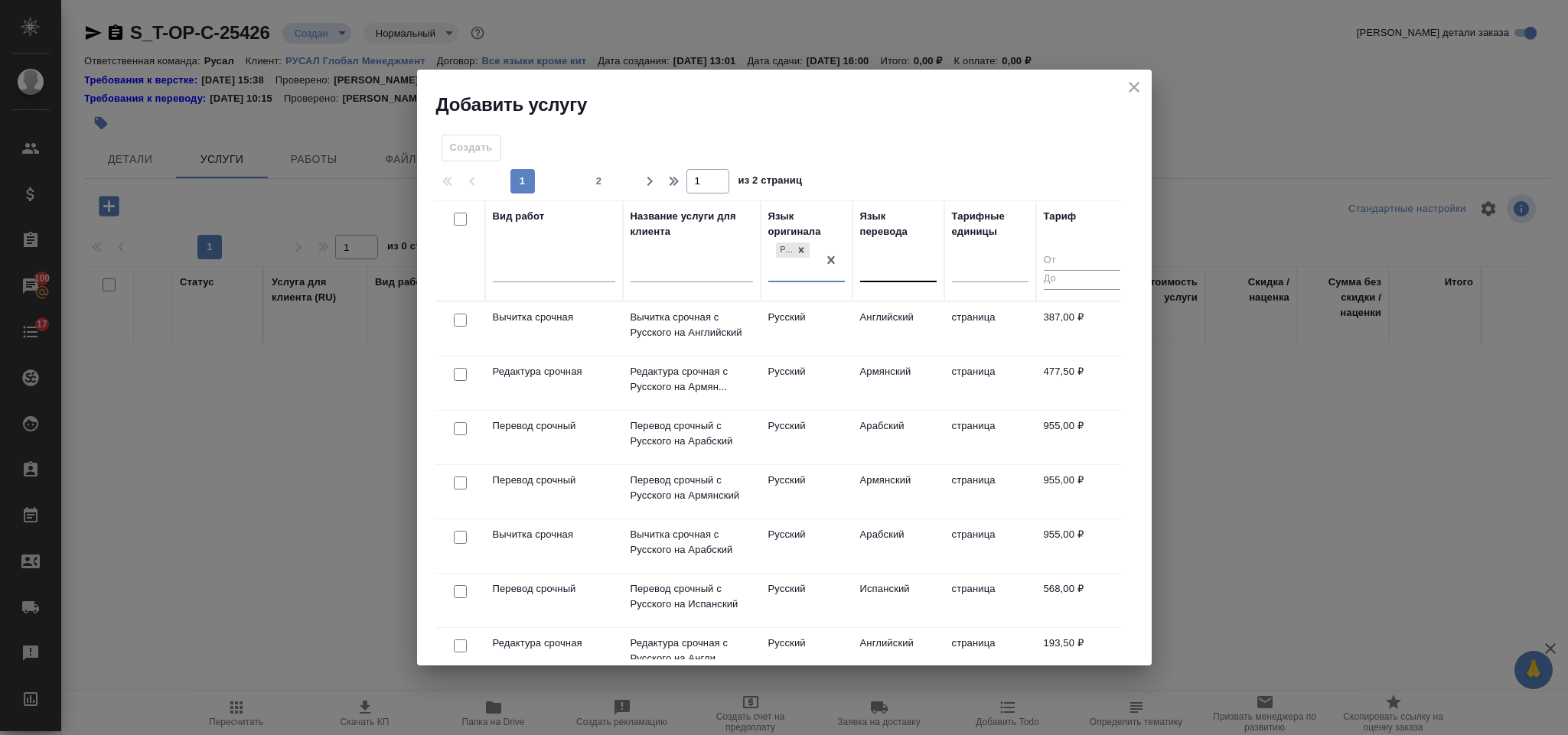
click at [880, 259] on div at bounding box center [898, 267] width 77 height 22
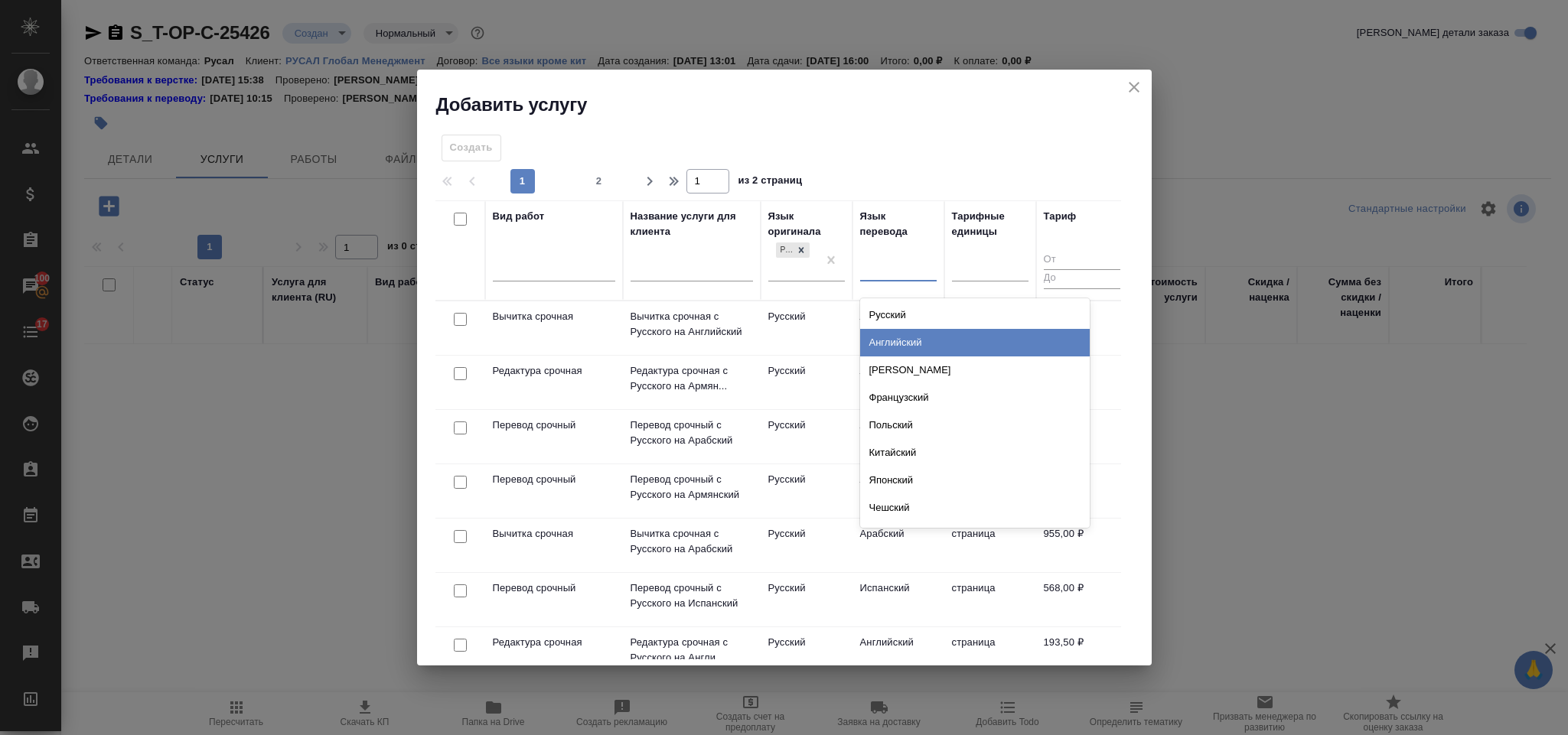
click at [919, 336] on div "Английский" at bounding box center [975, 342] width 230 height 28
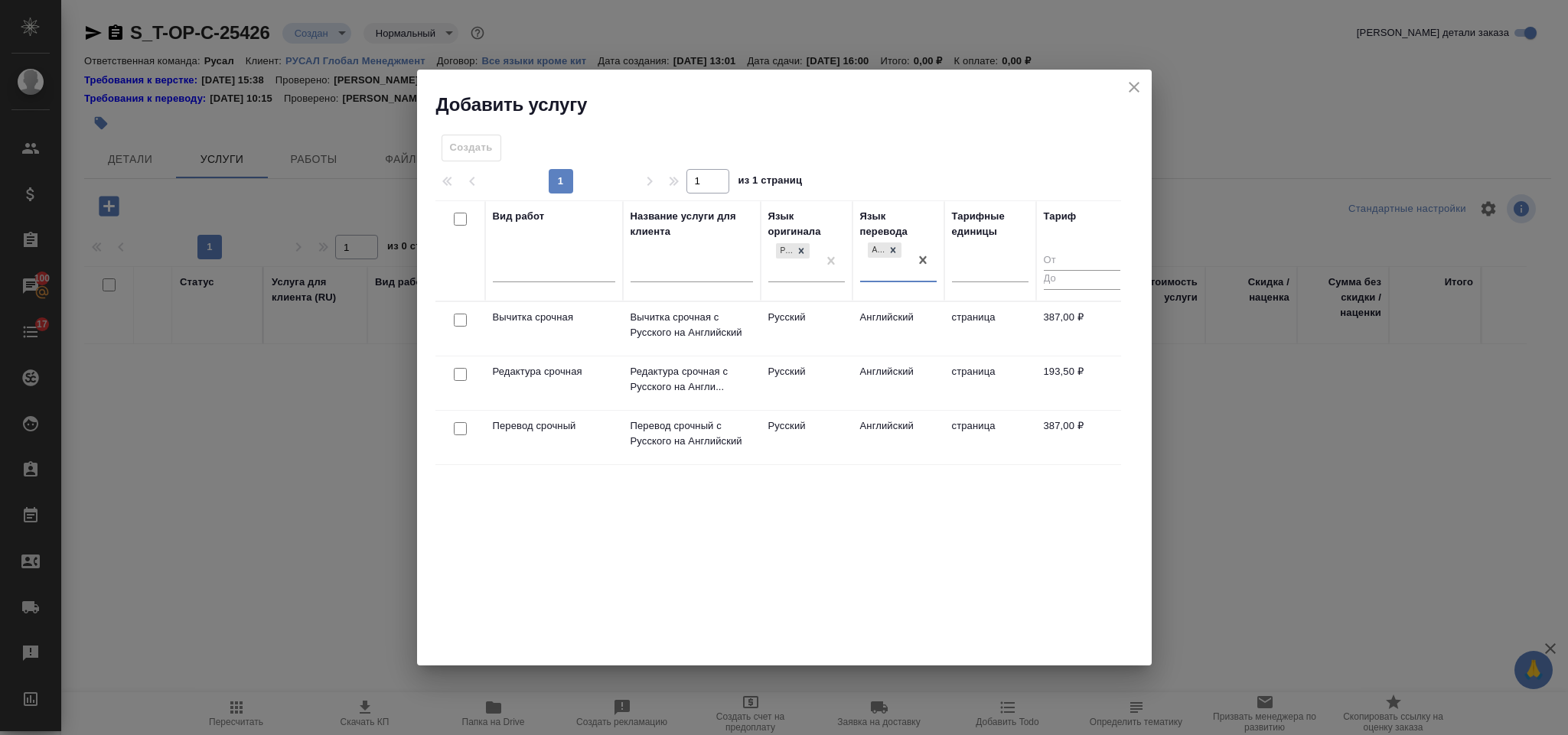
click at [460, 432] on input "checkbox" at bounding box center [460, 428] width 13 height 13
checkbox input "true"
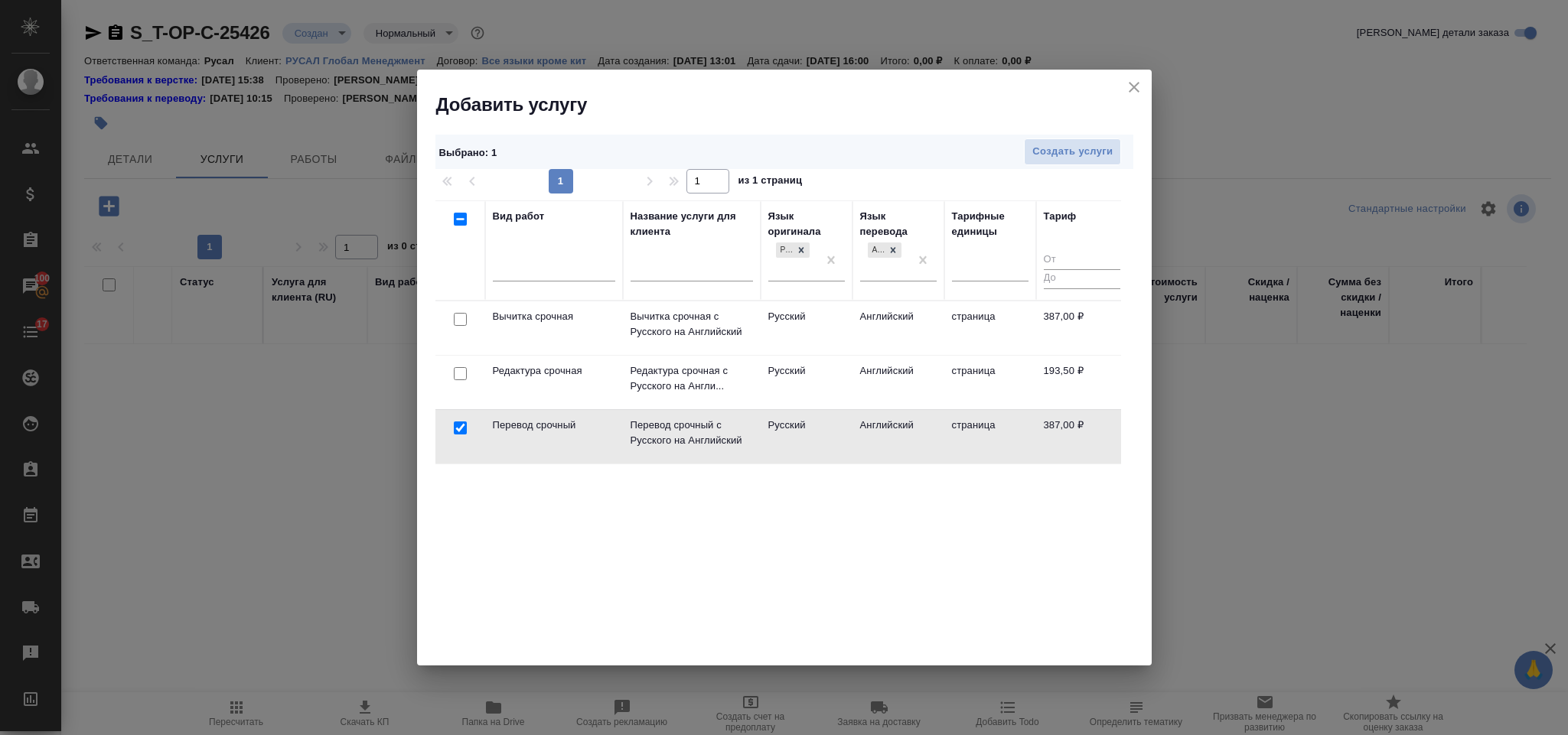
click at [458, 380] on input "checkbox" at bounding box center [460, 374] width 13 height 13
checkbox input "true"
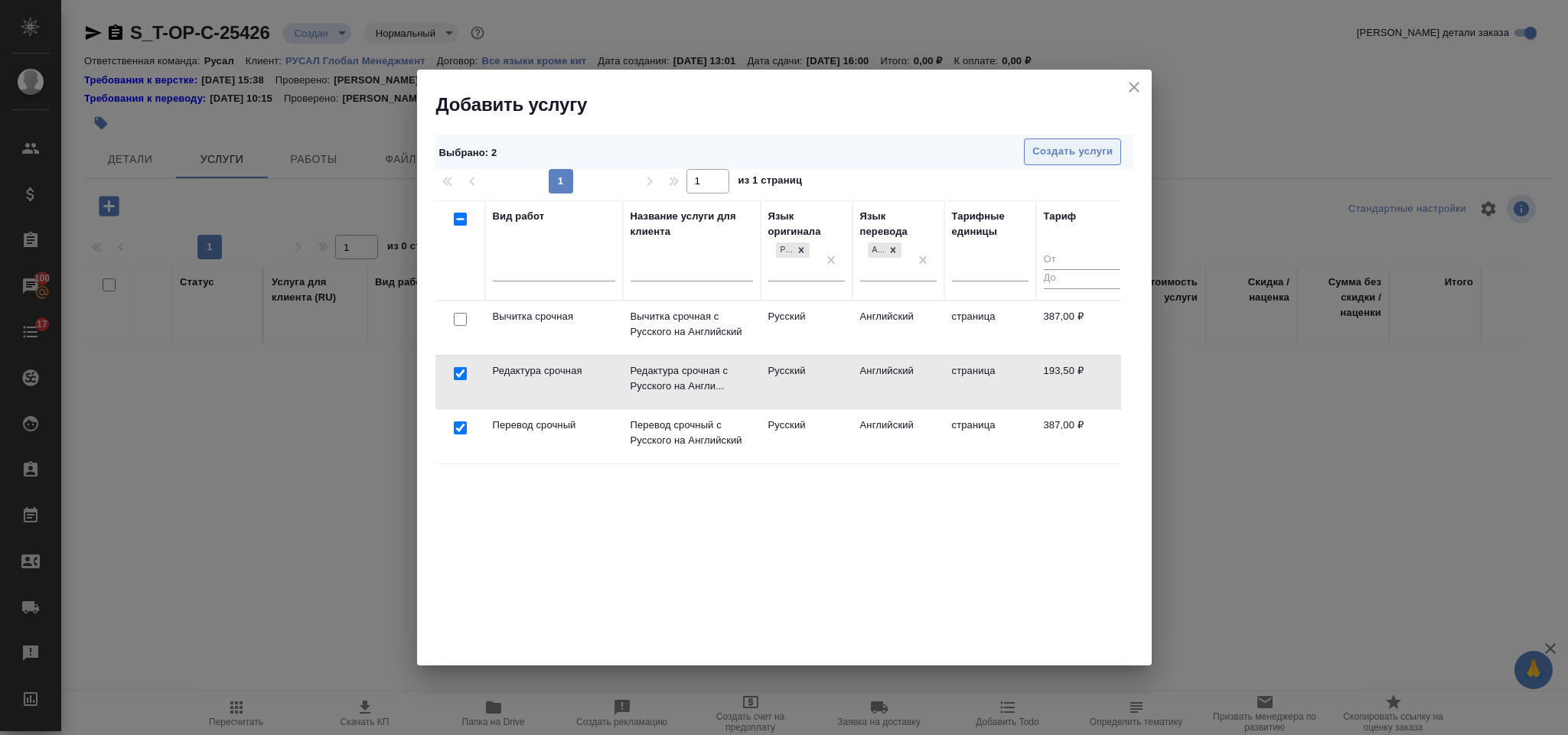
click at [1050, 158] on span "Создать услуги" at bounding box center [1072, 152] width 80 height 17
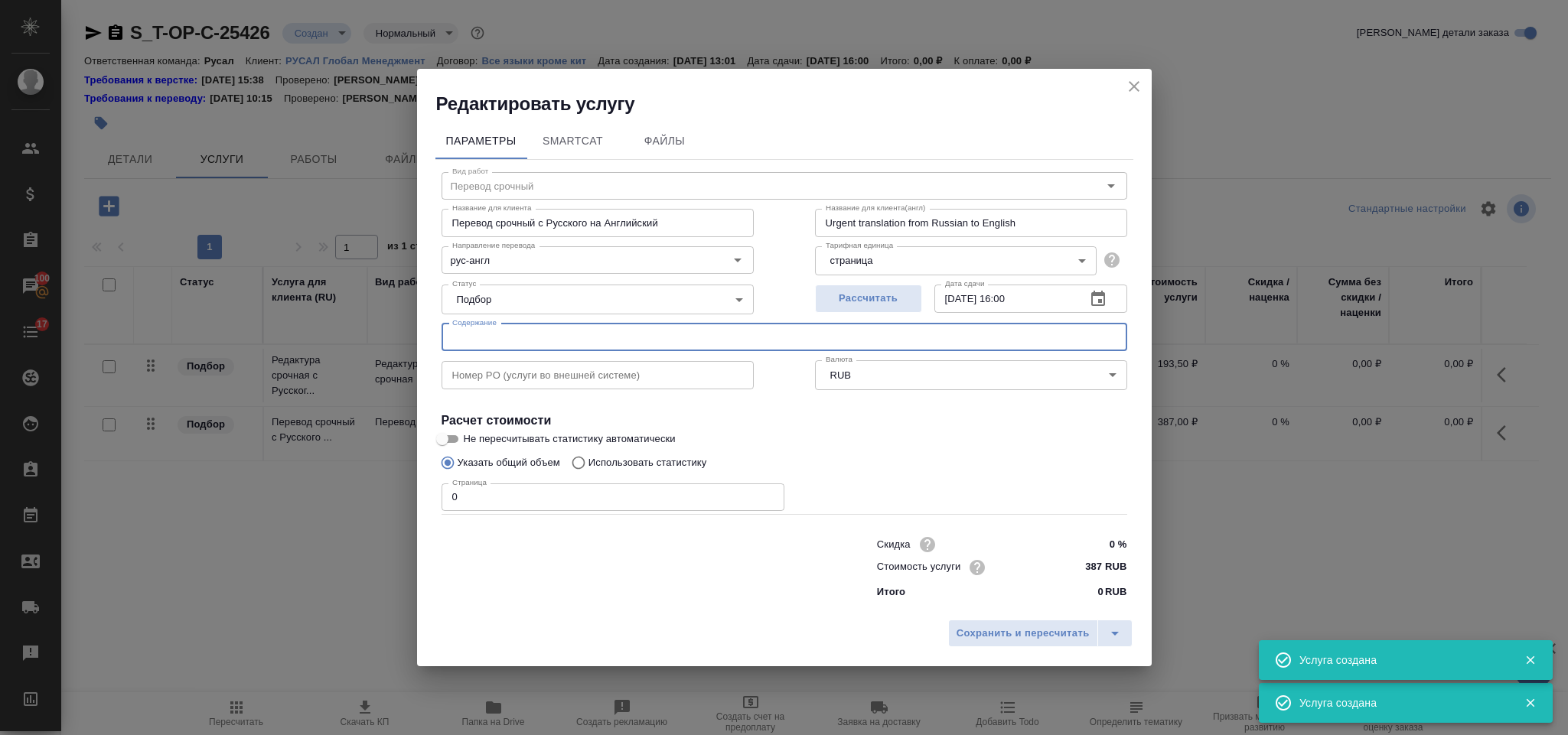
type input "Перевод срочный"
type input "Перевод срочный с Русского на Английский"
type input "Urgent translation from Russian to English"
type input "387 RUB"
click at [677, 329] on input "text" at bounding box center [784, 337] width 686 height 28
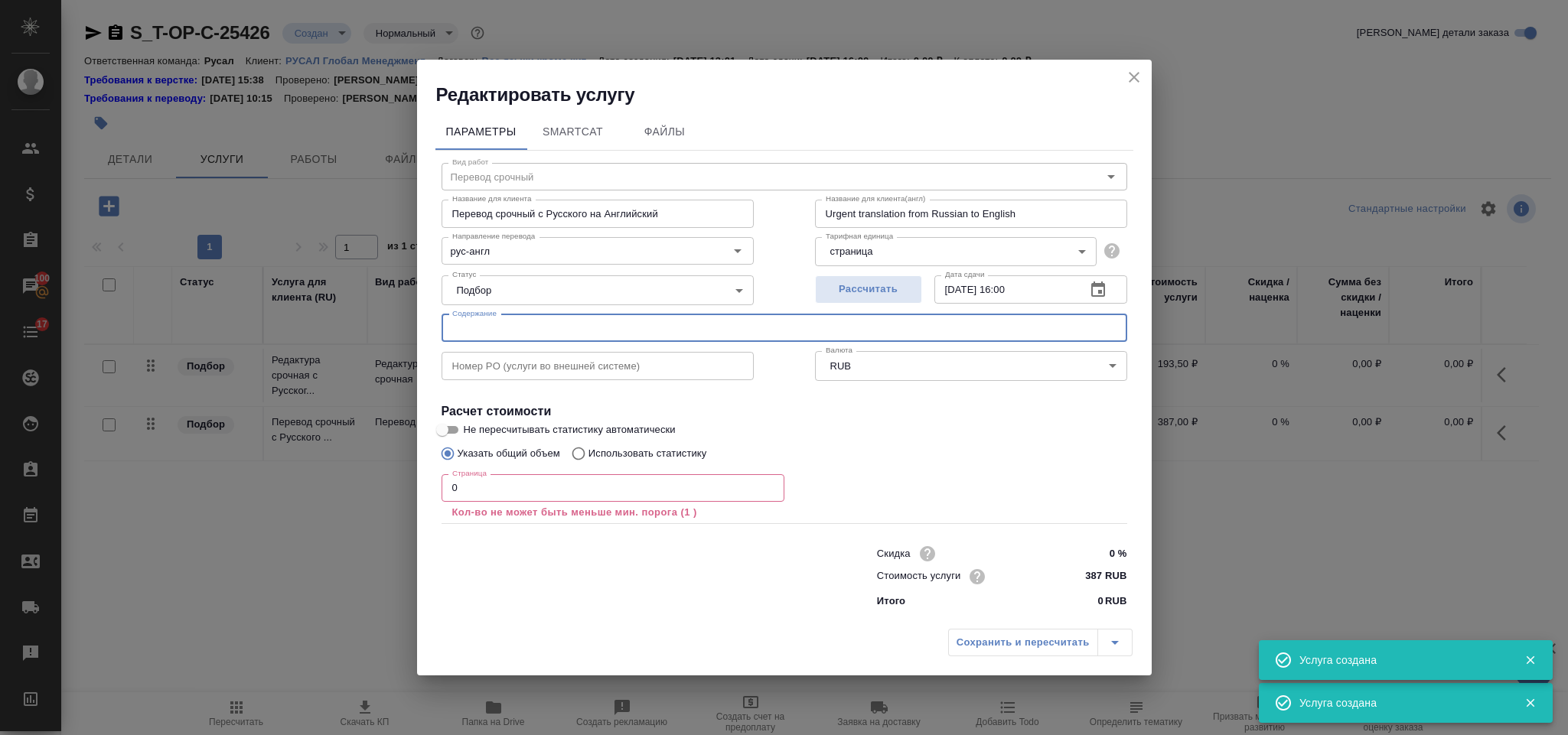
paste input "Приложение №2 (ТЗ) версия 19.09.25"
type input "Приложение №2 (ТЗ) версия 19.09.25"
click at [507, 493] on input "0" at bounding box center [612, 488] width 343 height 28
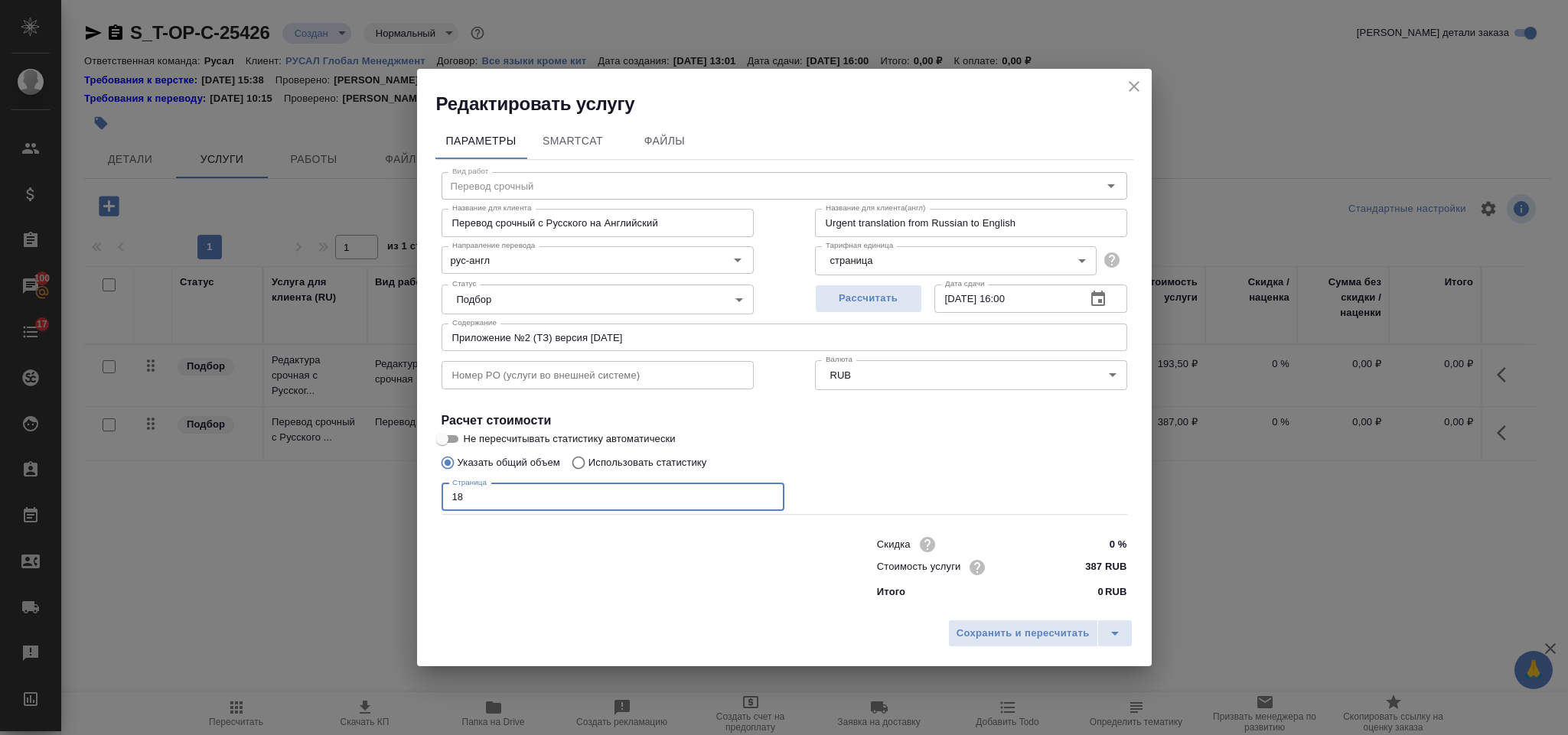
type input "1"
type input "9000"
click at [981, 639] on span "Сохранить и пересчитать" at bounding box center [1023, 634] width 133 height 17
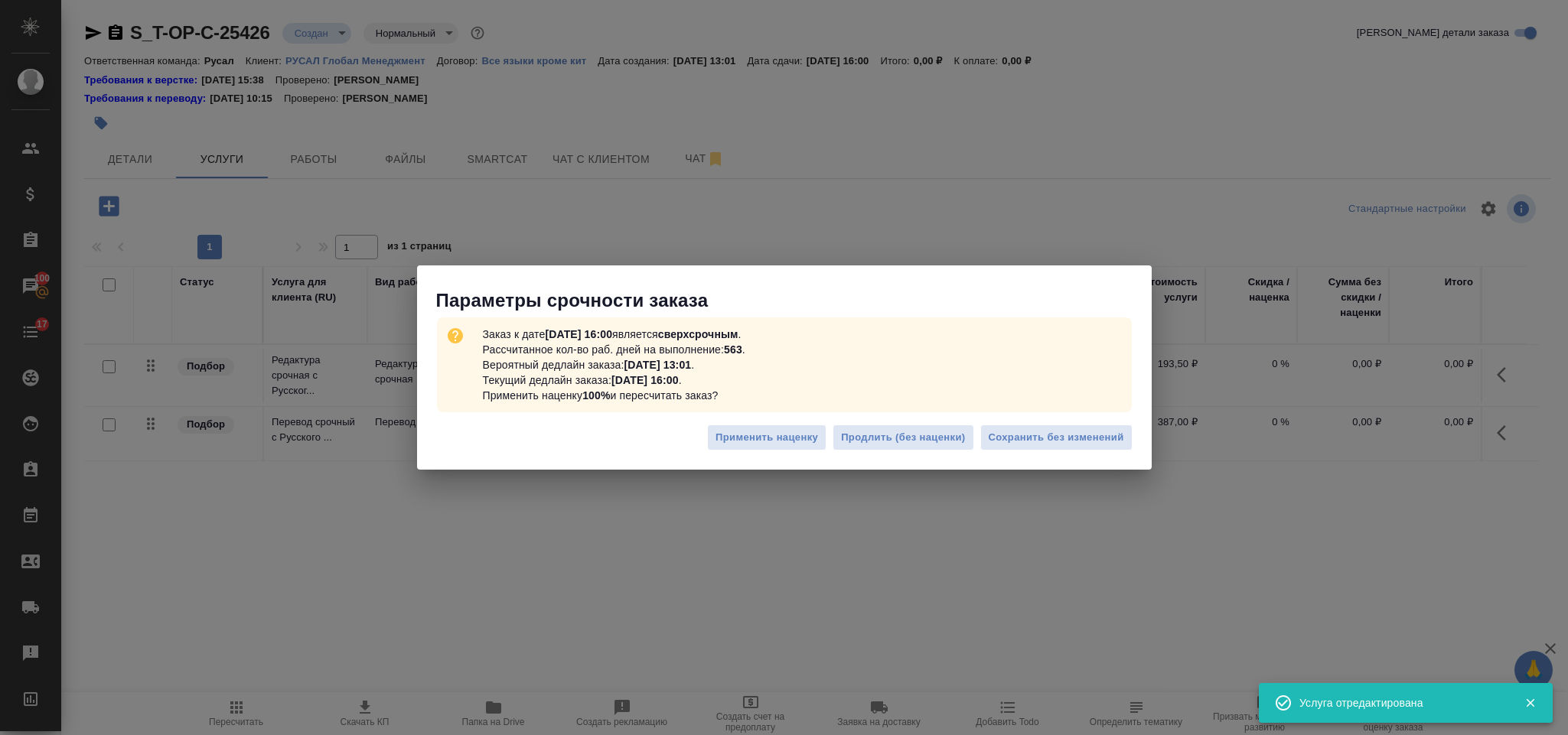
click at [1057, 421] on div "Применить наценку Продлить (без наценки) Сохранить без изменений" at bounding box center [784, 444] width 734 height 54
click at [1063, 432] on span "Сохранить без изменений" at bounding box center [1056, 438] width 135 height 17
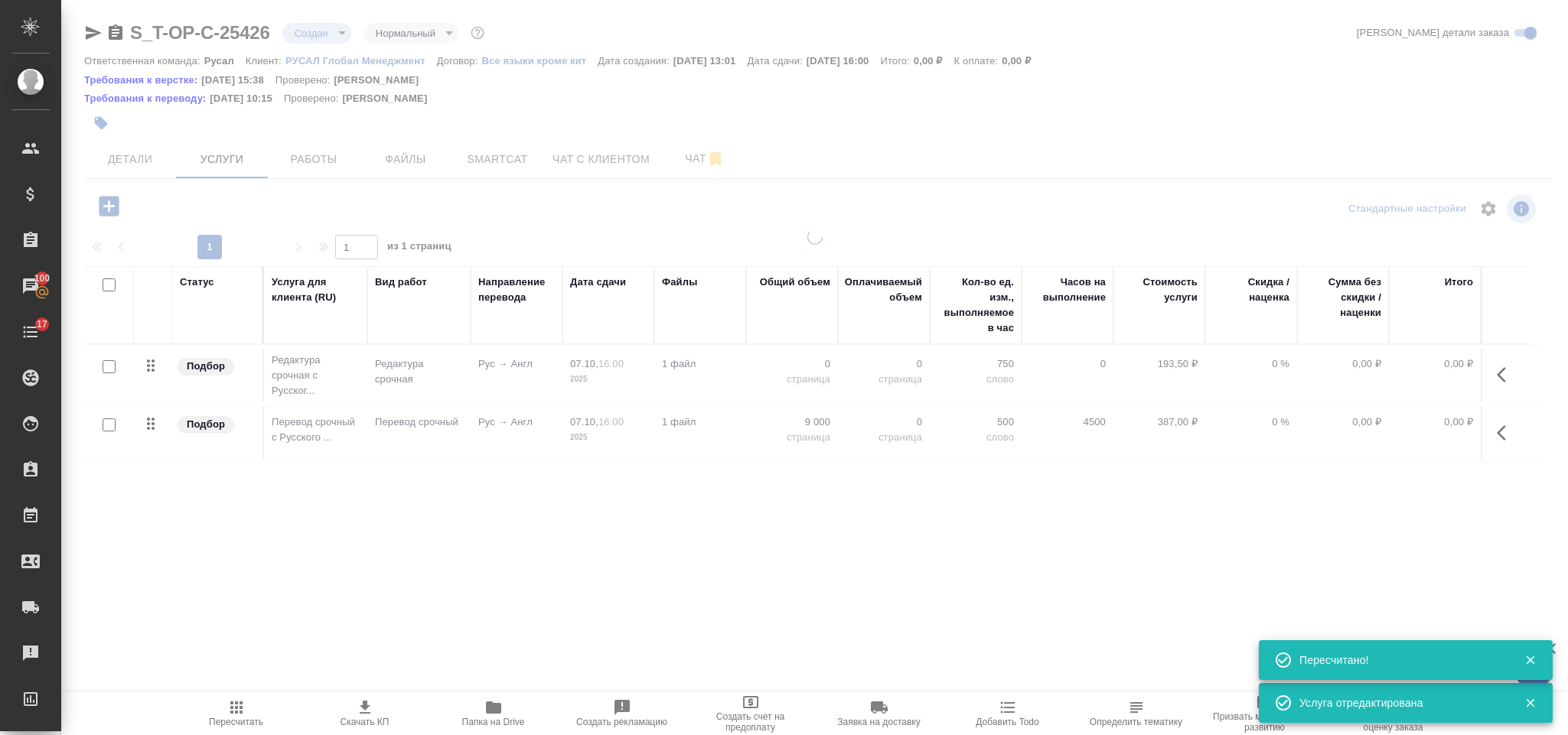
type input "urgent"
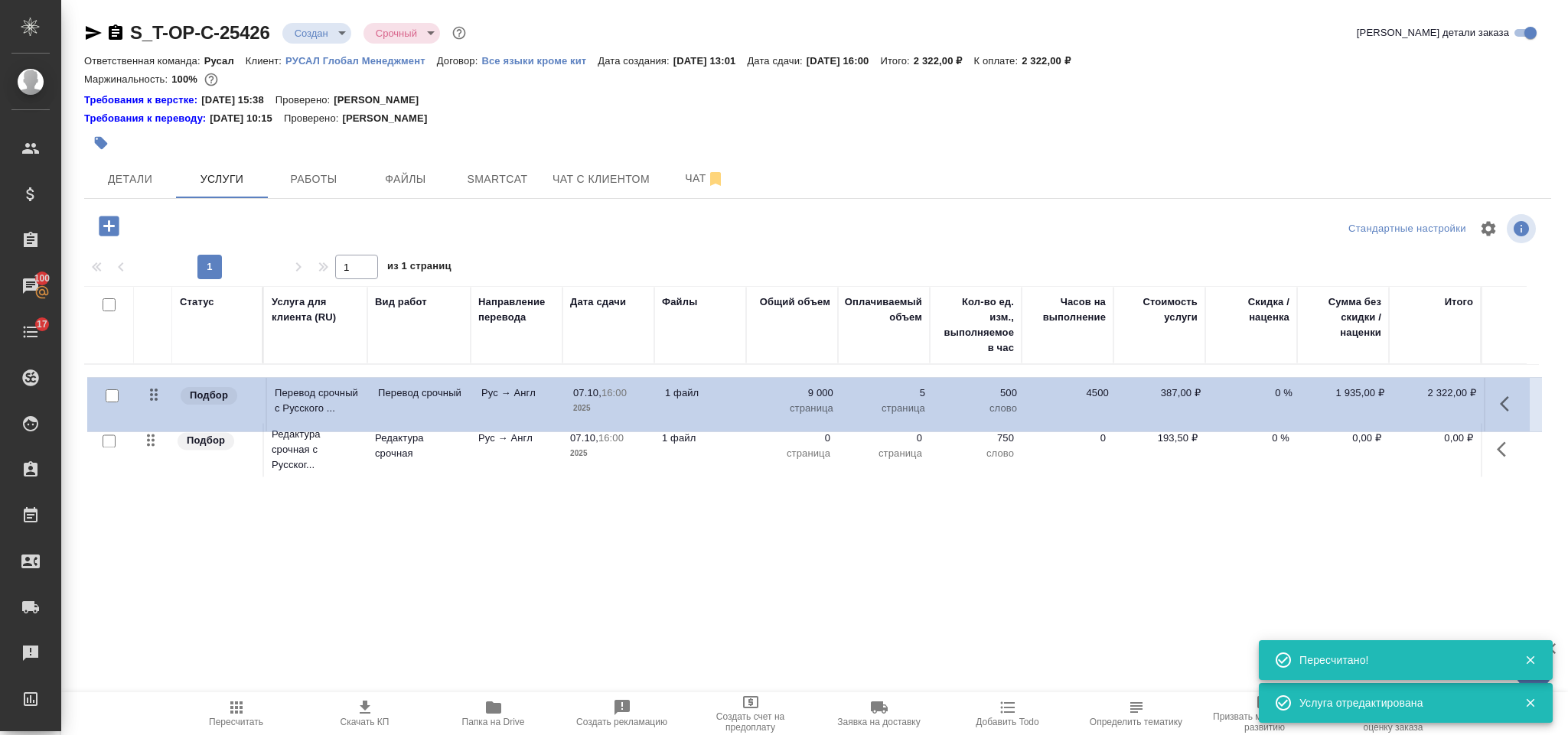
drag, startPoint x: 159, startPoint y: 453, endPoint x: 164, endPoint y: 393, distance: 60.2
click at [164, 393] on table "Статус Услуга для клиента (RU) Вид работ Направление перевода Дата сдачи Файлы …" at bounding box center [811, 383] width 1455 height 195
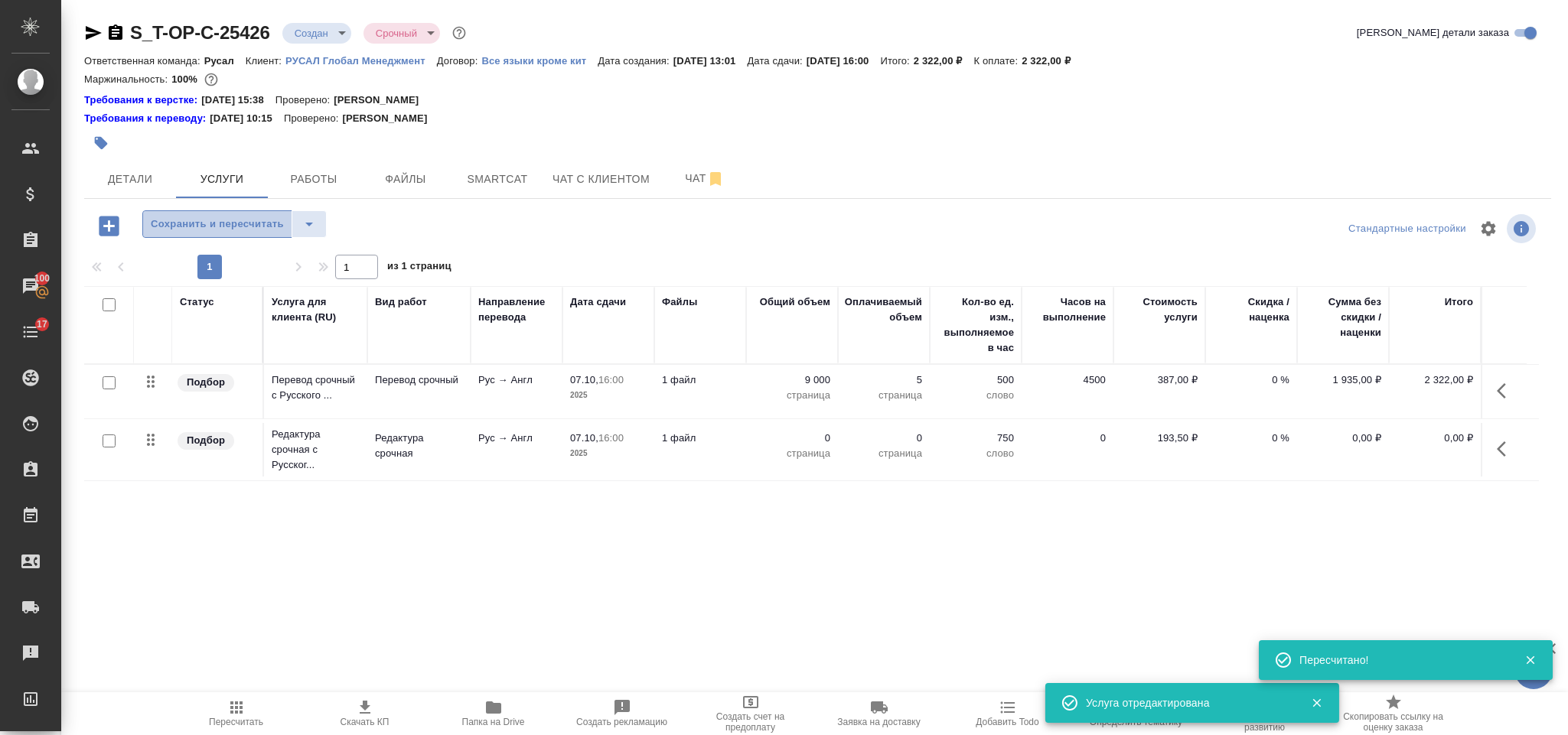
click at [191, 233] on span "Сохранить и пересчитать" at bounding box center [217, 224] width 133 height 17
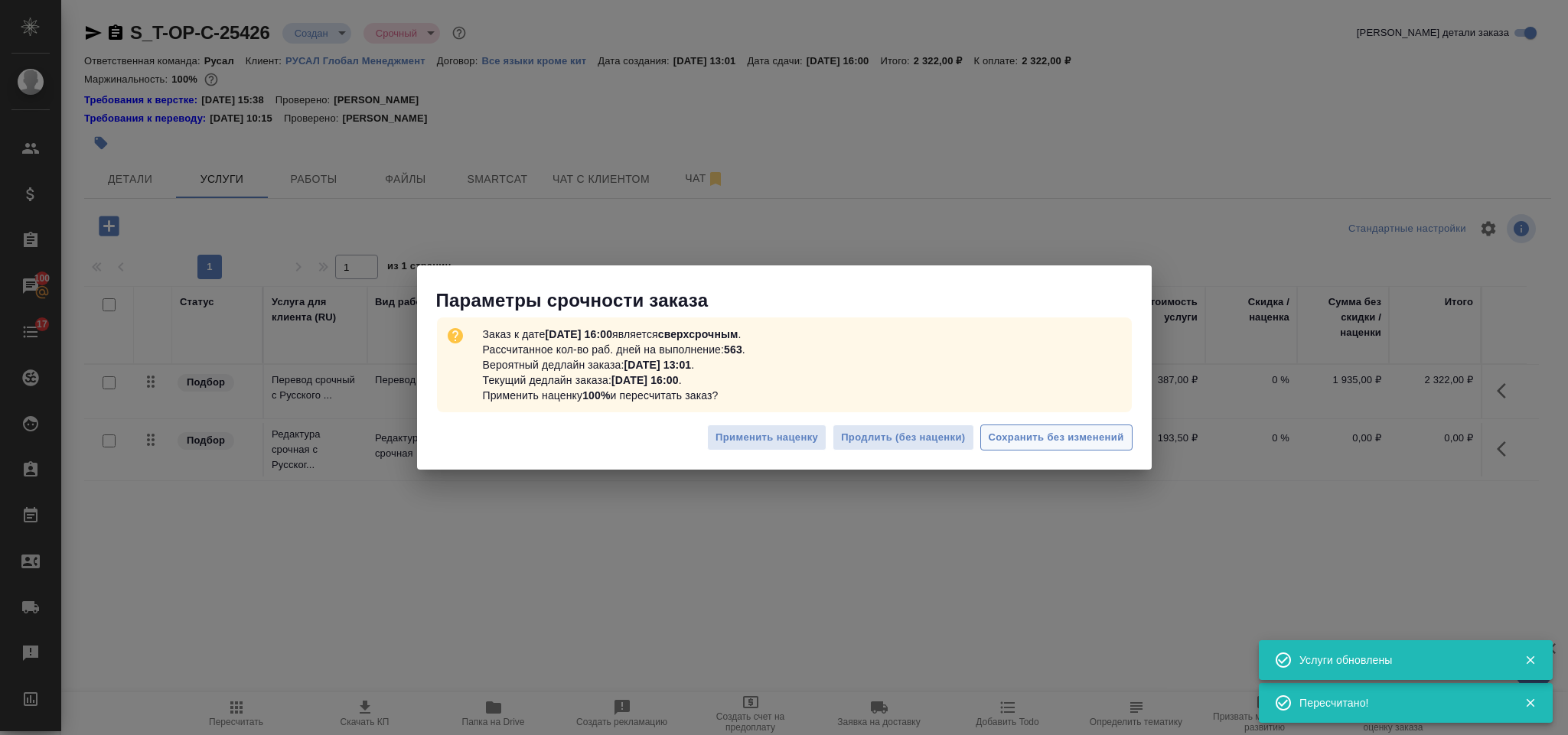
click at [1028, 435] on span "Сохранить без изменений" at bounding box center [1056, 438] width 135 height 17
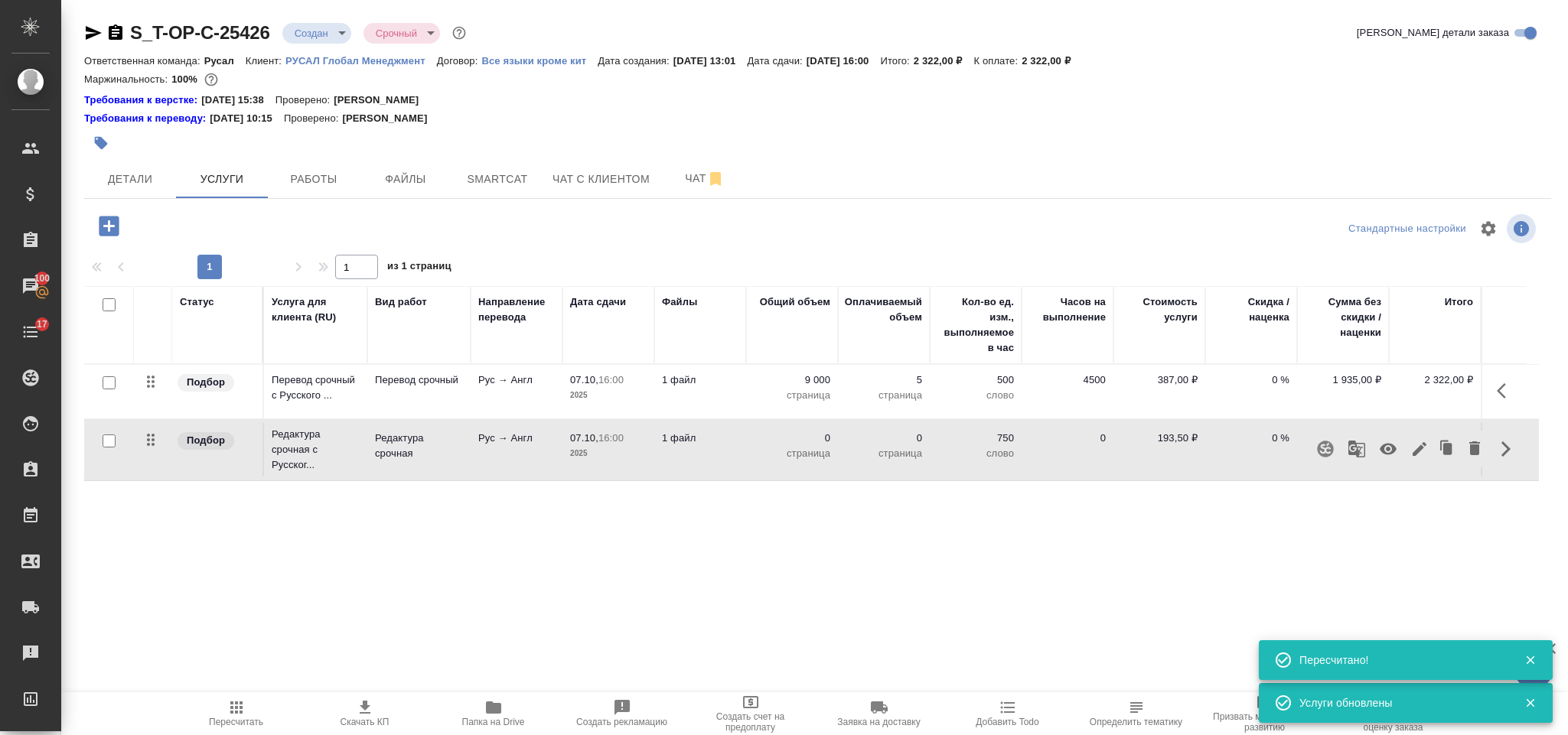
click at [1410, 448] on icon "button" at bounding box center [1419, 448] width 18 height 18
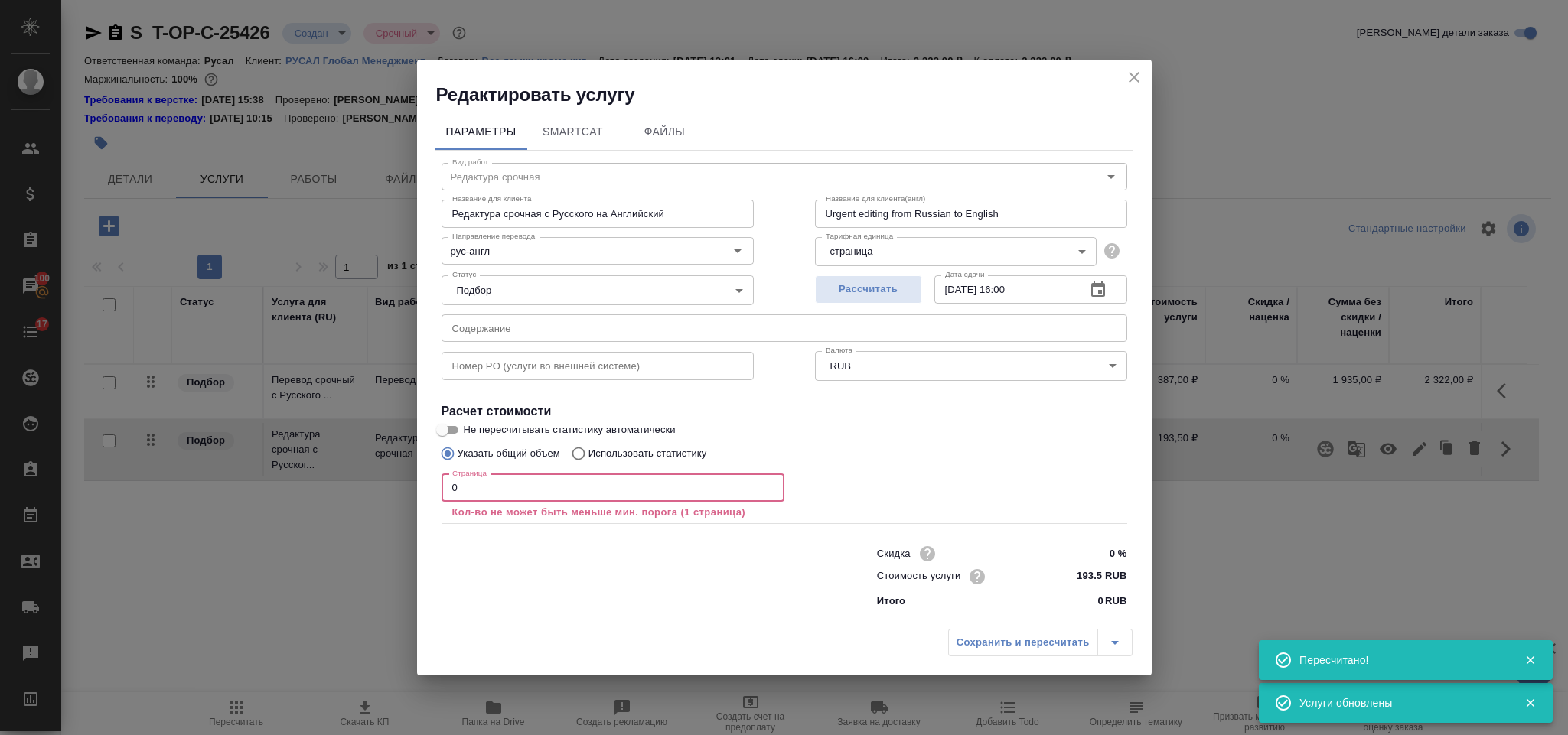
click at [655, 487] on input "0" at bounding box center [612, 488] width 343 height 28
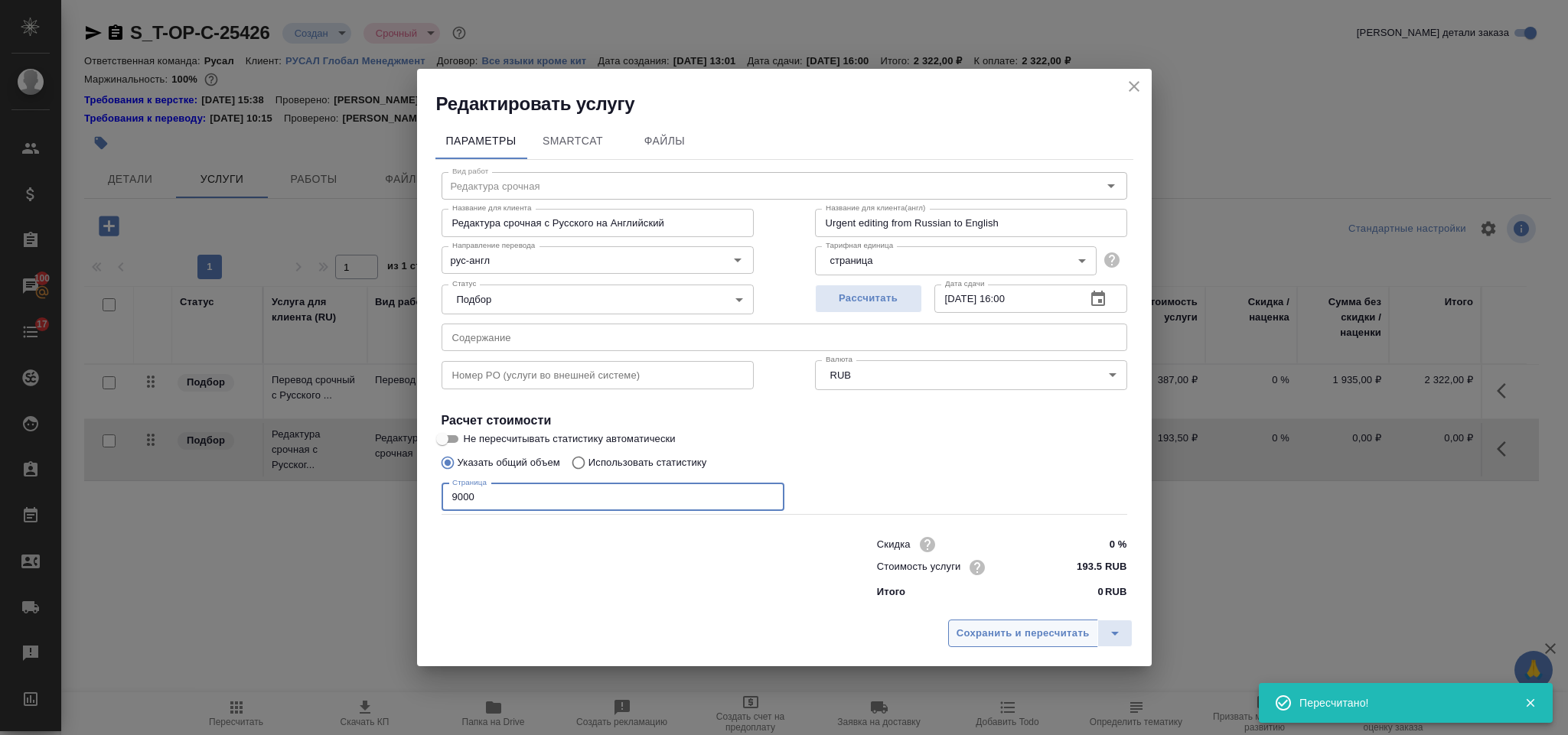
type input "9000"
click at [960, 627] on span "Сохранить и пересчитать" at bounding box center [1023, 634] width 133 height 17
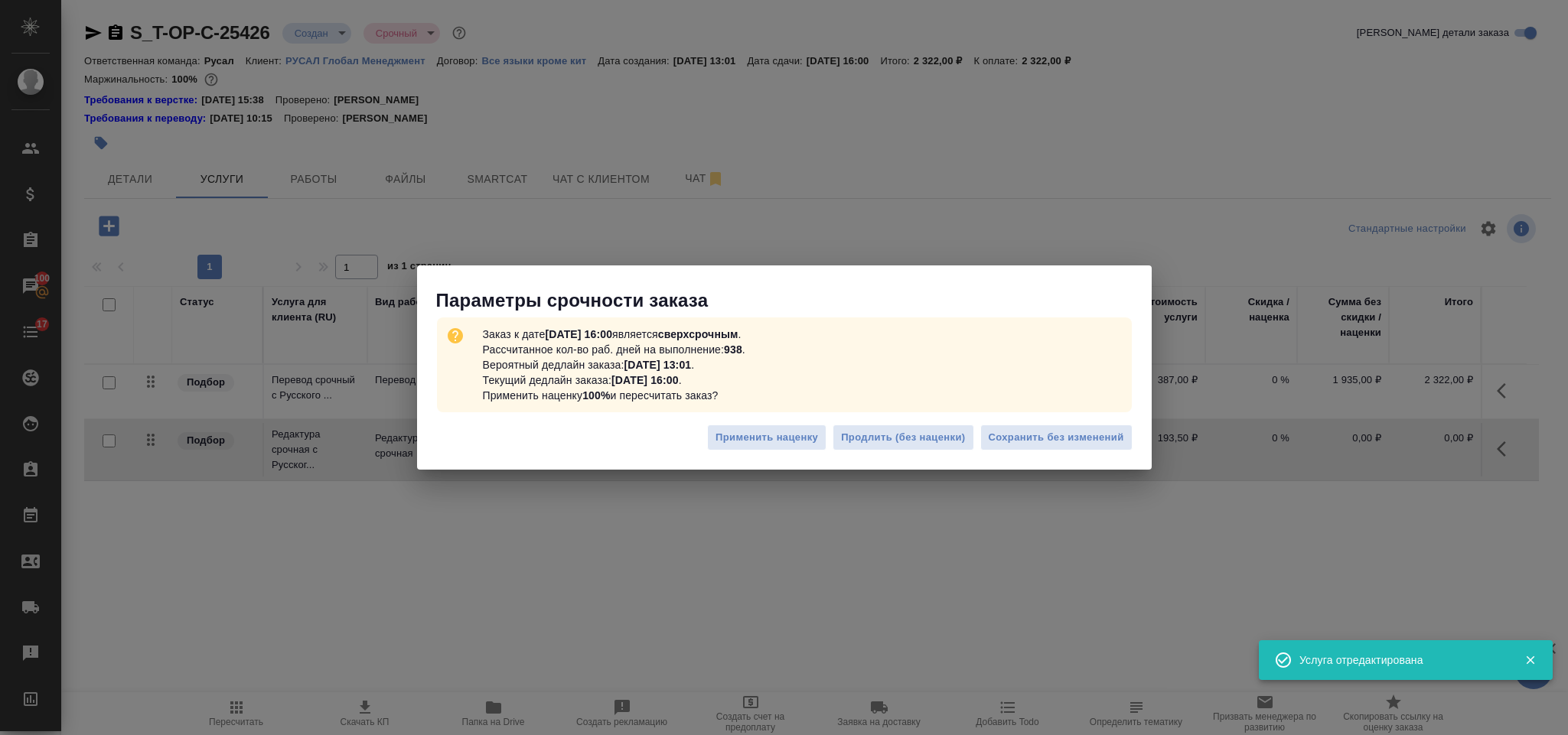
click at [1033, 455] on div "Применить наценку Продлить (без наценки) Сохранить без изменений" at bounding box center [784, 444] width 734 height 54
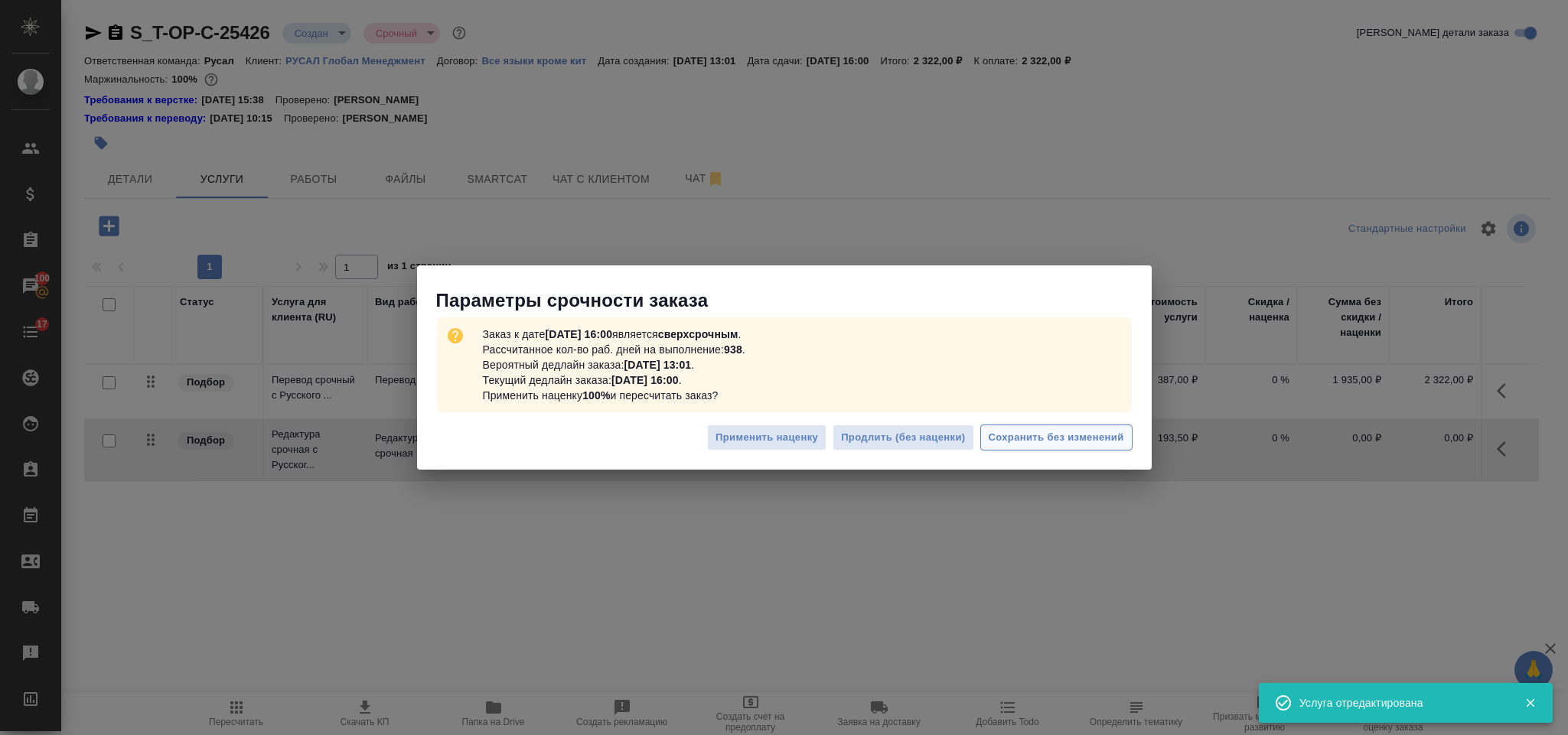
click at [1034, 443] on span "Сохранить без изменений" at bounding box center [1056, 438] width 135 height 17
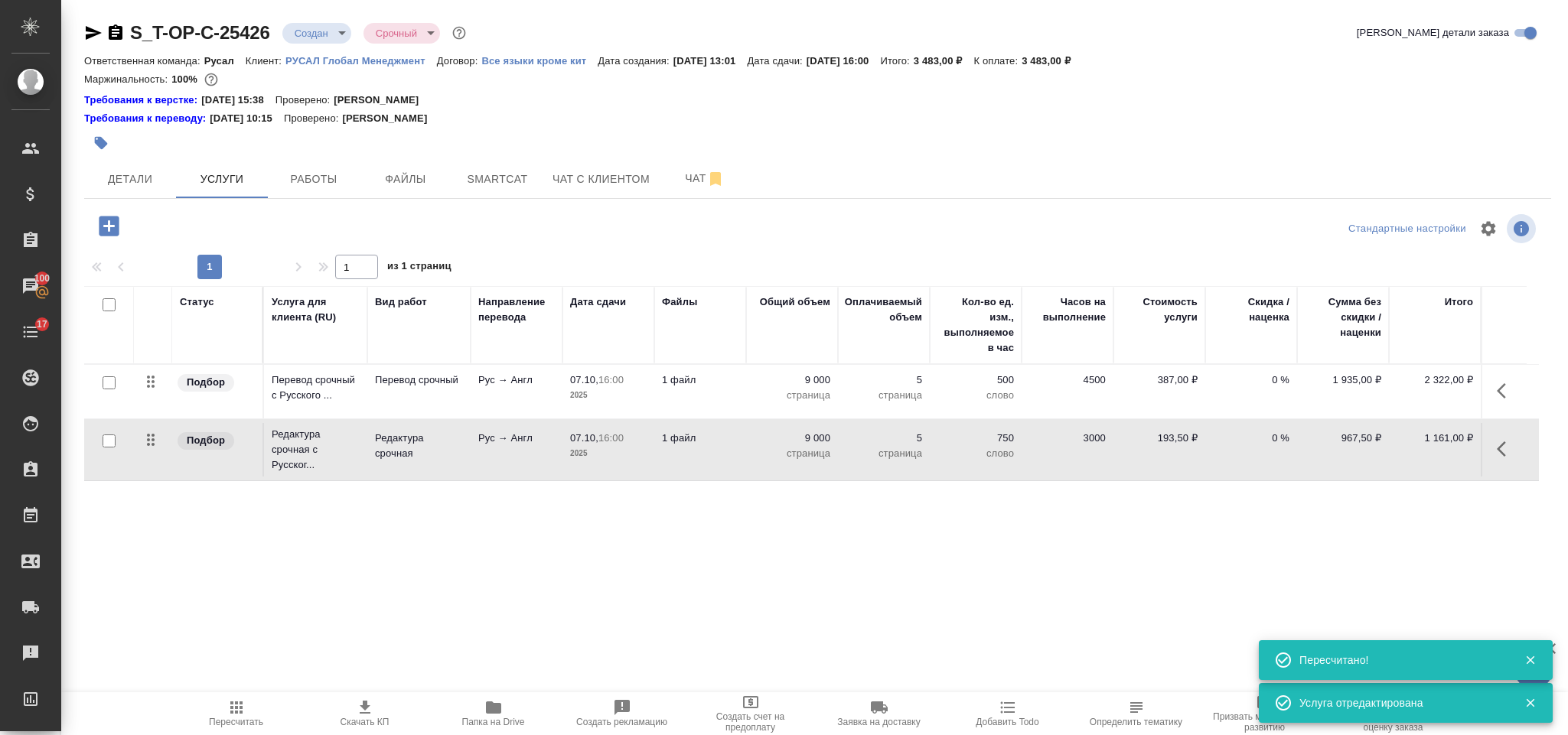
click at [105, 219] on icon "button" at bounding box center [109, 225] width 20 height 20
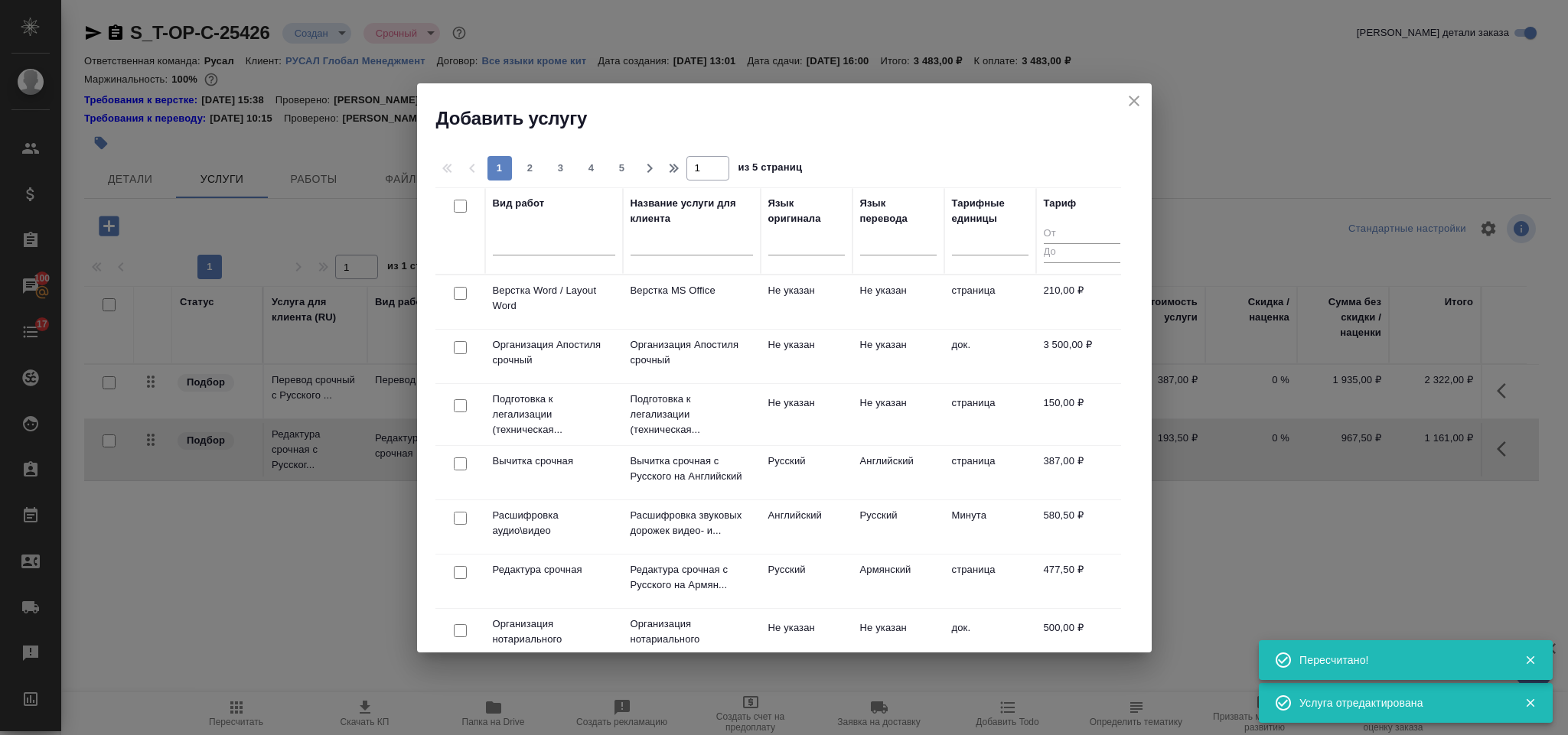
click at [460, 292] on input "checkbox" at bounding box center [460, 293] width 13 height 13
checkbox input "true"
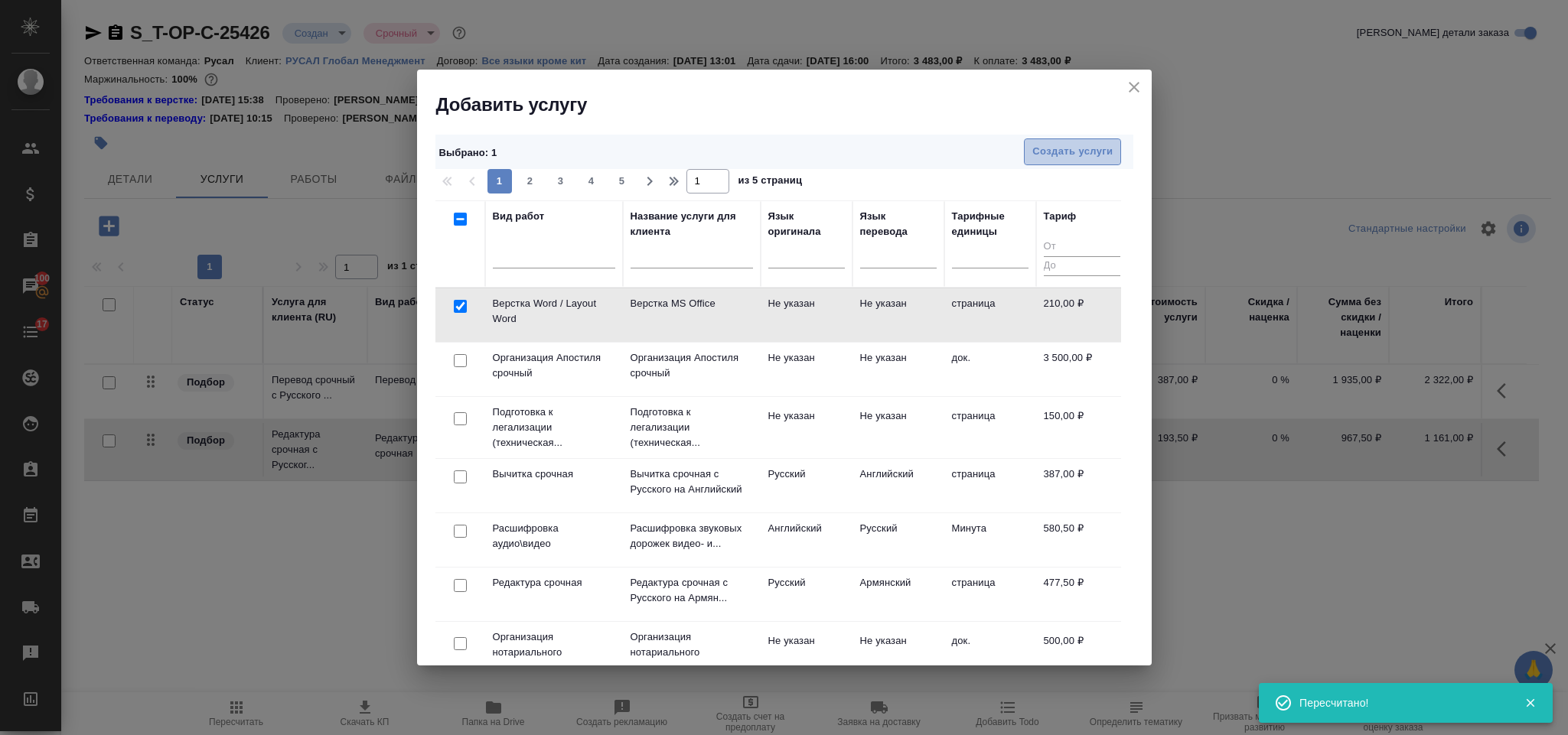
click at [1036, 150] on span "Создать услуги" at bounding box center [1072, 152] width 80 height 17
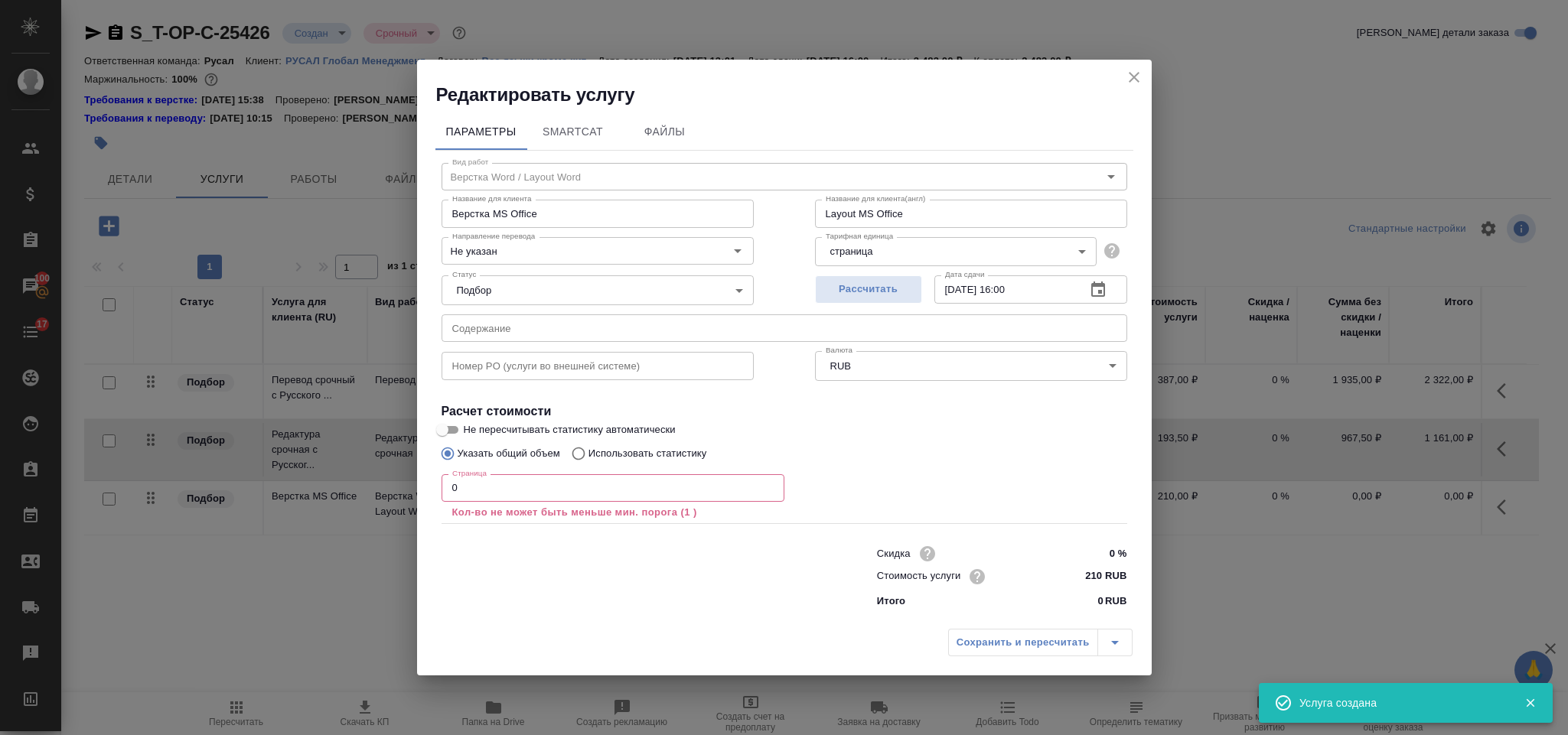
click at [544, 497] on input "0" at bounding box center [612, 488] width 343 height 28
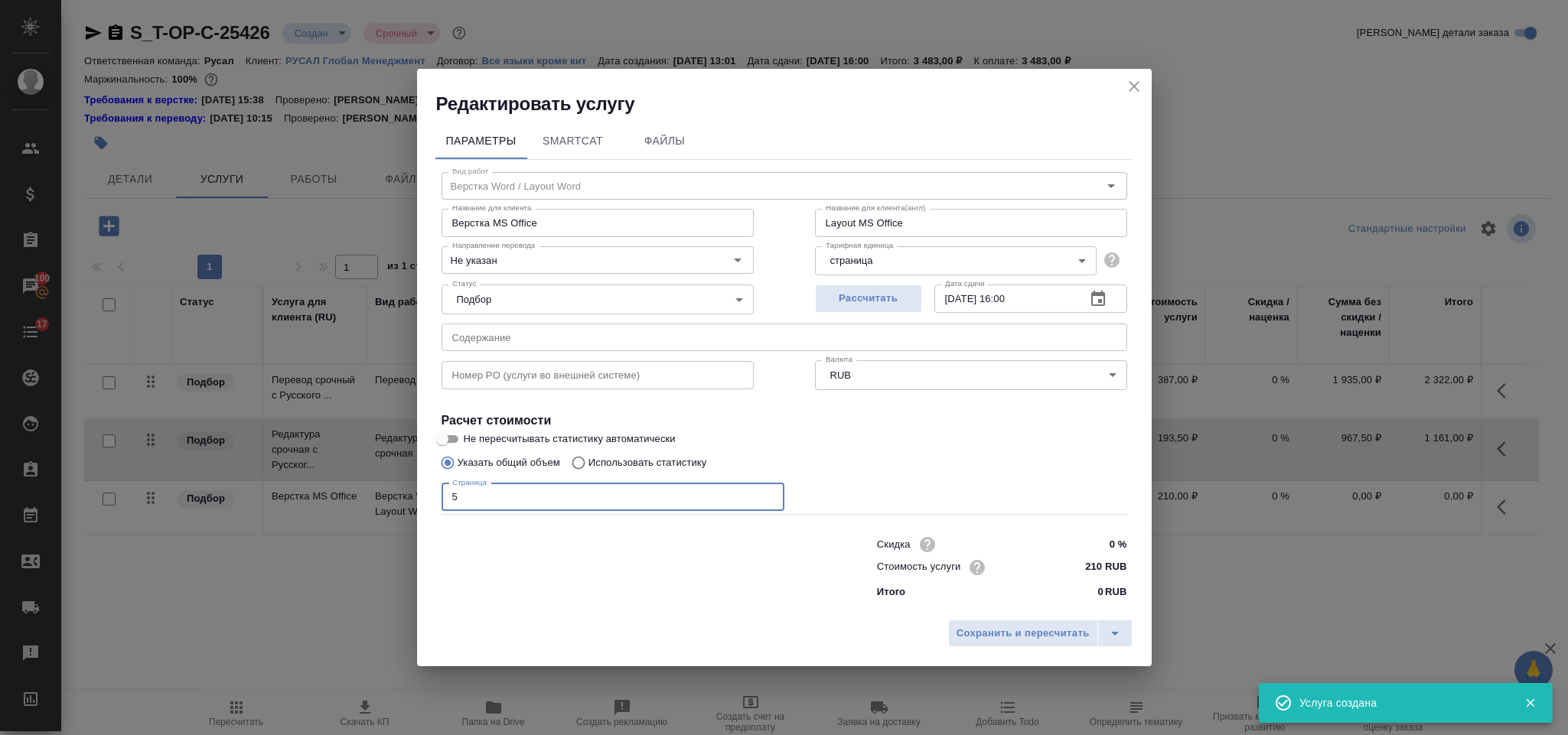
type input "5"
click at [951, 614] on div "Сохранить и пересчитать" at bounding box center [784, 639] width 734 height 55
click at [962, 634] on span "Сохранить и пересчитать" at bounding box center [1023, 634] width 133 height 17
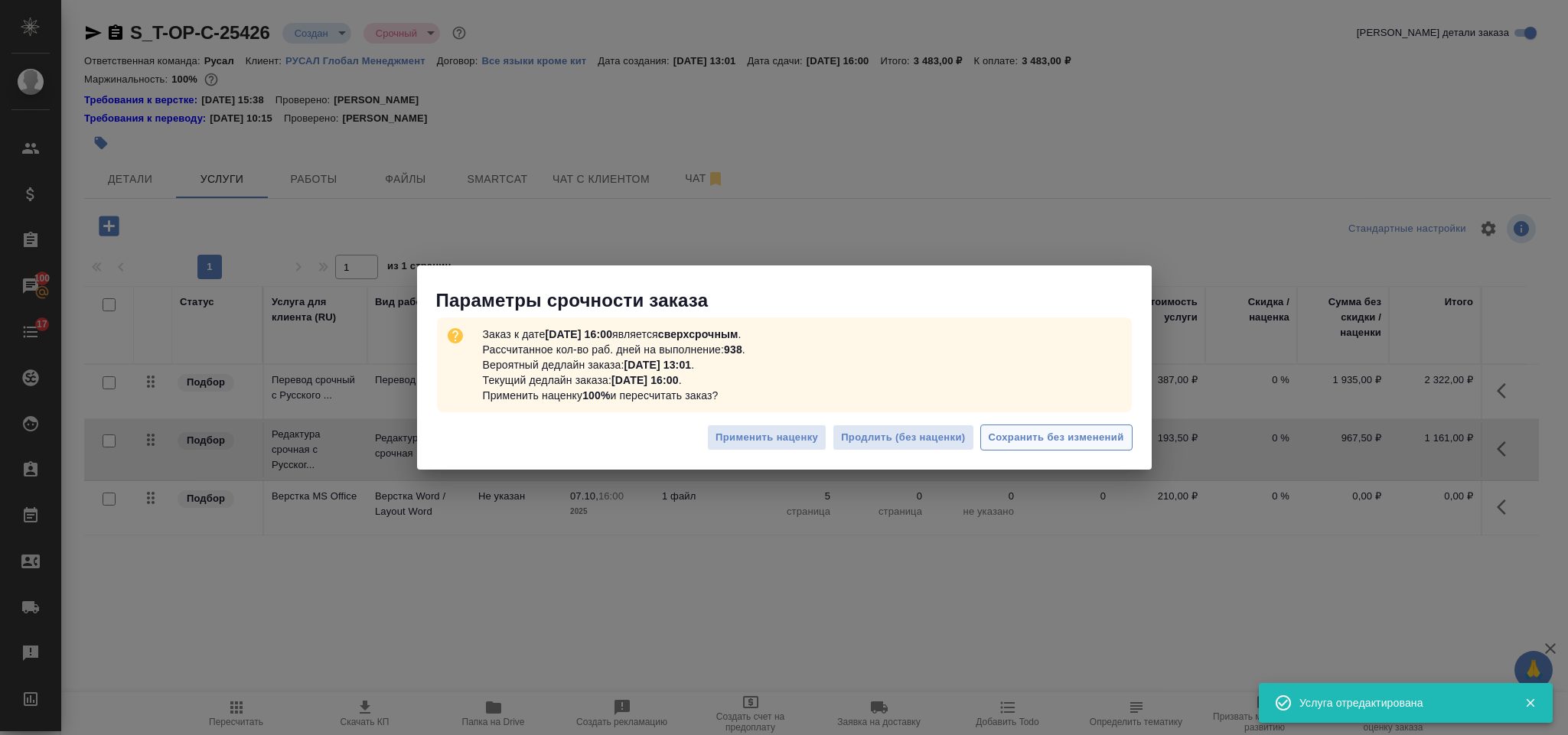
click at [1024, 451] on button "Сохранить без изменений" at bounding box center [1056, 438] width 152 height 27
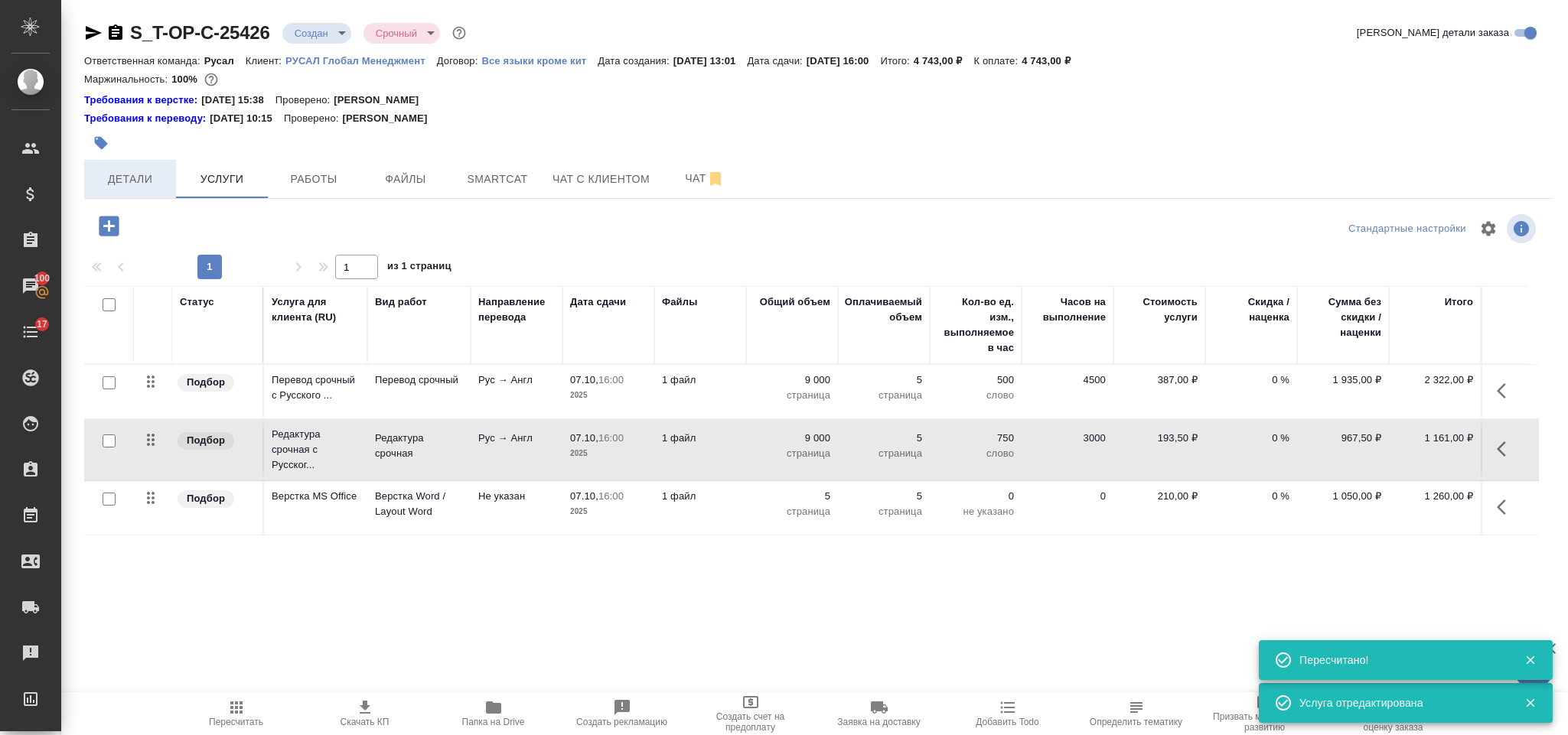
click at [149, 185] on span "Детали" at bounding box center [130, 179] width 74 height 19
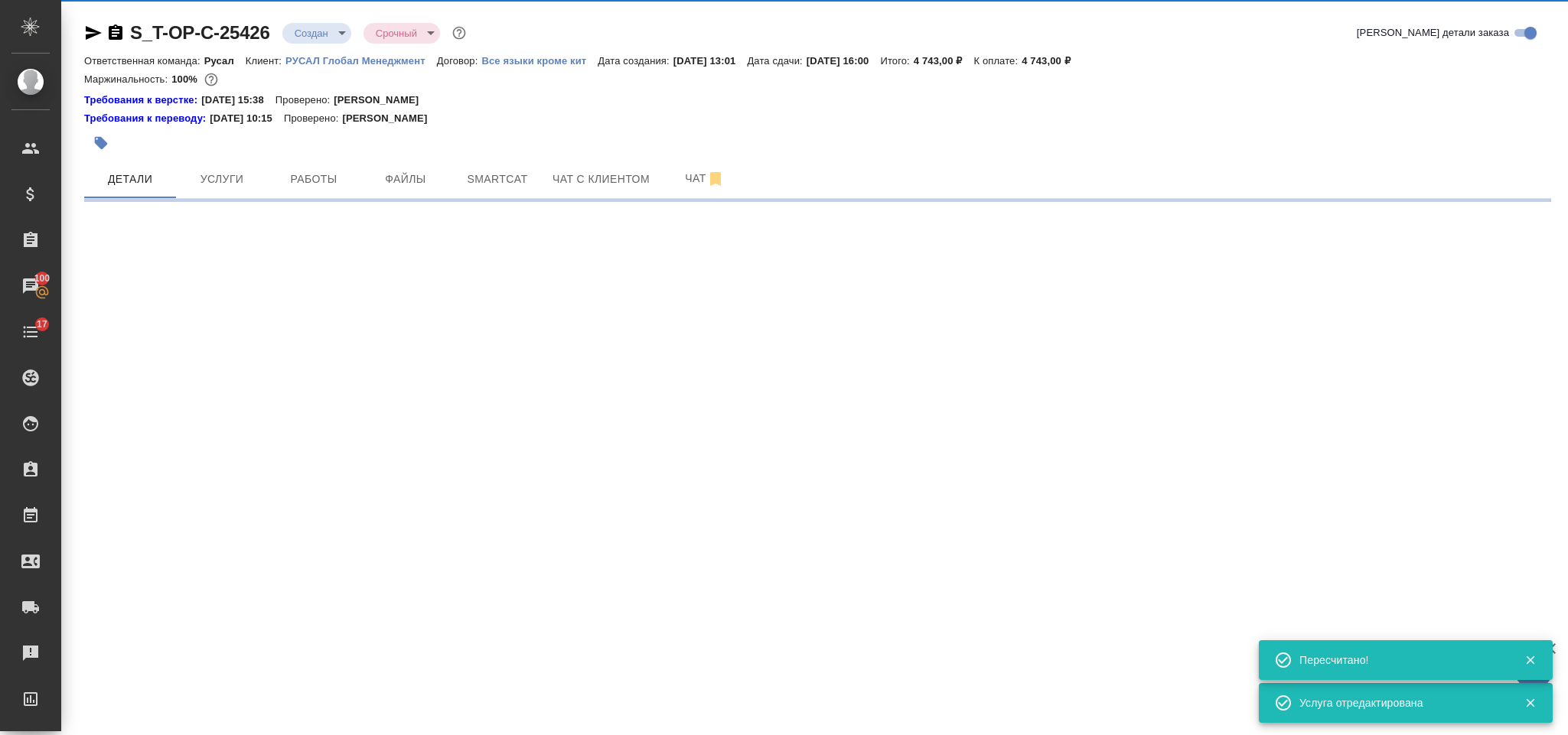
select select "RU"
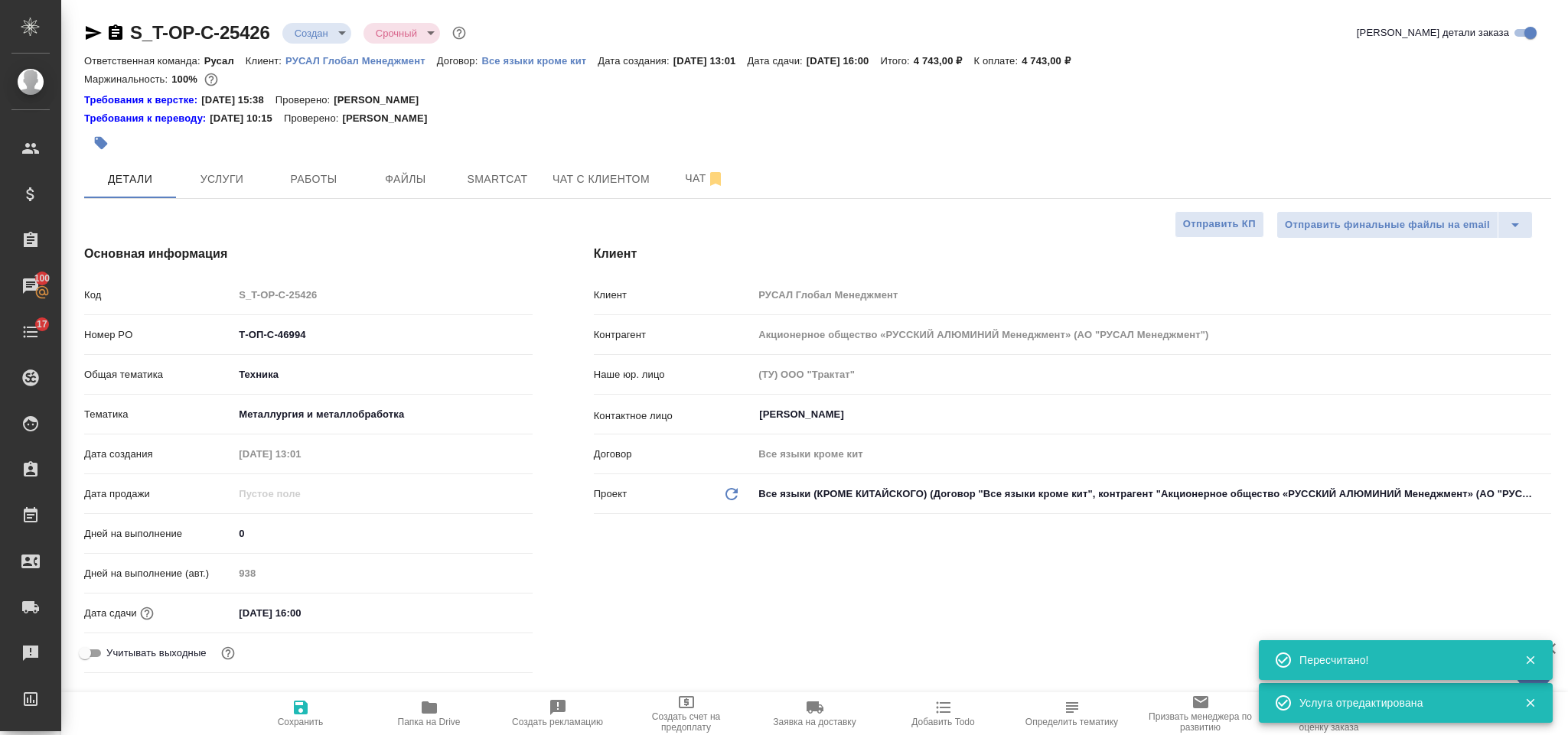
click at [113, 28] on icon "button" at bounding box center [115, 32] width 13 height 15
type textarea "x"
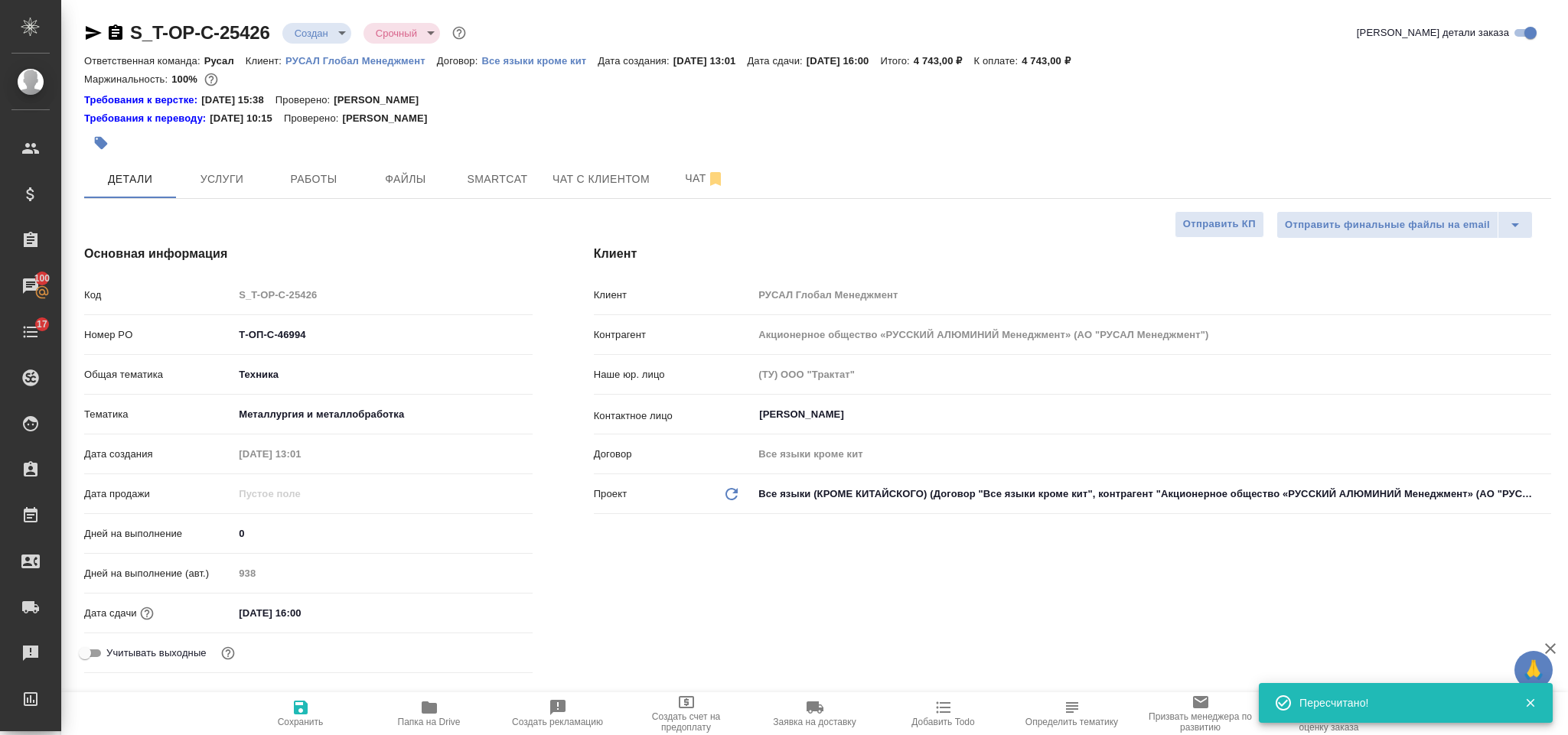
drag, startPoint x: 93, startPoint y: 33, endPoint x: 103, endPoint y: 2, distance: 32.6
click at [93, 31] on icon "button" at bounding box center [93, 32] width 18 height 18
drag, startPoint x: 357, startPoint y: 328, endPoint x: 216, endPoint y: 322, distance: 141.1
click at [216, 322] on div "Код S_T-OP-C-25426 Номер PO Т-ОП-С-46994 Общая тематика Техника tech Тематика М…" at bounding box center [308, 480] width 448 height 398
drag, startPoint x: 233, startPoint y: 326, endPoint x: 197, endPoint y: 319, distance: 36.7
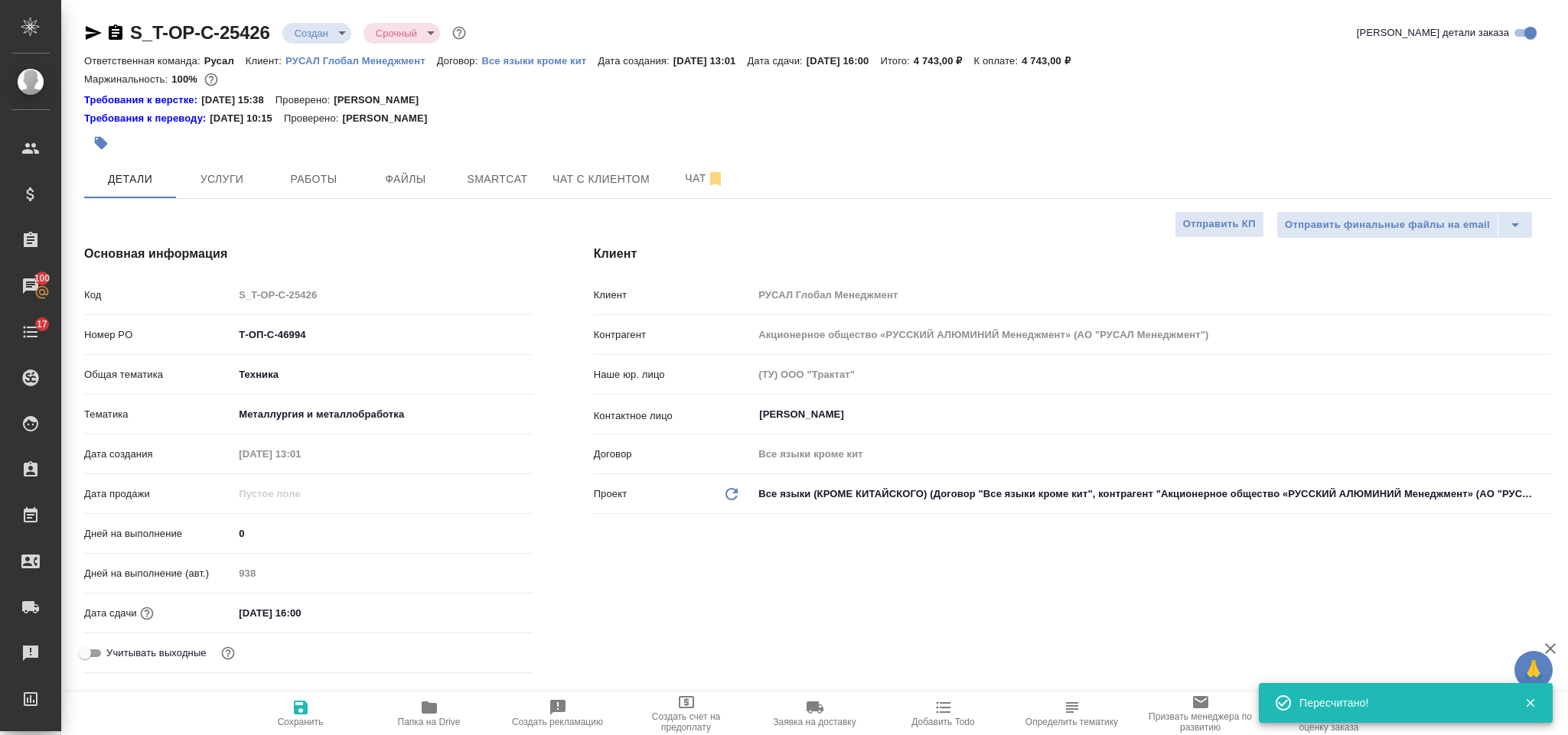
click at [197, 319] on div "Код S_T-OP-C-25426" at bounding box center [308, 301] width 448 height 40
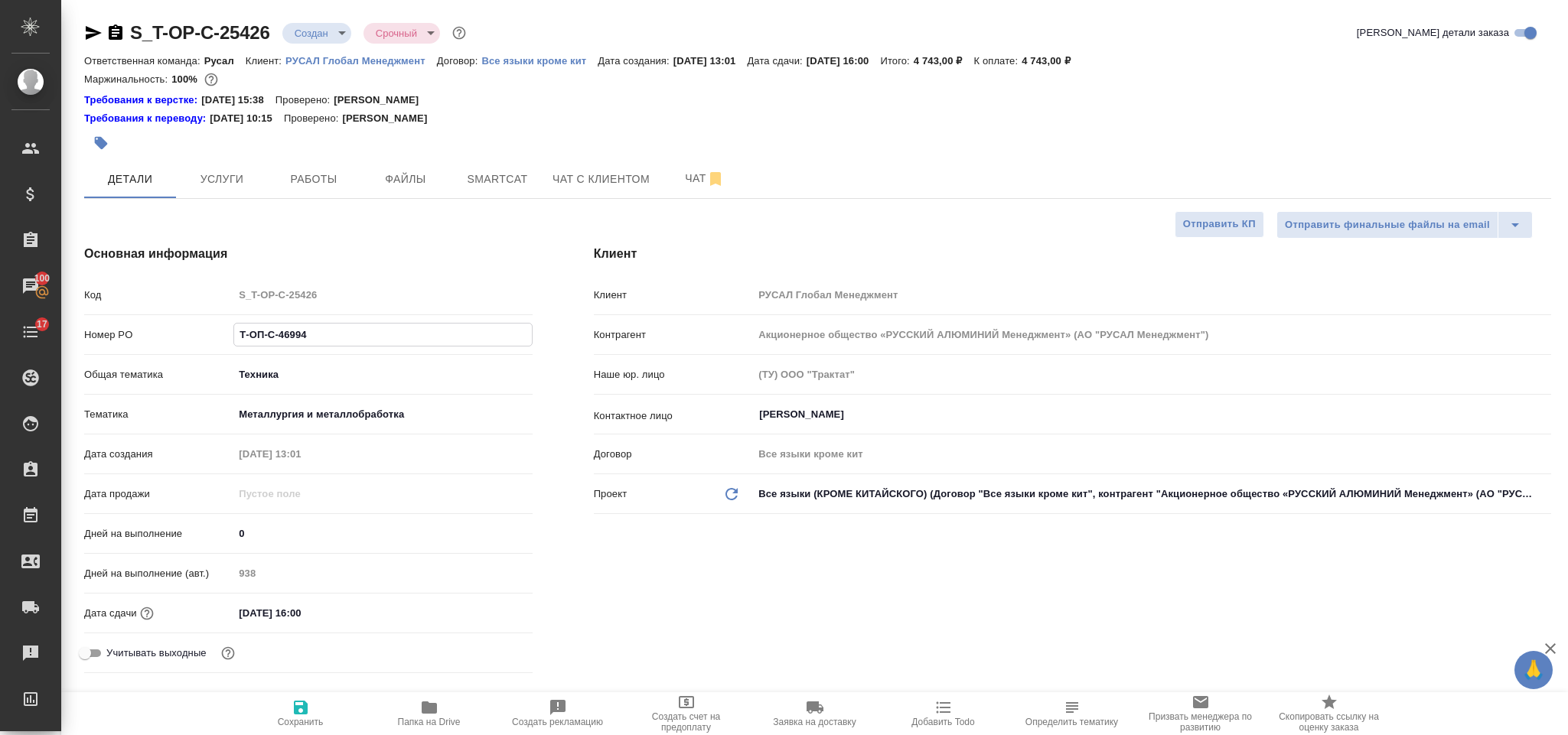
drag, startPoint x: 306, startPoint y: 338, endPoint x: 235, endPoint y: 335, distance: 71.1
click at [235, 335] on input "Т-ОП-С-46994" at bounding box center [383, 335] width 297 height 22
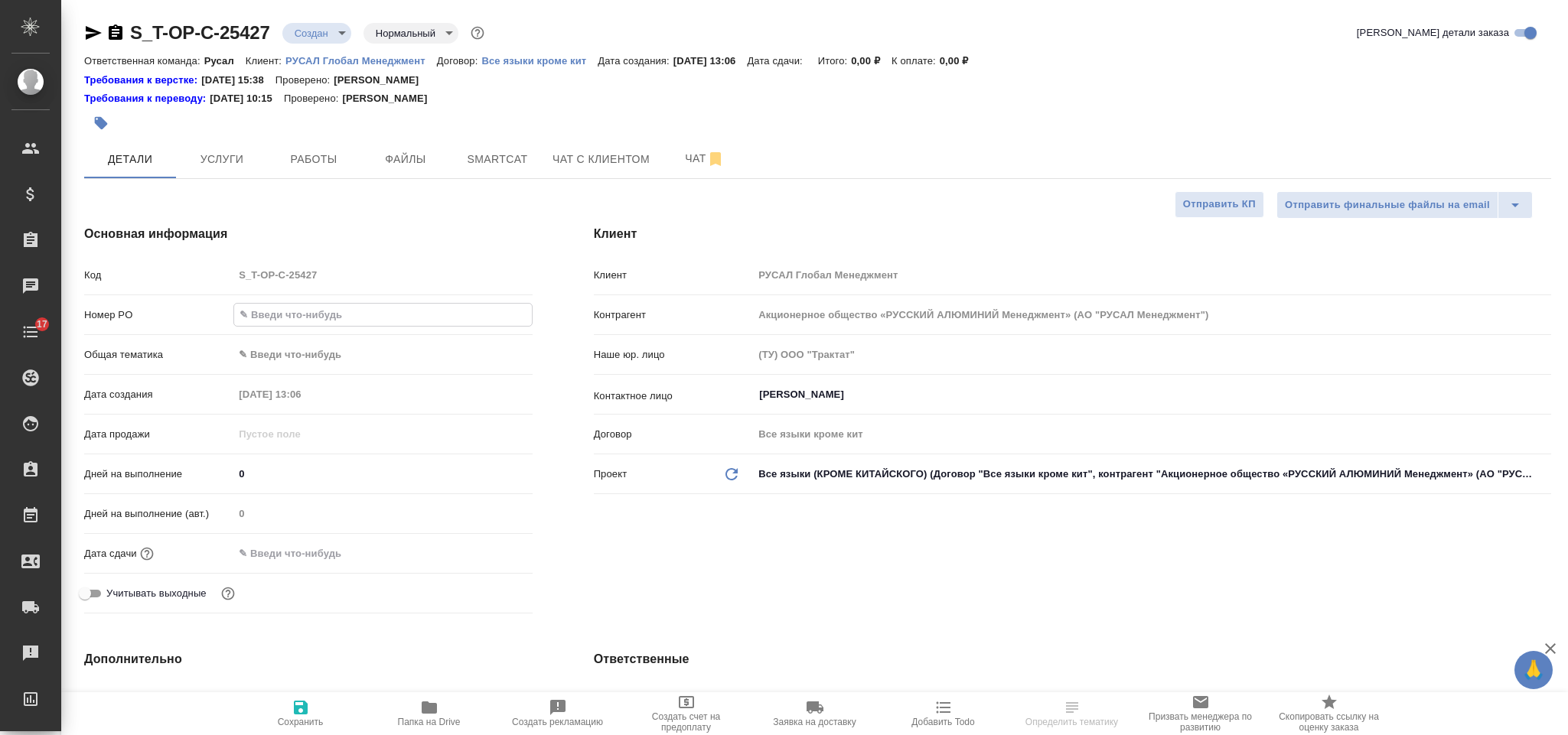
select select "RU"
type input "Т-ОП-С-46995"
click at [285, 343] on body "🙏 .cls-1 fill:#fff; AWATERA Gorlenko [PERSON_NAME] Спецификации Заказы Чаты 17 …" at bounding box center [784, 368] width 1568 height 735
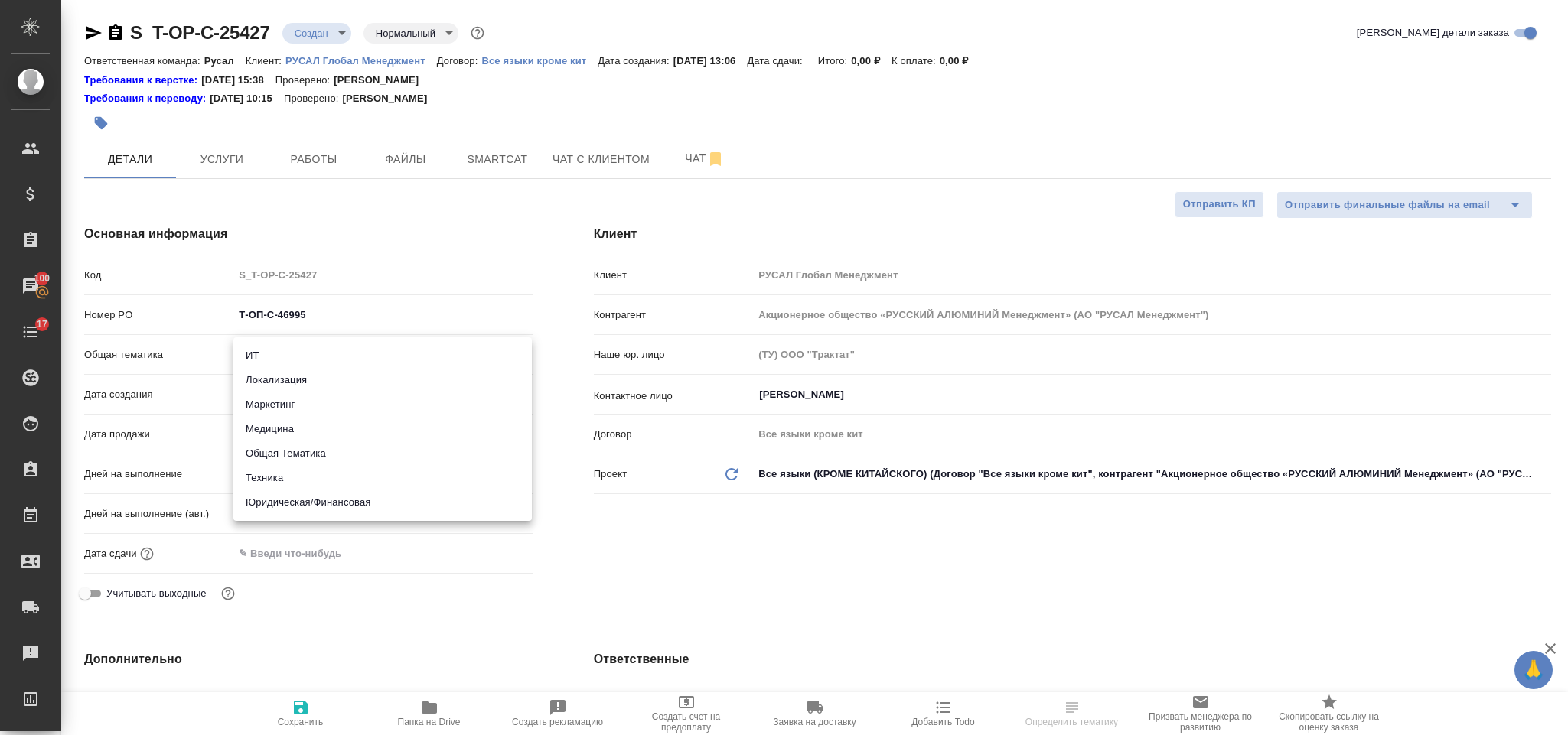
drag, startPoint x: 315, startPoint y: 496, endPoint x: 310, endPoint y: 478, distance: 18.7
click at [310, 478] on ul "ИТ Локализация Маркетинг Медицина Общая Тематика Техника Юридическая/Финансовая" at bounding box center [383, 429] width 299 height 184
click at [310, 478] on li "Техника" at bounding box center [383, 478] width 299 height 25
type input "tech"
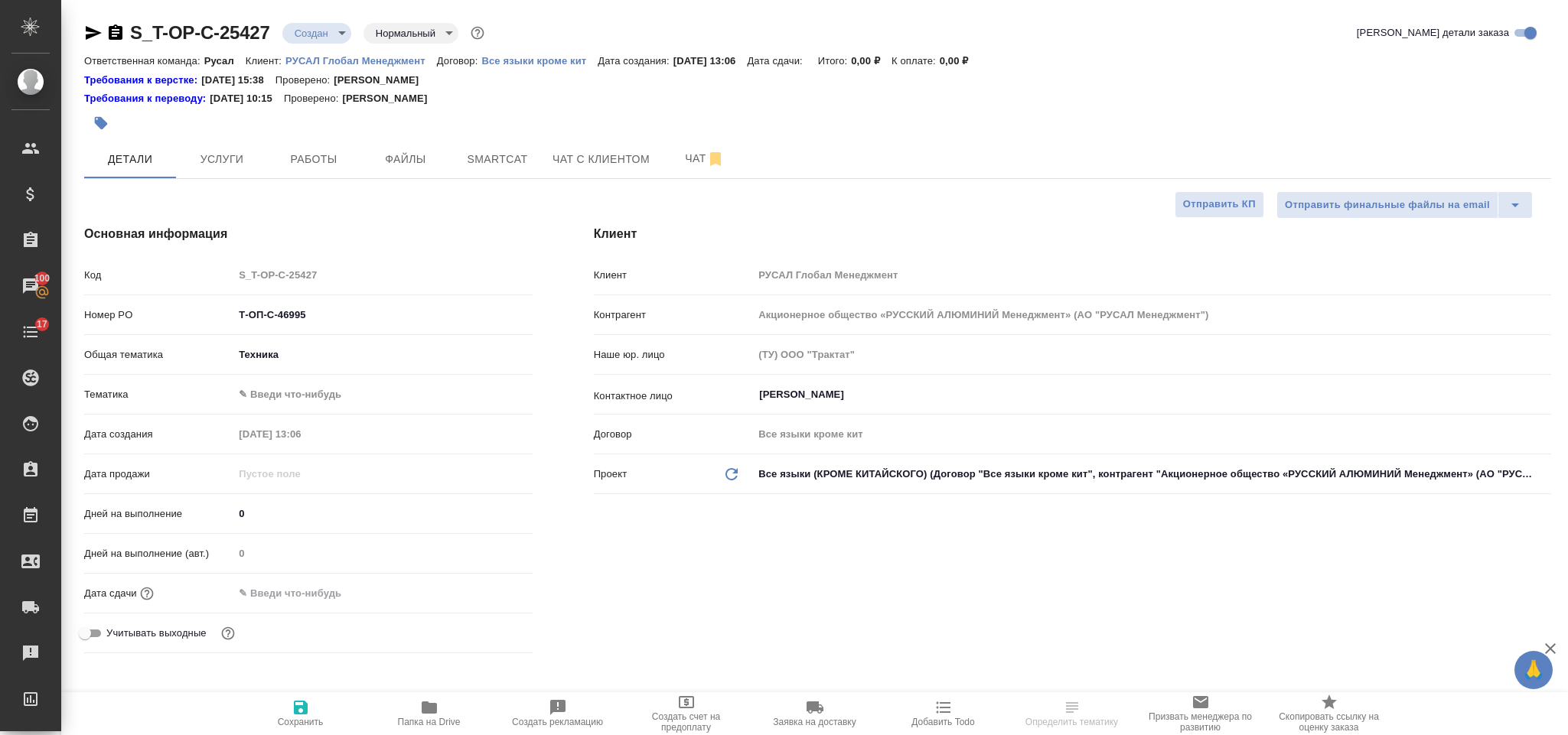
click at [331, 395] on body "🙏 .cls-1 fill:#fff; AWATERA [PERSON_NAME] Спецификации Заказы 100 Чаты 17 Todo …" at bounding box center [784, 368] width 1568 height 735
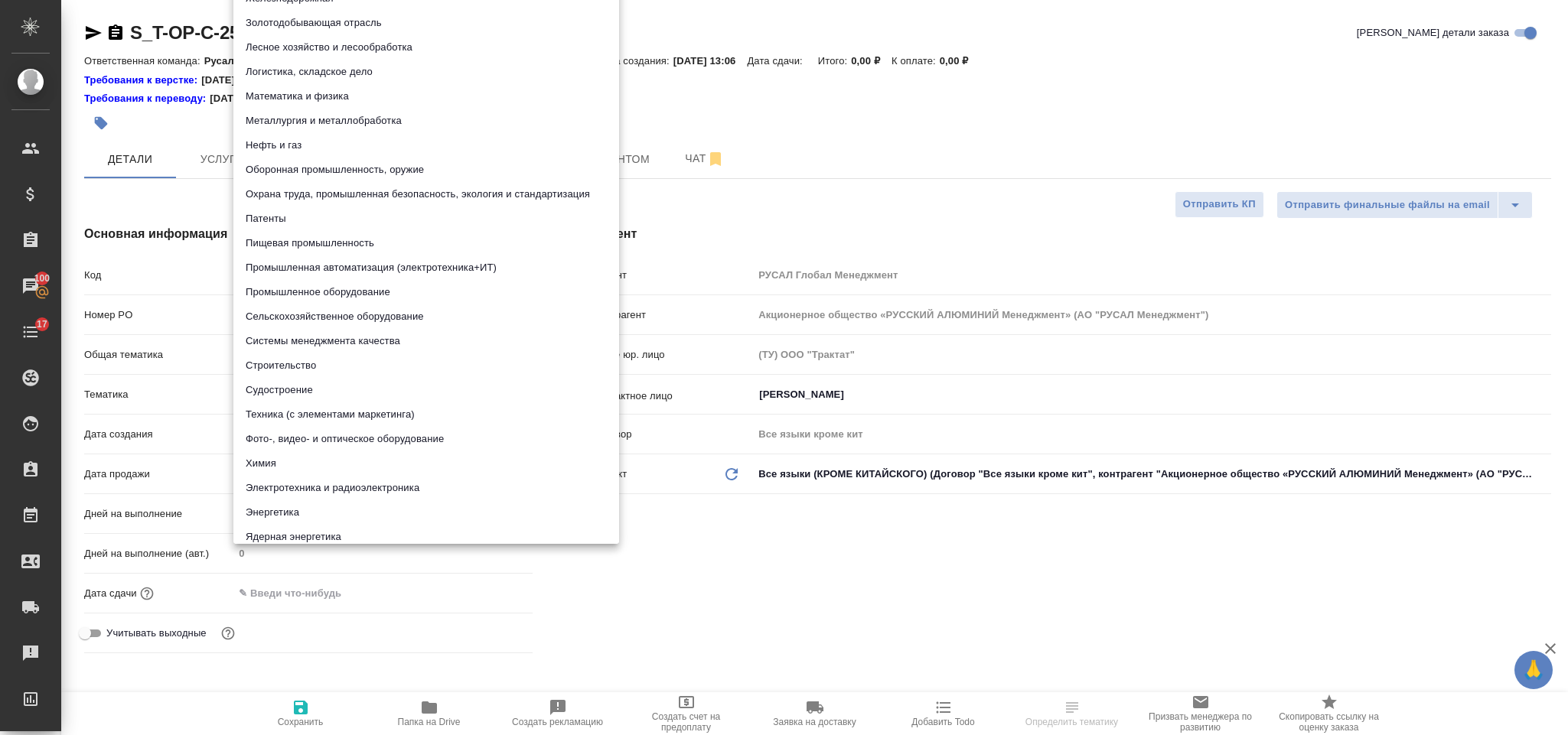
click at [354, 208] on li "Патенты" at bounding box center [426, 219] width 386 height 25
type input "5a8b8b956a9677013d343d19"
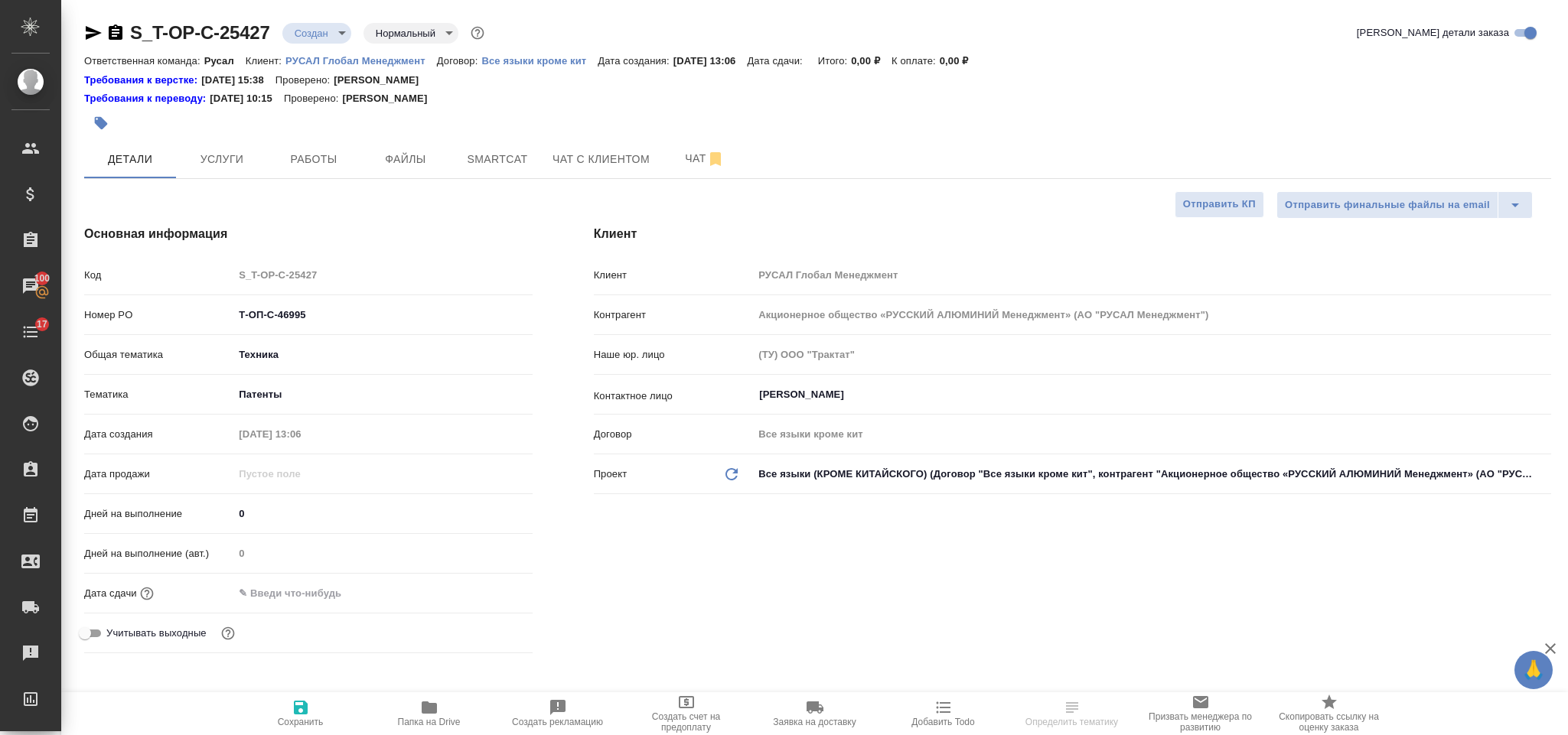
click at [303, 600] on input "text" at bounding box center [300, 593] width 134 height 22
click at [485, 595] on icon "button" at bounding box center [488, 592] width 18 height 18
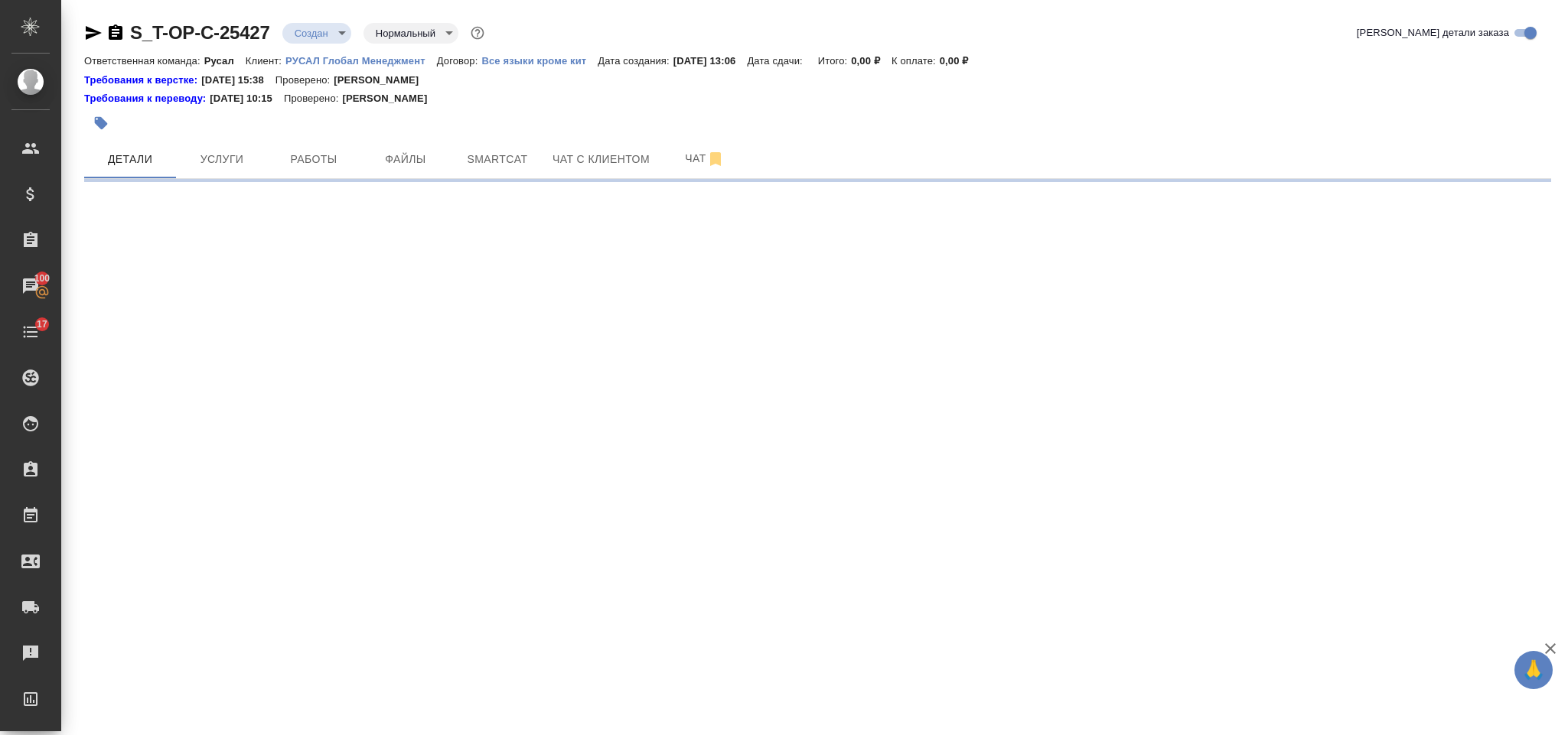
click at [241, 422] on div ".cls-1 fill:#fff; AWATERA [PERSON_NAME] Спецификации Заказы 100 Чаты 17 Todo Пр…" at bounding box center [784, 368] width 1568 height 735
select select "RU"
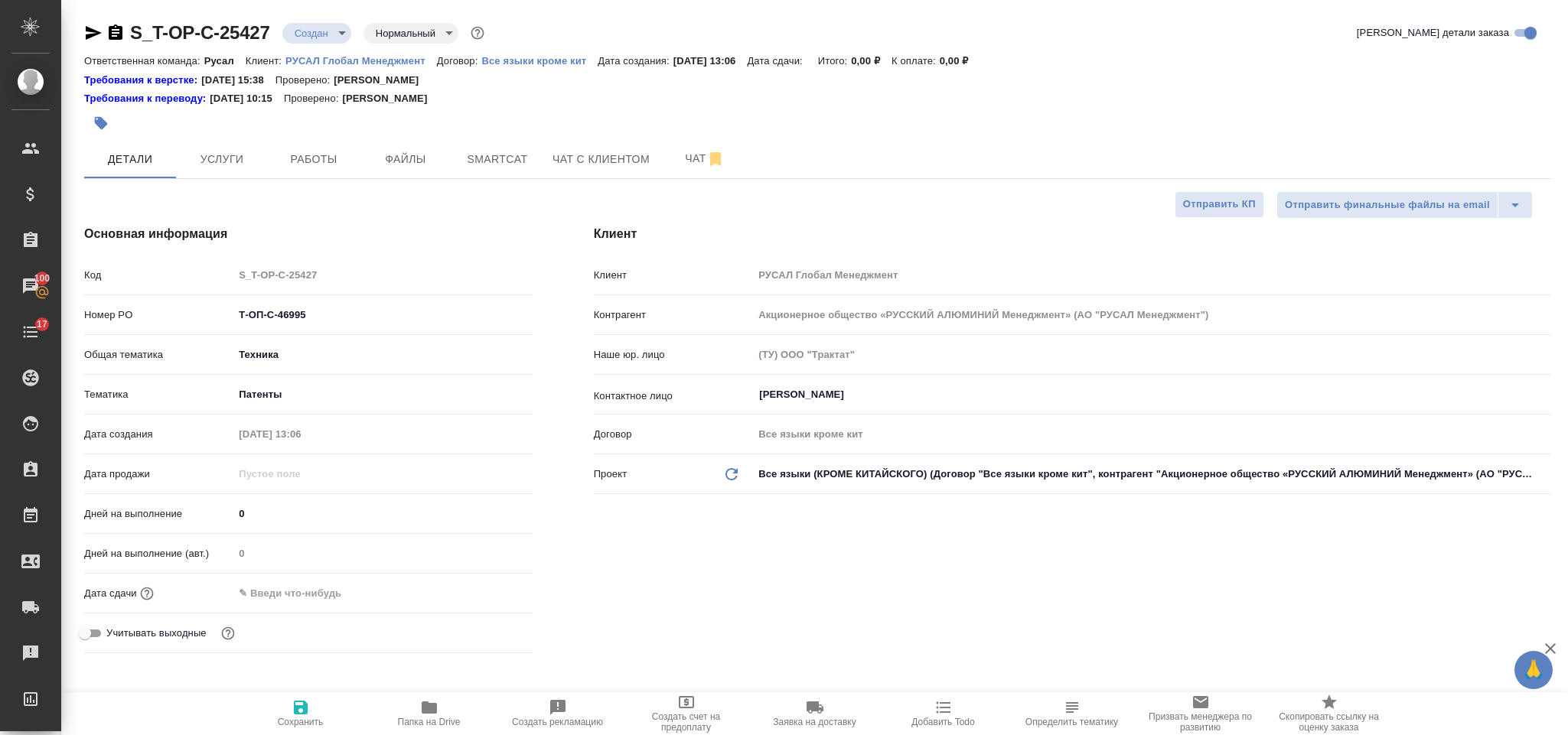
type textarea "x"
click at [324, 586] on input "text" at bounding box center [301, 593] width 134 height 22
click at [475, 588] on div at bounding box center [383, 593] width 299 height 24
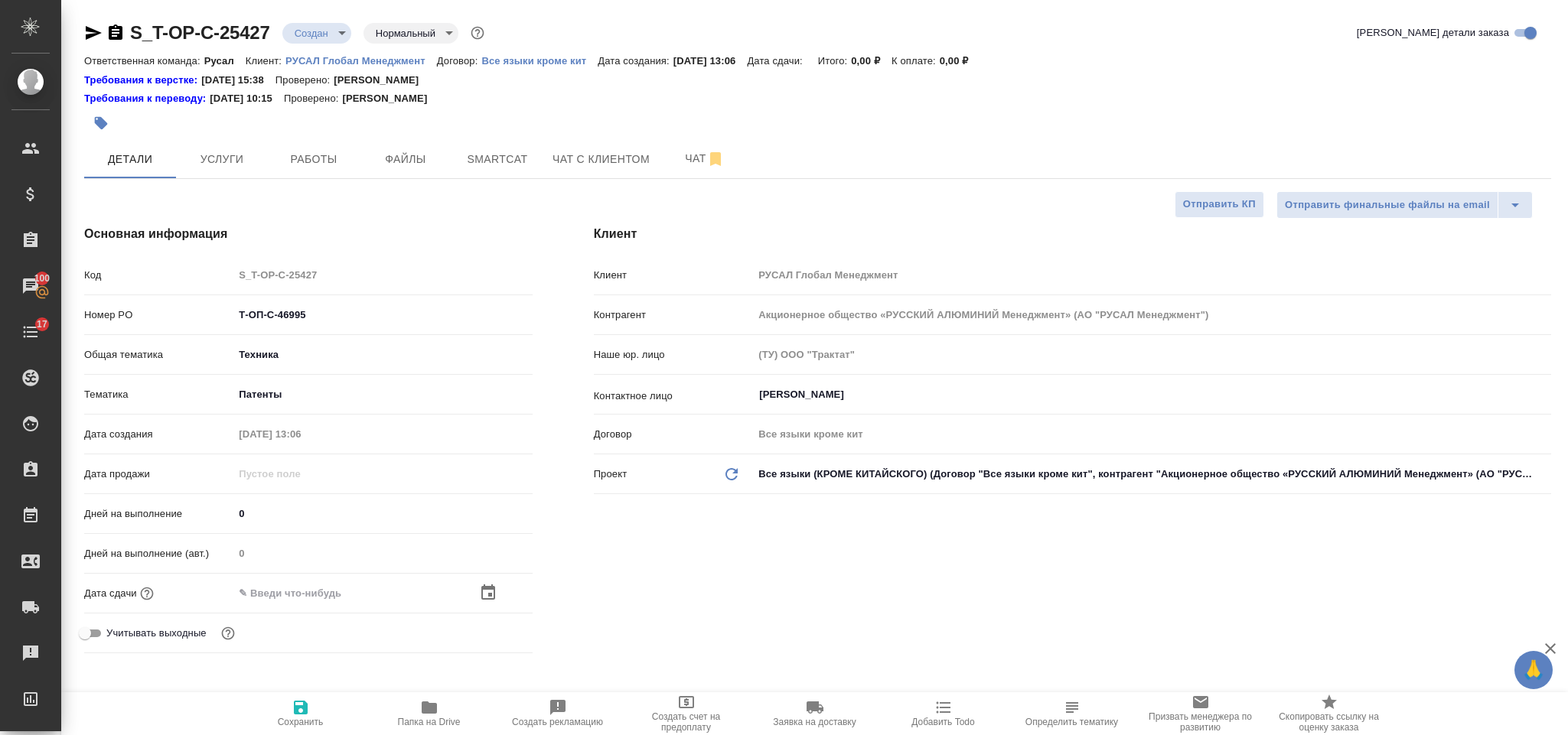
click at [483, 590] on icon "button" at bounding box center [488, 592] width 13 height 15
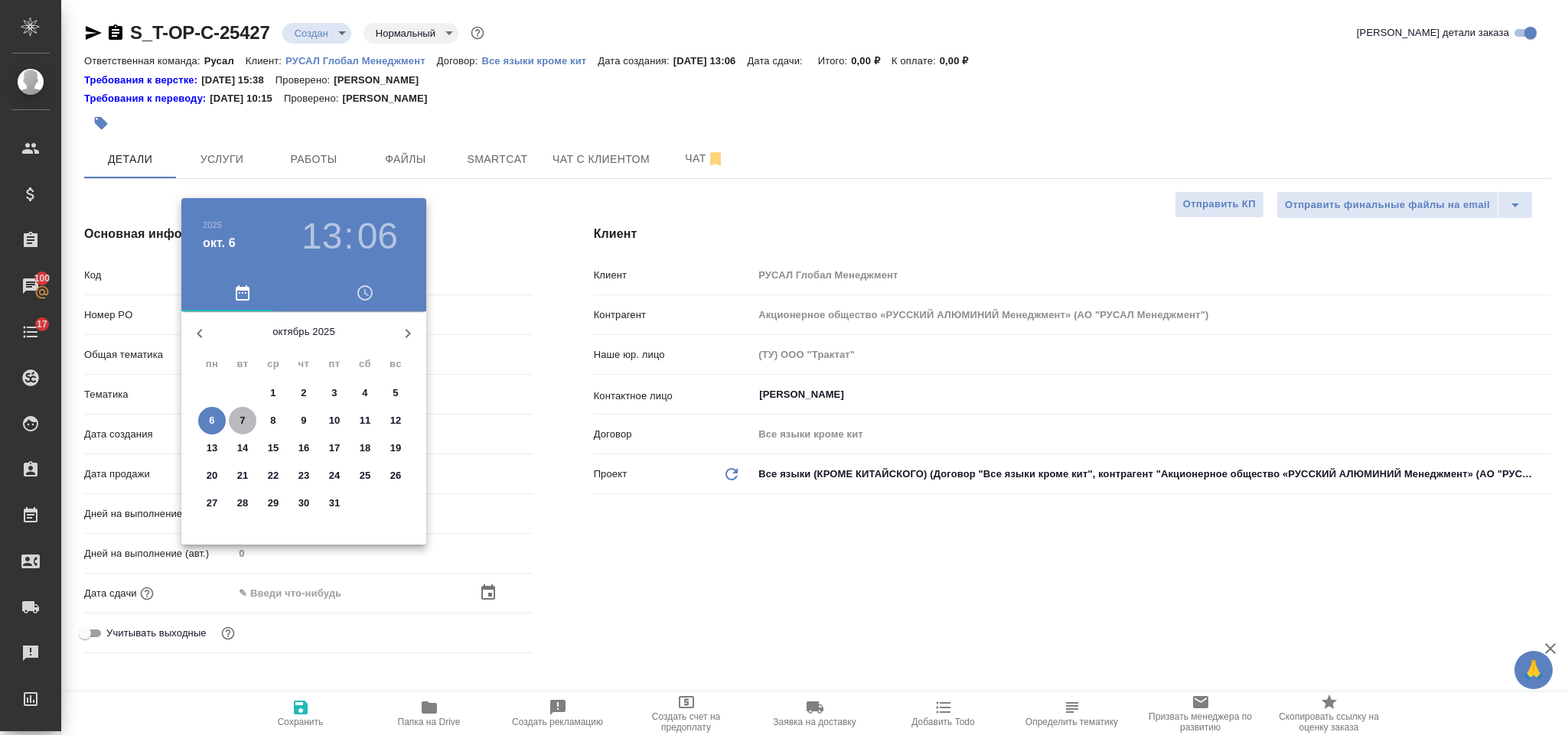
click at [243, 420] on p "7" at bounding box center [242, 421] width 6 height 15
type input "07.10.2025 13:06"
type textarea "x"
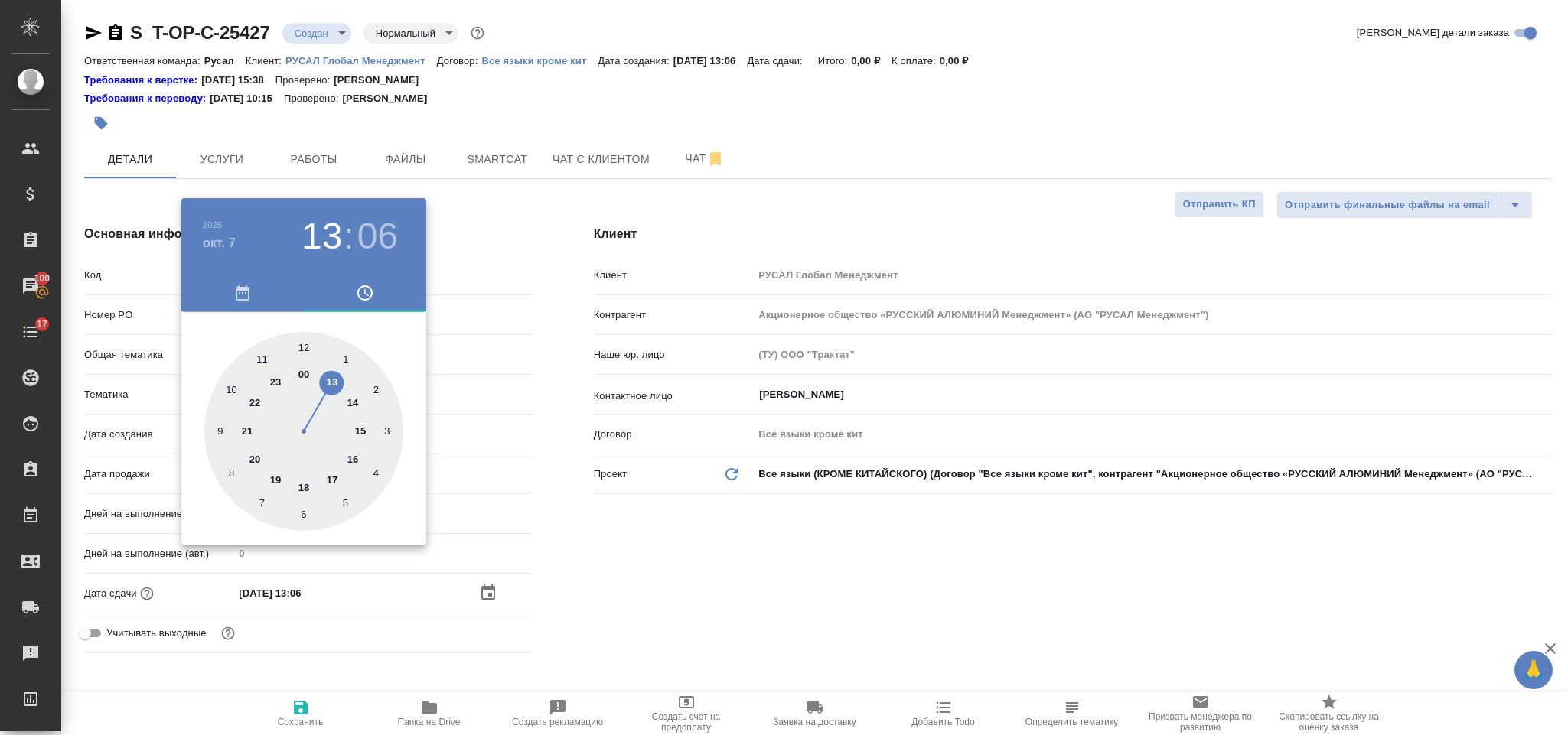
click at [331, 374] on div at bounding box center [303, 431] width 199 height 199
type textarea "x"
click at [302, 509] on div at bounding box center [303, 431] width 199 height 199
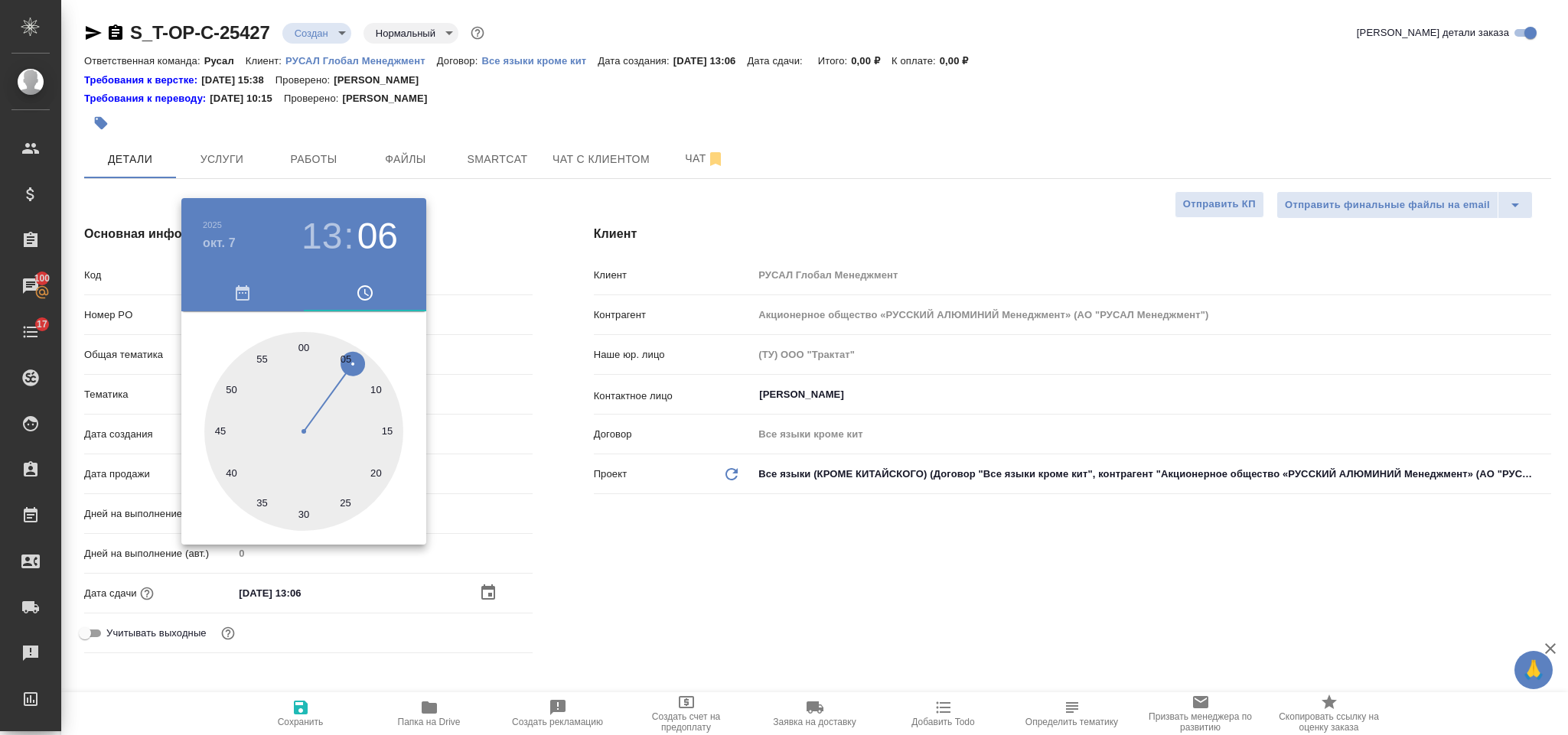
type input "07.10.2025 13:30"
type textarea "x"
click at [540, 550] on div at bounding box center [784, 368] width 1568 height 735
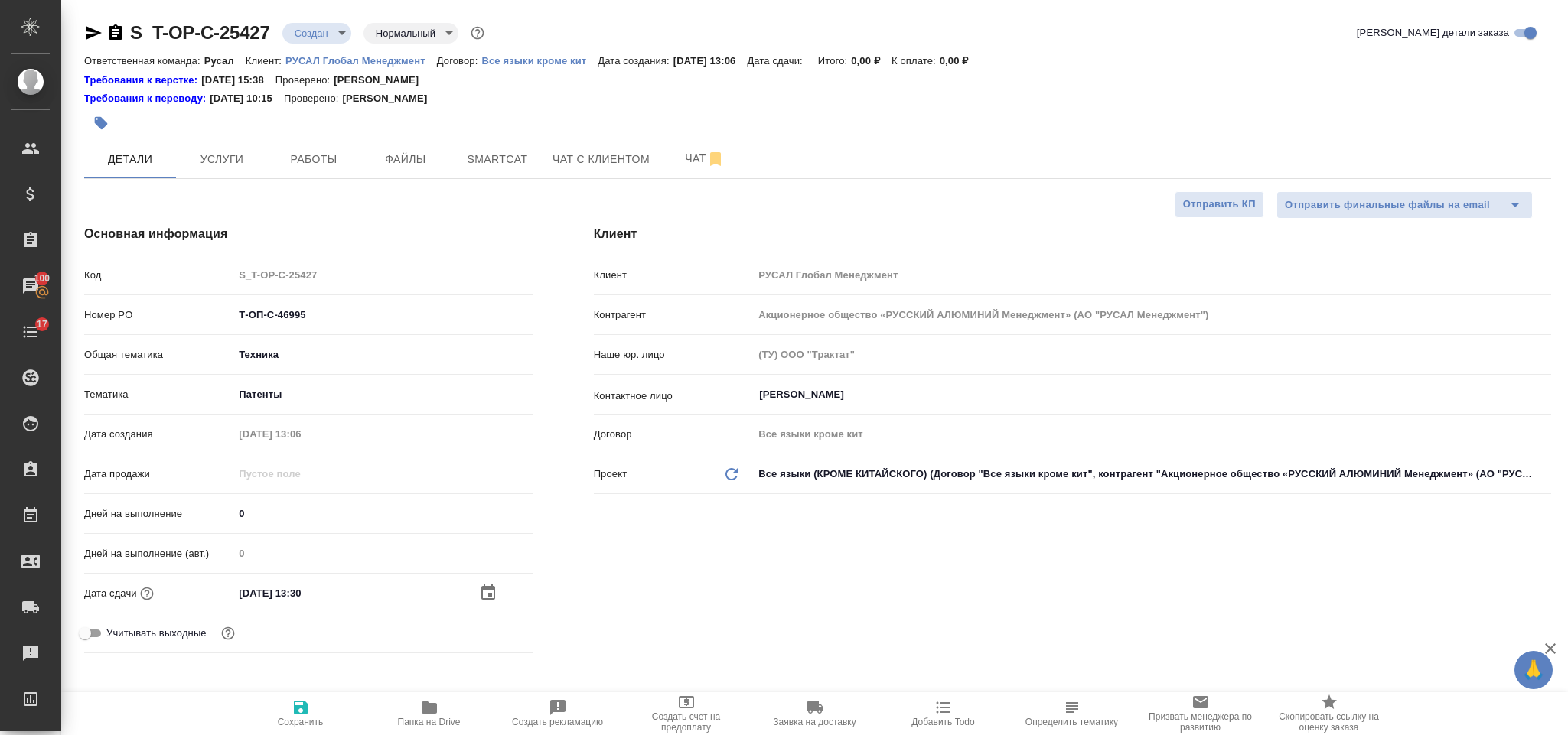
click at [305, 700] on icon "button" at bounding box center [300, 707] width 18 height 18
type textarea "x"
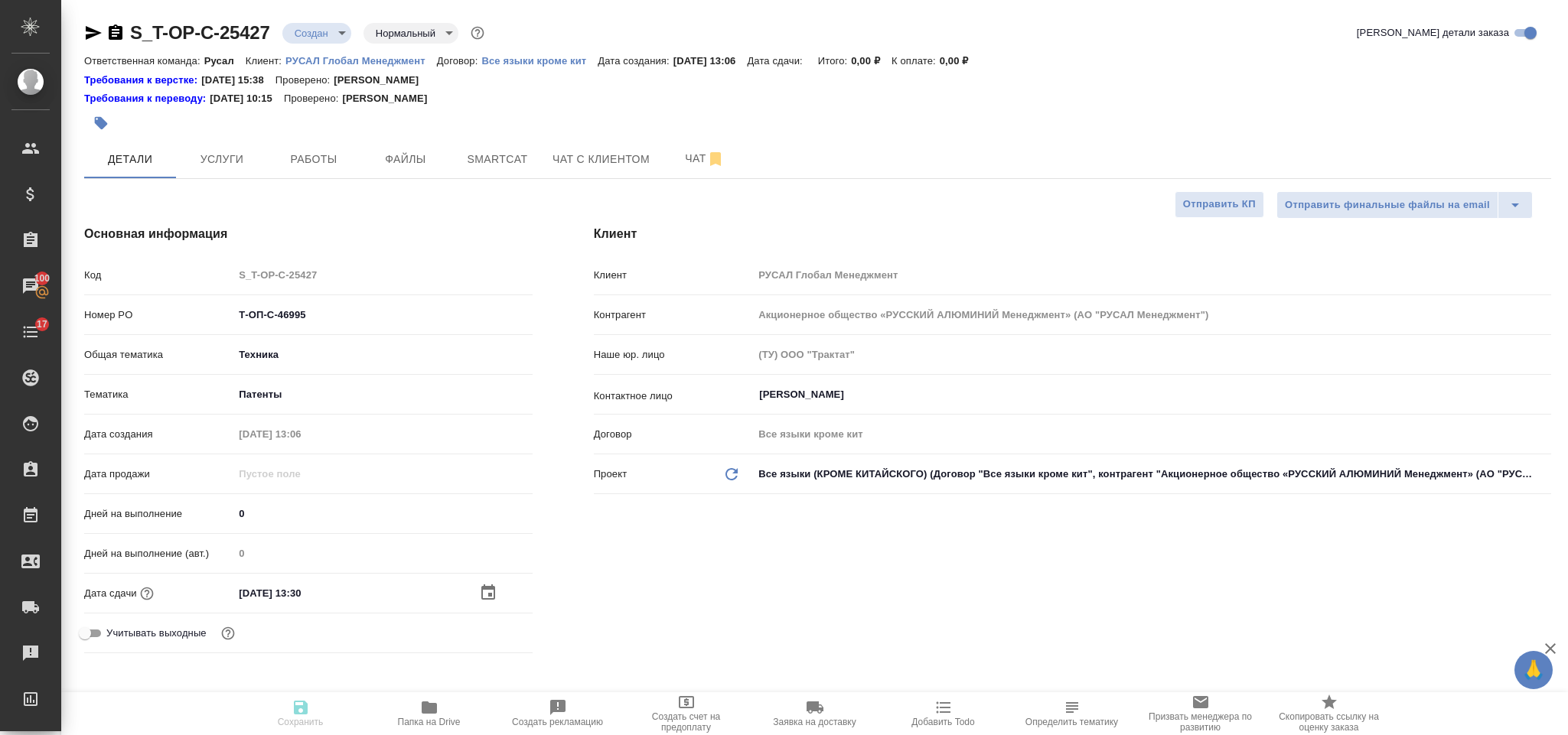
type textarea "x"
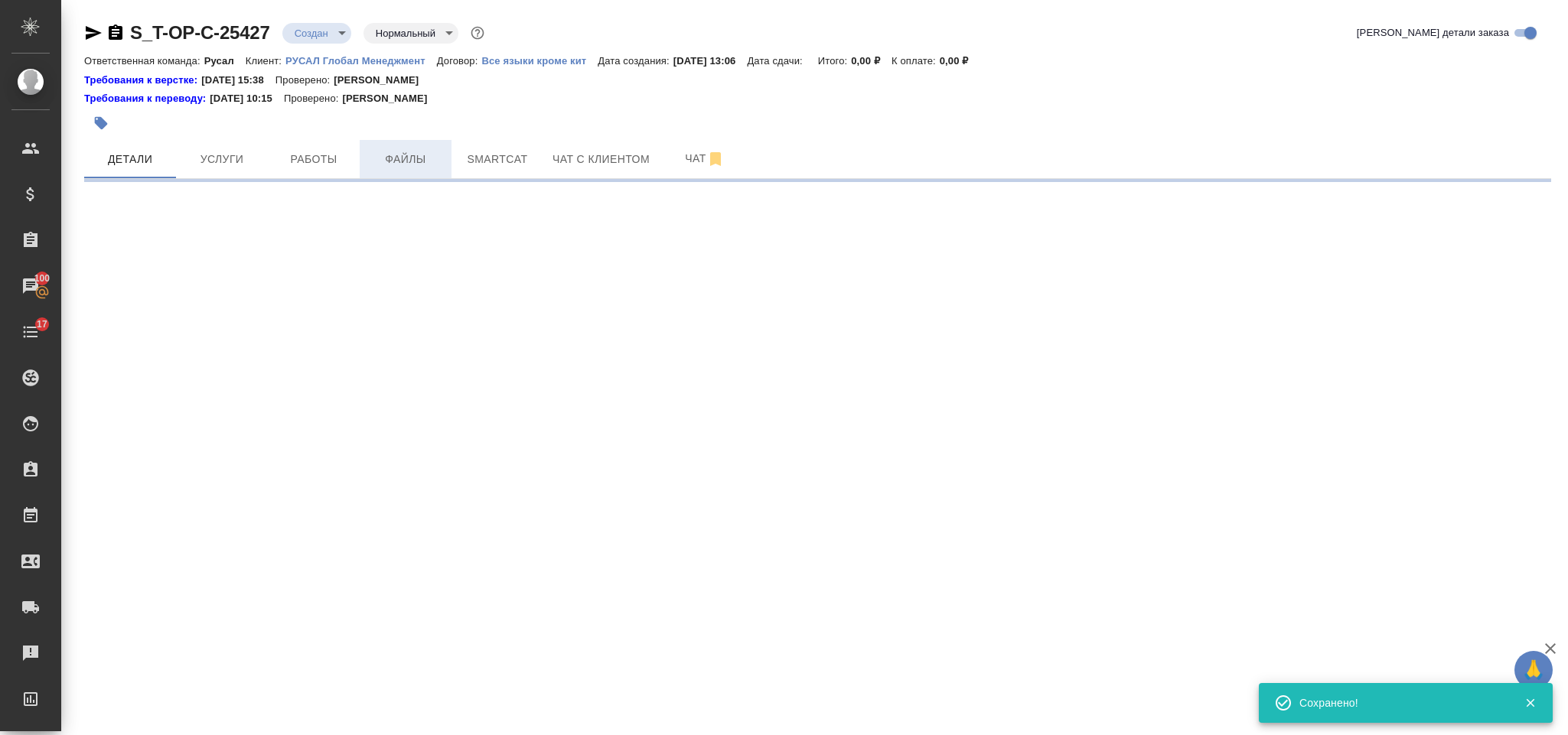
select select "RU"
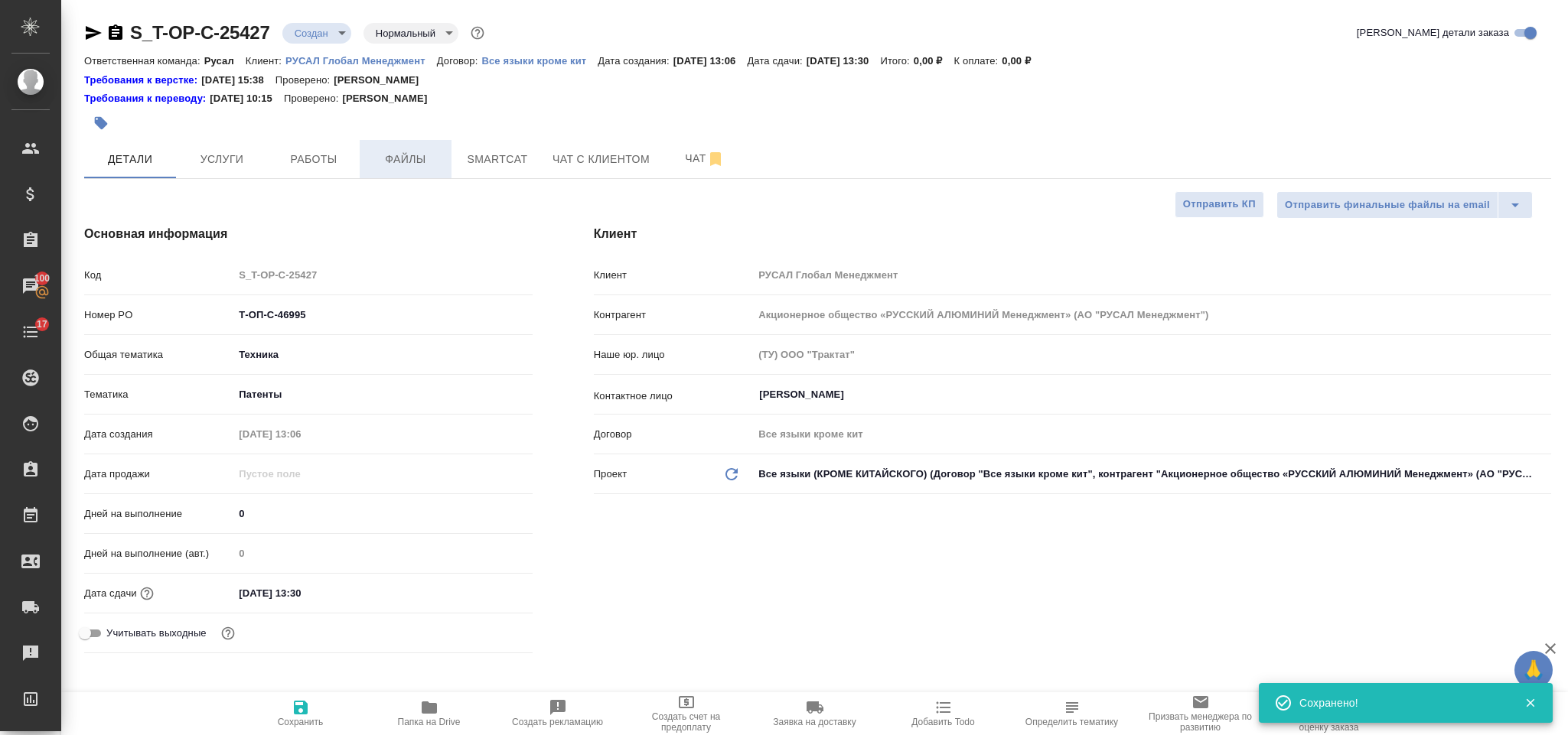
click at [414, 150] on span "Файлы" at bounding box center [406, 159] width 74 height 19
type textarea "x"
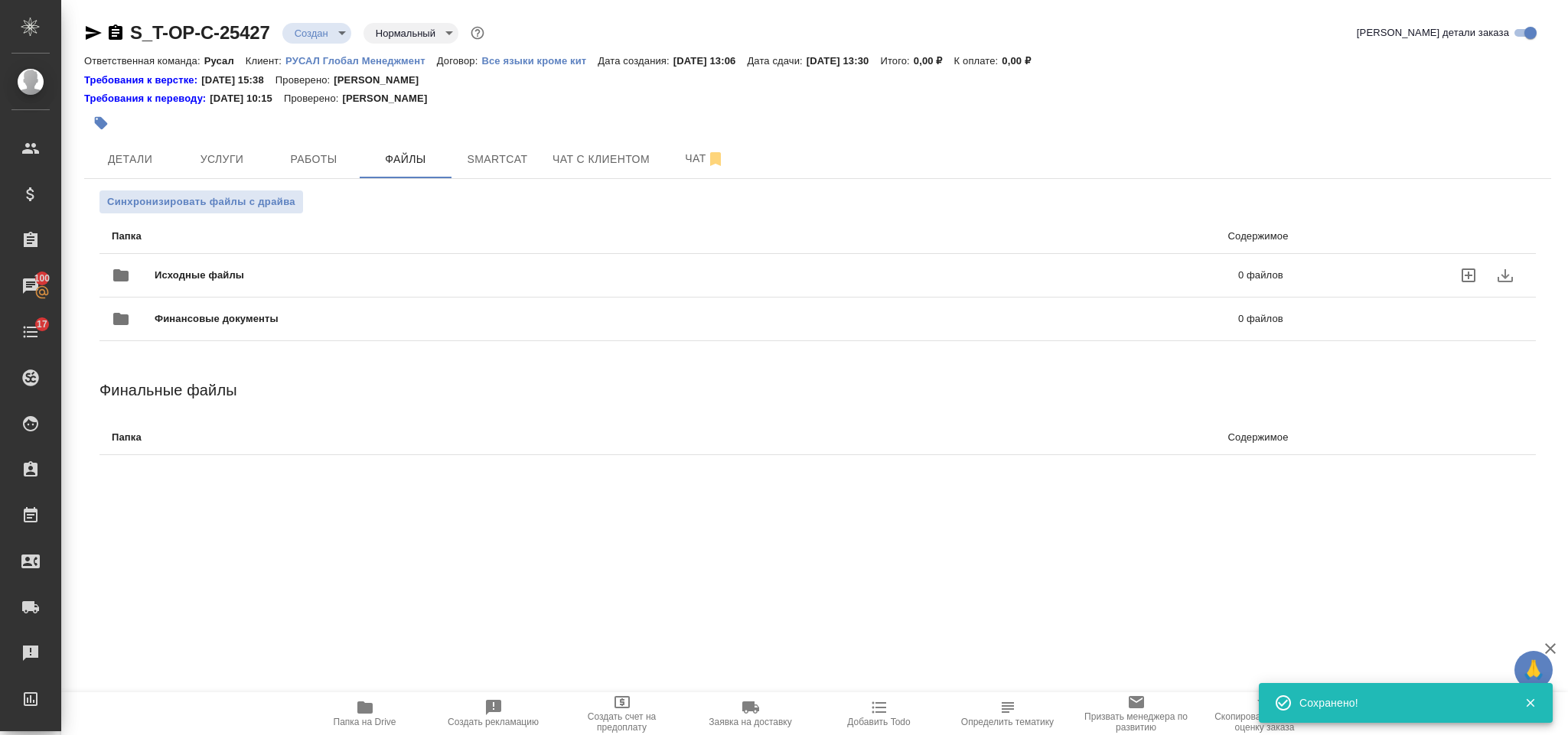
click at [237, 274] on span "Исходные файлы" at bounding box center [448, 275] width 587 height 15
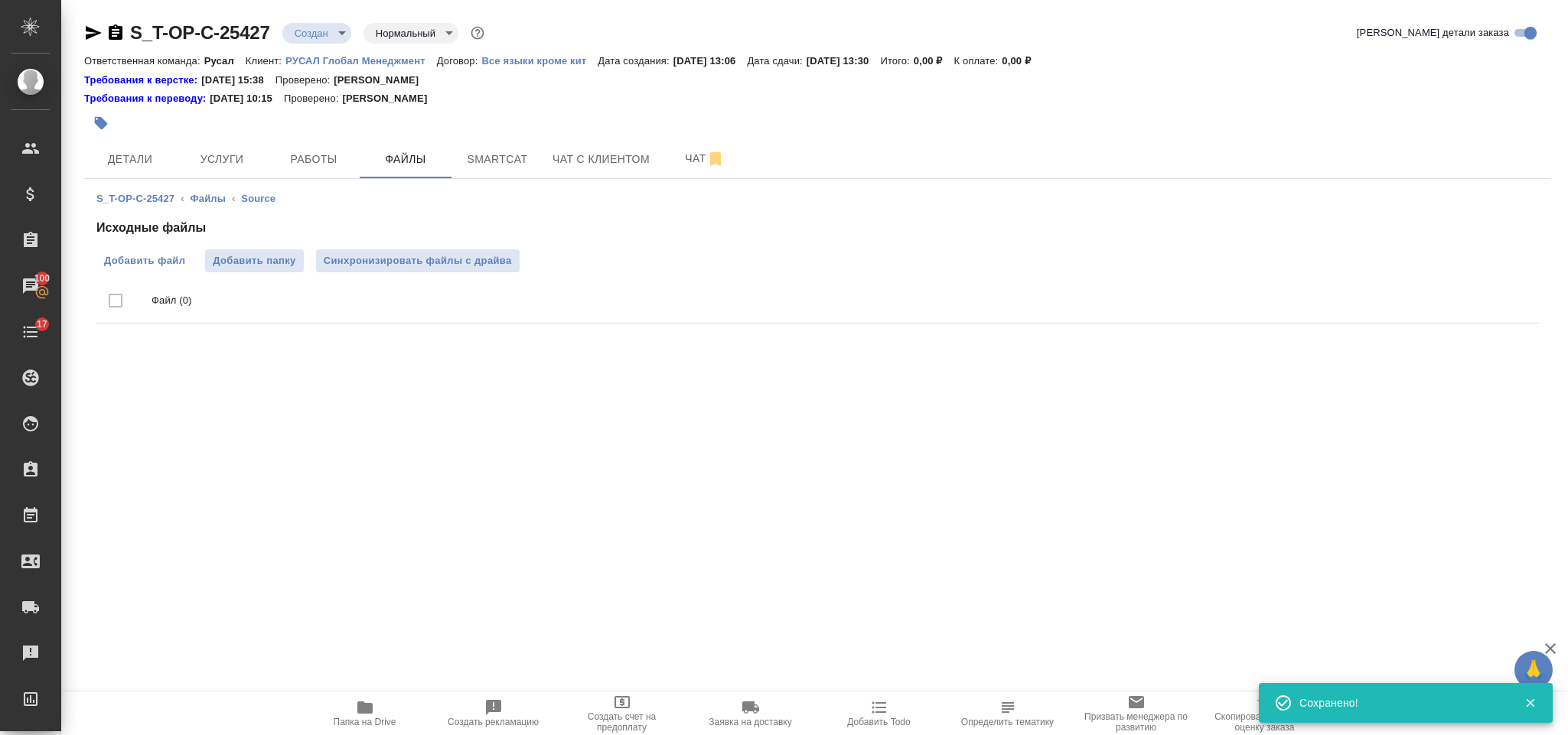
click at [155, 265] on span "Добавить файл" at bounding box center [144, 261] width 81 height 15
click at [0, 0] on input "Добавить файл" at bounding box center [0, 0] width 0 height 0
click at [212, 159] on span "Услуги" at bounding box center [222, 159] width 74 height 19
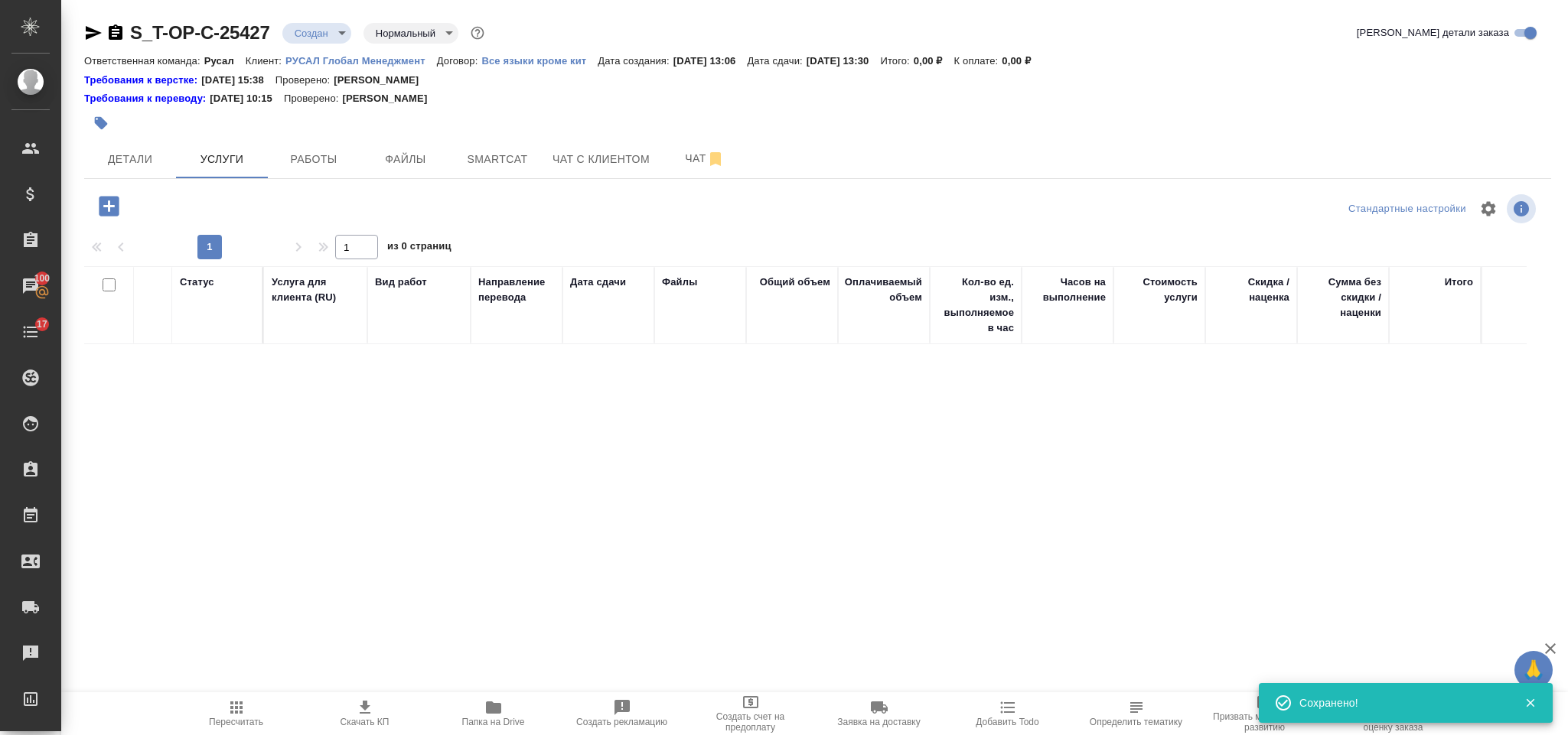
click at [113, 198] on icon "button" at bounding box center [109, 205] width 20 height 20
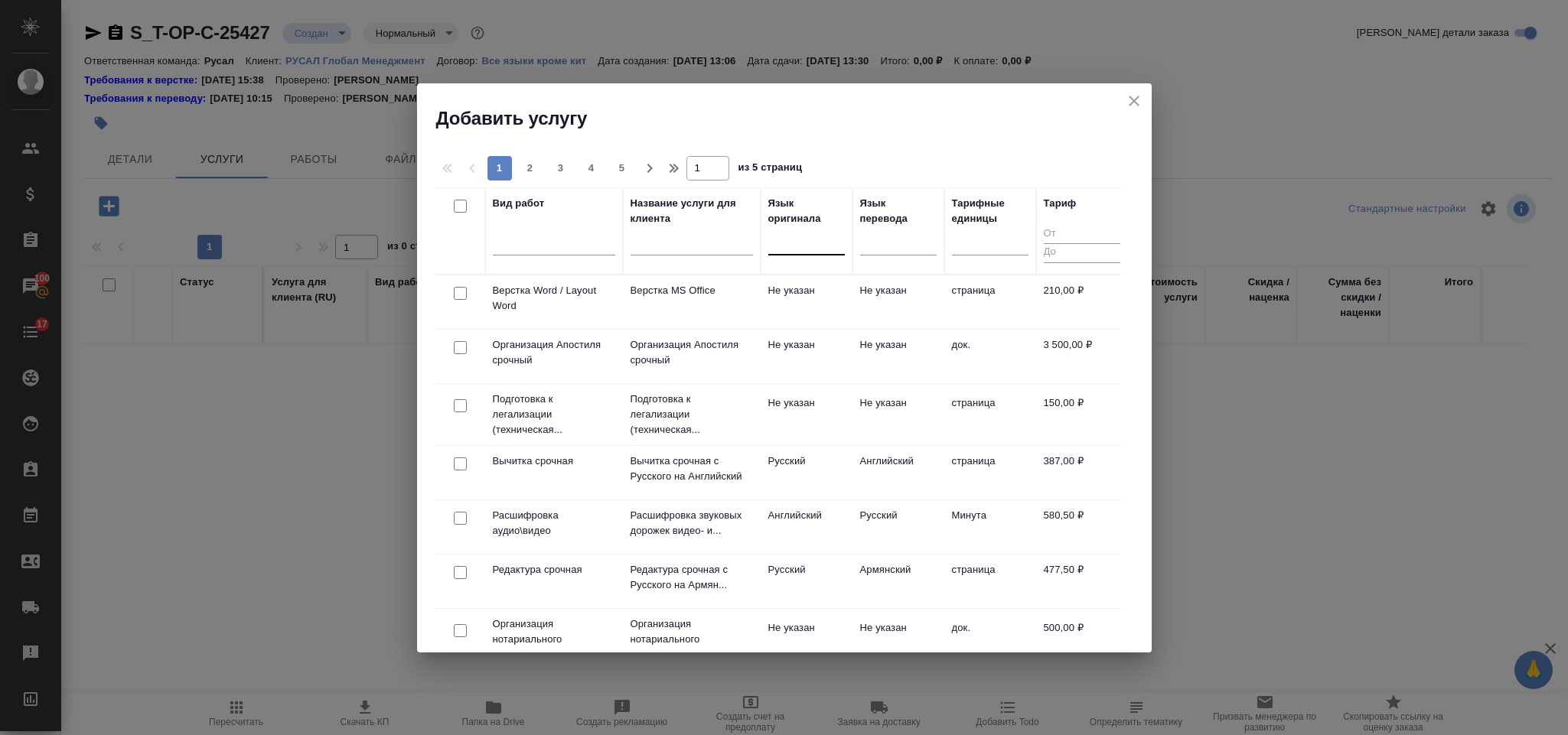
click at [822, 238] on div at bounding box center [807, 240] width 77 height 22
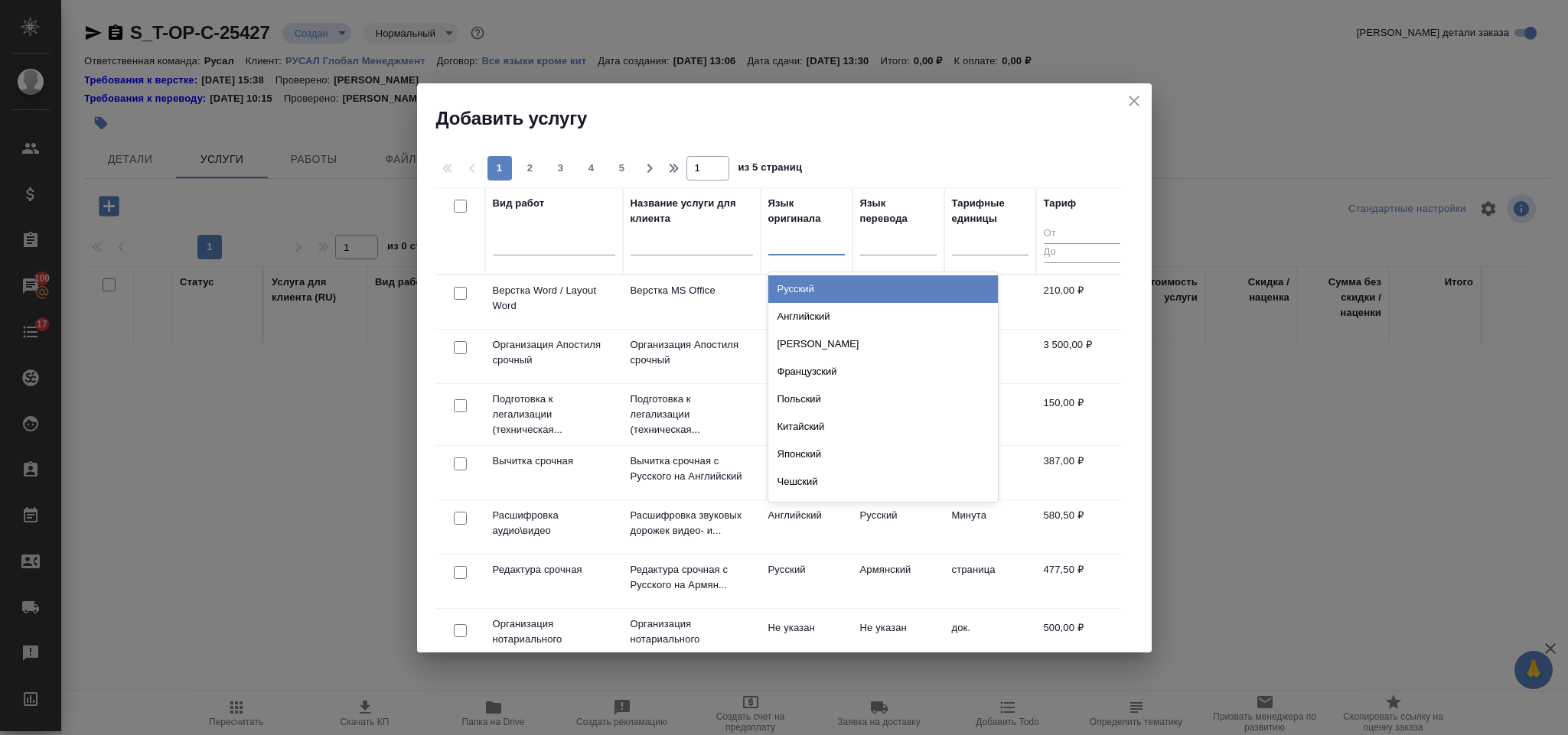
type input "я"
click at [822, 285] on div "Японский" at bounding box center [883, 289] width 230 height 28
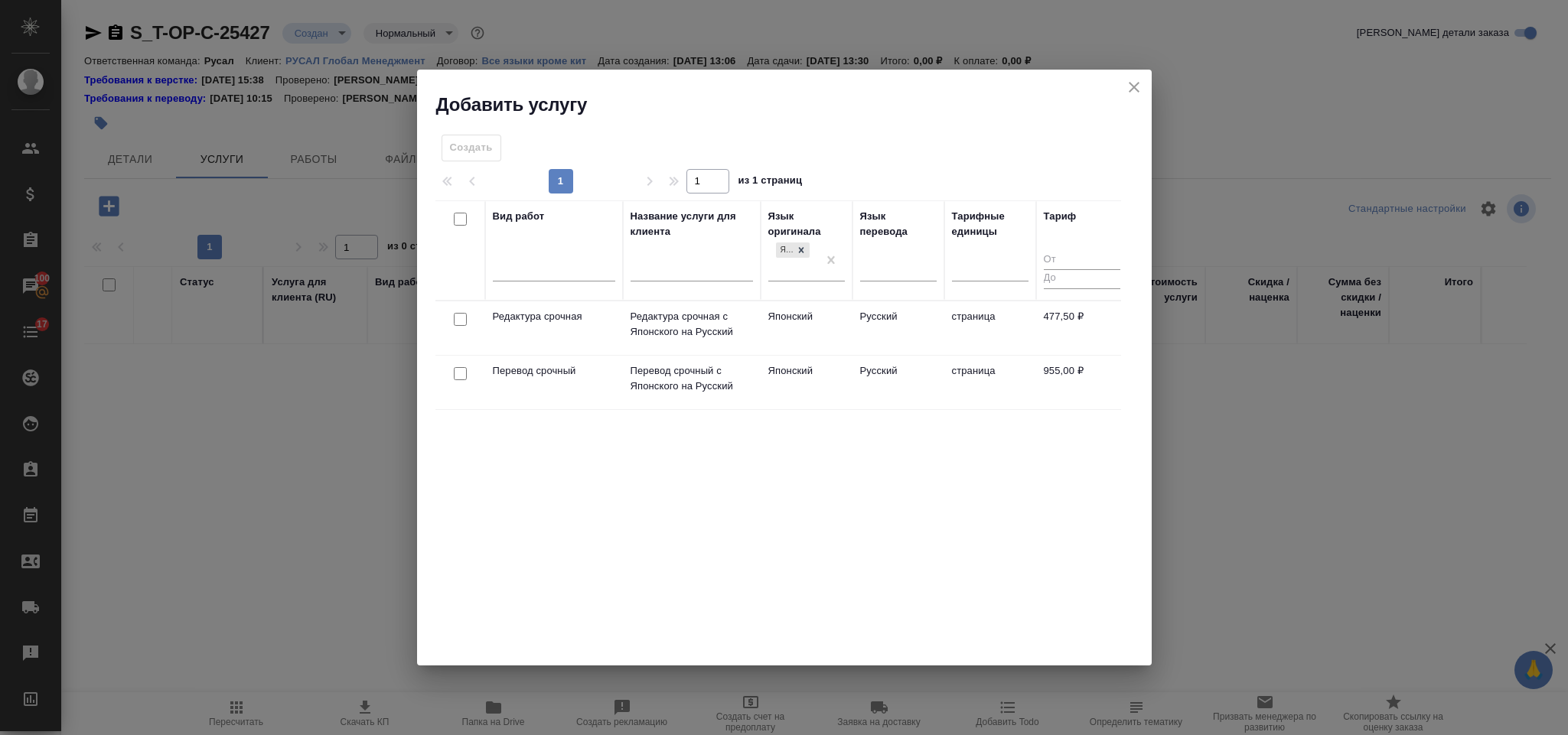
click at [456, 372] on input "checkbox" at bounding box center [460, 374] width 13 height 13
checkbox input "true"
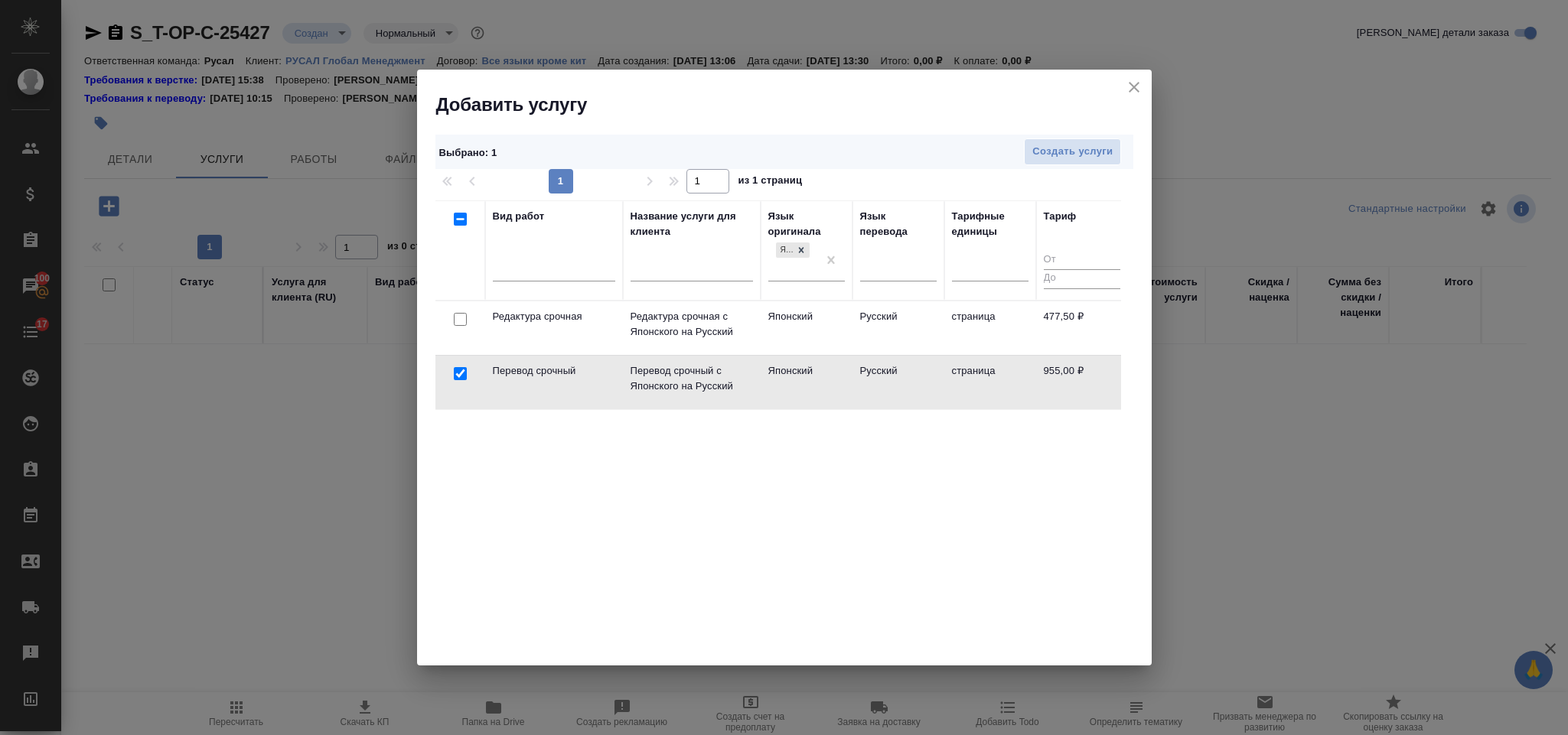
click at [458, 324] on input "checkbox" at bounding box center [460, 319] width 13 height 13
checkbox input "true"
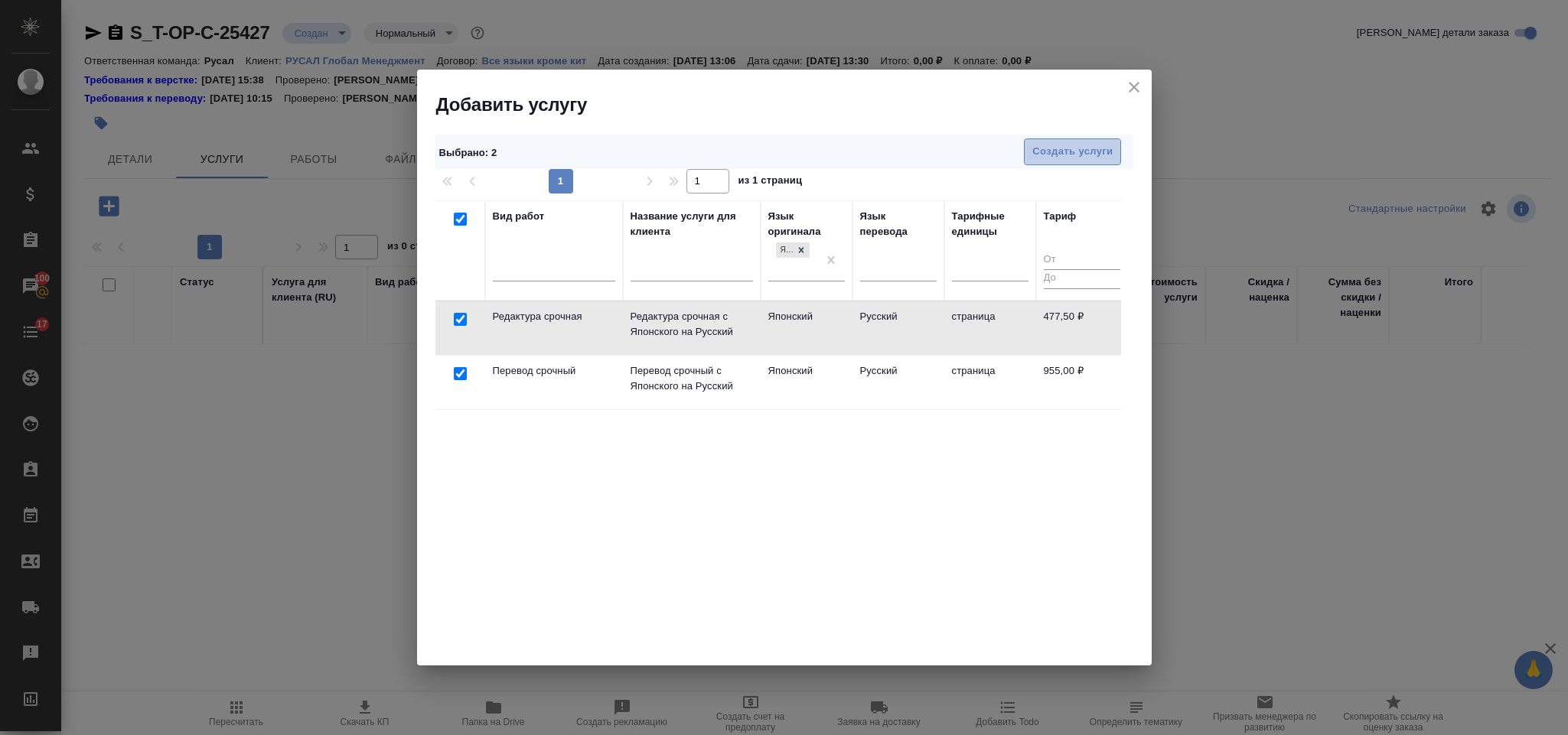
click at [1036, 139] on button "Создать услуги" at bounding box center [1072, 152] width 97 height 27
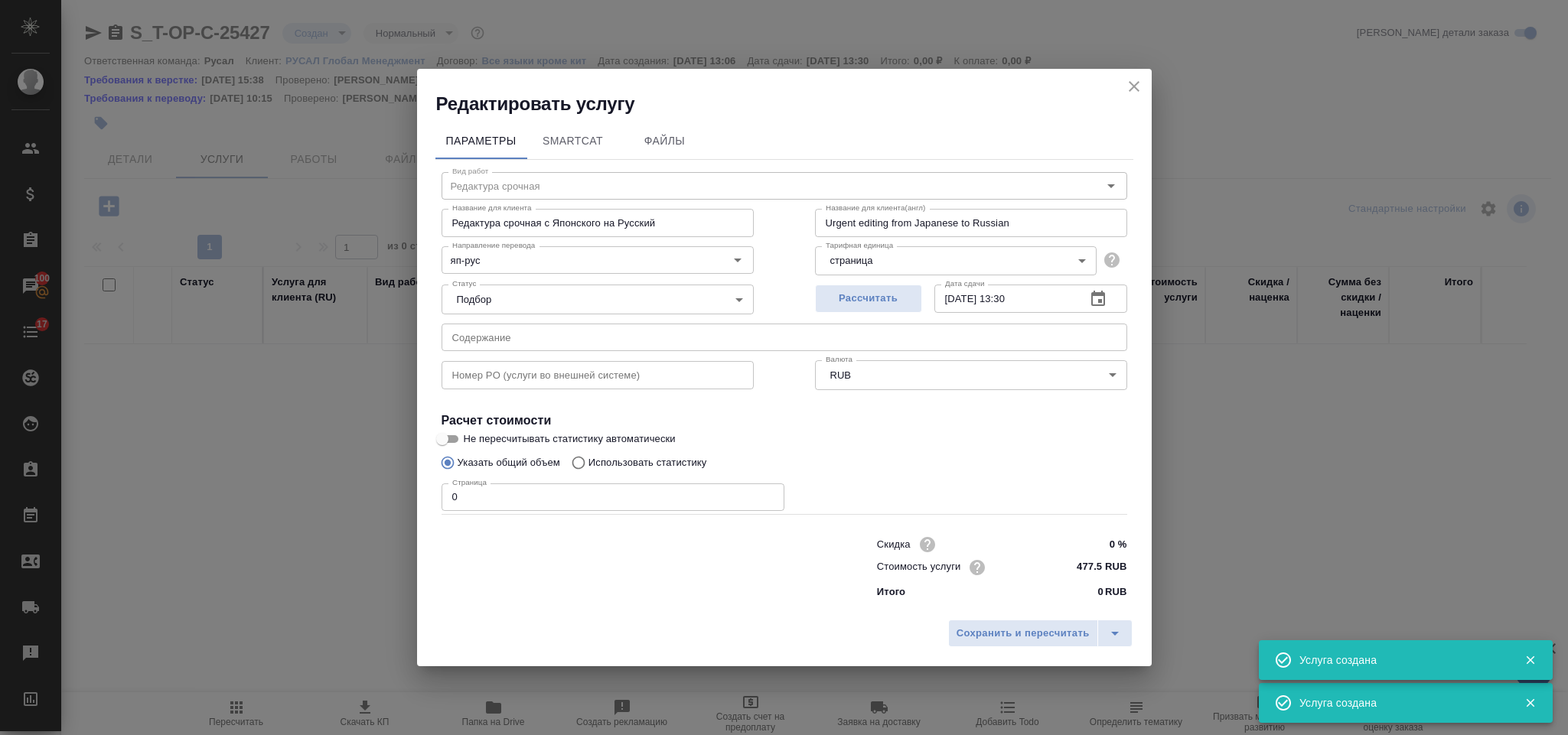
click at [551, 345] on input "text" at bounding box center [784, 337] width 686 height 28
type input "Перевод срочный"
type input "Перевод срочный с Японского на Русский"
type input "Urgent translation from Japanese to Russian"
type input "955 RUB"
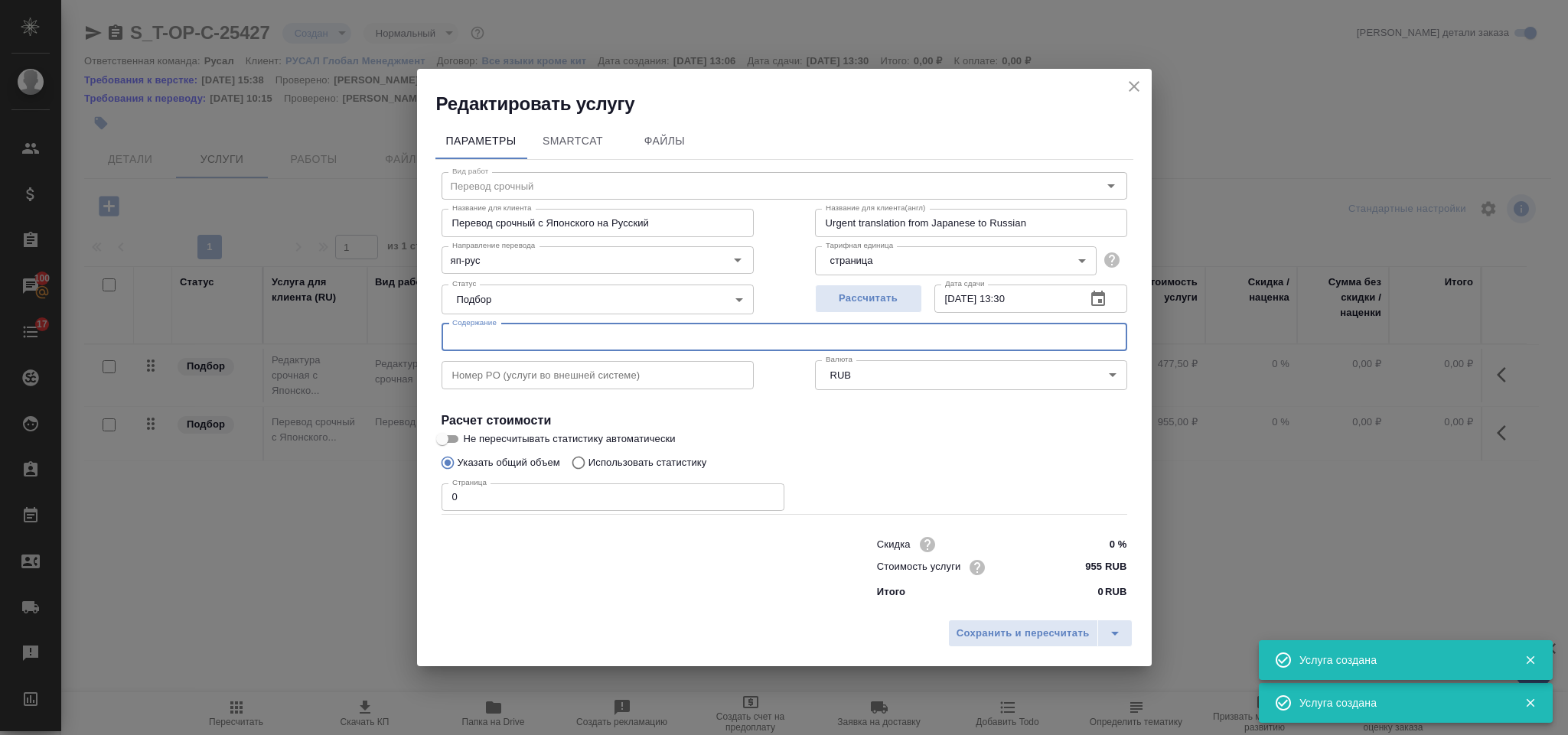
paste input "24518-RU"
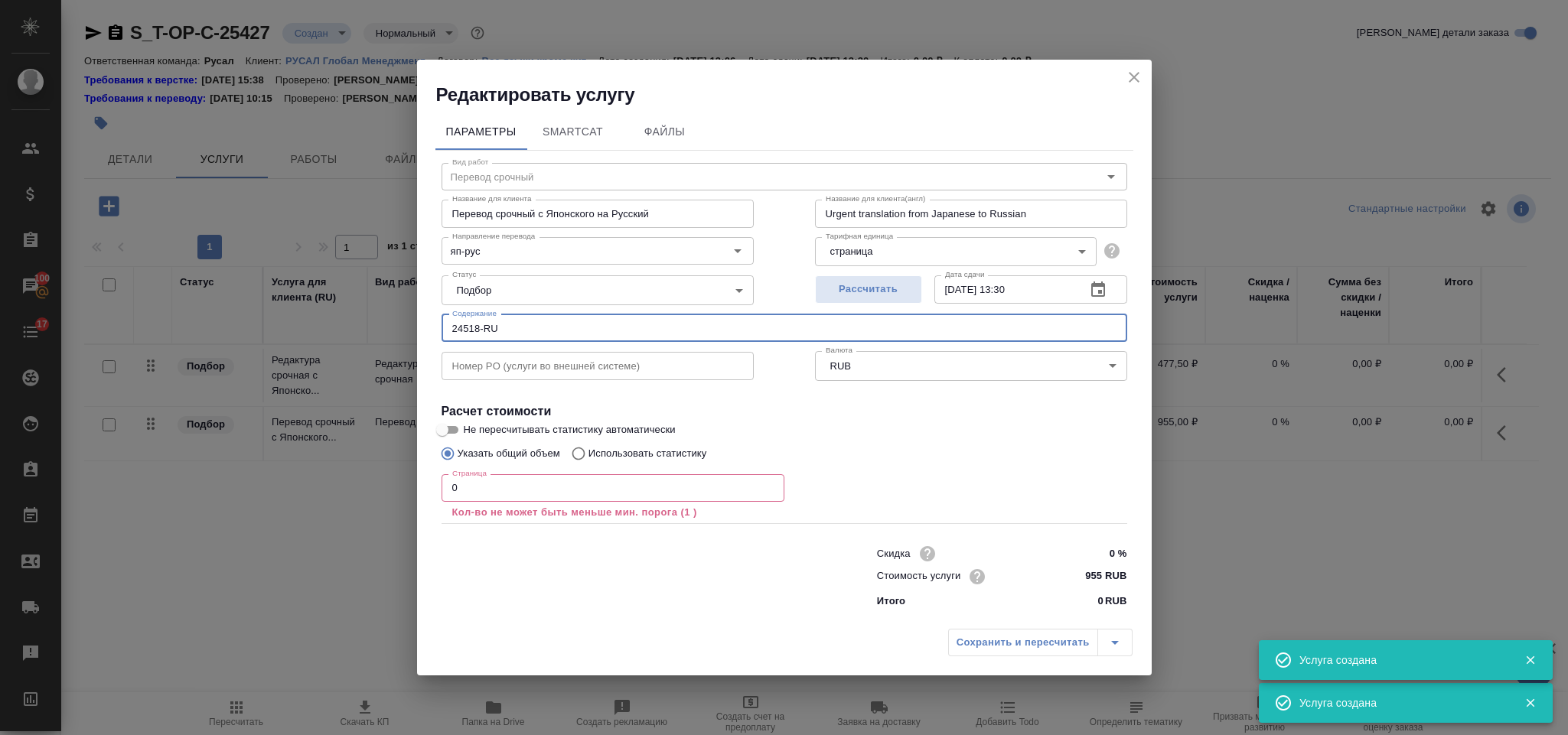
type input "24518-RU"
click at [502, 471] on div "Страница 0 Страница Кол-во не может быть меньше мин. порога (1 )" at bounding box center [612, 496] width 343 height 55
click at [498, 501] on input "0" at bounding box center [612, 488] width 343 height 28
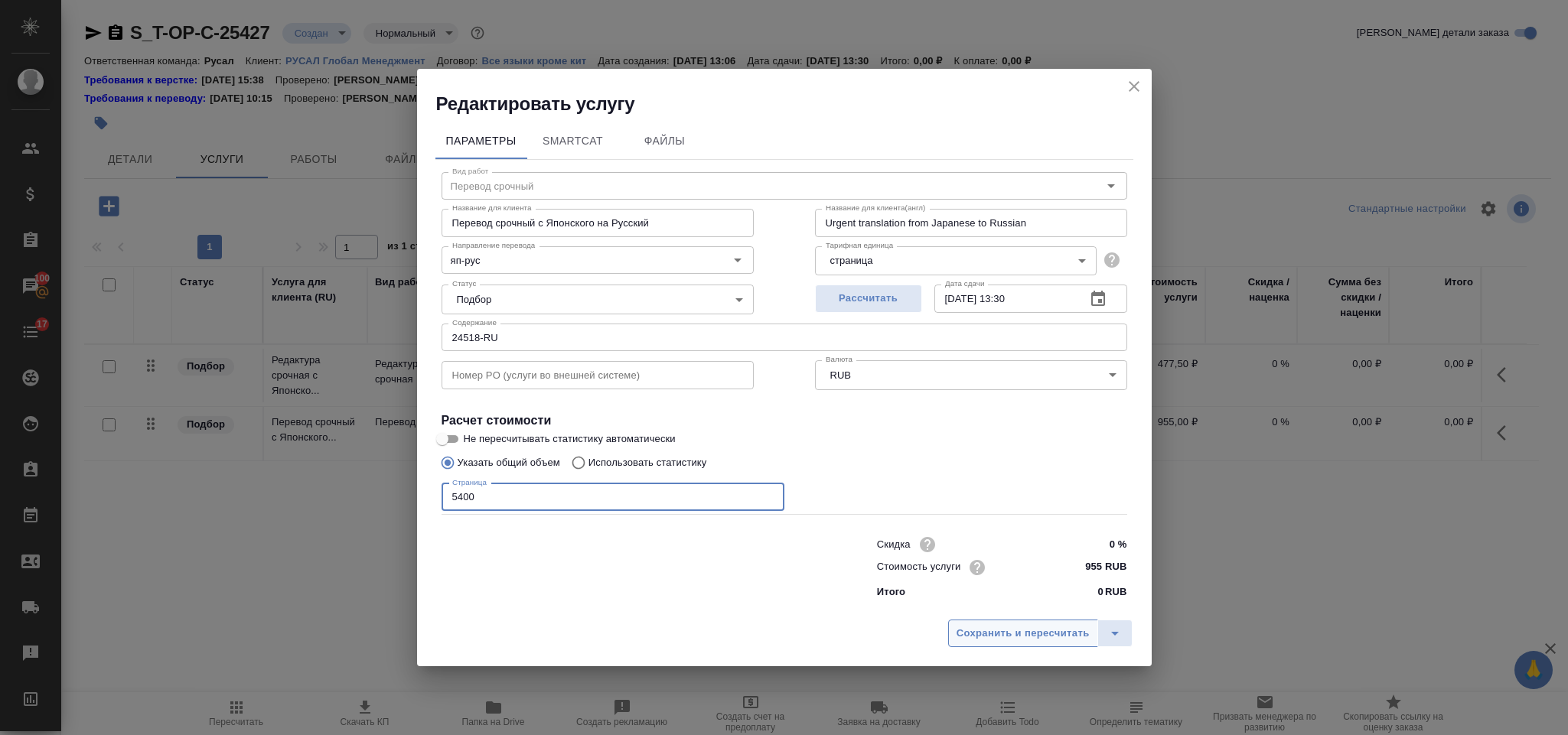
type input "5400"
click at [992, 627] on span "Сохранить и пересчитать" at bounding box center [1023, 634] width 133 height 17
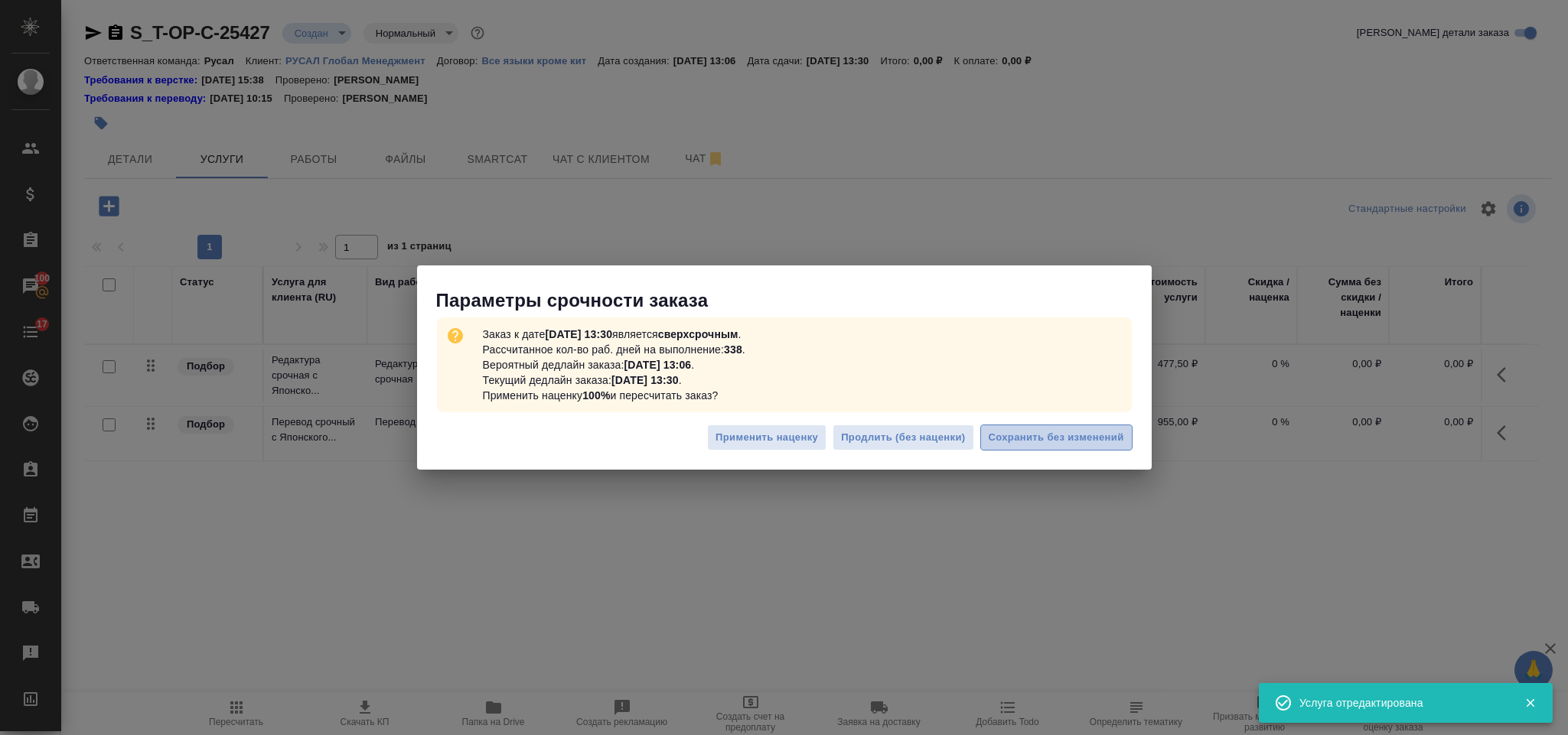
click at [1028, 432] on span "Сохранить без изменений" at bounding box center [1056, 438] width 135 height 17
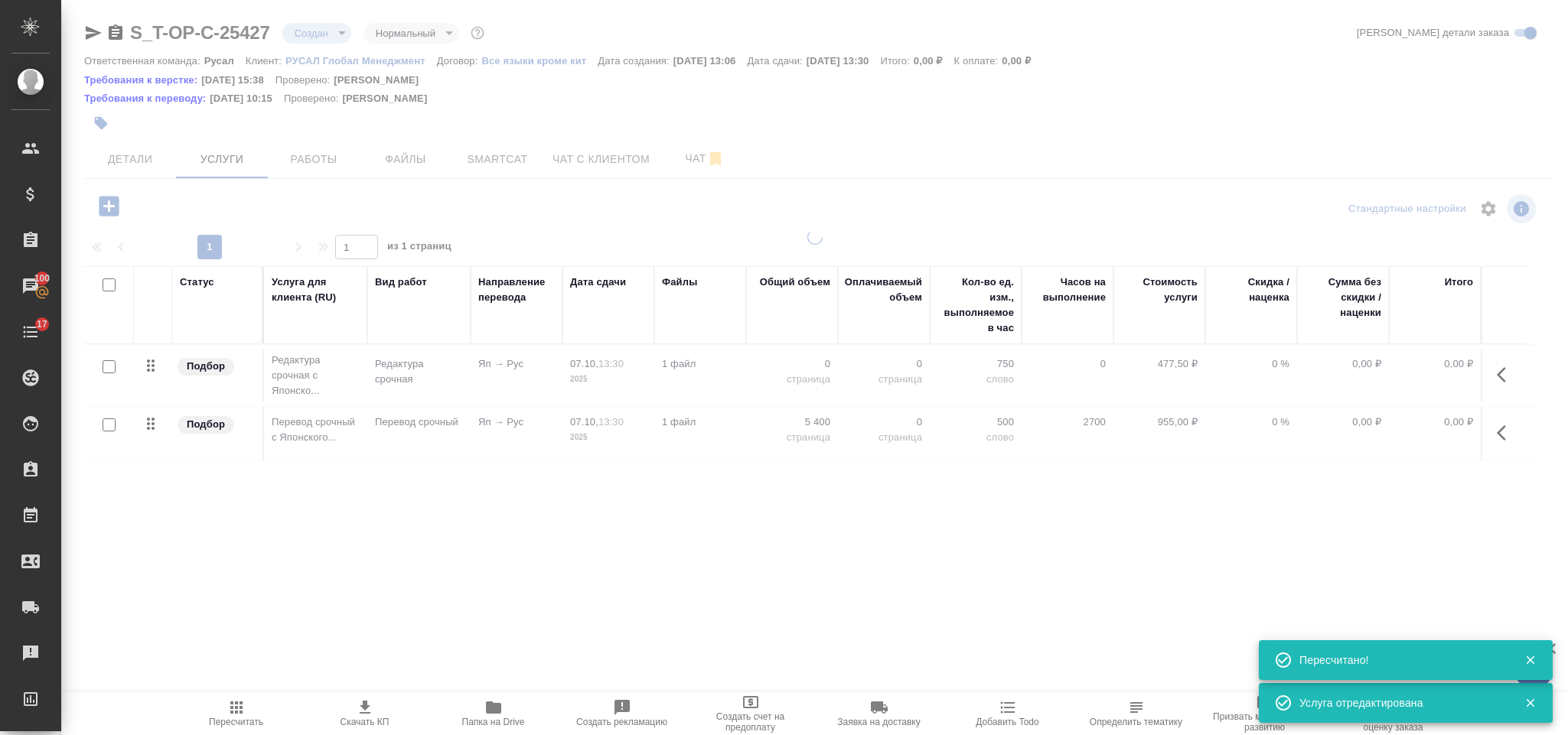
type input "urgent"
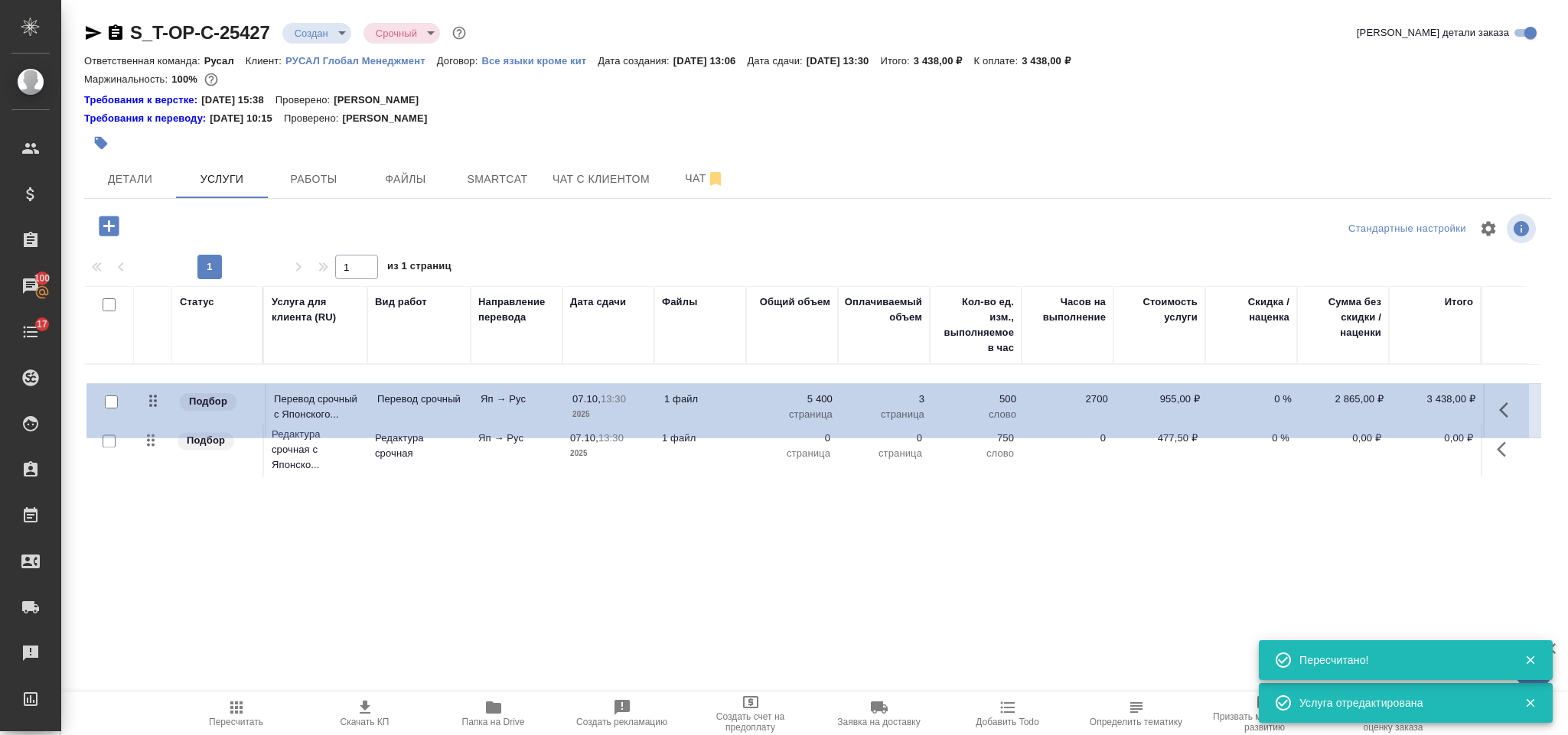
drag, startPoint x: 154, startPoint y: 446, endPoint x: 157, endPoint y: 394, distance: 52.1
click at [157, 394] on table "Статус Услуга для клиента (RU) Вид работ Направление перевода Дата сдачи Файлы …" at bounding box center [811, 383] width 1455 height 195
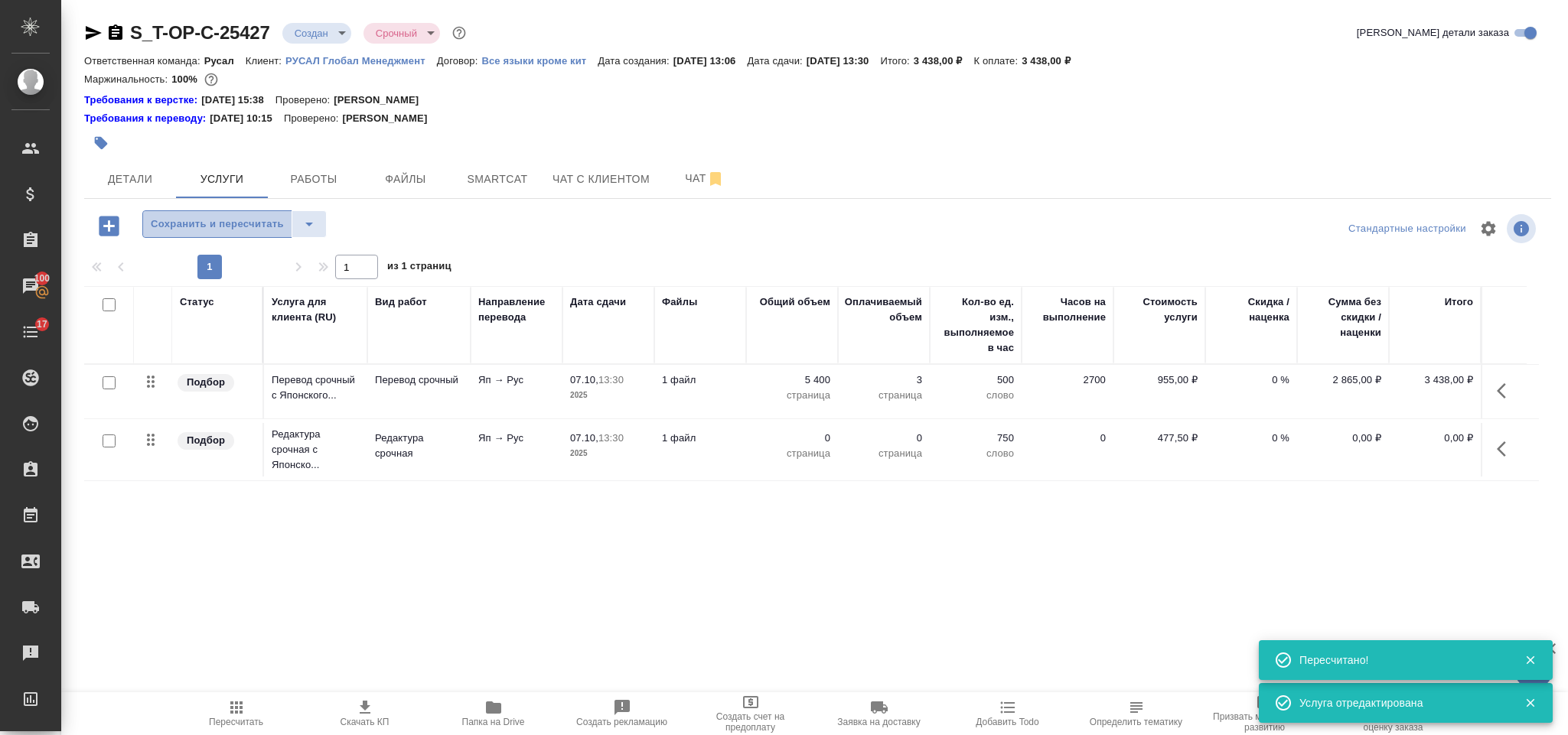
click at [204, 228] on span "Сохранить и пересчитать" at bounding box center [217, 224] width 133 height 17
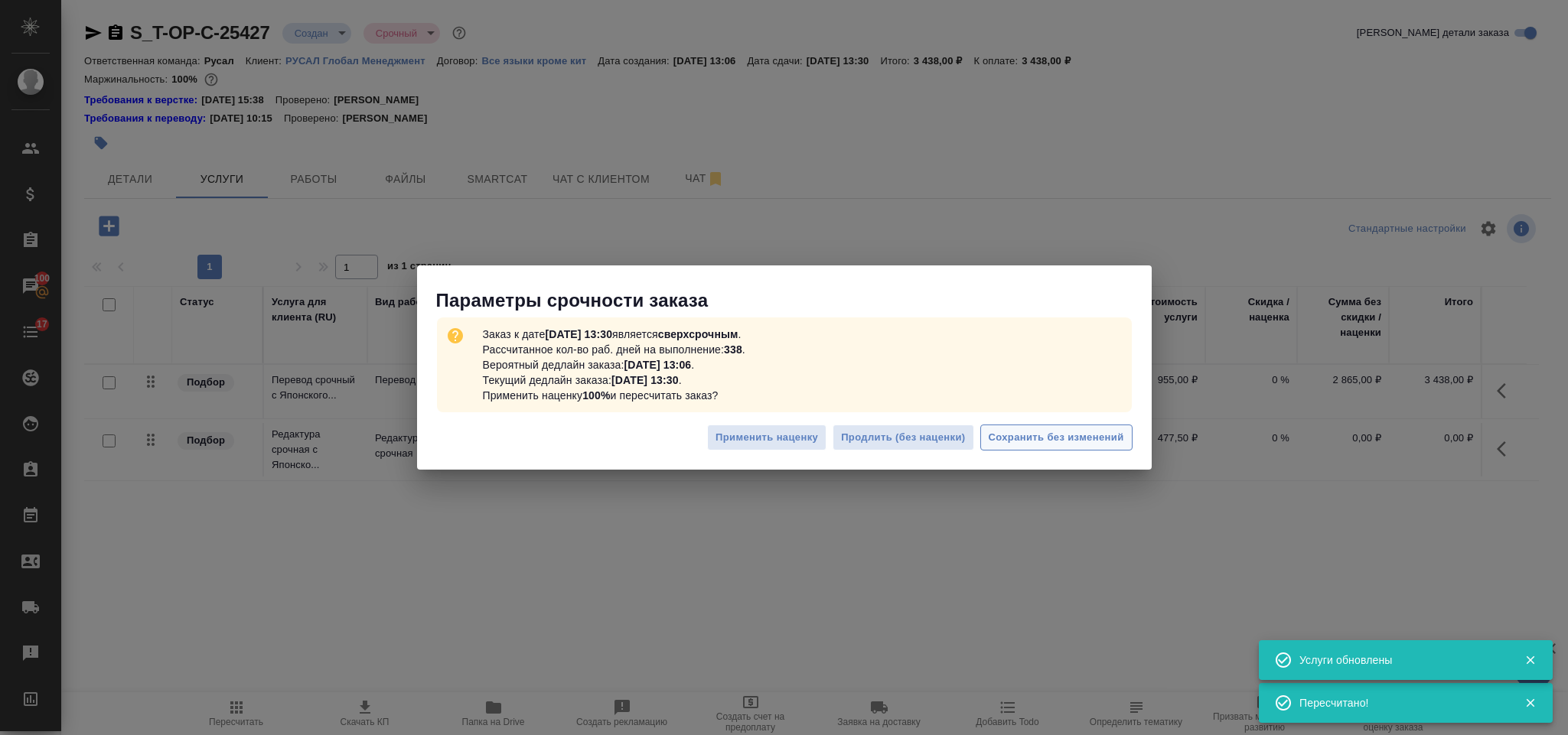
click at [1040, 430] on span "Сохранить без изменений" at bounding box center [1056, 438] width 135 height 17
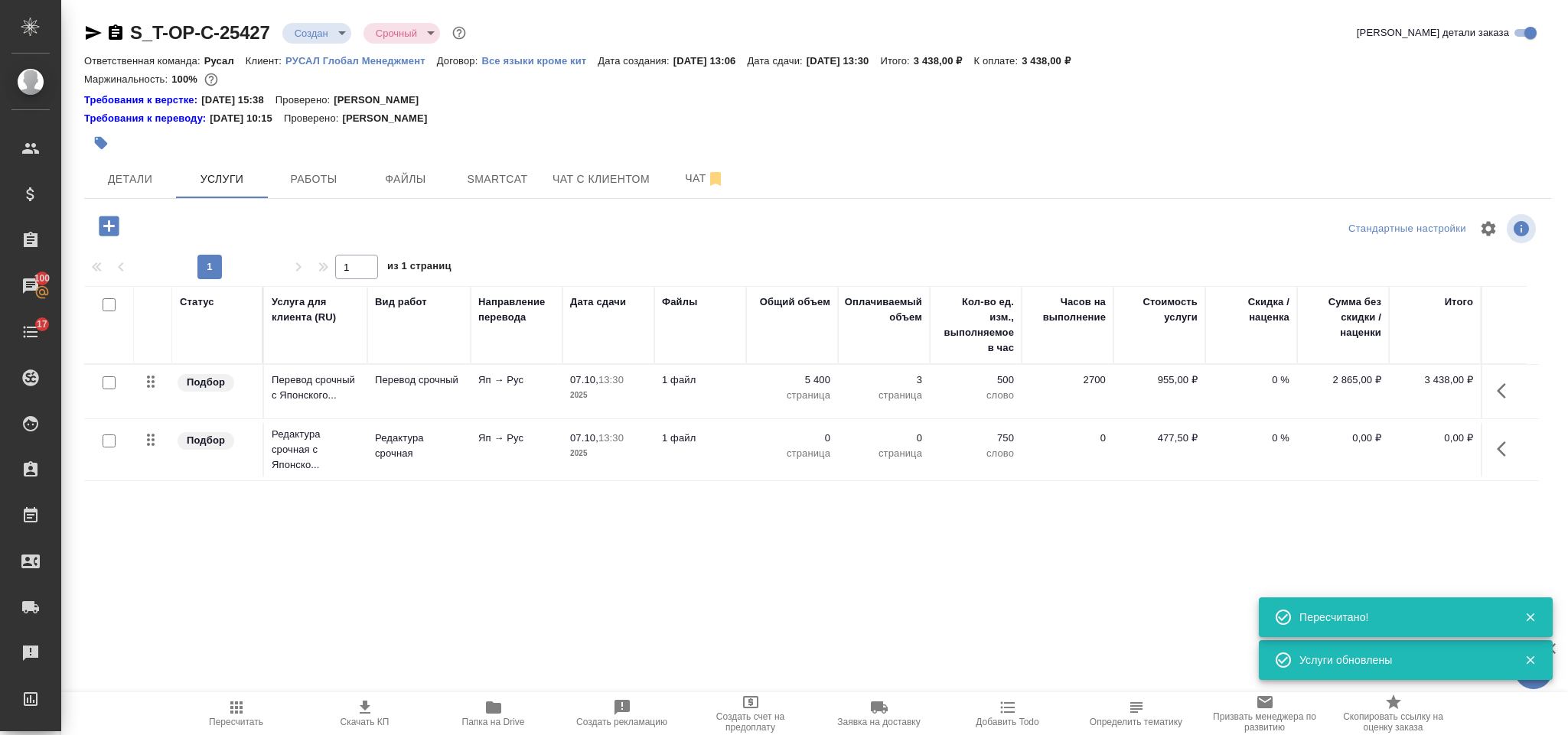
click at [1502, 446] on icon "button" at bounding box center [1501, 448] width 10 height 15
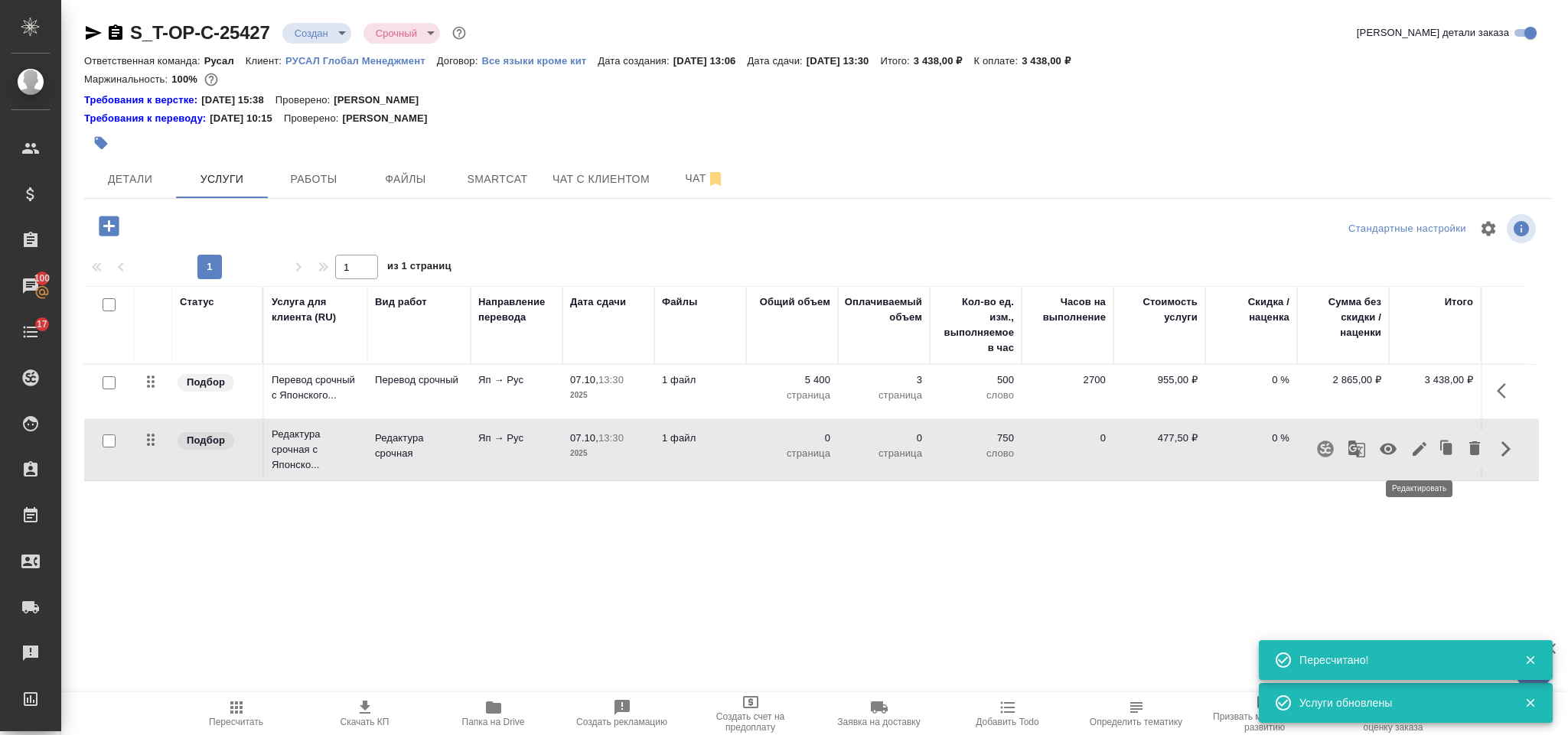
click at [1412, 455] on icon "button" at bounding box center [1419, 448] width 18 height 18
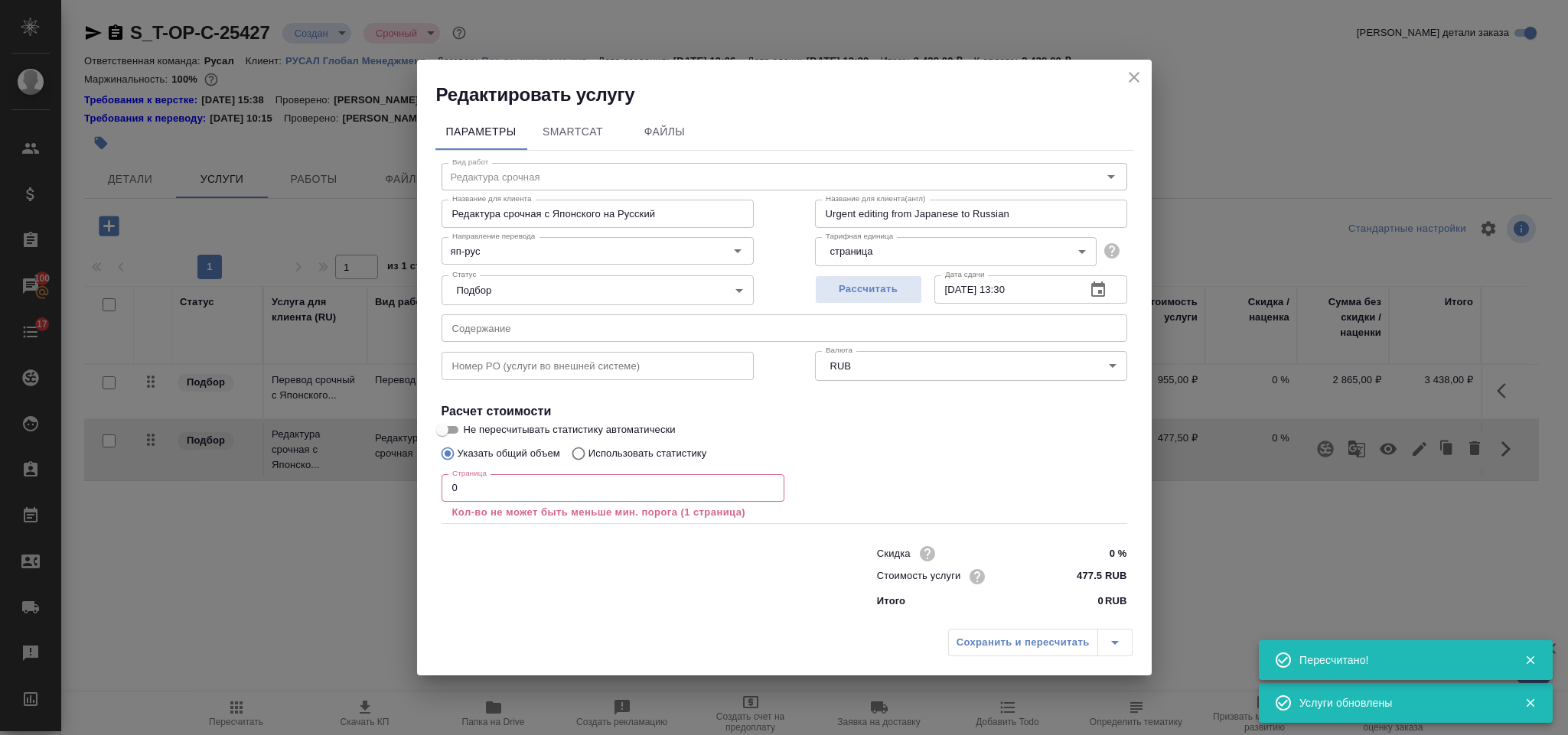
click at [559, 497] on input "0" at bounding box center [612, 488] width 343 height 28
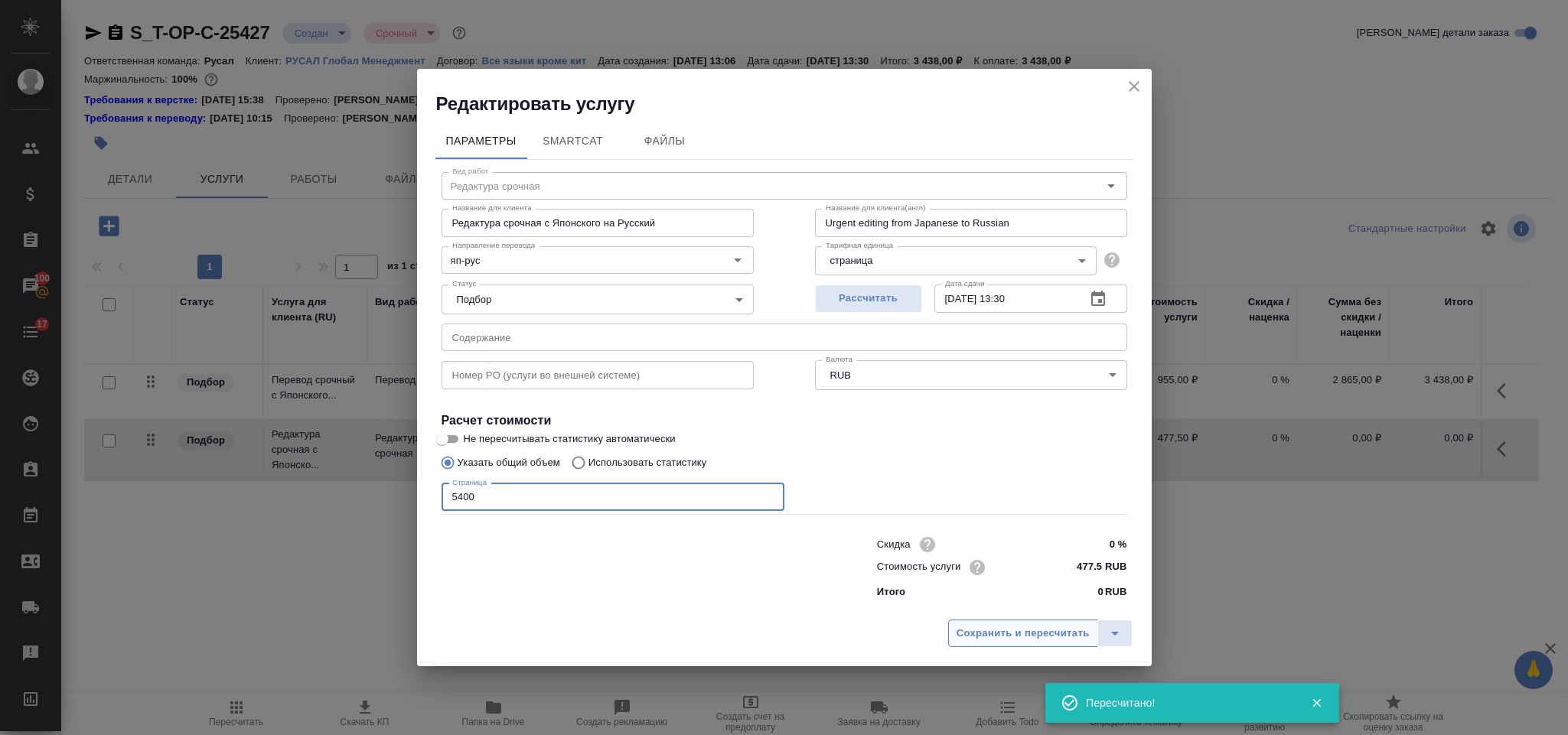
type input "5400"
click at [1031, 632] on span "Сохранить и пересчитать" at bounding box center [1023, 634] width 133 height 17
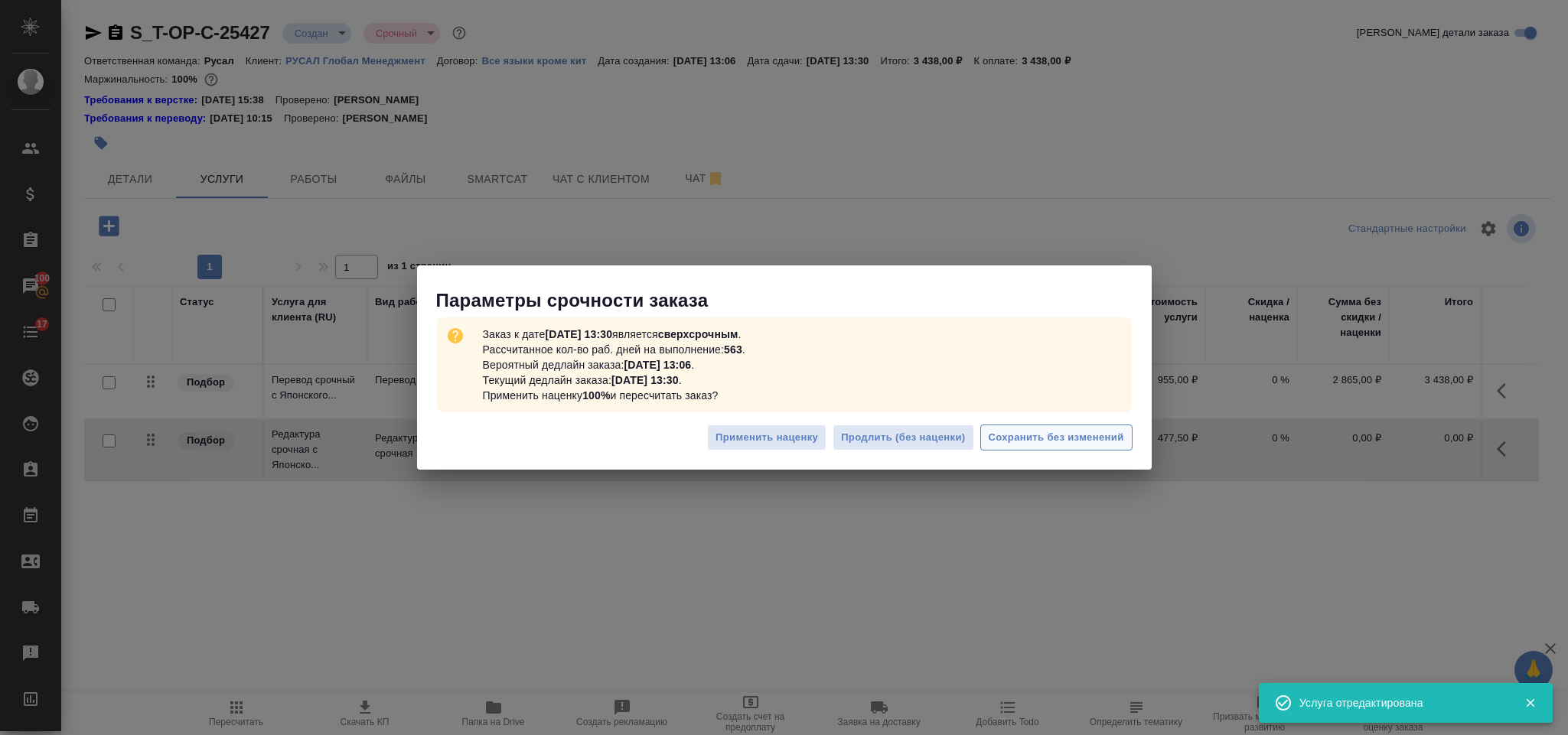
click at [1036, 429] on span "Сохранить без изменений" at bounding box center [1056, 438] width 135 height 17
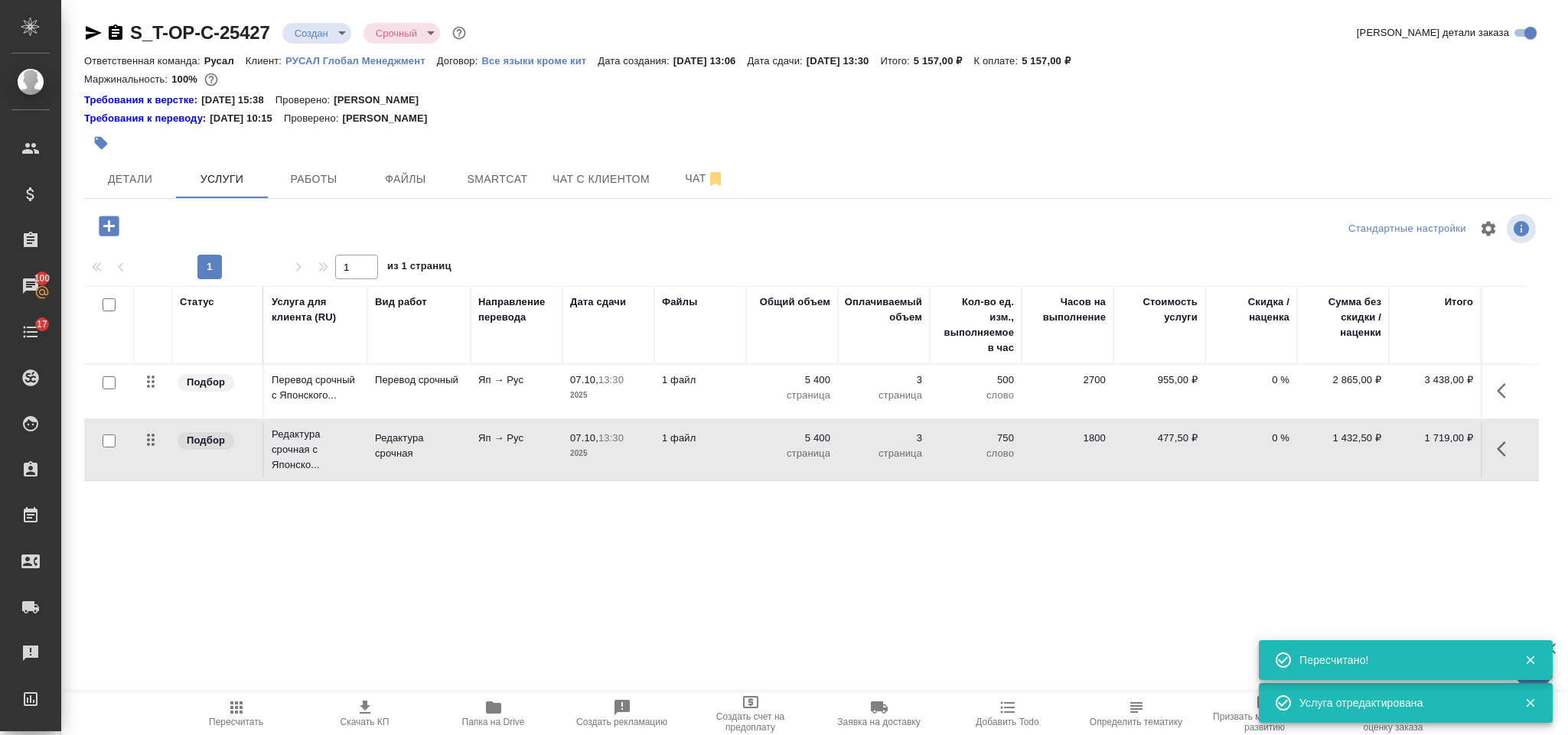
click at [108, 223] on icon "button" at bounding box center [109, 225] width 20 height 20
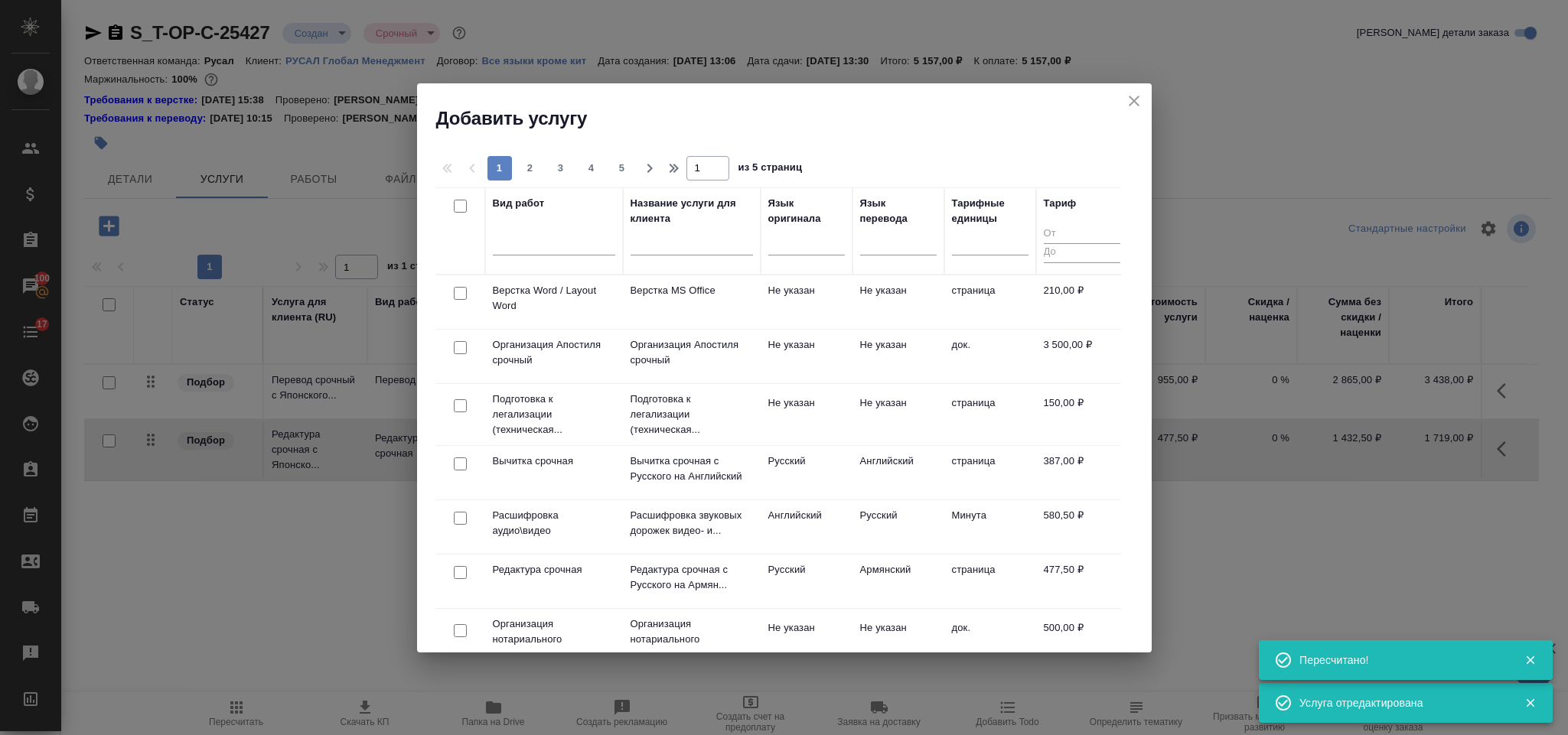
click at [458, 295] on input "checkbox" at bounding box center [460, 293] width 13 height 13
checkbox input "true"
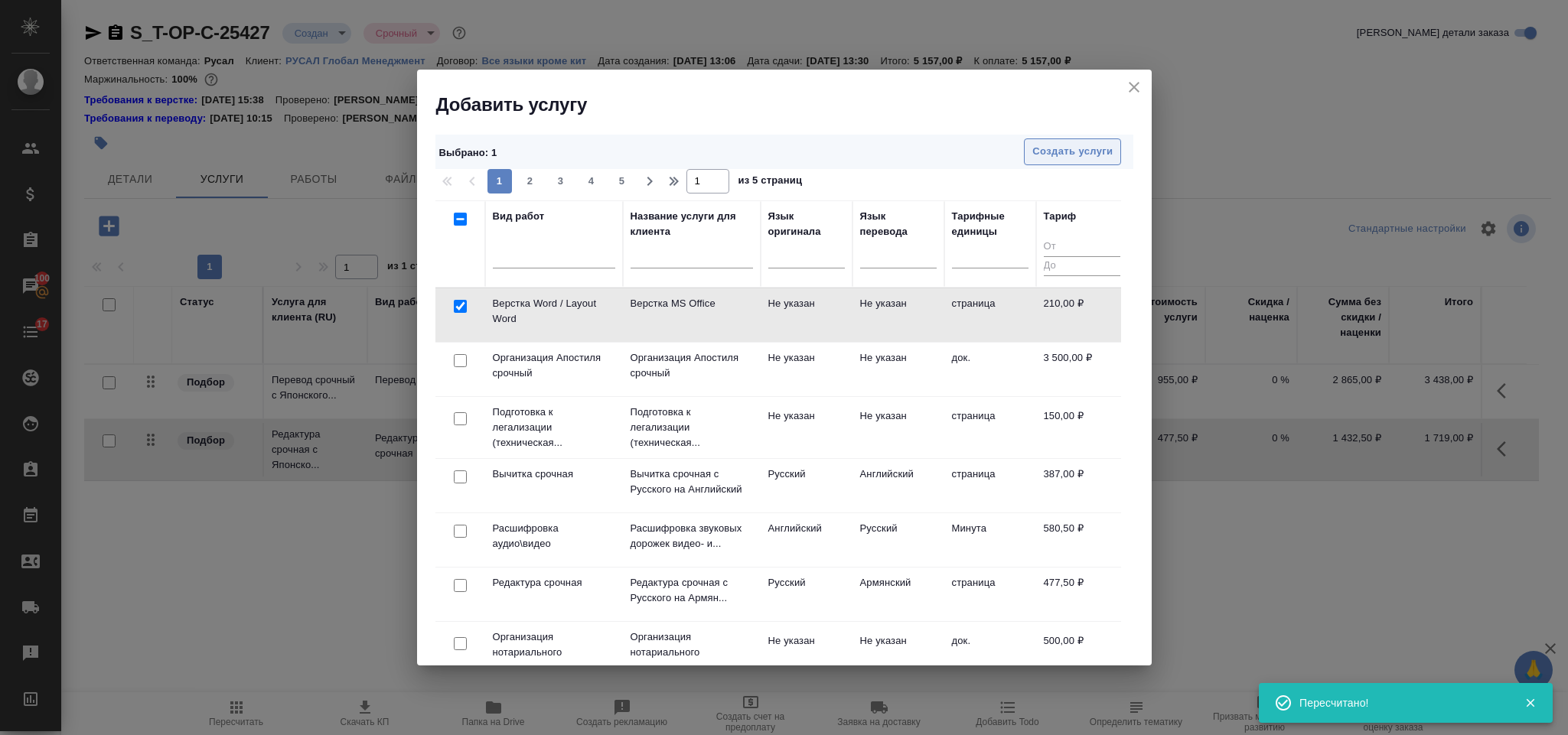
click at [1085, 156] on span "Создать услуги" at bounding box center [1072, 152] width 80 height 17
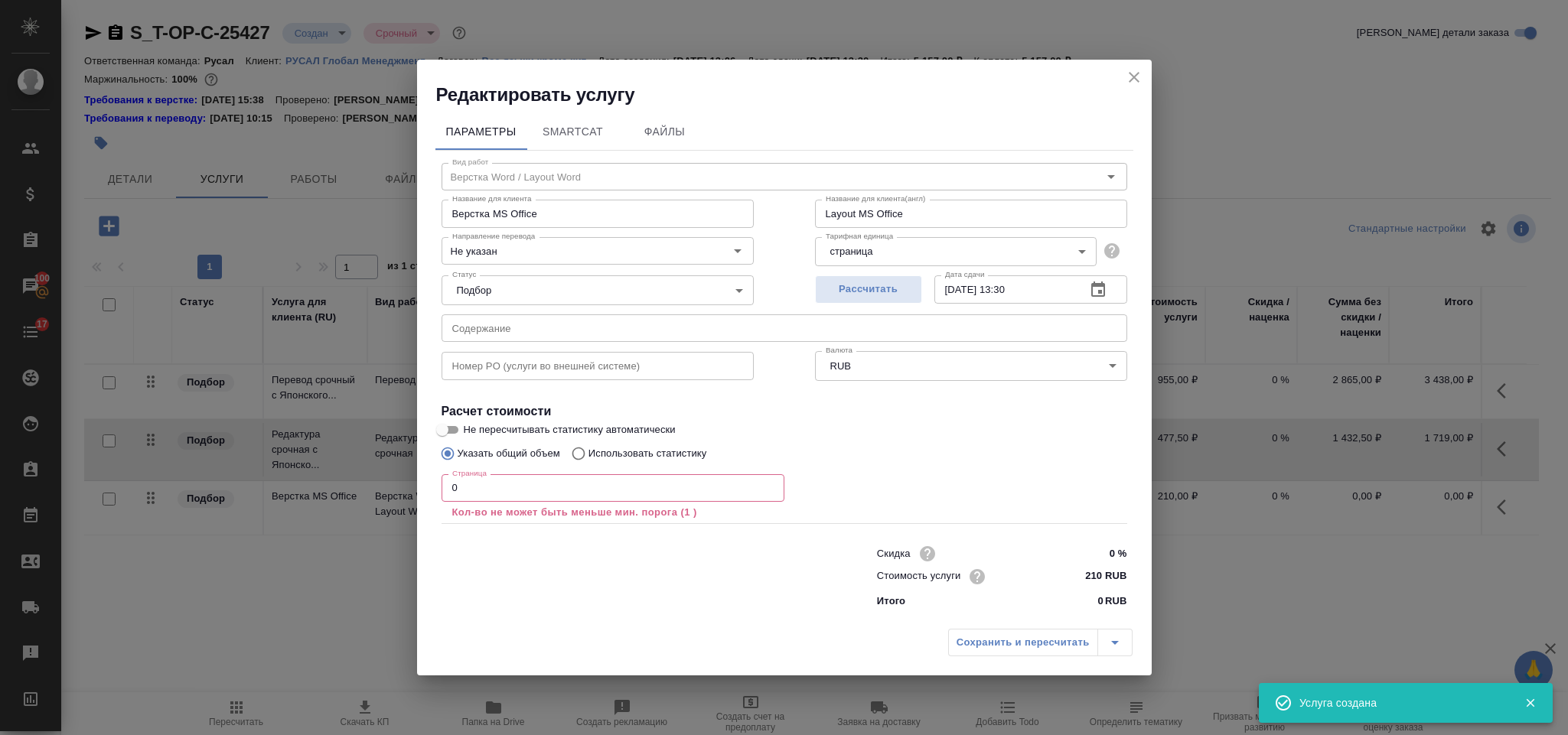
click at [526, 486] on input "0" at bounding box center [612, 488] width 343 height 28
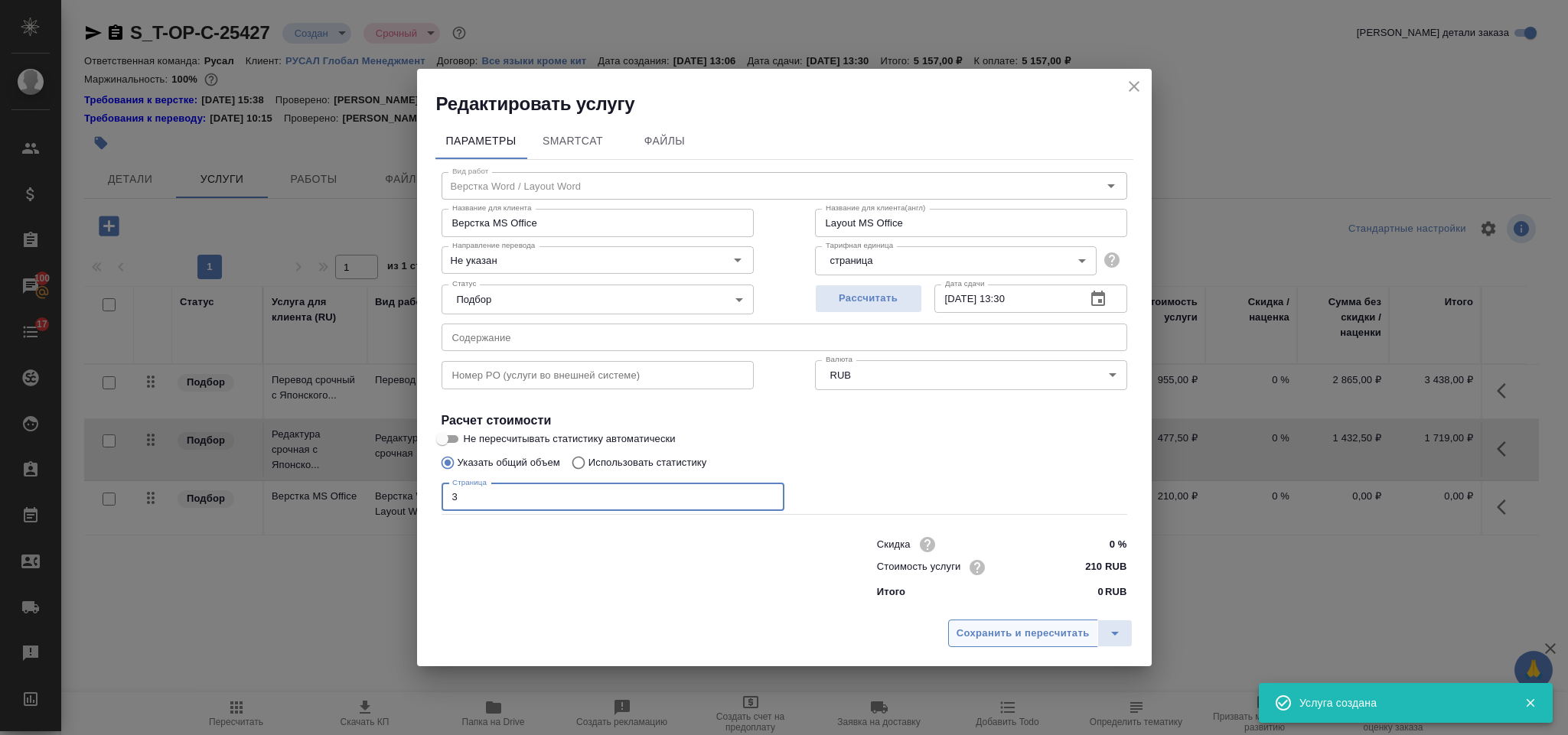
type input "3"
click at [981, 632] on span "Сохранить и пересчитать" at bounding box center [1023, 634] width 133 height 17
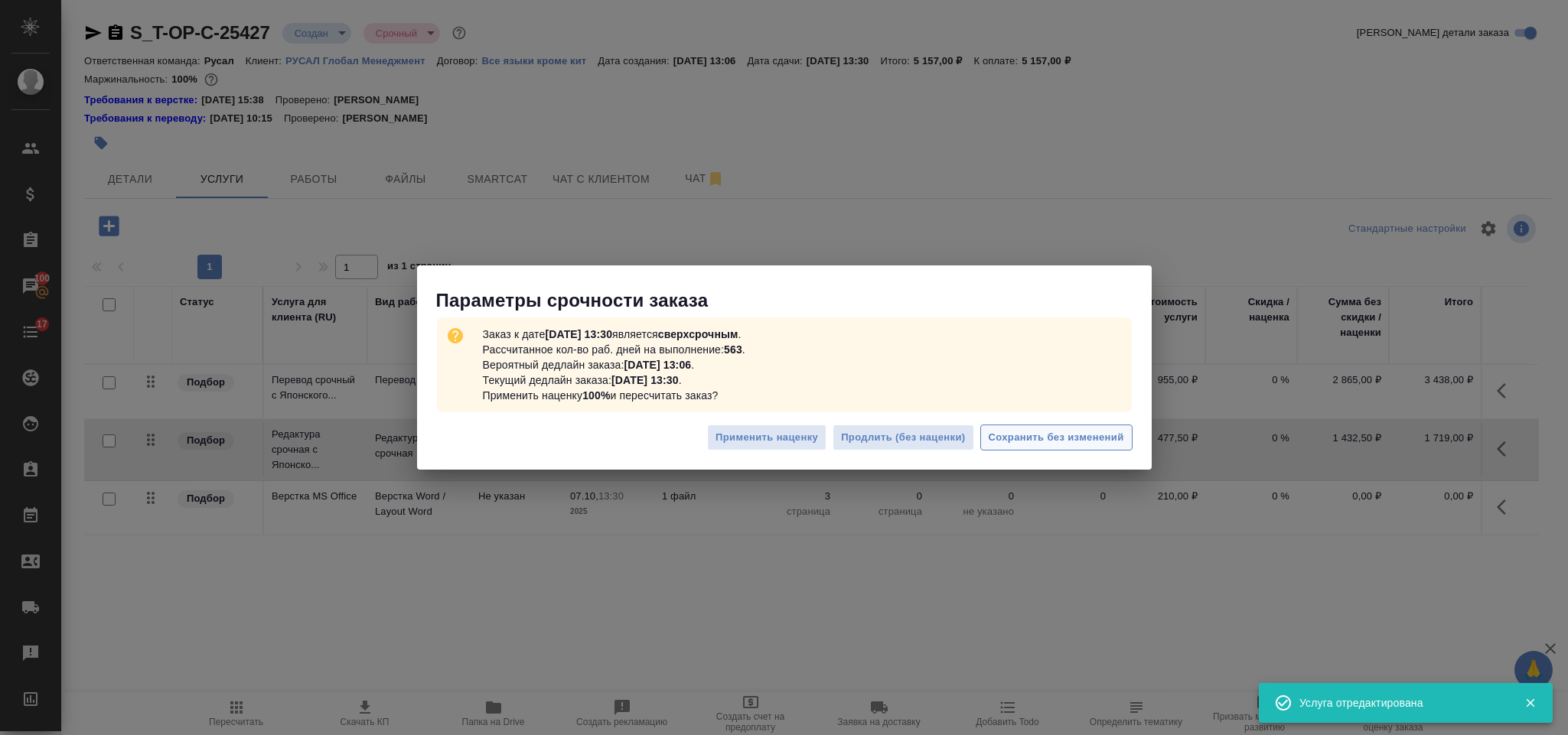
click at [1046, 436] on span "Сохранить без изменений" at bounding box center [1056, 438] width 135 height 17
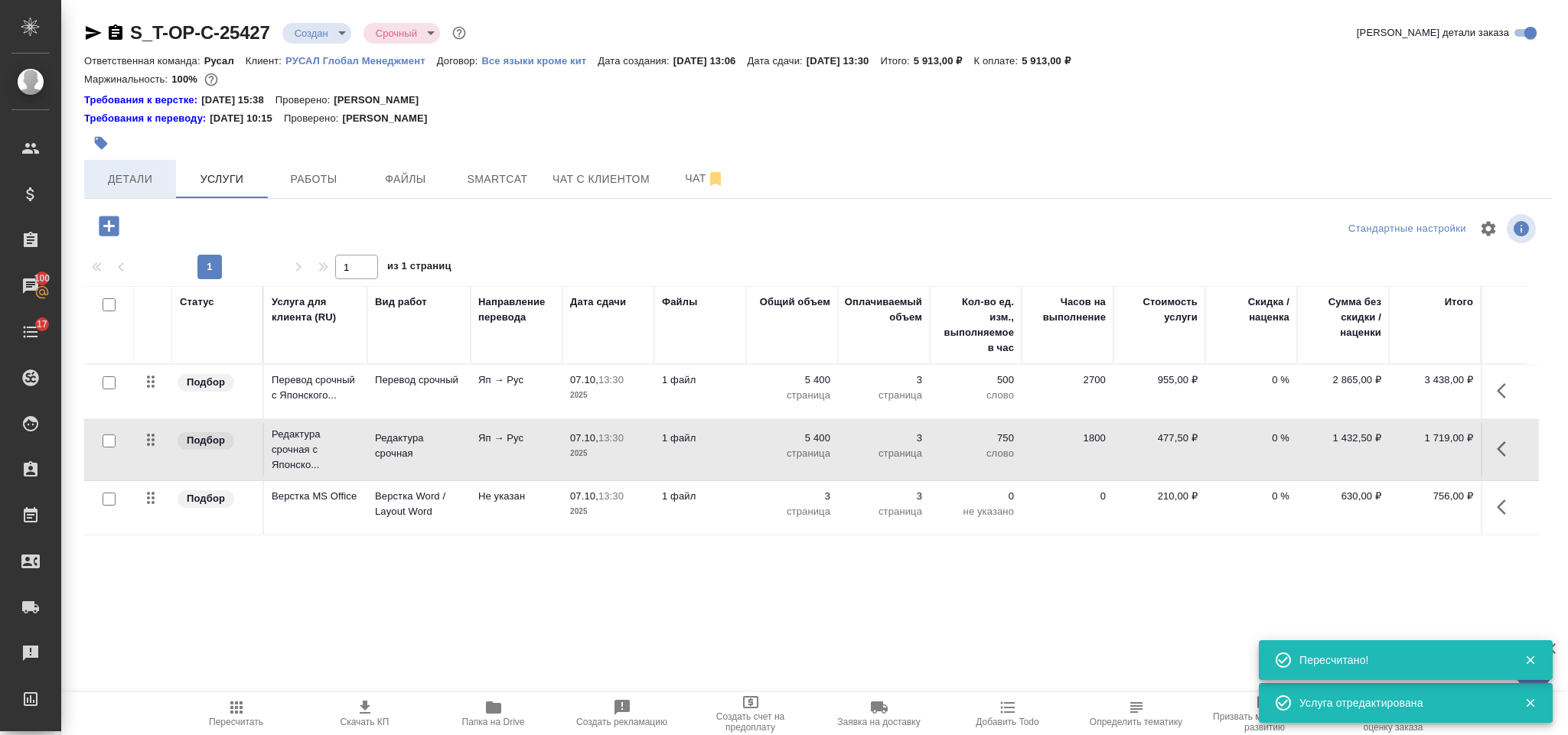
click at [136, 191] on button "Детали" at bounding box center [130, 179] width 92 height 38
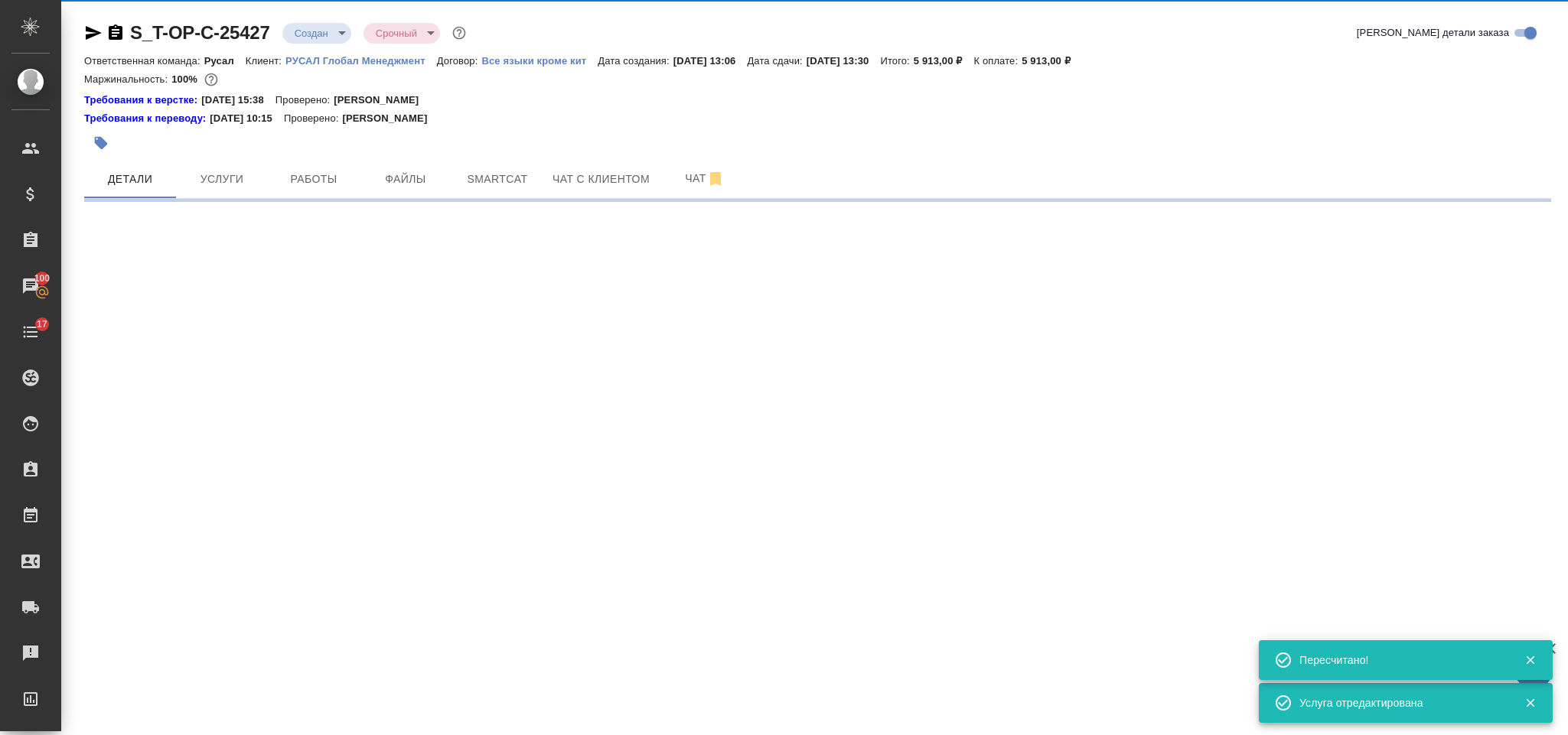
select select "RU"
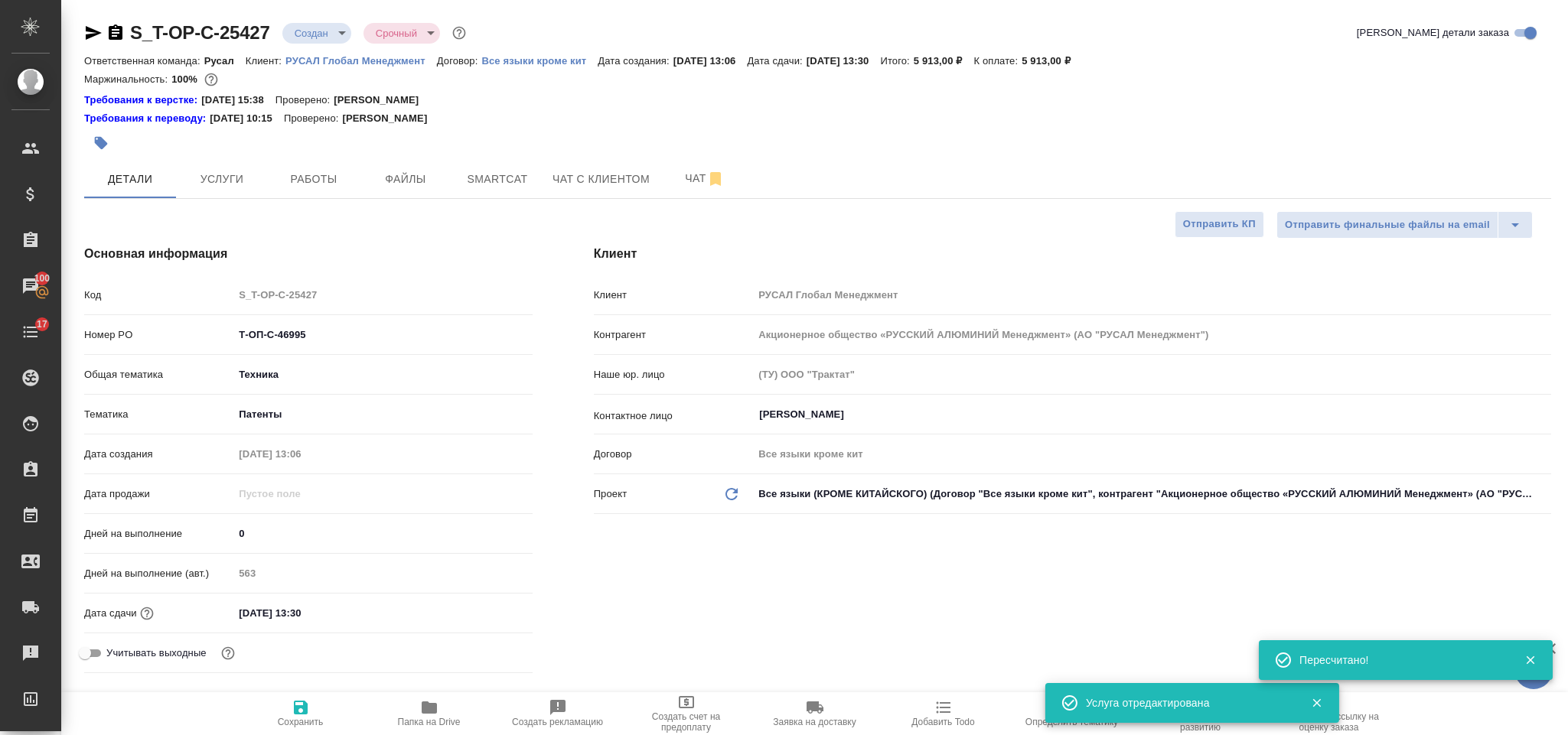
drag, startPoint x: 120, startPoint y: 32, endPoint x: 187, endPoint y: 3, distance: 73.0
click at [120, 32] on icon "button" at bounding box center [115, 32] width 13 height 15
type textarea "x"
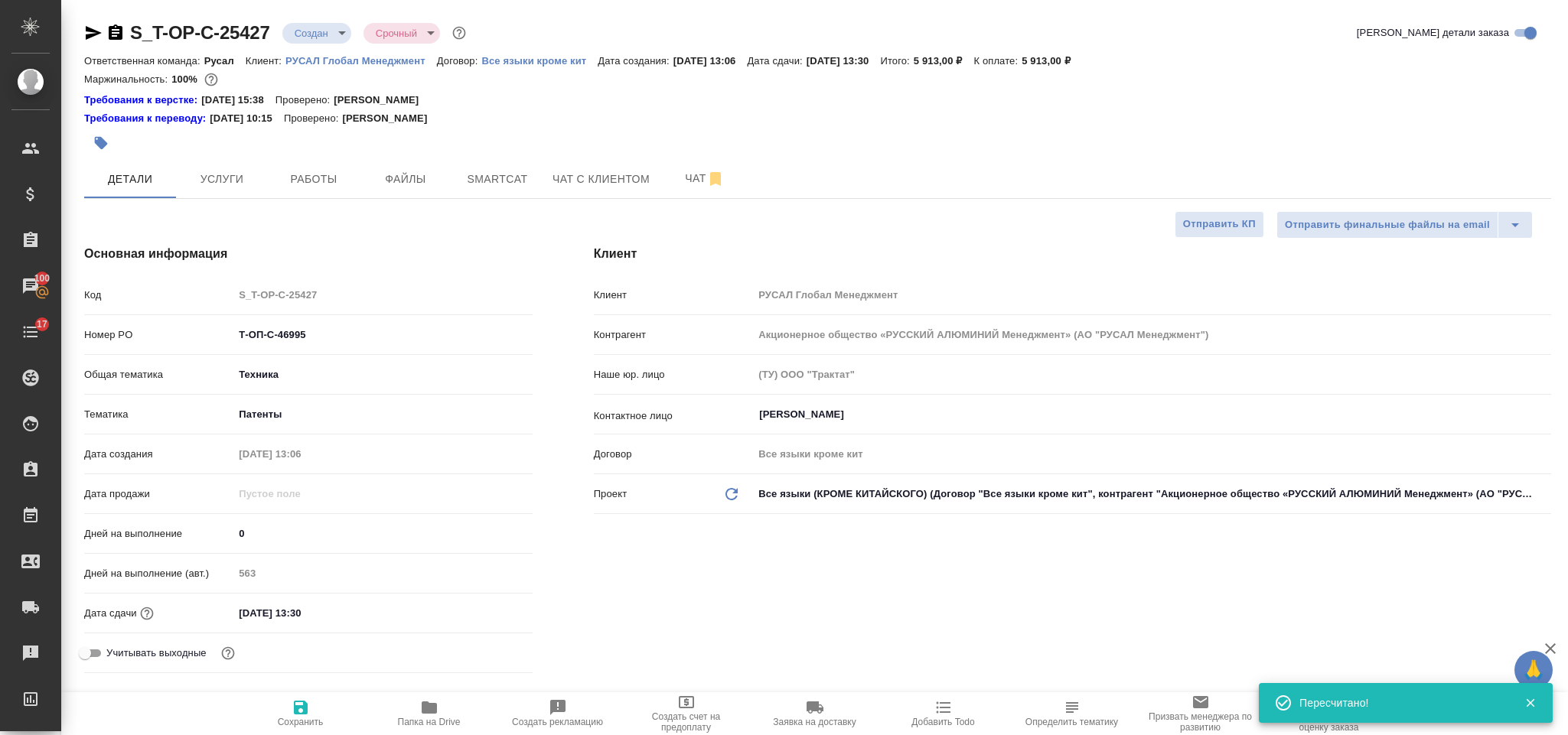
click at [97, 33] on icon "button" at bounding box center [93, 32] width 16 height 13
drag, startPoint x: 342, startPoint y: 328, endPoint x: 231, endPoint y: 329, distance: 111.0
click at [231, 329] on div "Номер PO Т-ОП-С-46995" at bounding box center [308, 335] width 448 height 27
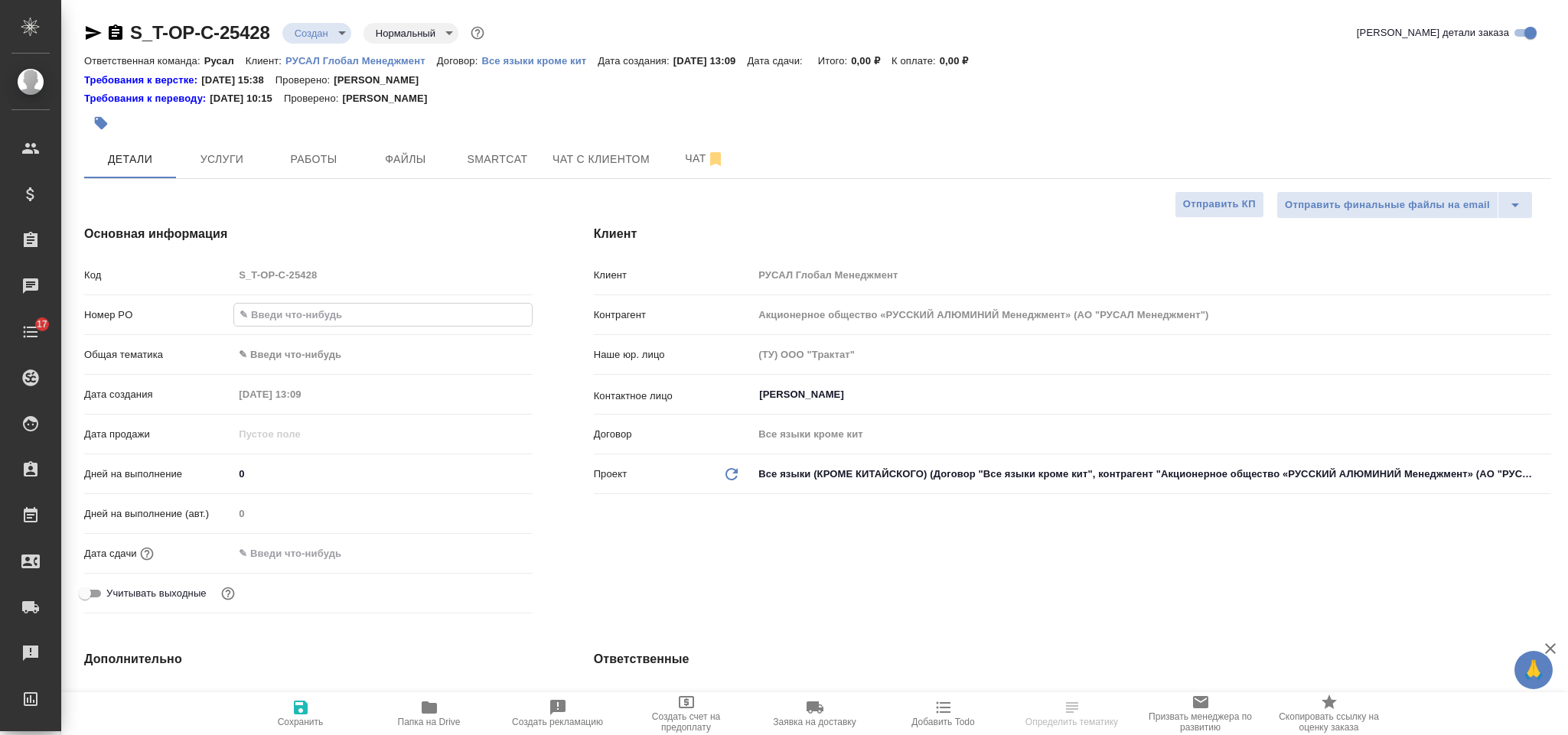
select select "RU"
type input "Т-ОП-С-46996"
click at [354, 345] on body "🙏 .cls-1 fill:#fff; AWATERA Gorlenko Yuliua Клиенты Спецификации Заказы Чаты 17…" at bounding box center [784, 368] width 1568 height 735
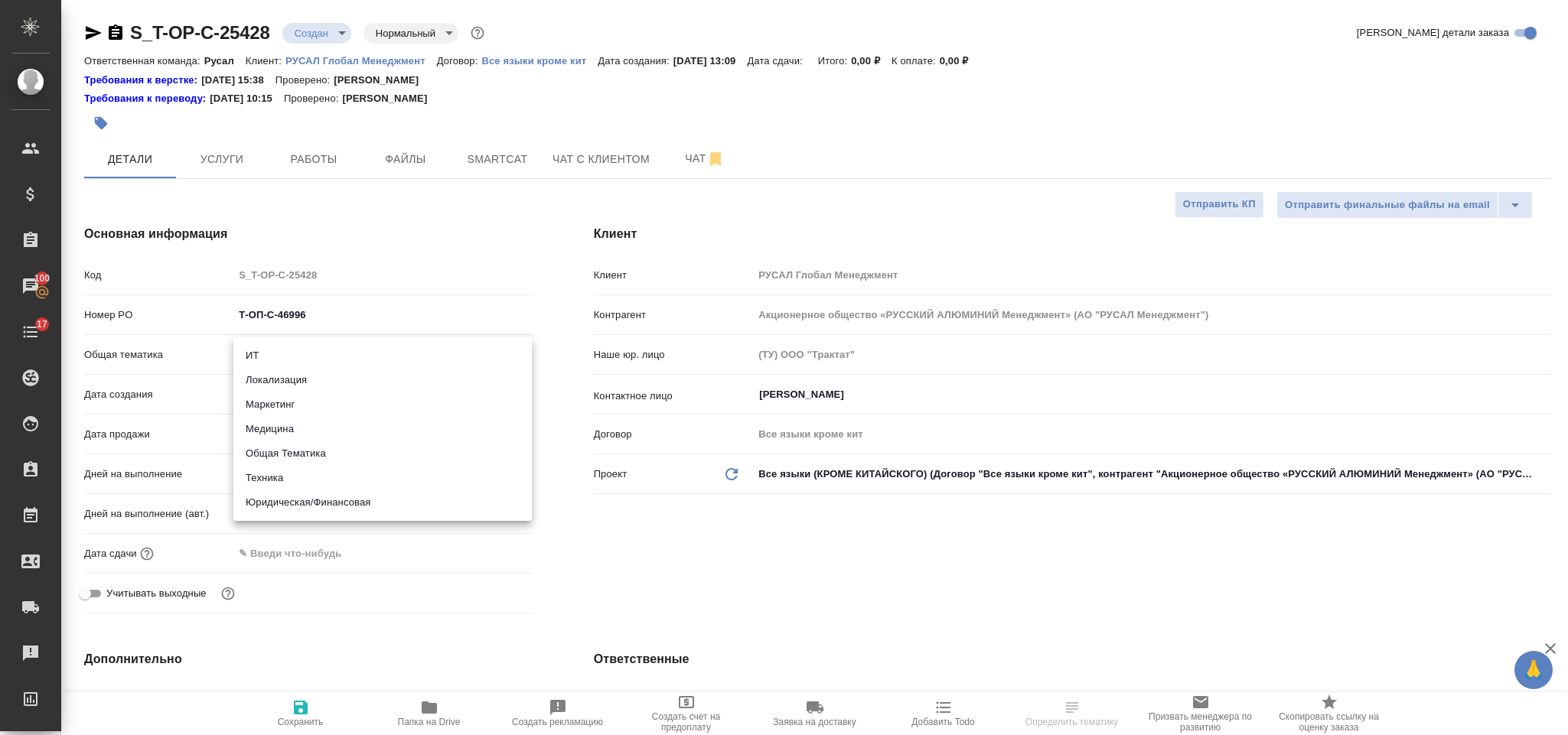
click at [364, 478] on li "Техника" at bounding box center [383, 478] width 299 height 25
type input "tech"
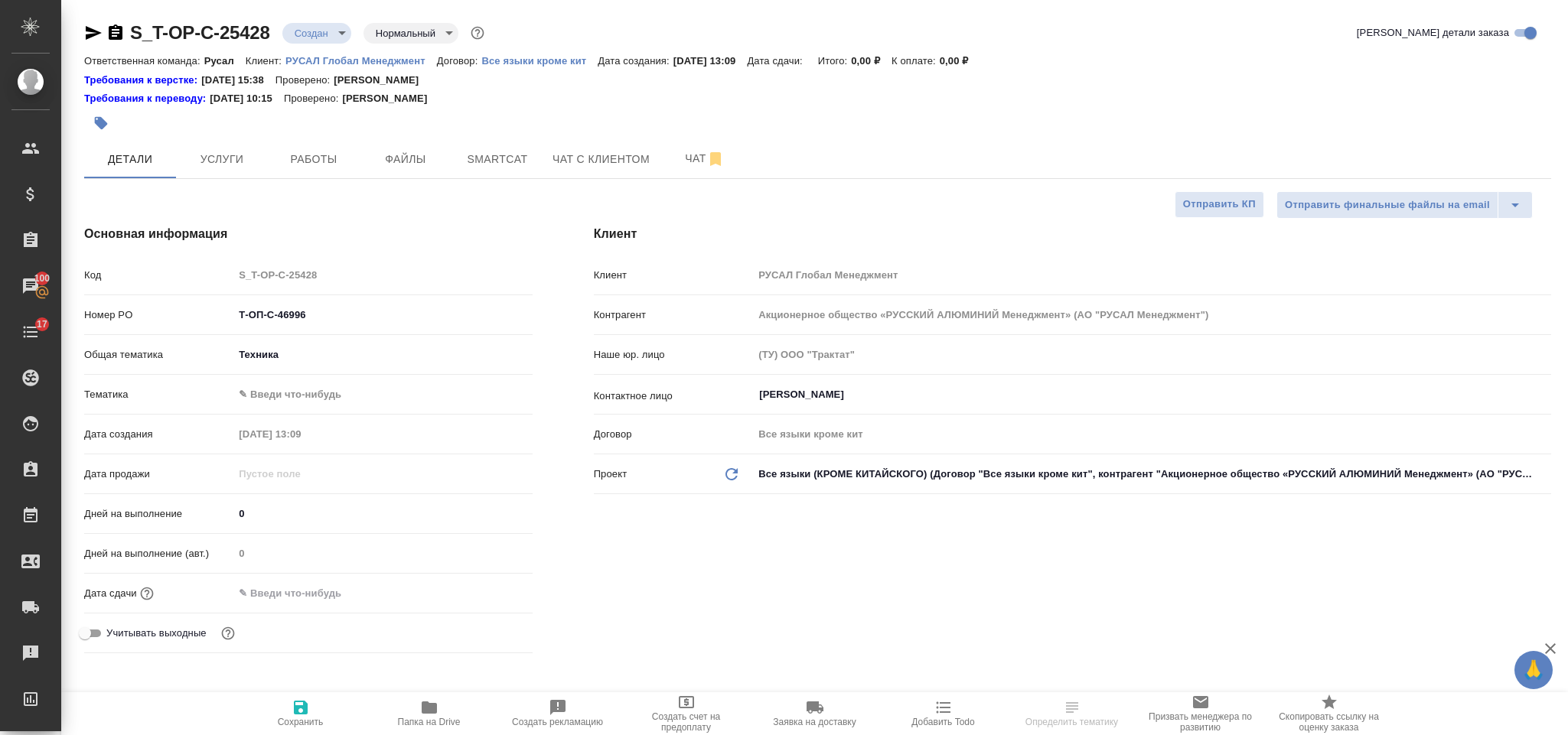
click at [329, 391] on body "🙏 .cls-1 fill:#fff; AWATERA Gorlenko Yuliua Клиенты Спецификации Заказы 100 Чат…" at bounding box center [784, 368] width 1568 height 735
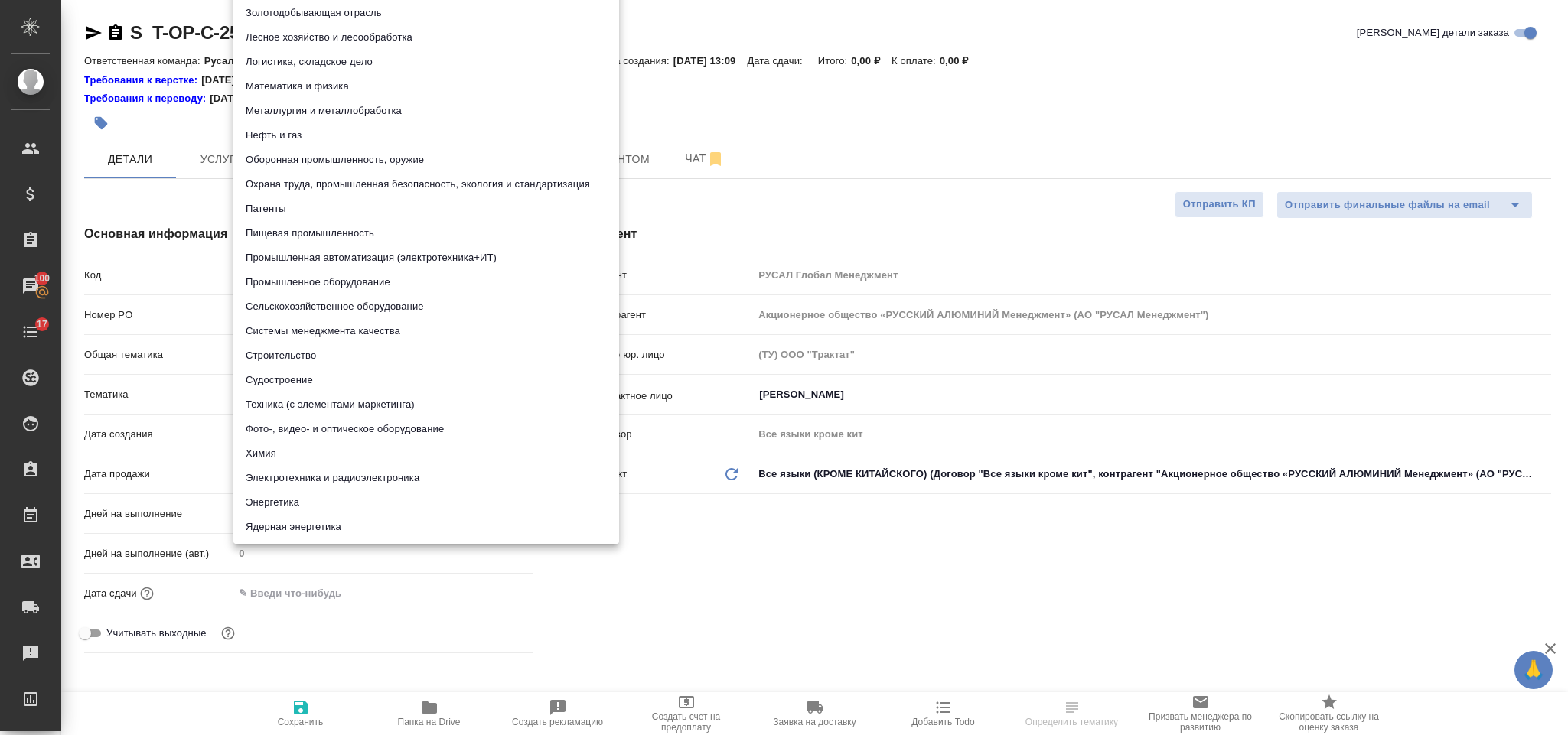
scroll to position [11, 0]
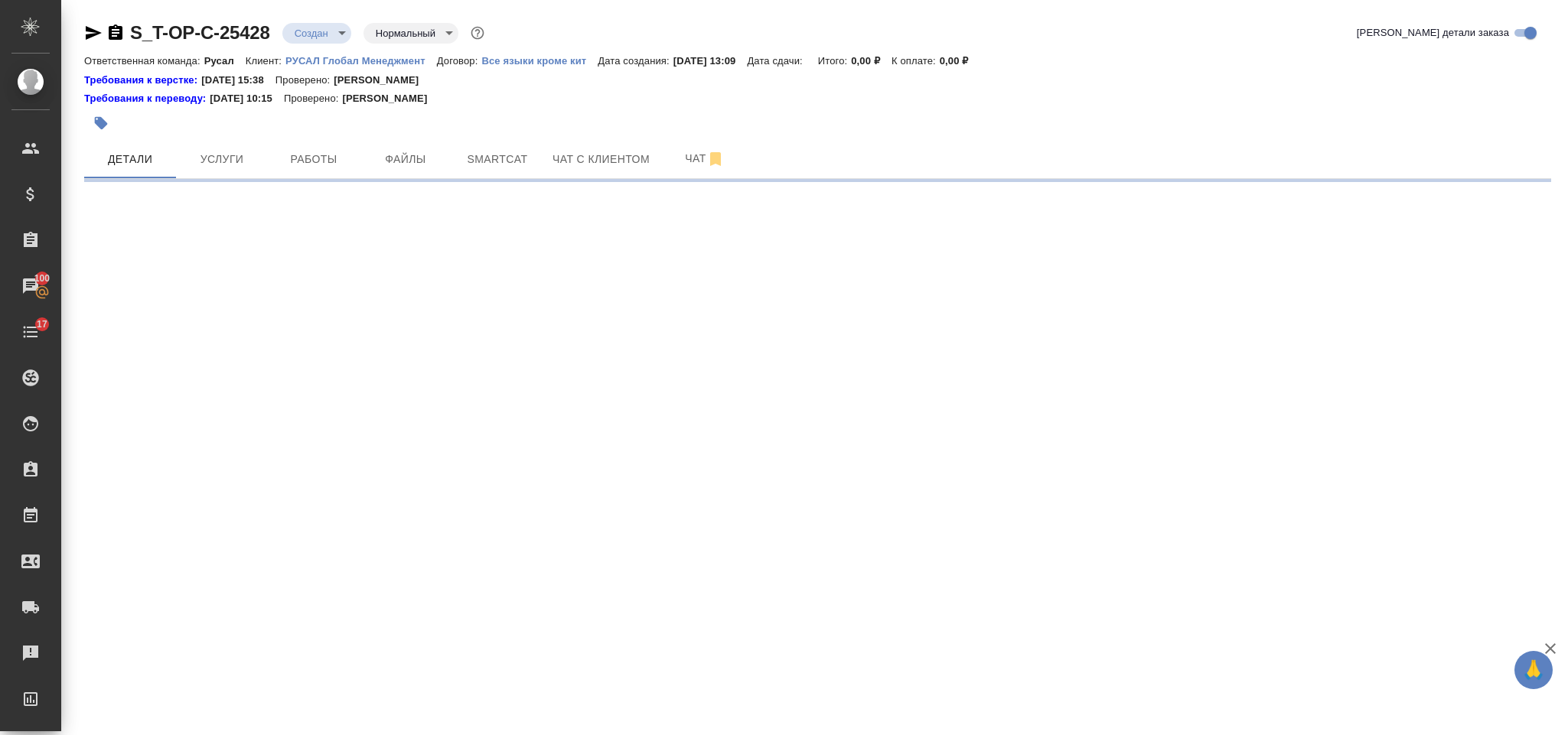
select select "RU"
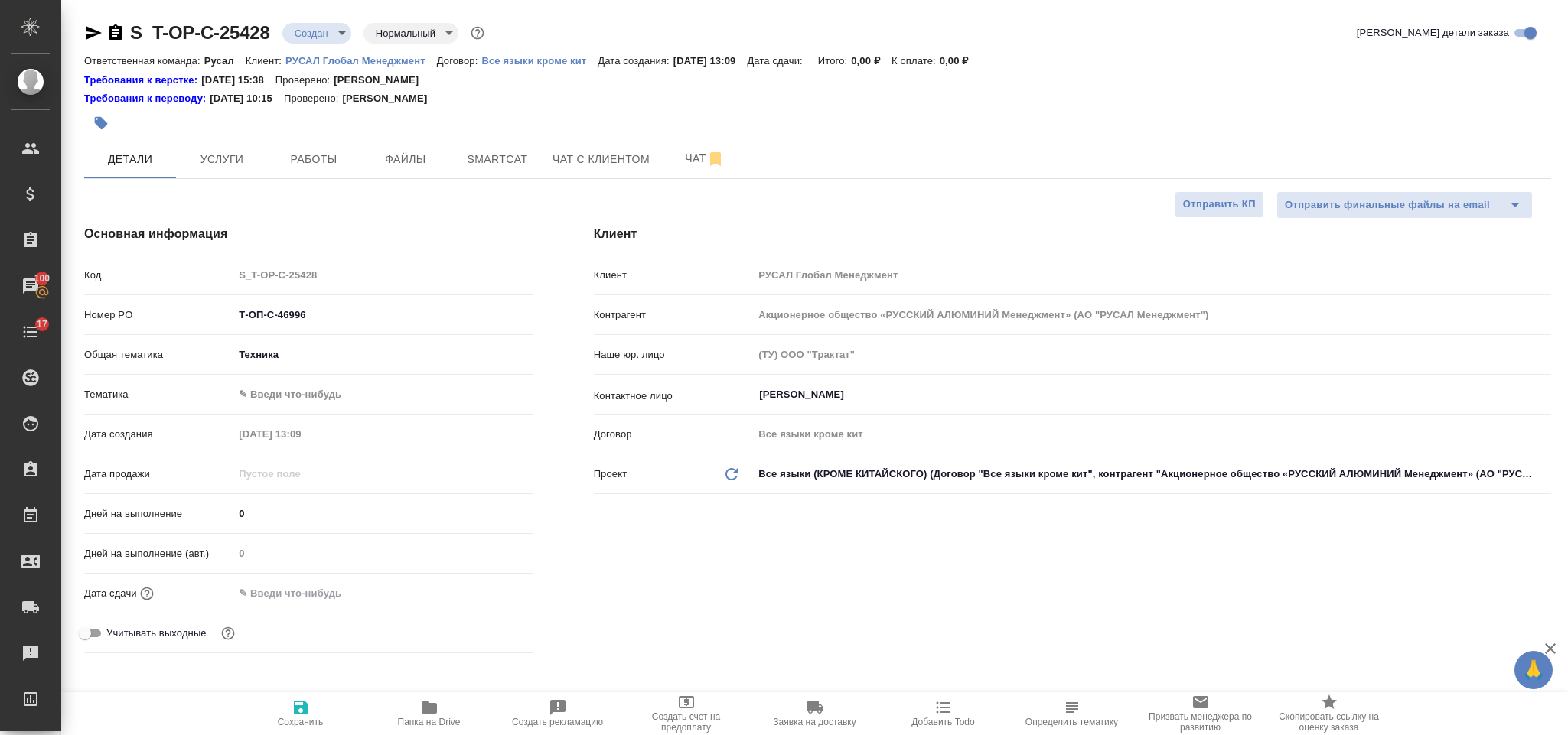
type textarea "x"
click at [311, 391] on body "🙏 .cls-1 fill:#fff; AWATERA Gorlenko Yuliua Клиенты Спецификации Заказы 100 Чат…" at bounding box center [784, 368] width 1568 height 735
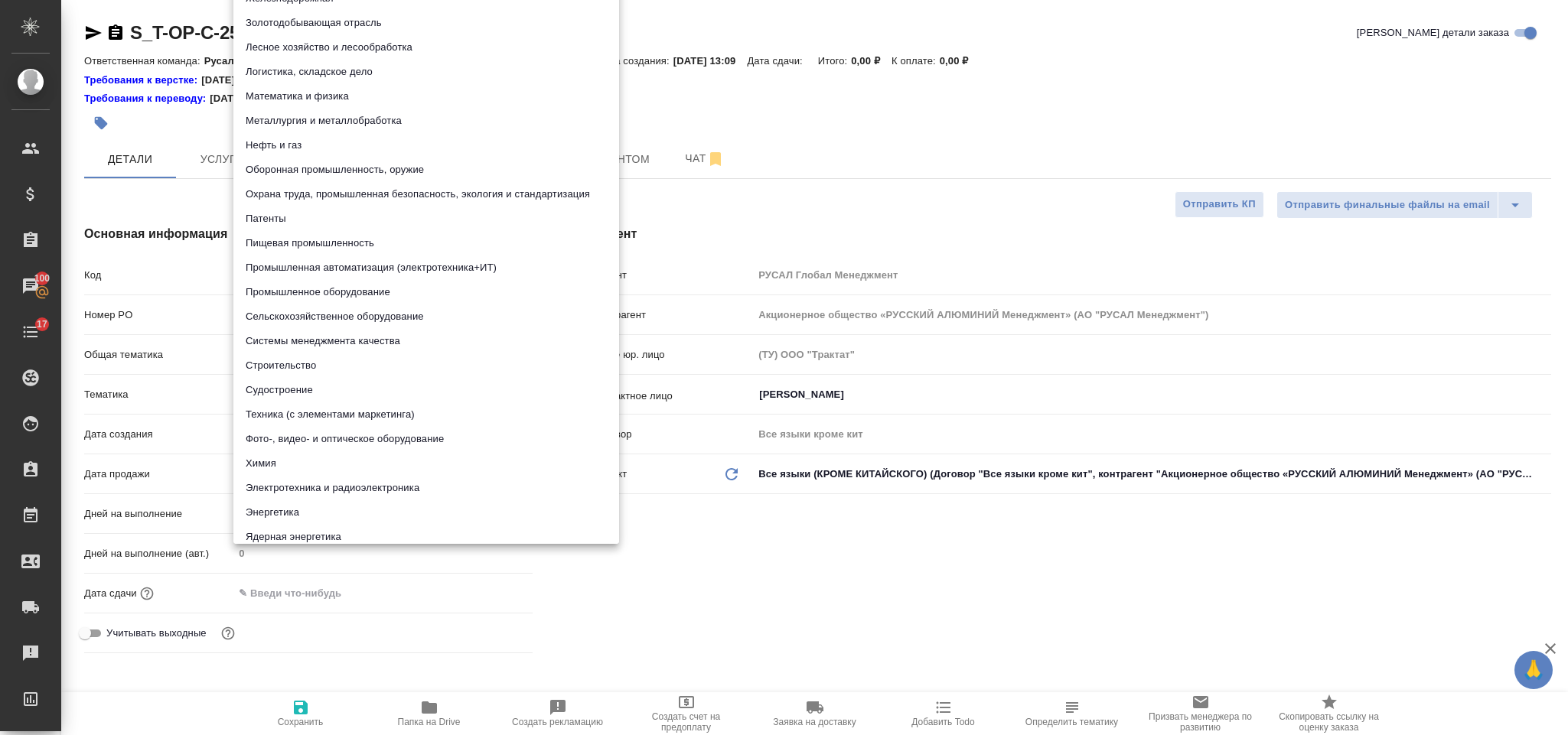
click at [338, 292] on li "Промышленное оборудование" at bounding box center [426, 292] width 386 height 25
type input "5f647205b73bc97568ca66bc"
type textarea "x"
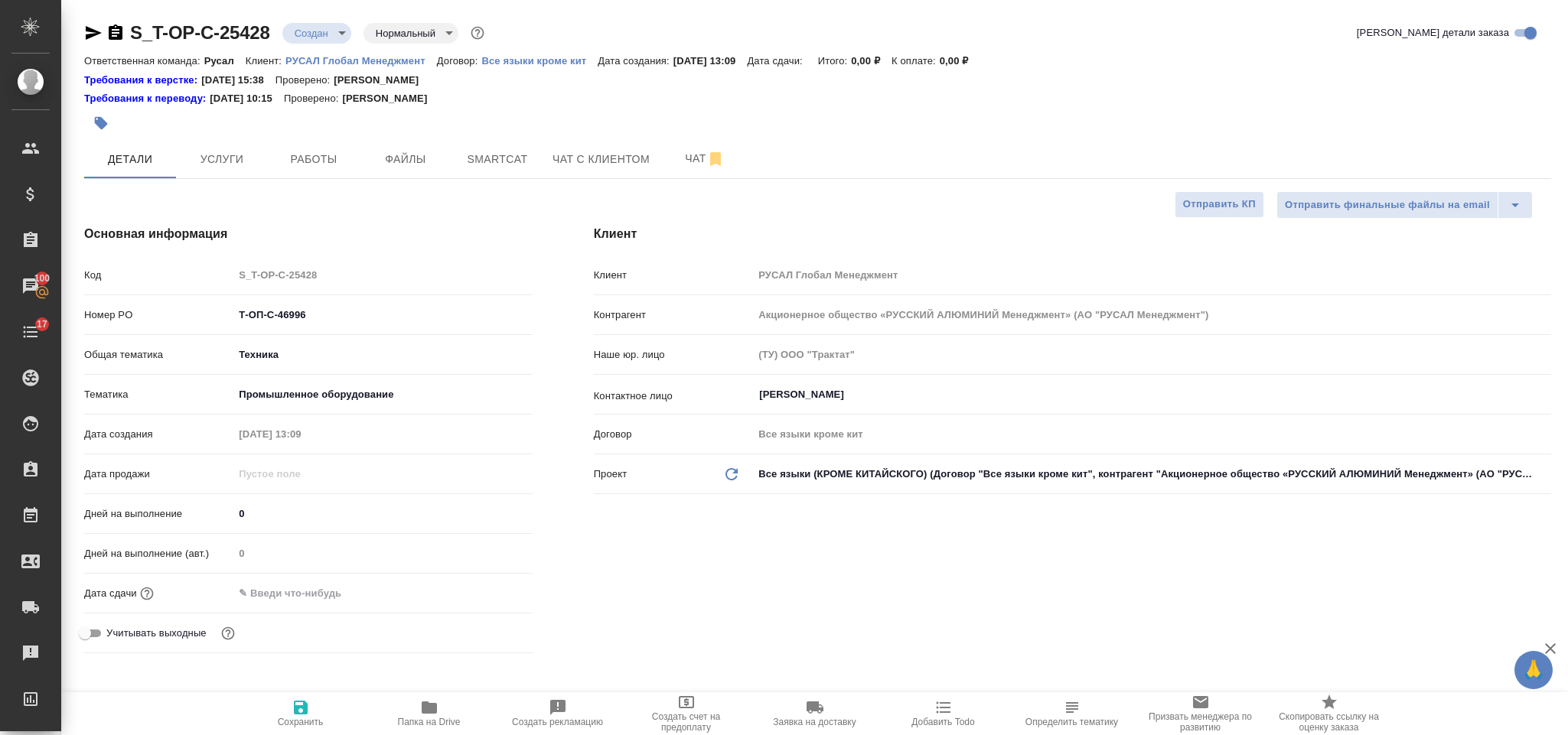
click at [303, 590] on input "text" at bounding box center [300, 593] width 134 height 22
click at [483, 593] on icon "button" at bounding box center [488, 592] width 18 height 18
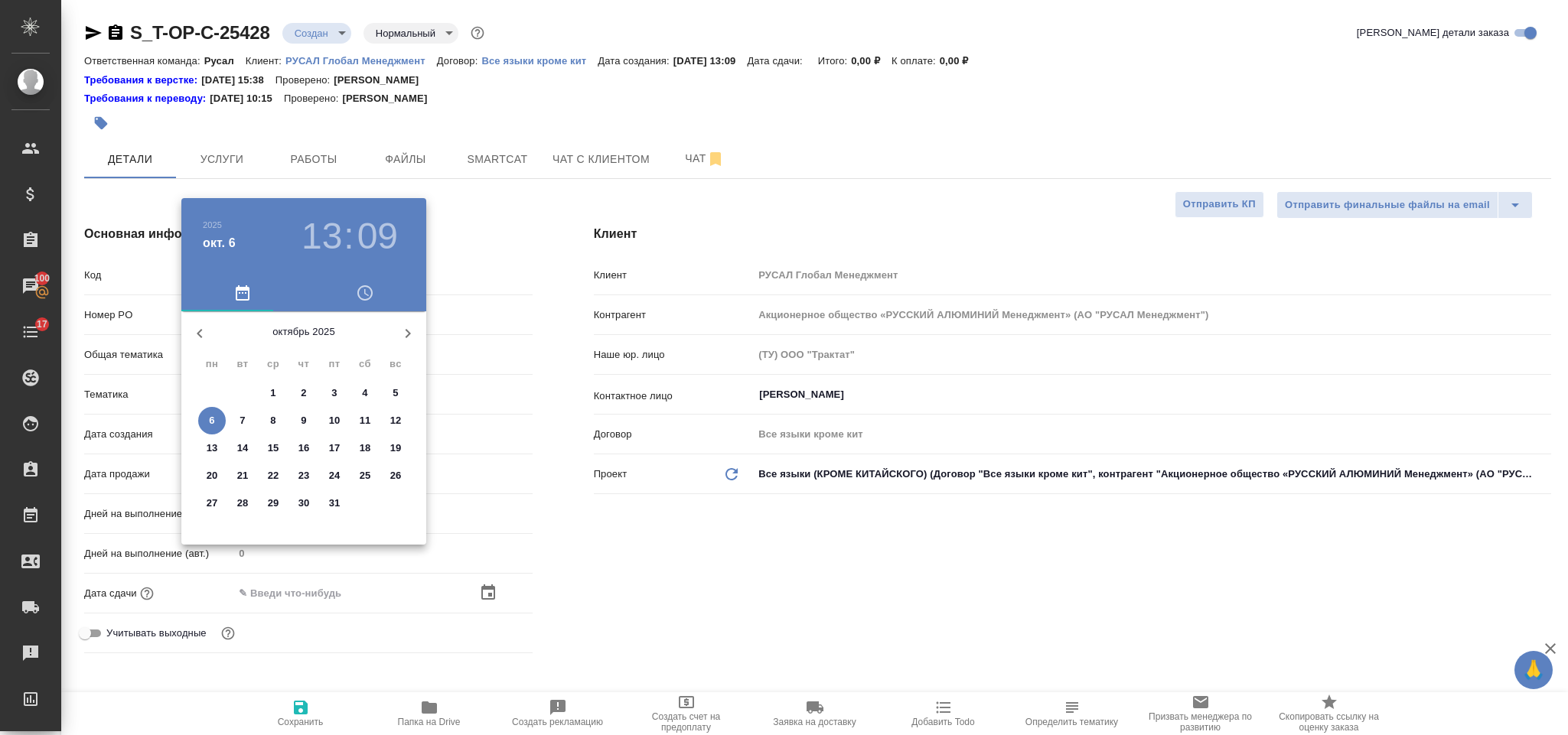
click at [303, 420] on p "9" at bounding box center [303, 421] width 6 height 15
type input "09.10.2025 13:09"
type textarea "x"
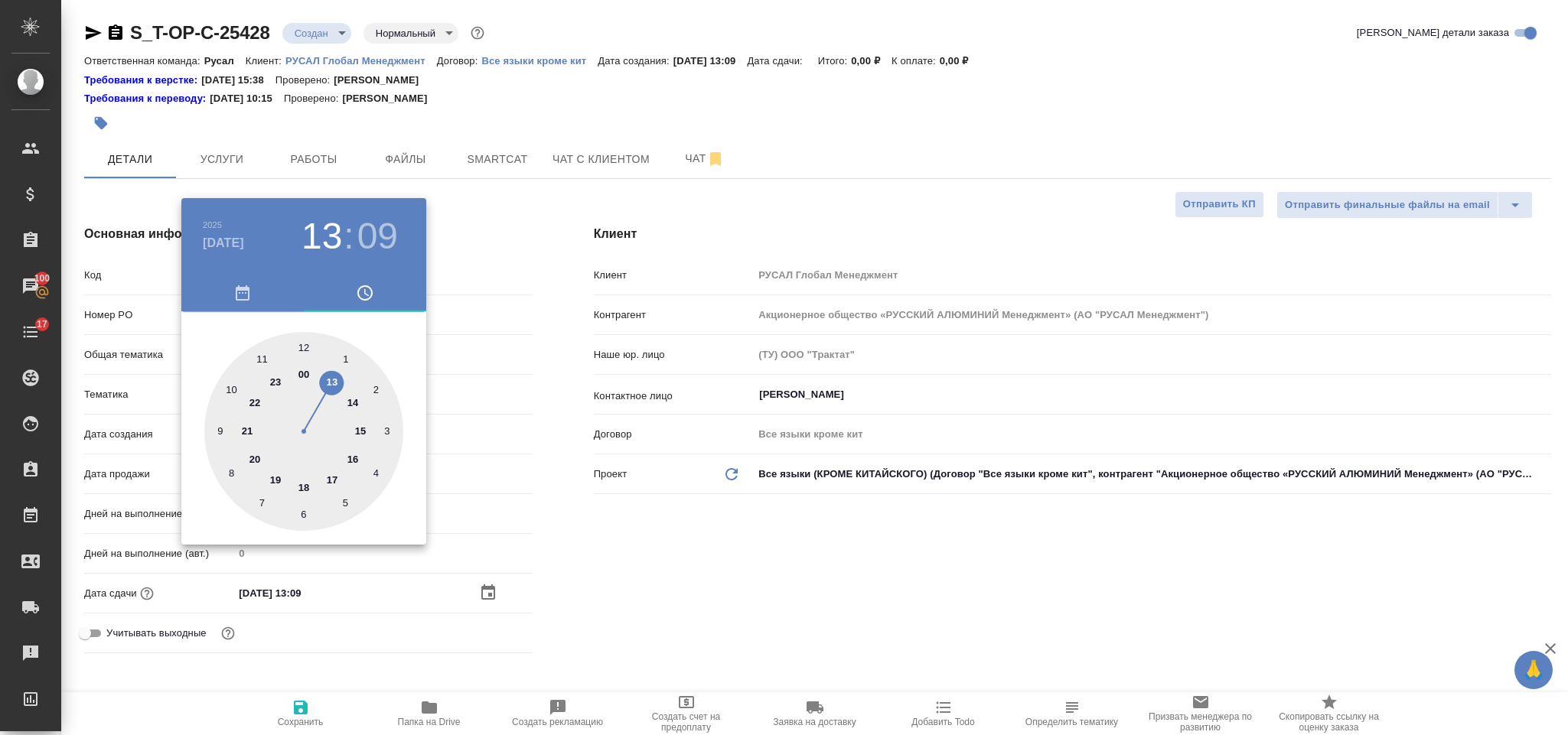
click at [261, 356] on div at bounding box center [303, 431] width 199 height 199
type input "09.10.2025 11:09"
type textarea "x"
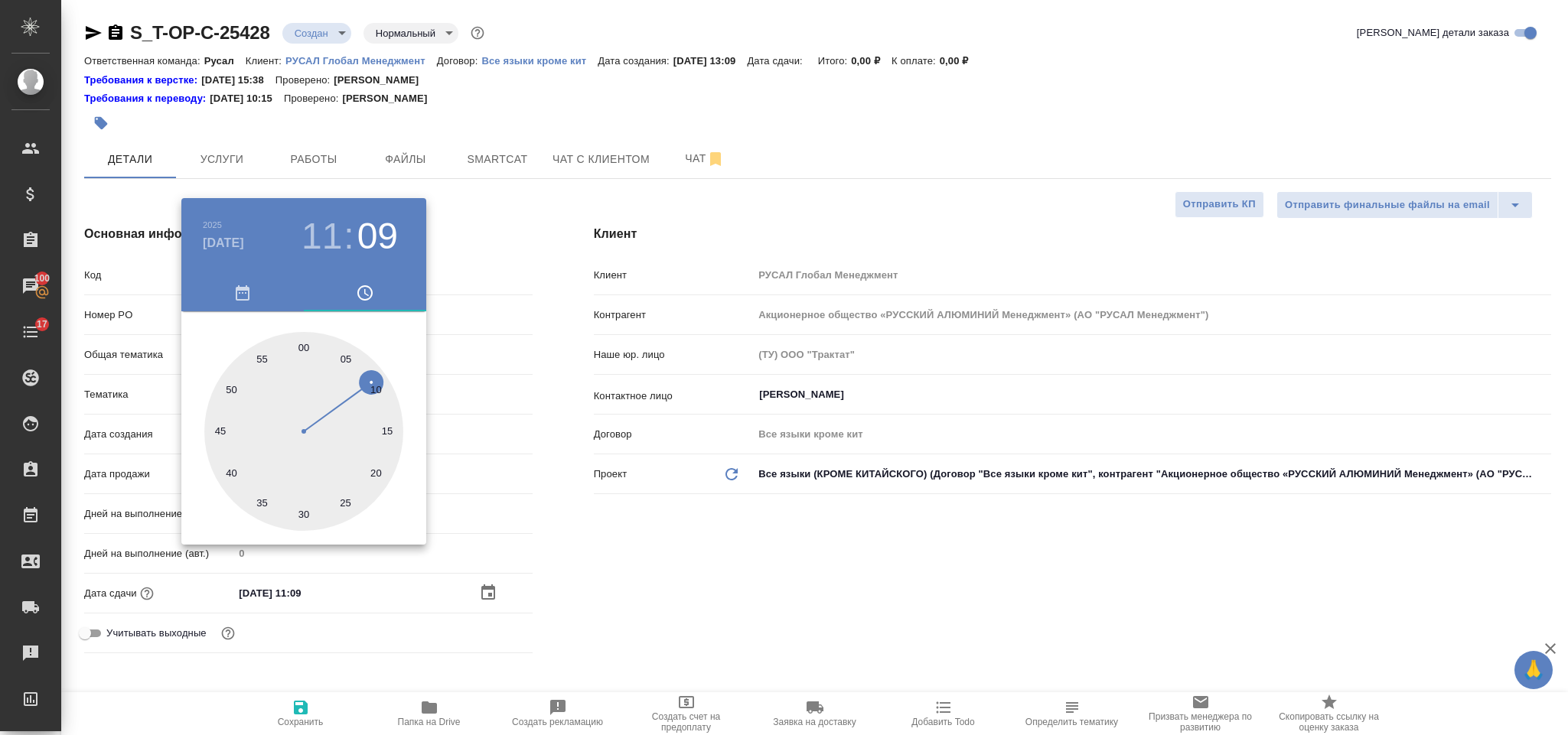
click at [305, 345] on div at bounding box center [303, 431] width 199 height 199
type input "09.10.2025 11:00"
type textarea "x"
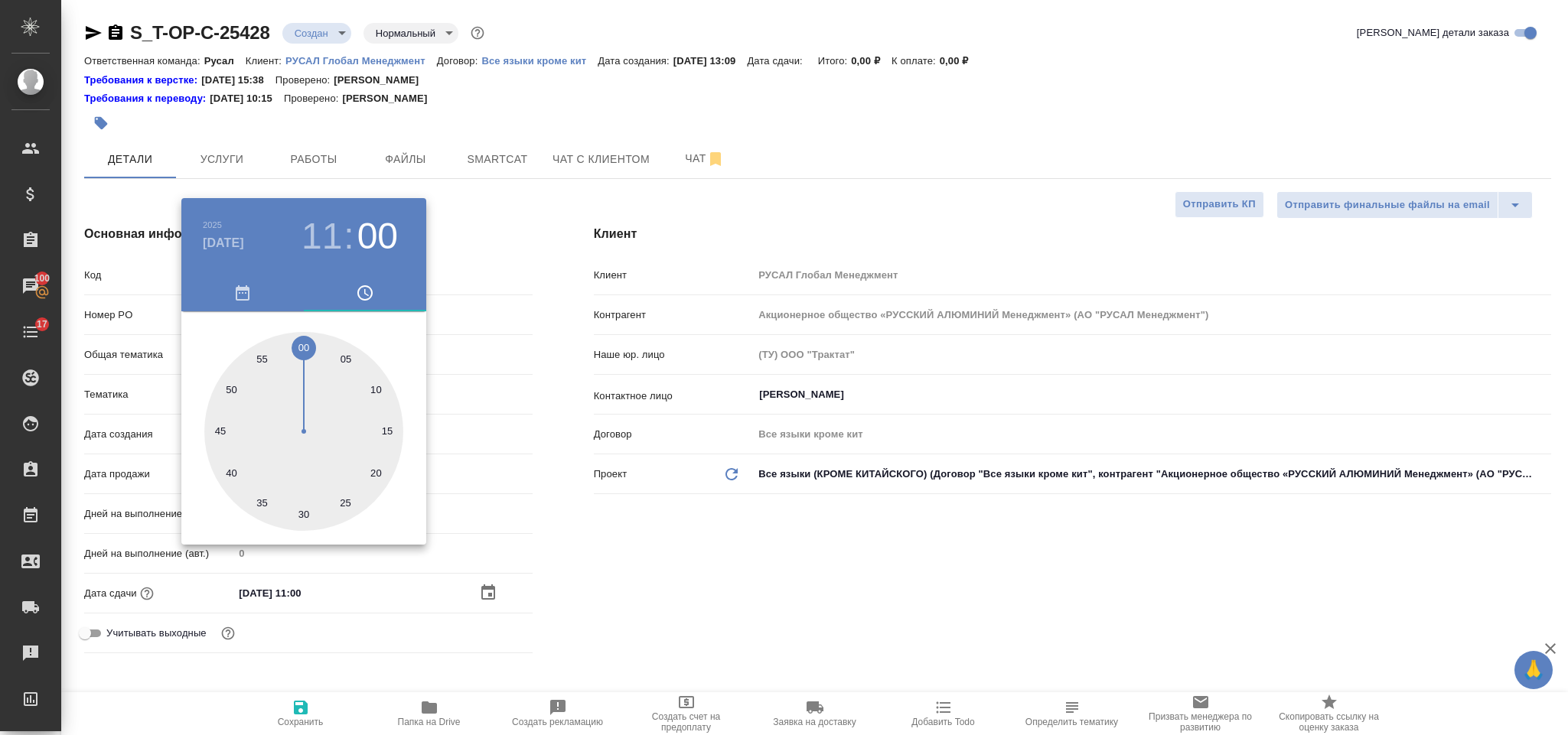
click at [696, 606] on div at bounding box center [784, 368] width 1568 height 735
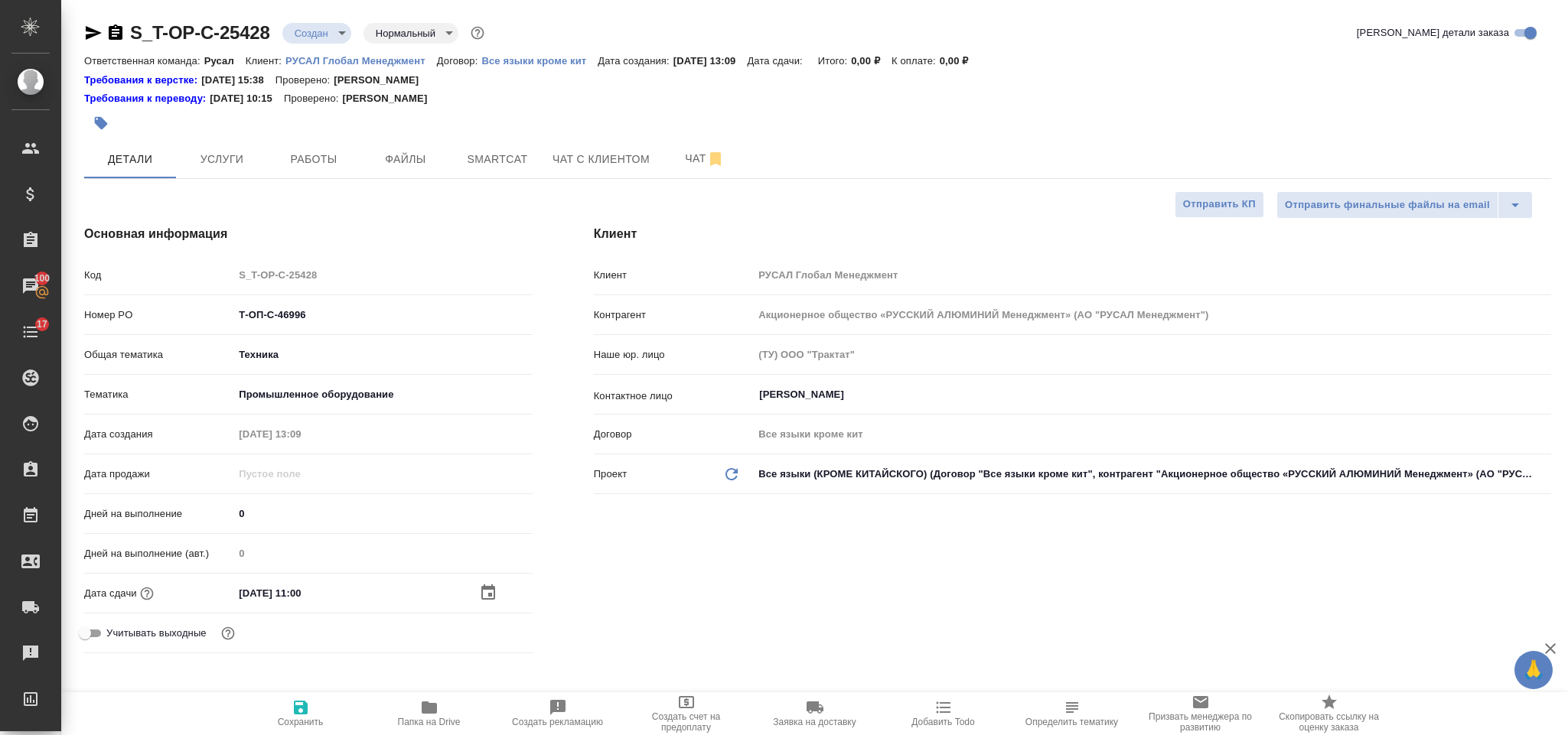
click at [302, 707] on icon "button" at bounding box center [300, 707] width 13 height 13
type textarea "x"
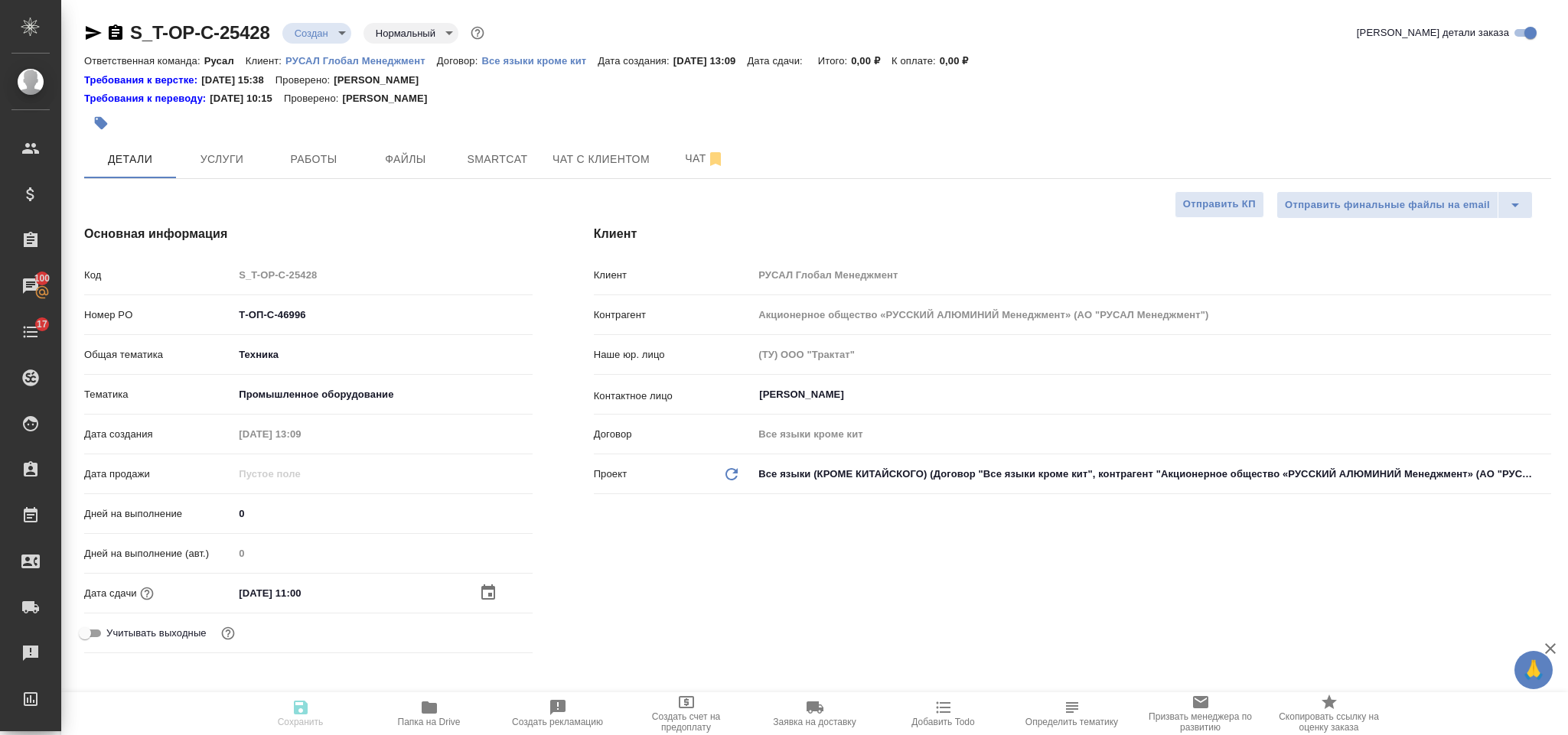
type textarea "x"
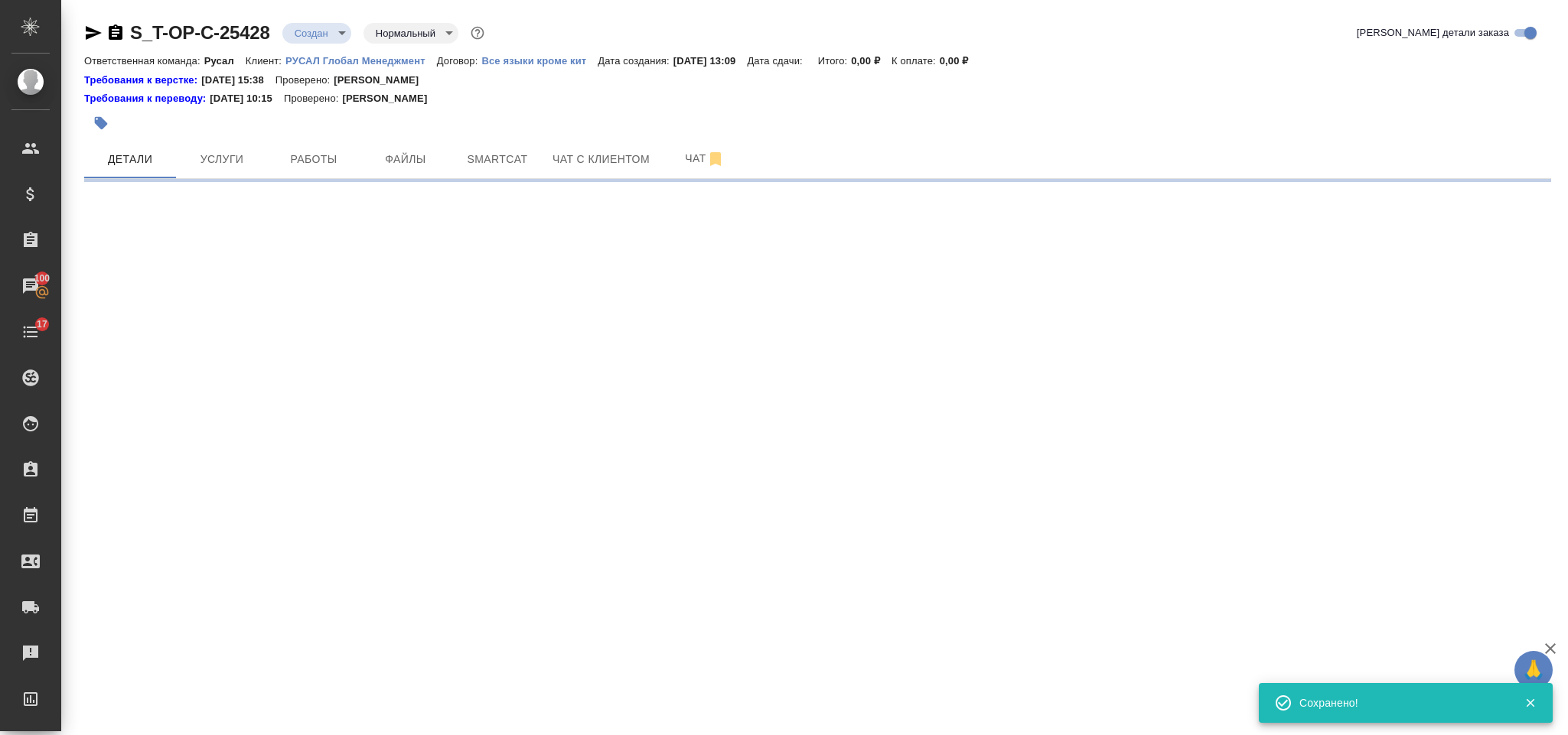
scroll to position [459, 0]
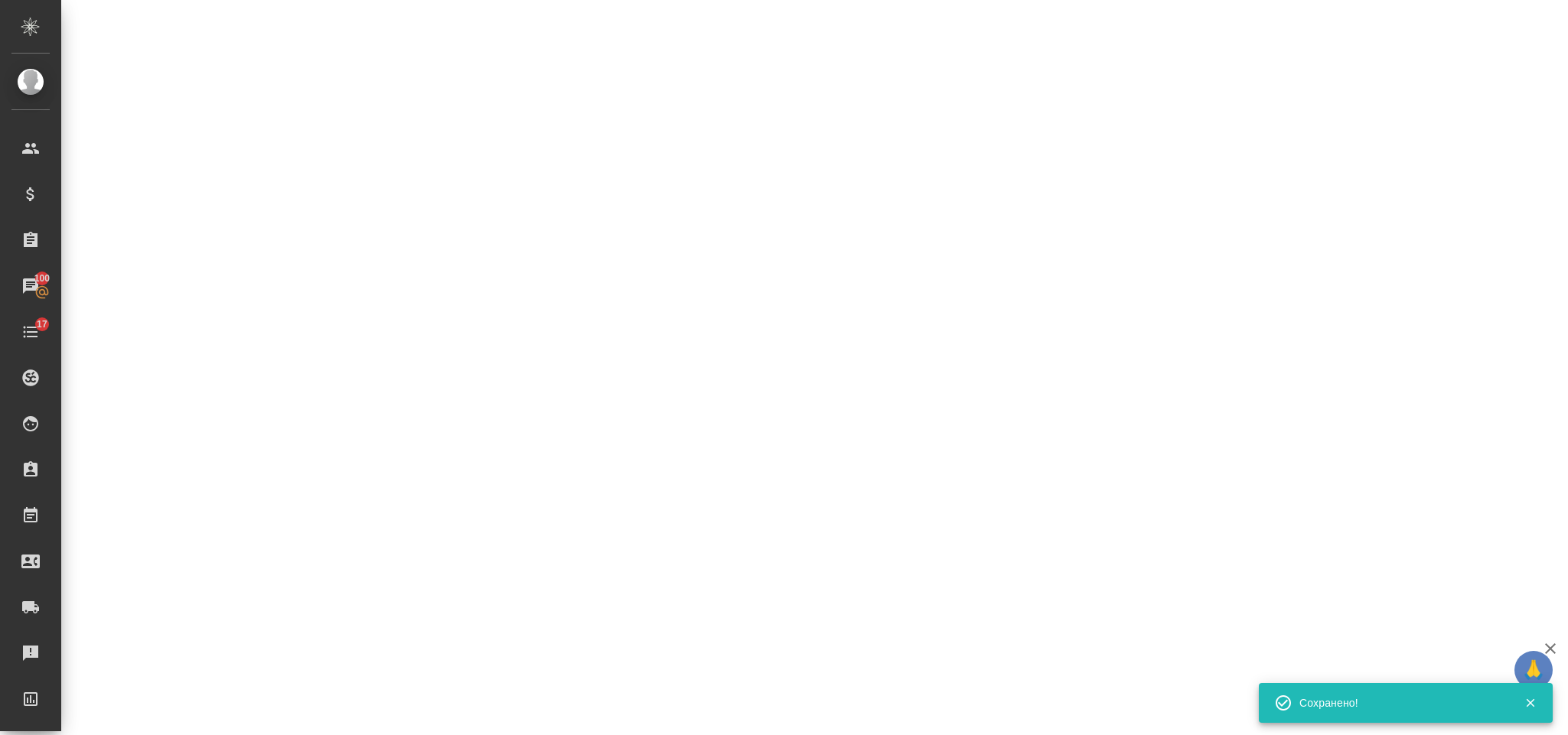
select select "RU"
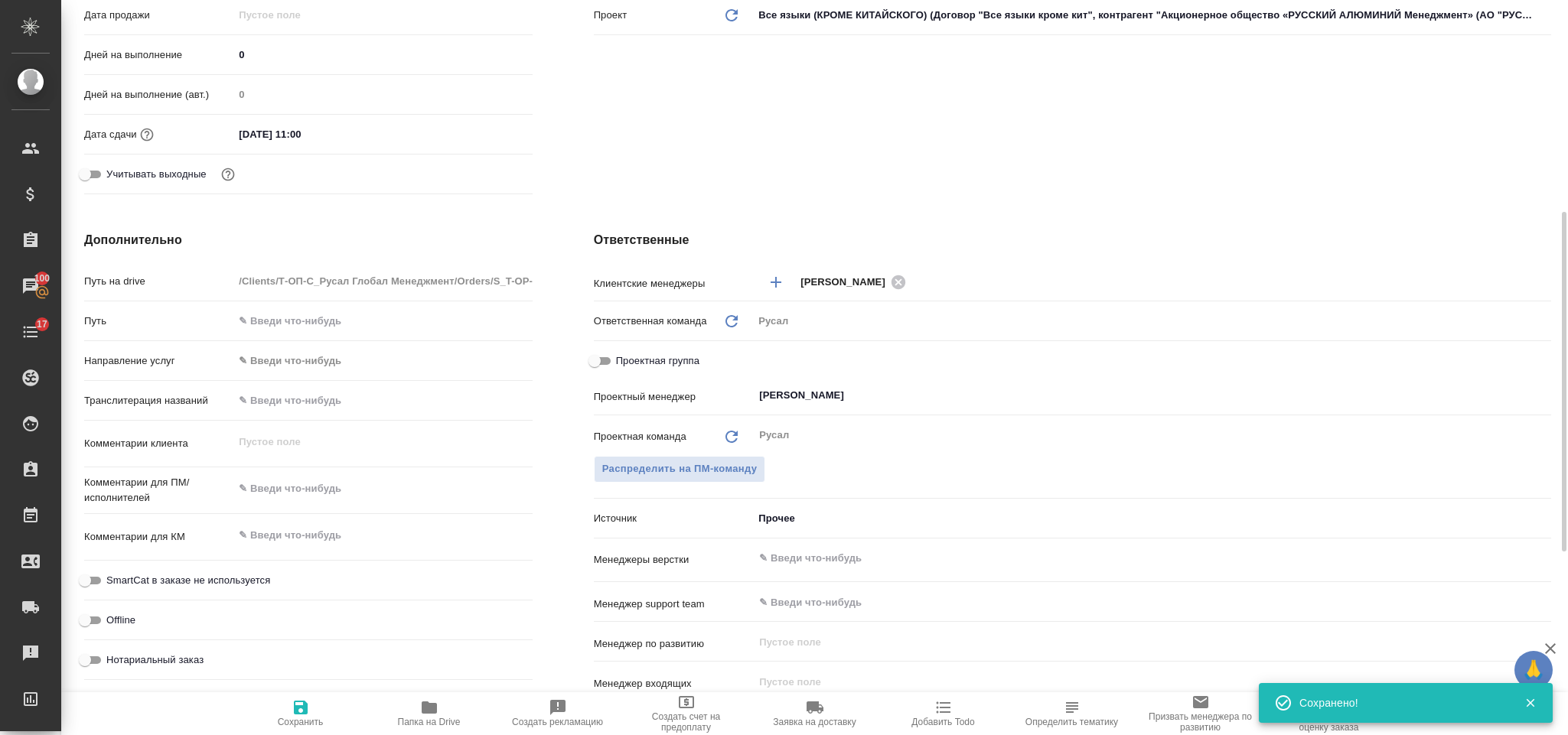
type textarea "x"
click at [338, 483] on textarea at bounding box center [383, 489] width 299 height 26
type textarea "x"
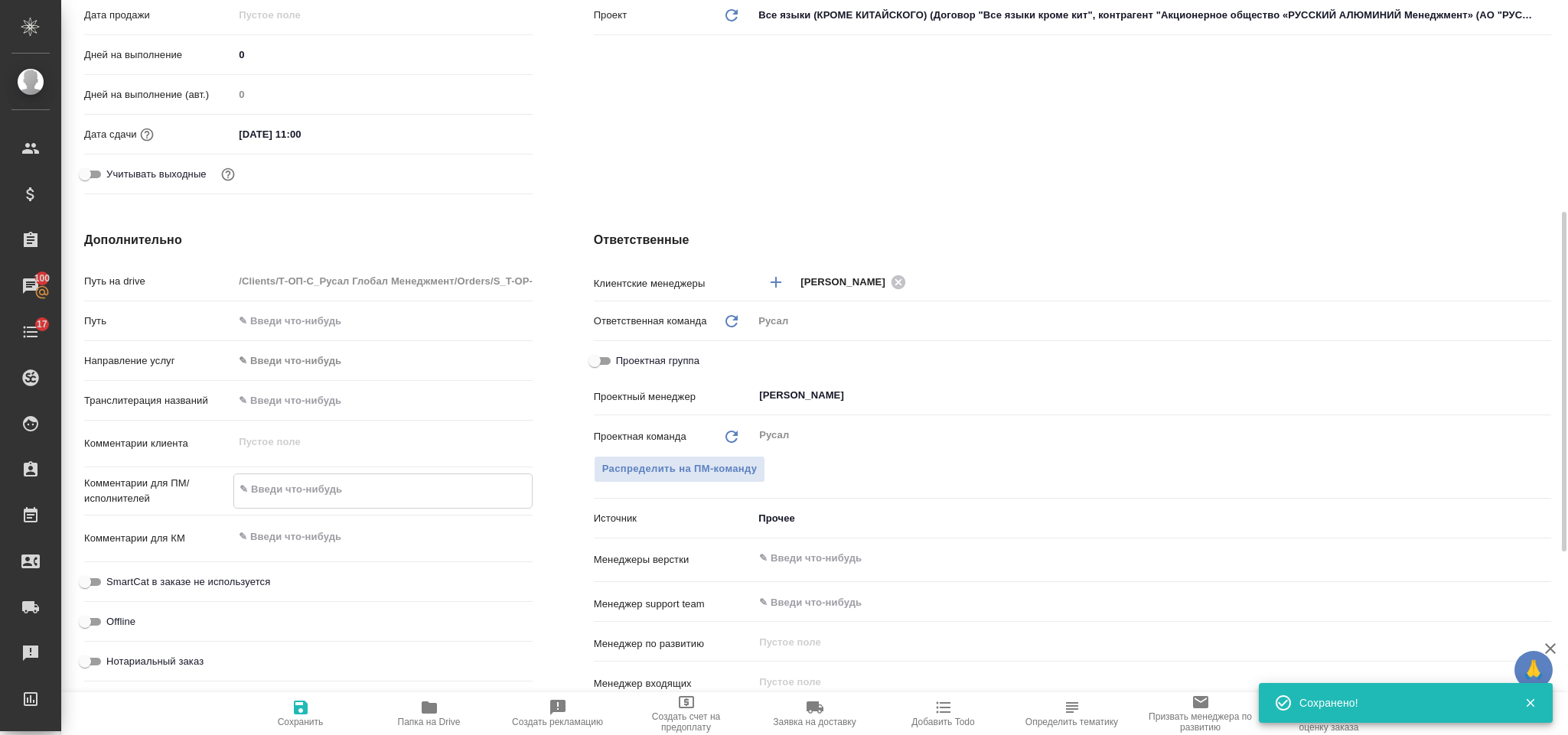
paste textarea "Ранее документ был переведен, но позже документ был дополнен (информацией о кон…"
type textarea "Ранее документ был переведен, но позже документ был дополнен (информацией о кон…"
type textarea "x"
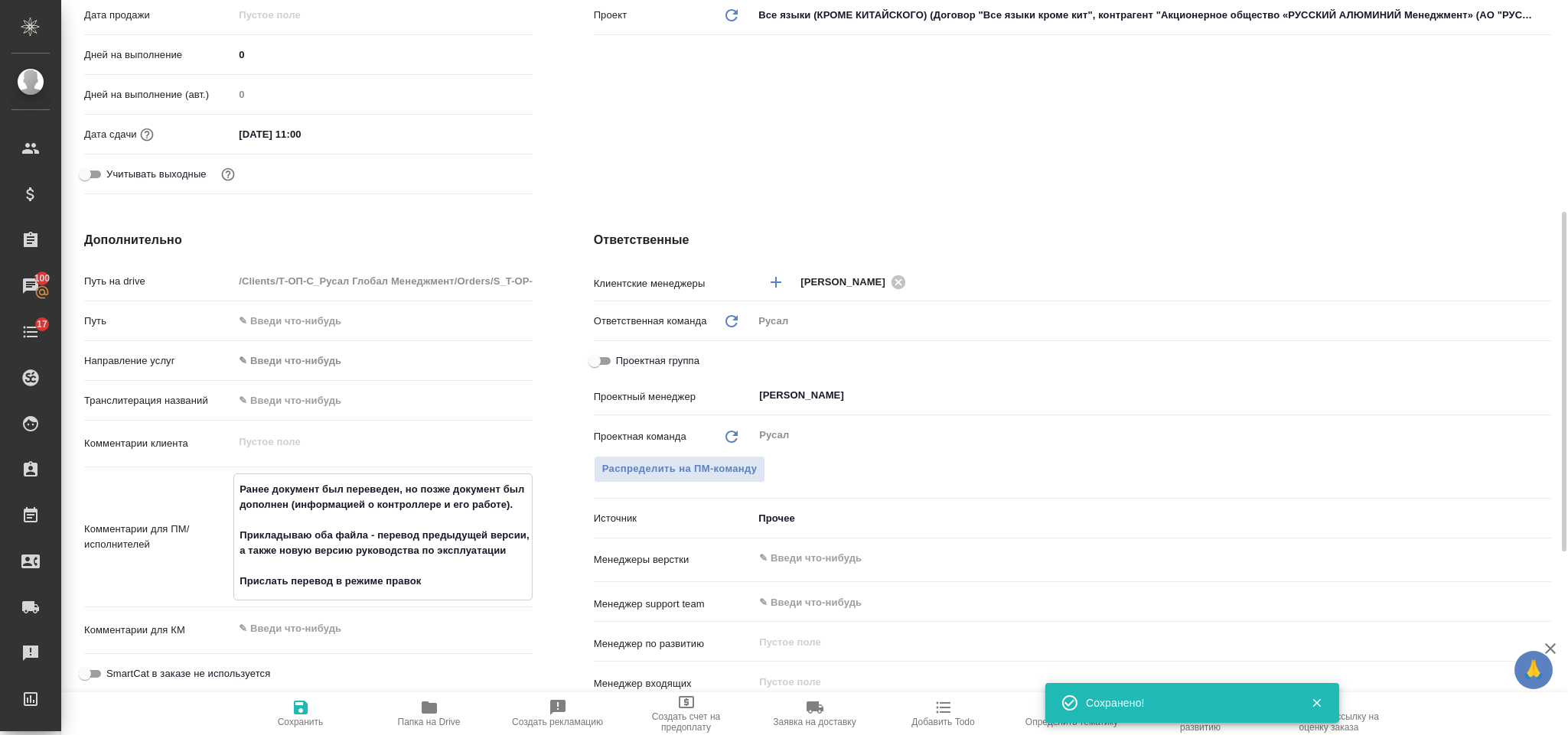
type textarea "Ранее документ был переведен, но позже документ был дополнен (информацией о кон…"
type textarea "x"
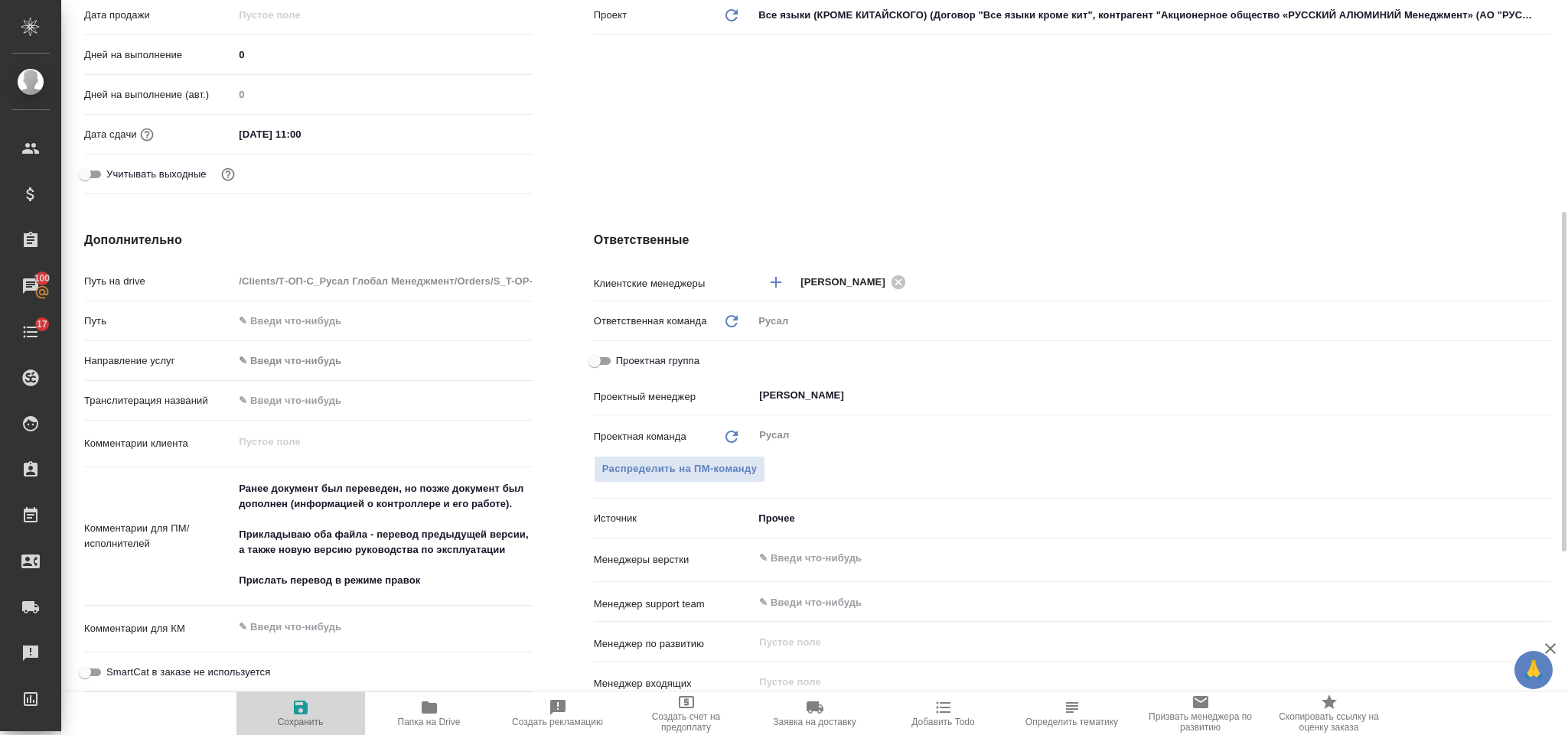
click at [303, 700] on icon "button" at bounding box center [300, 707] width 18 height 18
type textarea "x"
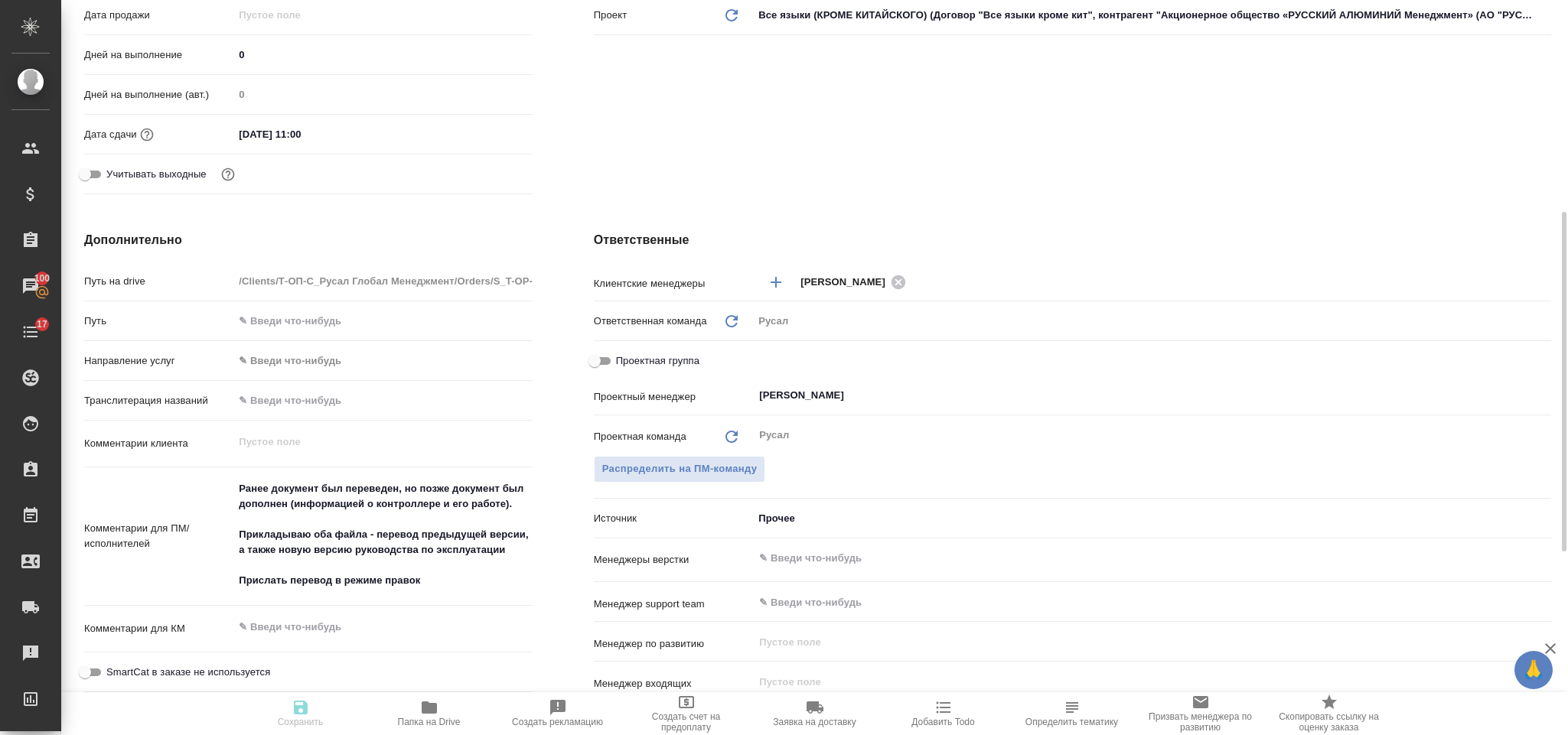
type textarea "x"
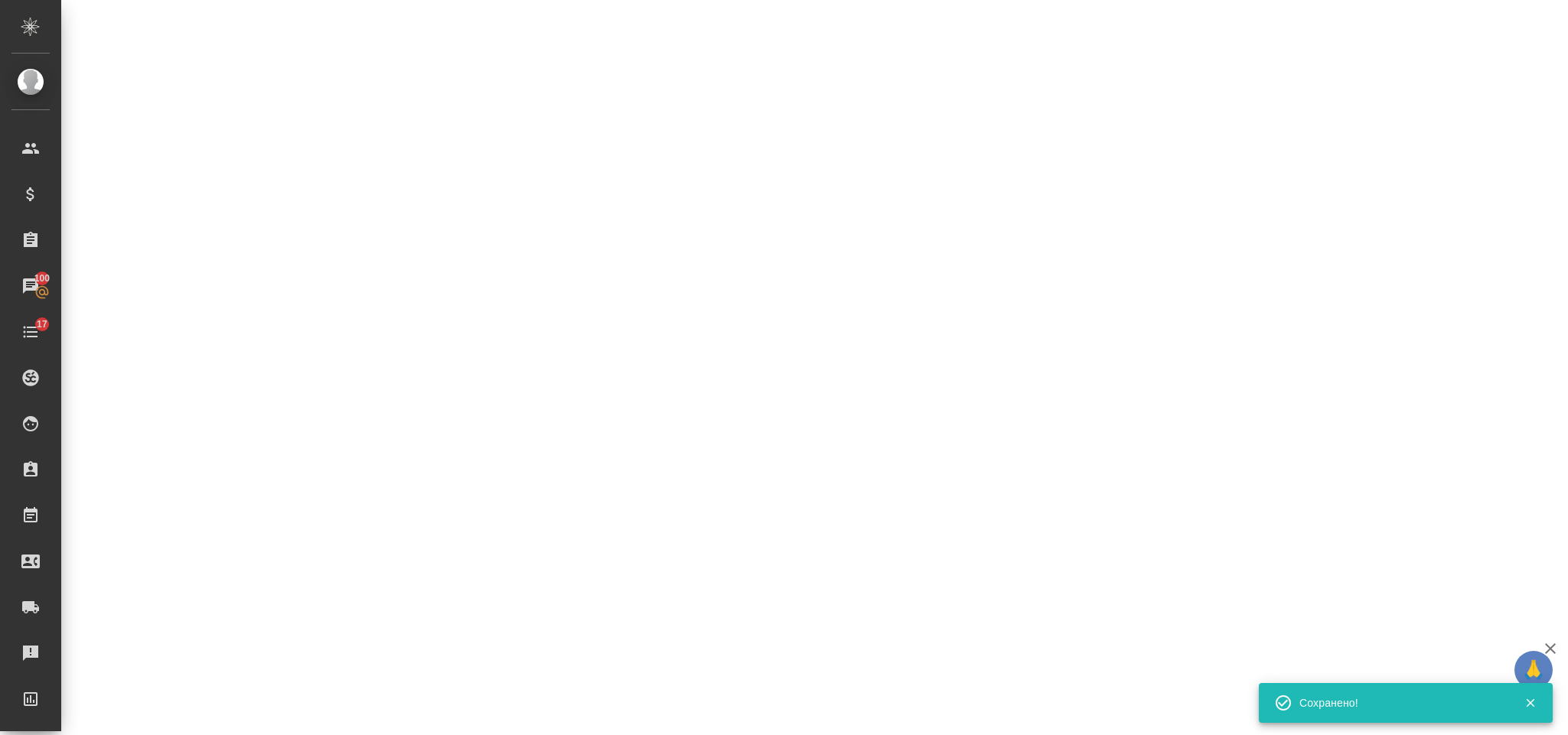
select select "RU"
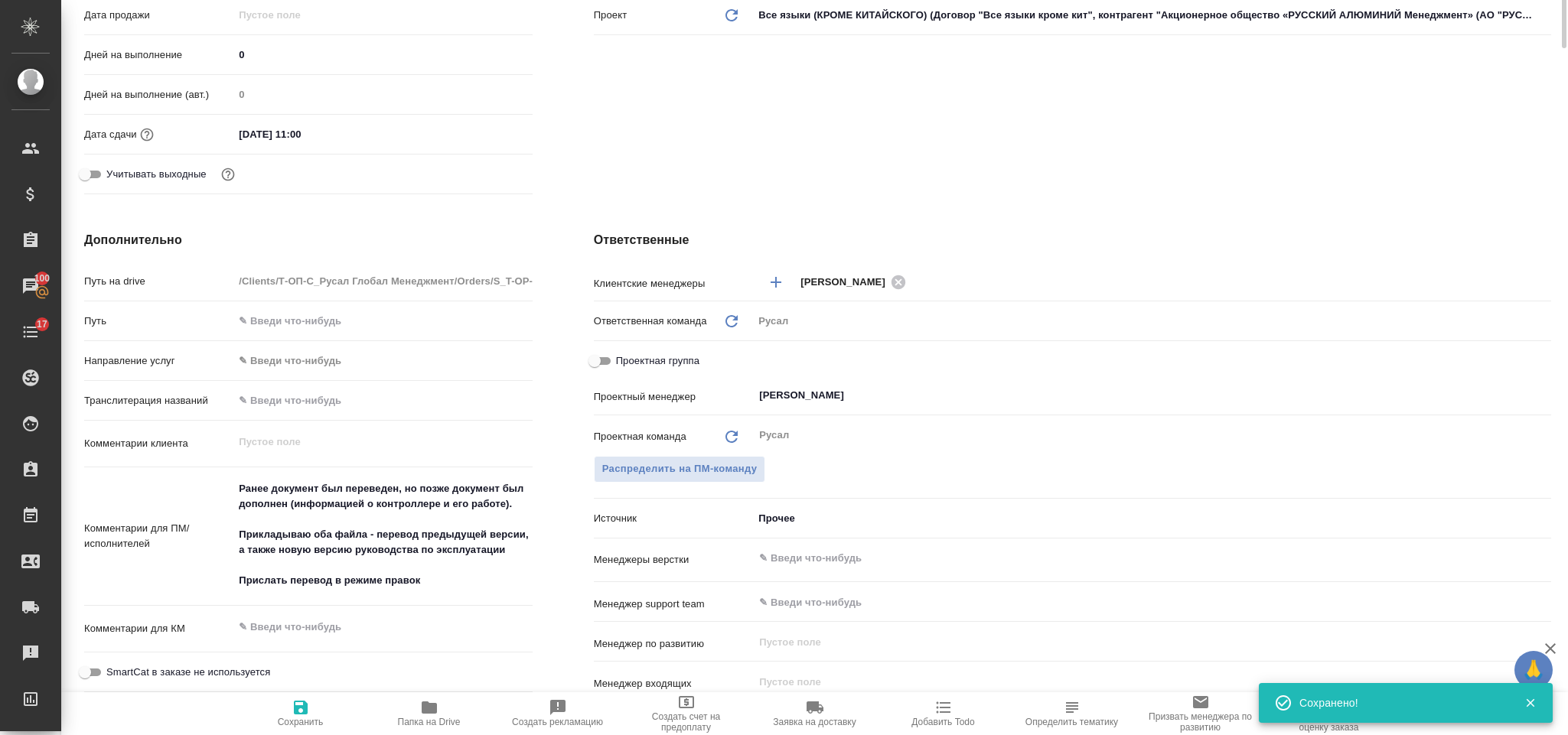
type textarea "x"
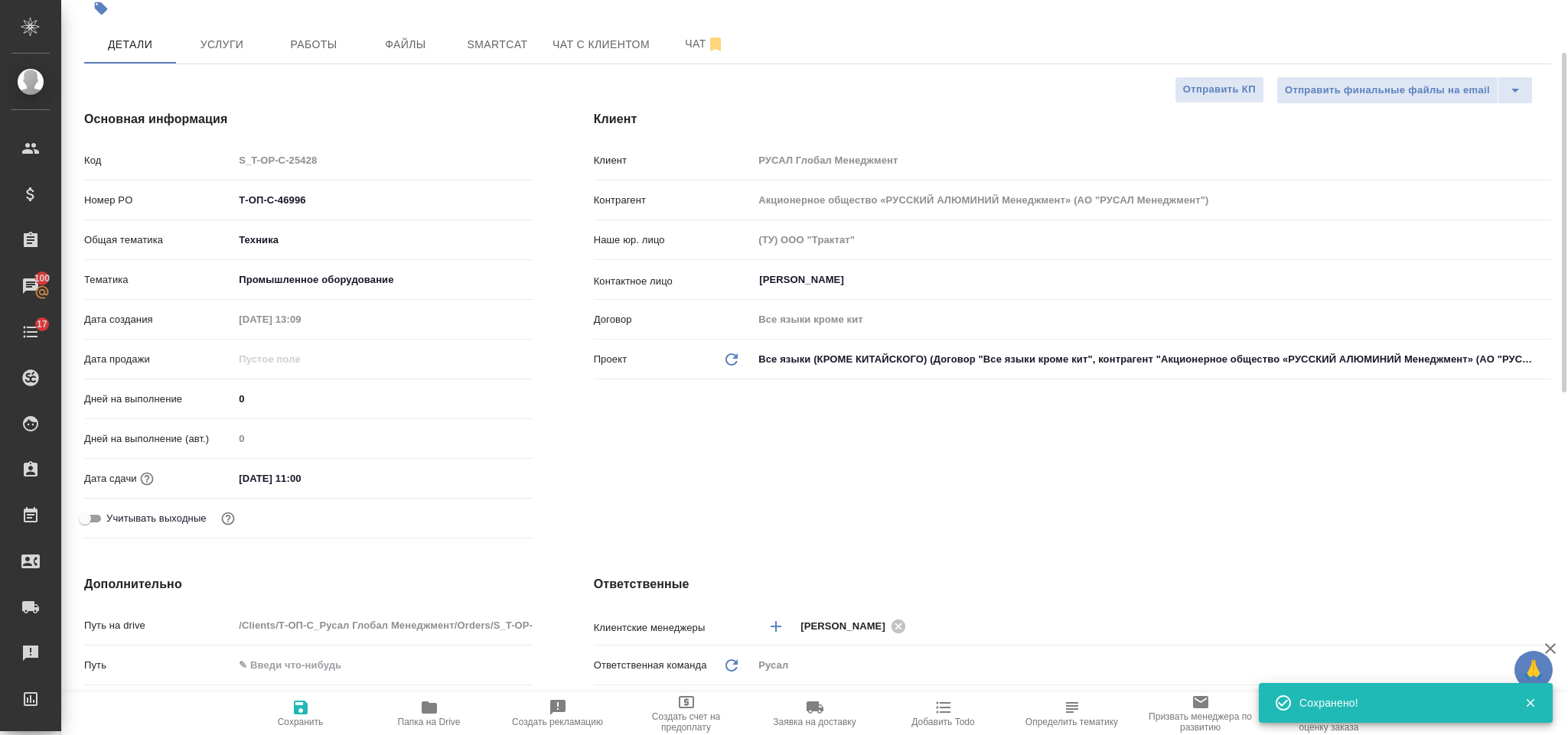
scroll to position [0, 0]
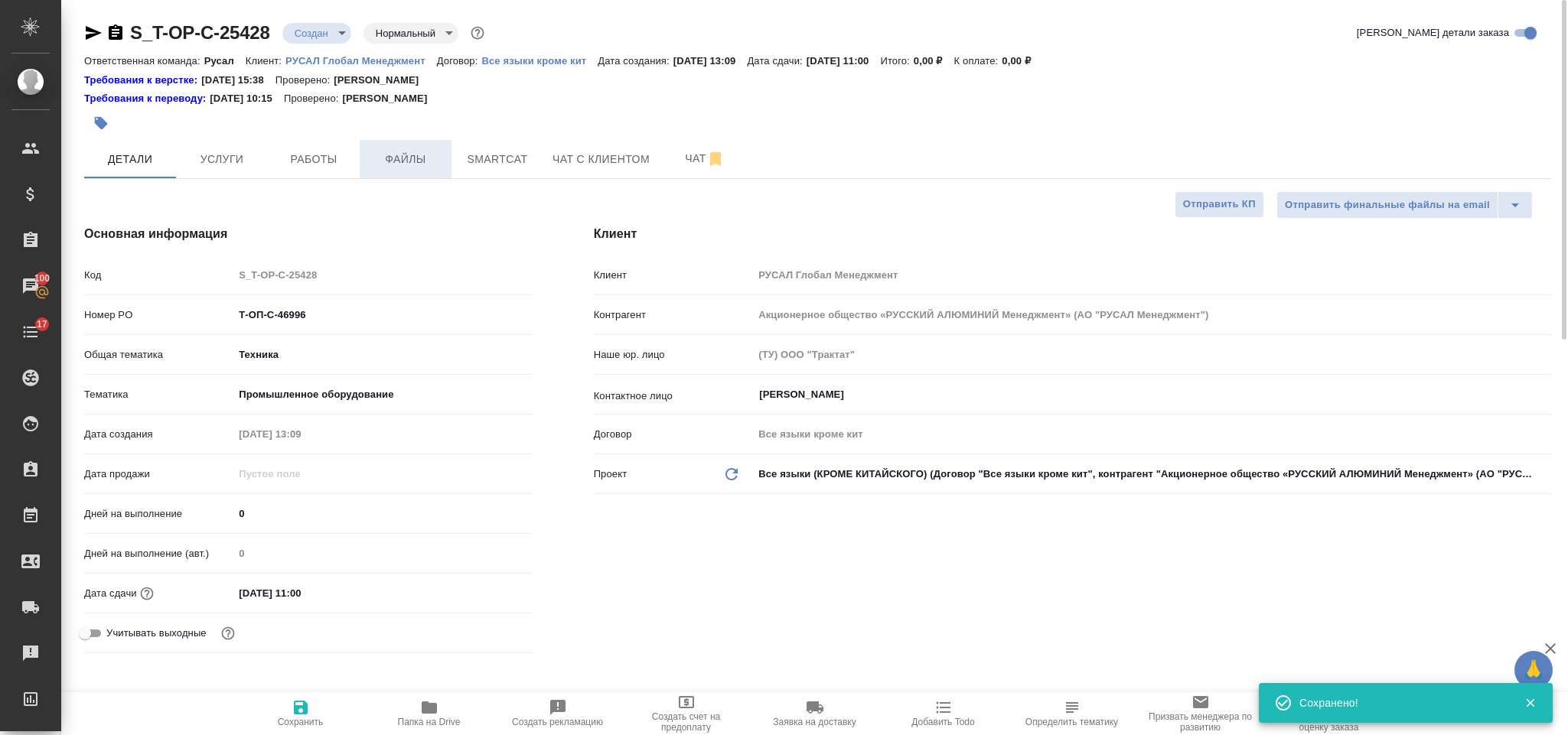
click at [414, 150] on span "Файлы" at bounding box center [406, 159] width 74 height 19
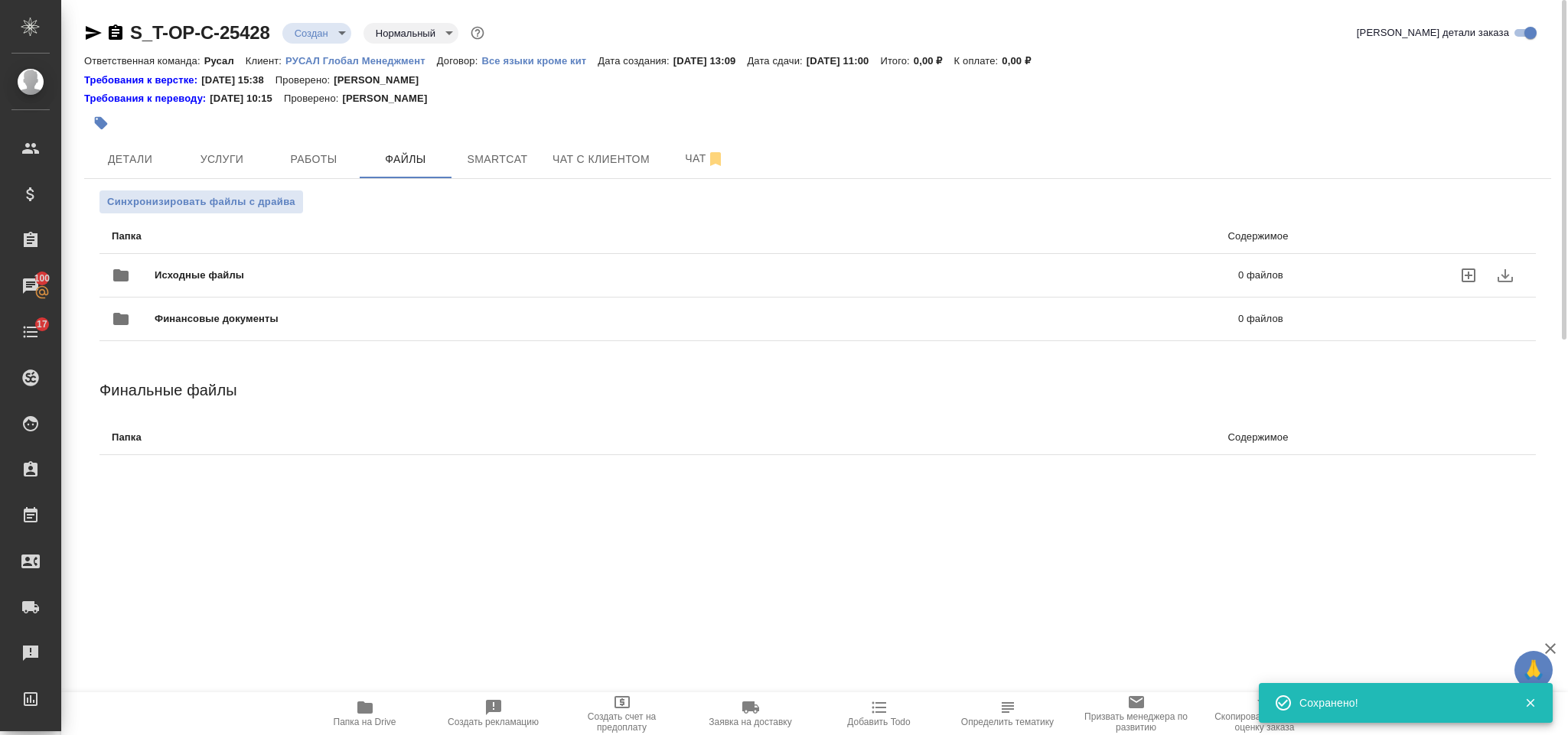
click at [241, 271] on span "Исходные файлы" at bounding box center [448, 275] width 587 height 15
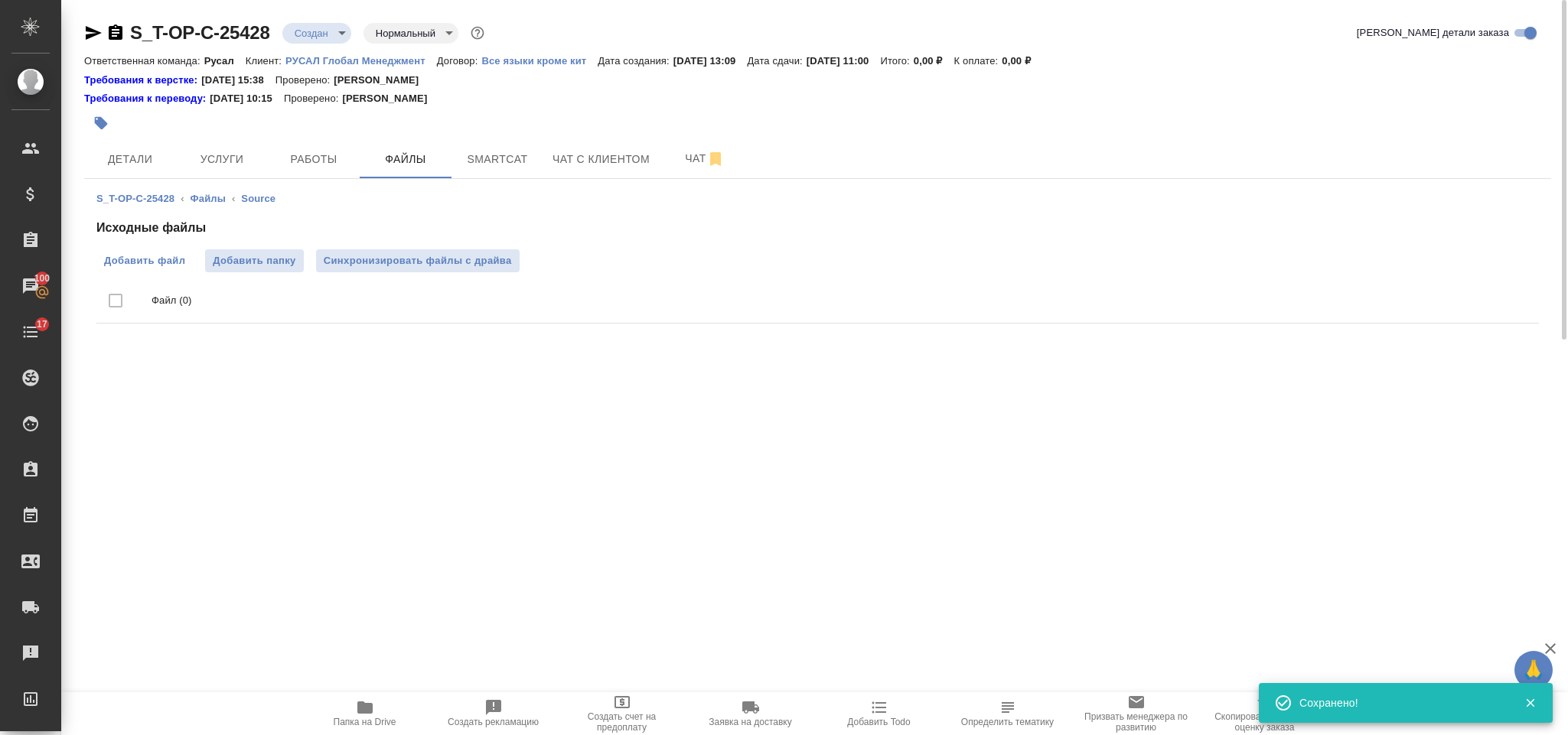
click at [143, 249] on label "Добавить файл" at bounding box center [145, 261] width 97 height 23
click at [0, 0] on input "Добавить файл" at bounding box center [0, 0] width 0 height 0
click at [158, 271] on label "Добавить файл" at bounding box center [145, 261] width 97 height 23
click at [0, 0] on input "Добавить файл" at bounding box center [0, 0] width 0 height 0
click at [251, 163] on span "Услуги" at bounding box center [222, 159] width 74 height 19
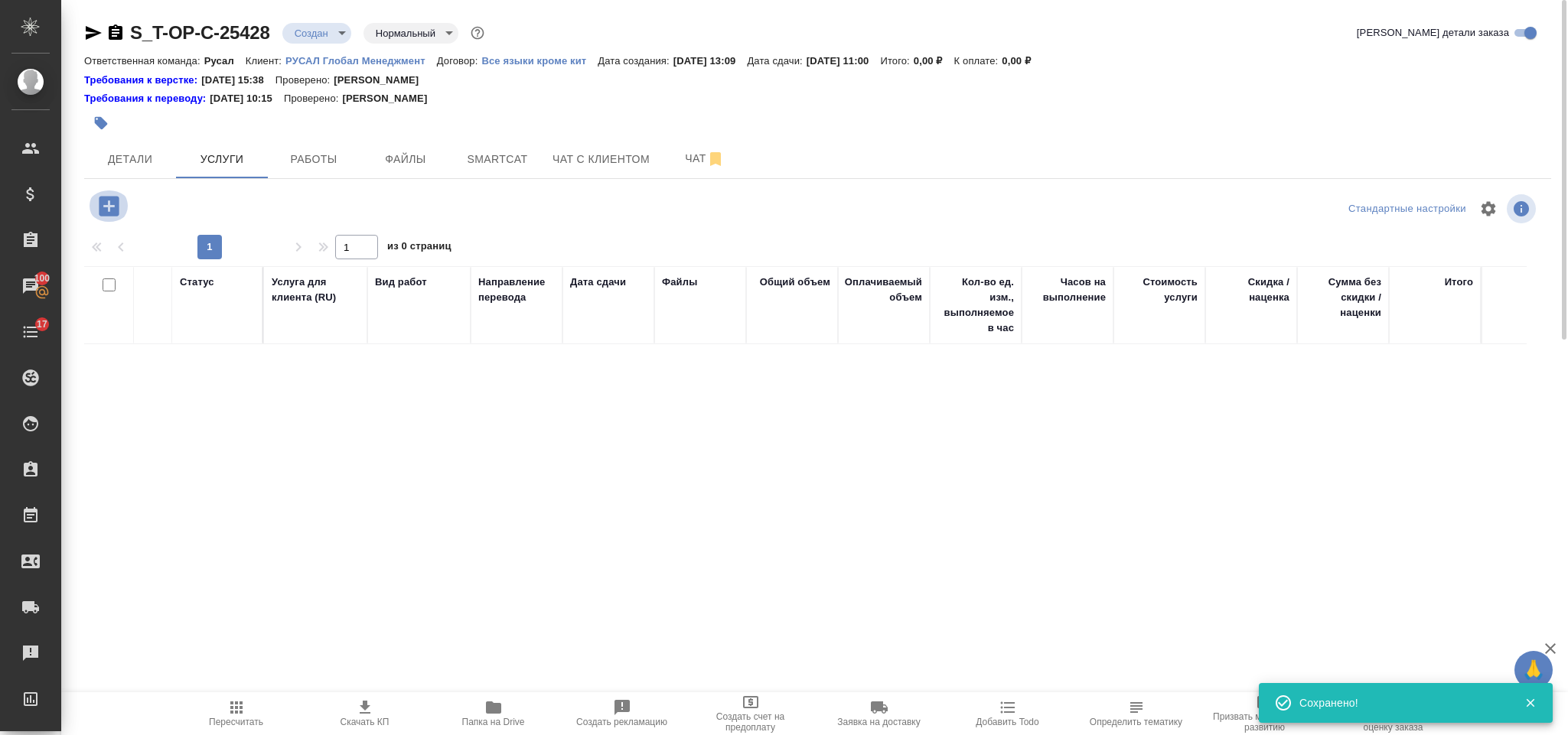
click at [116, 211] on icon "button" at bounding box center [109, 205] width 20 height 20
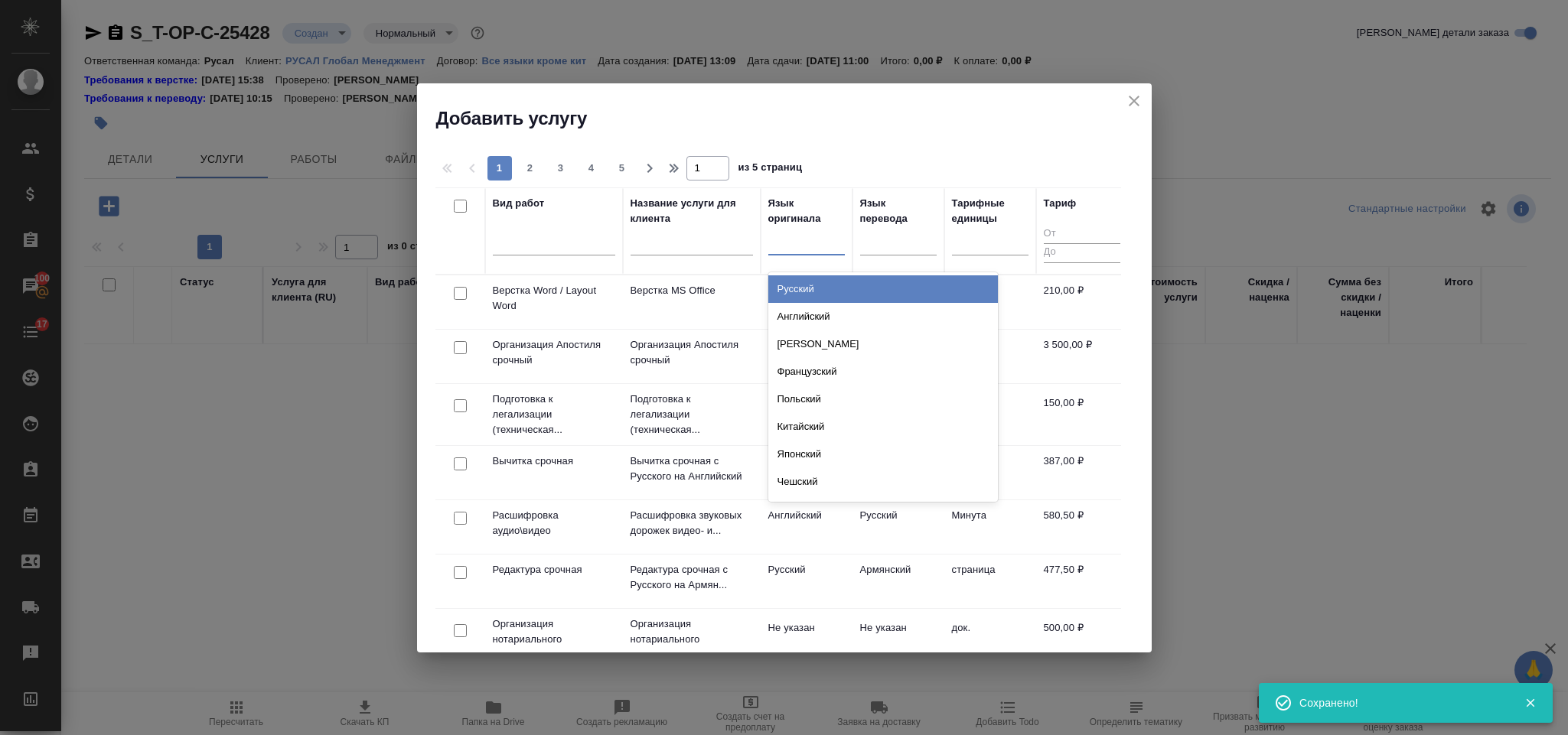
click at [793, 251] on div at bounding box center [807, 240] width 77 height 22
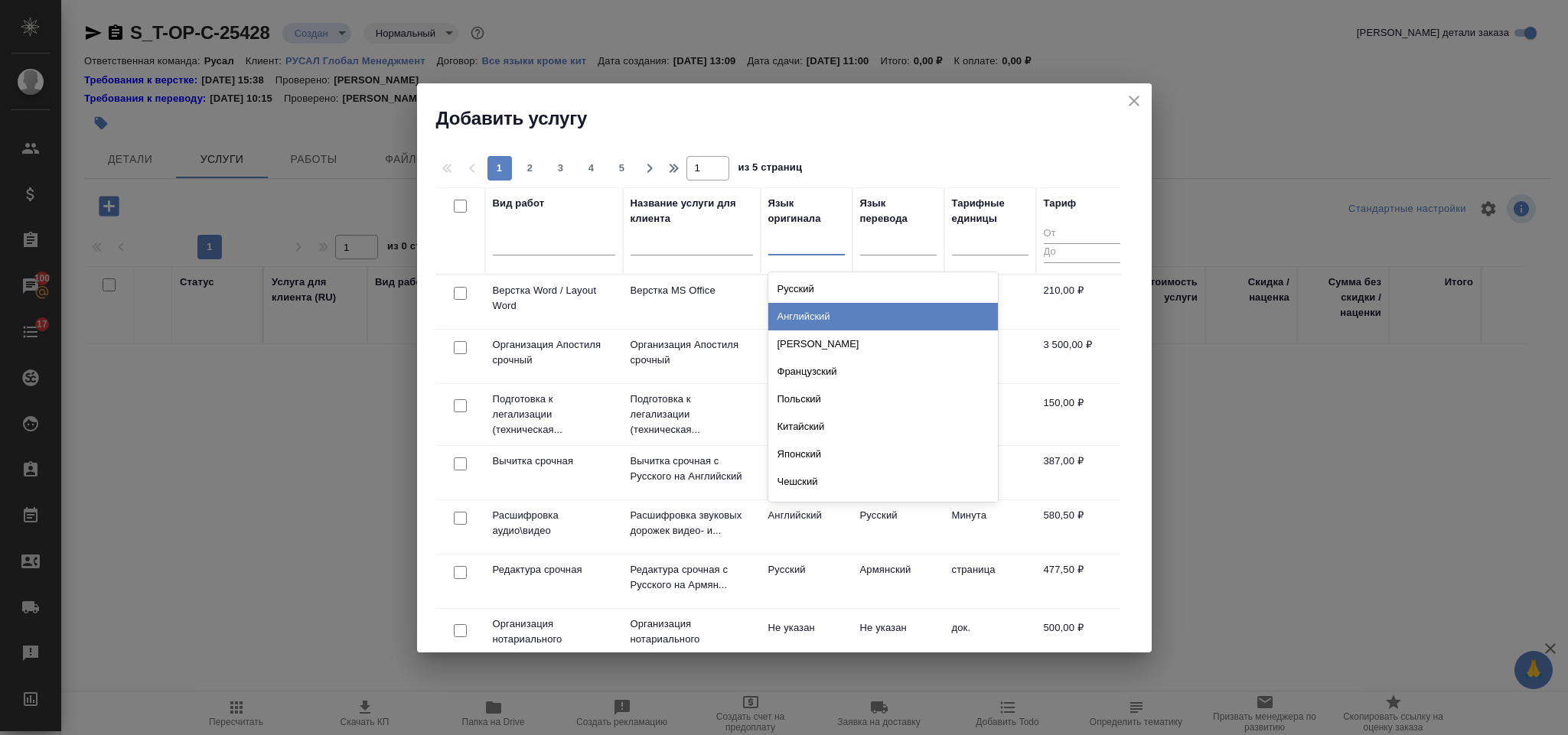
click at [822, 318] on div "Английский" at bounding box center [883, 317] width 230 height 28
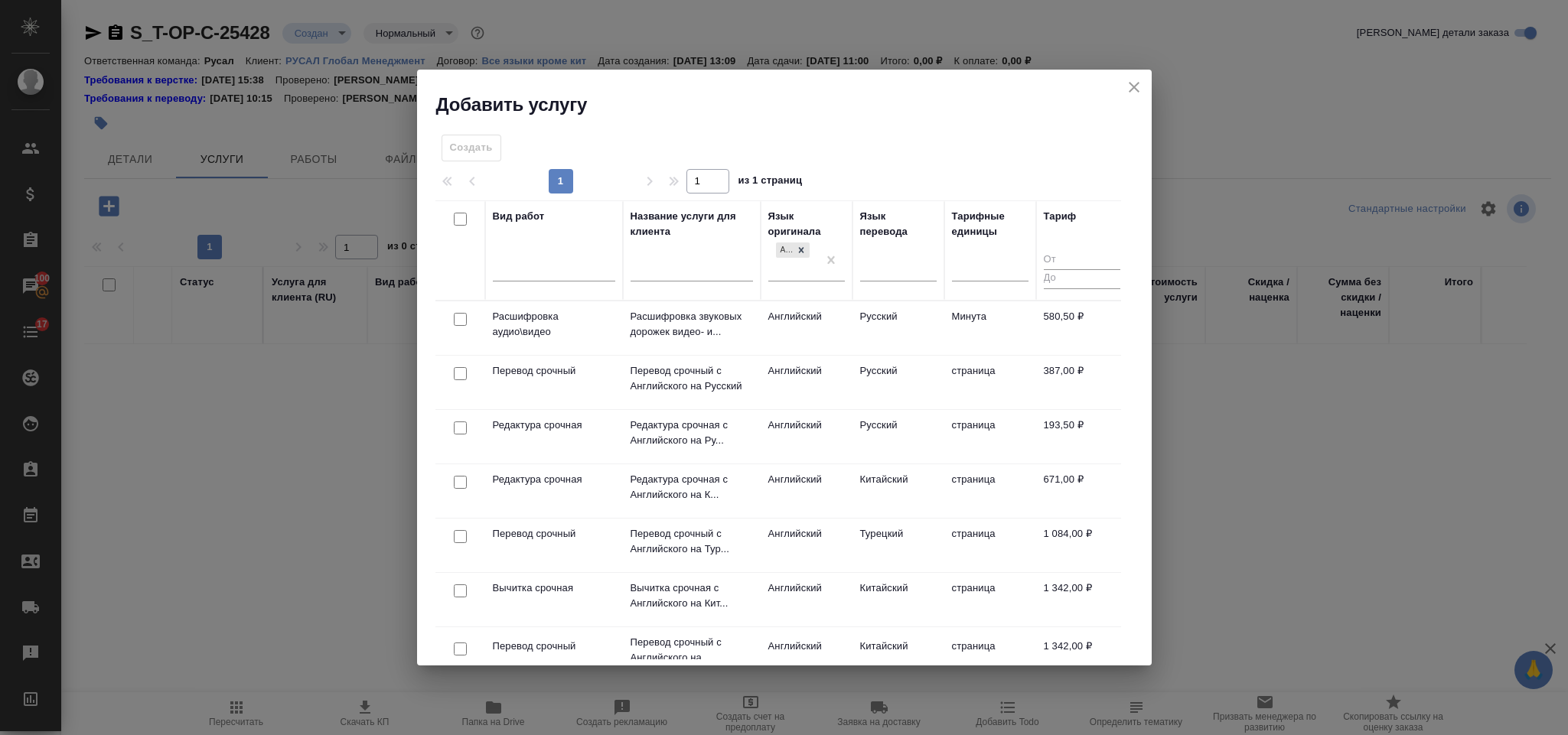
click at [893, 251] on div "Язык перевода" at bounding box center [898, 250] width 77 height 83
click at [898, 267] on div at bounding box center [898, 266] width 77 height 22
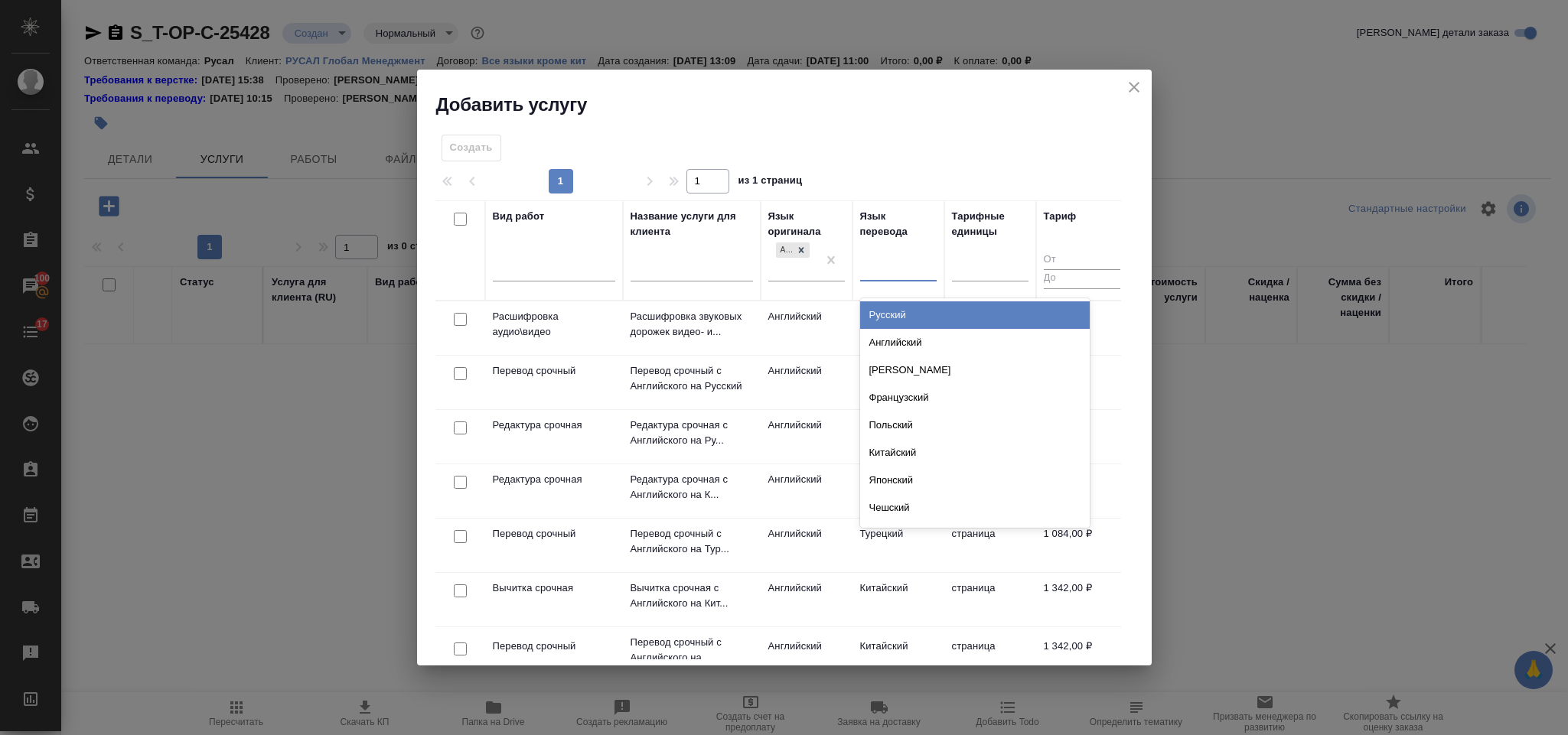
click at [906, 317] on div "Русский" at bounding box center [975, 315] width 230 height 28
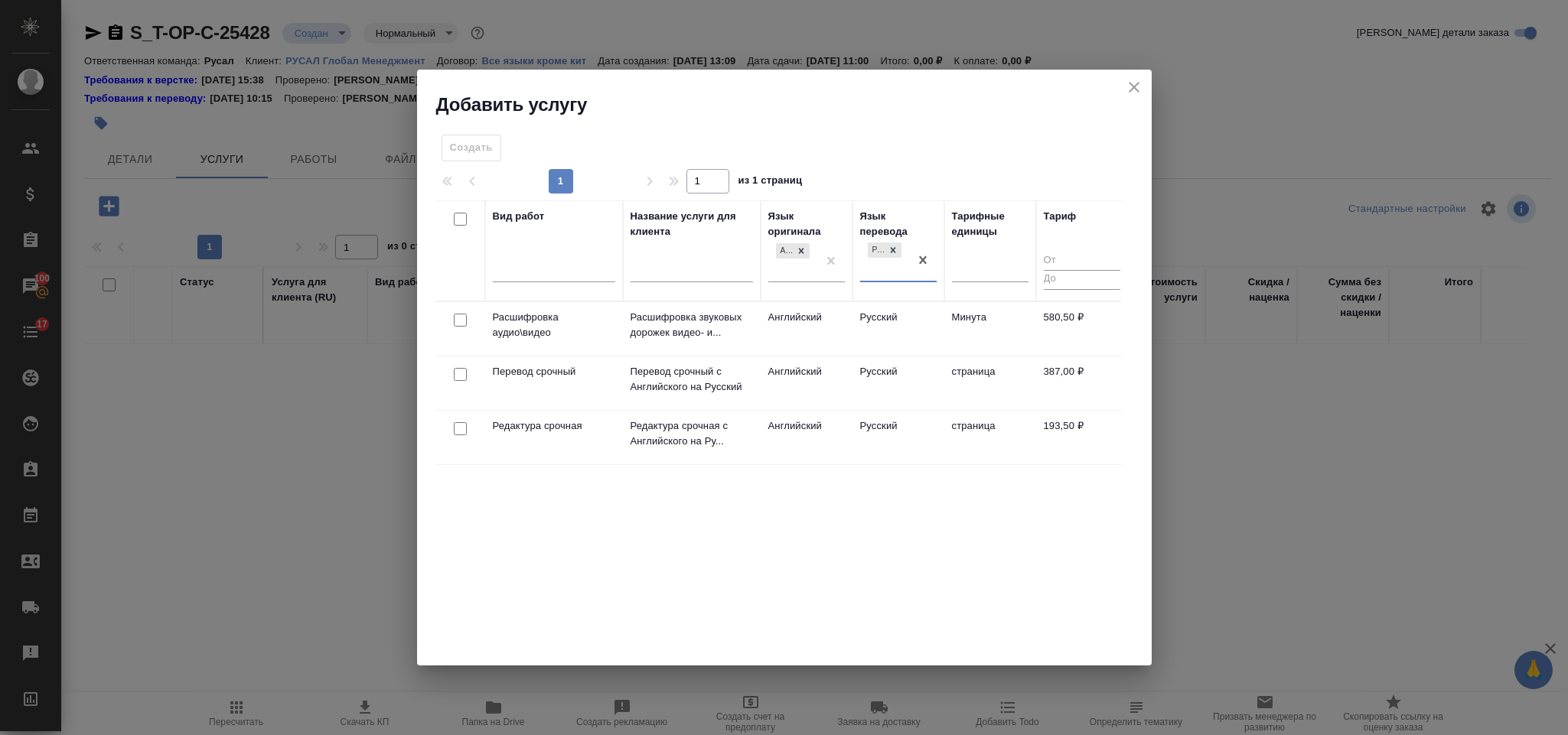
click at [458, 379] on input "checkbox" at bounding box center [460, 375] width 13 height 13
checkbox input "true"
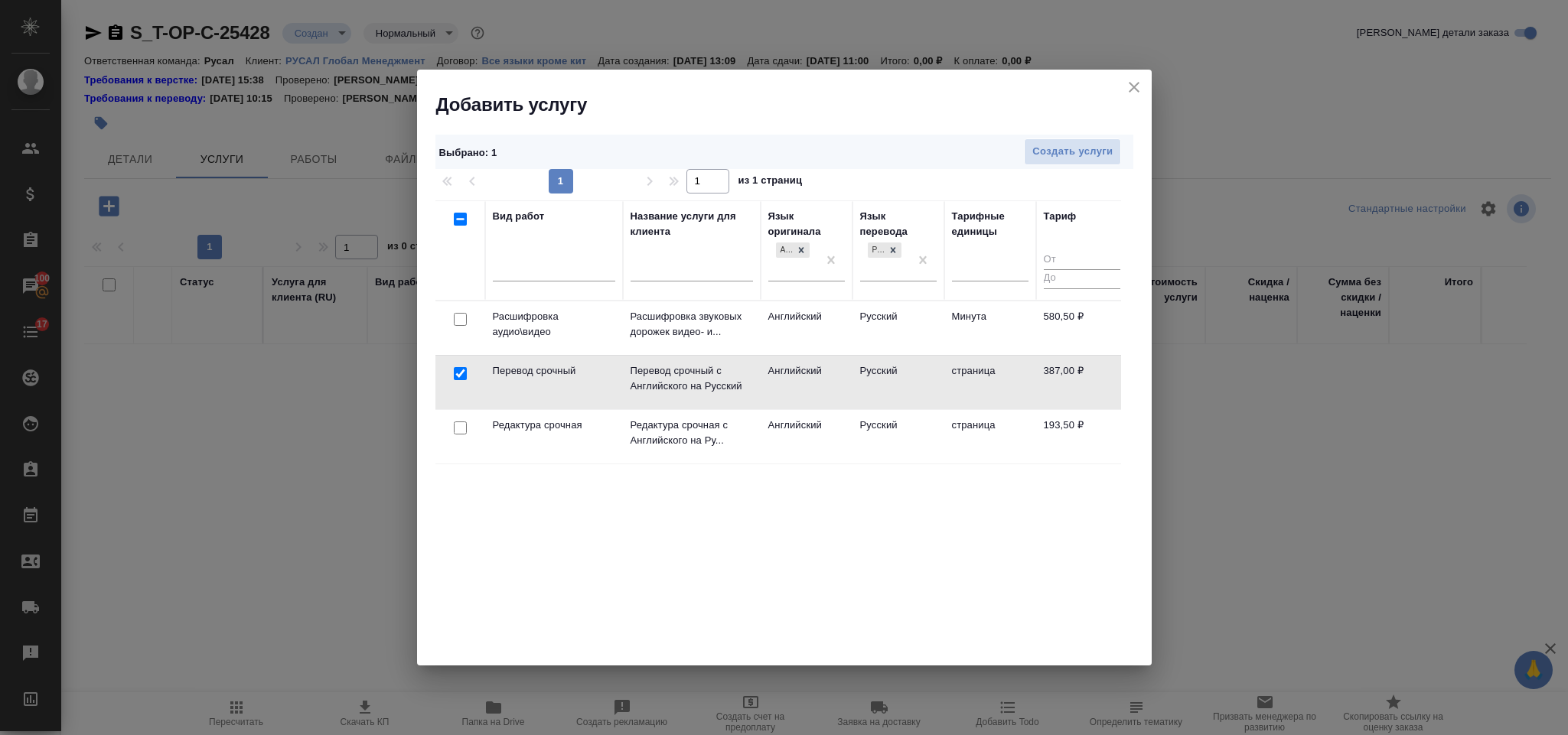
click at [464, 432] on input "checkbox" at bounding box center [460, 428] width 13 height 13
checkbox input "true"
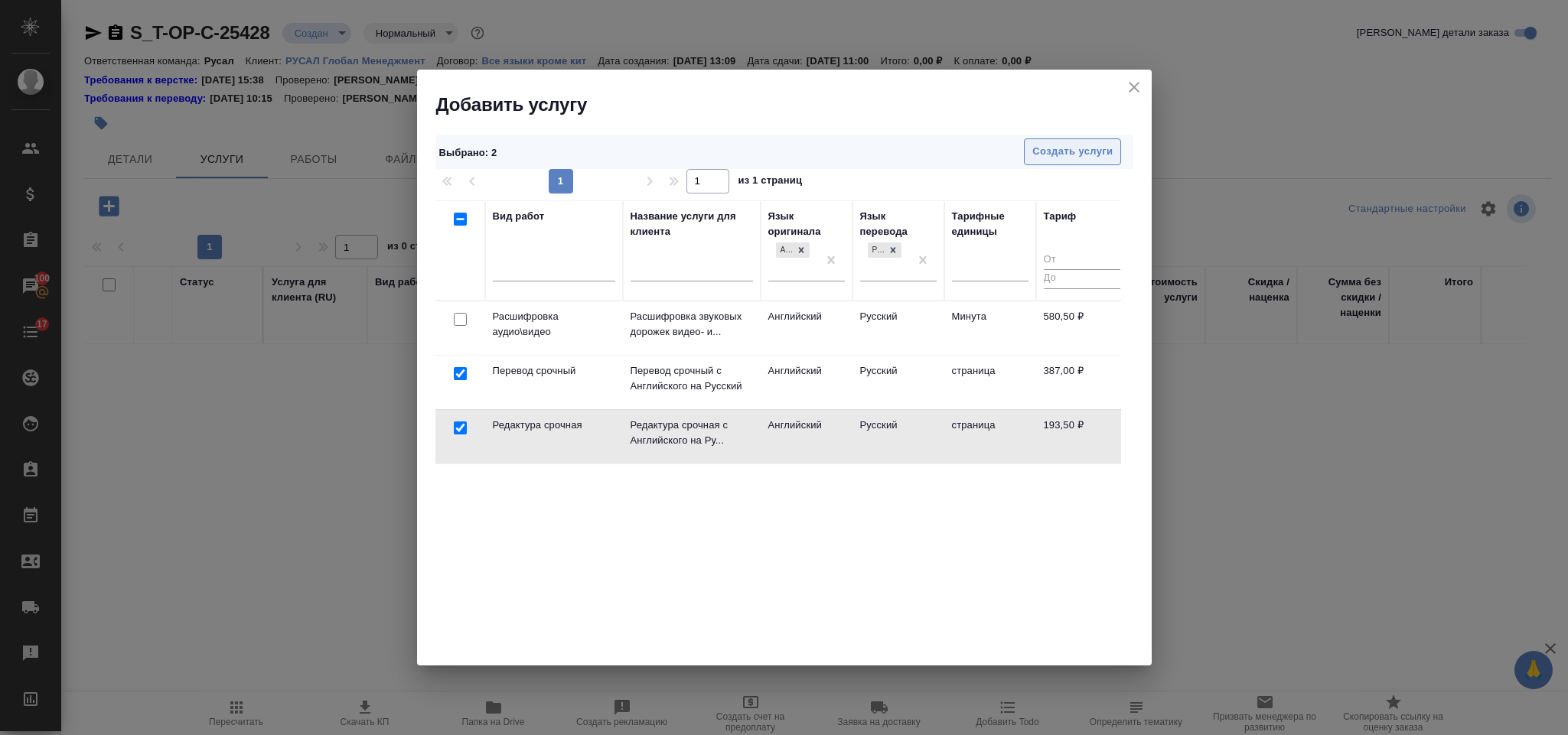
click at [1066, 156] on span "Создать услуги" at bounding box center [1072, 152] width 80 height 17
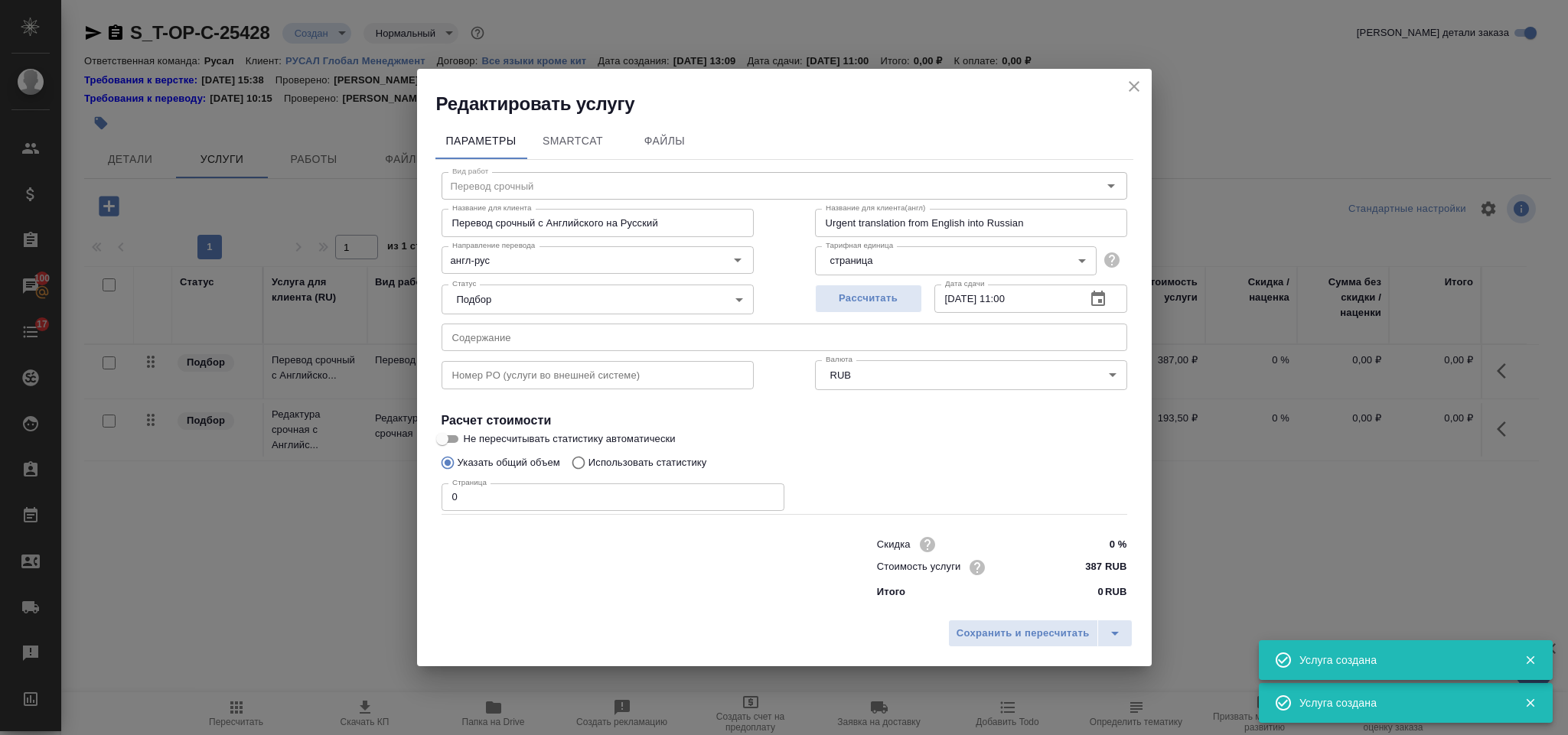
type input "Перевод срочный"
type input "Перевод срочный с Английского на Русский"
type input "Urgent translation from English into Russian"
type input "387 RUB"
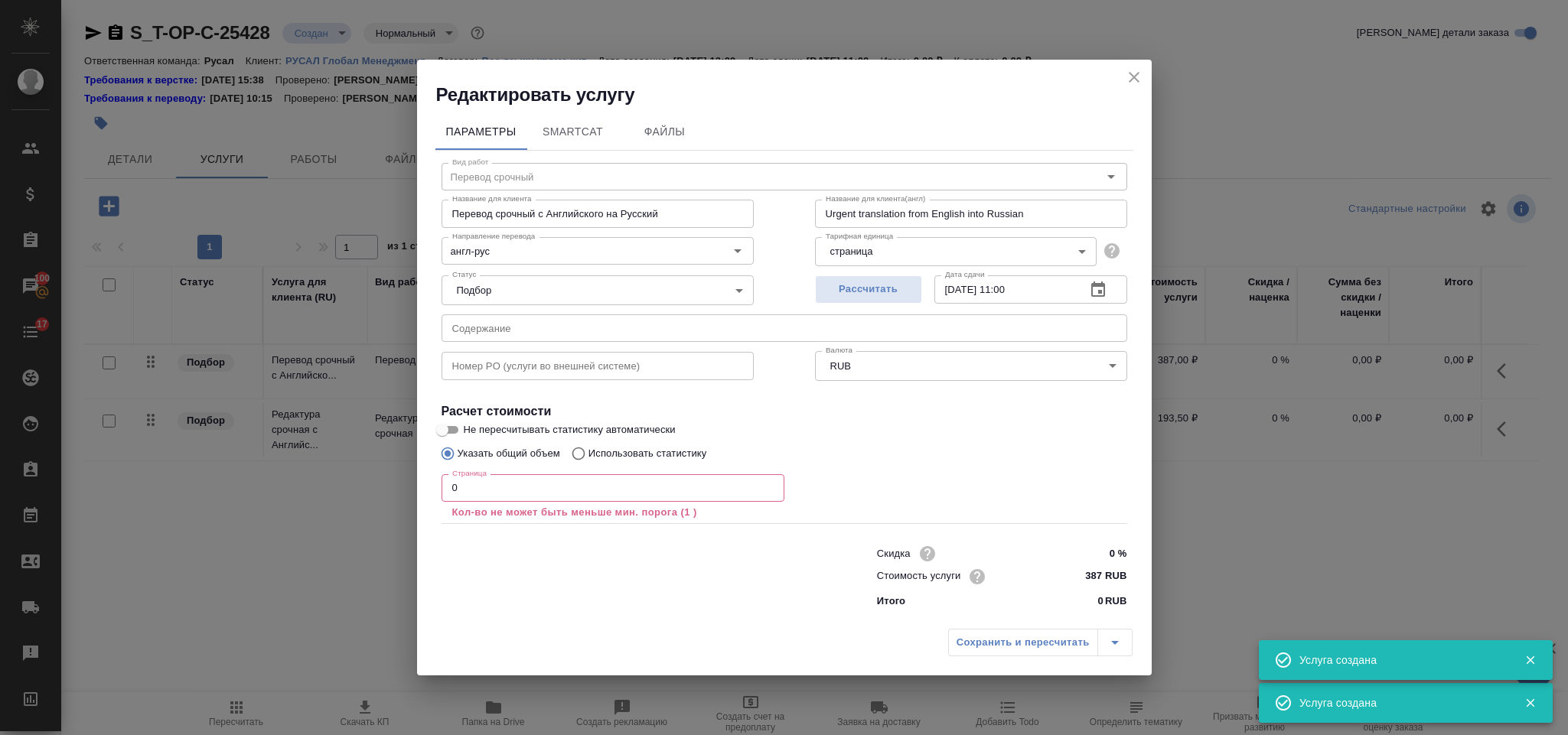
click at [573, 338] on input "text" at bounding box center [784, 328] width 686 height 28
paste input "Desktop"
type input "Desktop"
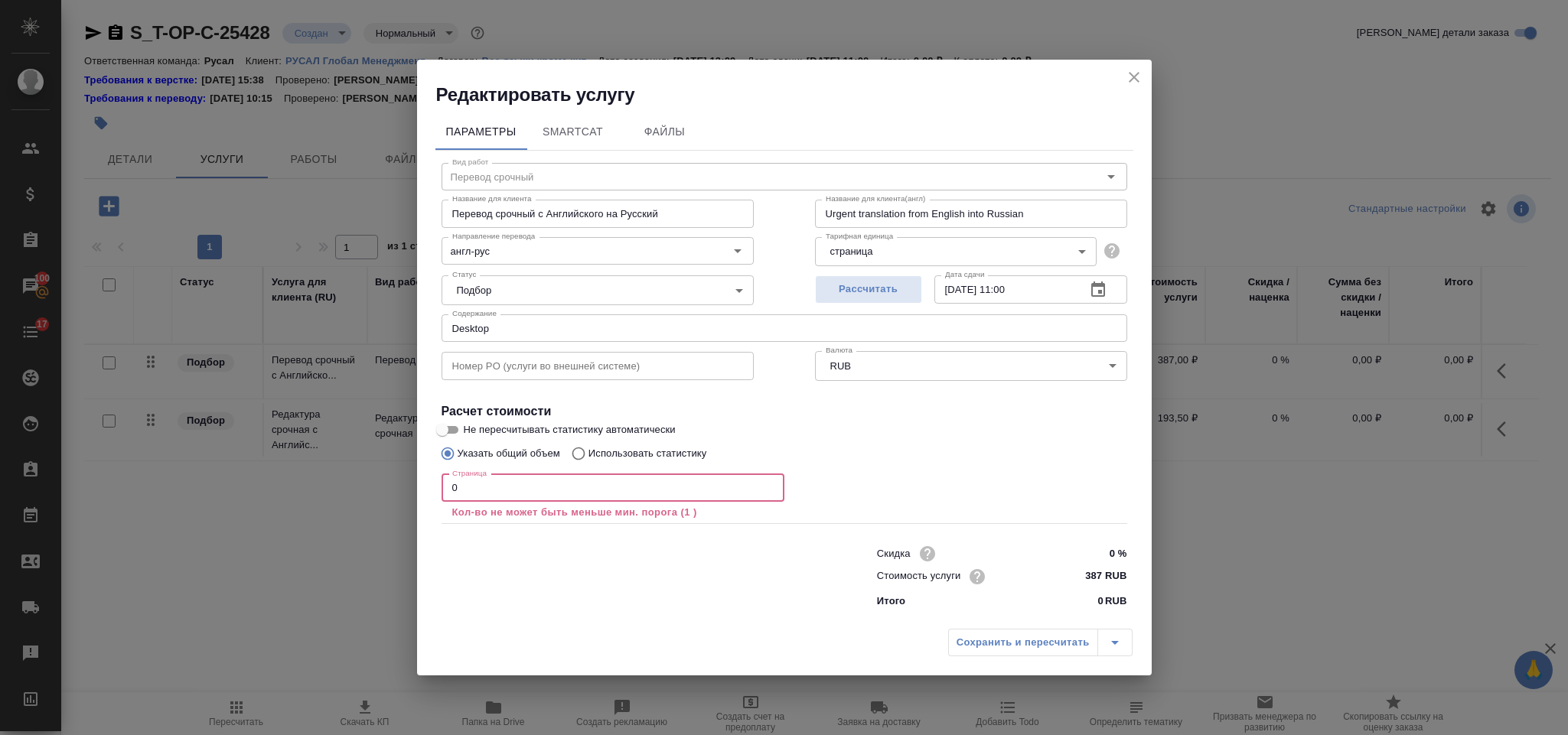
click at [522, 487] on input "0" at bounding box center [612, 488] width 343 height 28
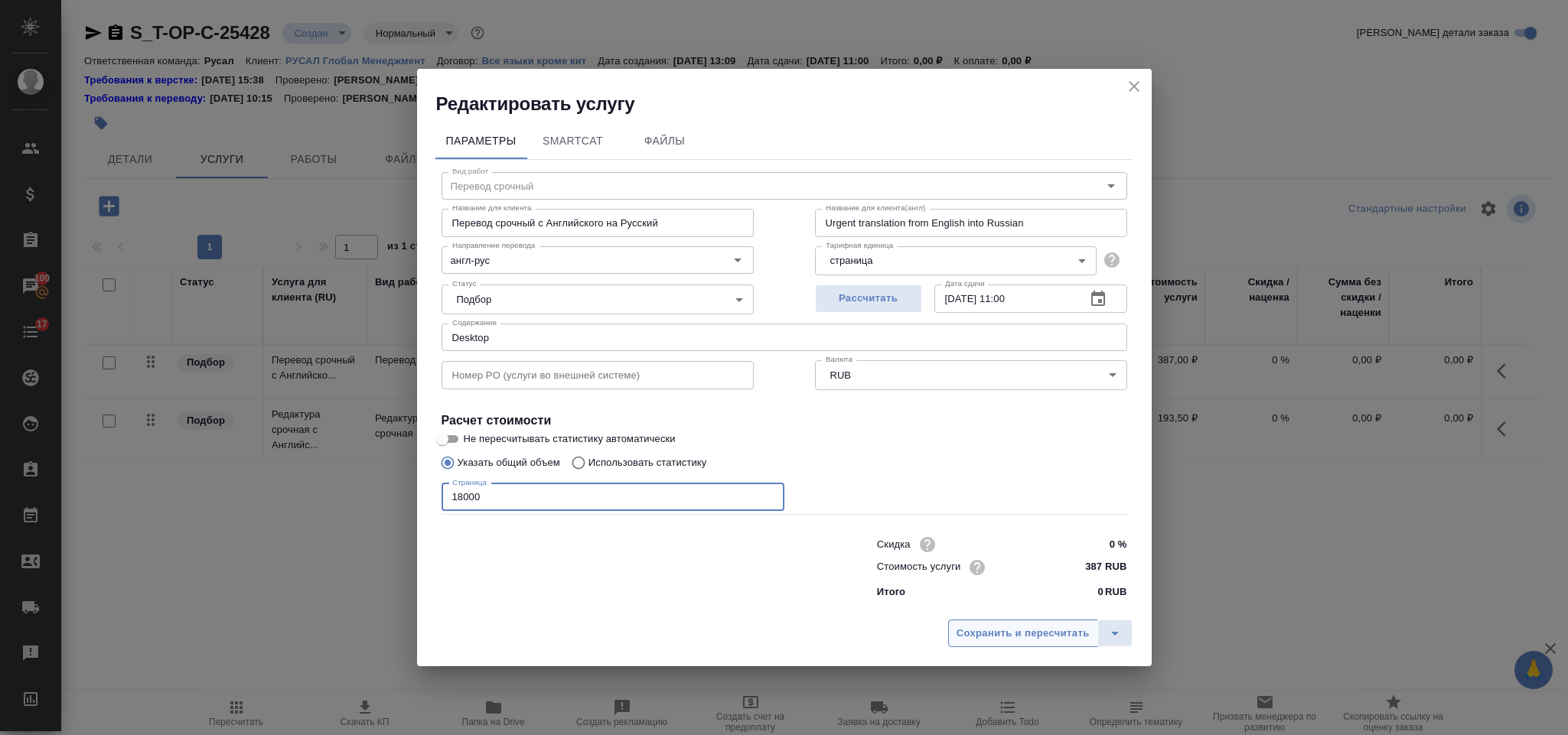
type input "18000"
click at [980, 625] on span "Сохранить и пересчитать" at bounding box center [1023, 634] width 133 height 17
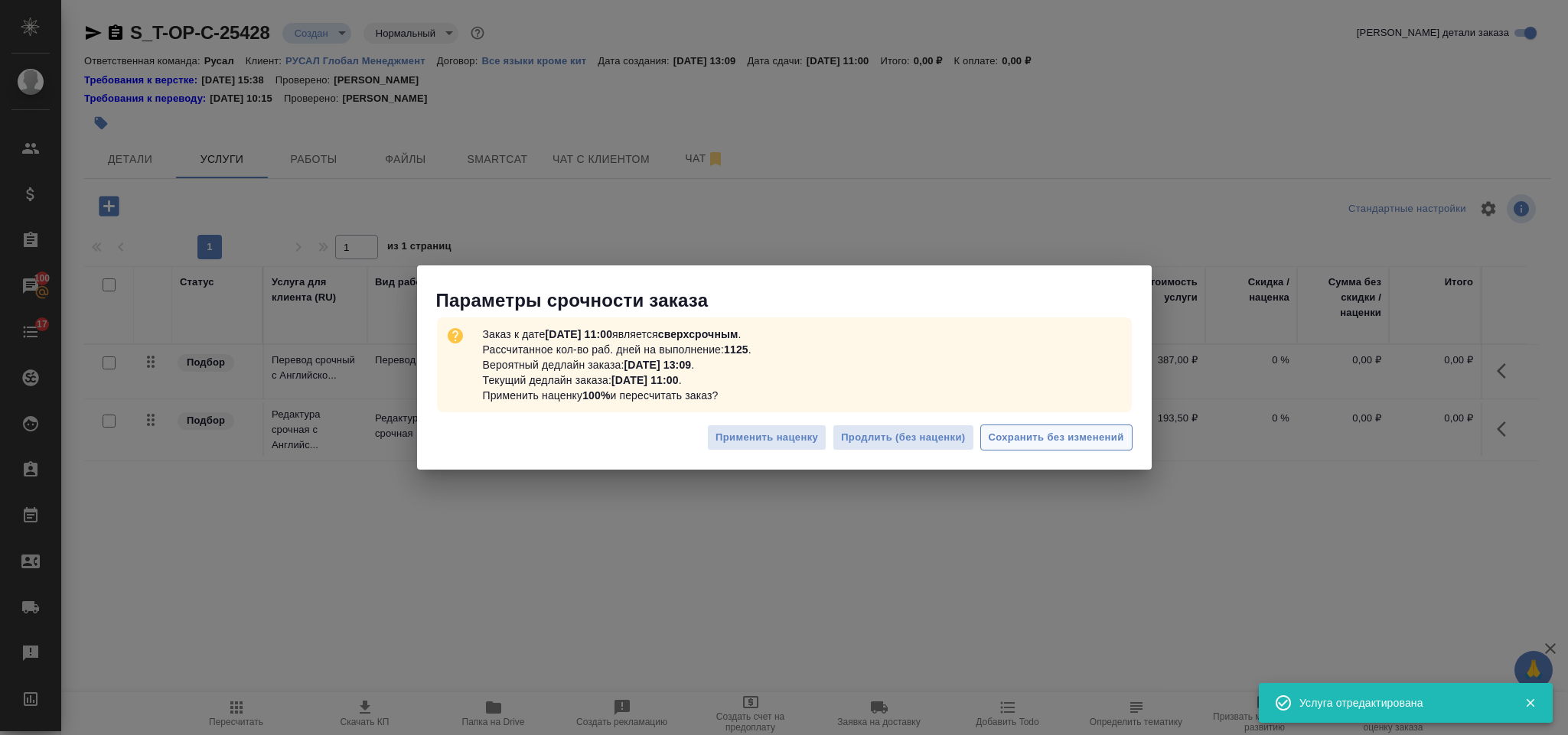
click at [1011, 436] on span "Сохранить без изменений" at bounding box center [1056, 438] width 135 height 17
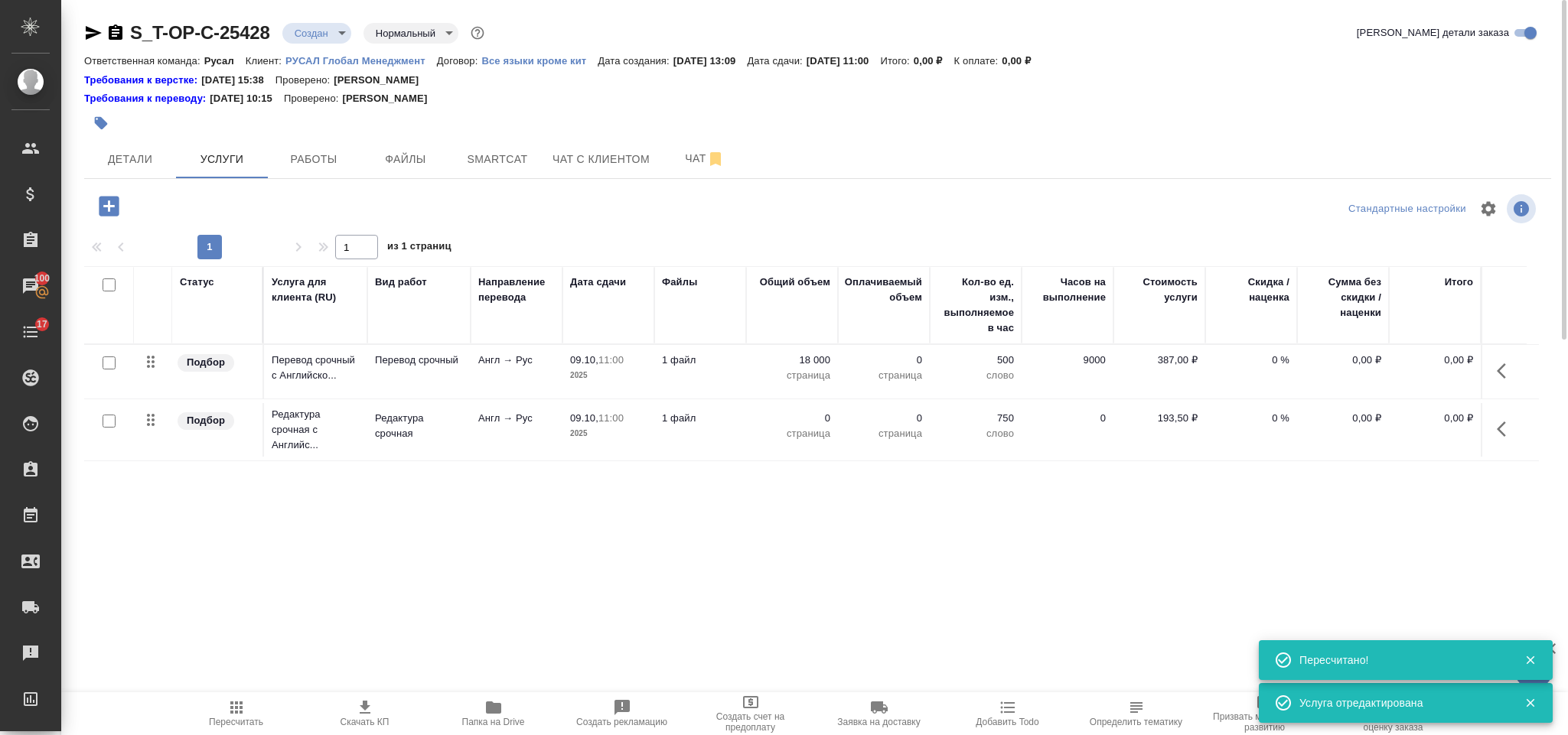
type input "urgent"
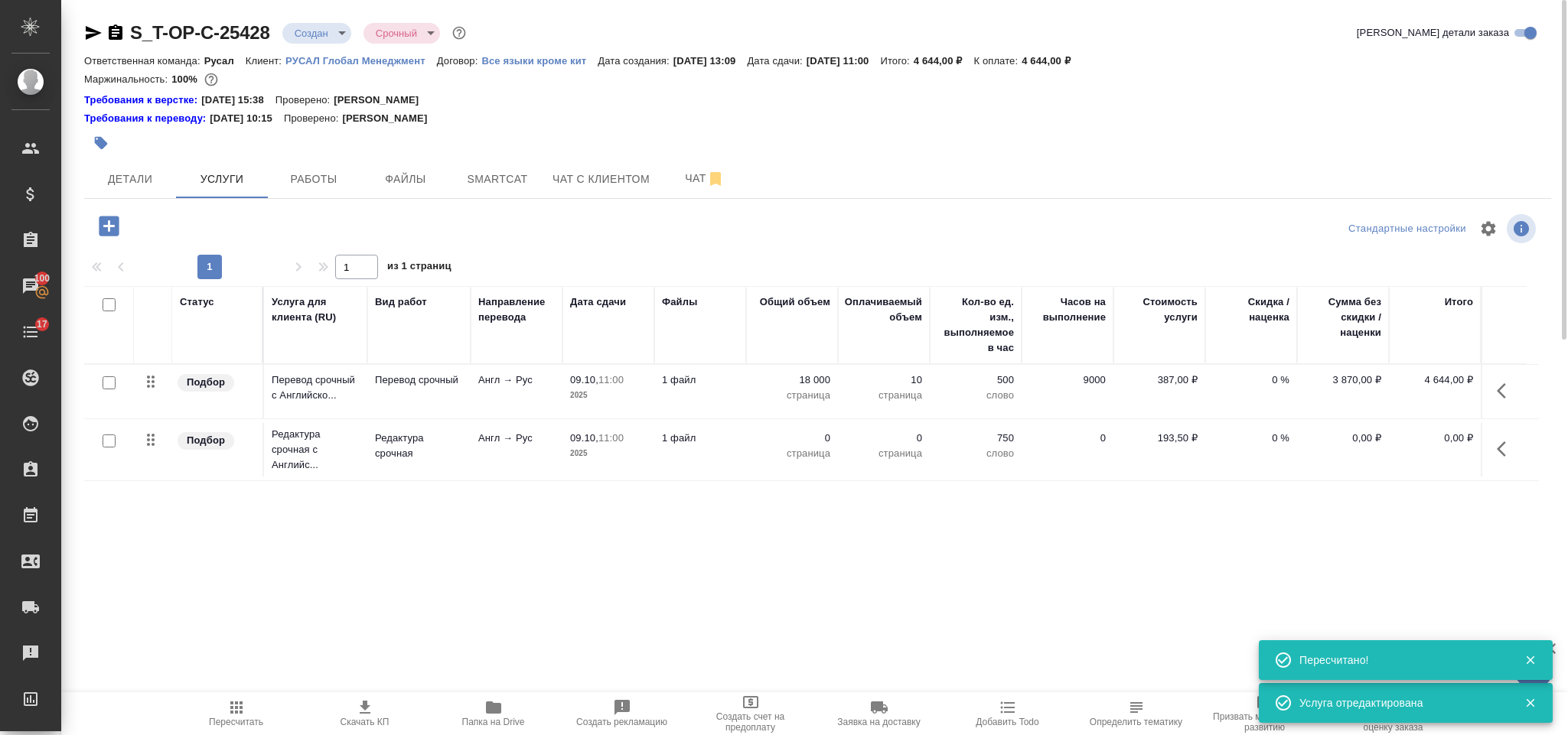
click at [1504, 451] on icon "button" at bounding box center [1505, 448] width 18 height 18
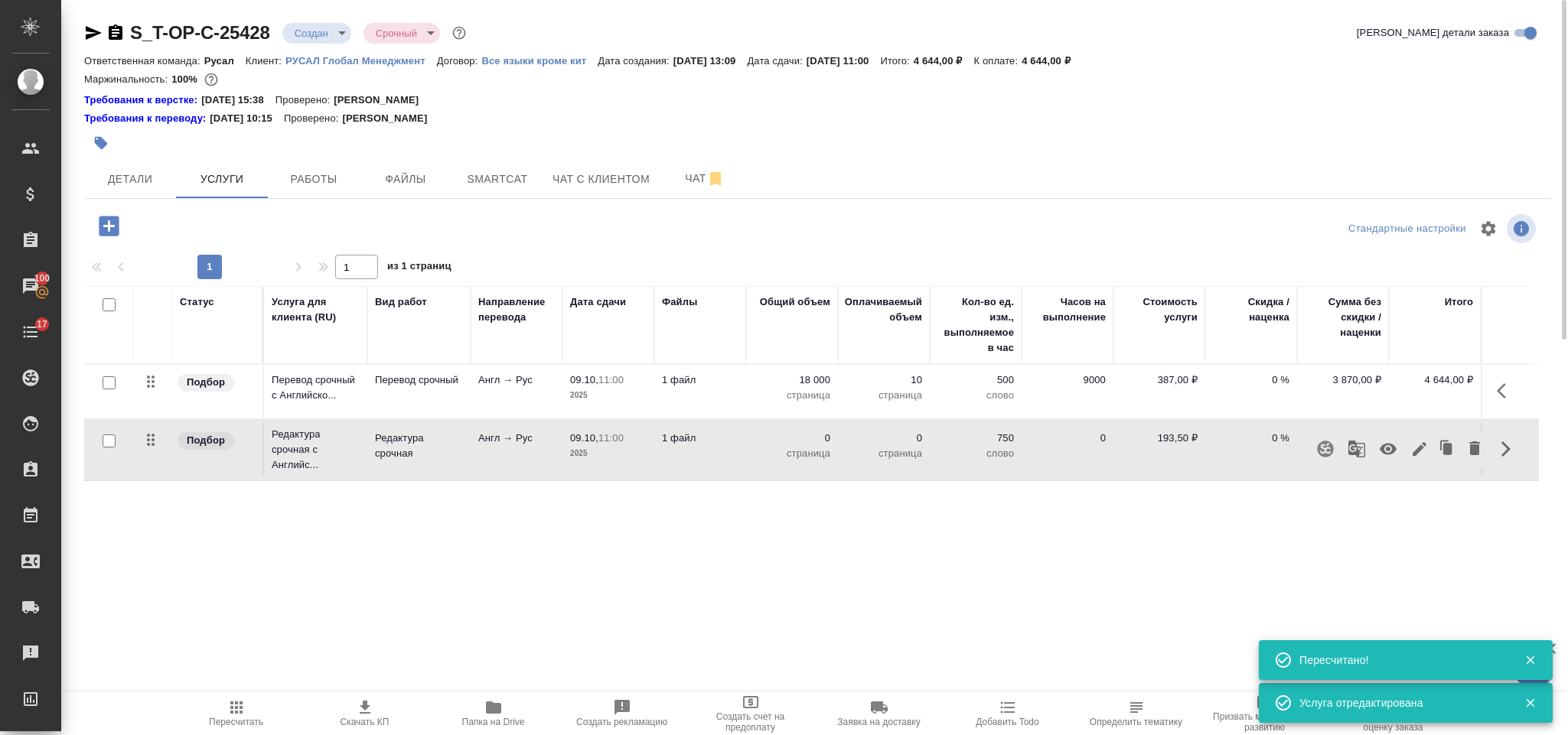
click at [1427, 441] on icon "button" at bounding box center [1419, 448] width 18 height 18
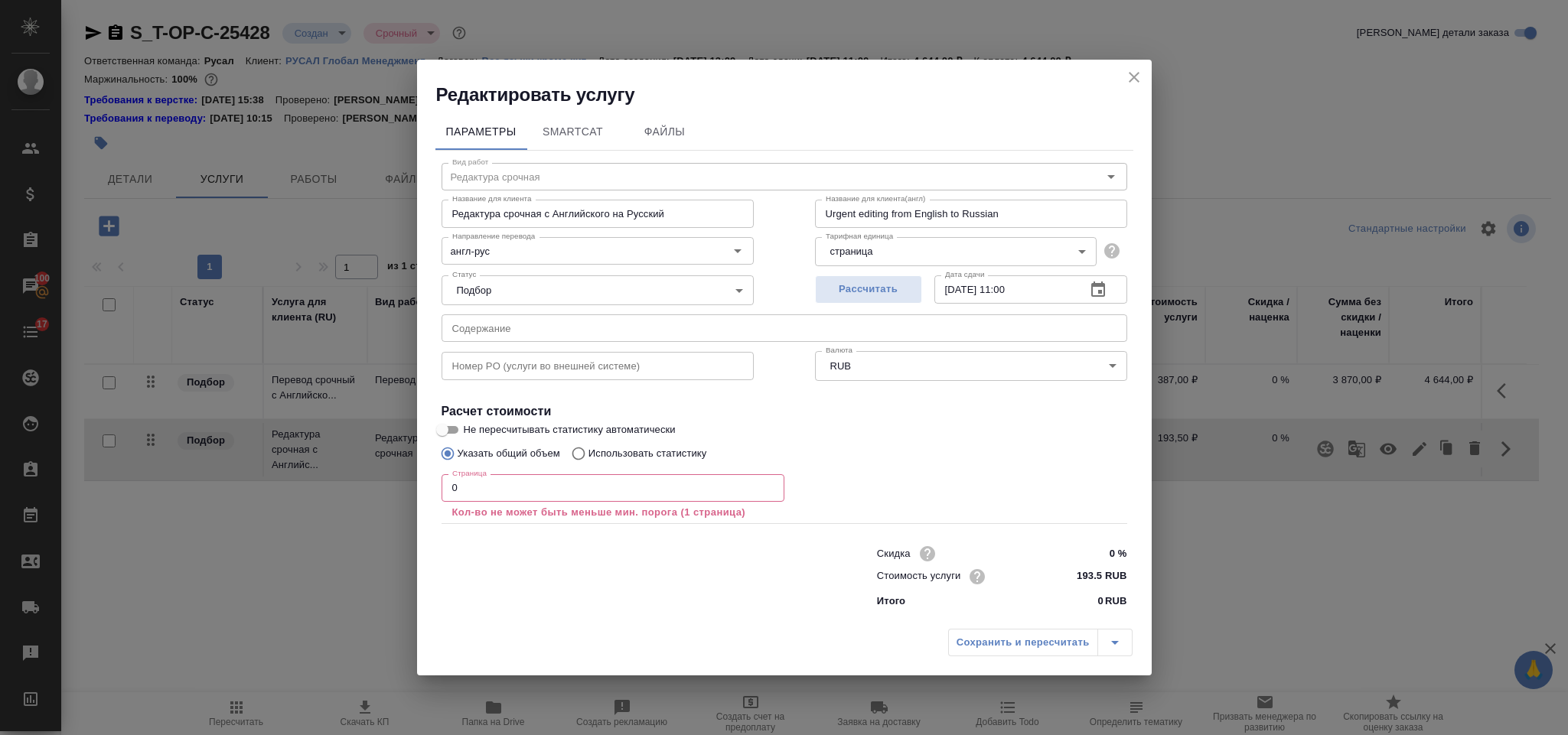
click at [619, 494] on input "0" at bounding box center [612, 488] width 343 height 28
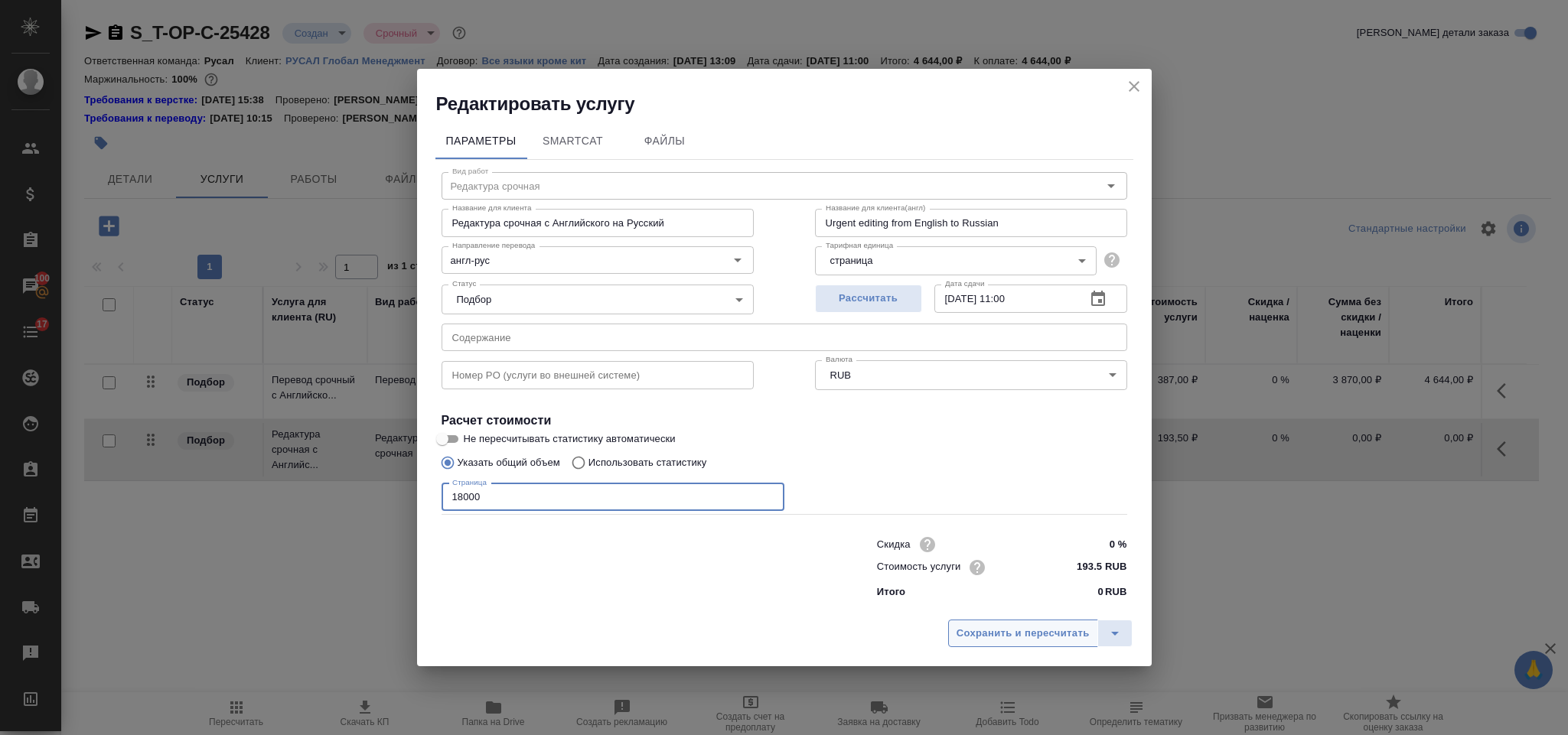
type input "18000"
click at [1056, 637] on span "Сохранить и пересчитать" at bounding box center [1023, 634] width 133 height 17
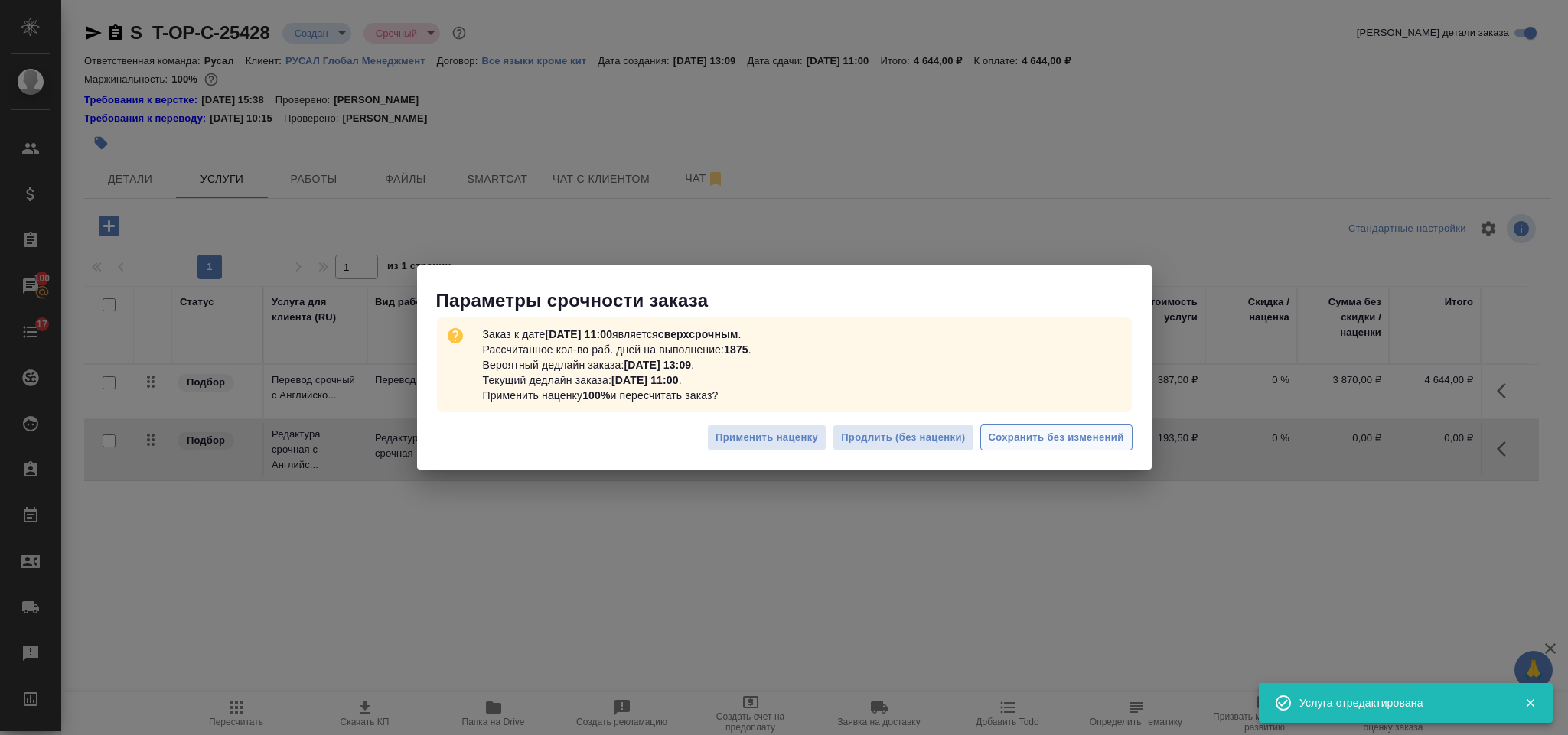
click at [1031, 439] on span "Сохранить без изменений" at bounding box center [1056, 438] width 135 height 17
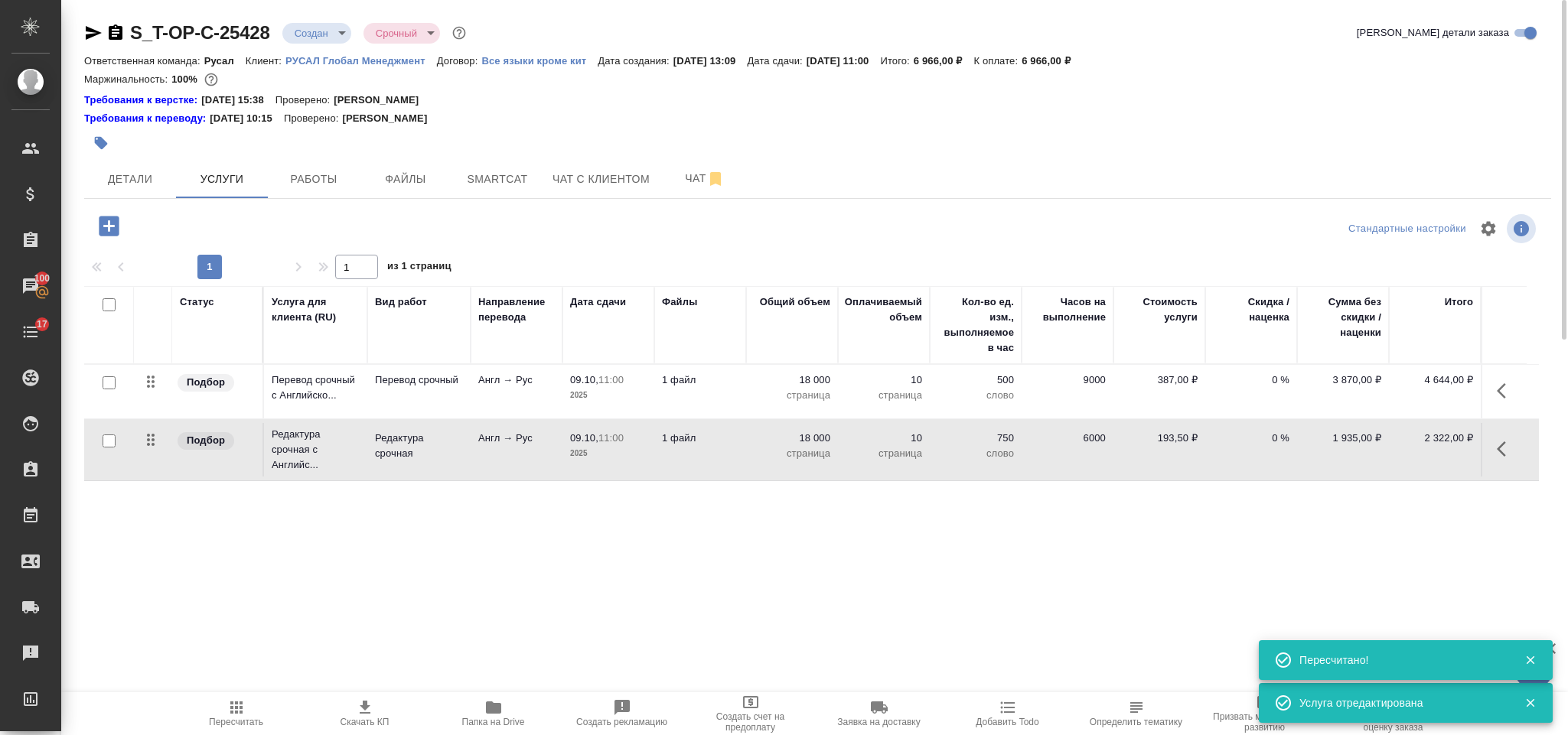
click at [110, 235] on icon "button" at bounding box center [109, 225] width 20 height 20
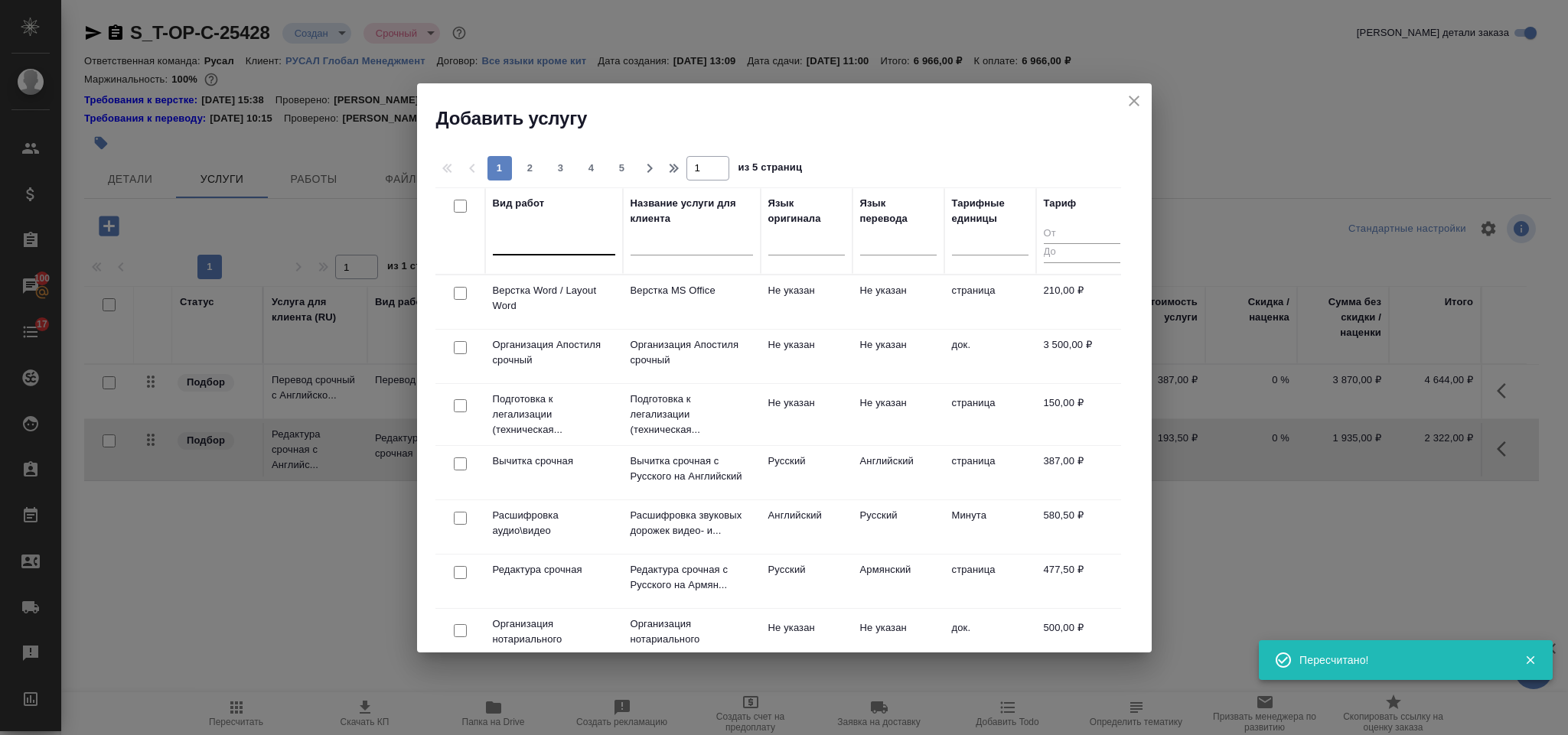
drag, startPoint x: 460, startPoint y: 296, endPoint x: 596, endPoint y: 257, distance: 141.5
click at [460, 296] on input "checkbox" at bounding box center [460, 293] width 13 height 13
checkbox input "true"
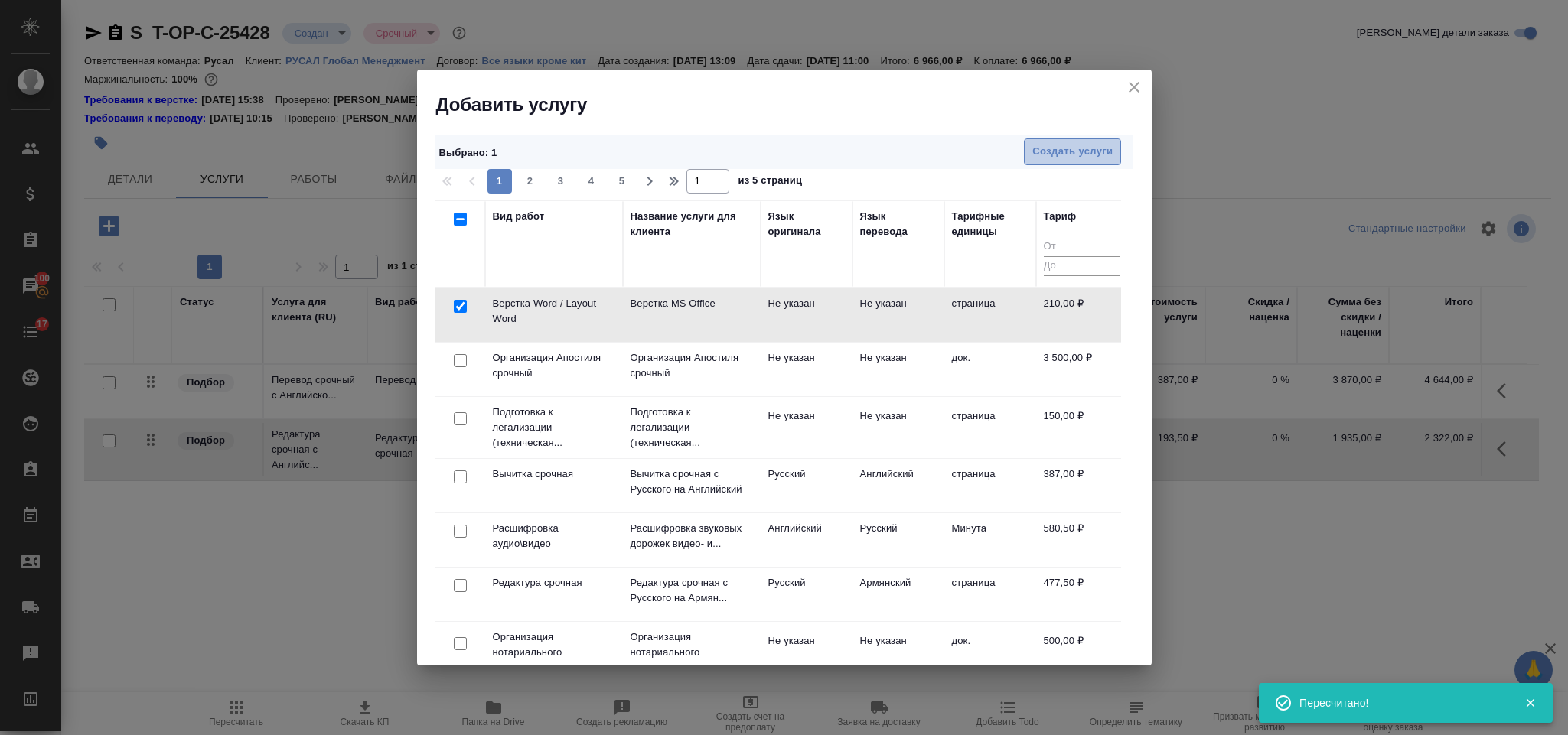
click at [1039, 150] on span "Создать услуги" at bounding box center [1072, 152] width 80 height 17
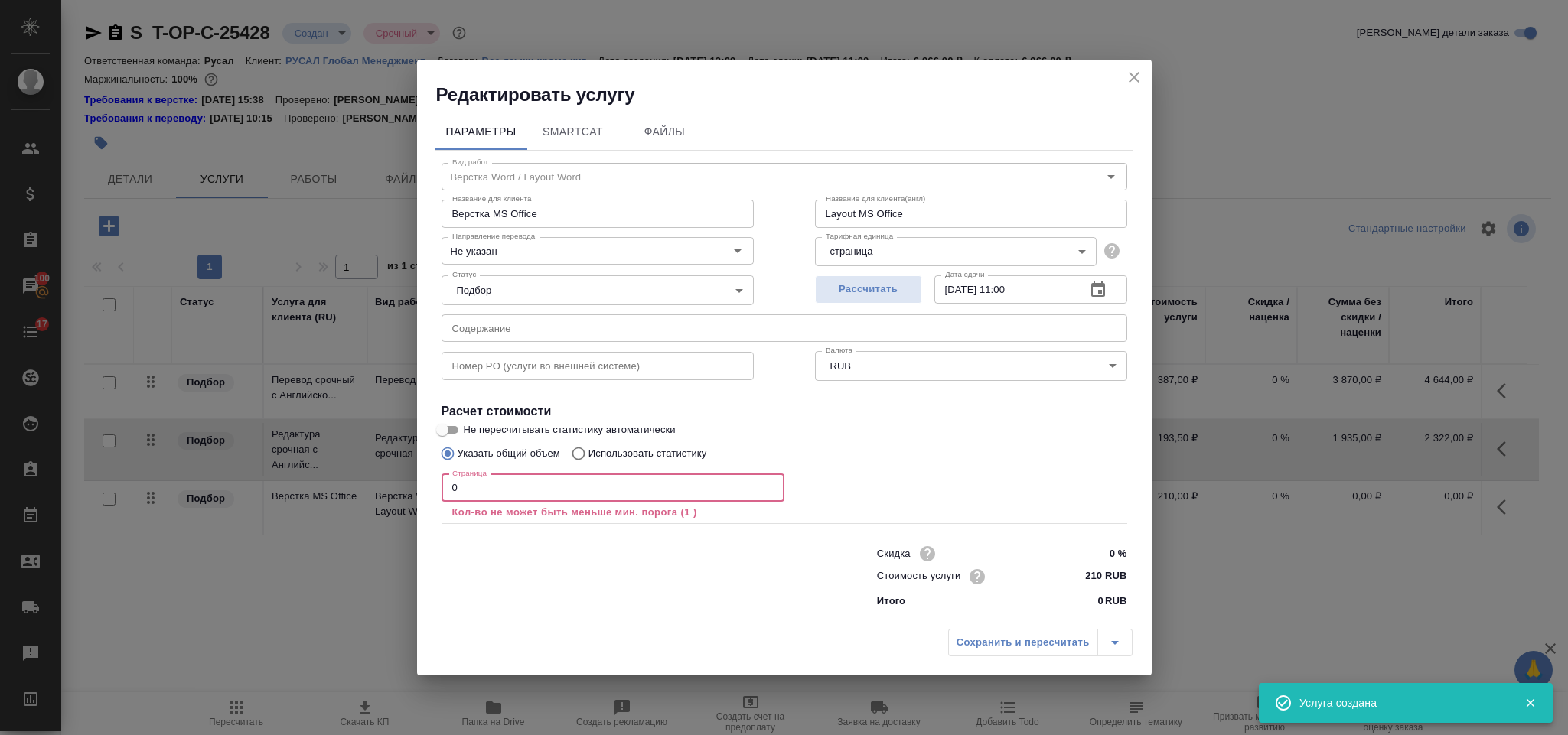
click at [568, 497] on input "0" at bounding box center [612, 488] width 343 height 28
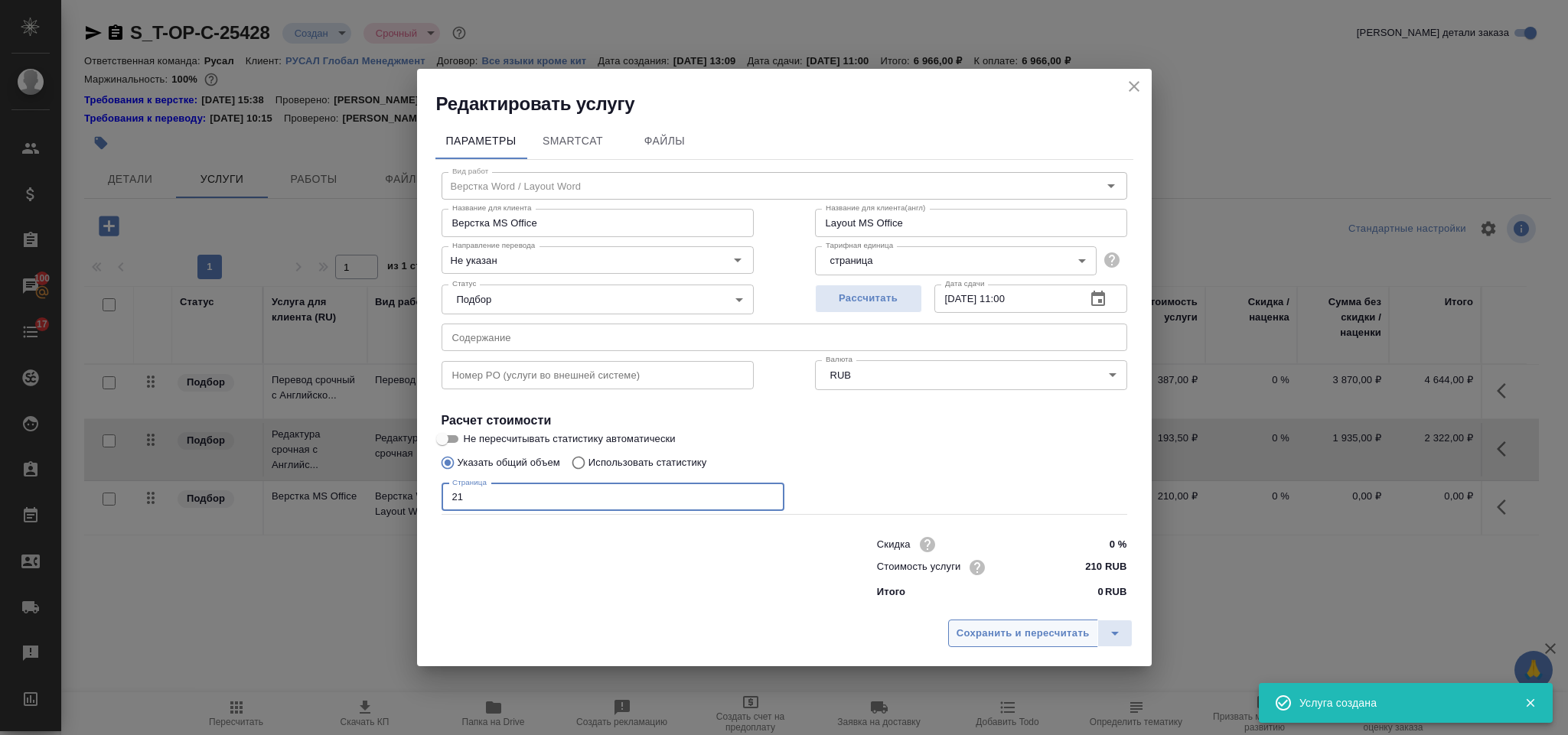
type input "21"
click at [967, 637] on span "Сохранить и пересчитать" at bounding box center [1023, 634] width 133 height 17
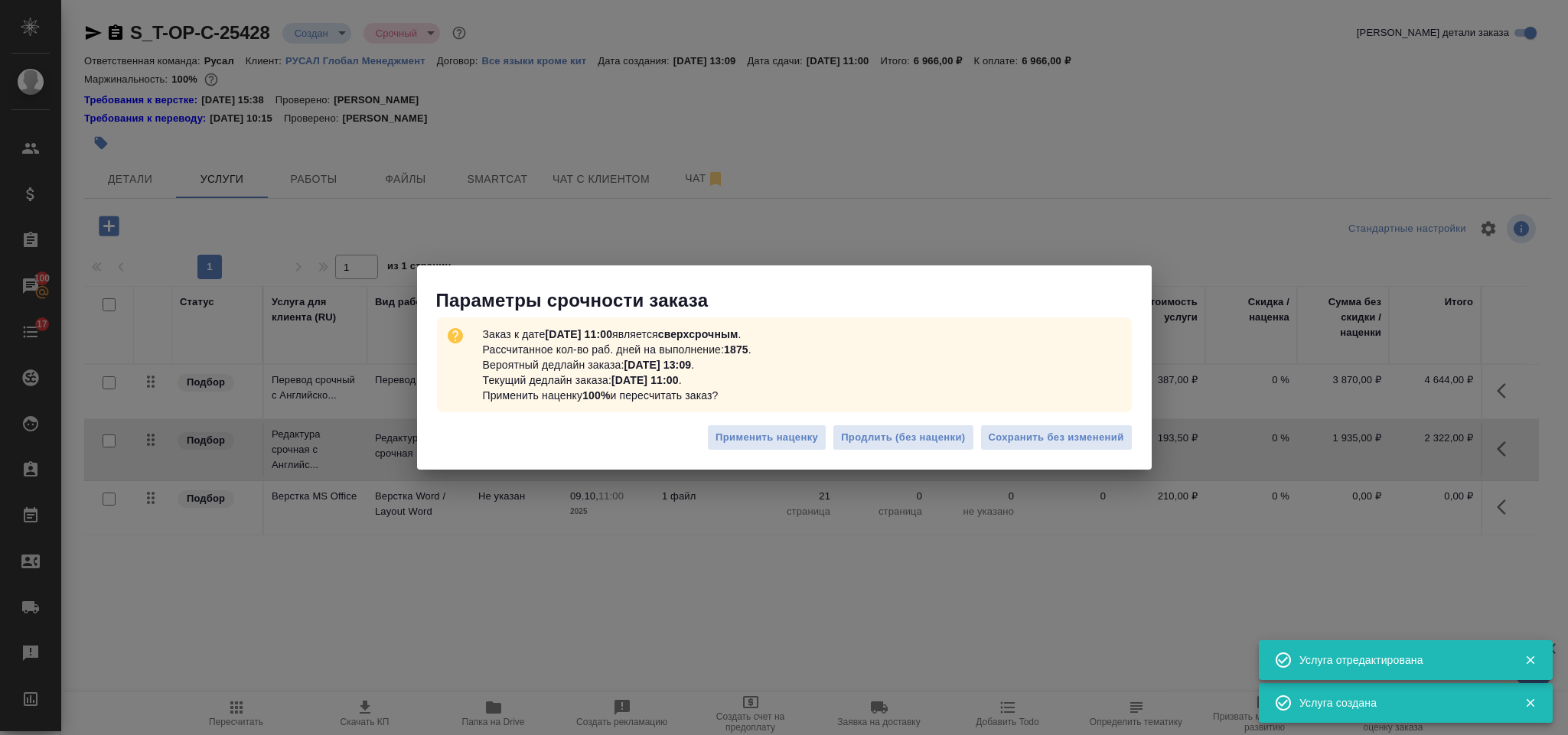
click at [1043, 421] on div "Применить наценку Продлить (без наценки) Сохранить без изменений" at bounding box center [784, 444] width 734 height 54
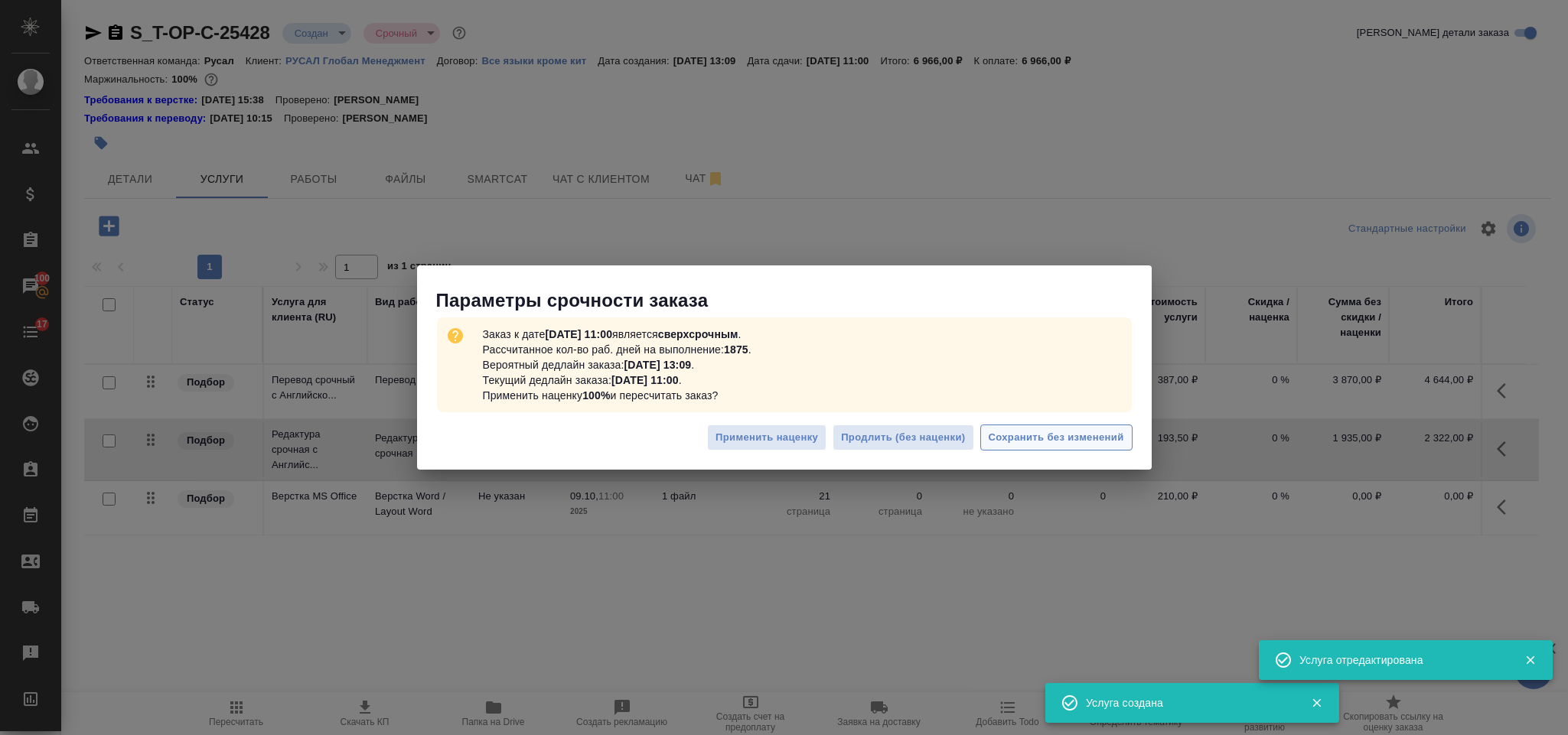
click at [1049, 436] on span "Сохранить без изменений" at bounding box center [1056, 438] width 135 height 17
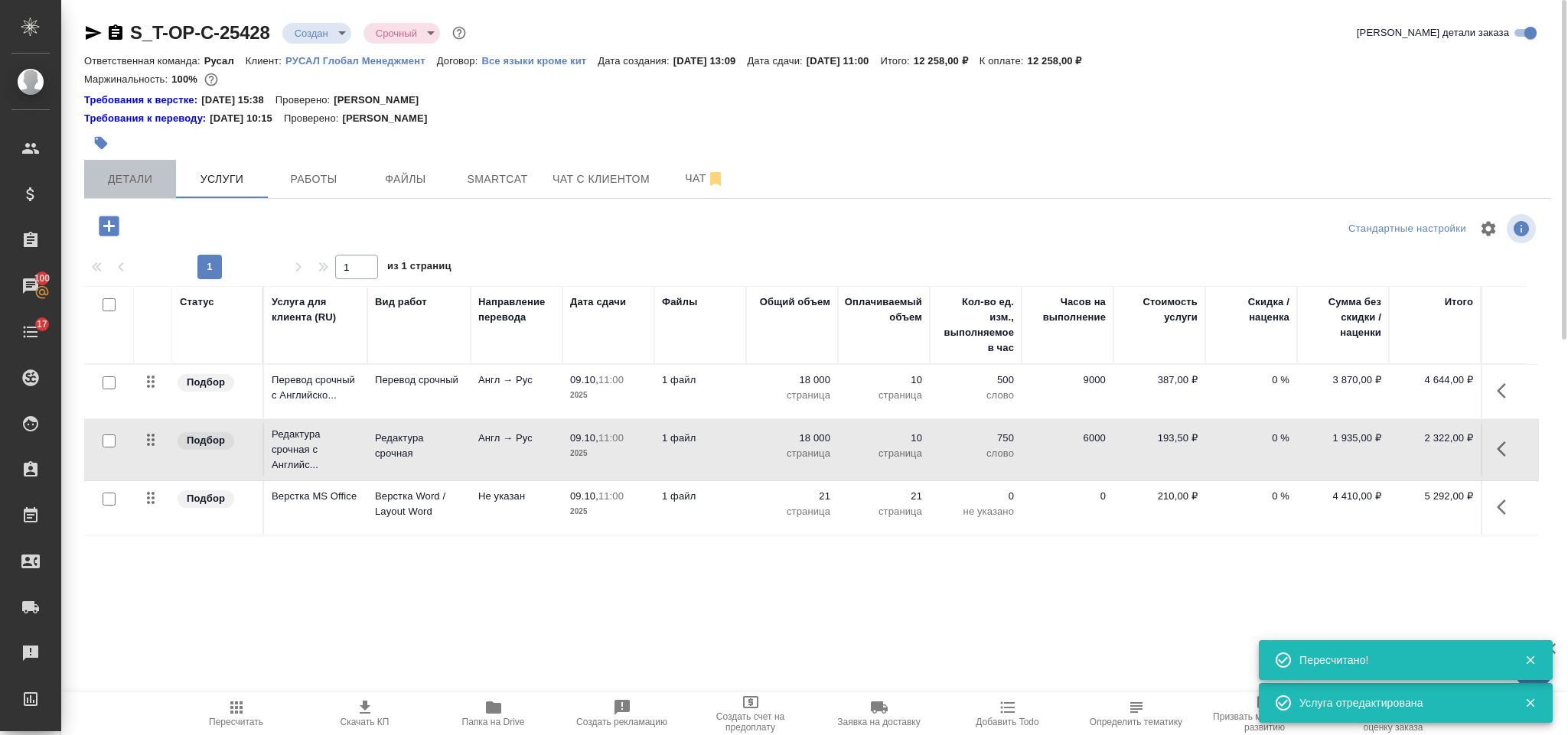
click at [143, 184] on span "Детали" at bounding box center [130, 179] width 74 height 19
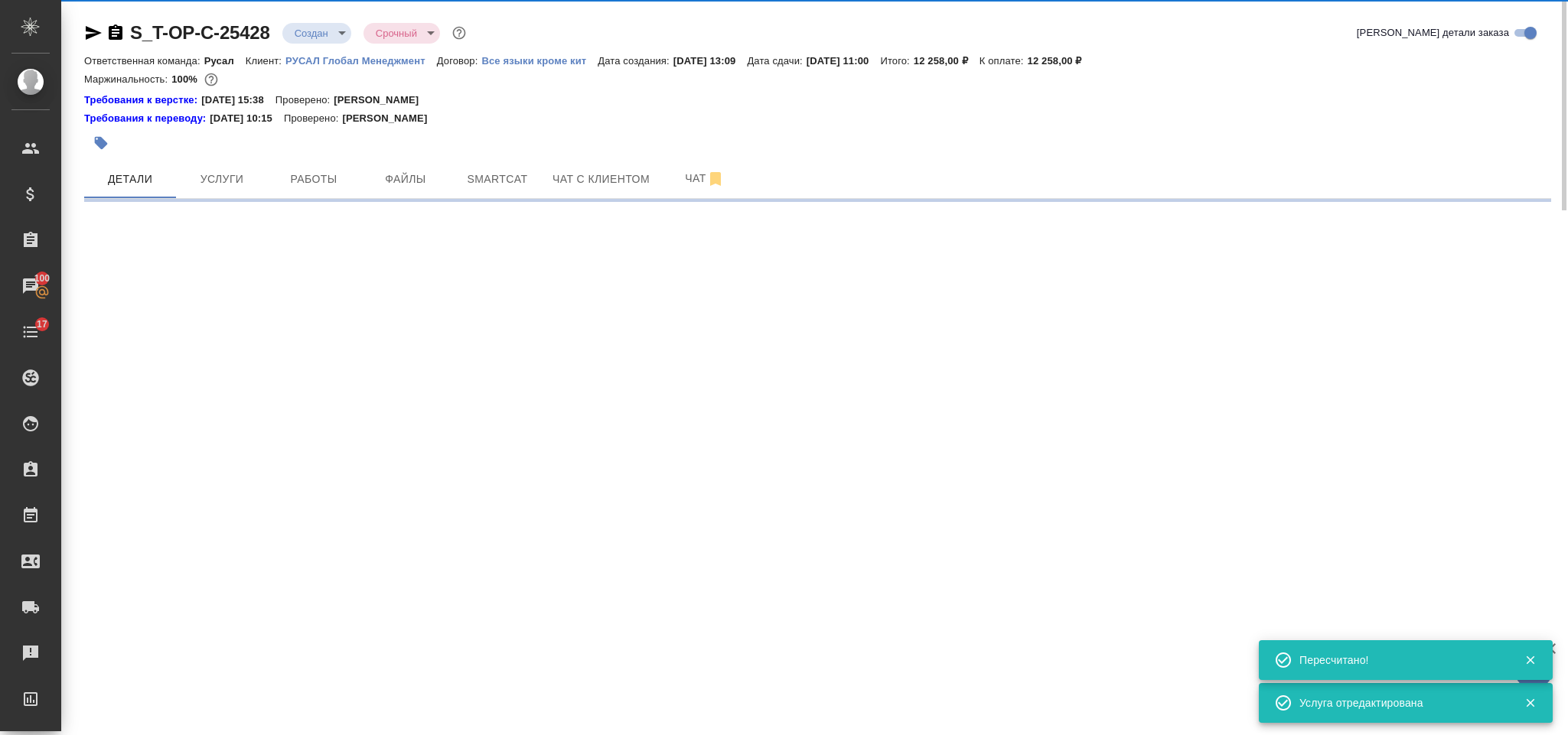
select select "RU"
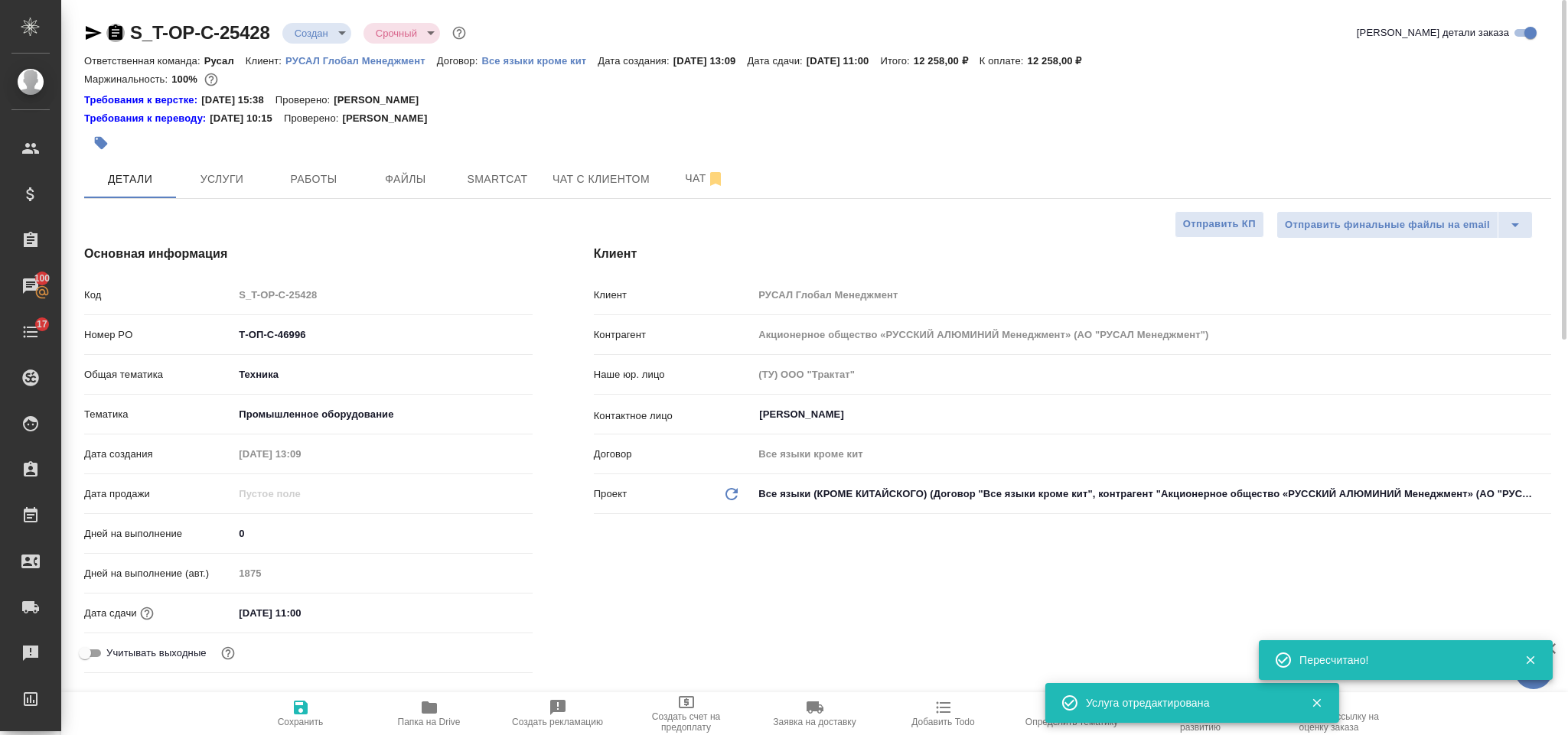
click at [116, 25] on icon "button" at bounding box center [115, 32] width 13 height 15
type textarea "x"
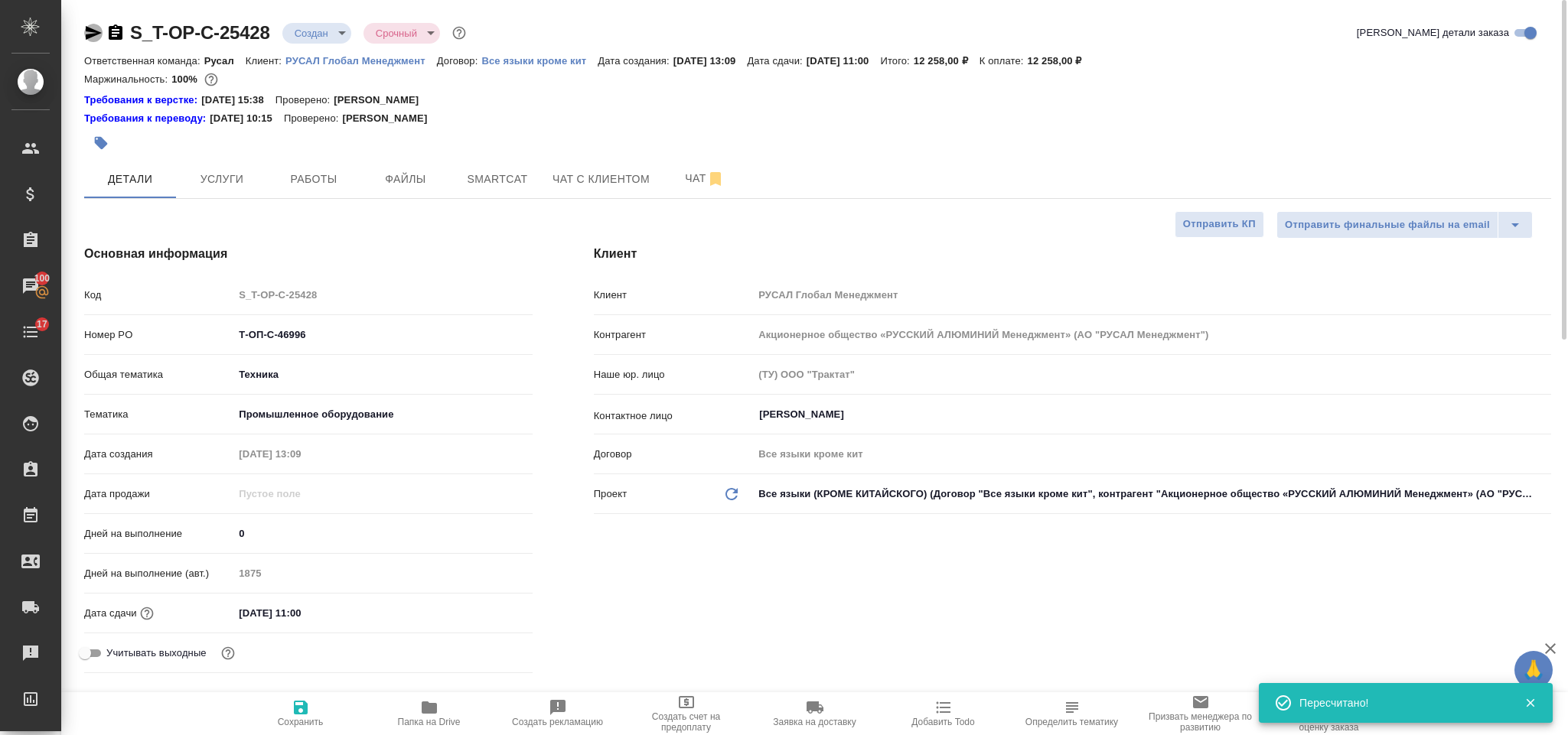
click at [93, 32] on icon "button" at bounding box center [93, 32] width 16 height 13
drag, startPoint x: 328, startPoint y: 333, endPoint x: 216, endPoint y: 342, distance: 112.4
click at [216, 342] on div "Номер PO Т-ОП-С-46996" at bounding box center [308, 335] width 448 height 27
